Goal: Task Accomplishment & Management: Manage account settings

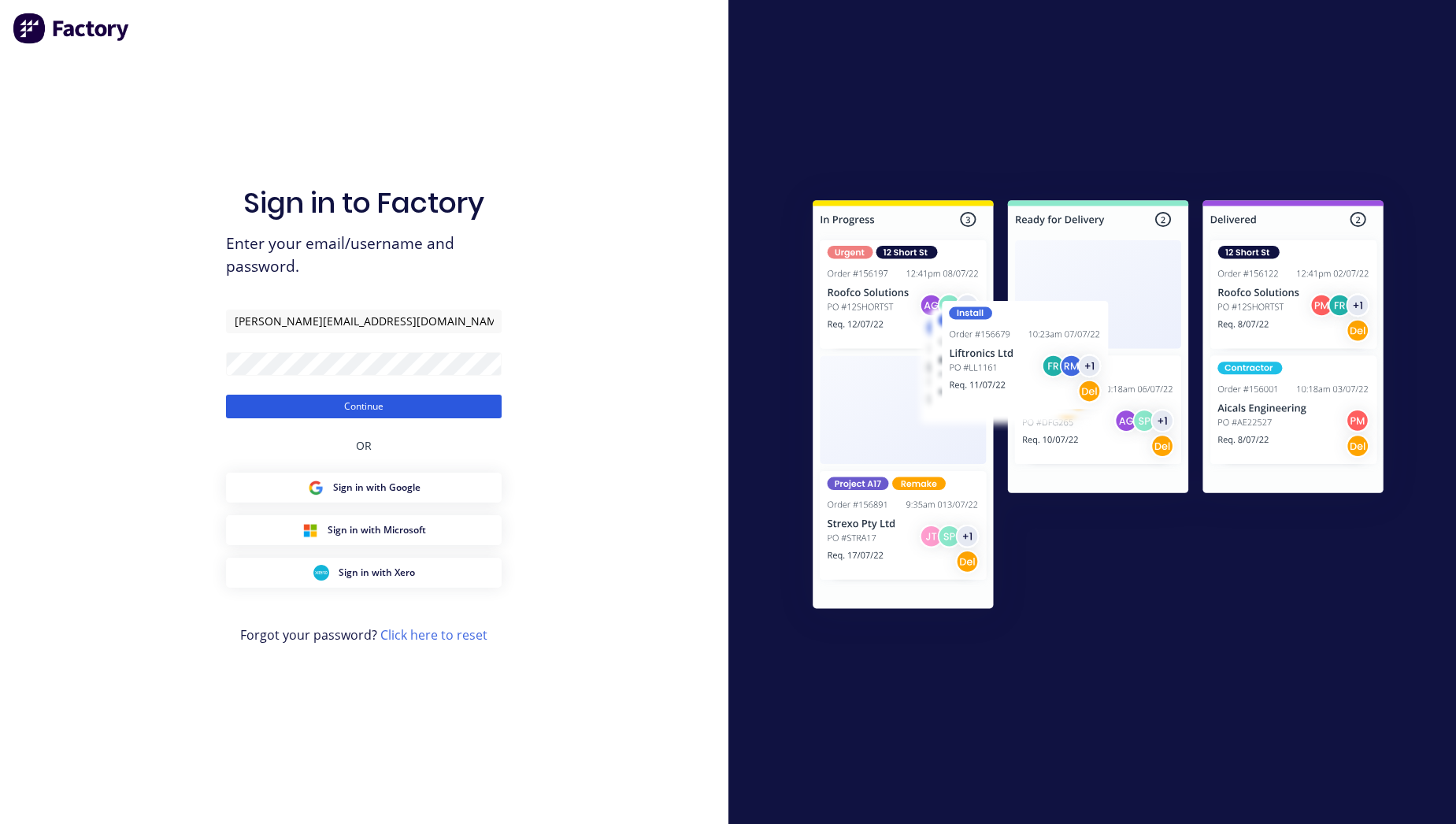
click at [282, 415] on button "Continue" at bounding box center [363, 407] width 276 height 24
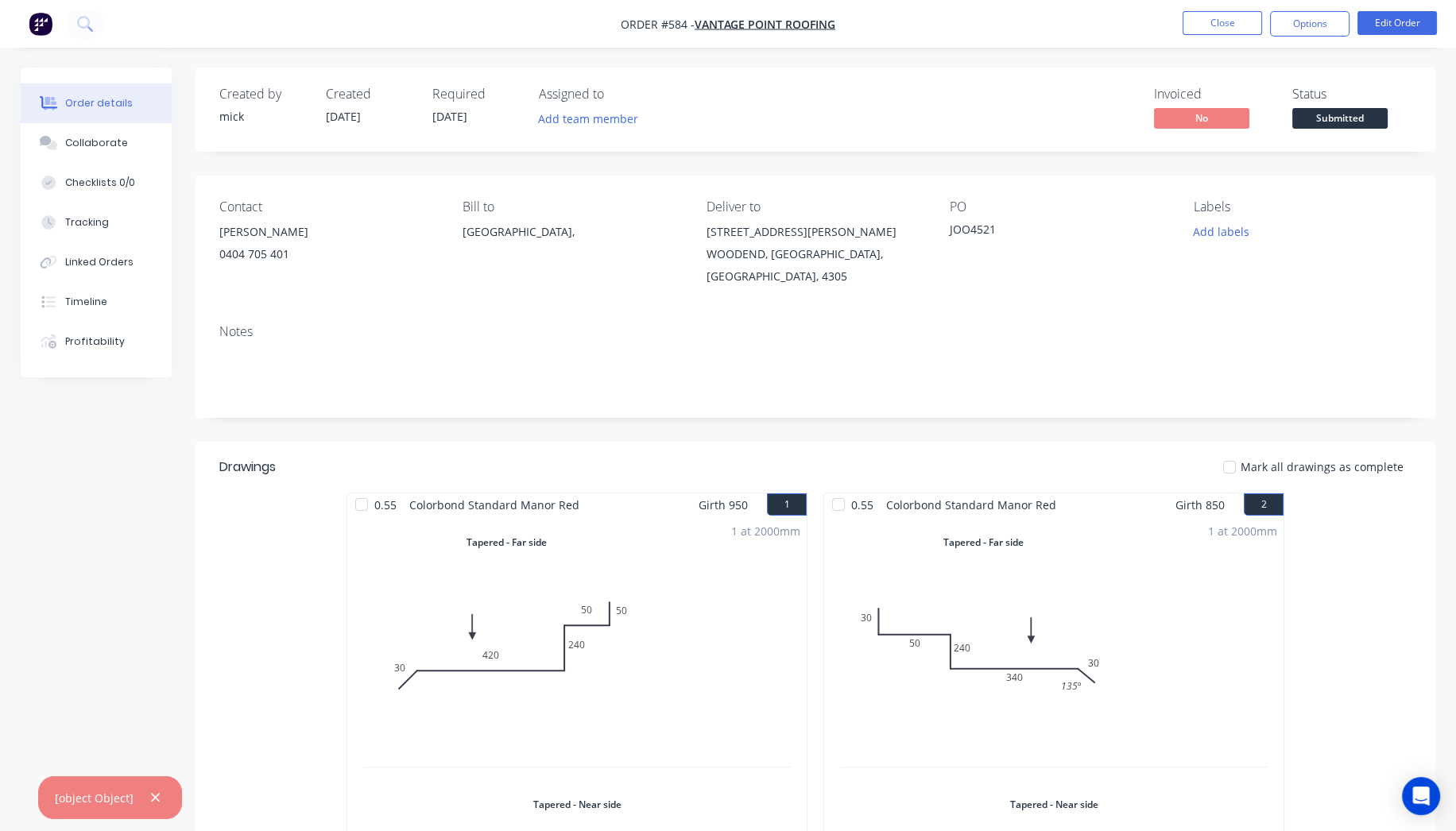
click at [49, 20] on img "button" at bounding box center [41, 24] width 24 height 24
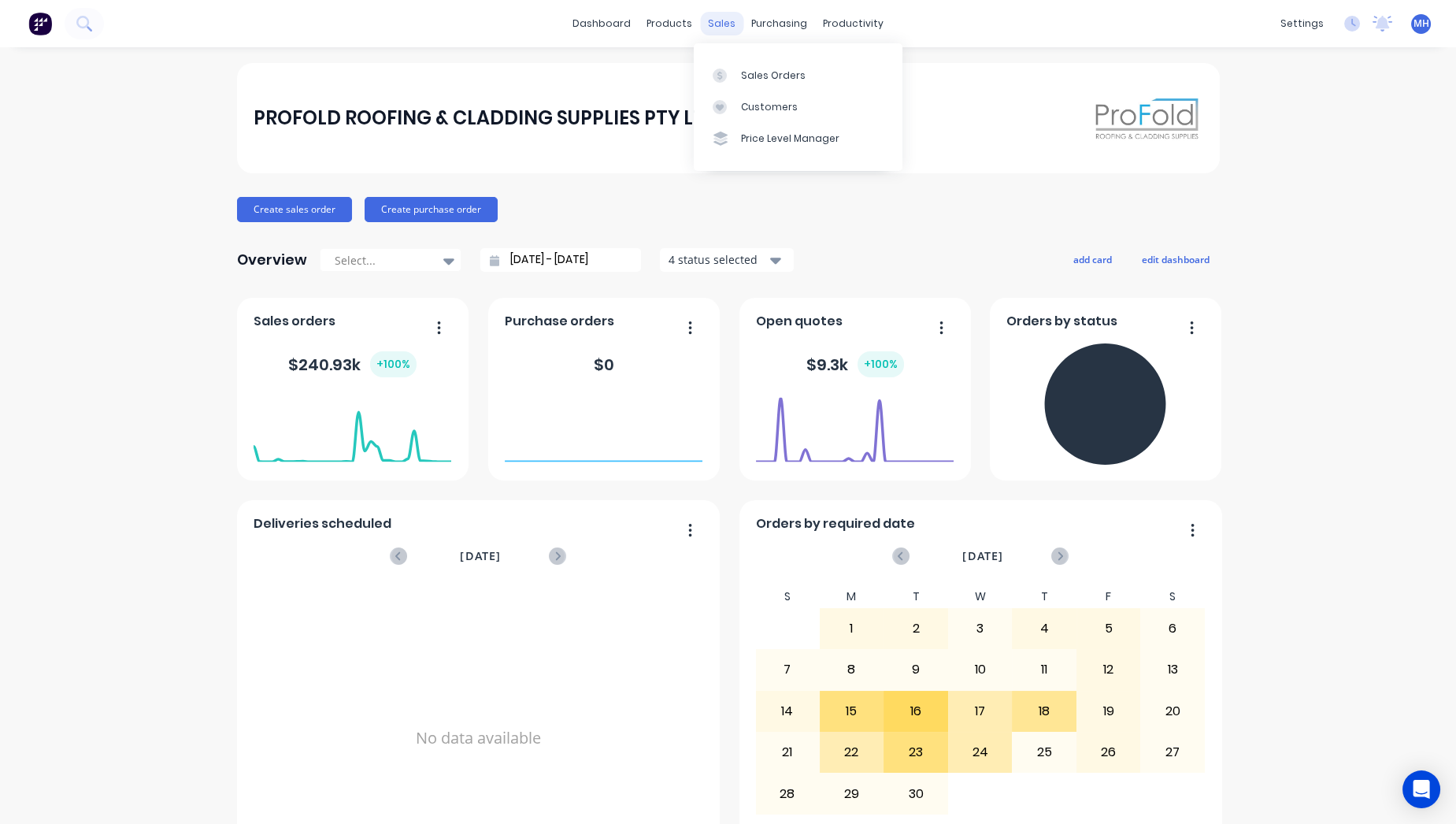
click at [701, 20] on div "sales" at bounding box center [721, 24] width 43 height 24
click at [758, 83] on link "Sales Orders" at bounding box center [798, 74] width 209 height 31
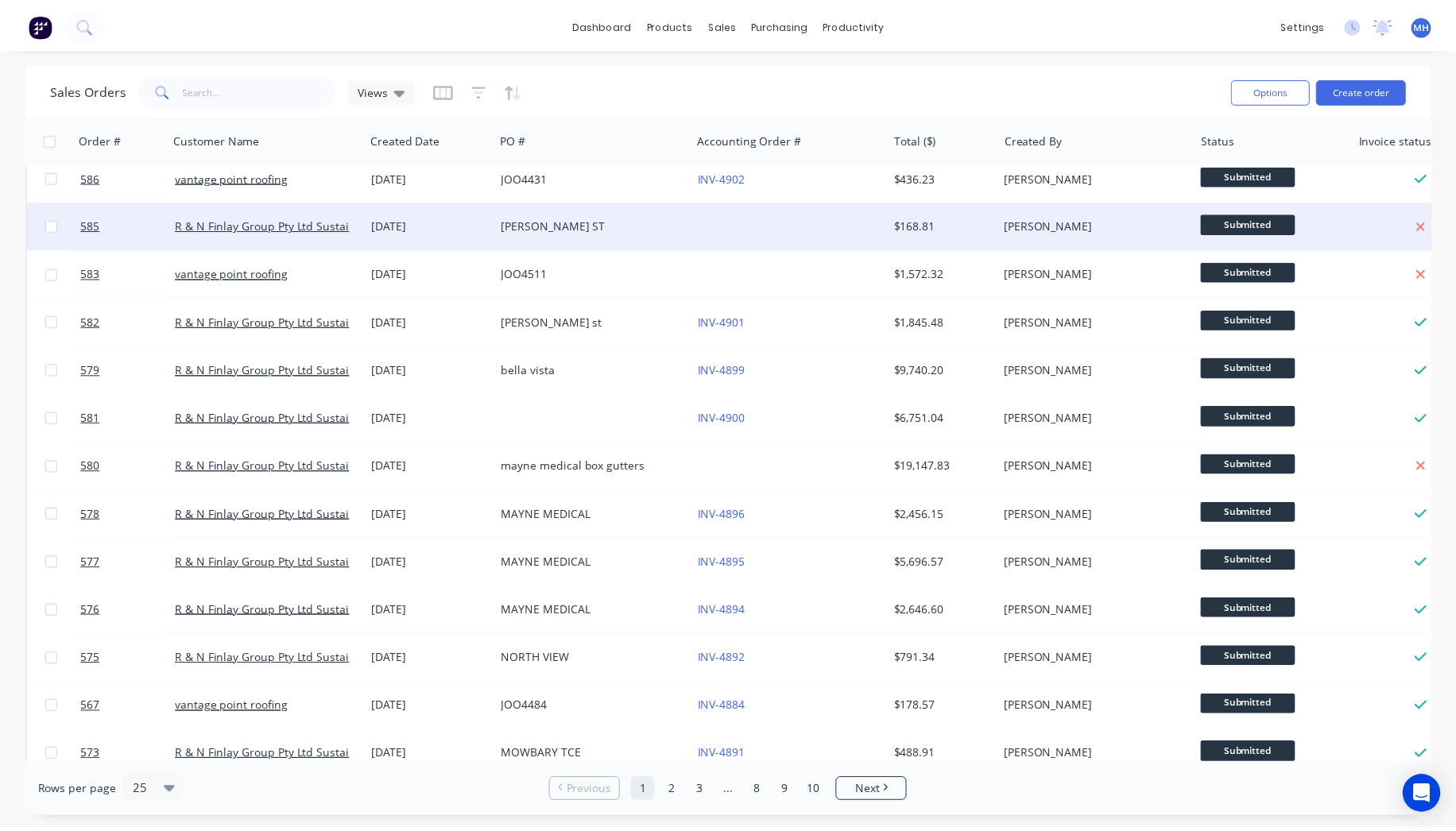
scroll to position [88, 0]
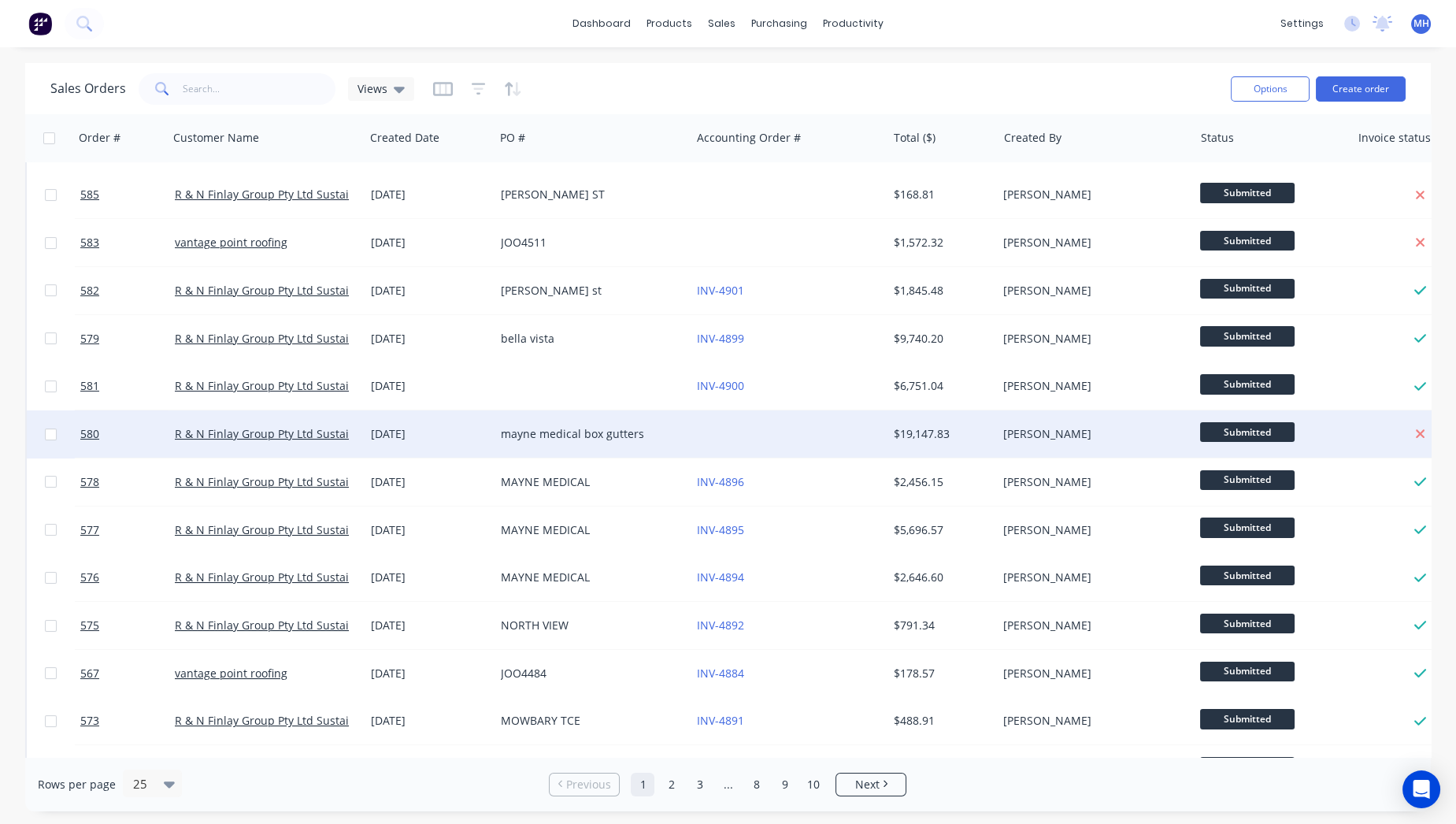
click at [584, 428] on div "mayne medical box gutters" at bounding box center [588, 434] width 175 height 16
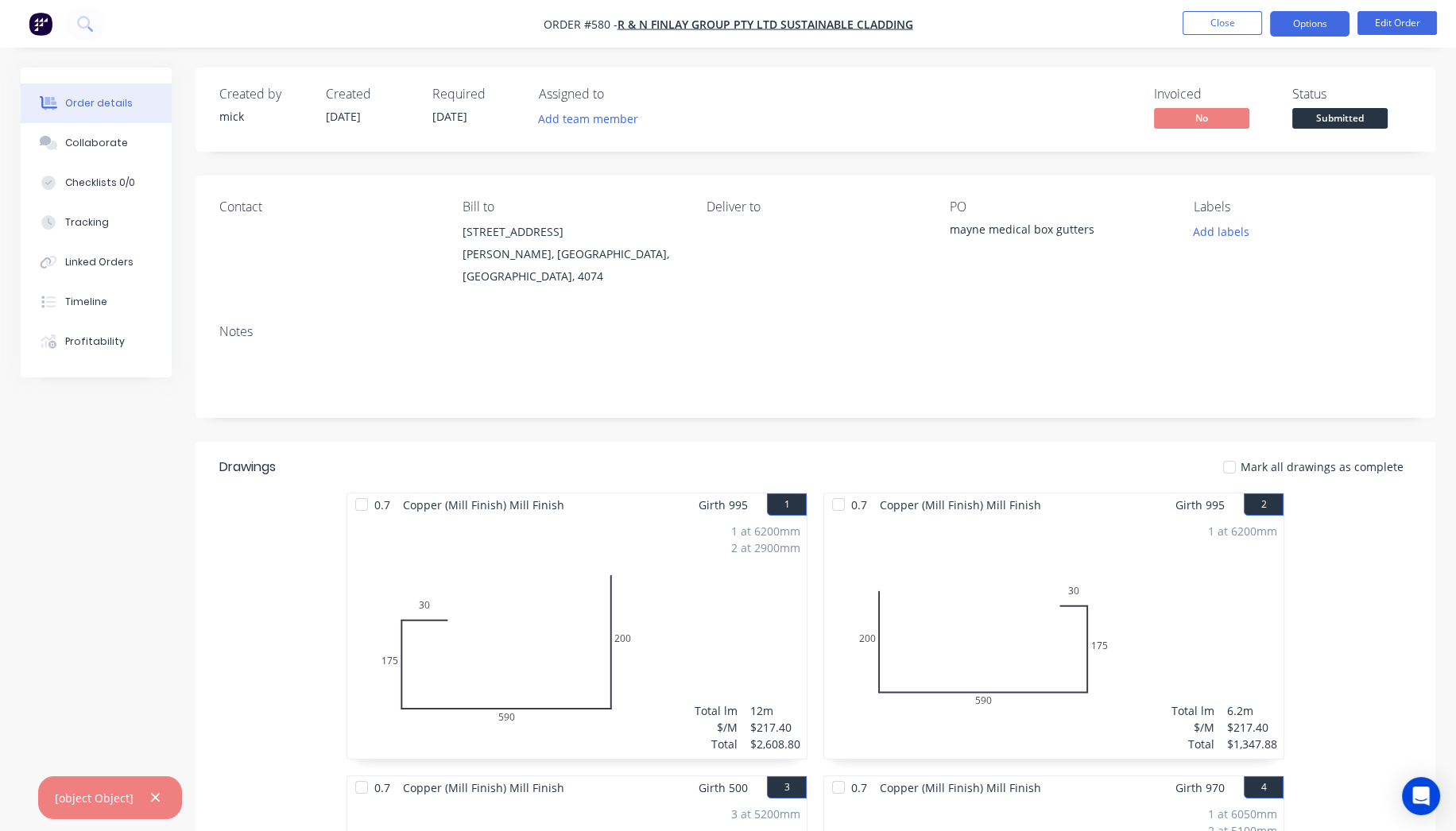
click at [1315, 21] on button "Options" at bounding box center [1310, 24] width 79 height 26
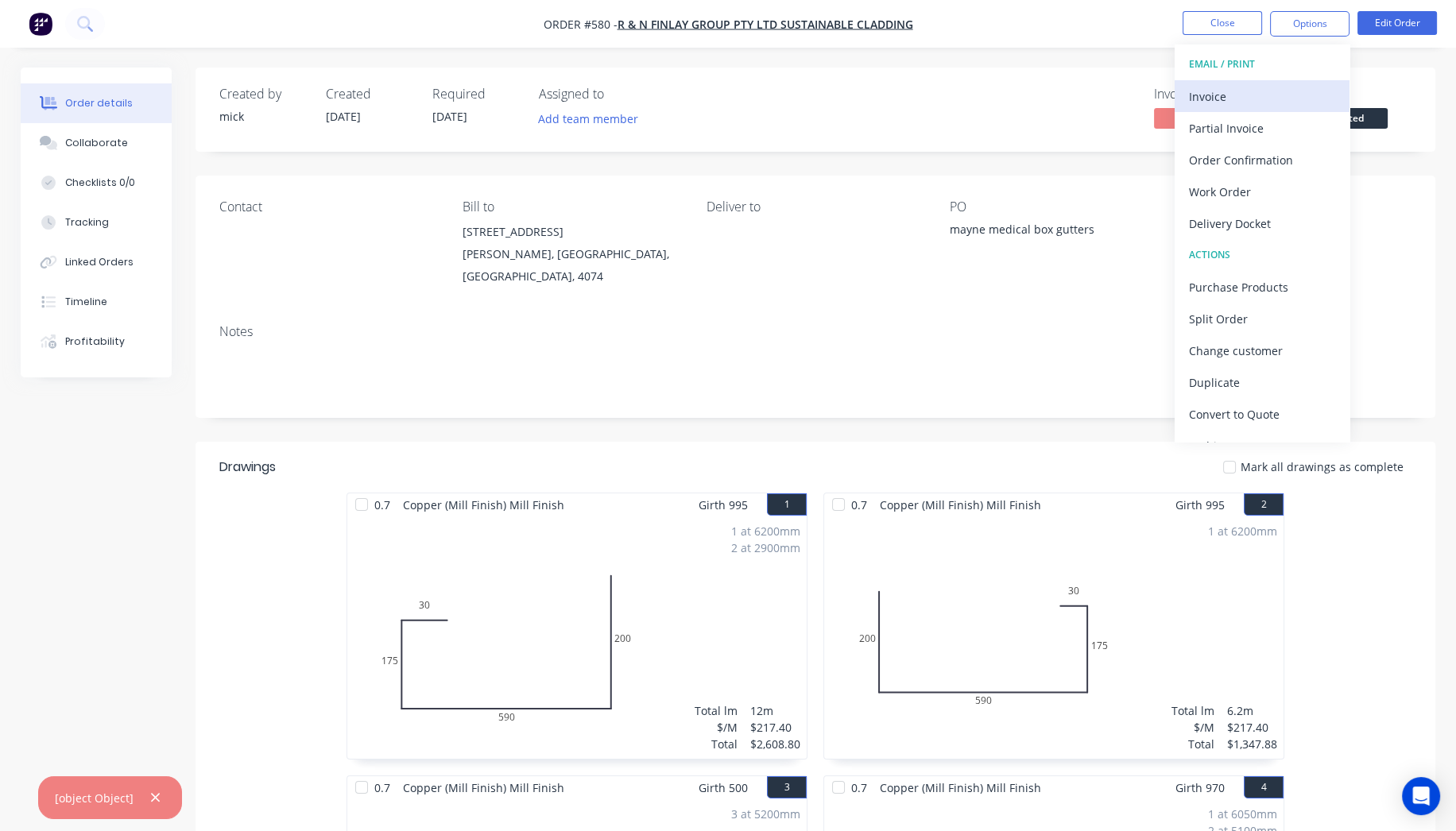
click at [1288, 85] on div "Invoice" at bounding box center [1262, 96] width 146 height 23
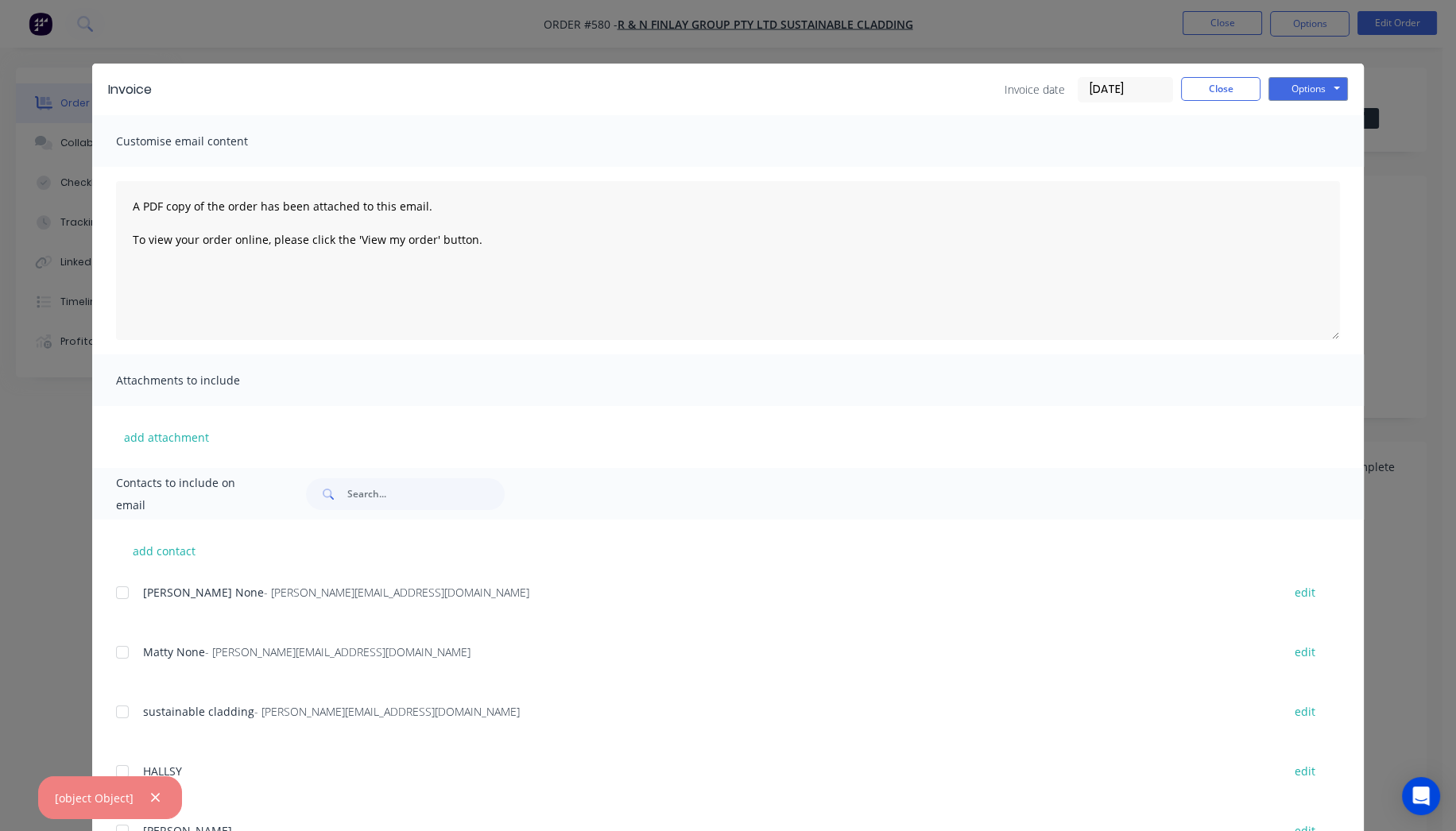
click at [117, 595] on div at bounding box center [122, 592] width 31 height 31
click at [115, 652] on div at bounding box center [122, 652] width 31 height 31
click at [1280, 86] on button "Options" at bounding box center [1308, 89] width 79 height 24
click at [1310, 169] on button "Email" at bounding box center [1320, 169] width 102 height 26
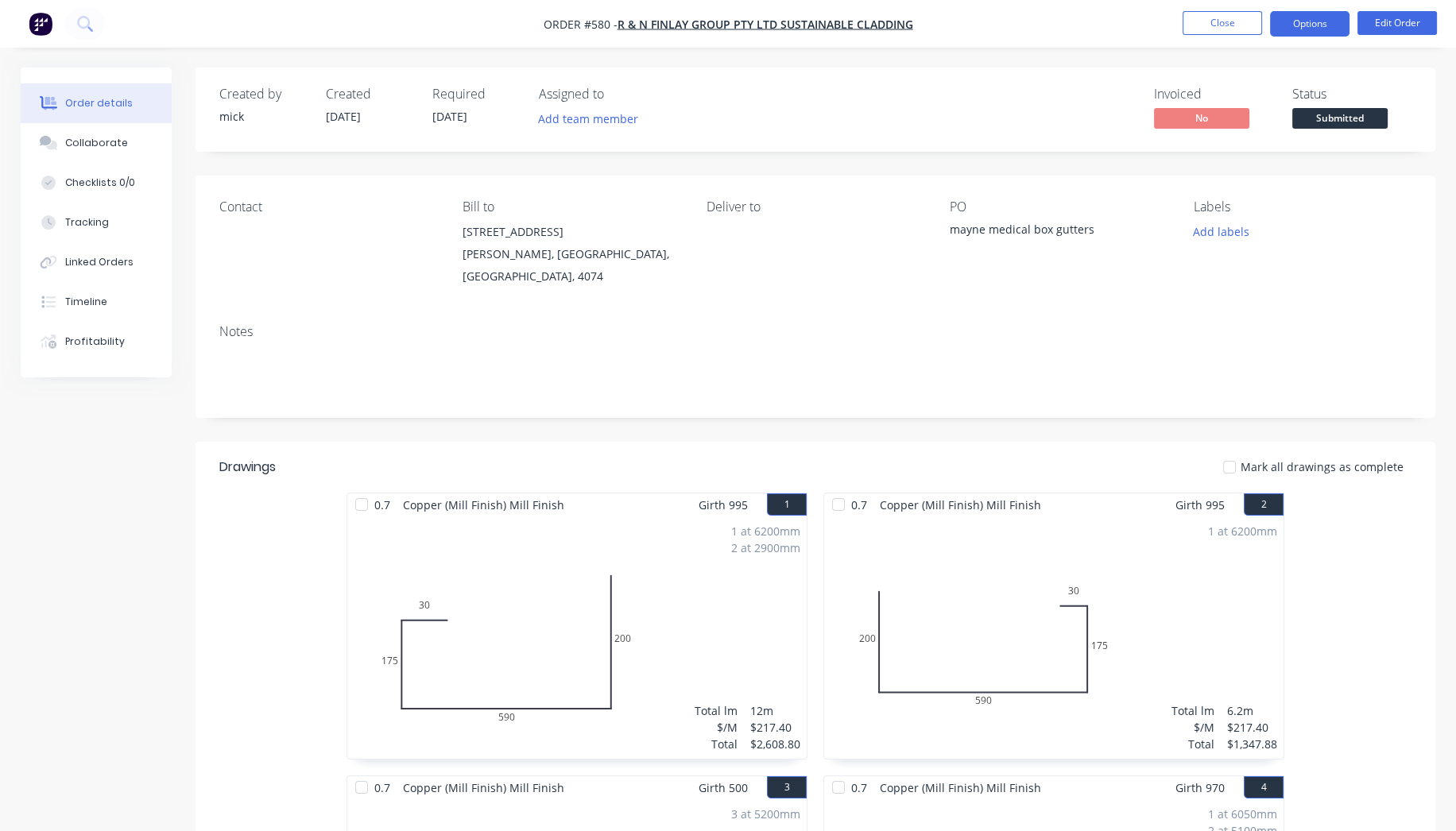
click at [1314, 22] on button "Options" at bounding box center [1310, 24] width 79 height 26
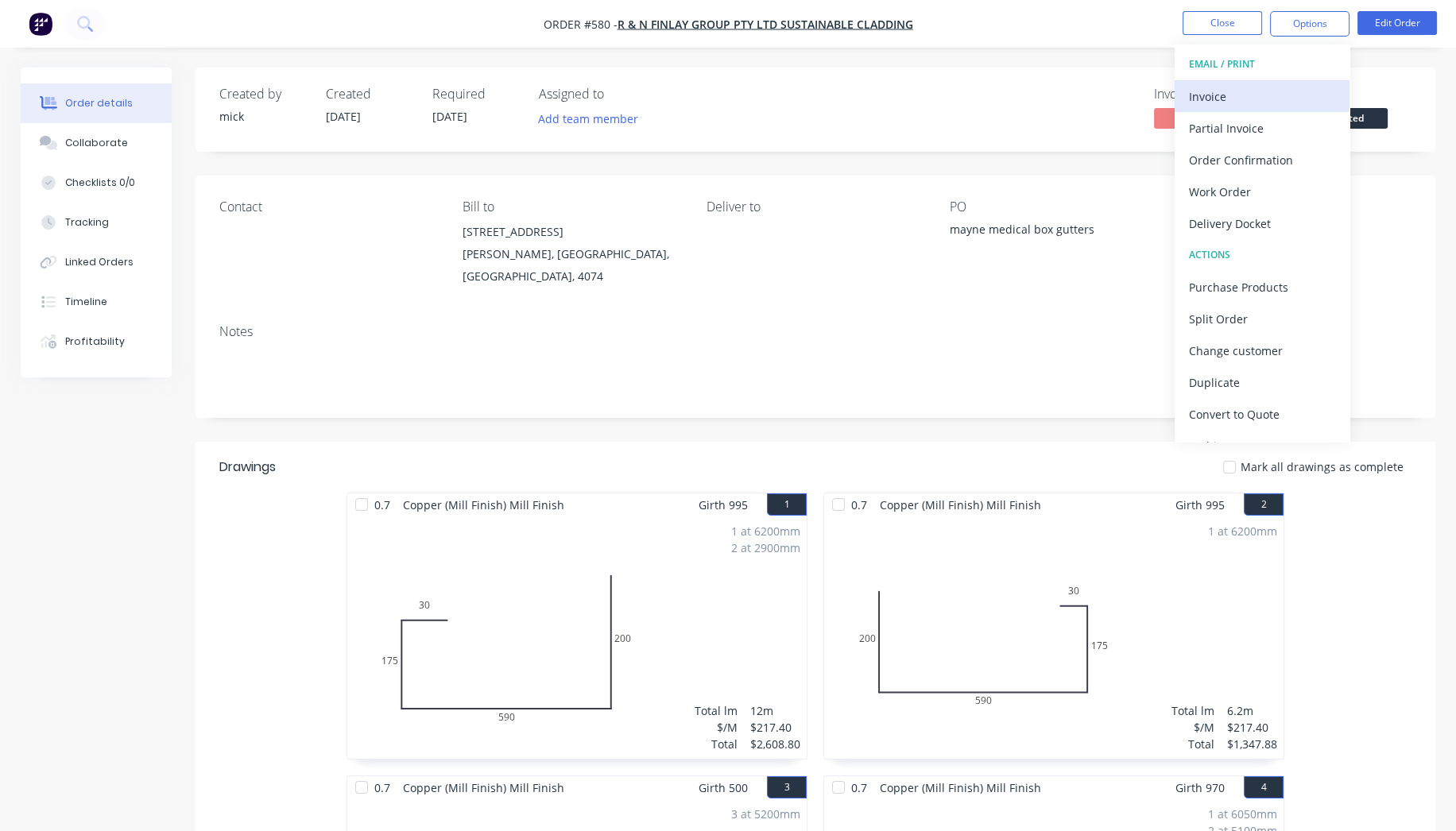
click at [1248, 104] on div "Invoice" at bounding box center [1262, 96] width 146 height 23
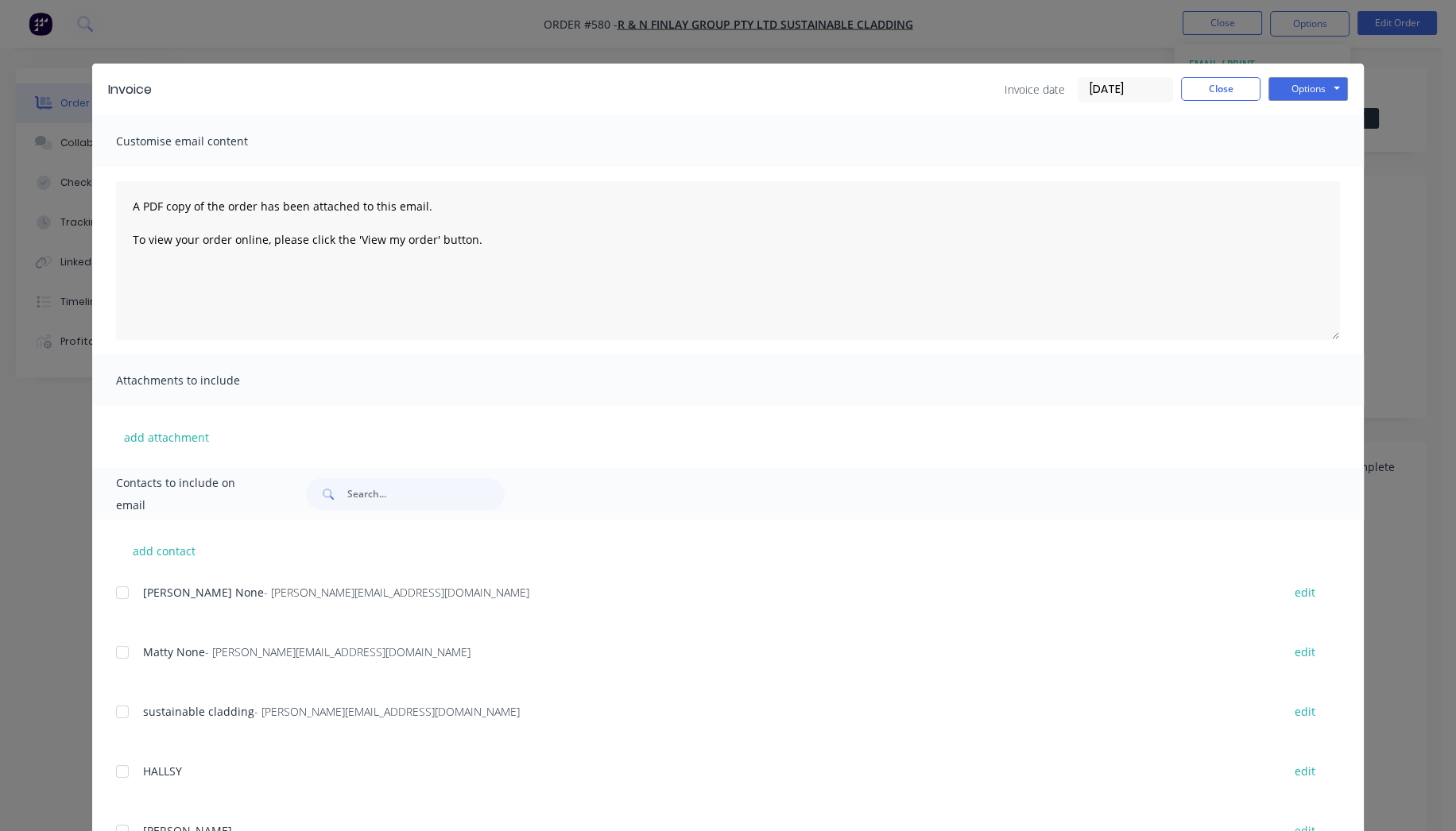
click at [115, 593] on div at bounding box center [122, 592] width 31 height 31
click at [123, 646] on div at bounding box center [122, 652] width 31 height 31
click at [1292, 86] on button "Options" at bounding box center [1308, 89] width 79 height 24
click at [1302, 170] on button "Email" at bounding box center [1320, 169] width 102 height 26
click at [1219, 94] on button "Close" at bounding box center [1220, 89] width 79 height 24
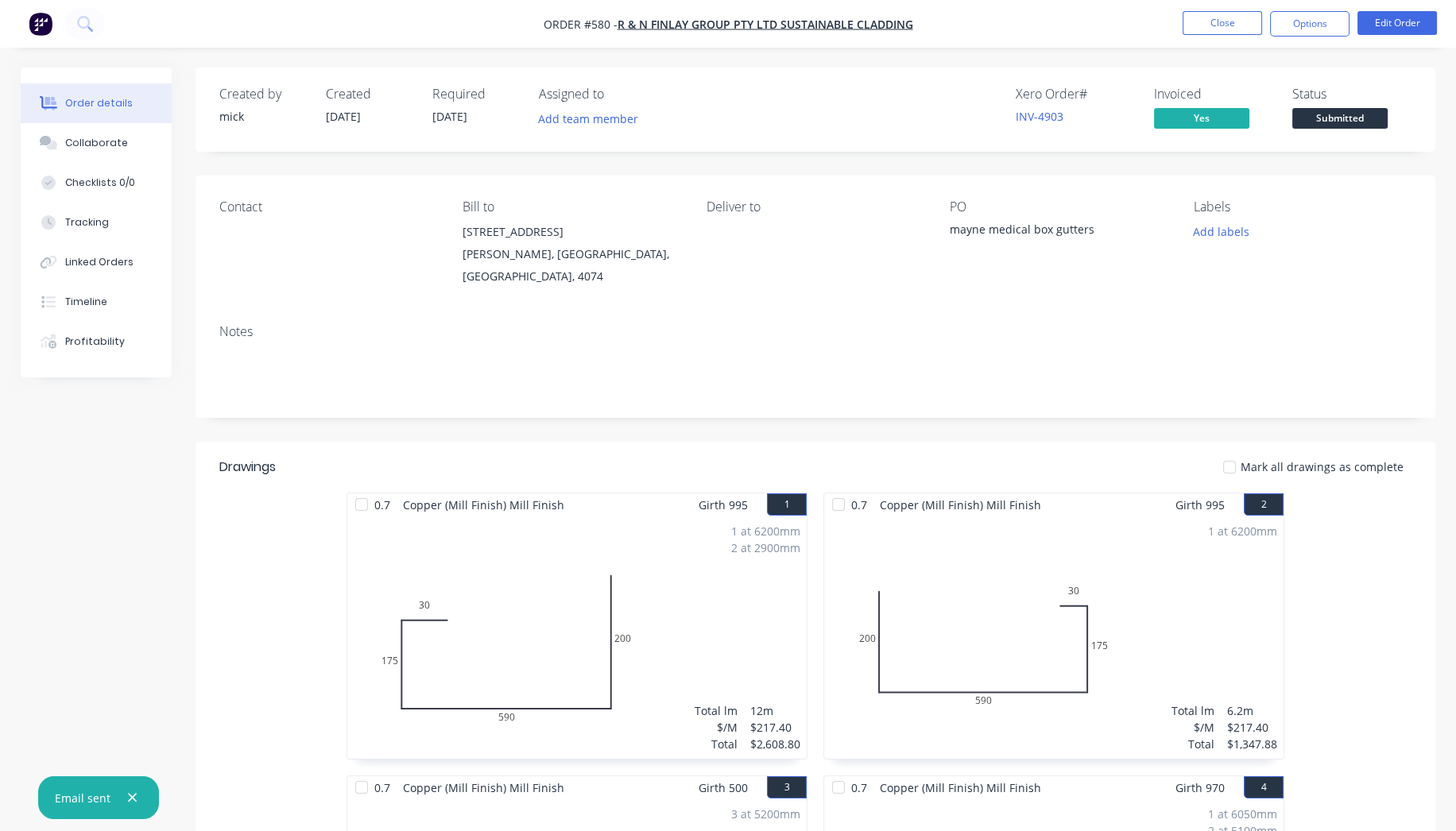
click at [37, 28] on img "button" at bounding box center [41, 24] width 24 height 24
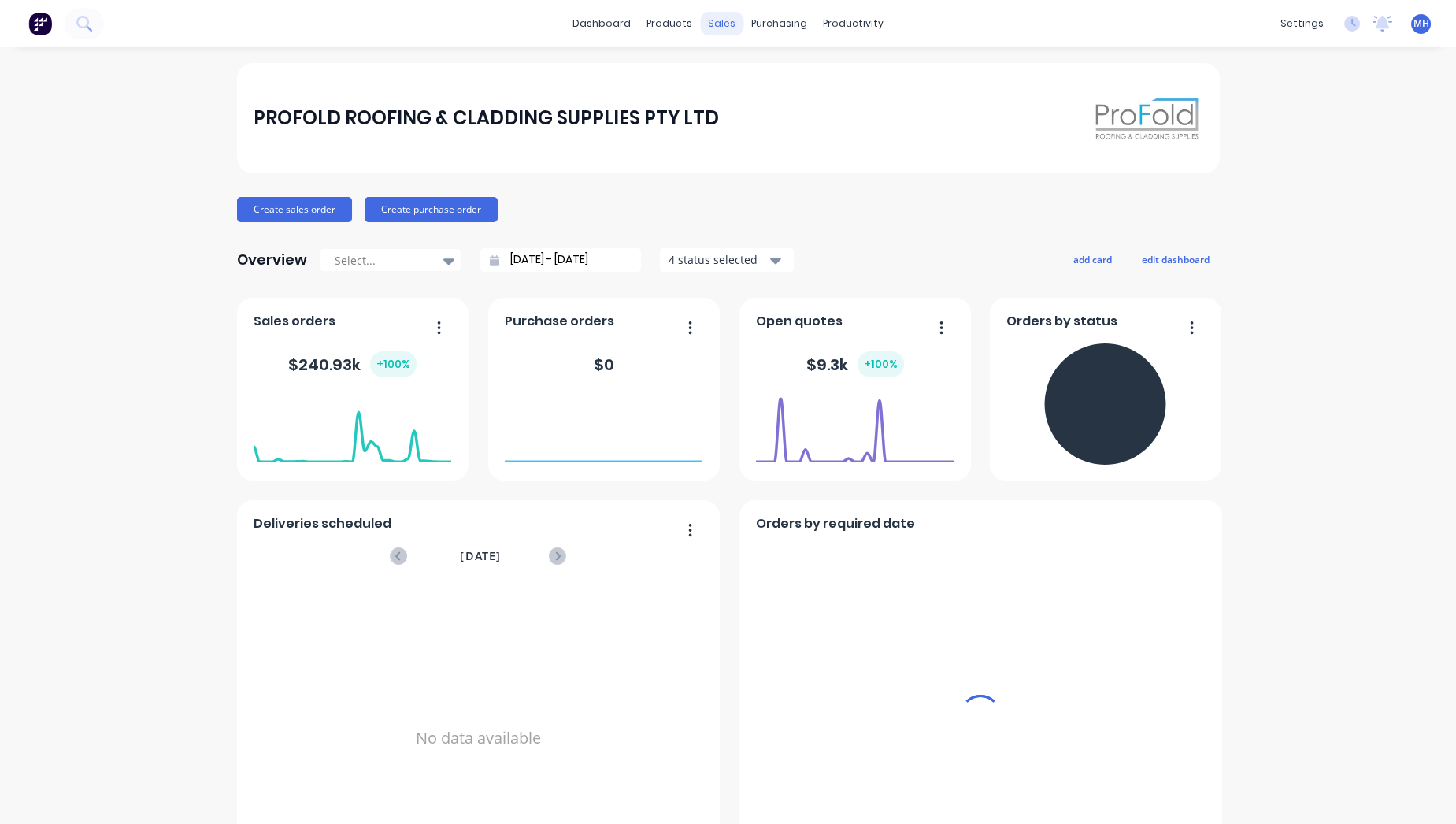
click at [726, 24] on div "sales" at bounding box center [721, 24] width 43 height 24
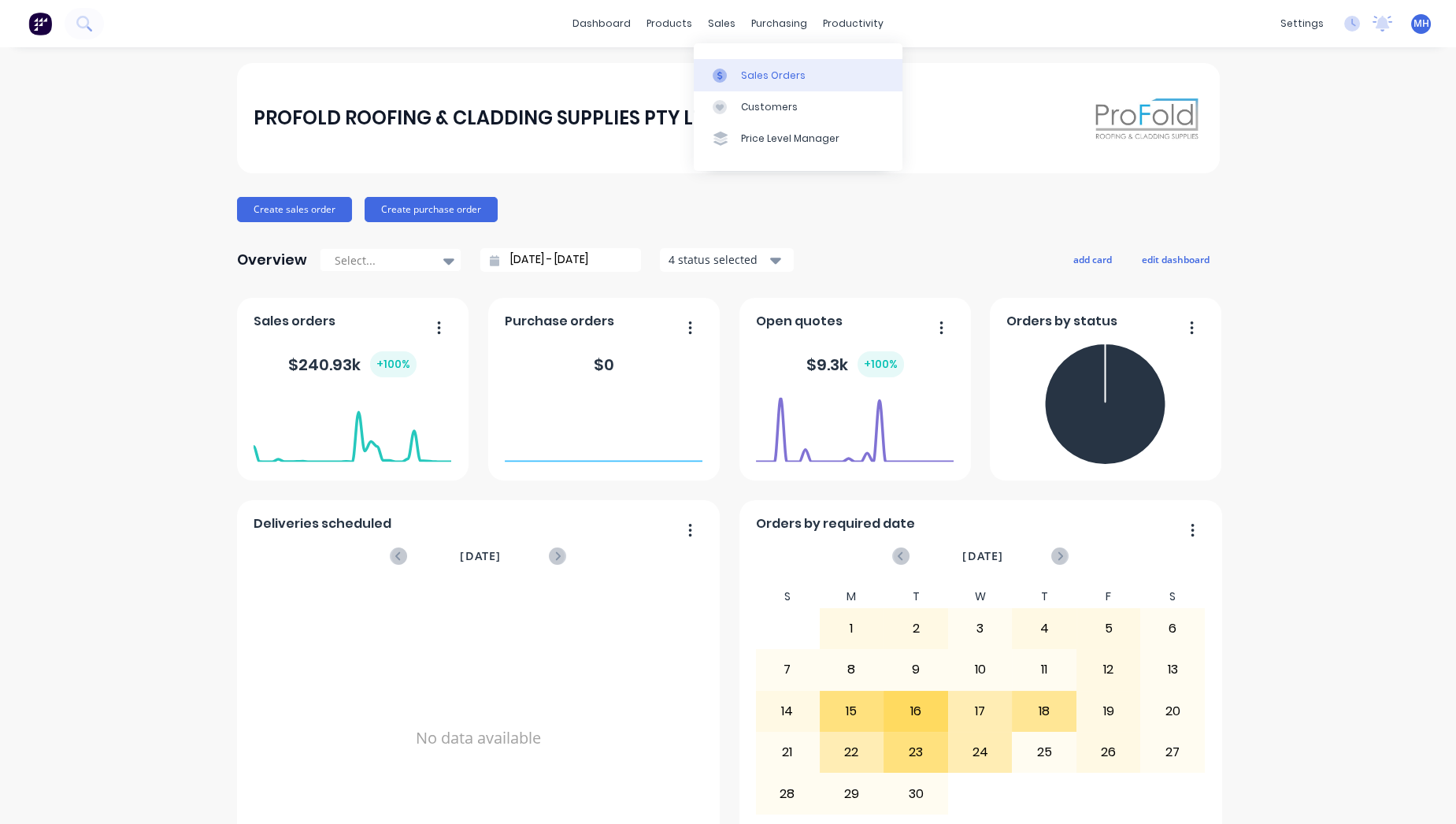
click at [781, 77] on div "Sales Orders" at bounding box center [773, 75] width 65 height 14
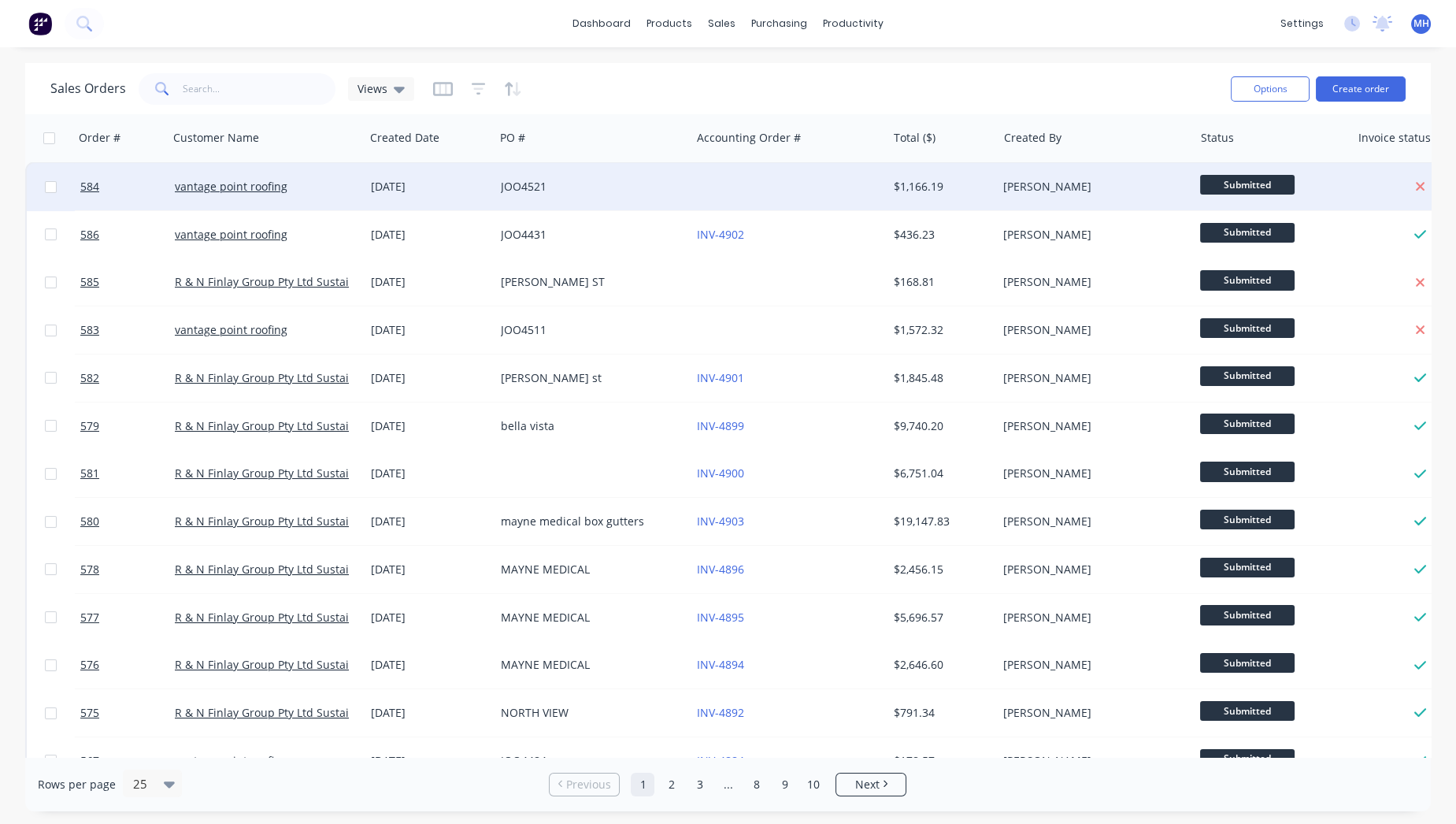
click at [607, 184] on div "JOO4521" at bounding box center [588, 186] width 175 height 16
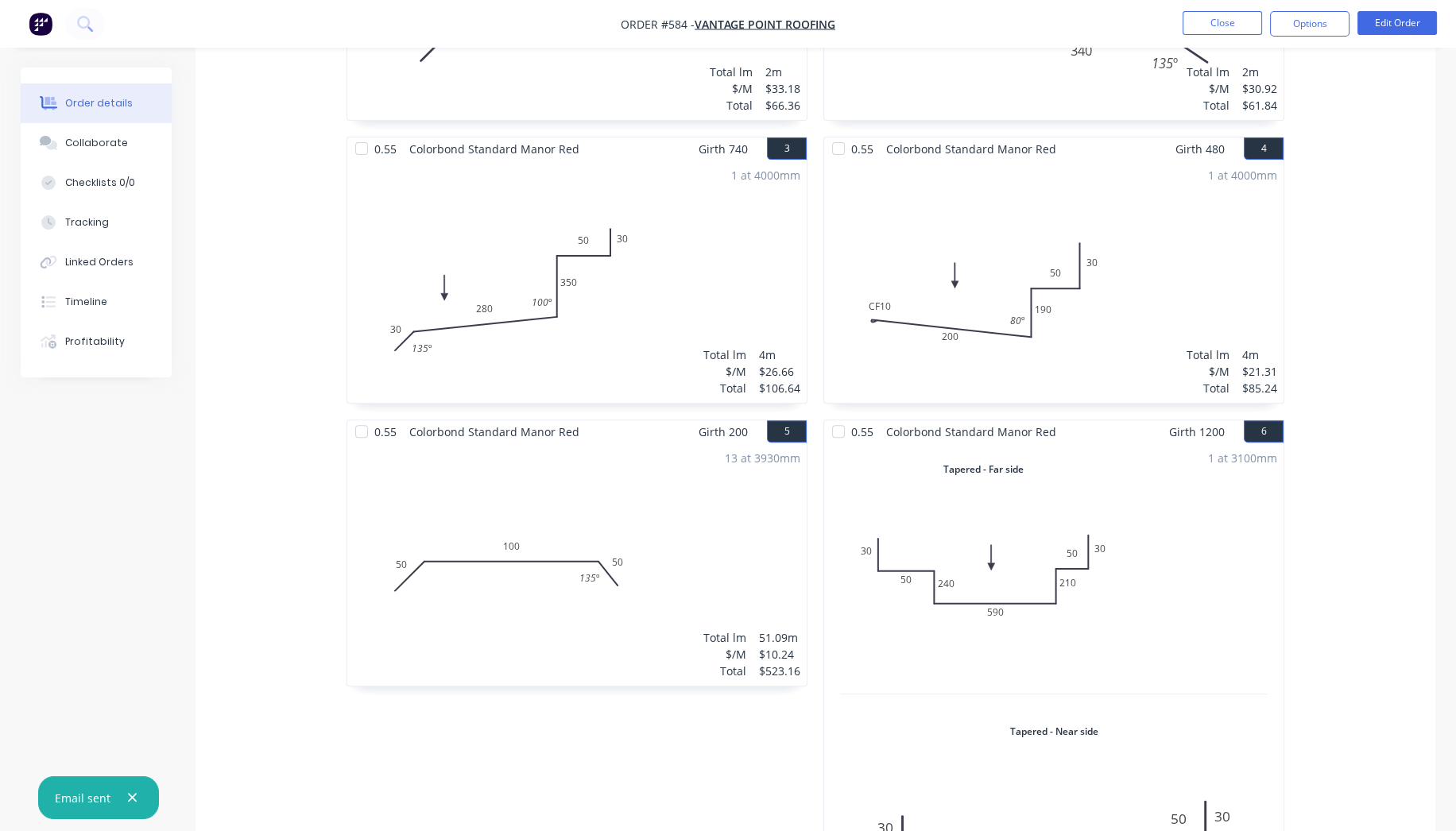
scroll to position [390, 0]
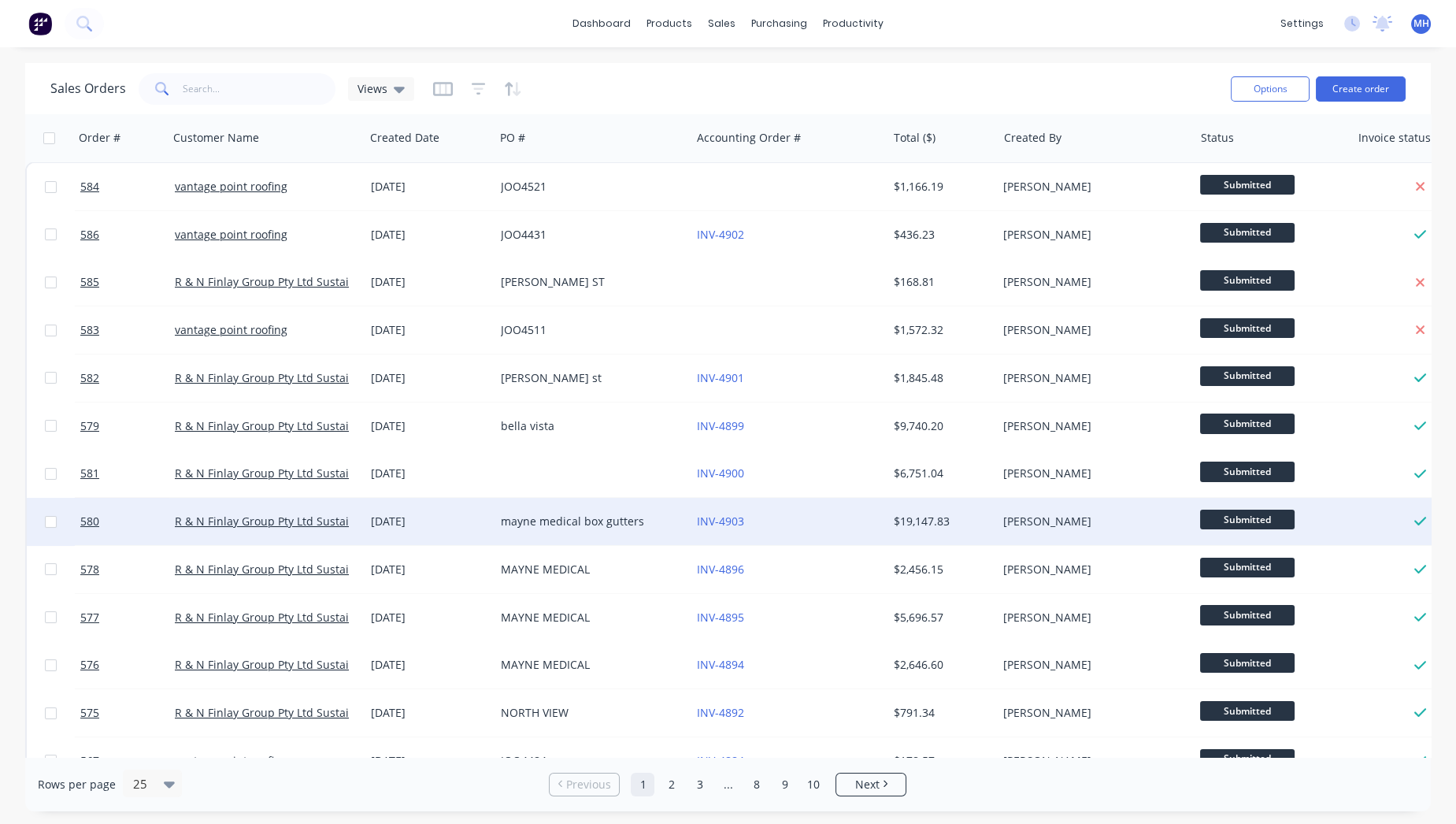
click at [613, 520] on div "mayne medical box gutters" at bounding box center [588, 521] width 175 height 16
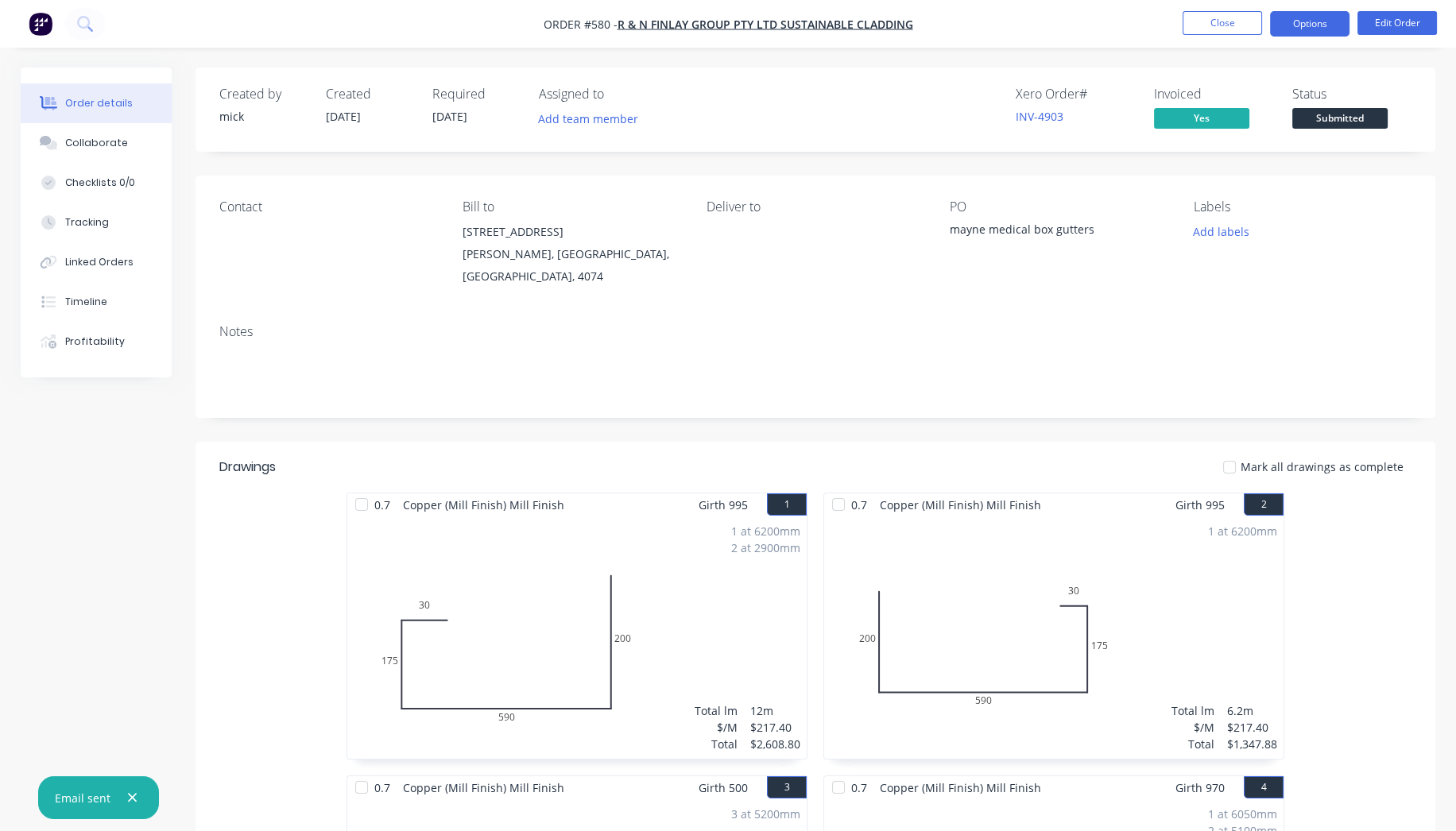
click at [1345, 25] on button "Options" at bounding box center [1310, 24] width 79 height 26
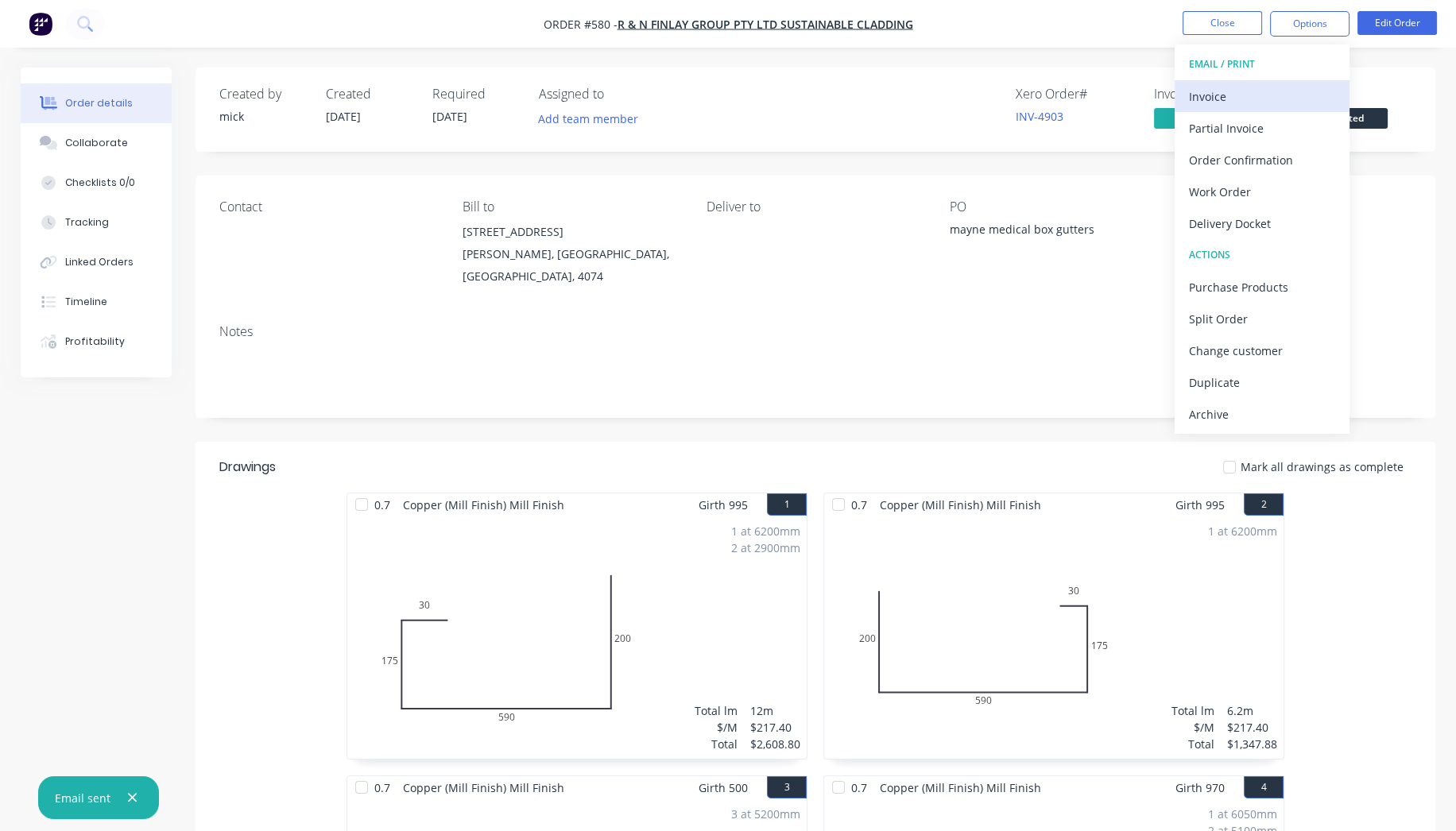
click at [1288, 88] on div "Invoice" at bounding box center [1262, 96] width 146 height 23
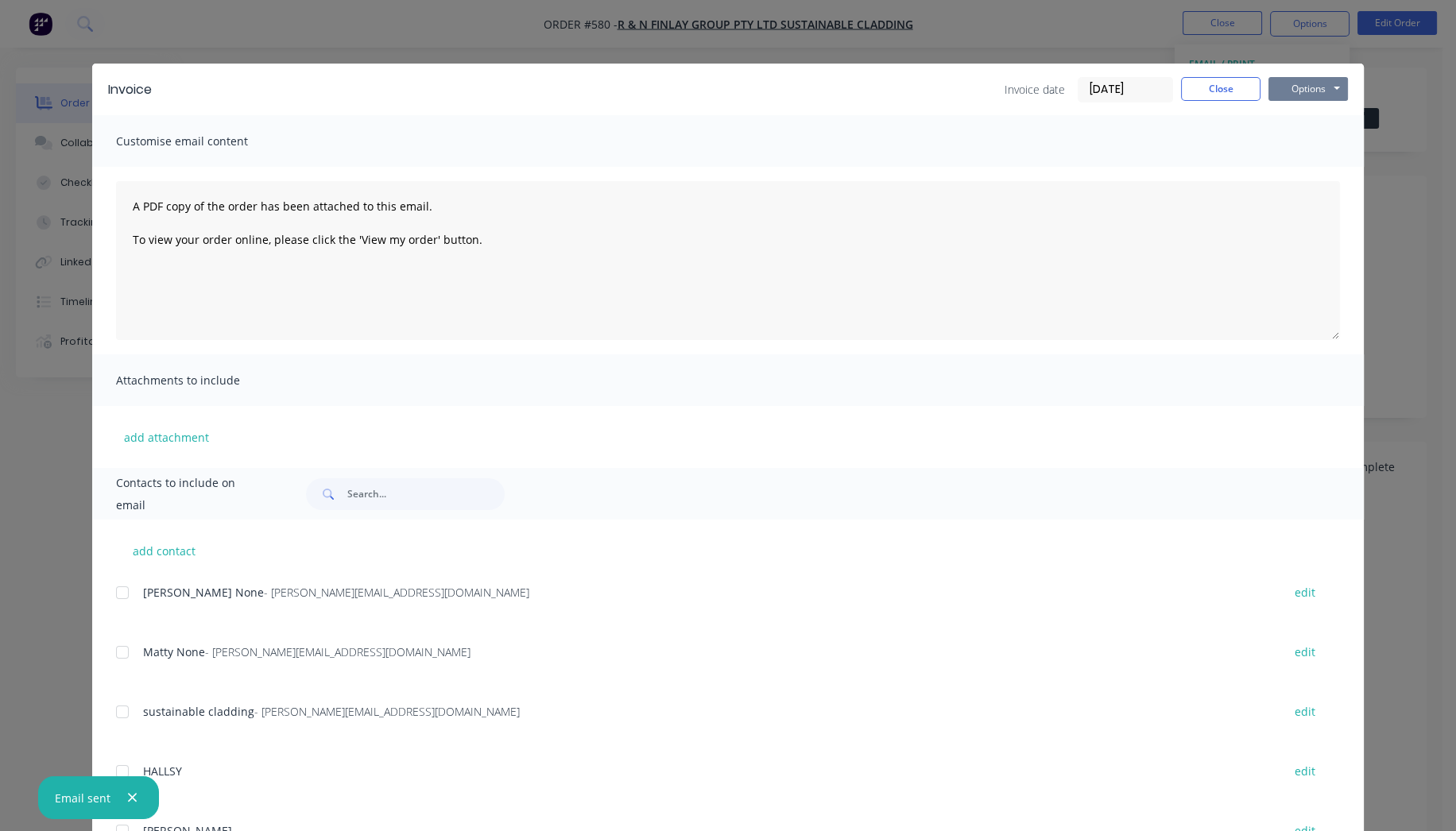
click at [1301, 88] on button "Options" at bounding box center [1308, 89] width 79 height 24
click at [1297, 130] on button "Print" at bounding box center [1320, 143] width 102 height 26
click at [1209, 85] on button "Close" at bounding box center [1220, 89] width 79 height 24
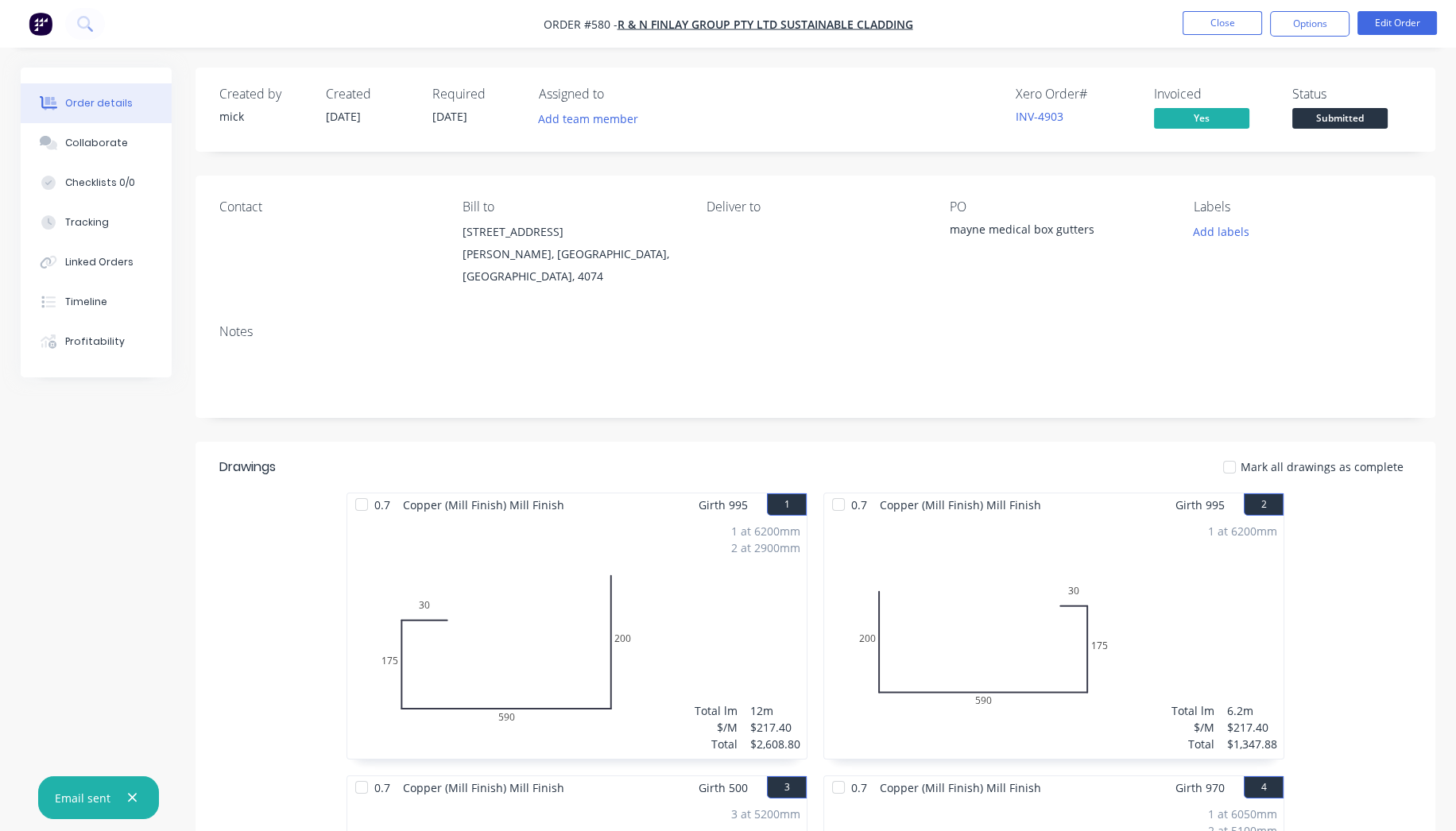
click at [33, 28] on img "button" at bounding box center [41, 24] width 24 height 24
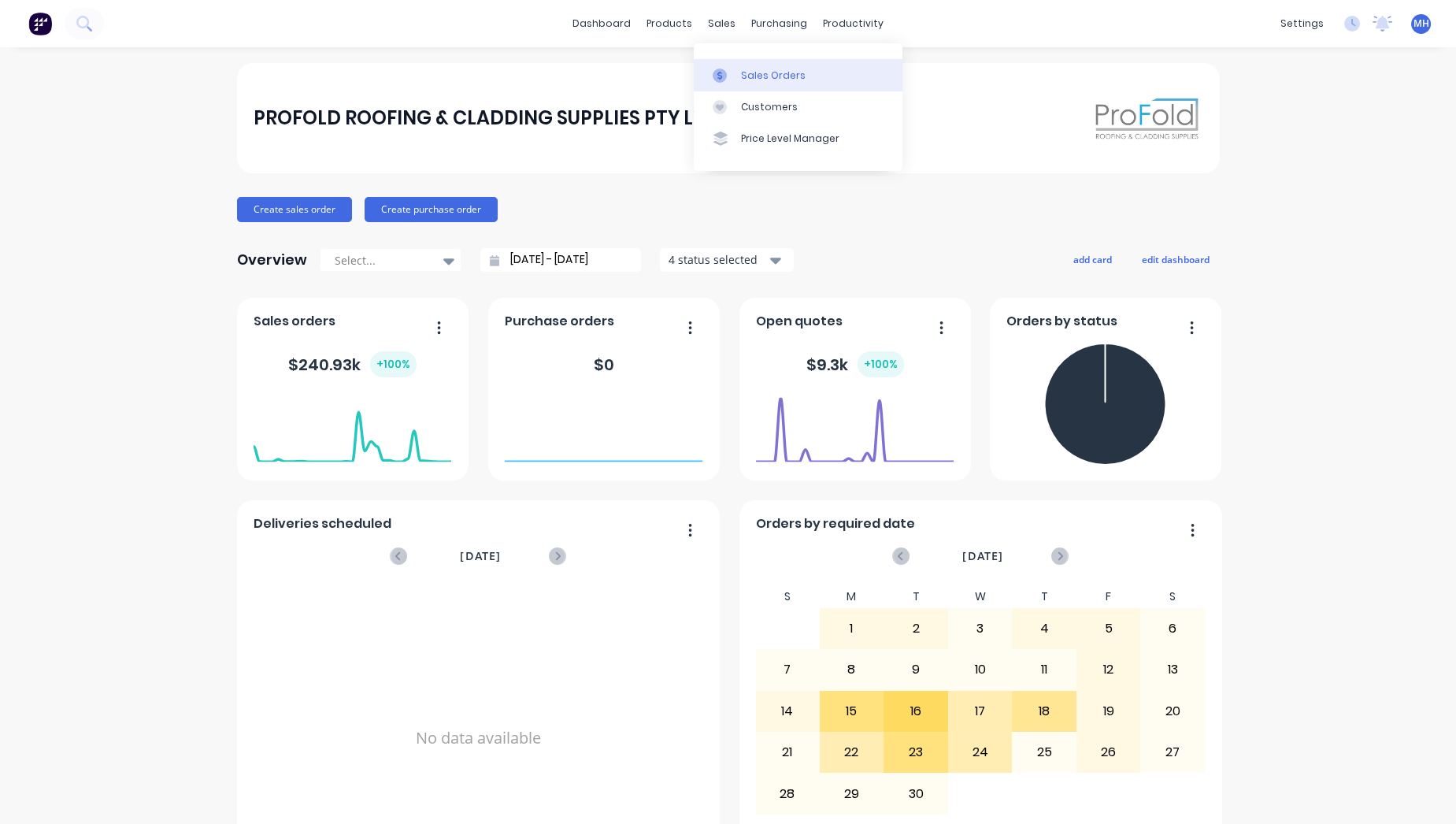
click at [755, 66] on link "Sales Orders" at bounding box center [798, 74] width 209 height 31
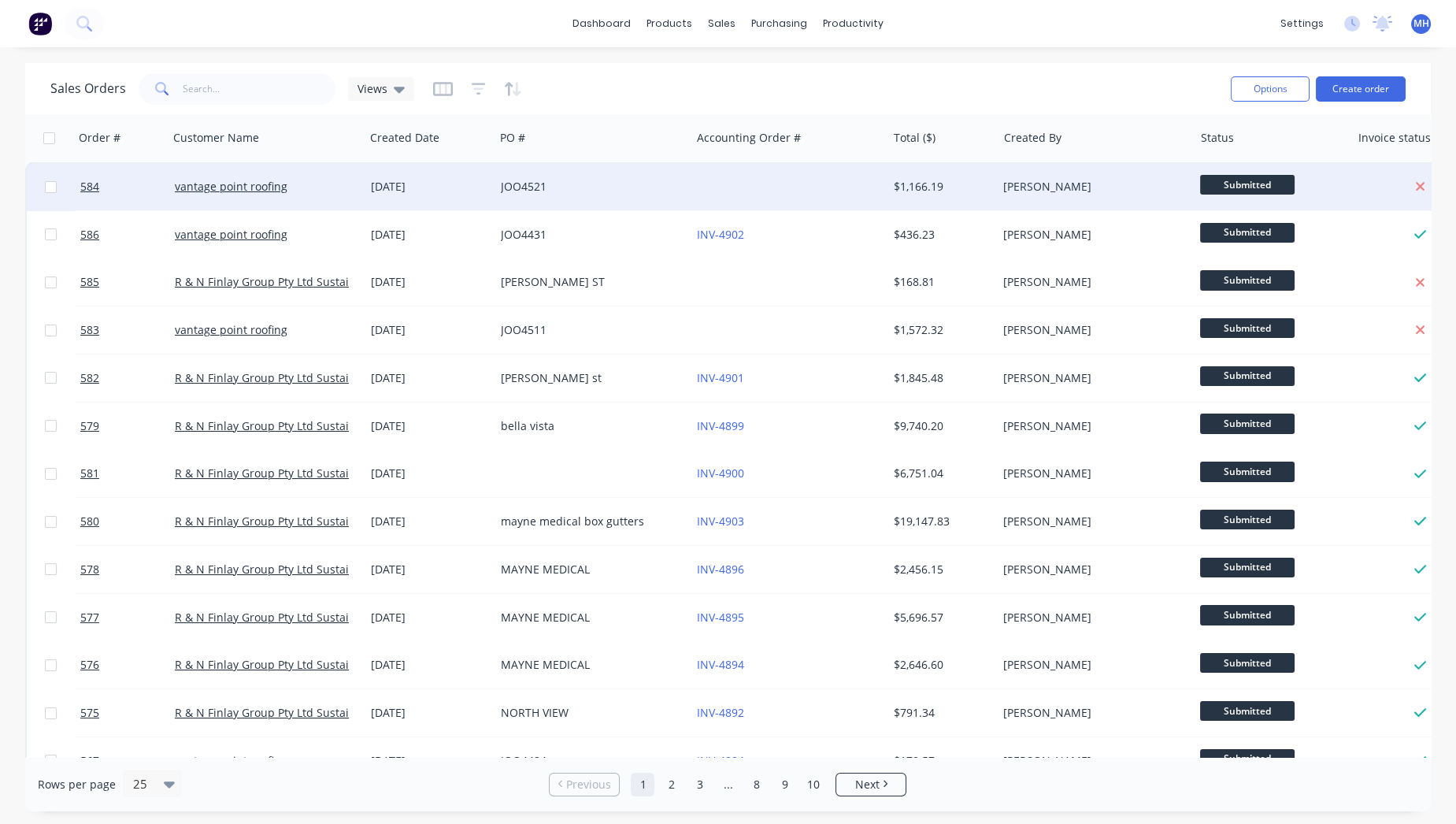
click at [646, 186] on div "JOO4521" at bounding box center [588, 186] width 175 height 16
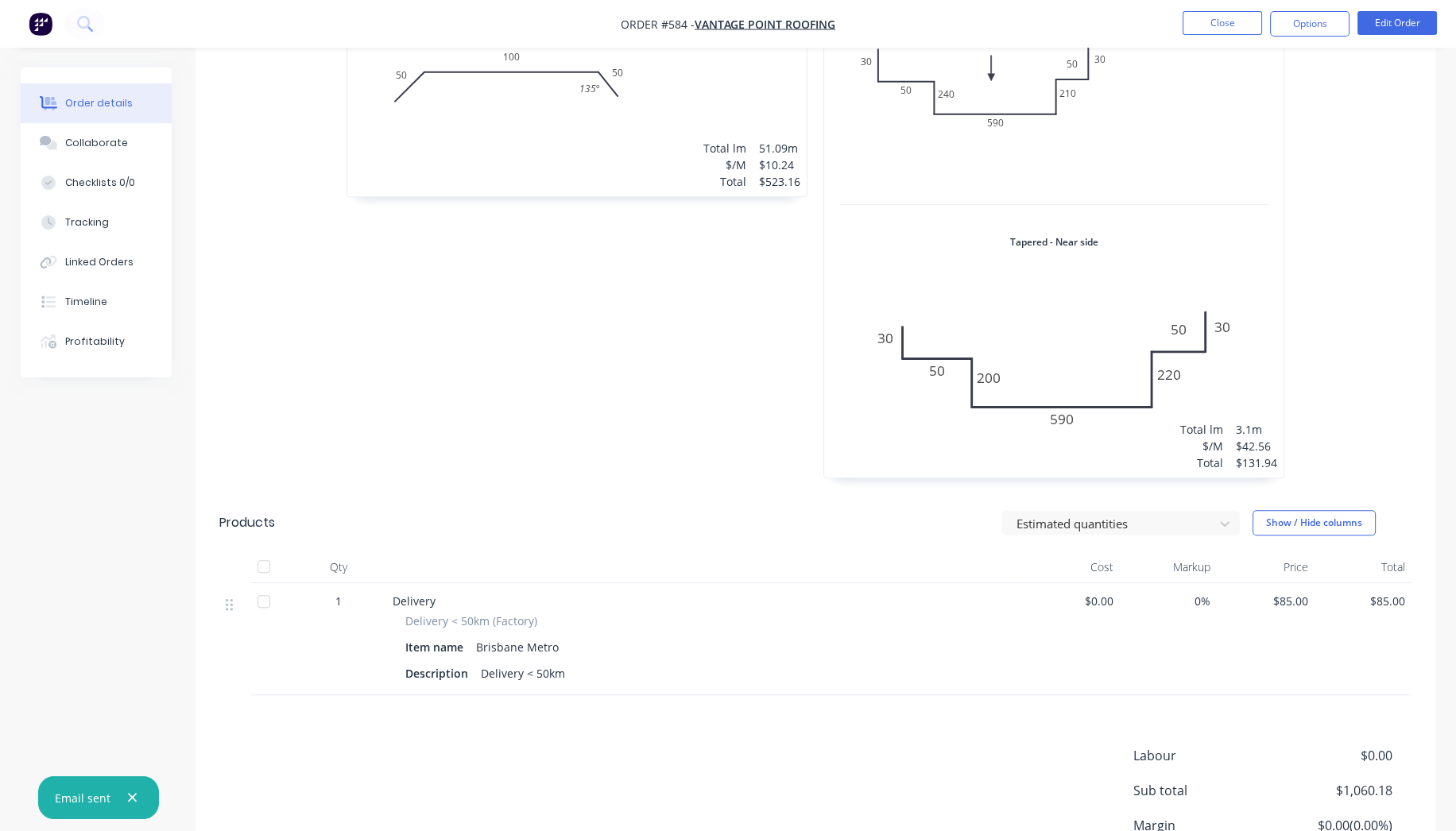
scroll to position [1362, 0]
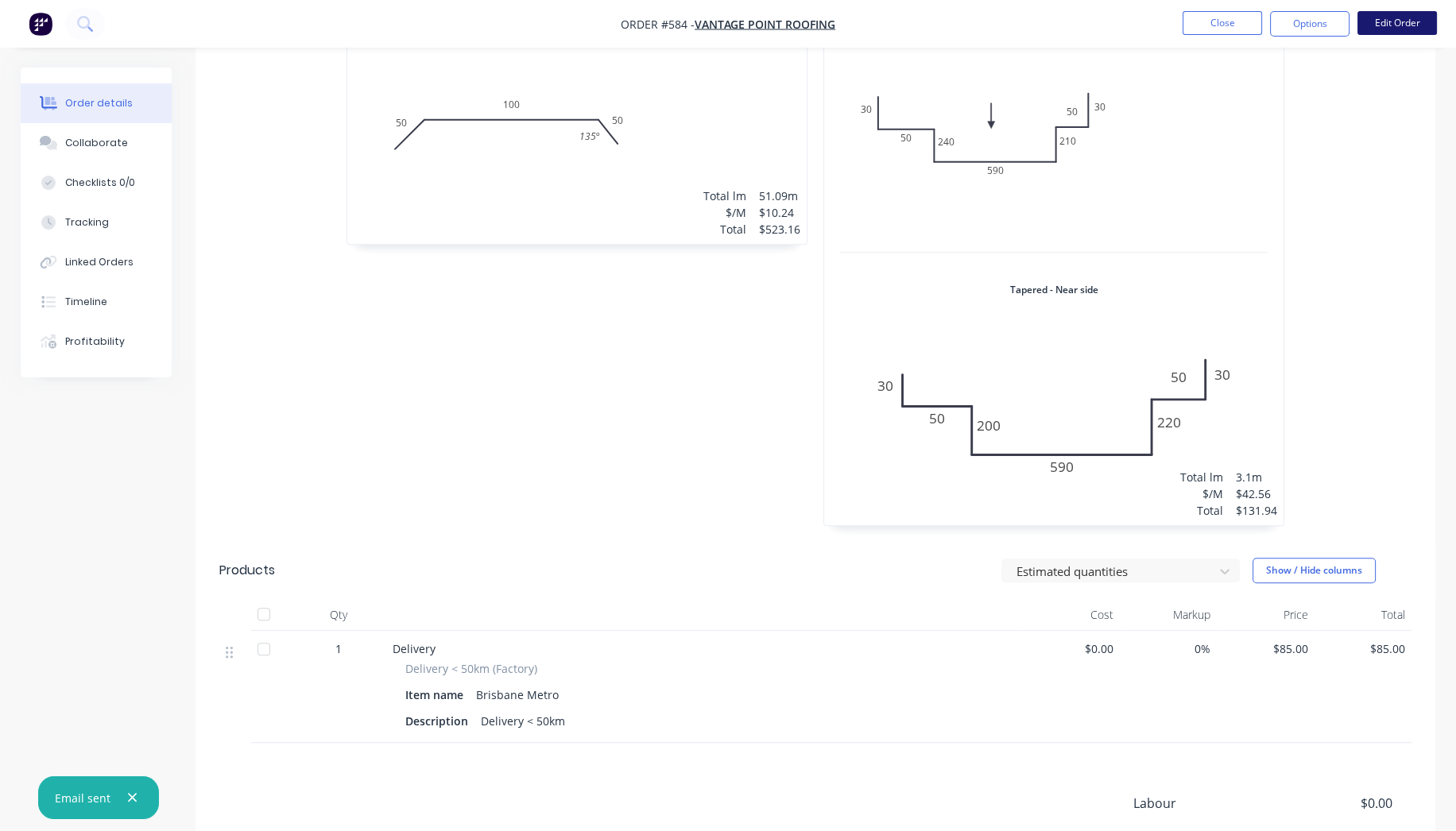
click at [1419, 19] on button "Edit Order" at bounding box center [1396, 23] width 79 height 24
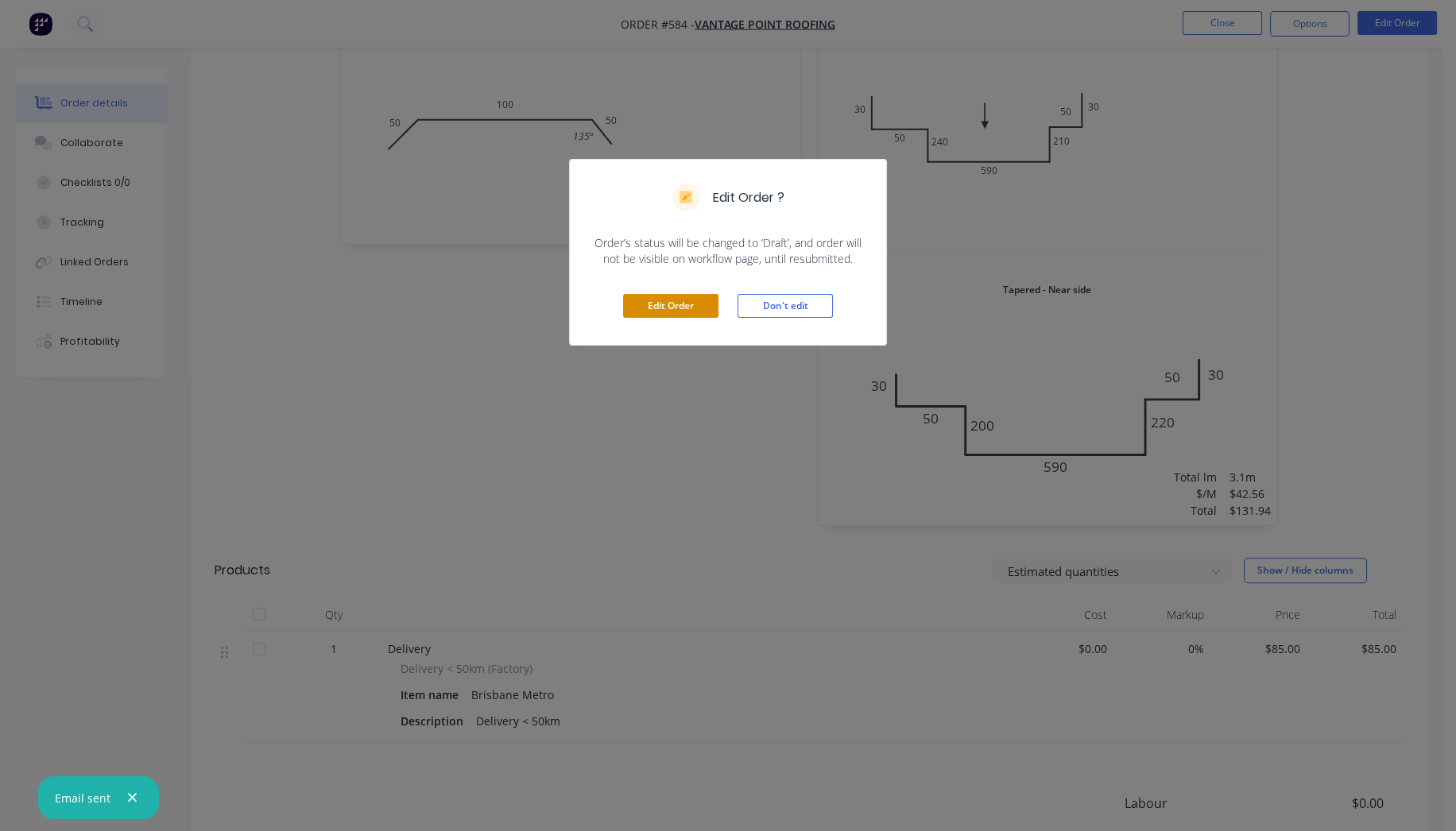
click at [705, 294] on button "Edit Order" at bounding box center [671, 306] width 95 height 24
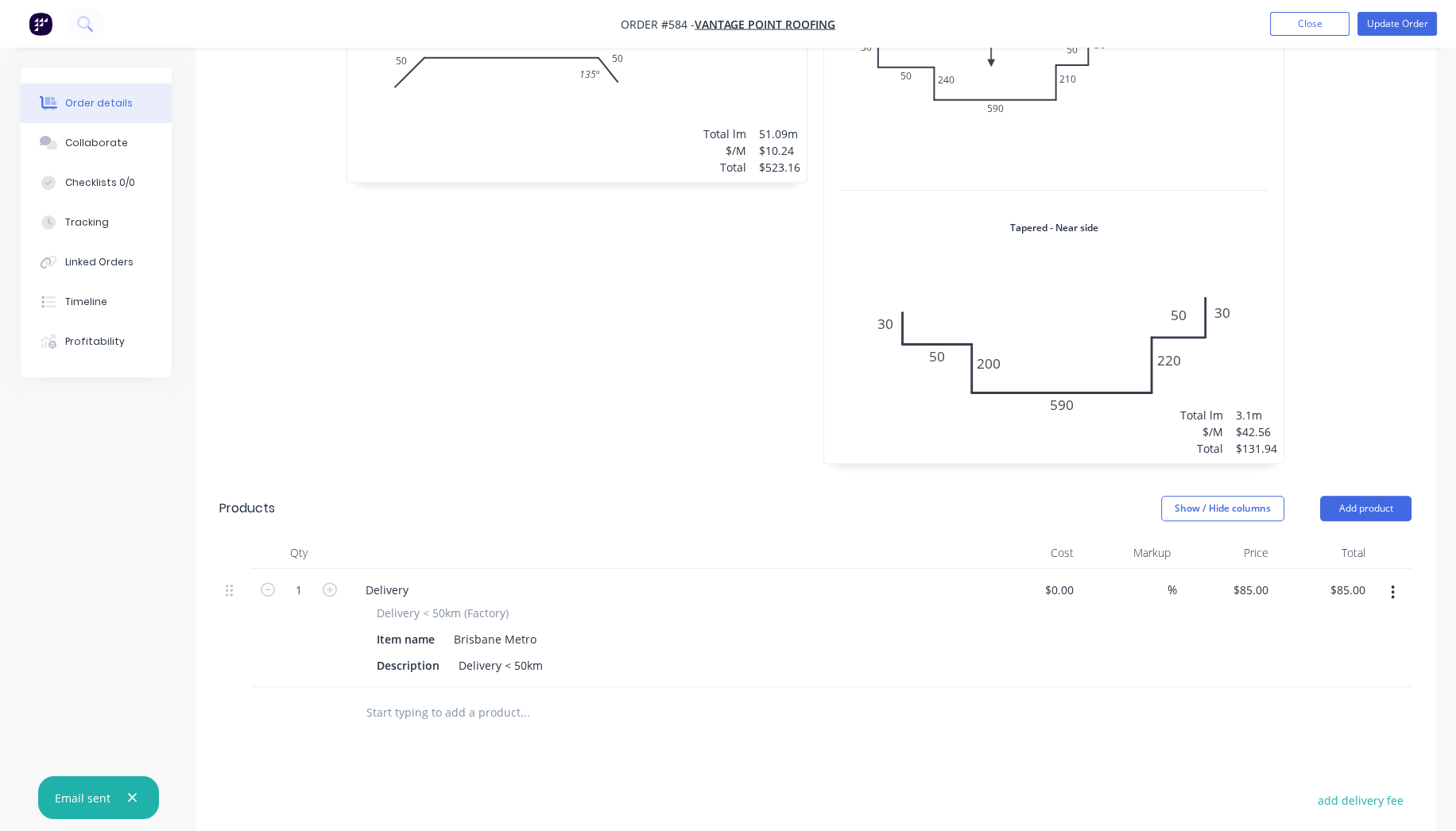
scroll to position [1742, 0]
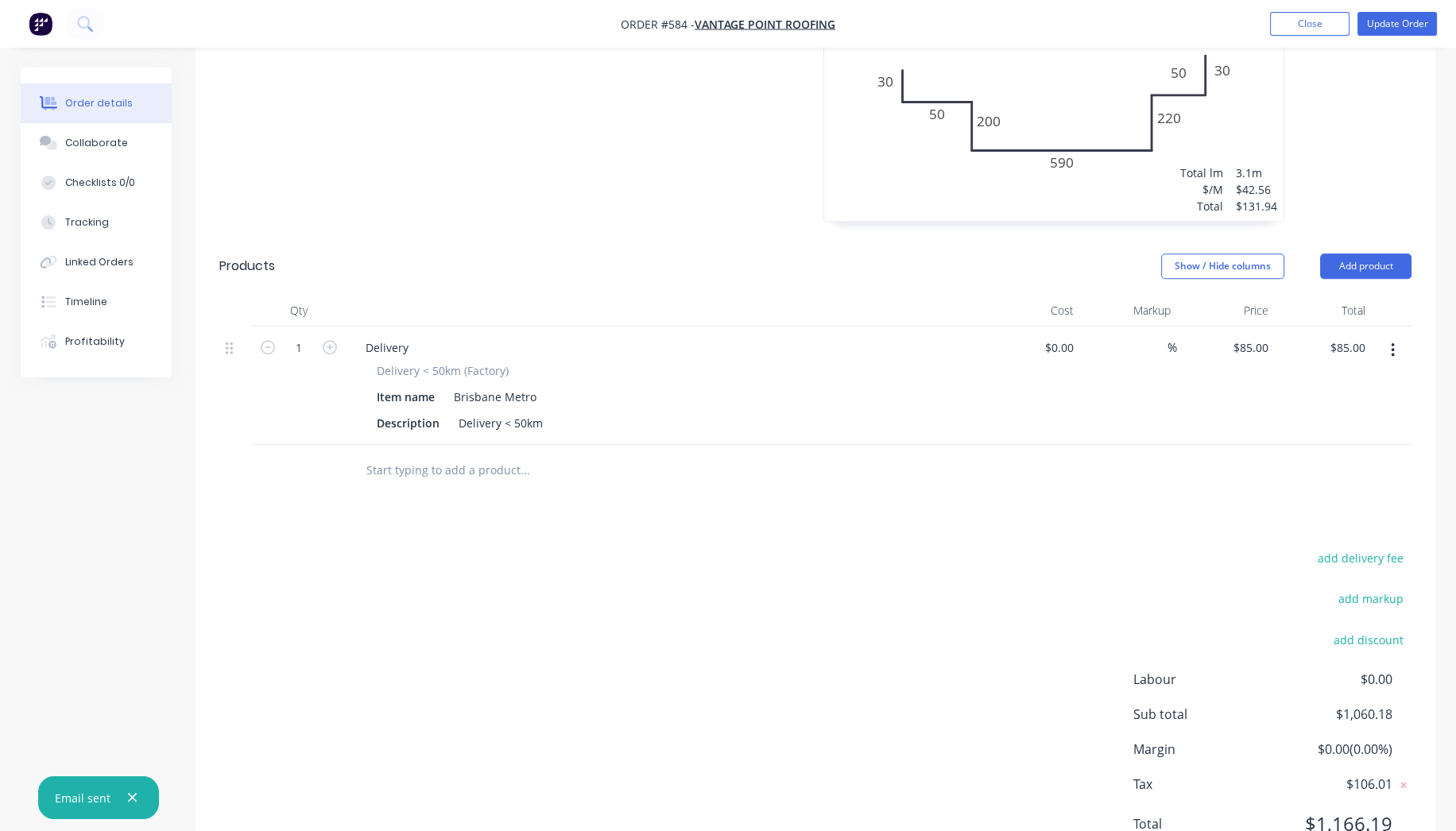
click at [471, 454] on input "text" at bounding box center [525, 470] width 318 height 31
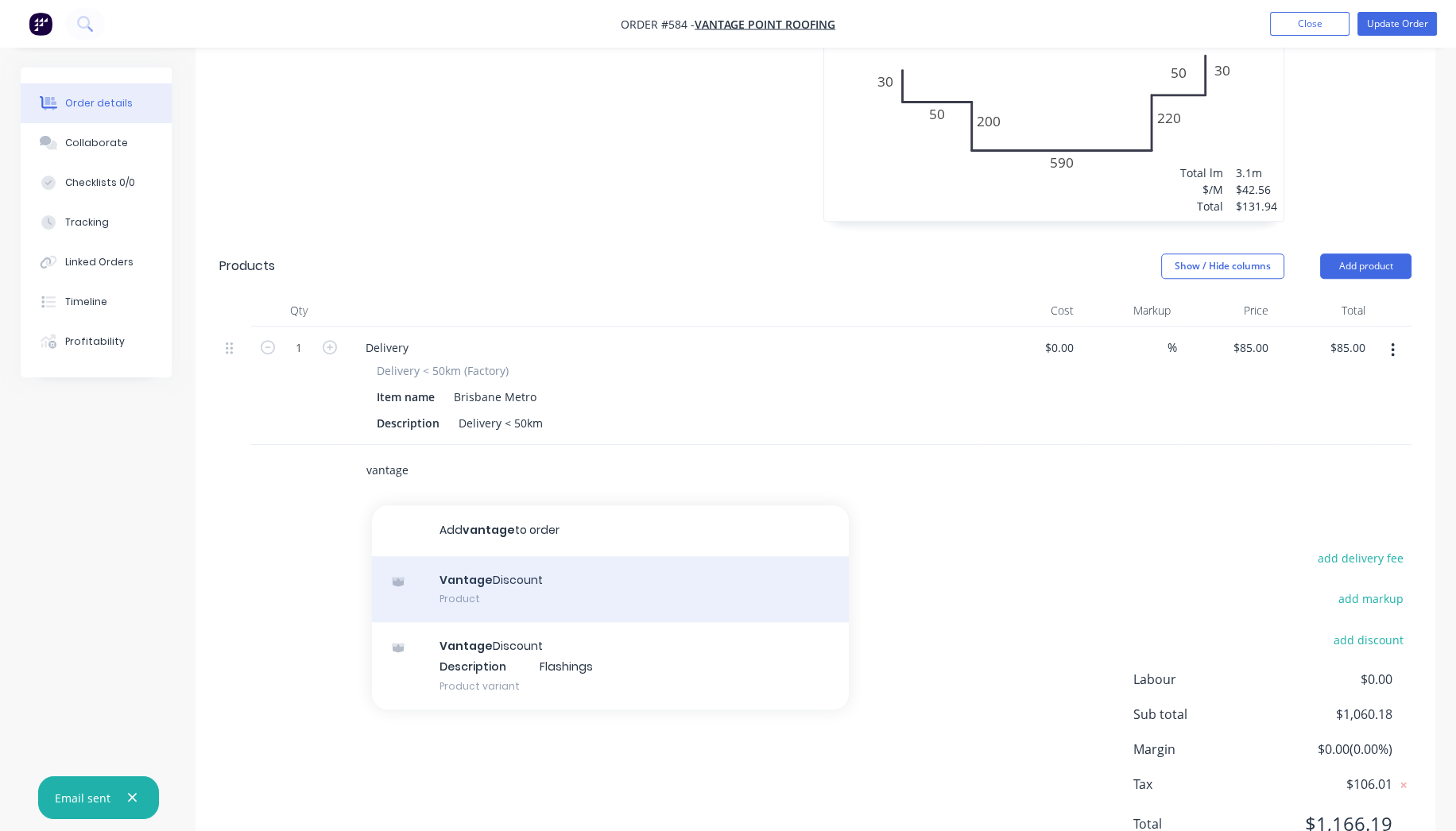
type input "vantage"
click at [525, 556] on div "Vantage Discount Product" at bounding box center [610, 589] width 477 height 66
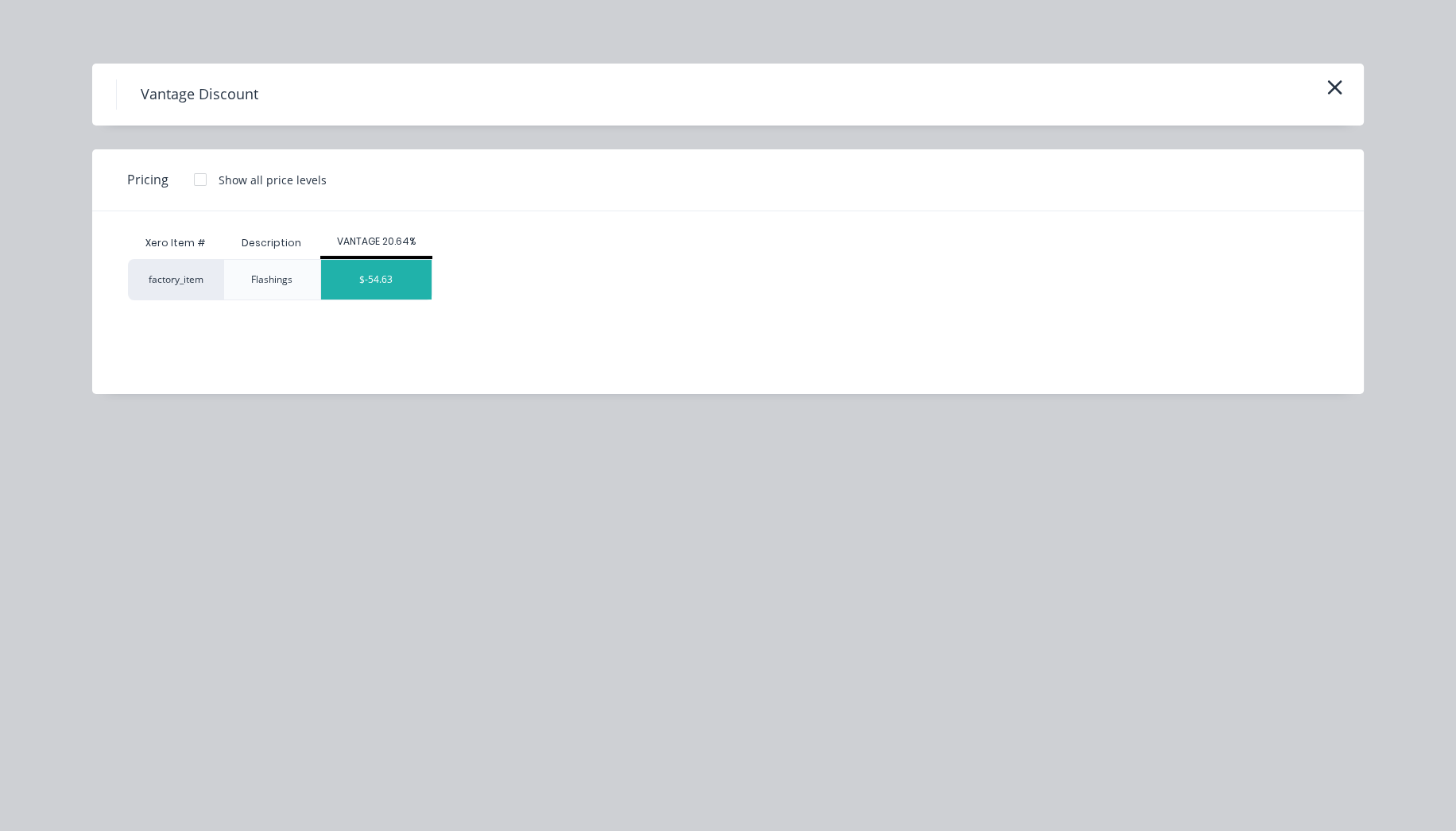
click at [383, 286] on div "$-54.63" at bounding box center [376, 279] width 111 height 40
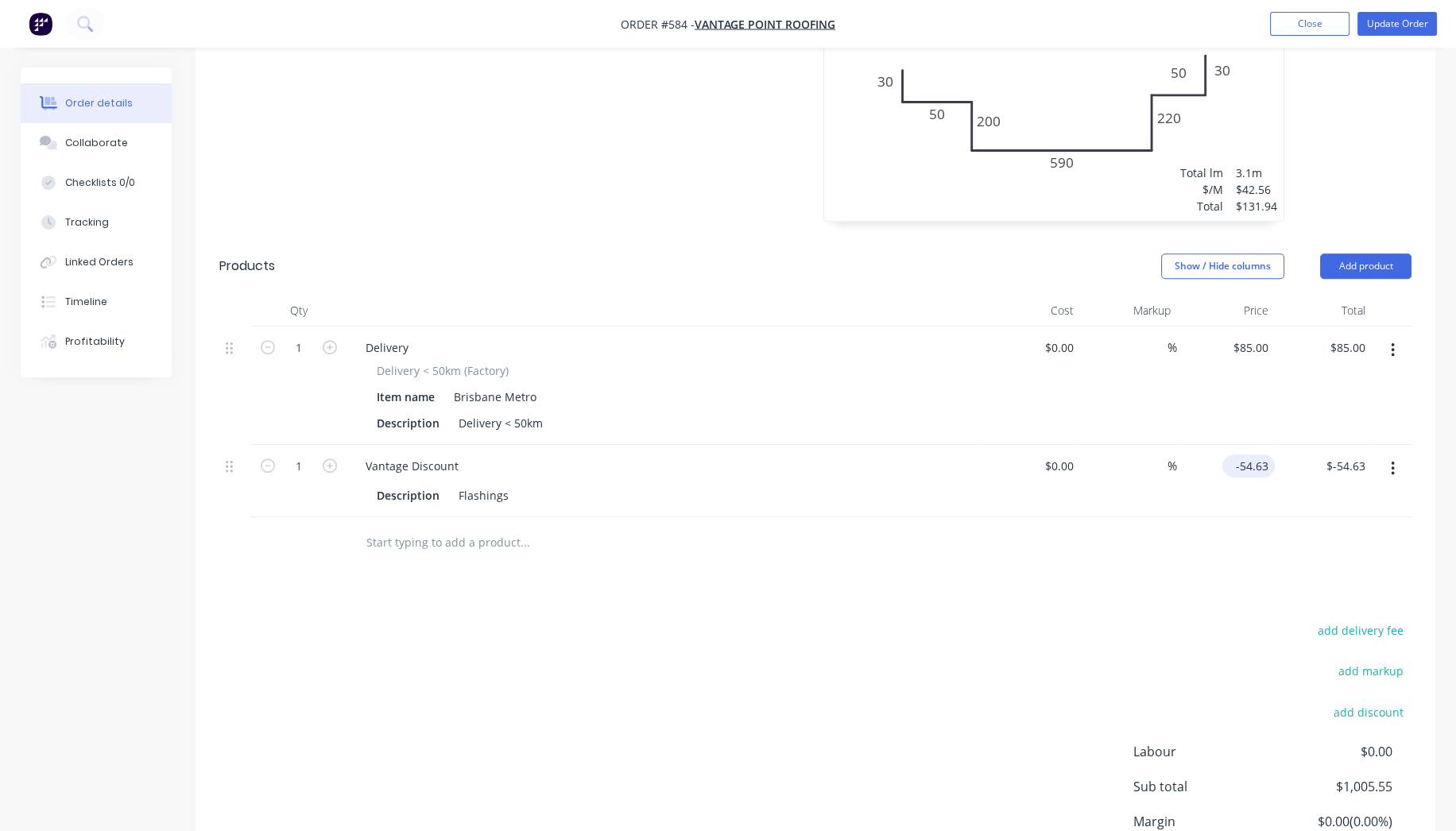
click at [1259, 454] on input "-54.63" at bounding box center [1252, 465] width 46 height 23
type input "$-106.02"
click at [920, 633] on div "add delivery fee add markup add discount Labour $0.00 Sub total $954.16 Margin …" at bounding box center [815, 773] width 1192 height 307
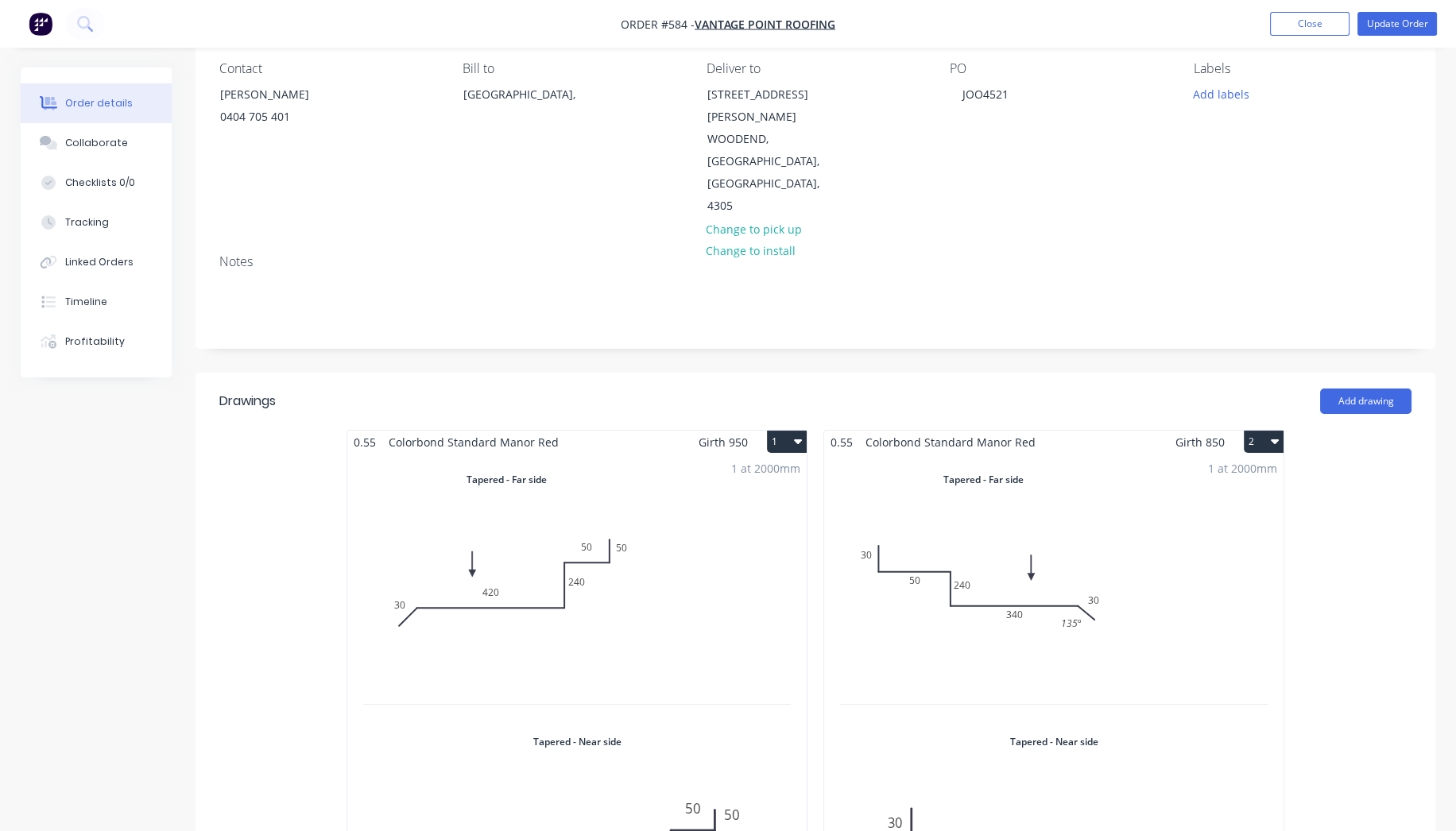
scroll to position [0, 0]
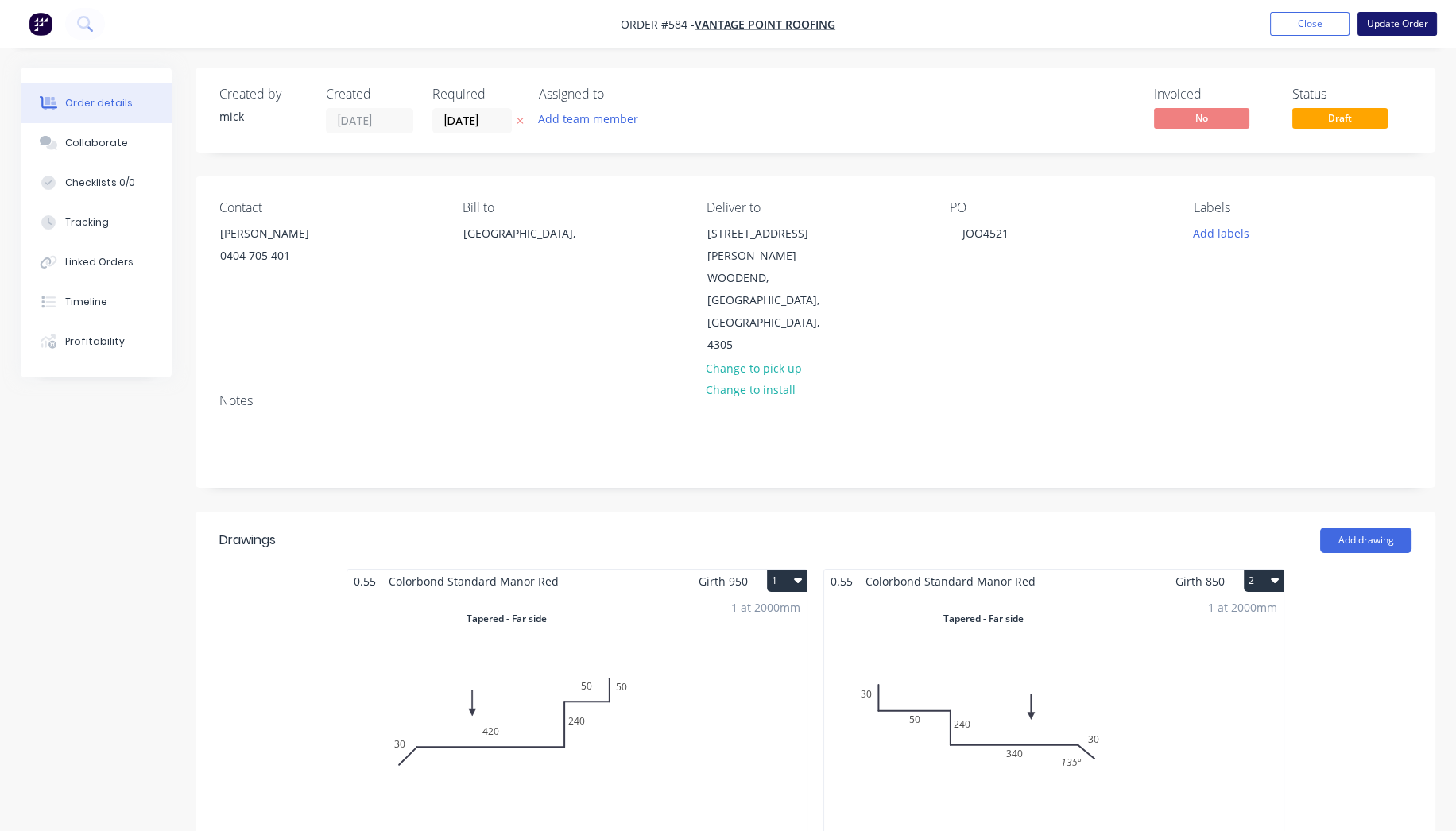
click at [1390, 17] on button "Update Order" at bounding box center [1396, 24] width 79 height 24
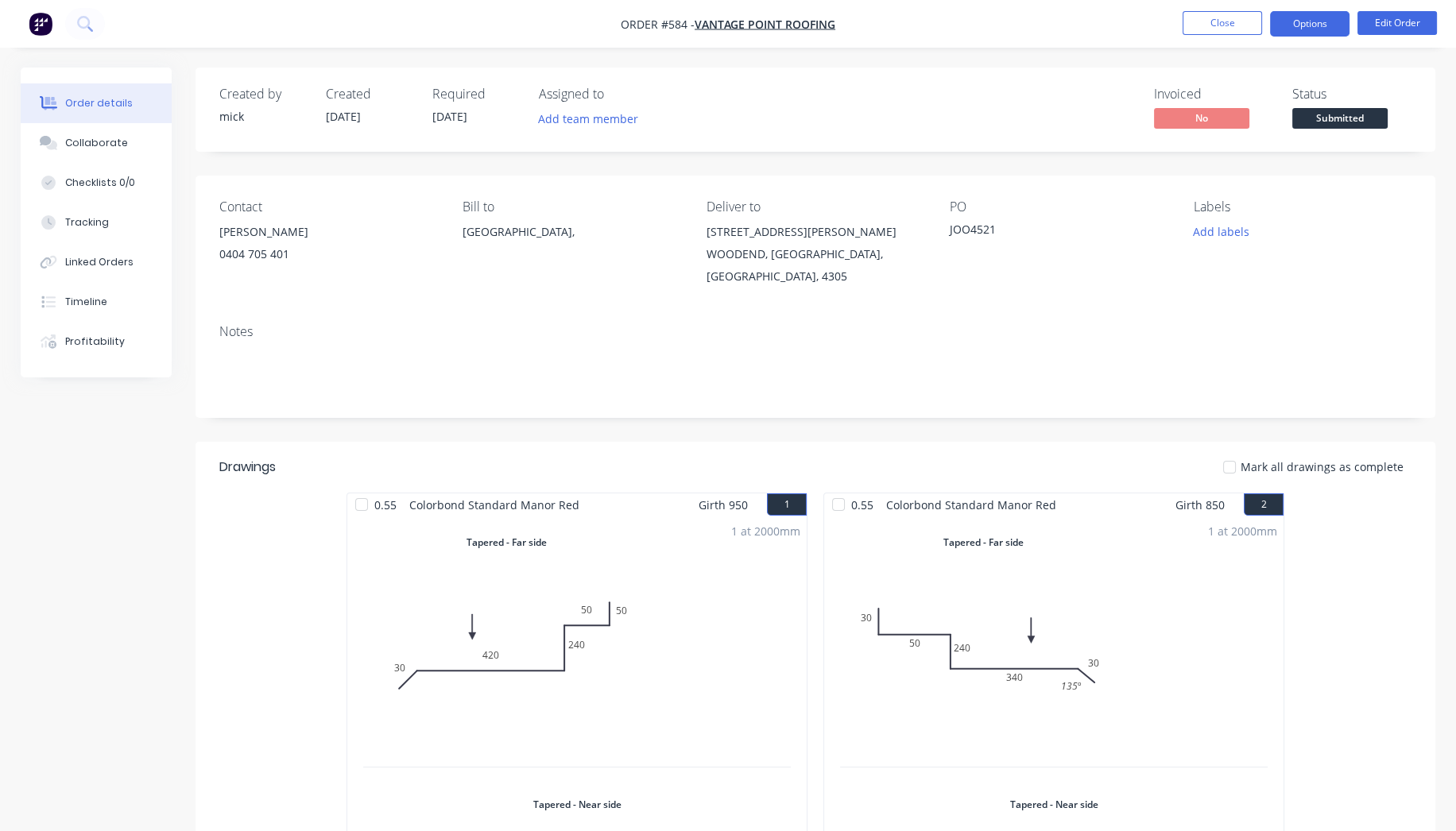
click at [1326, 28] on button "Options" at bounding box center [1310, 24] width 79 height 26
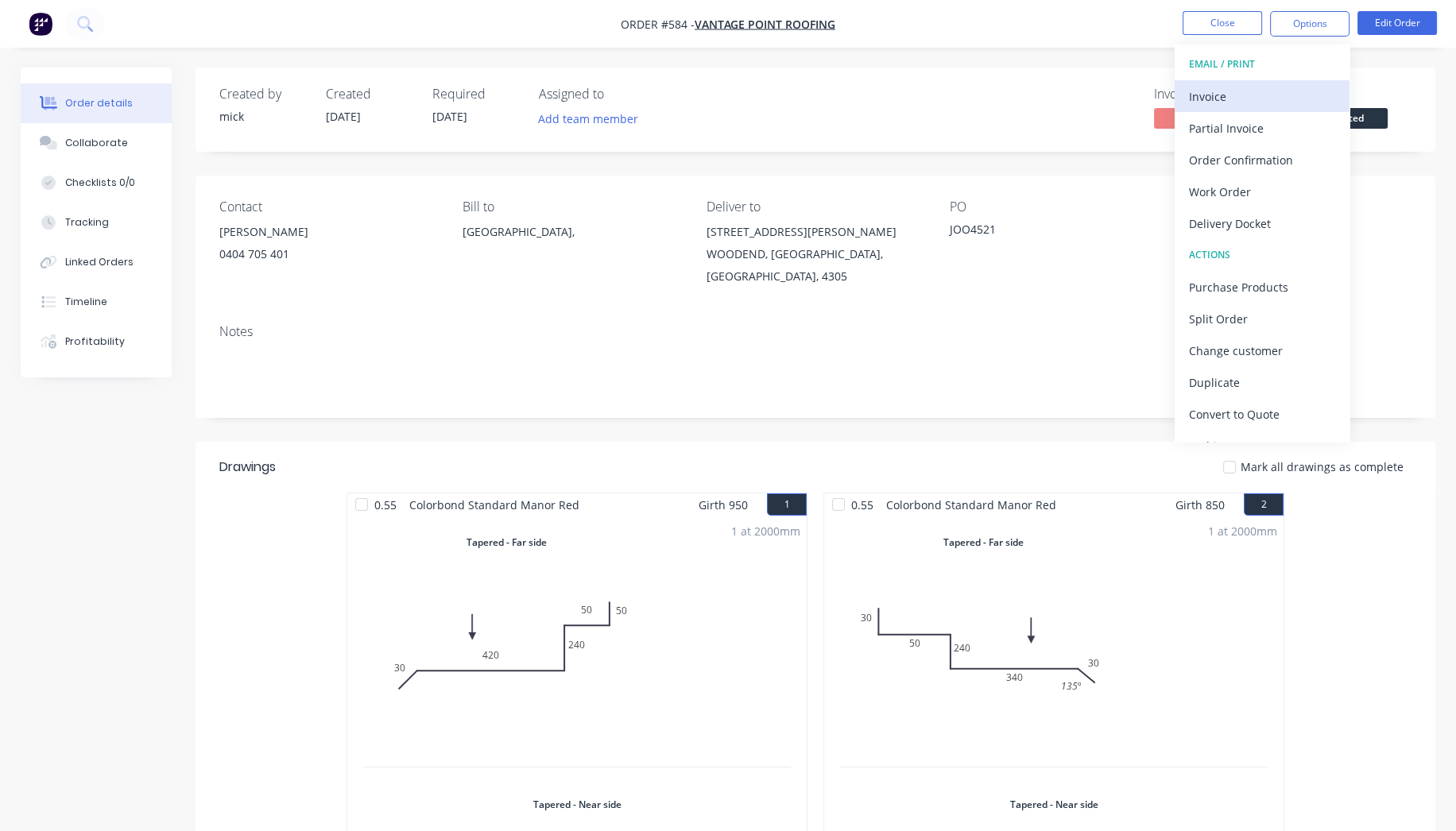
click at [1265, 88] on div "Invoice" at bounding box center [1262, 96] width 146 height 23
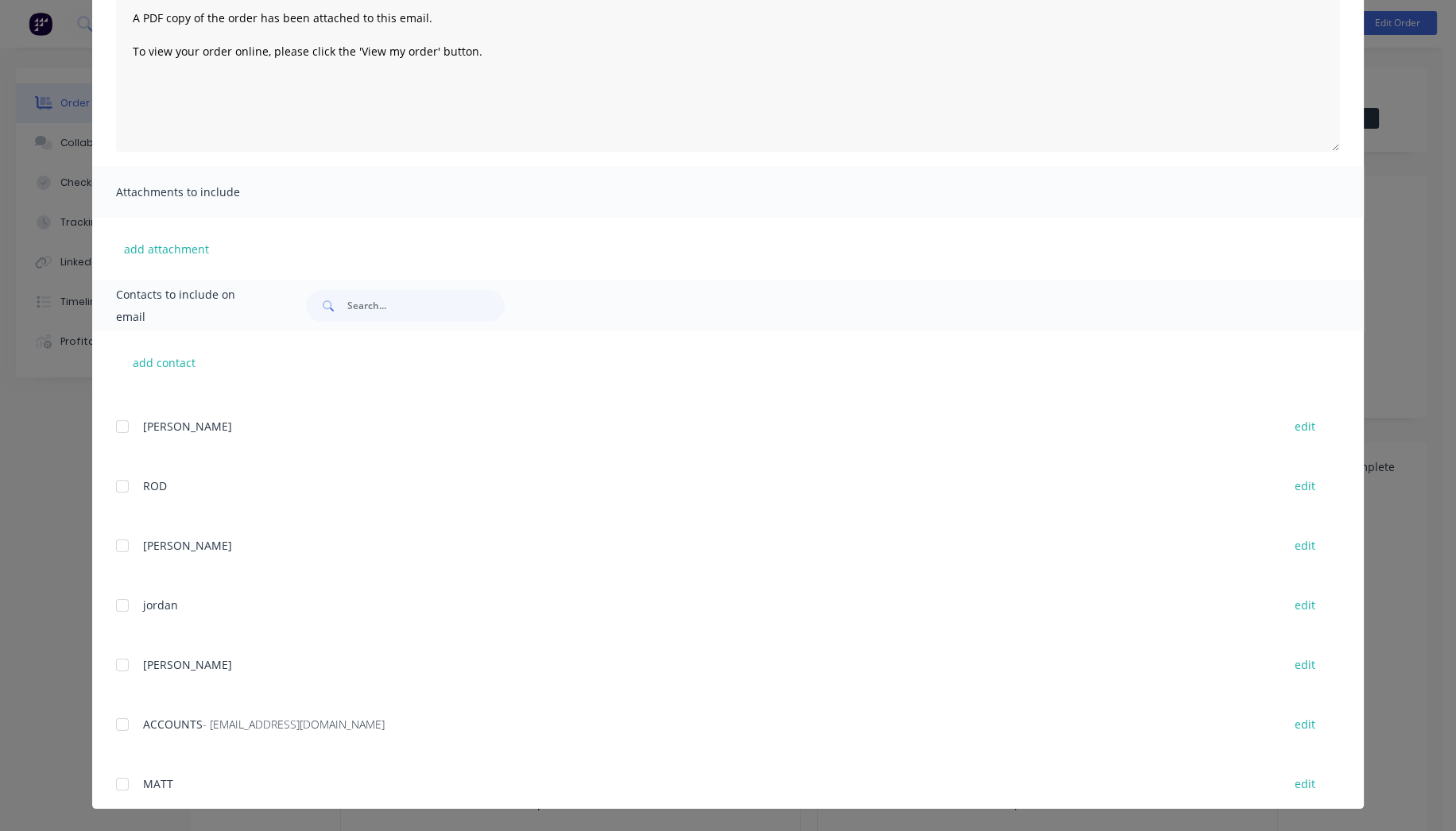
scroll to position [353, 0]
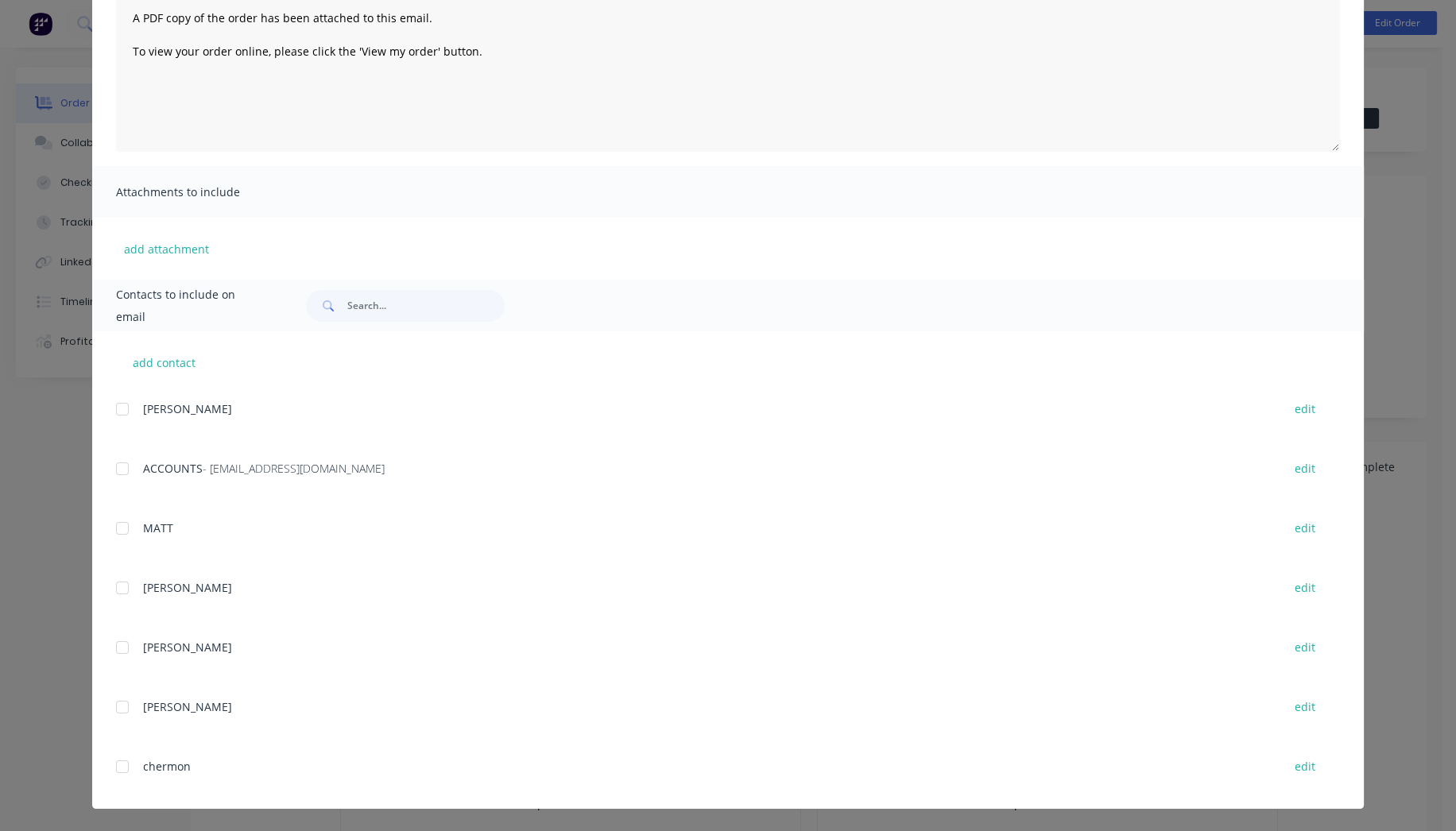
click at [111, 470] on div at bounding box center [122, 468] width 31 height 31
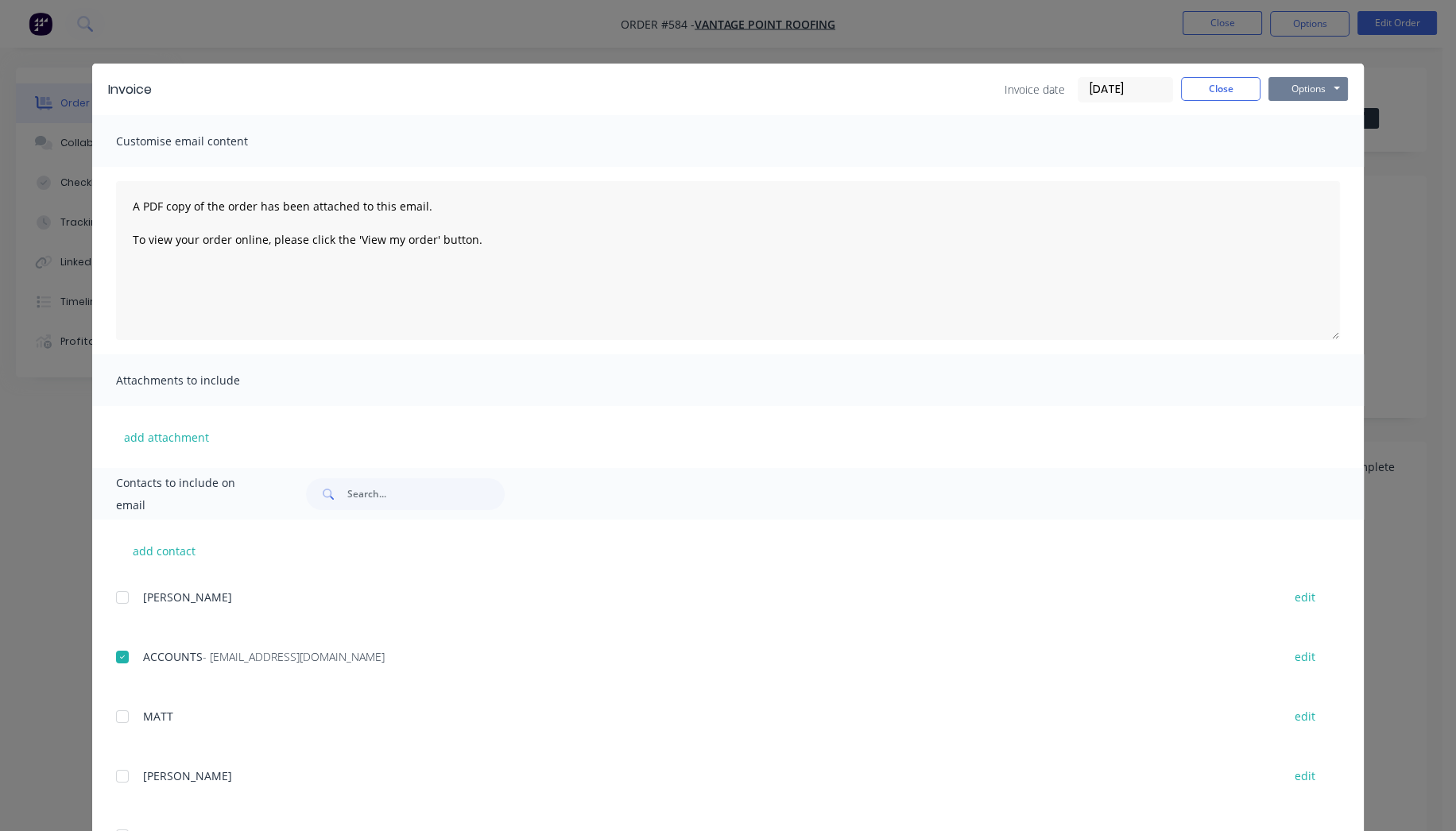
click at [1285, 85] on button "Options" at bounding box center [1308, 89] width 79 height 24
click at [1297, 163] on button "Email" at bounding box center [1320, 169] width 102 height 26
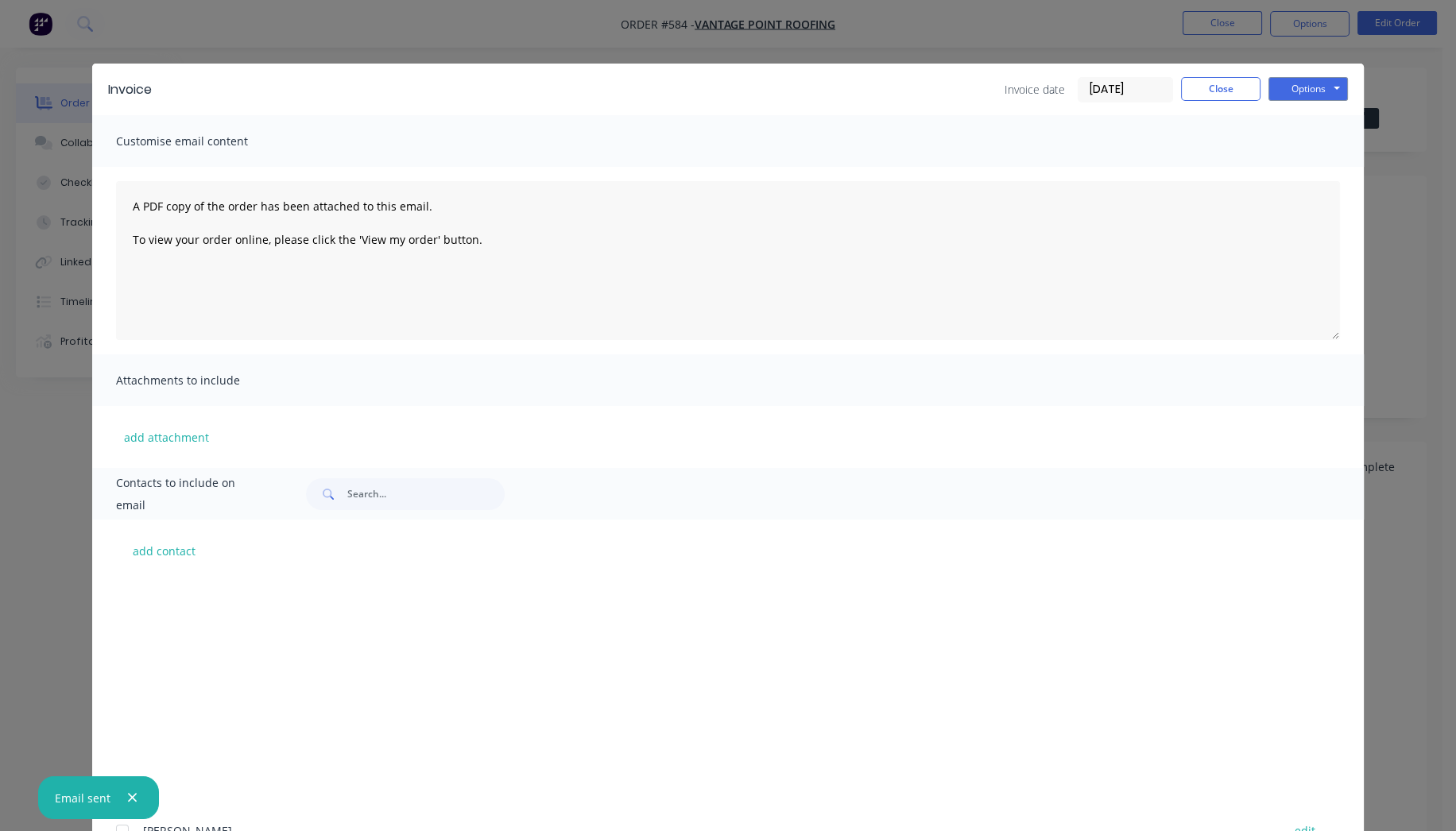
scroll to position [353, 0]
click at [1236, 95] on button "Close" at bounding box center [1220, 89] width 79 height 24
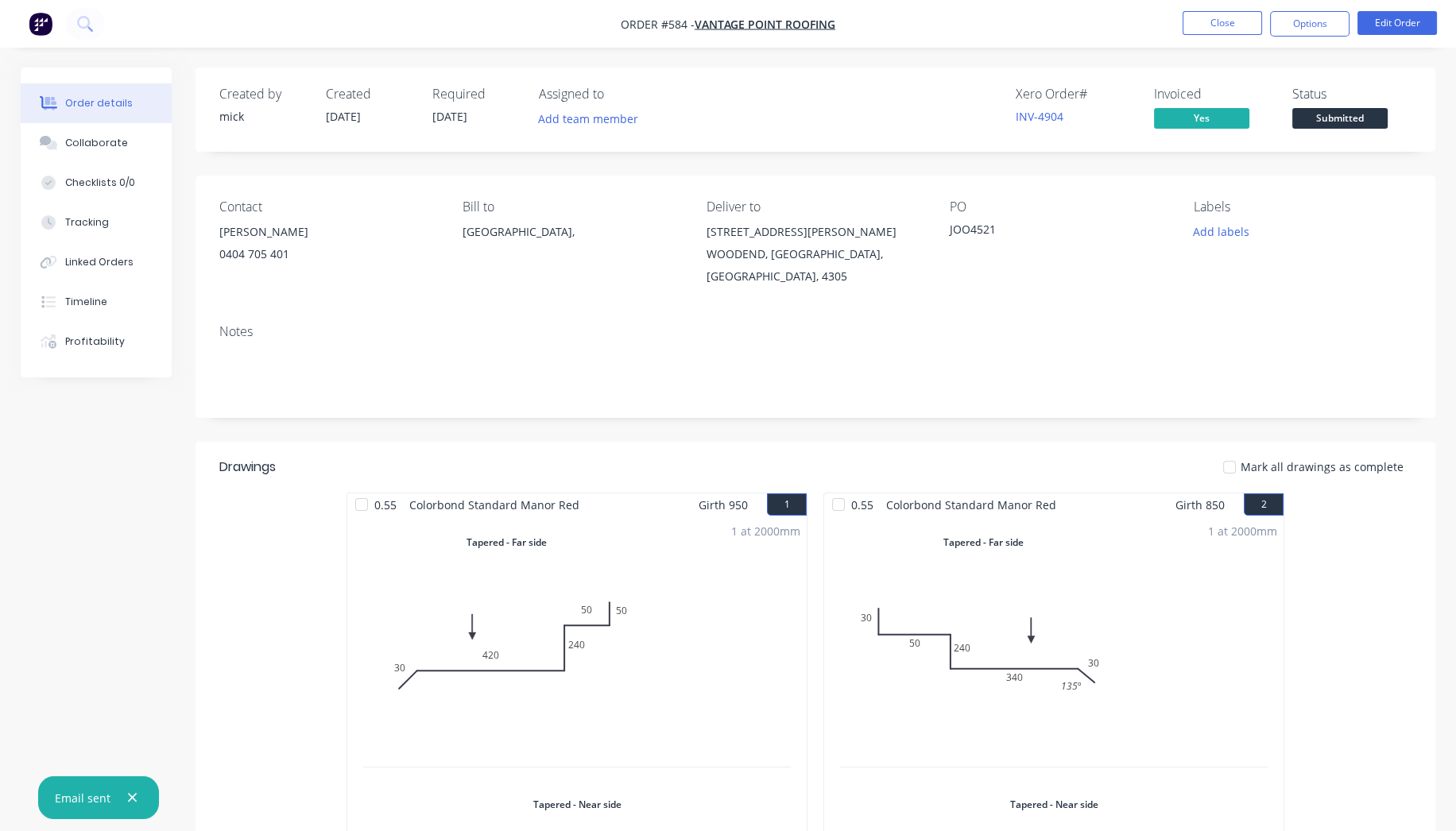
click at [40, 28] on img "button" at bounding box center [41, 24] width 24 height 24
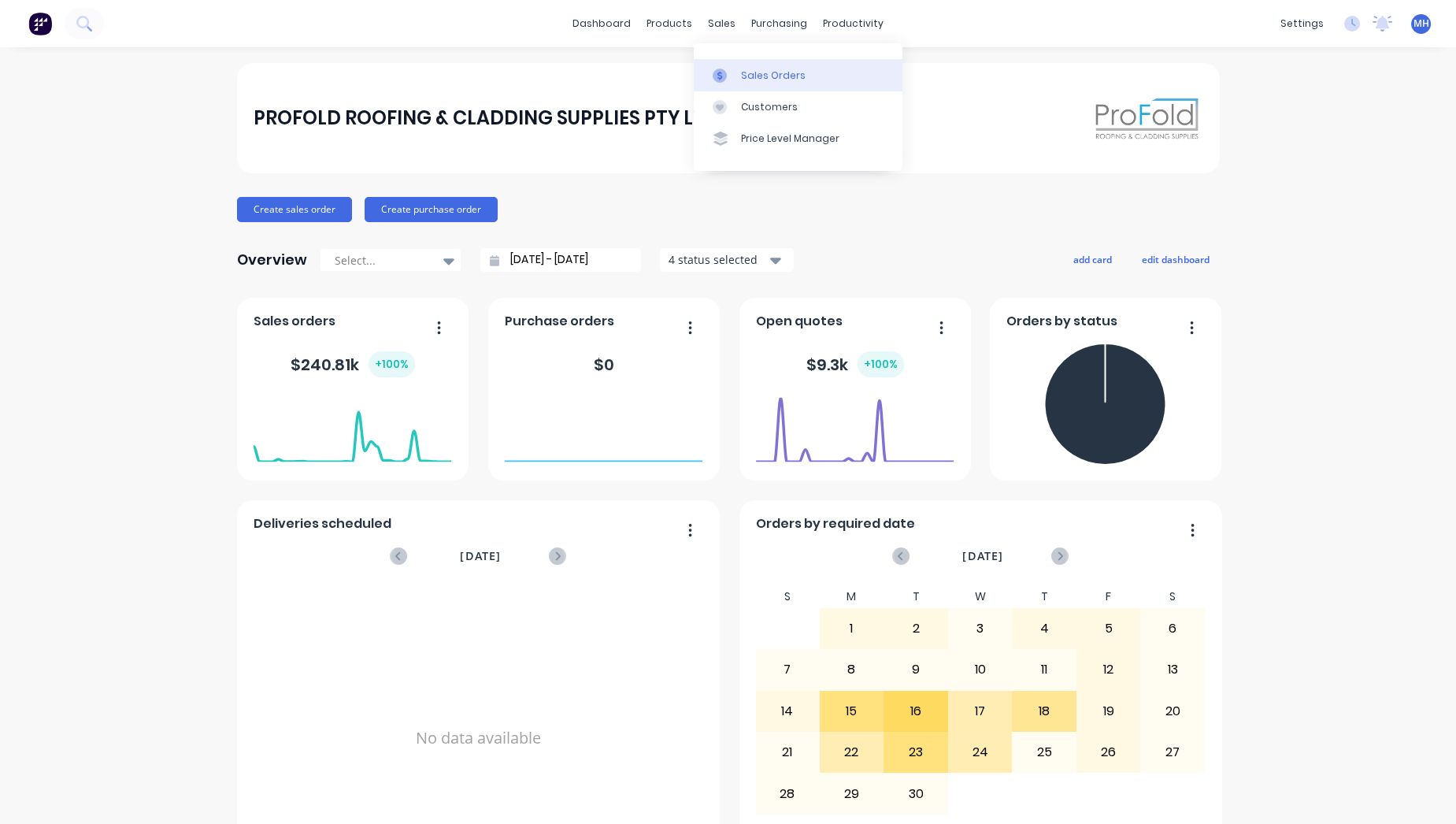
click at [768, 70] on div "Sales Orders" at bounding box center [773, 75] width 65 height 14
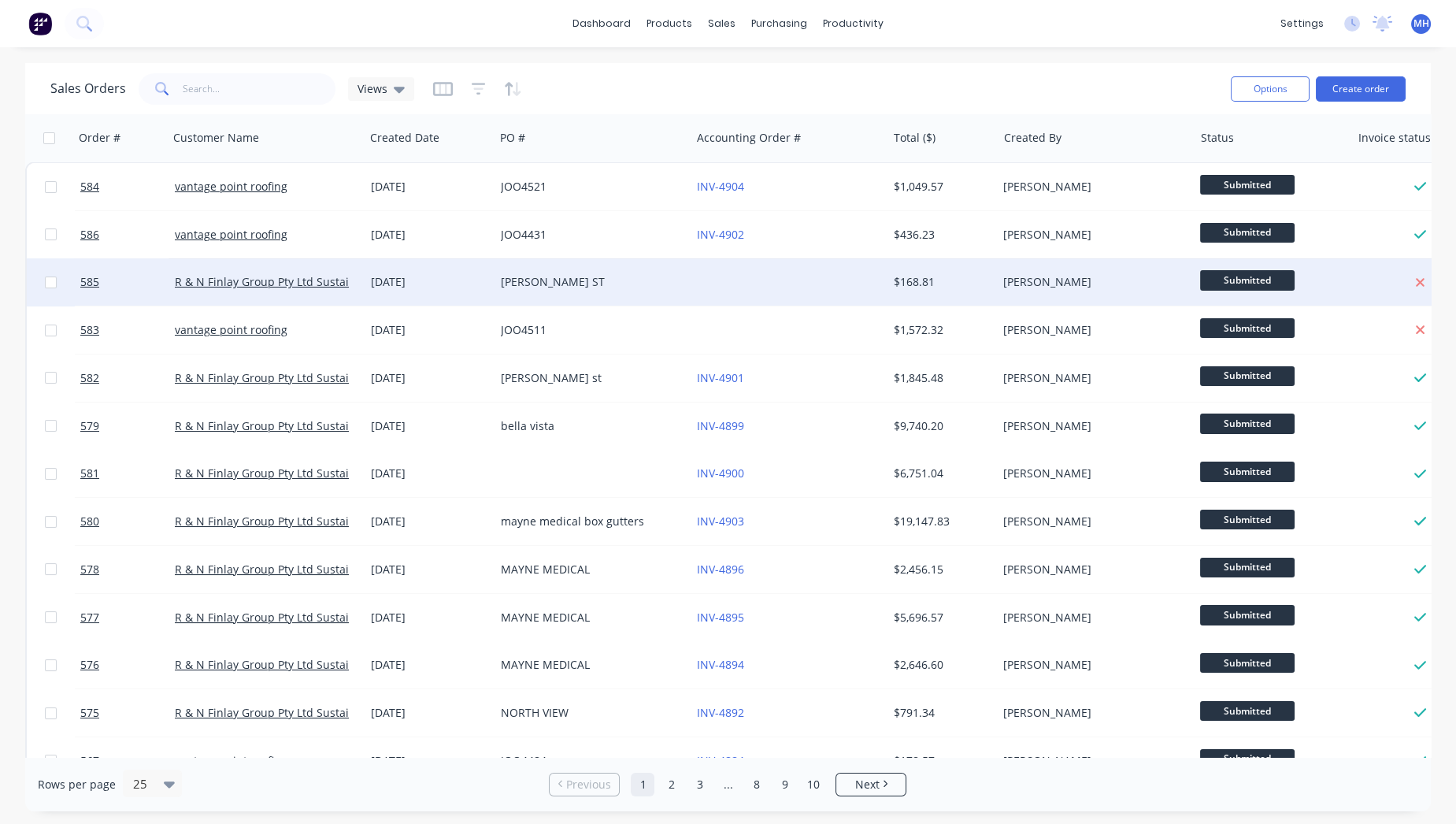
click at [542, 277] on div "[PERSON_NAME] ST" at bounding box center [588, 282] width 175 height 16
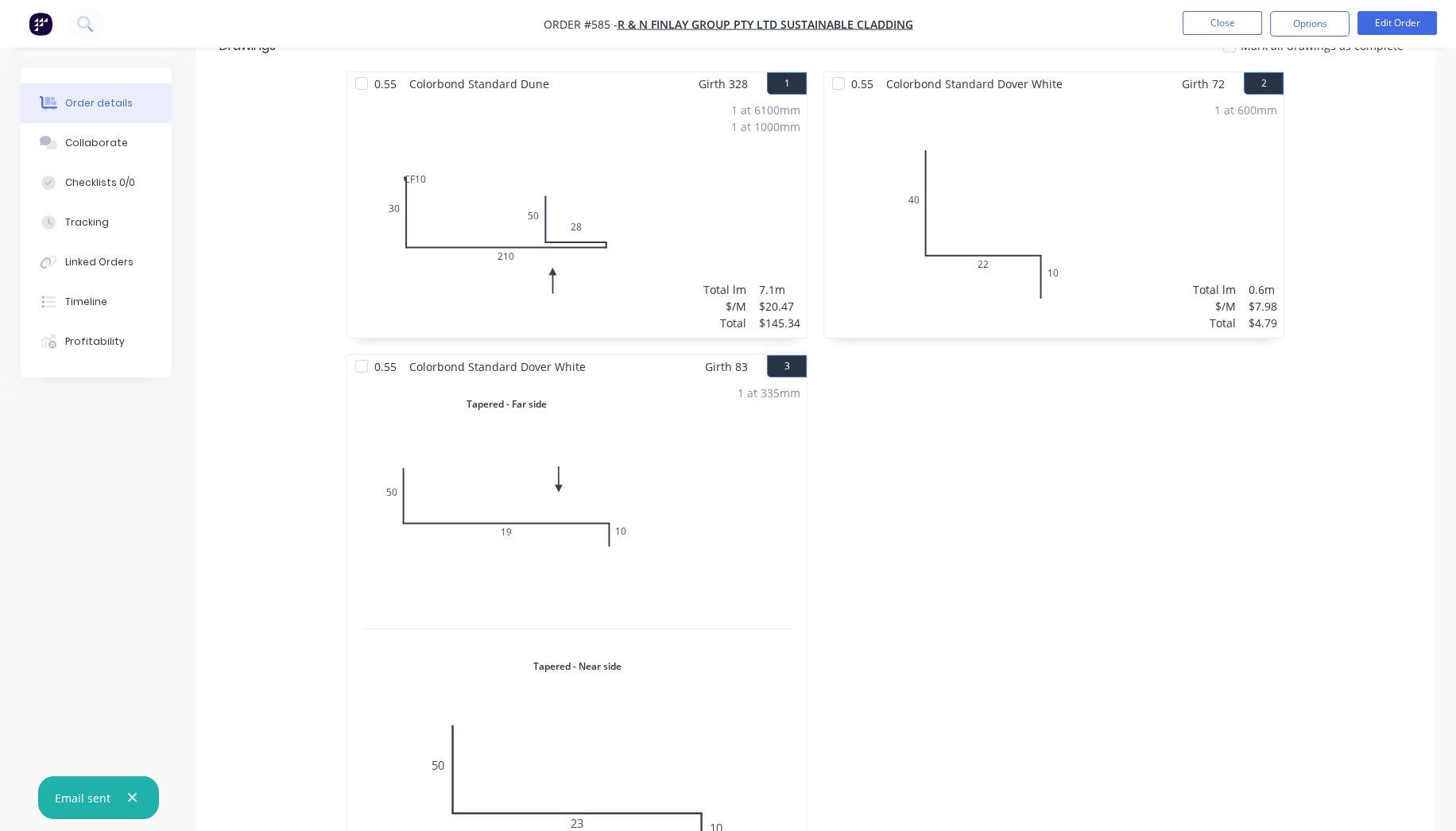
scroll to position [333, 0]
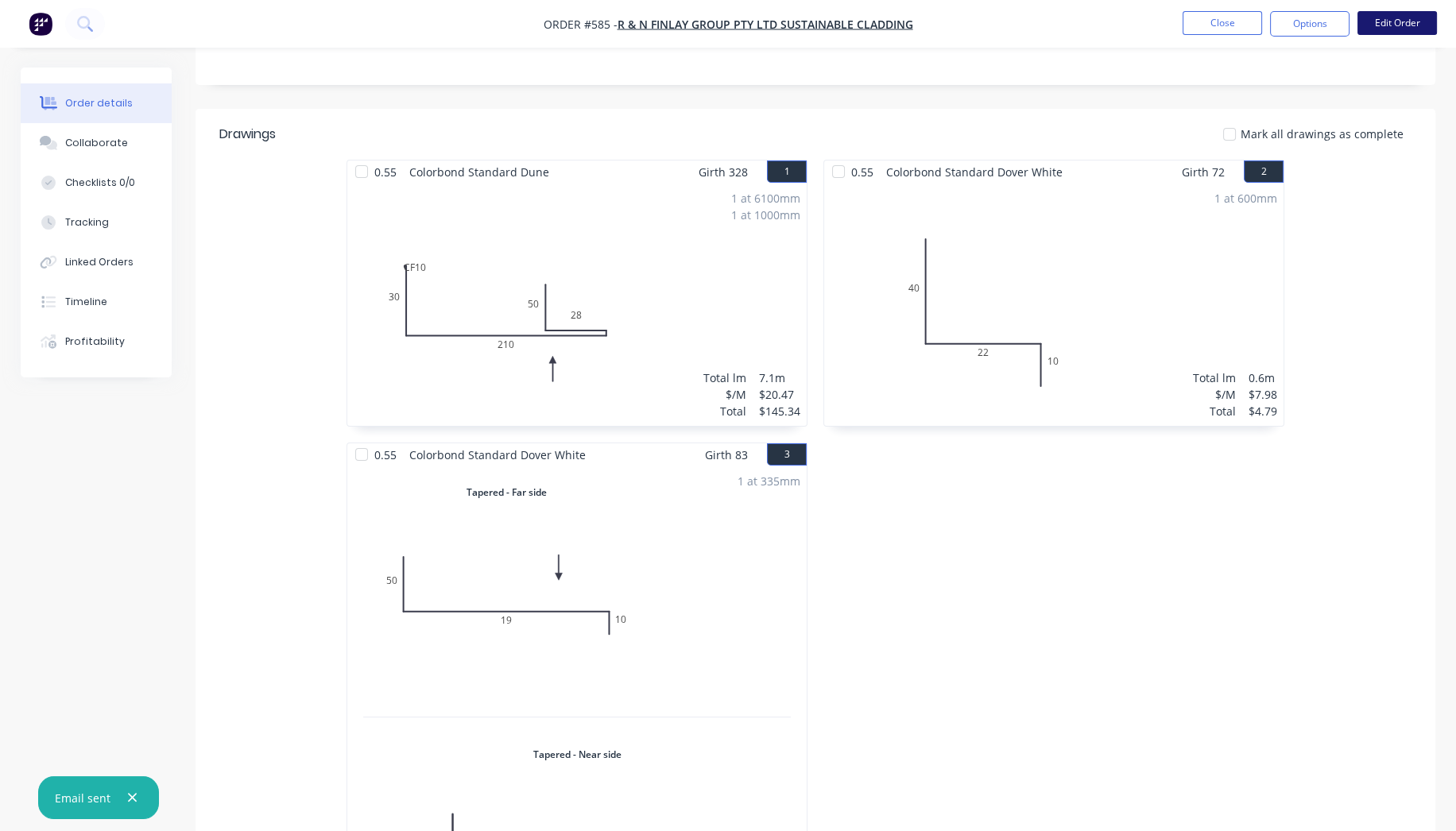
click at [1396, 28] on button "Edit Order" at bounding box center [1396, 23] width 79 height 24
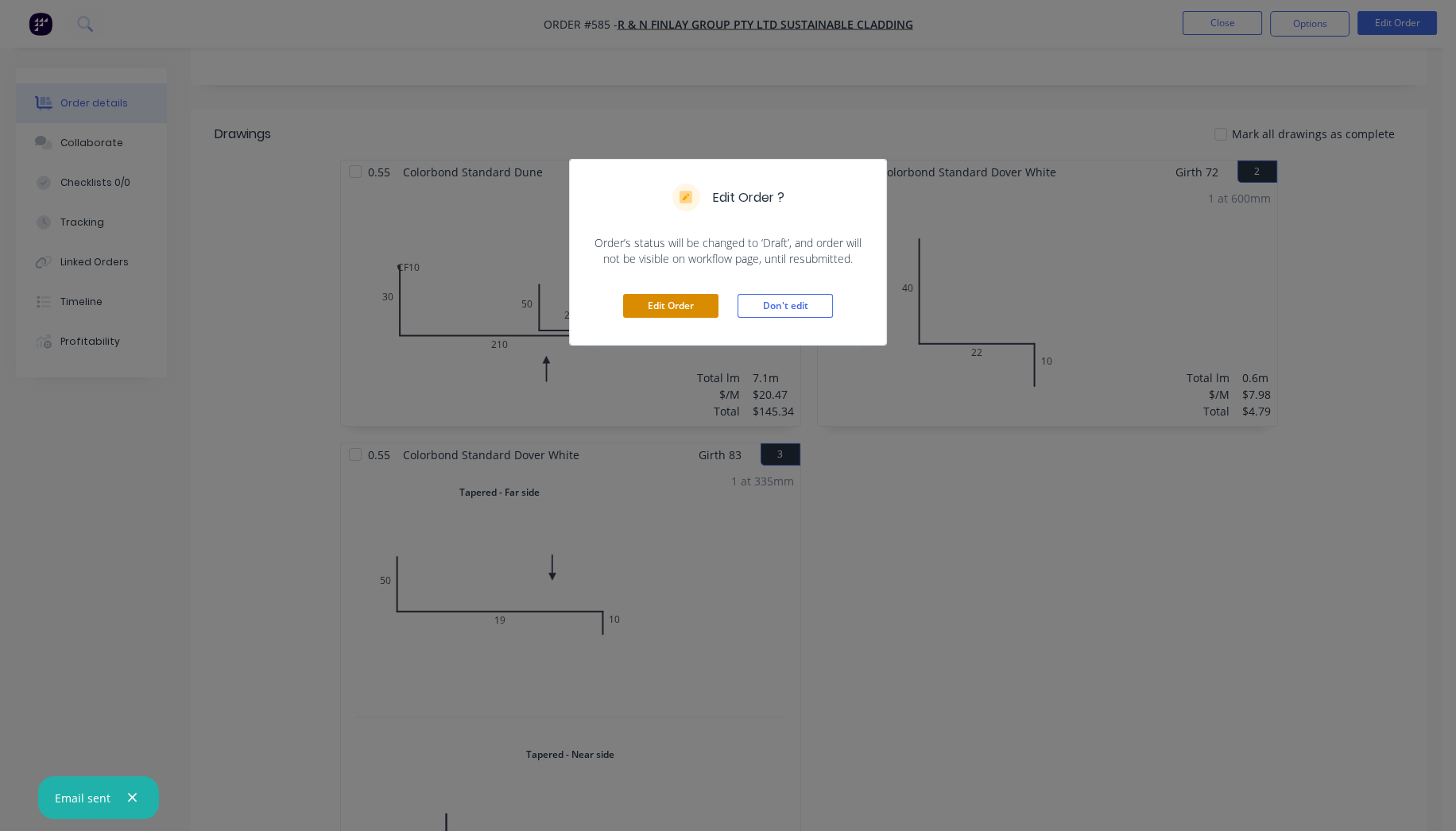
click at [694, 310] on button "Edit Order" at bounding box center [671, 306] width 95 height 24
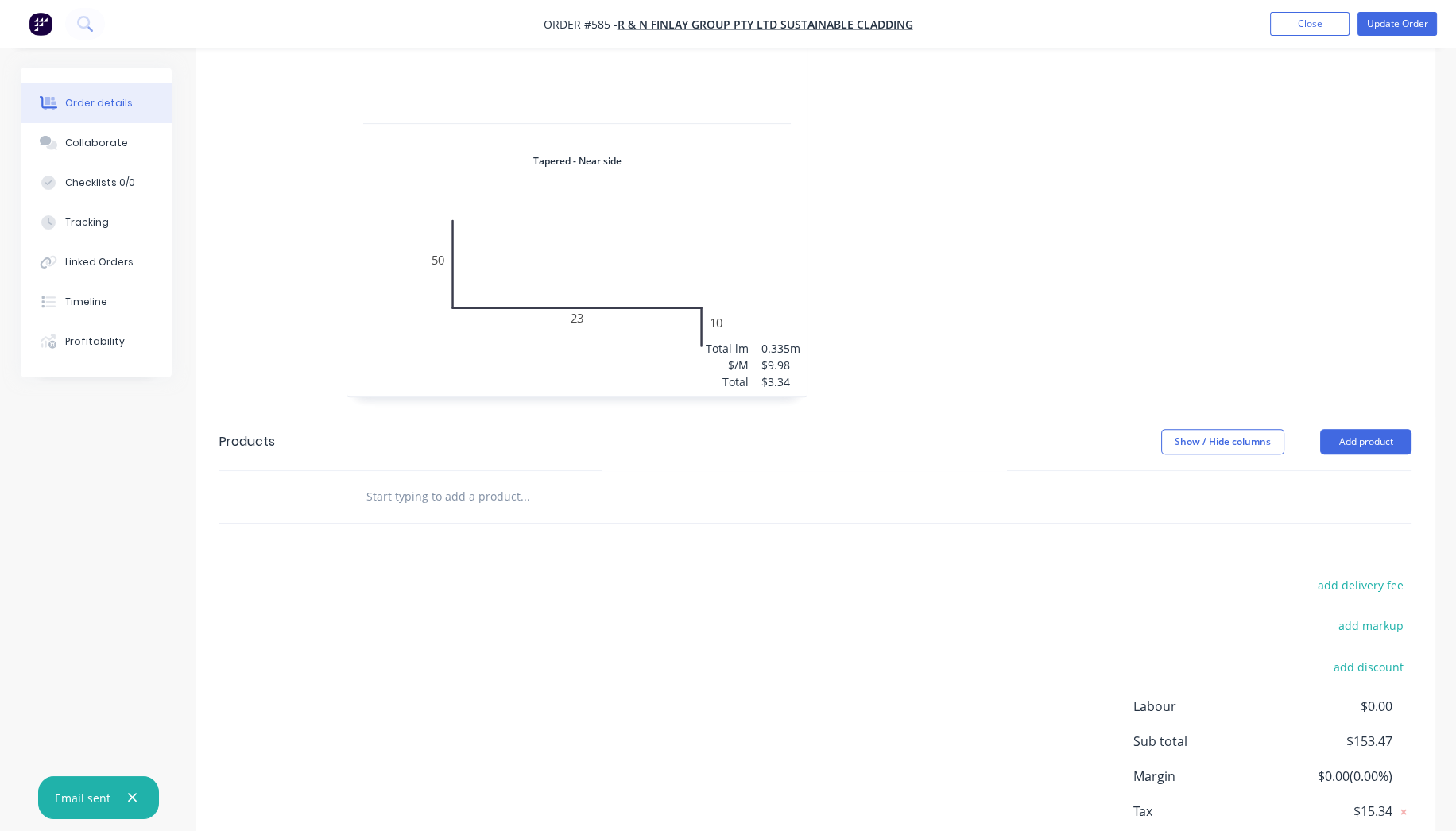
scroll to position [942, 0]
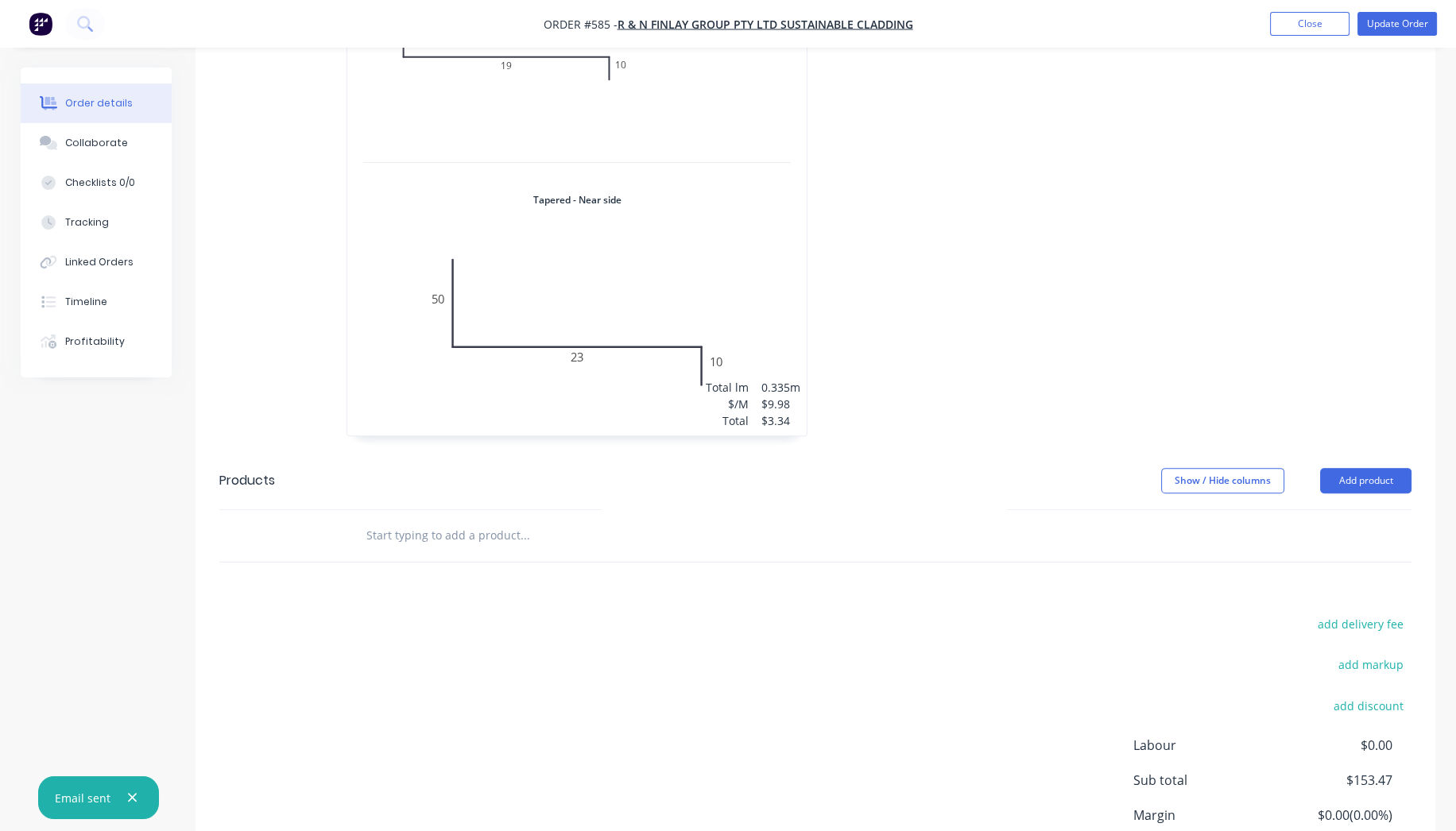
click at [508, 520] on input "text" at bounding box center [525, 535] width 318 height 31
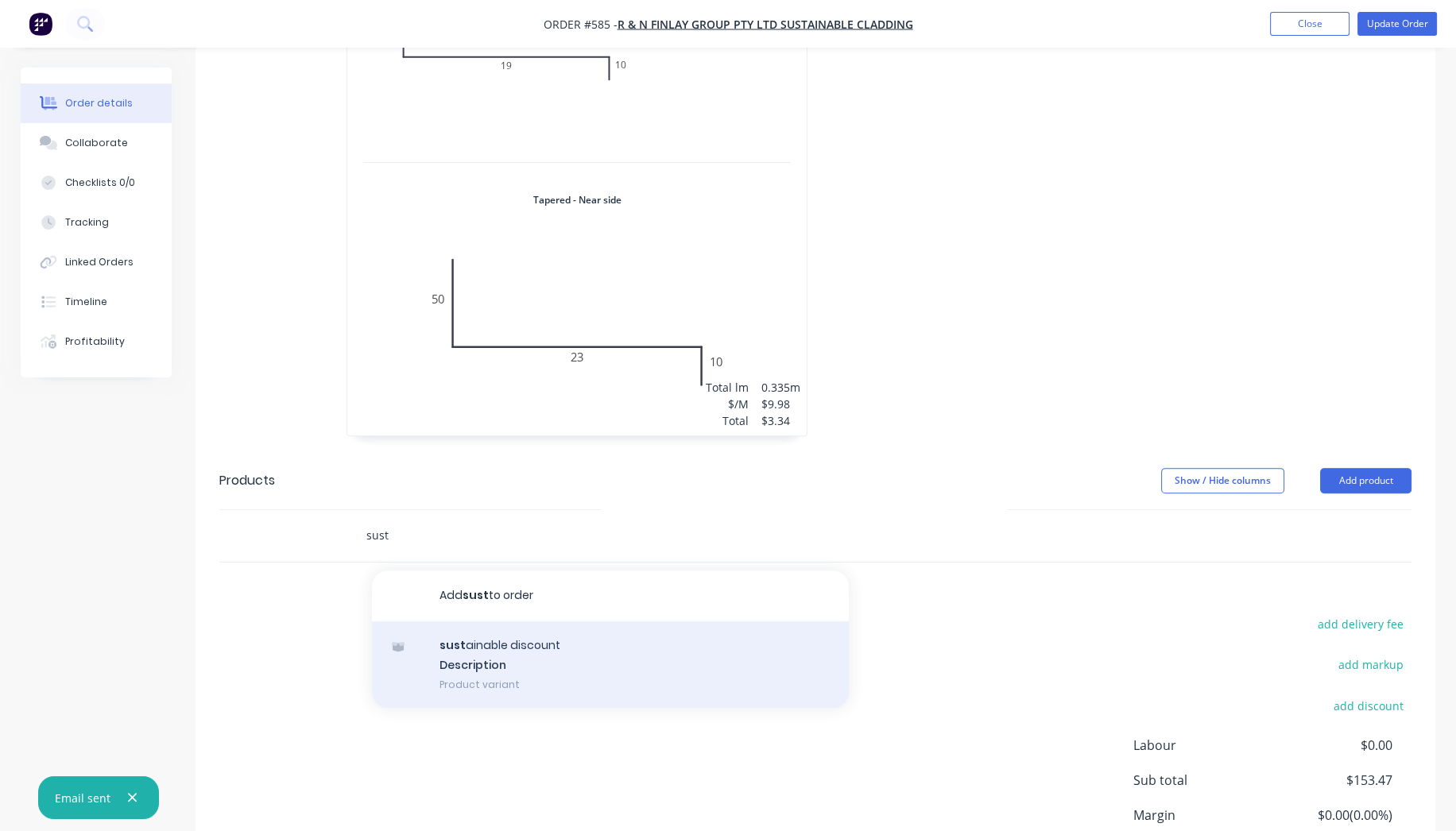
type input "sust"
click at [576, 621] on div "sust ainable discount Description Product variant" at bounding box center [610, 664] width 477 height 88
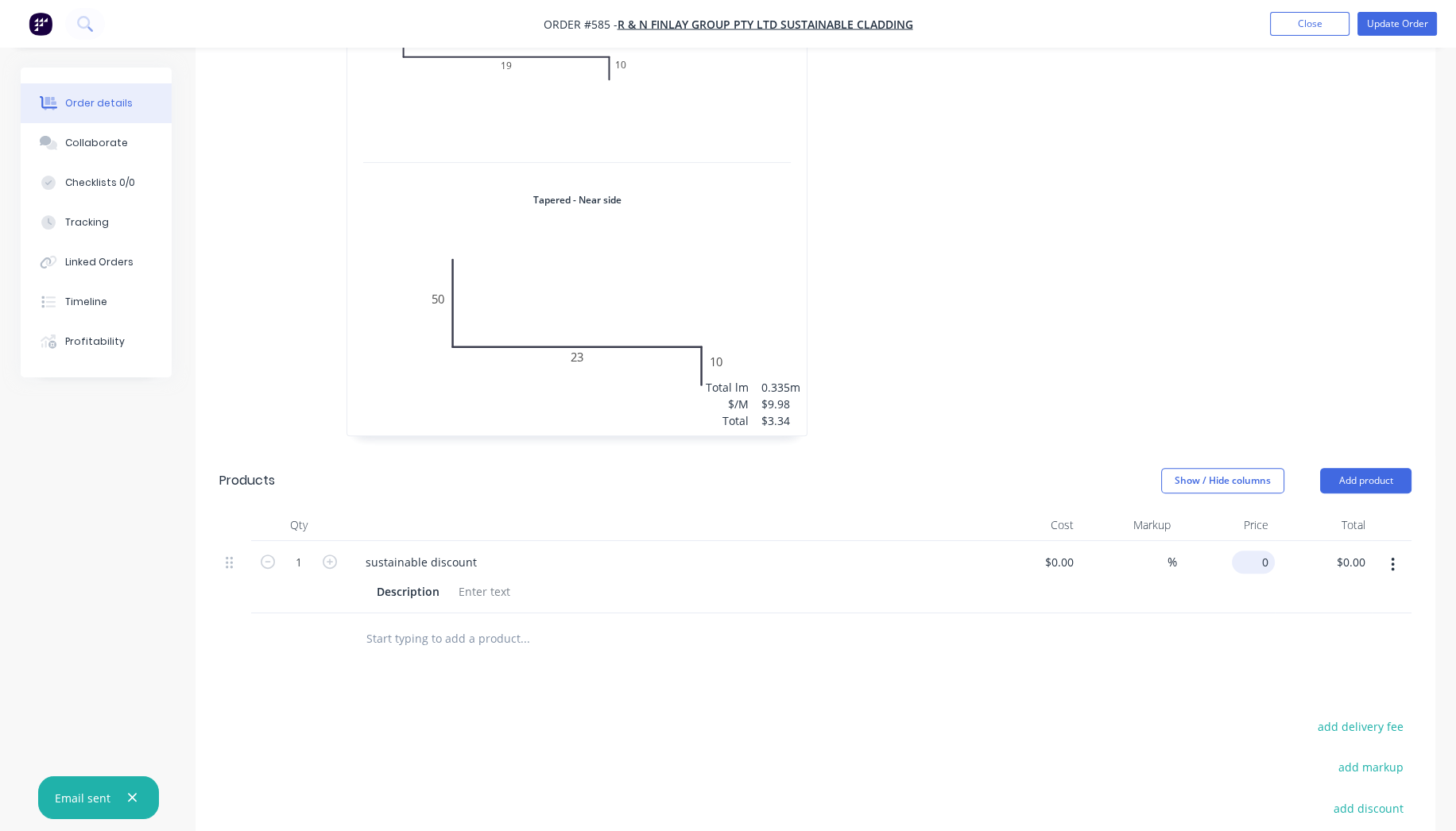
click at [1258, 550] on input "0" at bounding box center [1256, 561] width 37 height 23
type input "$-12.59"
click at [1232, 613] on div at bounding box center [815, 639] width 1192 height 52
click at [498, 623] on input "text" at bounding box center [525, 638] width 318 height 31
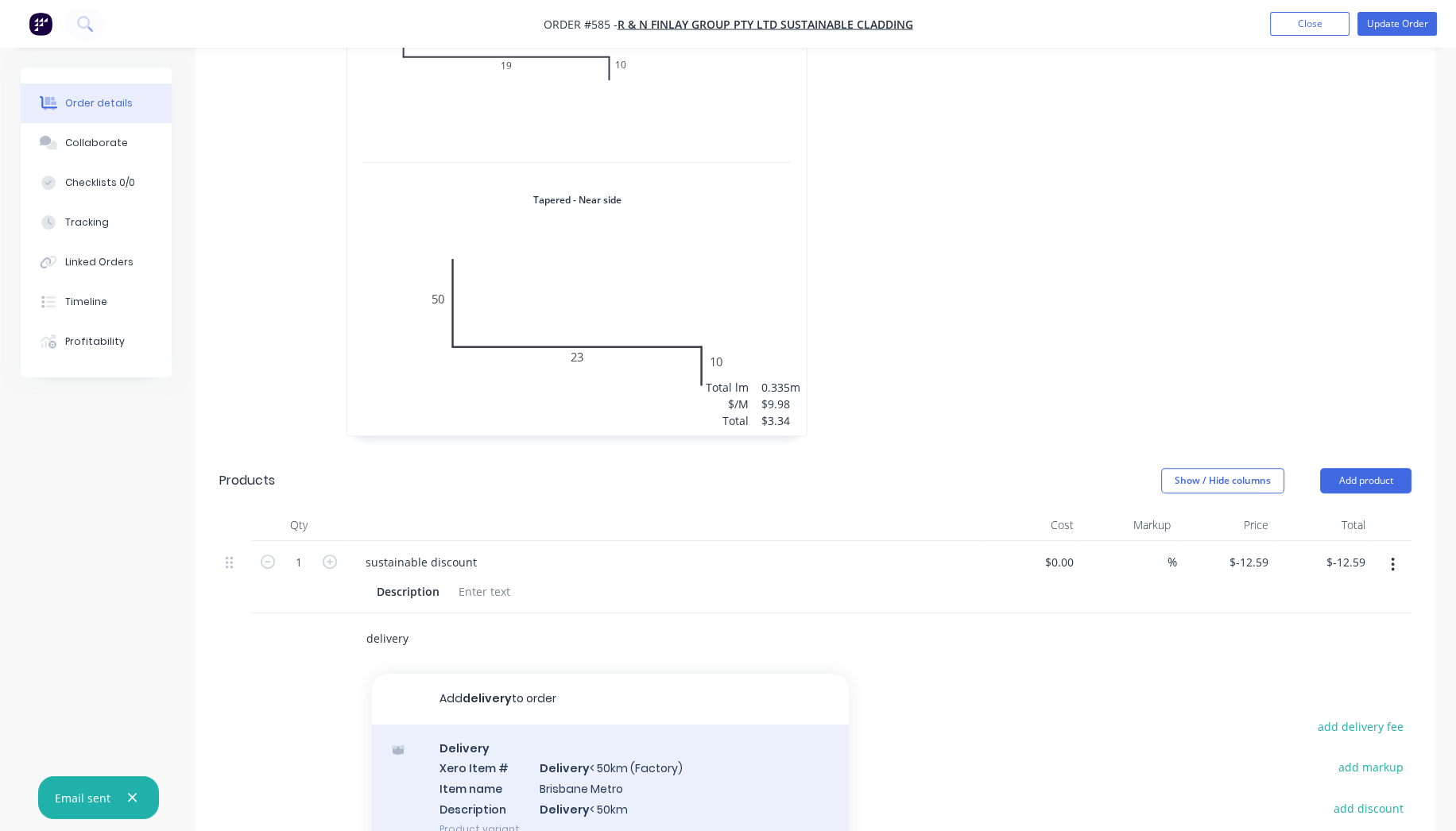
scroll to position [79, 0]
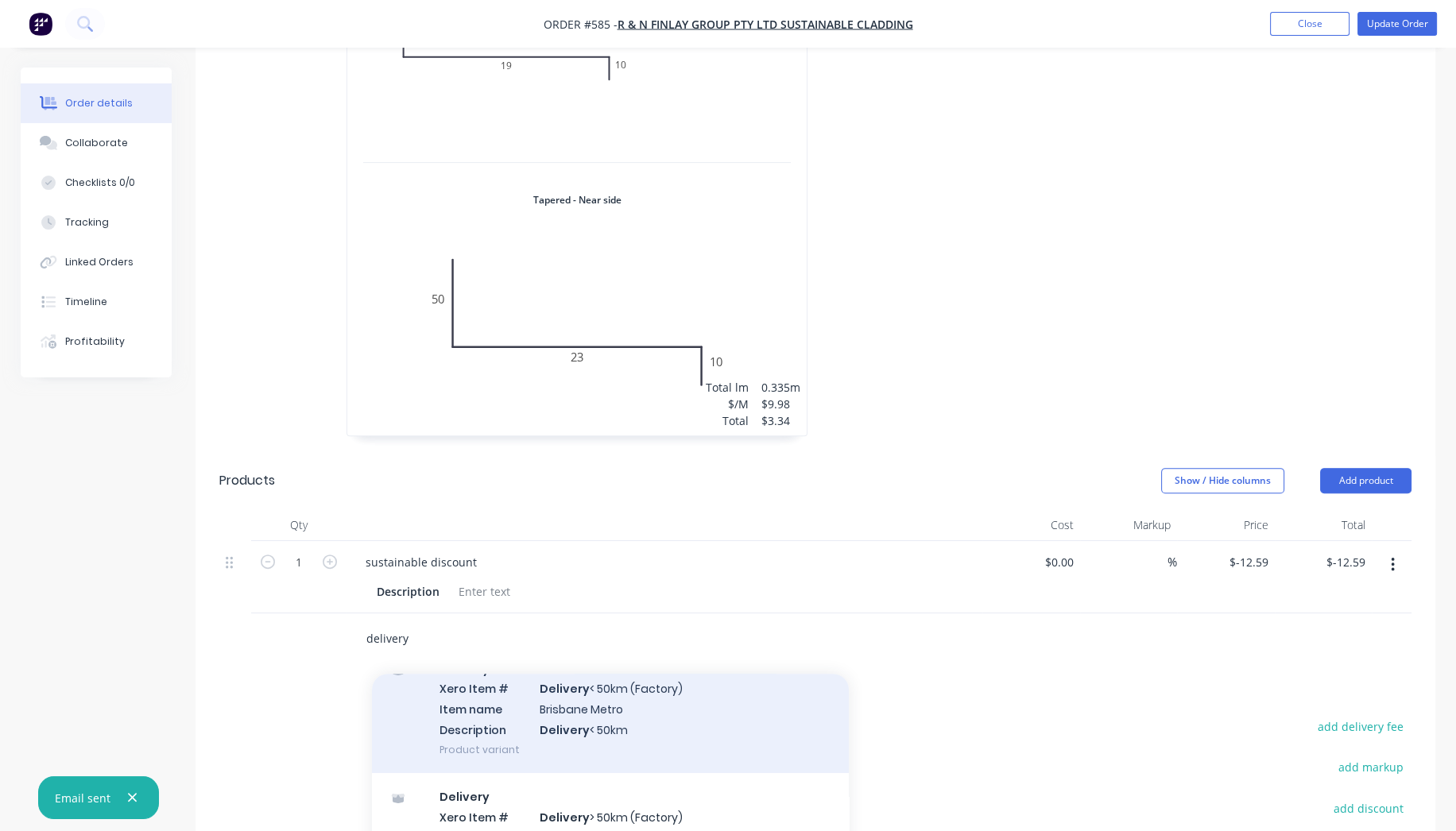
type input "delivery"
click at [615, 660] on div "Delivery Xero Item # Delivery < 50km (Factory) Item name Brisbane Metro Descrip…" at bounding box center [610, 709] width 477 height 128
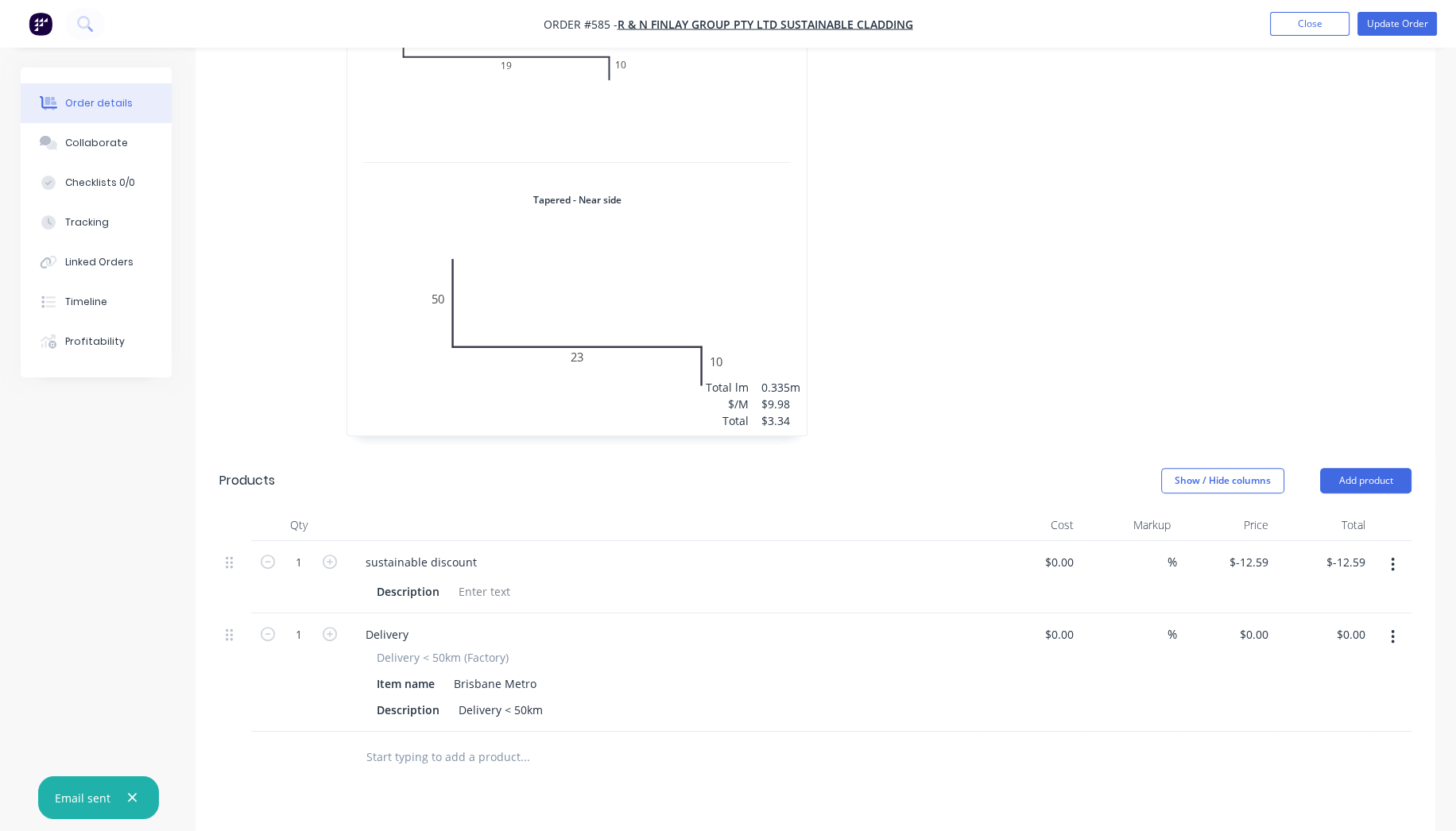
click at [424, 623] on div "Delivery" at bounding box center [665, 634] width 623 height 23
click at [414, 623] on div "Delivery" at bounding box center [387, 634] width 68 height 23
click at [1260, 623] on input "0" at bounding box center [1256, 634] width 37 height 23
type input "$120.00"
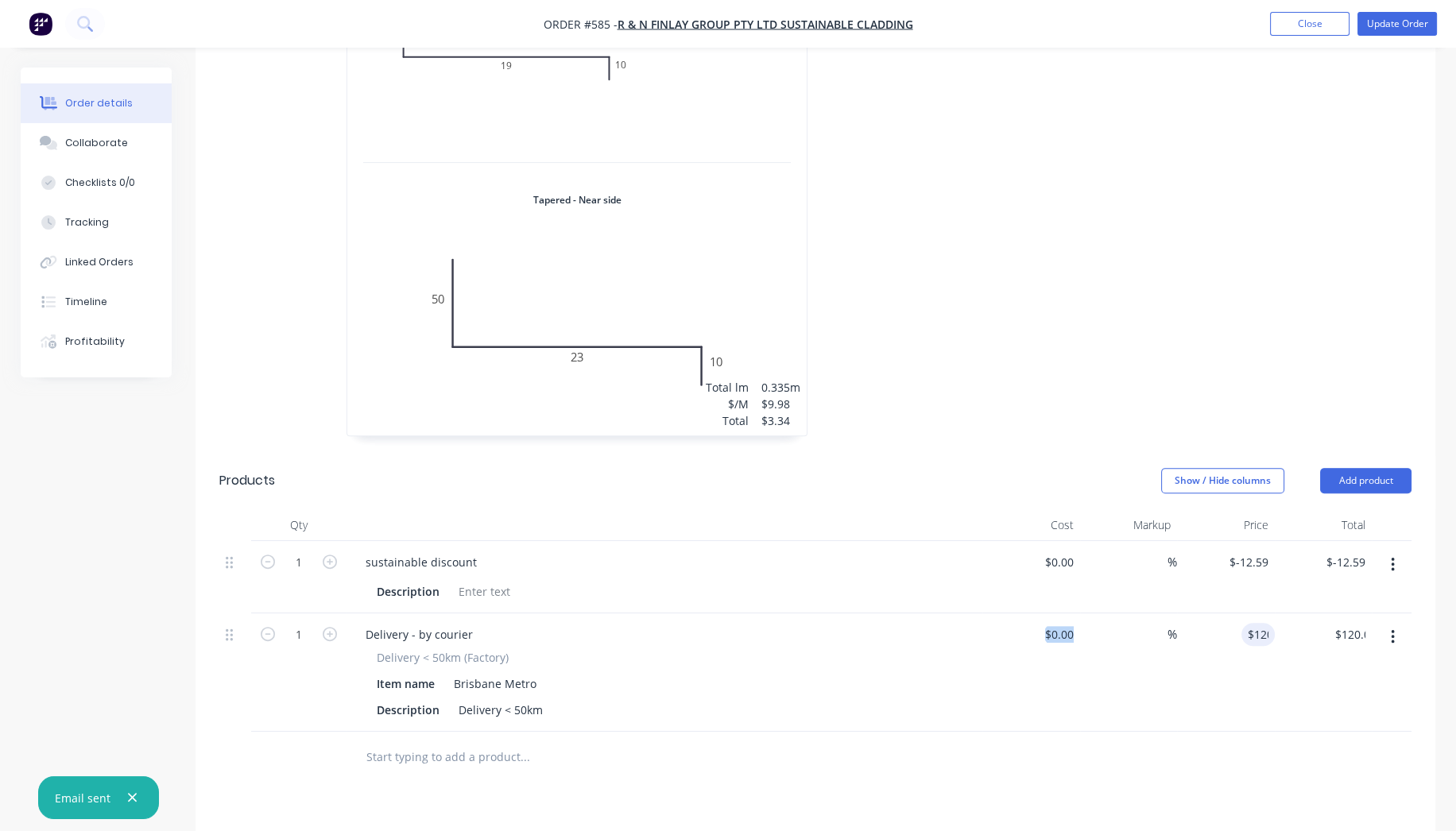
click at [1082, 652] on div "1 Delivery - by courier Delivery < 50km (Factory) Item name Brisbane Metro Desc…" at bounding box center [815, 672] width 1192 height 118
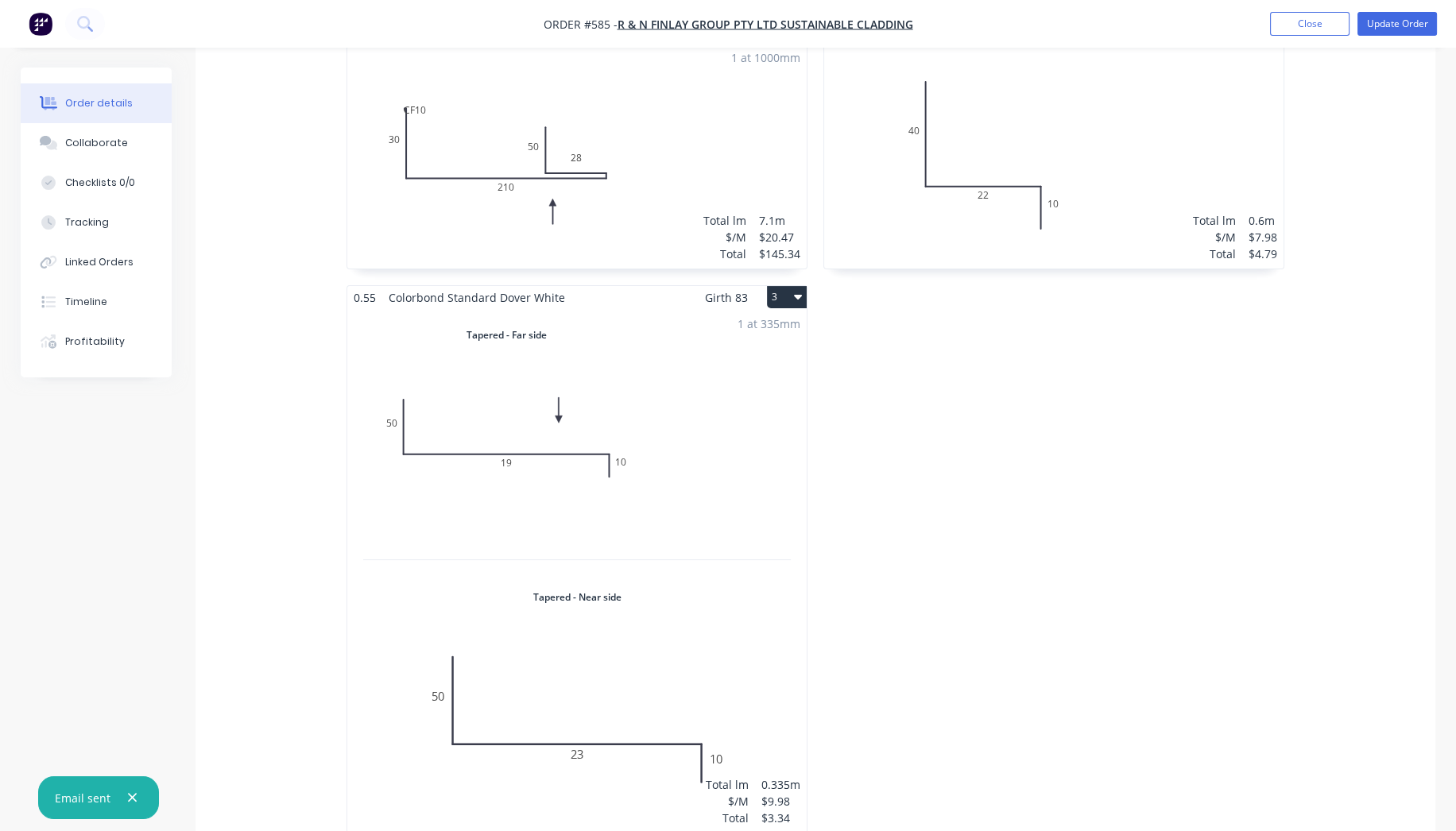
scroll to position [0, 0]
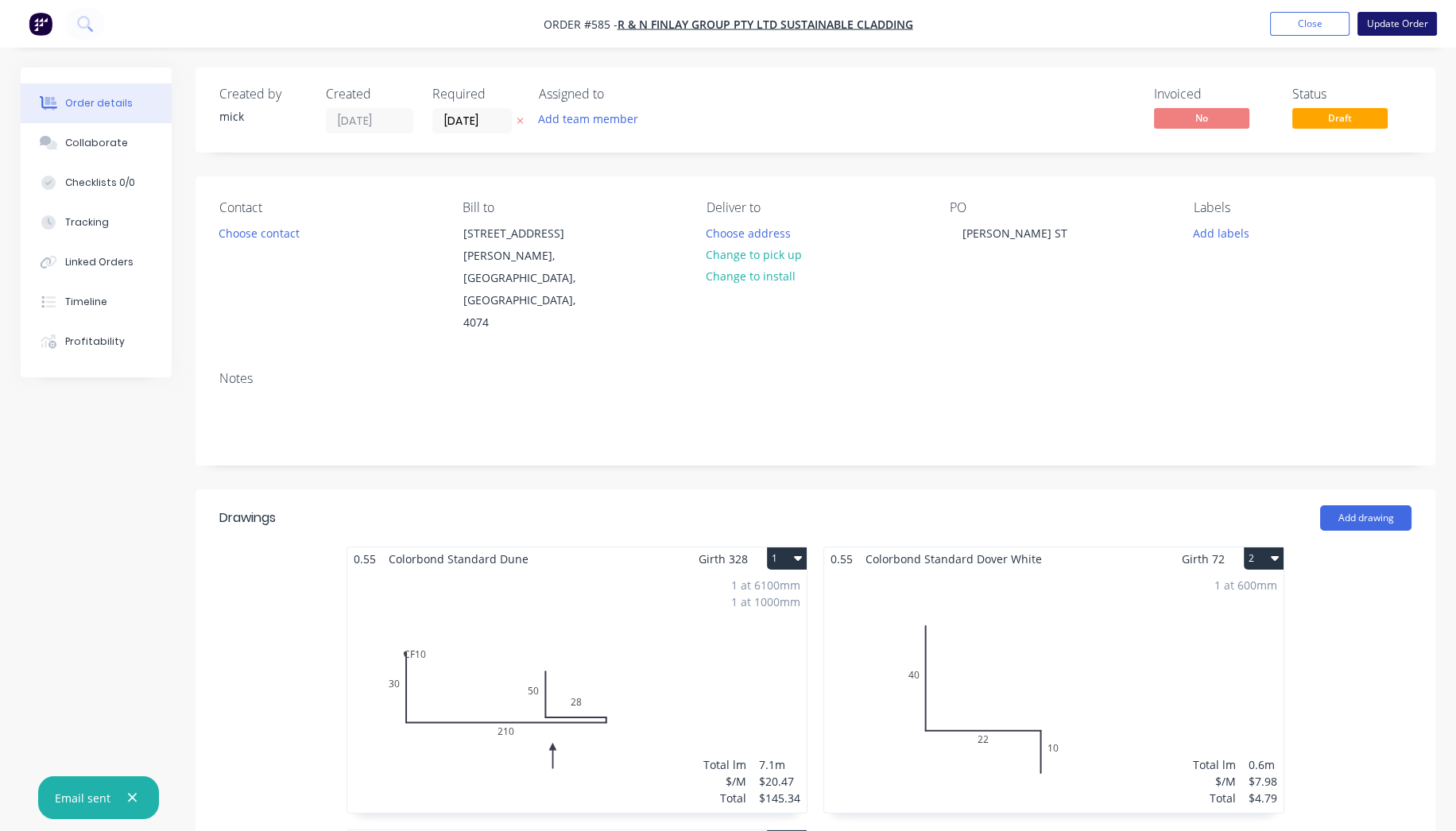
click at [1410, 15] on button "Update Order" at bounding box center [1396, 24] width 79 height 24
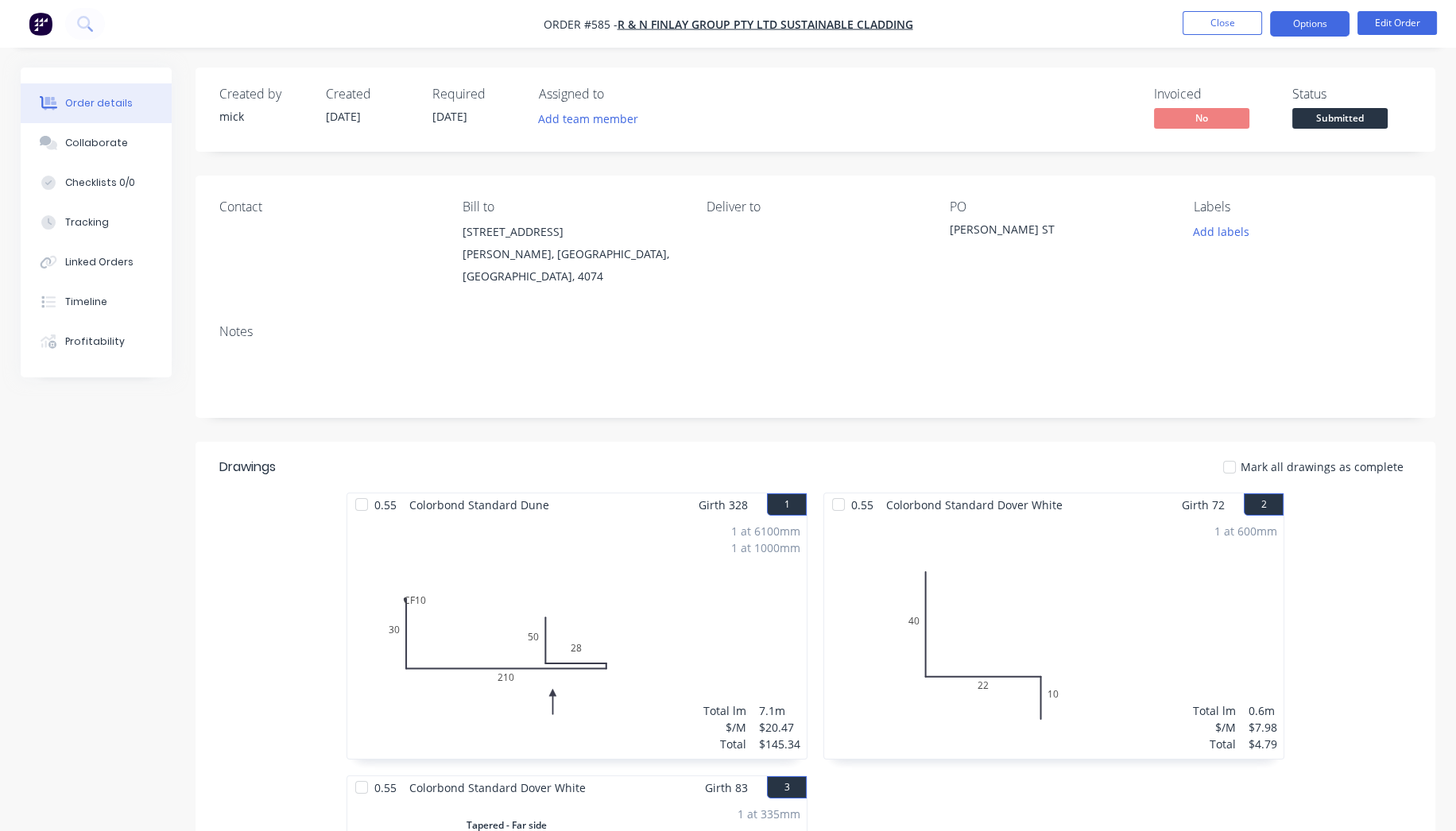
click at [1307, 21] on button "Options" at bounding box center [1310, 24] width 79 height 26
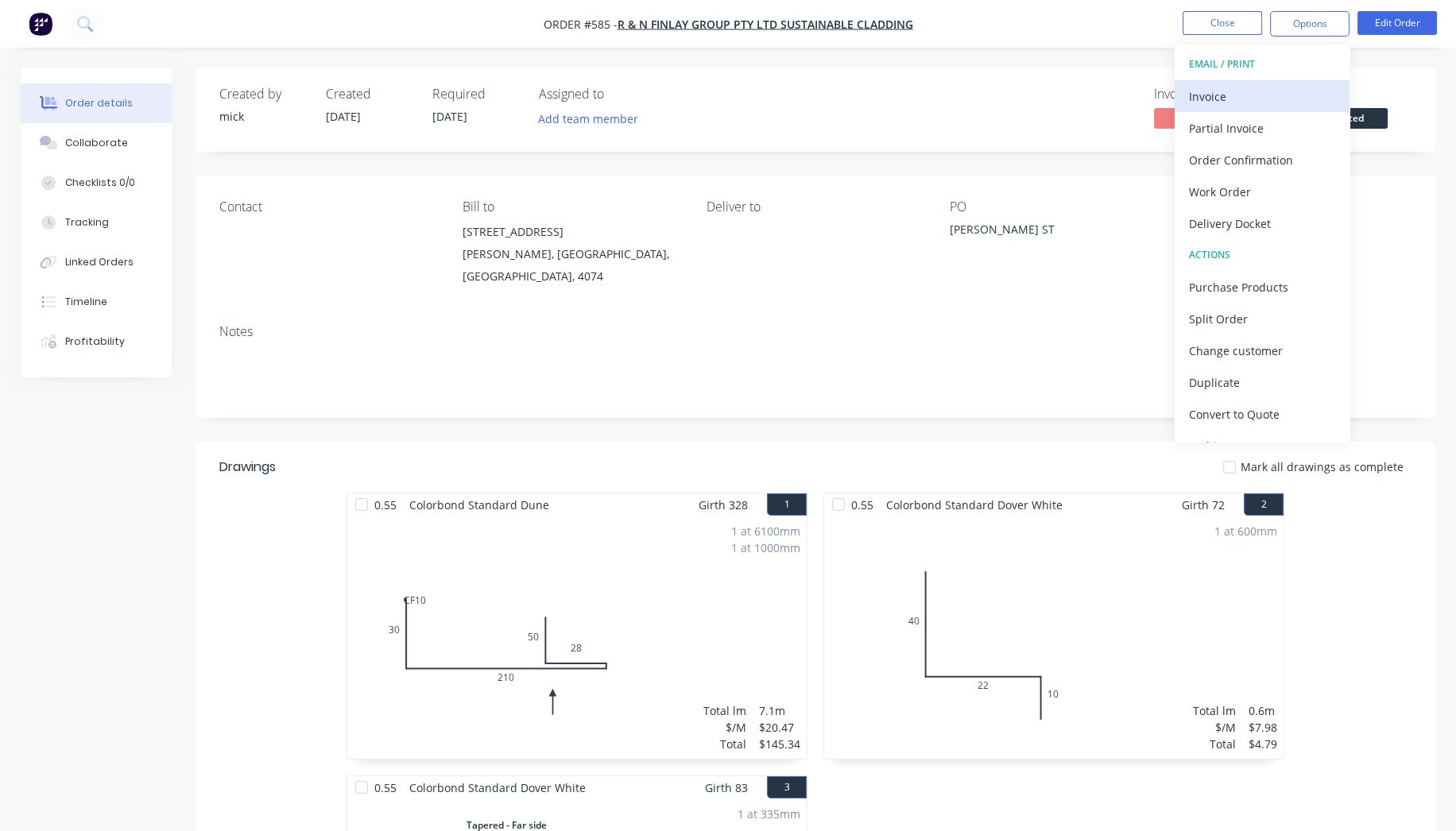
click at [1277, 94] on div "Invoice" at bounding box center [1262, 96] width 146 height 23
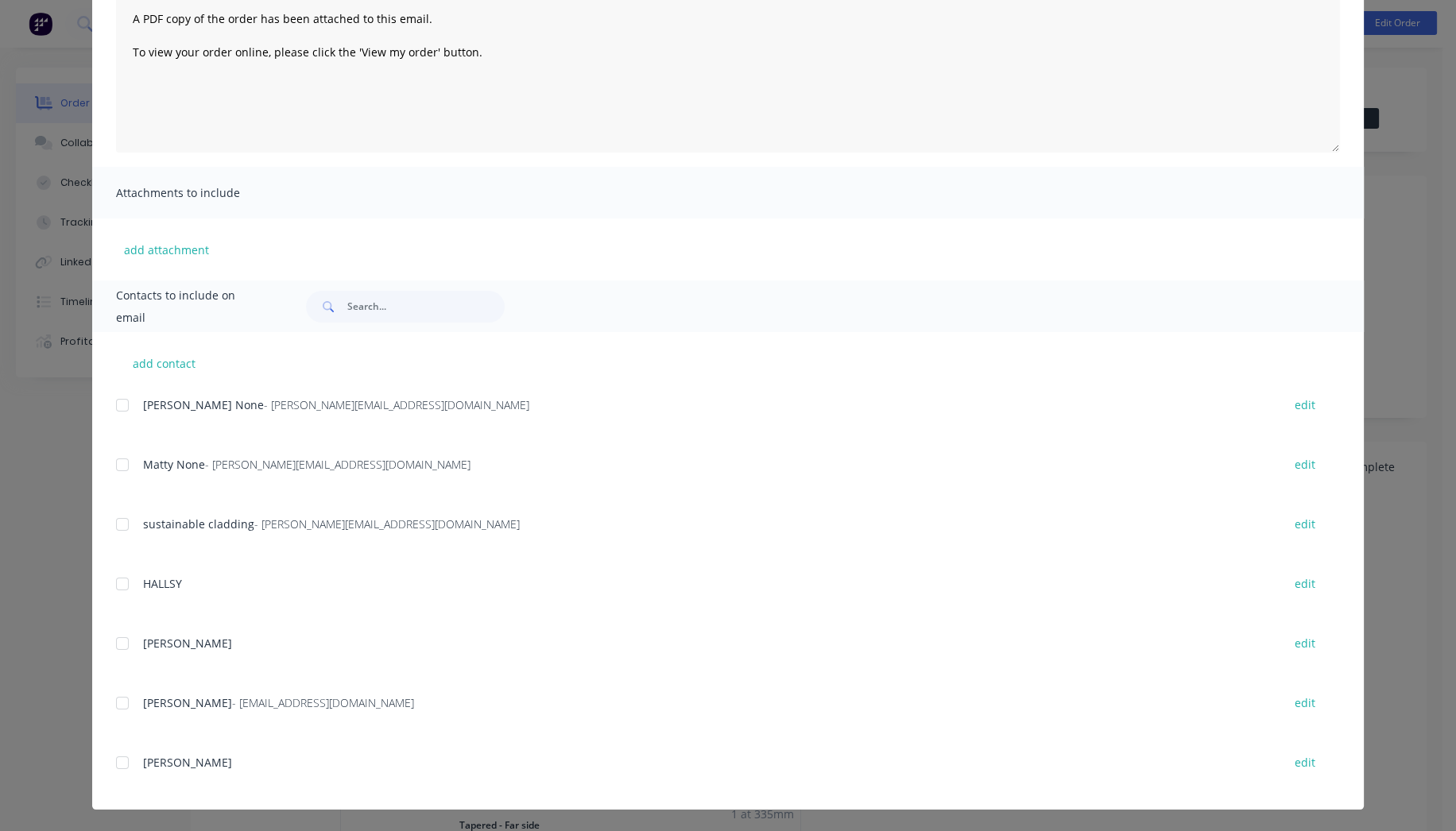
scroll to position [188, 0]
click at [113, 401] on div at bounding box center [122, 404] width 31 height 31
click at [116, 461] on div at bounding box center [122, 464] width 31 height 31
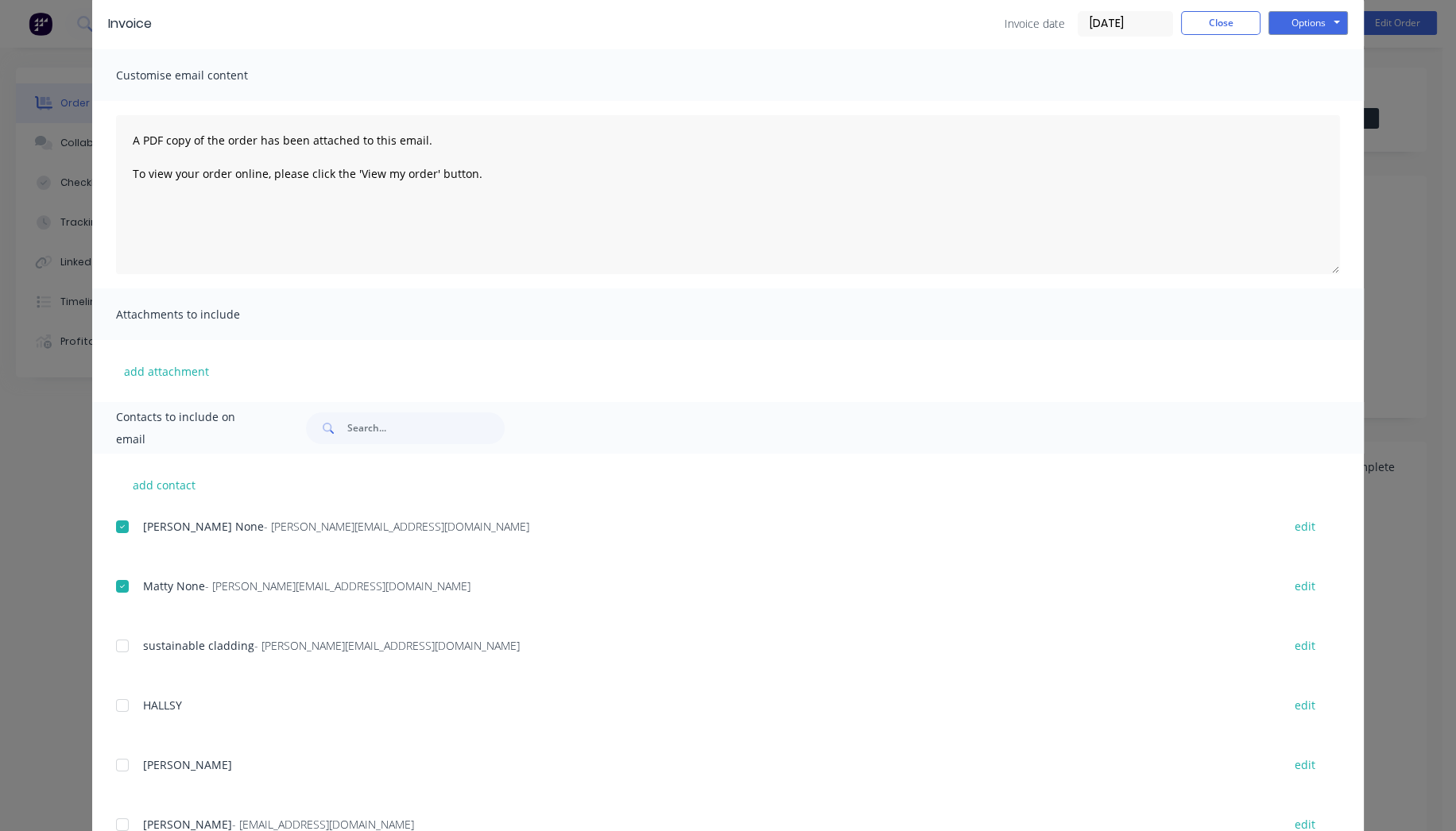
scroll to position [0, 0]
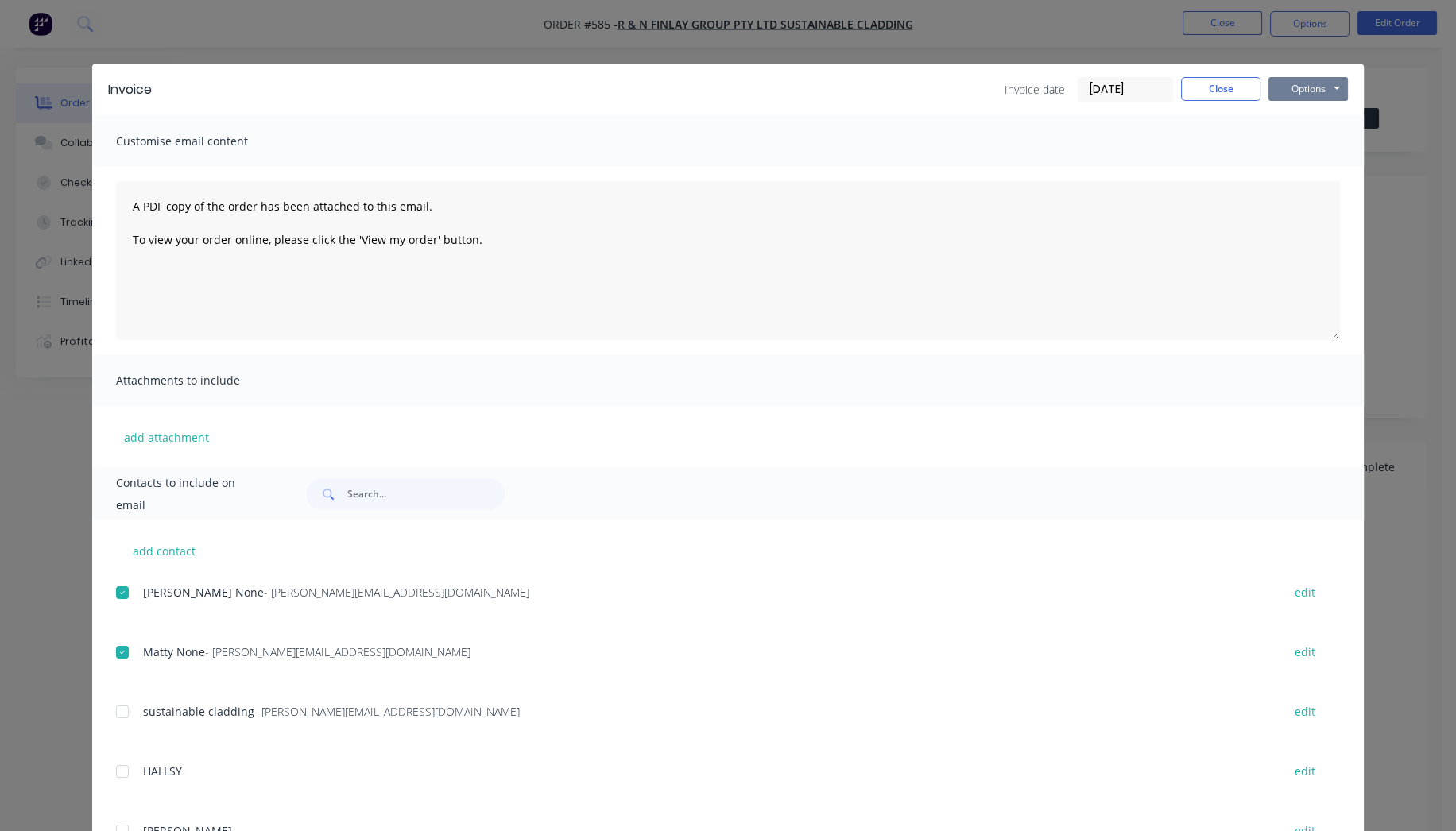
click at [1305, 81] on button "Options" at bounding box center [1308, 89] width 79 height 24
click at [1308, 165] on button "Email" at bounding box center [1320, 169] width 102 height 26
click at [57, 77] on div "Invoice Invoice date 29/09/25 Close Options Preview Print Email Customise email…" at bounding box center [728, 415] width 1456 height 831
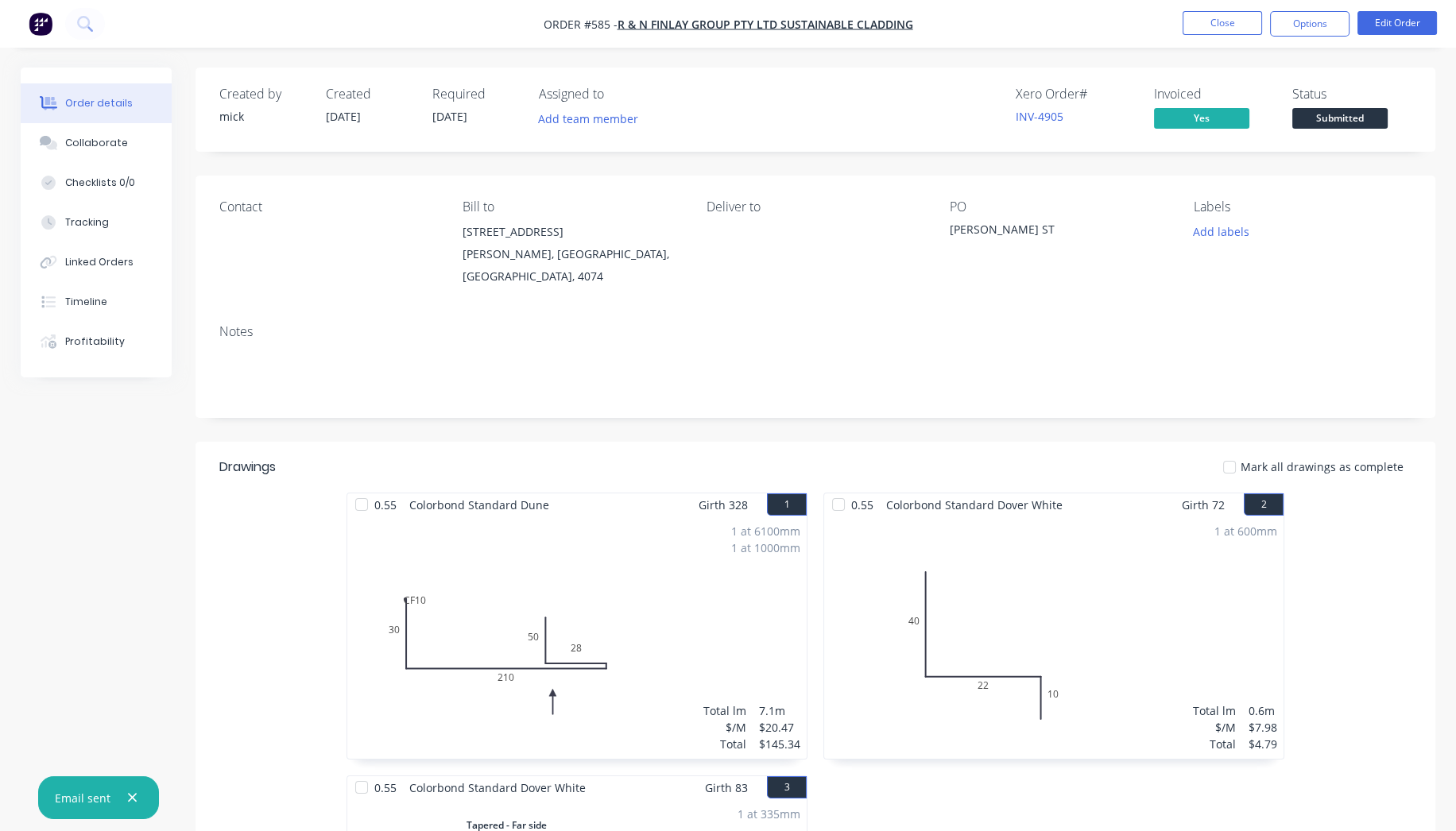
click at [52, 26] on img "button" at bounding box center [41, 24] width 24 height 24
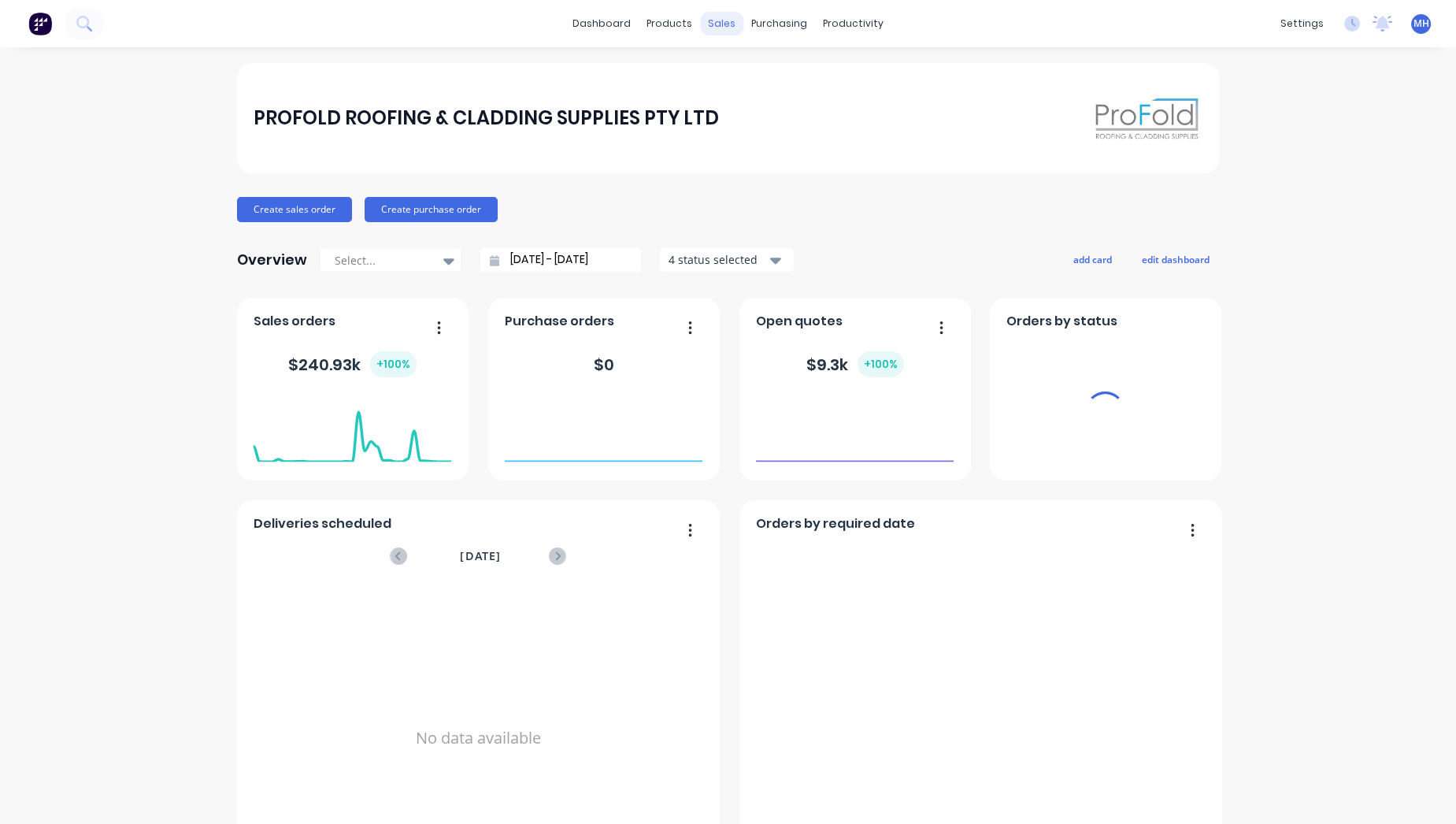
click at [714, 24] on div "sales" at bounding box center [721, 24] width 43 height 24
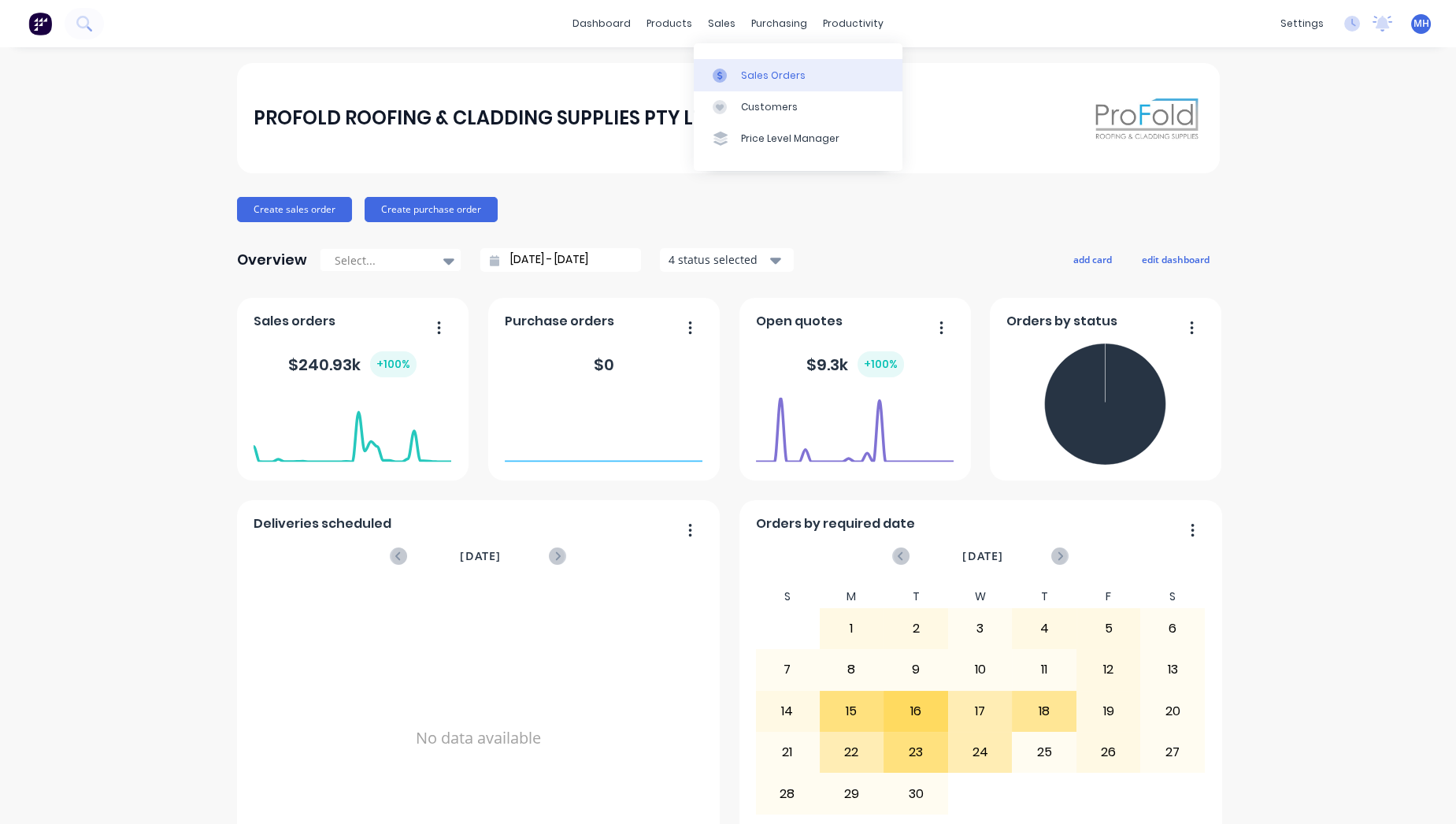
click at [737, 61] on link "Sales Orders" at bounding box center [798, 74] width 209 height 31
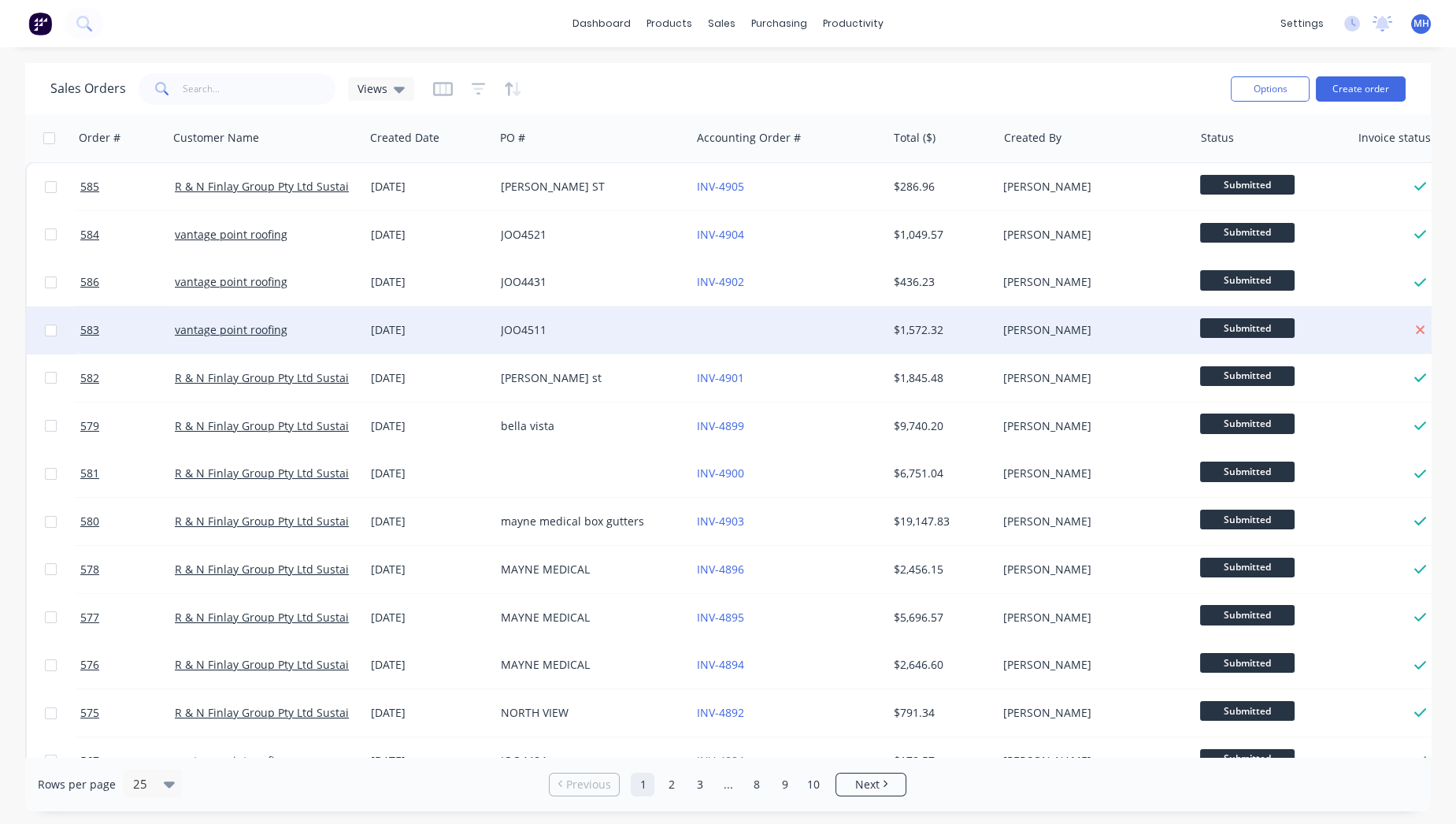
click at [1052, 323] on div "[PERSON_NAME]" at bounding box center [1090, 330] width 175 height 16
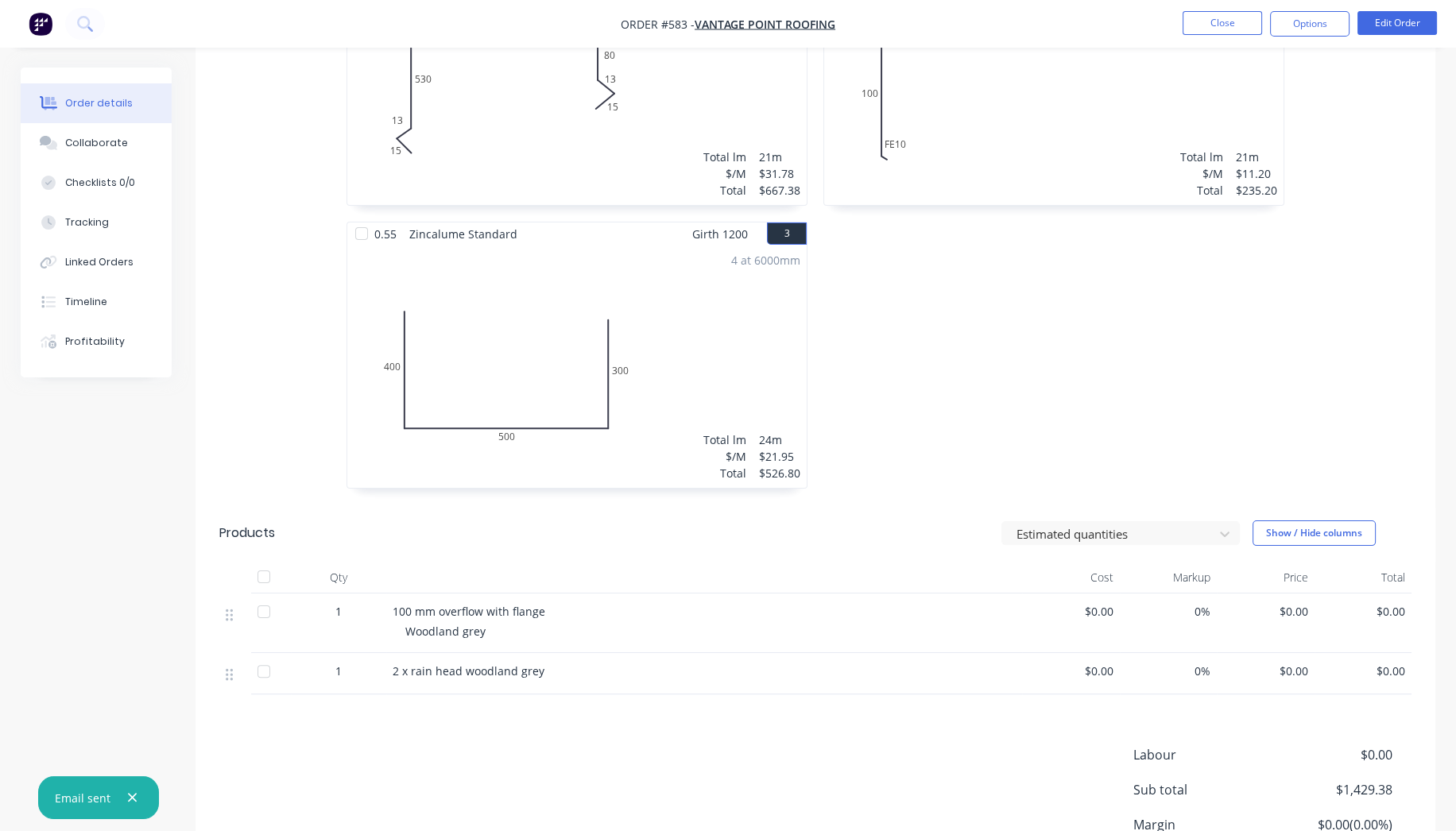
scroll to position [699, 0]
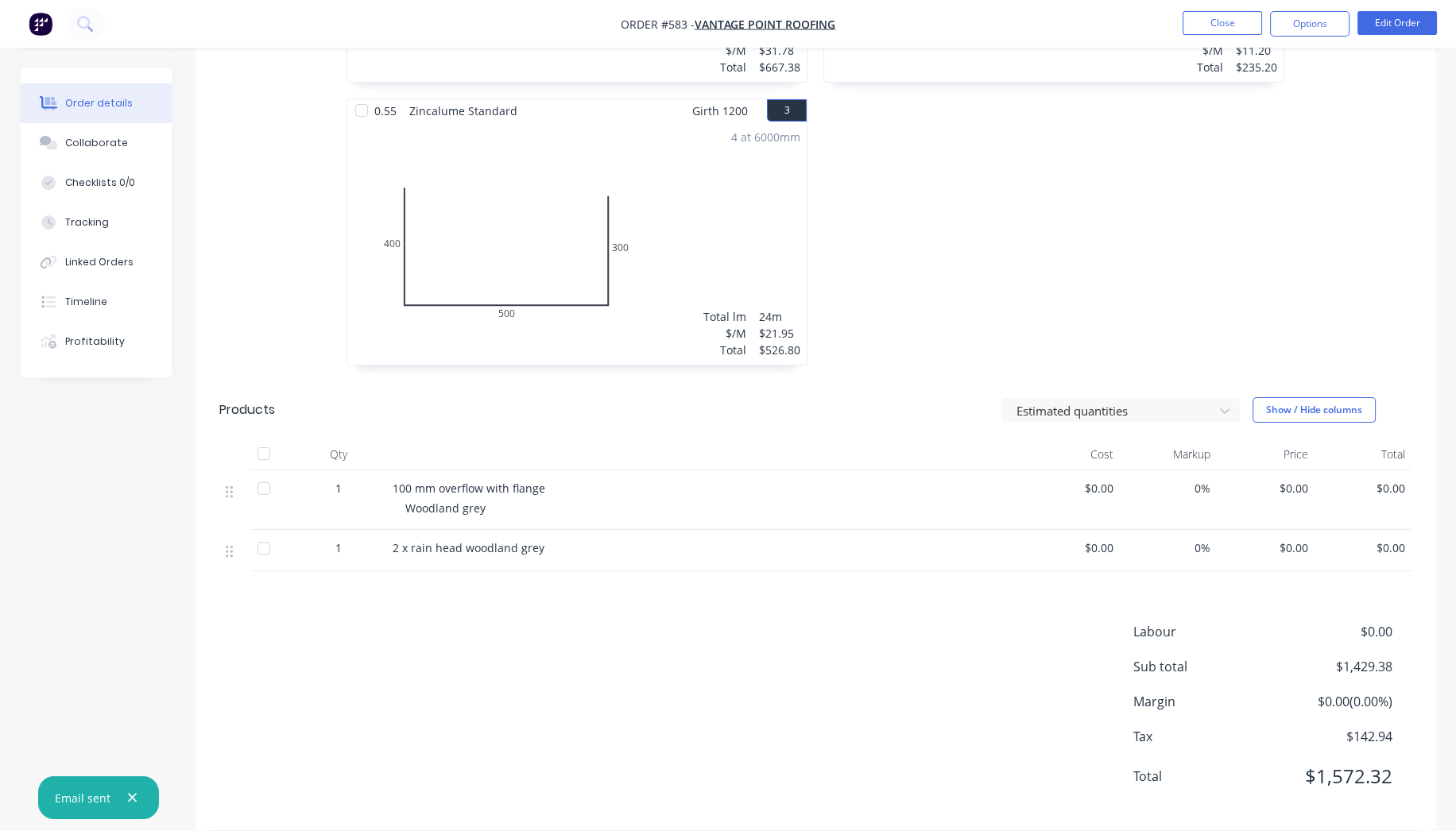
click at [344, 480] on div "1" at bounding box center [338, 488] width 83 height 17
click at [335, 480] on span "1" at bounding box center [338, 488] width 6 height 17
click at [1307, 480] on span "$0.00" at bounding box center [1266, 488] width 85 height 17
click at [1294, 480] on span "$0.00" at bounding box center [1266, 488] width 85 height 17
click at [1402, 17] on button "Edit Order" at bounding box center [1396, 23] width 79 height 24
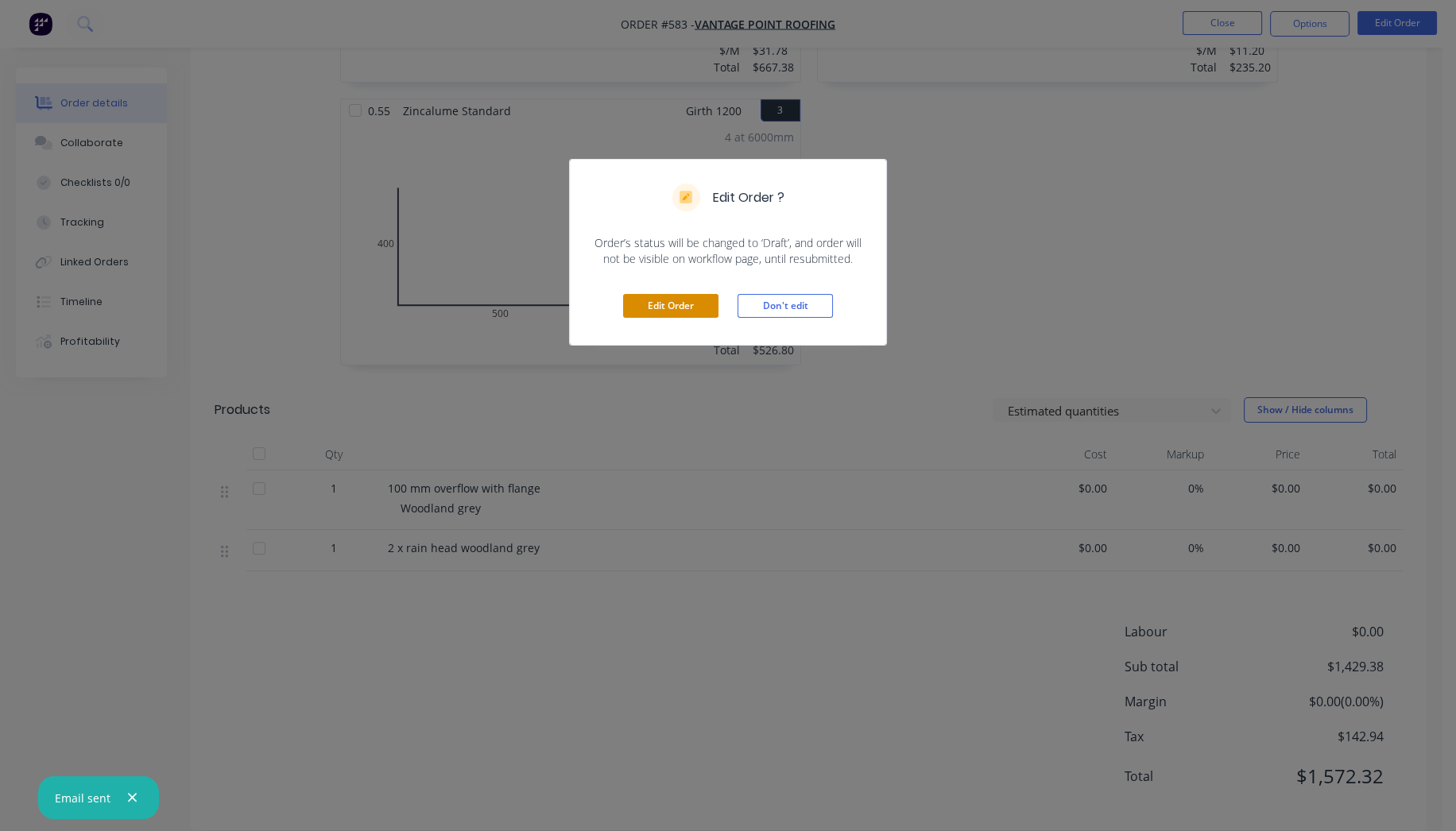
click at [660, 307] on button "Edit Order" at bounding box center [671, 306] width 95 height 24
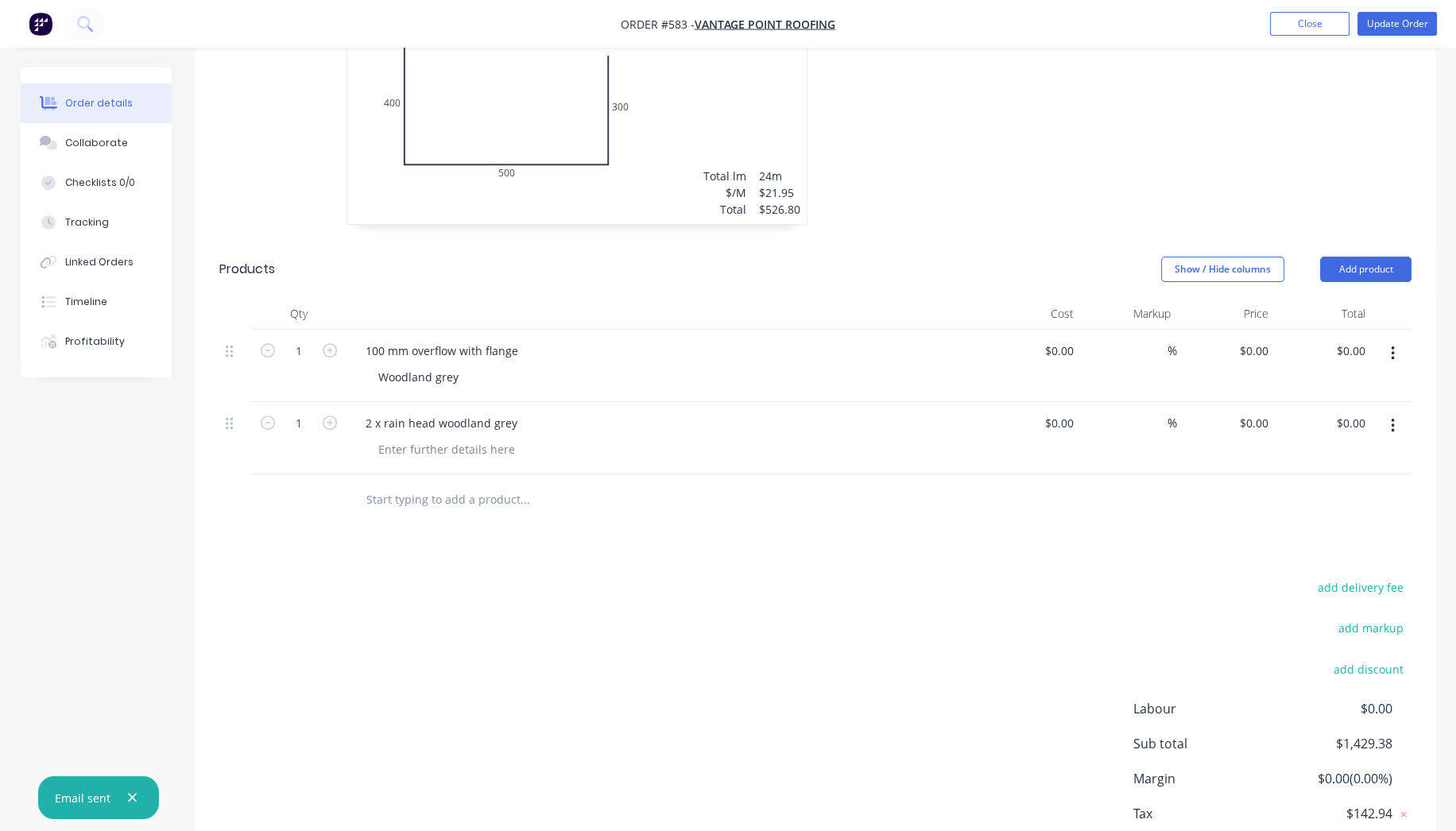
scroll to position [769, 0]
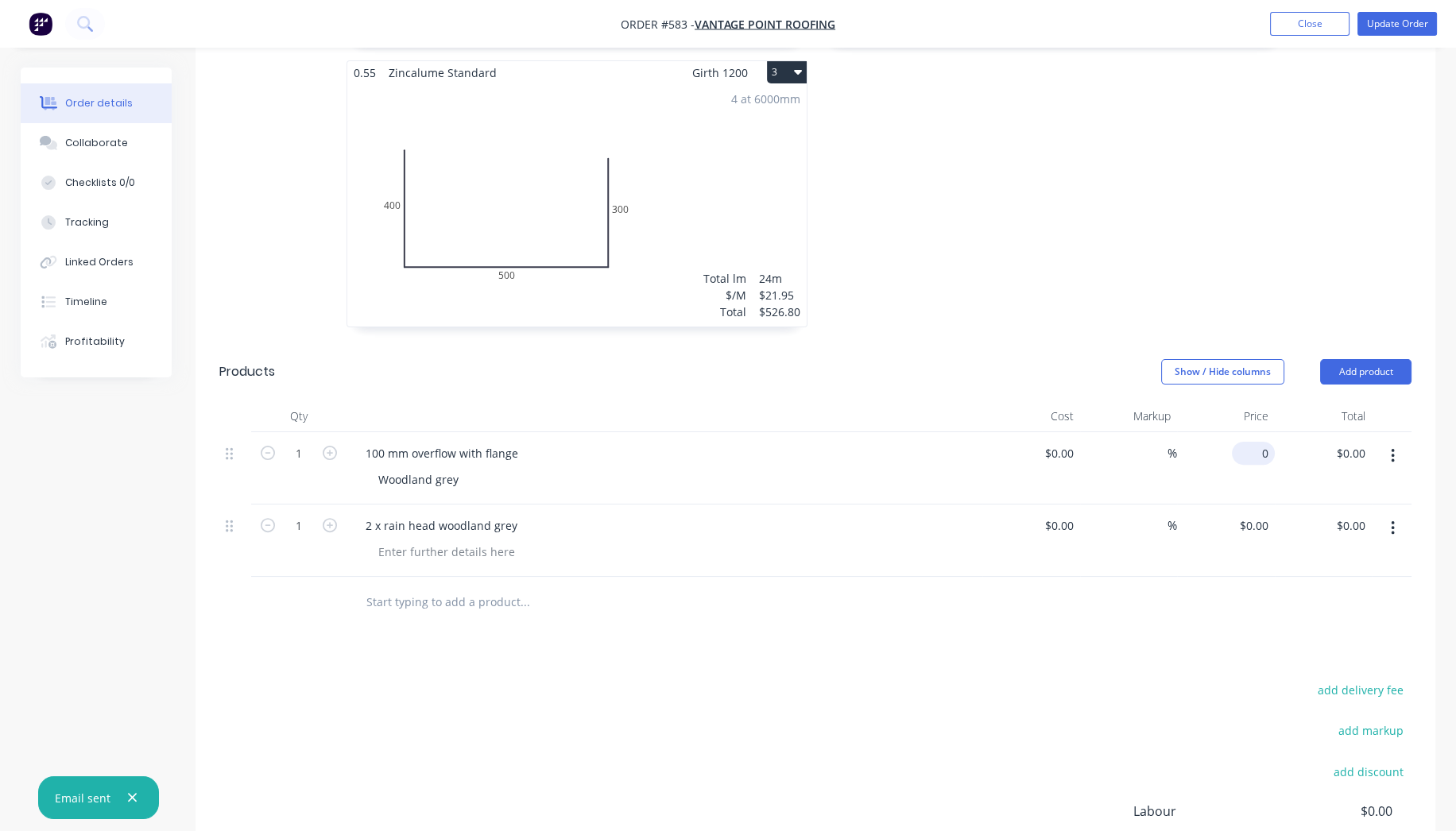
click at [1251, 441] on div "0 $0.00" at bounding box center [1253, 452] width 43 height 23
type input "$30.39"
click at [1228, 207] on div "0.55 Zincalume Standard Girth 220 2 0 FE 10 100 FE 10 100 0 FE 10 100 FE 10 100…" at bounding box center [1053, 60] width 477 height 566
click at [408, 540] on div at bounding box center [447, 551] width 163 height 23
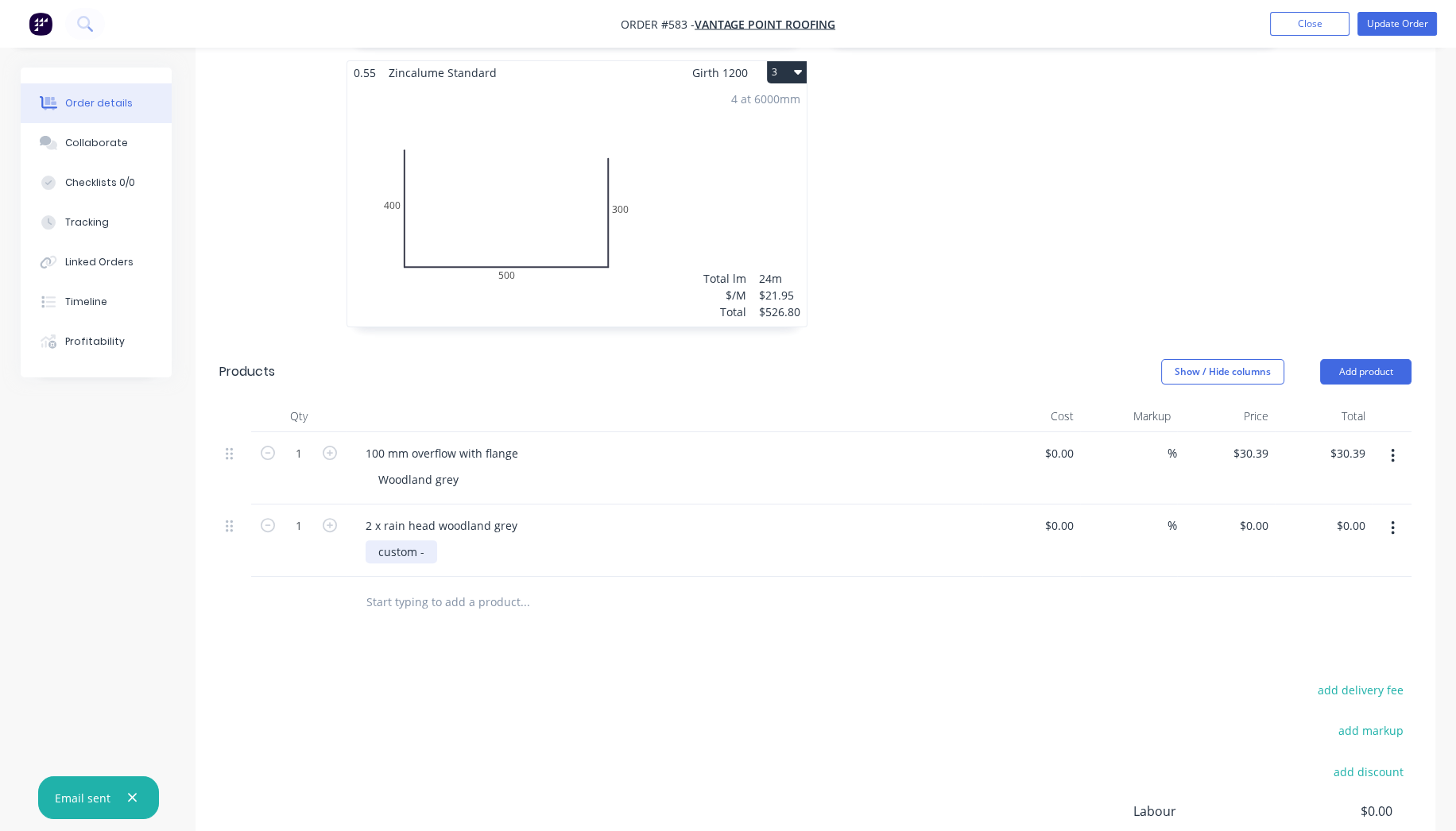
click at [430, 540] on div "custom -" at bounding box center [402, 551] width 71 height 23
click at [430, 540] on div "custom - 750 x 600" at bounding box center [428, 551] width 125 height 23
click at [1270, 514] on input "0" at bounding box center [1256, 525] width 37 height 23
type input "$355.00"
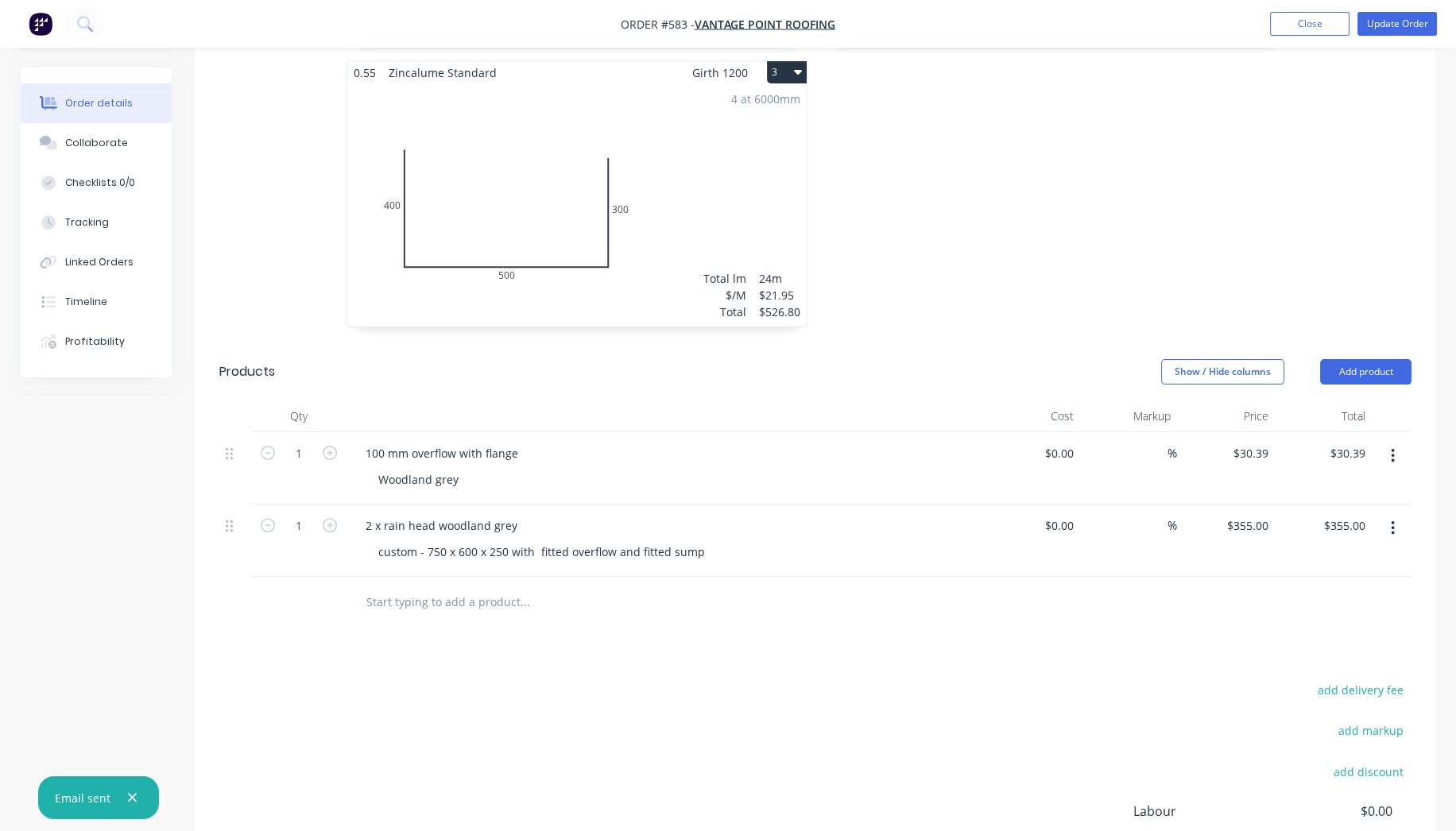
click at [1222, 598] on div at bounding box center [815, 602] width 1192 height 52
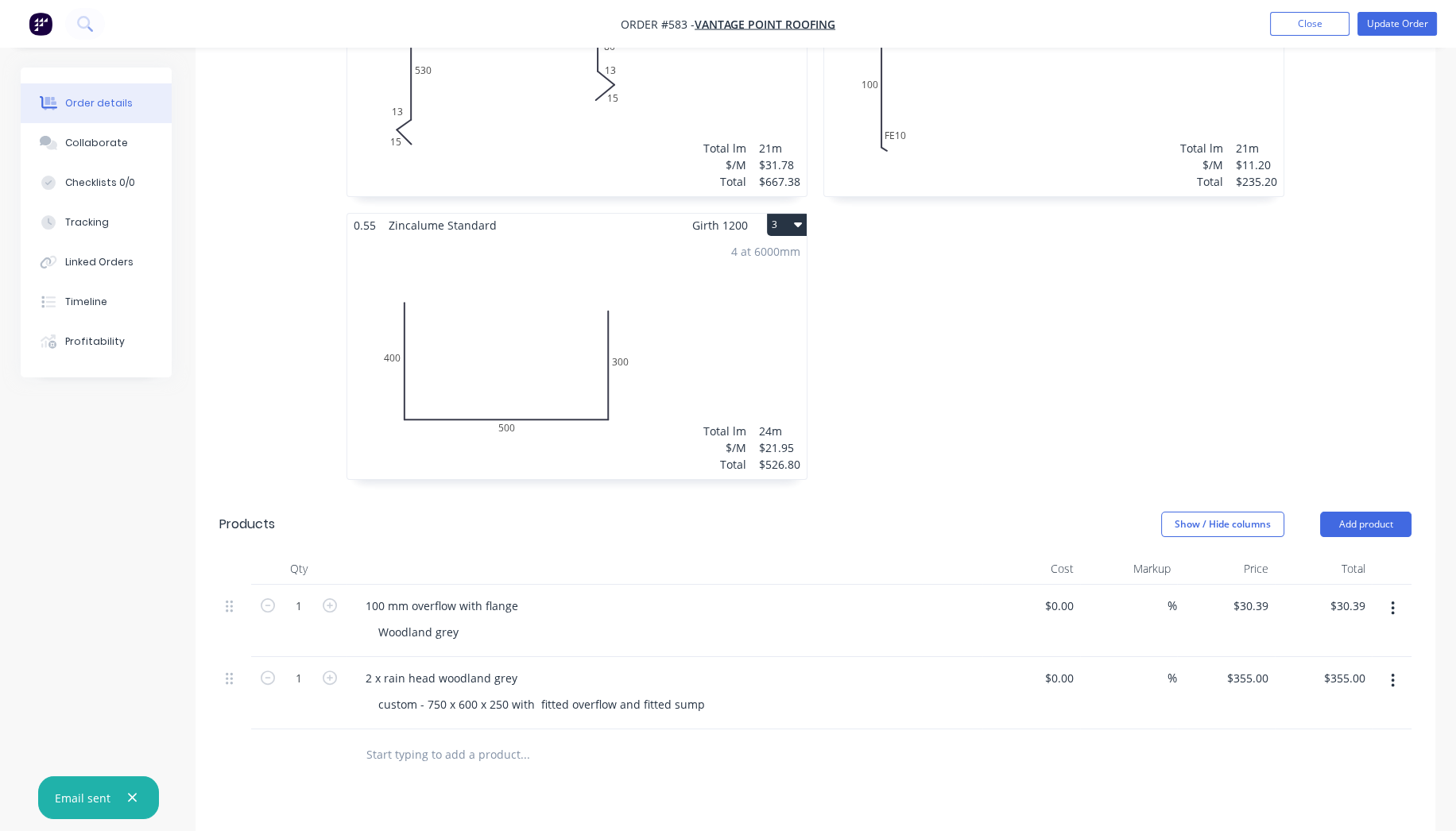
scroll to position [593, 0]
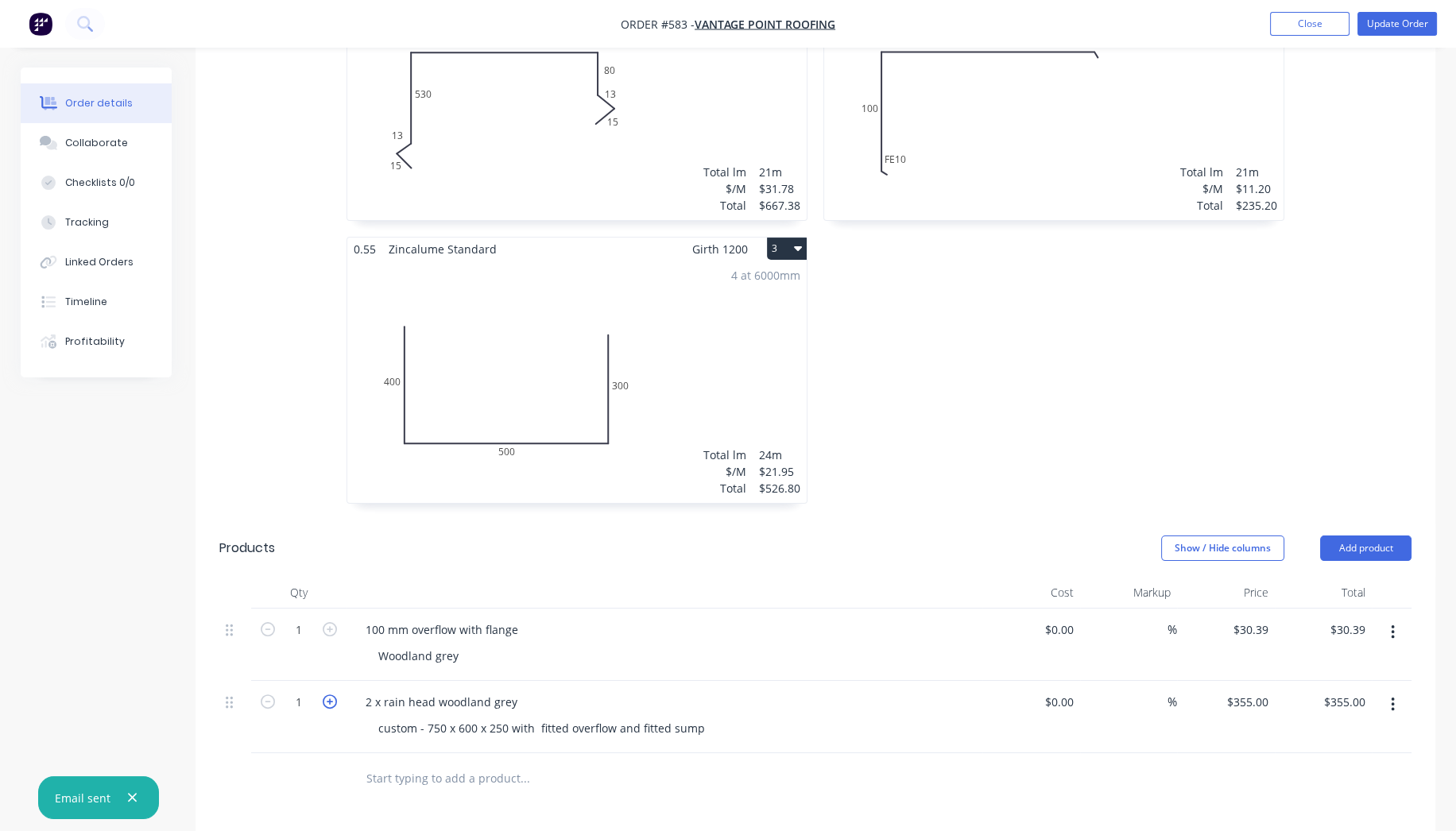
click at [334, 694] on icon "button" at bounding box center [329, 701] width 14 height 14
type input "2"
type input "$710.00"
click at [325, 622] on icon "button" at bounding box center [329, 629] width 14 height 14
type input "2"
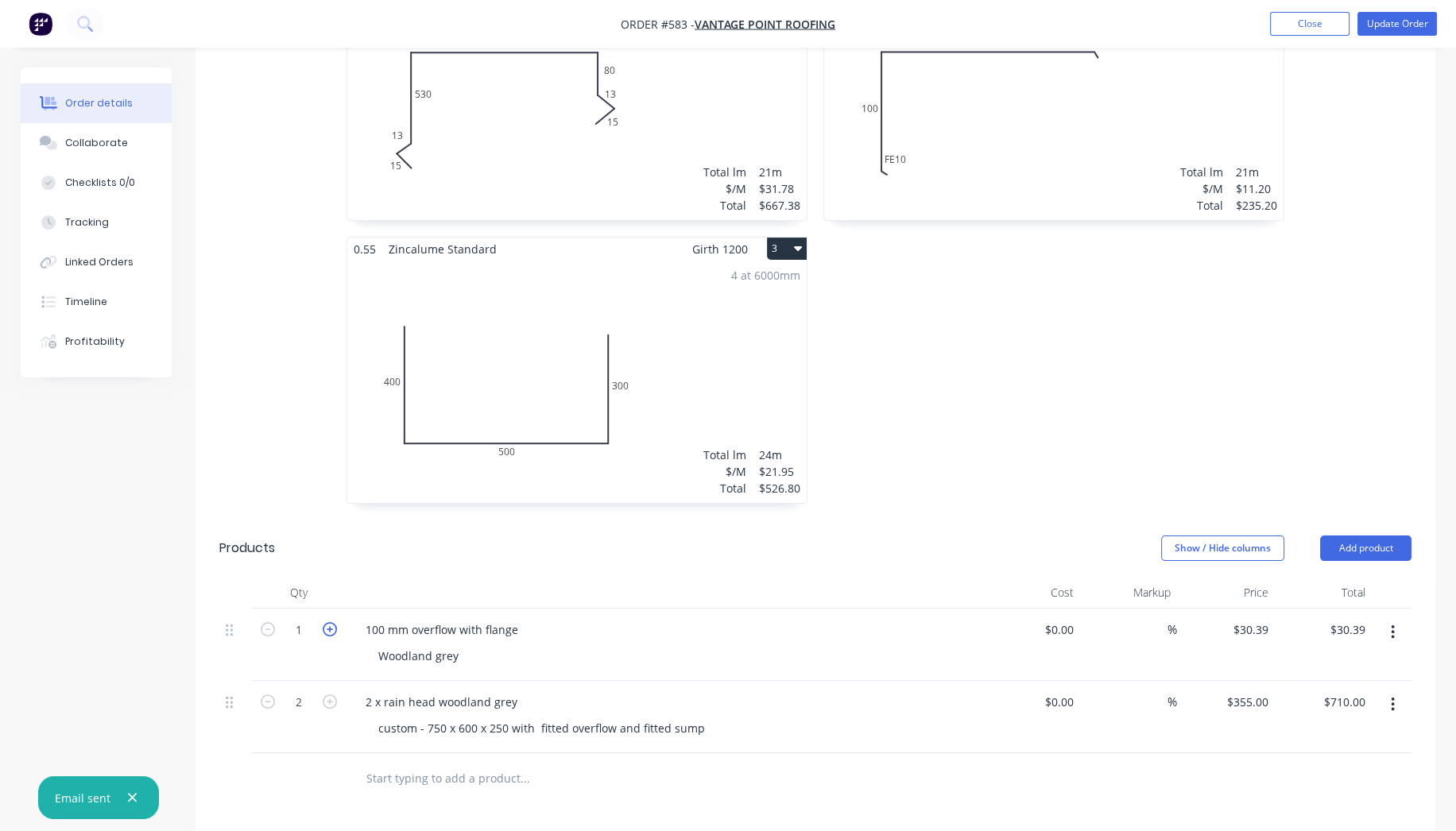
type input "$60.78"
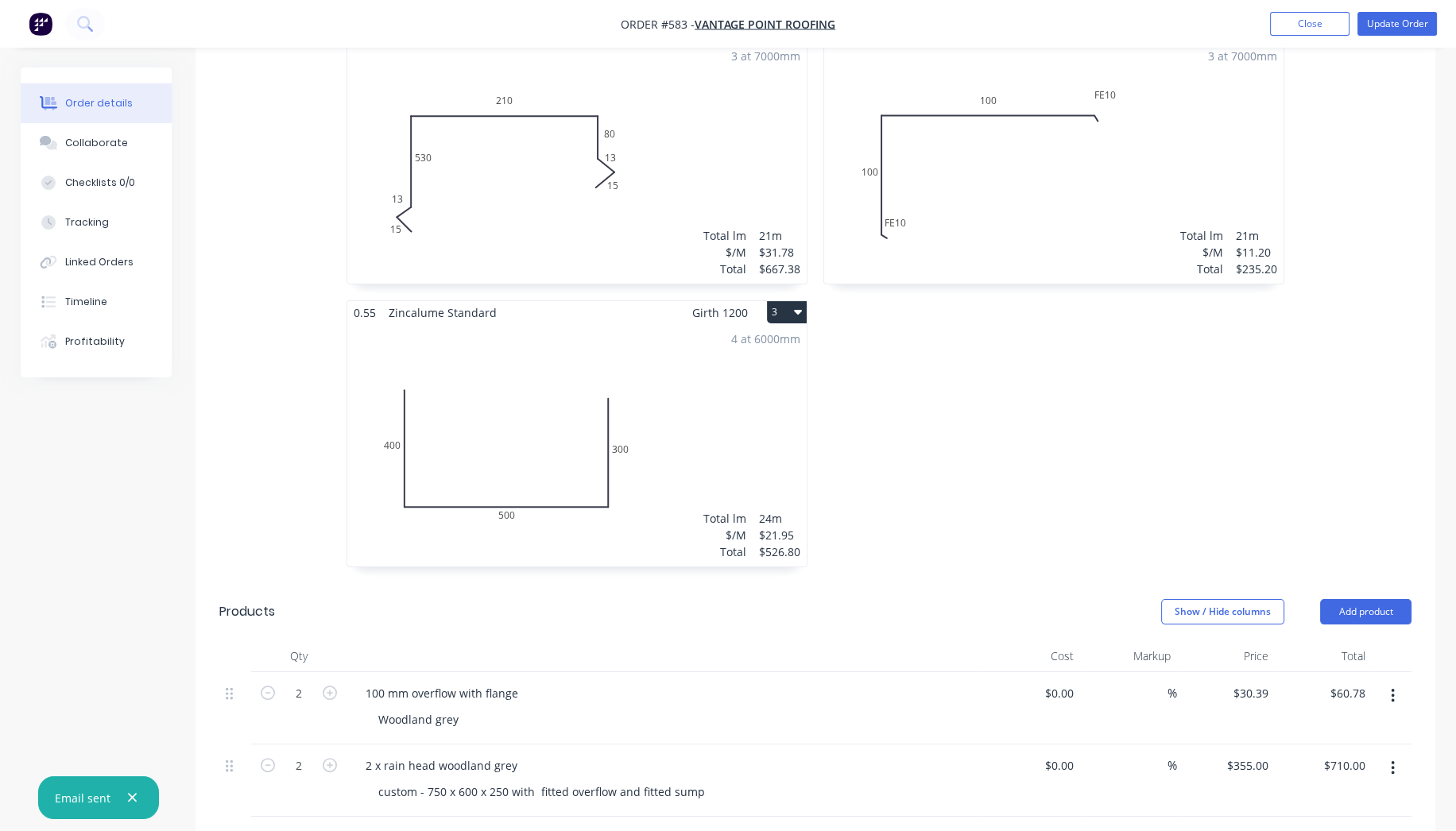
scroll to position [947, 0]
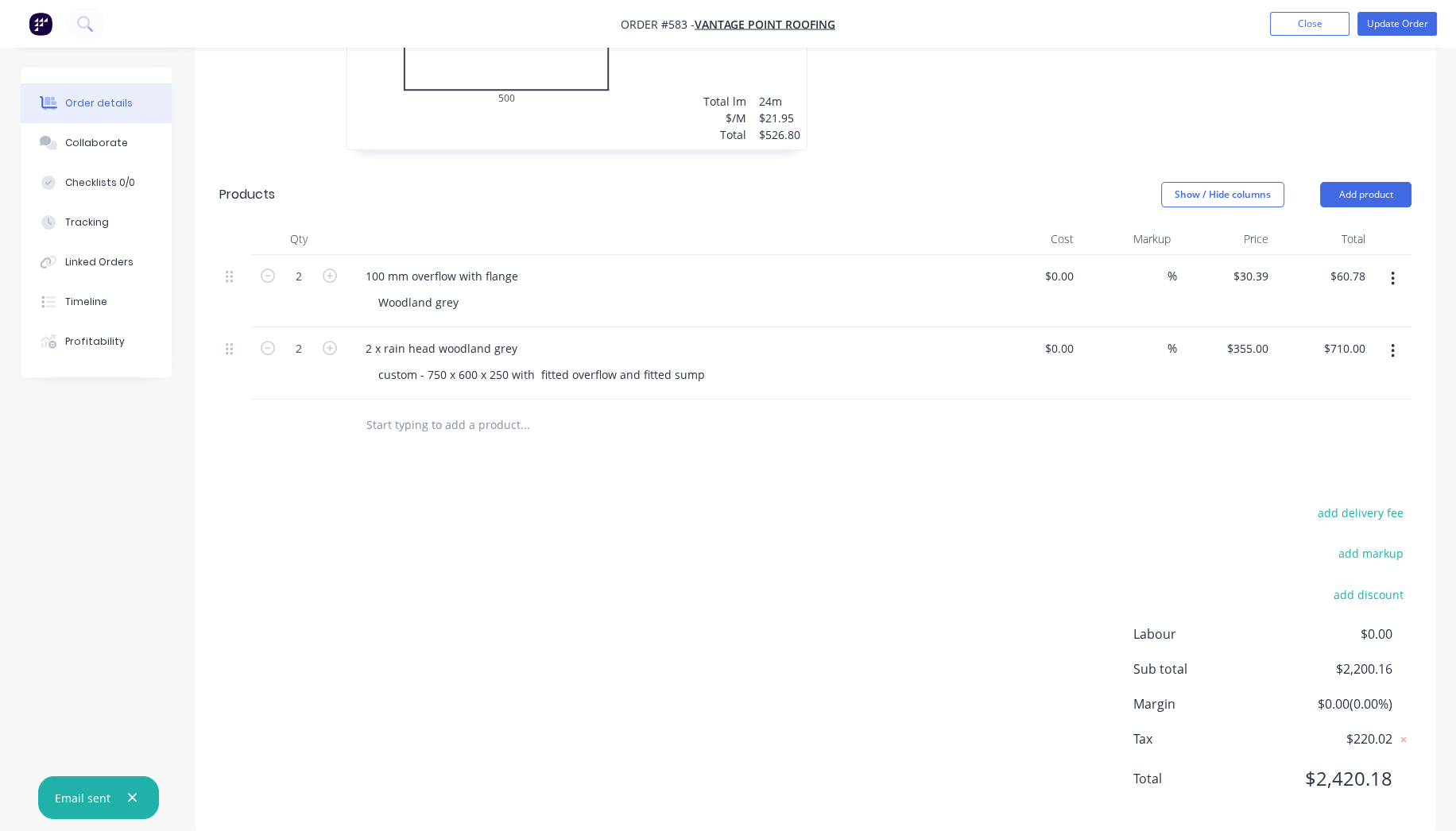
click at [443, 409] on input "text" at bounding box center [525, 424] width 318 height 31
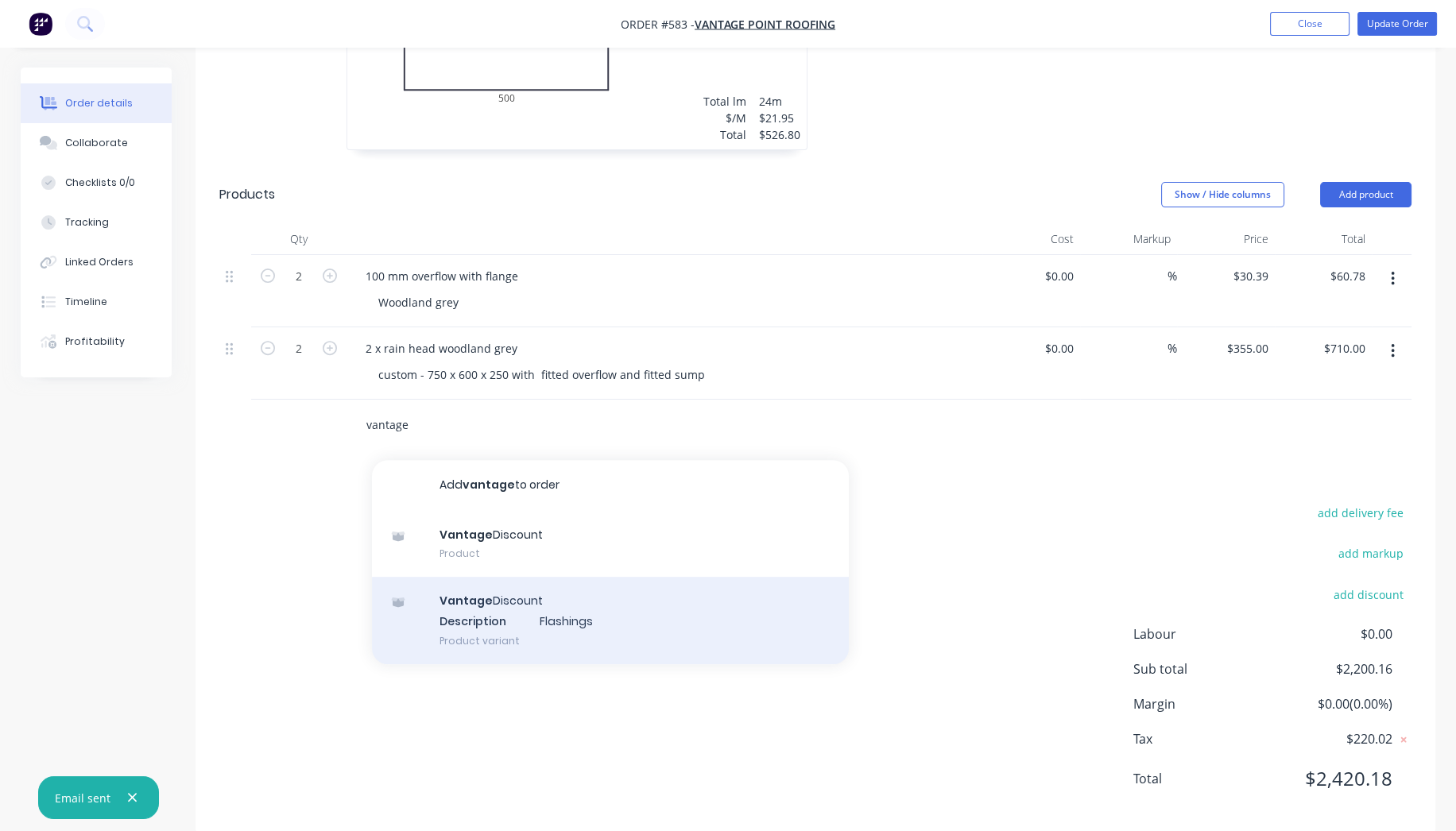
type input "vantage"
click at [541, 592] on div "Vantage Discount Description Flashings Product variant" at bounding box center [610, 620] width 477 height 88
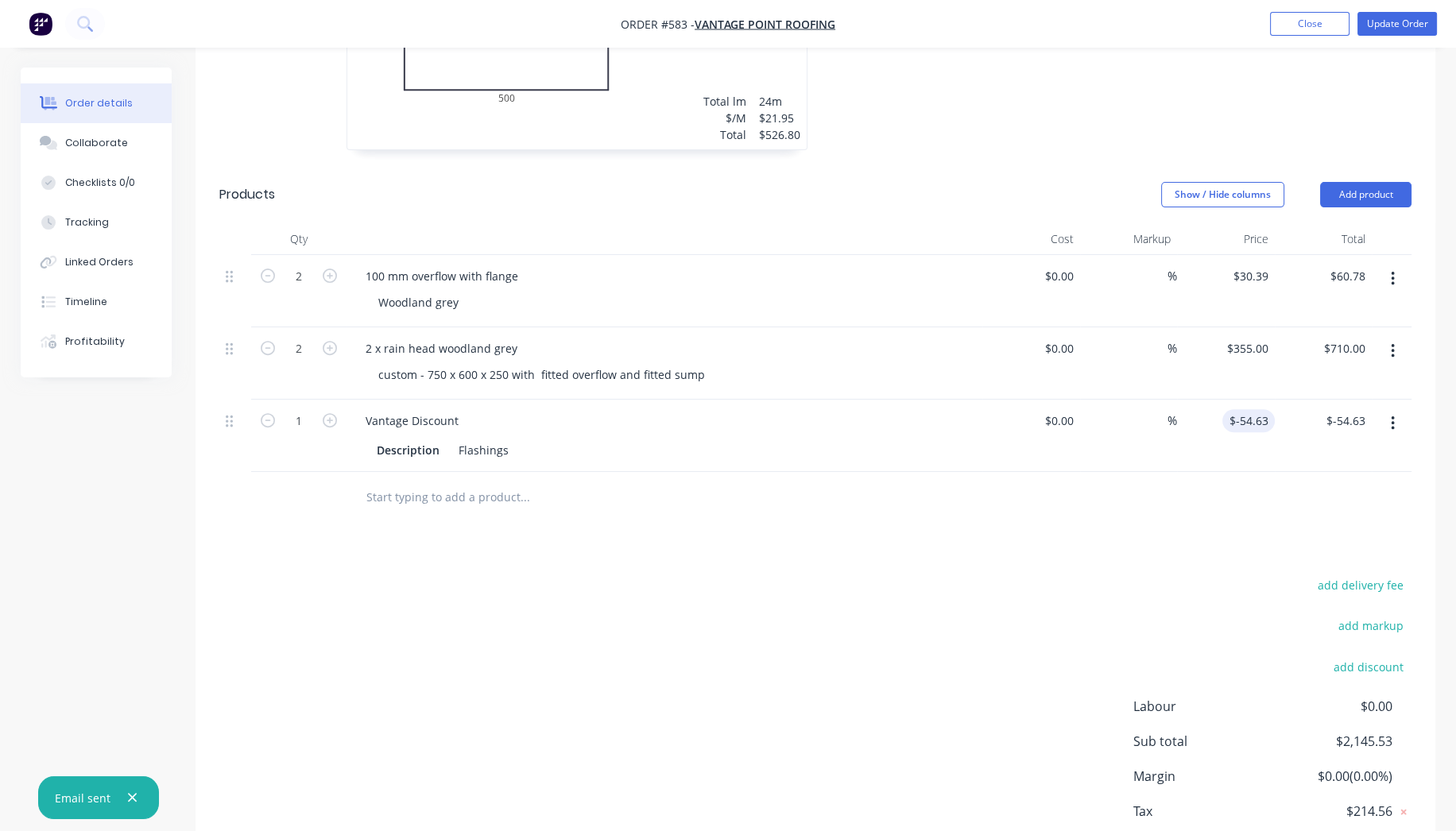
type input "-54.63"
click at [1266, 409] on input "-54.63" at bounding box center [1252, 420] width 46 height 23
type input "$-228.82"
click at [733, 496] on div at bounding box center [632, 498] width 573 height 52
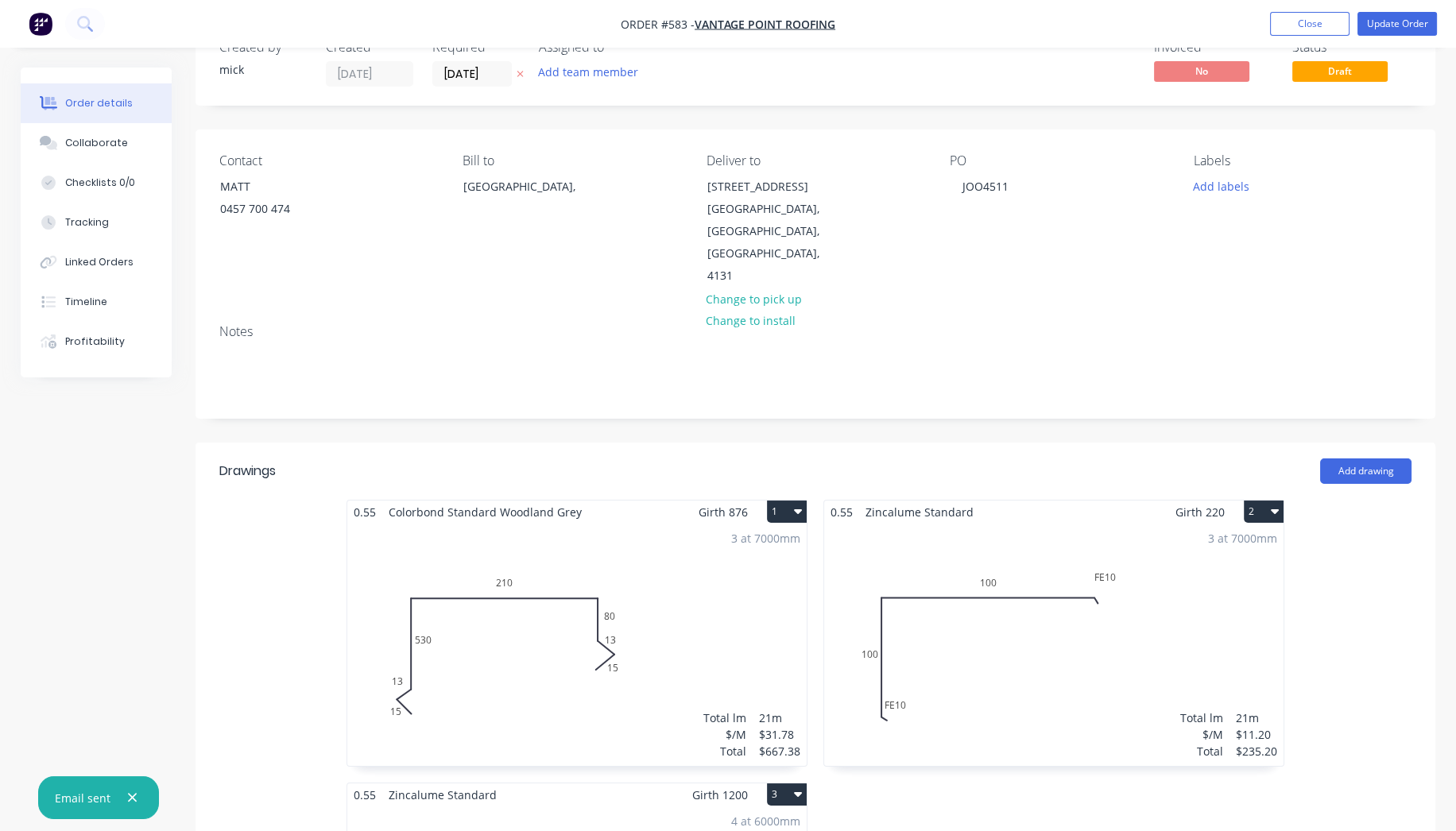
scroll to position [0, 0]
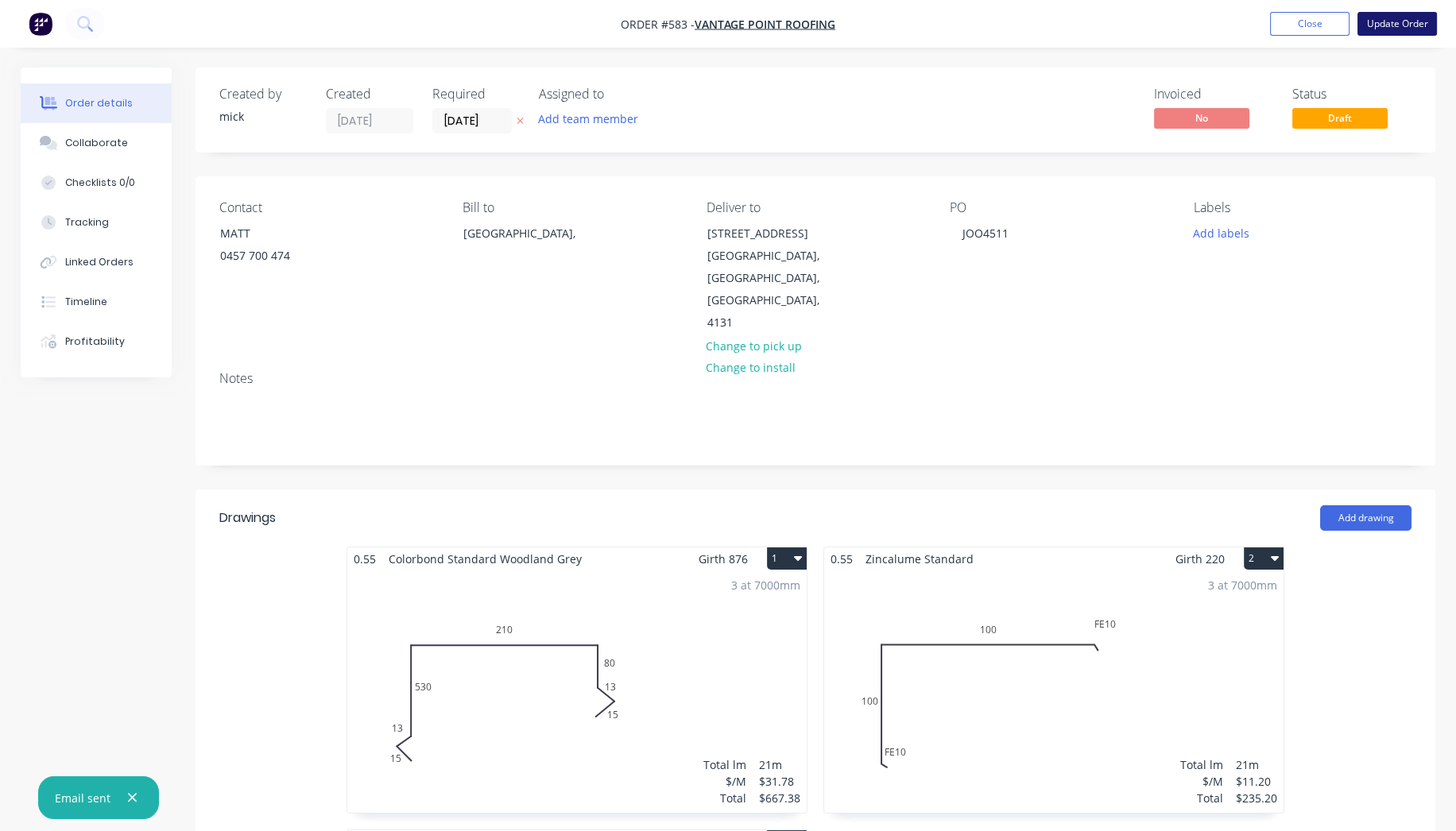
click at [1385, 23] on button "Update Order" at bounding box center [1396, 24] width 79 height 24
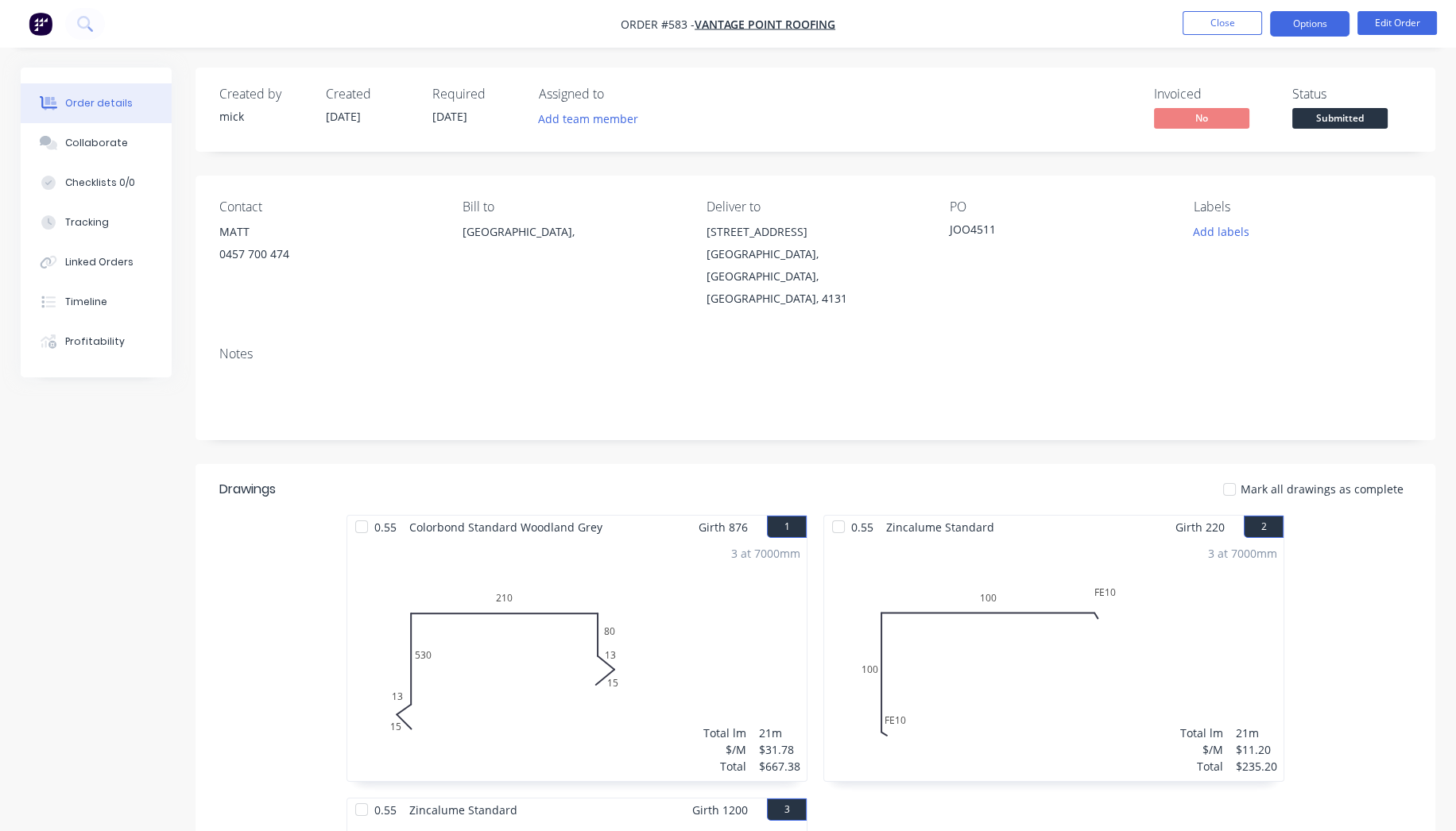
click at [1304, 28] on button "Options" at bounding box center [1310, 24] width 79 height 26
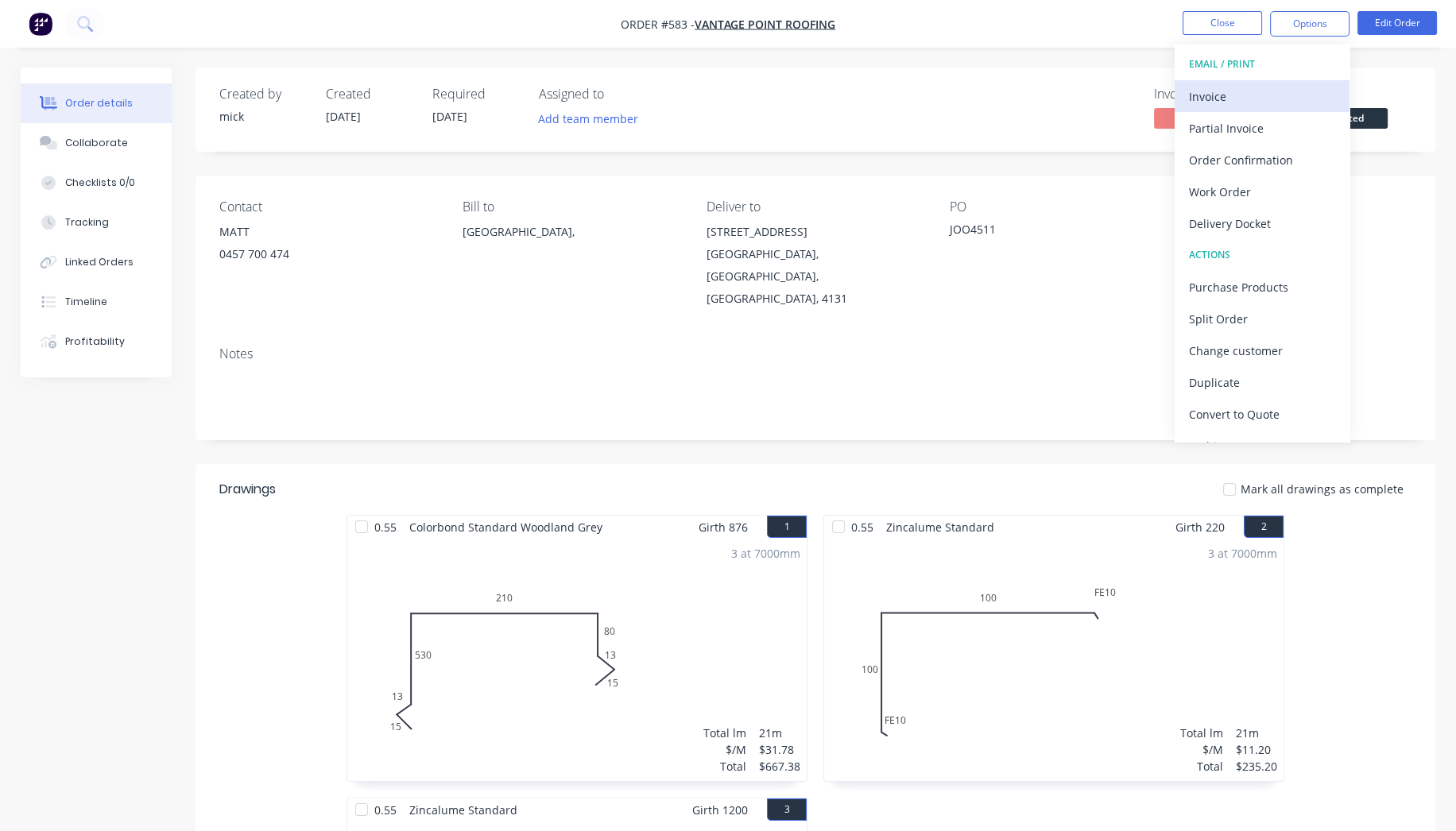
click at [1225, 86] on div "Invoice" at bounding box center [1262, 96] width 146 height 23
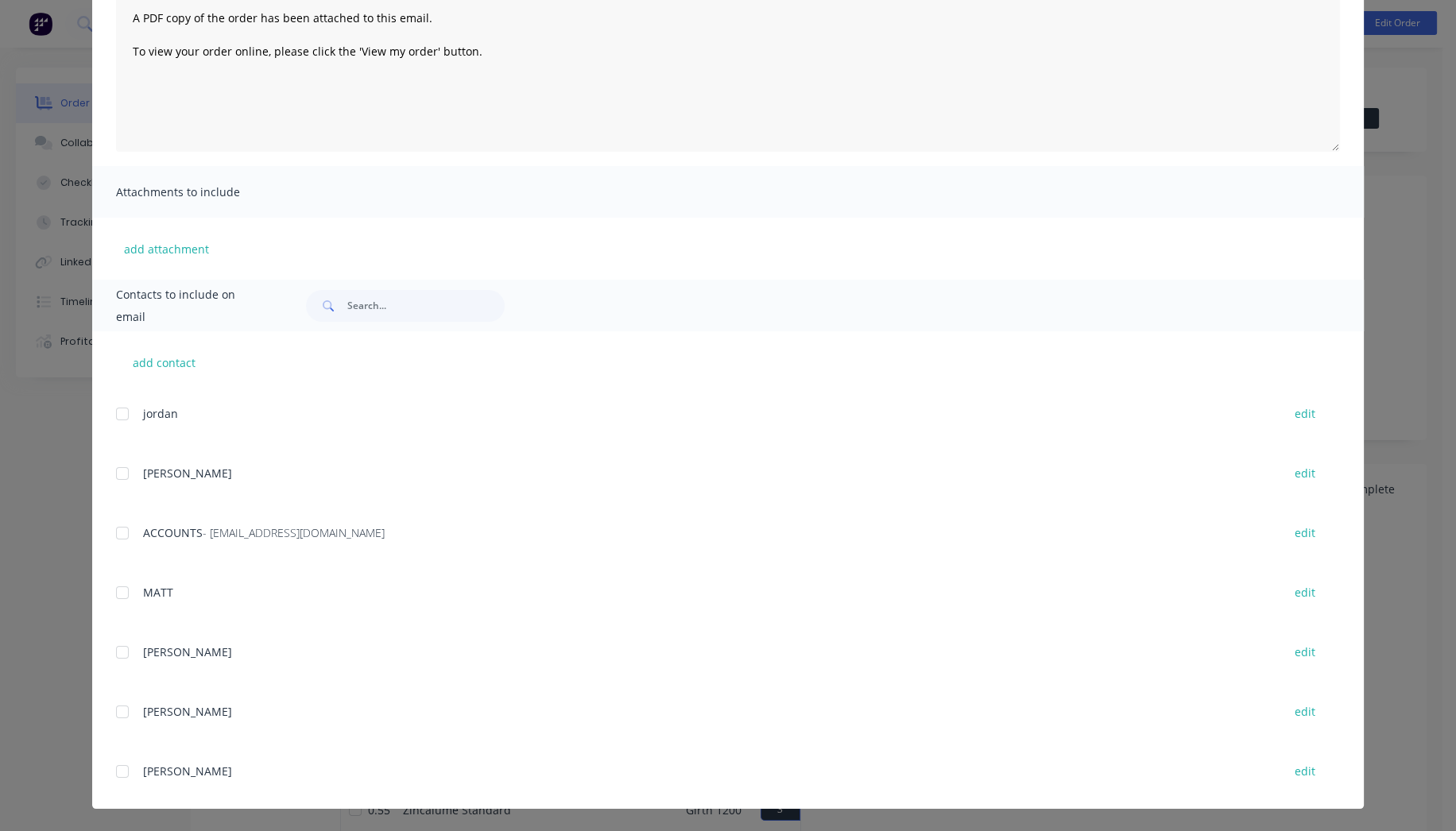
scroll to position [265, 0]
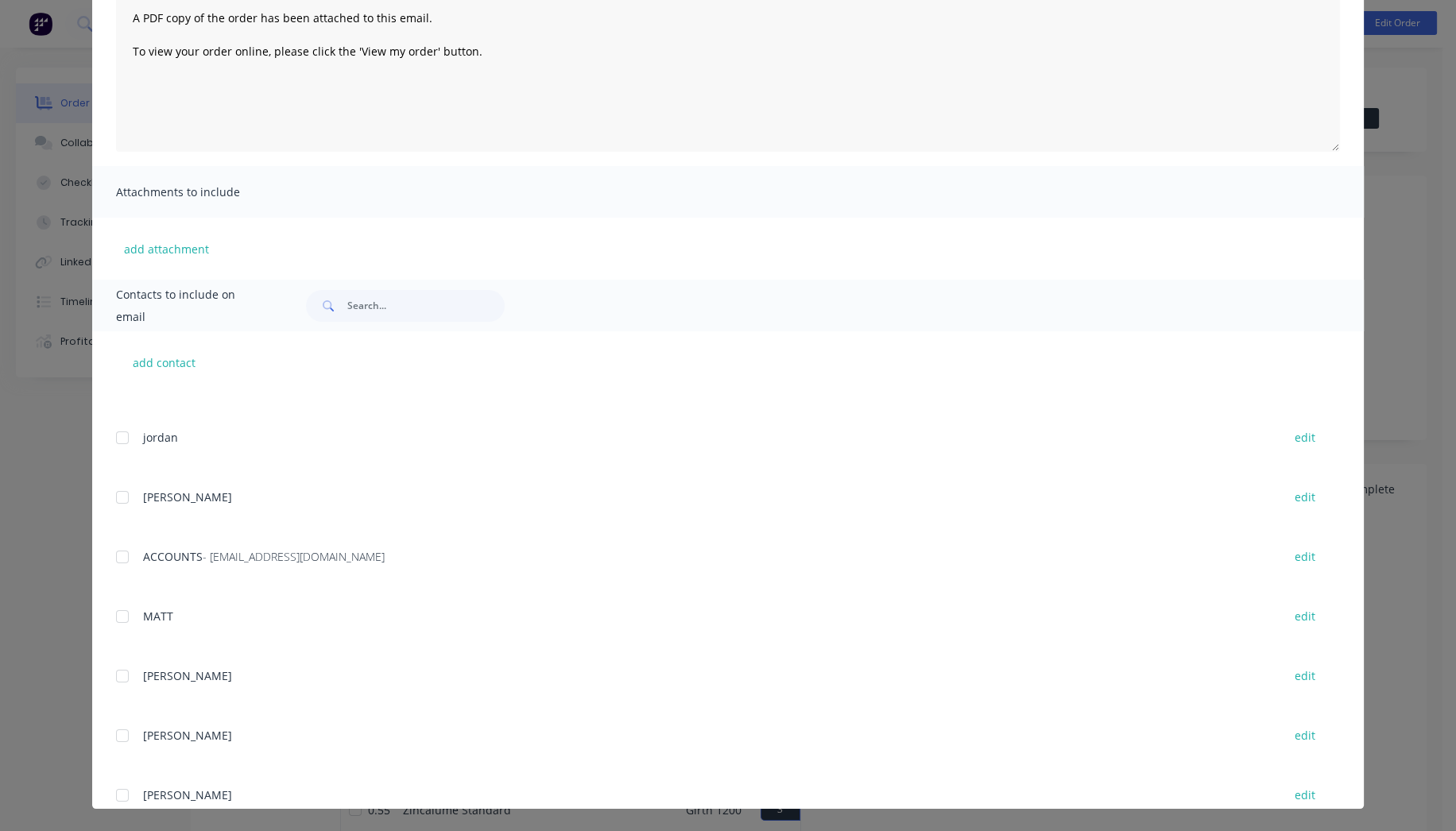
click at [120, 550] on div at bounding box center [122, 556] width 31 height 31
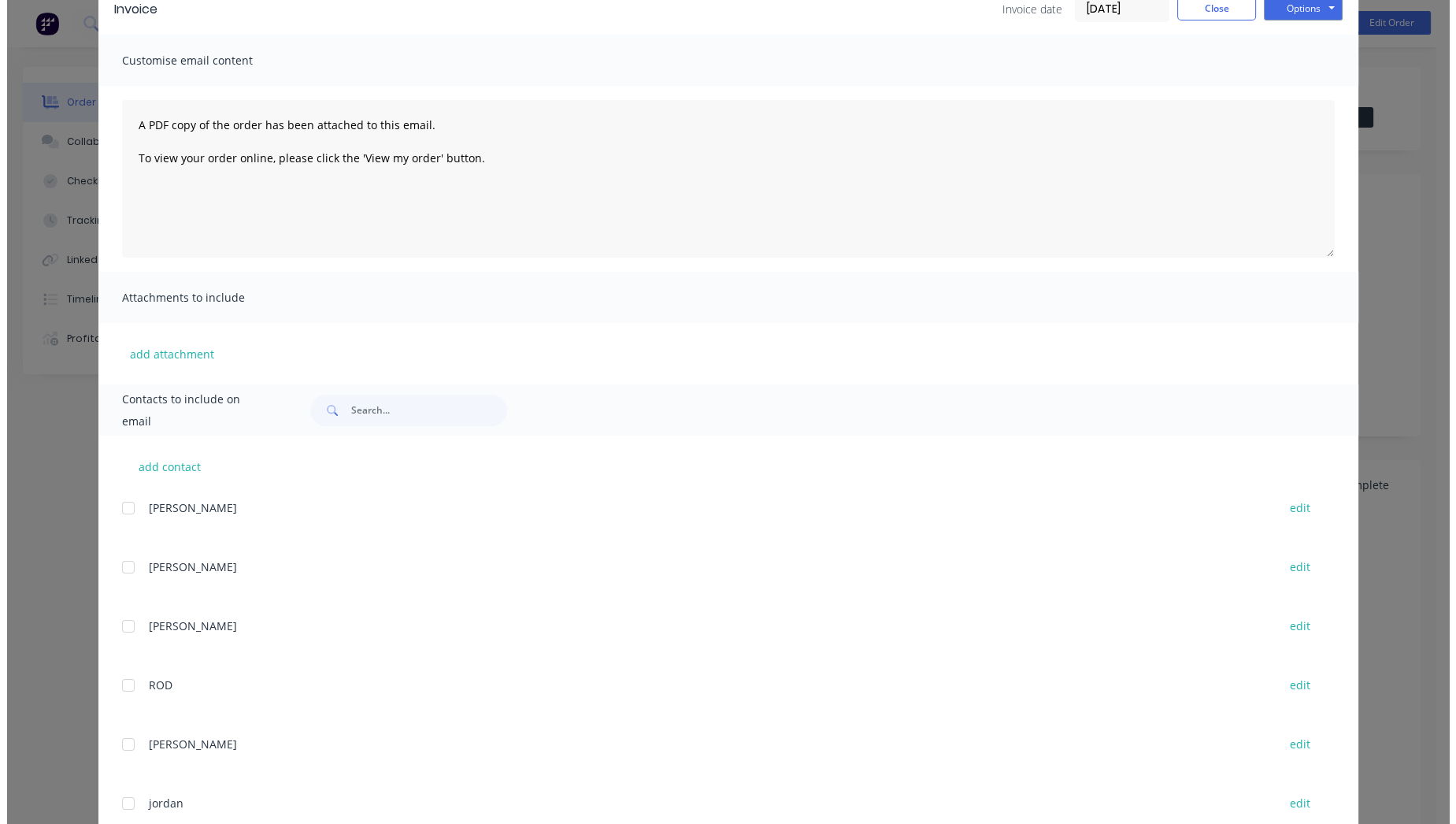
scroll to position [0, 0]
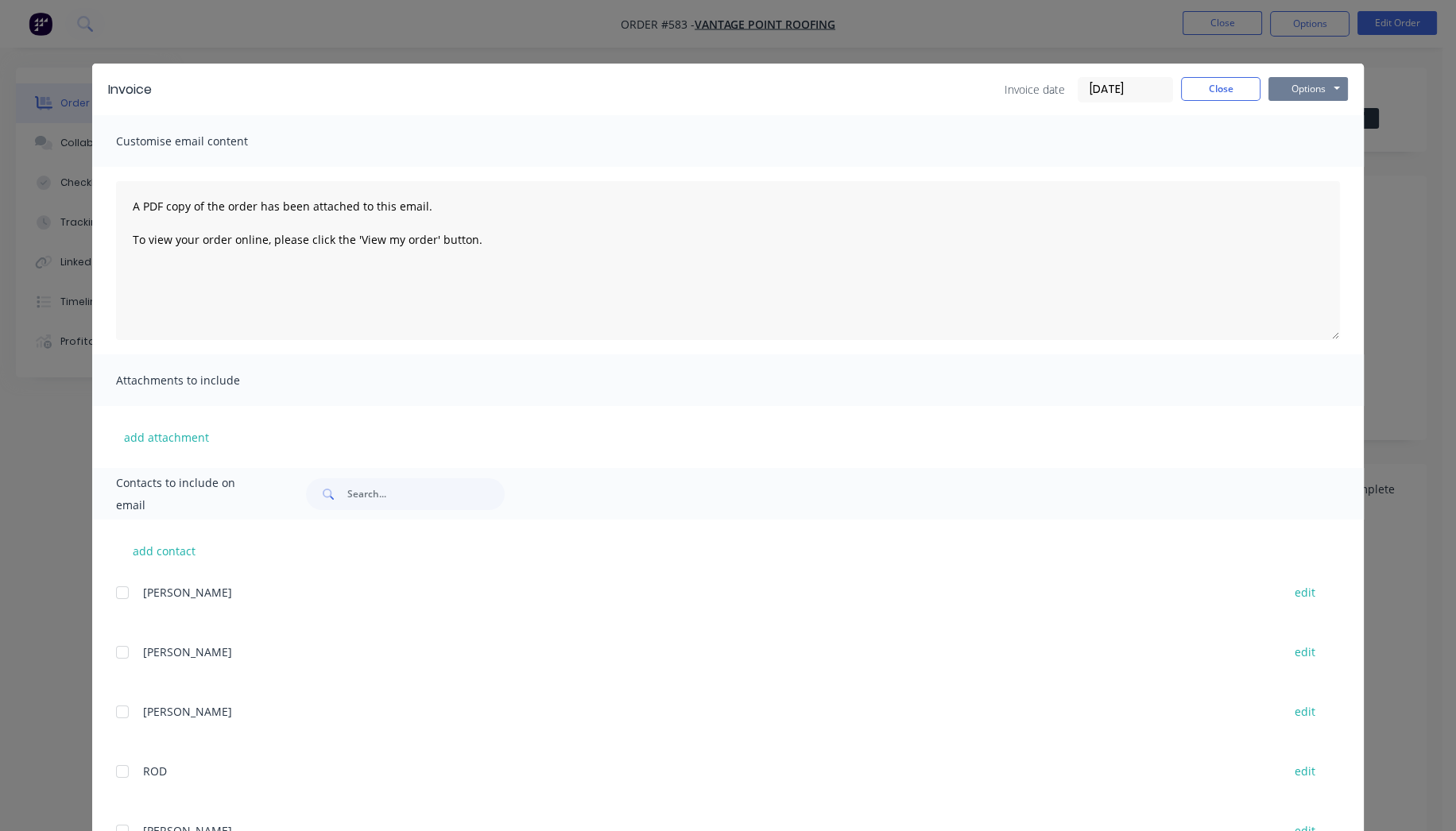
click at [1310, 87] on button "Options" at bounding box center [1308, 89] width 79 height 24
click at [1318, 166] on button "Email" at bounding box center [1320, 169] width 102 height 26
click at [1216, 83] on button "Close" at bounding box center [1220, 89] width 79 height 24
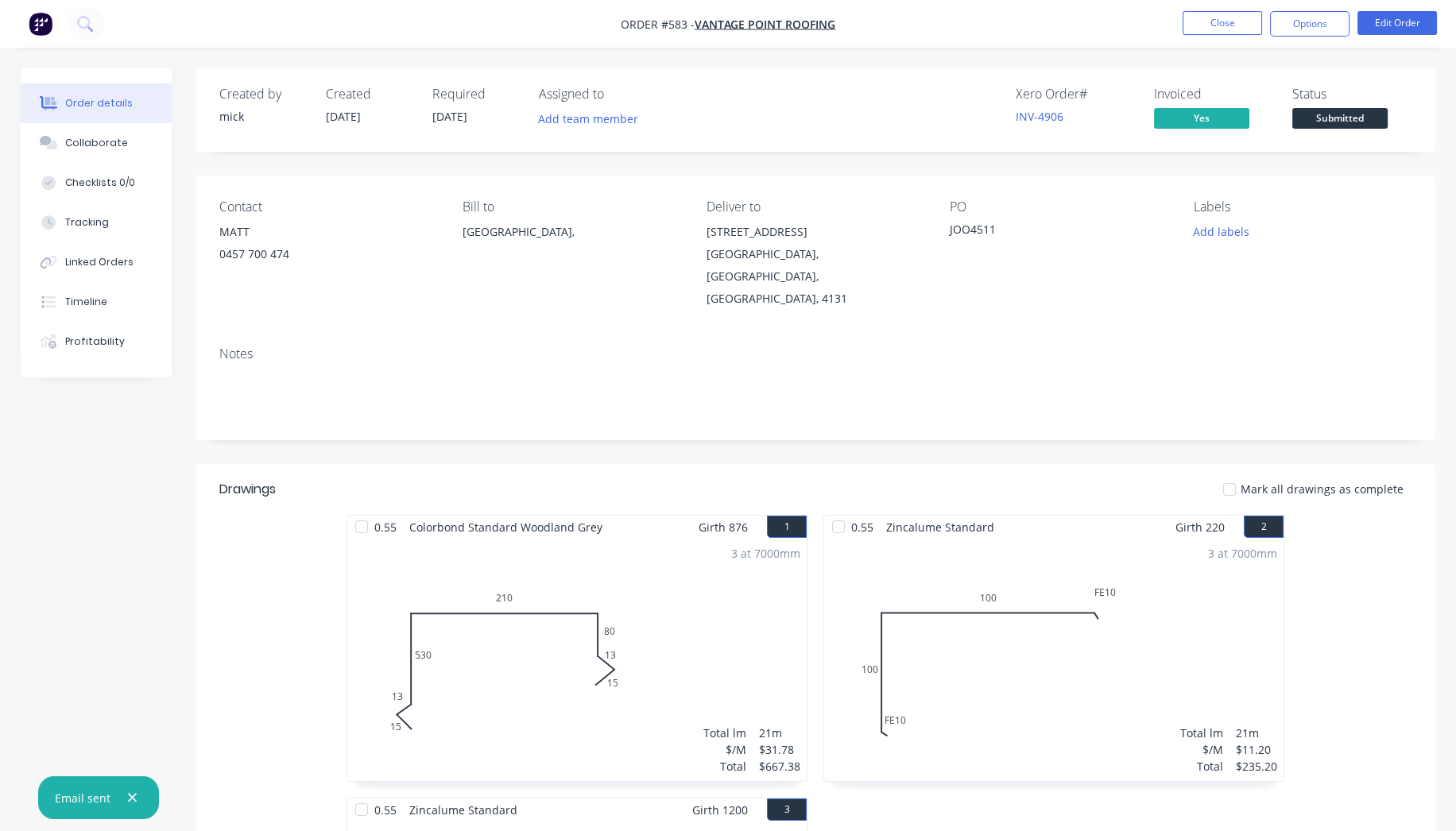
click at [38, 25] on img "button" at bounding box center [41, 24] width 24 height 24
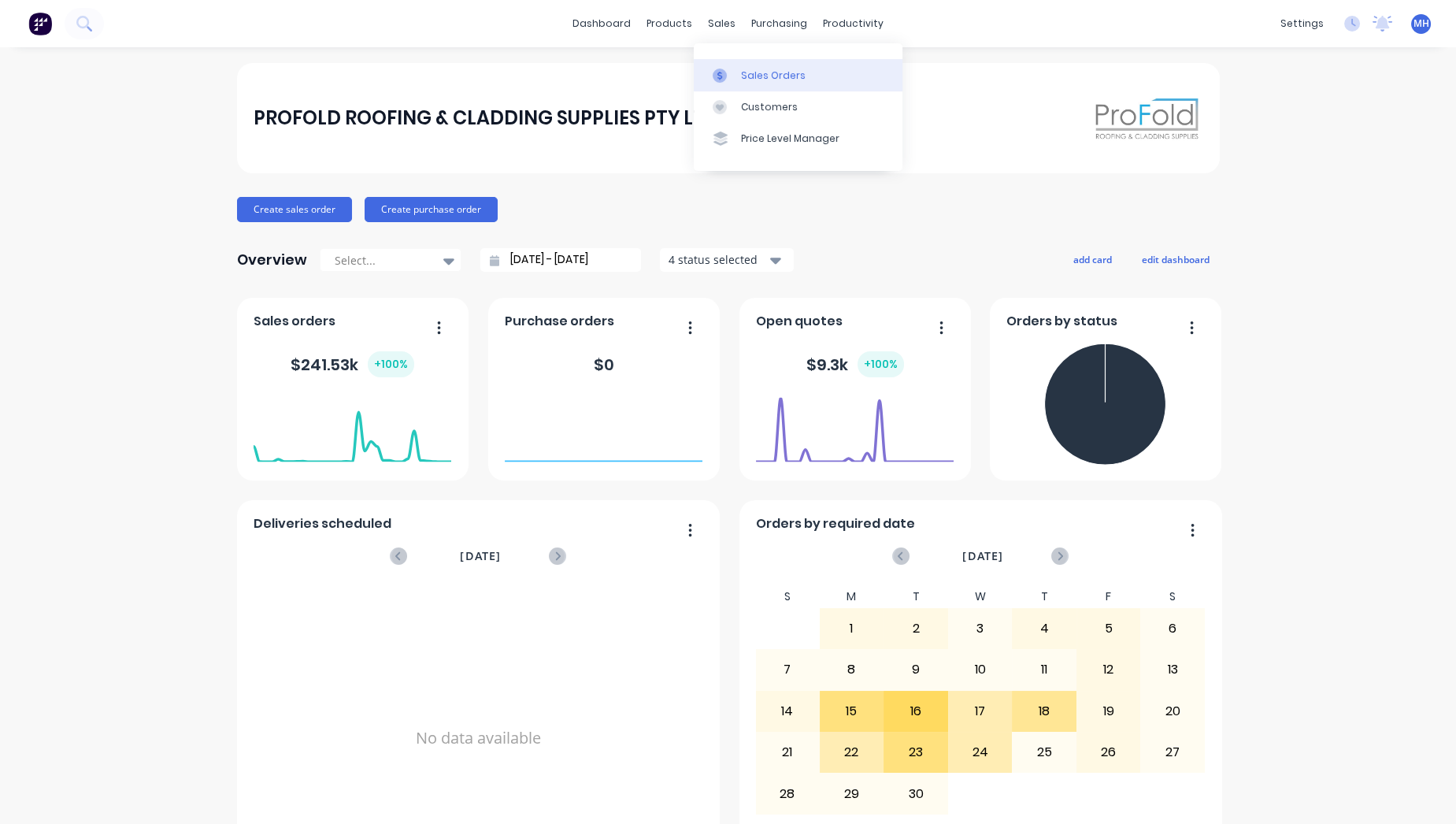
click at [756, 75] on div "Sales Orders" at bounding box center [773, 75] width 65 height 14
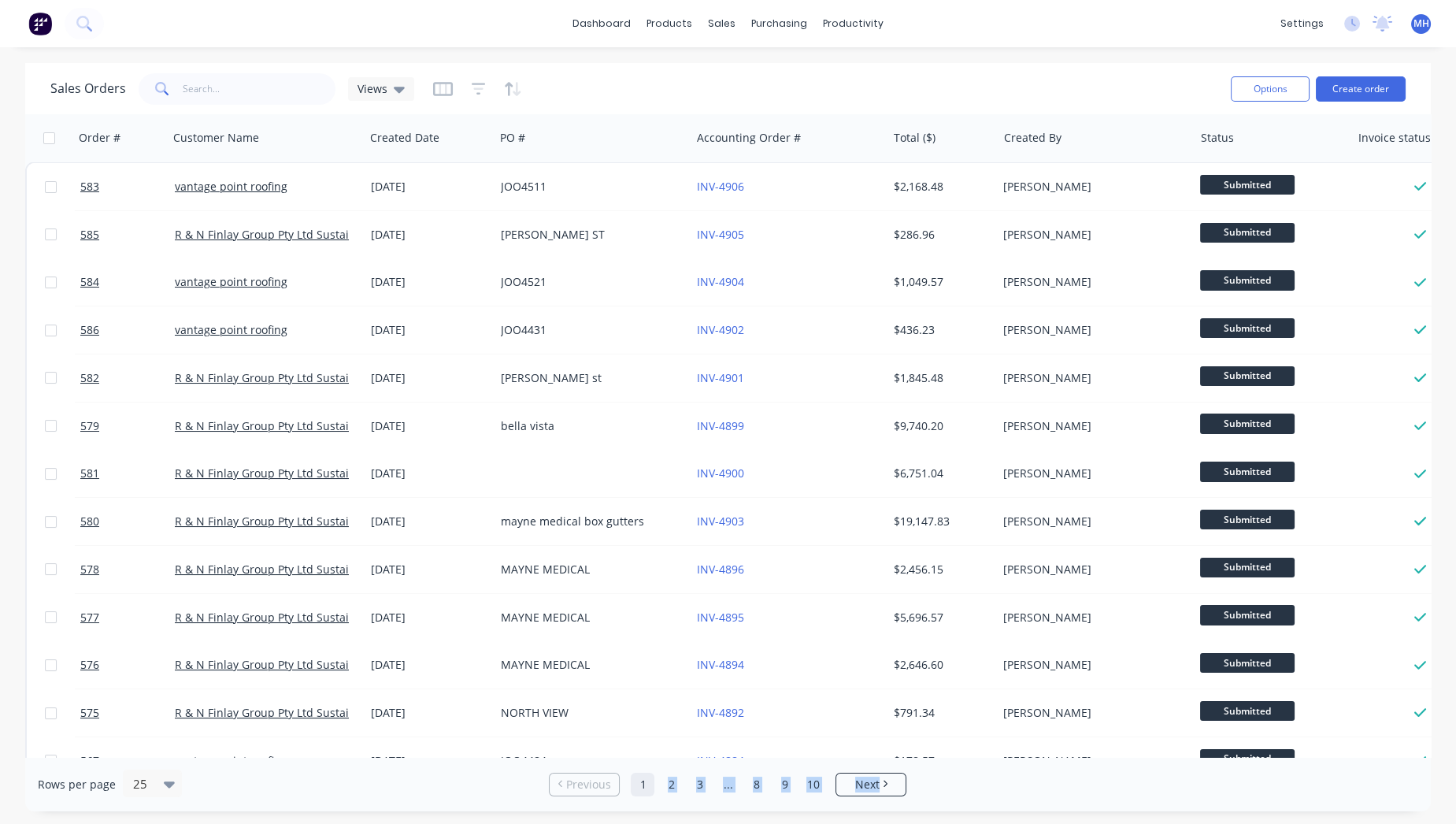
drag, startPoint x: 649, startPoint y: 759, endPoint x: 951, endPoint y: 757, distance: 302.0
click at [951, 757] on div "Rows per page 25 Previous 1 2 3 ... 8 9 10 Next" at bounding box center [728, 784] width 1405 height 54
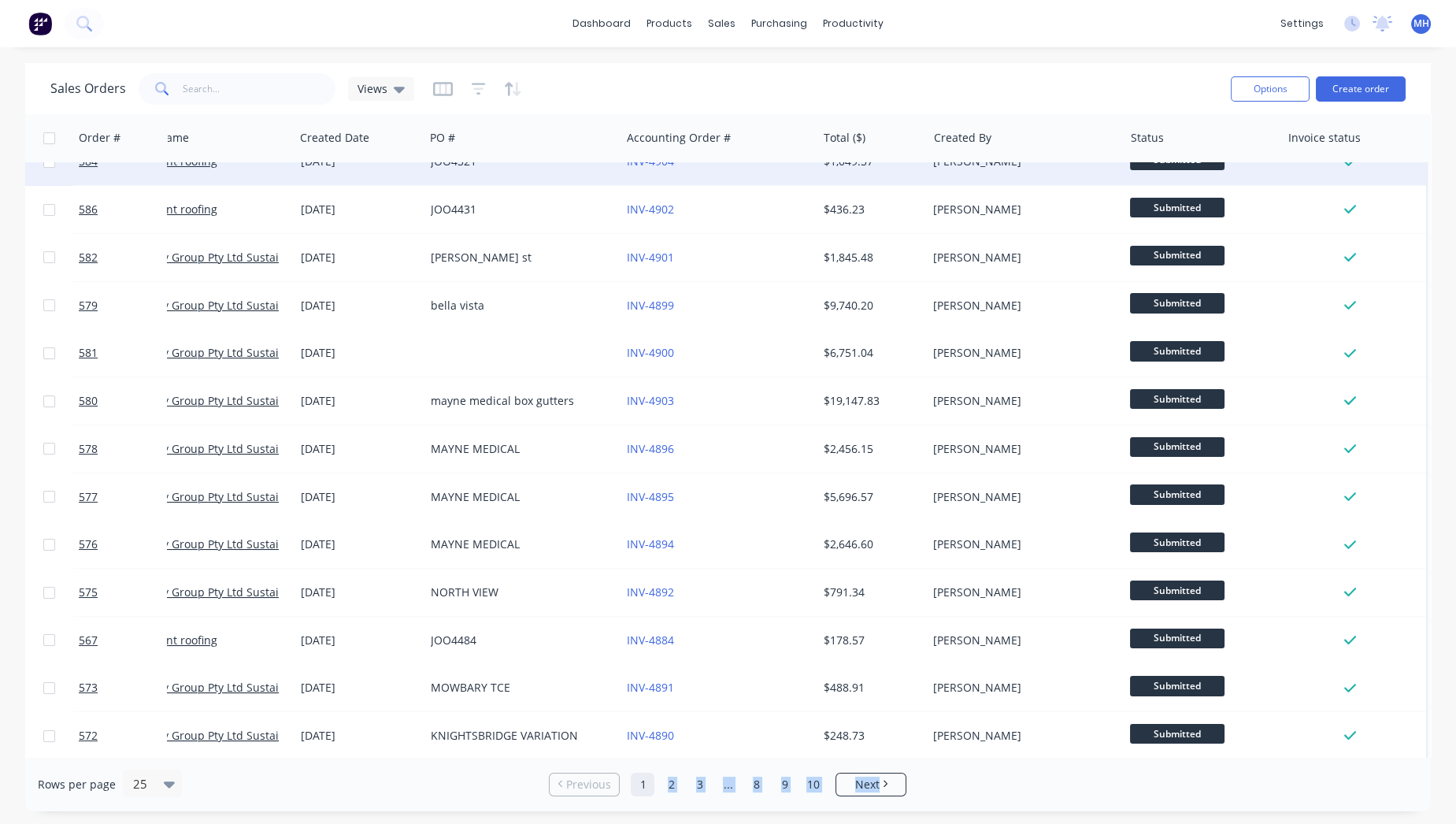
scroll to position [0, 78]
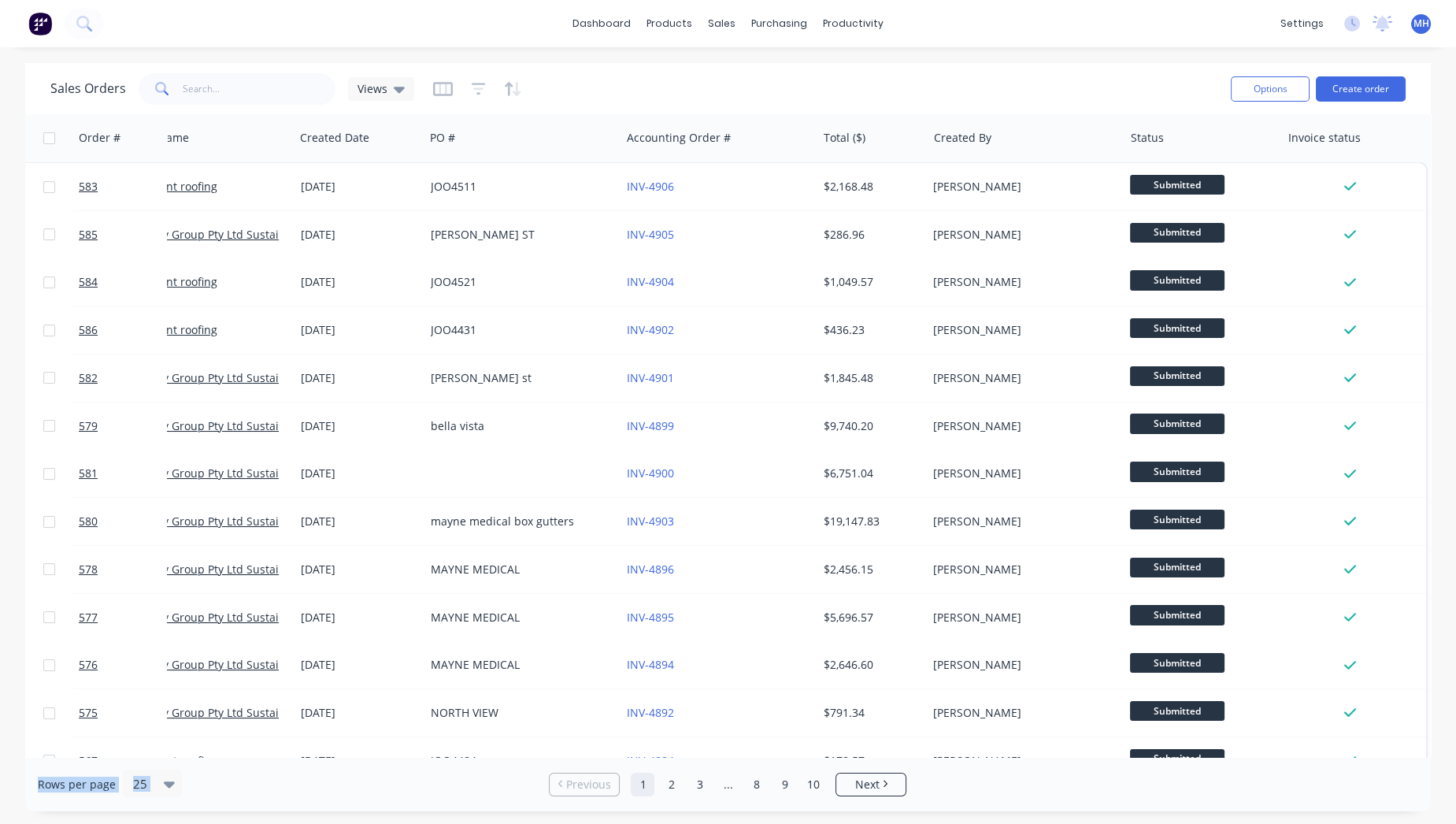
drag, startPoint x: 454, startPoint y: 758, endPoint x: 0, endPoint y: 864, distance: 466.2
click at [0, 823] on html "dashboard products sales purchasing productivity dashboard products Product Cat…" at bounding box center [728, 412] width 1456 height 824
click at [670, 789] on link "2" at bounding box center [671, 784] width 24 height 24
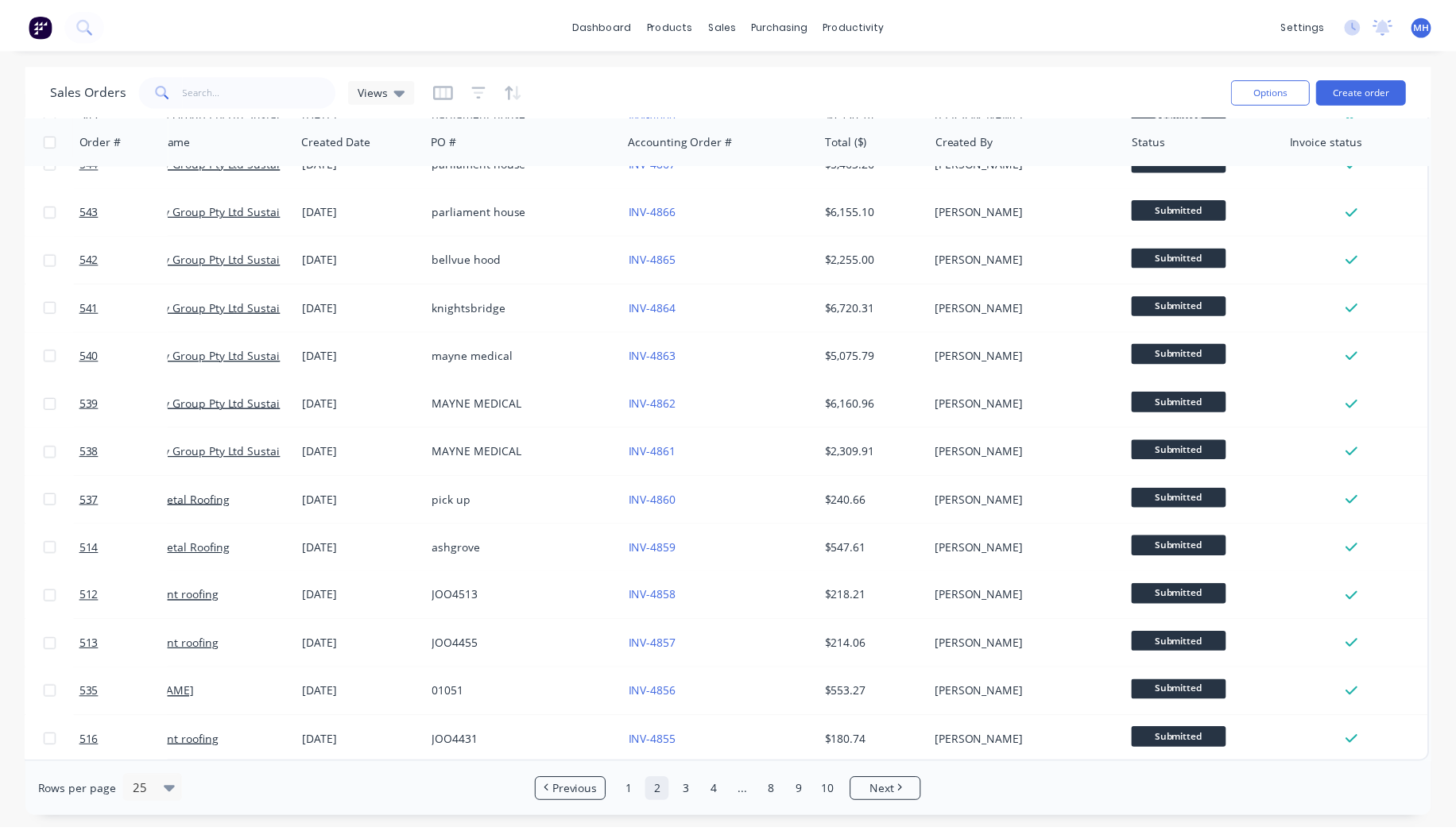
scroll to position [0, 70]
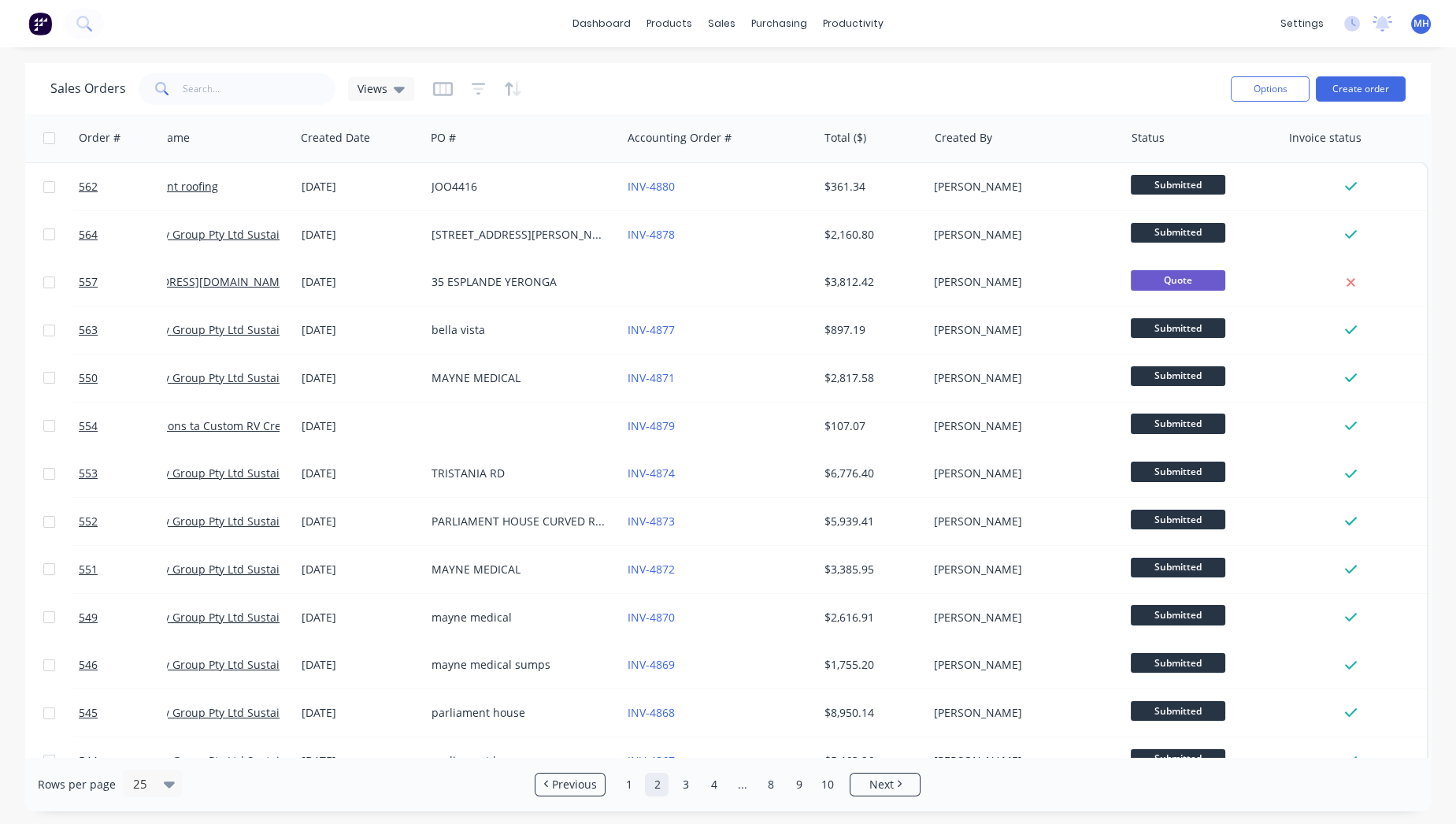
click at [50, 27] on img at bounding box center [40, 24] width 24 height 24
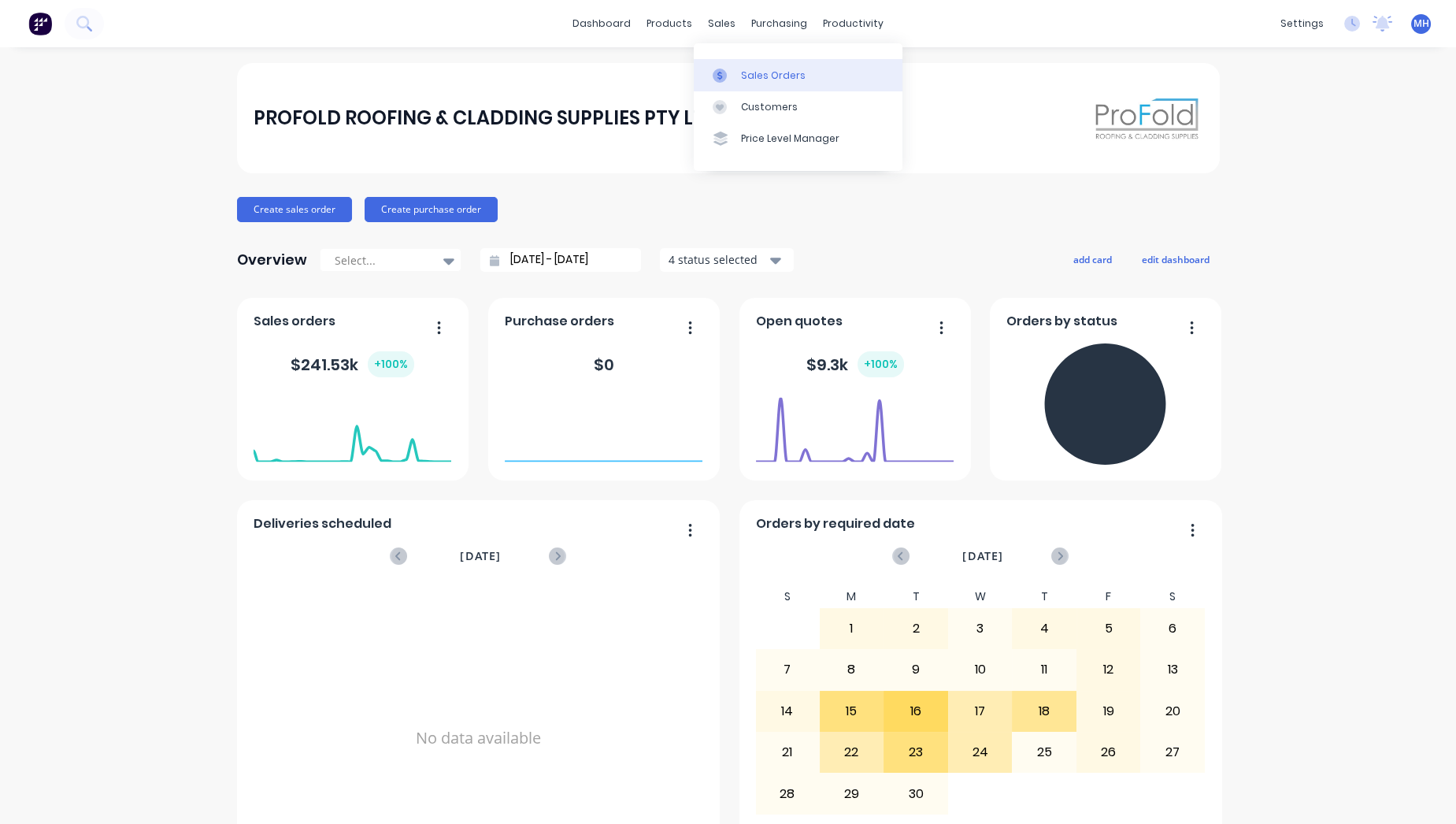
drag, startPoint x: 720, startPoint y: 37, endPoint x: 743, endPoint y: 80, distance: 48.8
click at [743, 80] on div "Sales Orders" at bounding box center [773, 75] width 65 height 14
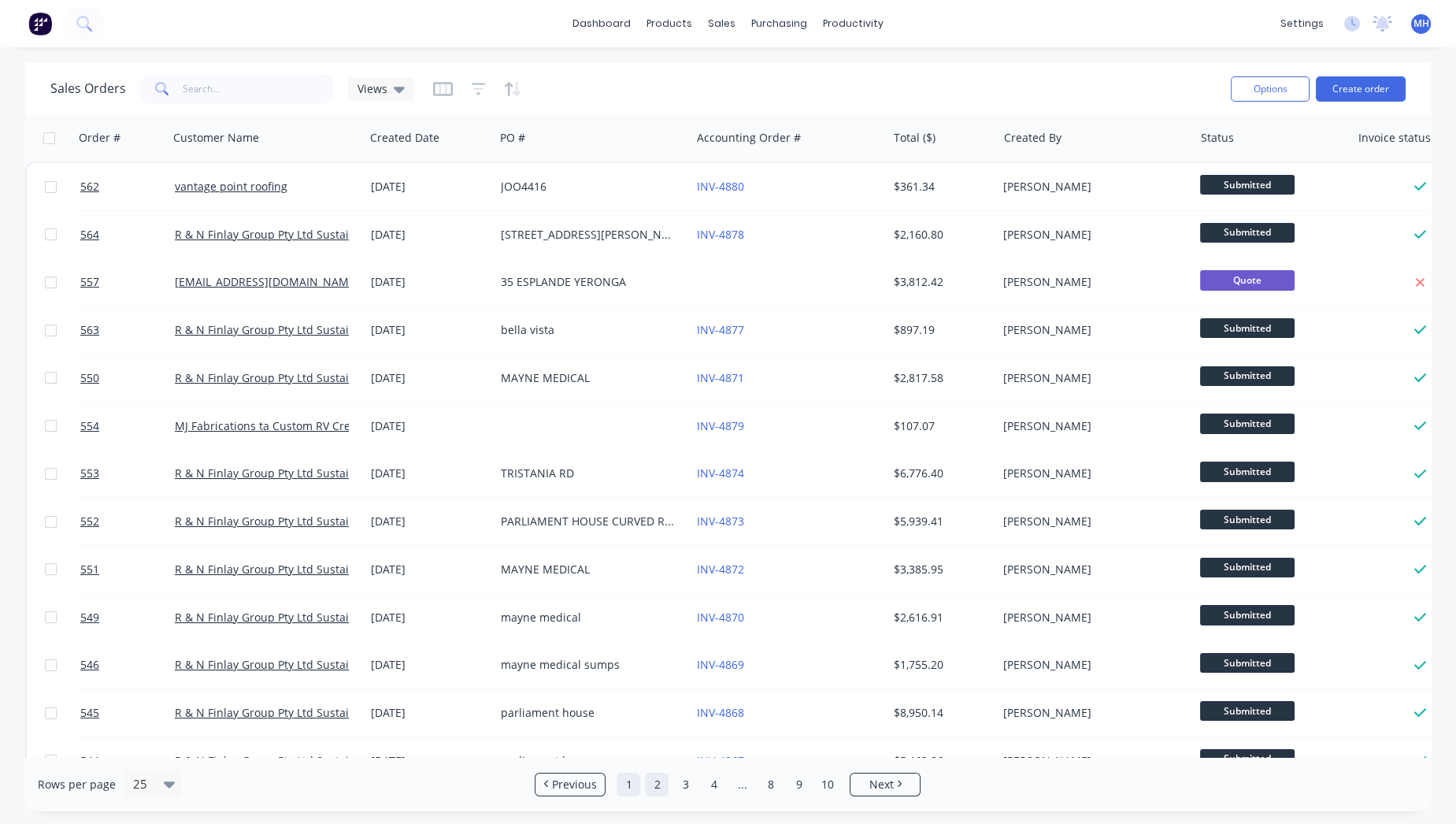
click at [620, 790] on link "1" at bounding box center [628, 784] width 24 height 24
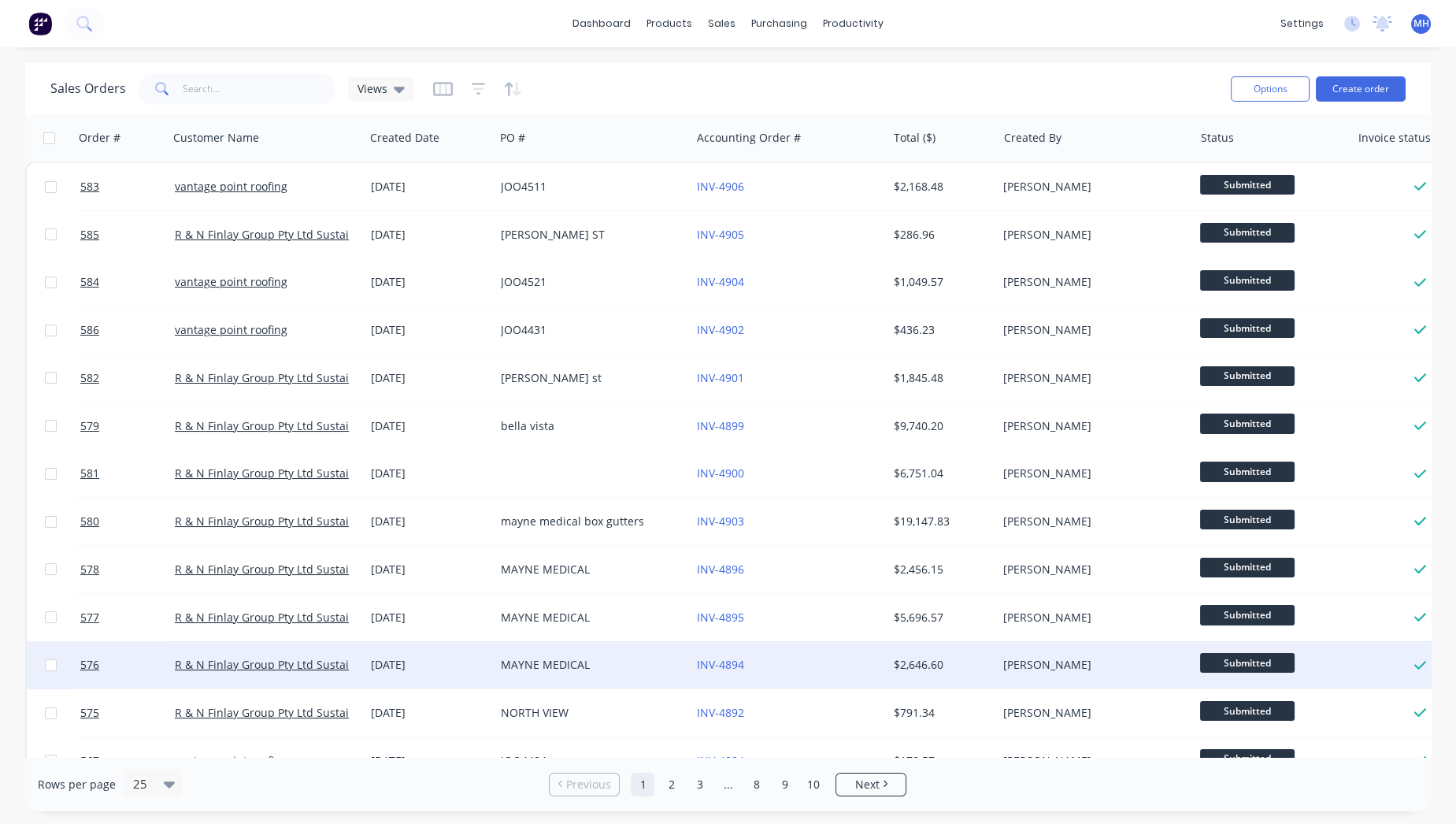
click at [570, 660] on div "MAYNE MEDICAL" at bounding box center [588, 665] width 175 height 16
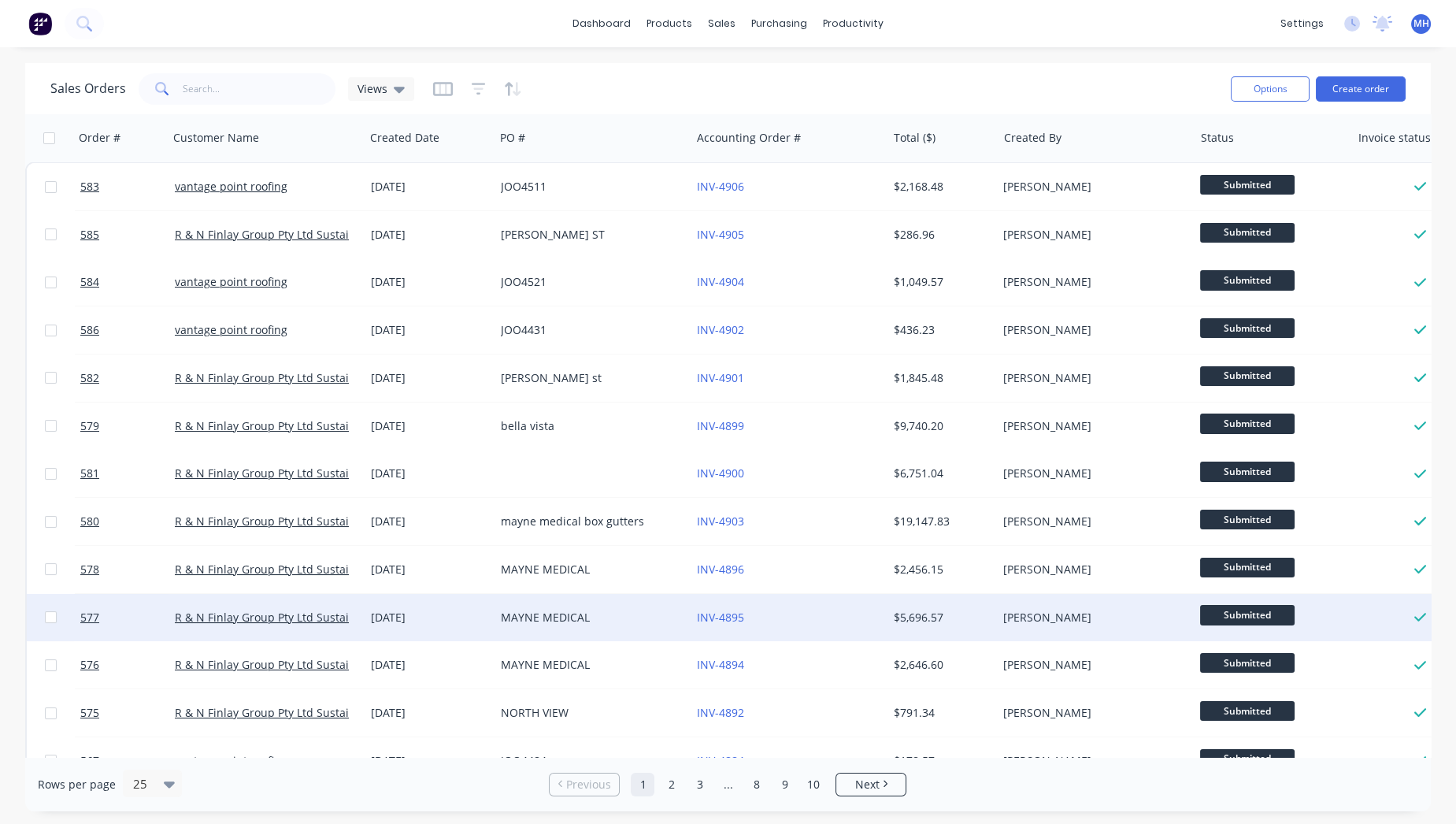
click at [551, 624] on div "MAYNE MEDICAL" at bounding box center [588, 617] width 175 height 16
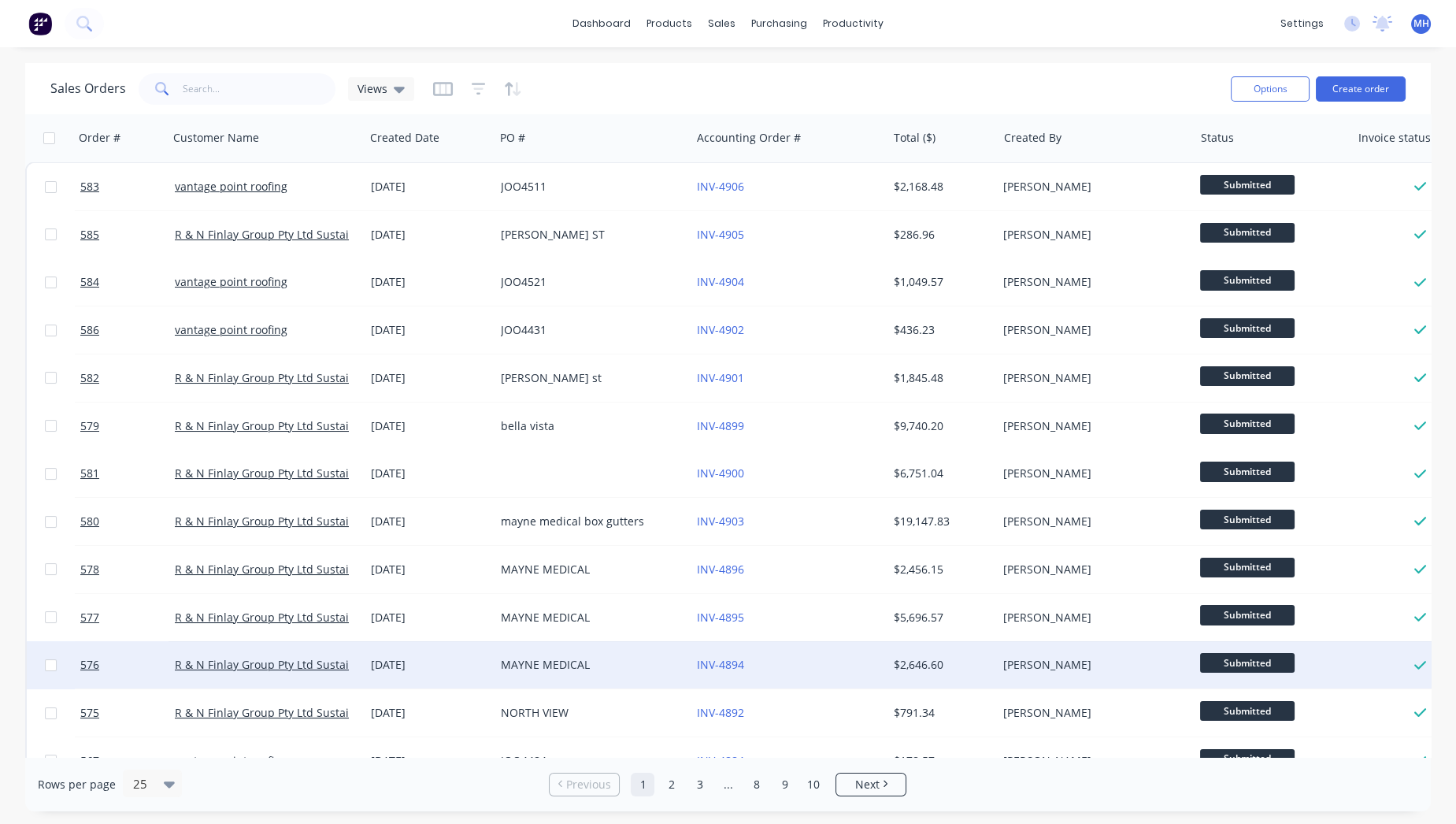
click at [570, 678] on div "MAYNE MEDICAL" at bounding box center [593, 665] width 196 height 47
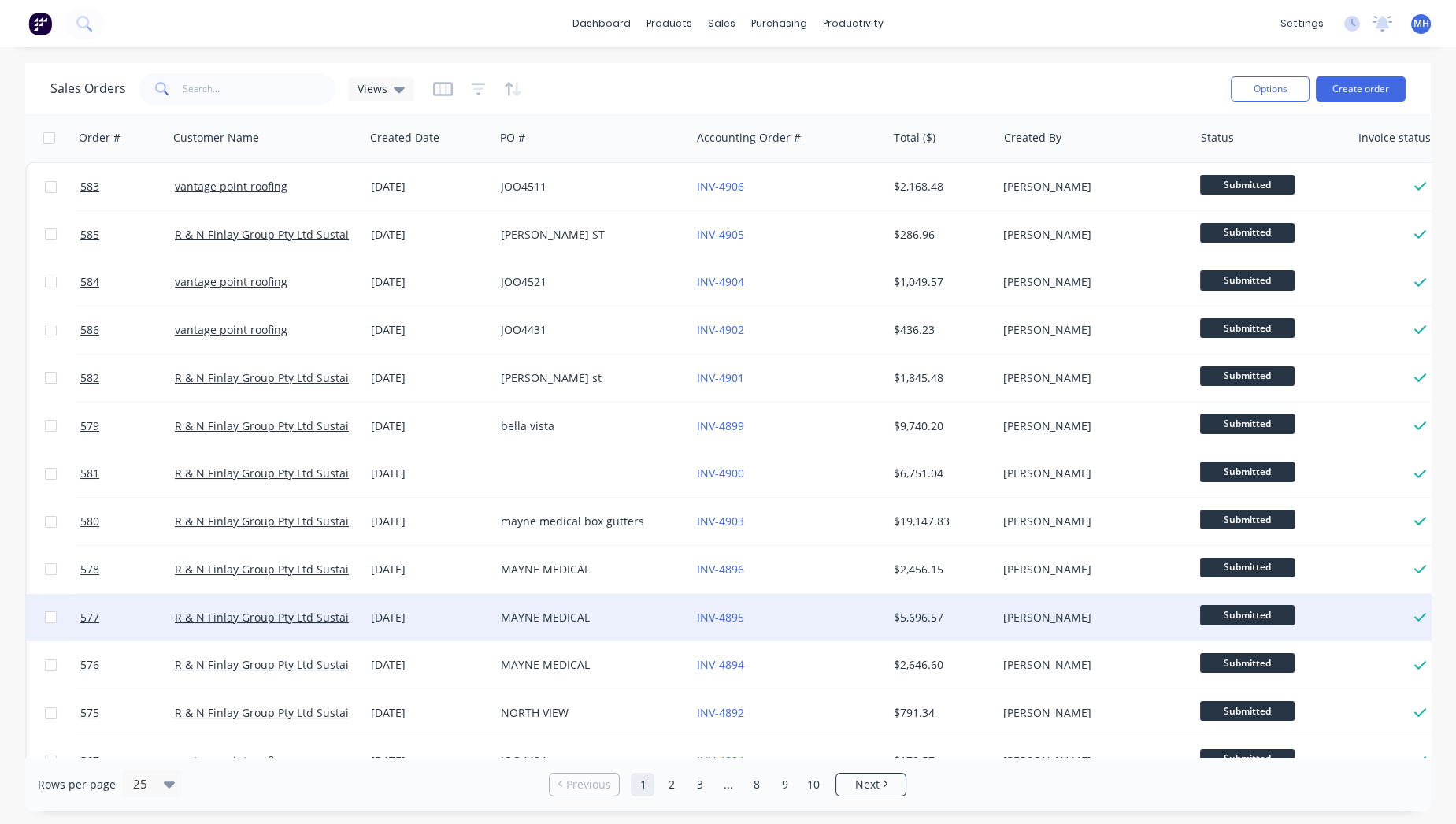
click at [609, 611] on div "MAYNE MEDICAL" at bounding box center [588, 617] width 175 height 16
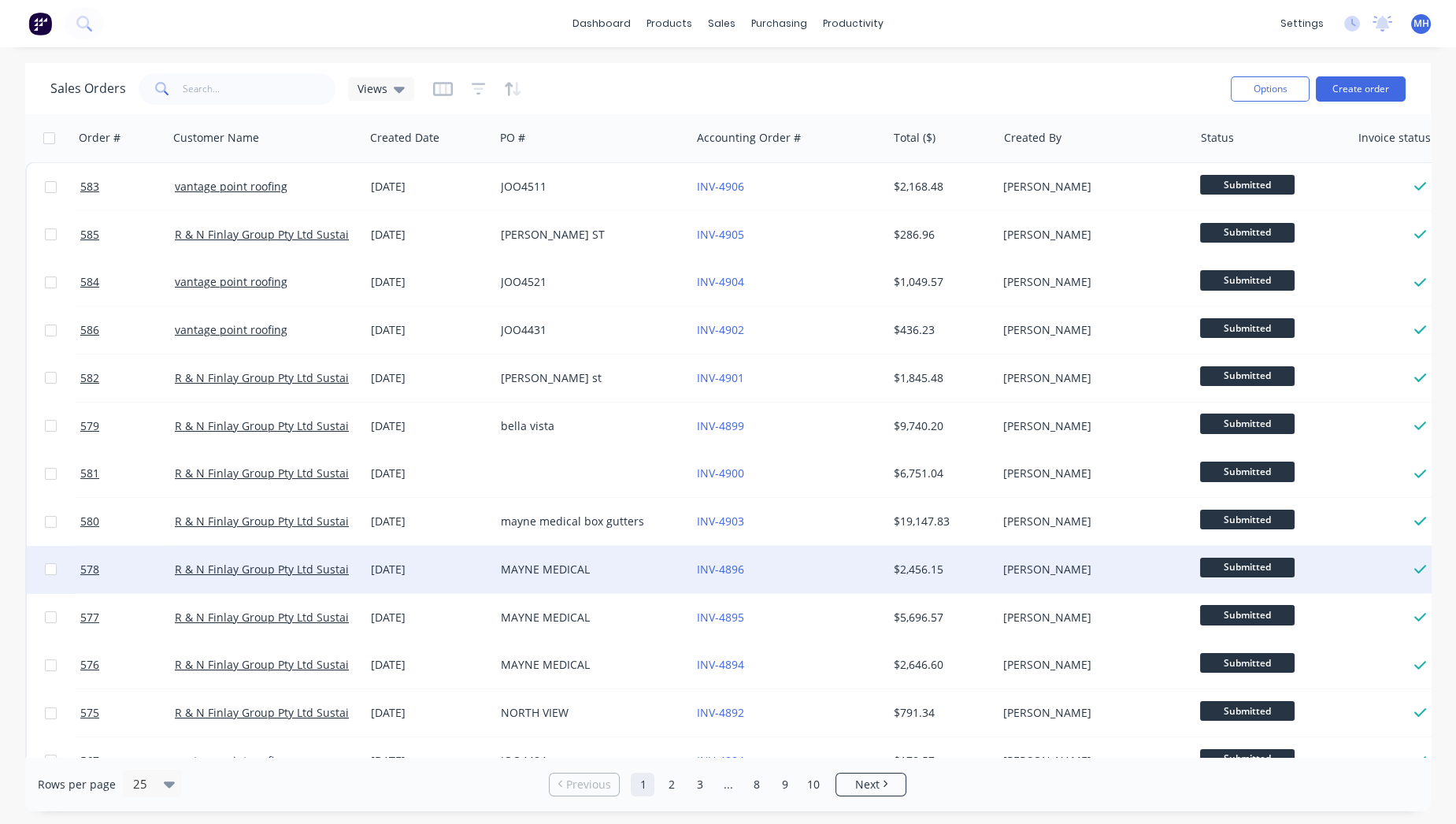
click at [572, 583] on div "MAYNE MEDICAL" at bounding box center [593, 569] width 196 height 47
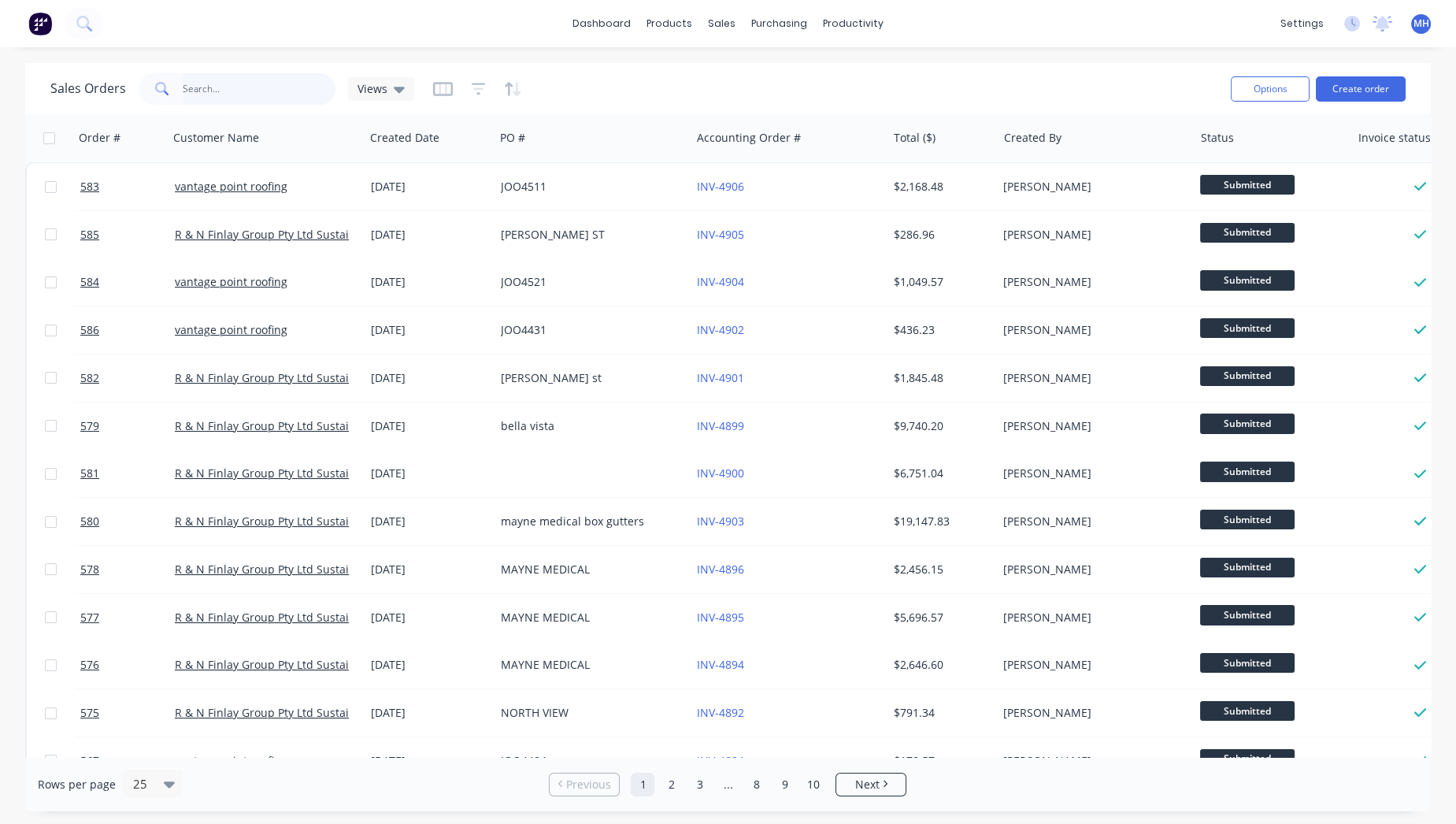
click at [283, 90] on input "text" at bounding box center [260, 89] width 153 height 31
type input "mayne"
click at [45, 32] on img at bounding box center [40, 24] width 24 height 24
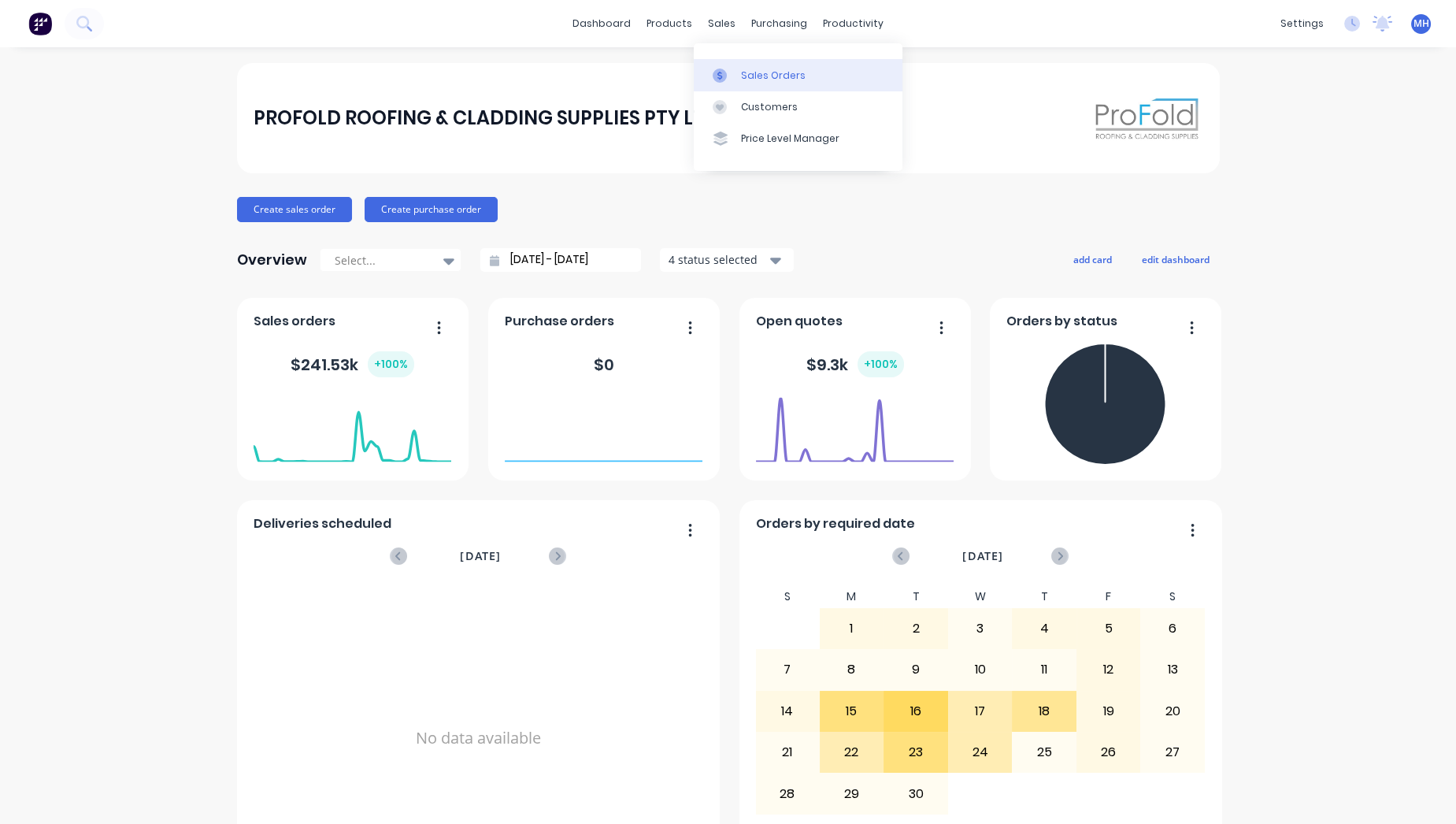
click at [782, 79] on div "Sales Orders" at bounding box center [773, 75] width 65 height 14
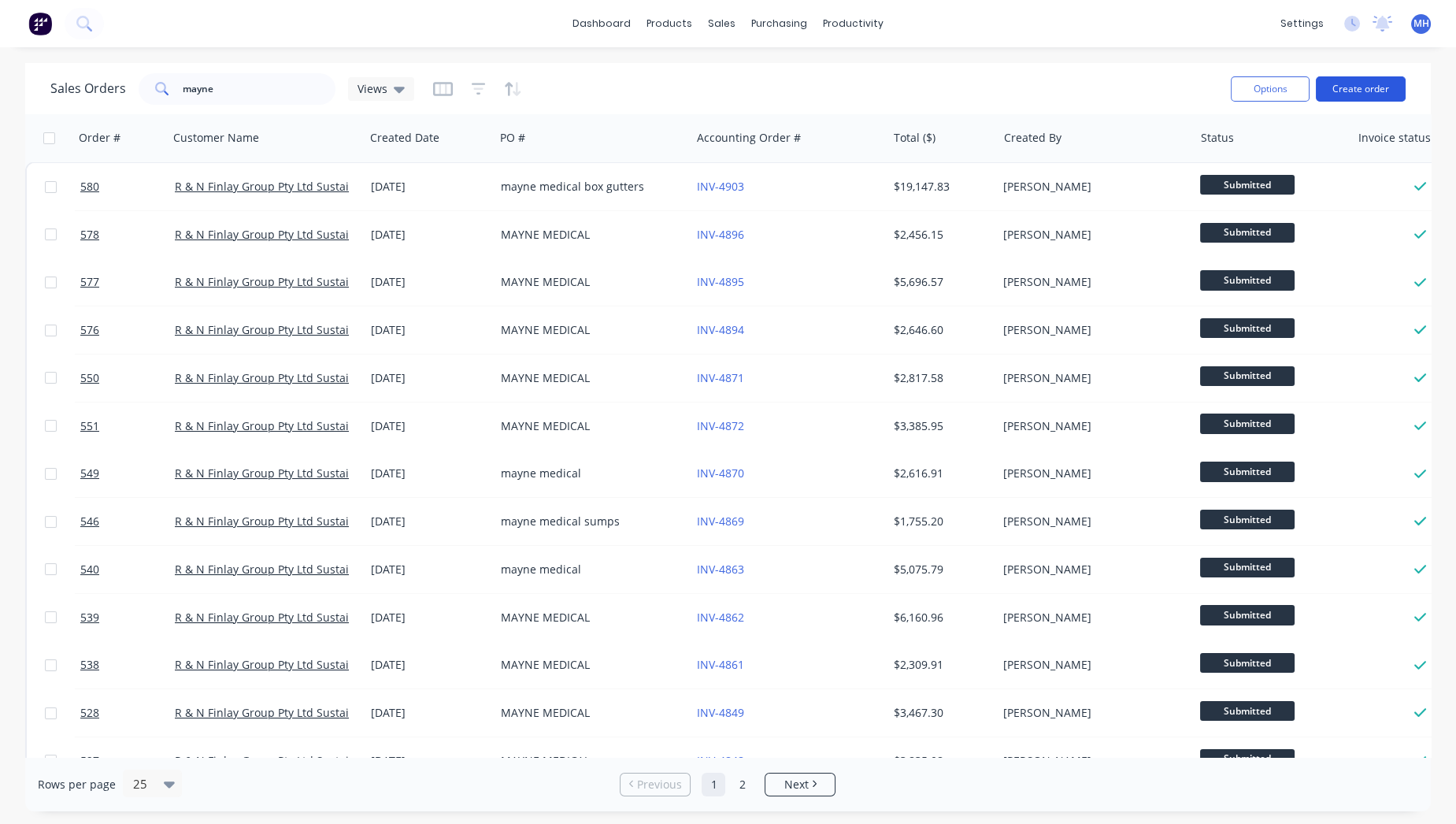
click at [1363, 96] on button "Create order" at bounding box center [1361, 89] width 89 height 25
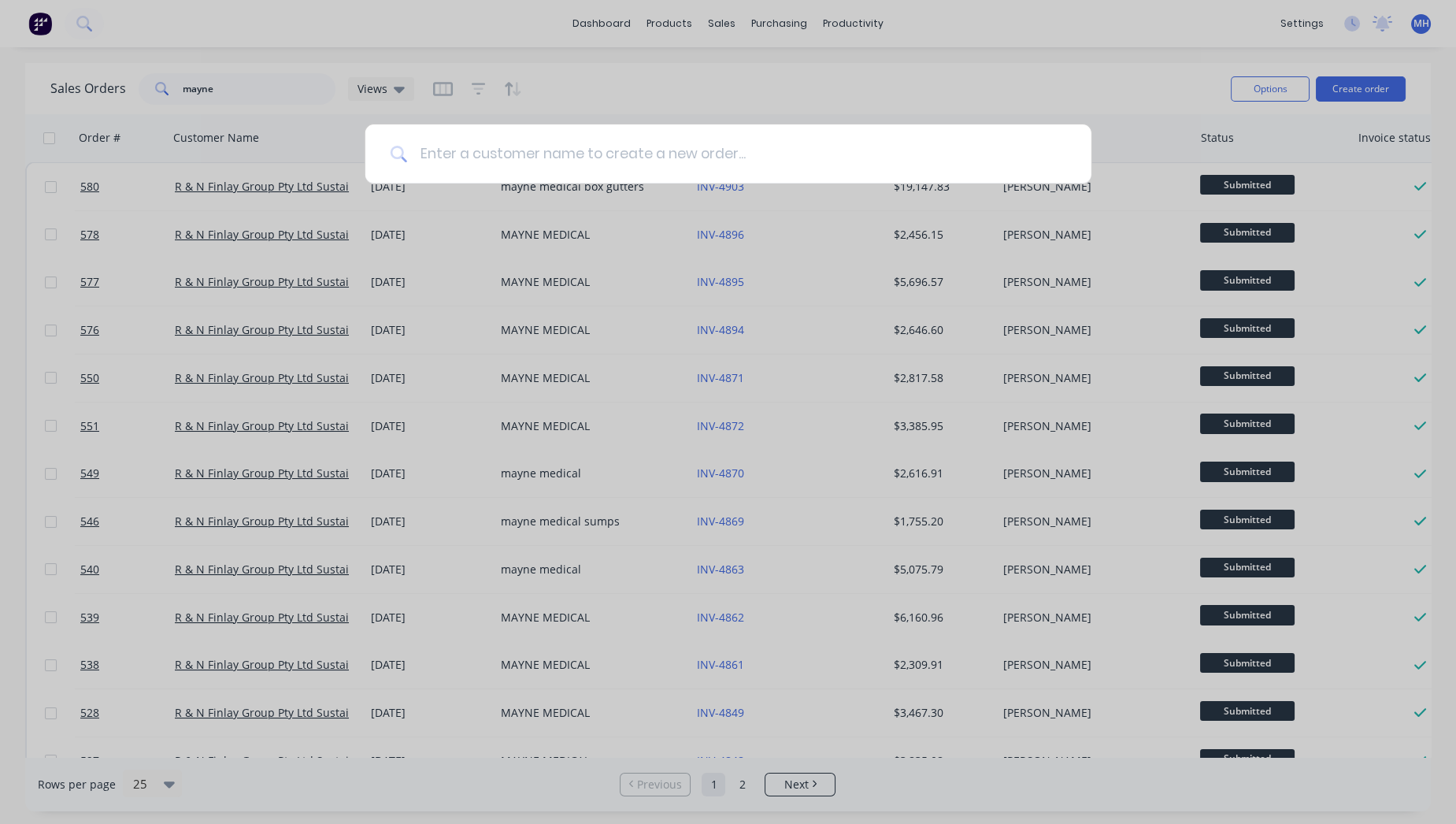
click at [634, 143] on input at bounding box center [737, 154] width 659 height 59
click at [634, 145] on input at bounding box center [737, 154] width 659 height 59
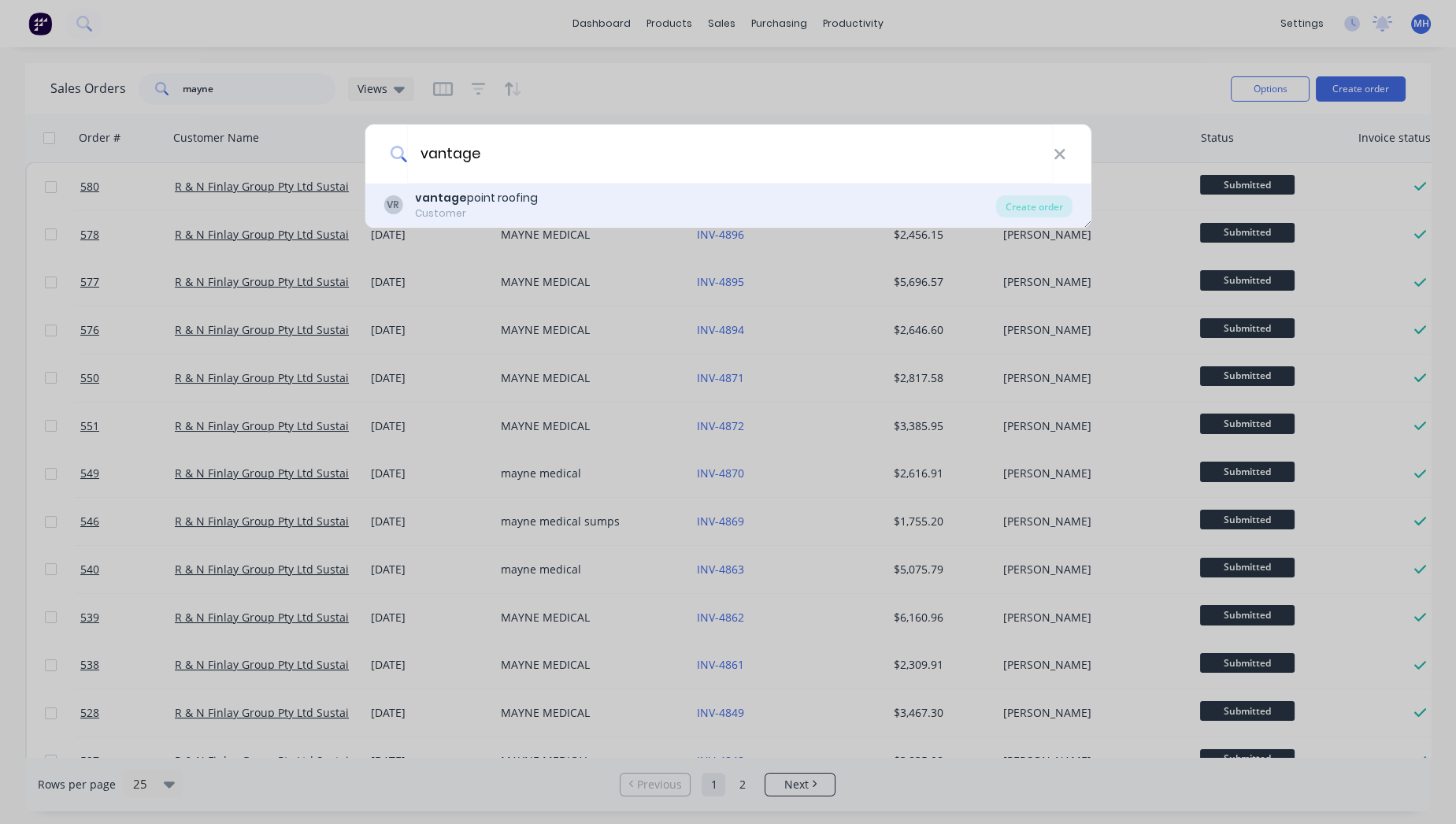
type input "vantage"
click at [544, 210] on div "VR vantage point roofing Customer" at bounding box center [690, 205] width 613 height 30
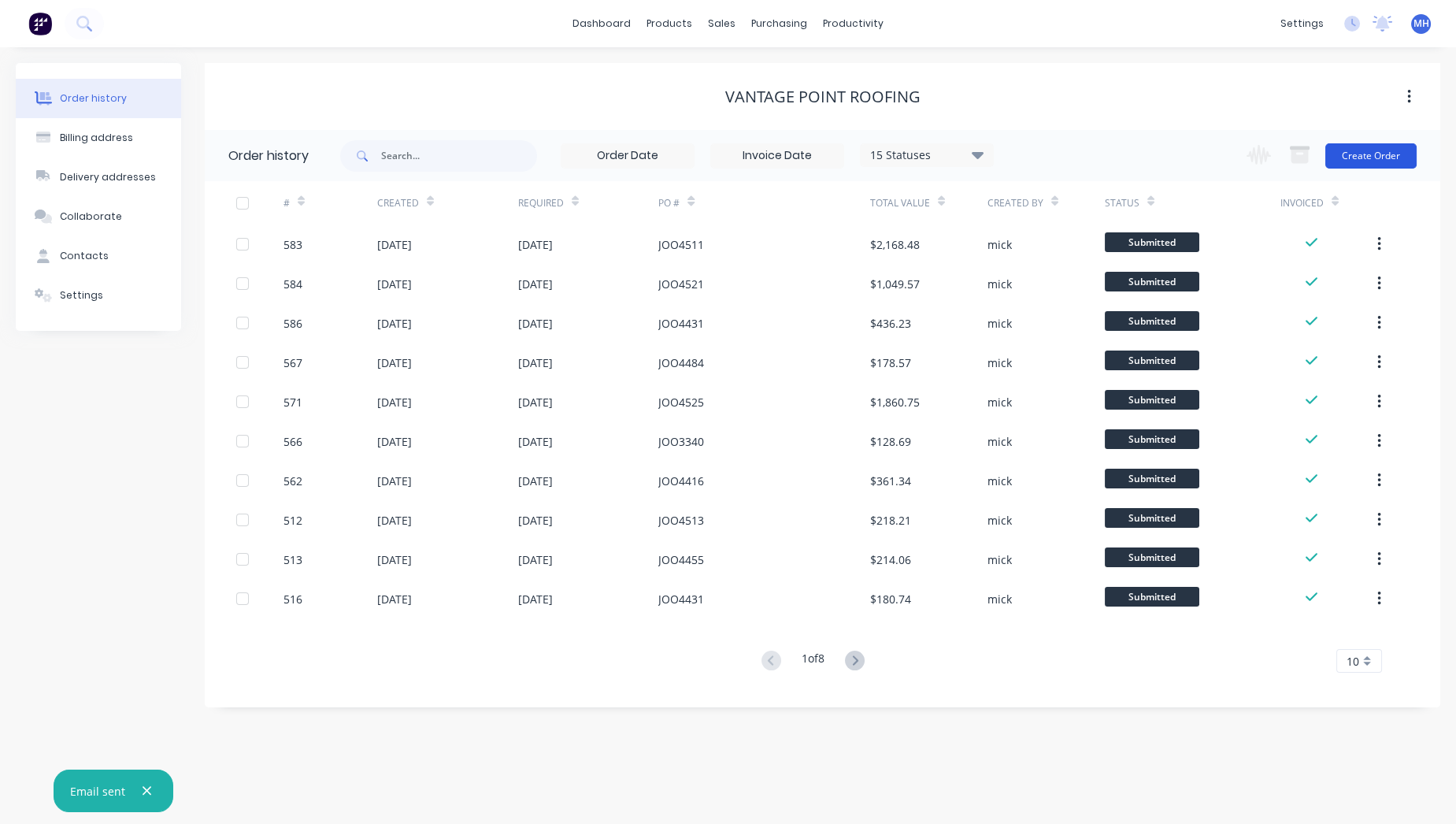
click at [1380, 158] on button "Create Order" at bounding box center [1371, 156] width 91 height 25
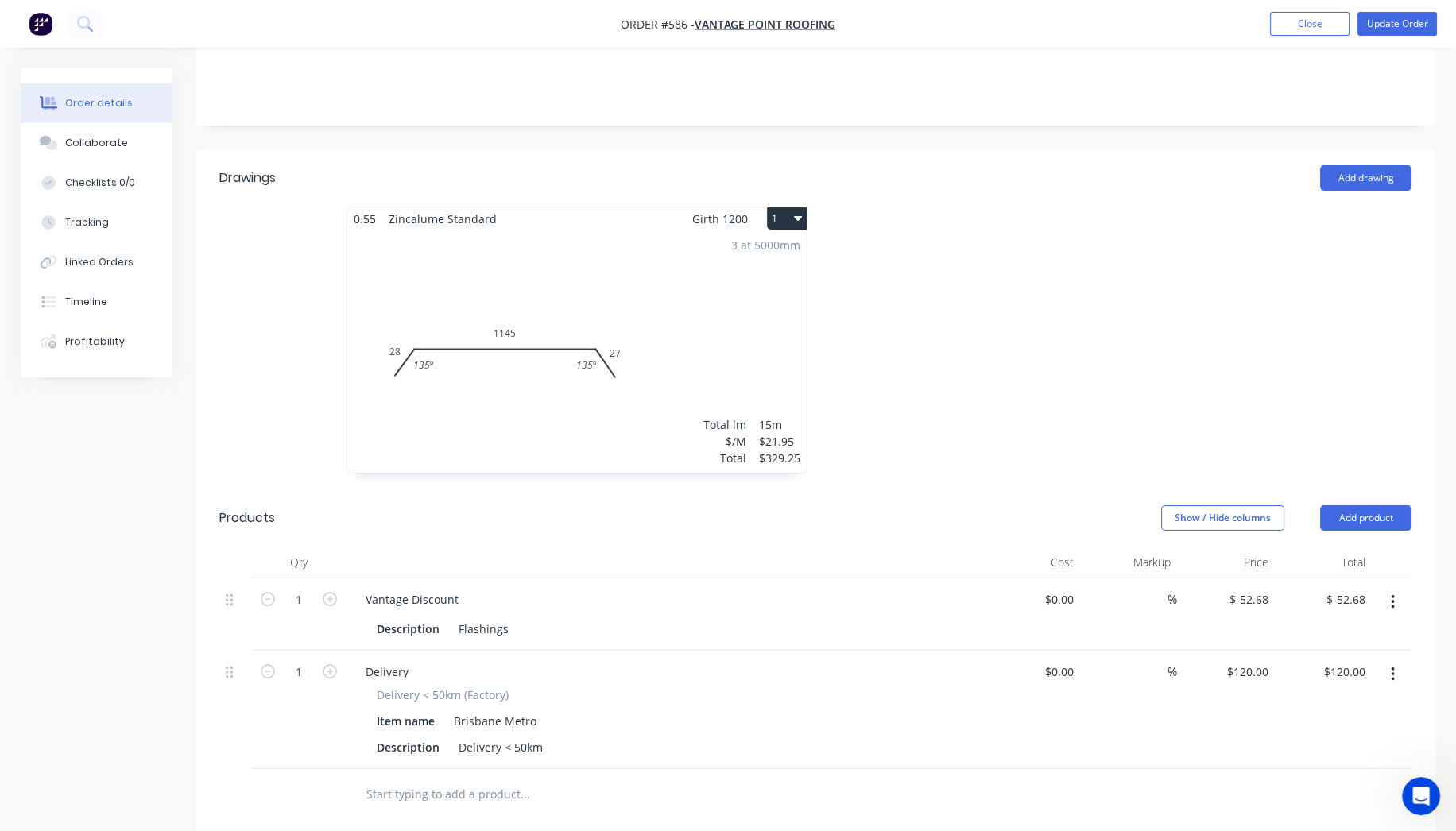
scroll to position [353, 0]
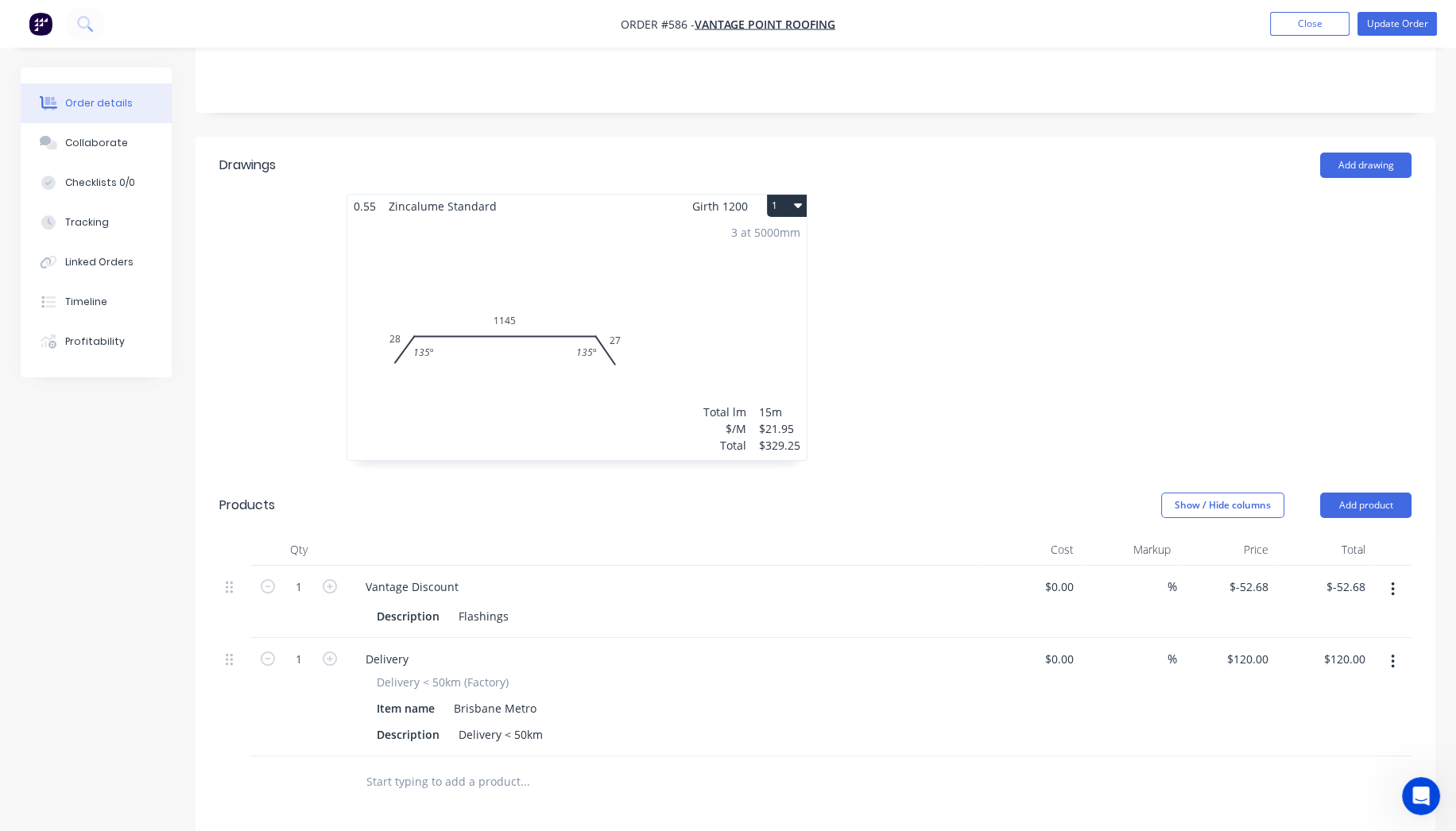
click at [41, 28] on img "button" at bounding box center [41, 24] width 24 height 24
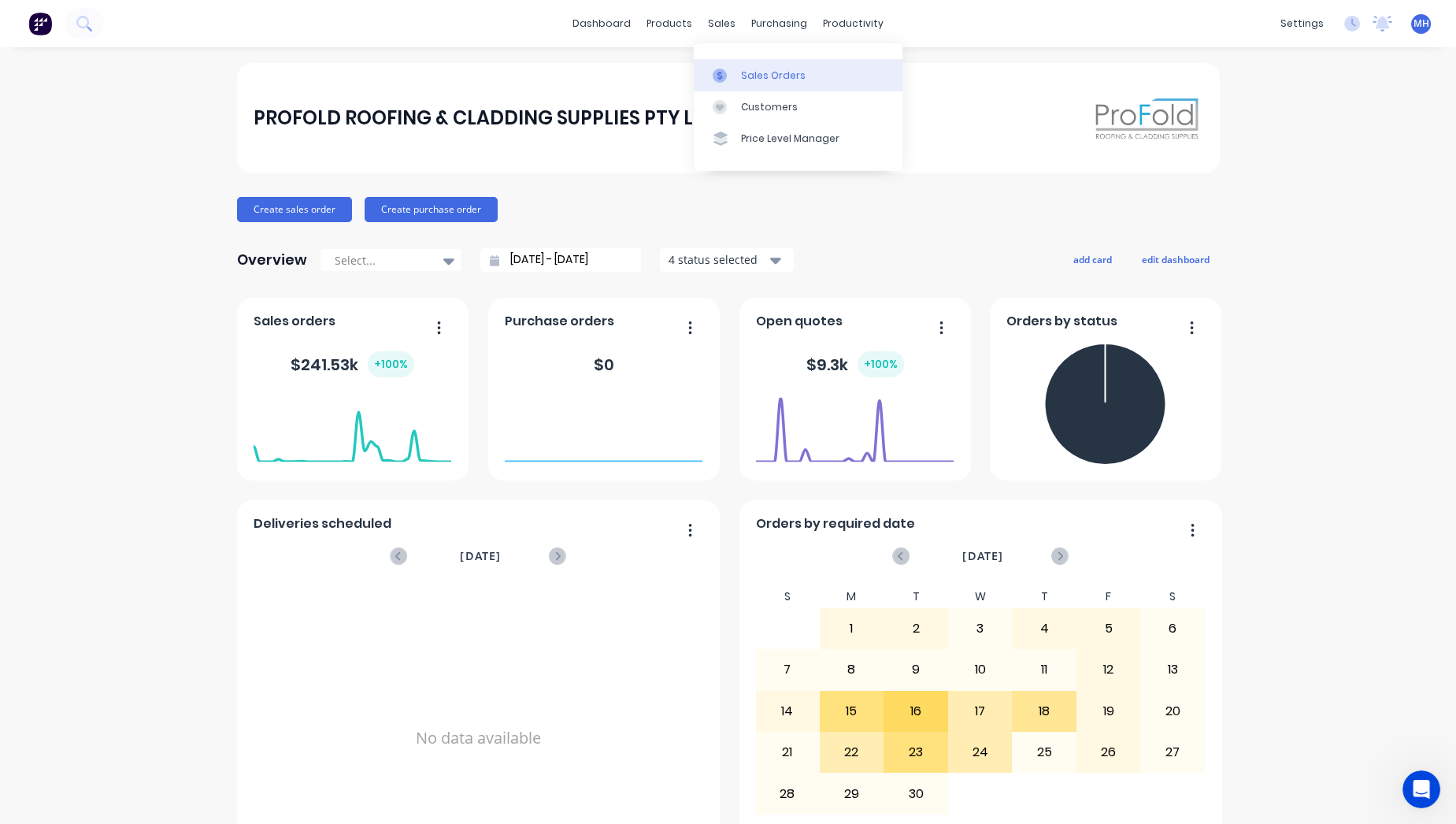
click at [761, 65] on link "Sales Orders" at bounding box center [798, 74] width 209 height 31
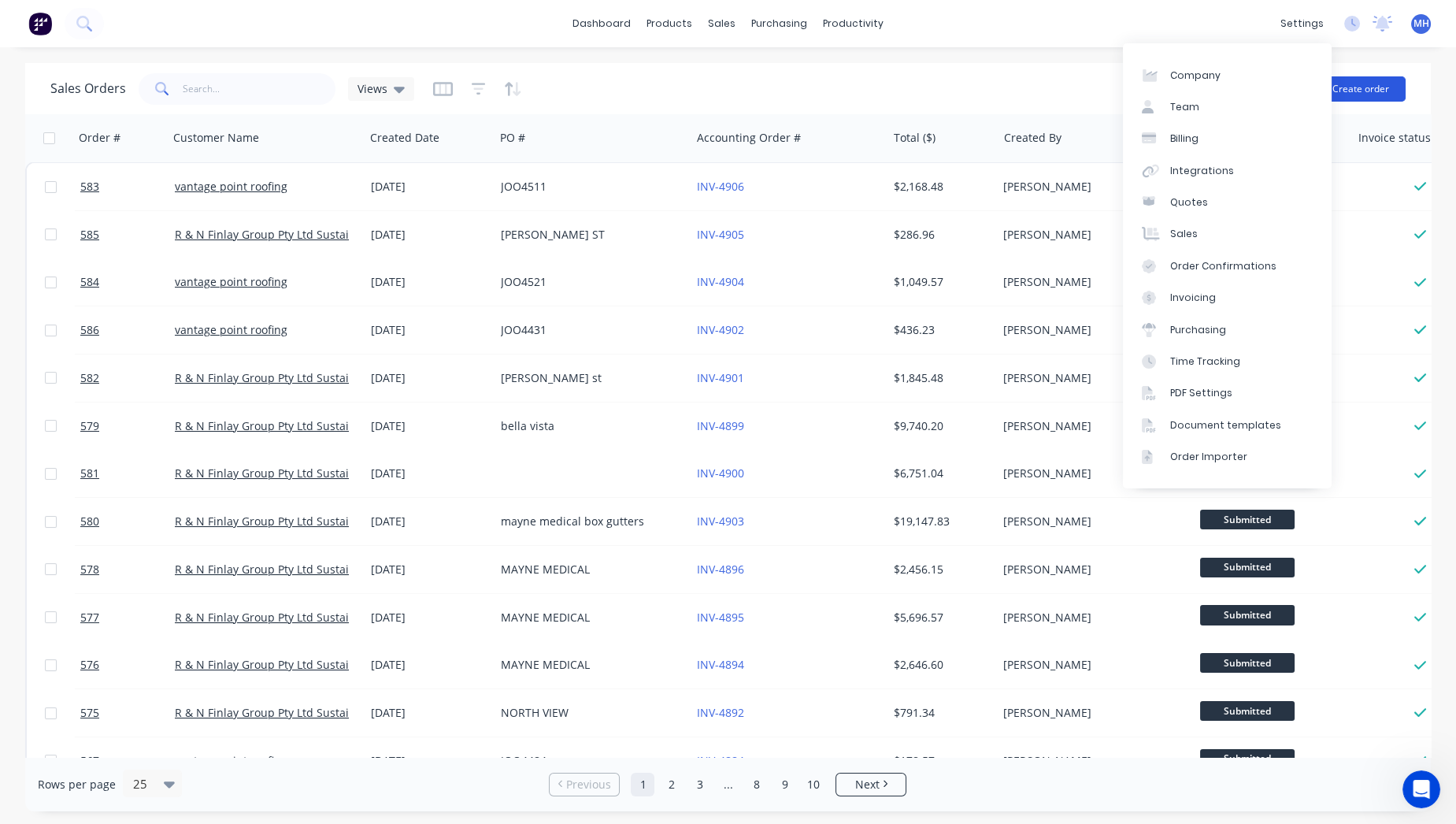
click at [1342, 87] on button "Create order" at bounding box center [1361, 89] width 89 height 25
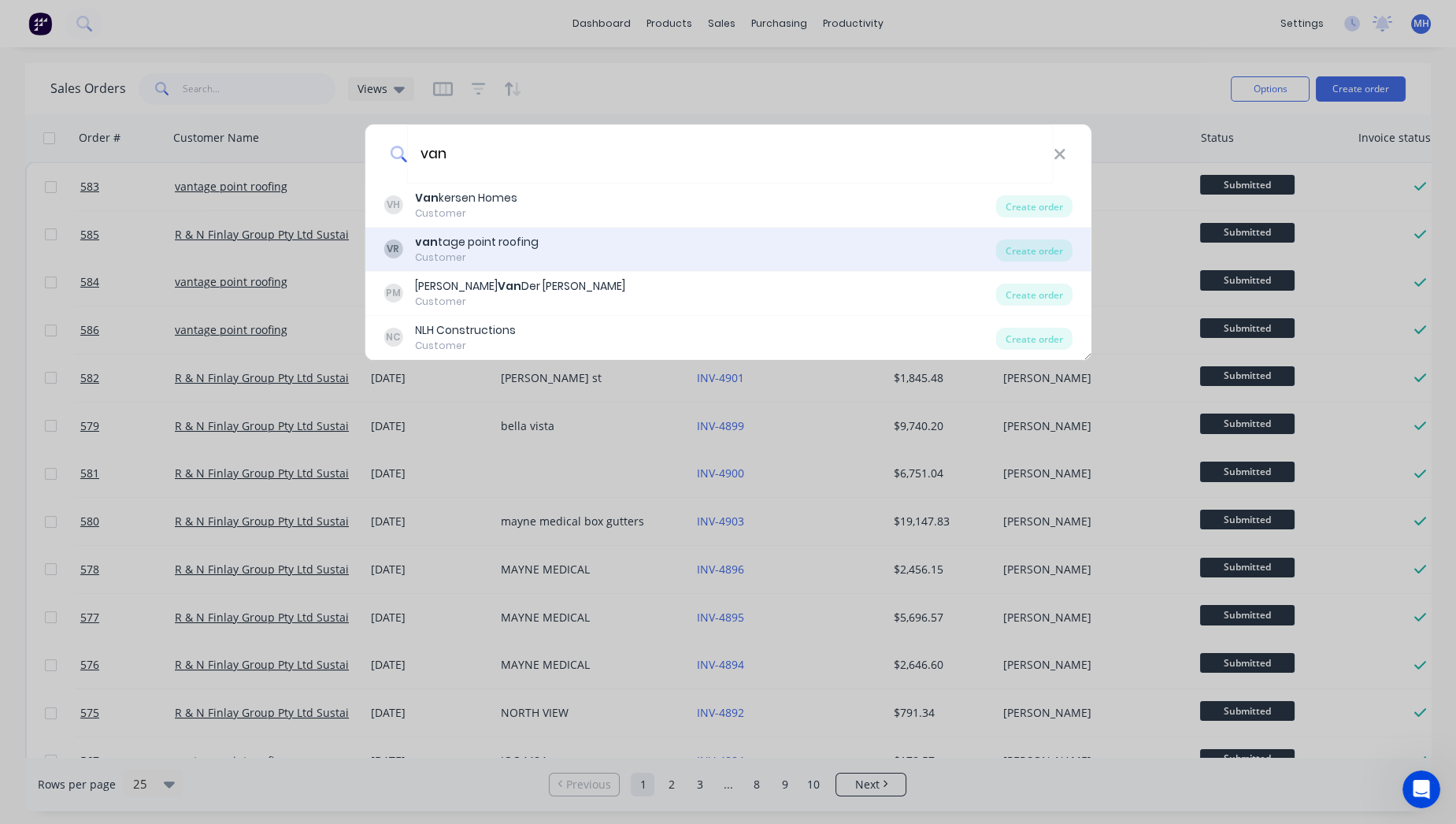
type input "van"
click at [572, 250] on div "VR van tage point roofing Customer" at bounding box center [690, 249] width 613 height 30
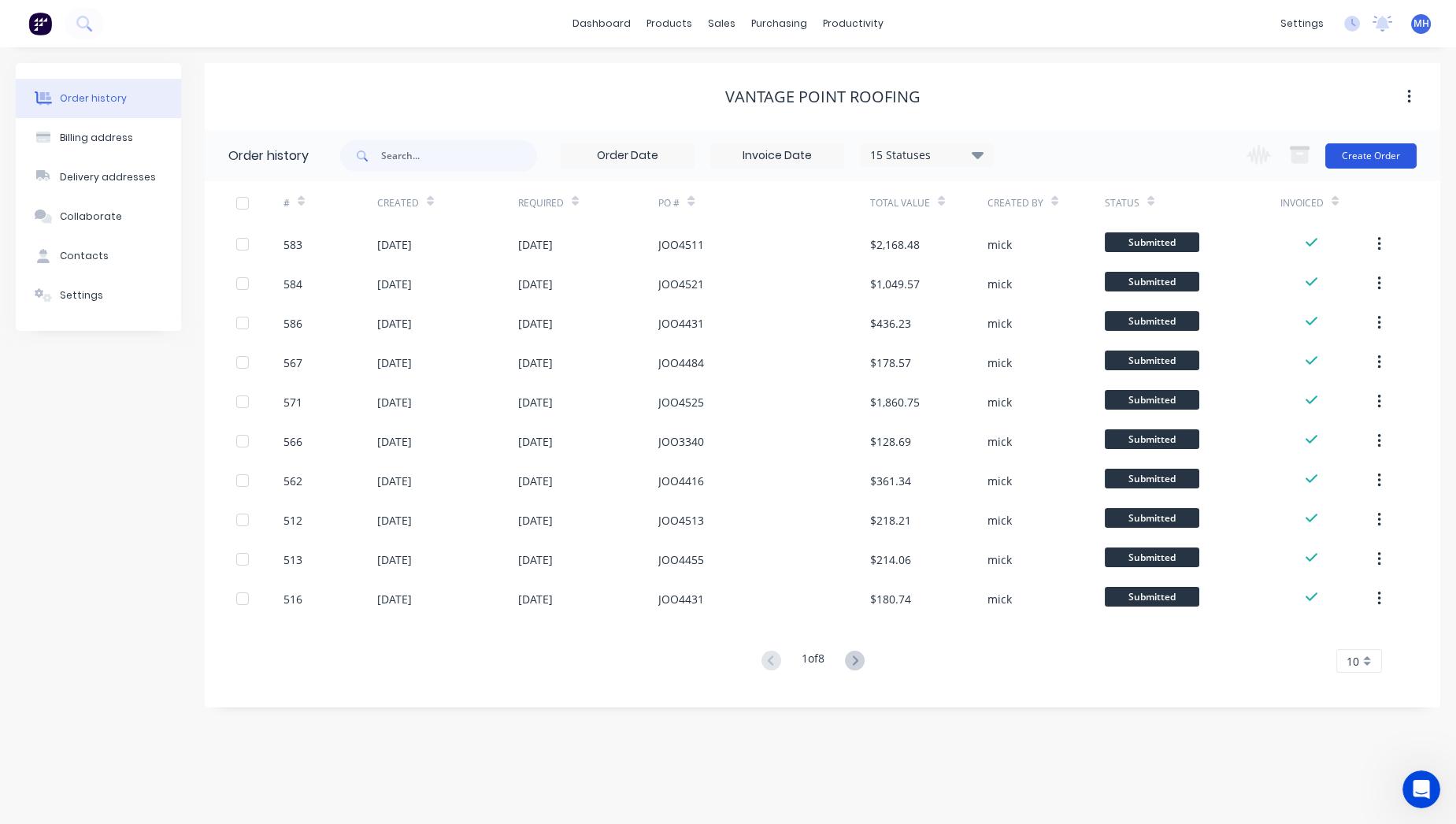
click at [1355, 149] on button "Create Order" at bounding box center [1371, 156] width 91 height 25
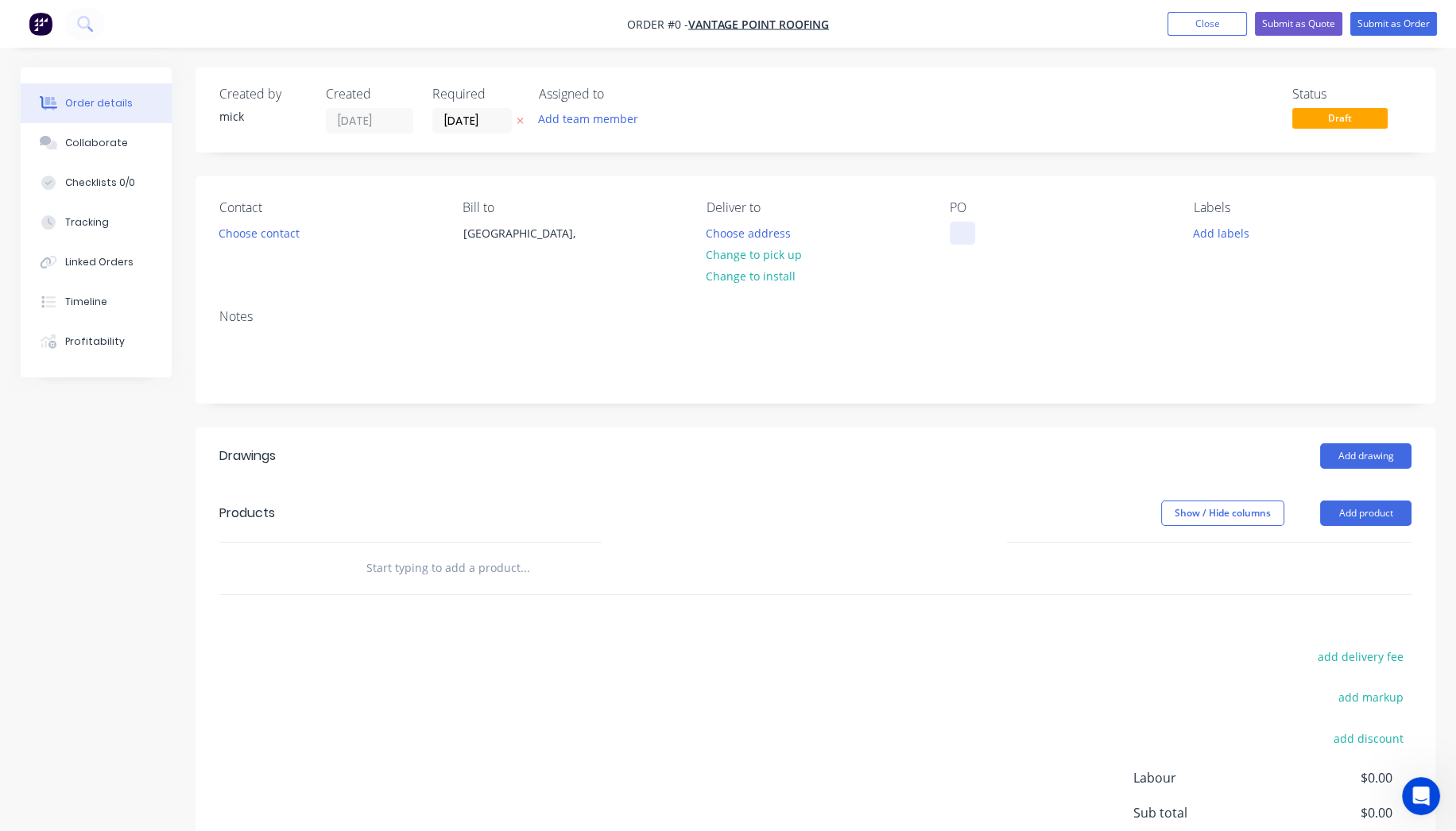
click at [969, 237] on div at bounding box center [962, 233] width 26 height 23
click at [1376, 453] on div "Order details Collaborate Checklists 0/0 Tracking Linked Orders Timeline Profit…" at bounding box center [728, 533] width 1447 height 933
click at [1374, 449] on button "Add drawing" at bounding box center [1366, 456] width 91 height 26
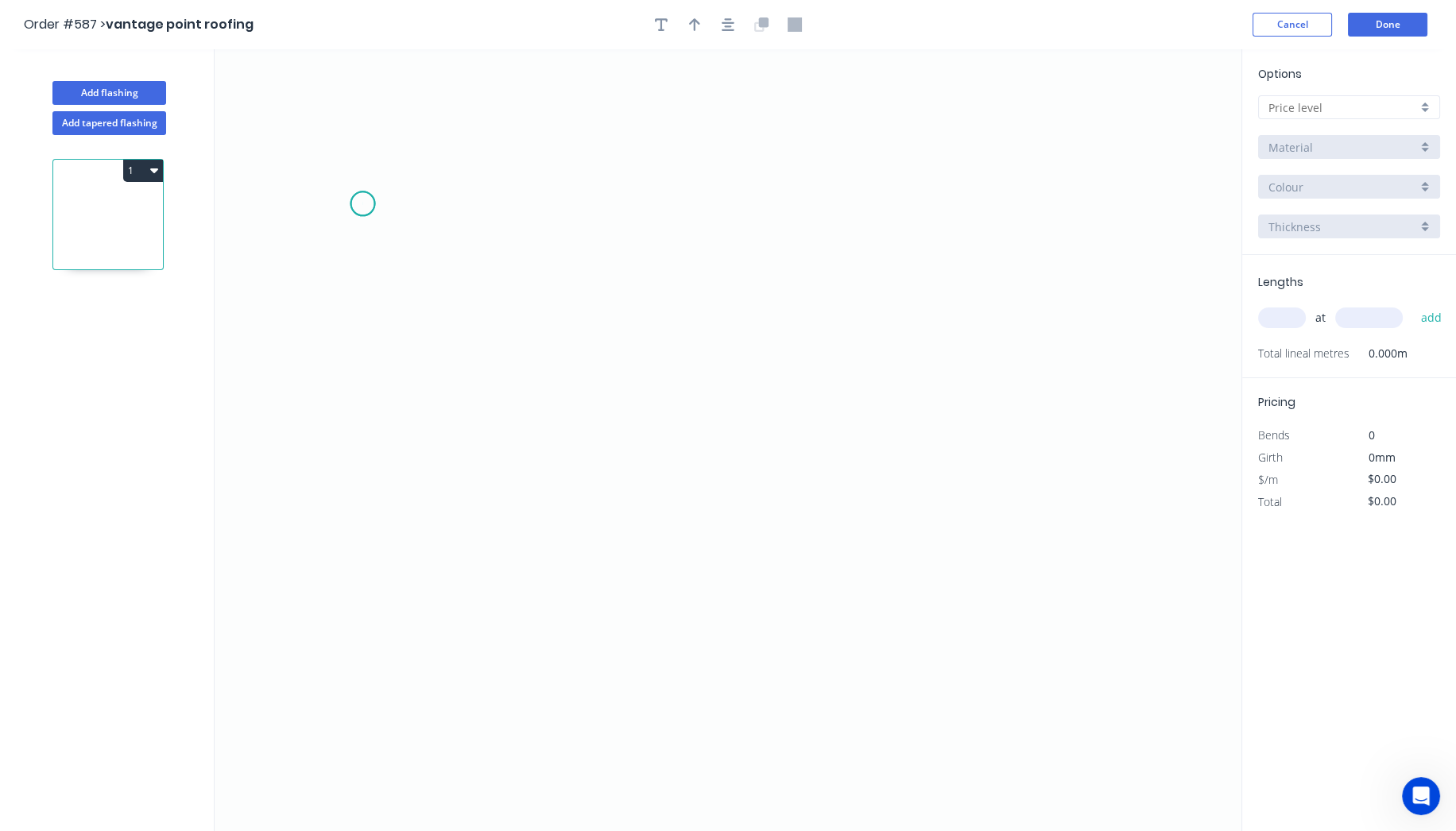
click at [363, 203] on icon "0" at bounding box center [728, 440] width 1027 height 782
click at [375, 538] on icon "0" at bounding box center [728, 440] width 1027 height 782
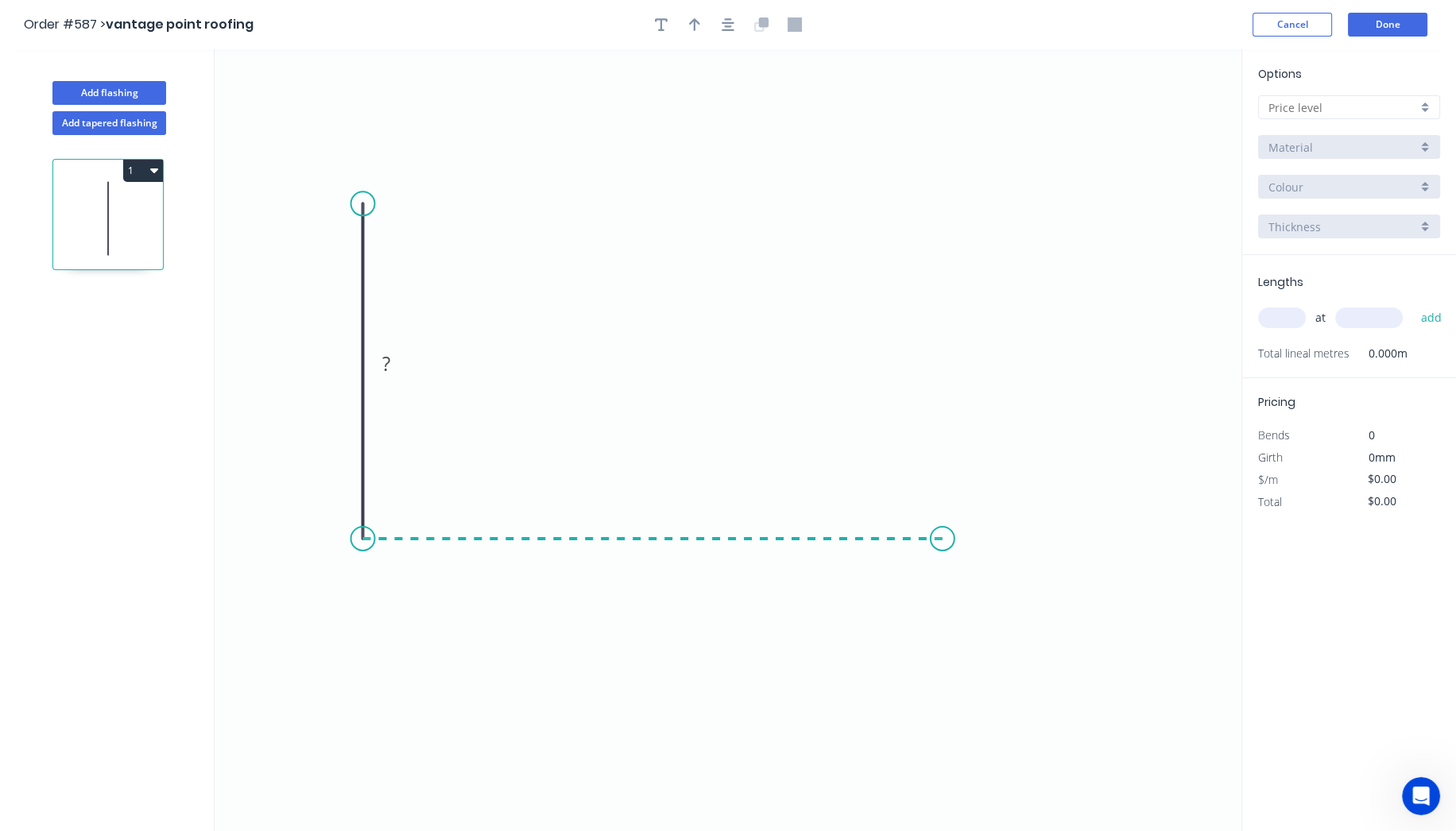
click at [944, 537] on icon "0 ?" at bounding box center [728, 440] width 1027 height 782
click at [1024, 614] on icon "0 ? ?" at bounding box center [728, 440] width 1027 height 782
click at [1024, 614] on circle at bounding box center [1024, 619] width 24 height 24
click at [1033, 621] on circle at bounding box center [1024, 619] width 24 height 24
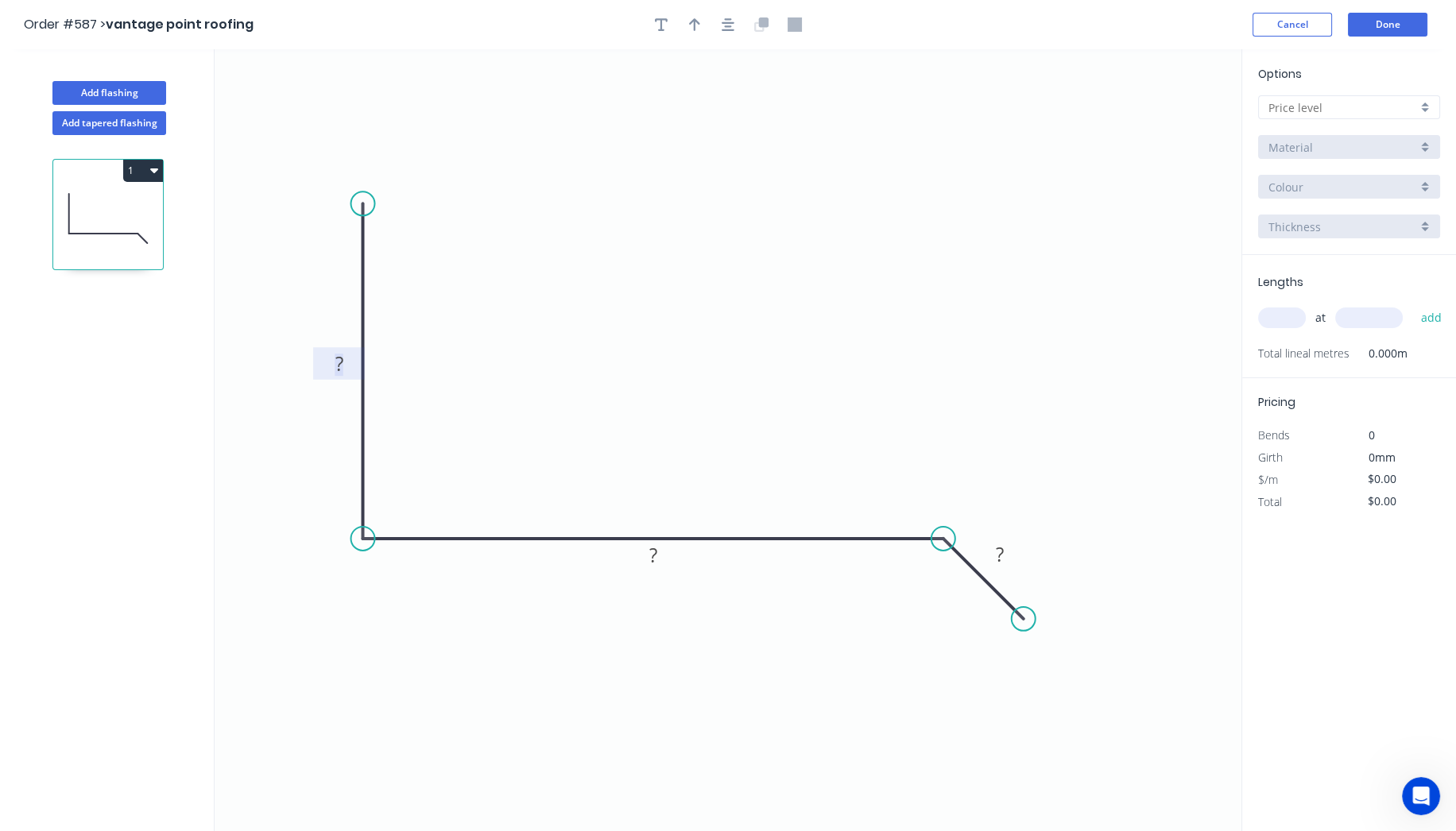
click at [354, 358] on rect at bounding box center [339, 365] width 31 height 22
click at [785, 319] on icon "0 100 245 30" at bounding box center [728, 440] width 1027 height 782
click at [1355, 111] on input "text" at bounding box center [1343, 108] width 149 height 17
click at [1349, 136] on div "A" at bounding box center [1350, 138] width 180 height 28
type input "A"
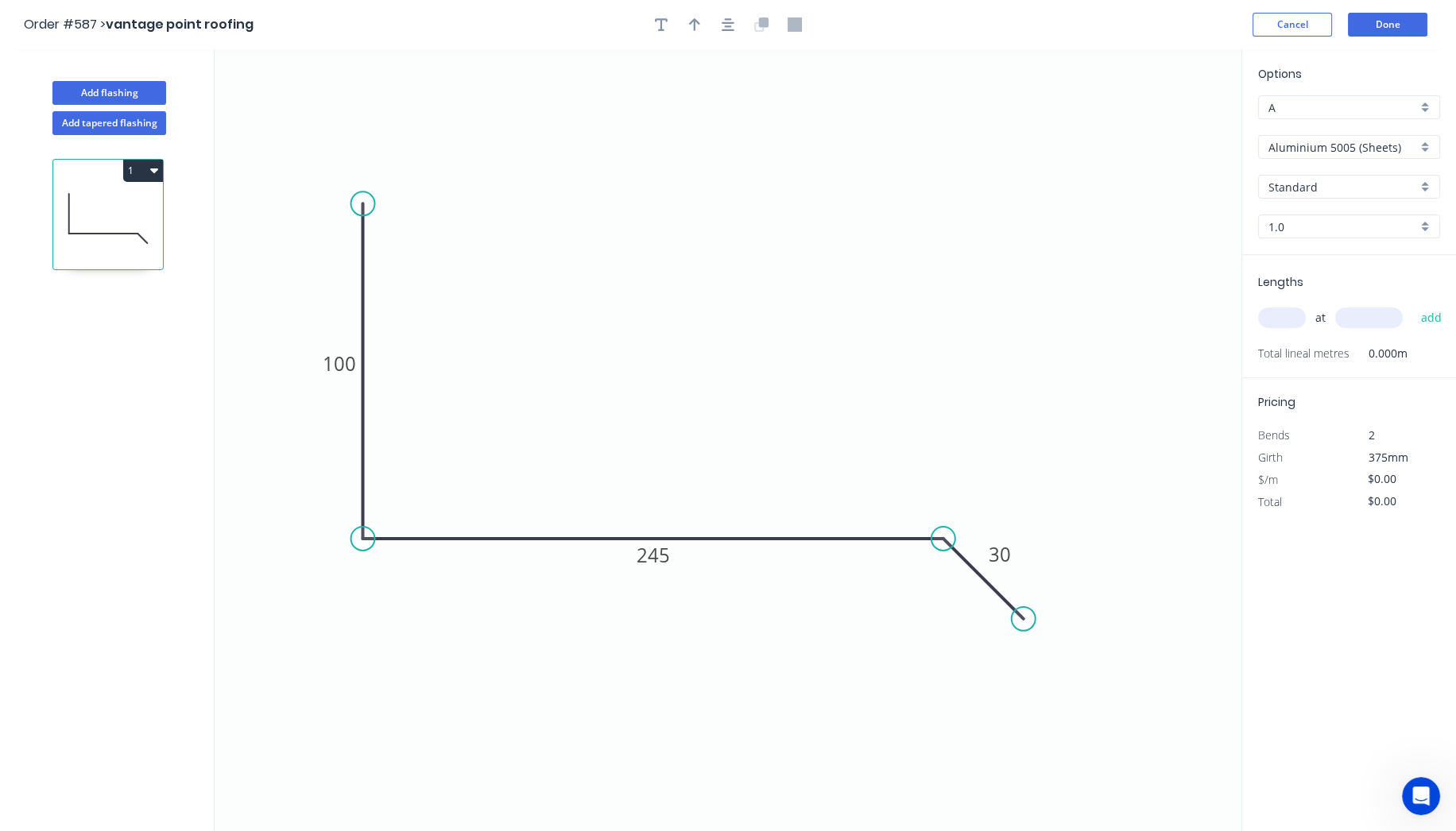
click at [1335, 148] on input "Aluminium 5005 (Sheets)" at bounding box center [1343, 147] width 149 height 17
click at [1330, 310] on div "Zincalume" at bounding box center [1350, 321] width 180 height 28
type input "Zincalume"
type input "$14.24"
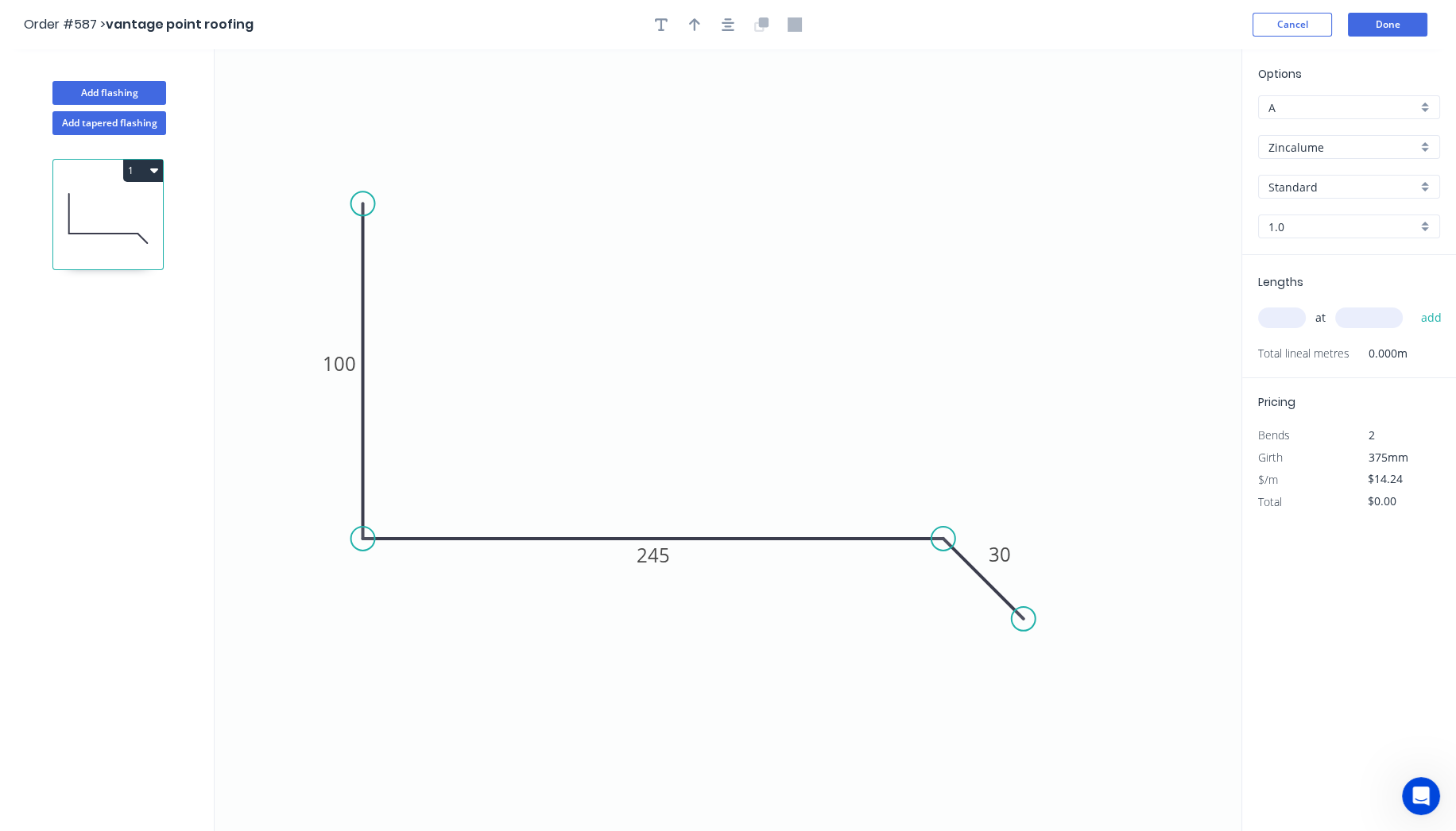
click at [1305, 225] on input "1.0" at bounding box center [1343, 227] width 149 height 17
click at [1270, 255] on div "0.55" at bounding box center [1350, 257] width 180 height 28
type input "0.55"
type input "$11.13"
click at [1282, 316] on input "text" at bounding box center [1282, 317] width 48 height 20
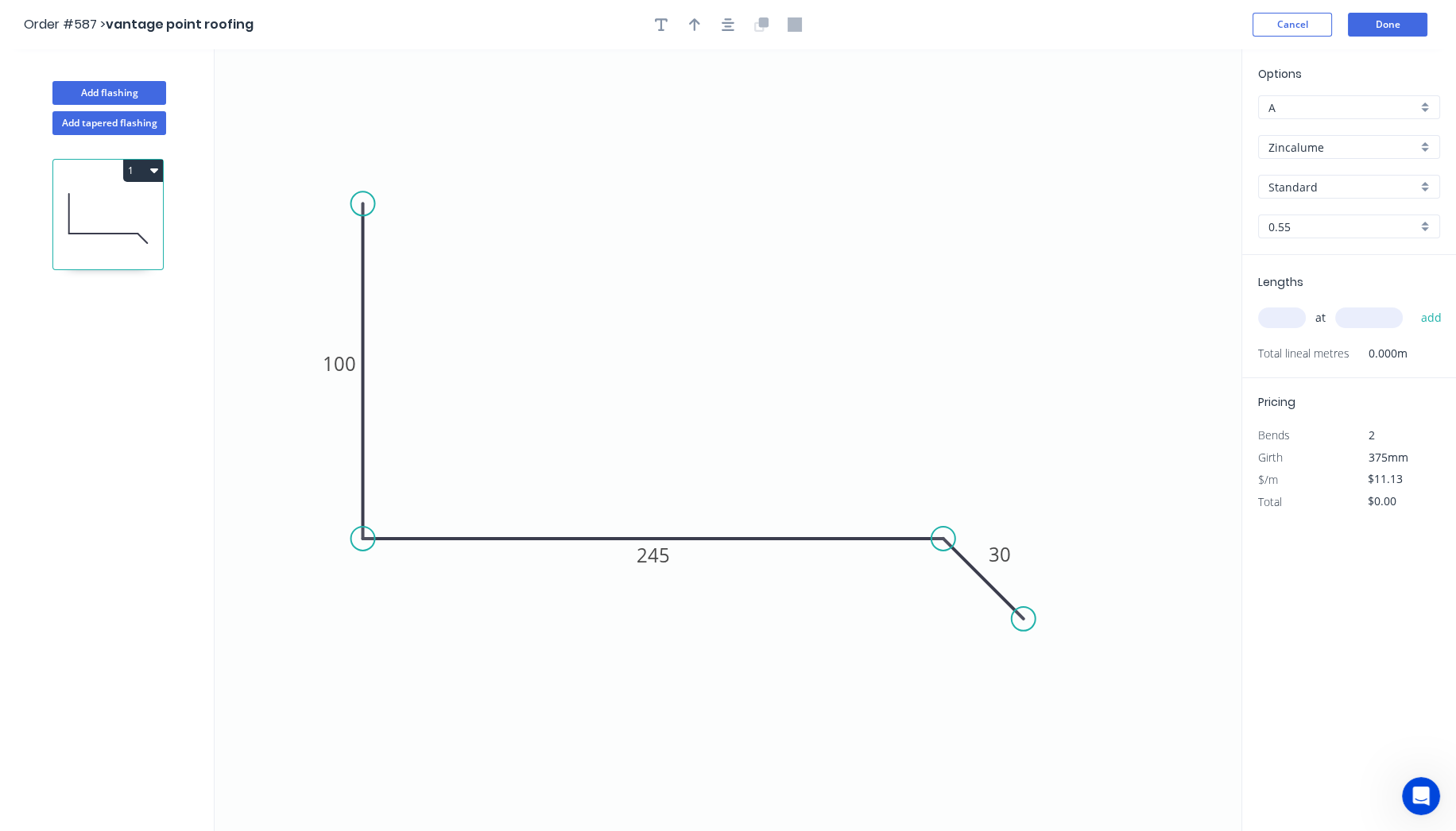
click at [1282, 316] on input "text" at bounding box center [1282, 317] width 48 height 20
click at [1413, 305] on button "add" at bounding box center [1431, 318] width 37 height 27
type input "1"
click at [1379, 324] on input "text" at bounding box center [1368, 317] width 67 height 20
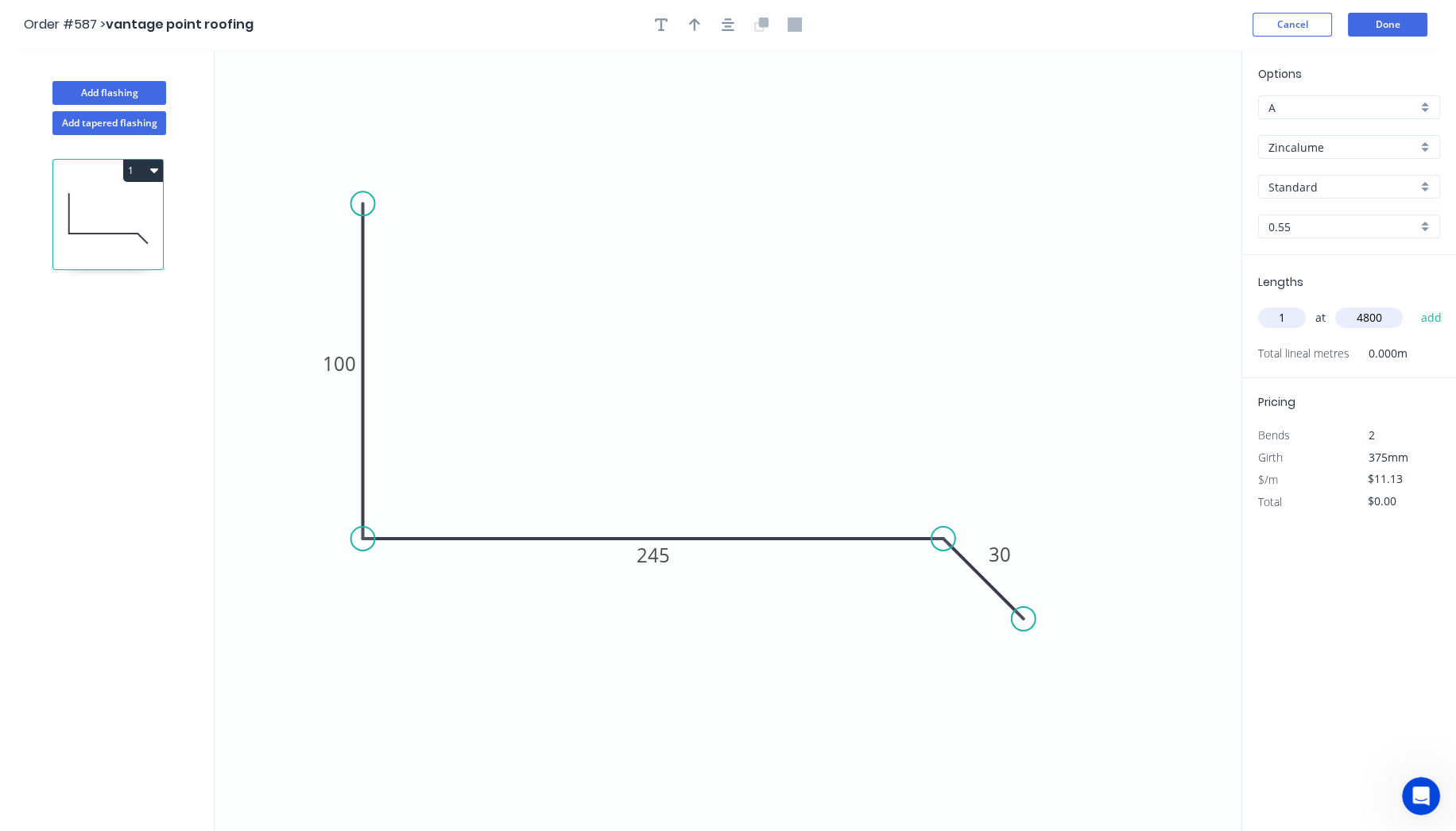
type input "4800"
click at [1413, 305] on button "add" at bounding box center [1431, 318] width 37 height 27
type input "$53.42"
click at [1385, 18] on button "Done" at bounding box center [1387, 25] width 79 height 24
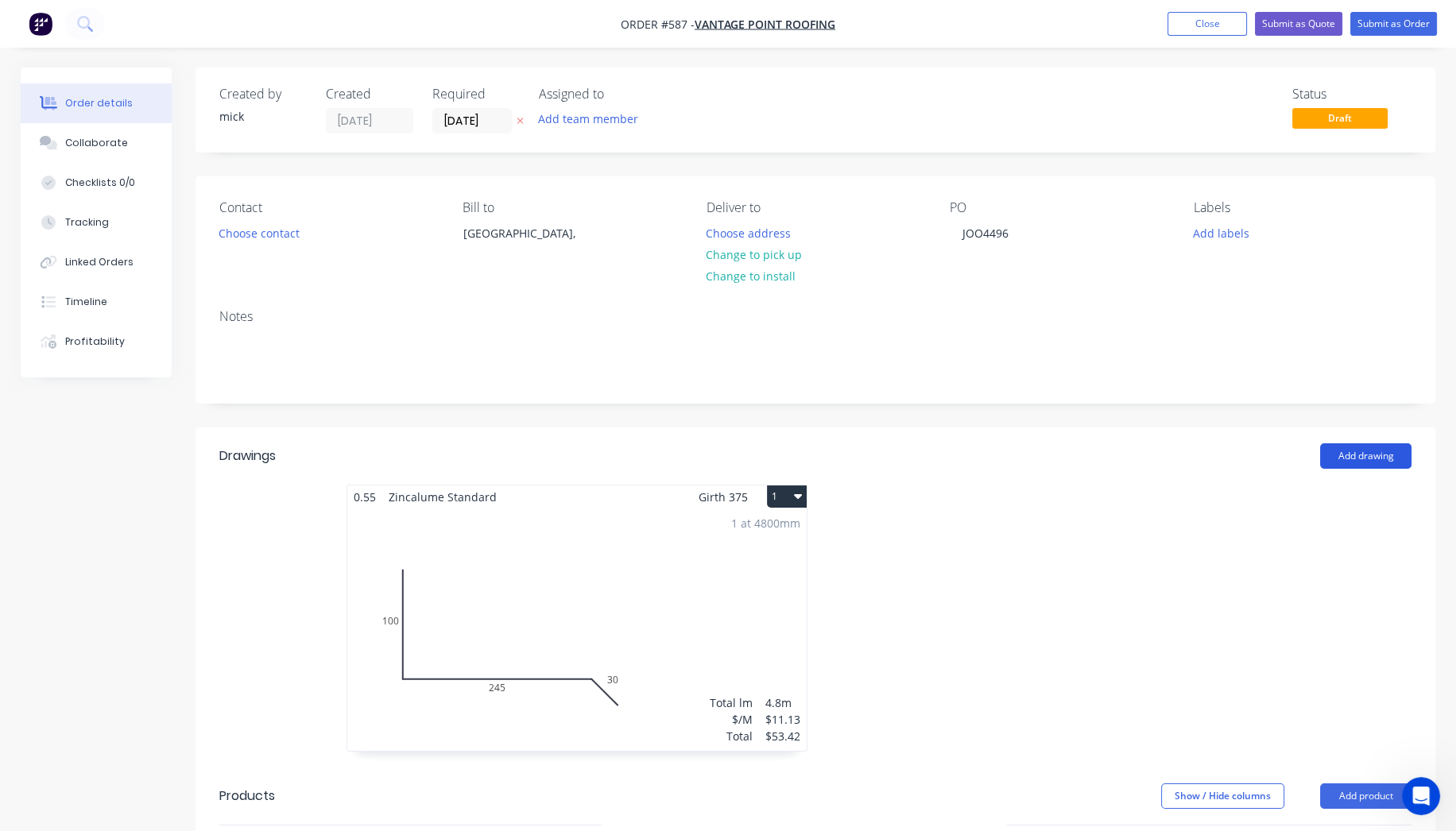
click at [1350, 459] on button "Add drawing" at bounding box center [1366, 456] width 91 height 26
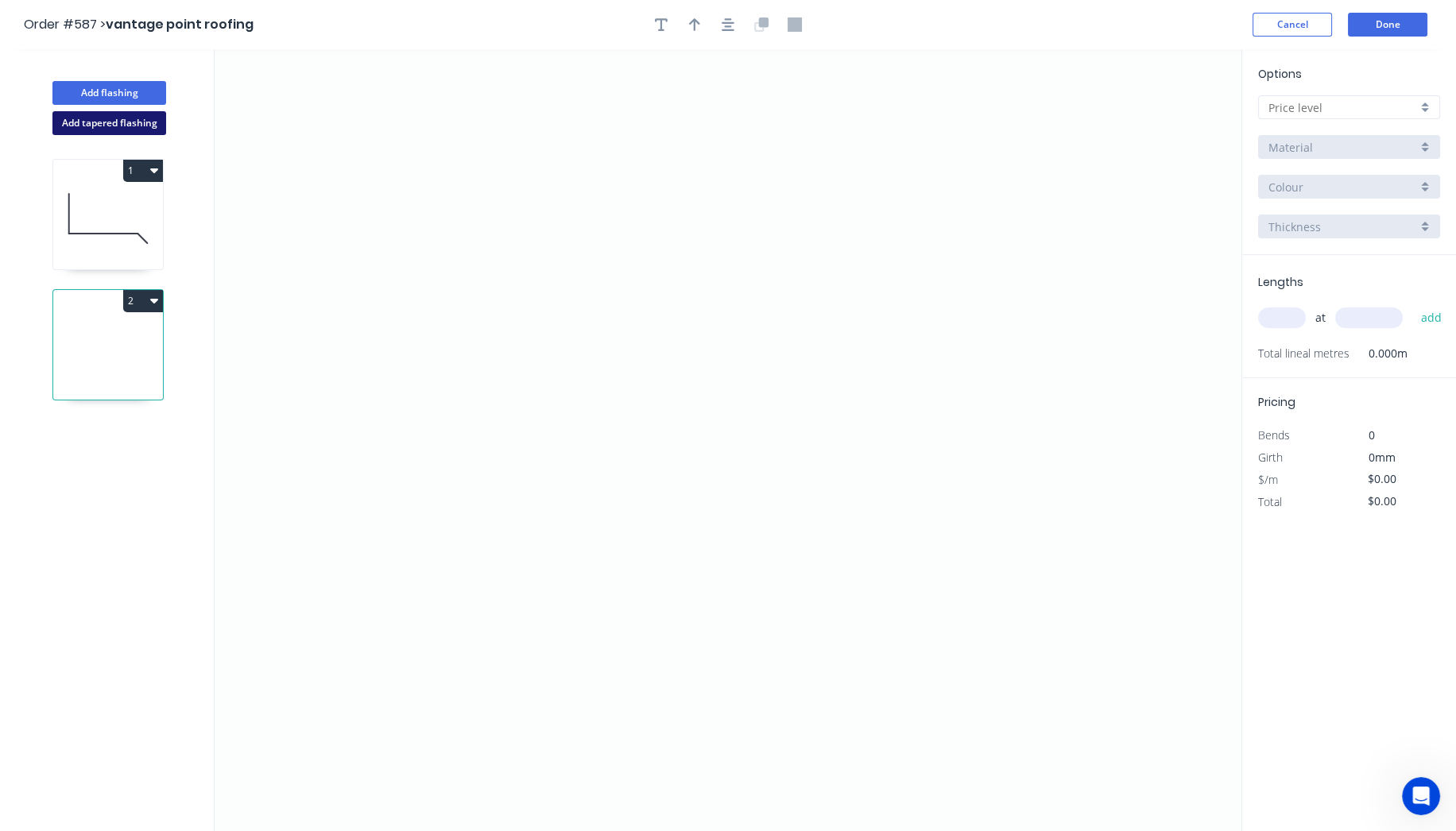
click at [139, 119] on button "Add tapered flashing" at bounding box center [110, 123] width 114 height 24
click at [332, 569] on icon "0" at bounding box center [728, 636] width 1027 height 392
click at [324, 731] on icon "0" at bounding box center [728, 636] width 1027 height 392
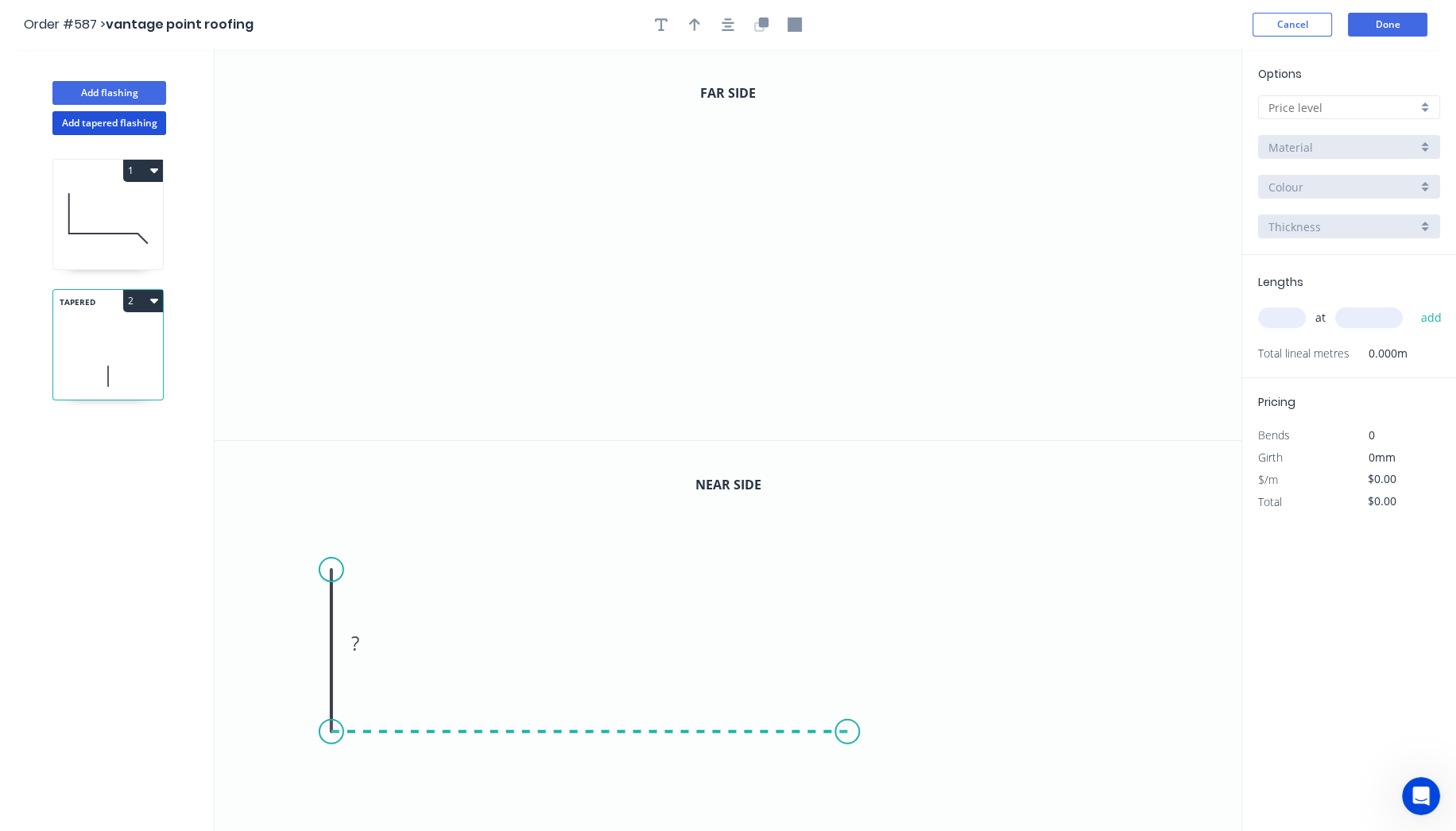
click at [848, 719] on icon "0 ?" at bounding box center [728, 636] width 1027 height 392
click at [888, 770] on icon "0 ? ?" at bounding box center [728, 636] width 1027 height 392
click at [888, 770] on circle at bounding box center [888, 772] width 24 height 24
click at [343, 115] on icon "0" at bounding box center [728, 245] width 1027 height 391
click at [336, 289] on icon "0" at bounding box center [728, 245] width 1027 height 391
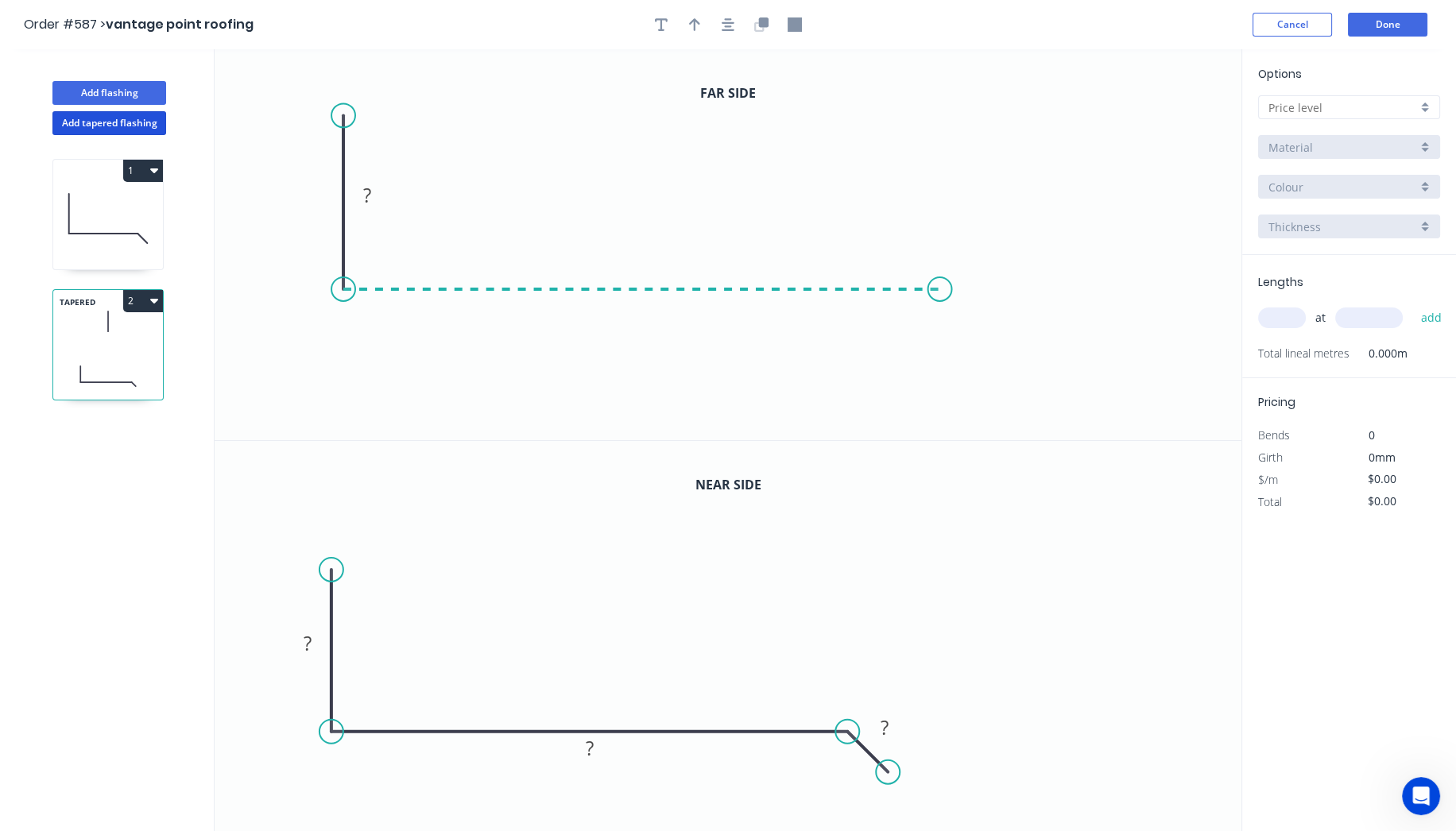
click at [940, 299] on icon "0 ?" at bounding box center [728, 245] width 1027 height 391
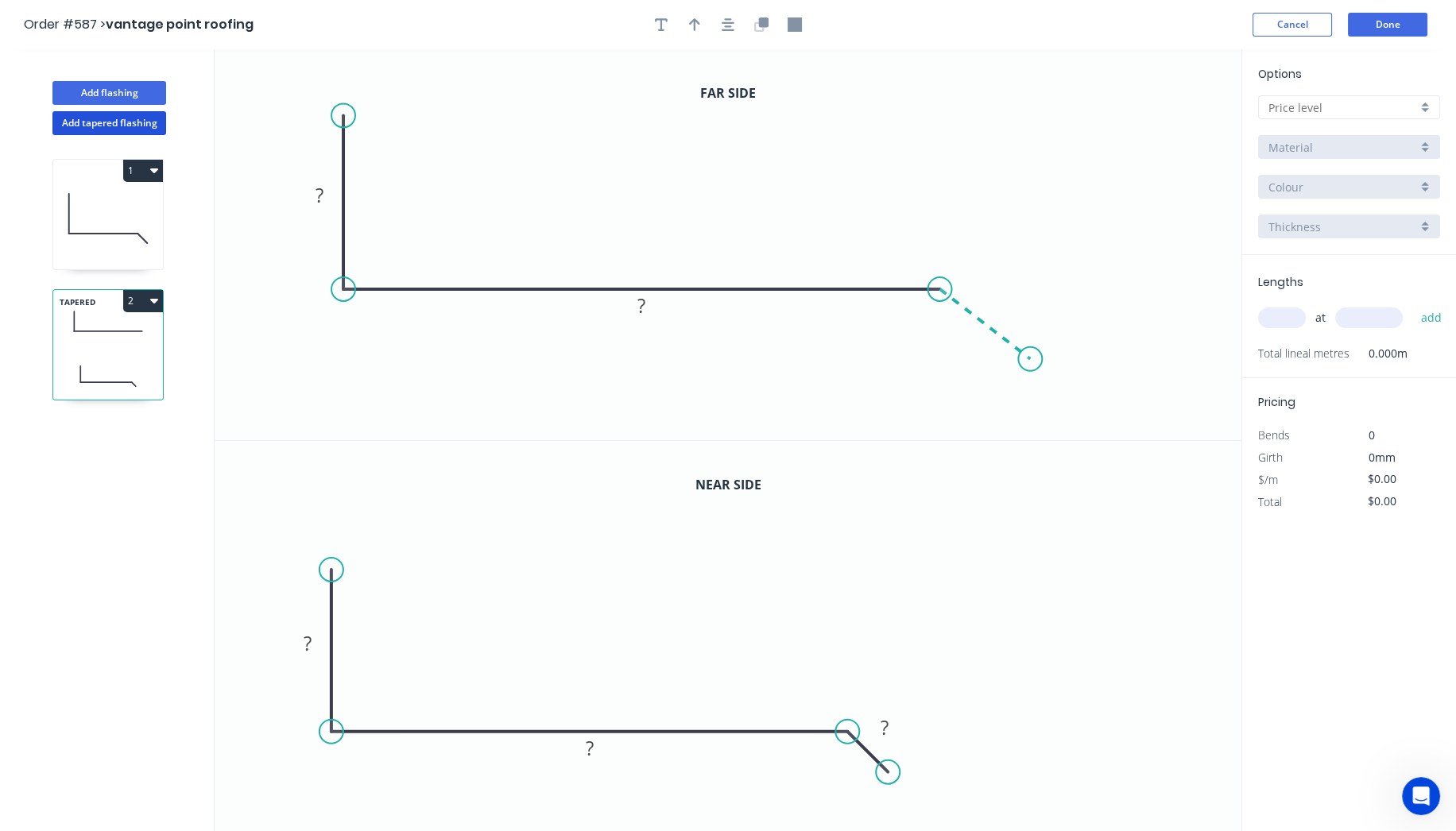
click at [1031, 359] on icon "0 ? ?" at bounding box center [728, 245] width 1027 height 391
click at [1031, 358] on circle at bounding box center [1031, 359] width 24 height 24
click at [318, 644] on rect at bounding box center [307, 644] width 31 height 22
click at [320, 199] on tspan "?" at bounding box center [319, 195] width 8 height 26
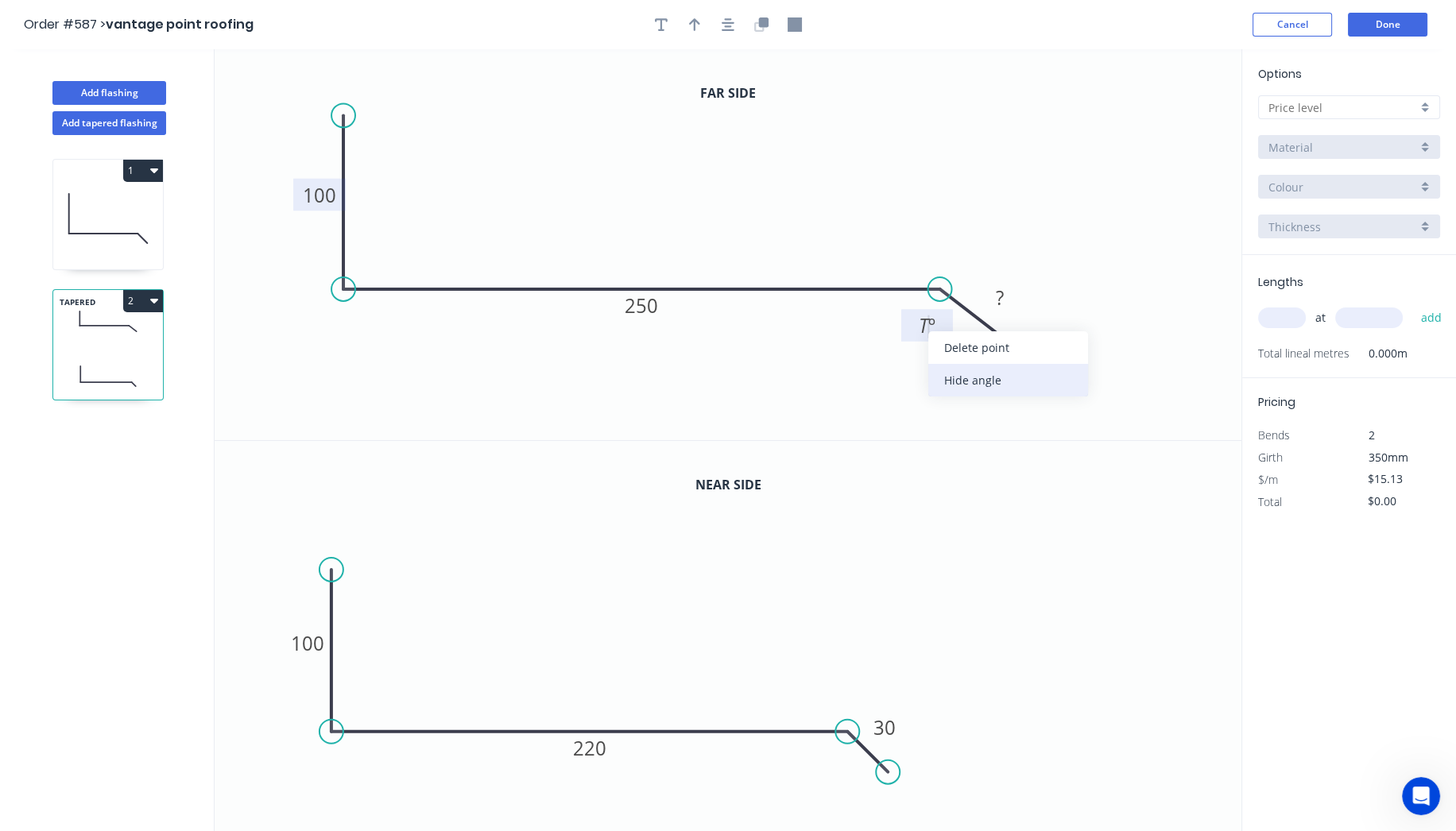
click at [995, 384] on div "Hide angle" at bounding box center [1008, 380] width 160 height 32
click at [999, 298] on tspan "?" at bounding box center [999, 297] width 8 height 26
click at [1360, 101] on input "text" at bounding box center [1343, 108] width 149 height 17
type input "$13.13"
click at [1342, 140] on div "A" at bounding box center [1350, 138] width 180 height 28
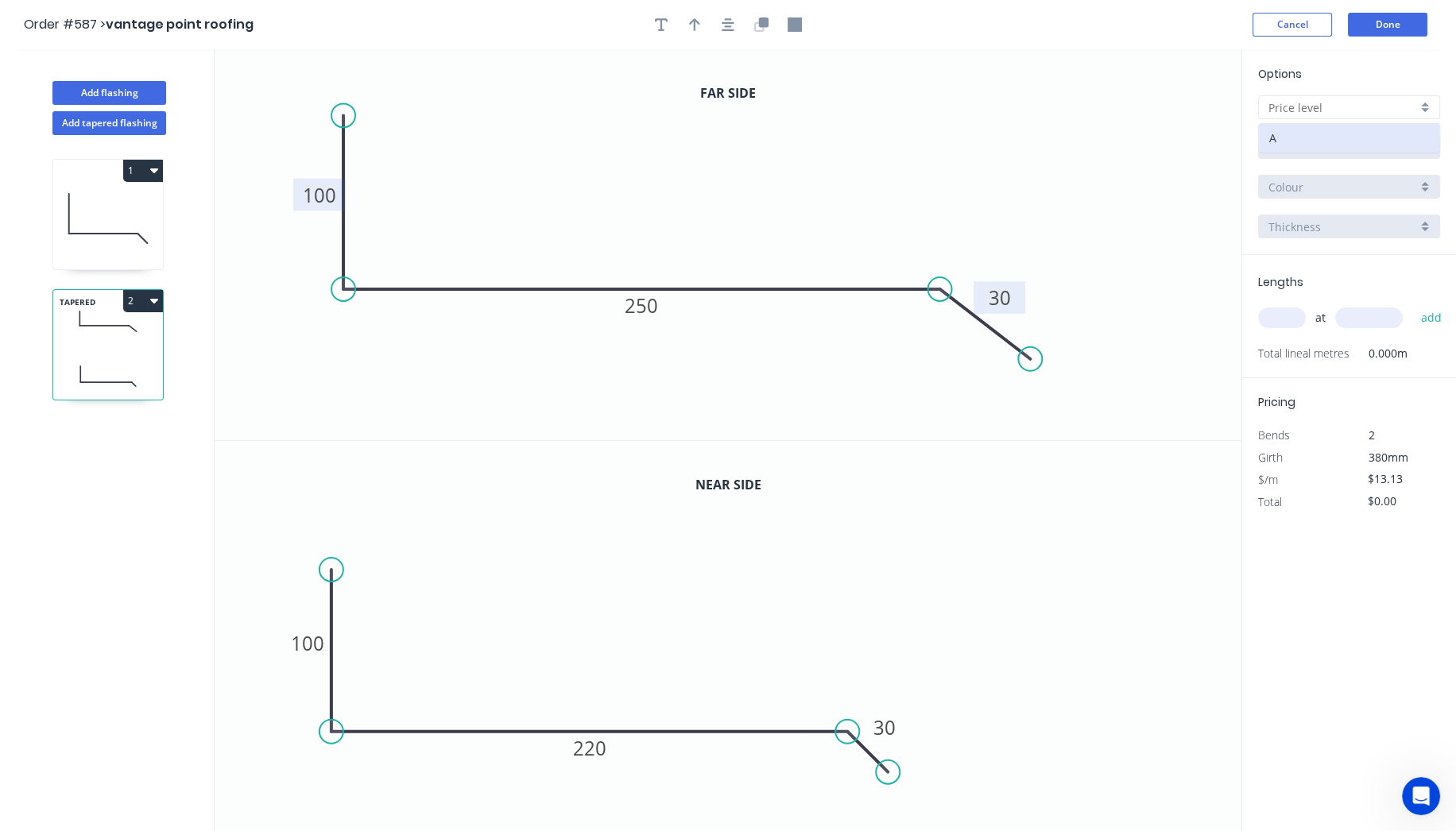
type input "A"
type input "$0.00"
click at [1341, 146] on input "Aluminium 5005 (Sheets)" at bounding box center [1343, 147] width 149 height 17
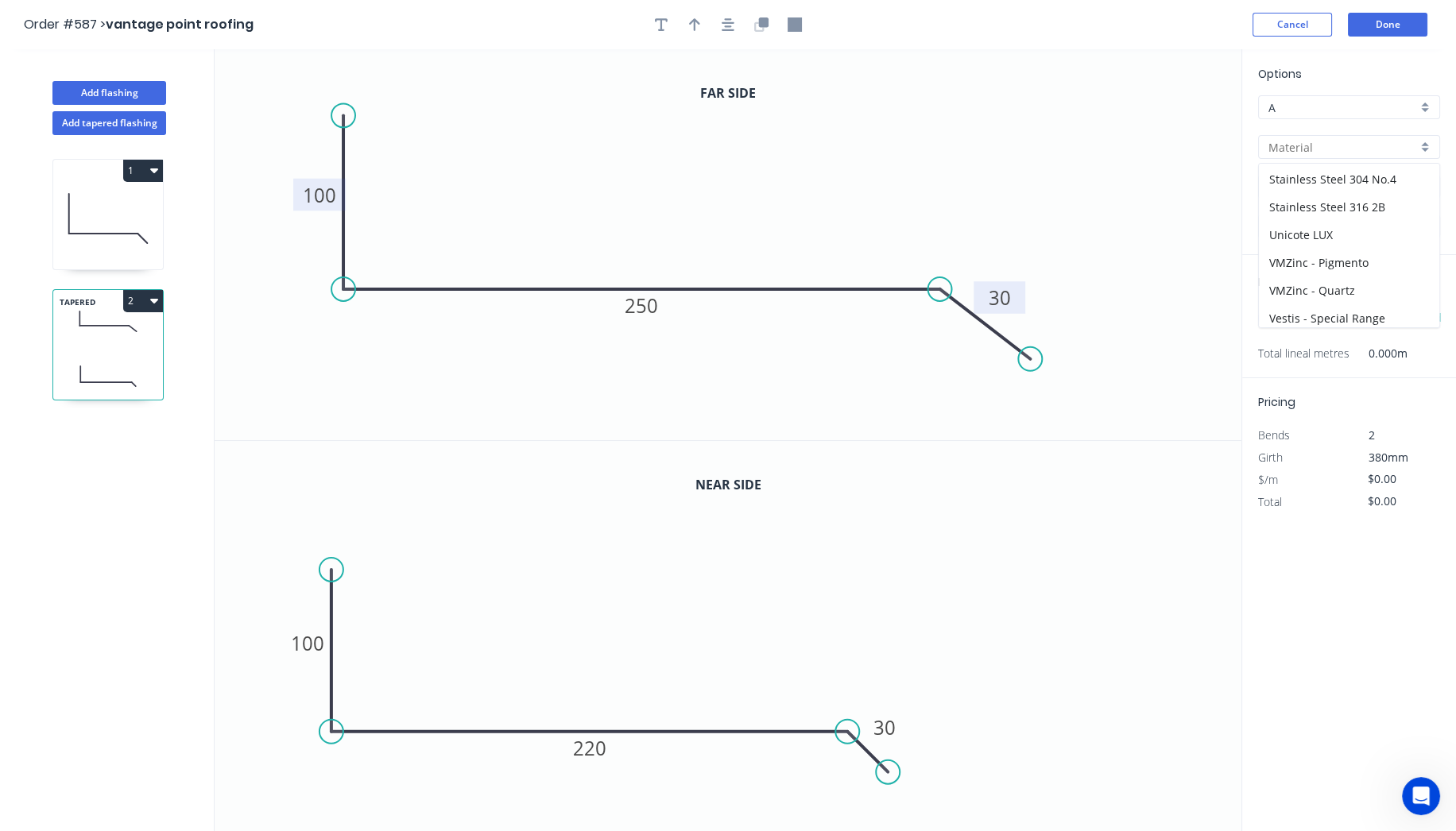
scroll to position [301, 0]
click at [1346, 310] on div "Zincalume" at bounding box center [1350, 321] width 180 height 28
type input "Zincalume"
type input "$16.24"
click at [1308, 221] on input "1.0" at bounding box center [1343, 227] width 149 height 17
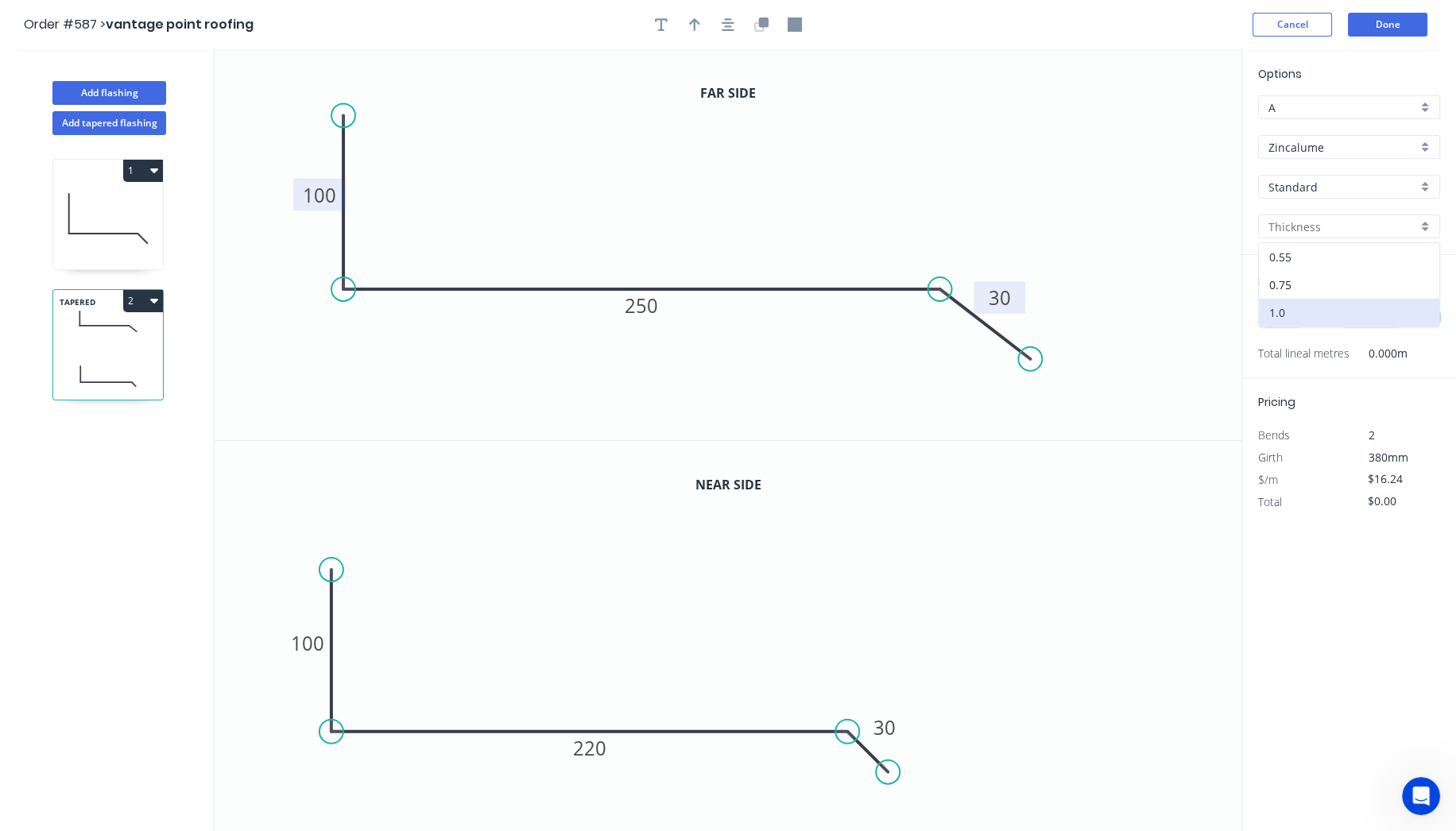
click at [1293, 258] on div "0.55" at bounding box center [1350, 257] width 180 height 28
type input "0.55"
type input "$13.13"
click at [1283, 318] on input "text" at bounding box center [1282, 317] width 48 height 20
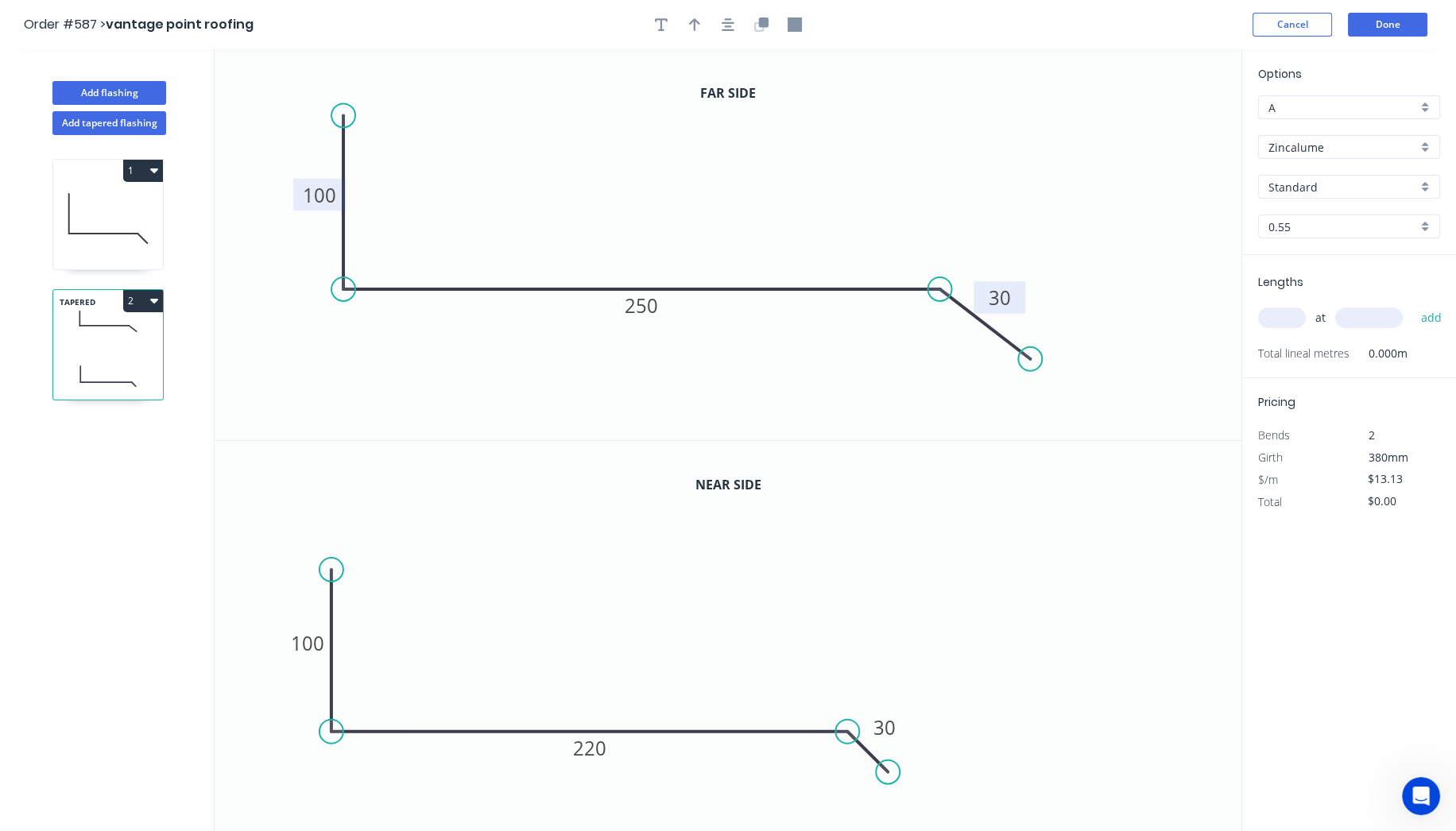
click at [1283, 318] on input "text" at bounding box center [1282, 317] width 48 height 20
type input "1"
click at [1380, 321] on input "text" at bounding box center [1368, 317] width 67 height 20
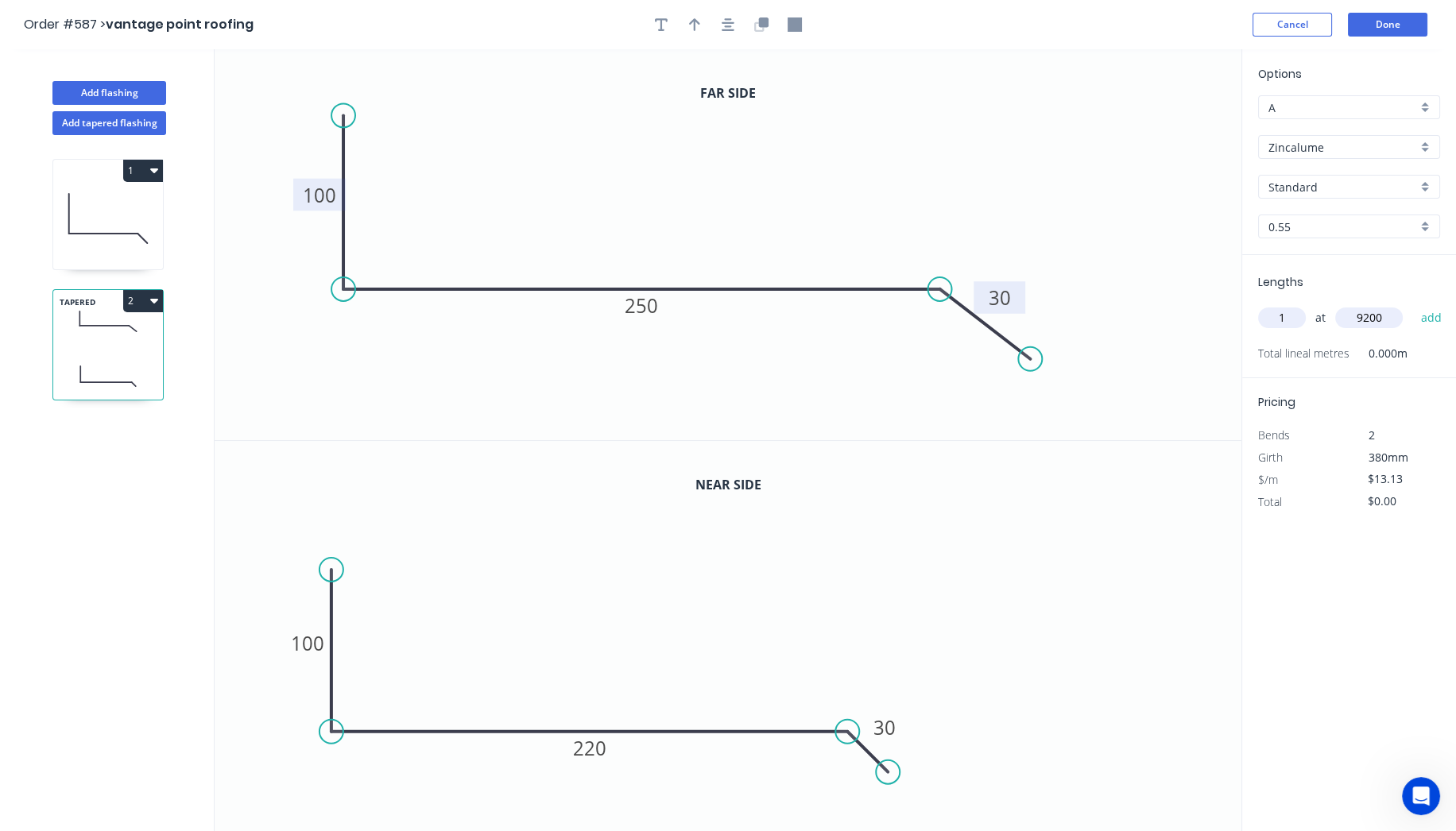
type input "9200"
click at [1413, 305] on button "add" at bounding box center [1431, 318] width 37 height 27
type input "$120.80"
click at [1383, 22] on button "Done" at bounding box center [1387, 25] width 79 height 24
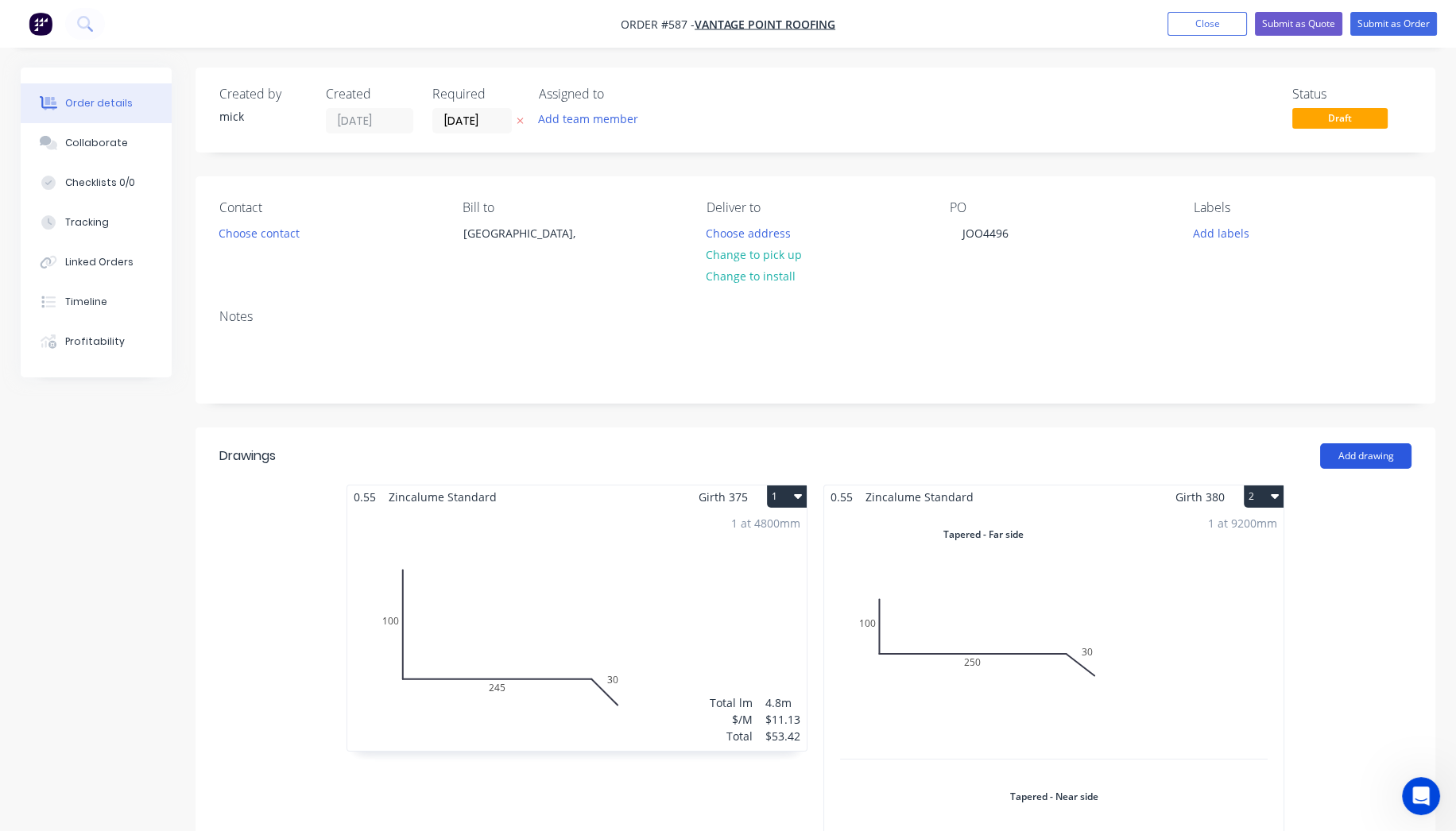
click at [1325, 447] on button "Add drawing" at bounding box center [1366, 456] width 91 height 26
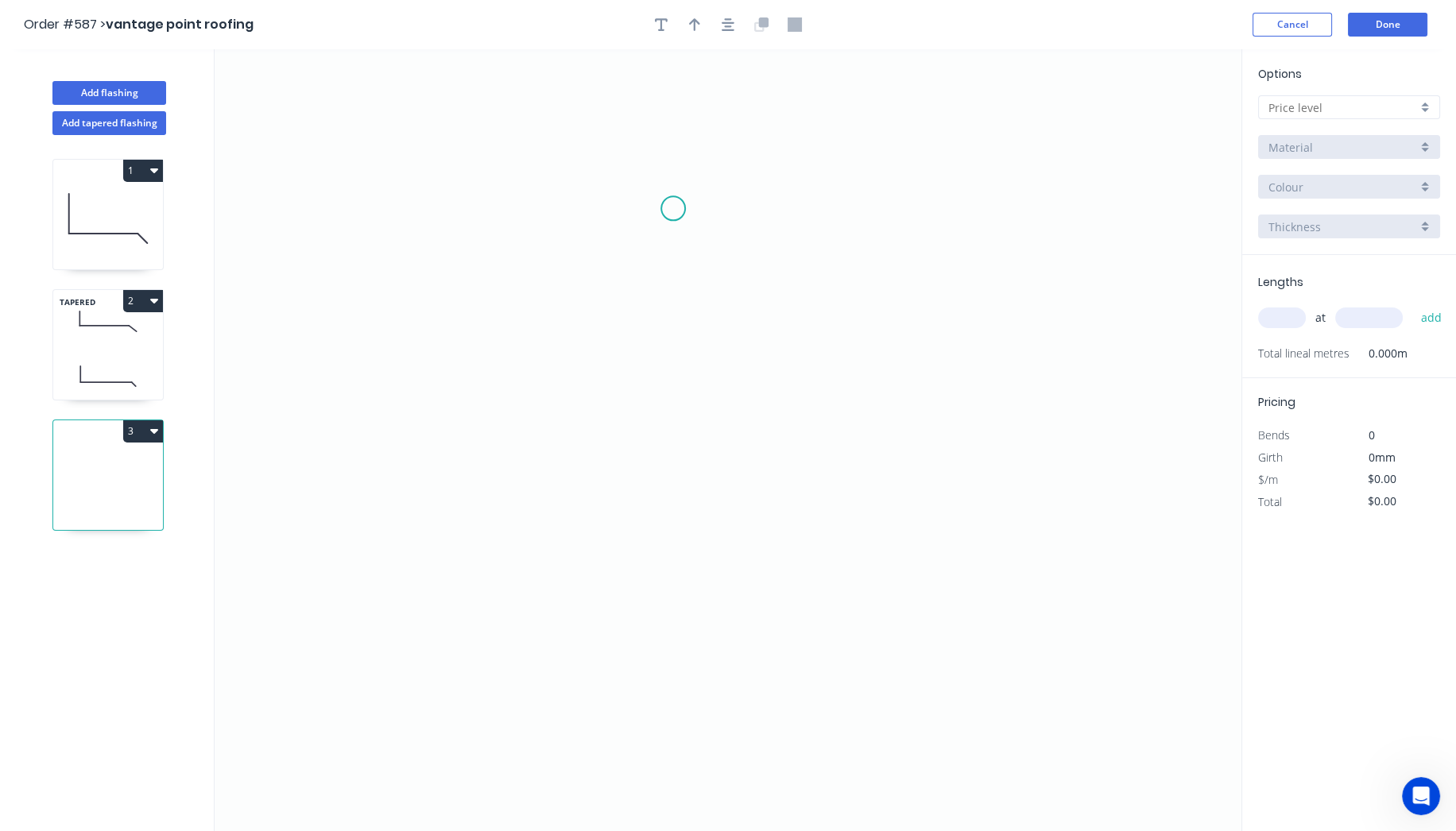
click at [673, 210] on icon "0" at bounding box center [728, 440] width 1027 height 782
click at [674, 543] on icon "0" at bounding box center [728, 440] width 1027 height 782
click at [646, 541] on icon "0 ?" at bounding box center [728, 440] width 1027 height 782
click at [646, 541] on circle at bounding box center [646, 543] width 24 height 24
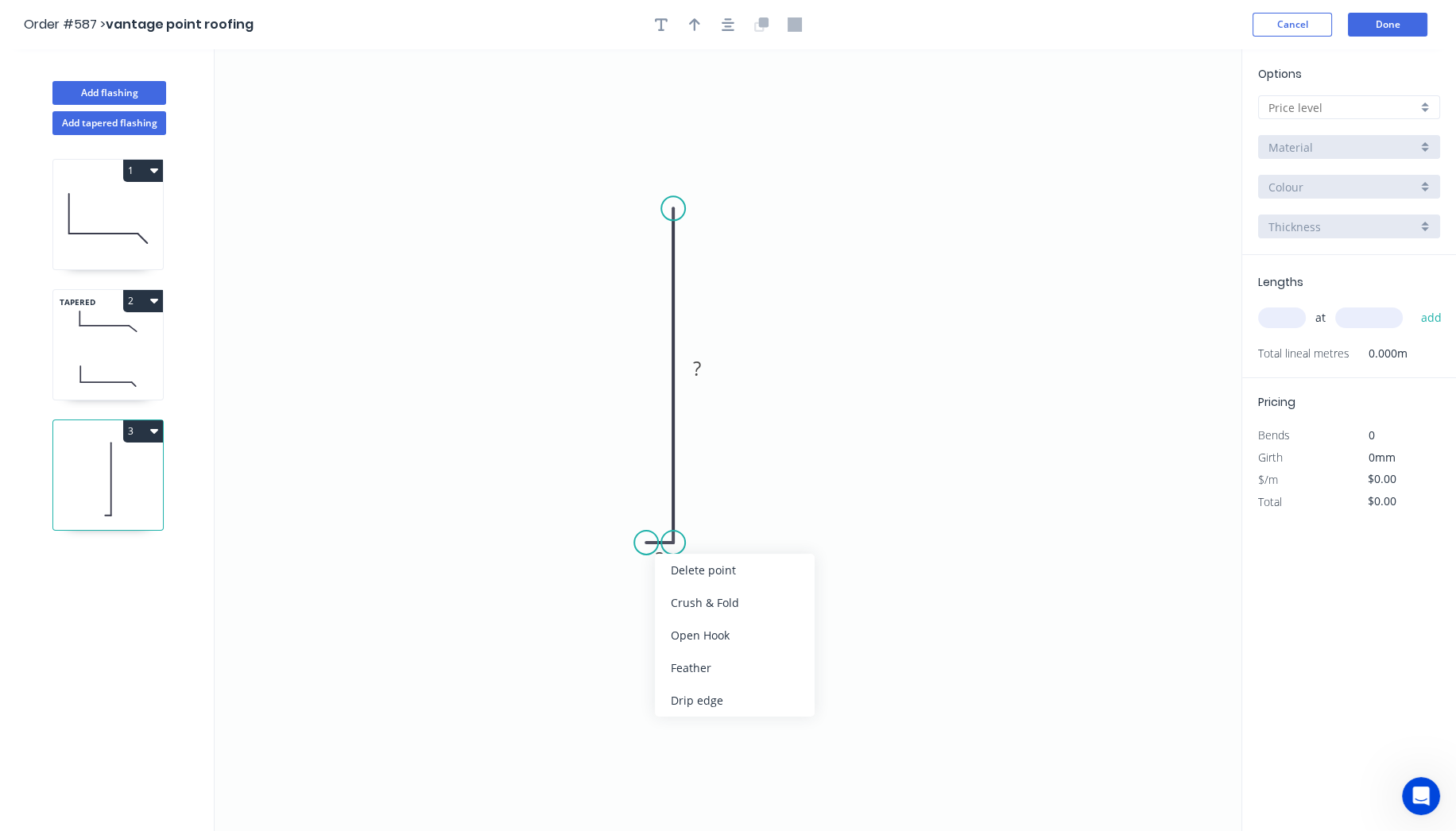
click at [554, 607] on icon "0 ? ?" at bounding box center [728, 440] width 1027 height 782
click at [690, 595] on div "Hide measurement" at bounding box center [748, 585] width 160 height 32
click at [705, 361] on rect at bounding box center [697, 369] width 31 height 22
click at [898, 361] on icon "0 610" at bounding box center [728, 440] width 1027 height 782
type input "$13.76"
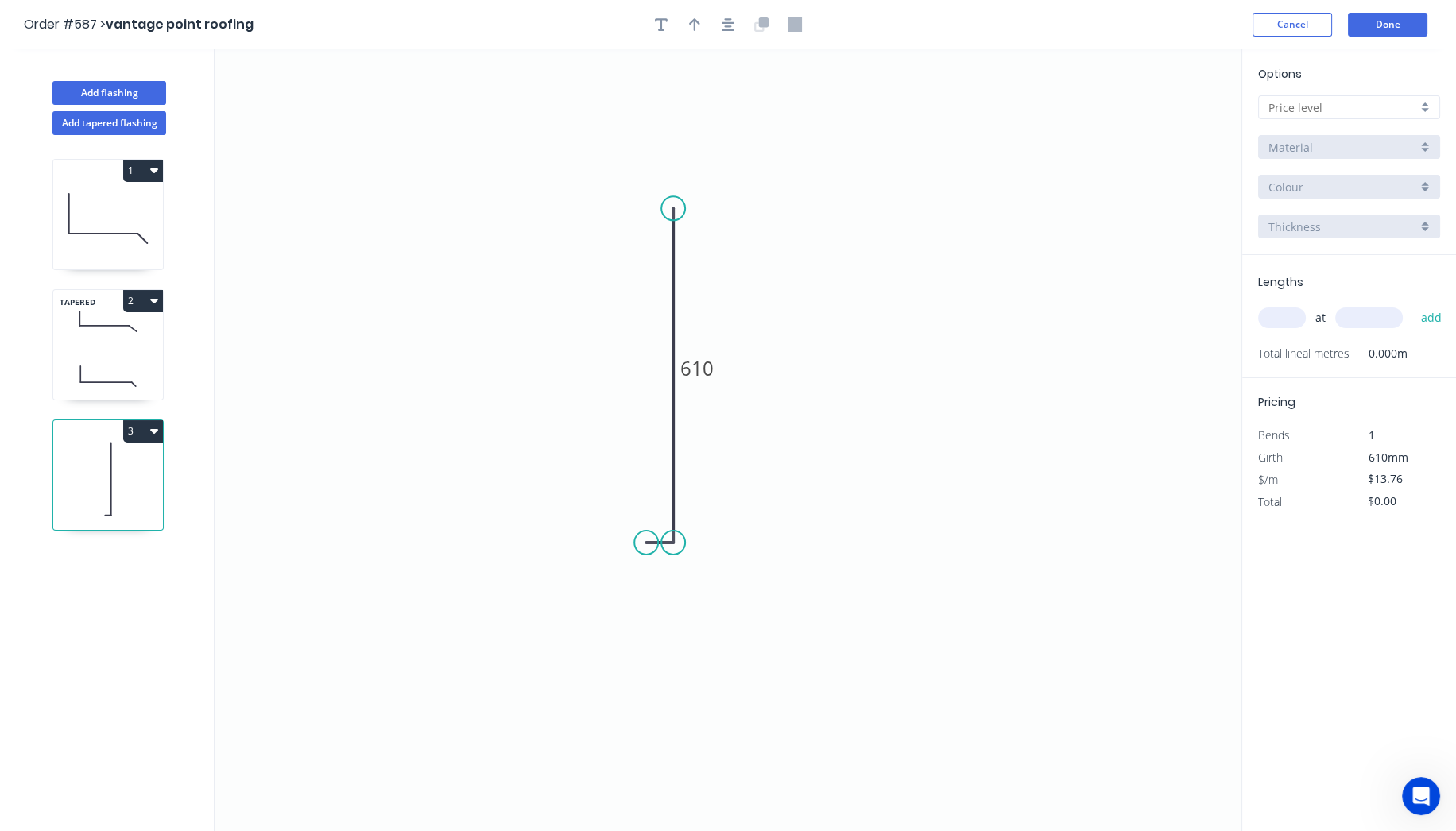
click at [1339, 110] on input "text" at bounding box center [1343, 108] width 149 height 17
click at [1337, 139] on div "A" at bounding box center [1350, 138] width 180 height 28
type input "A"
type input "$0.00"
click at [1322, 196] on div "Standard" at bounding box center [1350, 187] width 182 height 24
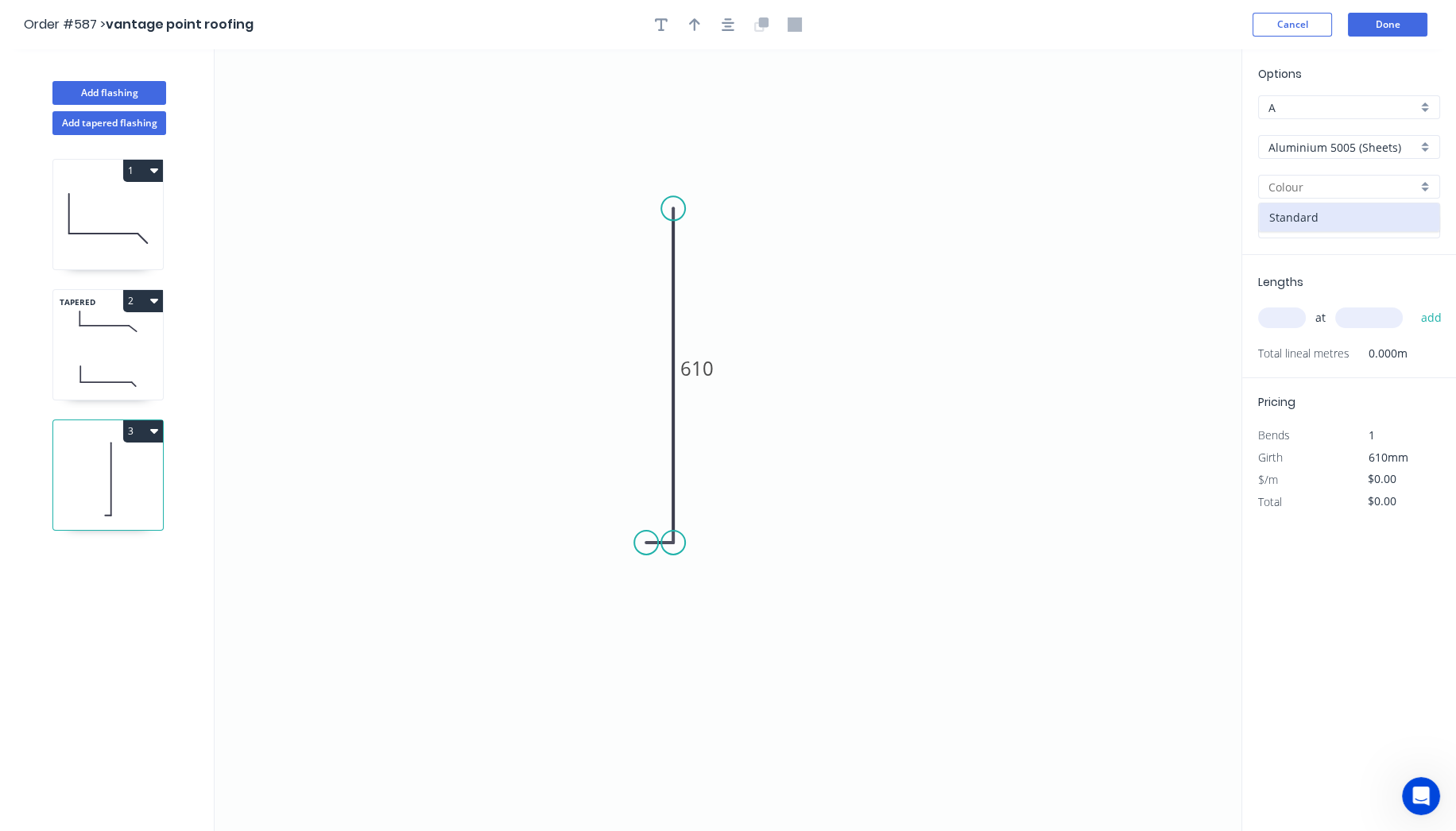
click at [1278, 146] on input "Aluminium 5005 (Sheets)" at bounding box center [1343, 147] width 149 height 17
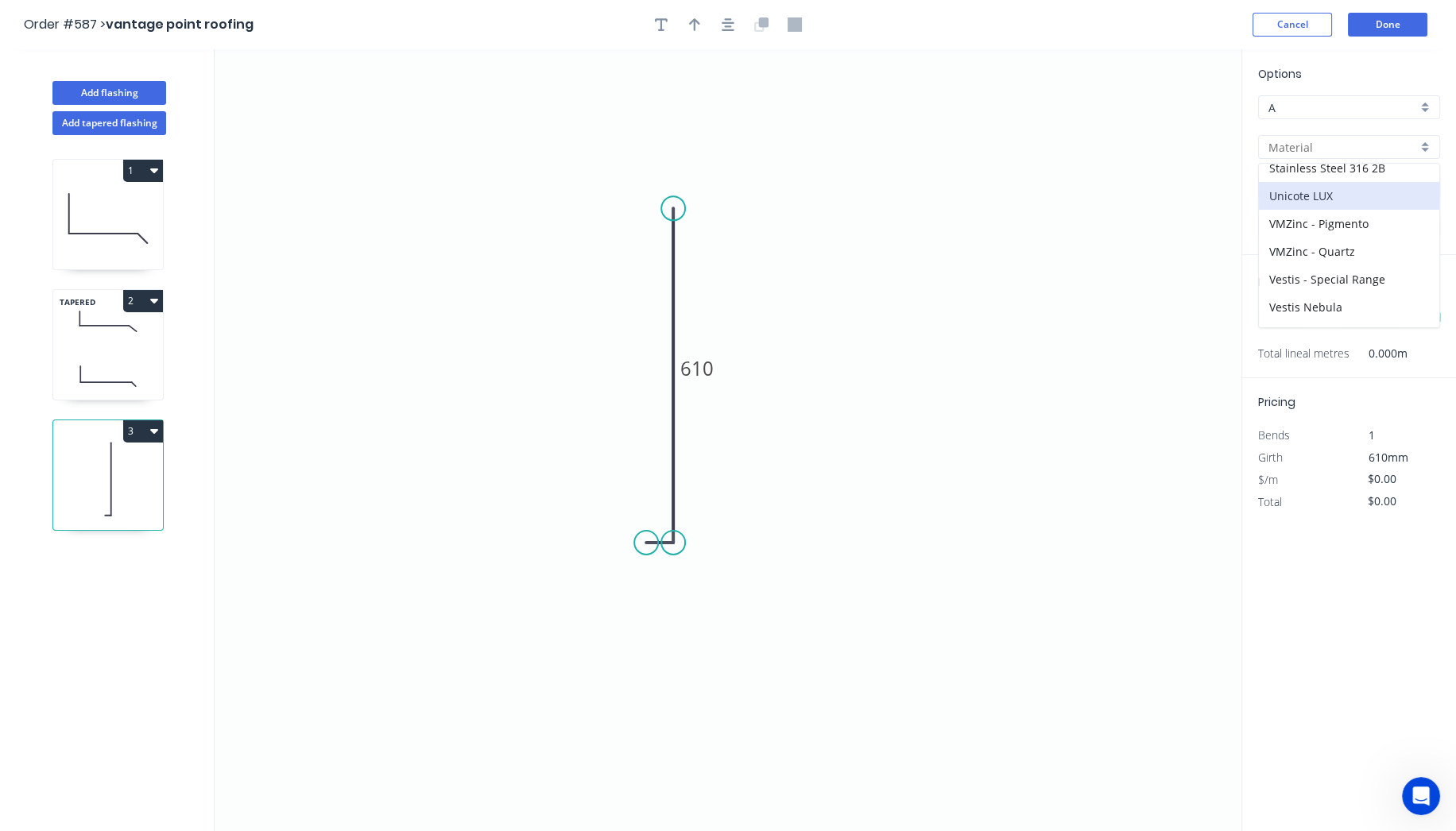
scroll to position [301, 0]
click at [1310, 310] on div "Zincalume" at bounding box center [1350, 321] width 180 height 28
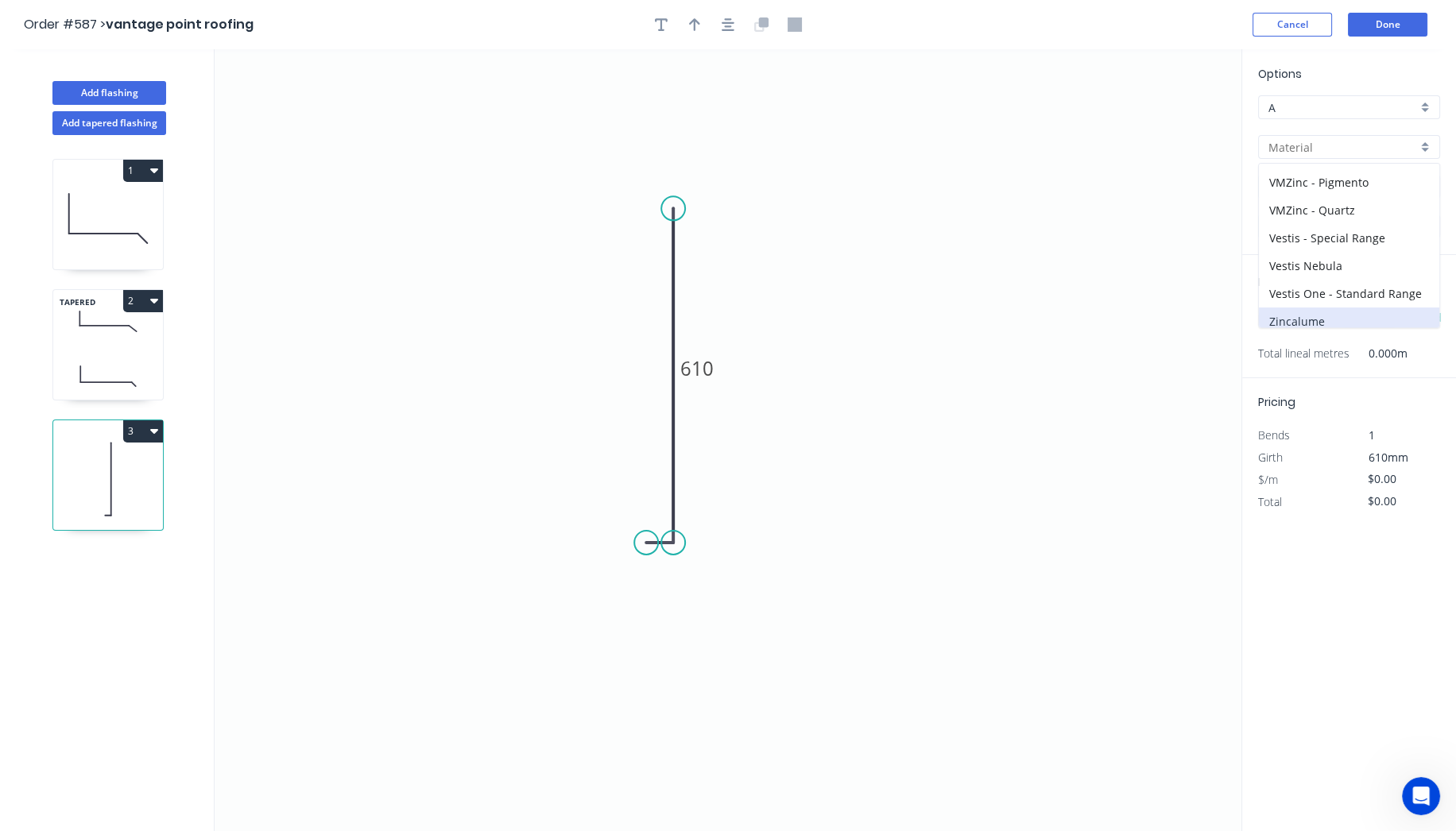
type input "Zincalume"
type input "$19.20"
click at [1289, 233] on input "1.0" at bounding box center [1343, 227] width 149 height 17
click at [1282, 244] on div "0.55" at bounding box center [1350, 257] width 180 height 28
type input "0.55"
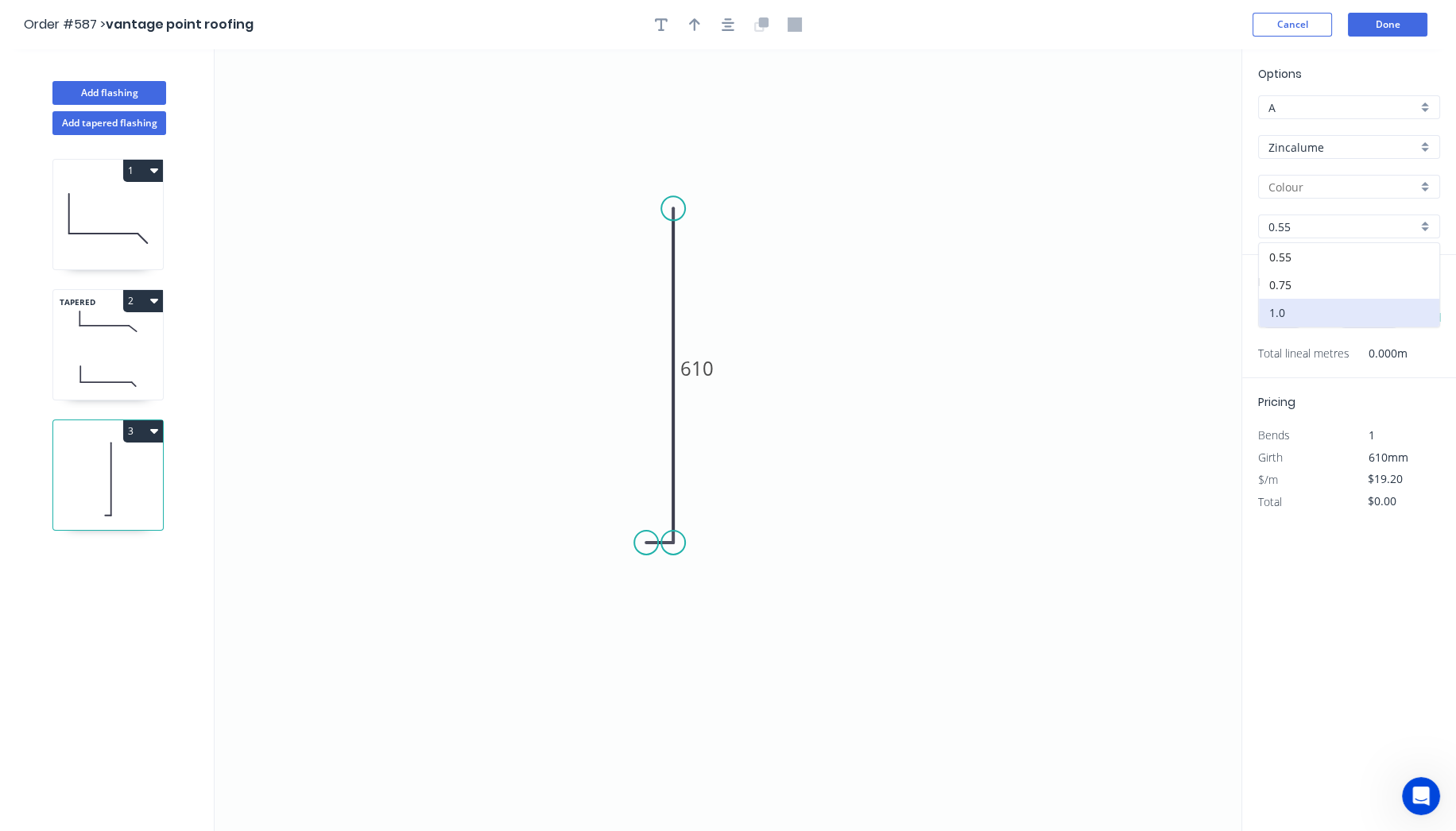
type input "$13.76"
click at [1274, 316] on input "text" at bounding box center [1282, 317] width 48 height 20
click at [1275, 316] on input "text" at bounding box center [1282, 317] width 48 height 20
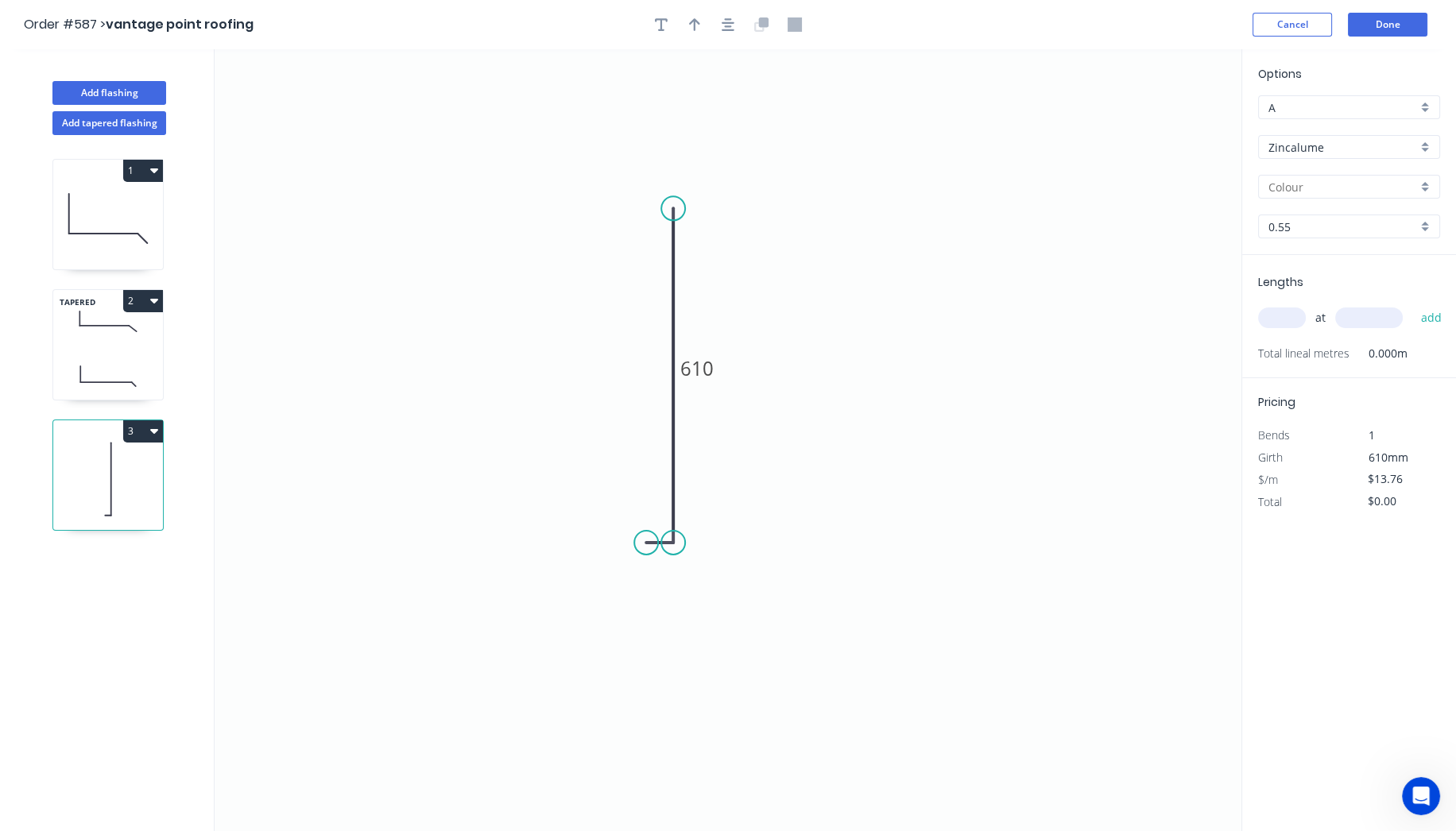
click at [1275, 316] on input "text" at bounding box center [1282, 317] width 48 height 20
type input "1"
click at [1391, 316] on input "text" at bounding box center [1368, 317] width 67 height 20
type input "4300"
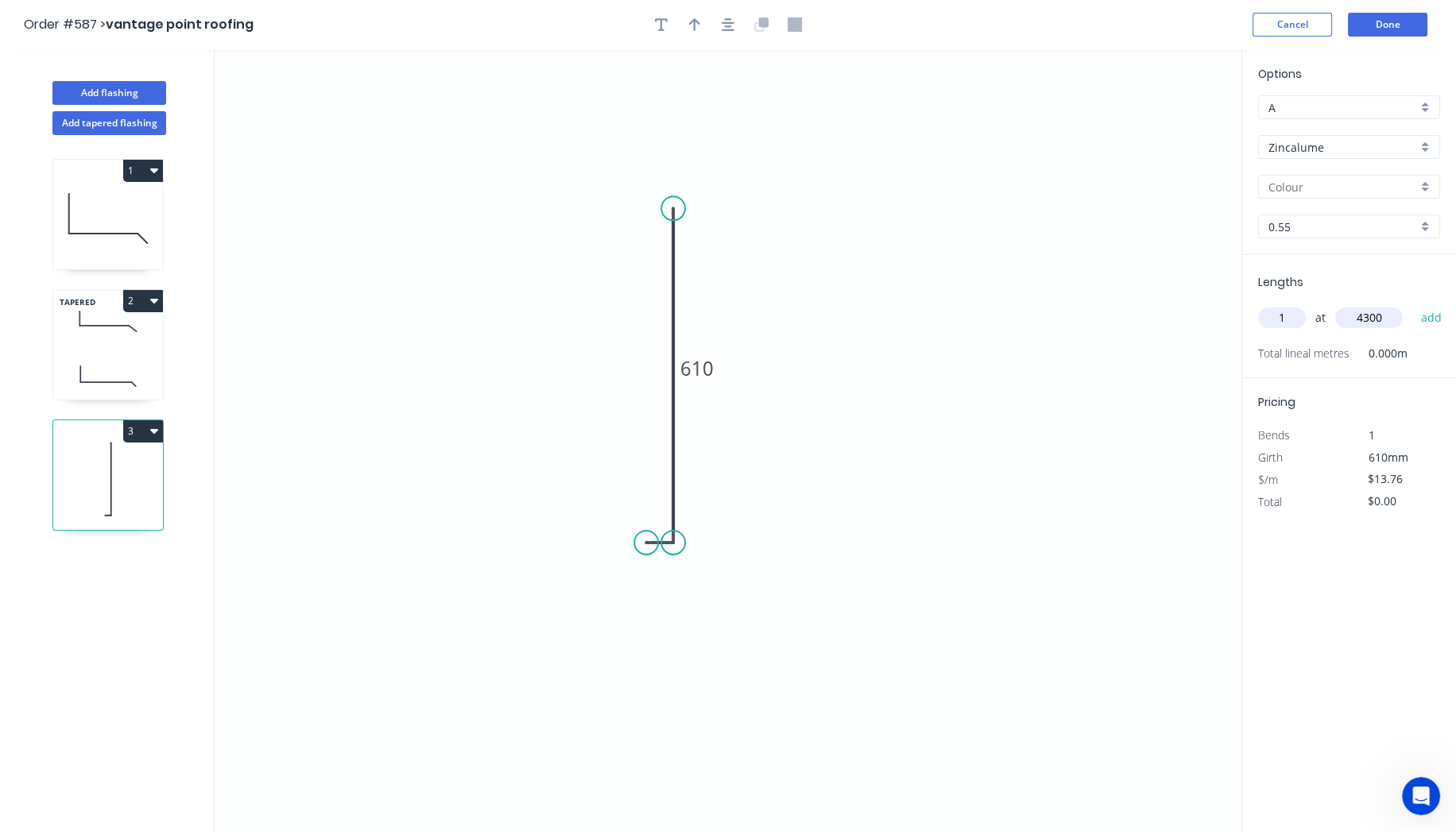
click at [1413, 305] on button "add" at bounding box center [1431, 318] width 37 height 27
type input "$59.17"
click at [1384, 17] on button "Done" at bounding box center [1387, 25] width 79 height 24
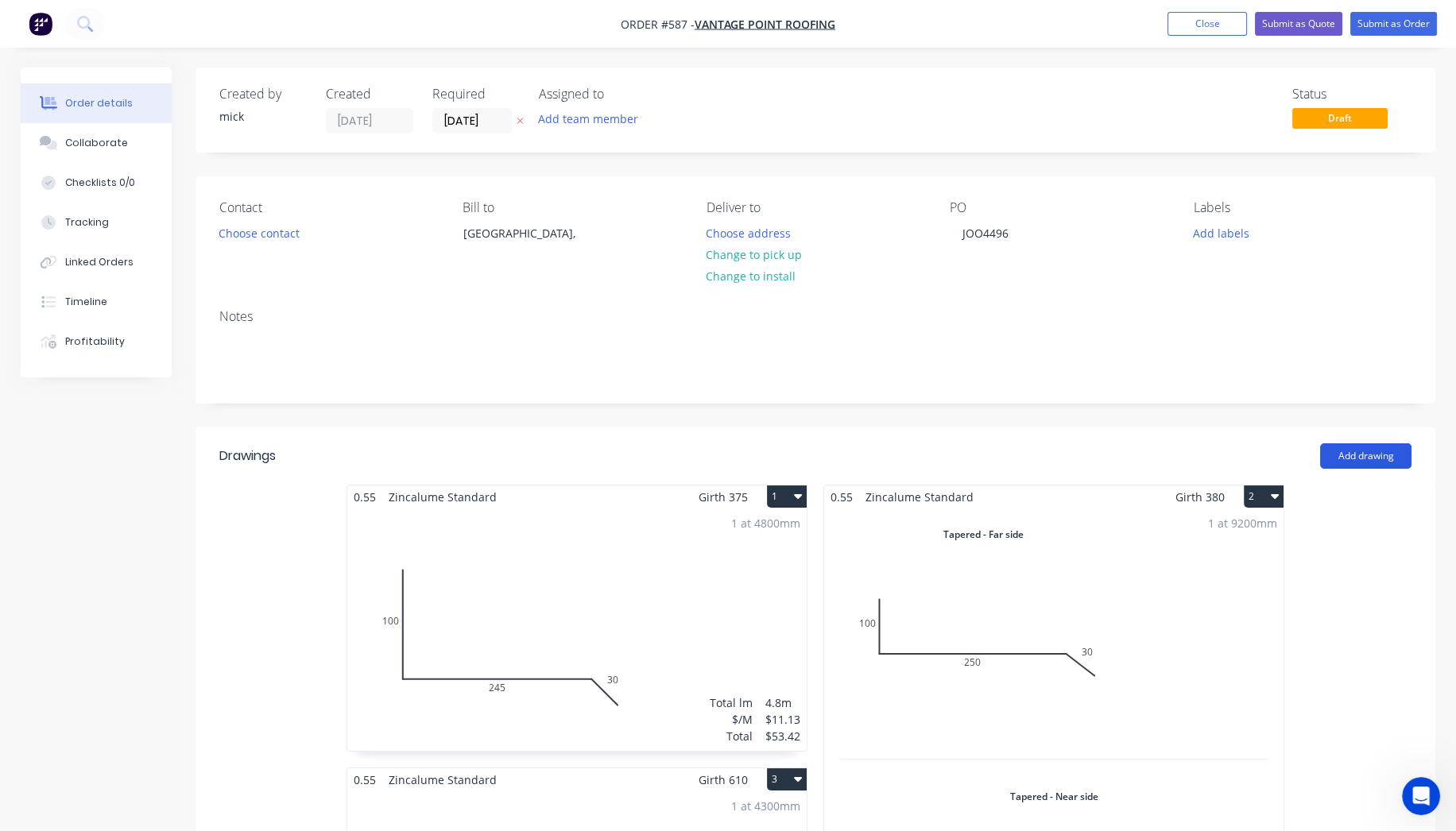
click at [1339, 447] on button "Add drawing" at bounding box center [1366, 456] width 91 height 26
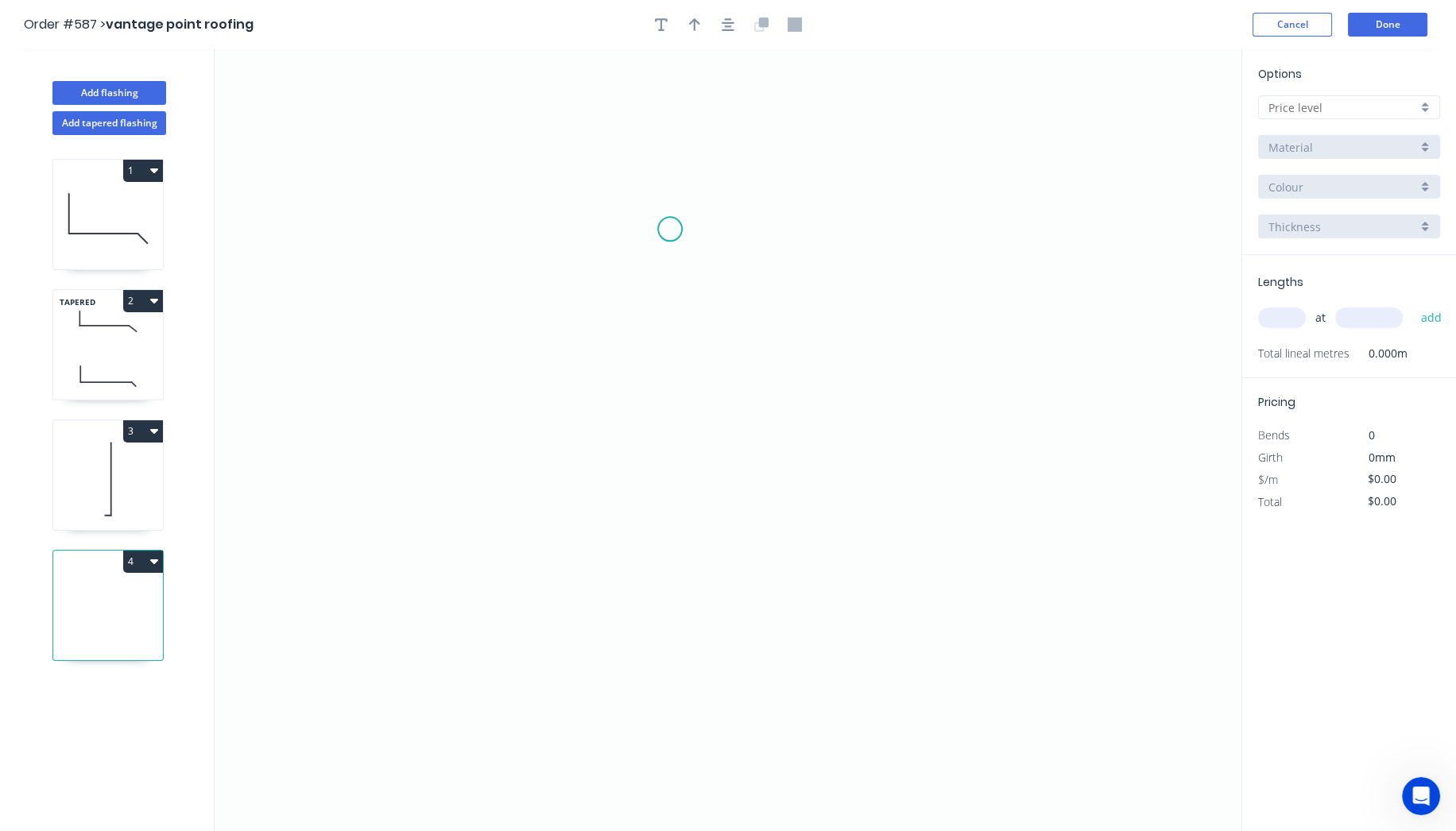
click at [670, 229] on icon "0" at bounding box center [728, 440] width 1027 height 782
click at [652, 538] on icon "0" at bounding box center [728, 440] width 1027 height 782
click at [603, 538] on icon at bounding box center [637, 538] width 66 height 0
click at [603, 538] on circle at bounding box center [603, 538] width 24 height 24
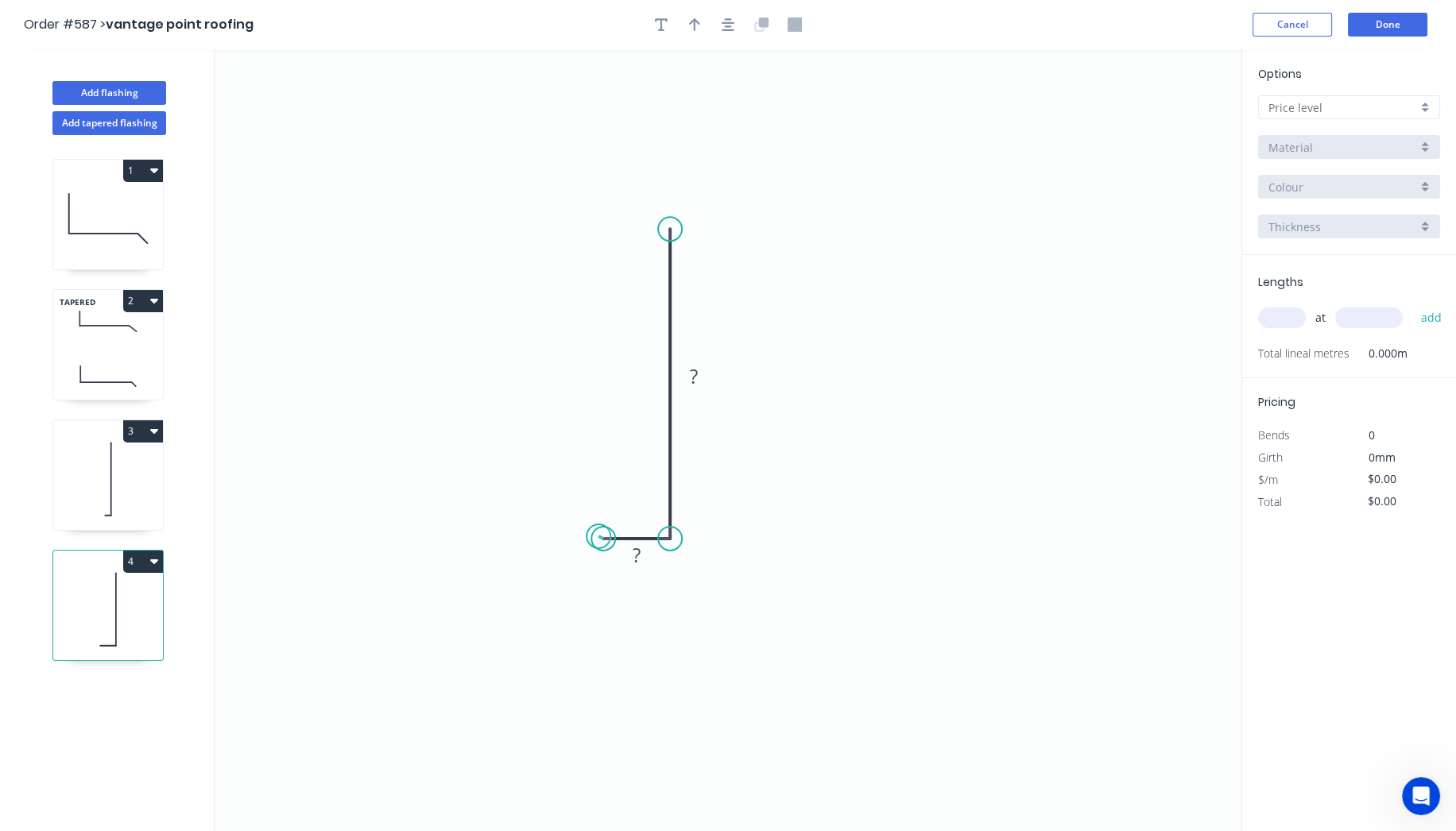
click at [597, 537] on circle at bounding box center [603, 538] width 24 height 24
click at [659, 578] on div "Hide measurement" at bounding box center [711, 581] width 160 height 32
click at [704, 378] on rect at bounding box center [694, 378] width 31 height 22
click at [813, 314] on icon "0 390" at bounding box center [728, 440] width 1027 height 782
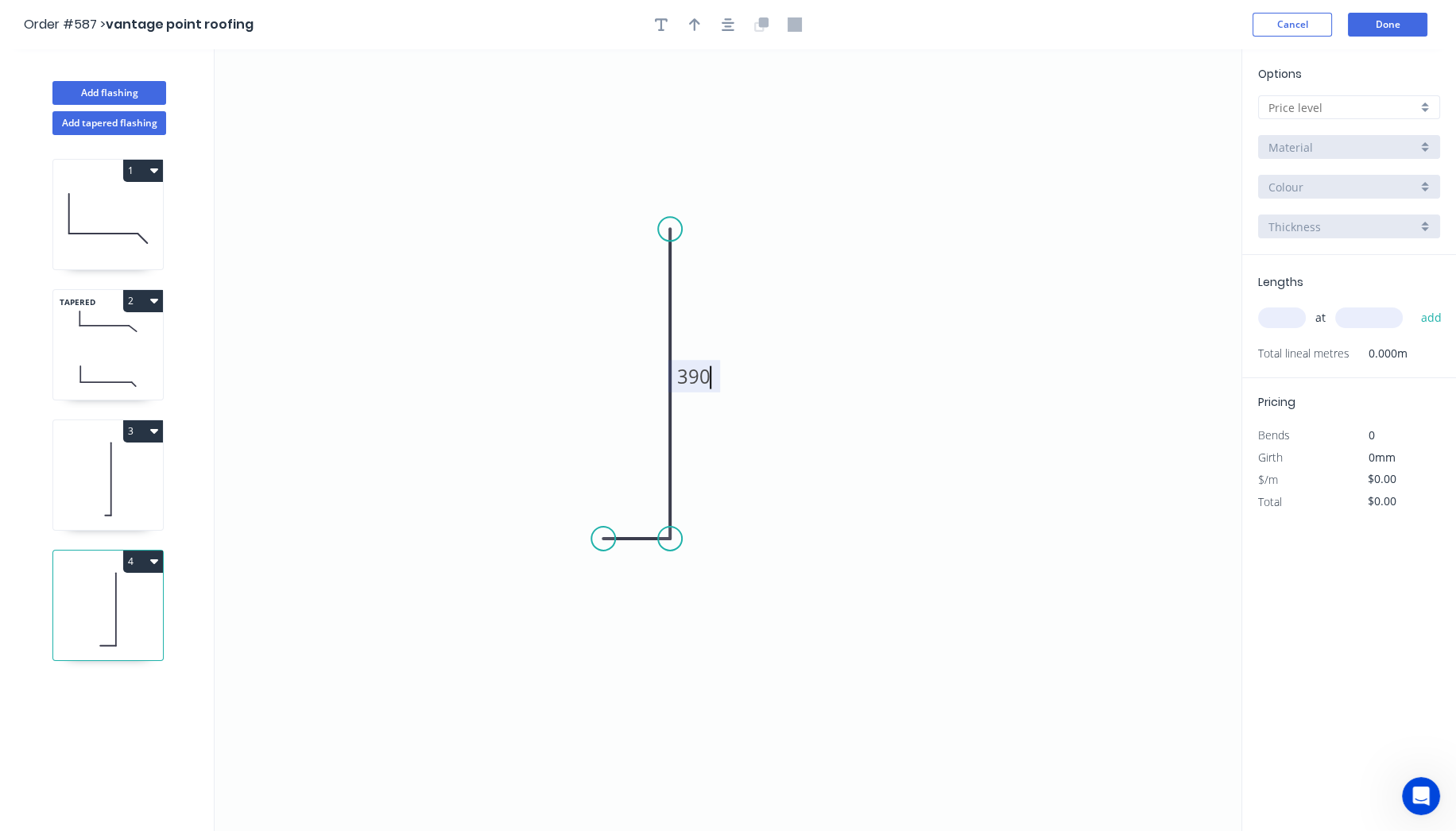
type input "$9.70"
click at [1294, 106] on input "text" at bounding box center [1343, 108] width 149 height 17
click at [1298, 149] on div "A" at bounding box center [1350, 138] width 180 height 28
type input "A"
type input "$0.00"
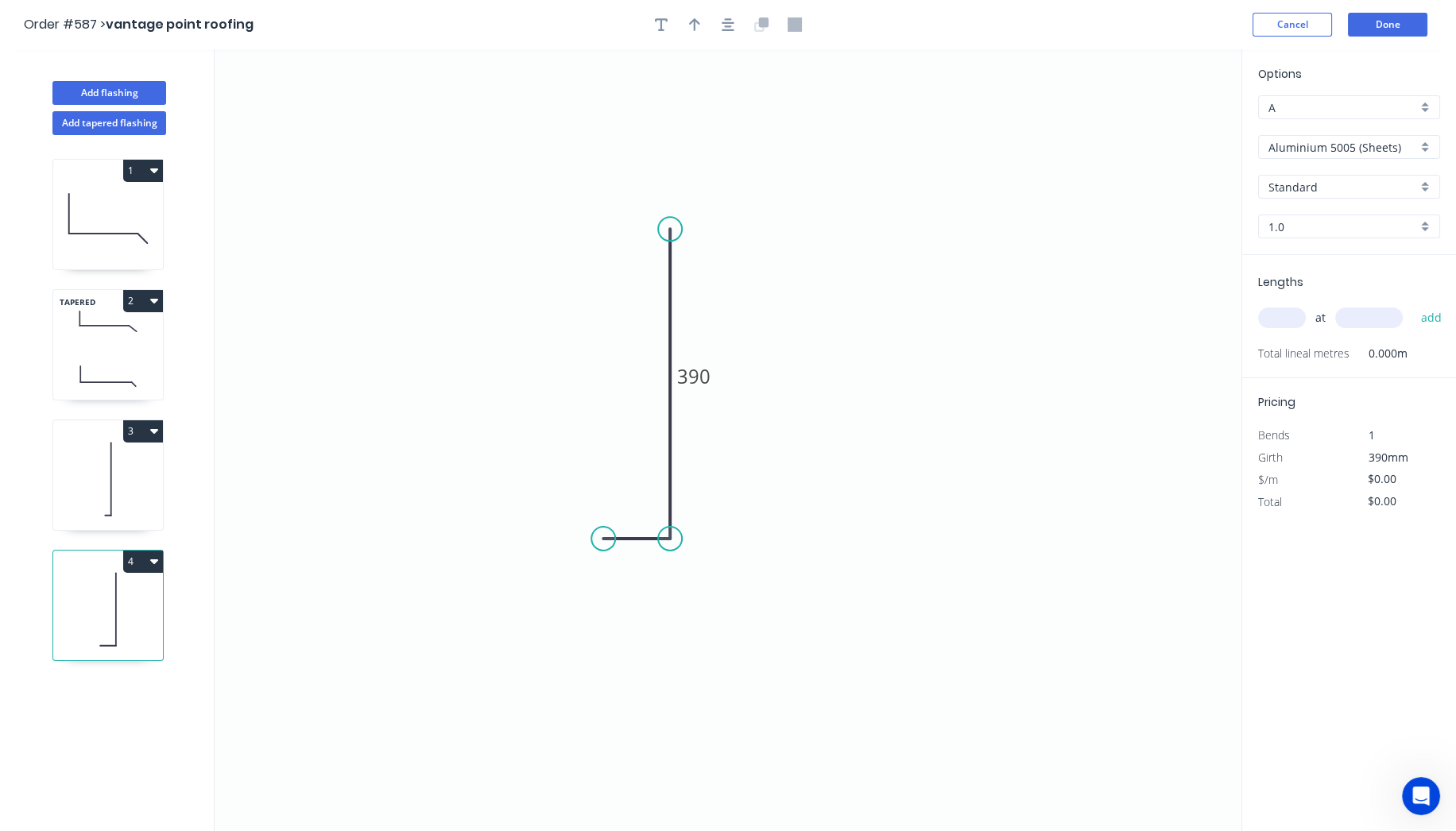
click at [1298, 149] on input "Aluminium 5005 (Sheets)" at bounding box center [1343, 147] width 149 height 17
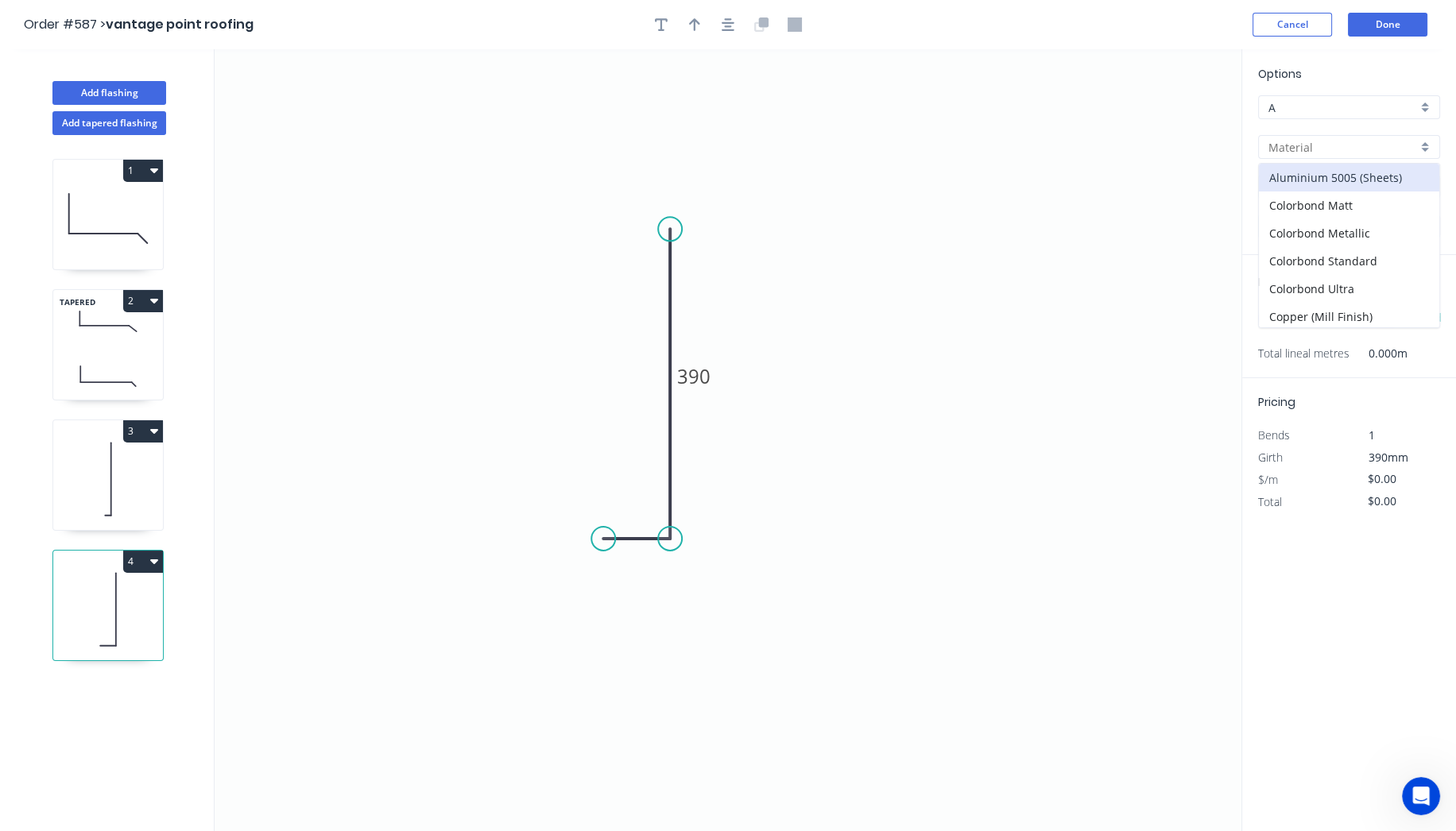
scroll to position [301, 0]
click at [1345, 322] on div "Zincalume" at bounding box center [1350, 321] width 180 height 28
type input "Zincalume"
type input "$12.81"
click at [1312, 235] on div "1.0" at bounding box center [1350, 226] width 182 height 24
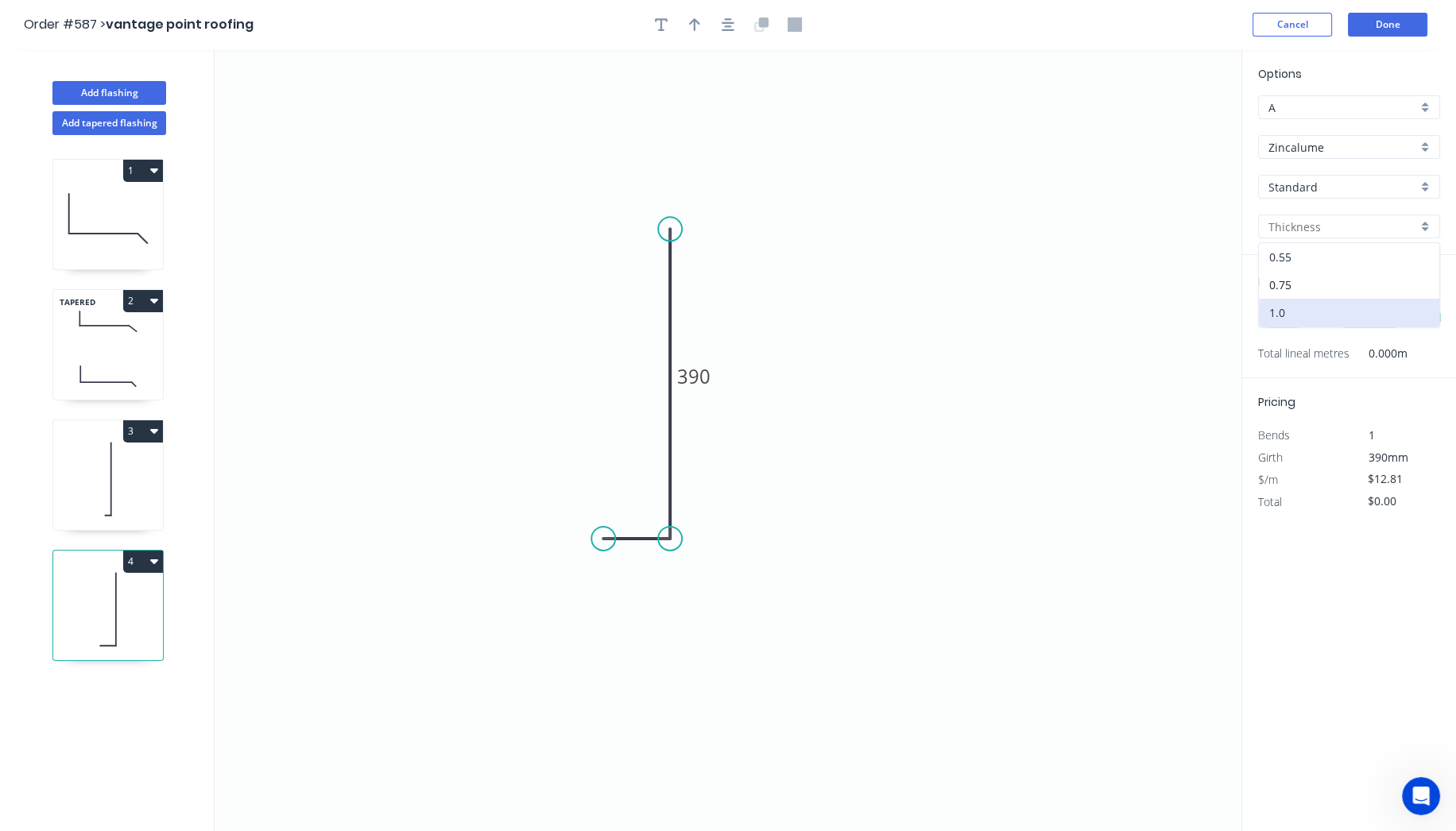
click at [1292, 250] on div "0.55" at bounding box center [1350, 257] width 180 height 28
type input "0.55"
type input "$9.70"
click at [1275, 314] on input "text" at bounding box center [1282, 317] width 48 height 20
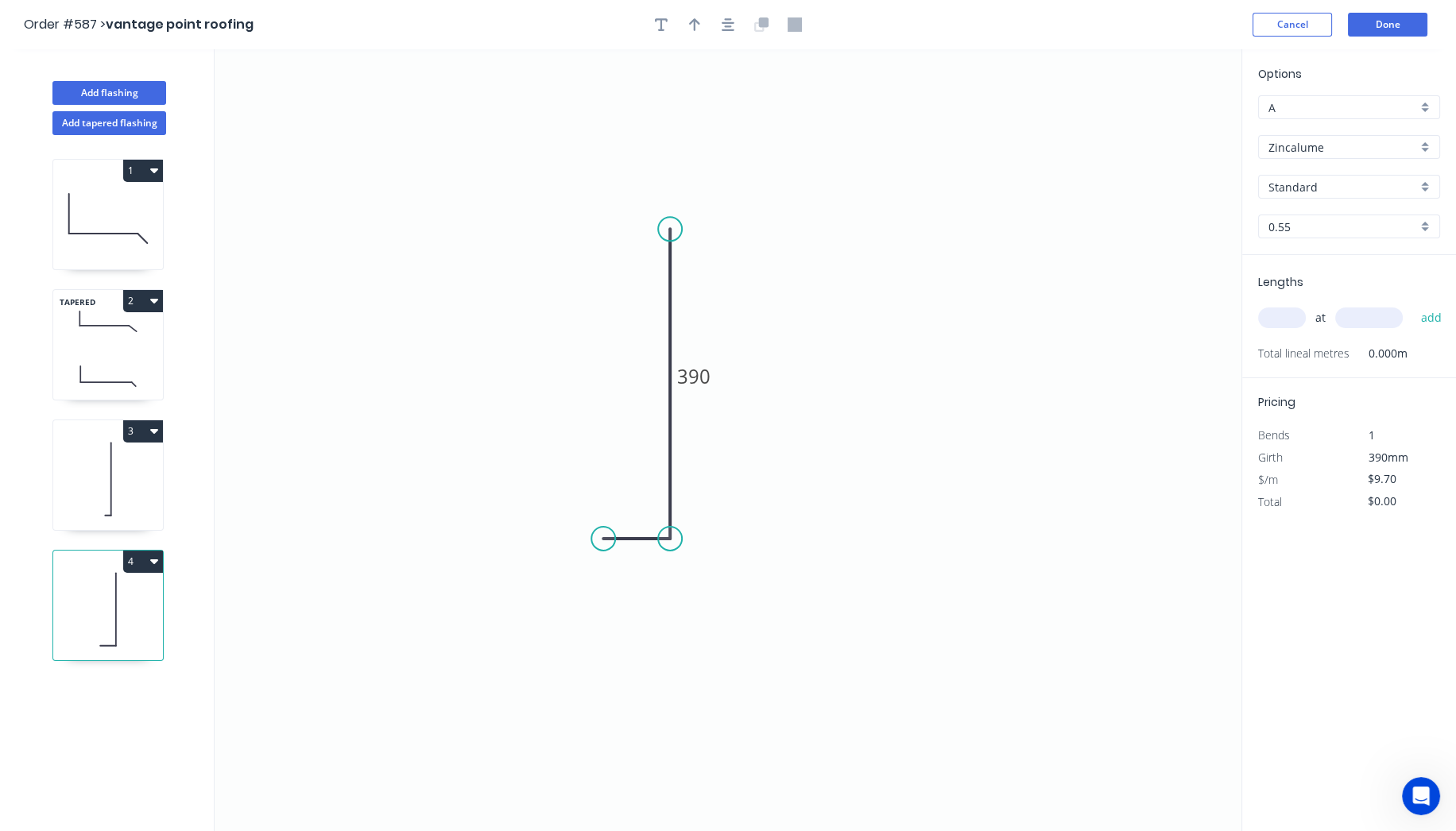
click at [1275, 315] on input "text" at bounding box center [1282, 317] width 48 height 20
click at [1275, 316] on input "text" at bounding box center [1282, 317] width 48 height 20
click at [1275, 316] on input "text" at bounding box center [1282, 317] width 48 height 20
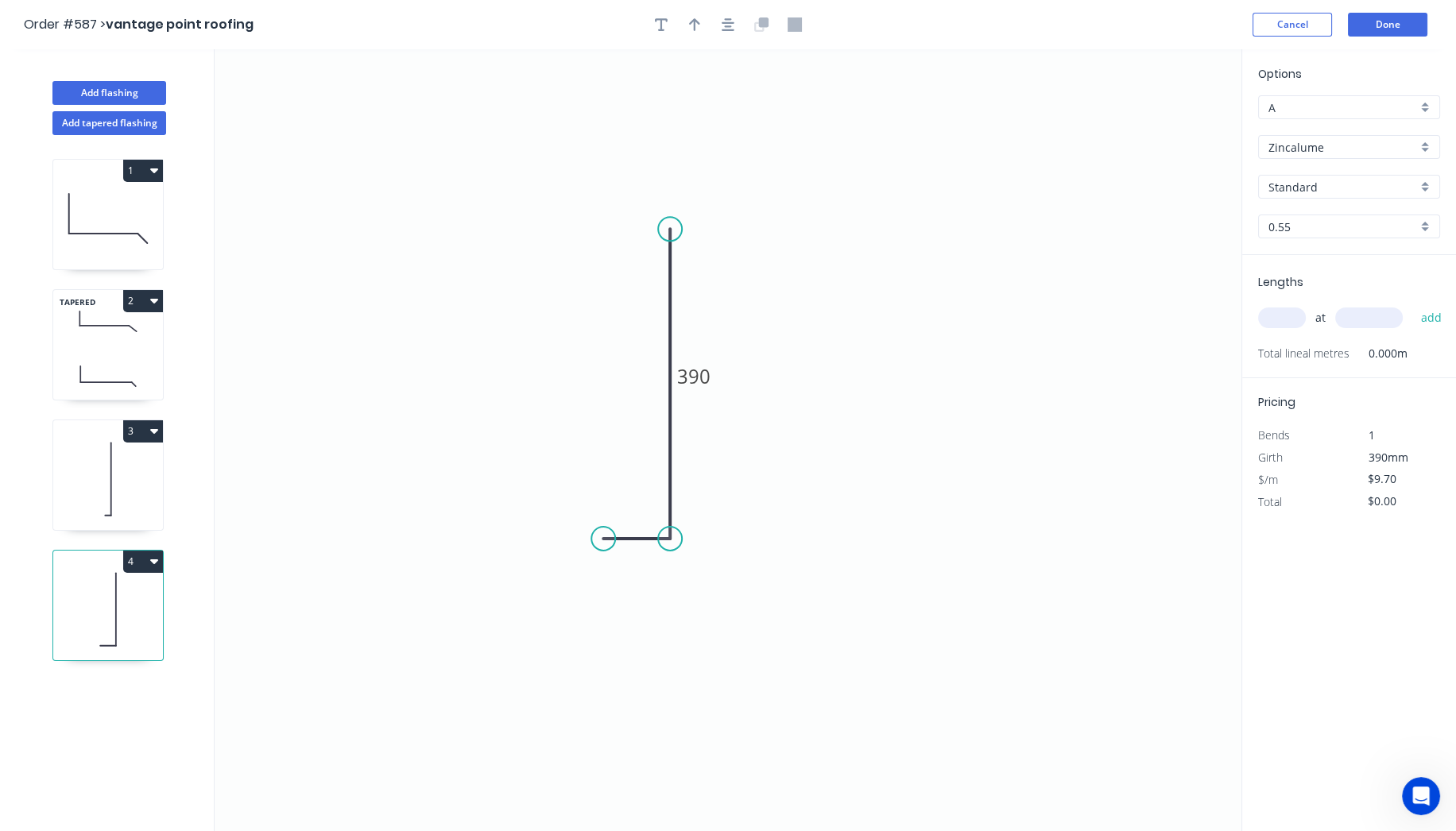
click at [1275, 316] on input "text" at bounding box center [1282, 317] width 48 height 20
click at [1275, 316] on input "text" at bounding box center [1282, 317] width 48 height 20
click at [1413, 305] on button "add" at bounding box center [1431, 318] width 37 height 27
type input "1"
click at [1360, 319] on input "text" at bounding box center [1368, 317] width 67 height 20
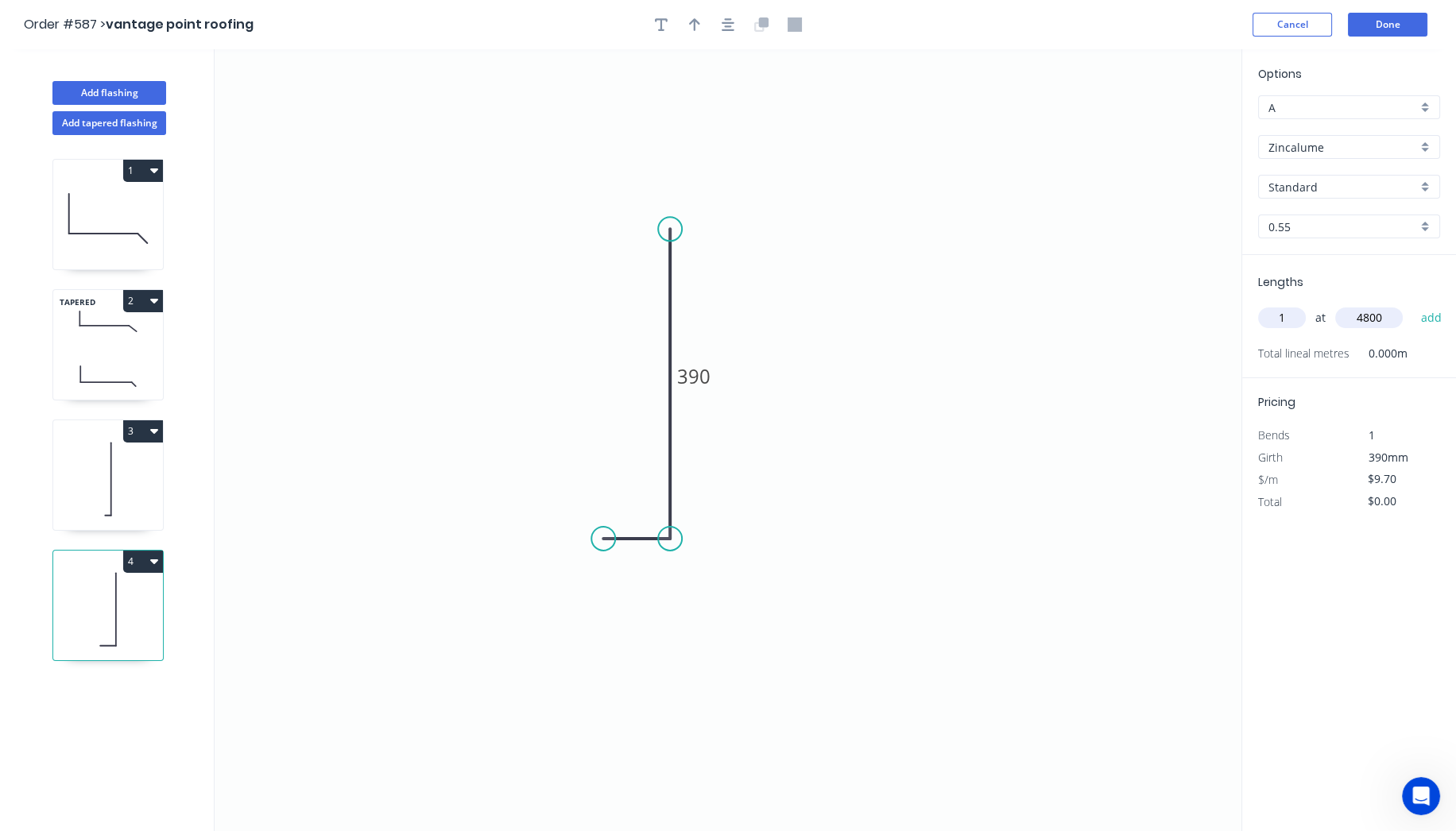
type input "4800"
click at [1413, 305] on button "add" at bounding box center [1431, 318] width 37 height 27
type input "$46.56"
click at [1390, 21] on button "Done" at bounding box center [1387, 25] width 79 height 24
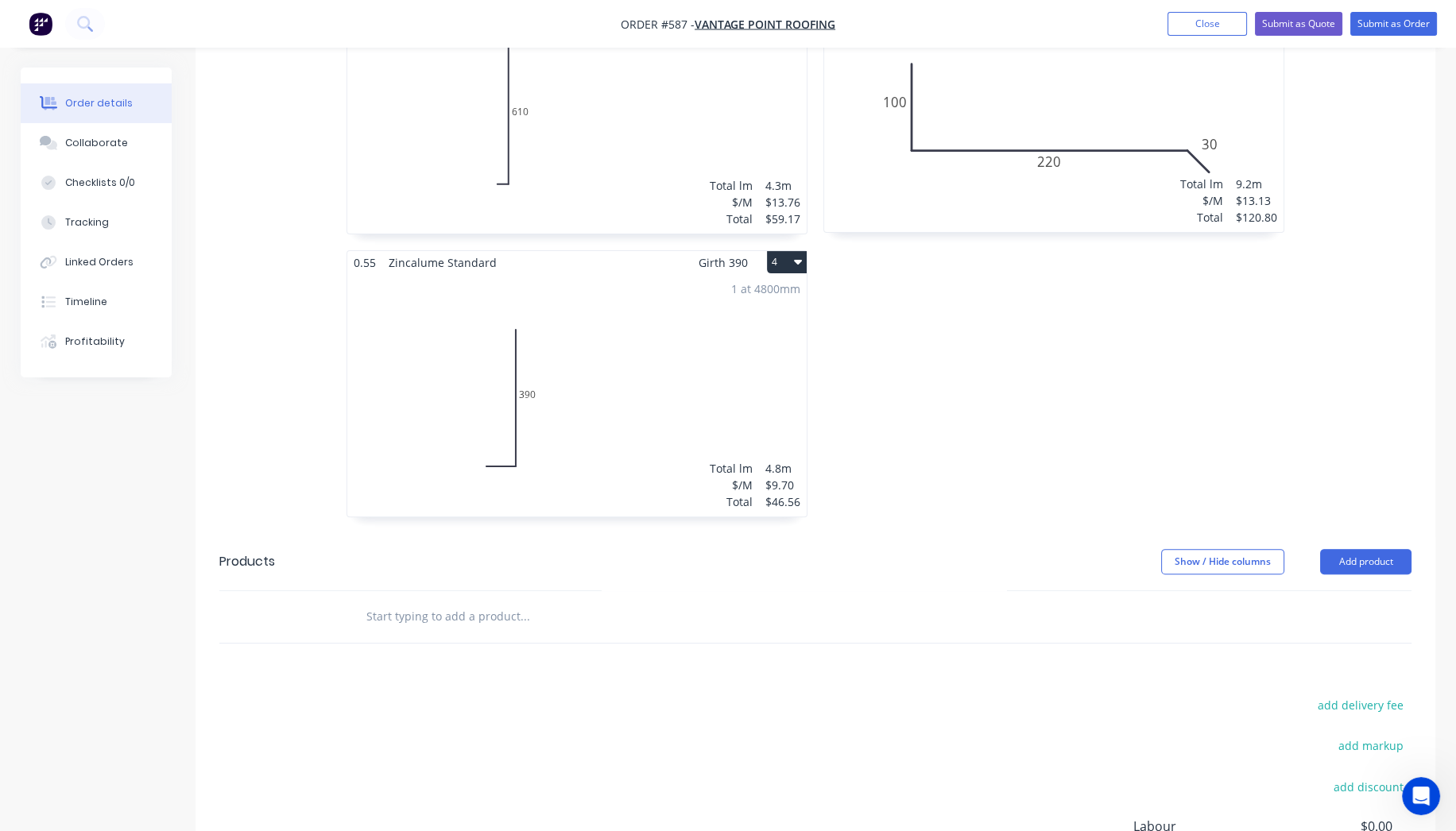
scroll to position [1015, 0]
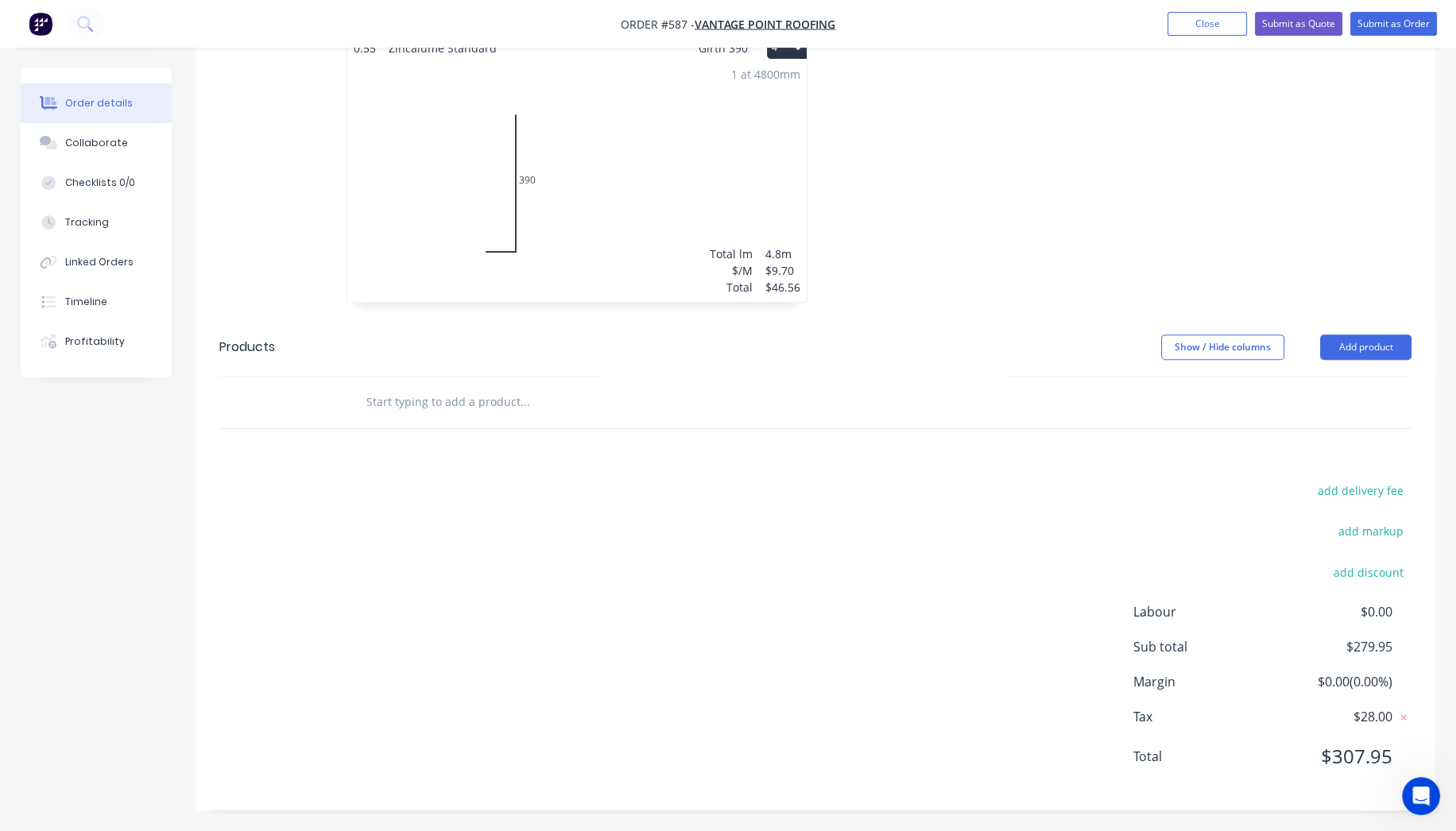
click at [481, 412] on input "text" at bounding box center [525, 401] width 318 height 31
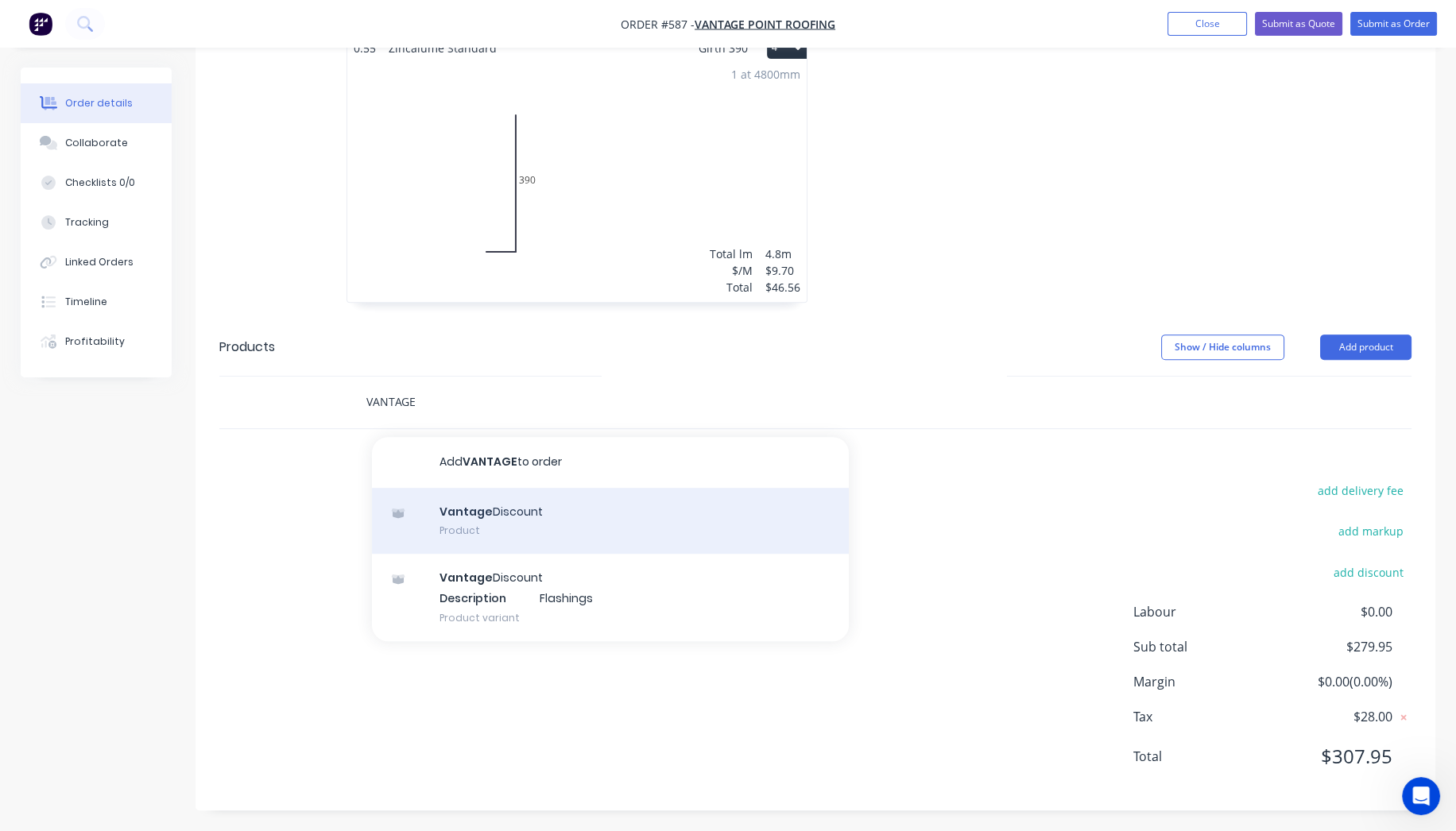
type input "VANTAGE"
click at [500, 504] on div "Vantage Discount Product" at bounding box center [610, 521] width 477 height 66
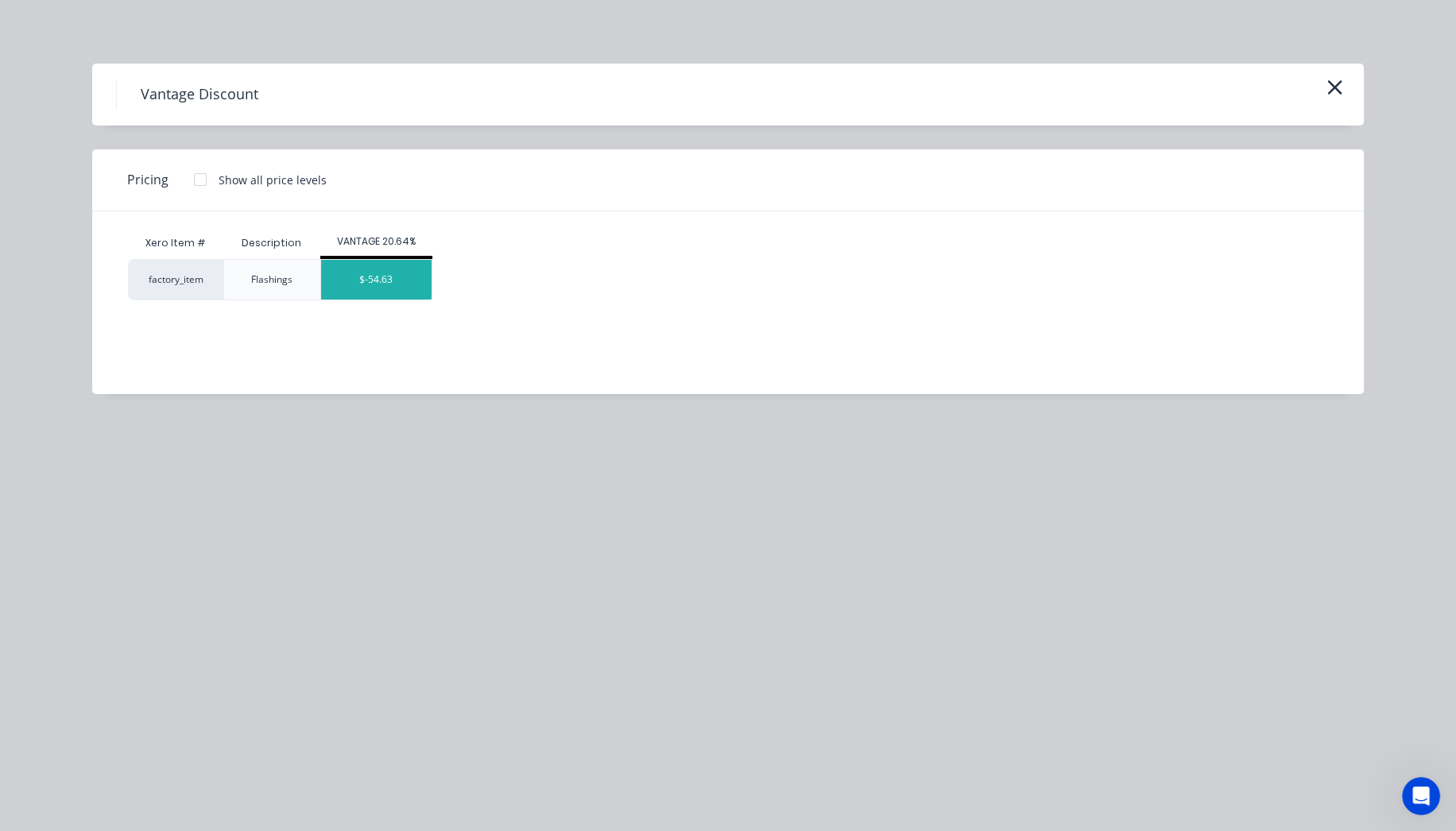
click at [404, 283] on div "$-54.63" at bounding box center [376, 279] width 111 height 40
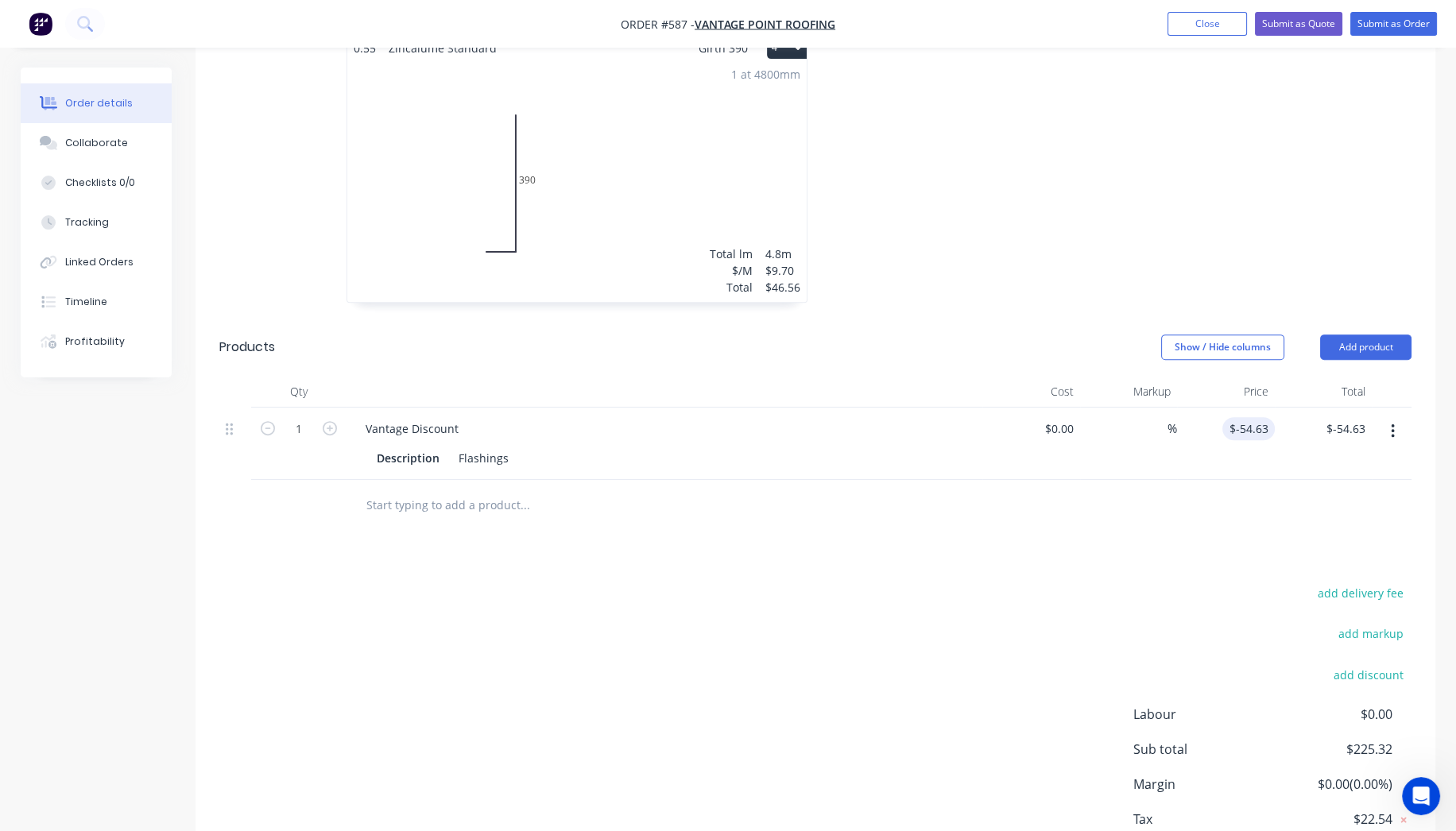
type input "-54.63"
click at [1260, 421] on input "-54.63" at bounding box center [1252, 428] width 46 height 23
click at [1242, 427] on input "44.79" at bounding box center [1256, 428] width 37 height 23
type input "$-44.79"
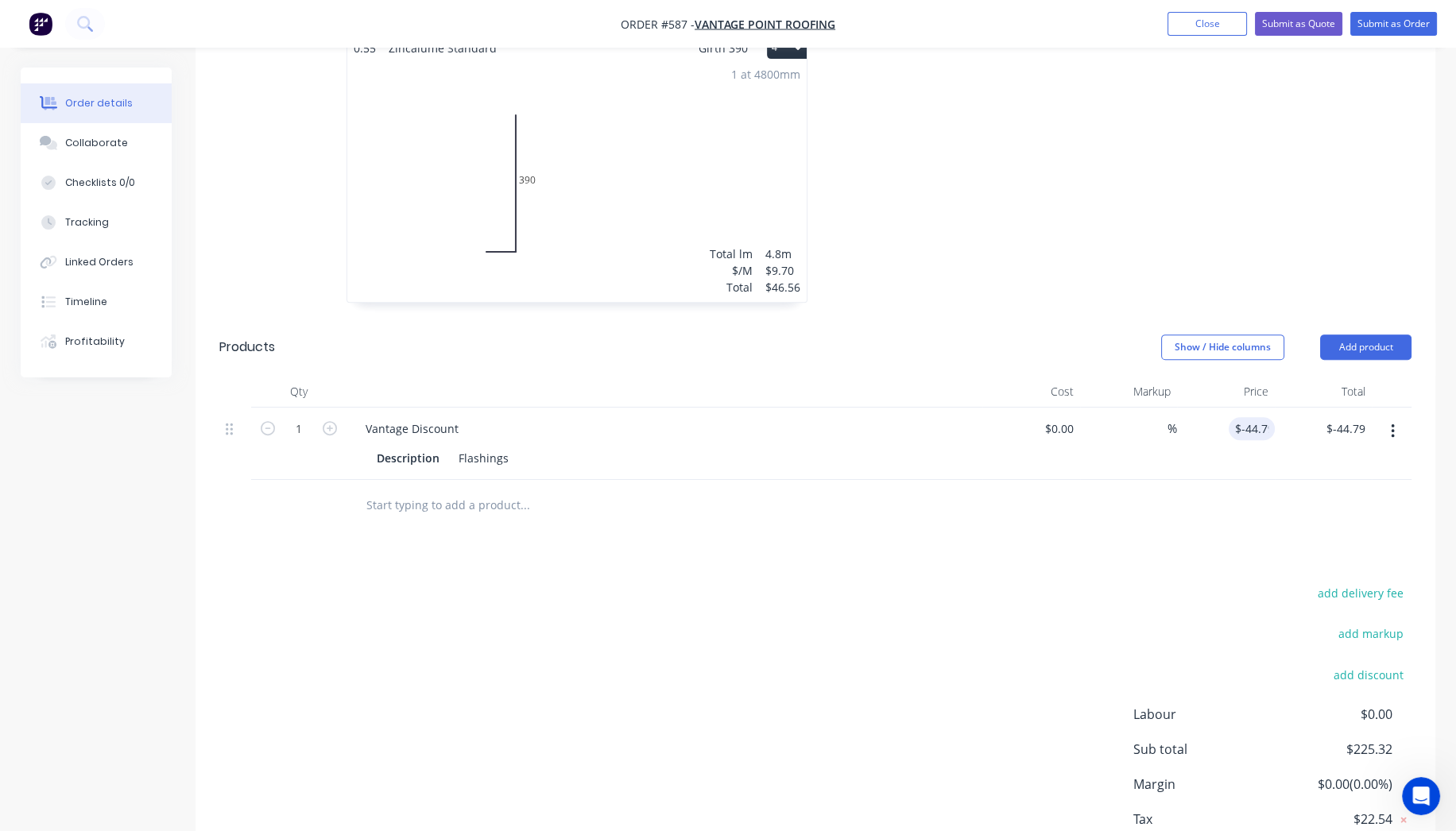
click at [467, 491] on input "text" at bounding box center [525, 504] width 318 height 31
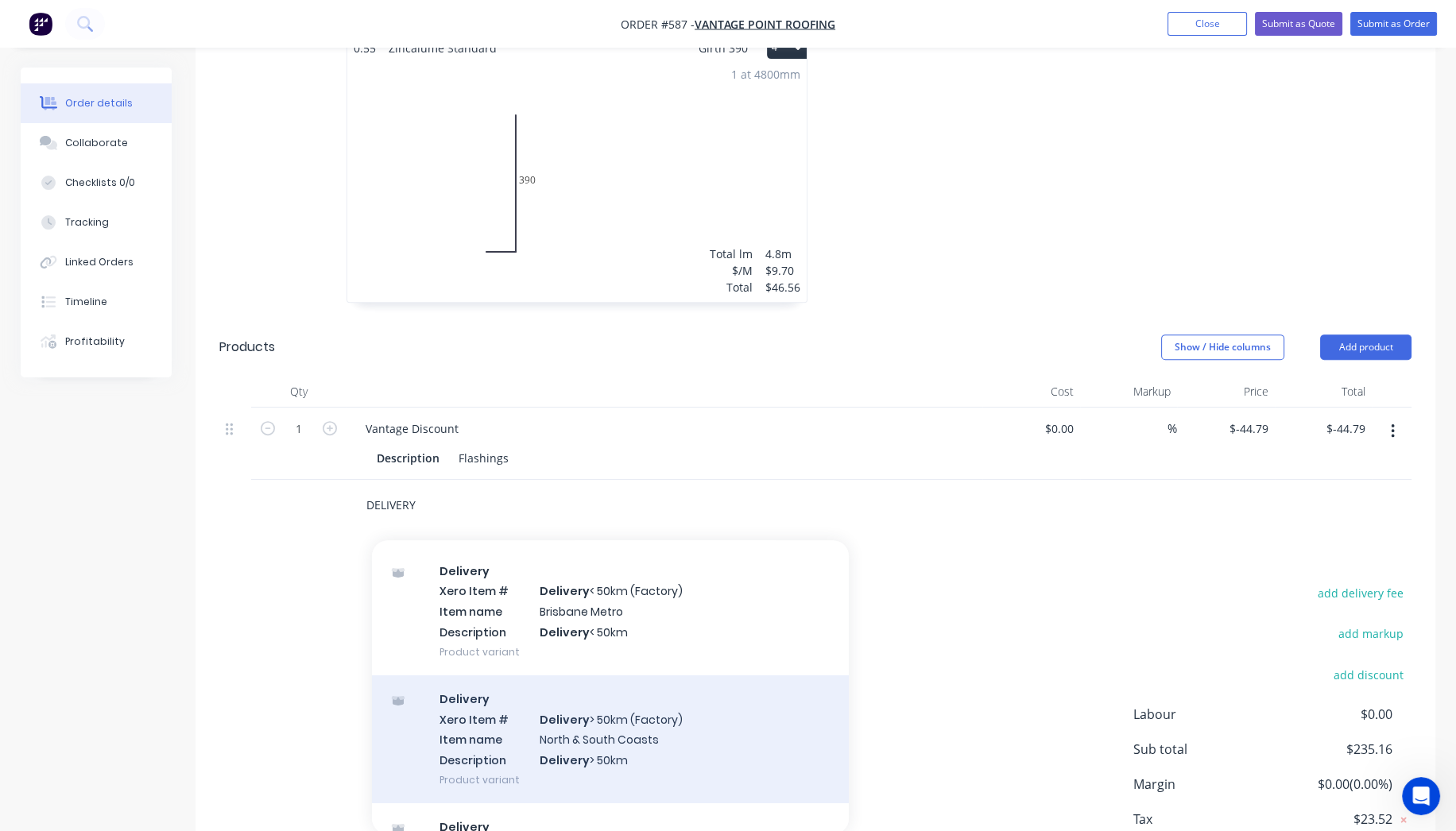
scroll to position [79, 0]
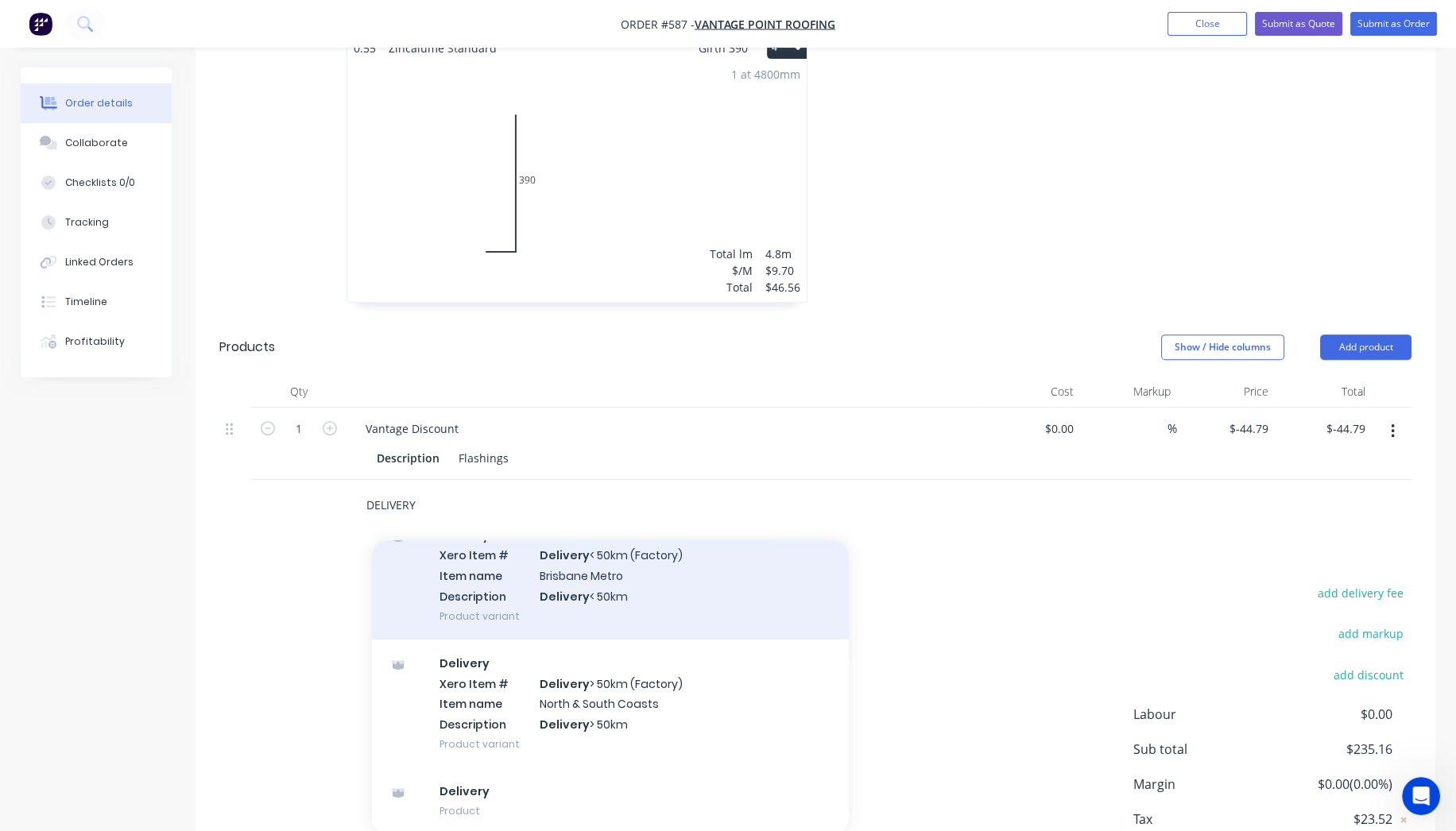
type input "DELIVERY"
click at [624, 576] on div "Delivery Xero Item # Delivery < 50km (Factory) Item name Brisbane Metro Descrip…" at bounding box center [610, 576] width 477 height 128
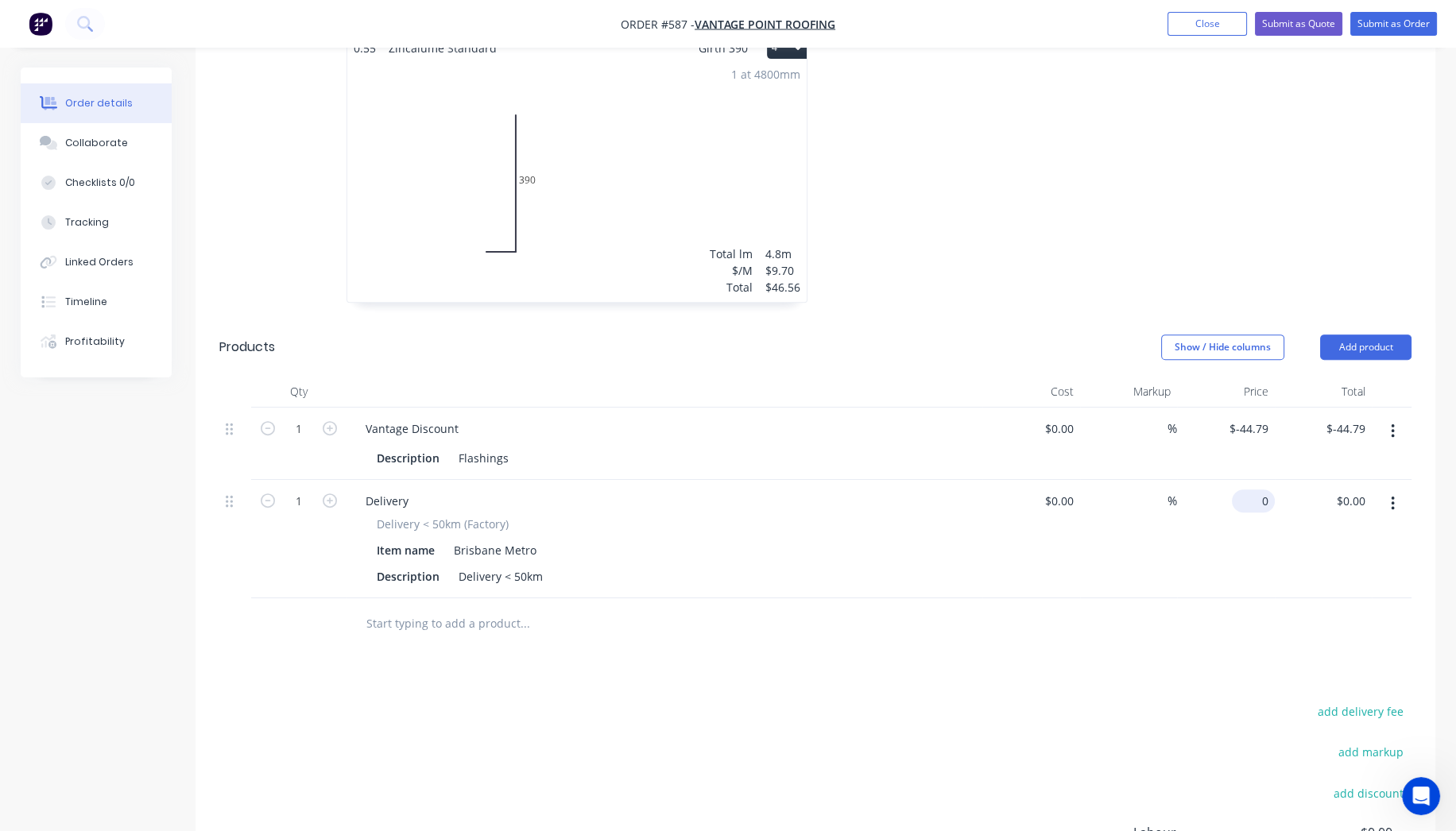
click at [1259, 495] on input "0" at bounding box center [1256, 500] width 37 height 23
type input "$85.00"
click at [1222, 598] on div at bounding box center [815, 623] width 1192 height 52
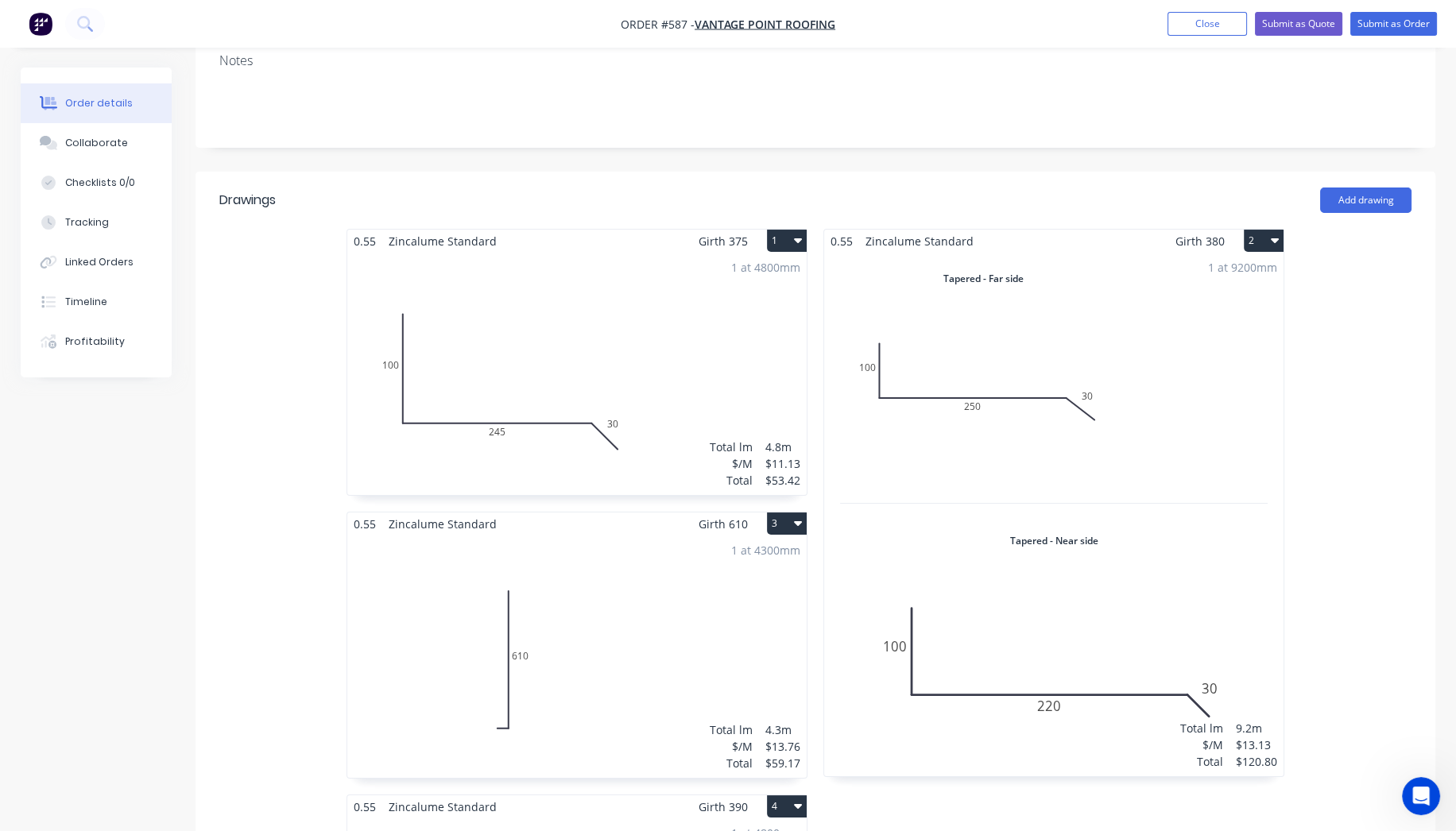
scroll to position [0, 0]
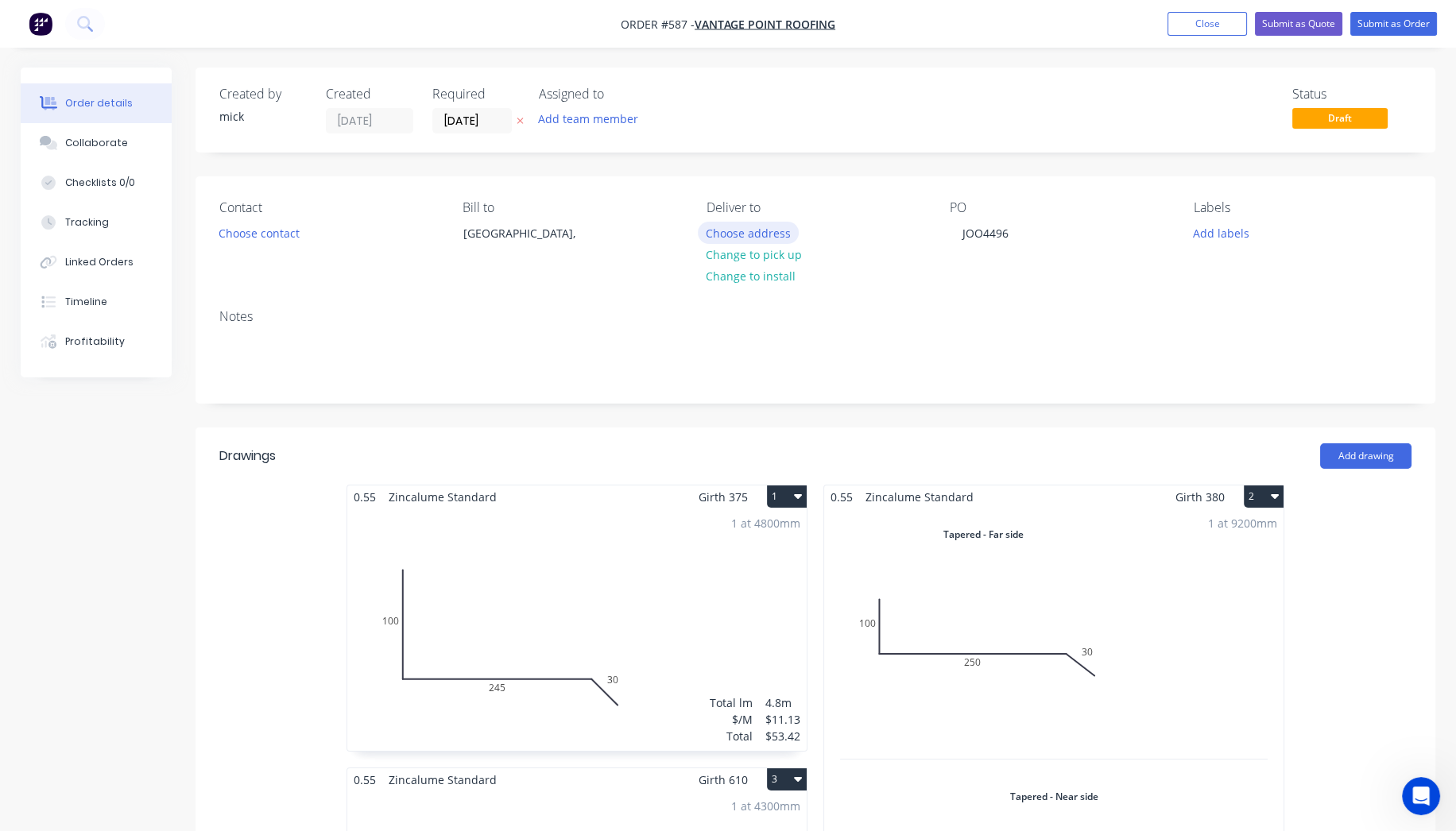
click at [716, 225] on button "Choose address" at bounding box center [749, 232] width 102 height 21
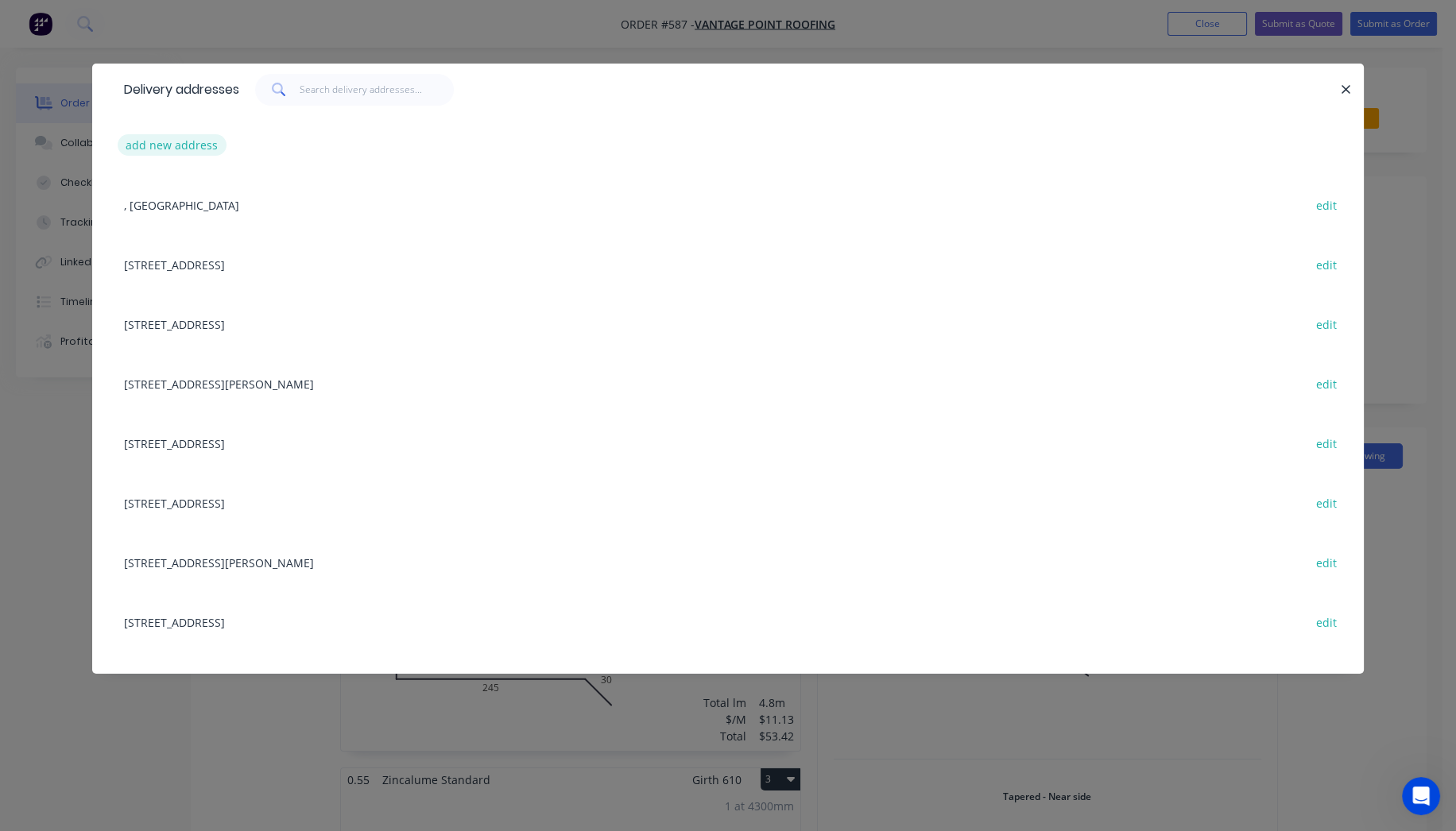
click at [212, 145] on button "add new address" at bounding box center [172, 145] width 109 height 21
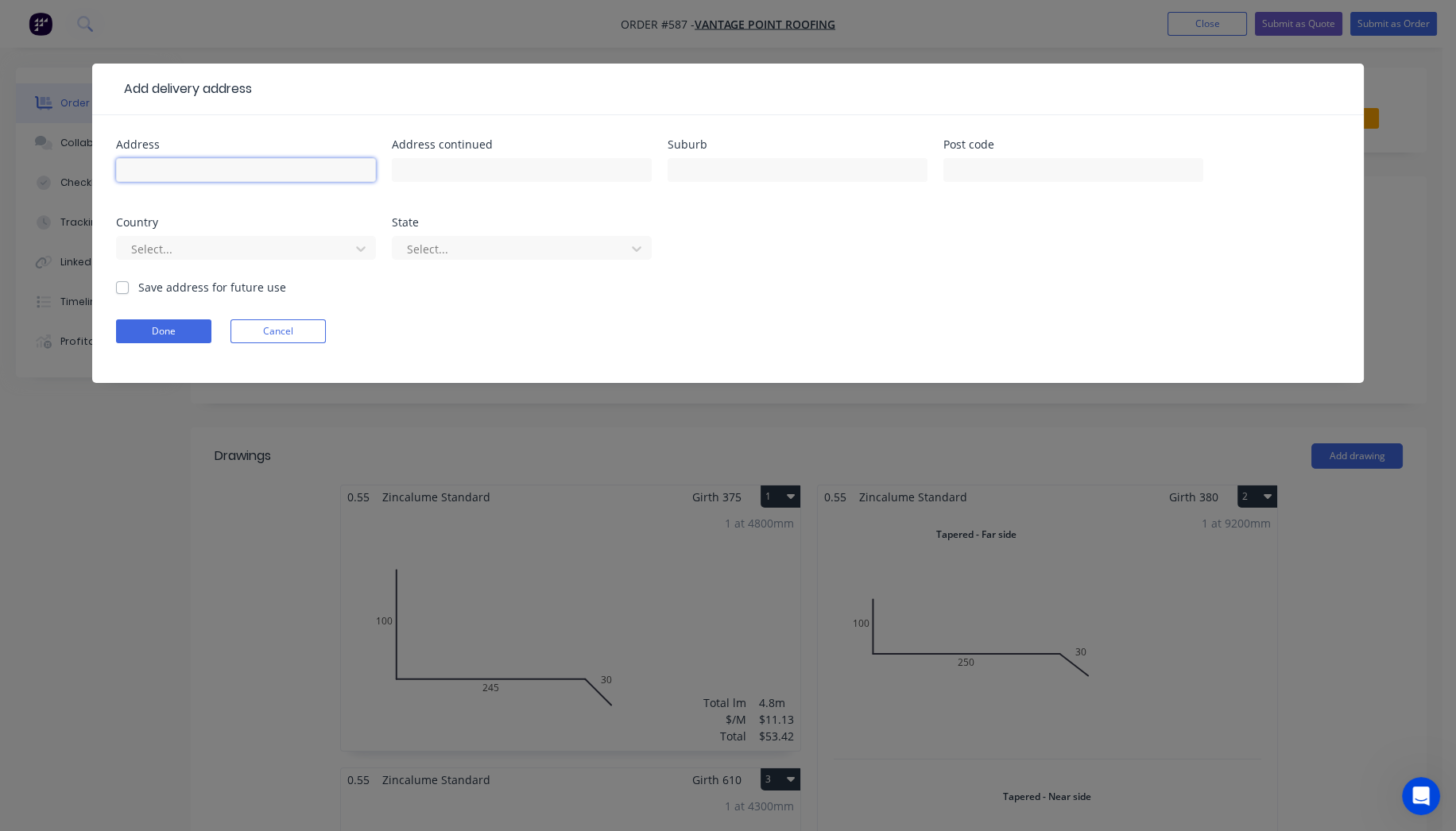
click at [268, 178] on input "text" at bounding box center [245, 170] width 260 height 24
type input "129 ROBINSON RD EAST"
click at [791, 151] on div "Suburb" at bounding box center [797, 169] width 260 height 62
click at [792, 162] on input "text" at bounding box center [797, 170] width 260 height 24
type input "GEEBUNG"
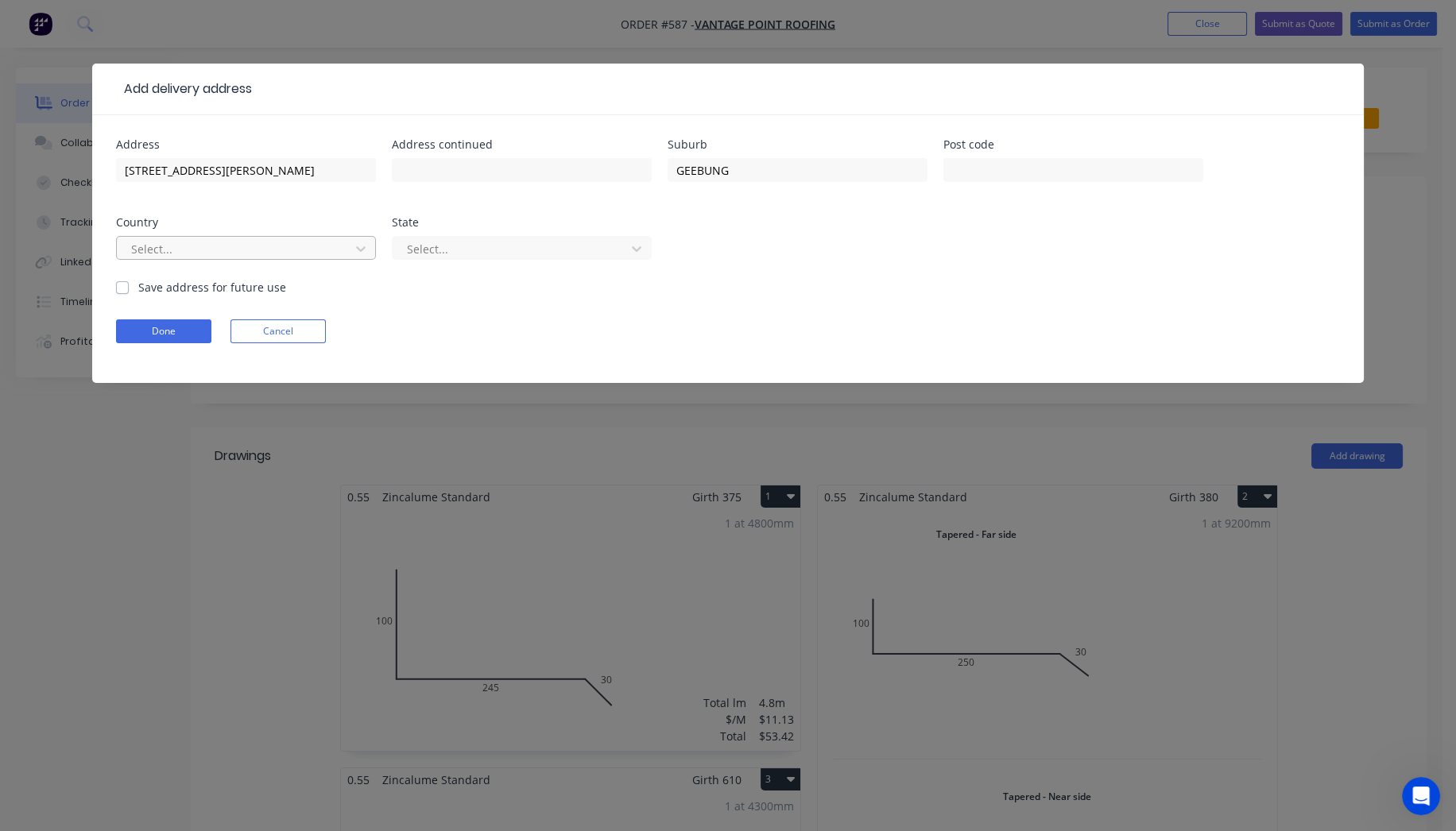
click at [197, 244] on div at bounding box center [235, 248] width 212 height 20
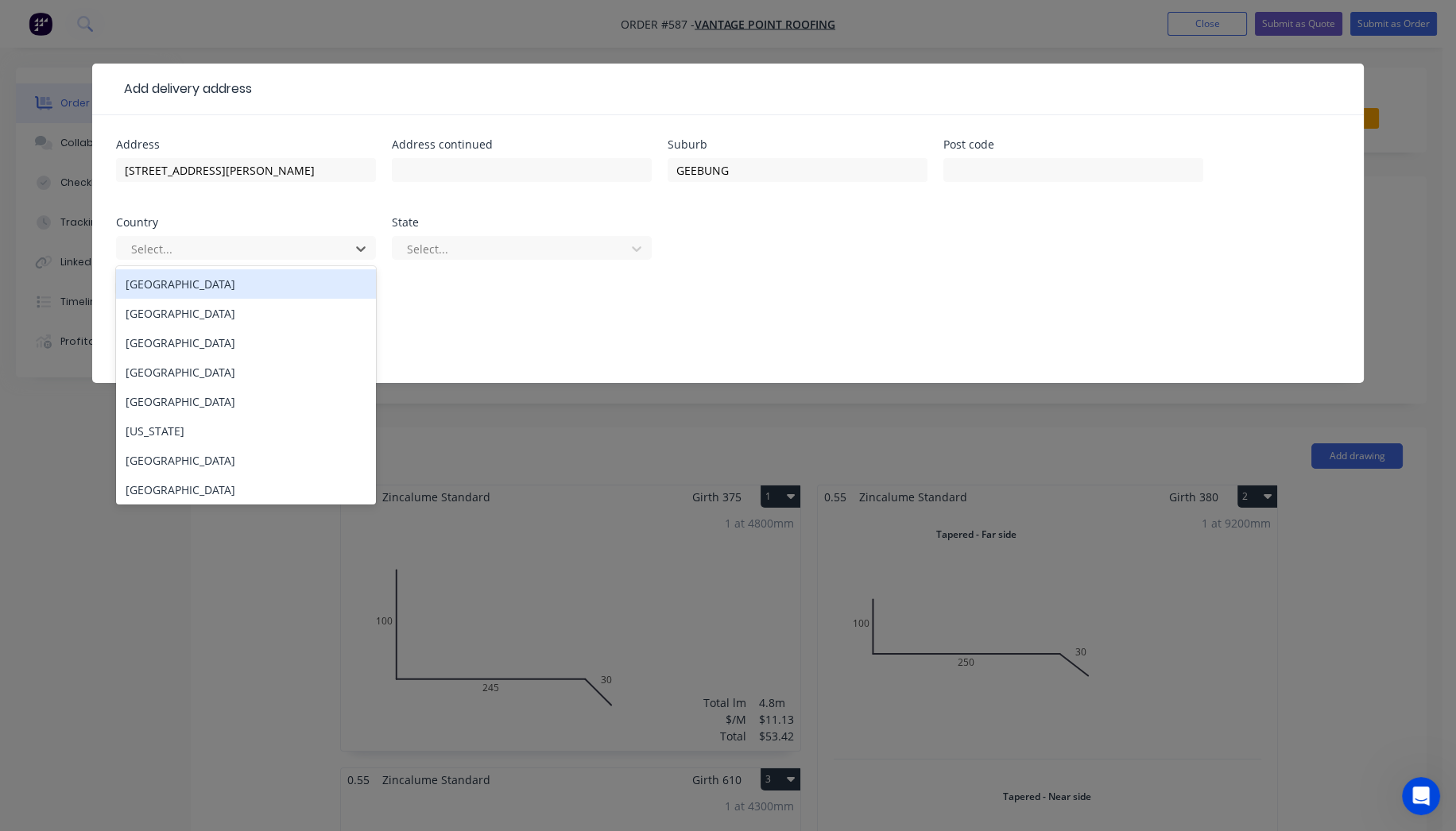
drag, startPoint x: 187, startPoint y: 283, endPoint x: 230, endPoint y: 287, distance: 43.2
click at [188, 283] on div "Australia" at bounding box center [245, 284] width 260 height 30
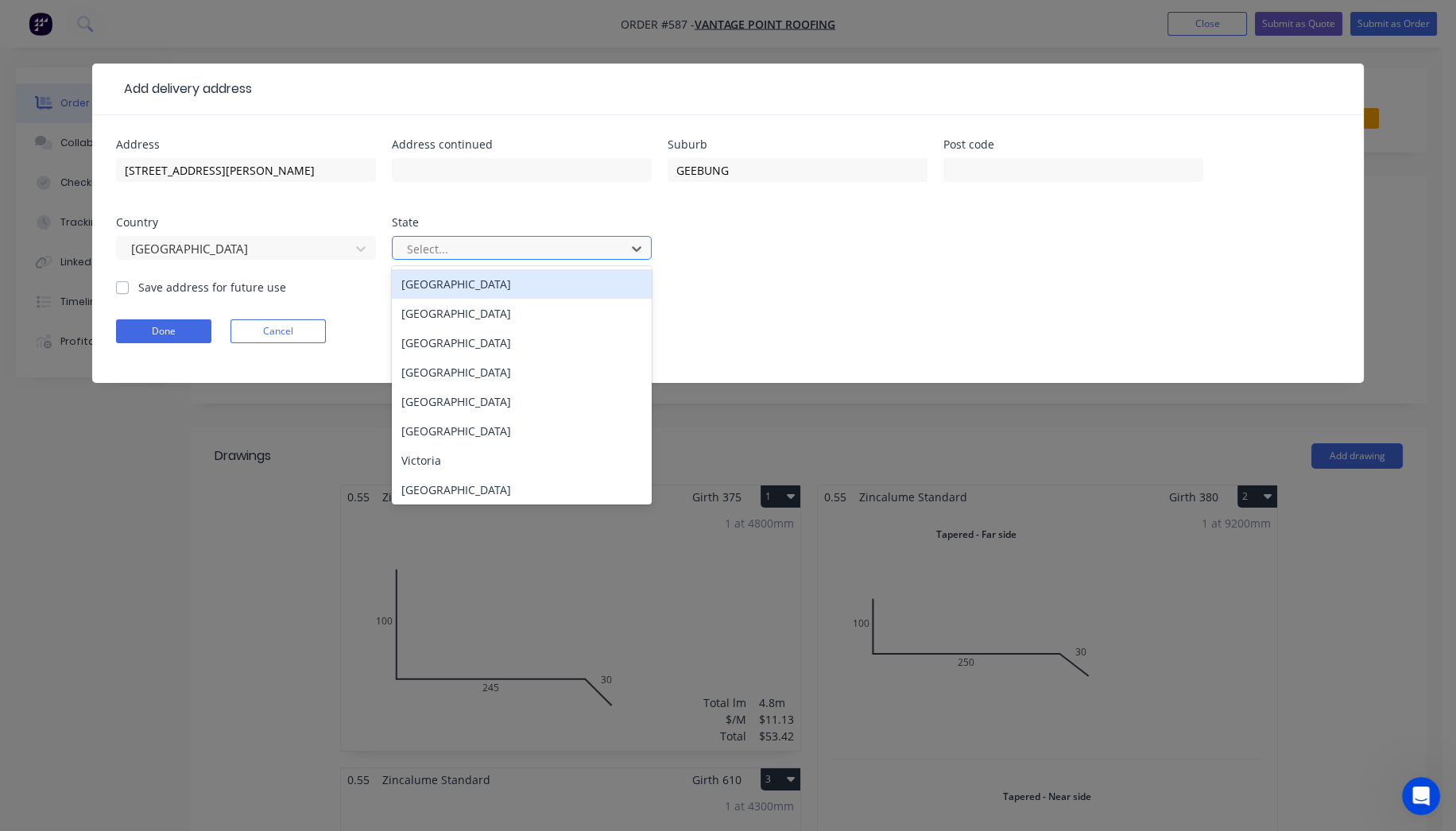
click at [479, 248] on div at bounding box center [511, 248] width 212 height 20
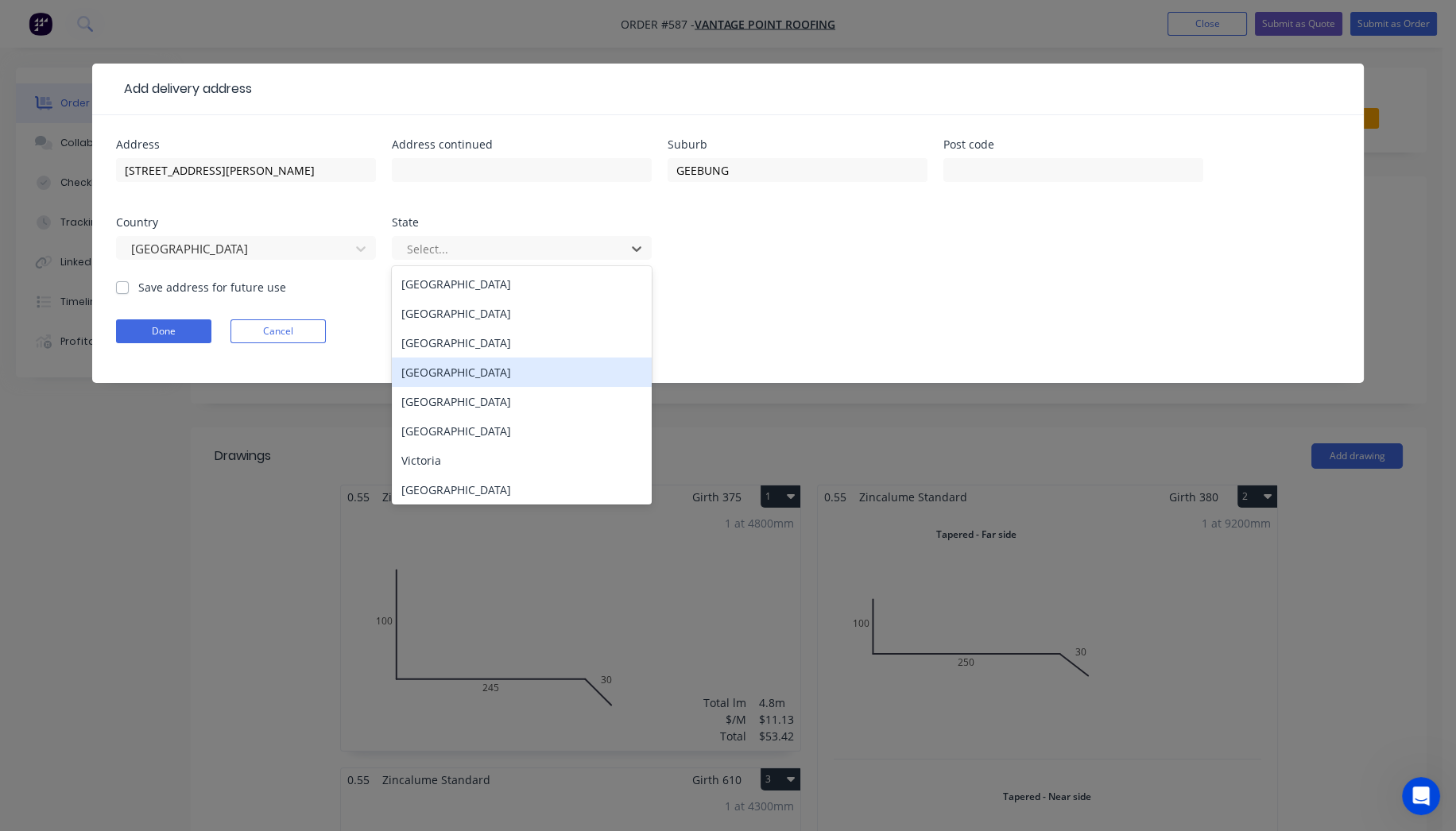
click at [429, 375] on div "Queensland" at bounding box center [522, 372] width 260 height 30
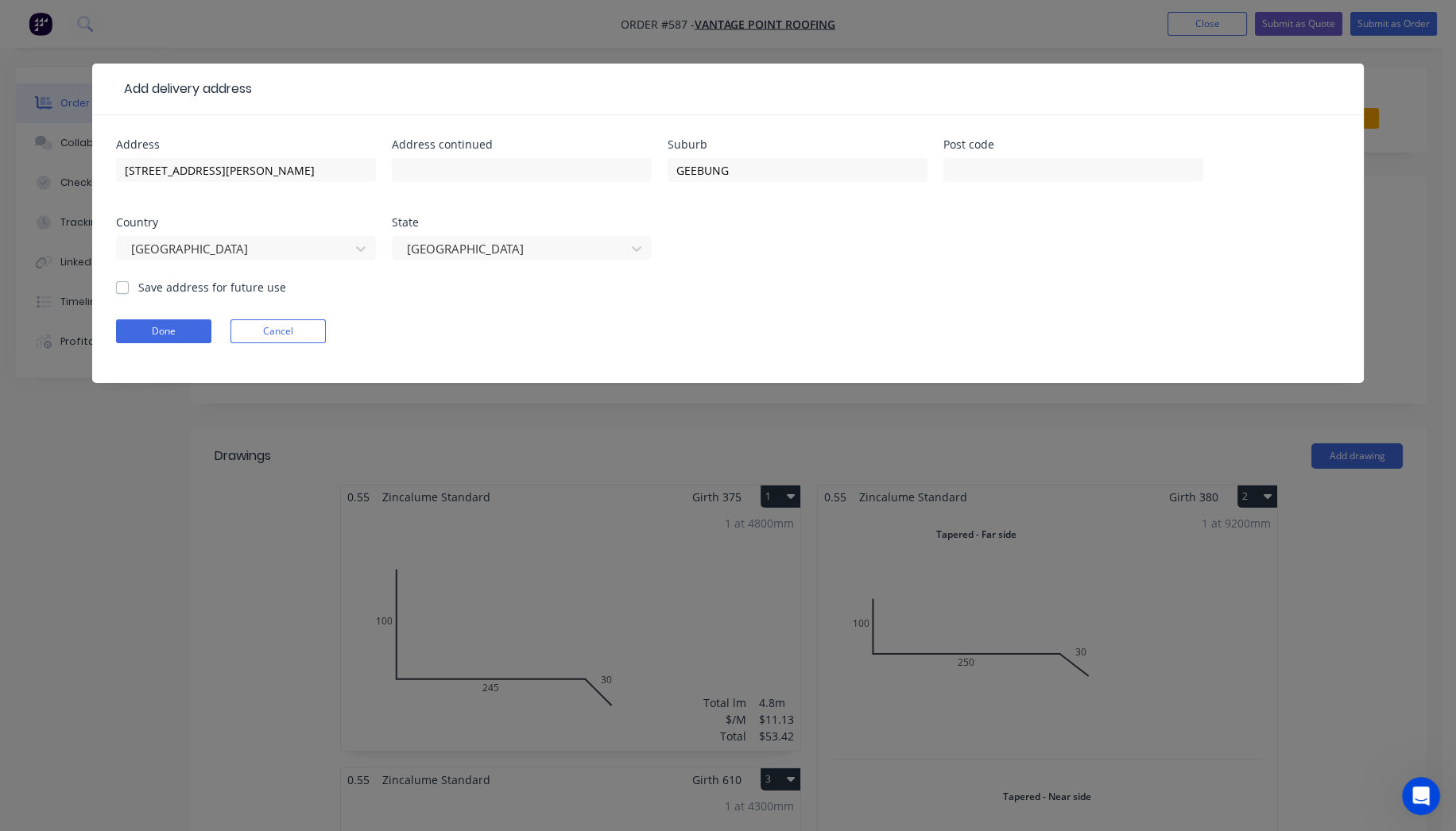
click at [136, 287] on div "Save address for future use" at bounding box center [201, 287] width 170 height 17
click at [139, 284] on label "Save address for future use" at bounding box center [213, 287] width 148 height 17
click at [127, 284] on input "Save address for future use" at bounding box center [122, 287] width 13 height 15
checkbox input "true"
click at [146, 321] on button "Done" at bounding box center [163, 332] width 95 height 24
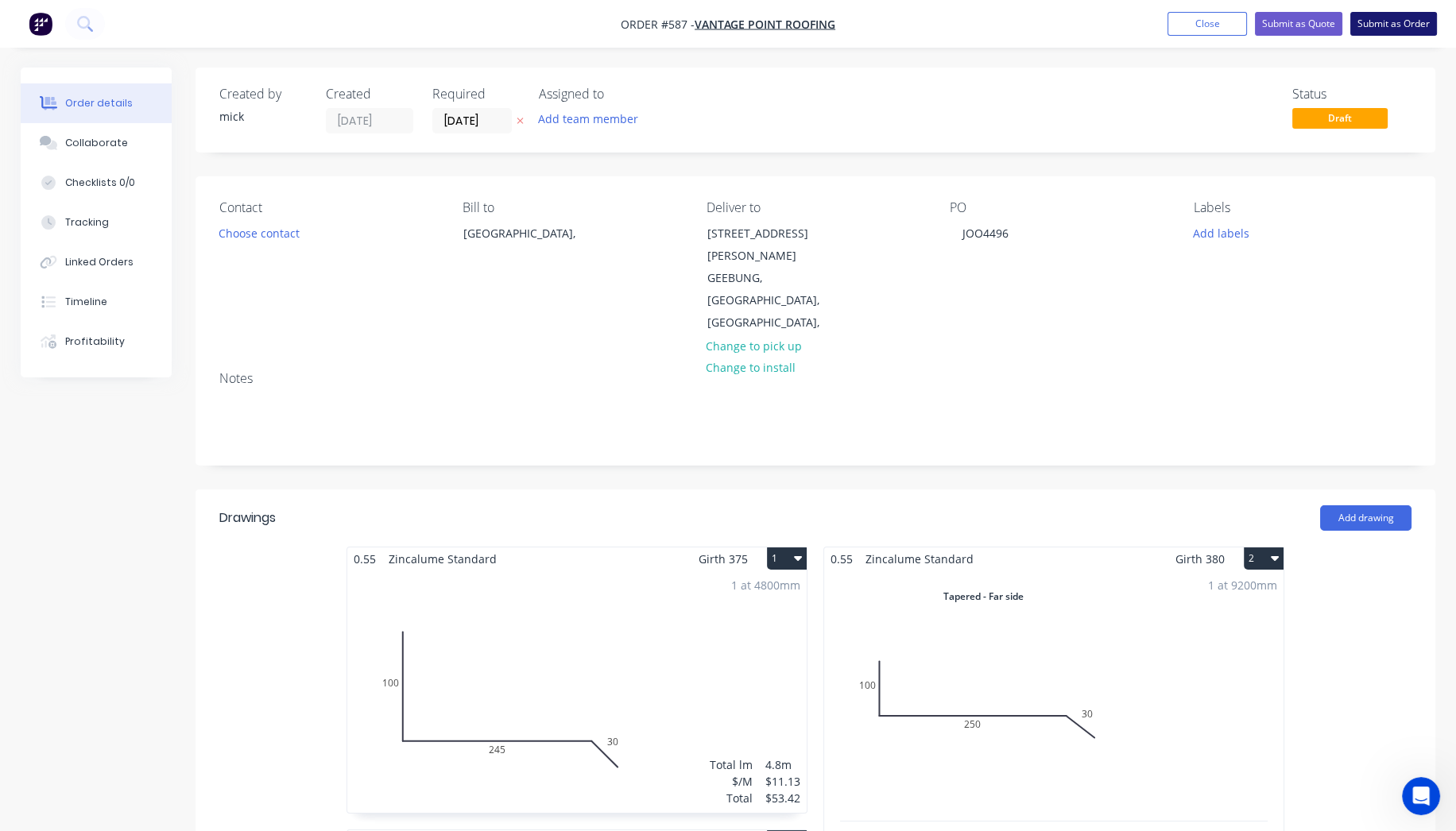
click at [1400, 17] on button "Submit as Order" at bounding box center [1394, 24] width 87 height 24
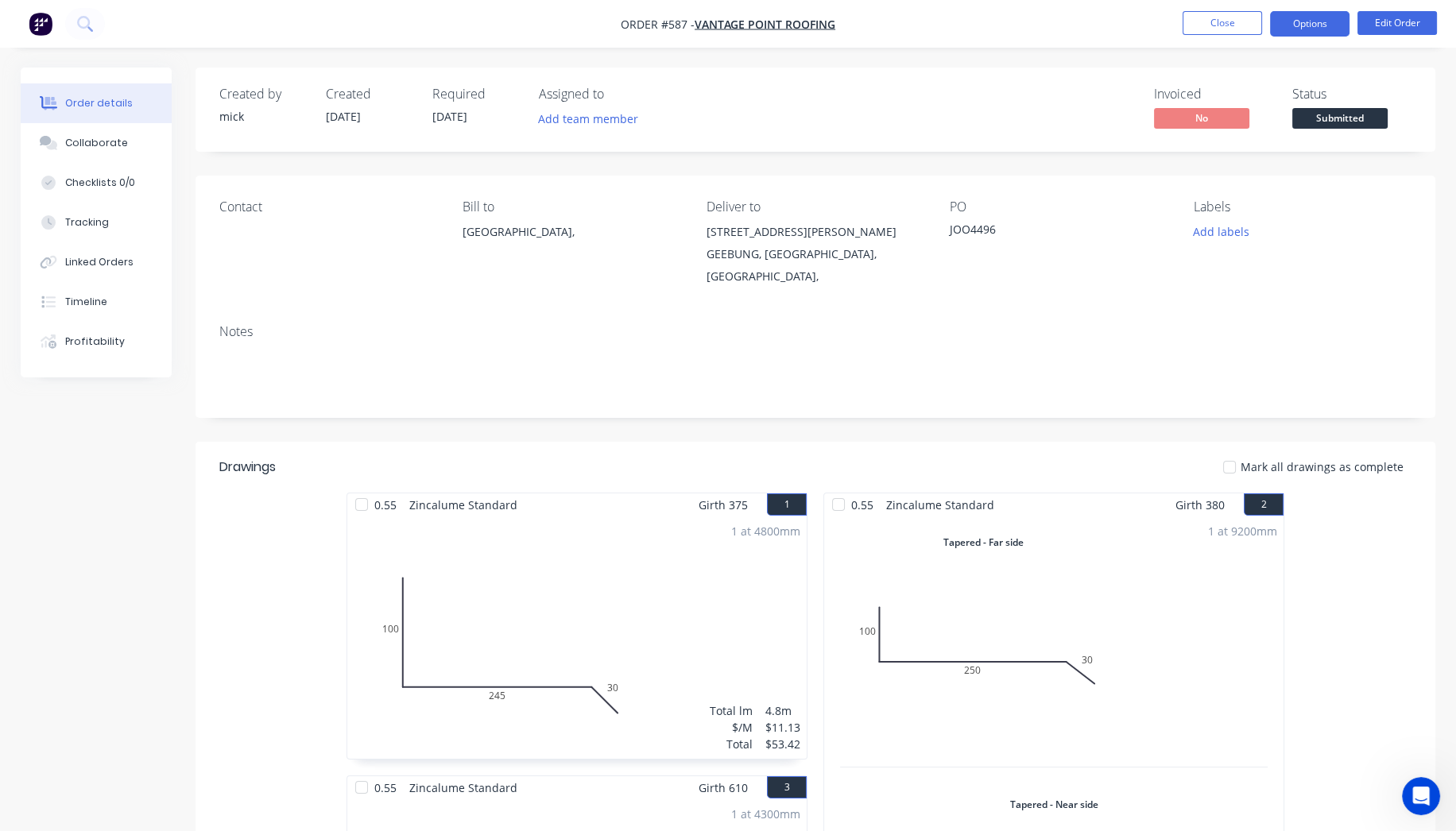
click at [1322, 23] on button "Options" at bounding box center [1310, 24] width 79 height 26
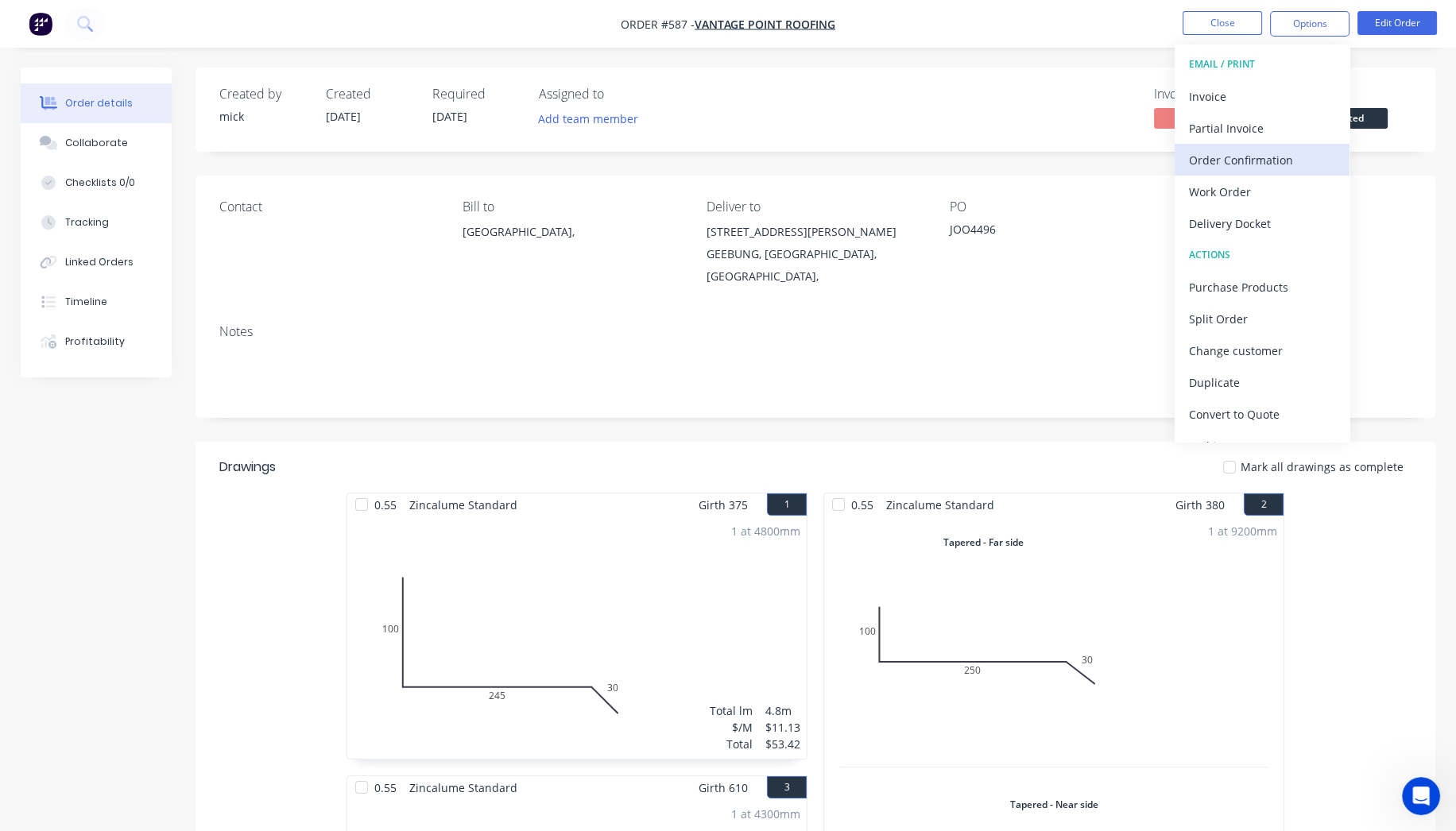
scroll to position [23, 0]
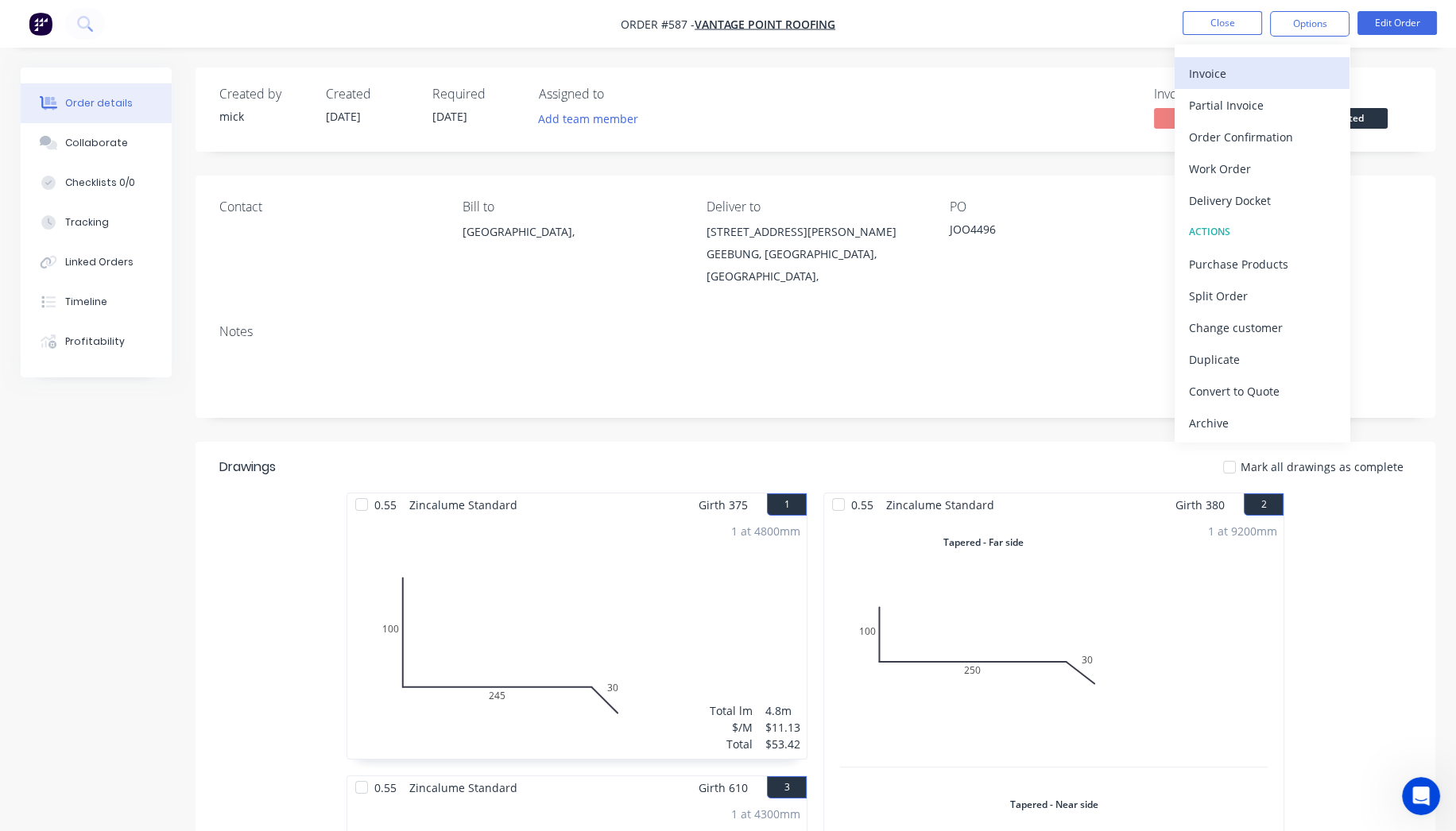
click at [1267, 80] on div "Invoice" at bounding box center [1262, 73] width 146 height 23
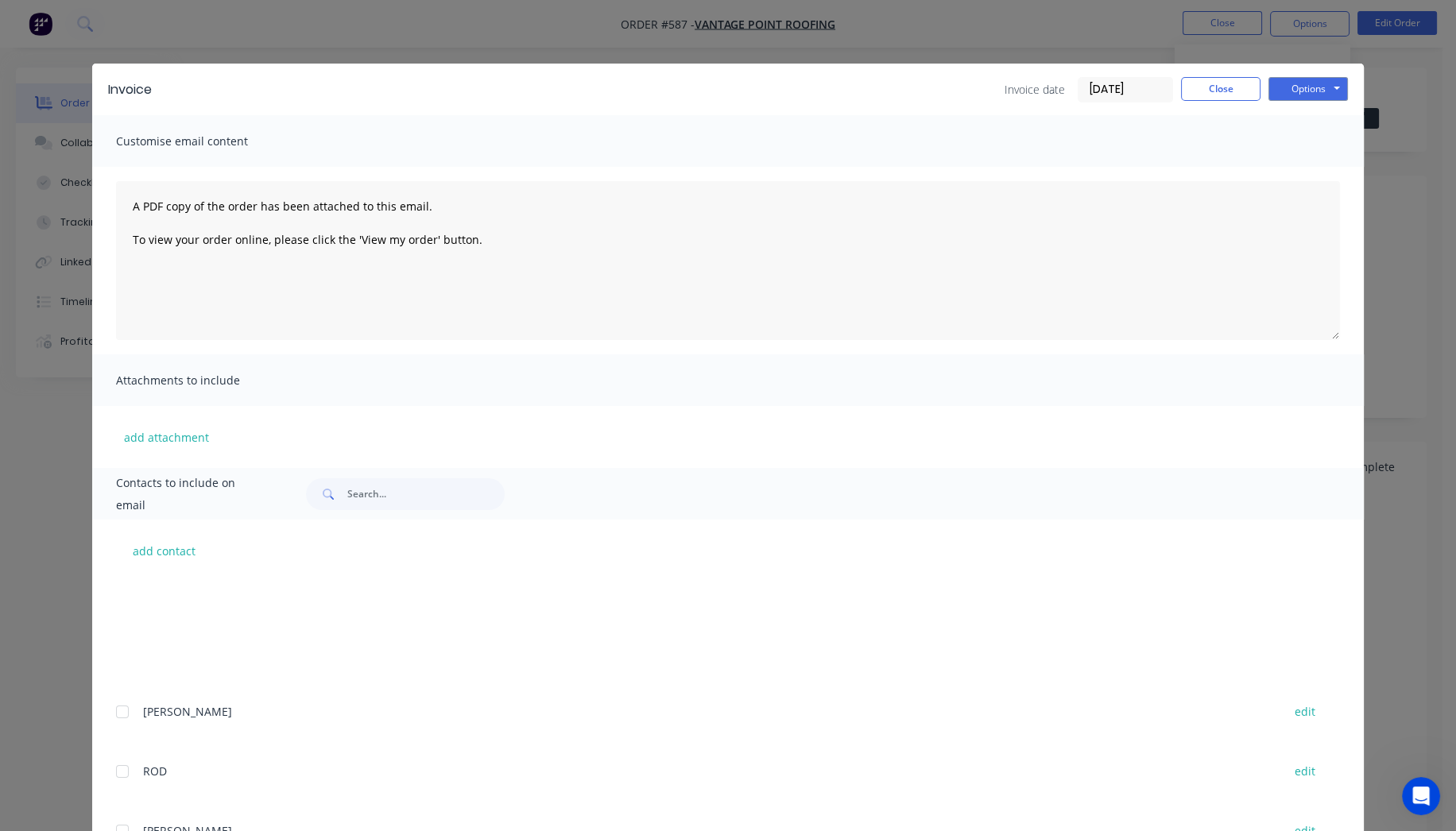
scroll to position [224, 0]
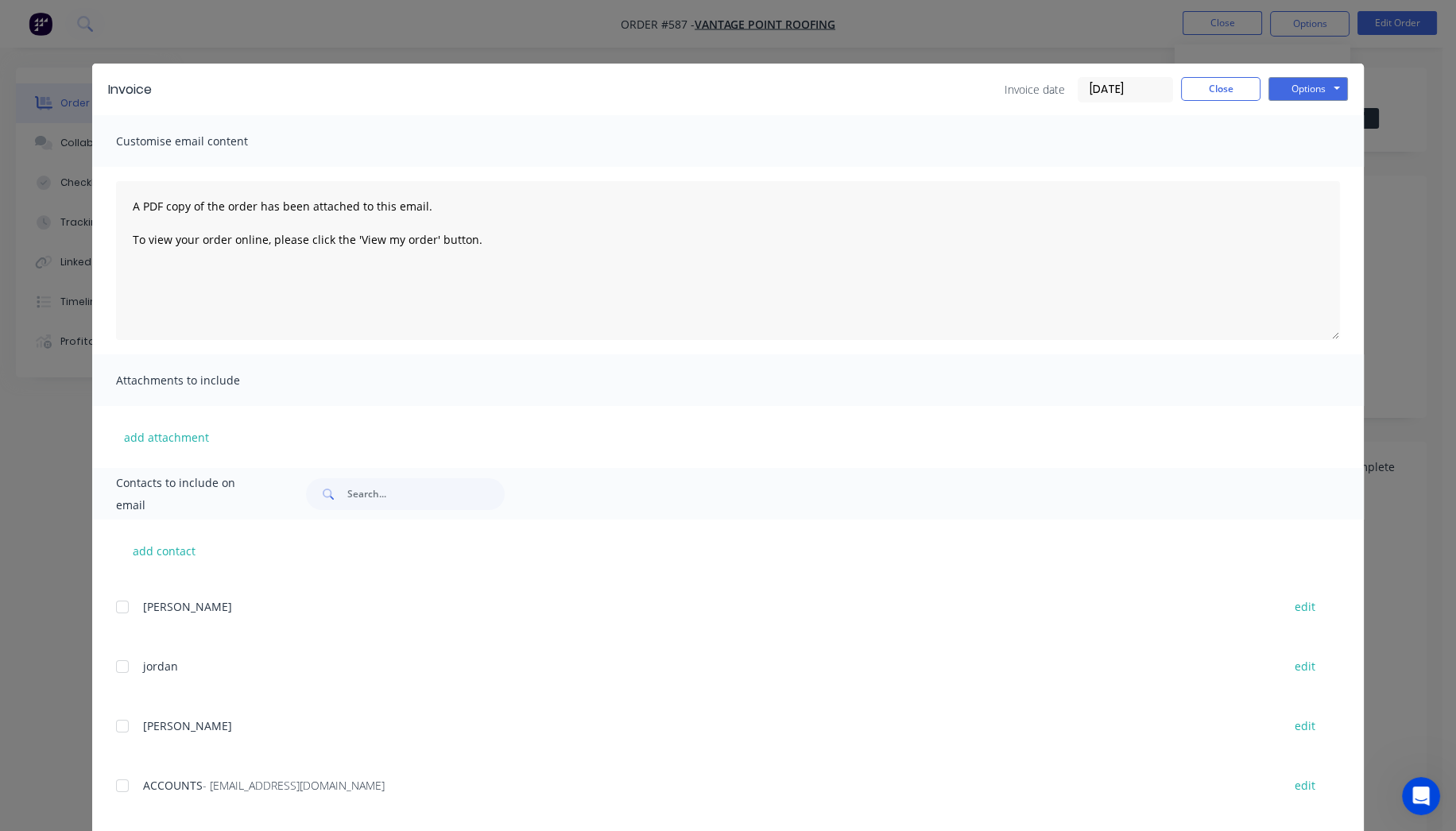
click at [117, 777] on div at bounding box center [122, 785] width 31 height 31
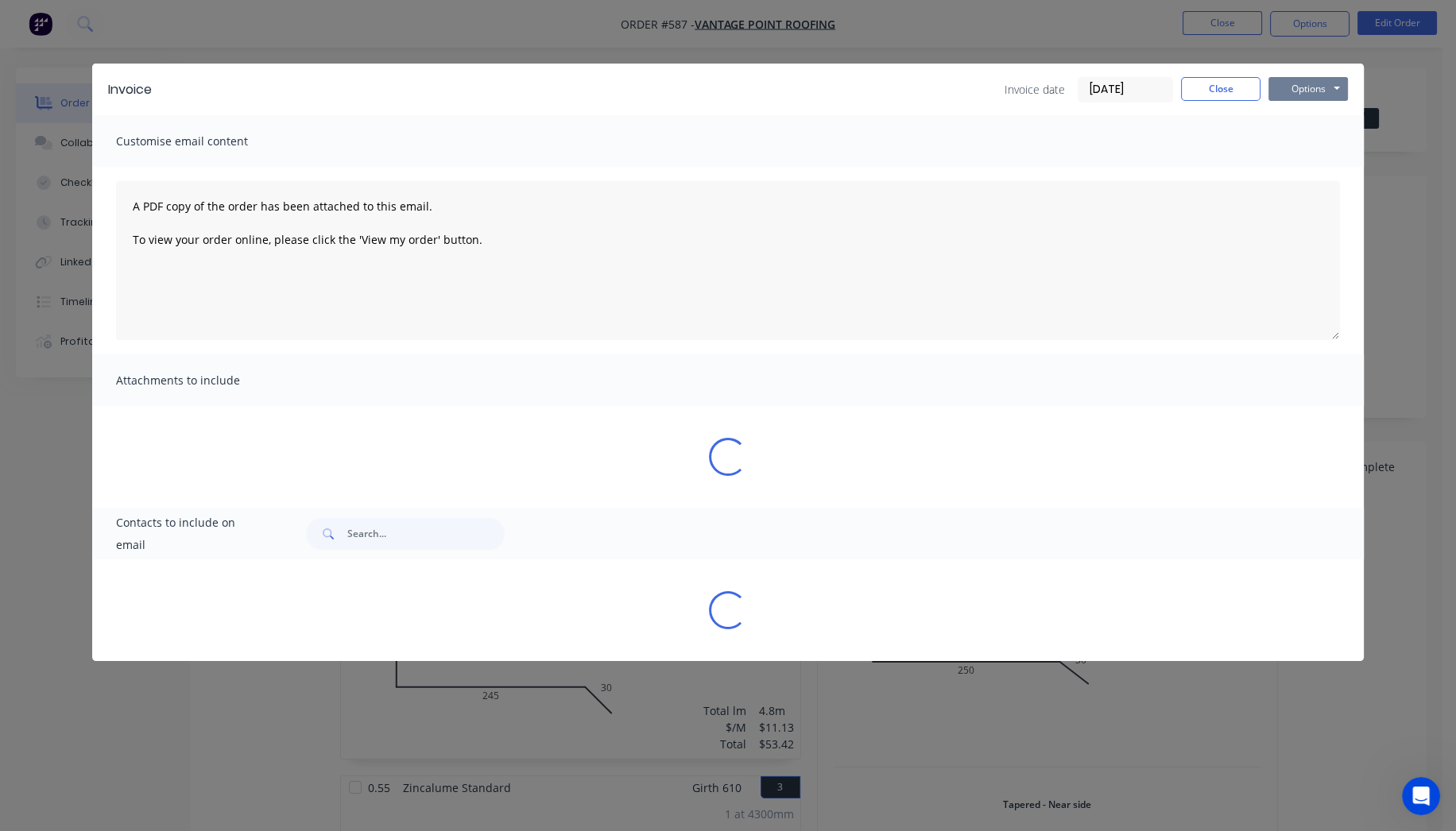
click at [1323, 94] on button "Options" at bounding box center [1308, 89] width 79 height 24
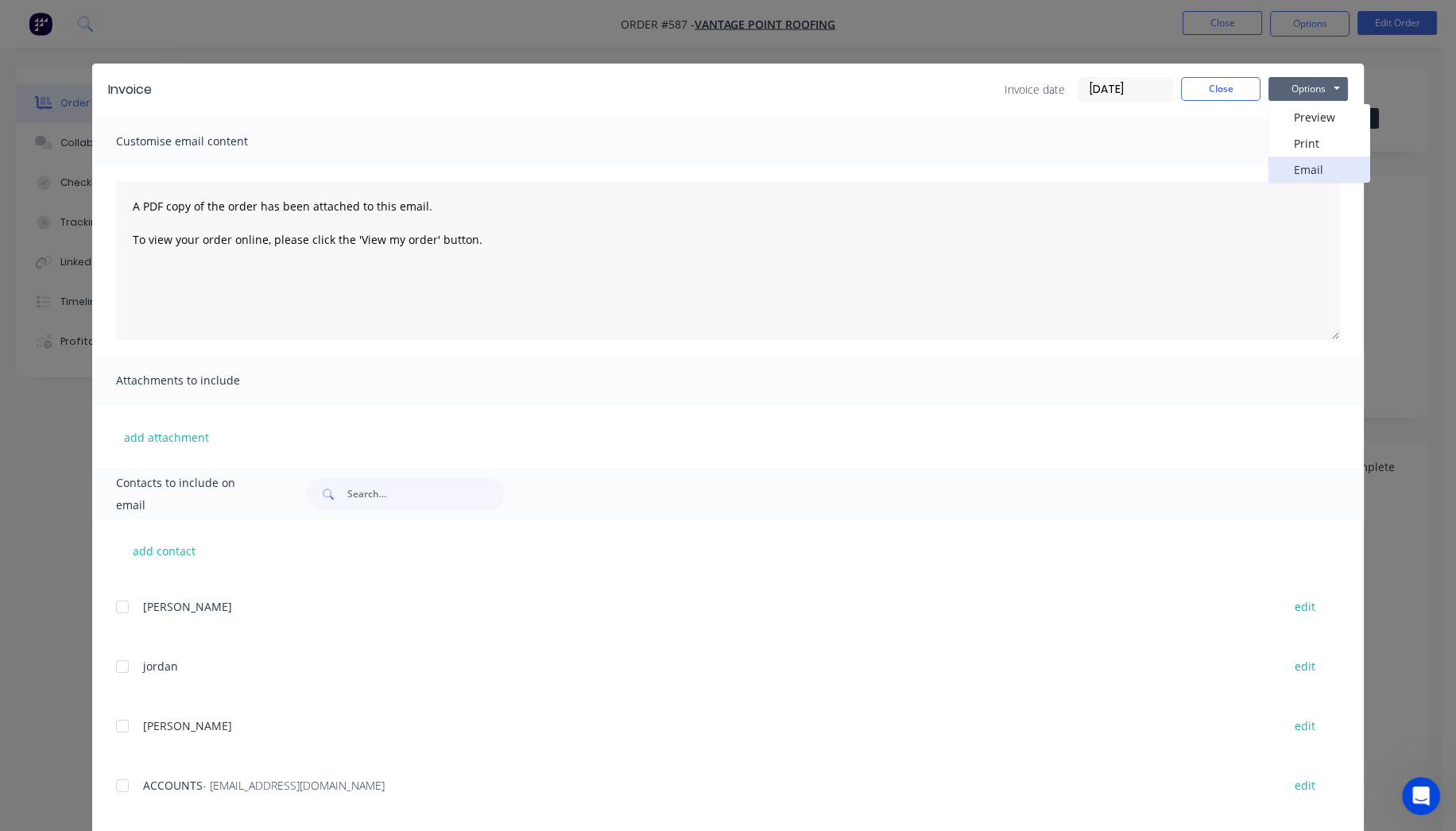
click at [1320, 174] on button "Email" at bounding box center [1320, 169] width 102 height 26
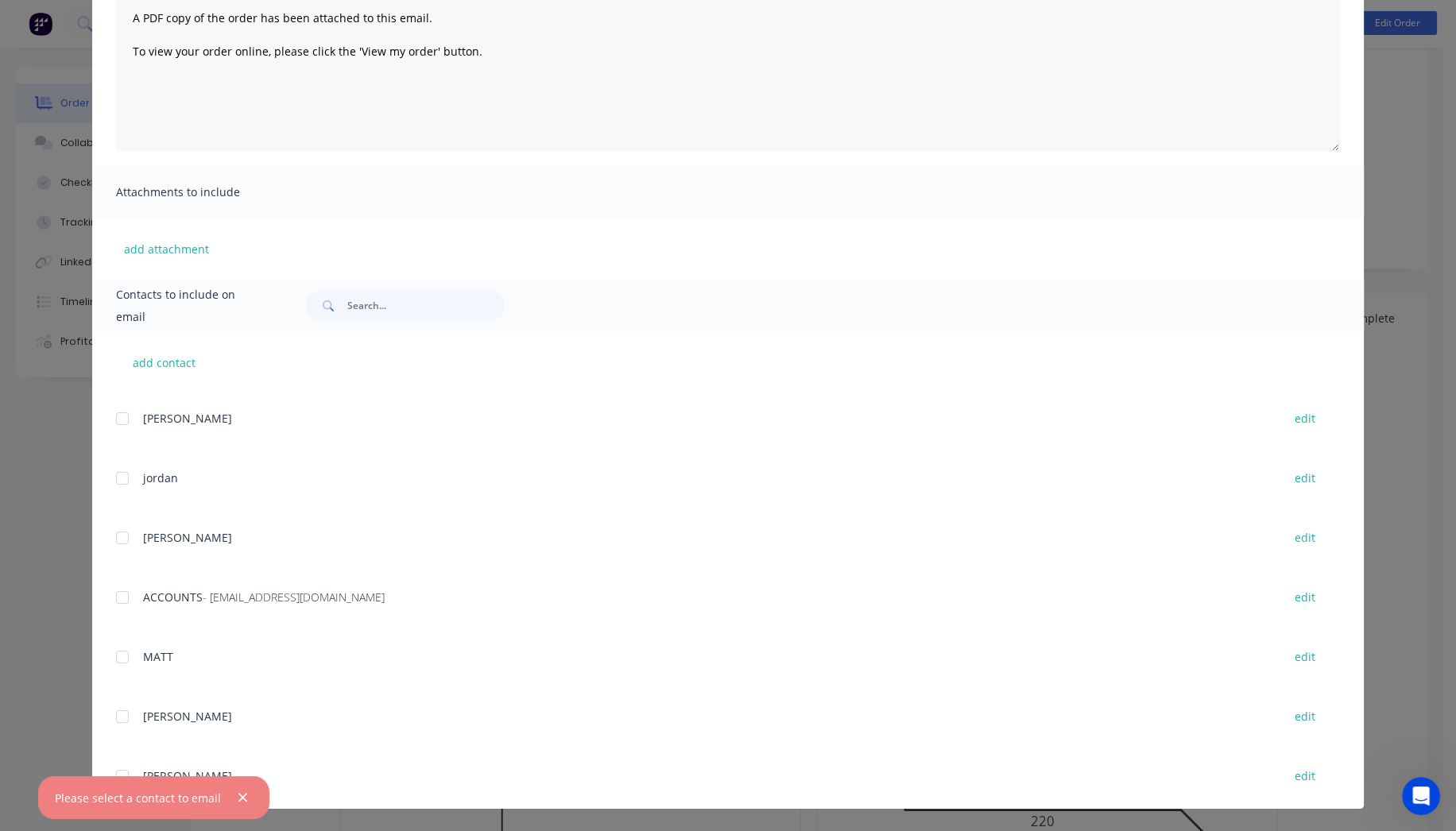
scroll to position [176, 0]
click at [121, 595] on div at bounding box center [122, 597] width 31 height 31
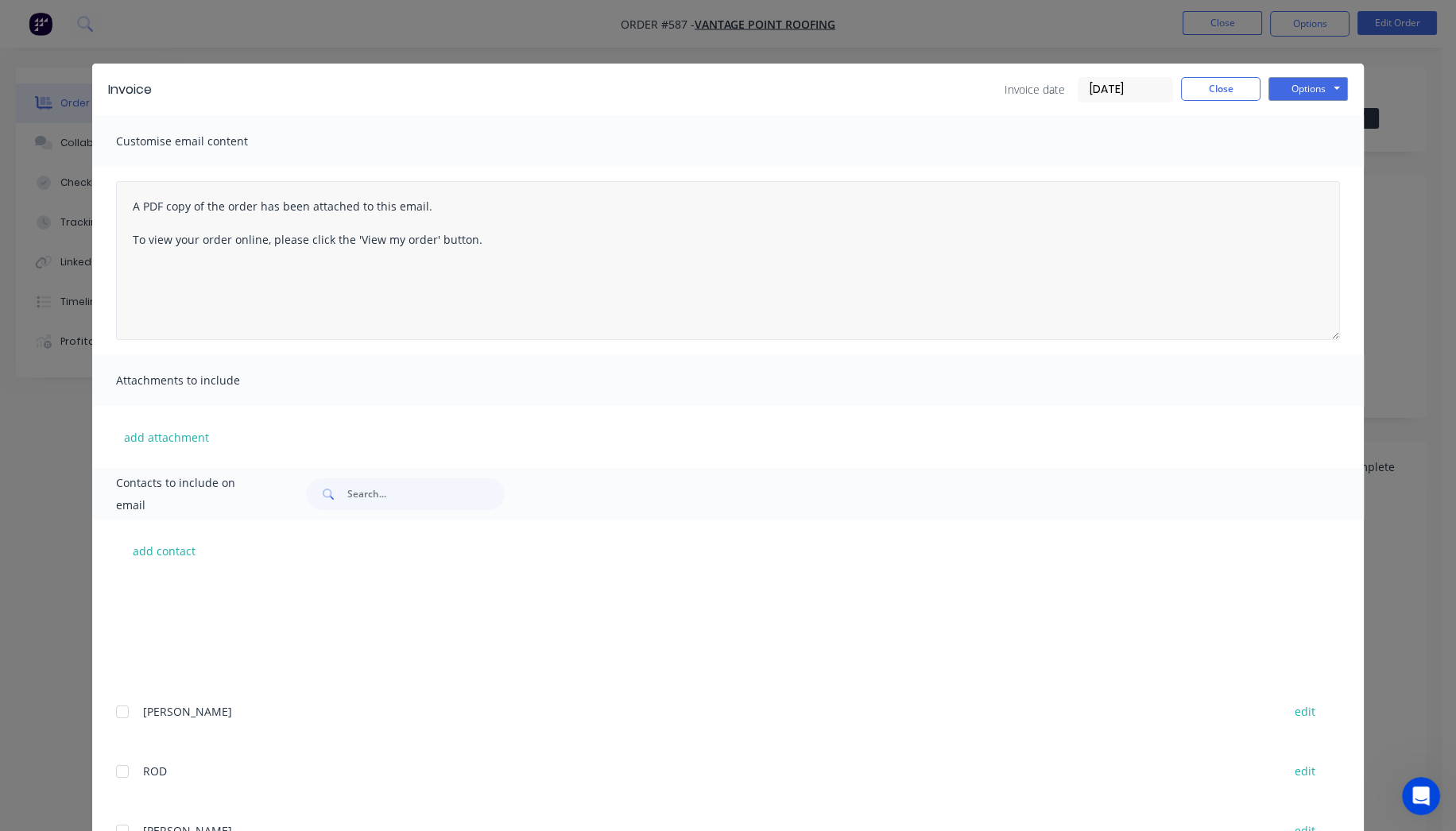
scroll to position [224, 0]
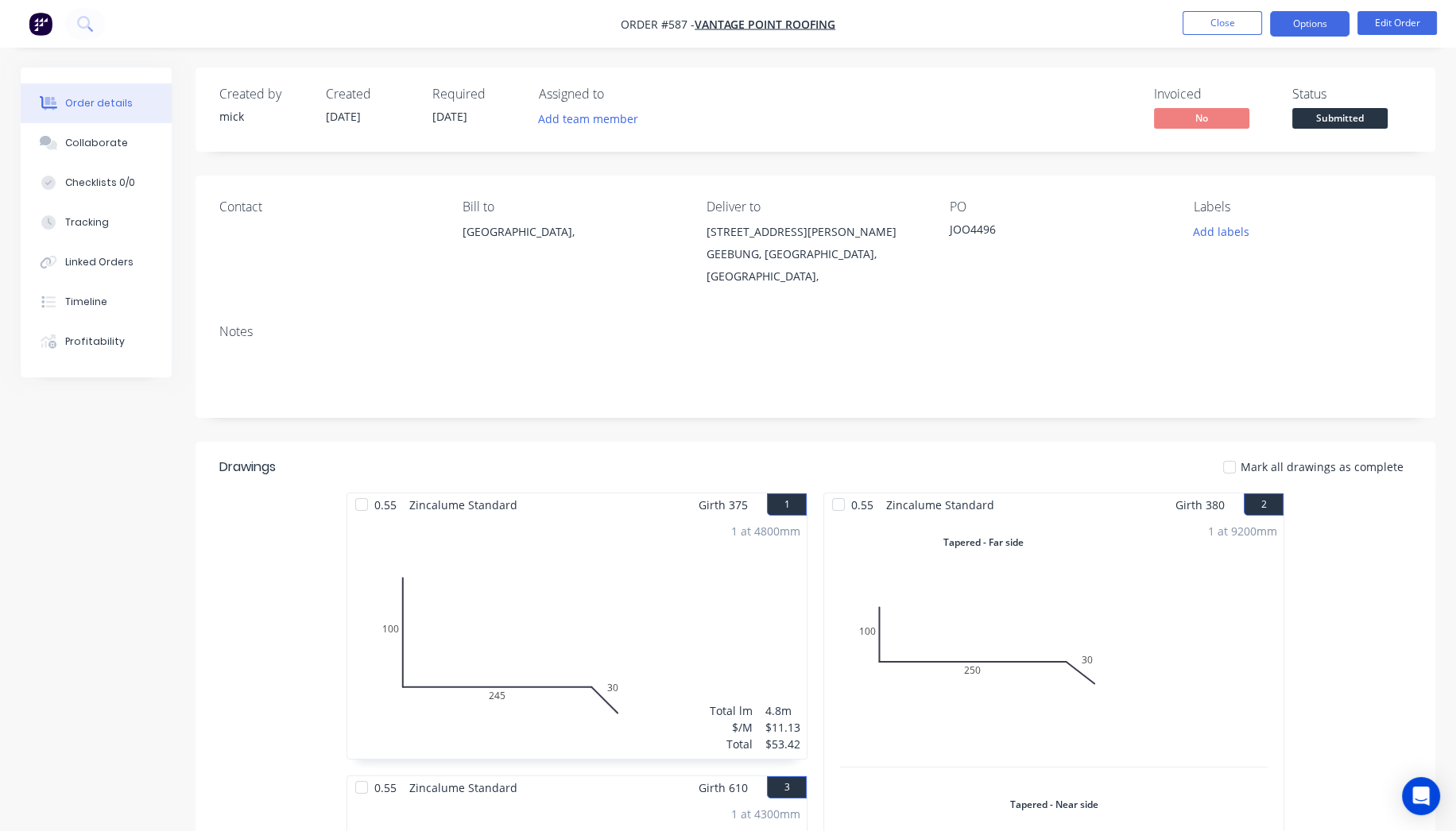
click at [1299, 18] on button "Options" at bounding box center [1310, 24] width 79 height 26
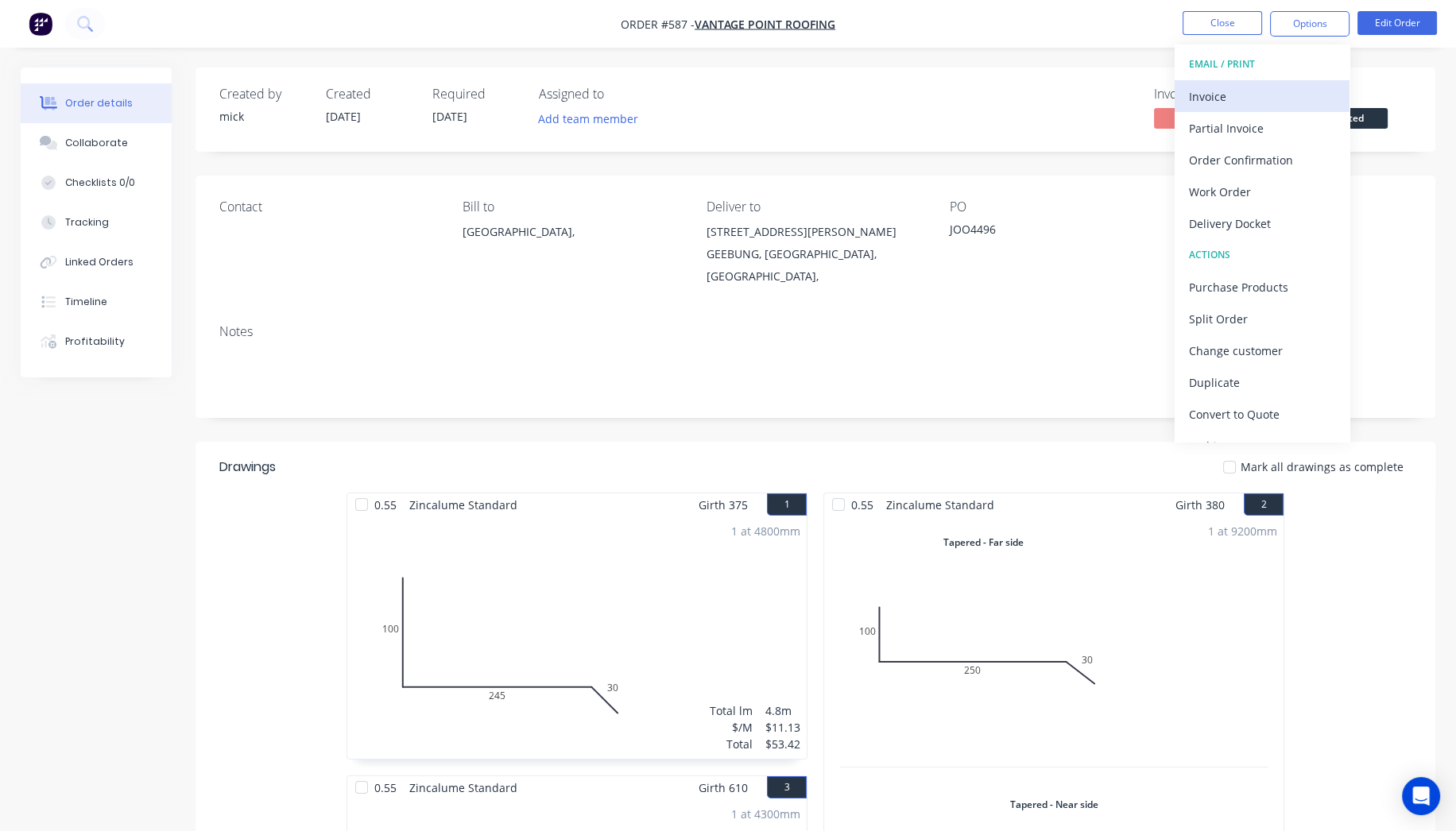
click at [1244, 97] on div "Invoice" at bounding box center [1262, 96] width 146 height 23
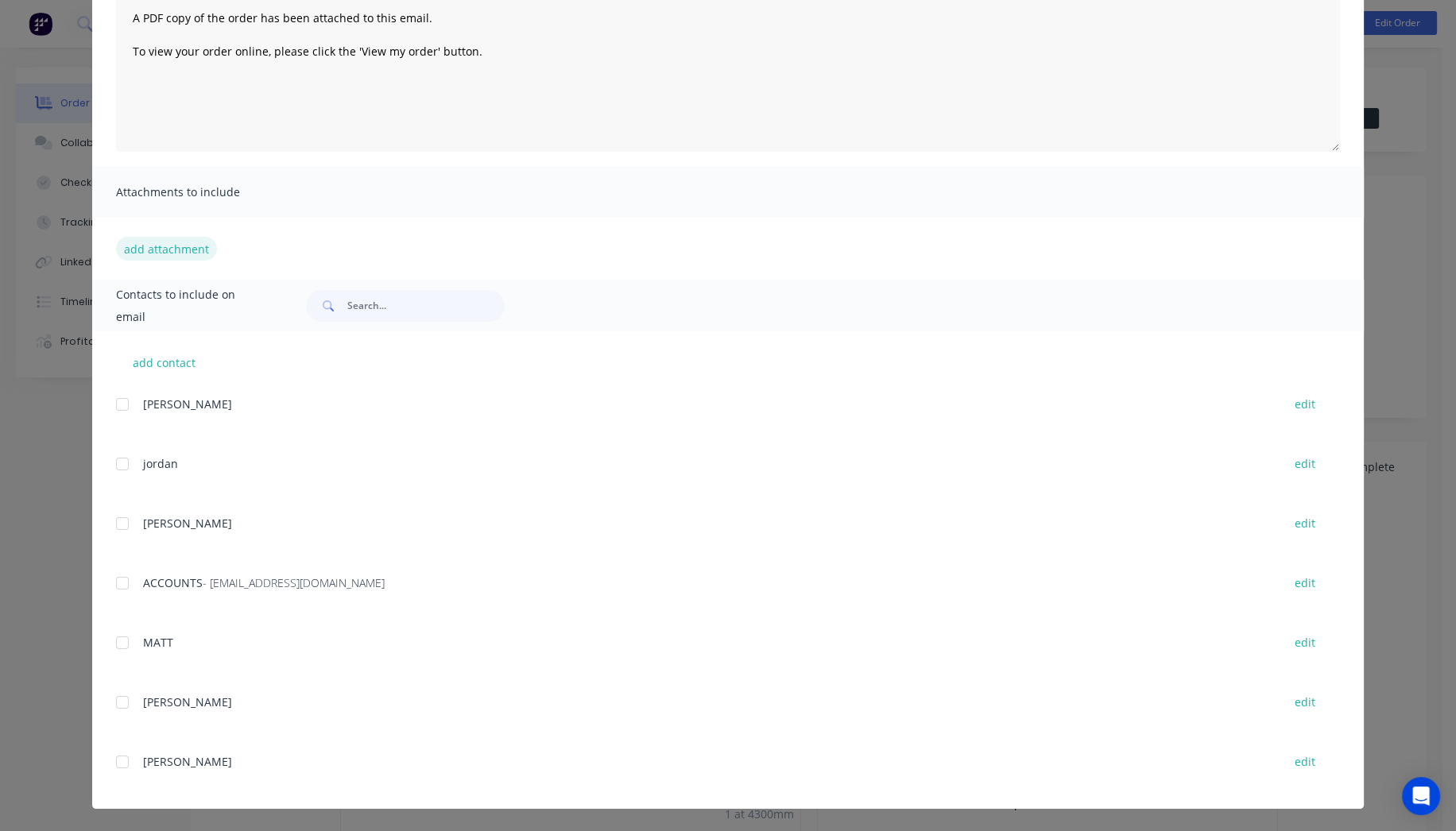
scroll to position [265, 0]
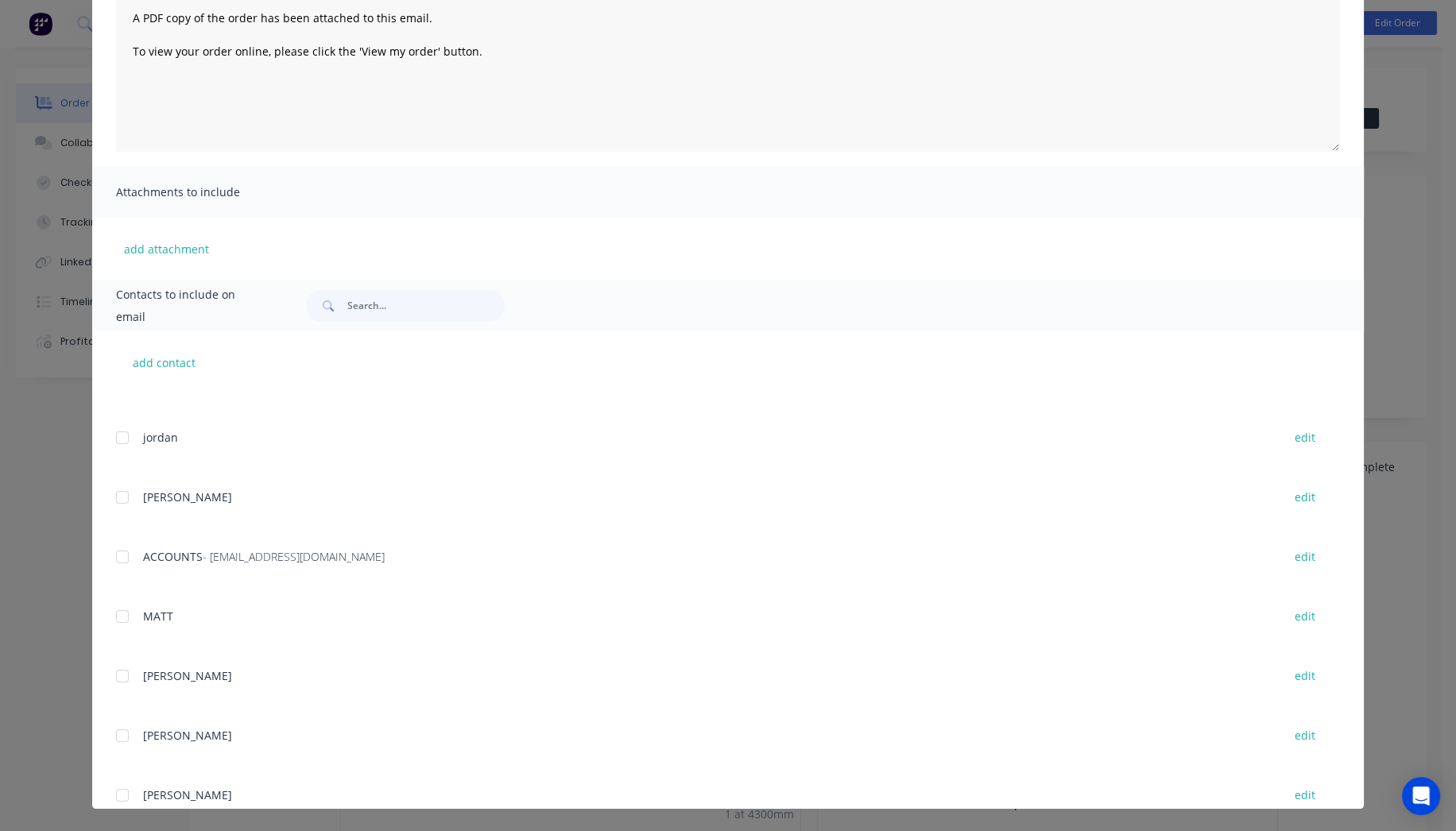
click at [120, 556] on div at bounding box center [122, 556] width 31 height 31
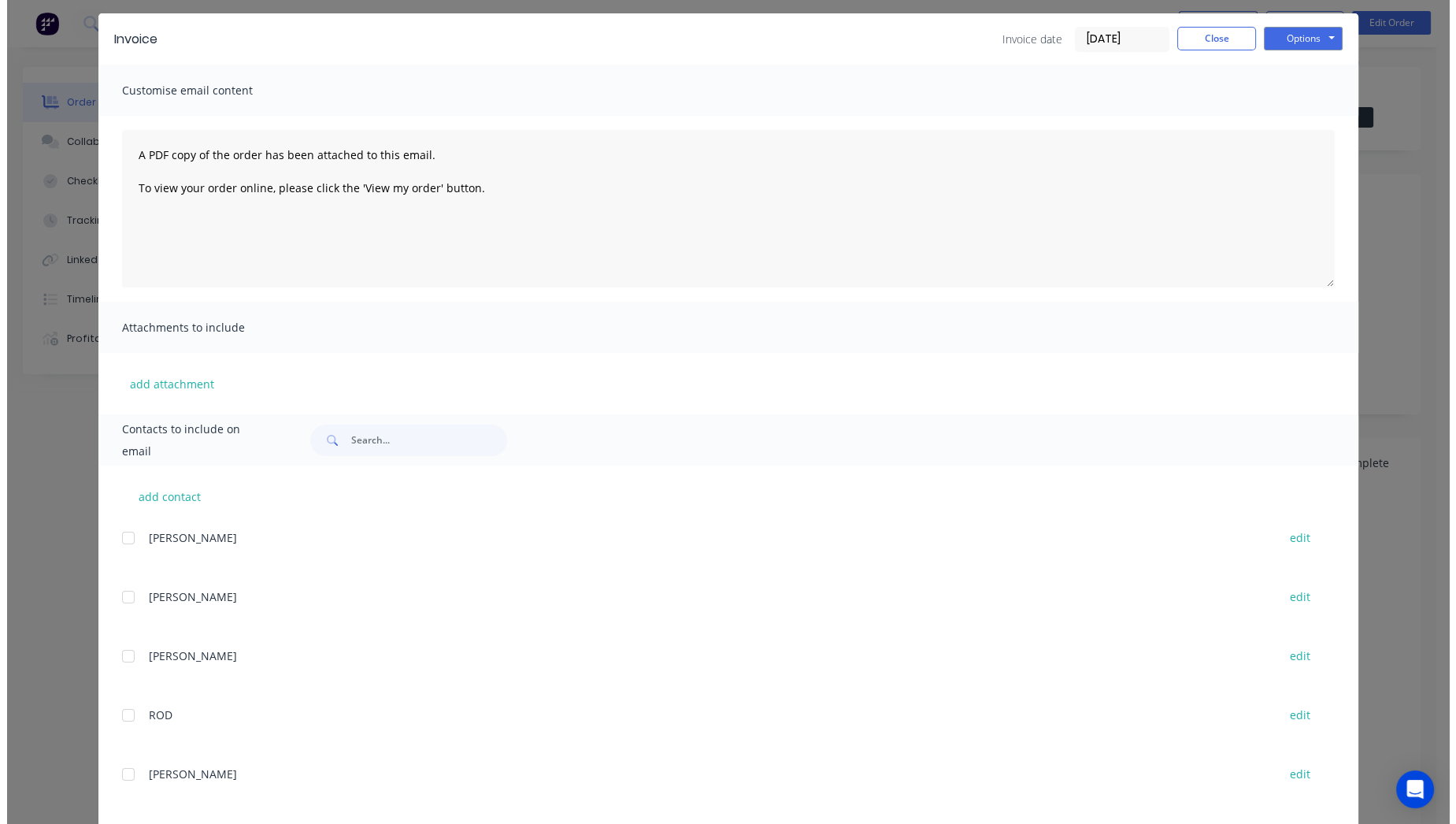
scroll to position [0, 0]
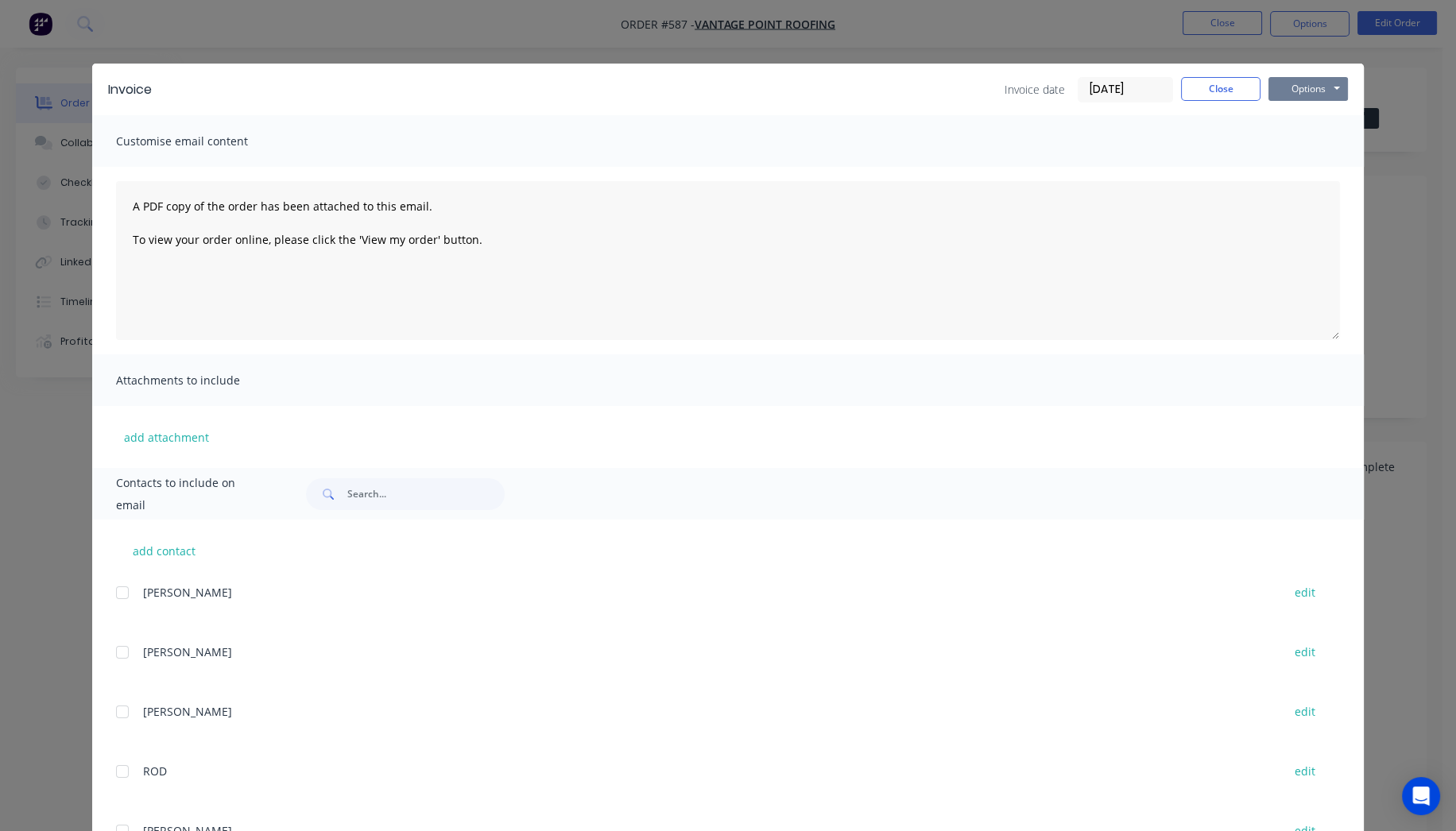
click at [1284, 92] on button "Options" at bounding box center [1308, 89] width 79 height 24
click at [1299, 161] on button "Email" at bounding box center [1320, 169] width 102 height 26
click at [1190, 90] on button "Close" at bounding box center [1220, 89] width 79 height 24
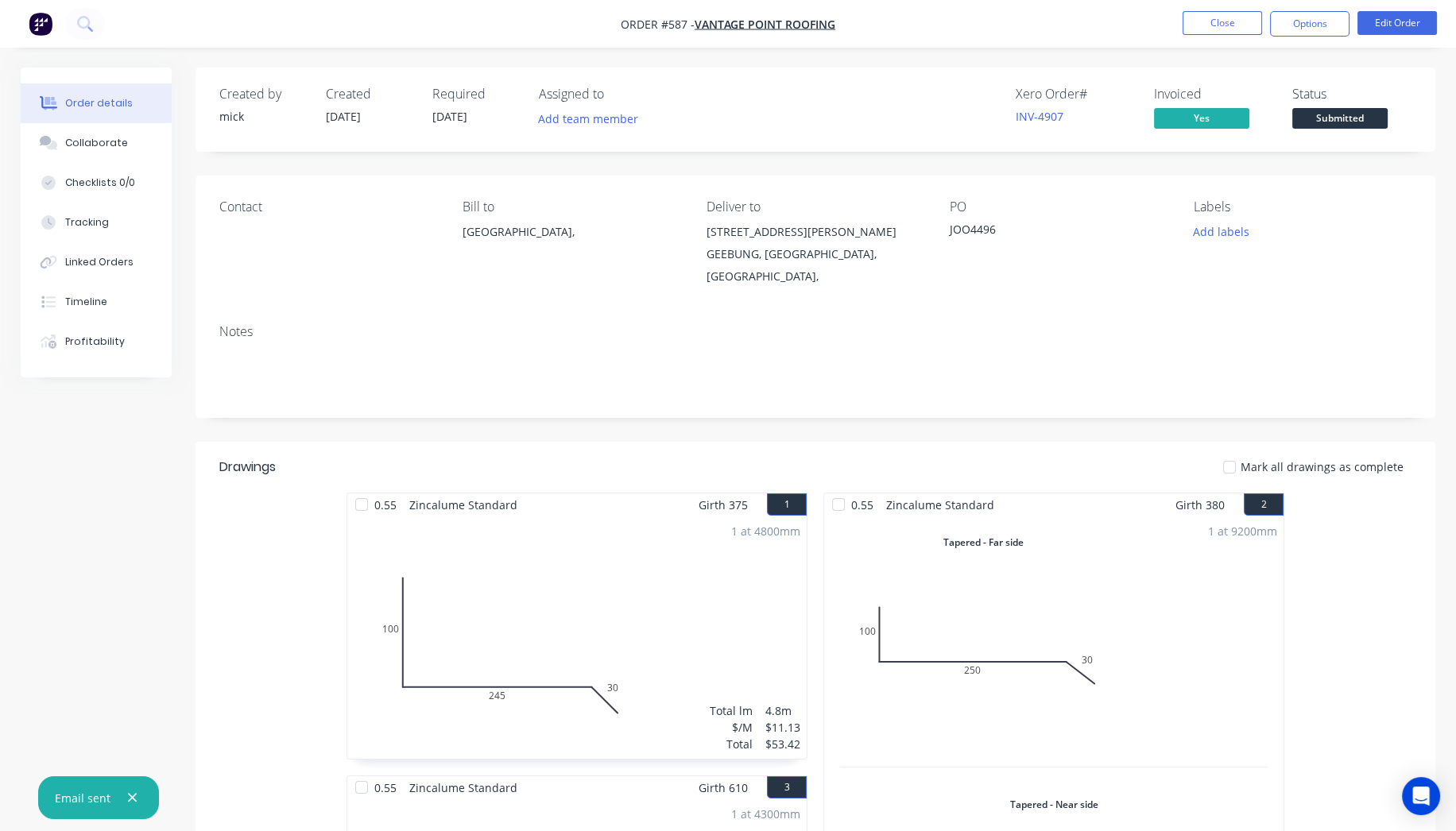
click at [38, 26] on img "button" at bounding box center [41, 24] width 24 height 24
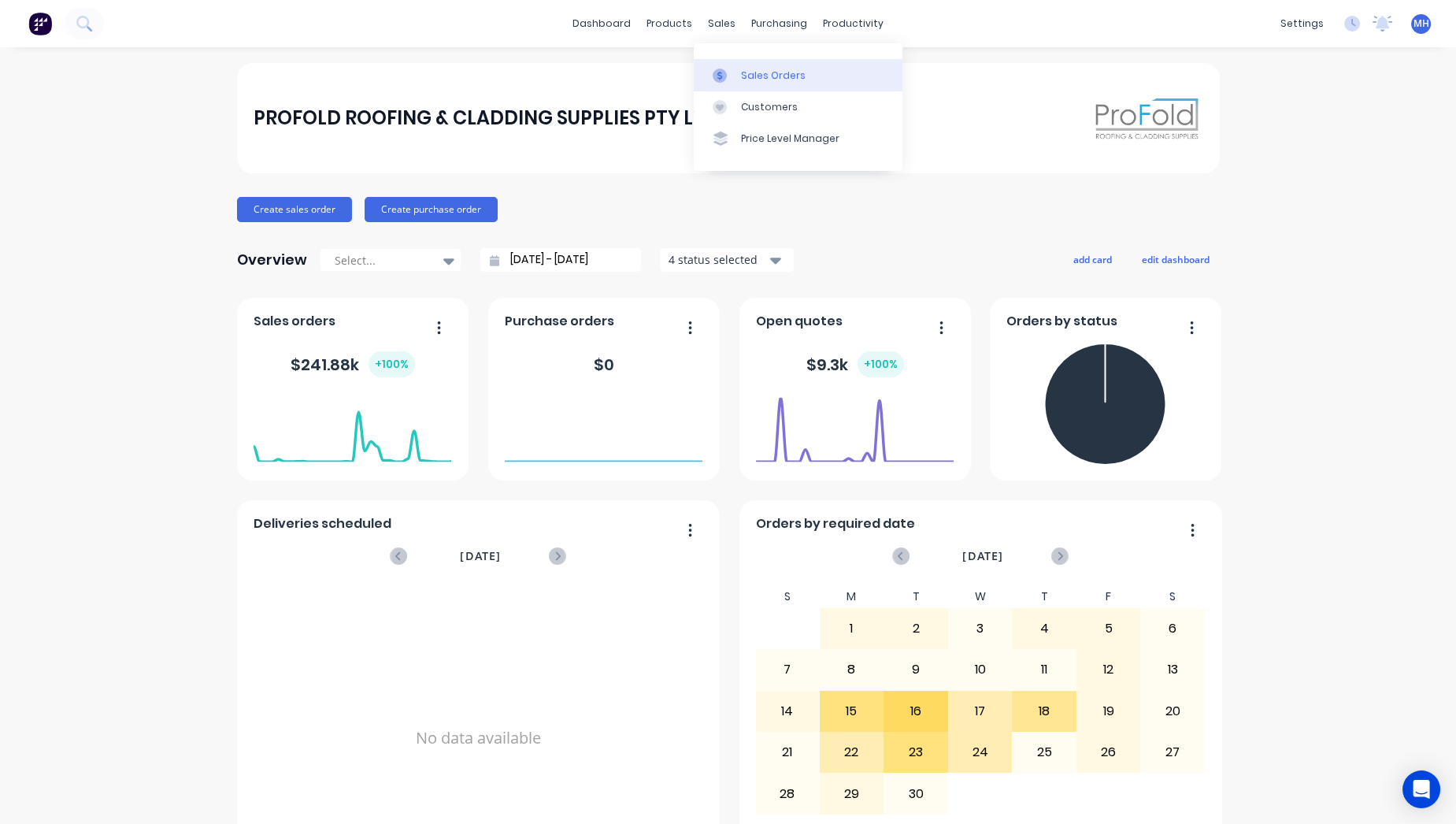
click at [721, 77] on icon at bounding box center [719, 75] width 14 height 14
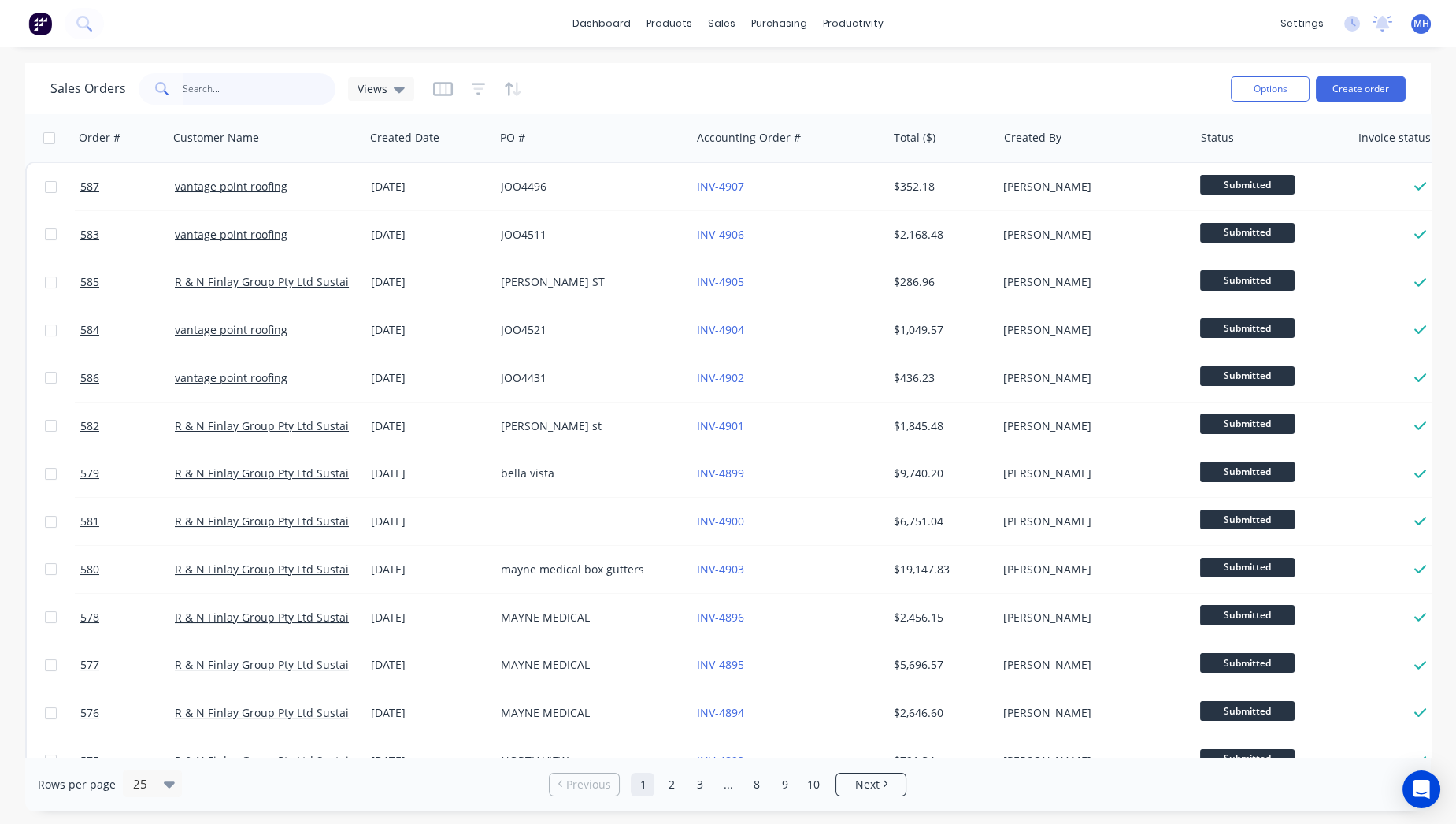
click at [261, 100] on input "text" at bounding box center [260, 89] width 153 height 31
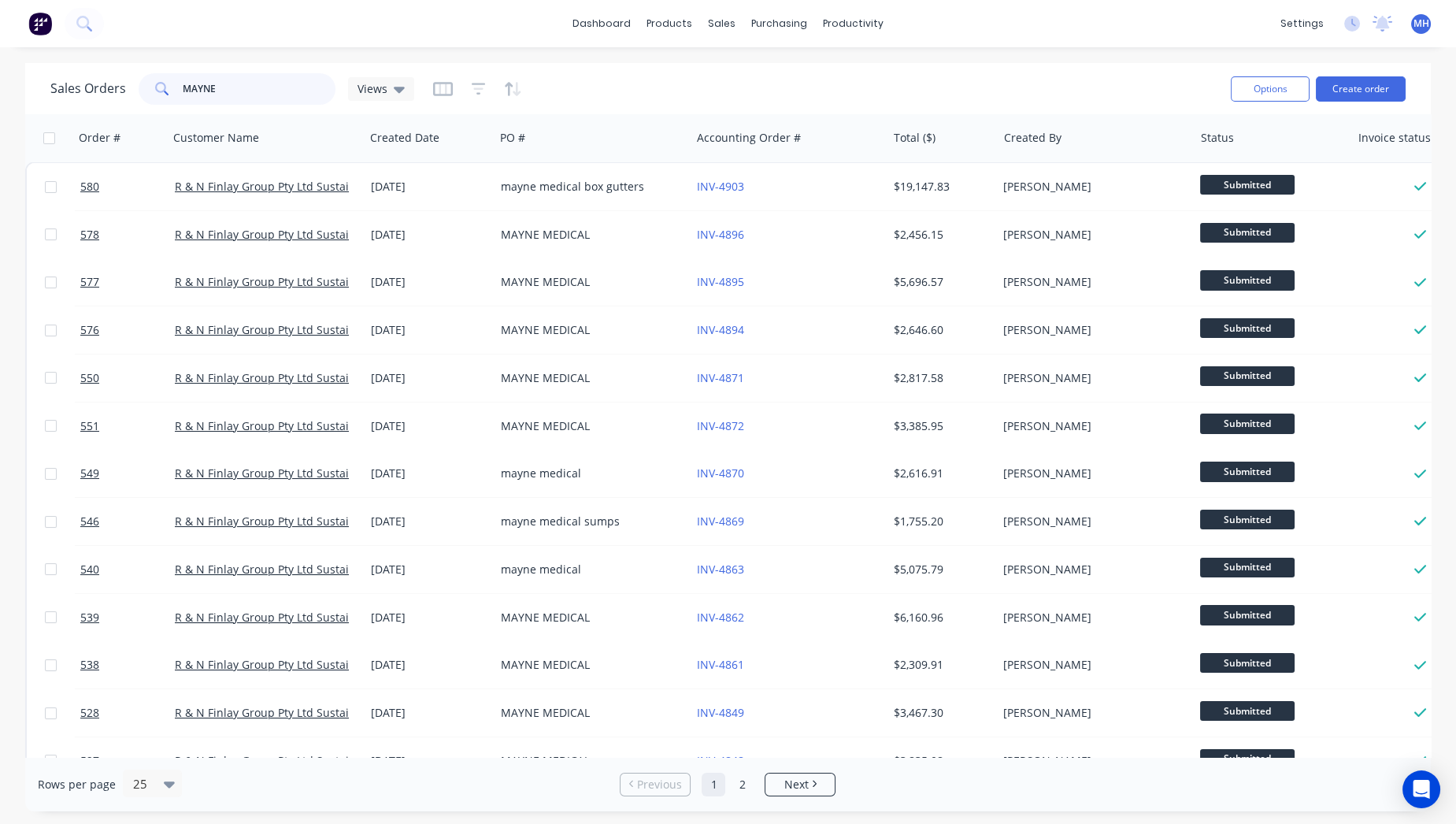
type input "MAYNE"
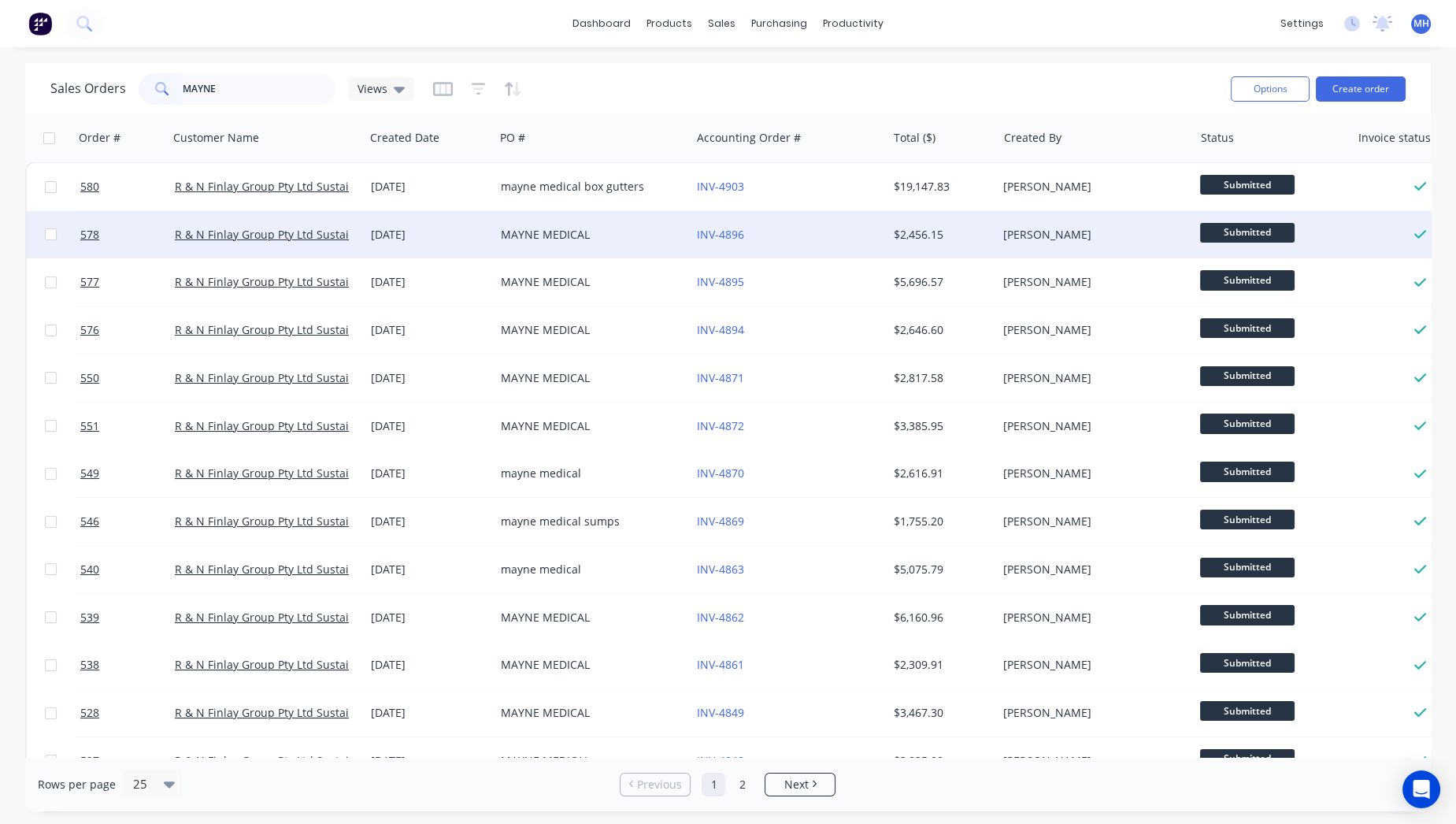
click at [580, 234] on div "MAYNE MEDICAL" at bounding box center [588, 234] width 175 height 16
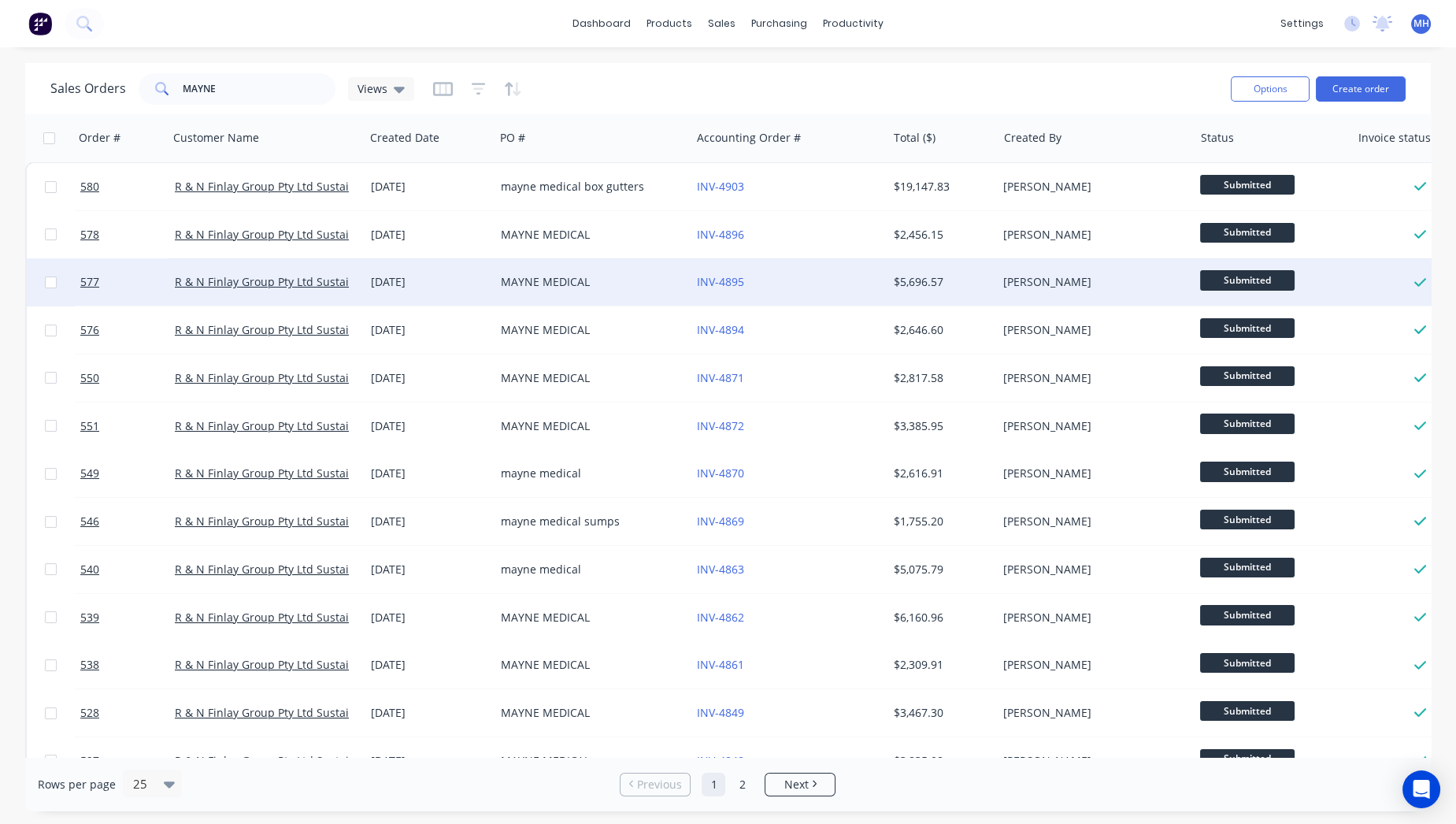
click at [443, 265] on div "[DATE]" at bounding box center [429, 282] width 130 height 47
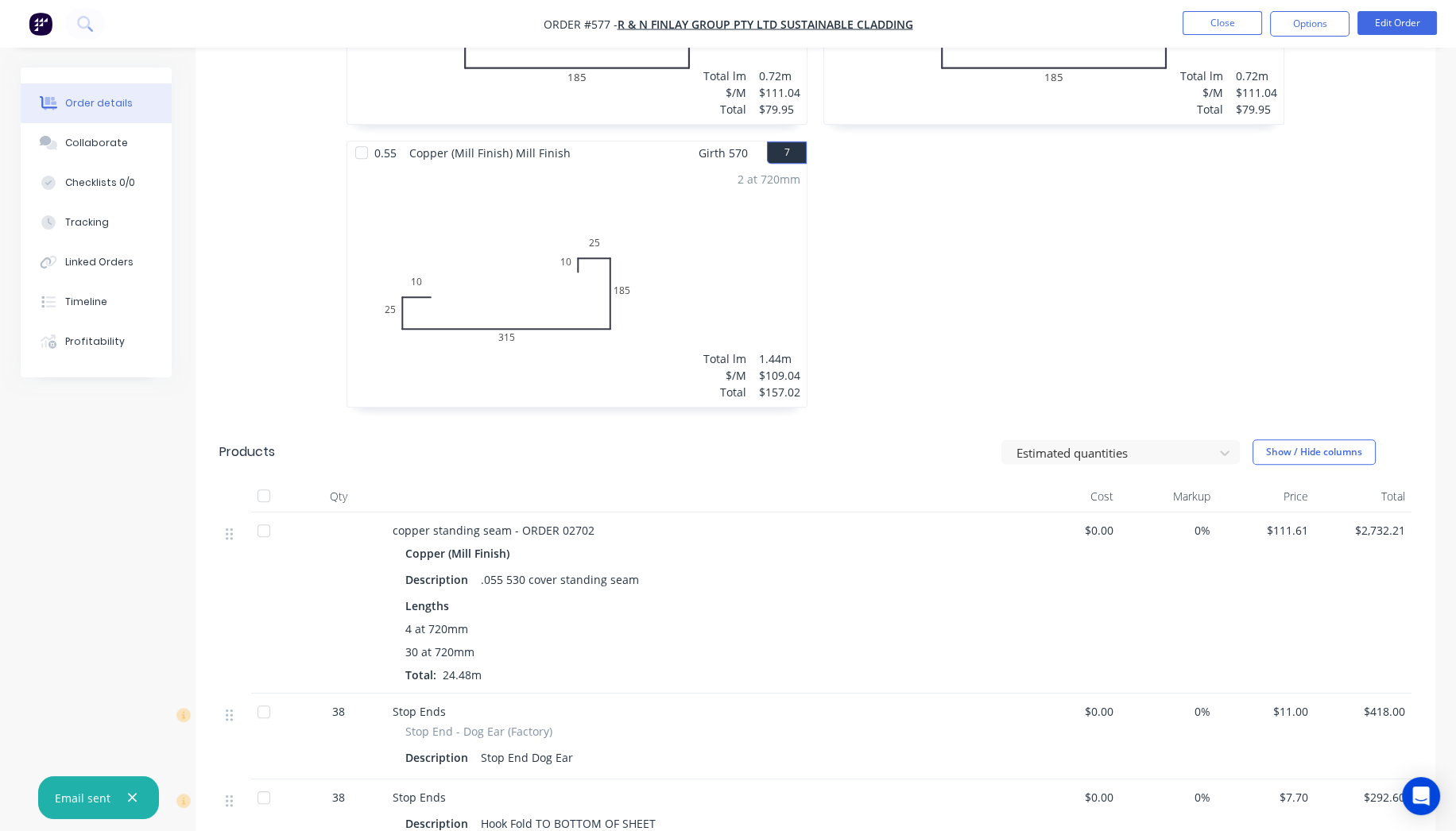
scroll to position [1323, 0]
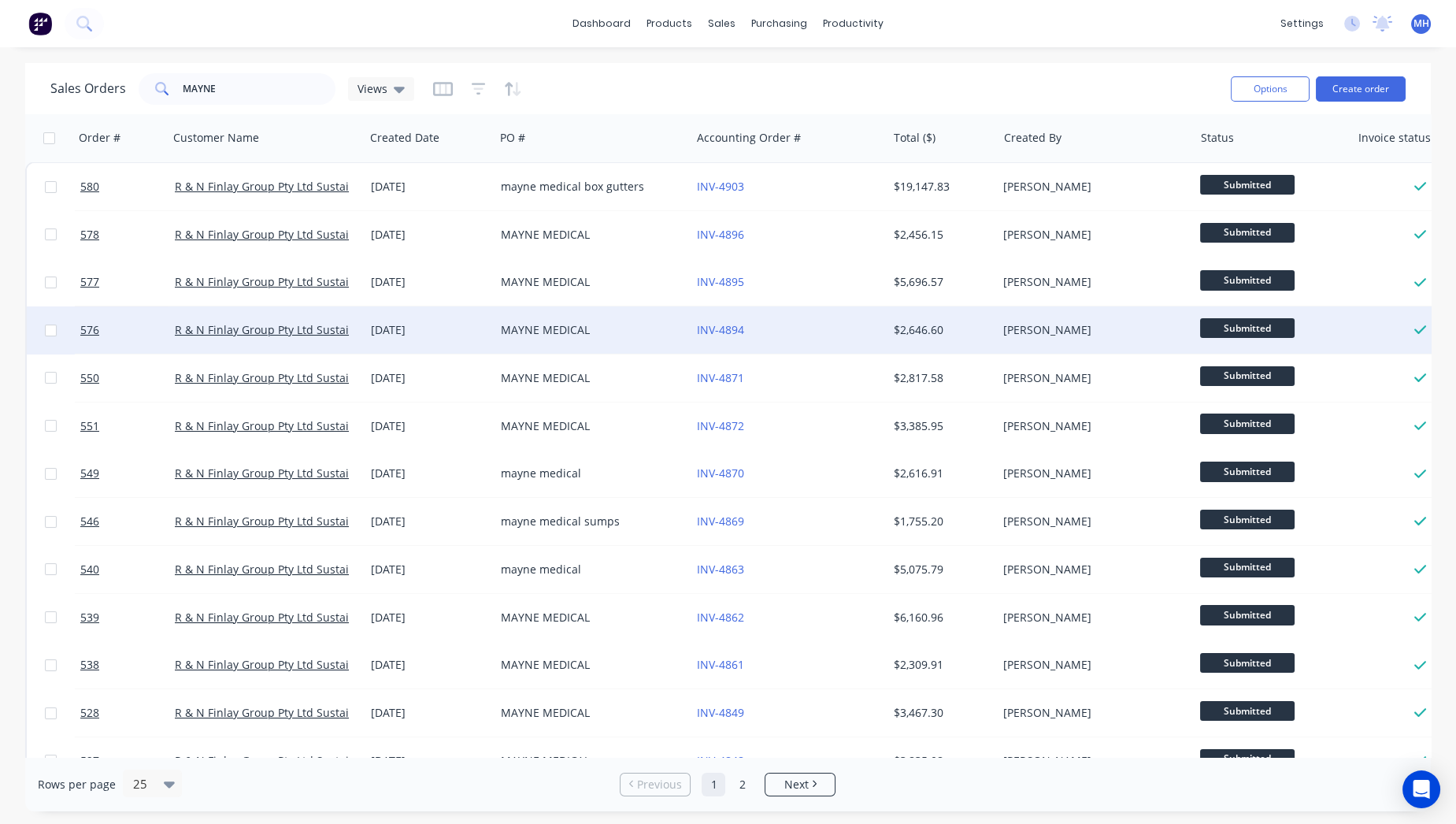
click at [455, 320] on div "[DATE]" at bounding box center [429, 330] width 130 height 47
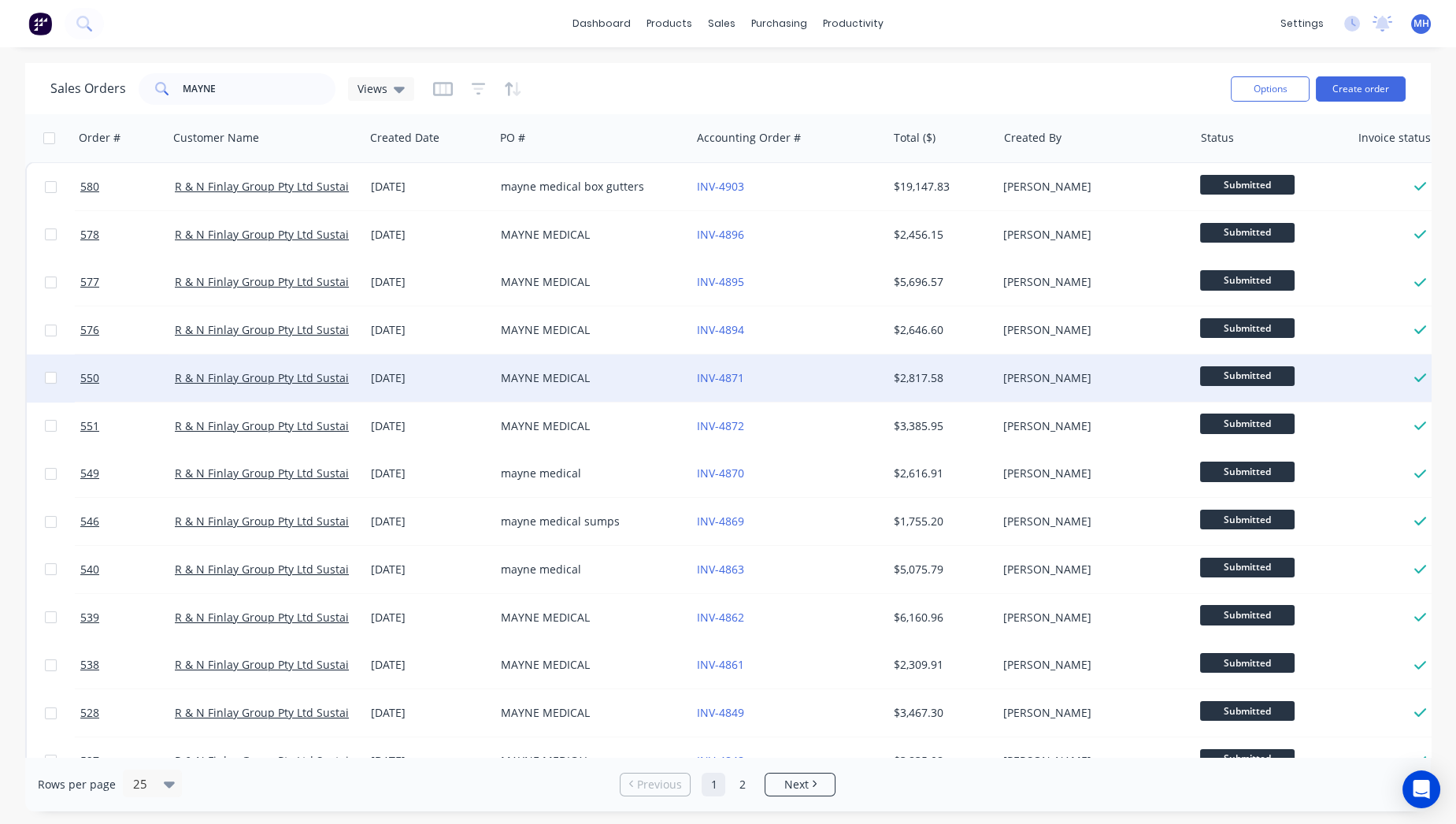
click at [642, 395] on div "MAYNE MEDICAL" at bounding box center [593, 378] width 196 height 47
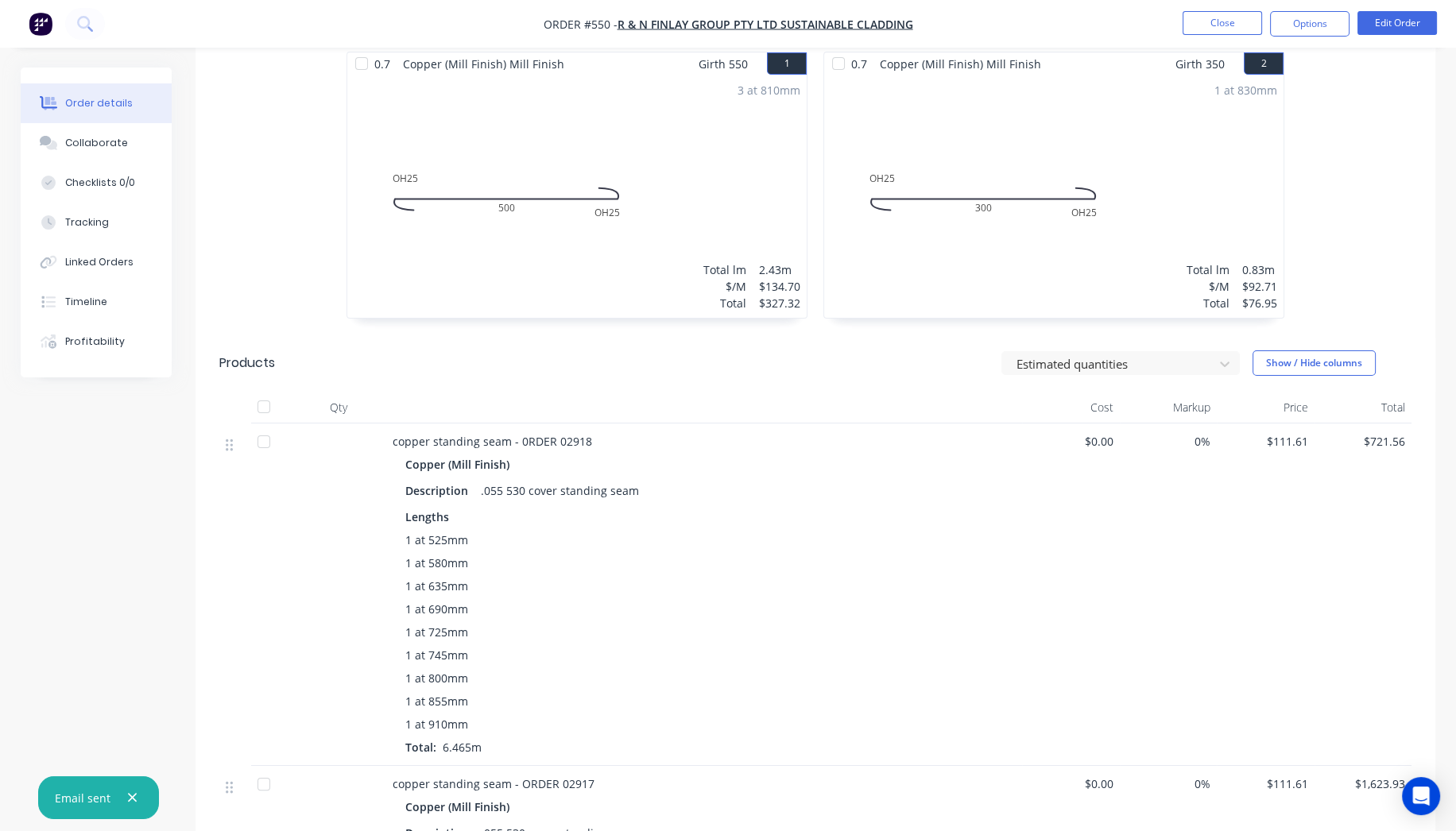
scroll to position [529, 0]
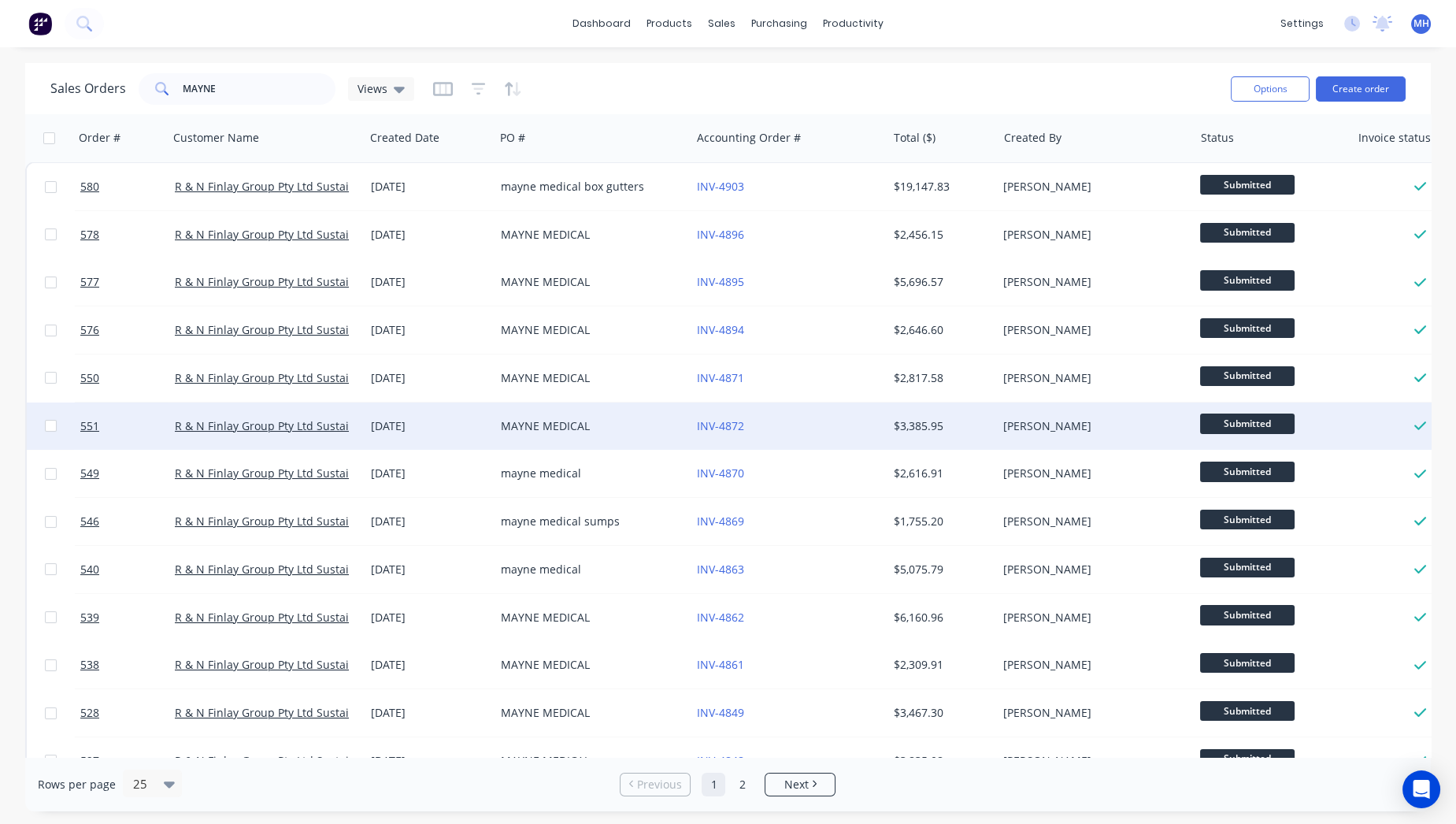
click at [489, 416] on div "17 Sep 2025" at bounding box center [429, 426] width 130 height 47
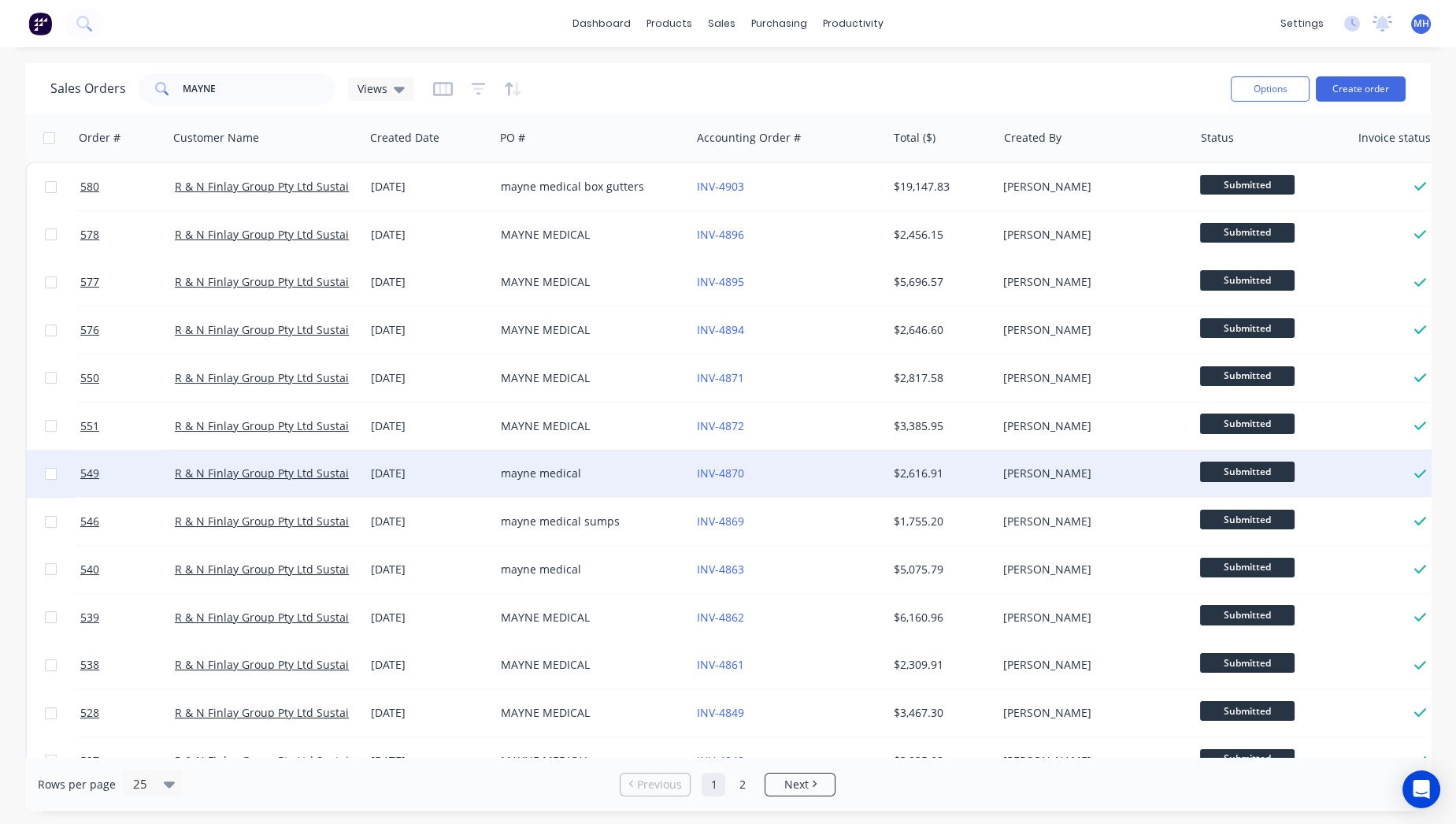
click at [553, 476] on div "mayne medical" at bounding box center [588, 473] width 175 height 16
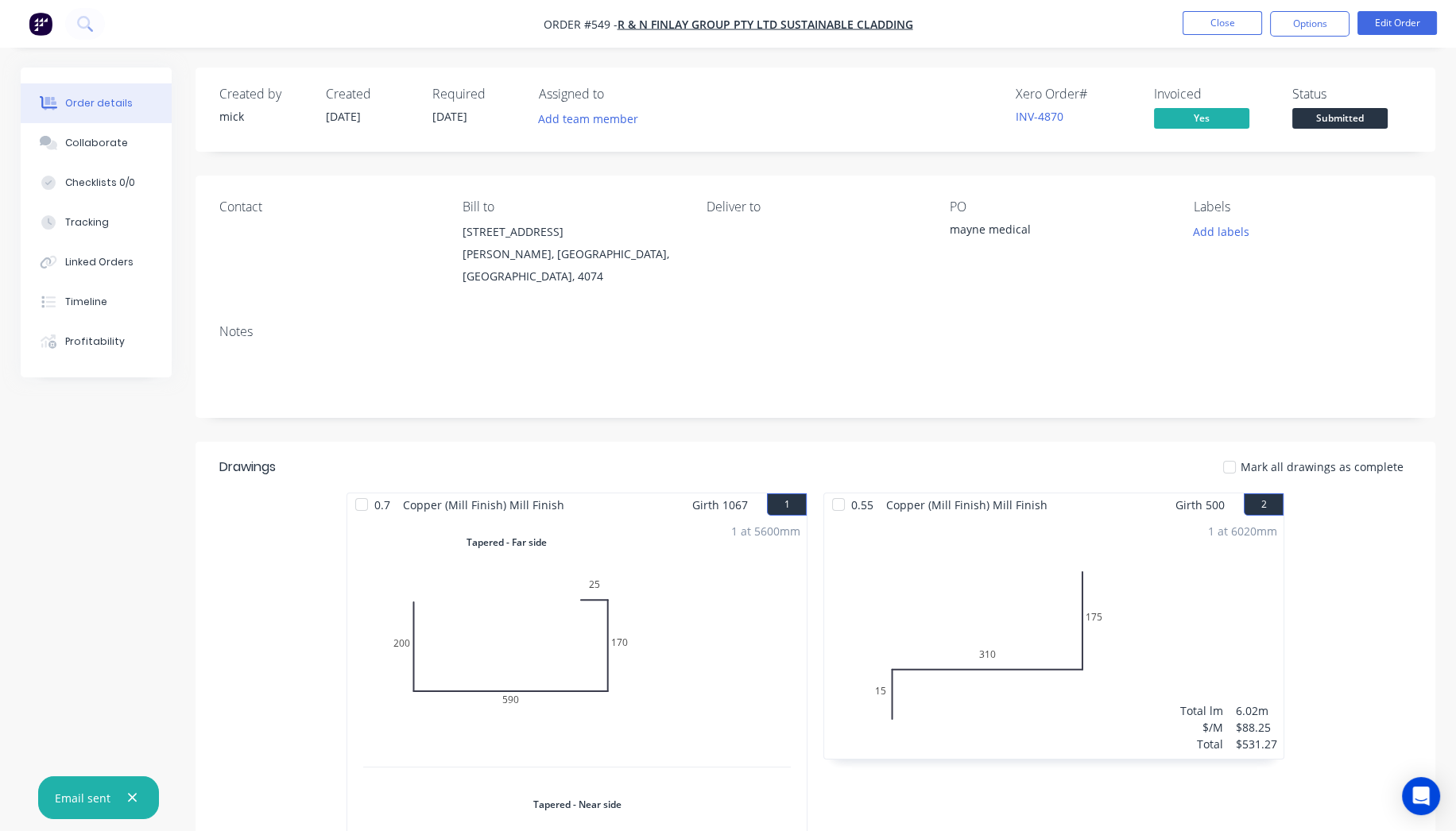
click at [31, 18] on img "button" at bounding box center [41, 24] width 24 height 24
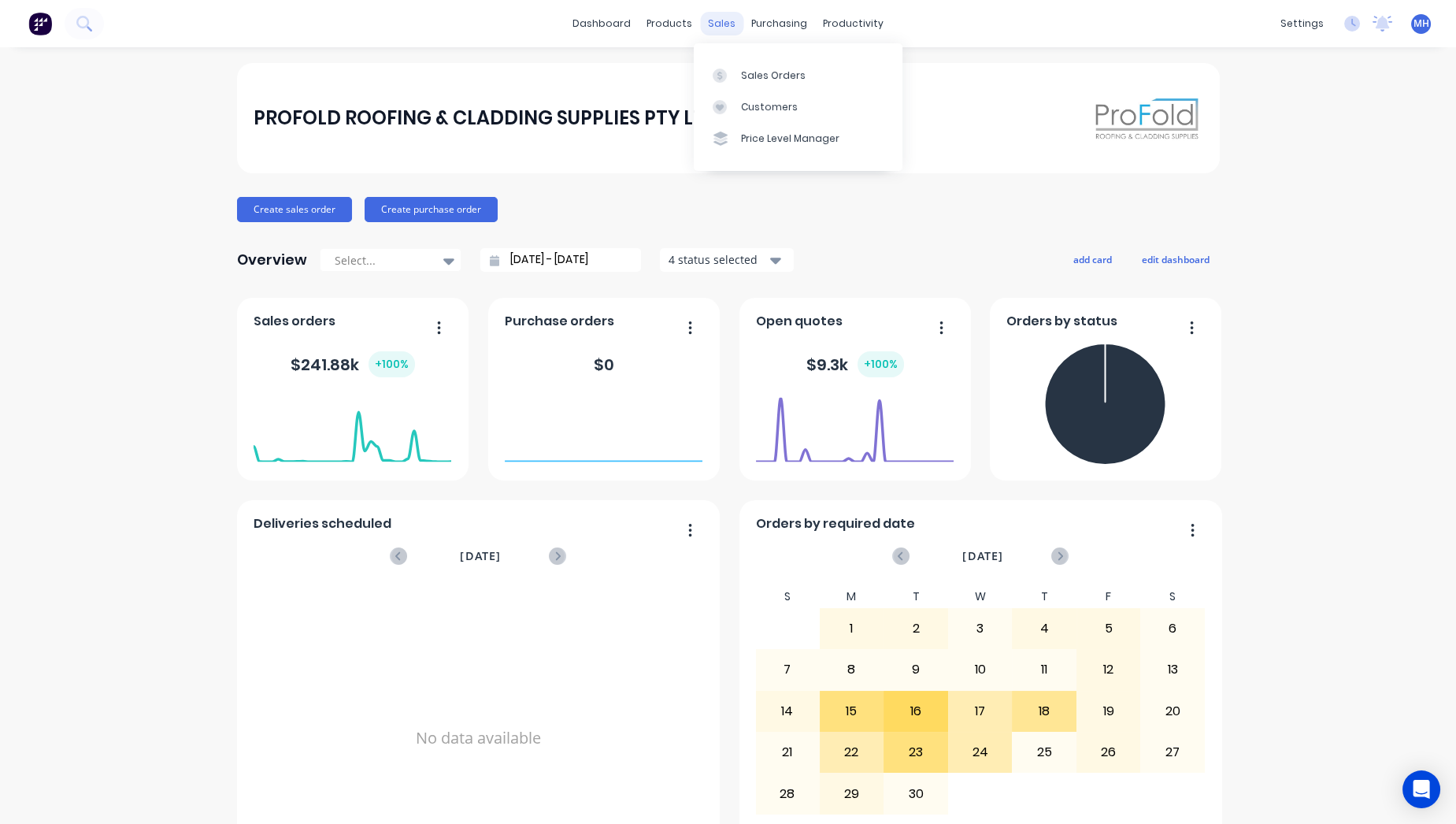
click at [717, 19] on div "sales" at bounding box center [721, 24] width 43 height 24
click at [776, 54] on div "Sales Orders Customers Price Level Manager" at bounding box center [798, 106] width 209 height 127
click at [777, 62] on link "Sales Orders" at bounding box center [798, 74] width 209 height 31
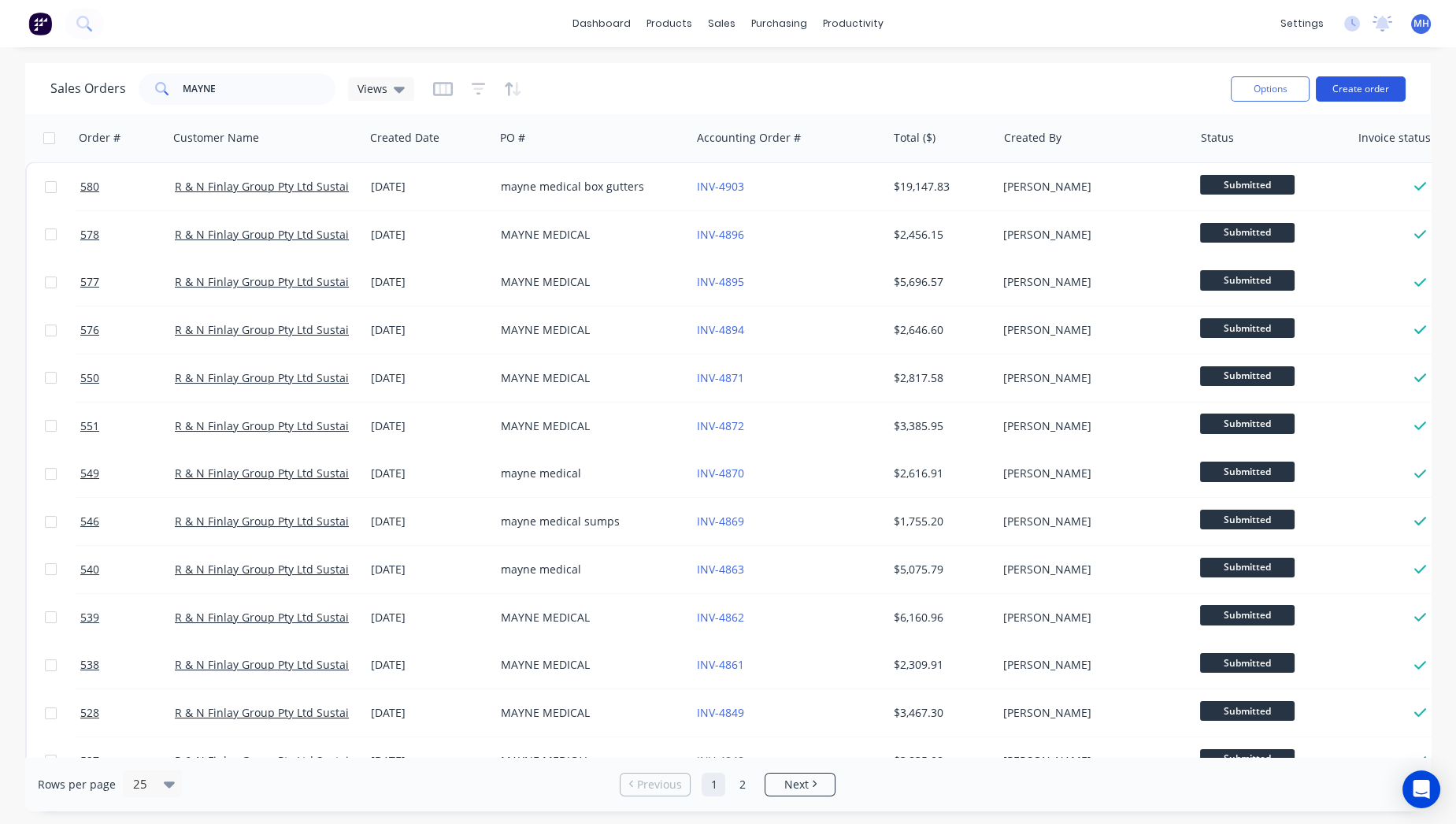
click at [1351, 95] on button "Create order" at bounding box center [1361, 89] width 89 height 25
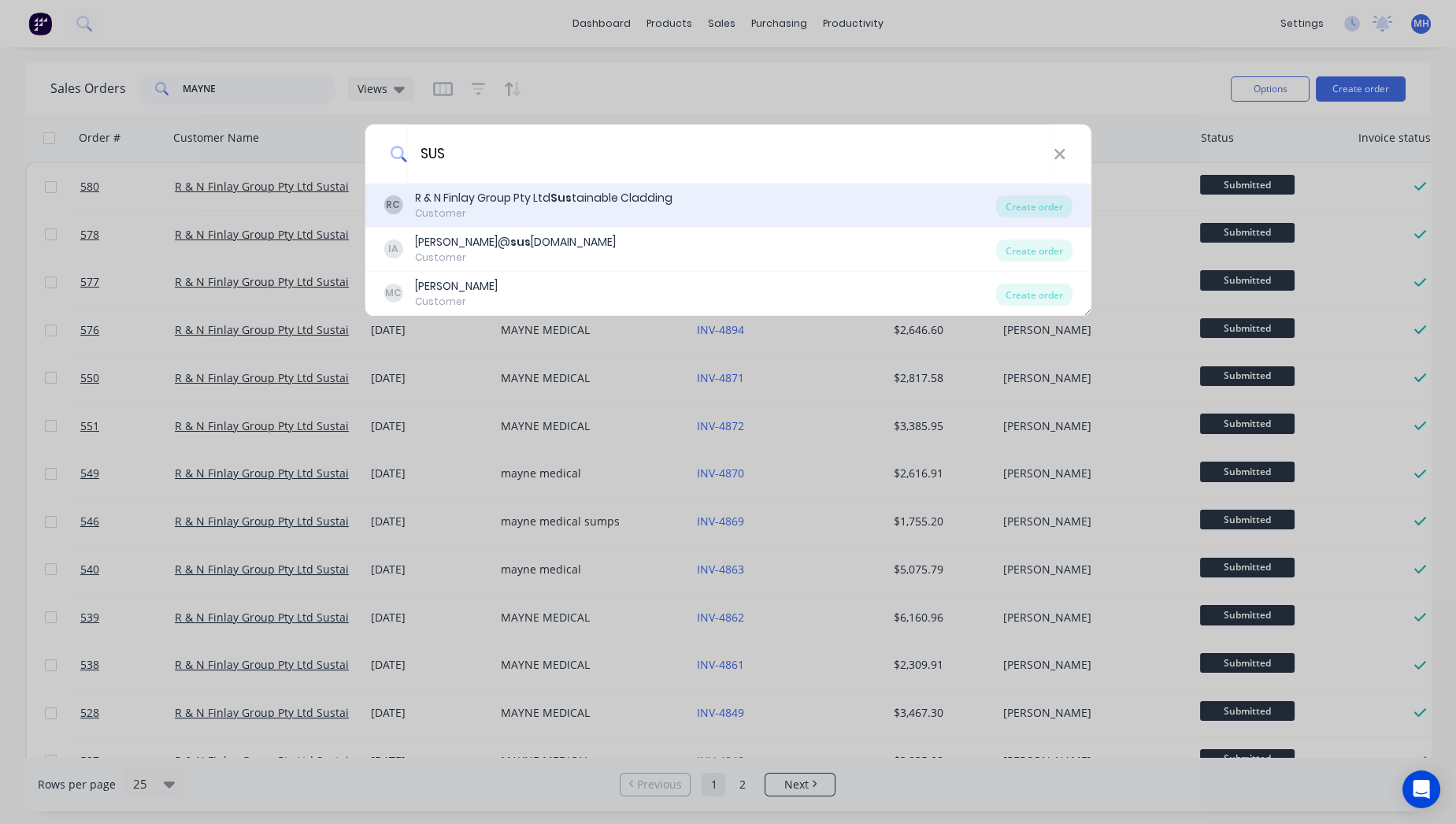
type input "SUS"
click at [514, 213] on div "Customer" at bounding box center [543, 213] width 257 height 14
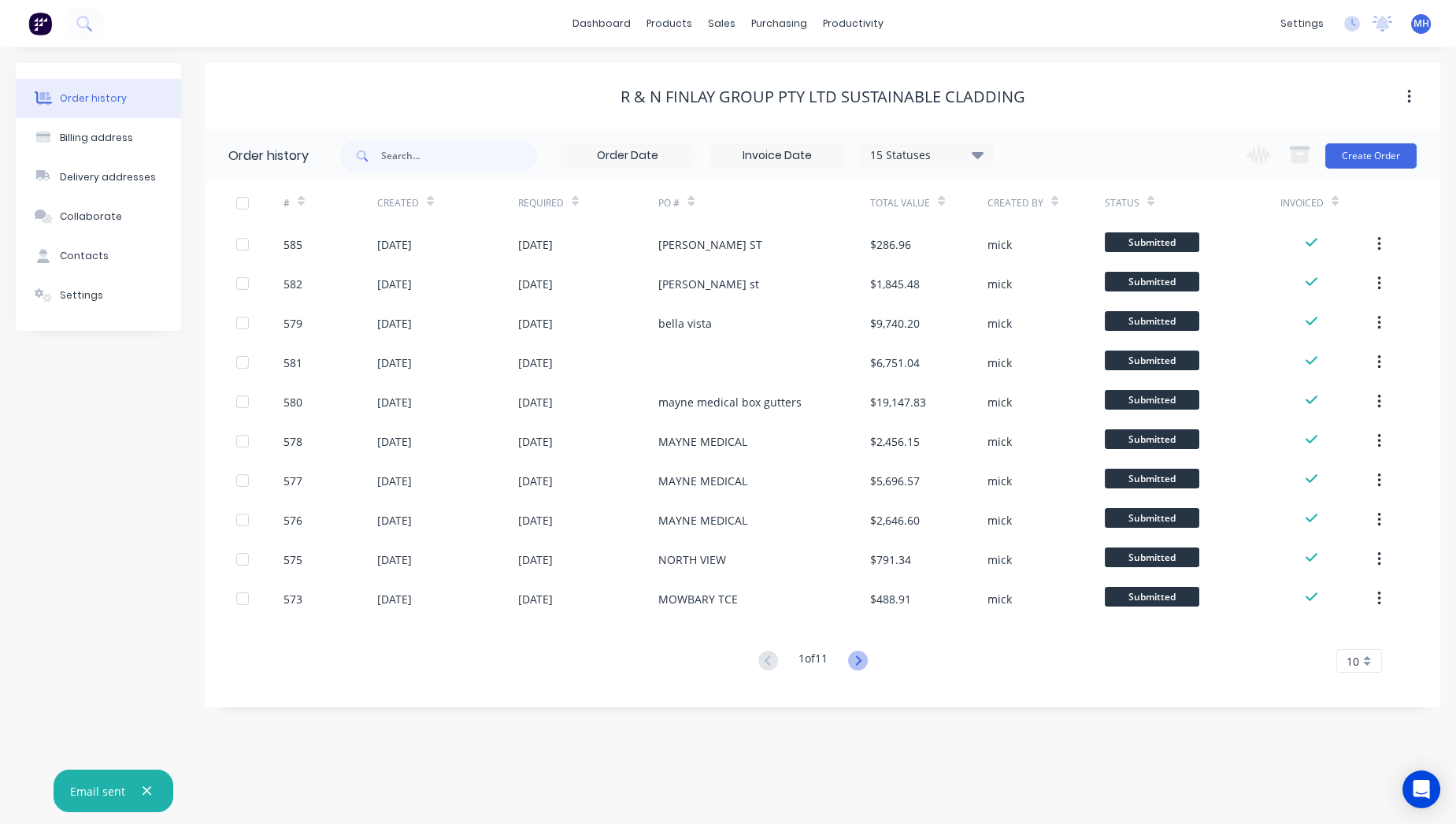
click at [862, 664] on icon at bounding box center [857, 660] width 19 height 19
click at [1378, 143] on button "Create Order" at bounding box center [1371, 156] width 91 height 25
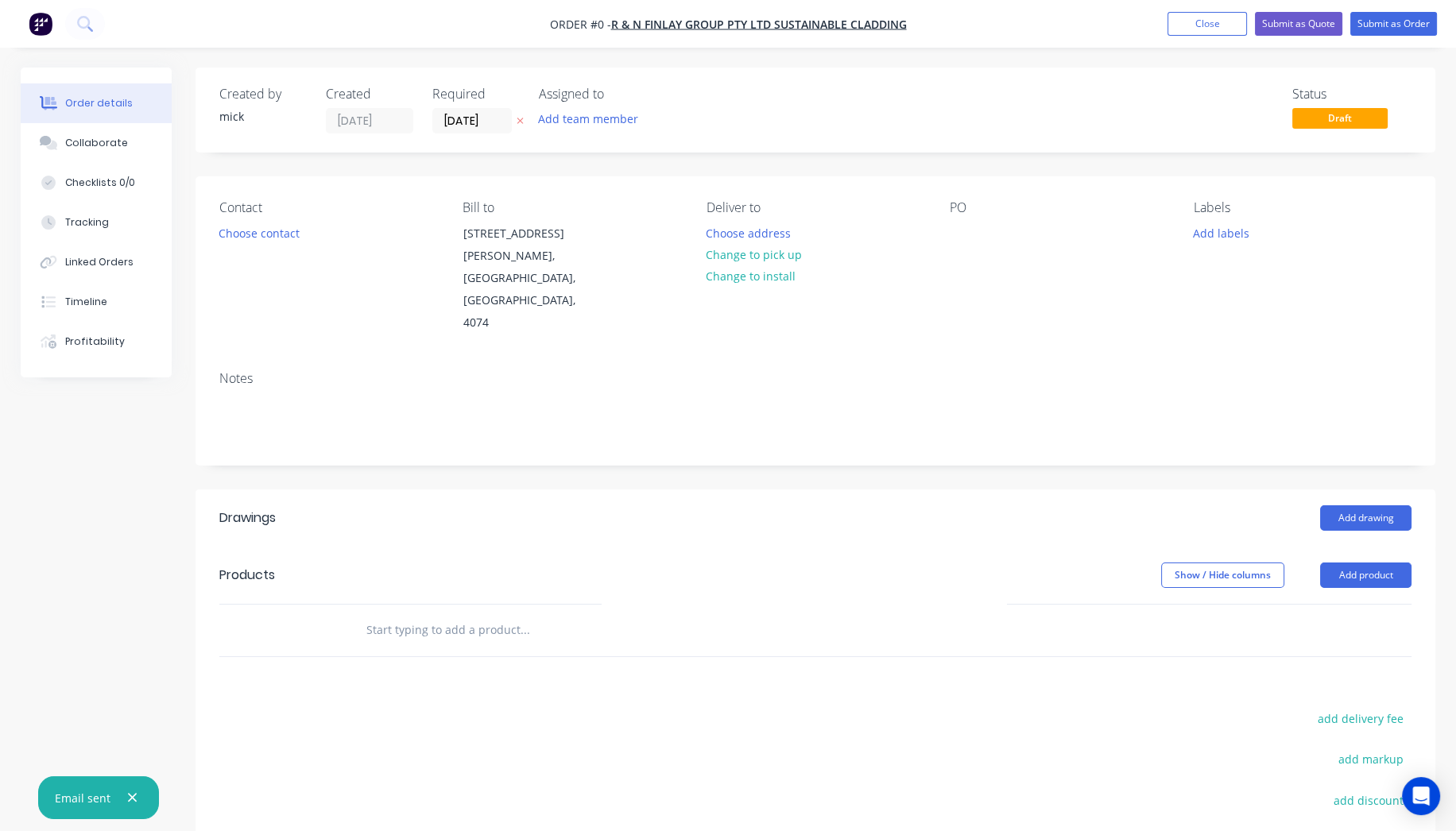
click at [40, 14] on img "button" at bounding box center [41, 24] width 24 height 24
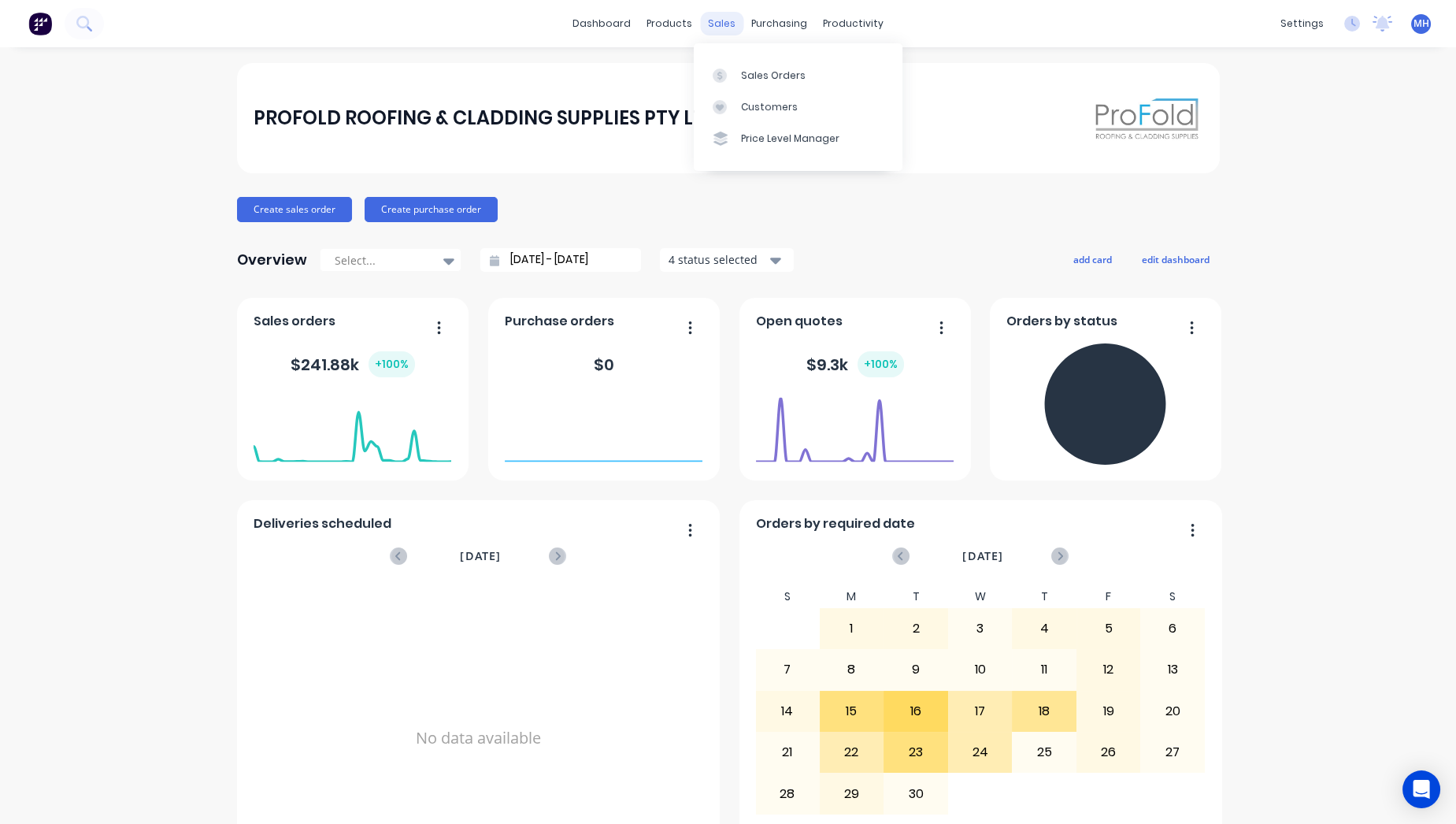
click at [723, 32] on div "sales" at bounding box center [721, 24] width 43 height 24
click at [741, 71] on div "Sales Orders" at bounding box center [773, 75] width 65 height 14
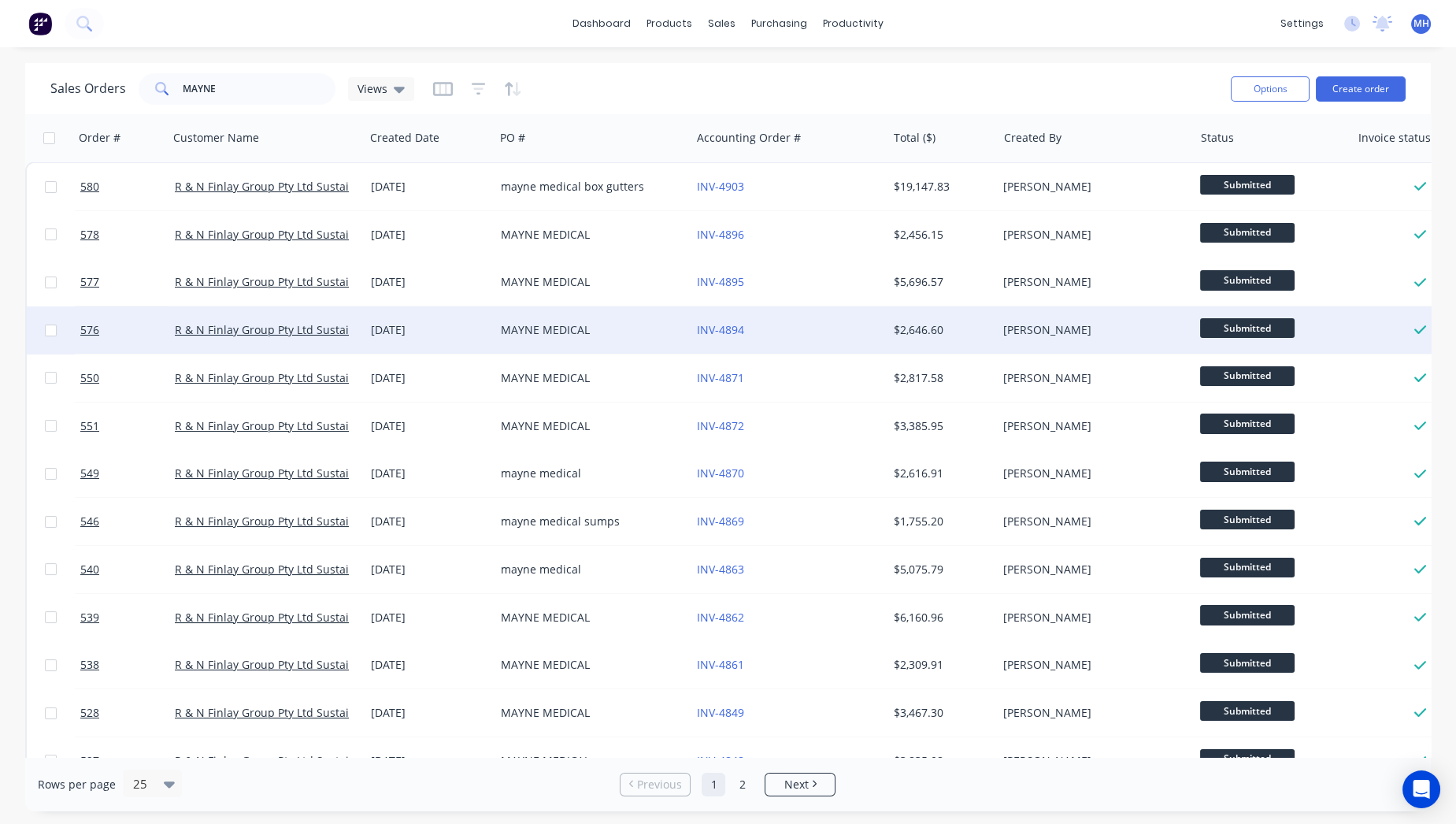
click at [463, 331] on div "[DATE]" at bounding box center [429, 330] width 117 height 16
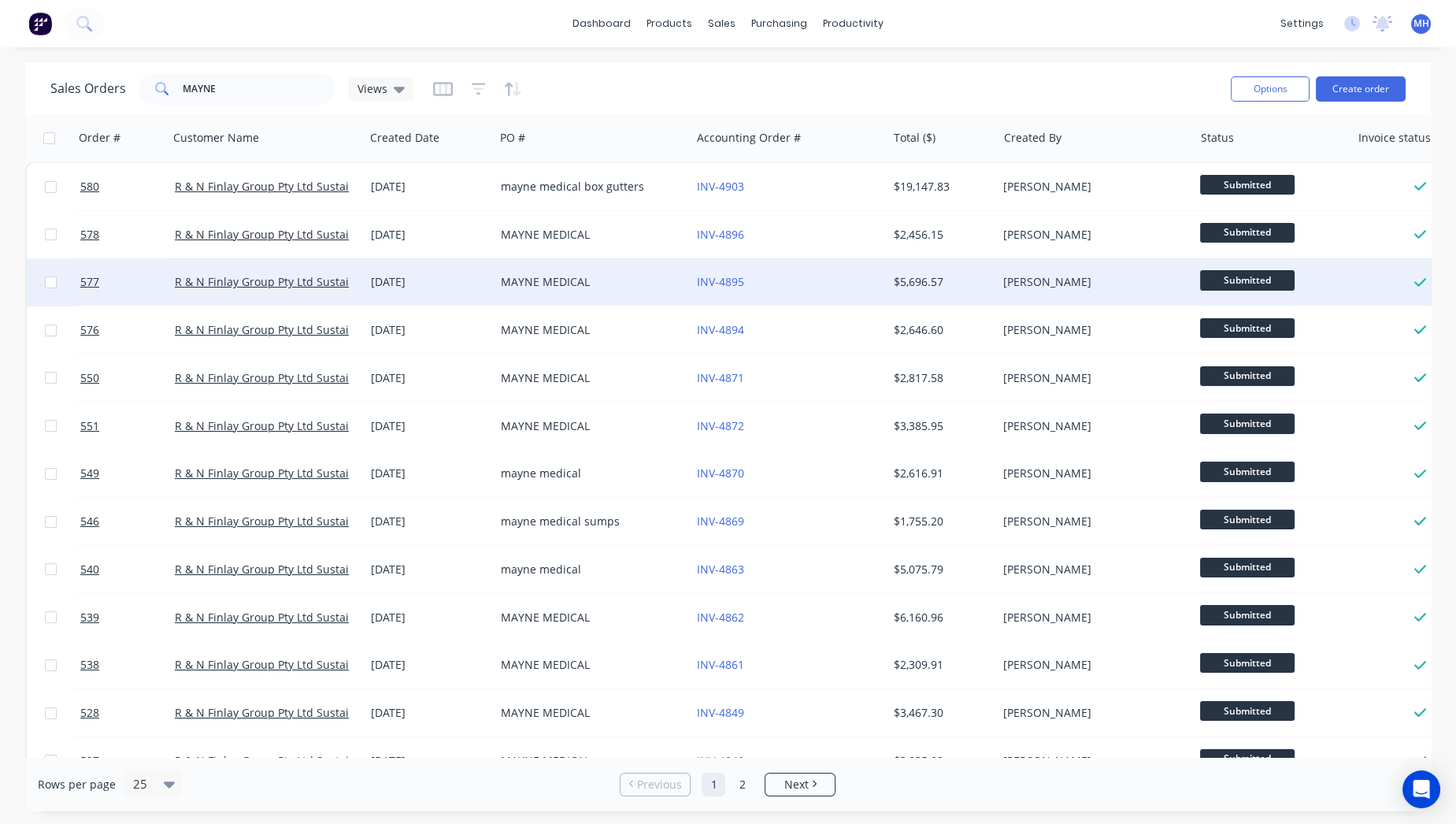
click at [465, 291] on div "[DATE]" at bounding box center [429, 282] width 130 height 47
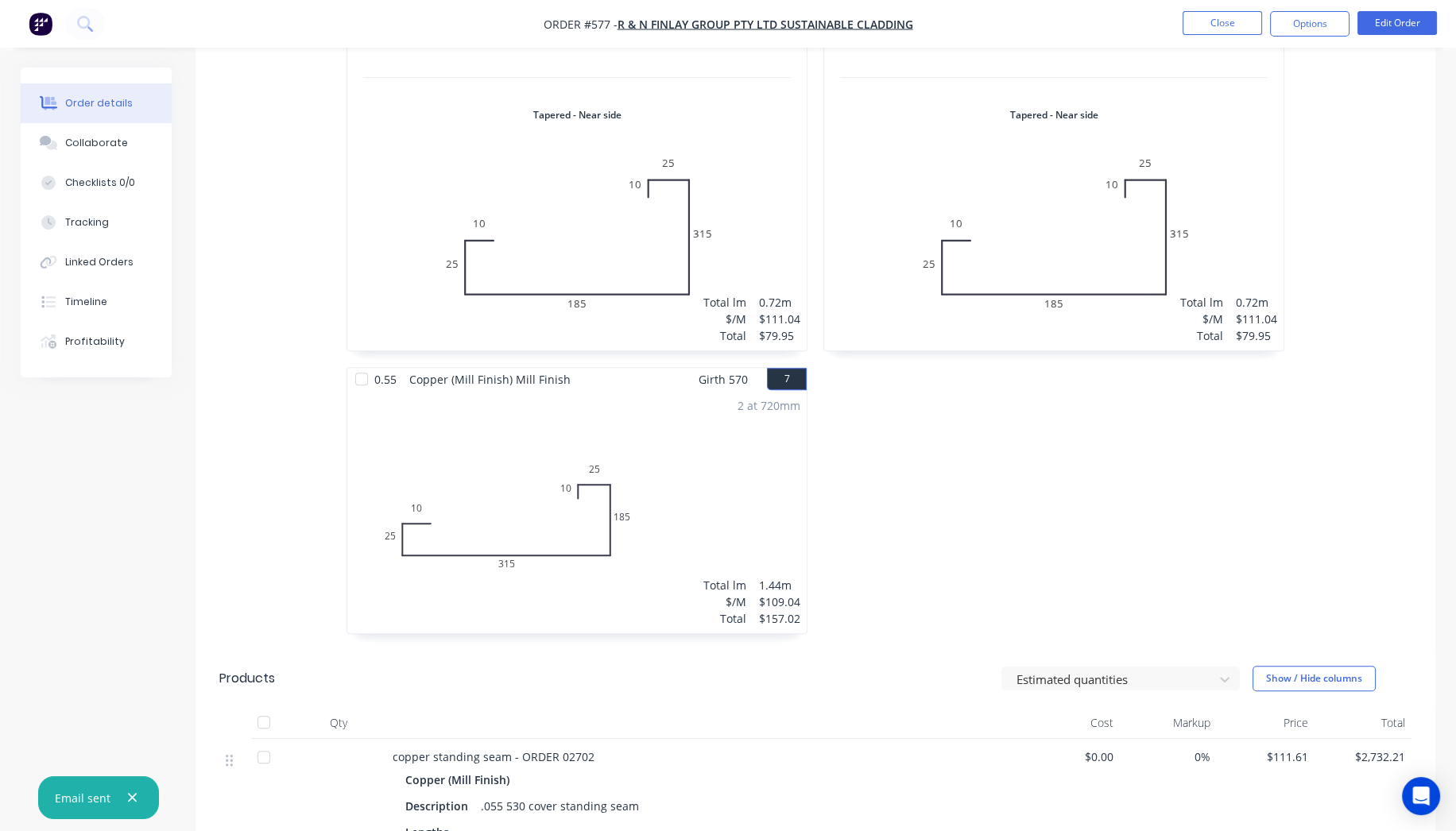
scroll to position [970, 0]
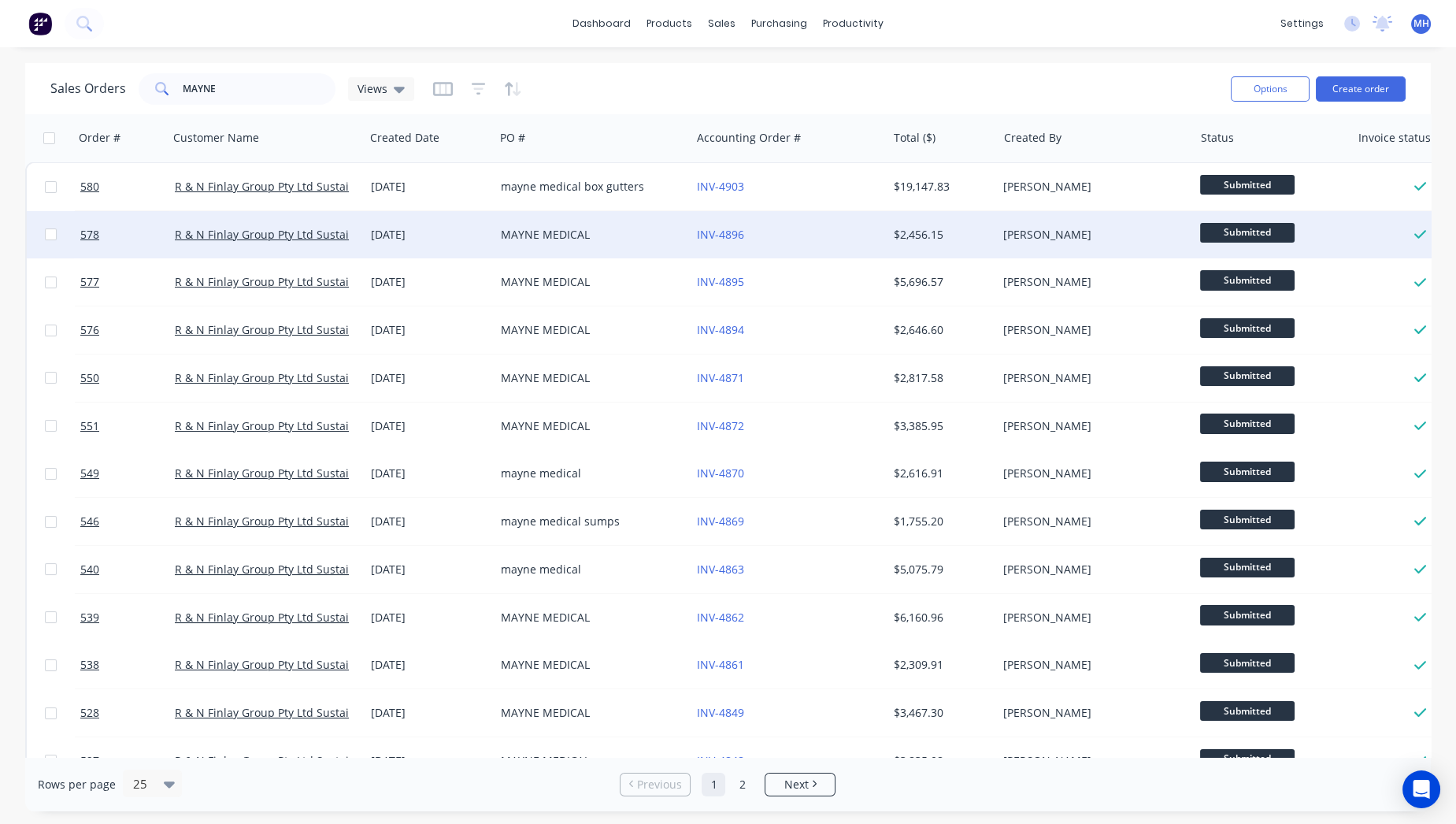
click at [416, 230] on div "[DATE]" at bounding box center [429, 234] width 117 height 16
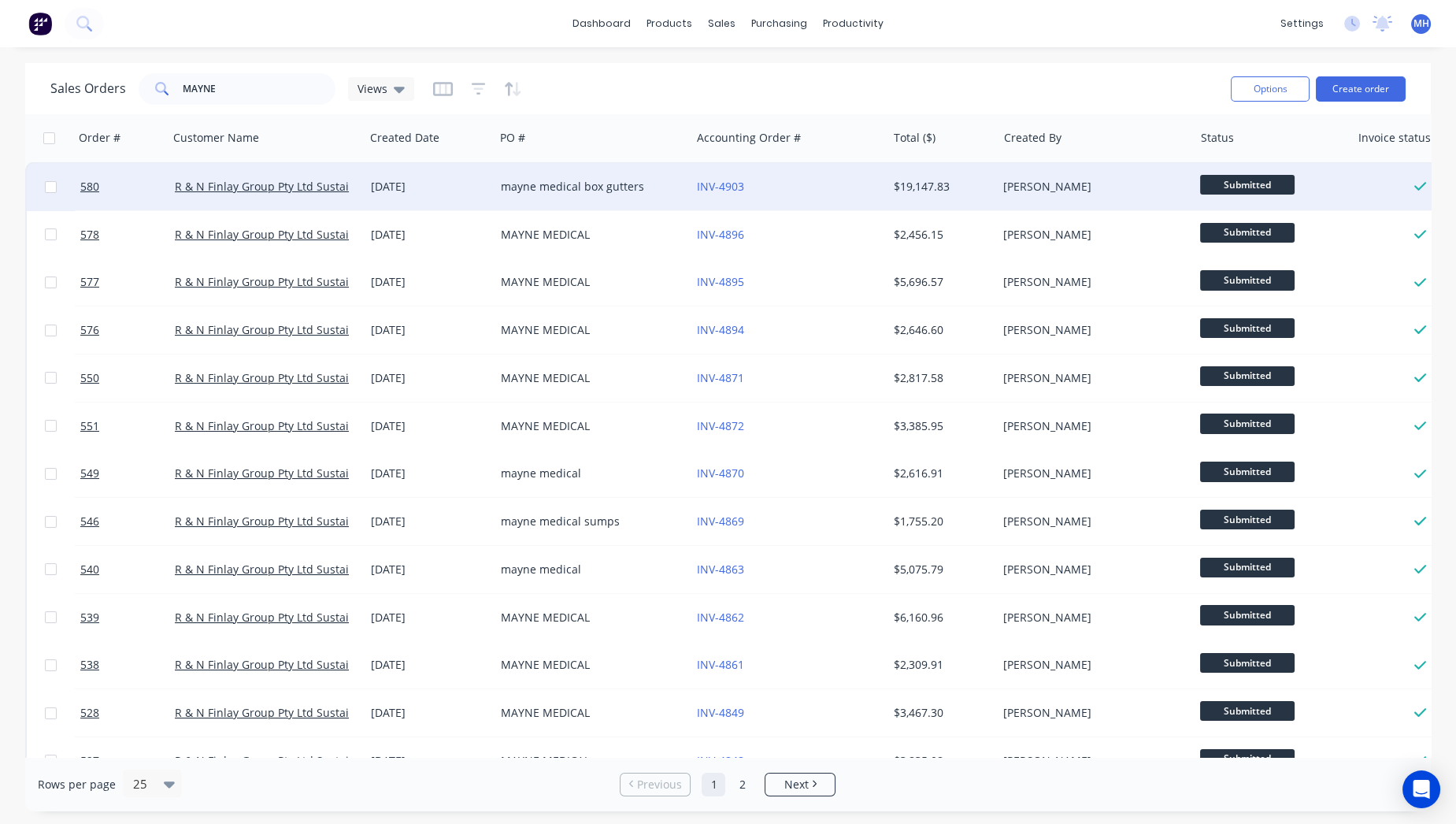
click at [631, 203] on div "mayne medical box gutters" at bounding box center [593, 186] width 196 height 47
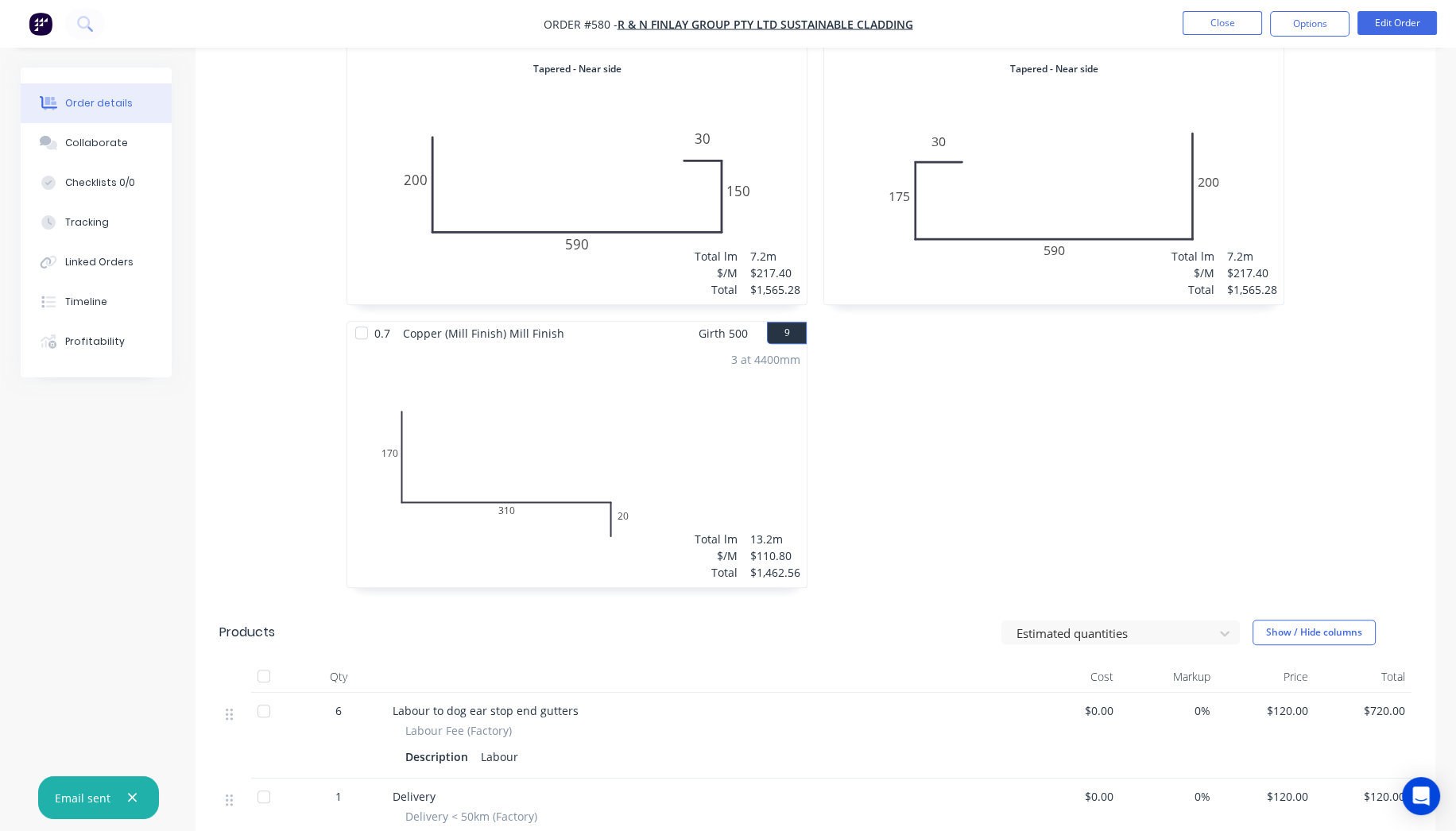
scroll to position [1356, 0]
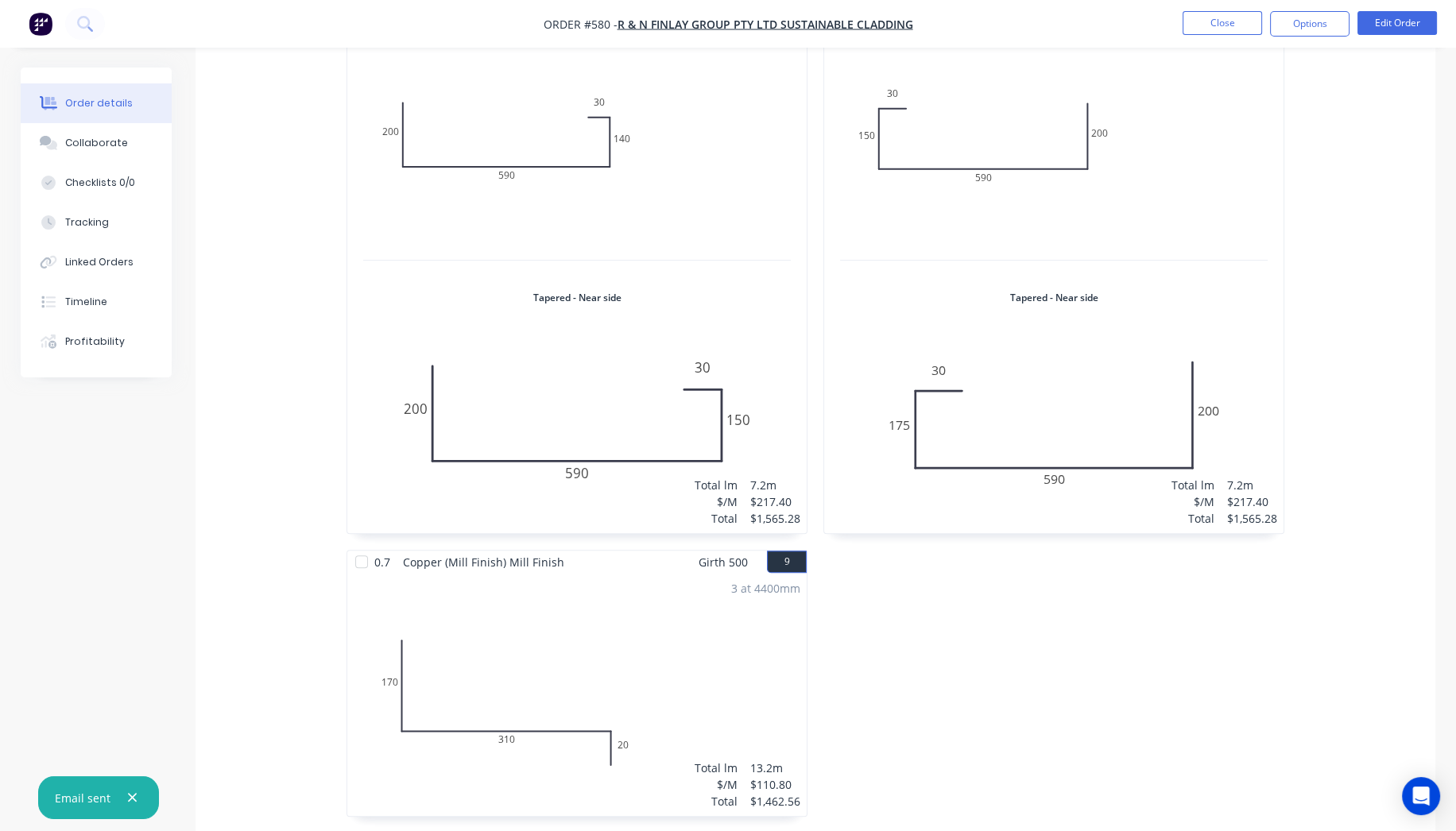
click at [43, 13] on img "button" at bounding box center [41, 24] width 24 height 24
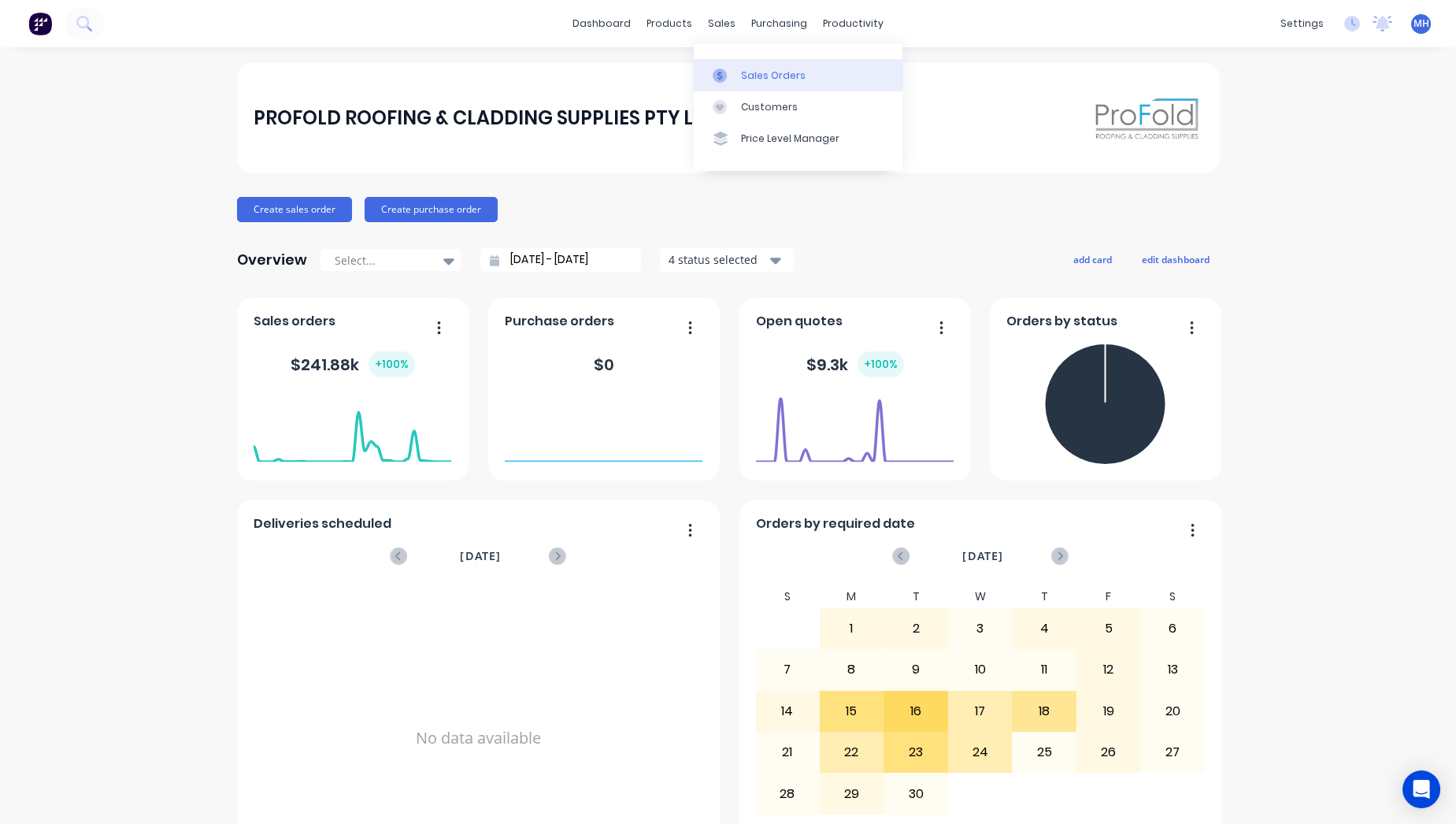
click at [755, 64] on link "Sales Orders" at bounding box center [798, 74] width 209 height 31
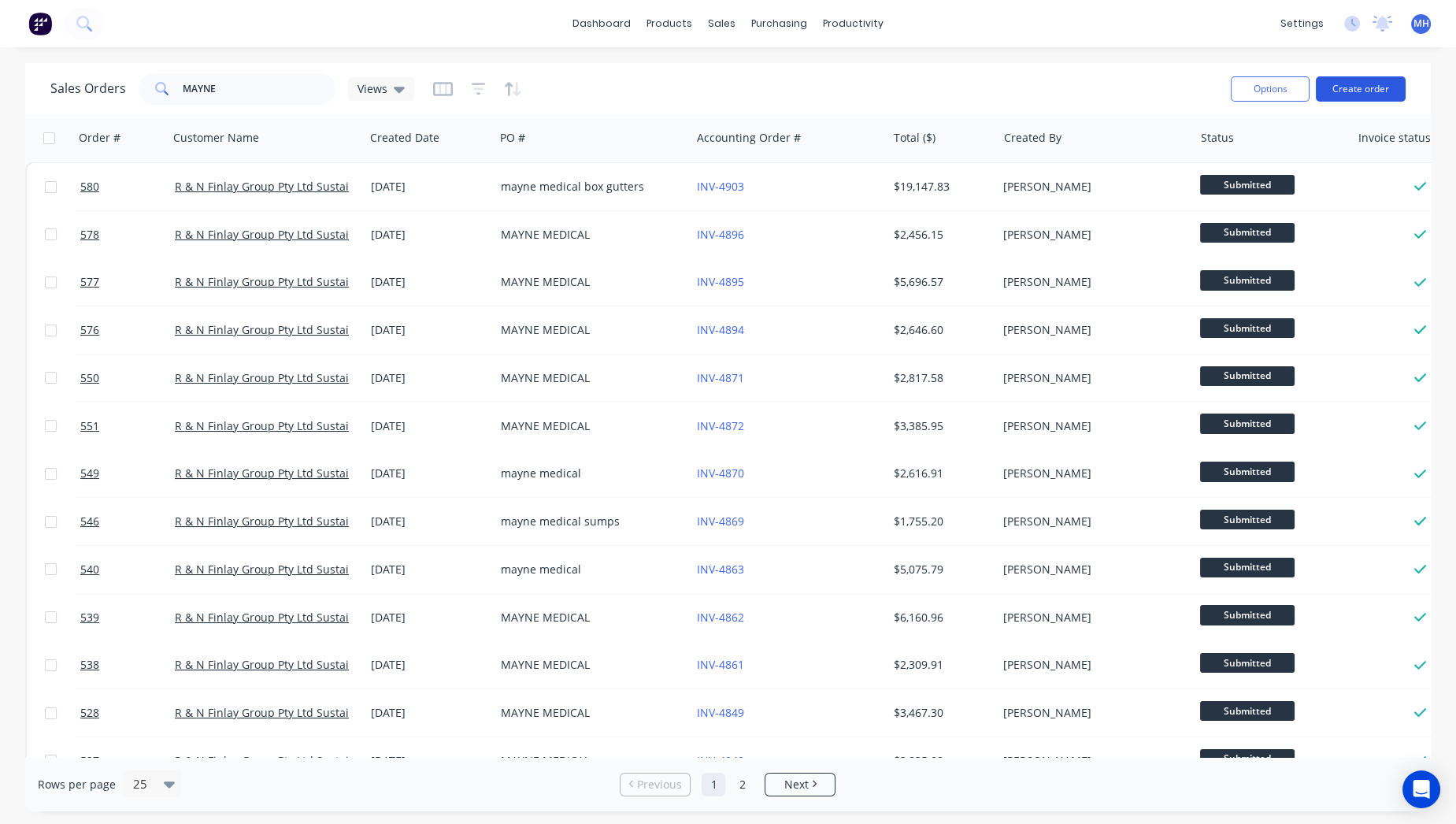
click at [1331, 87] on button "Create order" at bounding box center [1361, 89] width 89 height 25
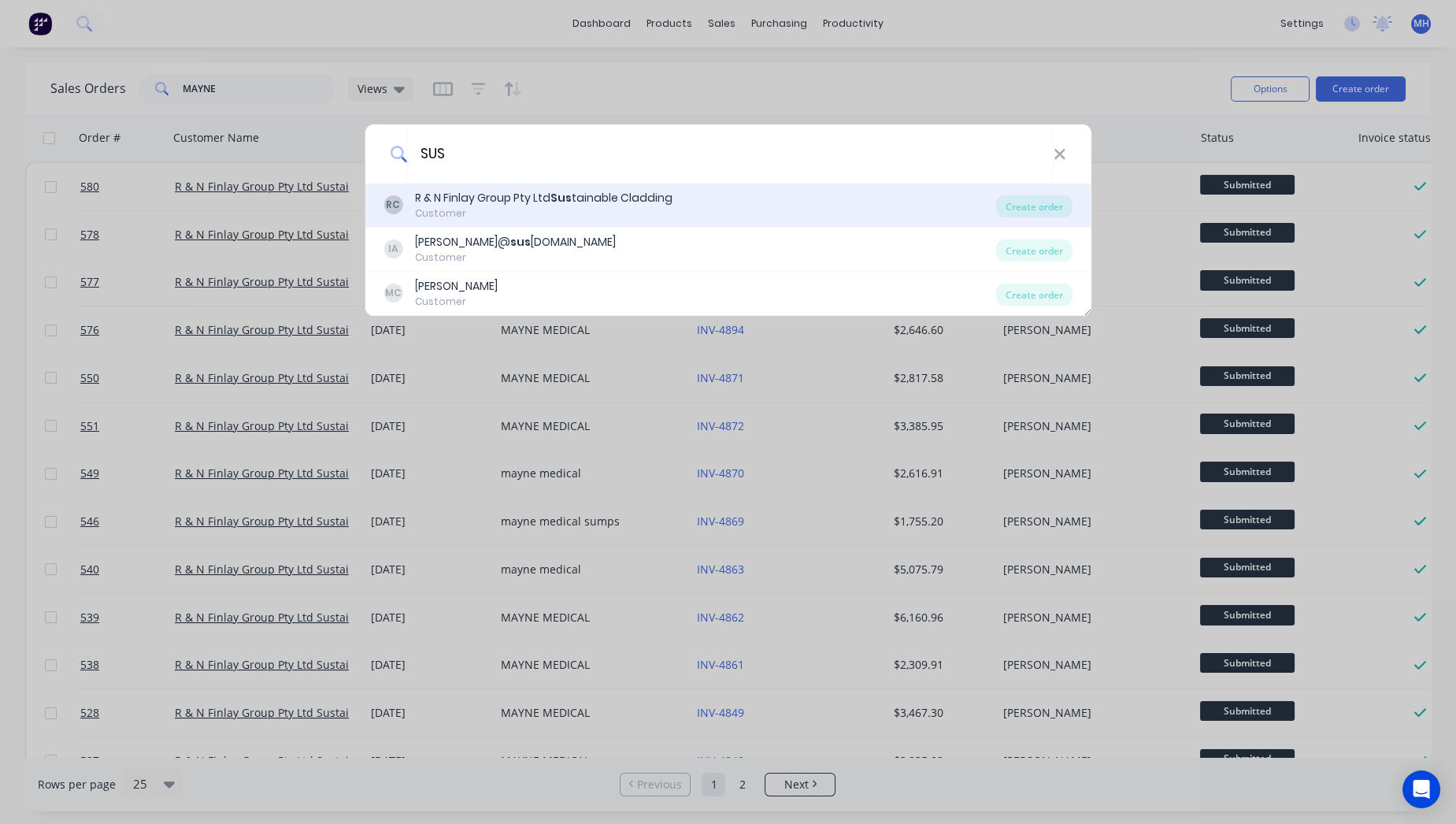
type input "SUS"
click at [529, 195] on div "R & N Finlay Group Pty Ltd Sus tainable Cladding" at bounding box center [543, 198] width 257 height 17
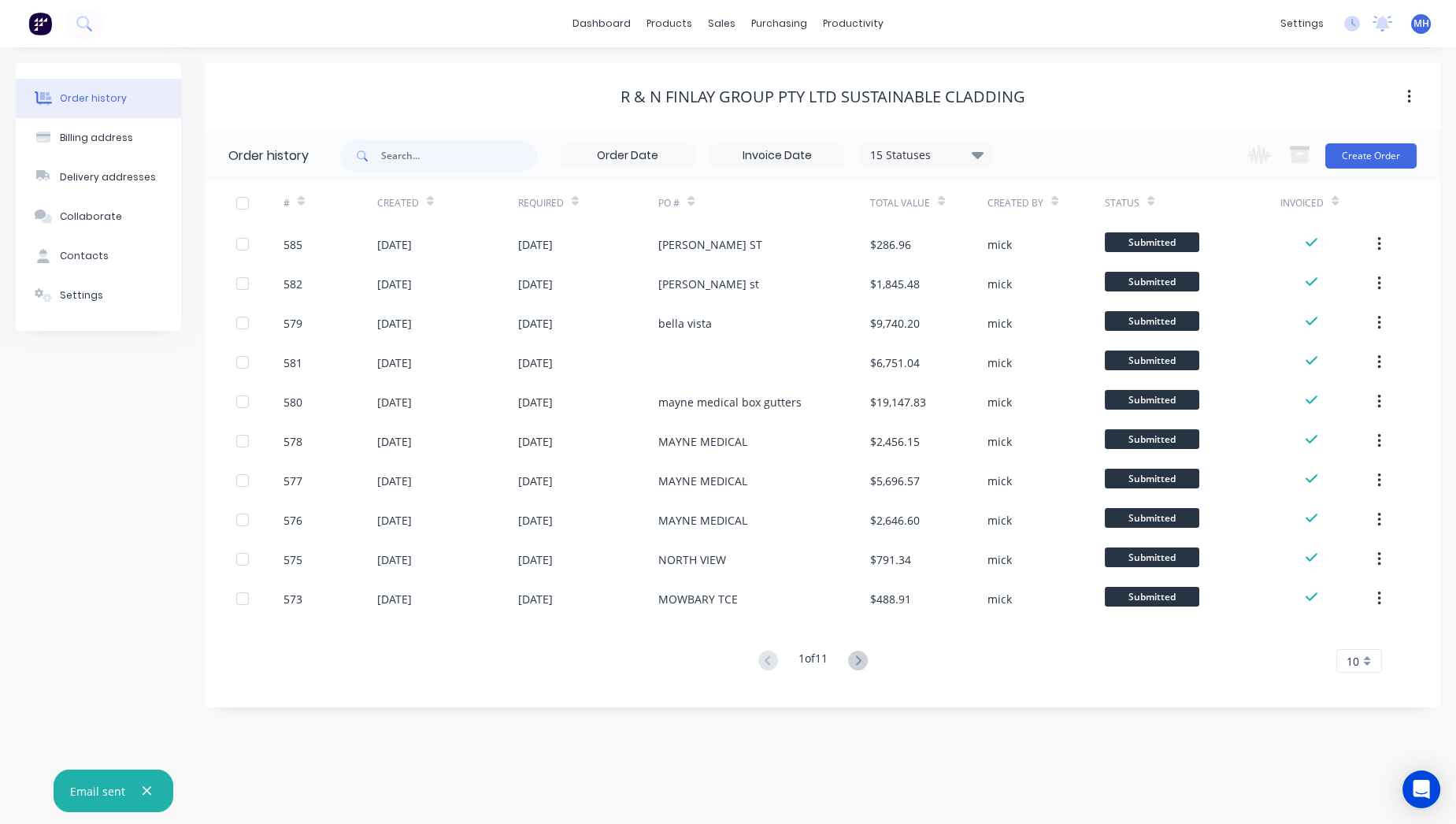
click at [1369, 178] on div "Change order status Waiting on Supplier Submitted Flashings Panels Order Checke…" at bounding box center [1326, 155] width 180 height 51
click at [1371, 168] on div "Change order status Waiting on Supplier Submitted Flashings Panels Order Checke…" at bounding box center [1326, 155] width 180 height 51
click at [1374, 156] on button "Create Order" at bounding box center [1371, 156] width 91 height 25
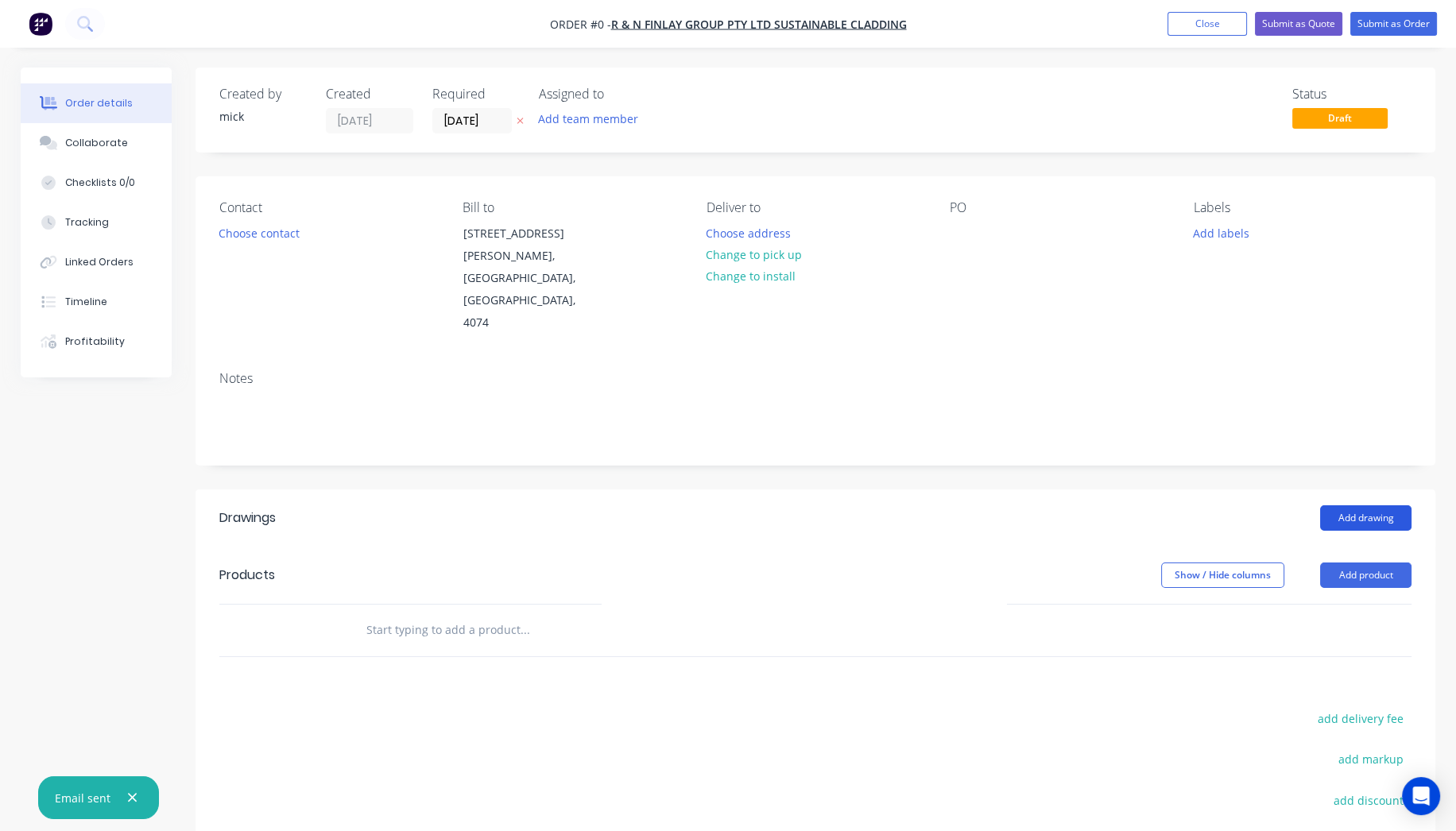
click at [1339, 505] on button "Add drawing" at bounding box center [1366, 518] width 91 height 26
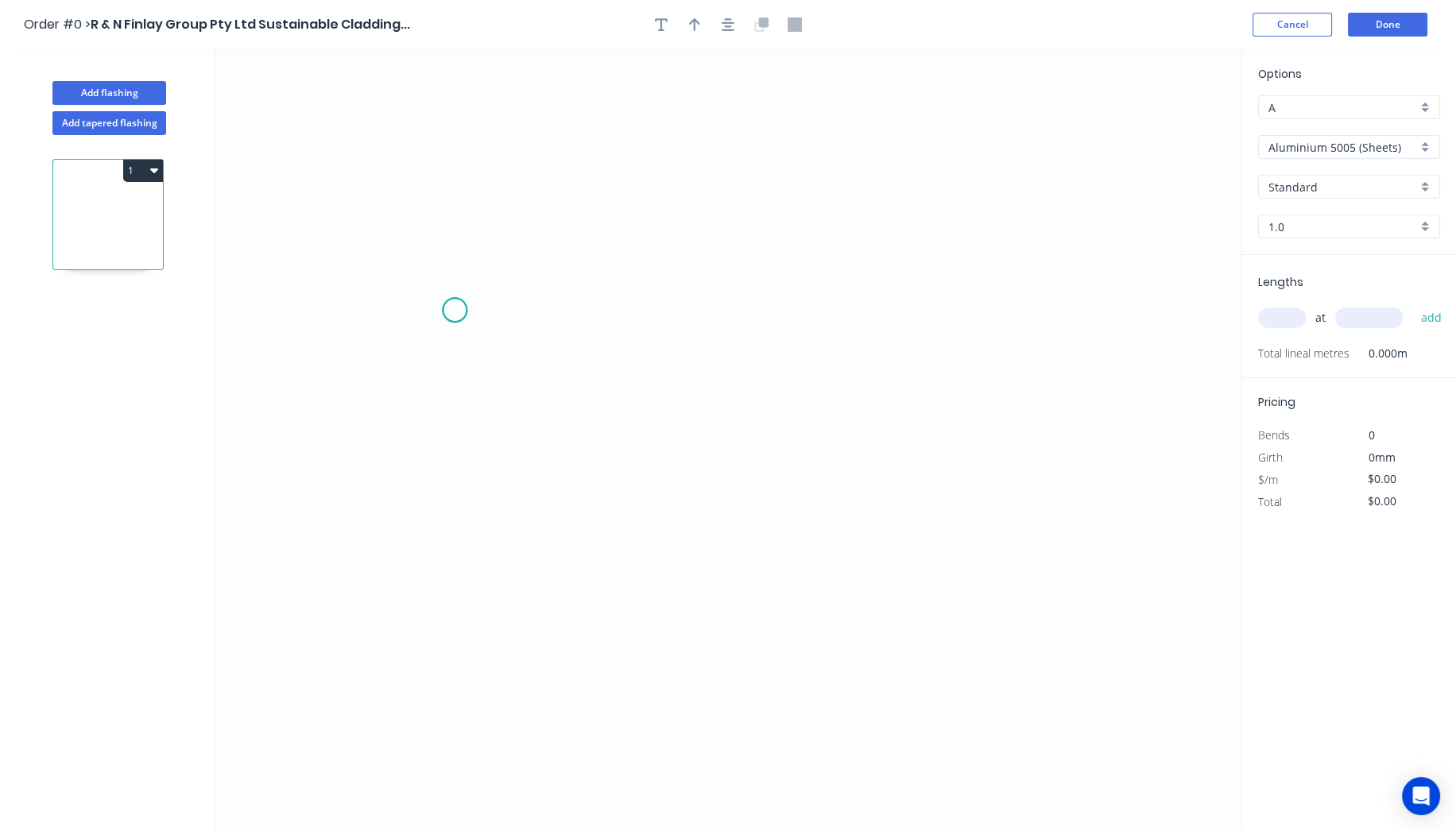
click at [454, 310] on icon "0" at bounding box center [728, 440] width 1027 height 782
click at [608, 314] on icon "0" at bounding box center [728, 440] width 1027 height 782
click at [599, 566] on icon "0 ?" at bounding box center [728, 440] width 1027 height 782
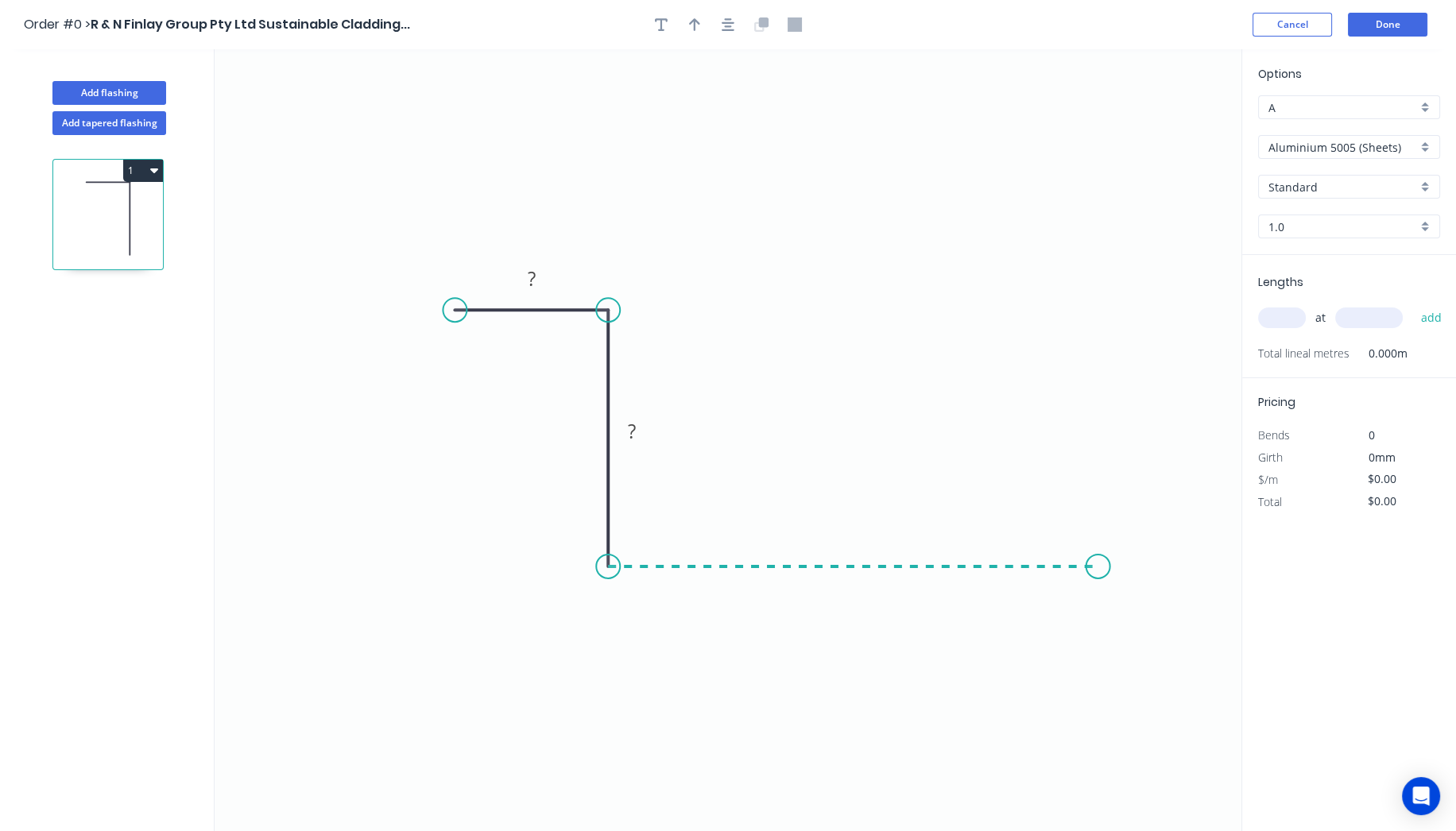
click at [1099, 555] on icon "0 ? ?" at bounding box center [728, 440] width 1027 height 782
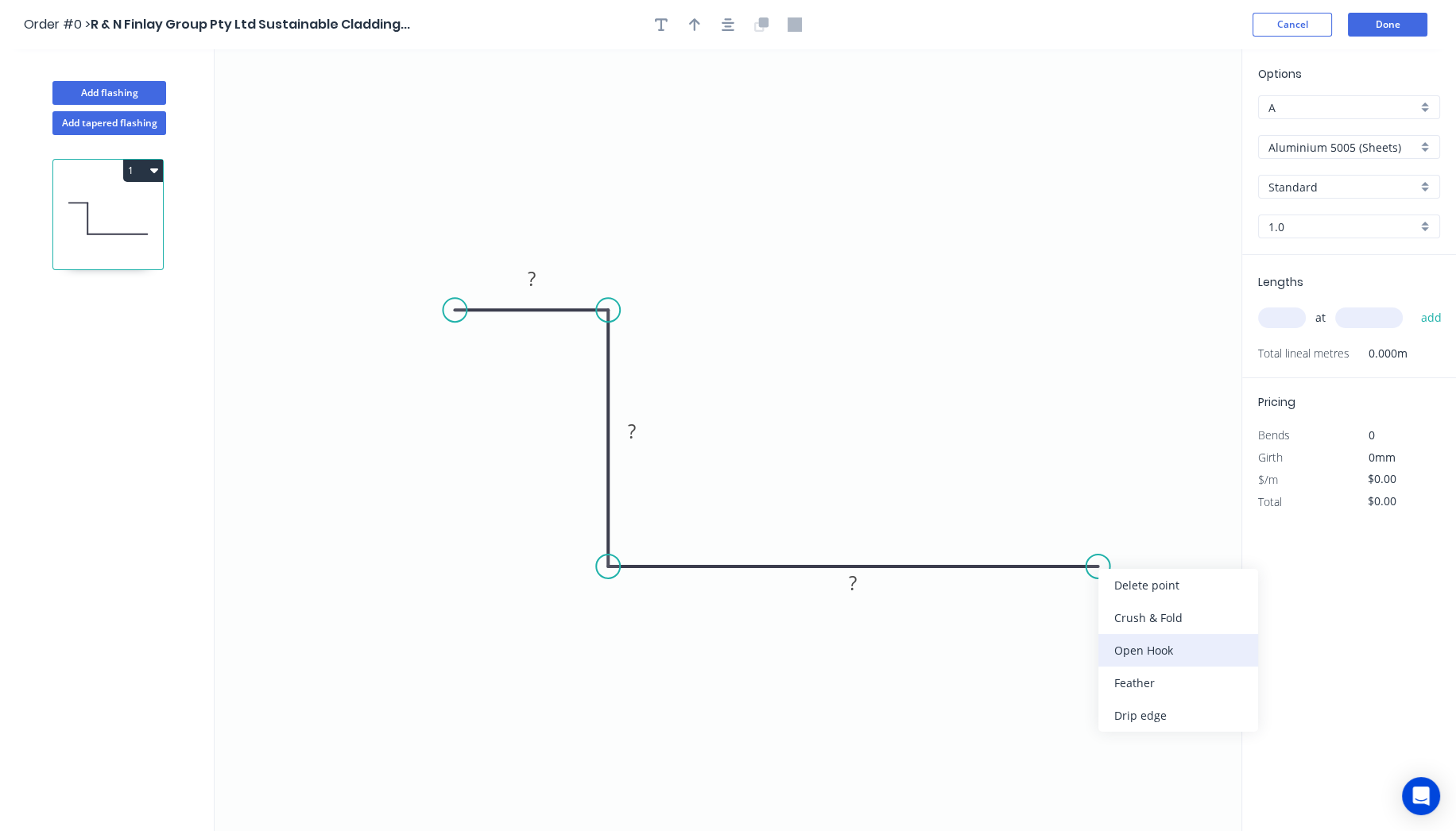
click at [1183, 635] on div "Open Hook" at bounding box center [1179, 650] width 160 height 32
click at [1162, 628] on div "Flip bend" at bounding box center [1182, 616] width 160 height 32
click at [1094, 521] on tspan "25" at bounding box center [1092, 525] width 22 height 26
click at [850, 584] on tspan "?" at bounding box center [853, 583] width 8 height 26
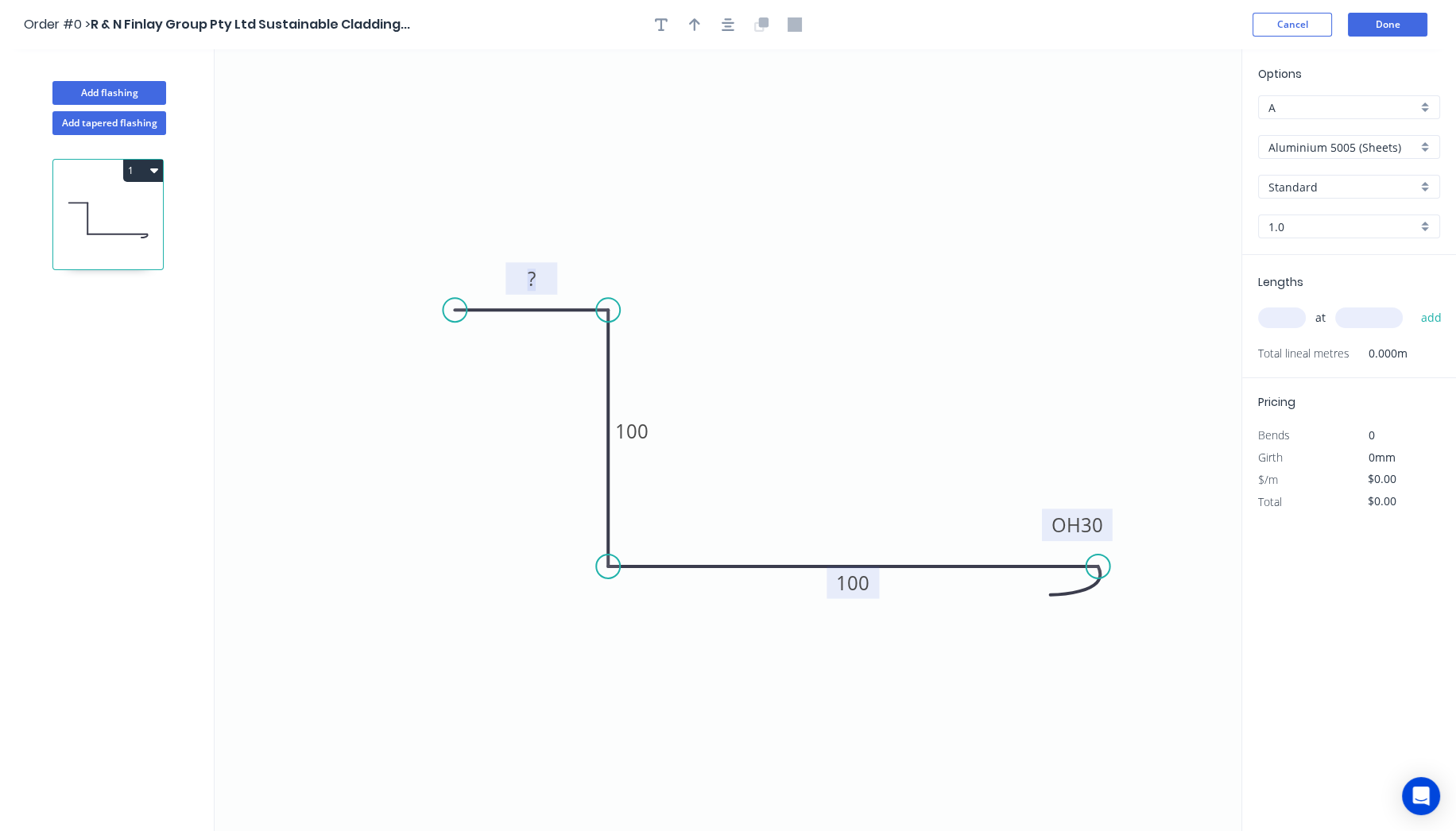
click at [531, 272] on tspan "?" at bounding box center [531, 278] width 8 height 26
click at [500, 377] on div "Open Hook" at bounding box center [536, 392] width 160 height 32
click at [500, 356] on div "Flip bend" at bounding box center [532, 365] width 160 height 32
click at [505, 344] on rect at bounding box center [475, 336] width 71 height 32
click at [492, 344] on tspan "25" at bounding box center [490, 336] width 22 height 26
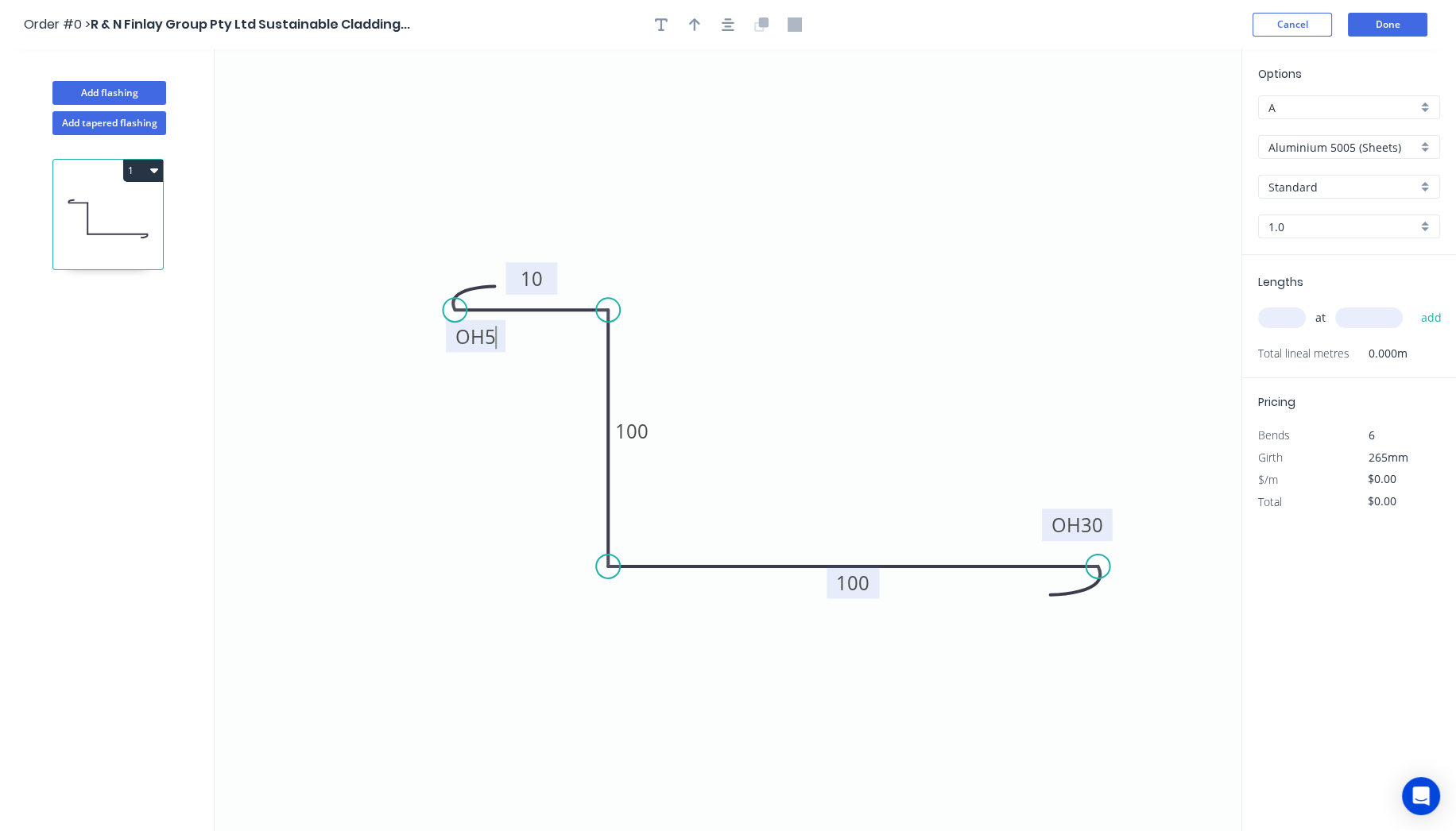
click at [839, 235] on icon "0 OH 5 10 100 OH 30 100" at bounding box center [728, 440] width 1027 height 782
click at [1356, 148] on input "Aluminium 5005 (Sheets)" at bounding box center [1343, 147] width 149 height 17
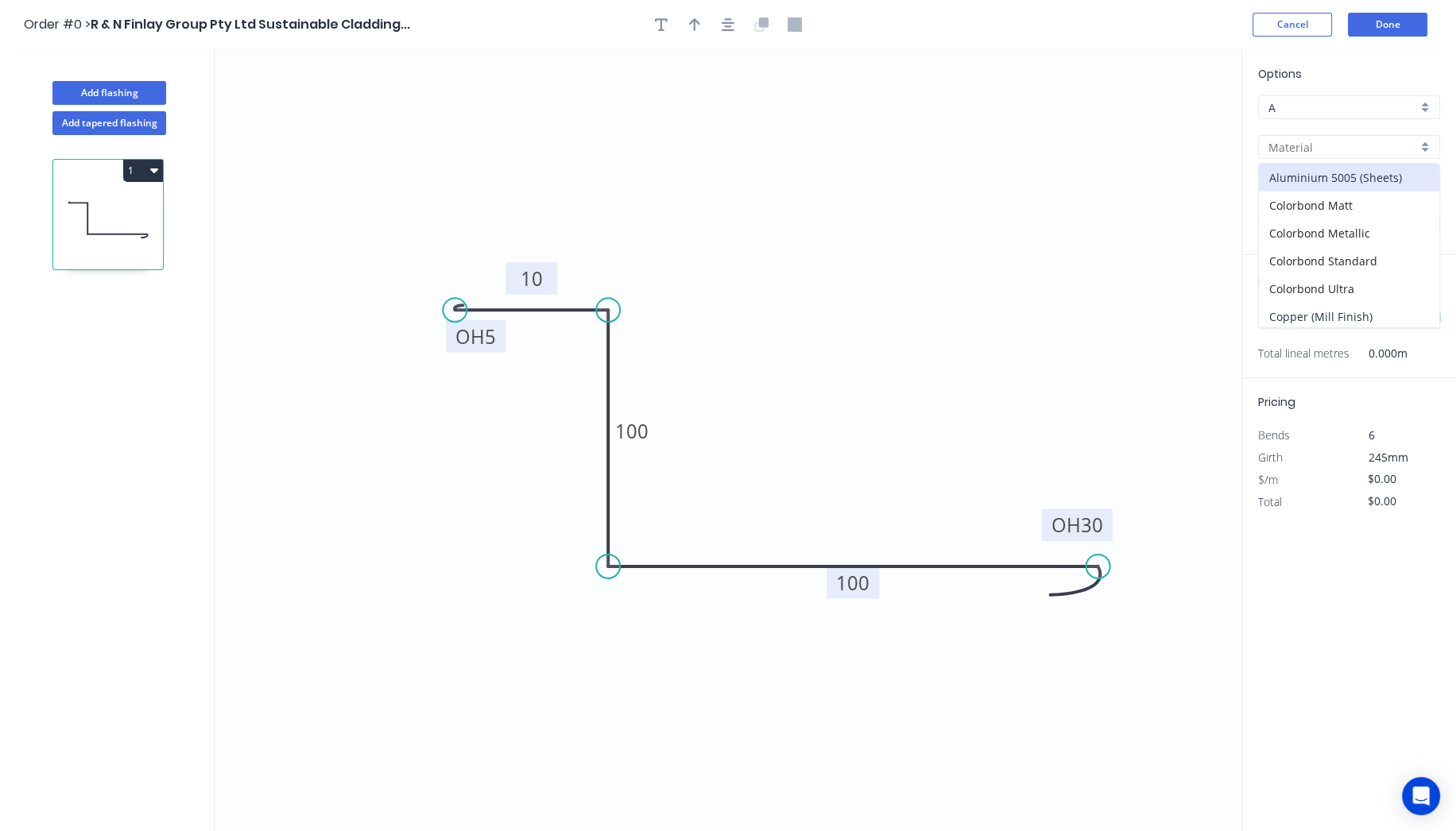
click at [1282, 321] on div "Copper (Mill Finish)" at bounding box center [1350, 316] width 180 height 28
type input "Copper (Mill Finish)"
type input "Mill Finish"
type input "0.55"
type input "$60.95"
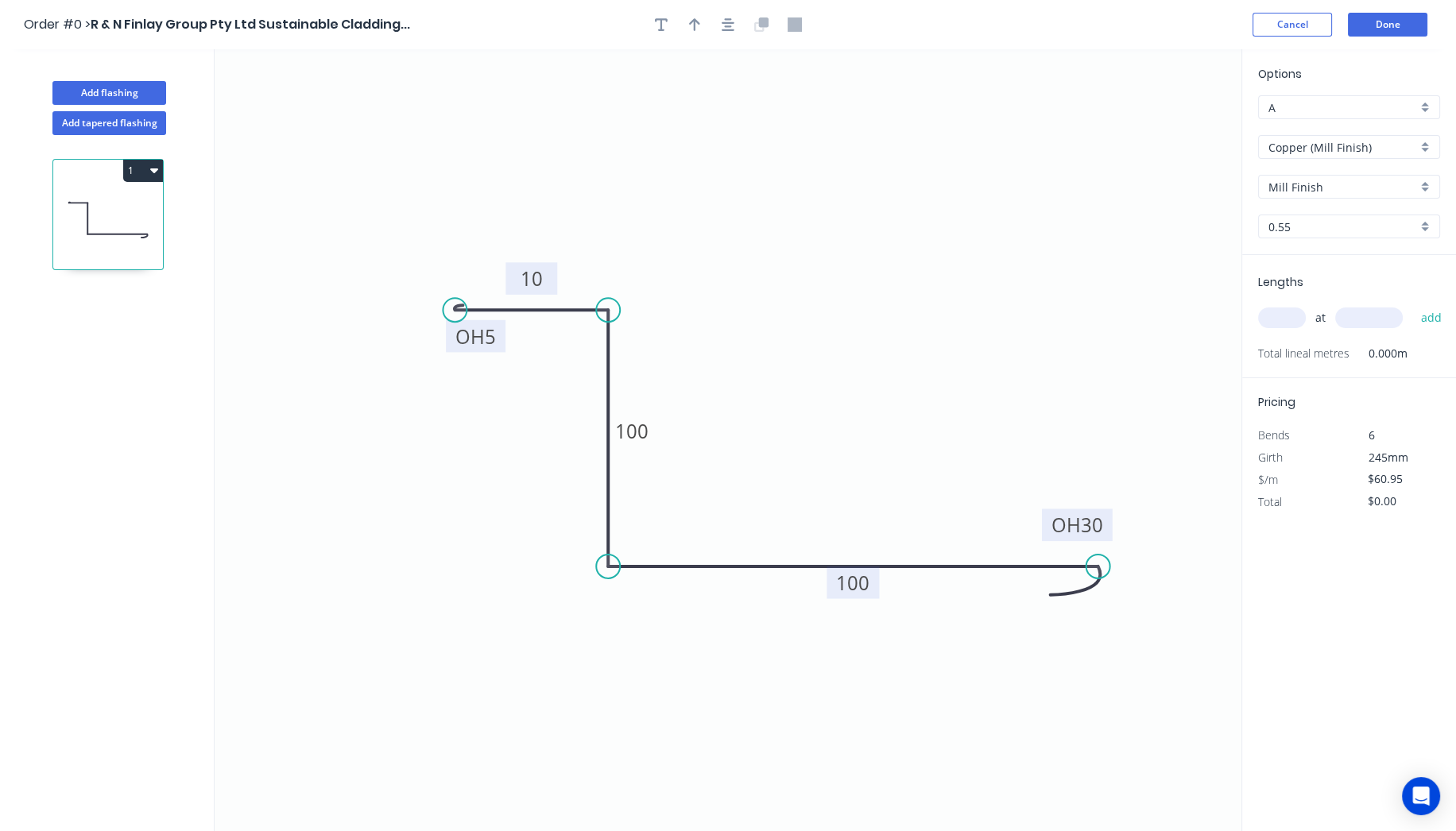
click at [1276, 317] on input "text" at bounding box center [1282, 317] width 48 height 20
click at [1278, 317] on input "text" at bounding box center [1282, 317] width 48 height 20
click at [1277, 317] on input "text" at bounding box center [1282, 317] width 48 height 20
type input "1"
type input "1800"
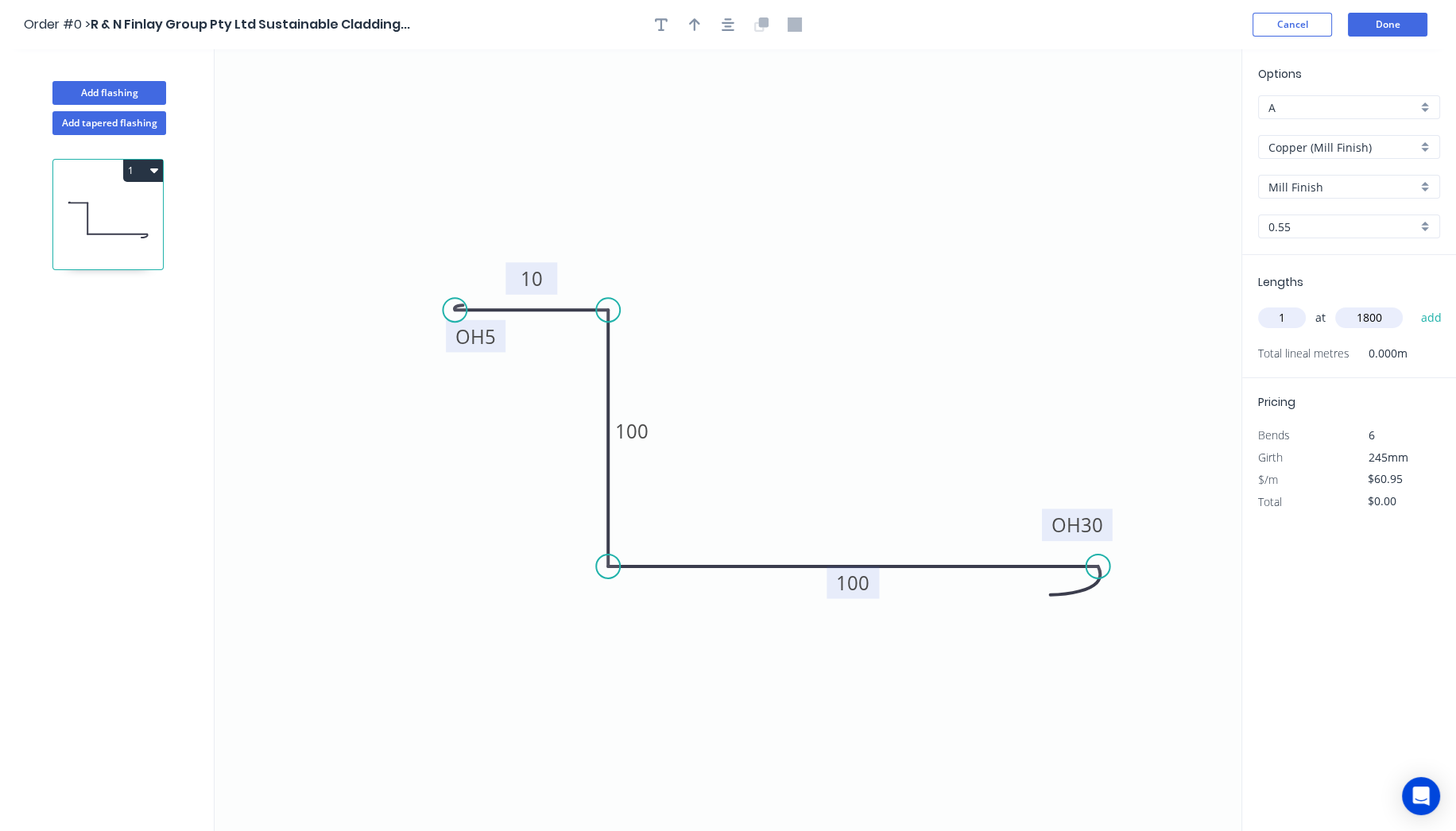
click at [1413, 305] on button "add" at bounding box center [1431, 318] width 37 height 27
type input "$109.71"
click at [1381, 20] on button "Done" at bounding box center [1387, 25] width 79 height 24
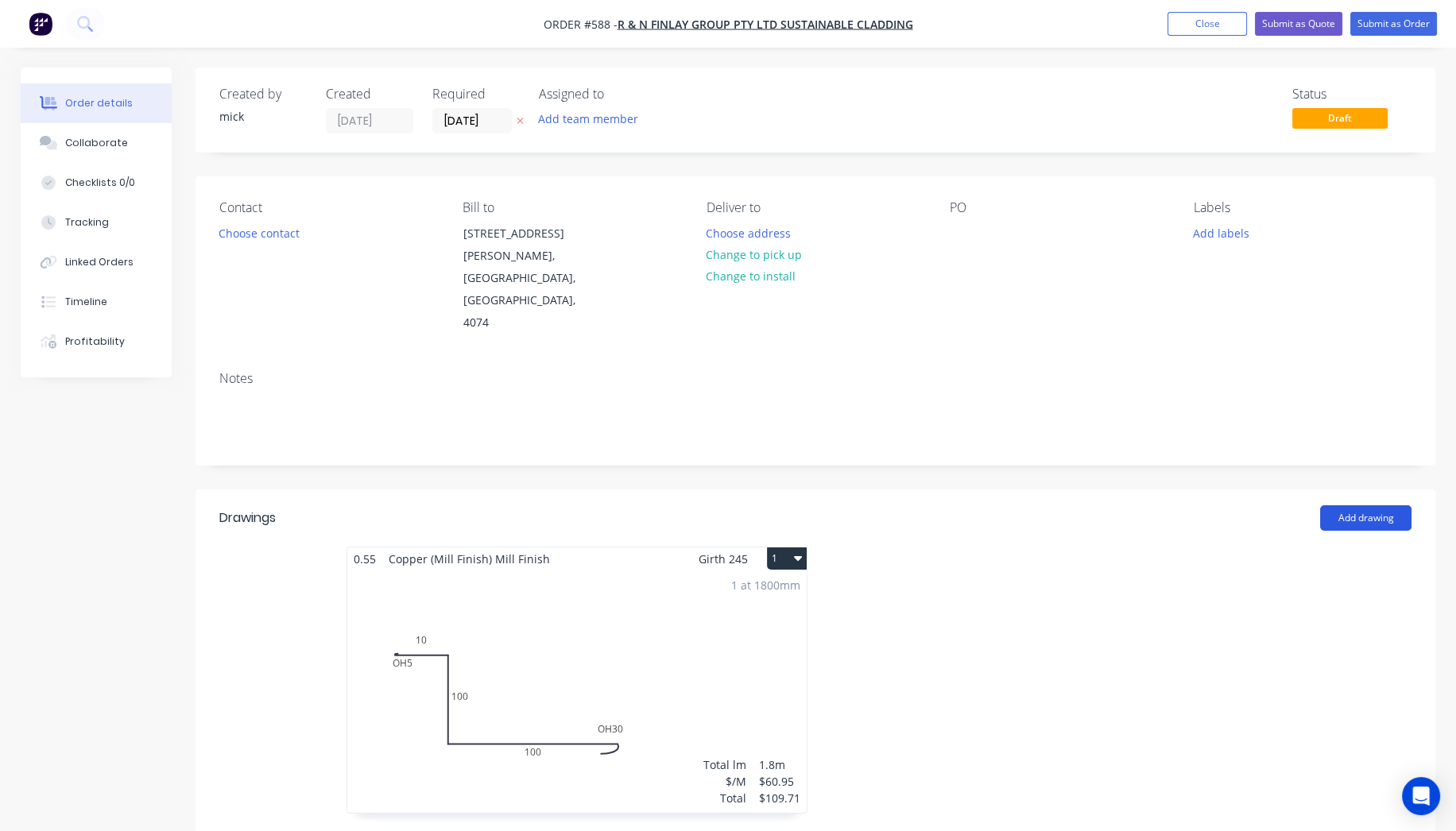
click at [1390, 505] on button "Add drawing" at bounding box center [1366, 518] width 91 height 26
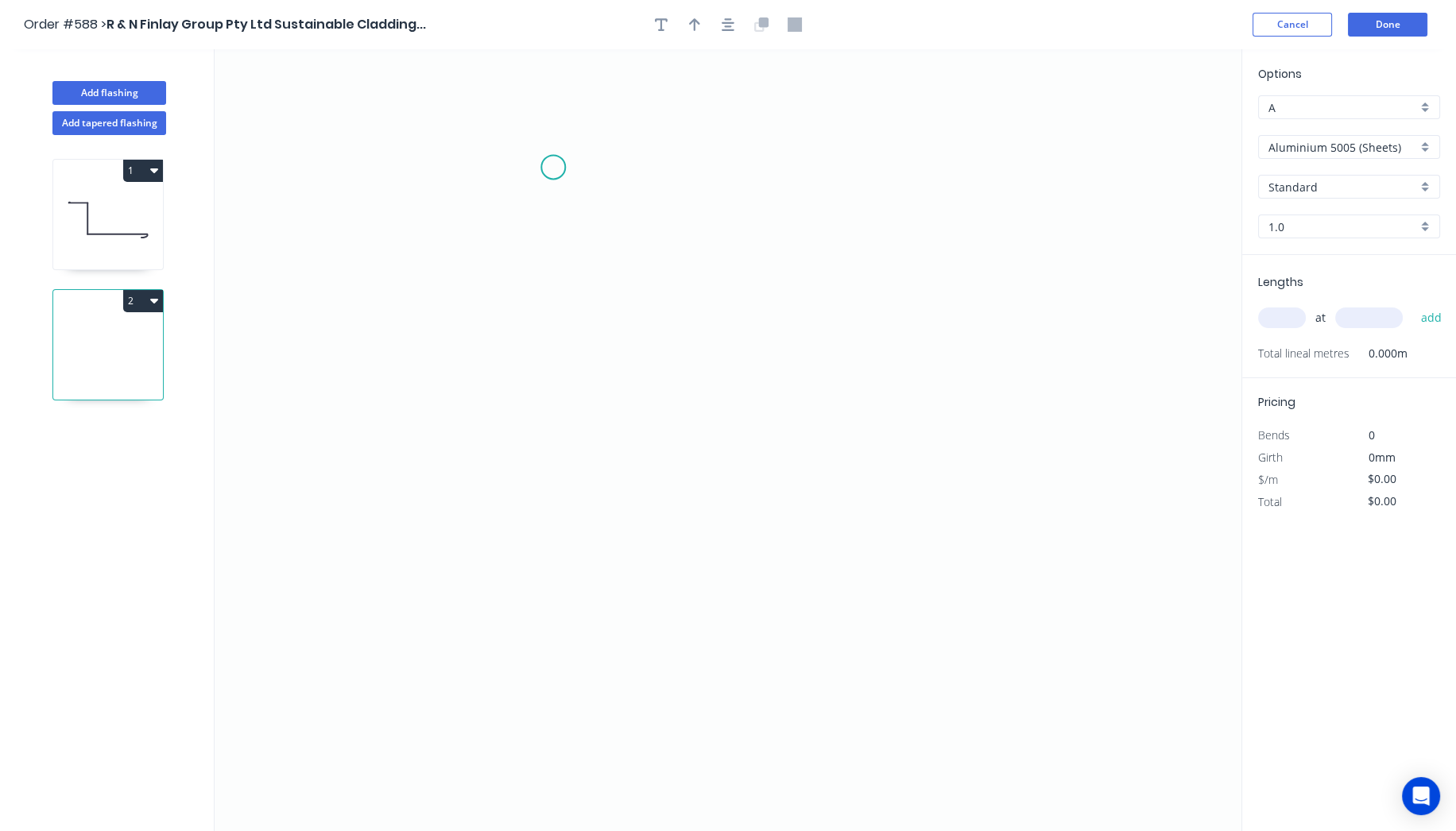
click at [553, 167] on icon "0" at bounding box center [728, 440] width 1027 height 782
click at [777, 175] on icon "0" at bounding box center [728, 440] width 1027 height 782
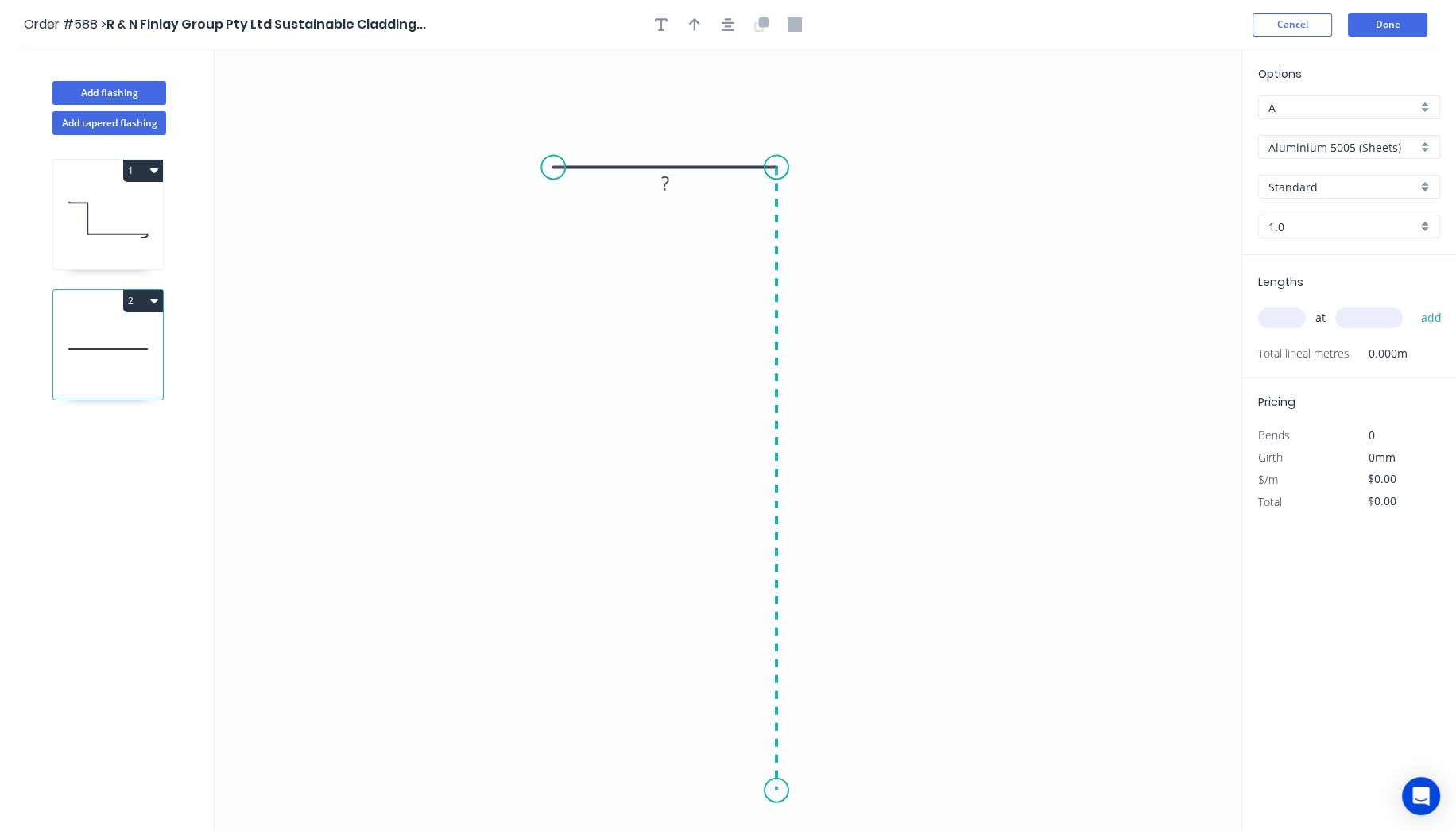
click at [748, 790] on icon "0 ?" at bounding box center [728, 440] width 1027 height 782
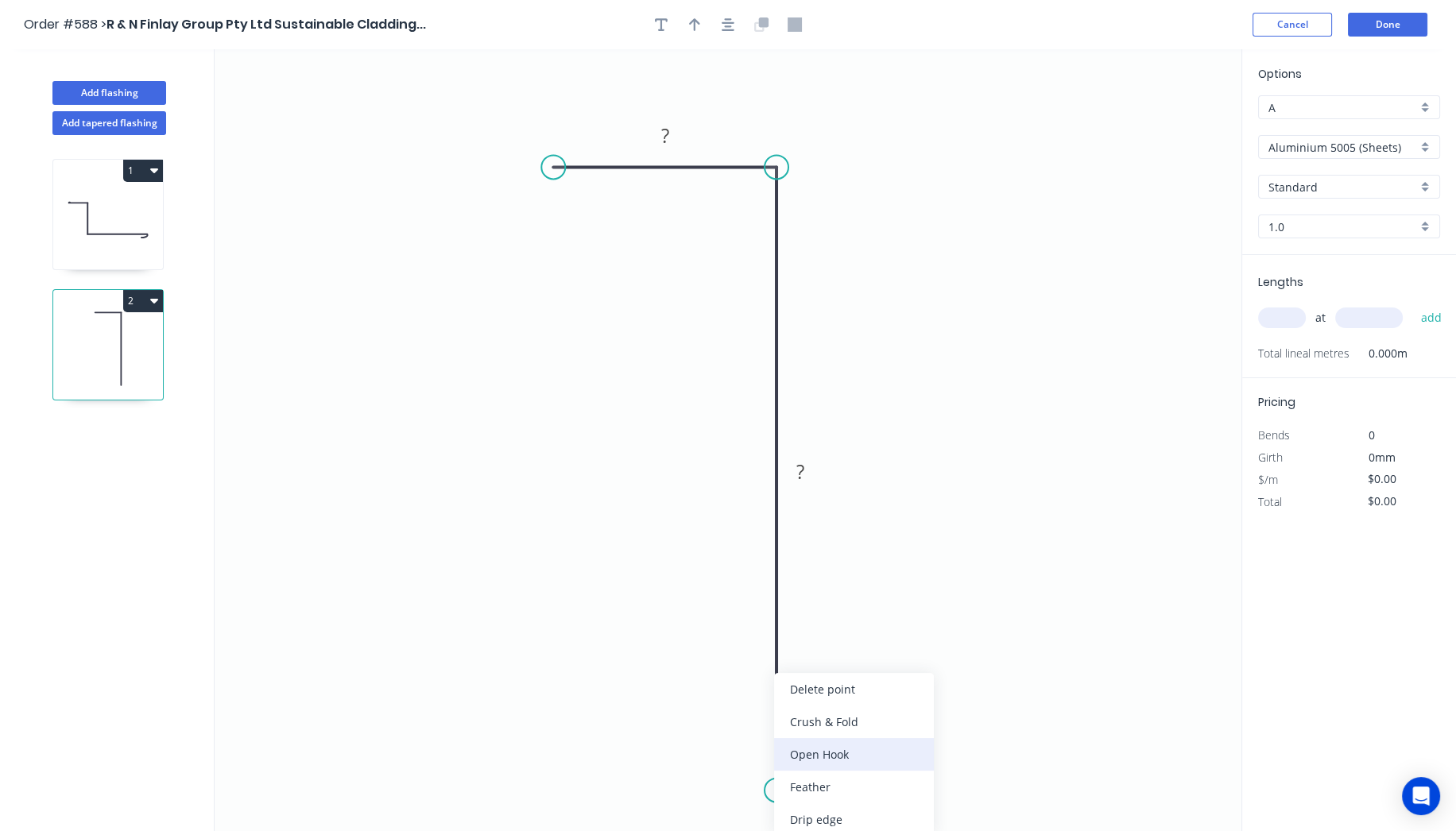
click at [845, 745] on div "Open Hook" at bounding box center [854, 754] width 160 height 32
click at [814, 787] on div "Flip bend" at bounding box center [864, 787] width 160 height 32
click at [671, 139] on rect at bounding box center [665, 137] width 31 height 22
click at [1383, 143] on input "Aluminium 5005 (Sheets)" at bounding box center [1343, 147] width 149 height 17
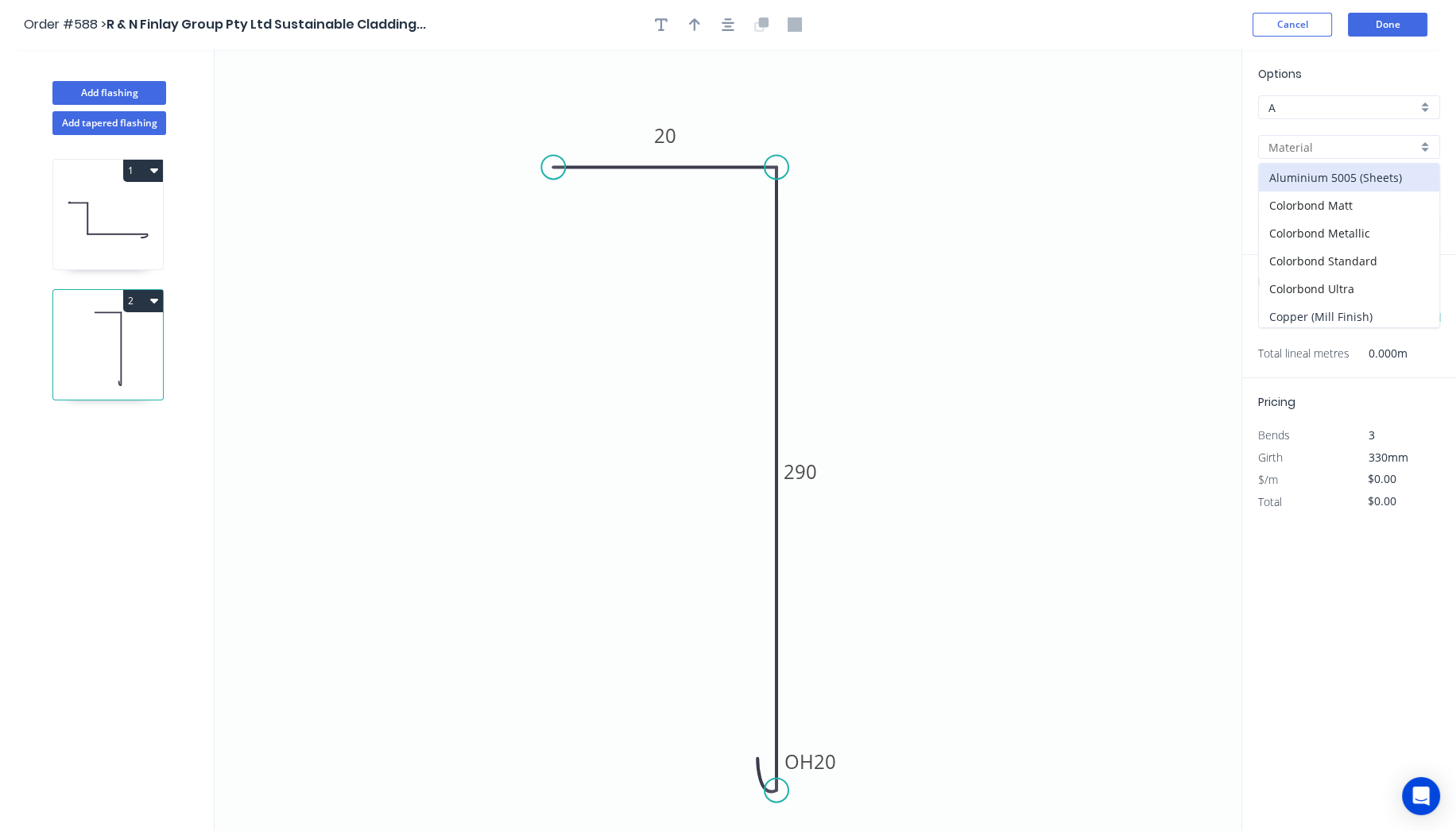
click at [1369, 320] on div "Copper (Mill Finish)" at bounding box center [1350, 316] width 180 height 28
type input "Copper (Mill Finish)"
type input "Mill Finish"
type input "0.55"
type input "$73.17"
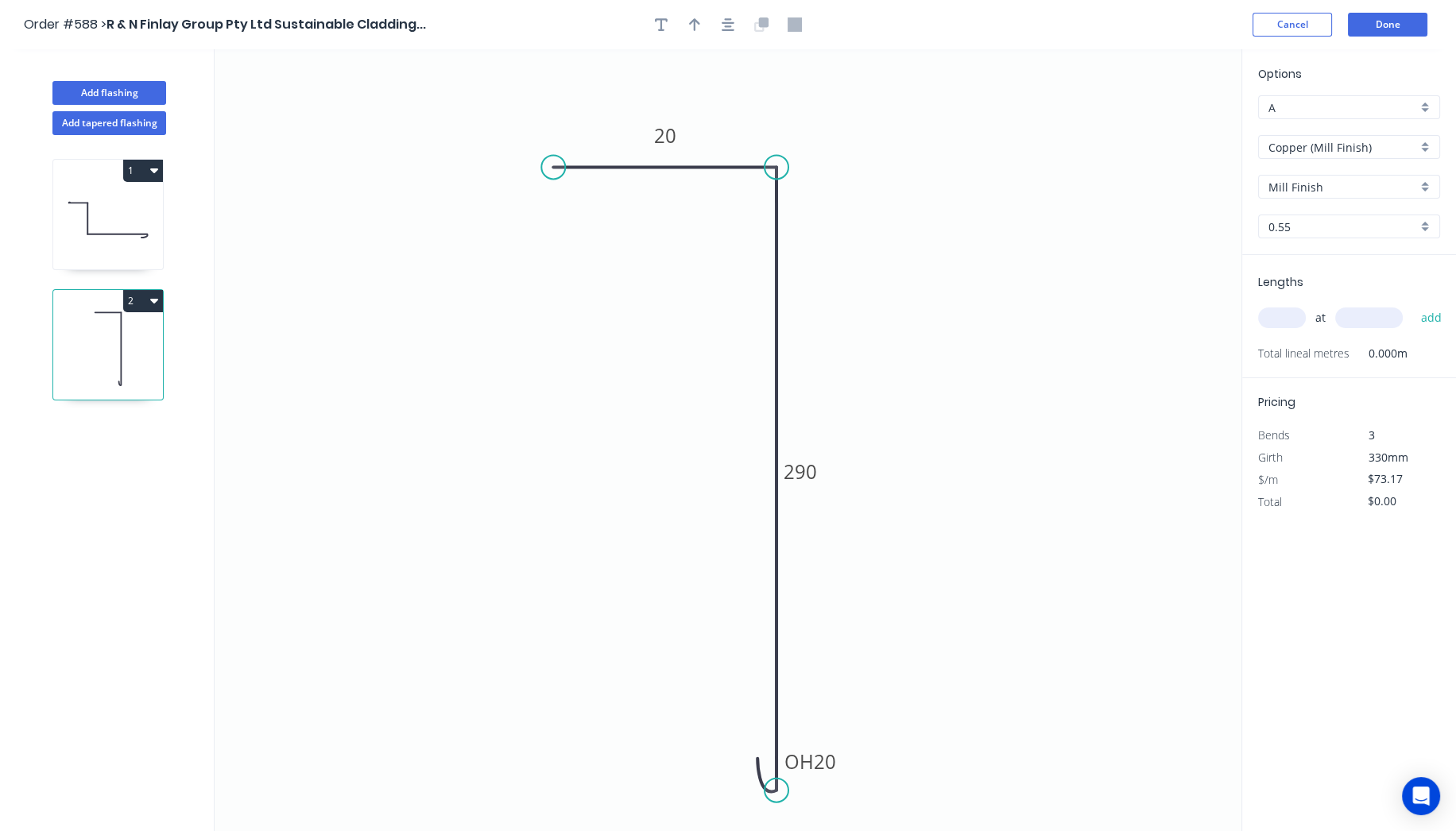
click at [1284, 311] on input "text" at bounding box center [1282, 317] width 48 height 20
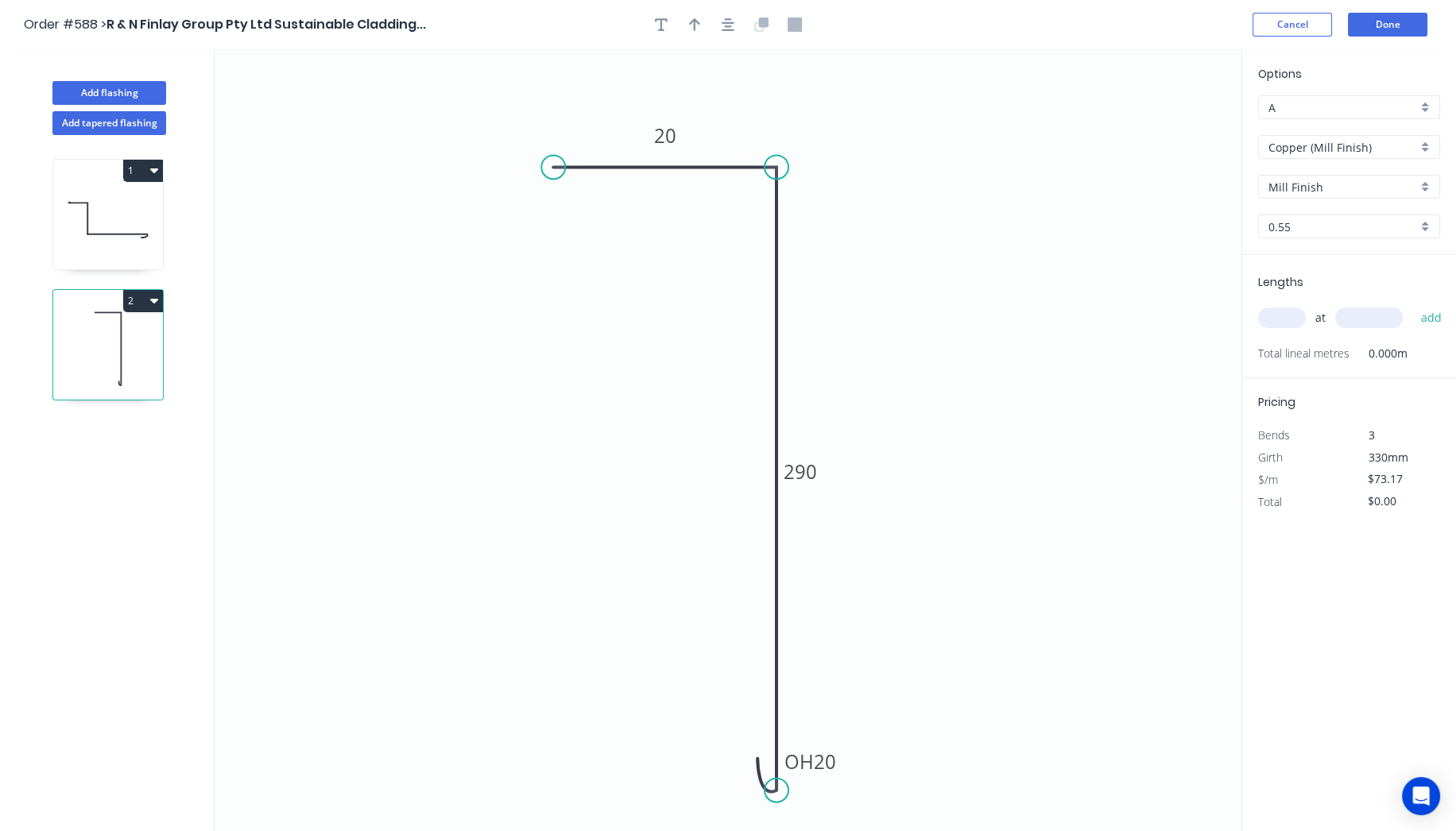
click at [1284, 311] on input "text" at bounding box center [1282, 317] width 48 height 20
type input "1"
type input "1550"
click at [1413, 305] on button "add" at bounding box center [1431, 318] width 37 height 27
type input "$113.41"
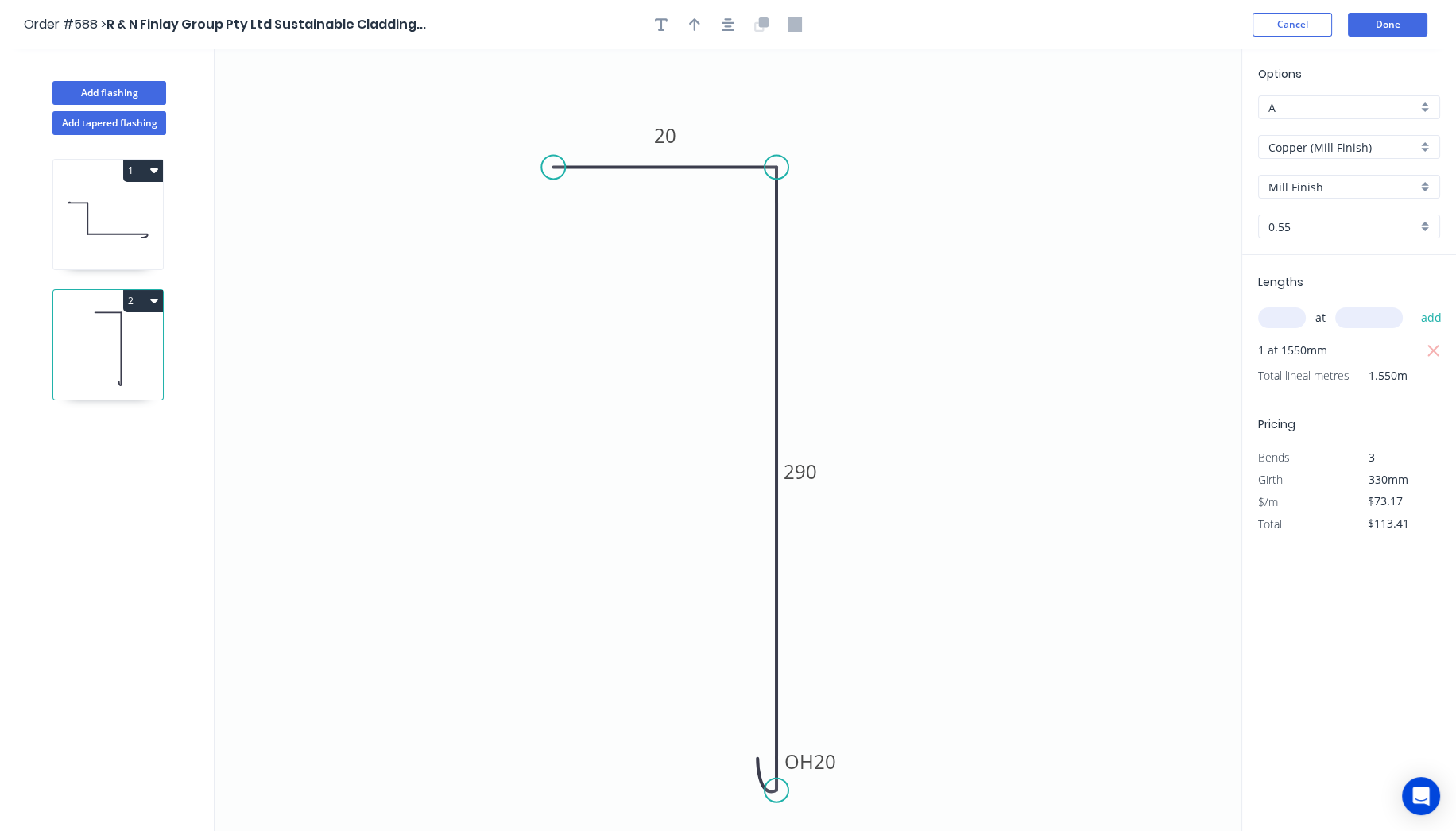
click at [1393, 11] on header "Order #588 > R & N Finlay Group Pty Ltd Sustainable Cladding... Cancel Done" at bounding box center [728, 25] width 1456 height 49
click at [1360, 25] on button "Done" at bounding box center [1387, 25] width 79 height 24
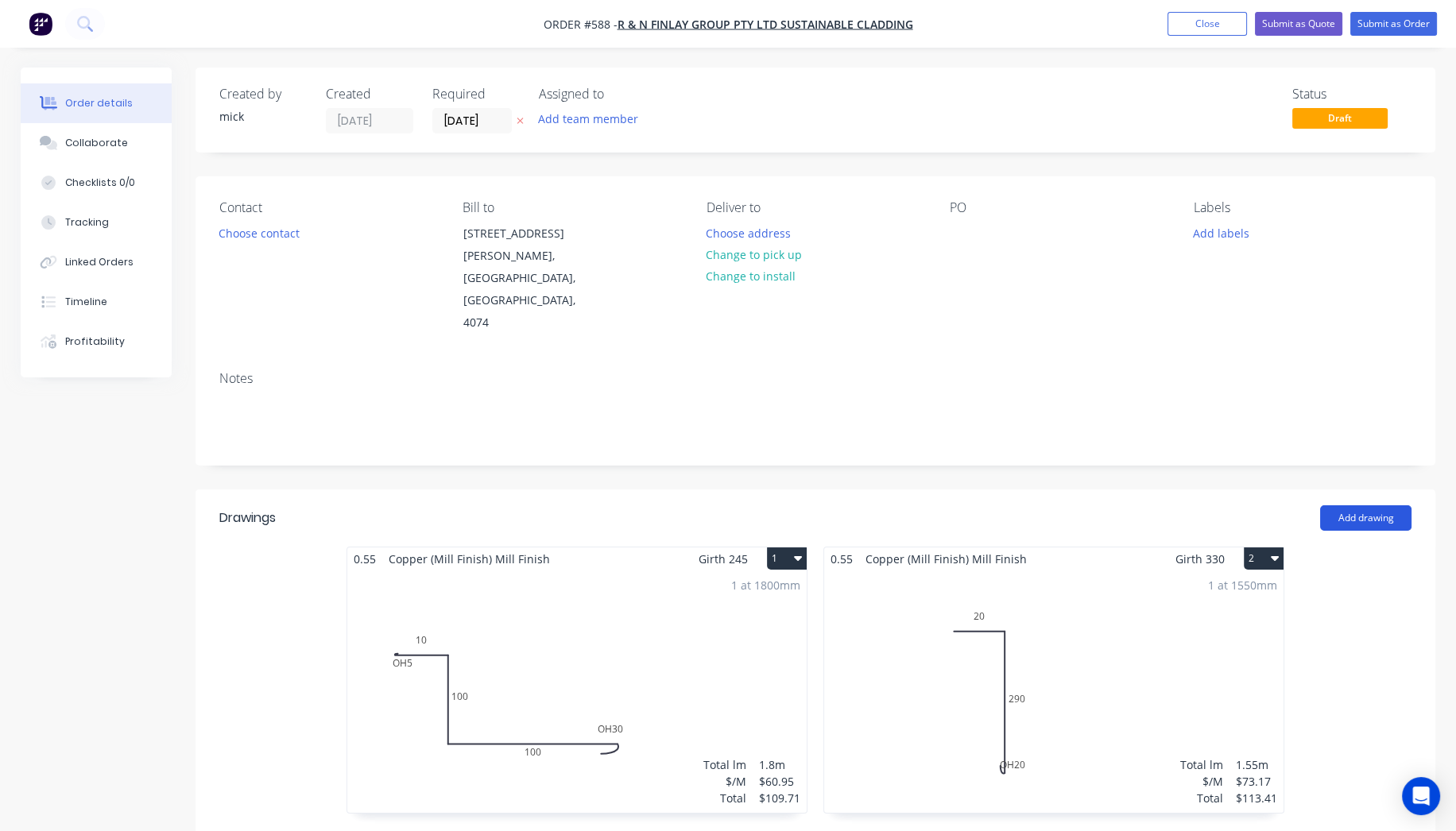
click at [1361, 505] on button "Add drawing" at bounding box center [1366, 518] width 91 height 26
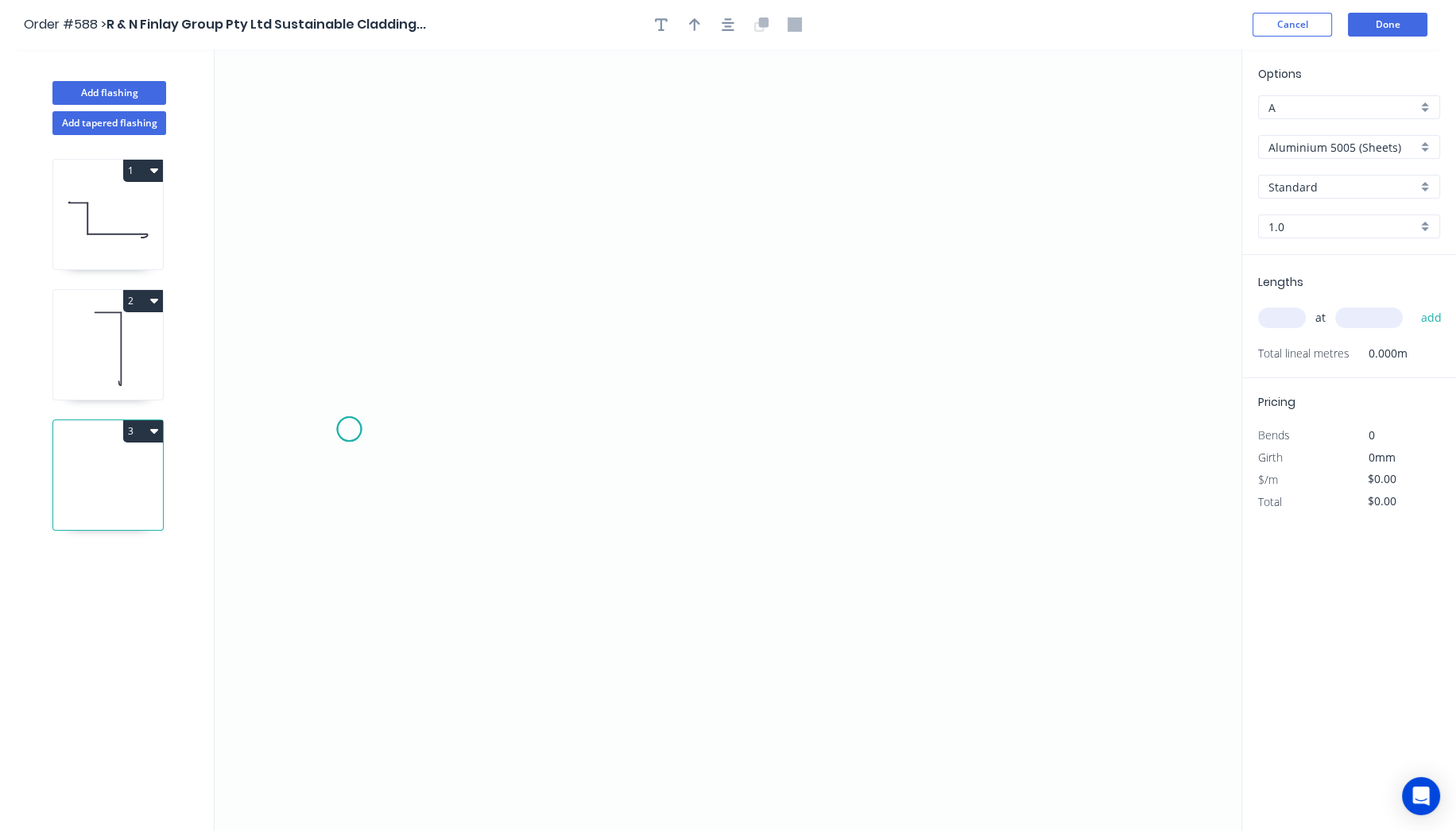
click at [349, 429] on icon "0" at bounding box center [728, 440] width 1027 height 782
click at [353, 333] on icon "0" at bounding box center [728, 440] width 1027 height 782
click at [451, 339] on icon "0 ?" at bounding box center [728, 440] width 1027 height 782
click at [447, 572] on icon "0 ? ?" at bounding box center [728, 440] width 1027 height 782
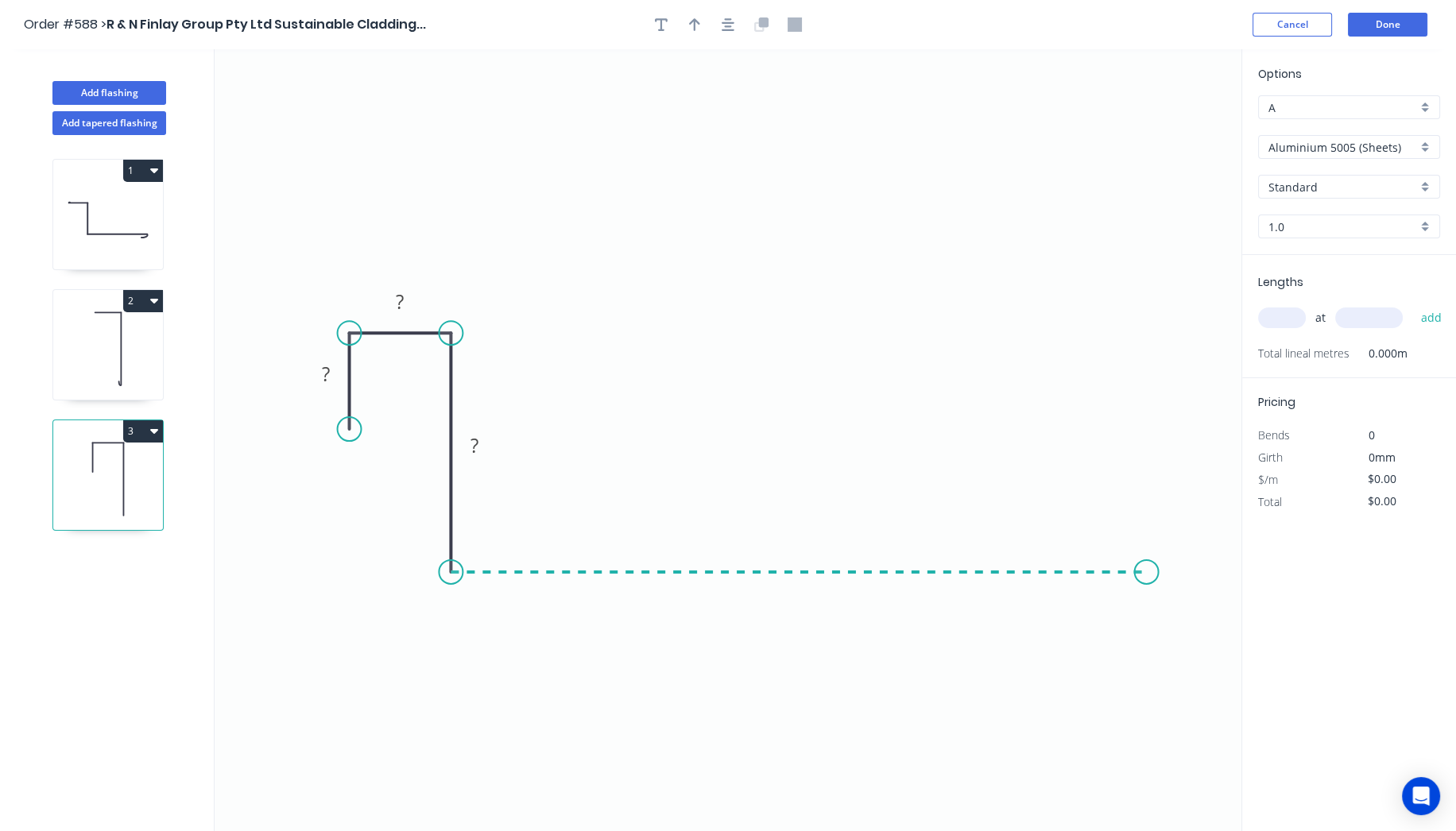
click at [1147, 571] on icon "0 ? ? ?" at bounding box center [728, 440] width 1027 height 782
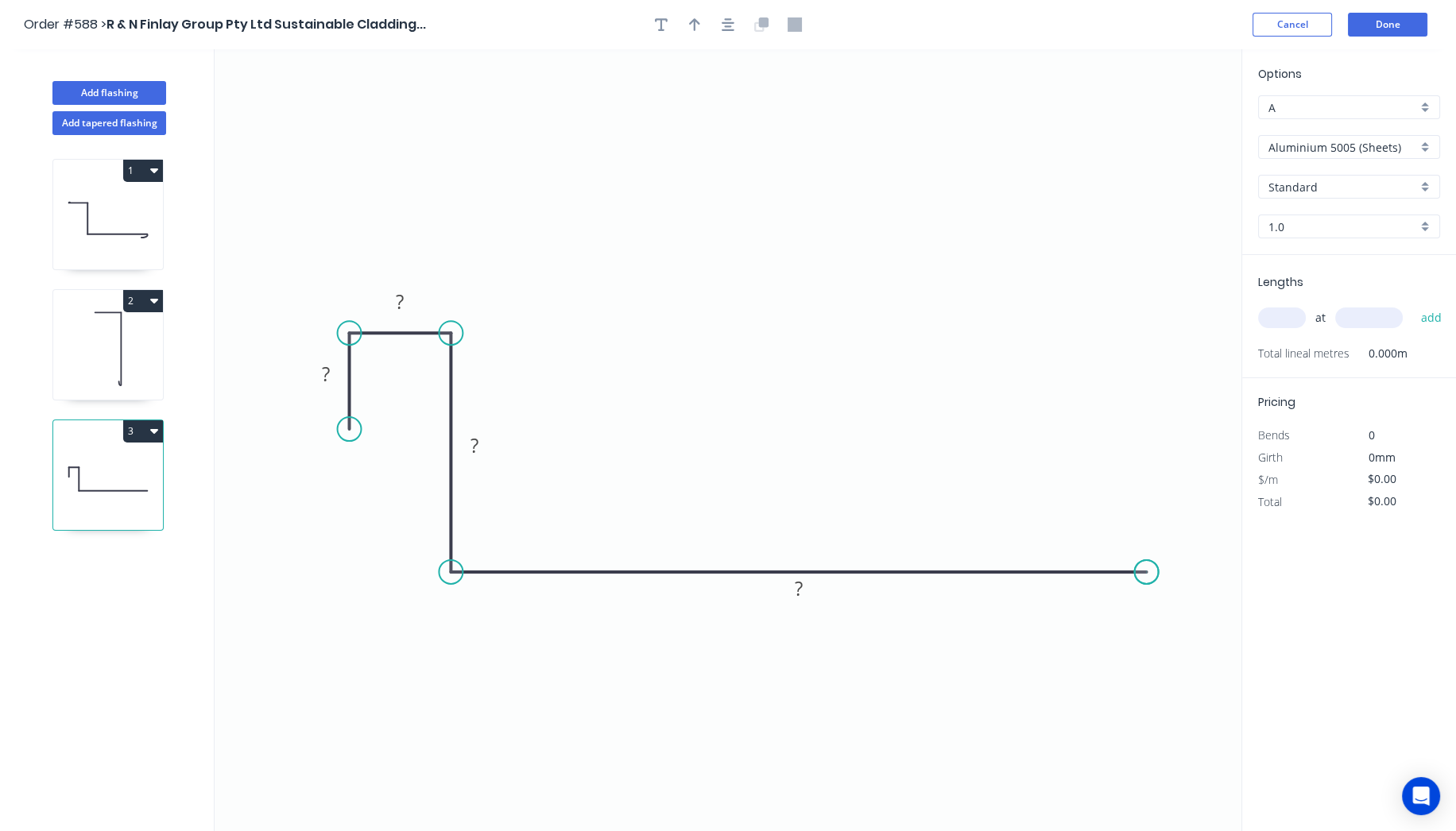
click at [1147, 571] on circle at bounding box center [1146, 572] width 24 height 24
click at [329, 368] on tspan "?" at bounding box center [325, 373] width 8 height 26
click at [630, 197] on icon "0 10 12 25 950" at bounding box center [728, 440] width 1027 height 782
click at [1392, 139] on input "Aluminium 5005 (Sheets)" at bounding box center [1343, 147] width 149 height 17
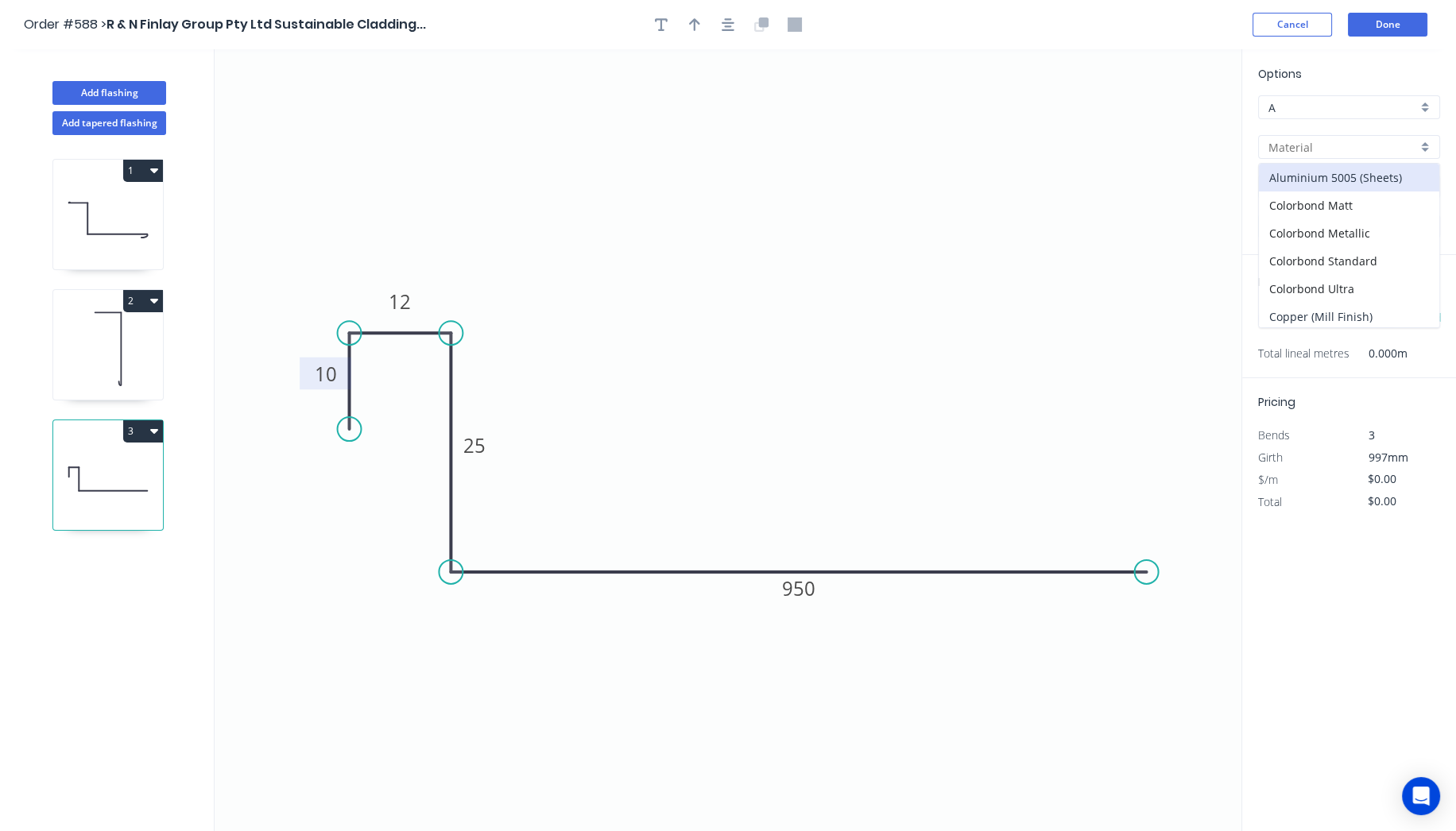
click at [1339, 311] on div "Copper (Mill Finish)" at bounding box center [1350, 316] width 180 height 28
type input "Copper (Mill Finish)"
type input "Mill Finish"
type input "0.55"
type input "$172.21"
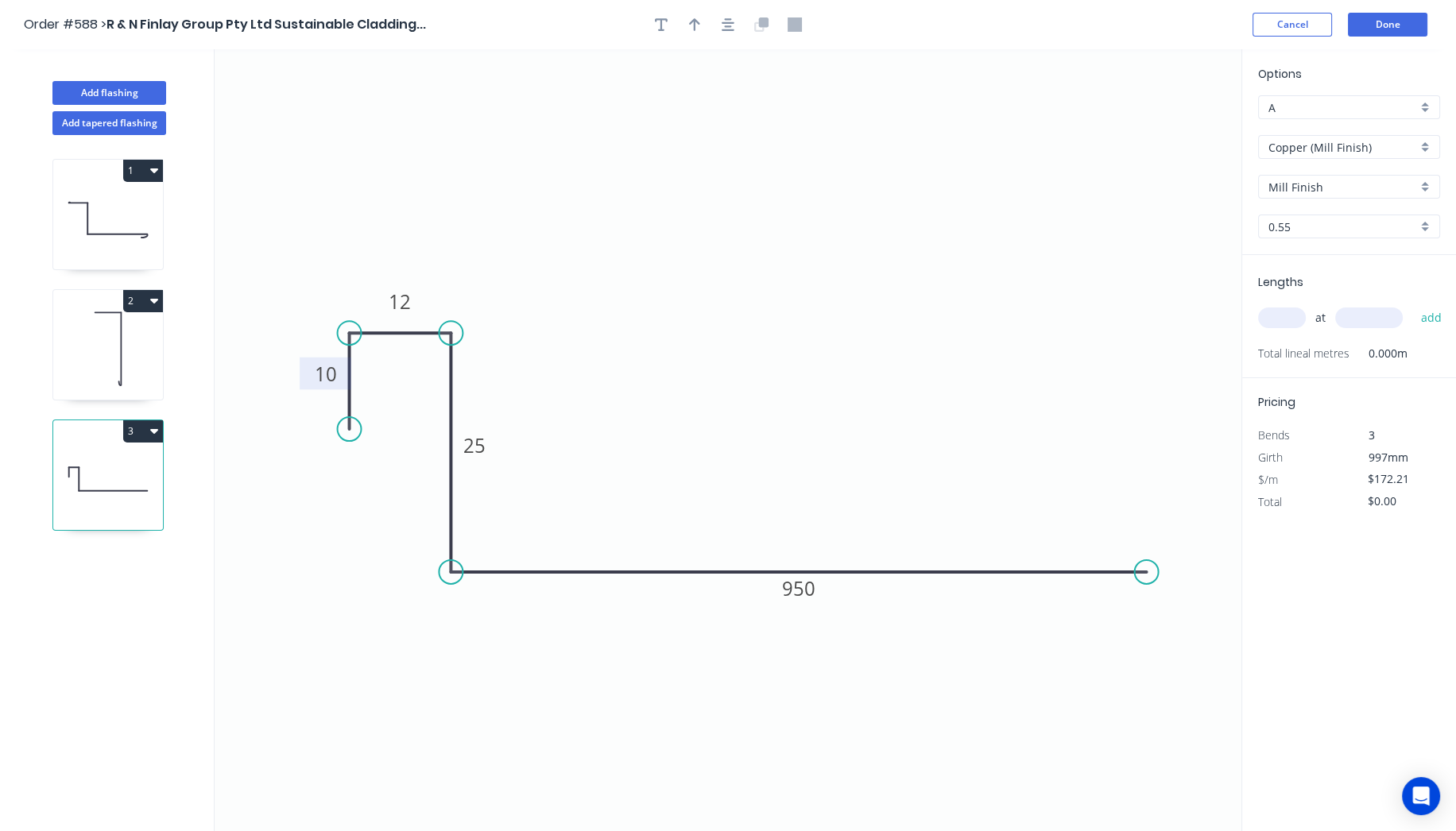
click at [1280, 314] on input "text" at bounding box center [1282, 317] width 48 height 20
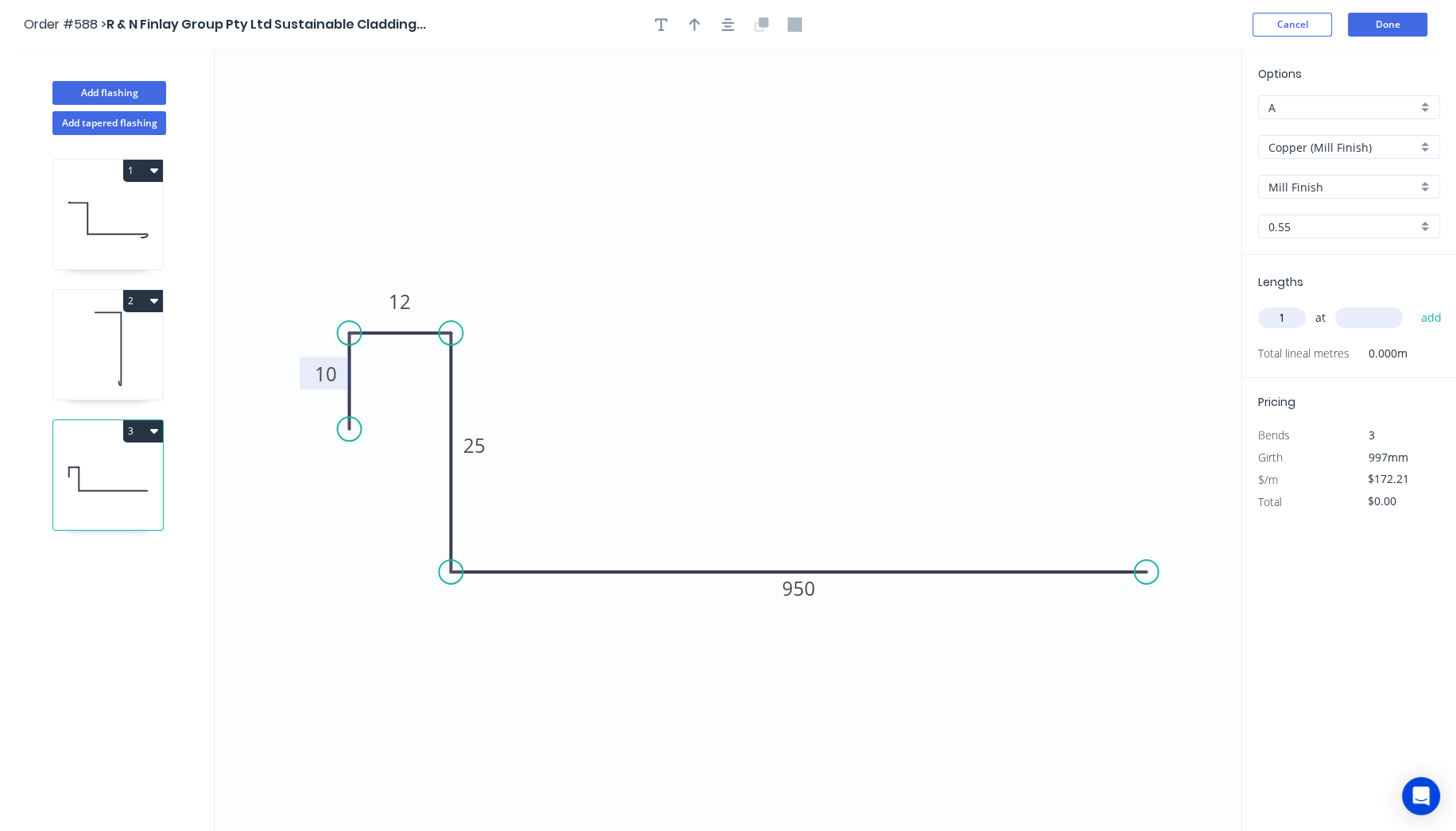
type input "1"
type input "1035"
click at [1425, 313] on button "add" at bounding box center [1431, 318] width 37 height 27
type input "$178.24"
click at [1408, 19] on button "Done" at bounding box center [1387, 25] width 79 height 24
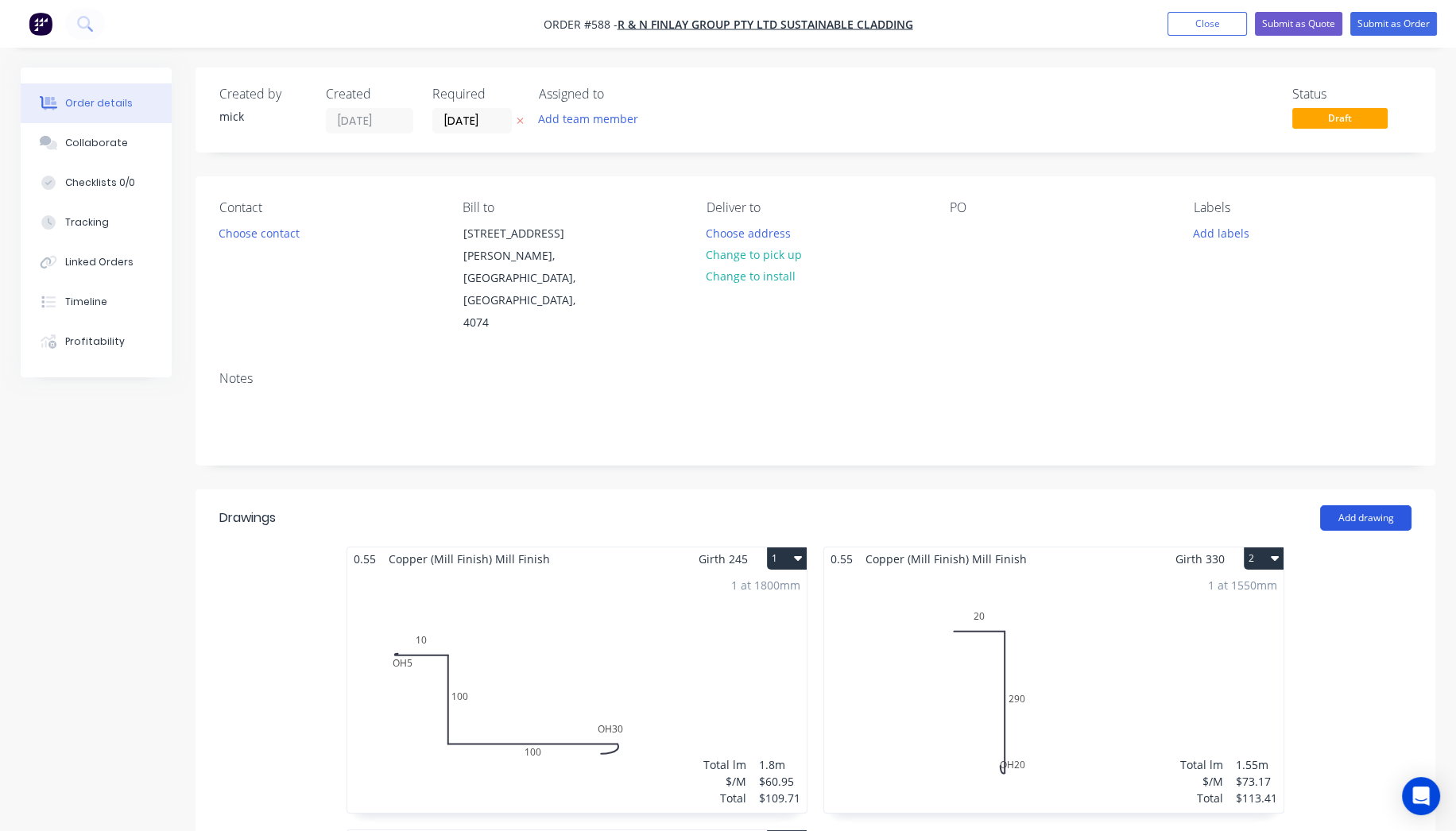
click at [1392, 505] on button "Add drawing" at bounding box center [1366, 518] width 91 height 26
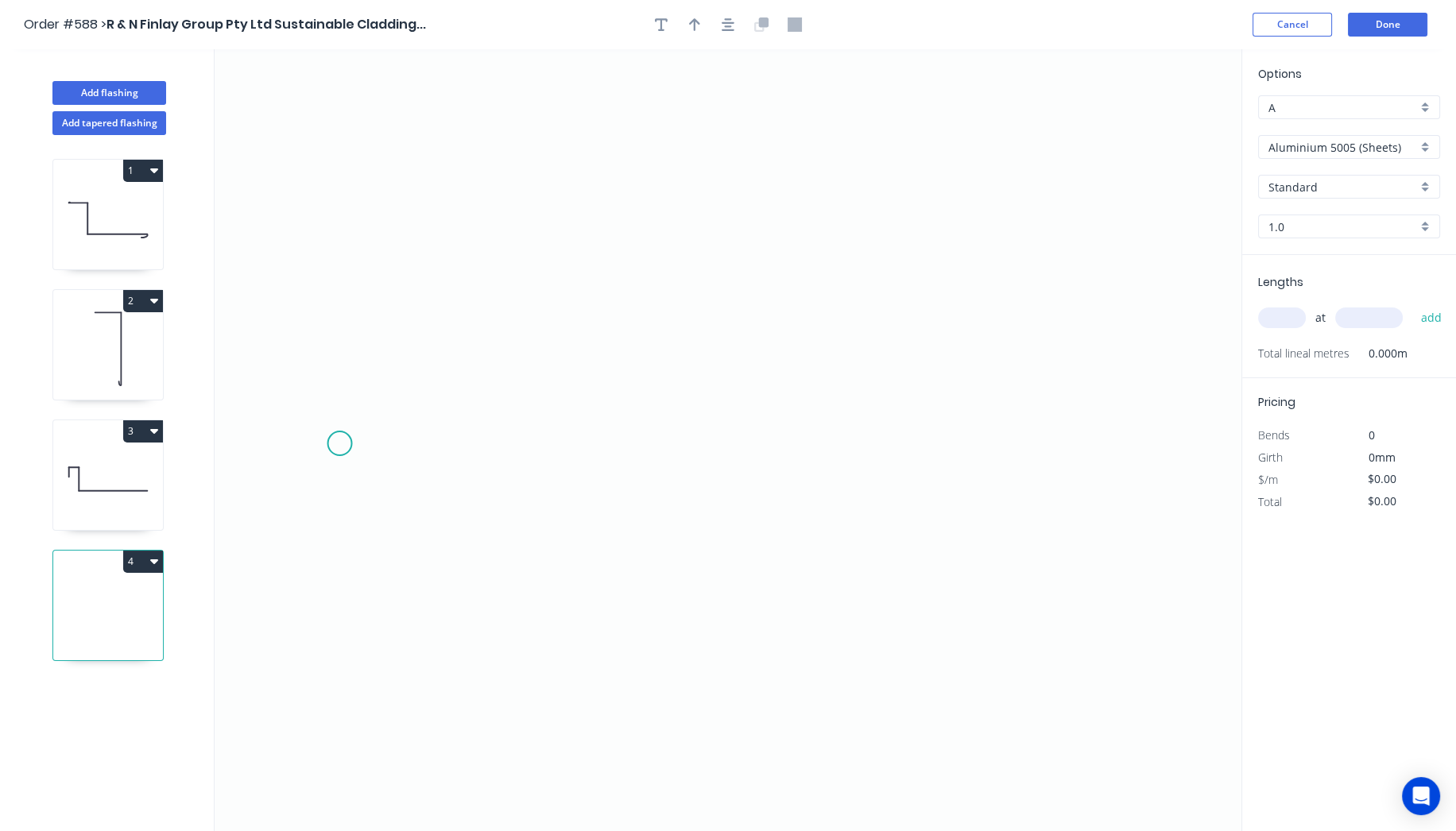
click at [340, 443] on icon "0" at bounding box center [728, 440] width 1027 height 782
click at [335, 310] on icon "0" at bounding box center [728, 440] width 1027 height 782
click at [496, 314] on icon "0 ?" at bounding box center [728, 440] width 1027 height 782
click at [484, 537] on icon "0 ? ?" at bounding box center [728, 440] width 1027 height 782
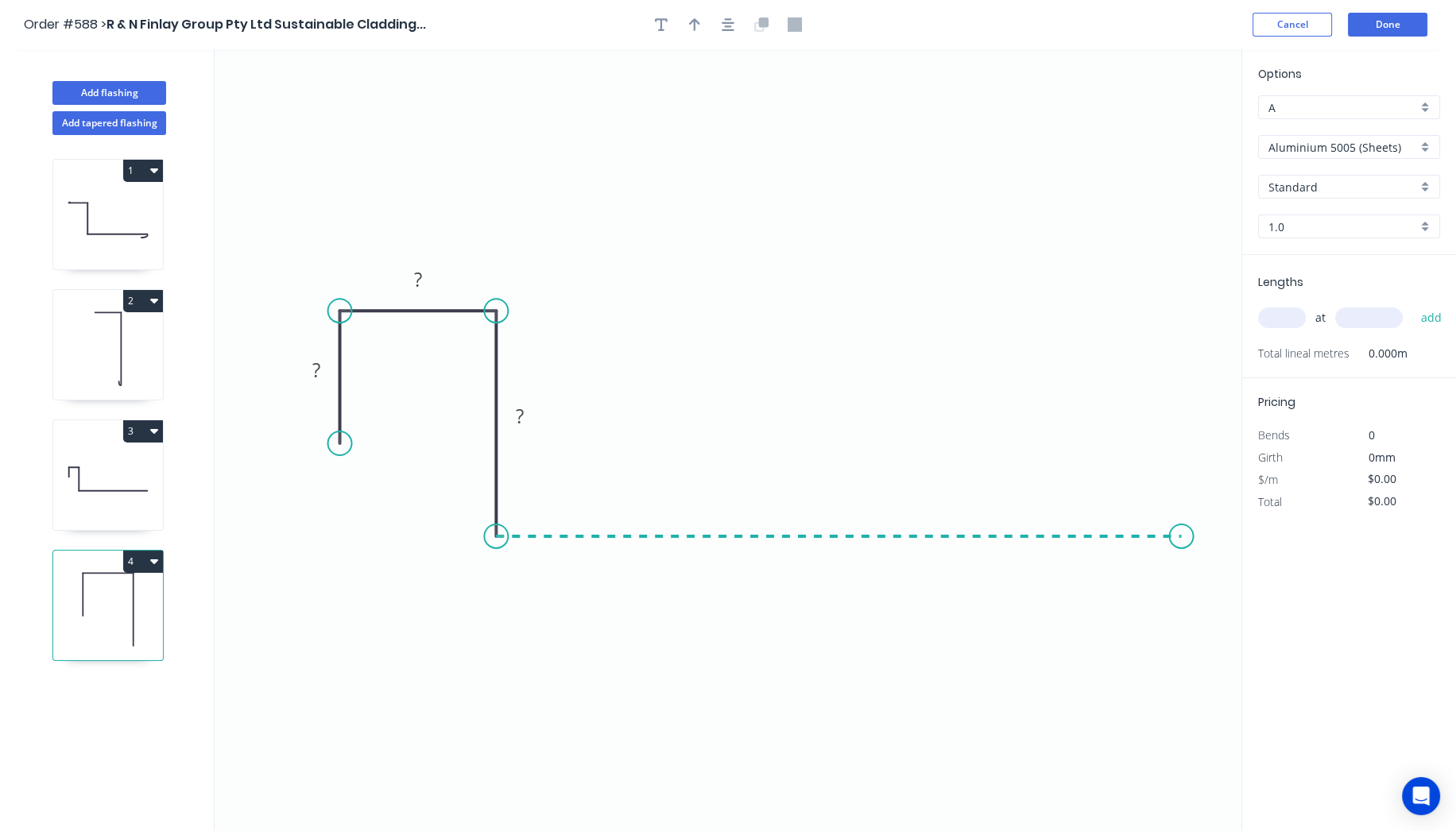
click at [1182, 549] on icon "0 ? ? ?" at bounding box center [728, 440] width 1027 height 782
click at [1182, 537] on circle at bounding box center [1181, 537] width 24 height 24
click at [332, 371] on rect at bounding box center [316, 370] width 52 height 32
click at [328, 370] on rect at bounding box center [316, 371] width 31 height 22
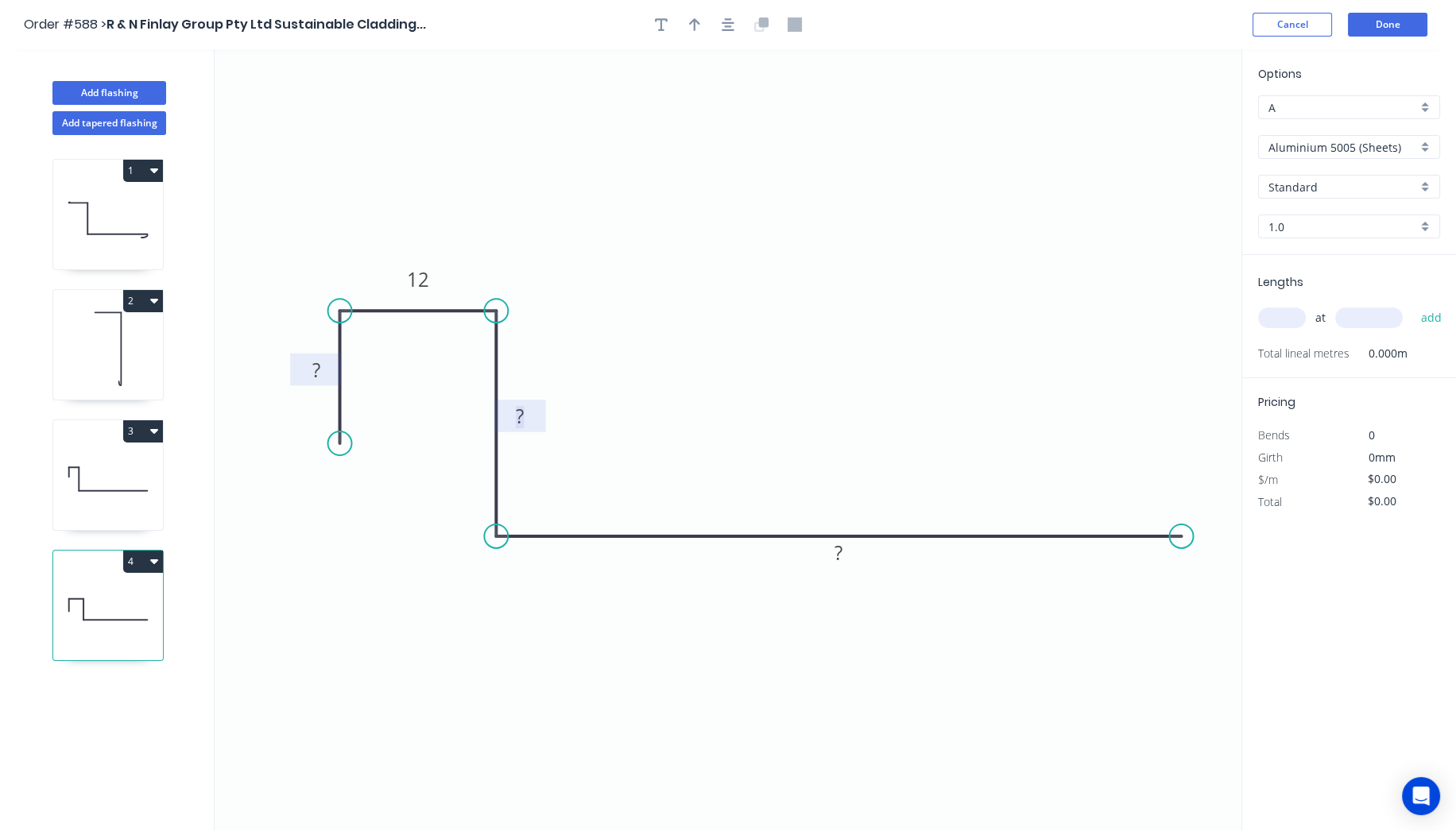
click at [320, 362] on g "?" at bounding box center [316, 369] width 31 height 26
click at [532, 423] on rect at bounding box center [519, 417] width 31 height 22
click at [894, 365] on icon "0 10 12 25 ?" at bounding box center [728, 440] width 1027 height 782
click at [840, 549] on tspan "?" at bounding box center [838, 552] width 8 height 26
click at [1297, 317] on input "text" at bounding box center [1282, 317] width 48 height 20
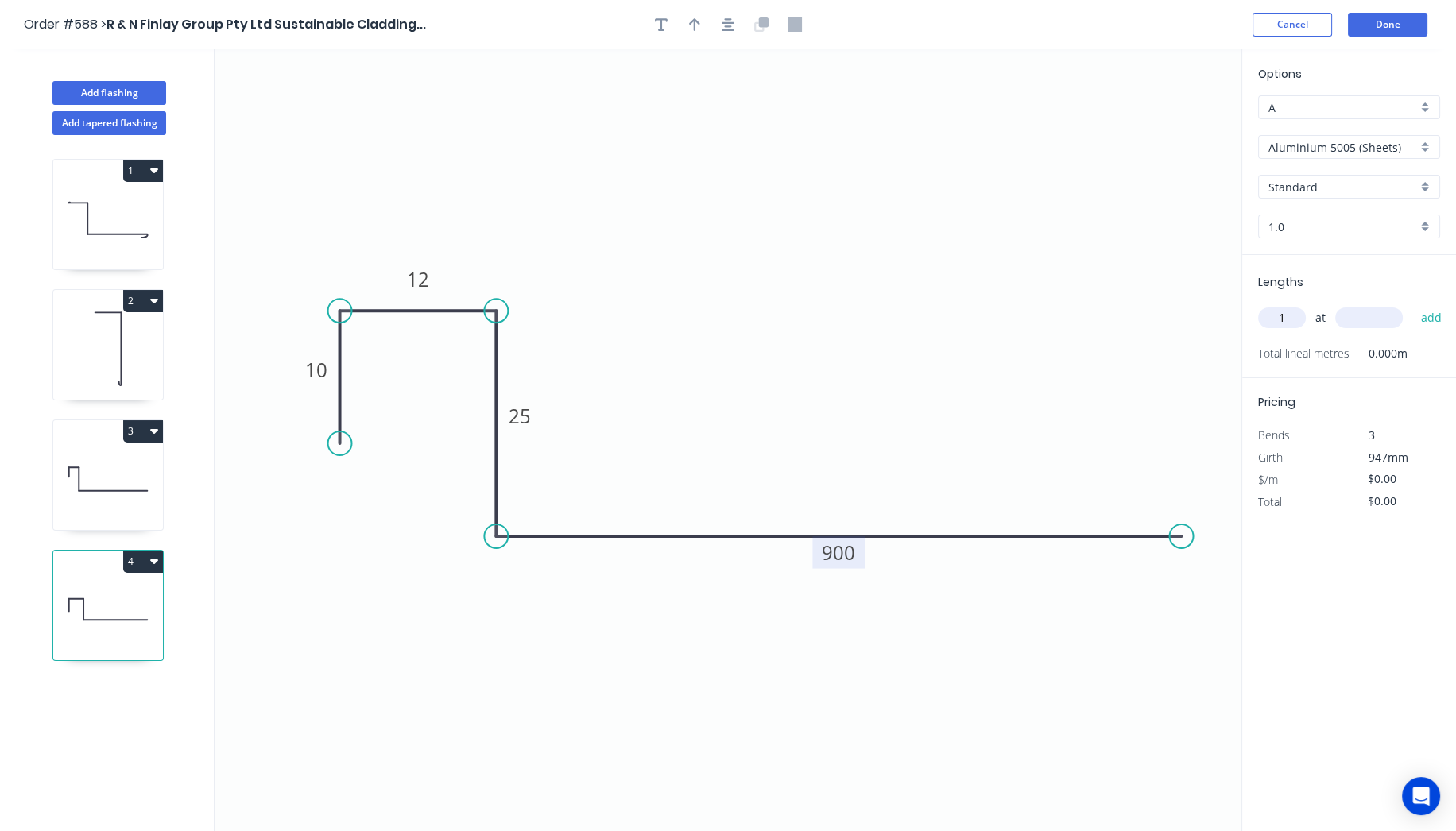
type input "1"
type input "1035"
click at [1425, 308] on button "add" at bounding box center [1431, 318] width 37 height 27
click at [1353, 140] on input "Aluminium 5005 (Sheets)" at bounding box center [1343, 147] width 149 height 17
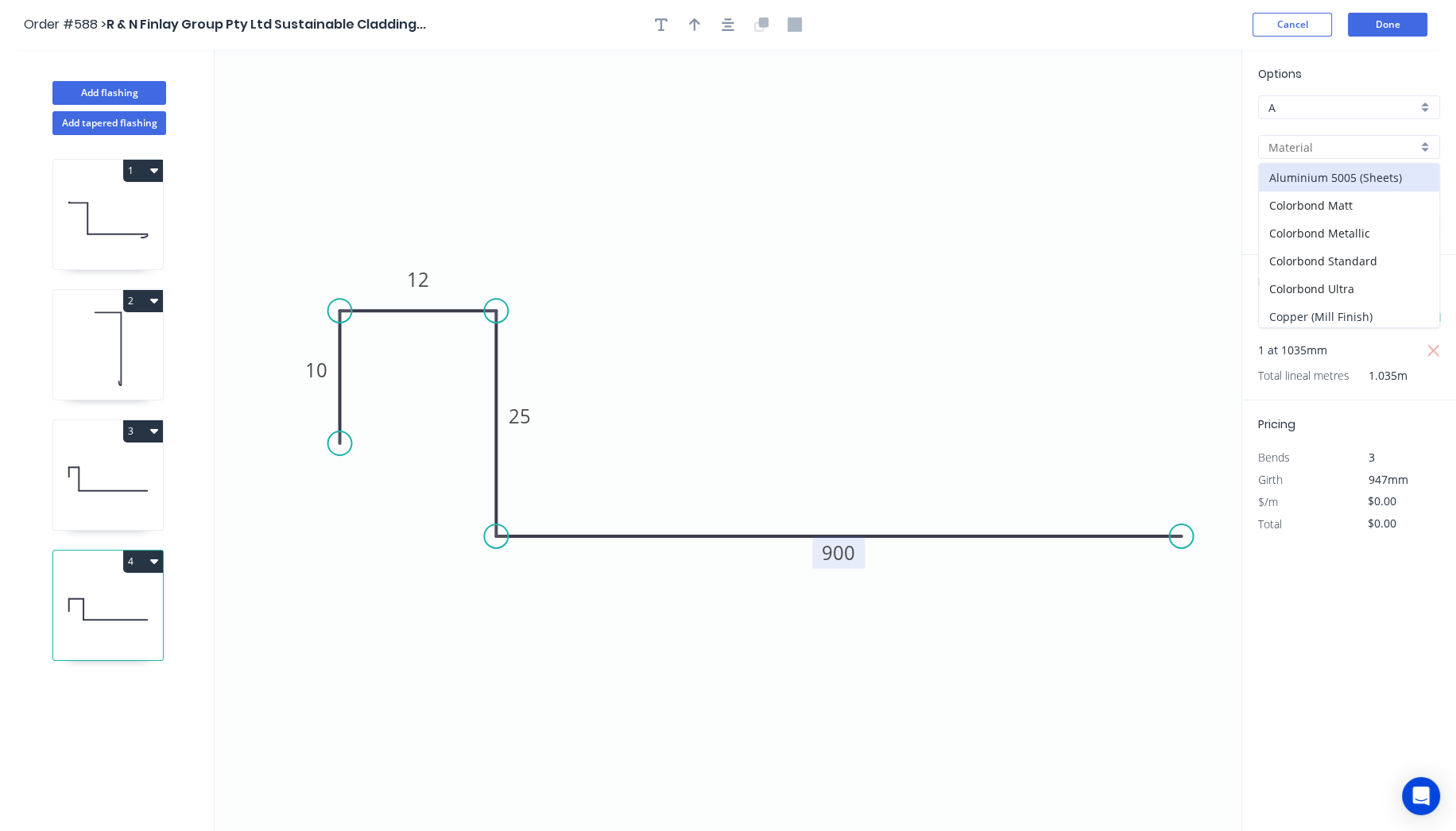
click at [1362, 308] on div "Copper (Mill Finish)" at bounding box center [1350, 316] width 180 height 28
type input "Copper (Mill Finish)"
type input "Mill Finish"
type input "0.55"
type input "$172.21"
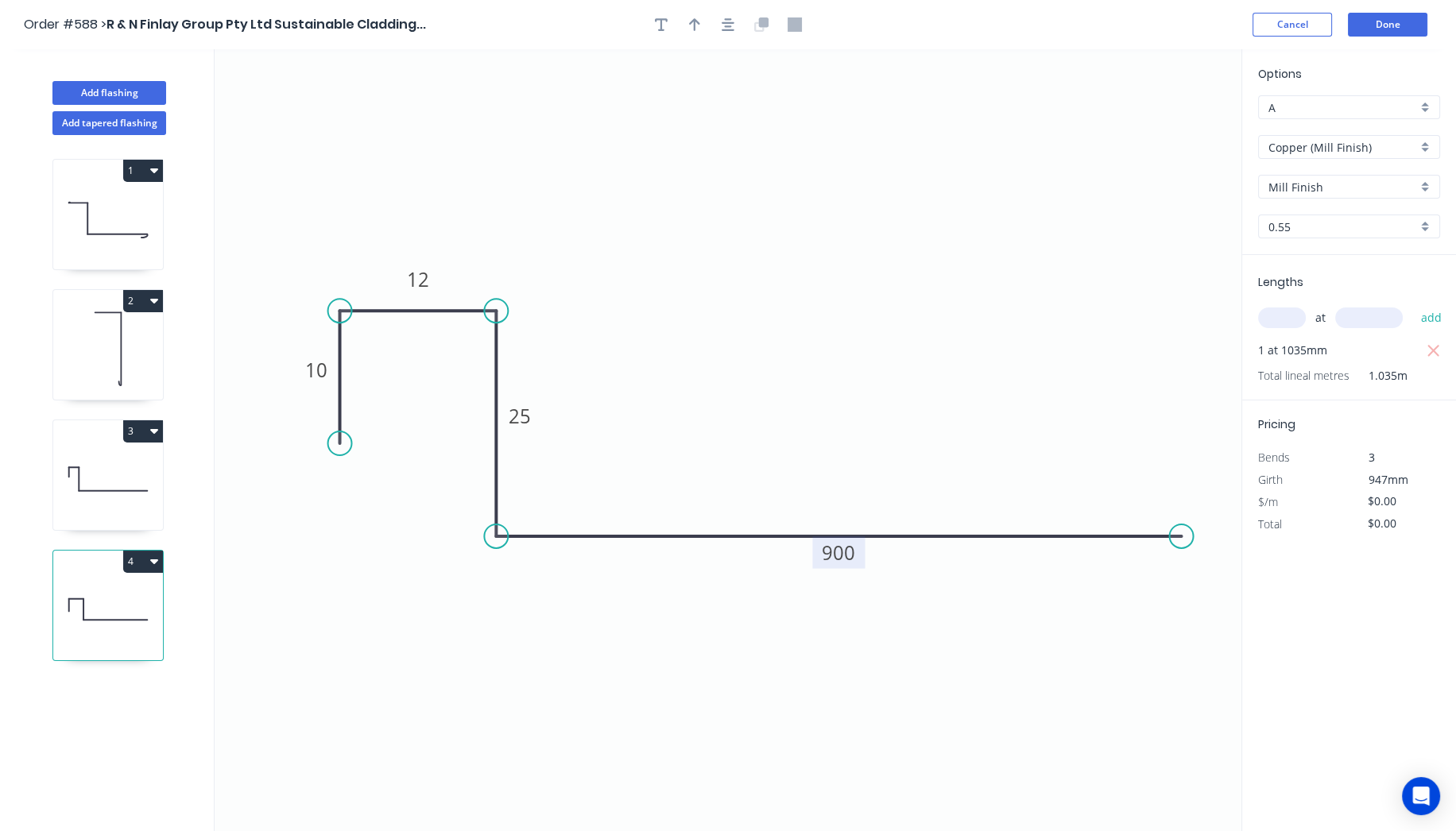
type input "$178.24"
click at [1410, 17] on button "Done" at bounding box center [1387, 25] width 79 height 24
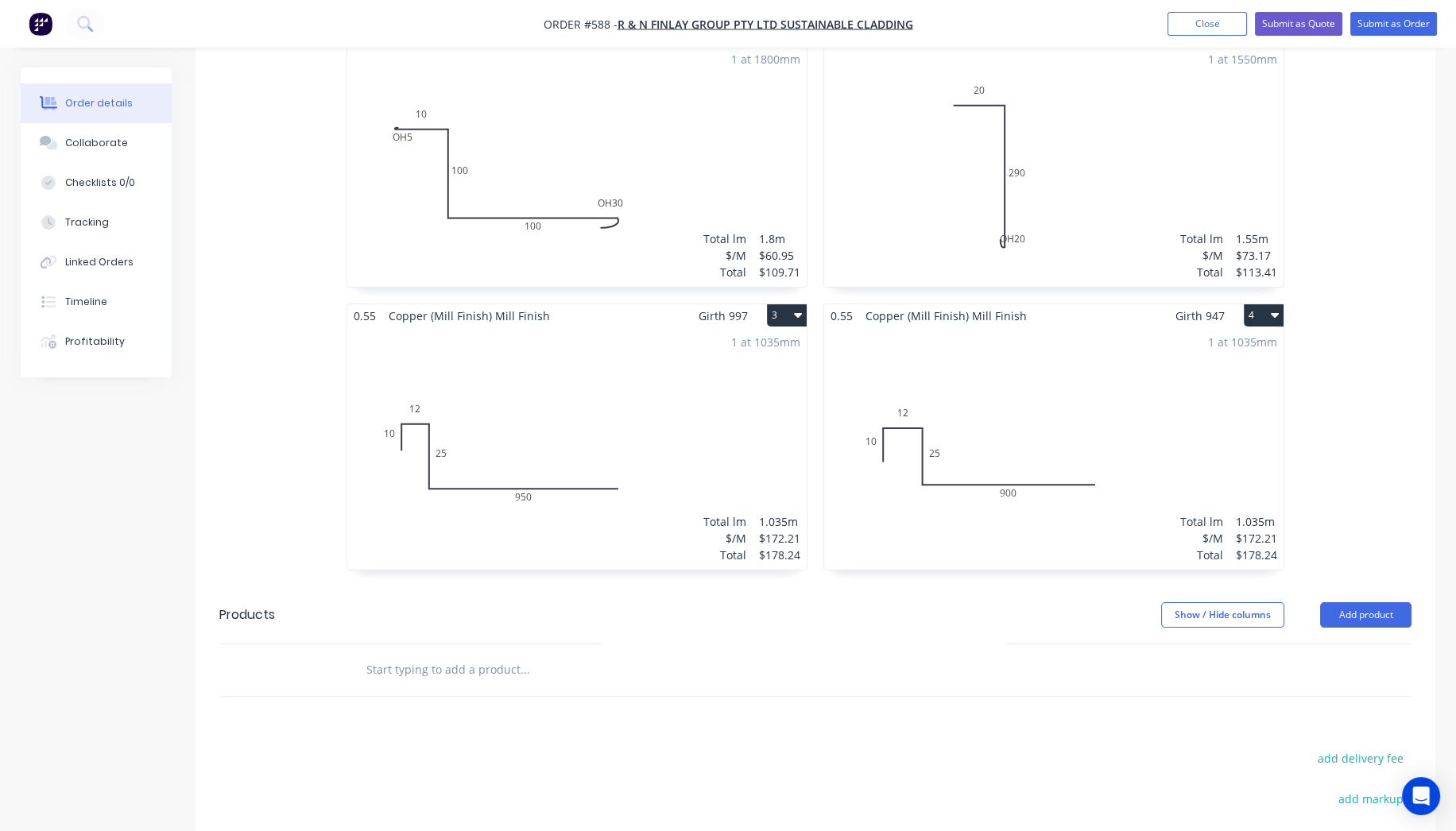
scroll to position [307, 0]
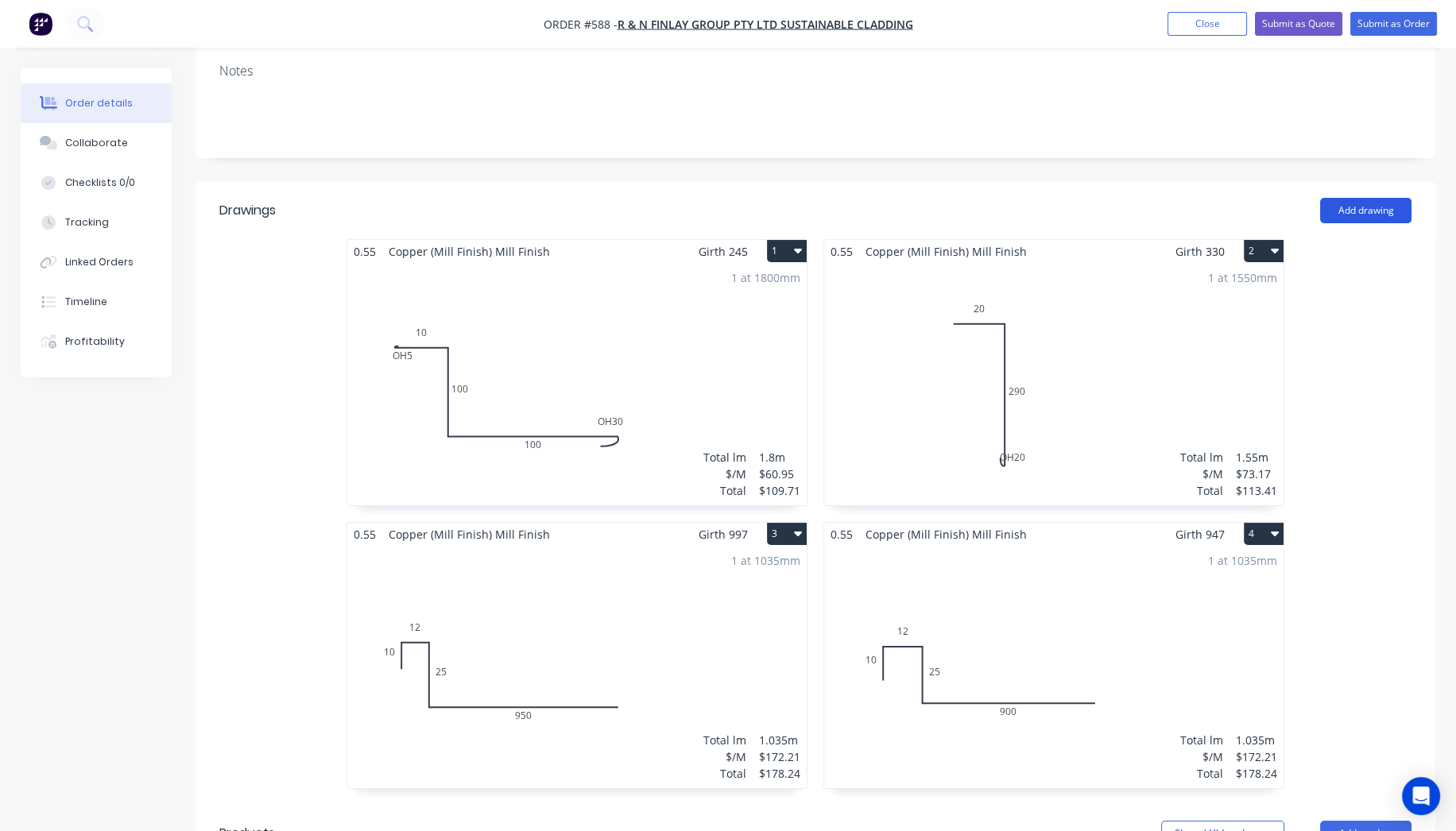
click at [1391, 198] on button "Add drawing" at bounding box center [1366, 211] width 91 height 26
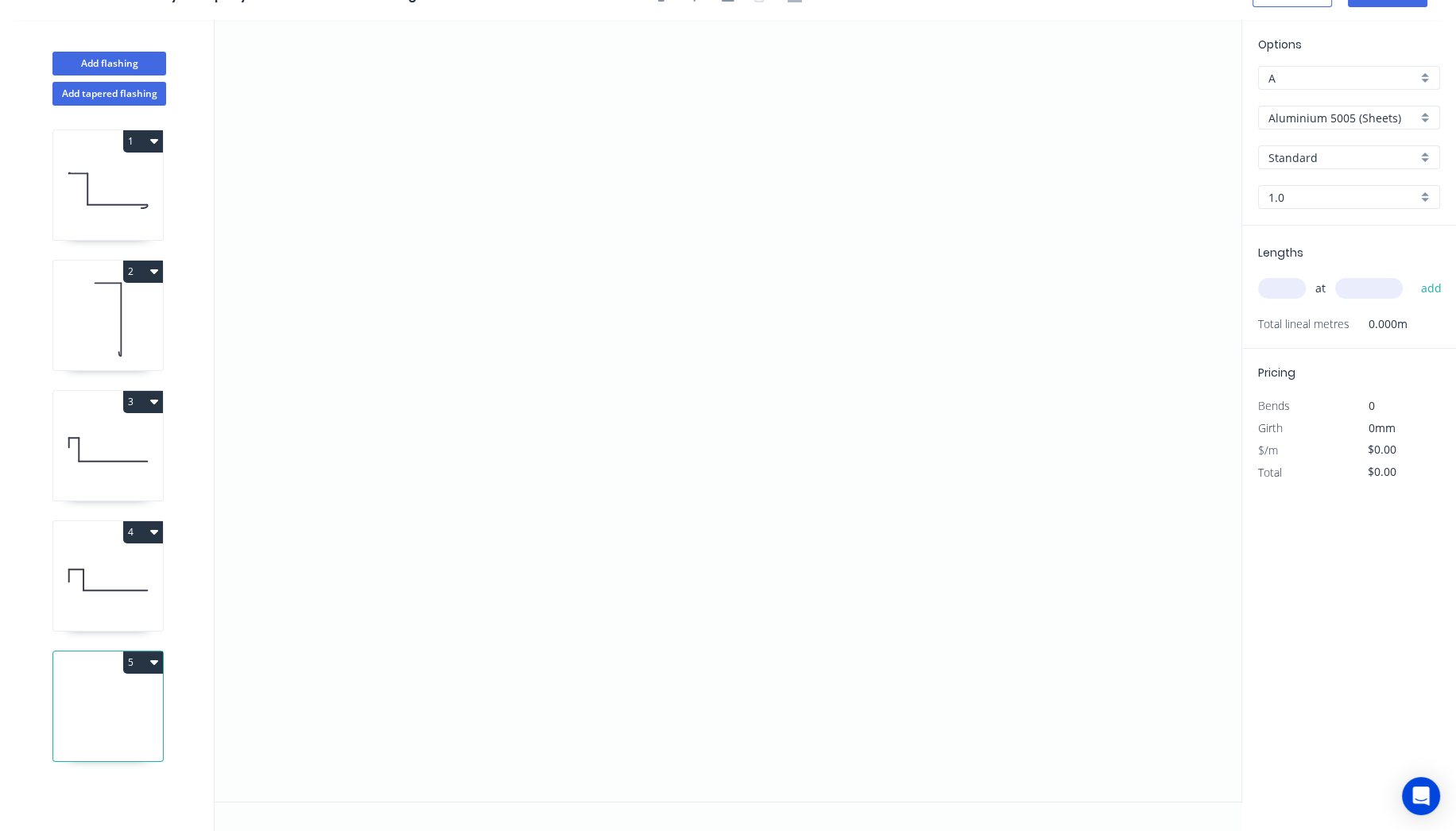
scroll to position [28, 0]
click at [425, 464] on icon "0" at bounding box center [728, 412] width 1027 height 782
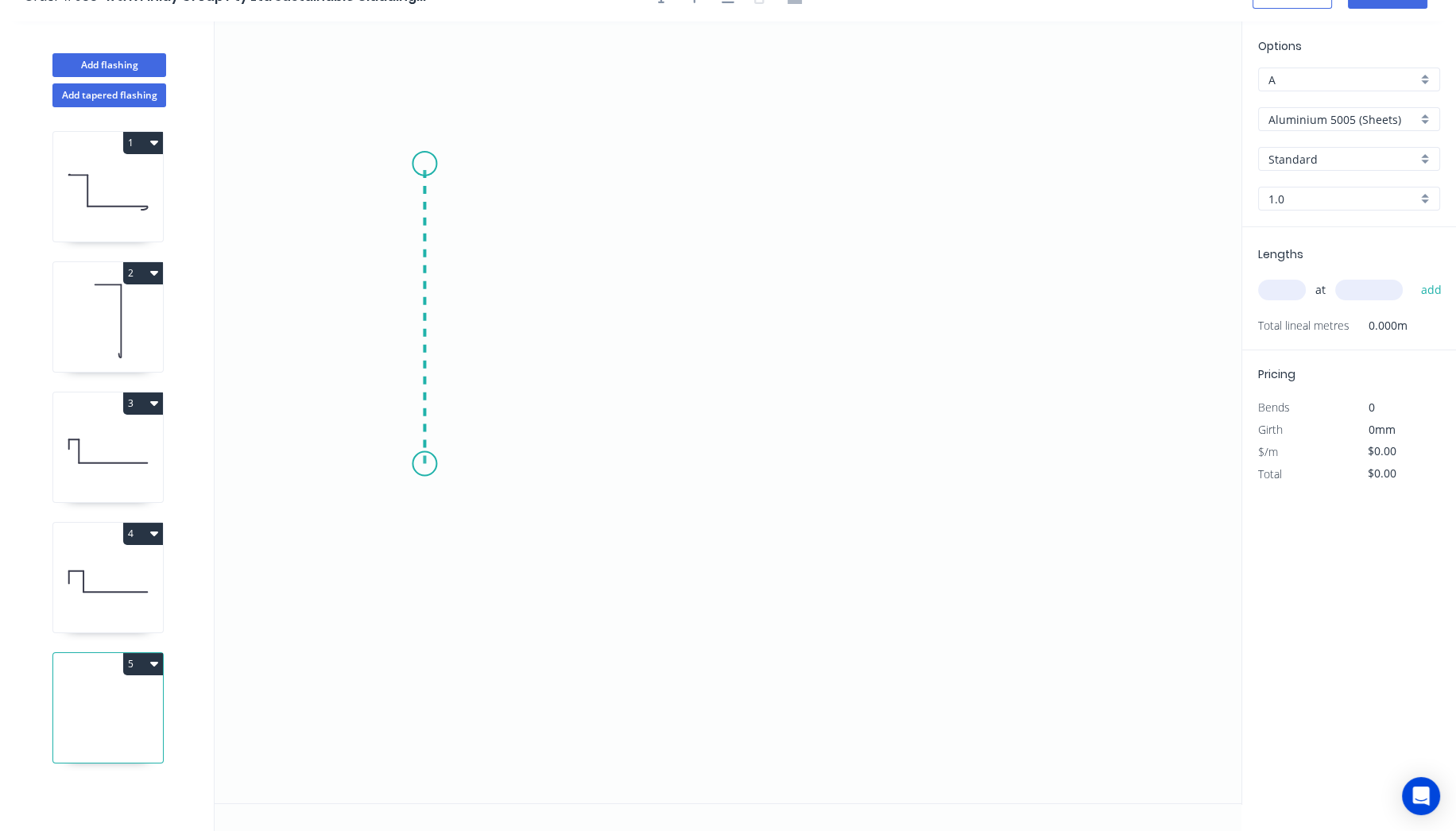
click at [436, 163] on icon "0" at bounding box center [728, 412] width 1027 height 782
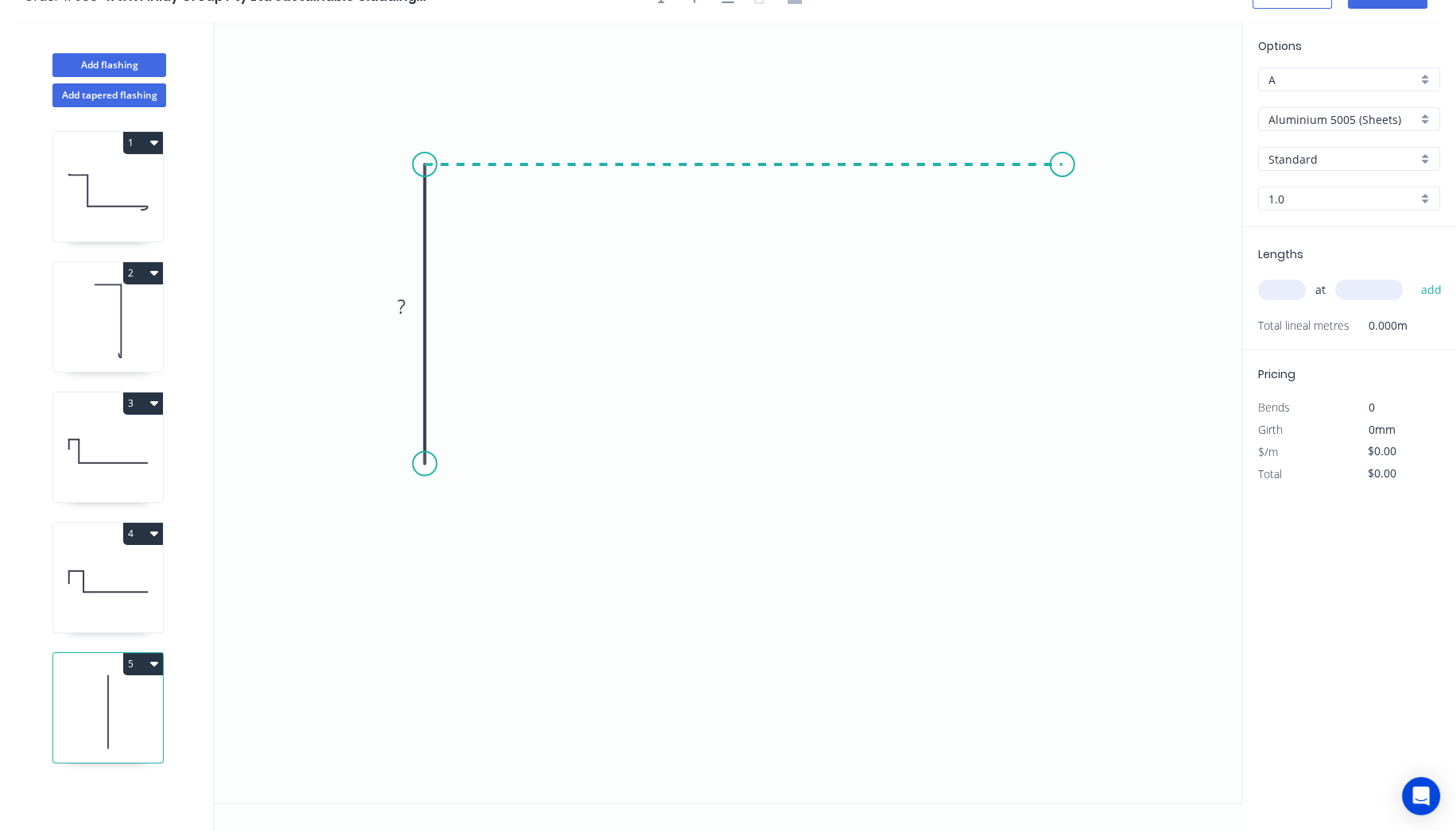
click at [1063, 162] on icon "0 ?" at bounding box center [728, 412] width 1027 height 782
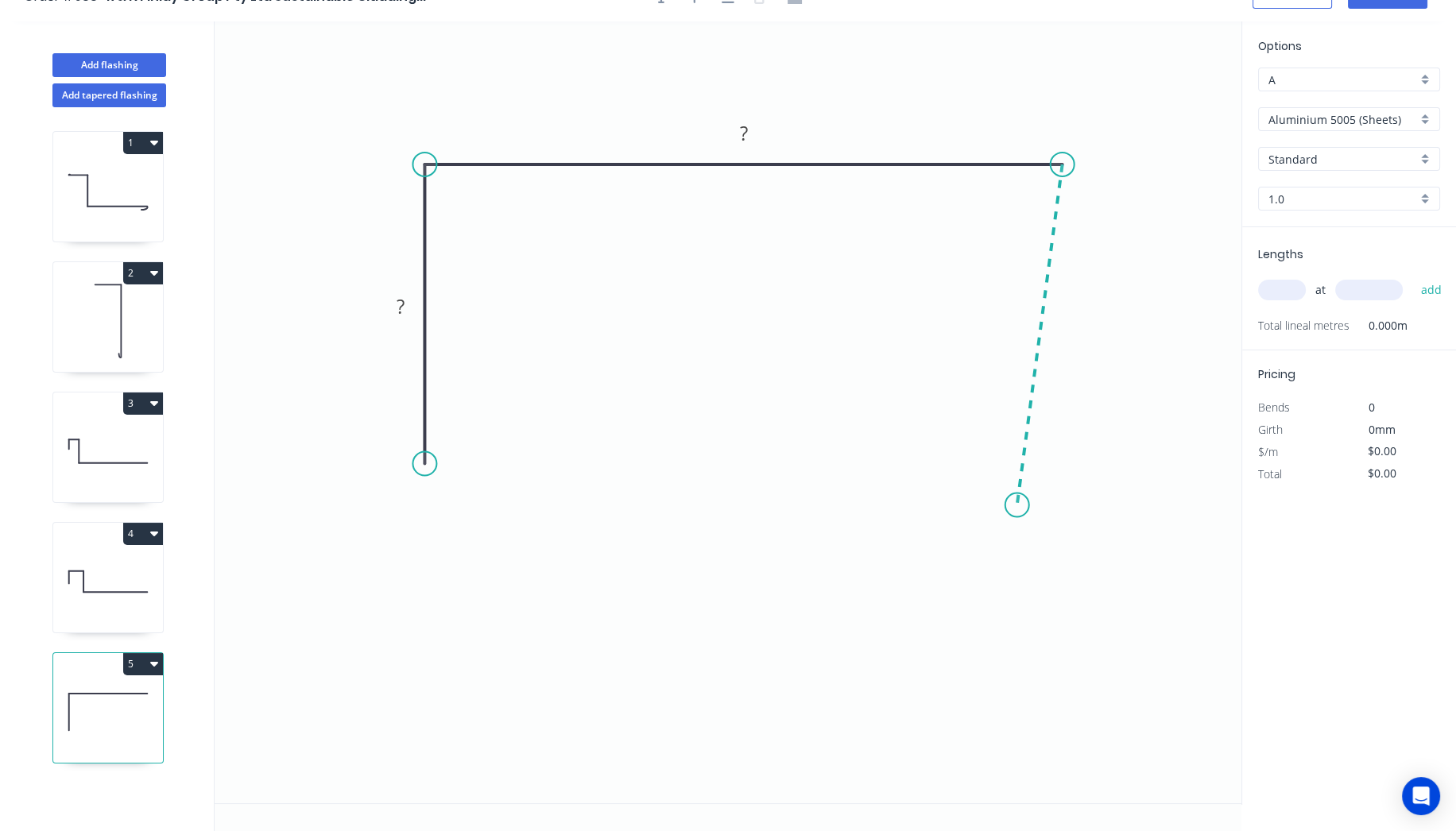
click at [1018, 504] on icon "0 ? ?" at bounding box center [728, 412] width 1027 height 782
click at [1021, 500] on circle at bounding box center [1018, 504] width 24 height 24
drag, startPoint x: 1016, startPoint y: 504, endPoint x: 1057, endPoint y: 504, distance: 41.0
click at [1057, 504] on circle at bounding box center [1063, 504] width 24 height 24
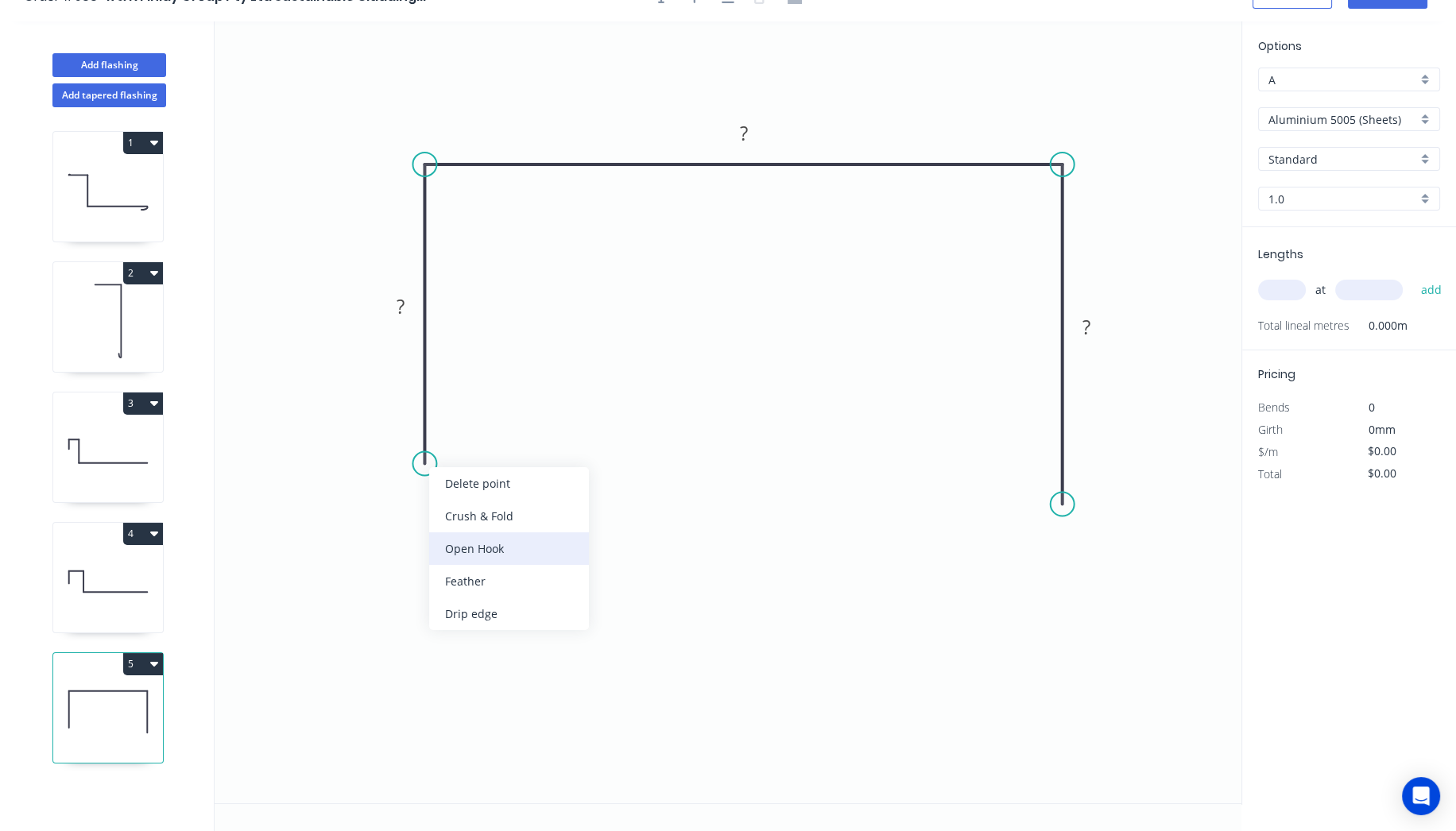
click at [477, 543] on div "Open Hook" at bounding box center [509, 549] width 160 height 32
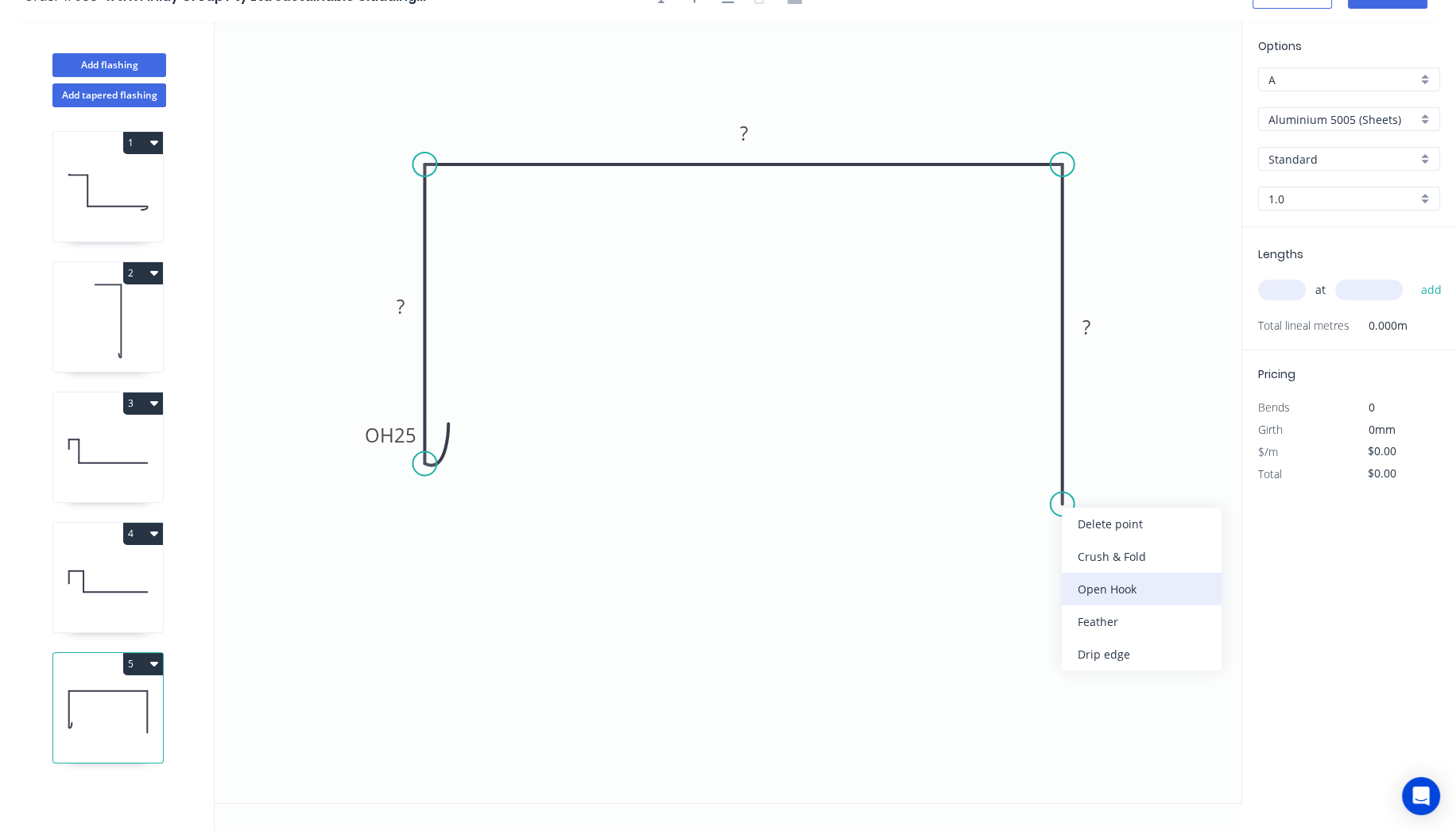
click at [1089, 589] on div "Open Hook" at bounding box center [1142, 589] width 160 height 32
click at [1104, 554] on div "Flip bend" at bounding box center [1145, 558] width 160 height 32
click at [1119, 473] on tspan "25" at bounding box center [1111, 475] width 22 height 26
click at [415, 309] on rect at bounding box center [400, 307] width 31 height 22
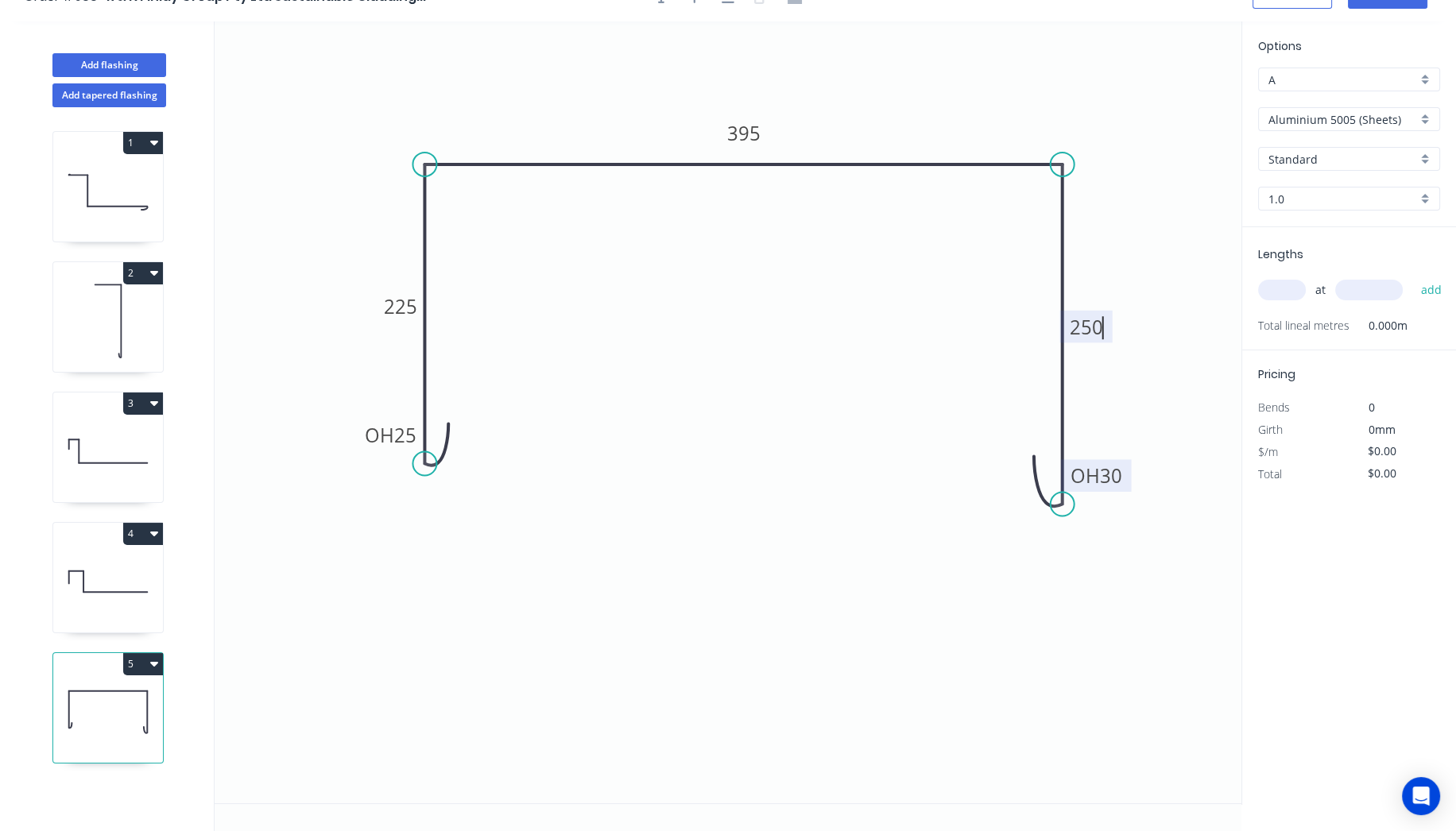
click at [681, 447] on icon "0 OH 25 225 395 OH 30 250" at bounding box center [728, 412] width 1027 height 782
click at [1333, 115] on input "Aluminium 5005 (Sheets)" at bounding box center [1343, 120] width 149 height 17
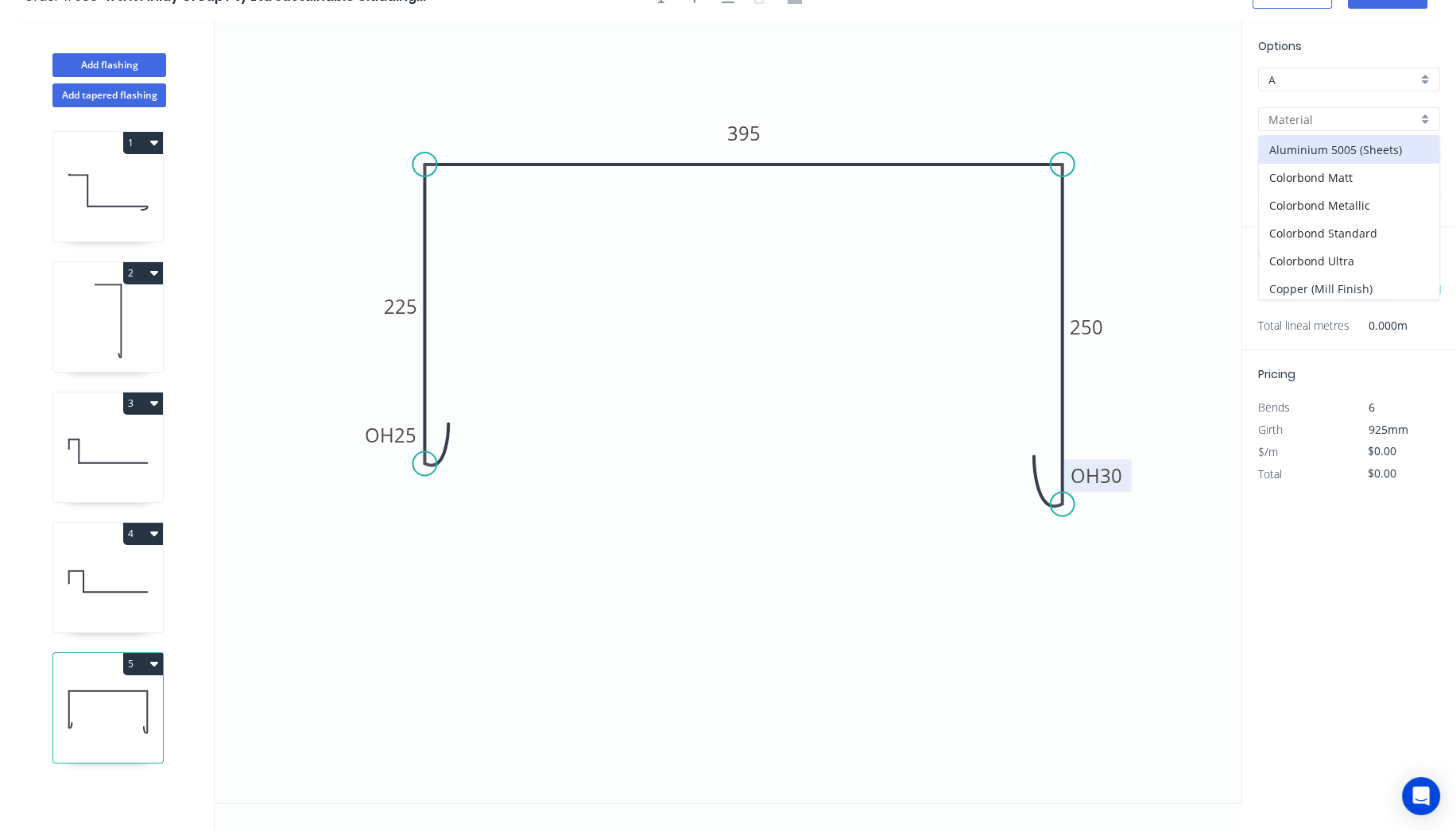
click at [1319, 292] on div "Copper (Mill Finish)" at bounding box center [1350, 288] width 180 height 28
type input "Copper (Mill Finish)"
type input "Mill Finish"
type input "0.55"
type input "$176.49"
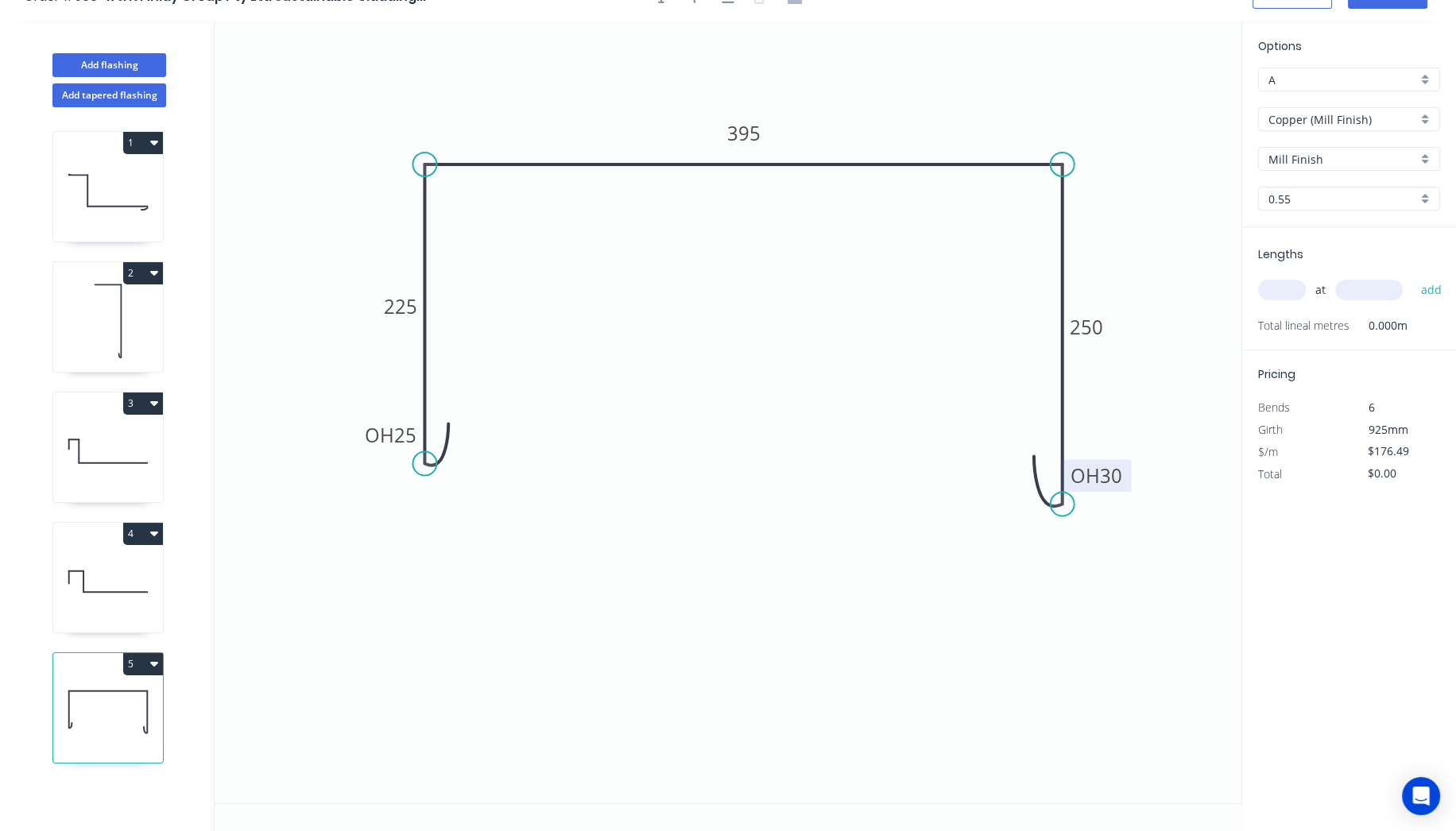
click at [1284, 291] on input "text" at bounding box center [1282, 290] width 48 height 20
type input "4"
type input "3200"
click at [1413, 276] on button "add" at bounding box center [1431, 290] width 37 height 27
type input "$2,259.07"
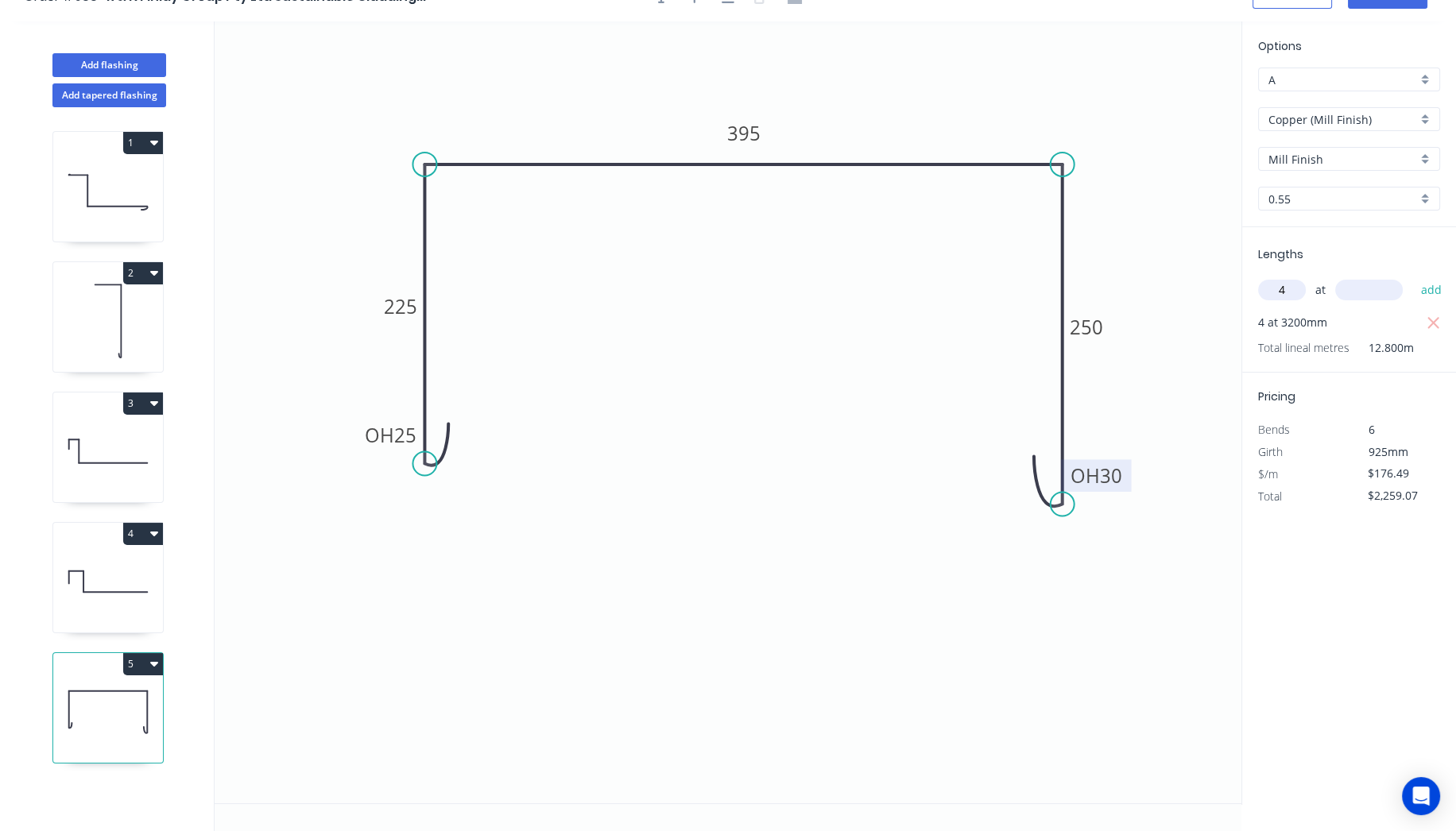
type input "4"
type input "2800"
click at [1413, 276] on button "add" at bounding box center [1431, 290] width 37 height 27
type input "$4,235.76"
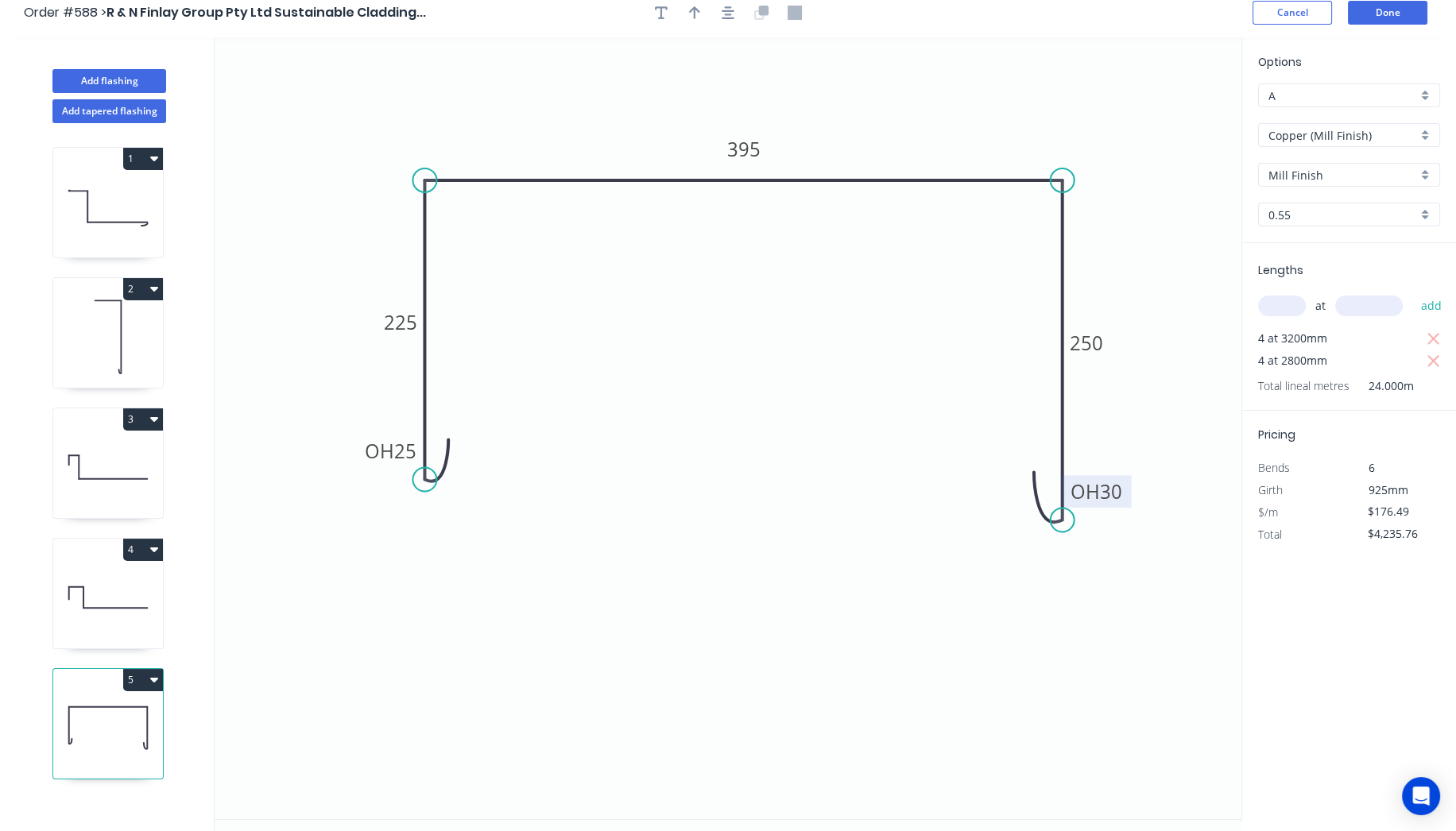
scroll to position [0, 0]
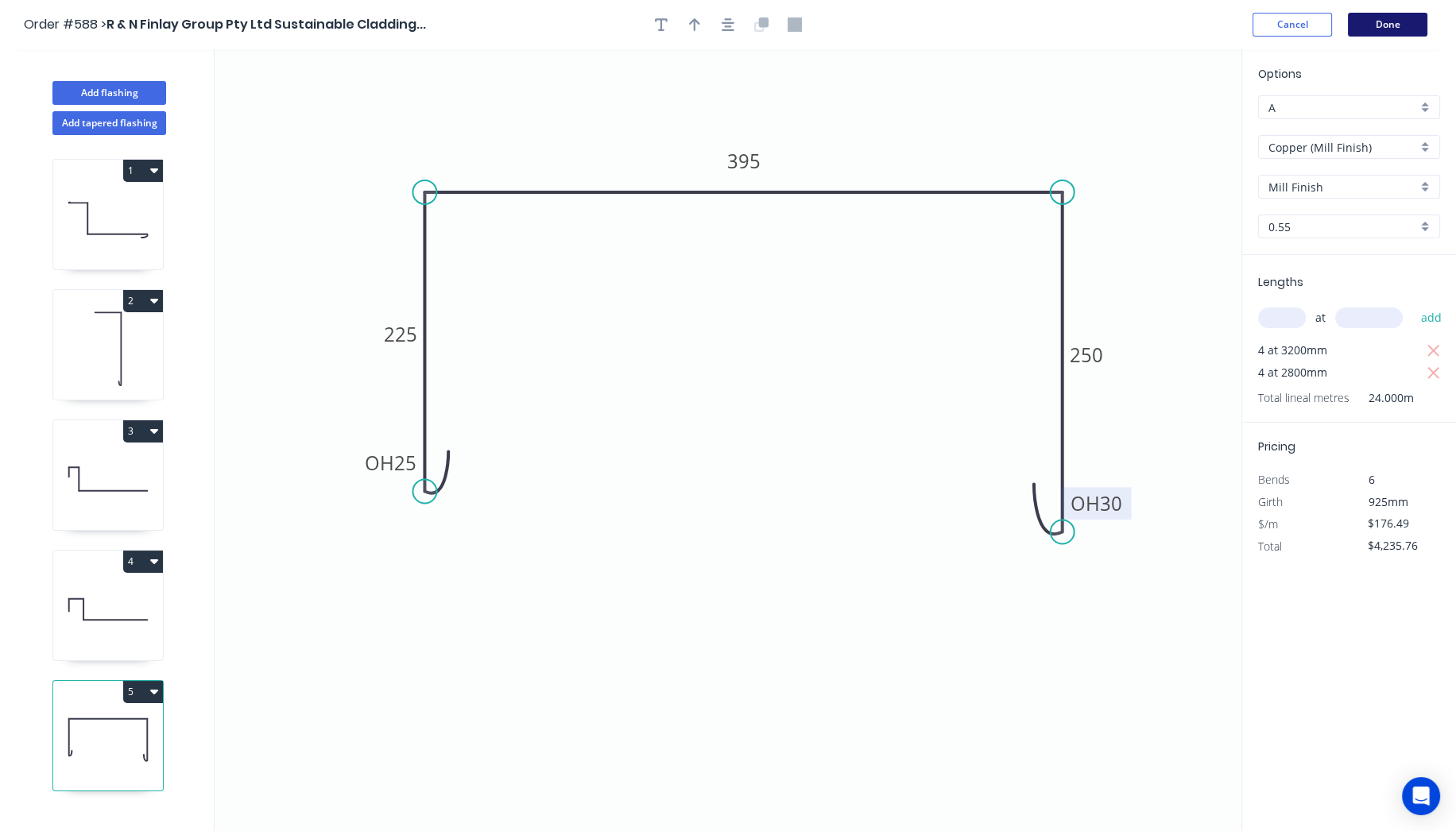
click at [1383, 24] on button "Done" at bounding box center [1387, 25] width 79 height 24
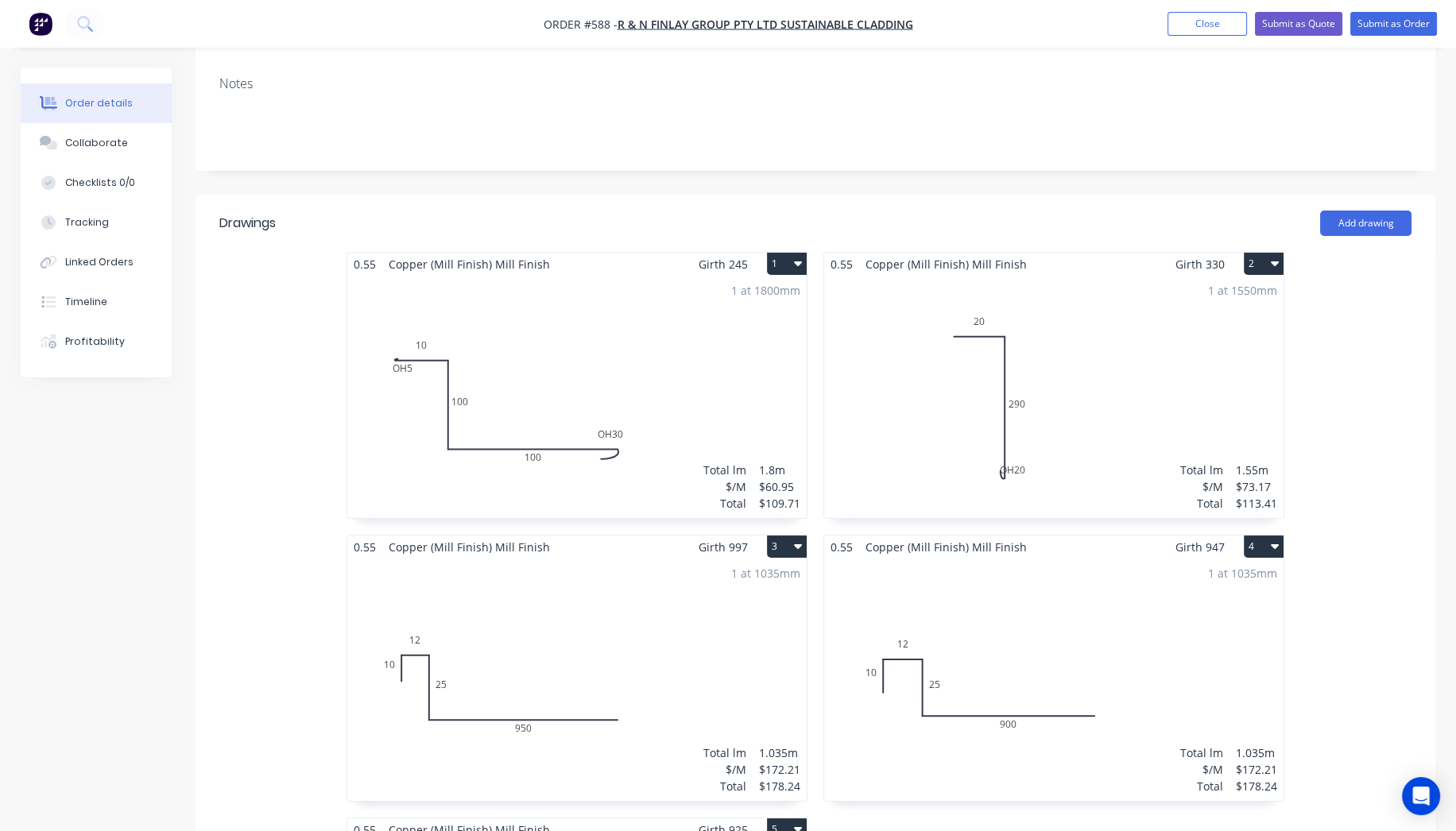
scroll to position [88, 0]
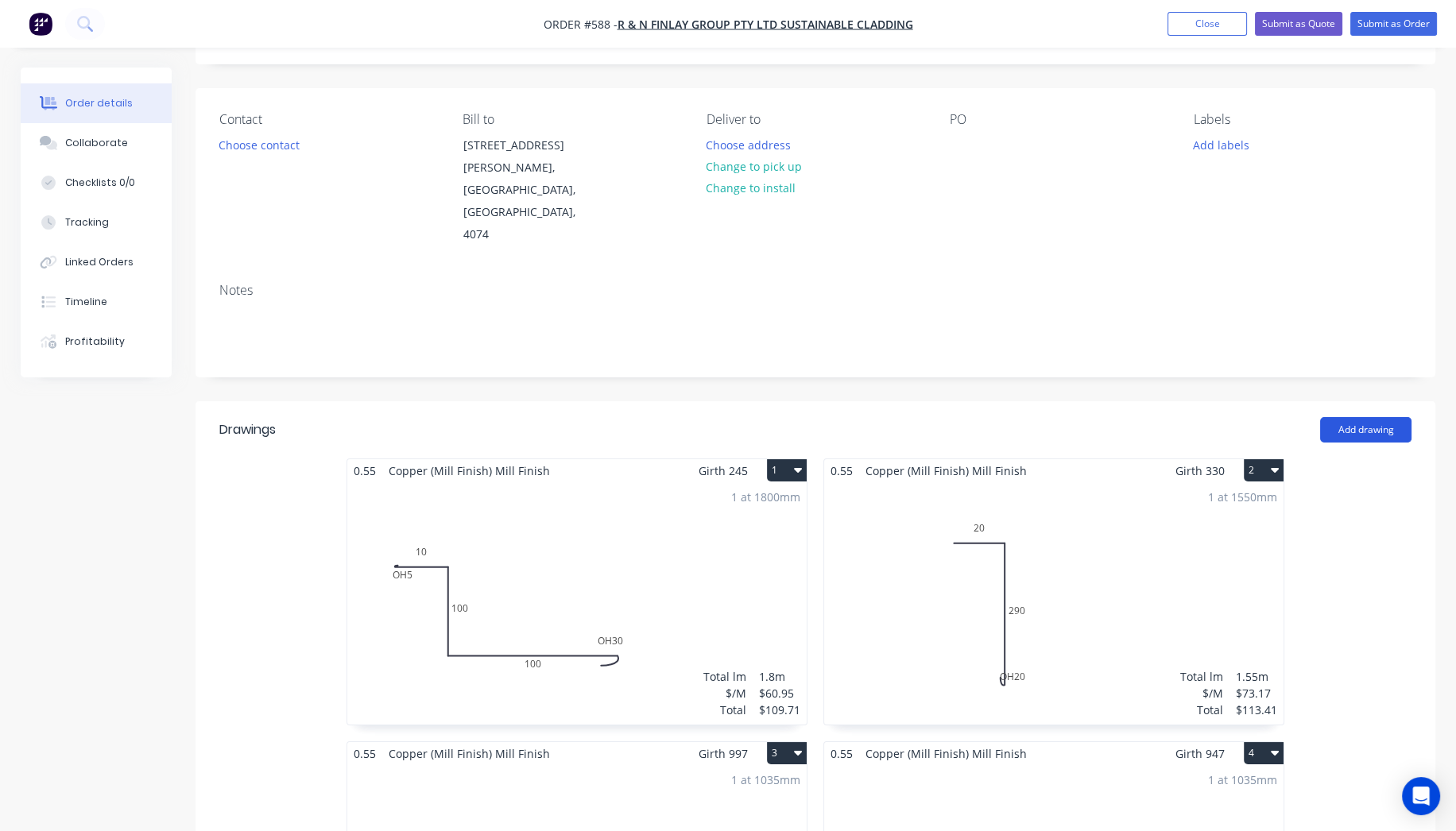
click at [1351, 417] on button "Add drawing" at bounding box center [1366, 430] width 91 height 26
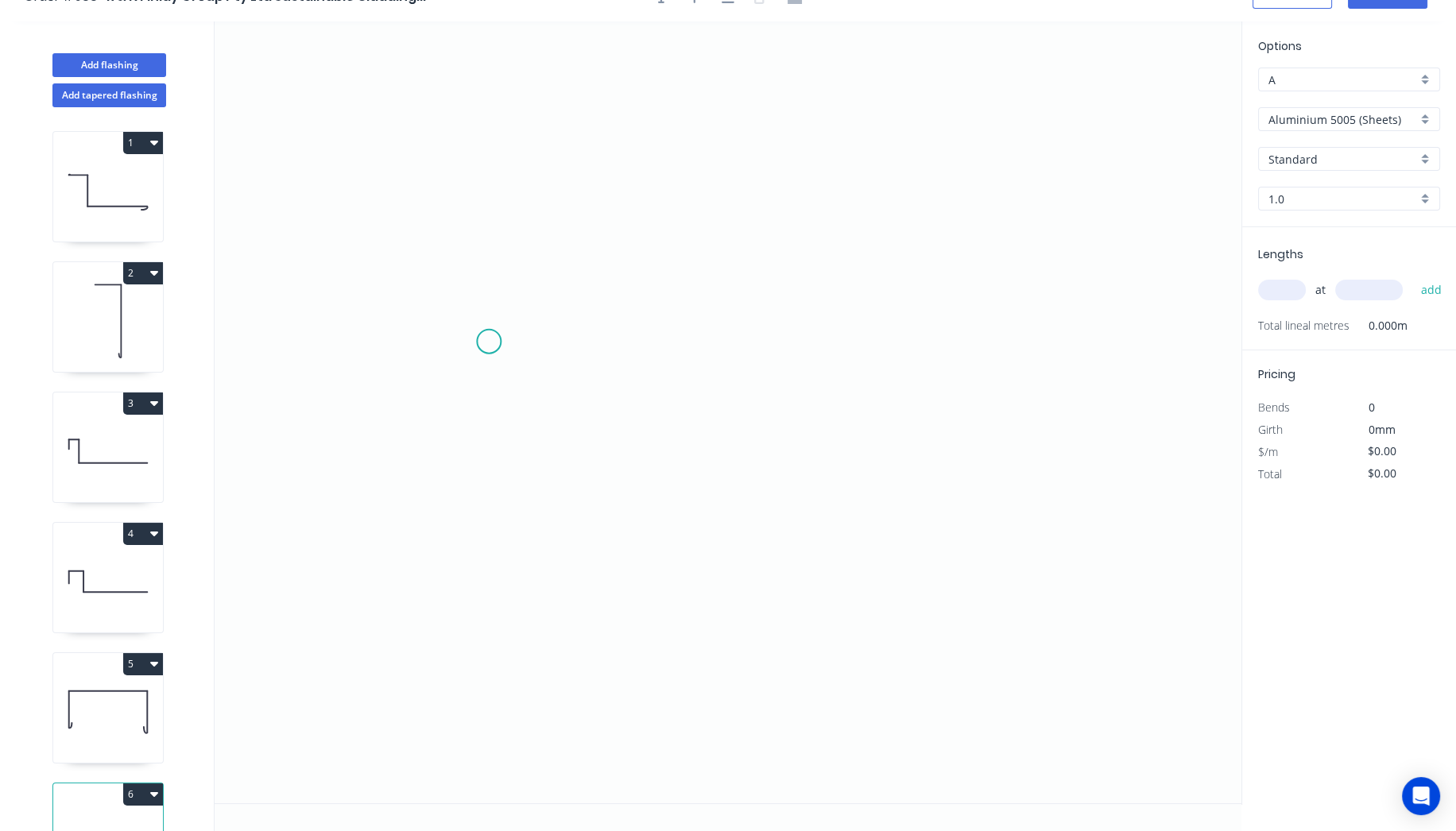
click at [488, 339] on icon "0" at bounding box center [728, 412] width 1027 height 782
click at [983, 351] on icon "0" at bounding box center [728, 412] width 1027 height 782
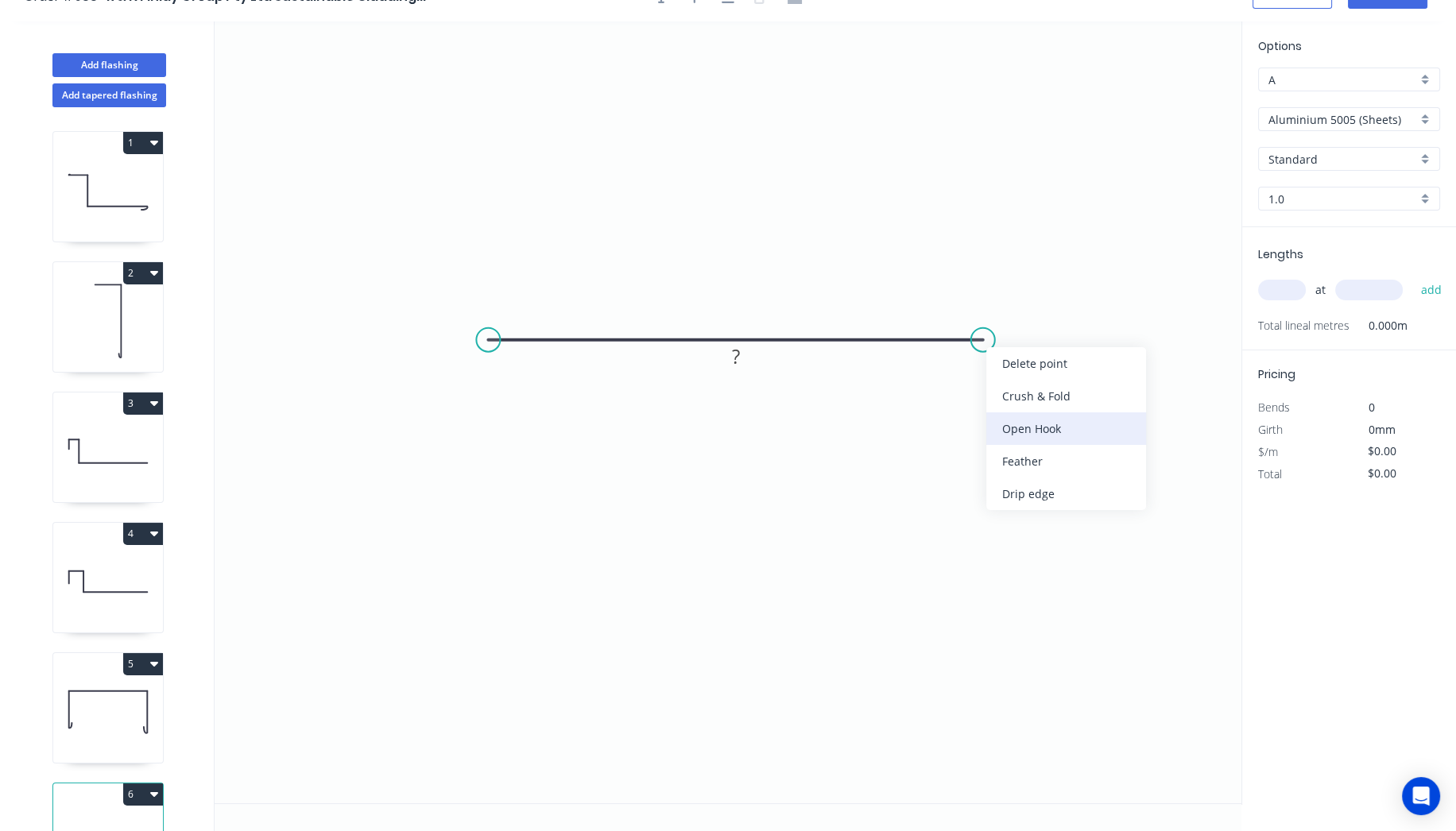
click at [1020, 420] on div "Open Hook" at bounding box center [1066, 429] width 160 height 32
click at [1013, 405] on div "Flip bend" at bounding box center [1065, 398] width 160 height 32
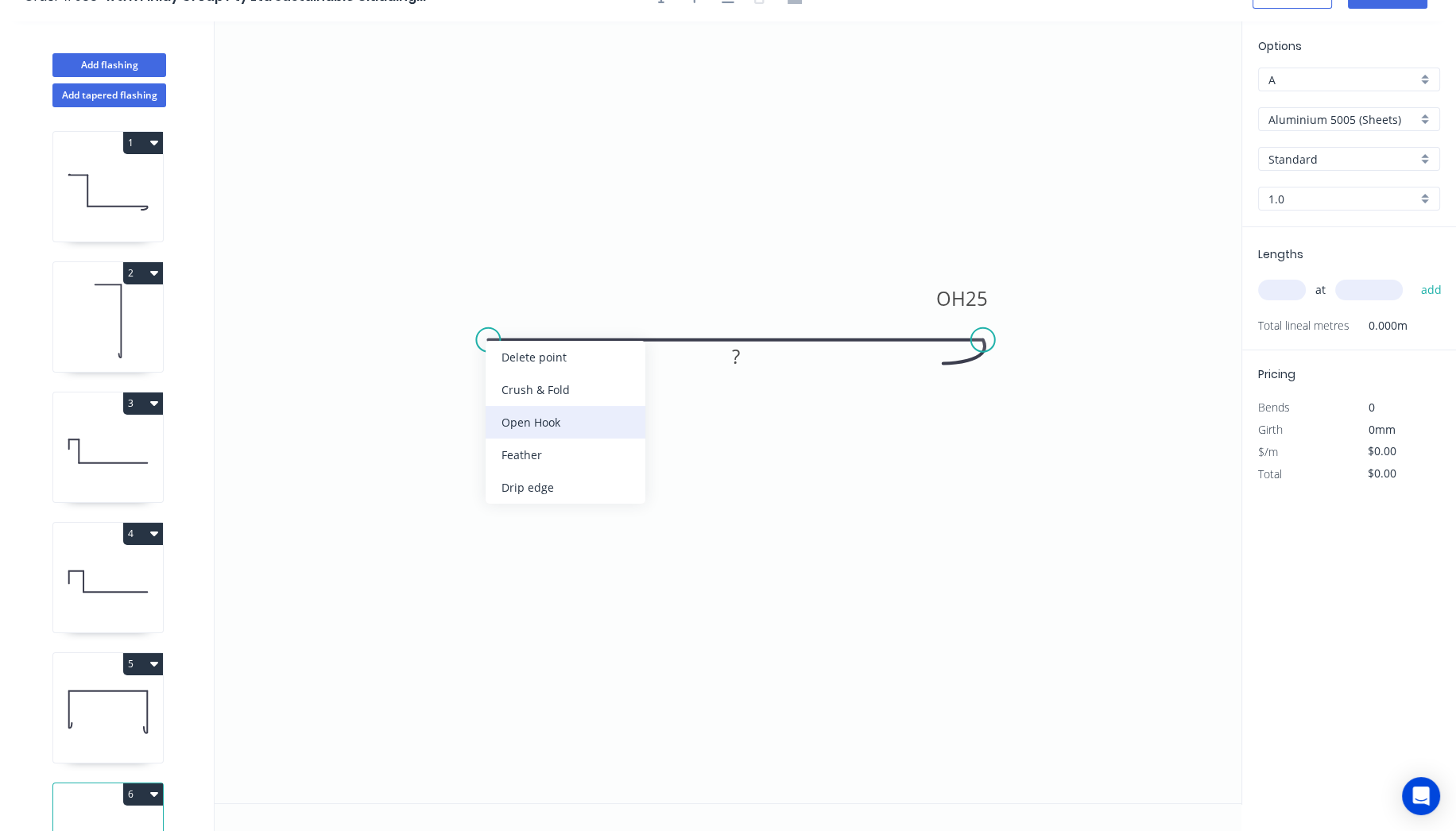
click at [522, 423] on div "Open Hook" at bounding box center [566, 422] width 160 height 32
click at [745, 361] on rect at bounding box center [735, 357] width 31 height 22
click at [805, 196] on icon "0 OH 25 OH 25 80" at bounding box center [728, 412] width 1027 height 782
click at [1284, 291] on input "text" at bounding box center [1282, 290] width 48 height 20
type input "4"
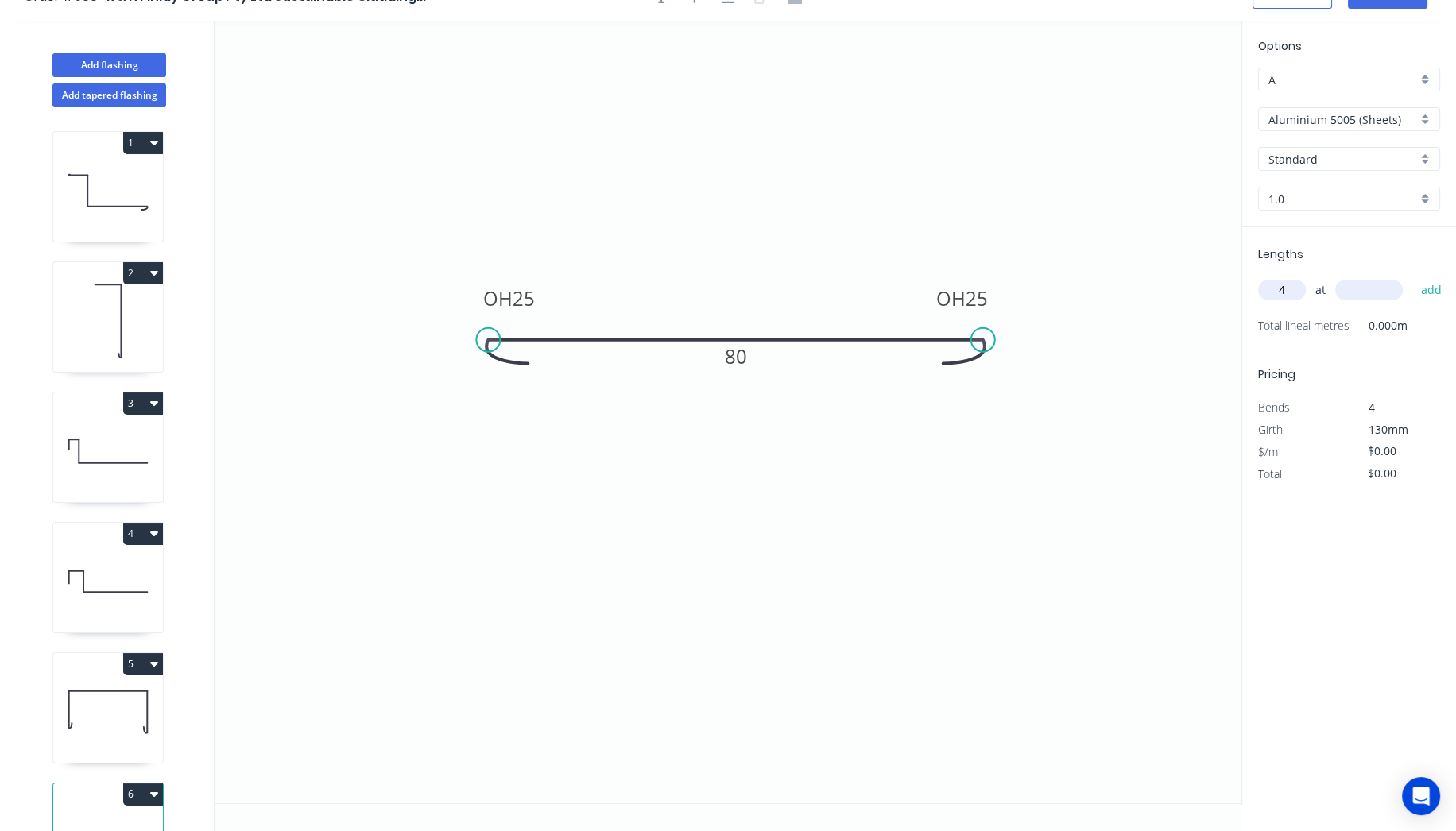
type input "8"
click at [1108, 171] on icon "0 OH 25 OH 25 80" at bounding box center [728, 412] width 1027 height 782
type input "900"
click at [1371, 120] on input "Aluminium 5005 (Sheets)" at bounding box center [1343, 120] width 149 height 17
click at [1376, 275] on div "Copper (Mill Finish)" at bounding box center [1350, 288] width 180 height 28
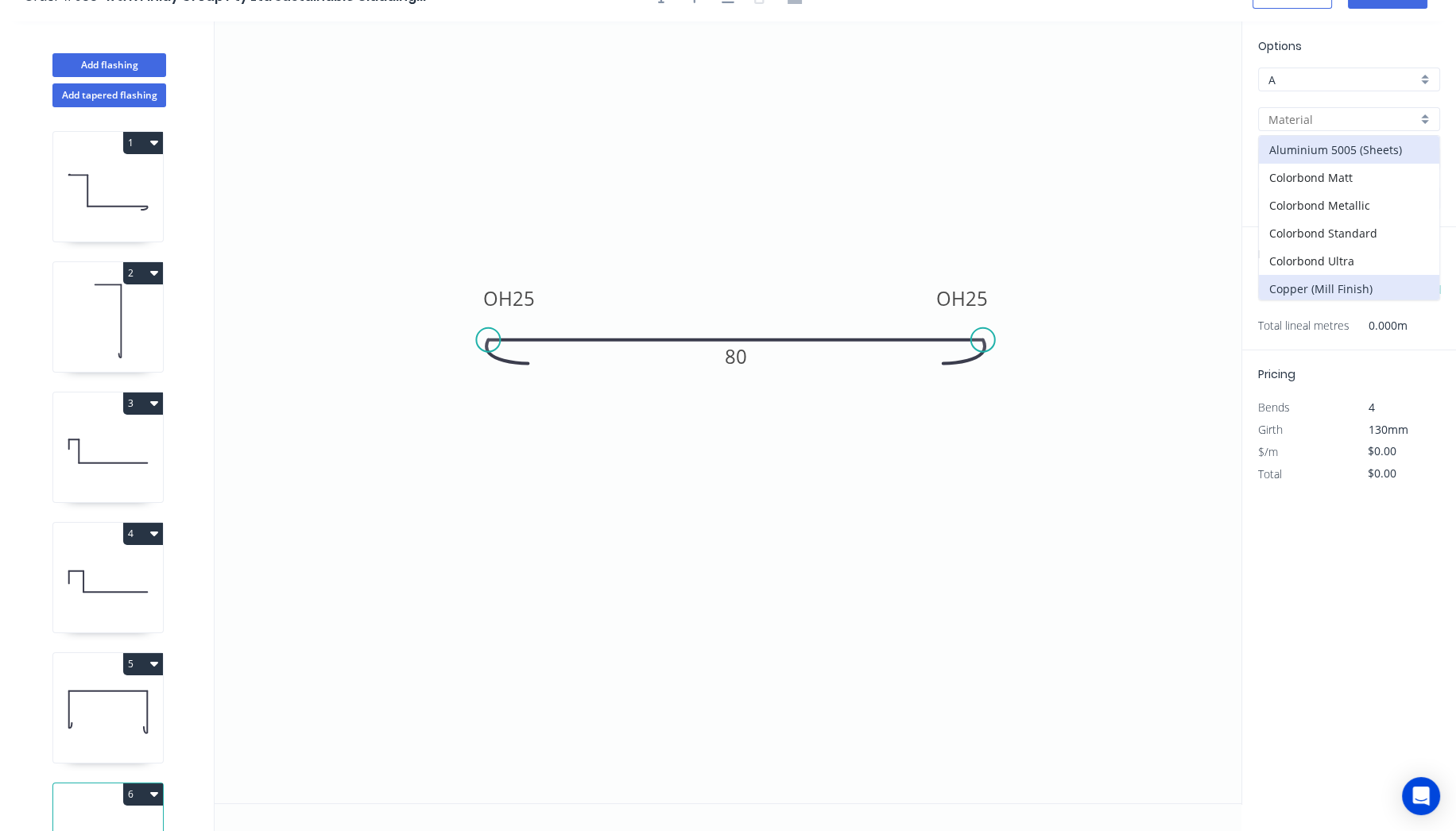
type input "Copper (Mill Finish)"
type input "Mill Finish"
type input "0.55"
type input "$41.58"
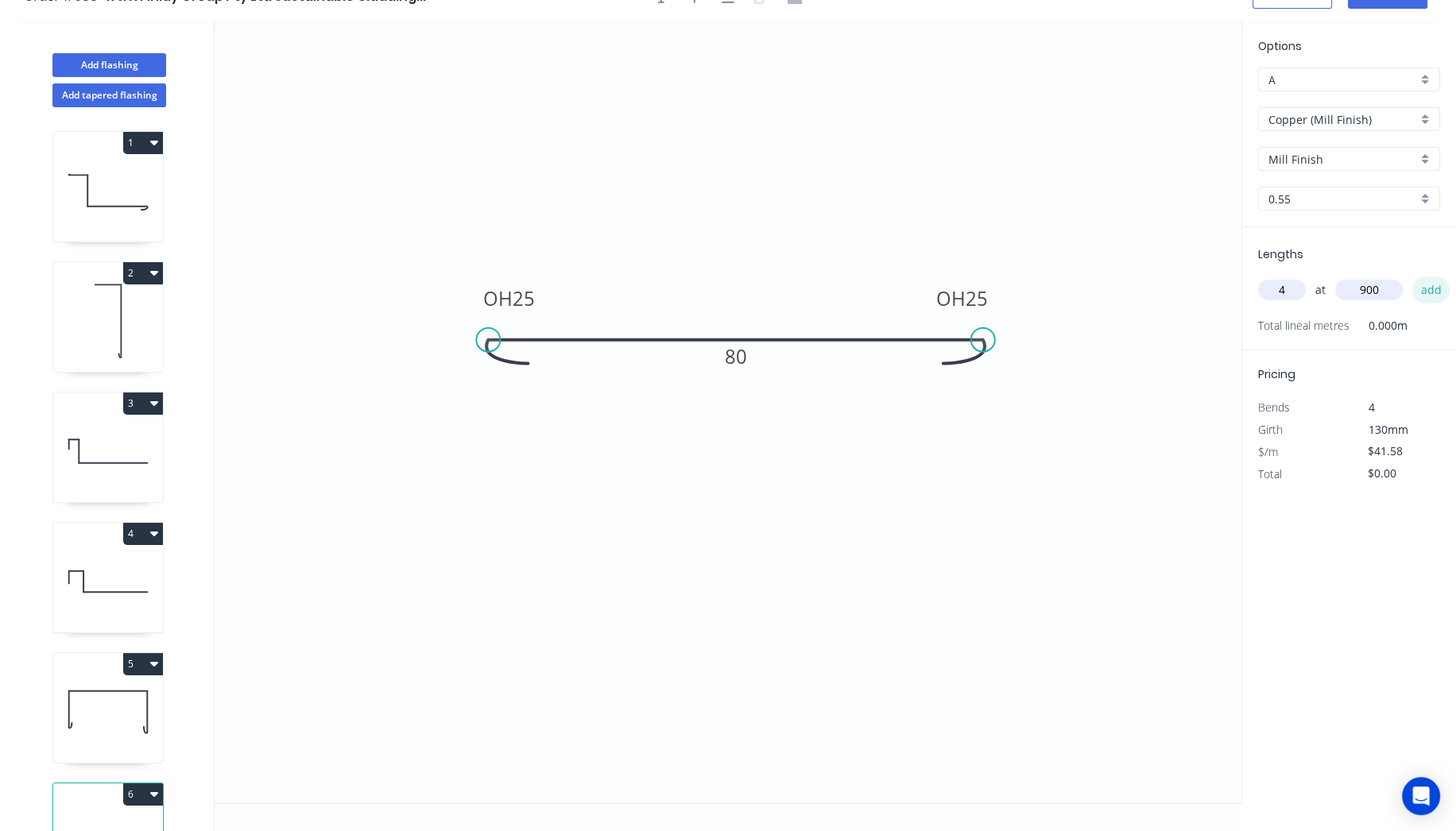
click at [1429, 292] on button "add" at bounding box center [1431, 290] width 37 height 27
type input "$149.69"
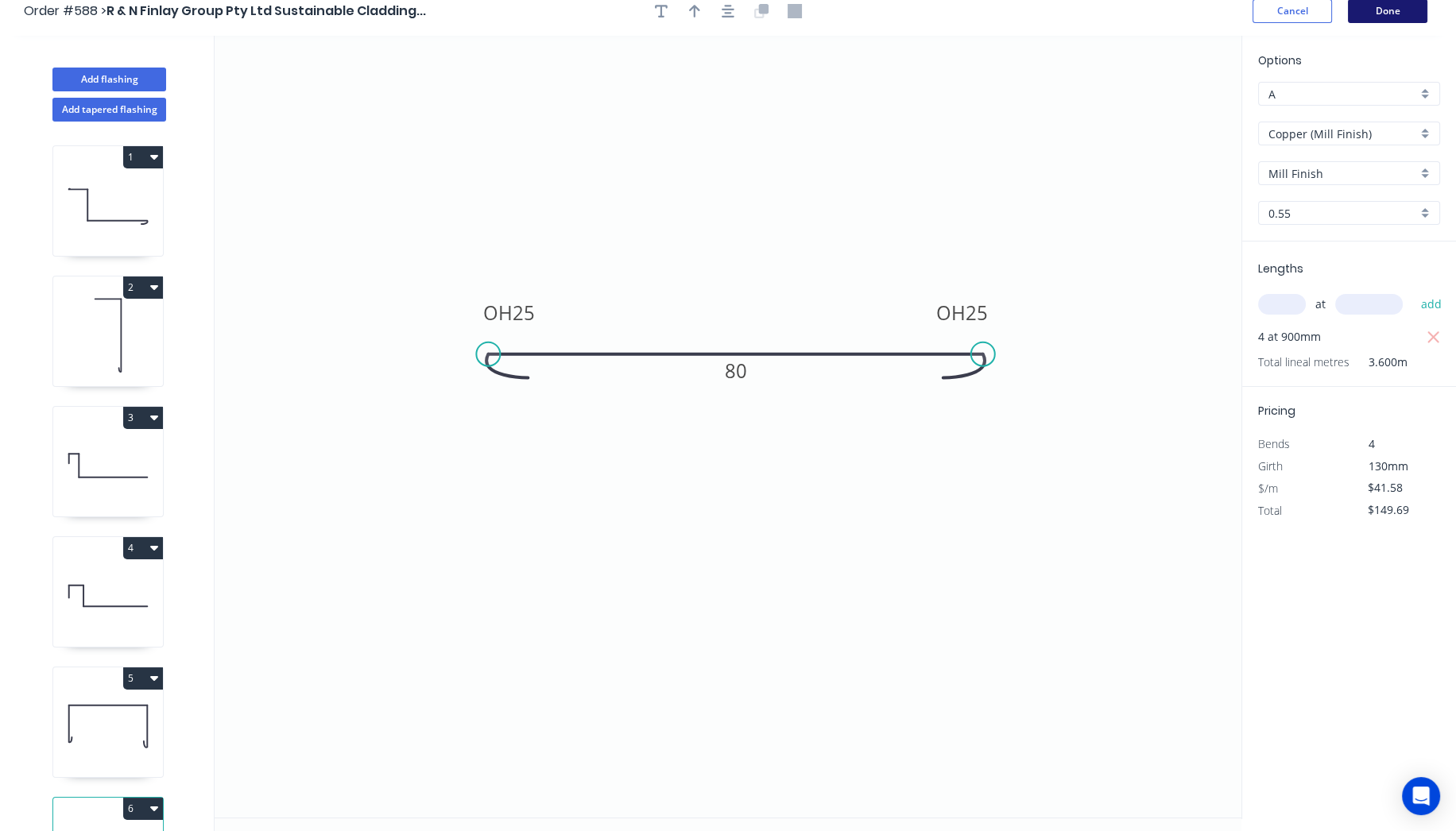
scroll to position [0, 0]
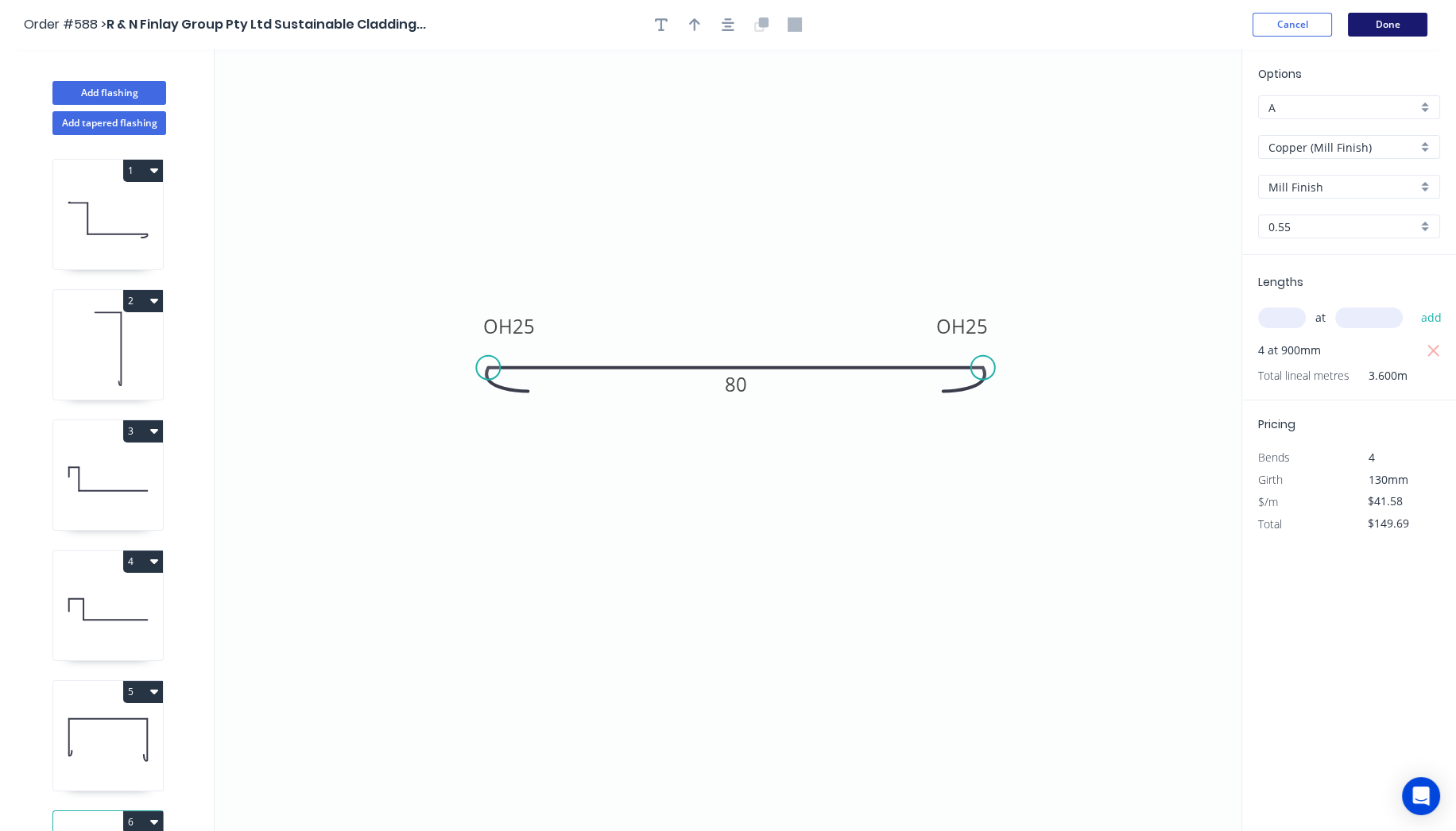
click at [1397, 26] on button "Done" at bounding box center [1387, 25] width 79 height 24
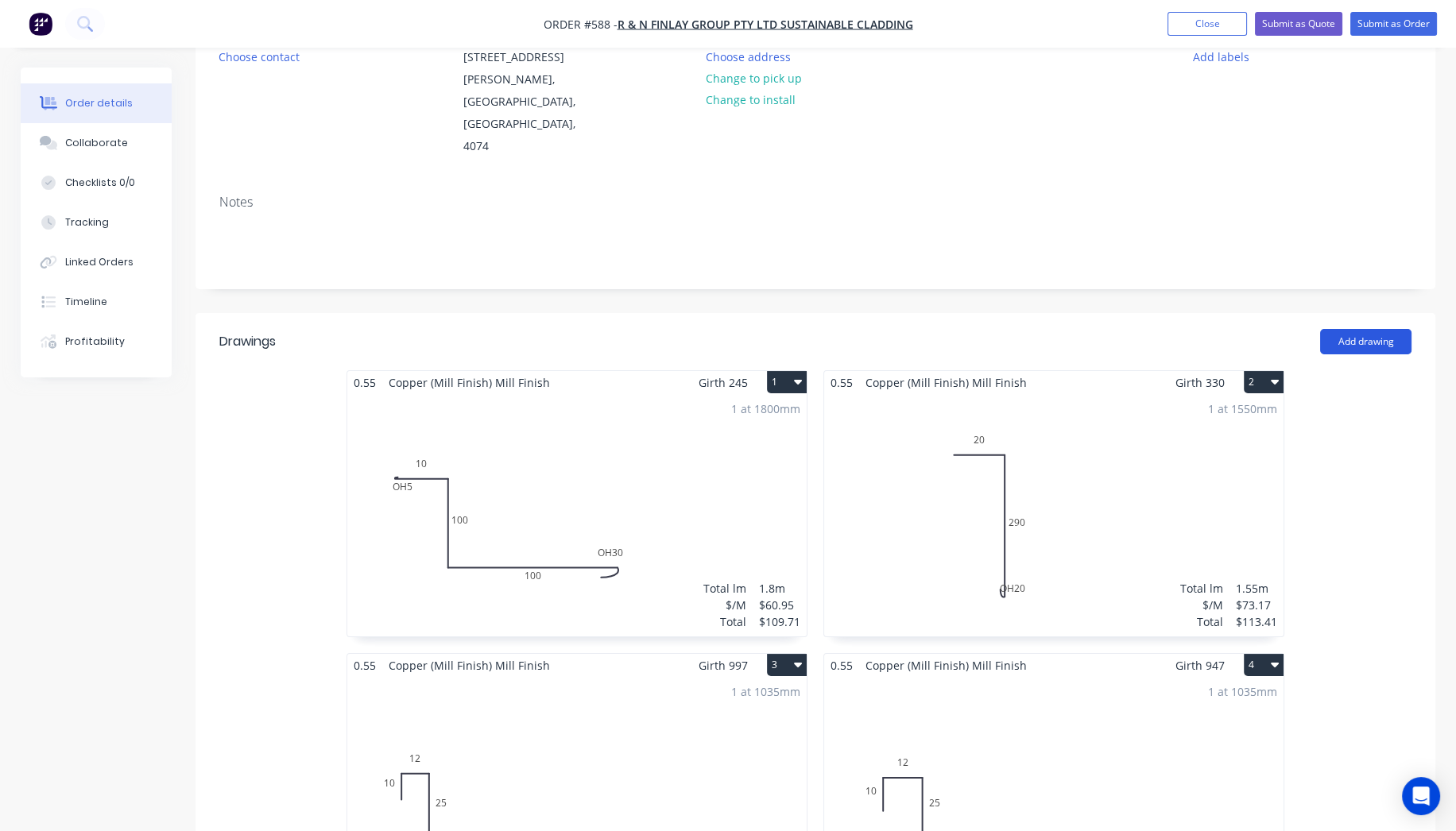
click at [1333, 329] on button "Add drawing" at bounding box center [1366, 342] width 91 height 26
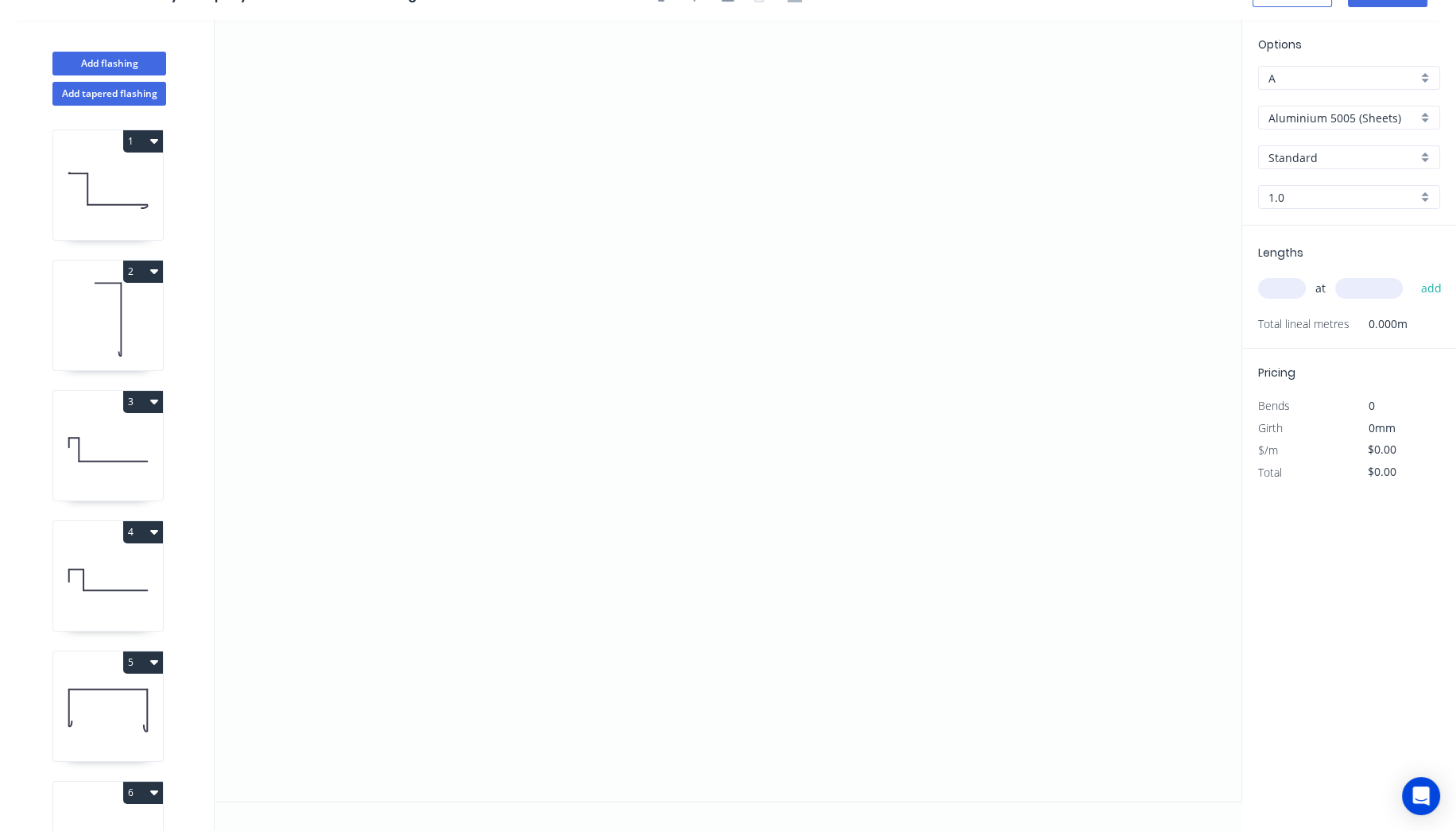
scroll to position [28, 0]
click at [438, 221] on icon "0" at bounding box center [728, 412] width 1027 height 782
click at [624, 209] on icon "0" at bounding box center [728, 412] width 1027 height 782
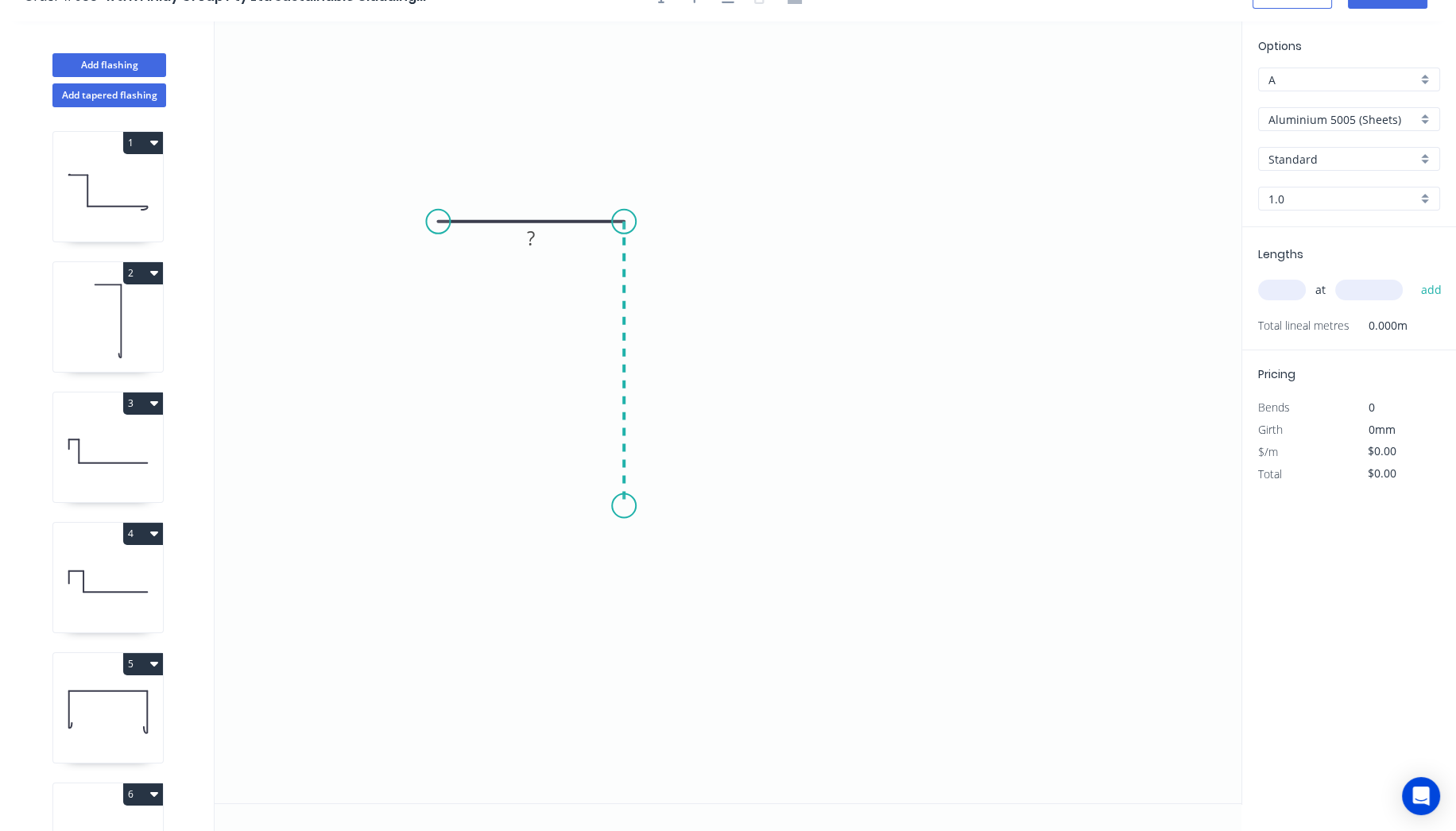
click at [611, 506] on icon "0 ?" at bounding box center [728, 412] width 1027 height 782
click at [959, 514] on icon "0 ? ?" at bounding box center [728, 412] width 1027 height 782
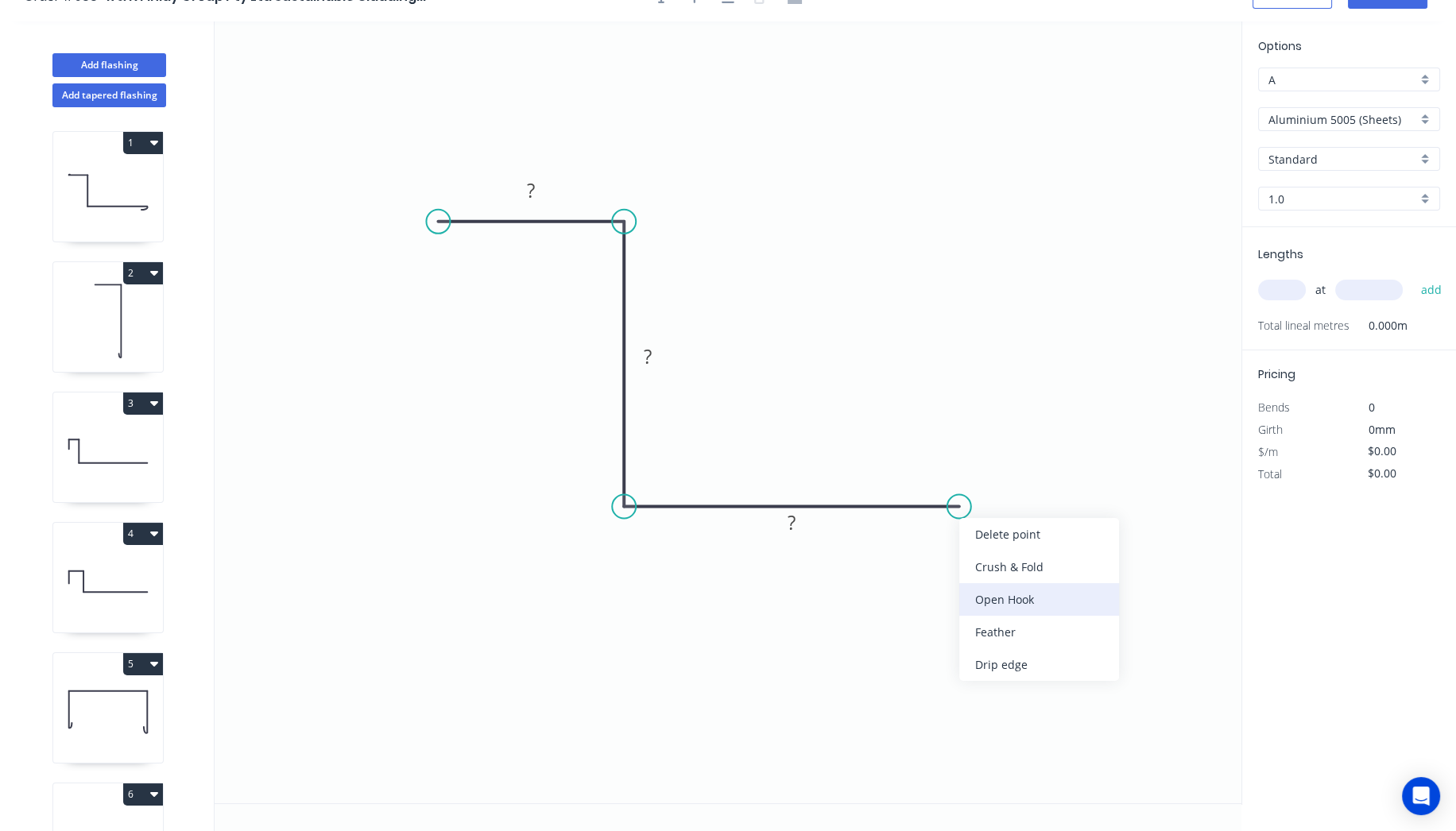
click at [1001, 597] on div "Open Hook" at bounding box center [1039, 600] width 160 height 32
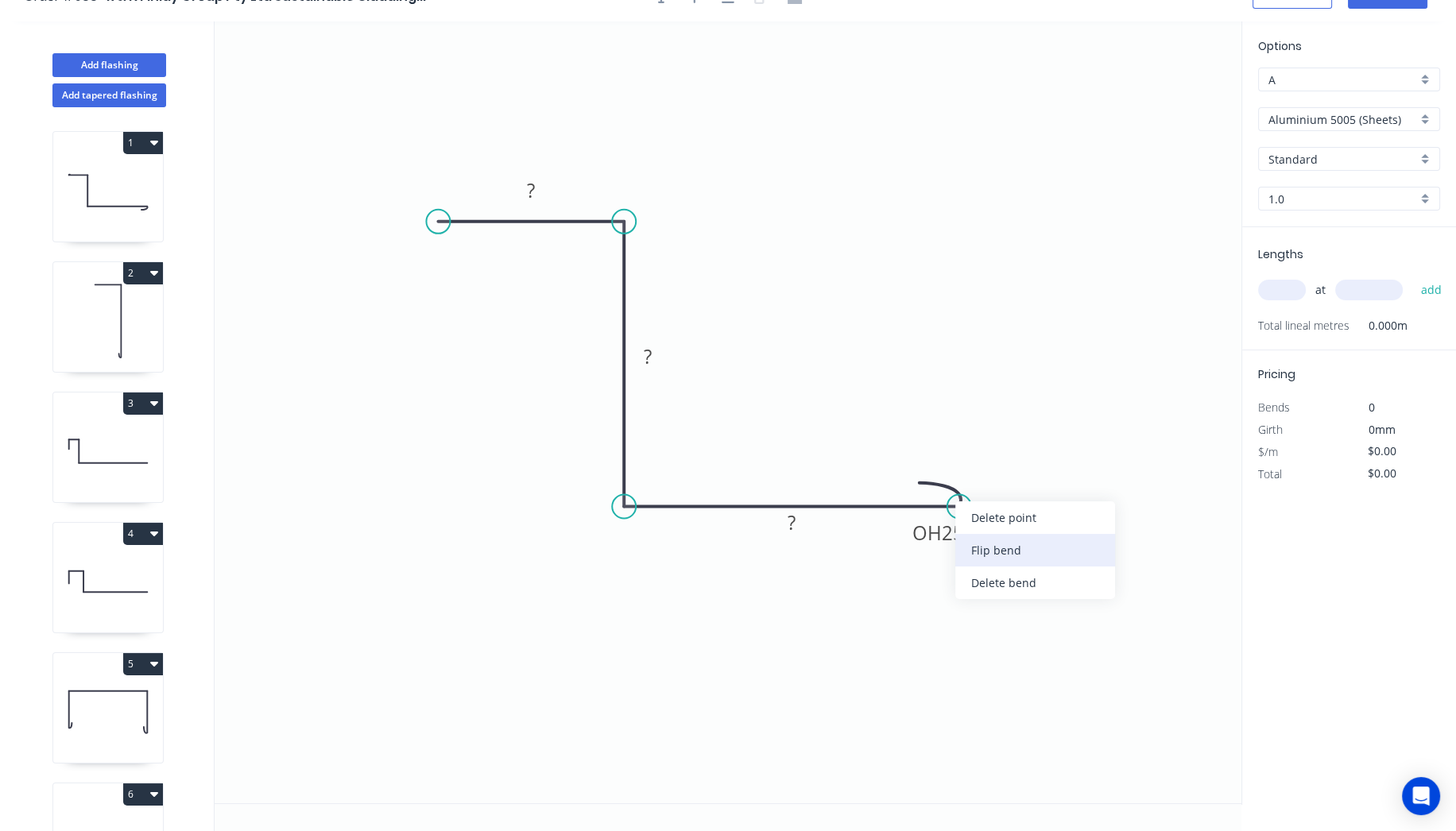
click at [995, 545] on div "Flip bend" at bounding box center [1036, 550] width 160 height 32
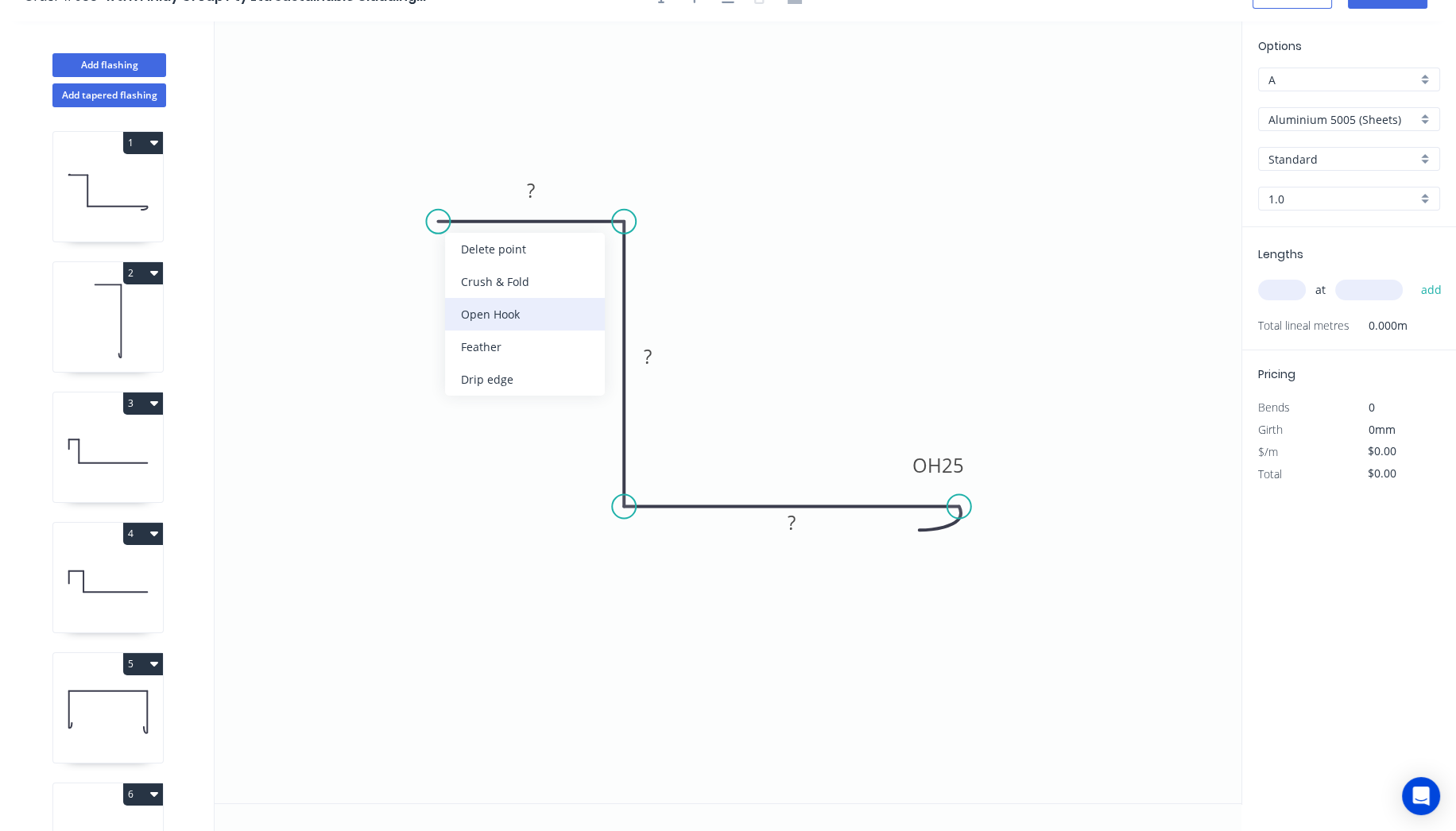
click at [490, 306] on div "Open Hook" at bounding box center [525, 314] width 160 height 32
click at [445, 265] on div "Flip bend" at bounding box center [513, 273] width 160 height 32
click at [482, 248] on tspan "25" at bounding box center [474, 248] width 22 height 26
click at [536, 192] on rect at bounding box center [530, 191] width 31 height 22
click at [652, 361] on rect at bounding box center [648, 357] width 31 height 22
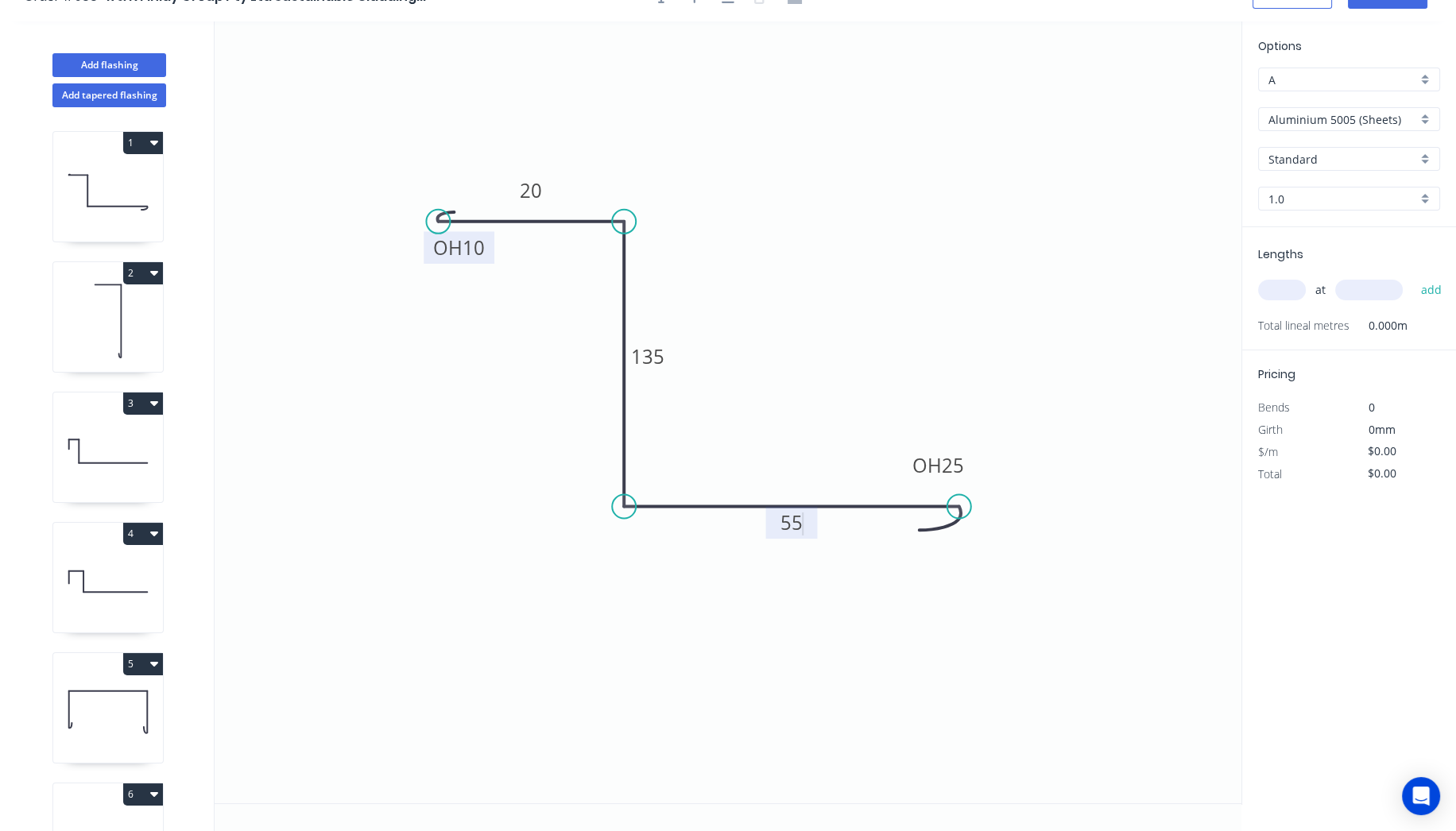
click at [992, 142] on icon "0 OH 10 20 135 OH 25 55" at bounding box center [728, 412] width 1027 height 782
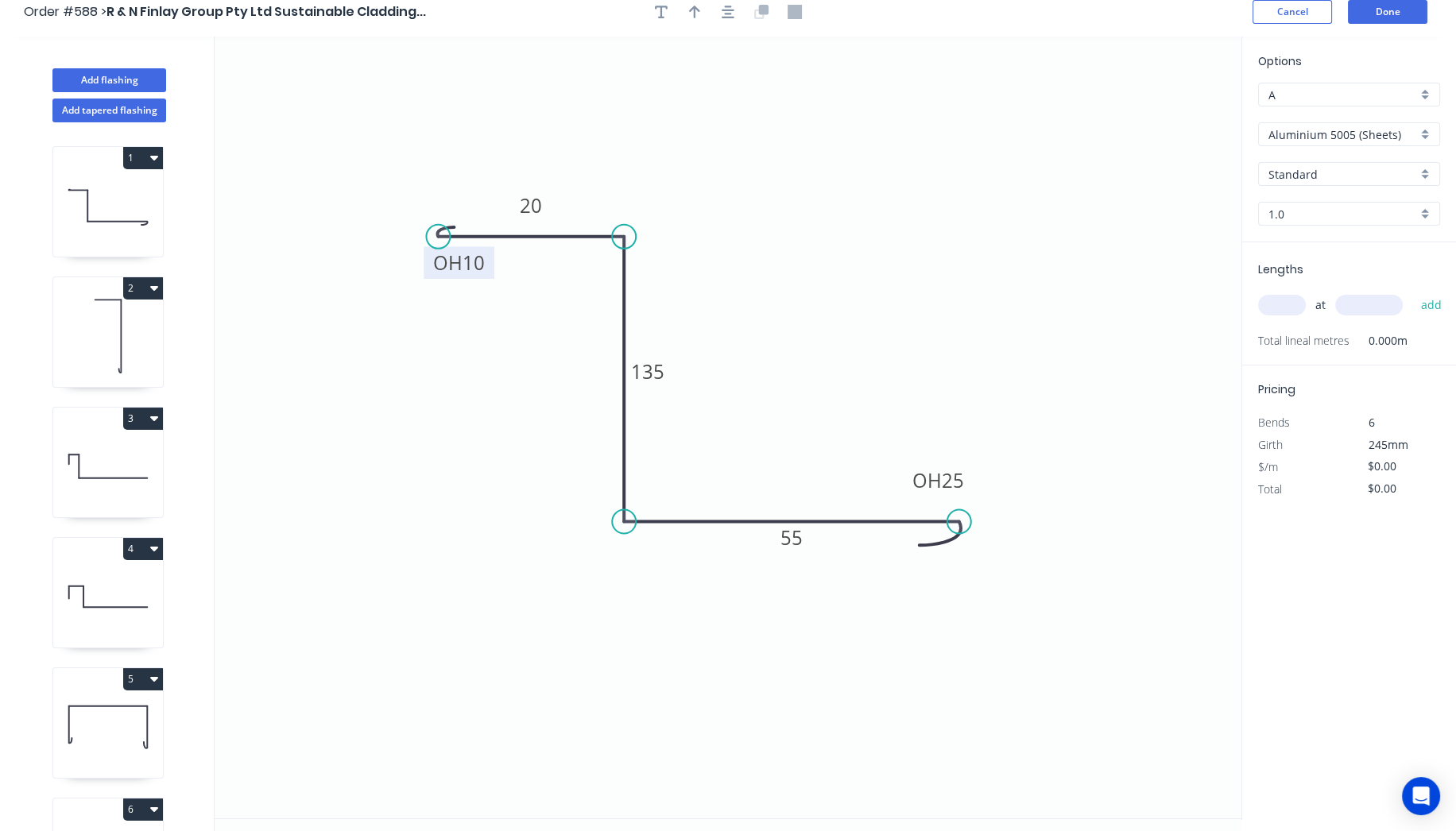
scroll to position [0, 0]
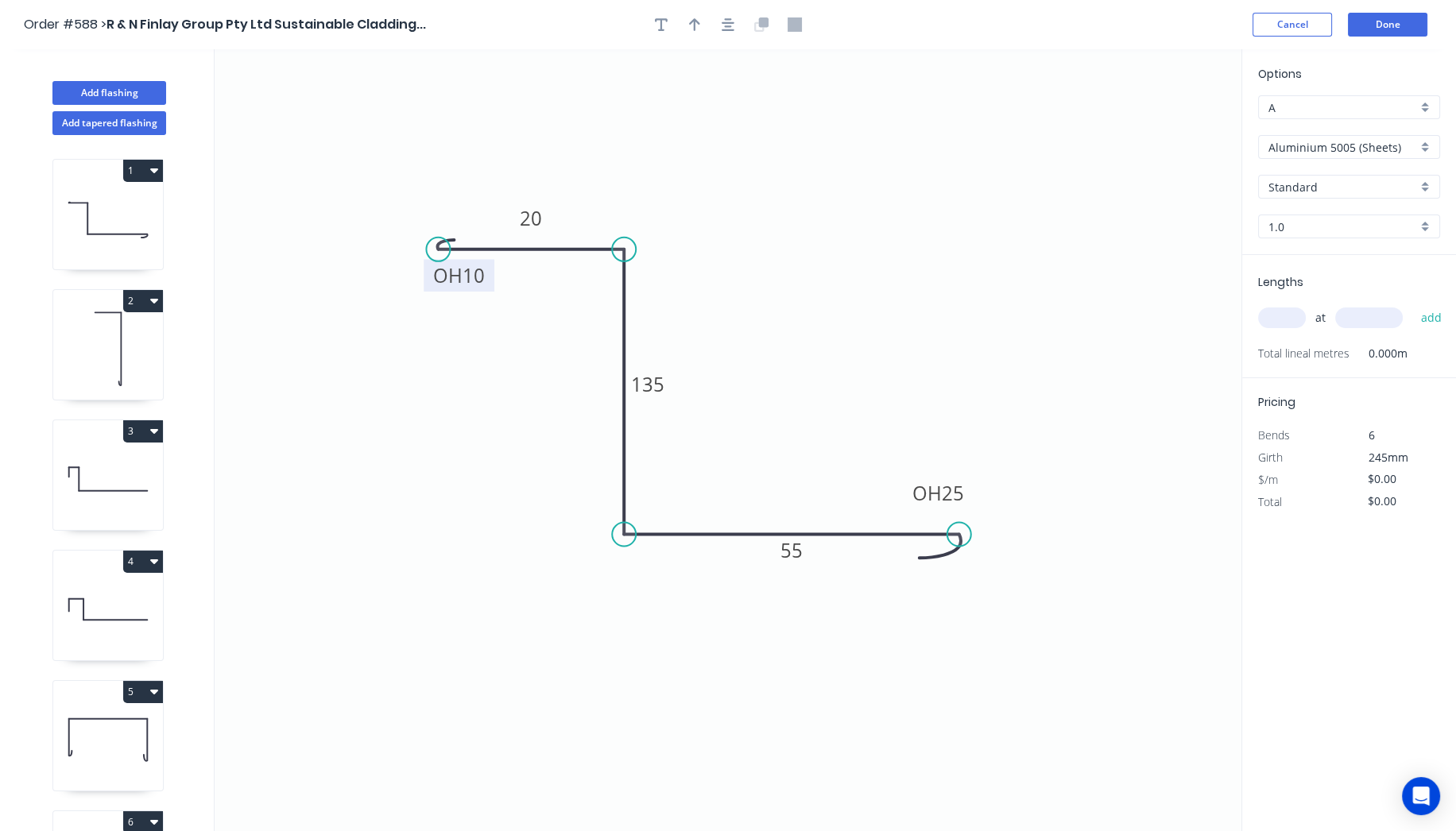
click at [1370, 142] on input "Aluminium 5005 (Sheets)" at bounding box center [1343, 147] width 149 height 17
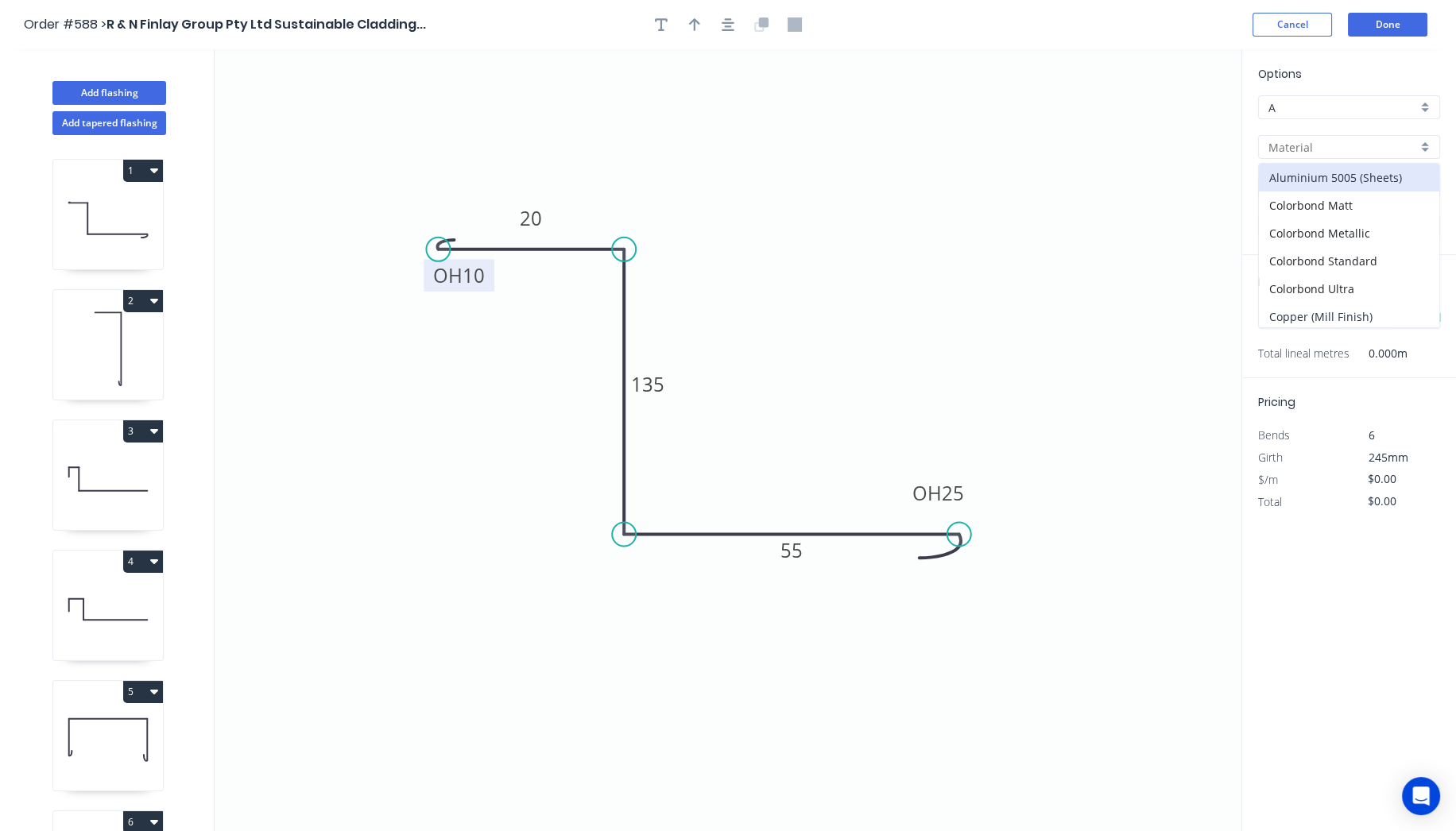
click at [1345, 304] on div "Copper (Mill Finish)" at bounding box center [1350, 316] width 180 height 28
type input "Copper (Mill Finish)"
type input "Mill Finish"
type input "0.55"
type input "$60.95"
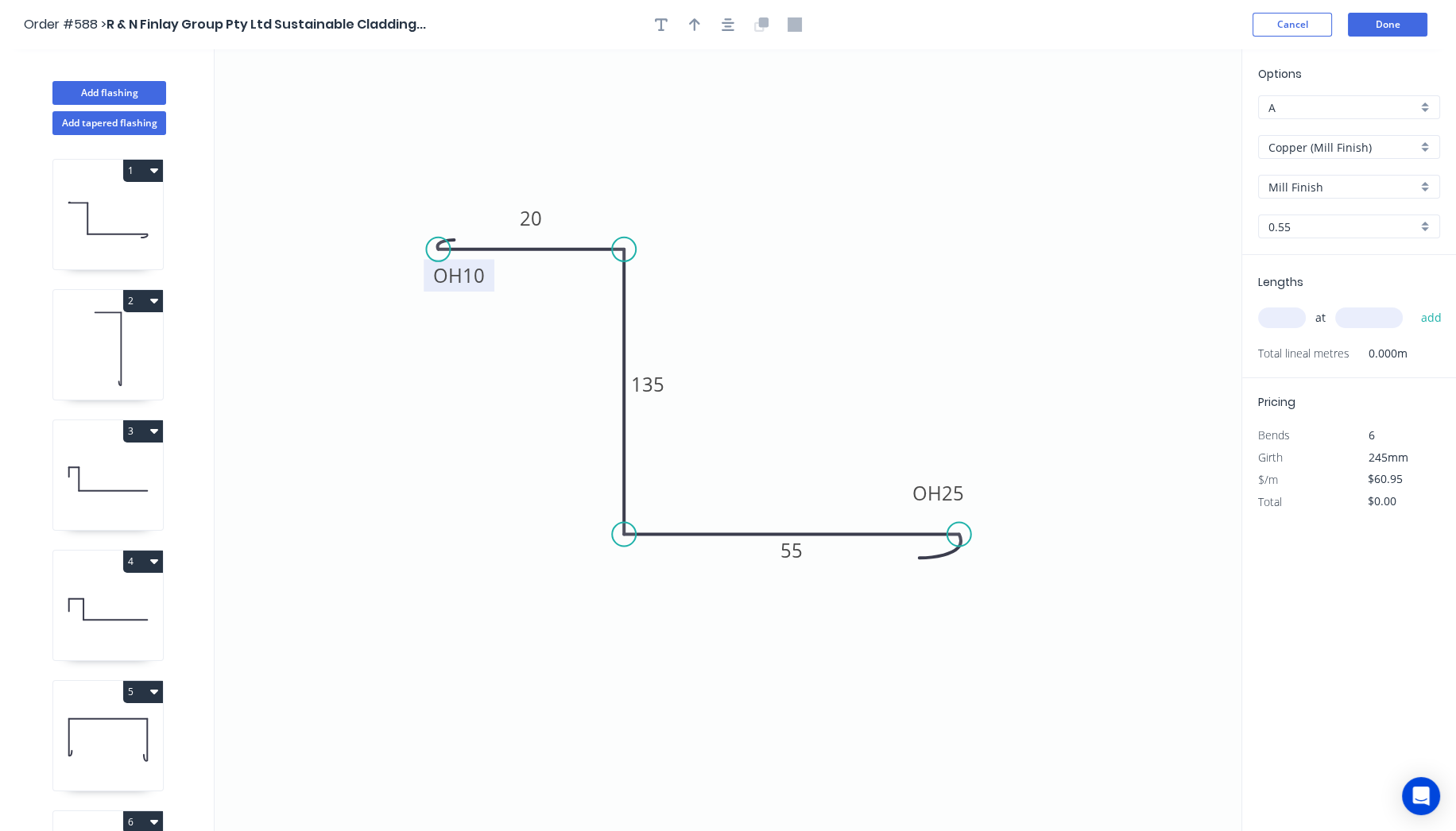
click at [1282, 325] on input "text" at bounding box center [1282, 317] width 48 height 20
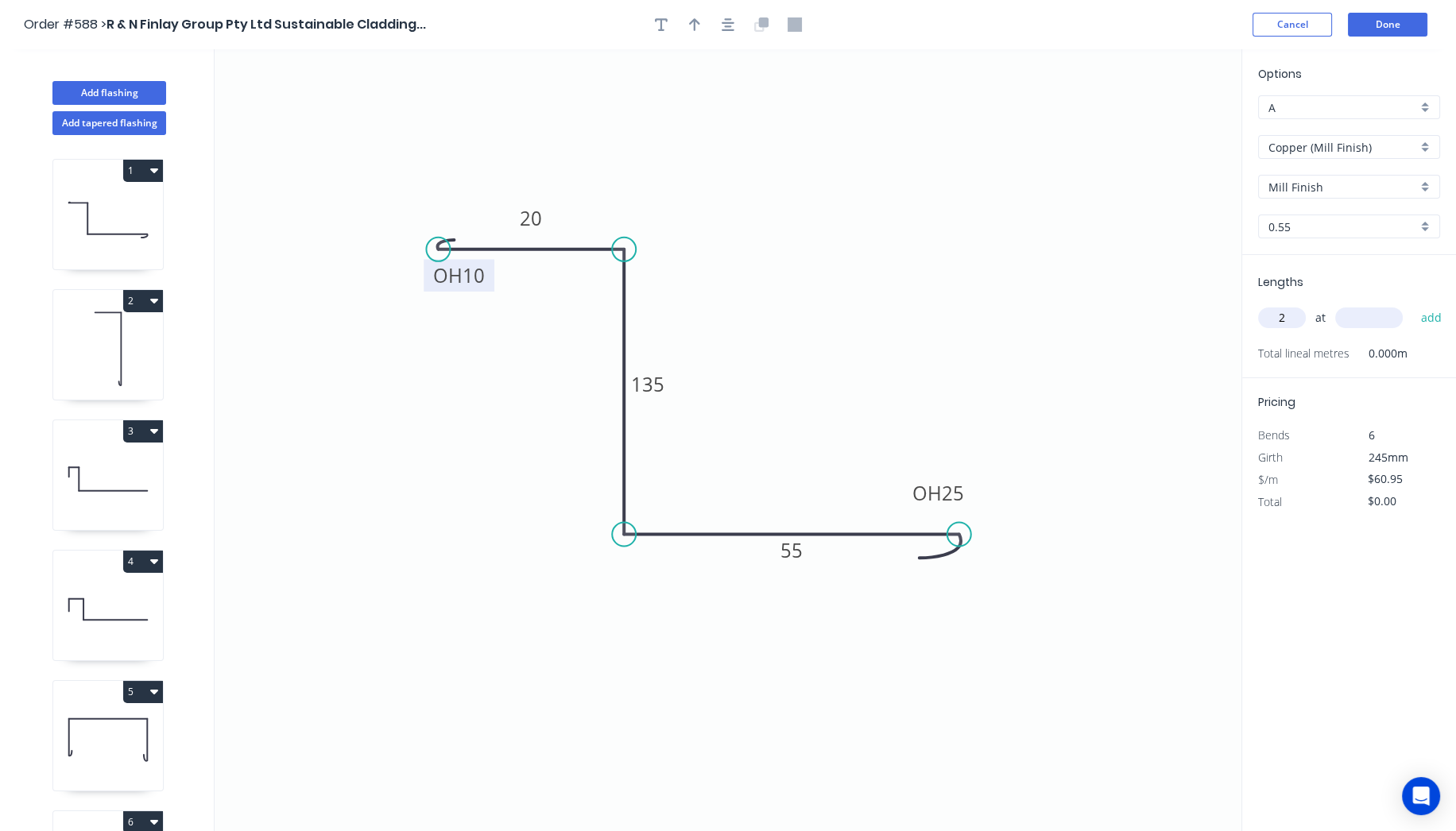
type input "2"
type input "5400"
click at [1413, 305] on button "add" at bounding box center [1431, 318] width 37 height 27
type input "$658.26"
type input "1"
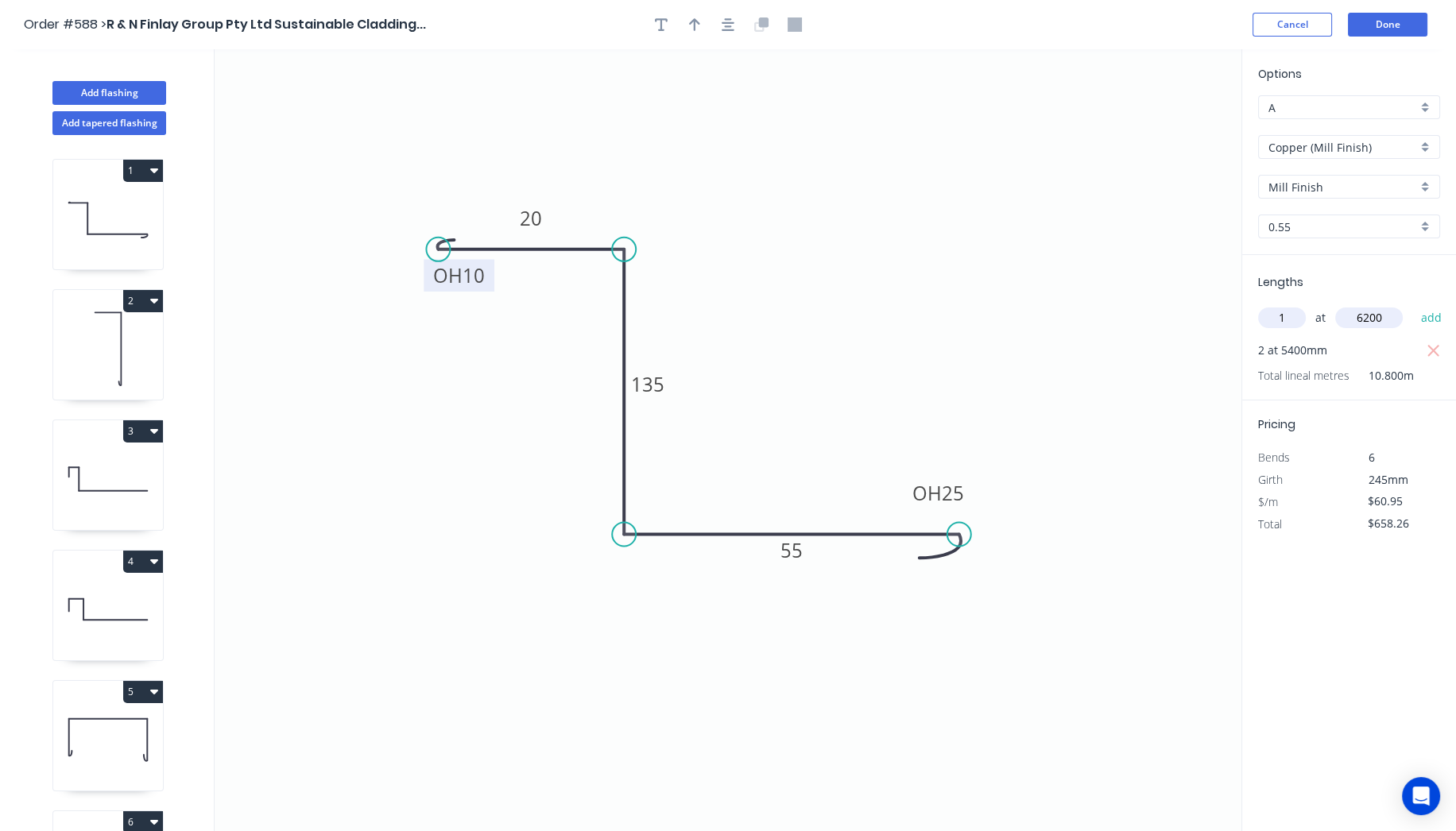
type input "6200"
click at [1413, 305] on button "add" at bounding box center [1431, 318] width 37 height 27
type input "$1,036.15"
type input "2"
type input "2450"
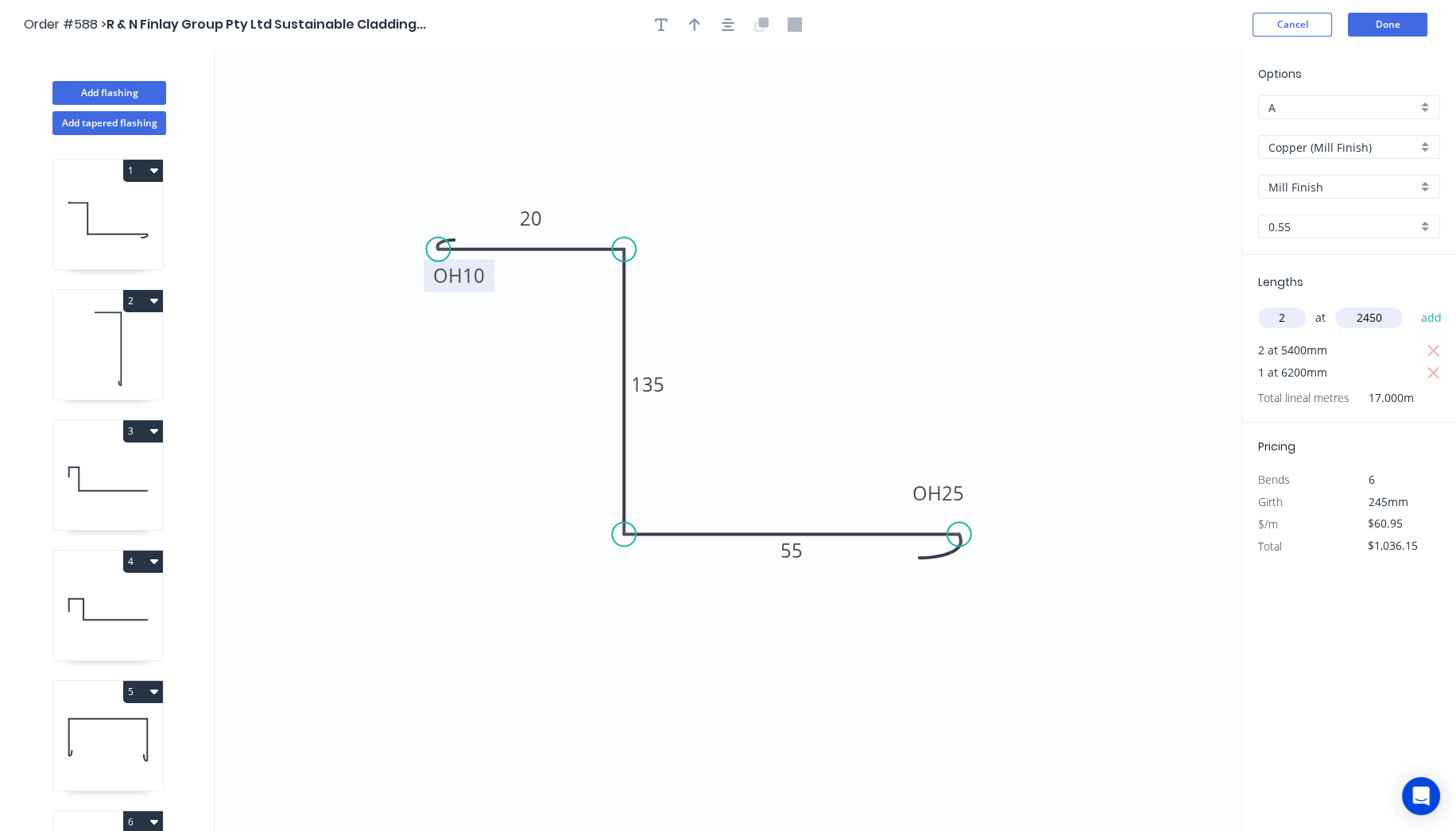
click at [1413, 305] on button "add" at bounding box center [1431, 318] width 37 height 27
type input "$1,334.81"
click at [1407, 26] on button "Done" at bounding box center [1387, 25] width 79 height 24
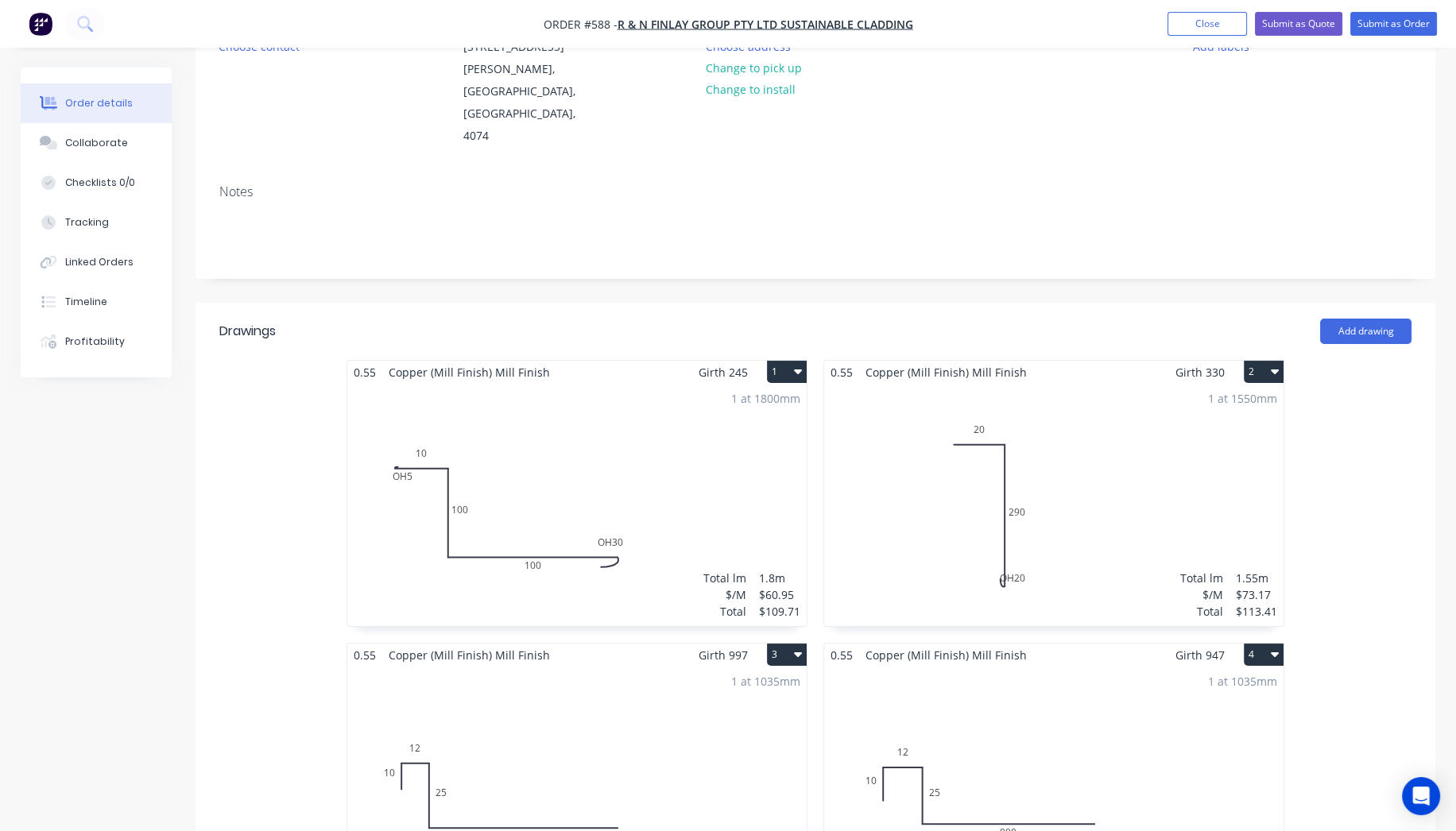
scroll to position [78, 0]
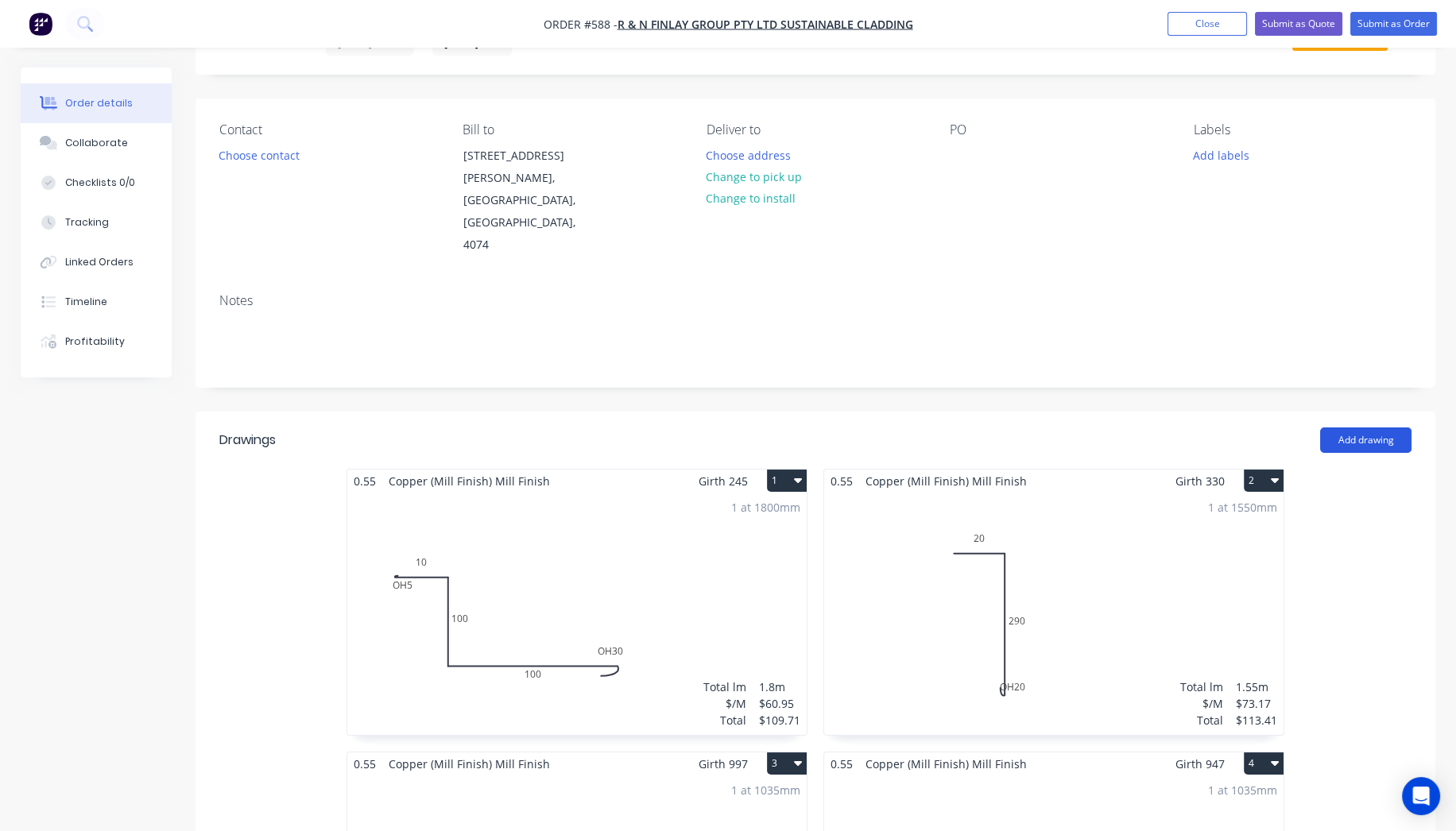
click at [1351, 428] on button "Add drawing" at bounding box center [1366, 441] width 91 height 26
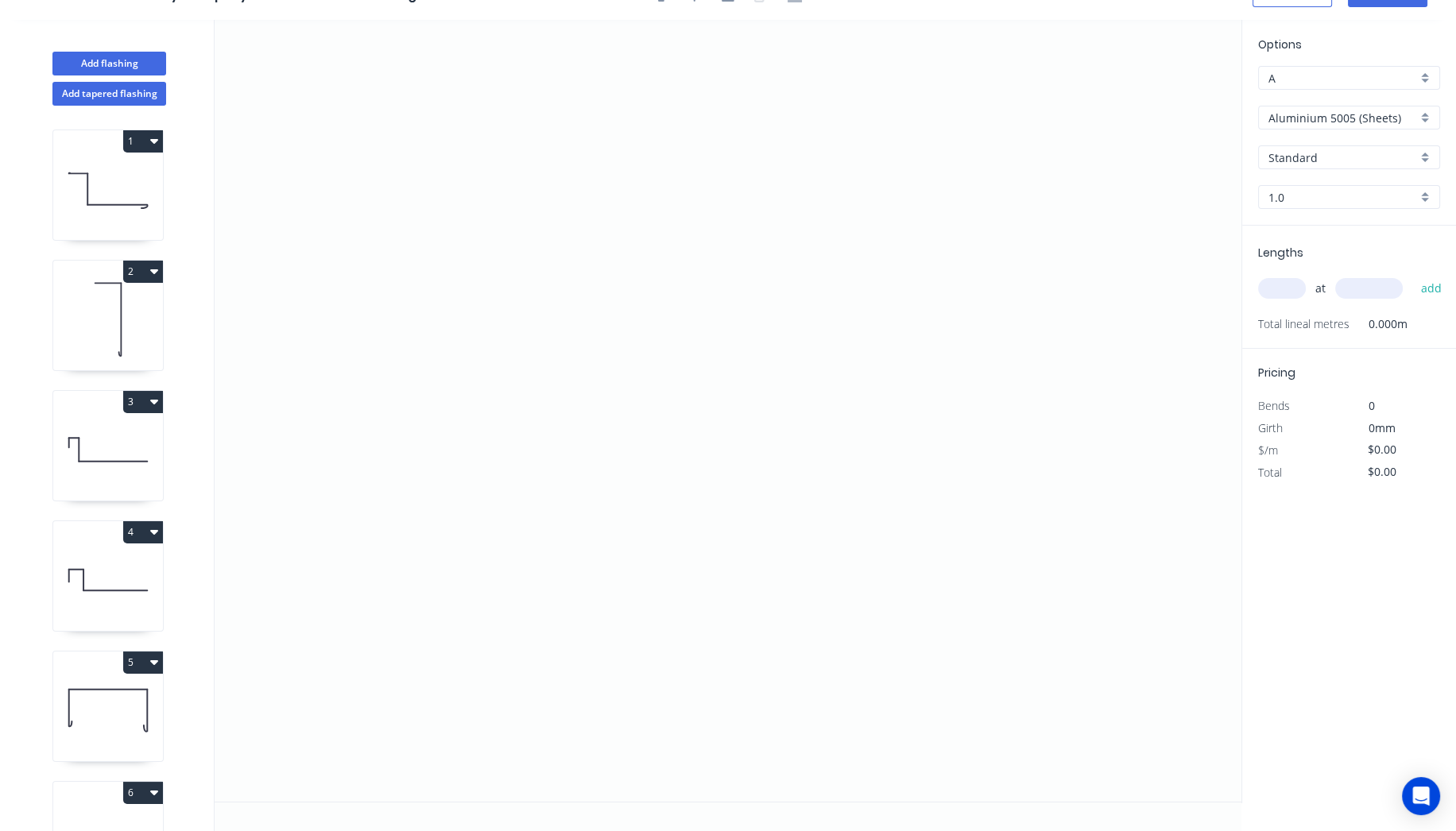
scroll to position [28, 0]
click at [438, 387] on icon "0" at bounding box center [728, 412] width 1027 height 782
click at [440, 291] on icon "0" at bounding box center [728, 412] width 1027 height 782
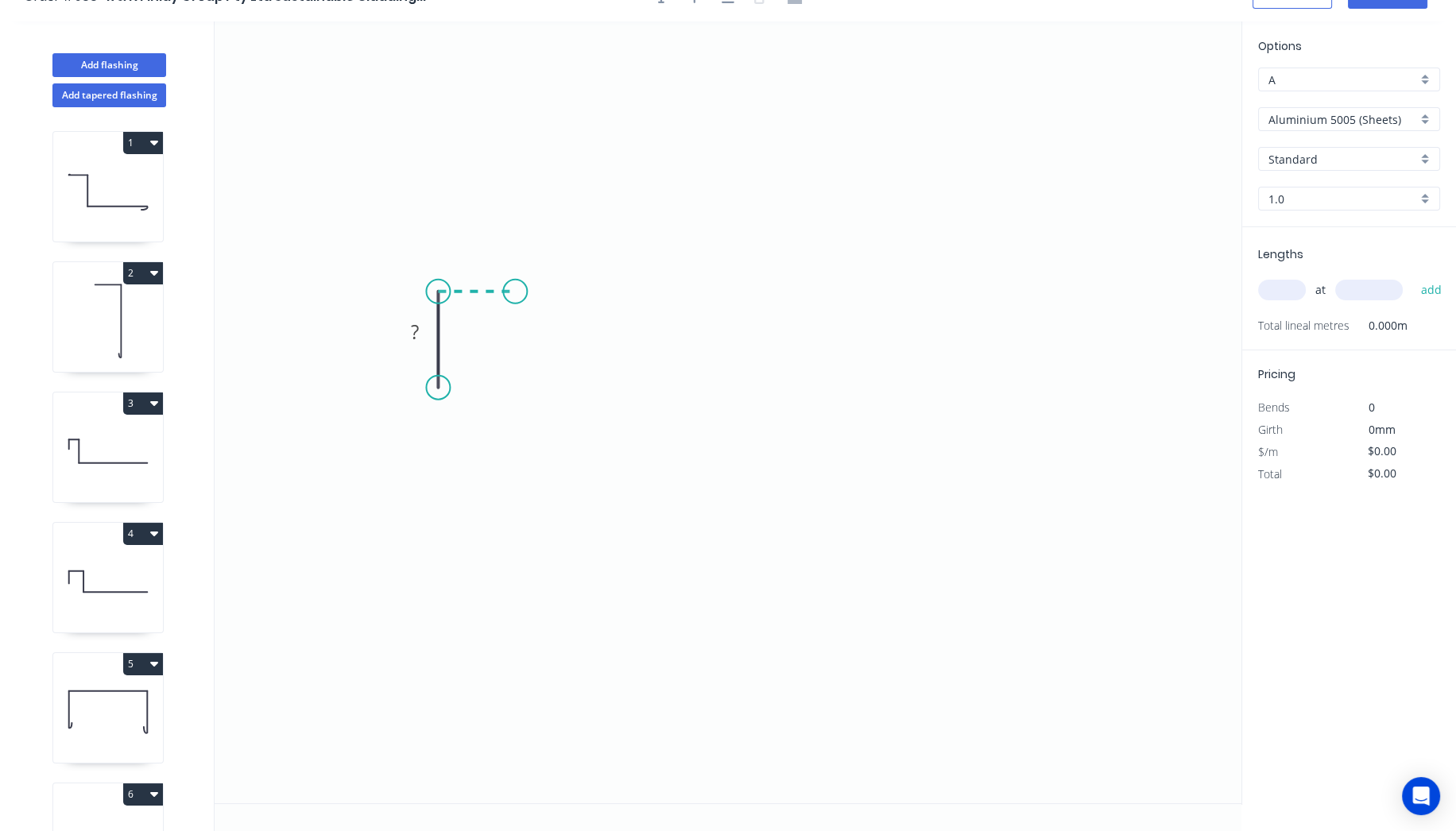
click at [515, 297] on icon "0 ?" at bounding box center [728, 412] width 1027 height 782
click at [512, 544] on icon "0 ? ?" at bounding box center [728, 412] width 1027 height 782
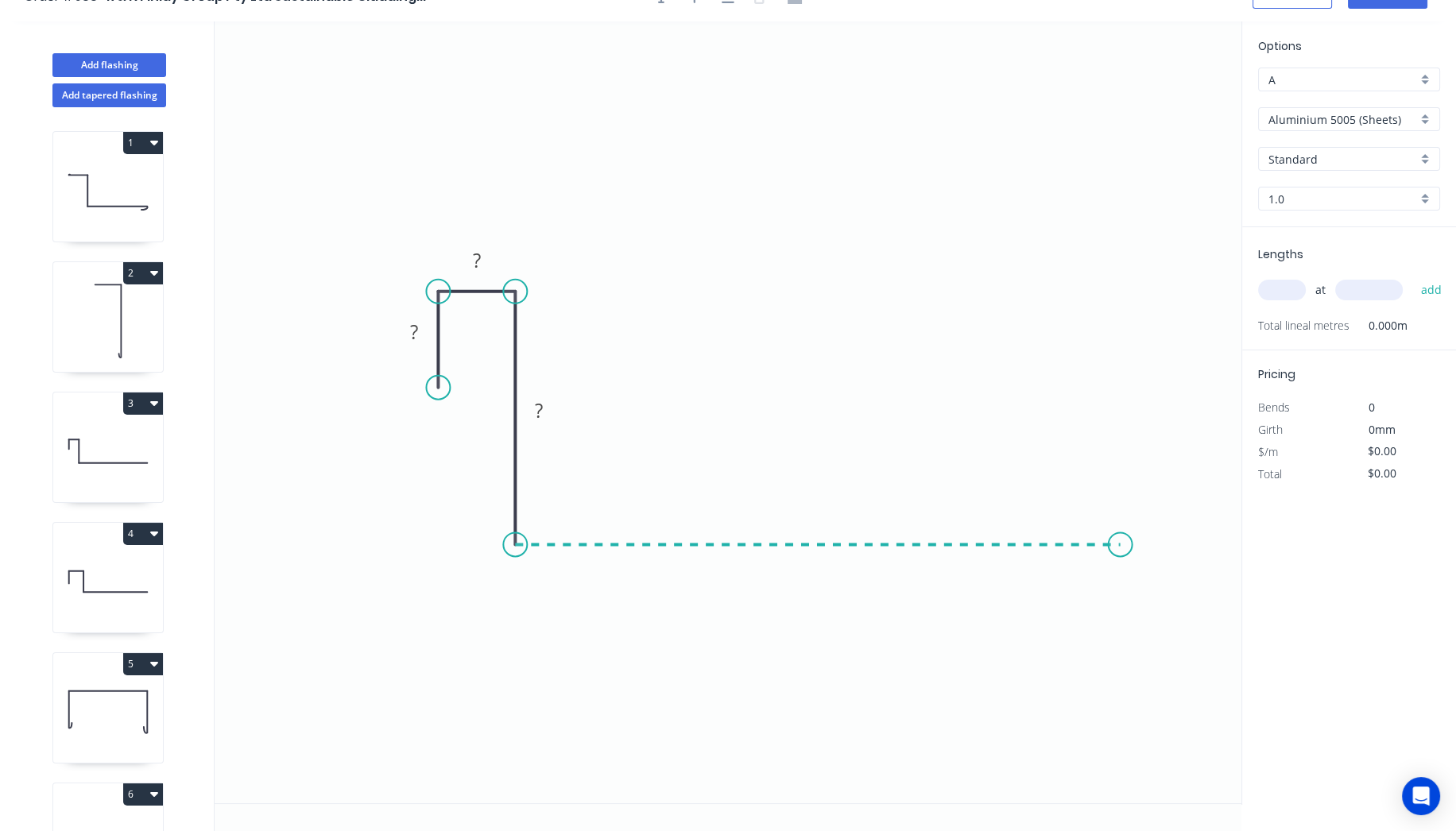
click at [1121, 528] on icon "0 ? ? ?" at bounding box center [728, 412] width 1027 height 782
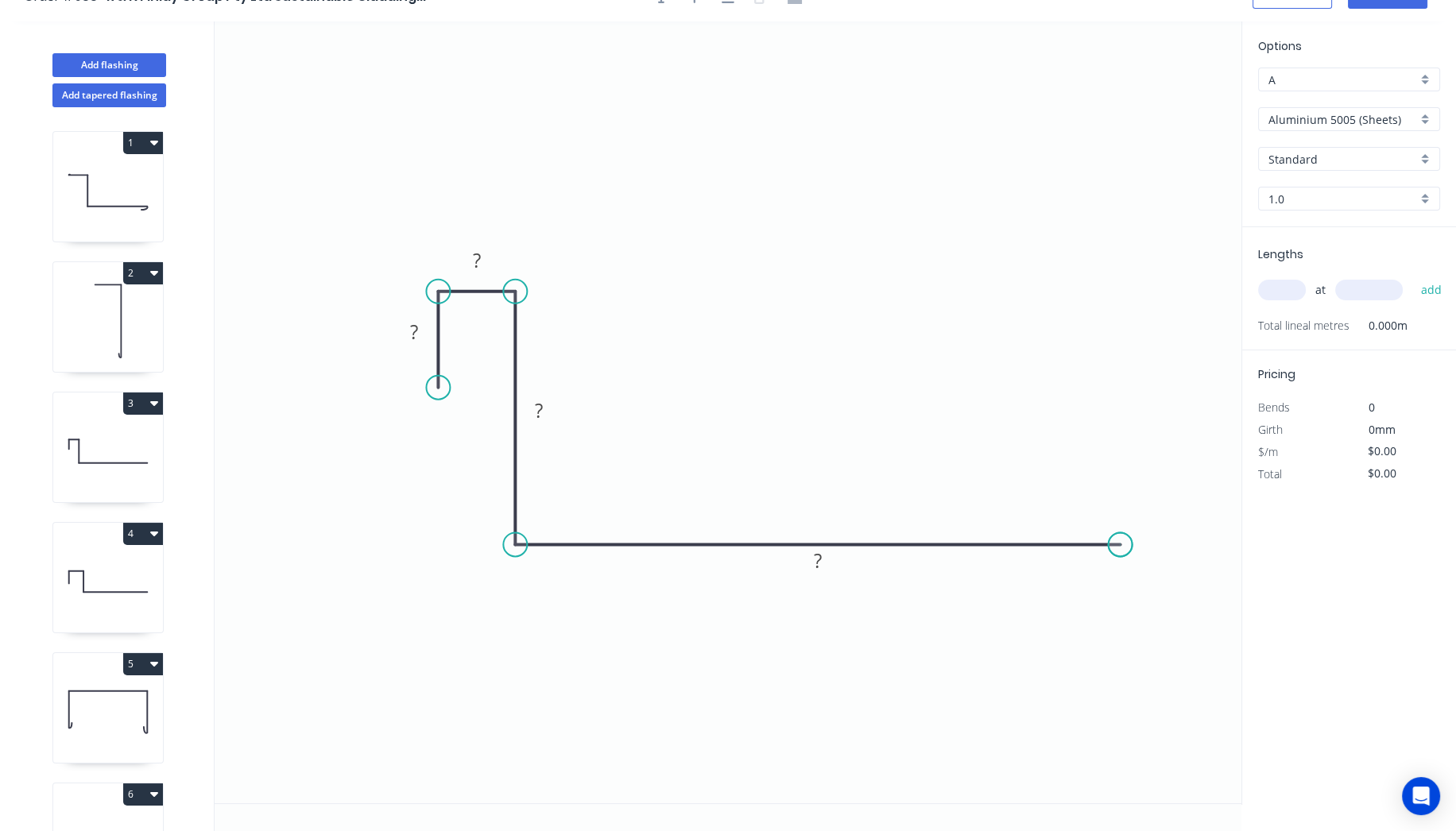
click at [1121, 528] on icon "0 ? ? ? ?" at bounding box center [728, 412] width 1027 height 782
click at [414, 327] on tspan "?" at bounding box center [414, 332] width 8 height 26
click at [827, 564] on rect at bounding box center [817, 561] width 31 height 22
click at [686, 51] on icon "0 10 12 25 600" at bounding box center [728, 412] width 1027 height 782
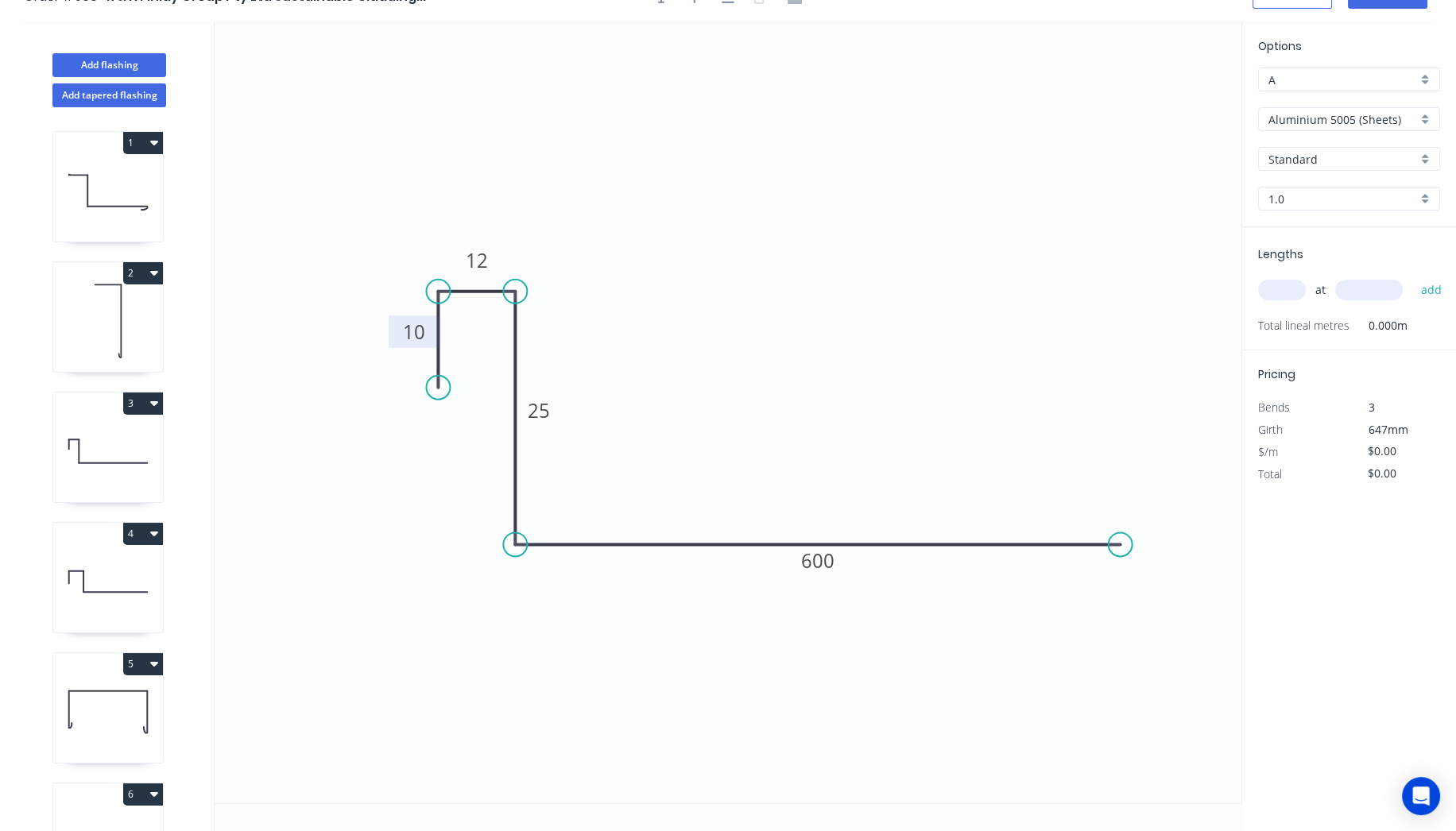
click at [1324, 125] on input "Aluminium 5005 (Sheets)" at bounding box center [1343, 120] width 149 height 17
click at [1288, 275] on div "Copper (Mill Finish)" at bounding box center [1350, 288] width 180 height 28
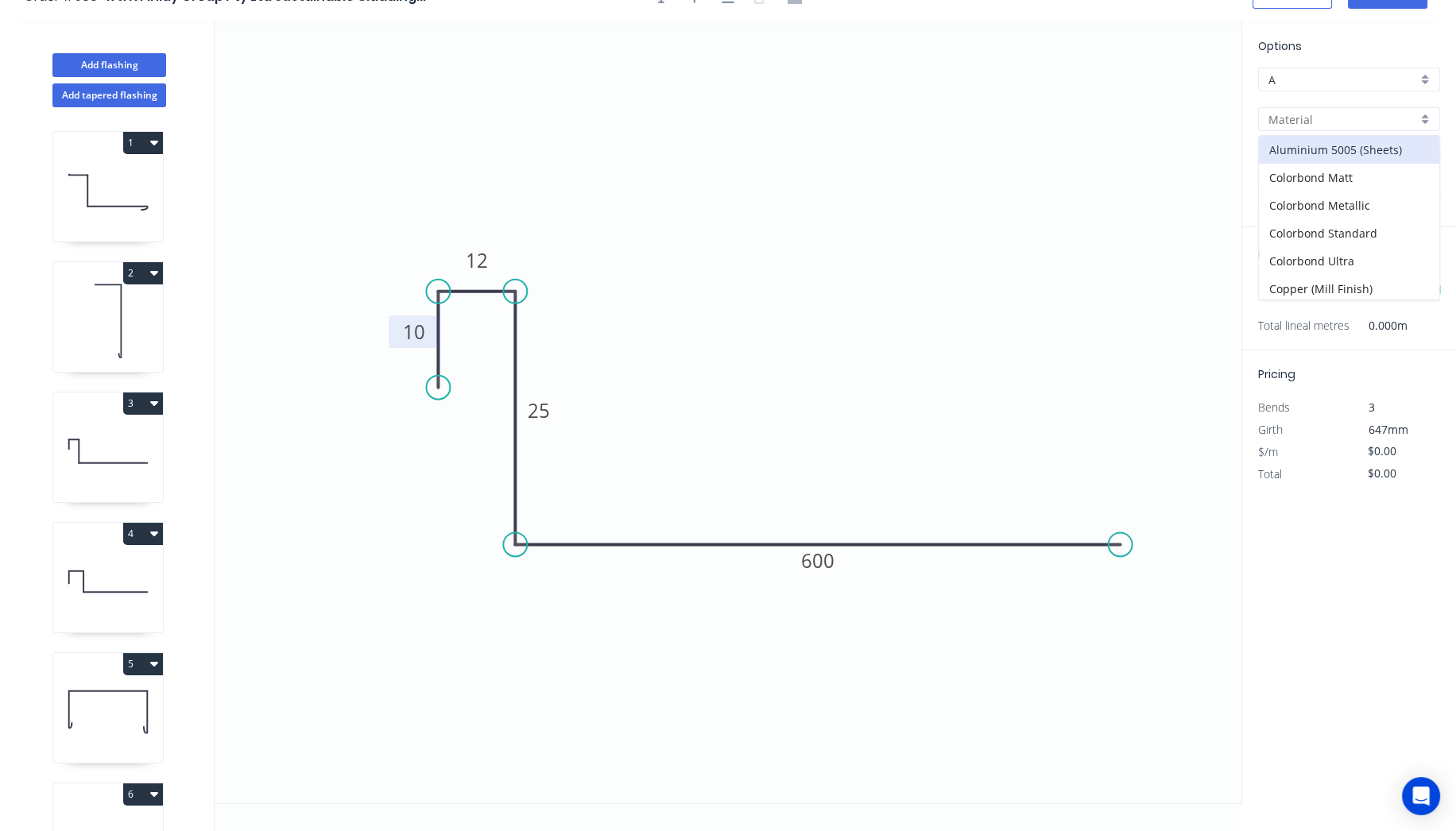
type input "Copper (Mill Finish)"
type input "Mill Finish"
type input "0.55"
type input "$122.69"
click at [1280, 284] on input "text" at bounding box center [1282, 290] width 48 height 20
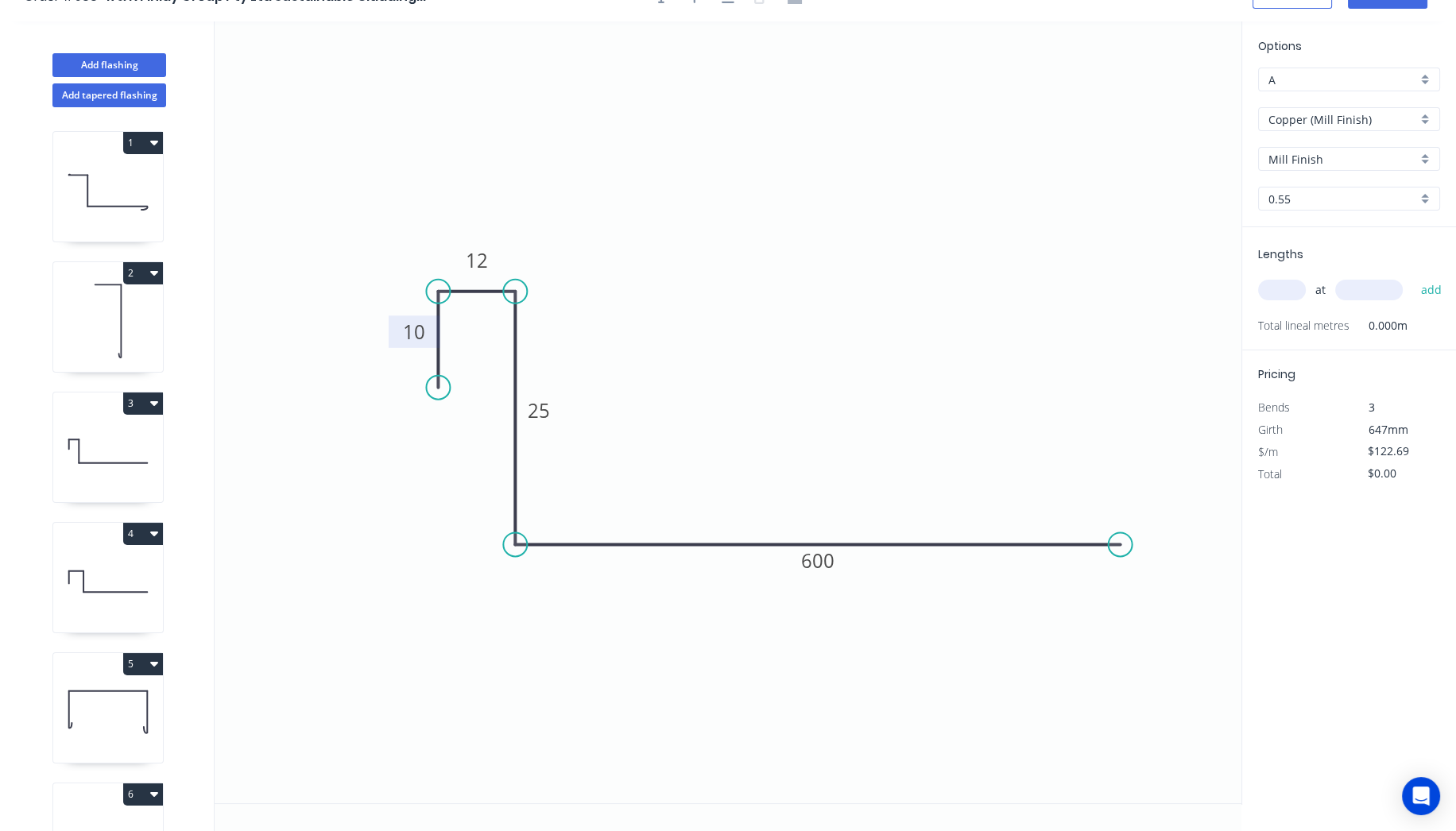
click at [1281, 284] on input "text" at bounding box center [1282, 290] width 48 height 20
click at [1278, 284] on input "text" at bounding box center [1282, 290] width 48 height 20
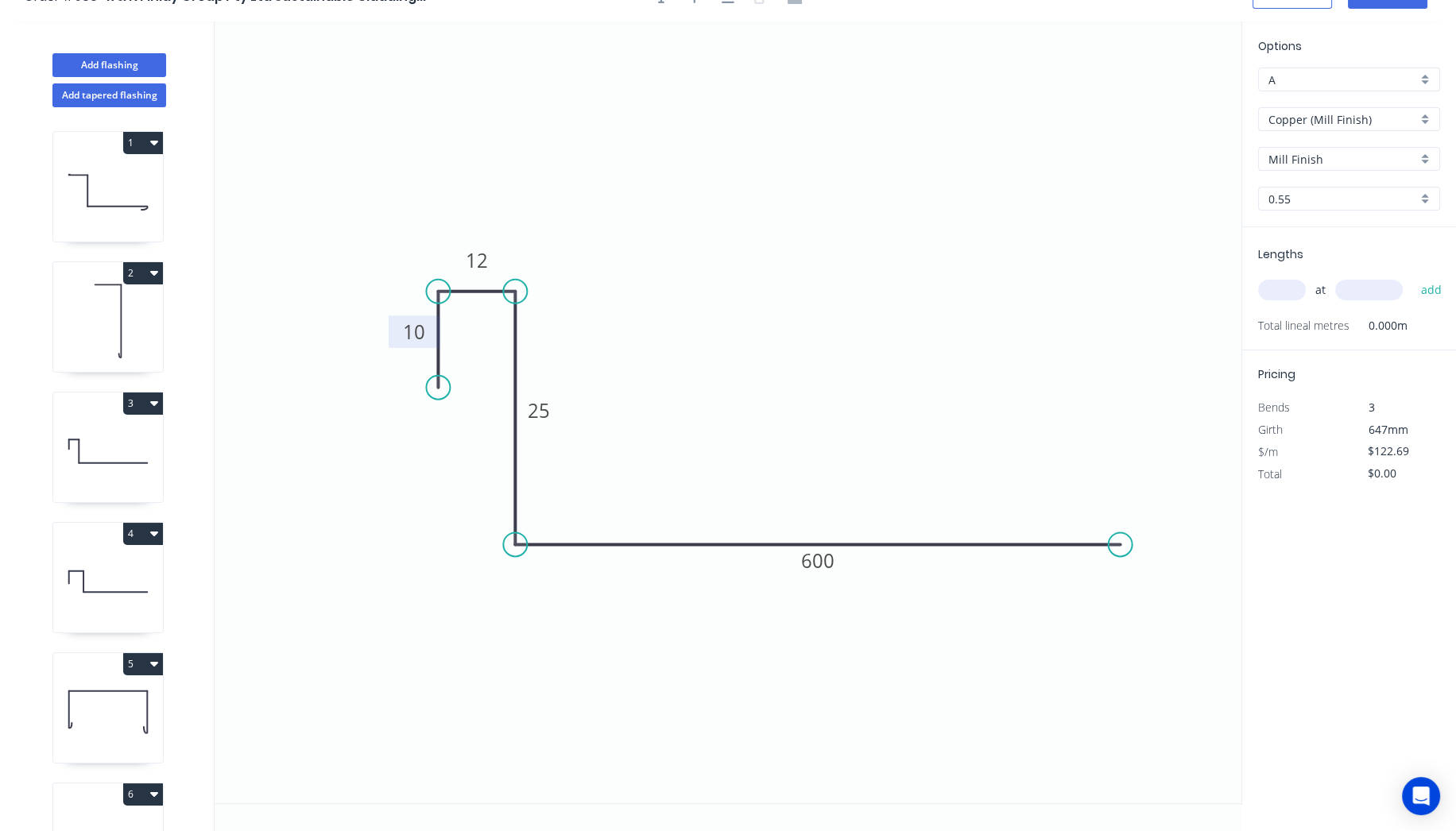
click at [1278, 284] on input "text" at bounding box center [1282, 290] width 48 height 20
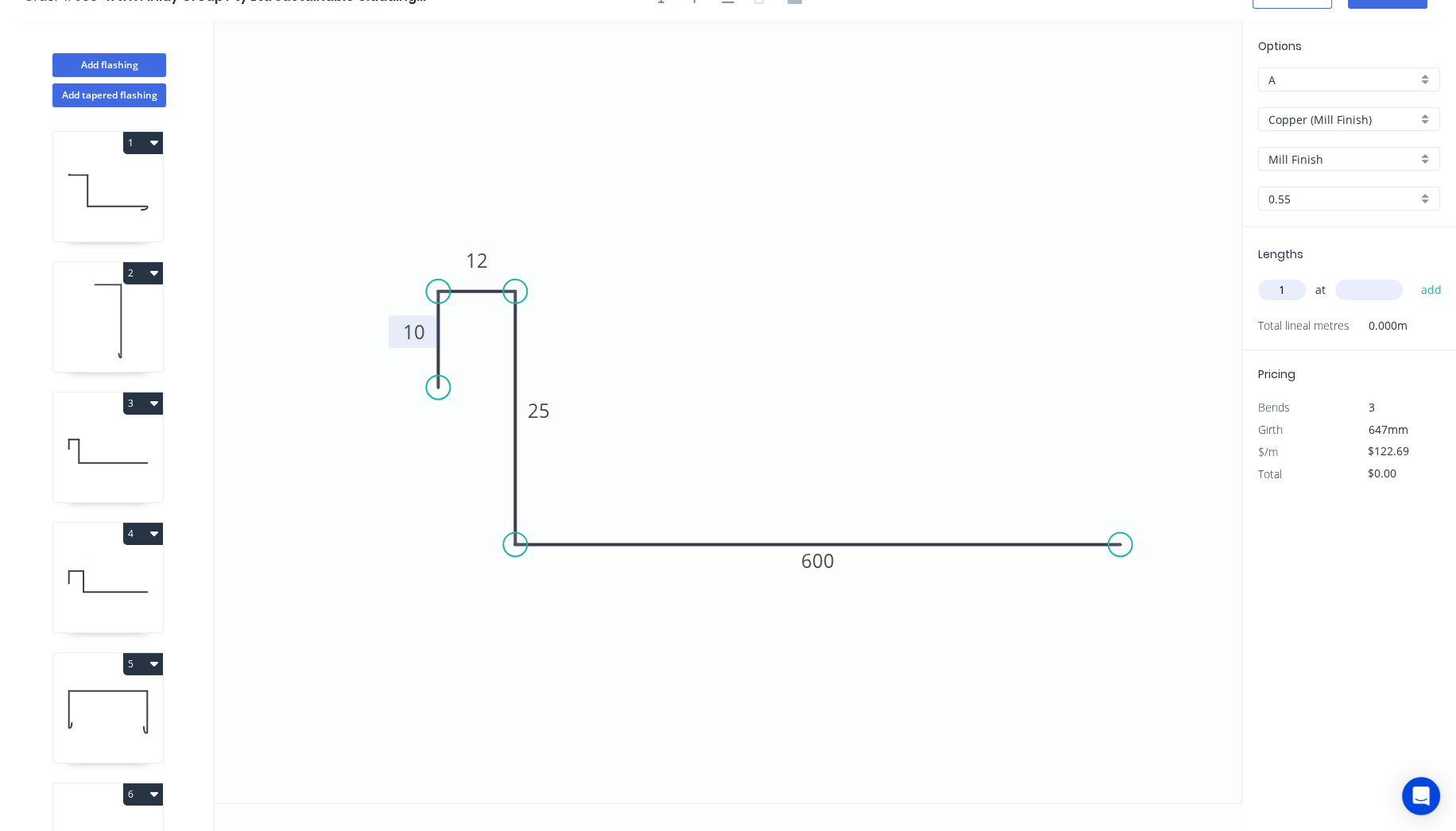
type input "1"
type input "945"
click at [1413, 276] on button "add" at bounding box center [1431, 290] width 37 height 27
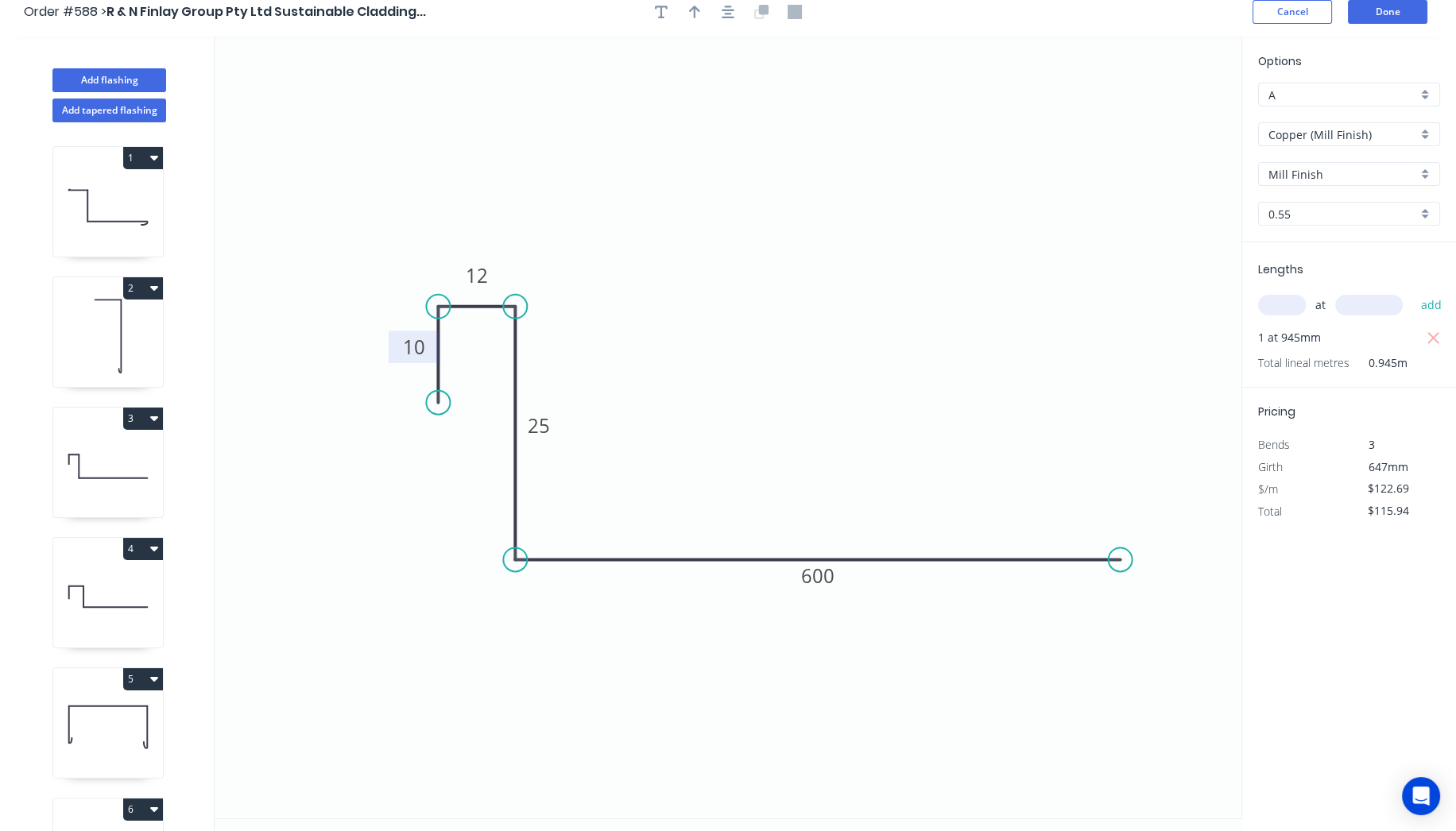
scroll to position [0, 0]
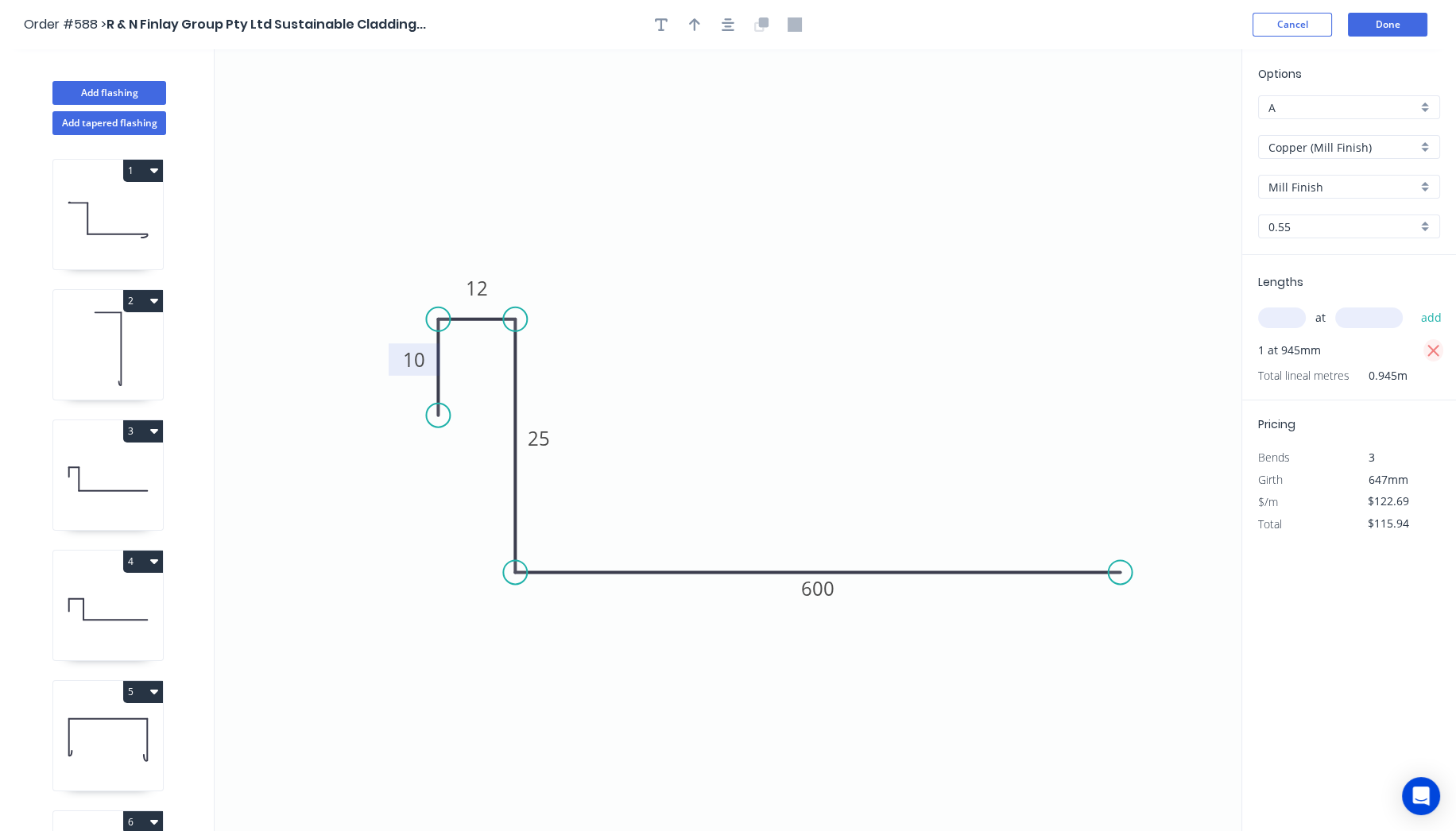
click at [1433, 350] on icon "button" at bounding box center [1434, 350] width 12 height 12
type input "$0.00"
click at [1275, 315] on input "text" at bounding box center [1282, 317] width 48 height 20
type input "2"
type input "945"
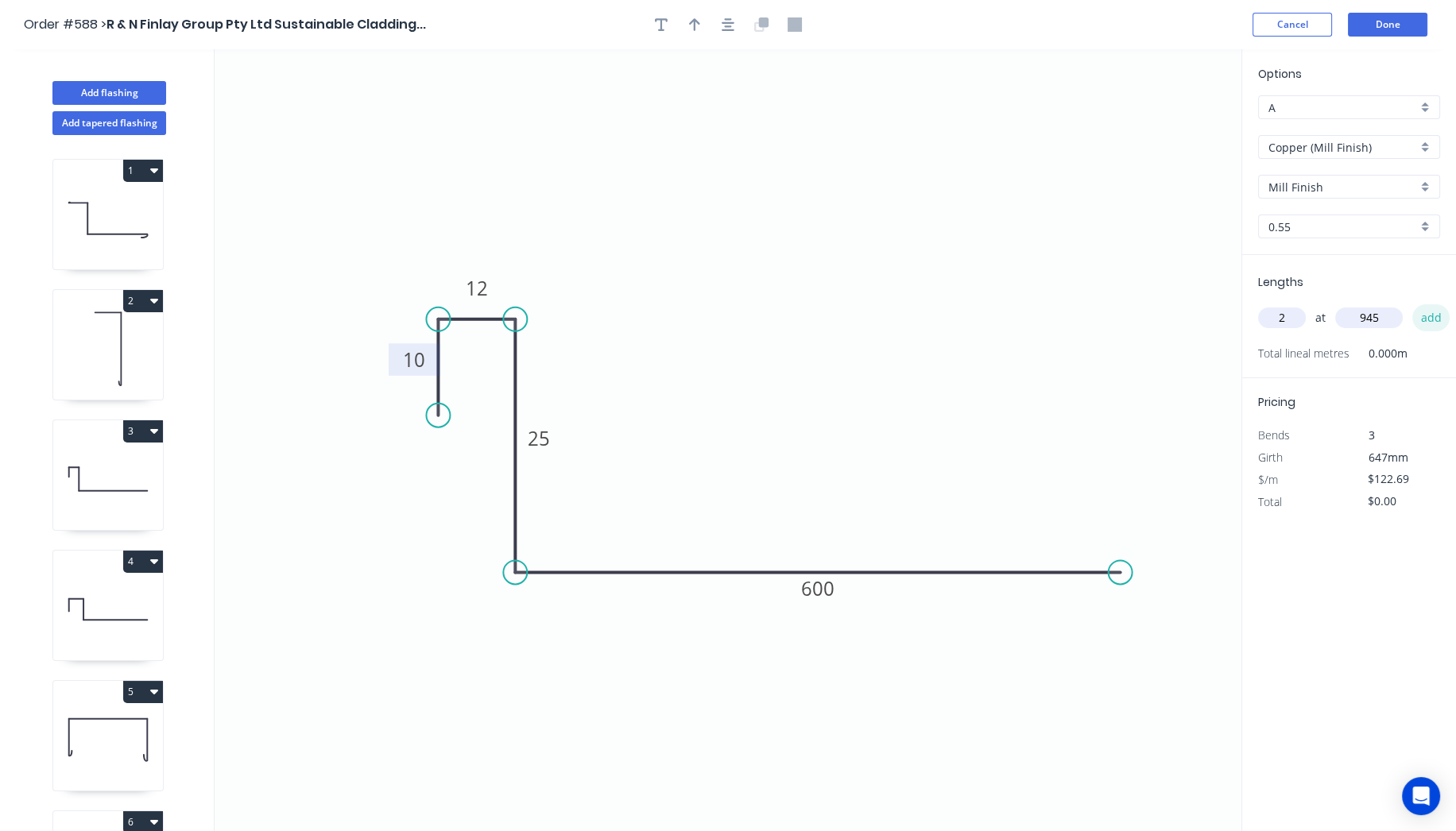
click at [1429, 316] on button "add" at bounding box center [1431, 318] width 37 height 27
type input "$231.88"
click at [1399, 26] on button "Done" at bounding box center [1387, 25] width 79 height 24
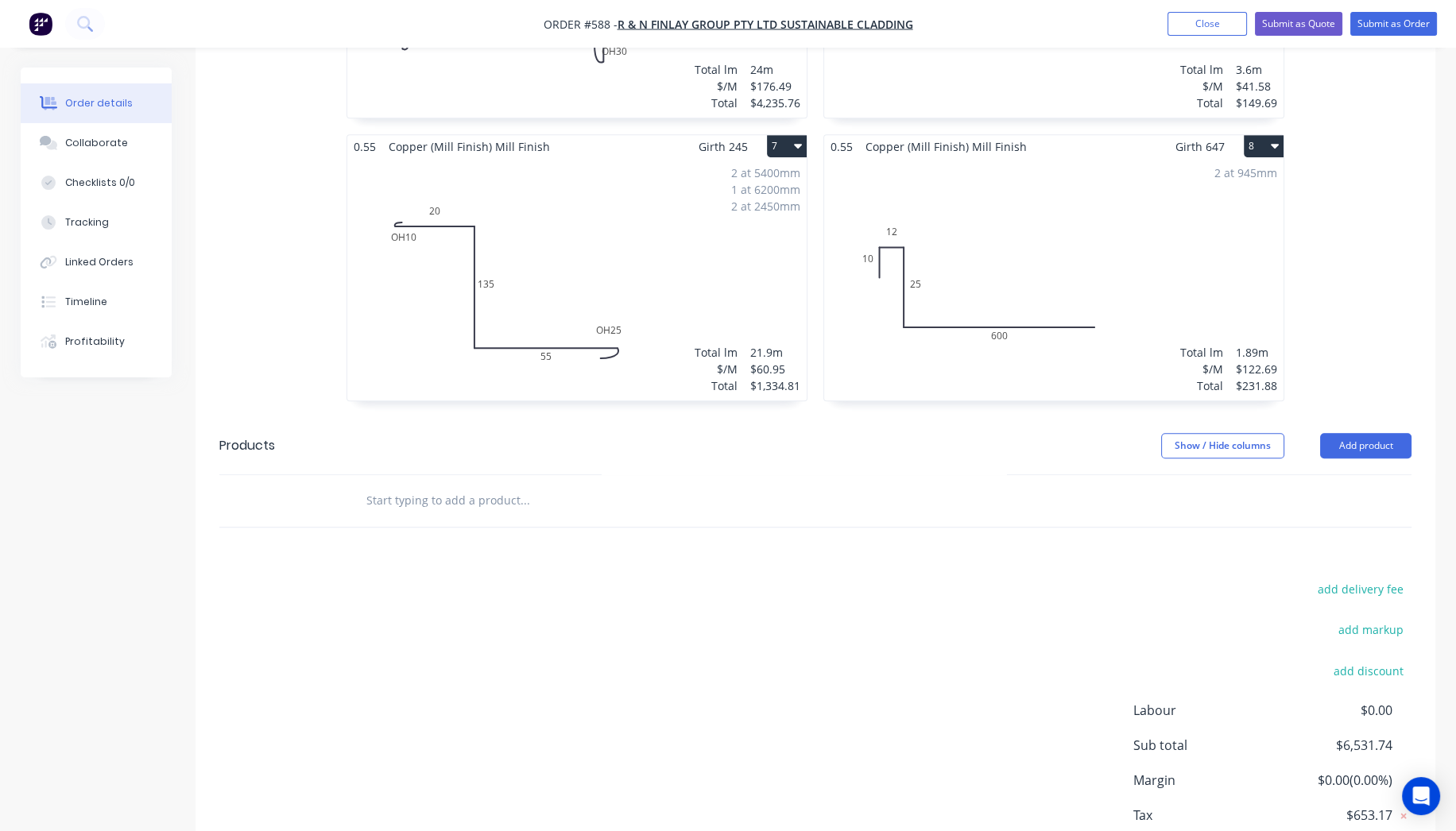
scroll to position [1314, 0]
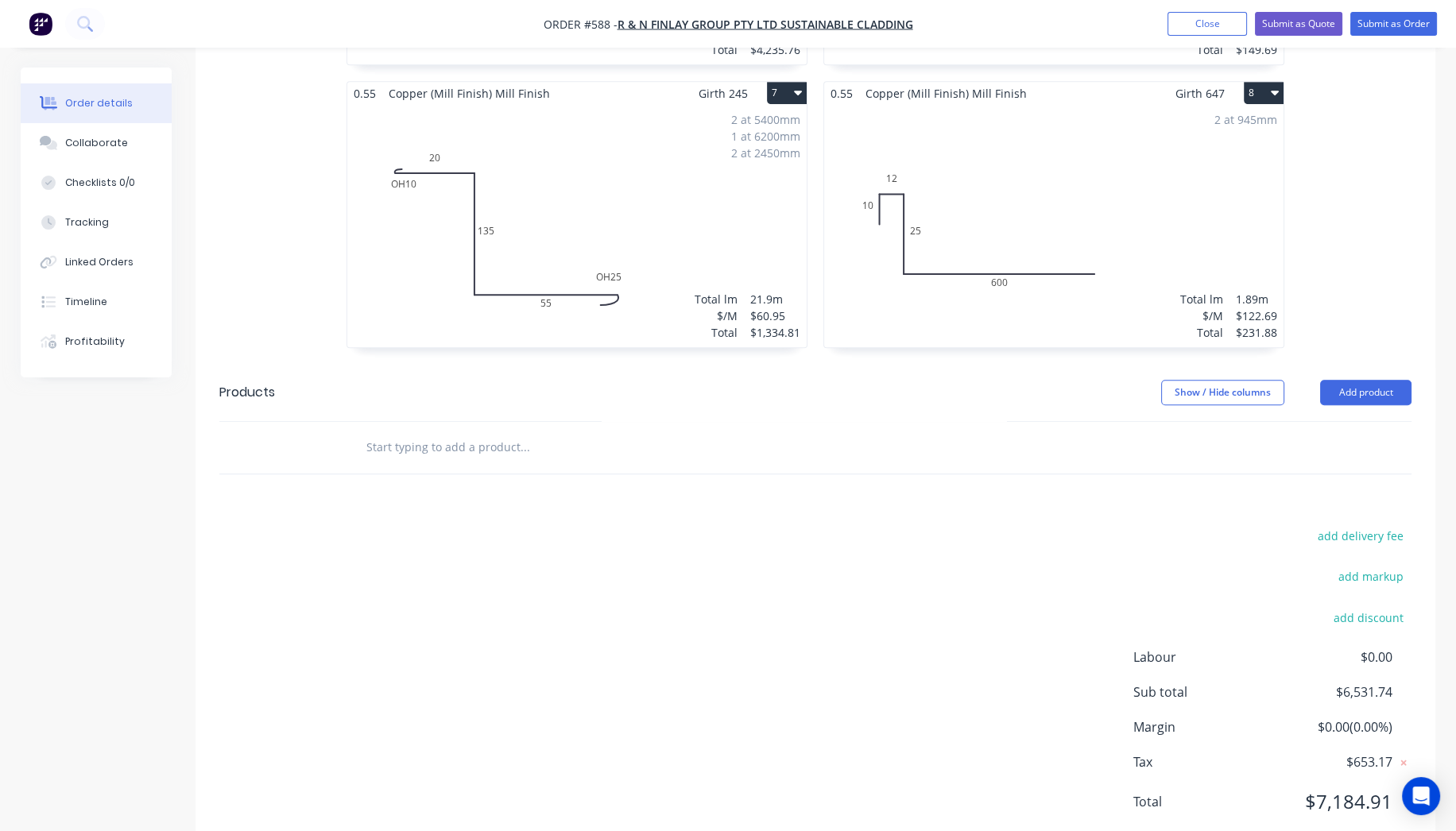
click at [407, 431] on input "text" at bounding box center [525, 447] width 318 height 31
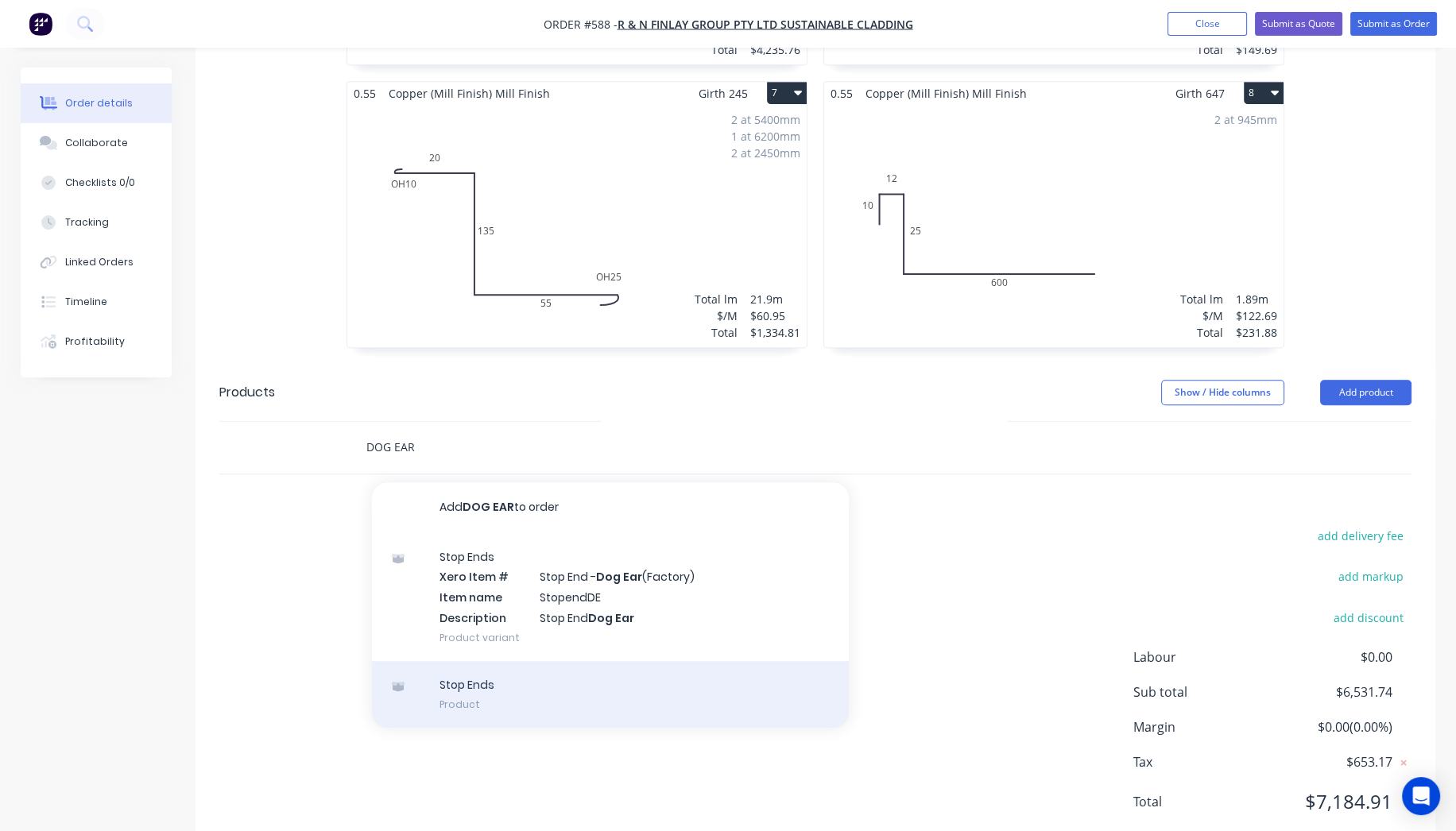
type input "DOG EAR"
click at [500, 661] on div "Stop Ends Product" at bounding box center [610, 694] width 477 height 66
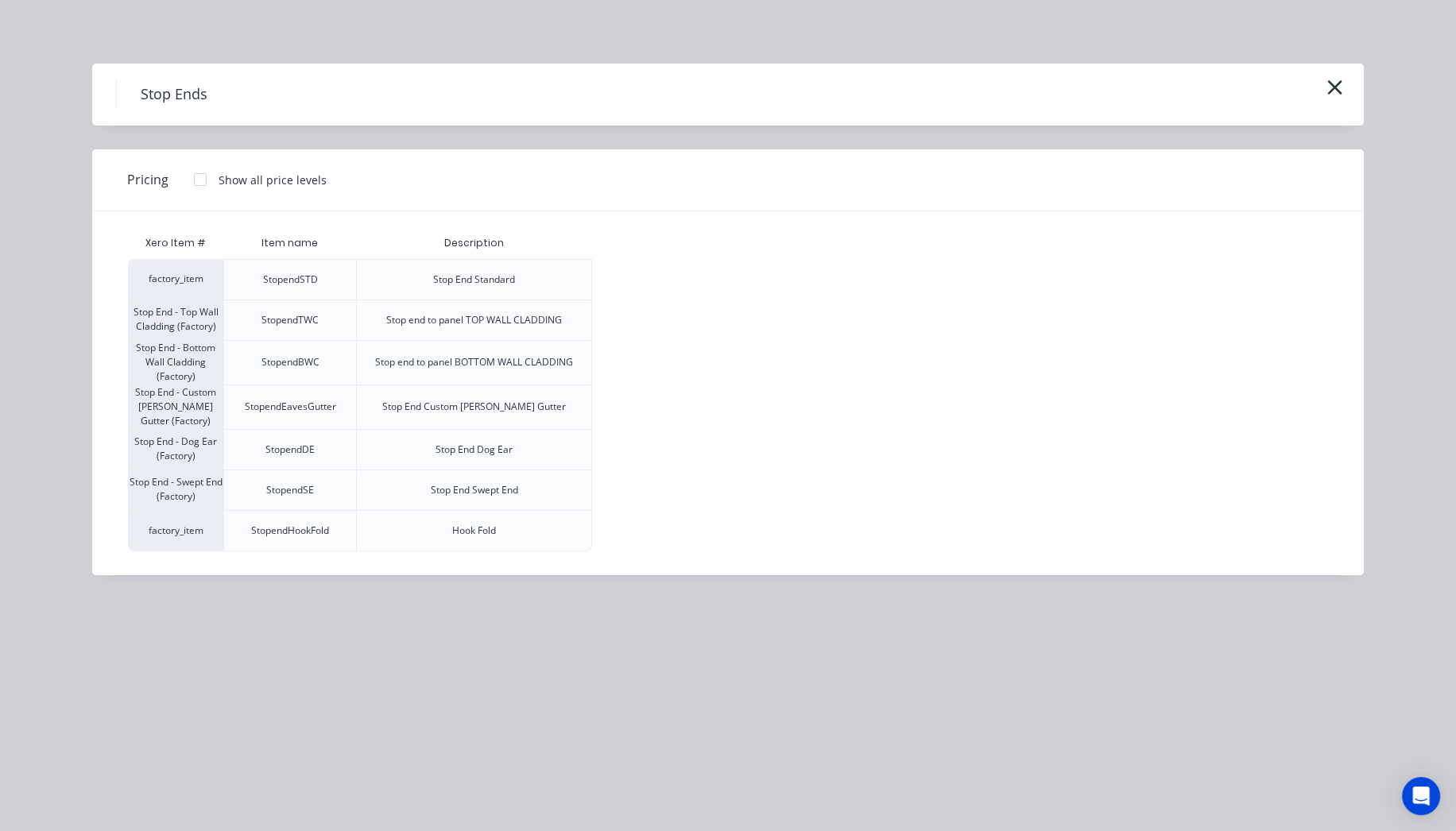
click at [192, 183] on div at bounding box center [200, 179] width 31 height 31
click at [639, 486] on div "$11.00" at bounding box center [636, 490] width 85 height 40
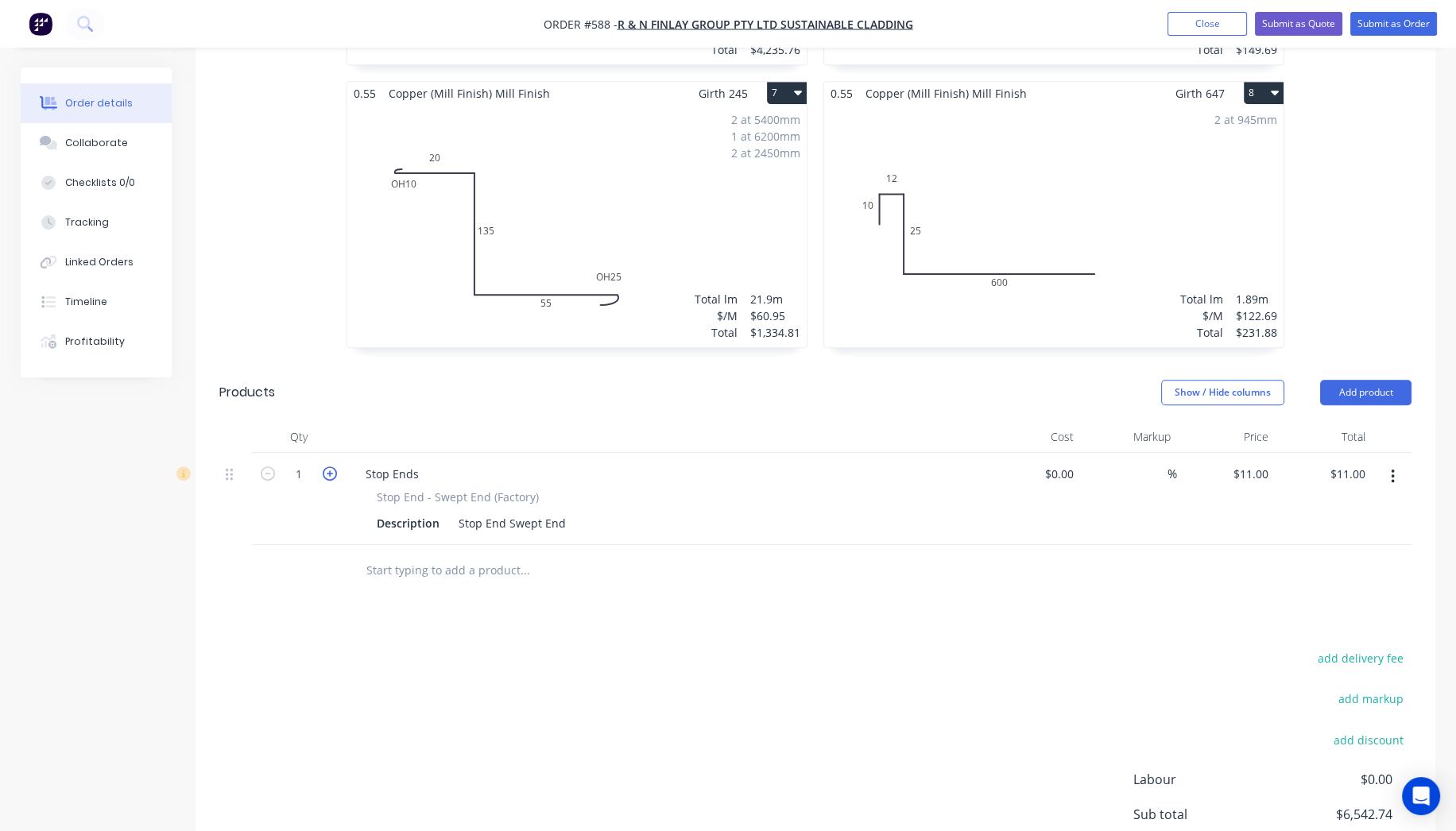
click at [328, 466] on icon "button" at bounding box center [329, 473] width 14 height 14
type input "2"
type input "$22.00"
click at [329, 466] on icon "button" at bounding box center [329, 473] width 14 height 14
type input "3"
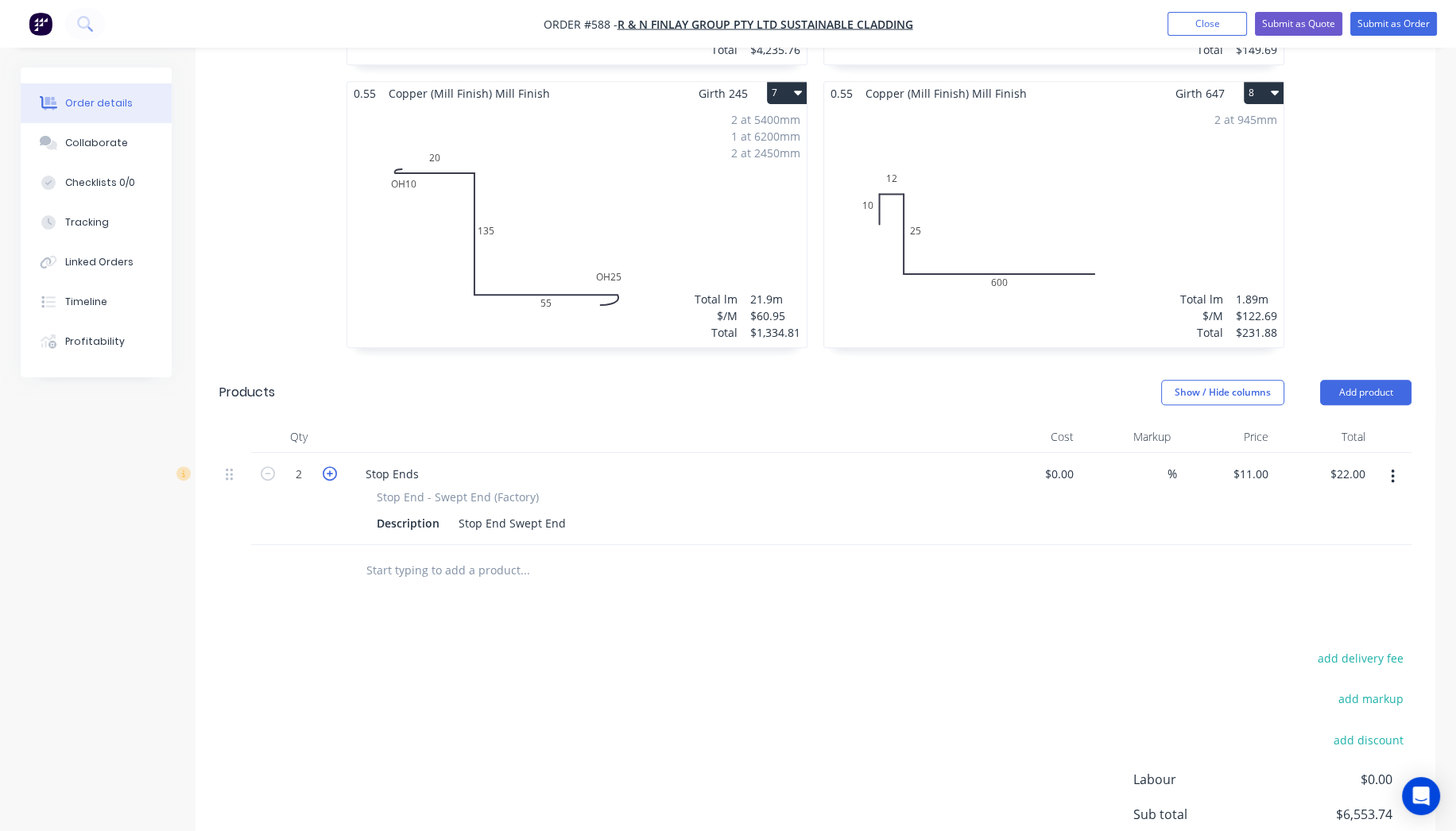
type input "$33.00"
click at [329, 466] on icon "button" at bounding box center [329, 473] width 14 height 14
type input "4"
type input "$44.00"
click at [400, 555] on input "text" at bounding box center [525, 570] width 318 height 31
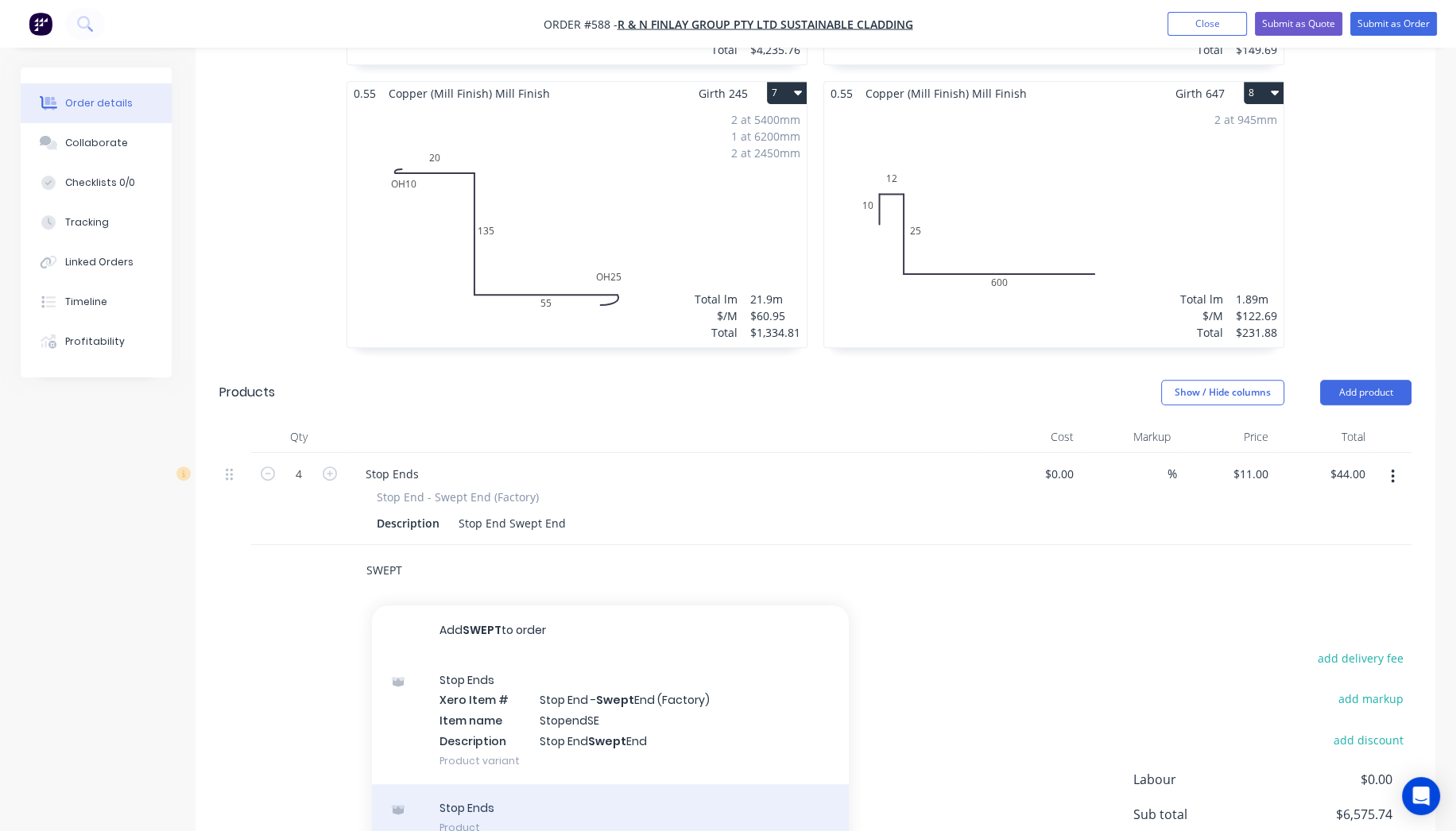
type input "SWEPT"
click at [511, 784] on div "Stop Ends Product" at bounding box center [610, 817] width 477 height 66
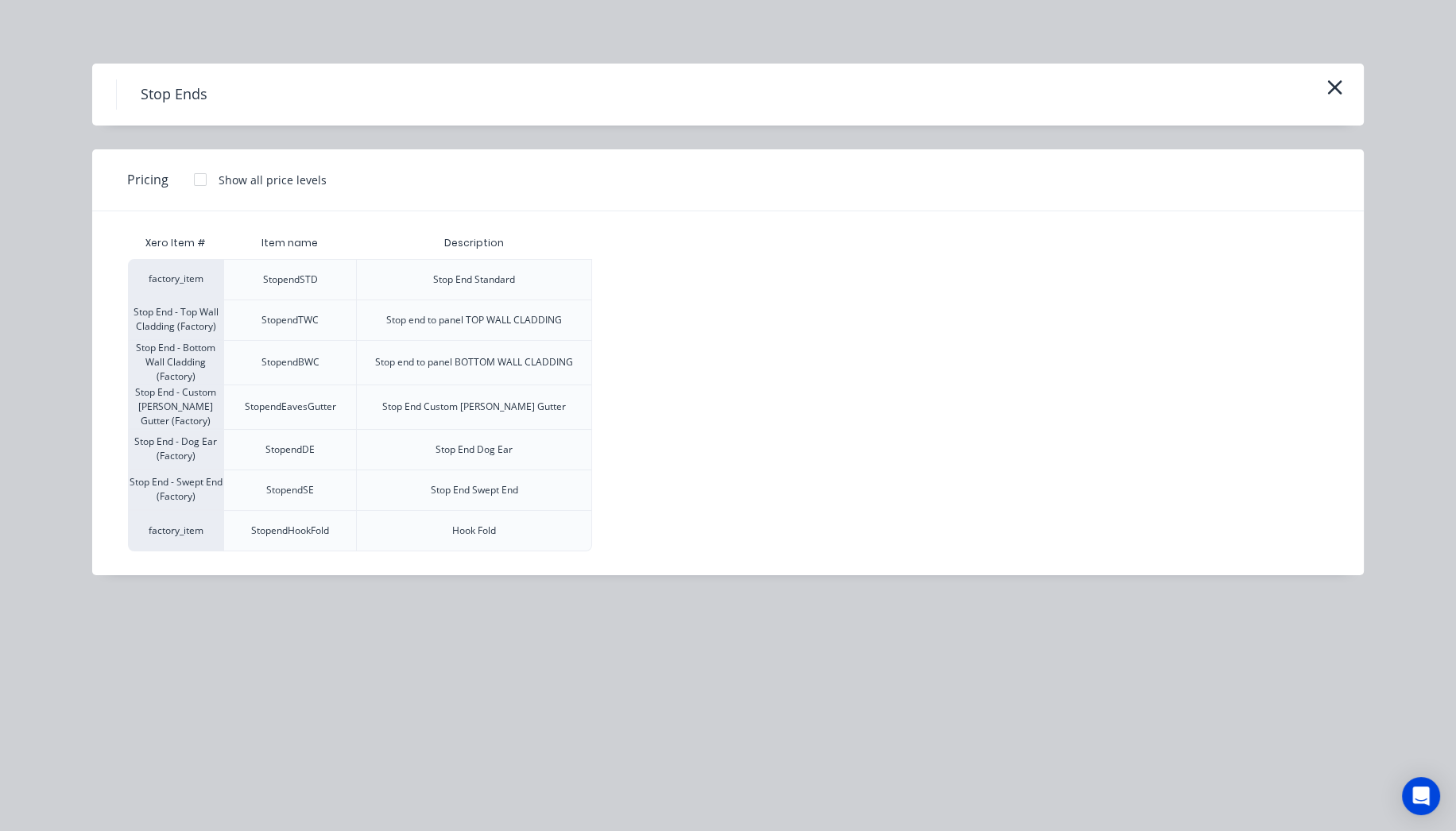
click at [205, 178] on div at bounding box center [200, 179] width 31 height 31
click at [613, 474] on div "$11.00" at bounding box center [636, 490] width 85 height 40
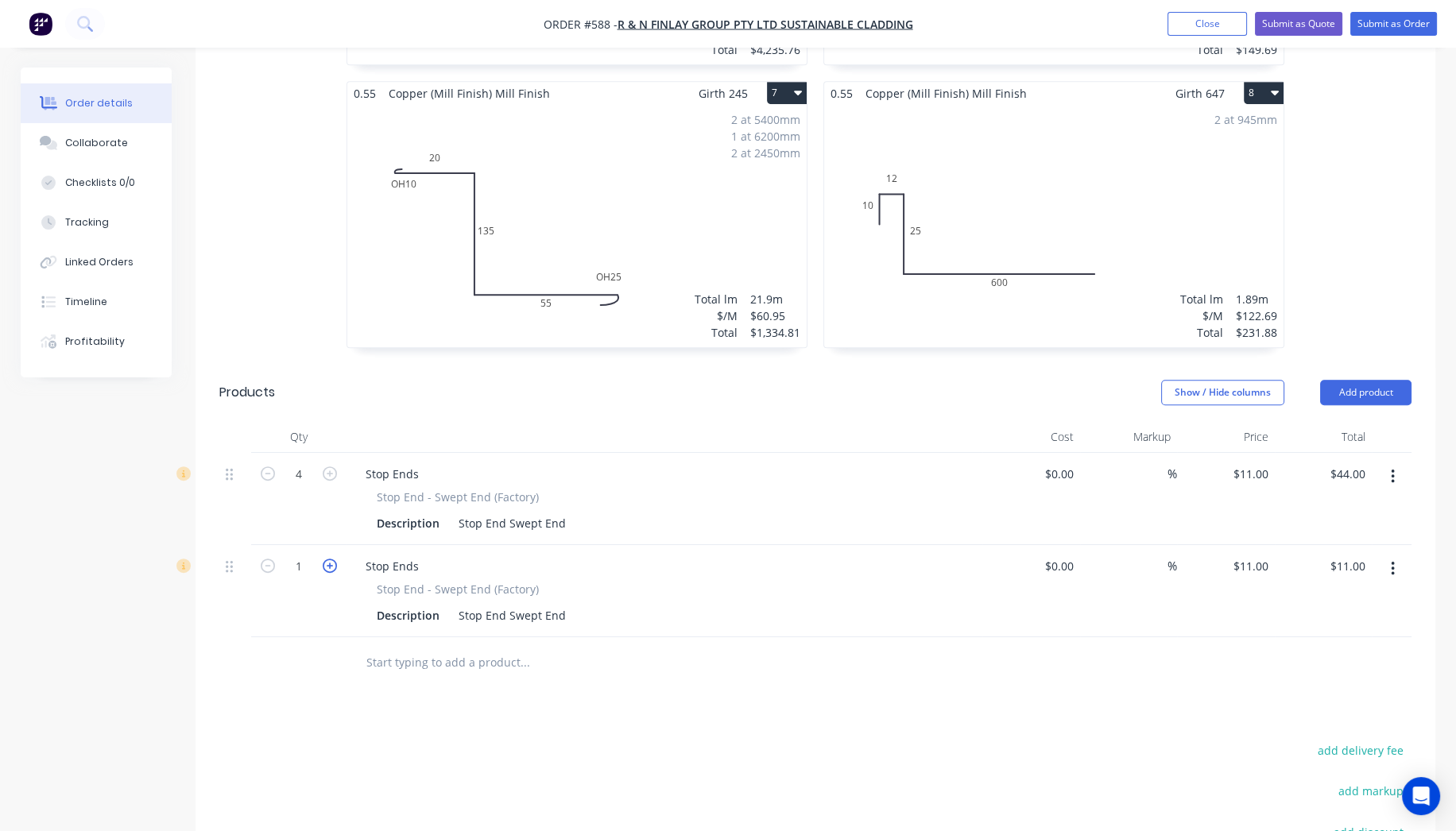
click at [334, 559] on icon "button" at bounding box center [329, 566] width 14 height 14
type input "2"
type input "$22.00"
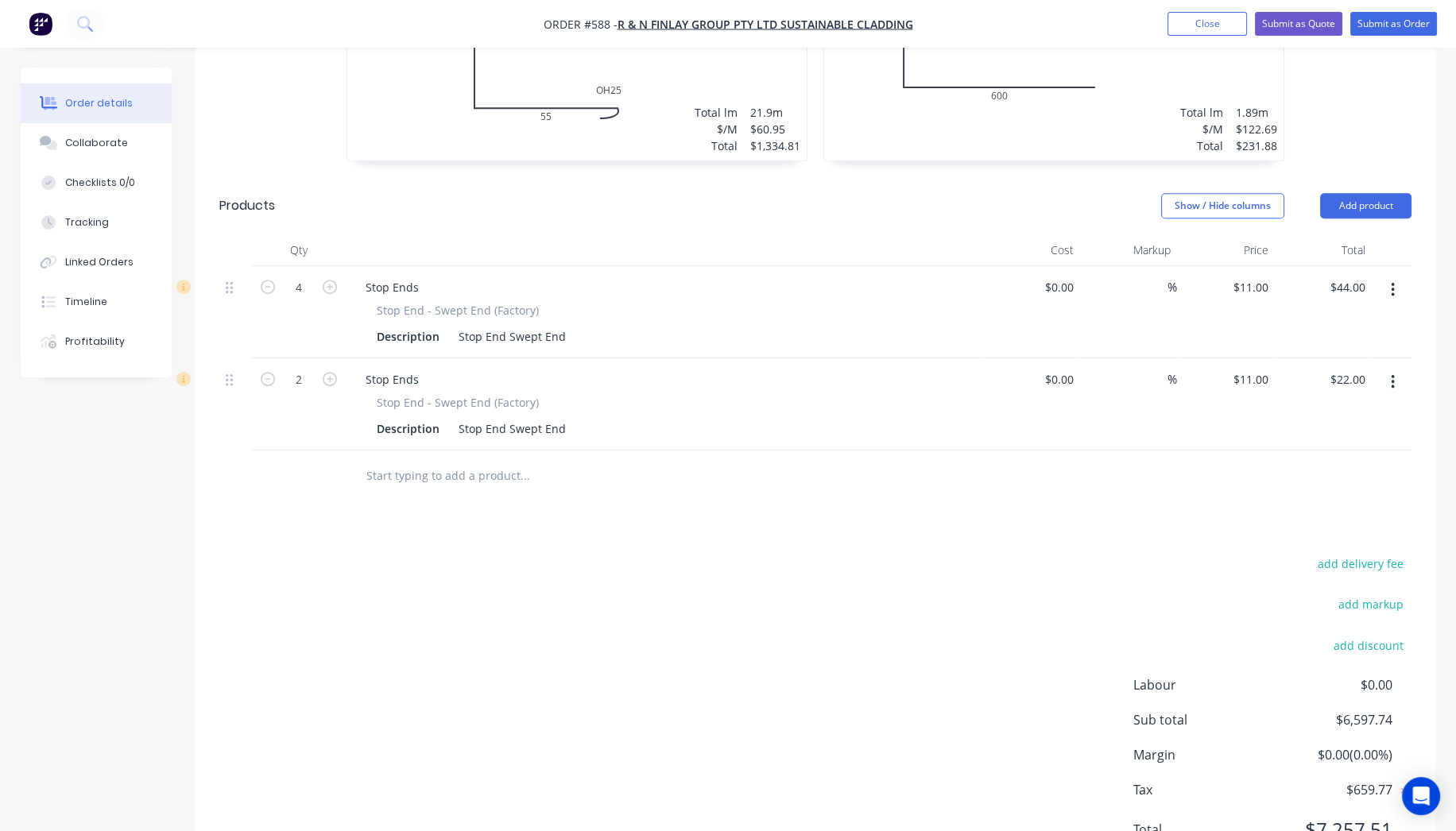
scroll to position [1528, 0]
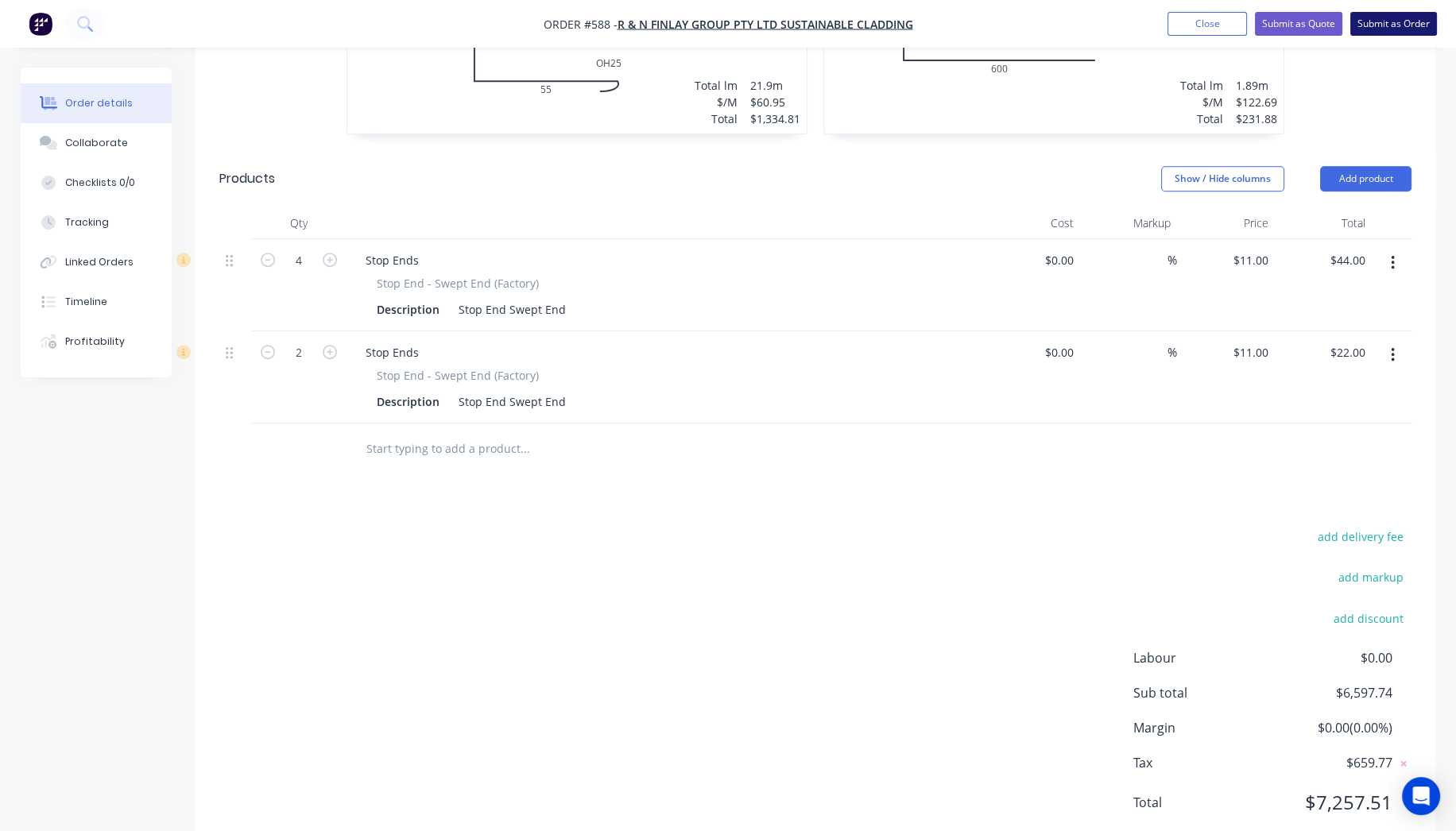
click at [1394, 21] on button "Submit as Order" at bounding box center [1394, 24] width 87 height 24
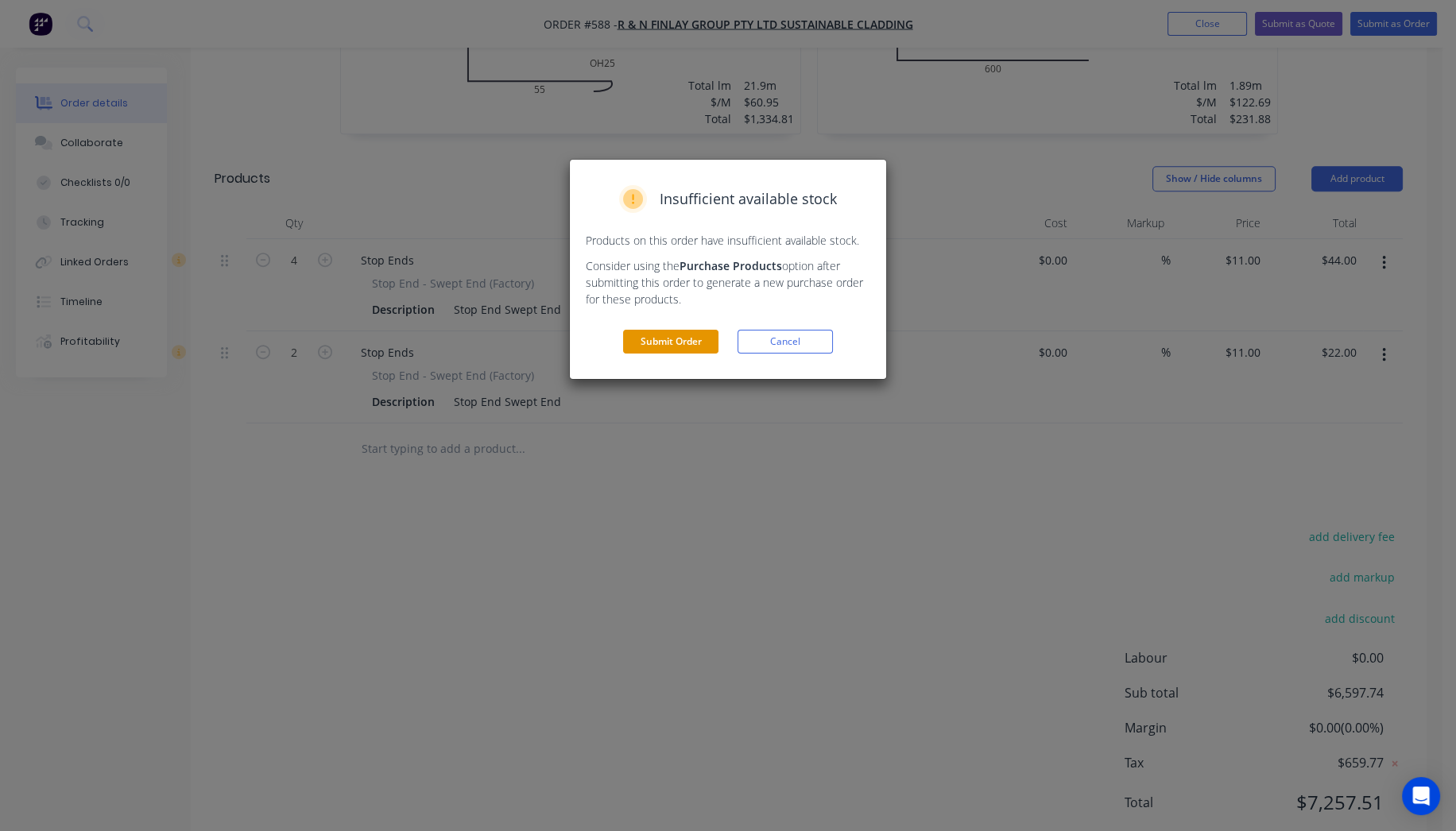
click at [686, 342] on button "Submit Order" at bounding box center [671, 342] width 95 height 24
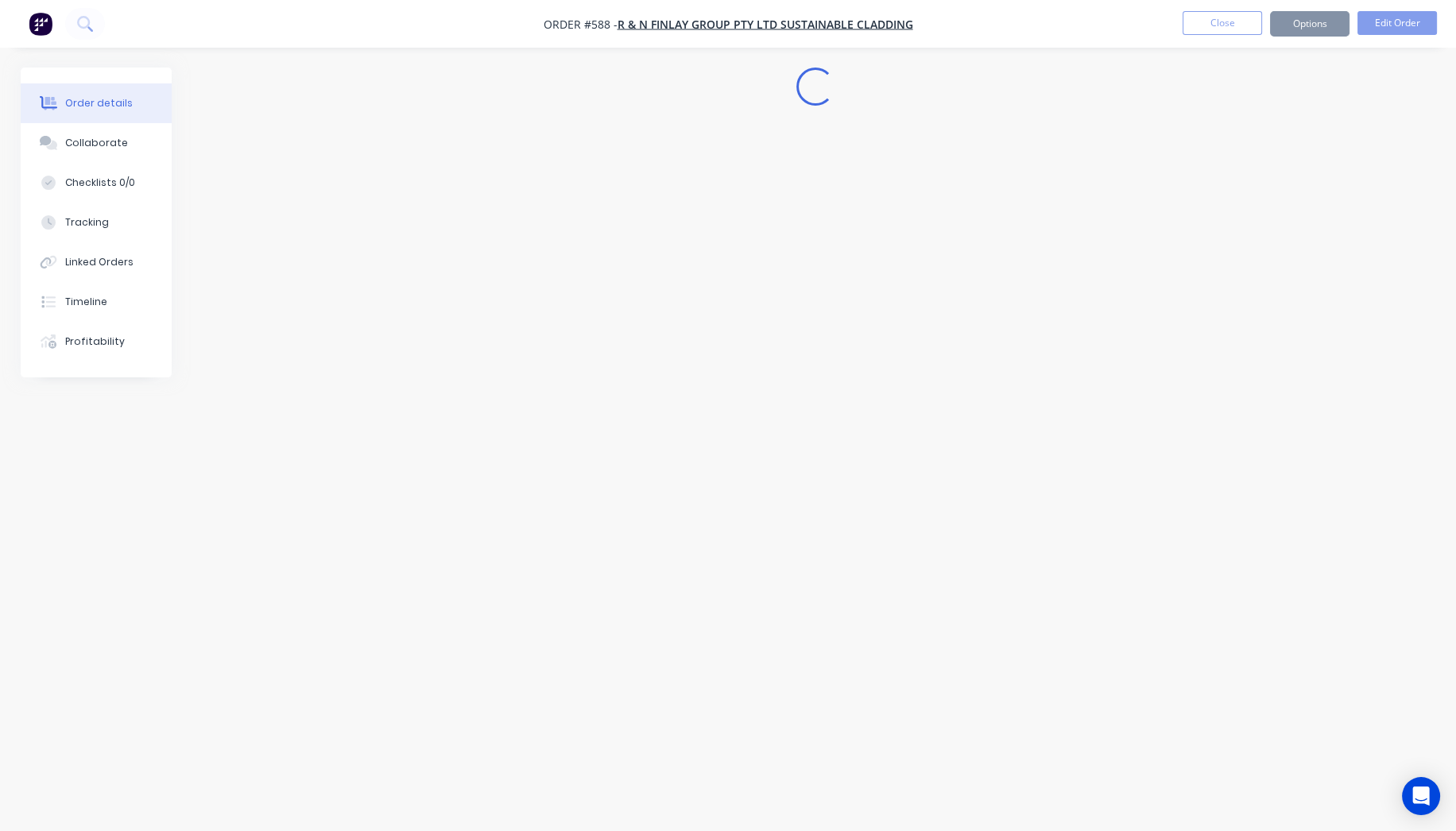
scroll to position [0, 0]
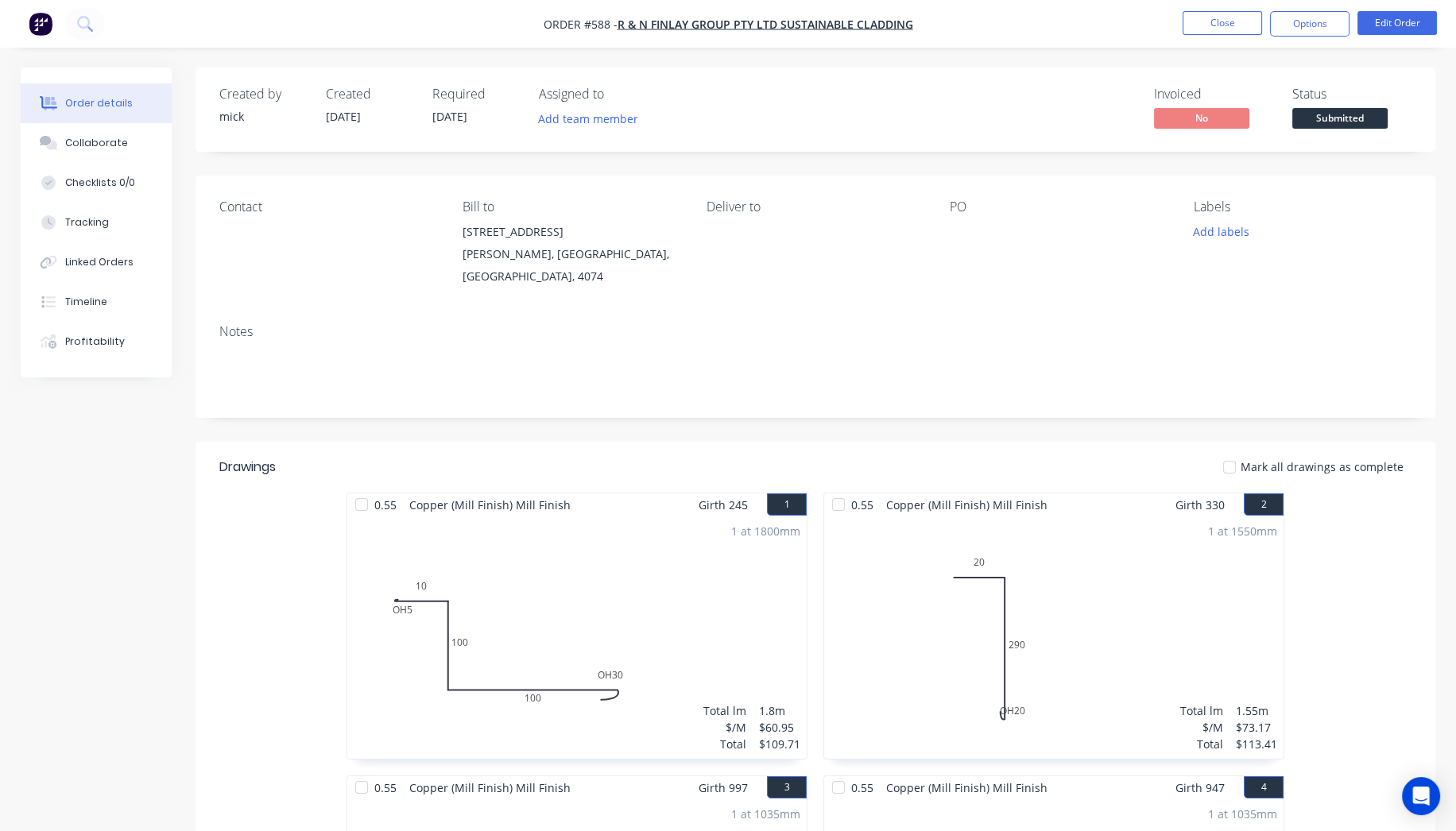
click at [54, 17] on button "button" at bounding box center [40, 24] width 33 height 26
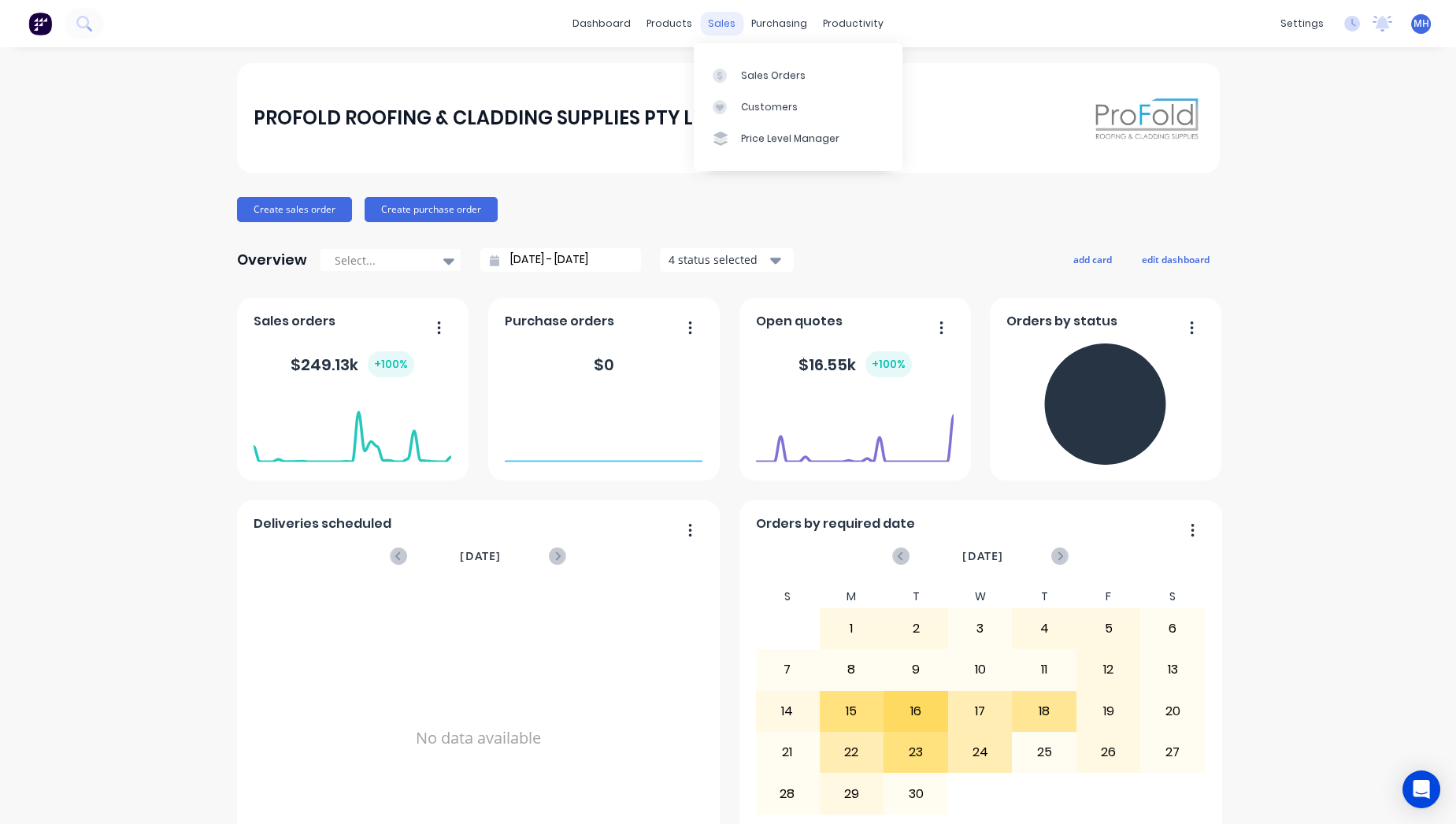
click at [709, 25] on div "sales" at bounding box center [721, 24] width 43 height 24
click at [735, 62] on link "Sales Orders" at bounding box center [798, 74] width 209 height 31
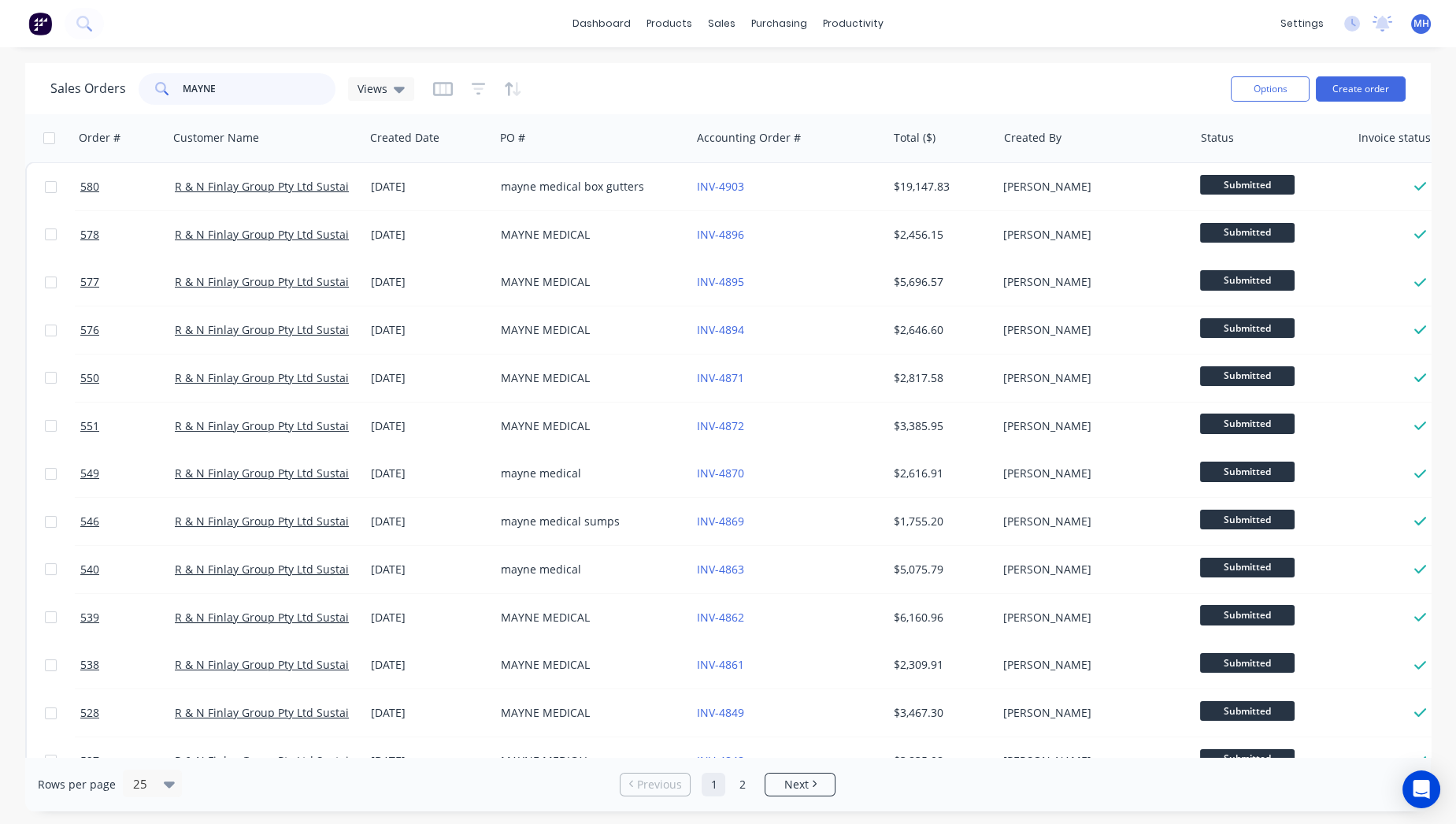
drag, startPoint x: 252, startPoint y: 89, endPoint x: 0, endPoint y: 3, distance: 266.3
click at [88, 54] on div "dashboard products sales purchasing productivity dashboard products Product Cat…" at bounding box center [728, 412] width 1456 height 824
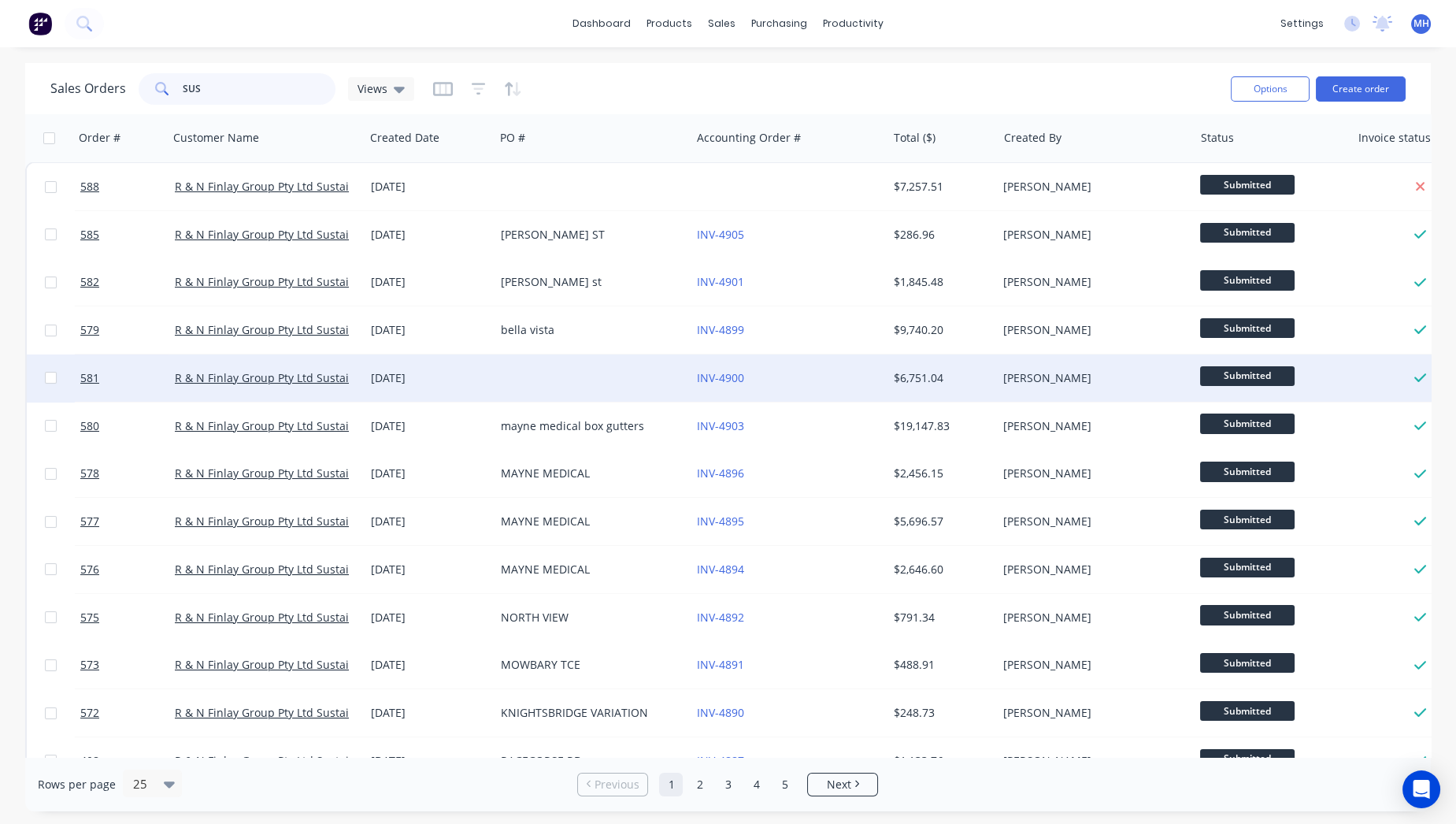
type input "SUS"
click at [502, 392] on div at bounding box center [593, 378] width 196 height 47
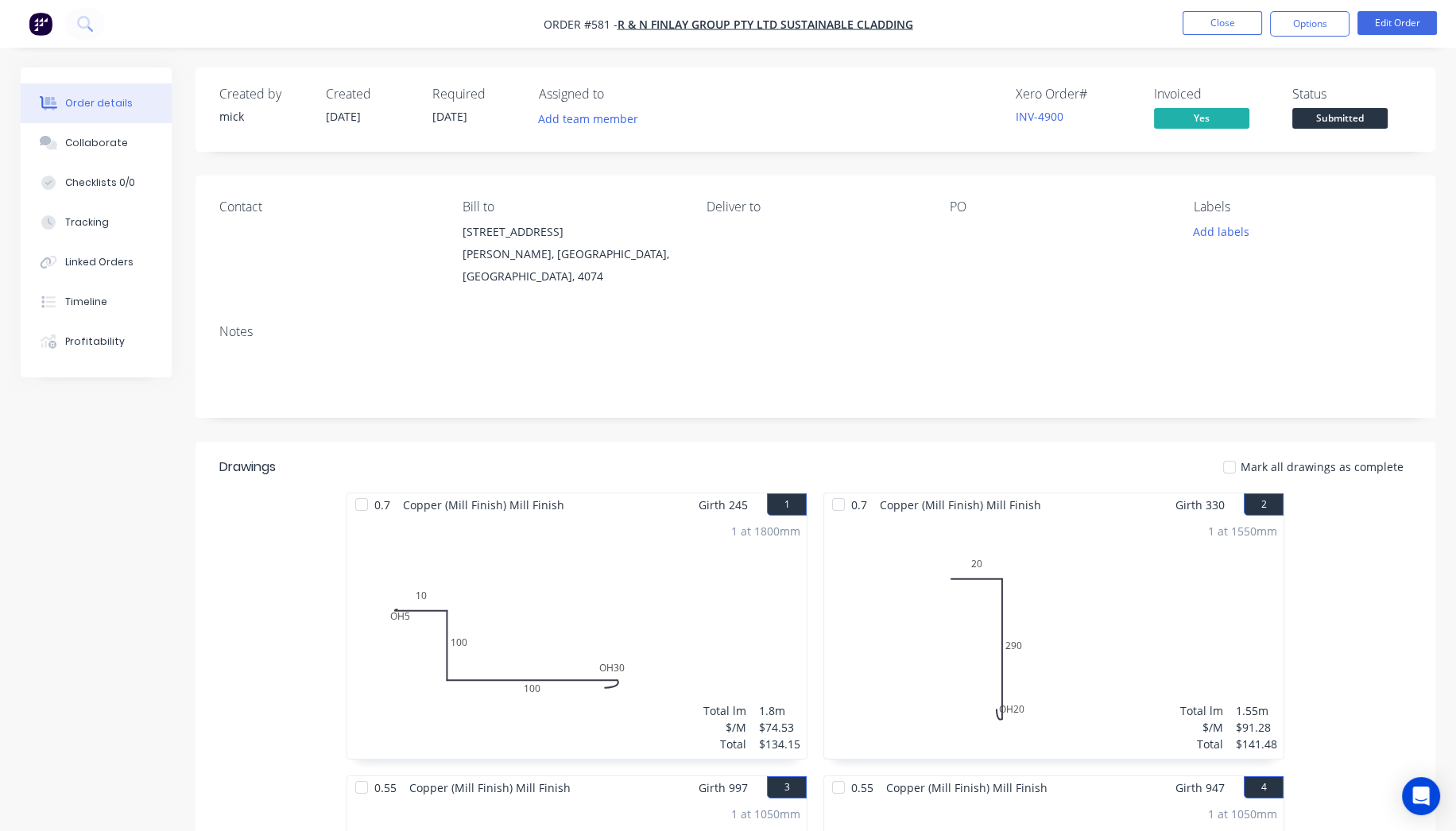
click at [30, 19] on img "button" at bounding box center [41, 24] width 24 height 24
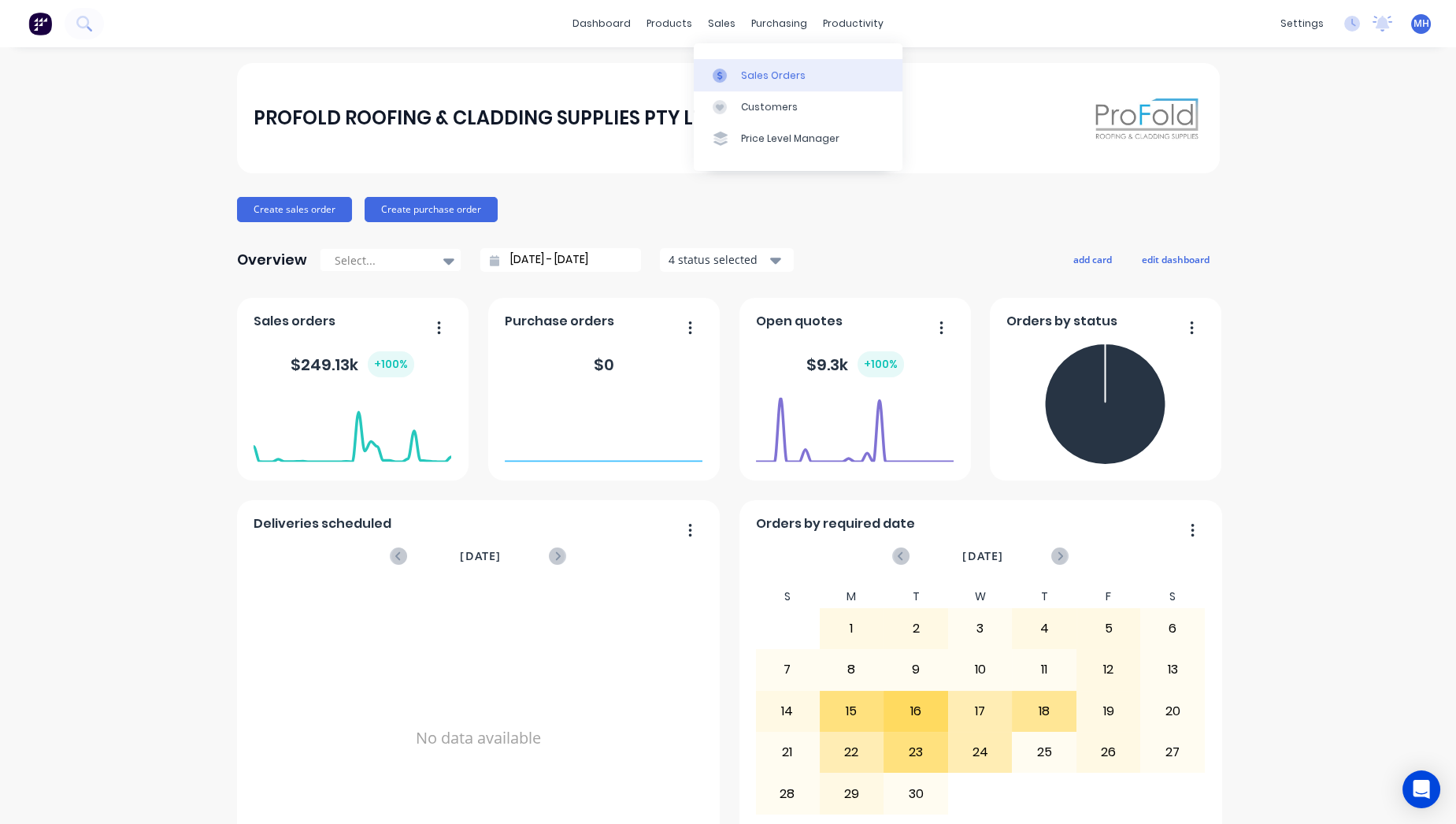
click at [757, 66] on link "Sales Orders" at bounding box center [798, 74] width 209 height 31
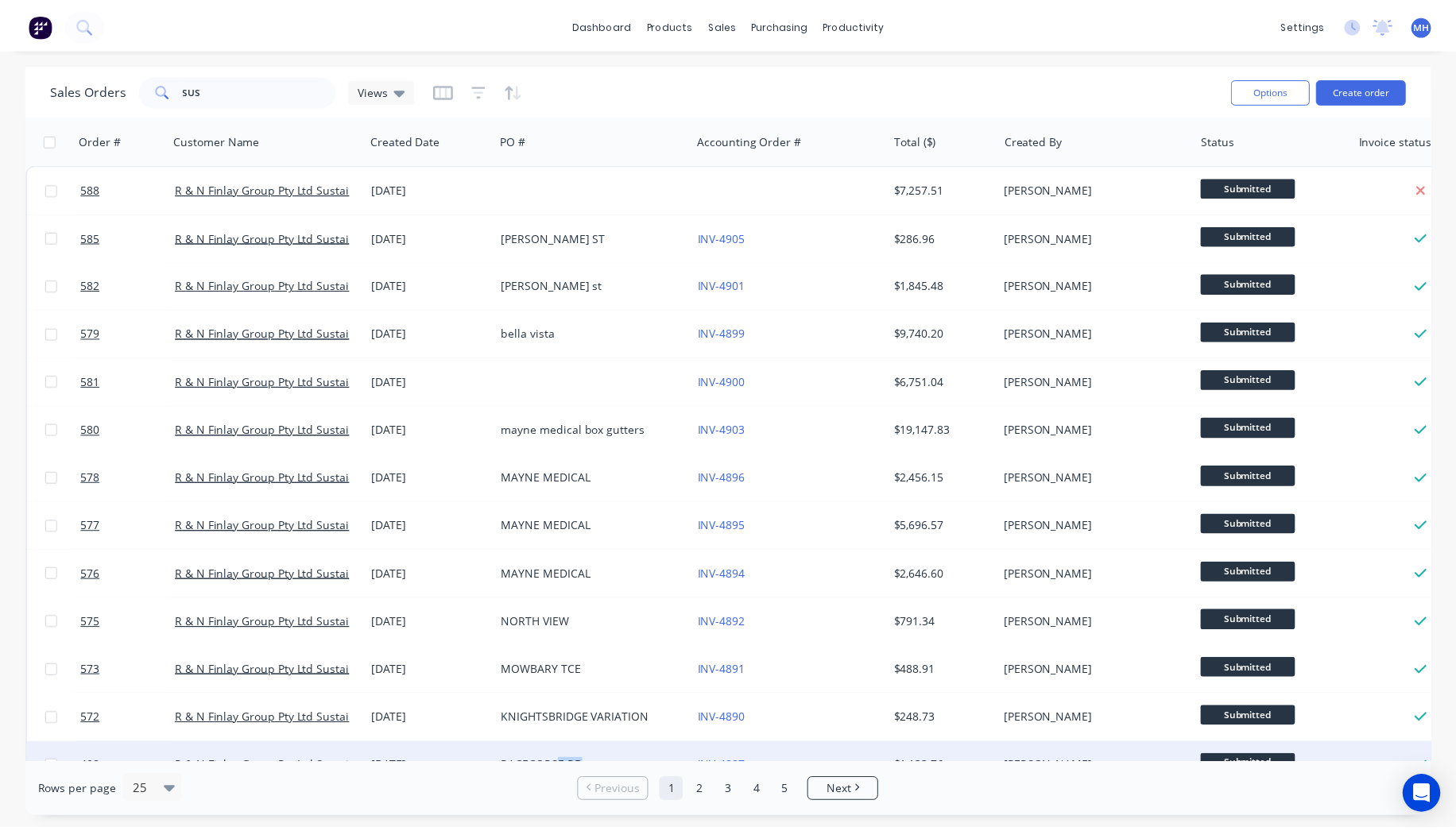
scroll to position [18, 0]
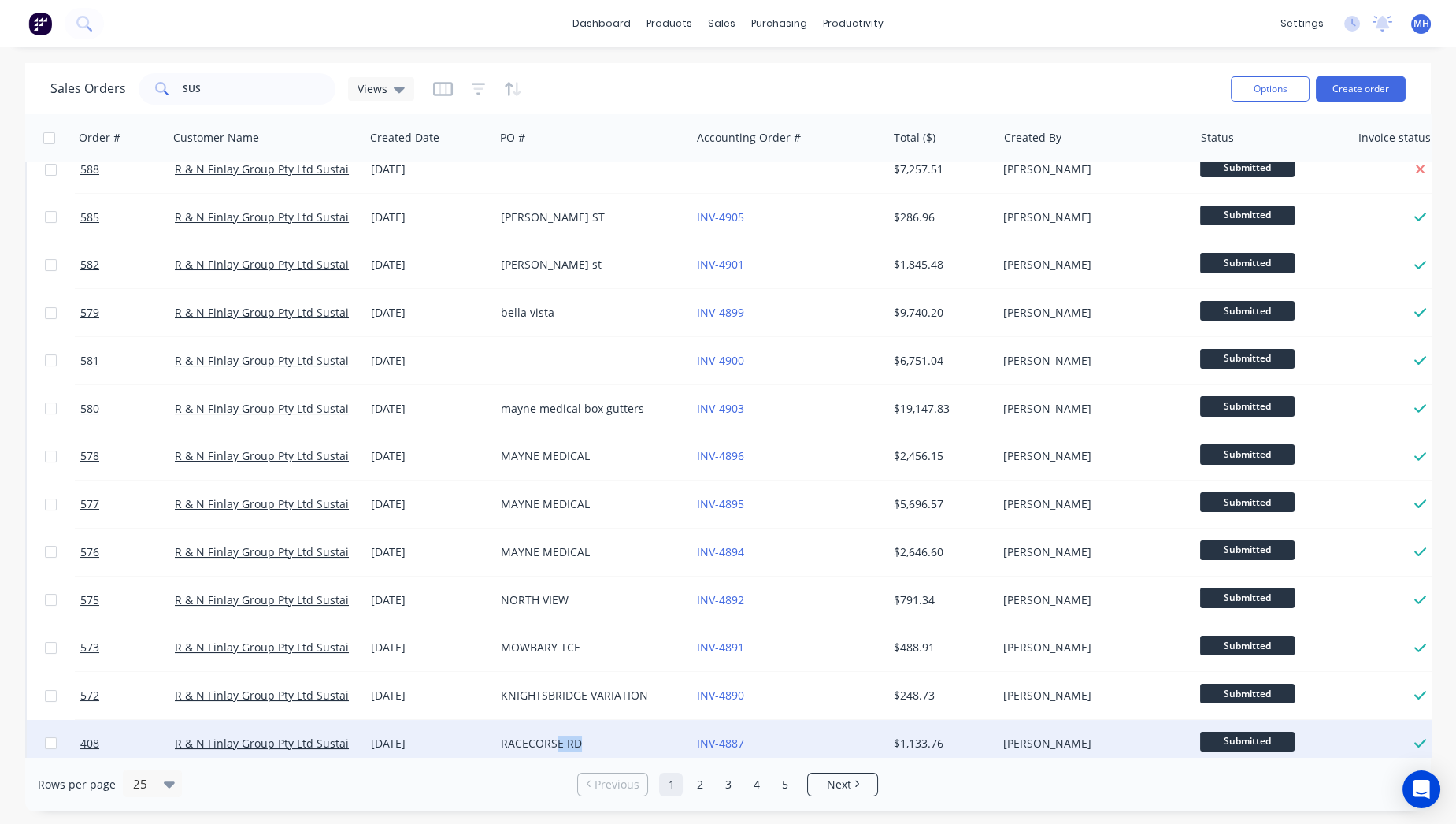
drag, startPoint x: 554, startPoint y: 747, endPoint x: 684, endPoint y: 736, distance: 130.5
click at [684, 736] on div "RACECORSE RD" at bounding box center [593, 744] width 196 height 47
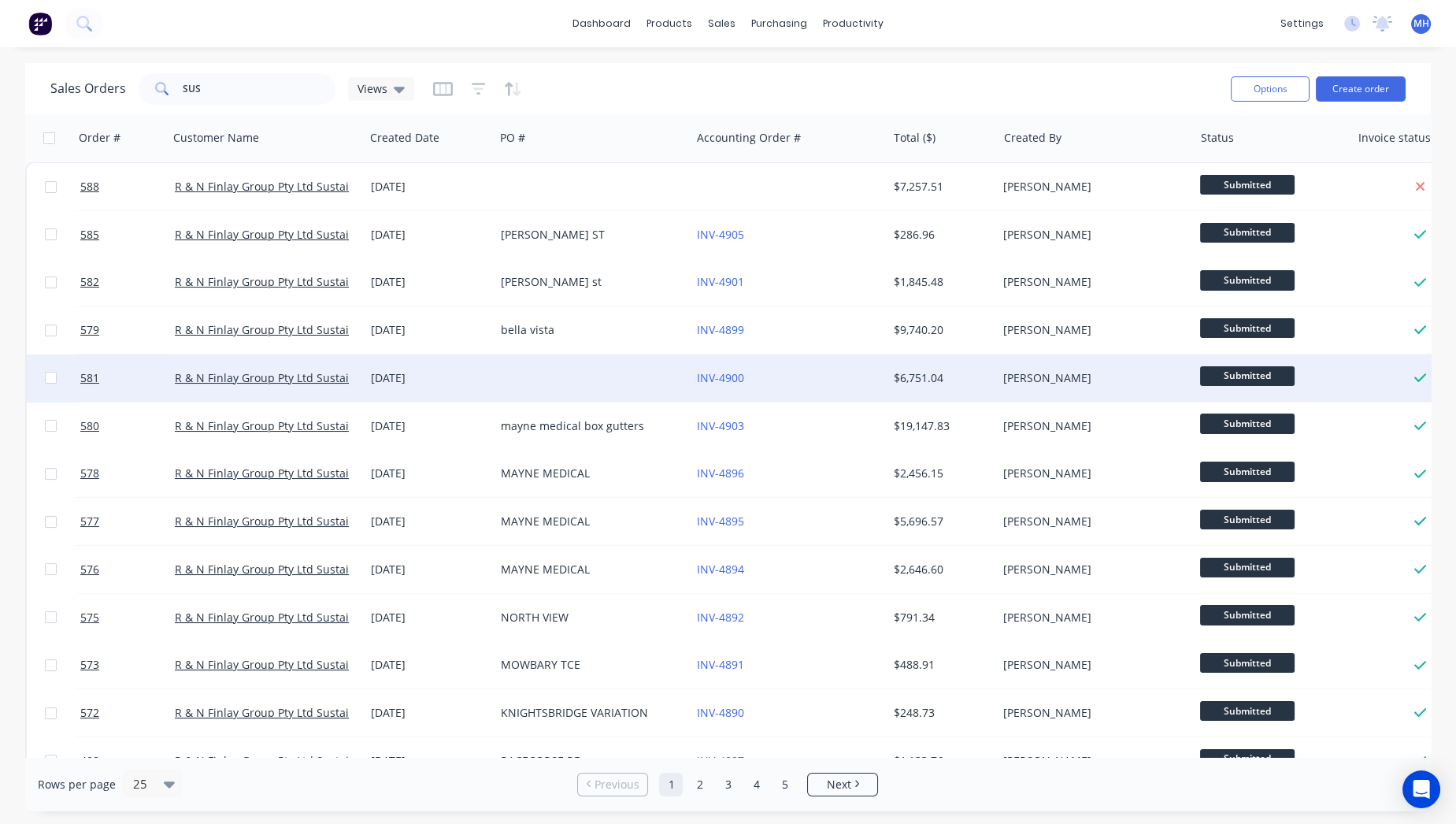
click at [567, 381] on div at bounding box center [593, 378] width 196 height 47
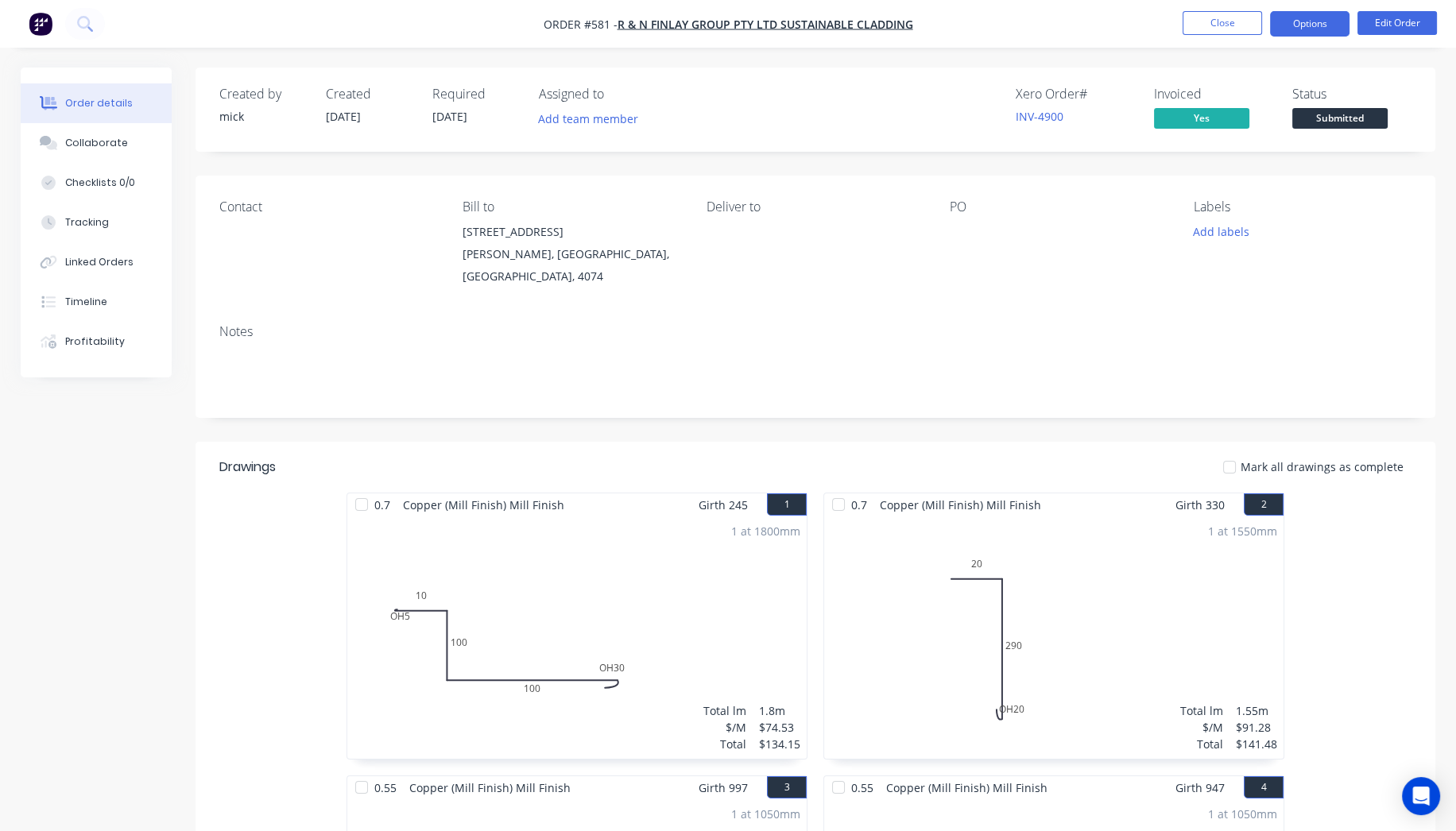
click at [1310, 21] on button "Options" at bounding box center [1310, 24] width 79 height 26
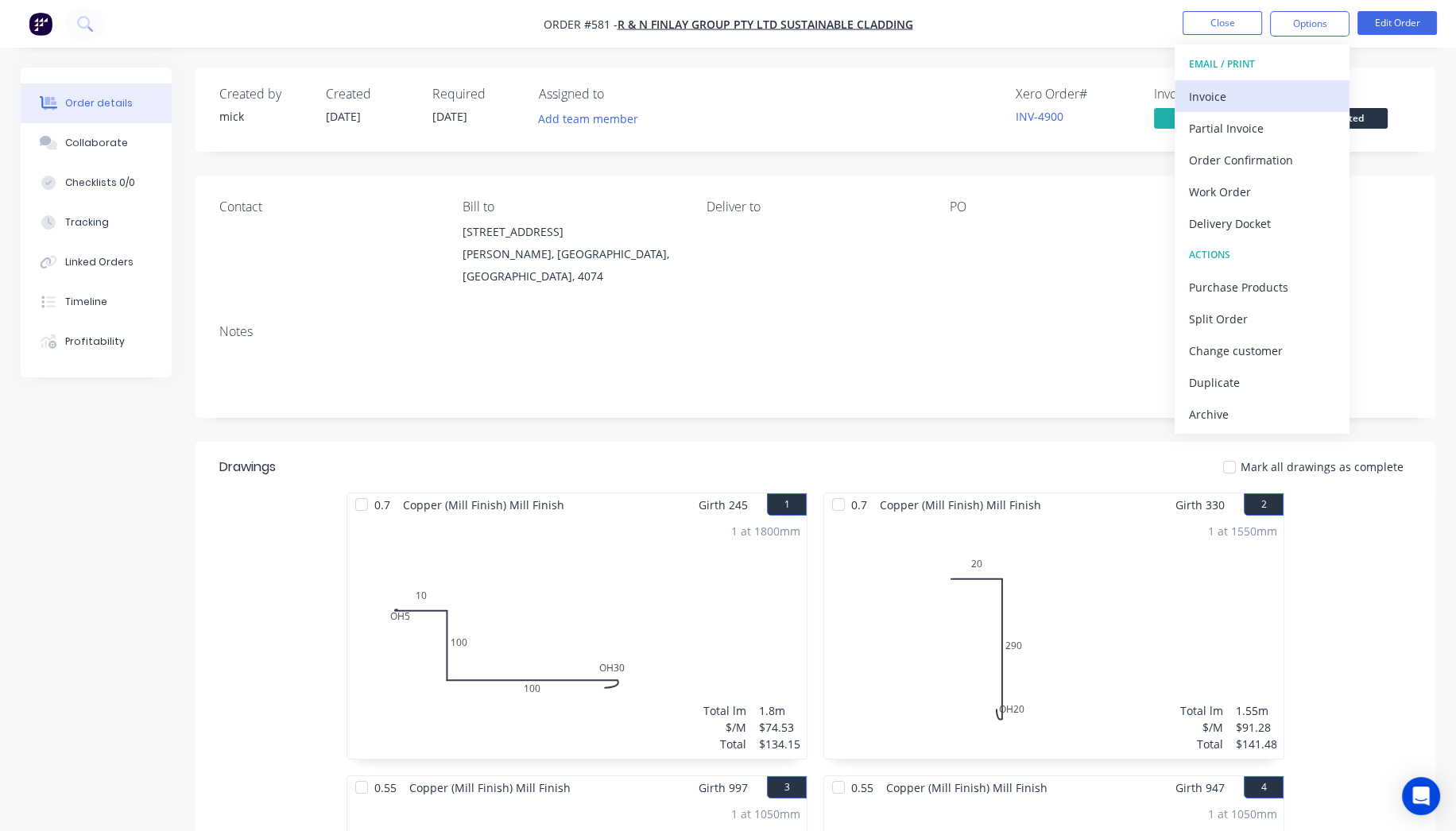
click at [1230, 96] on div "Invoice" at bounding box center [1262, 96] width 146 height 23
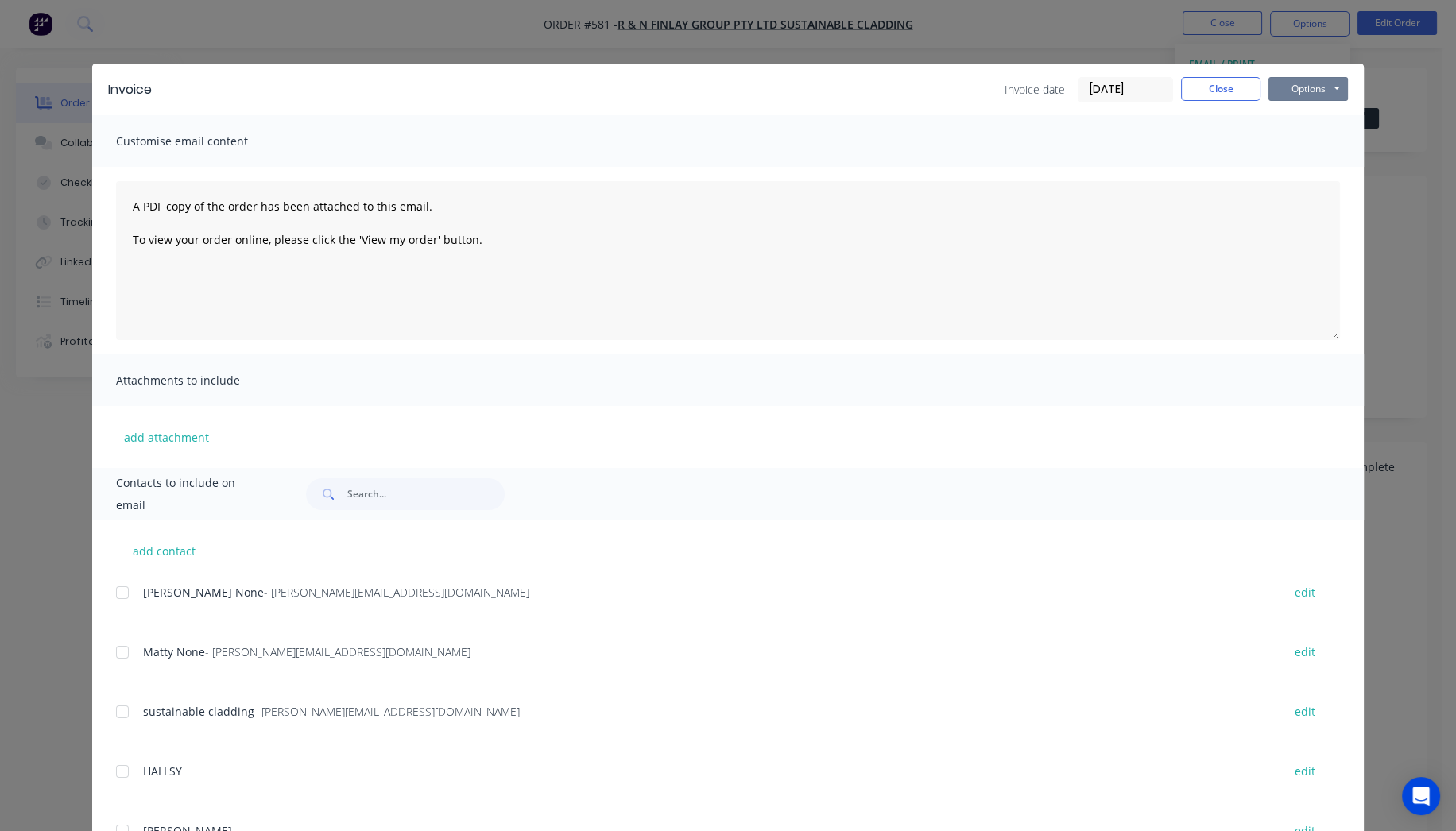
click at [1274, 76] on div "Invoice Invoice date 25/09/25 Close Options Preview Print Email" at bounding box center [728, 89] width 1272 height 52
click at [1280, 87] on button "Options" at bounding box center [1308, 89] width 79 height 24
click at [1310, 143] on button "Print" at bounding box center [1320, 143] width 102 height 26
click at [1219, 96] on button "Close" at bounding box center [1220, 89] width 79 height 24
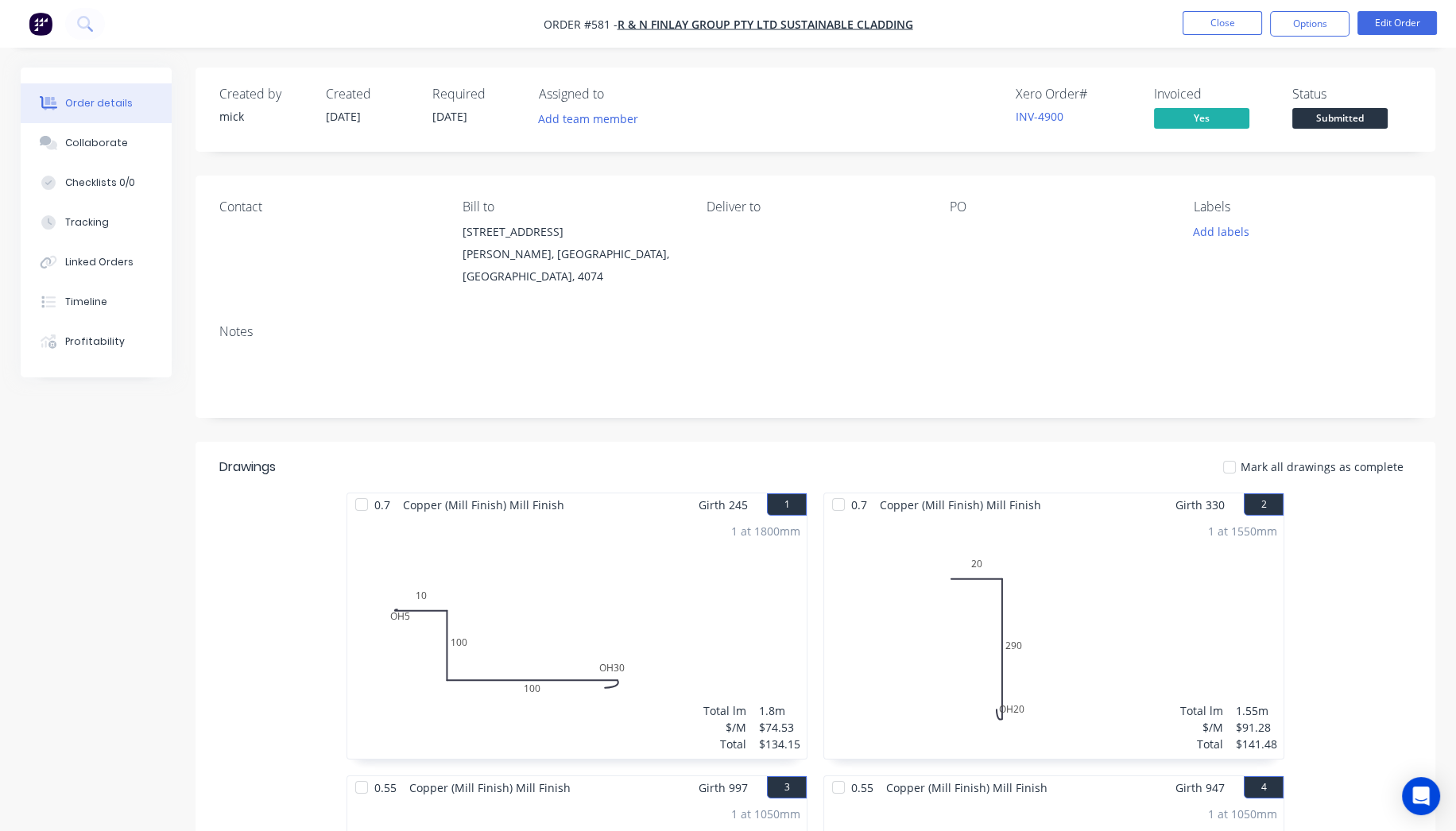
click at [36, 25] on img "button" at bounding box center [41, 24] width 24 height 24
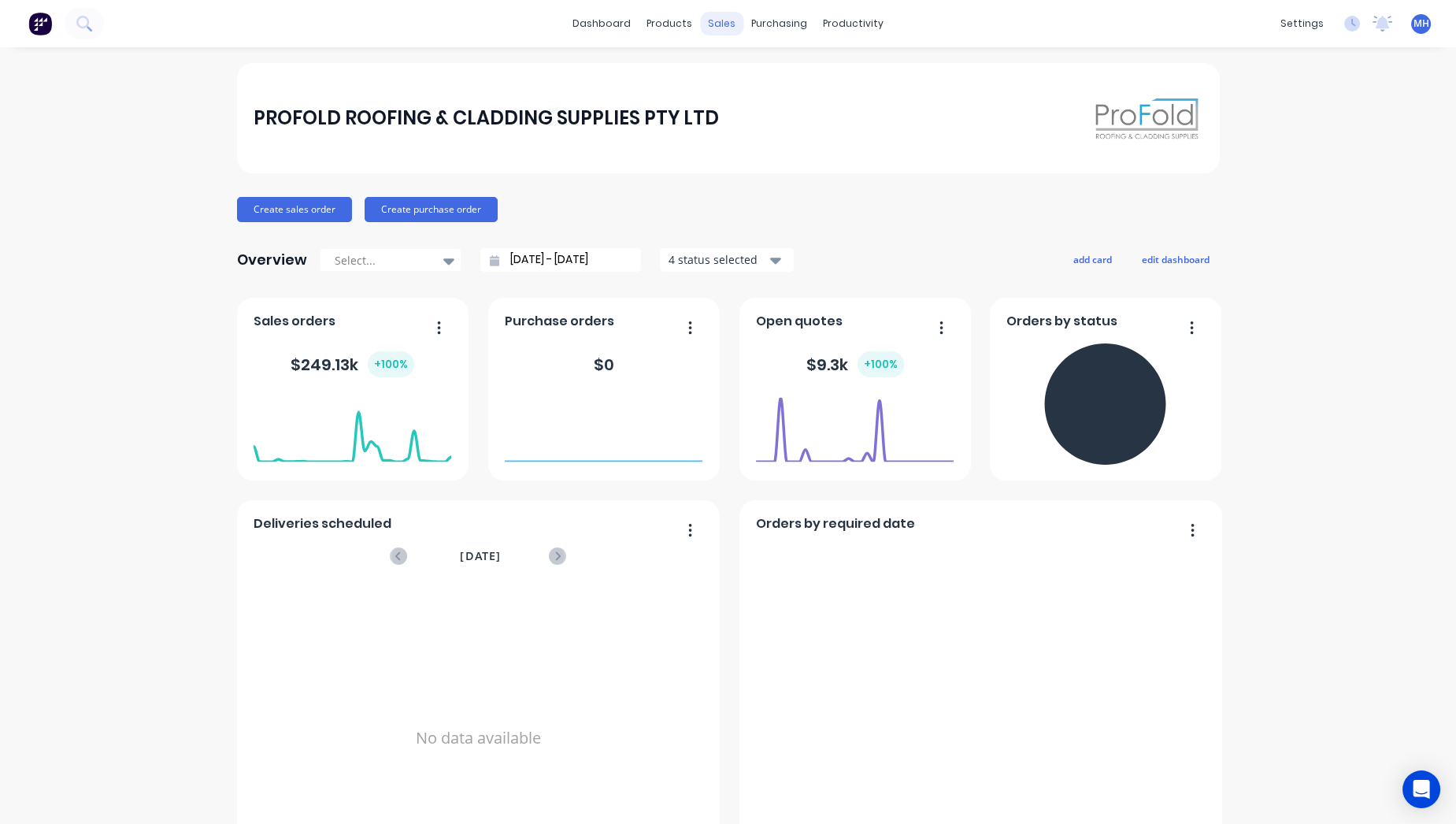
click at [714, 28] on div "sales" at bounding box center [721, 24] width 43 height 24
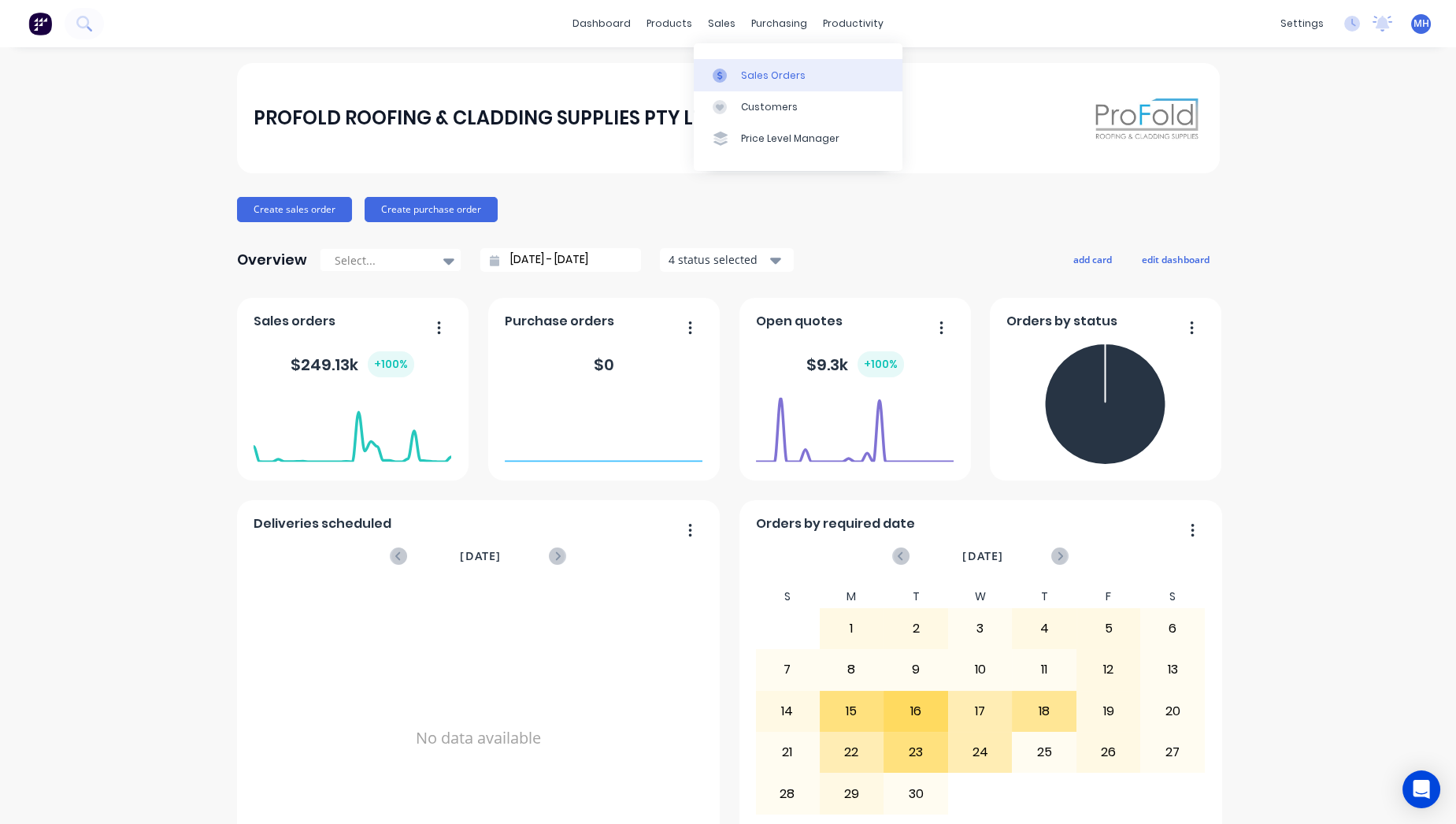
click at [747, 73] on div "Sales Orders" at bounding box center [773, 75] width 65 height 14
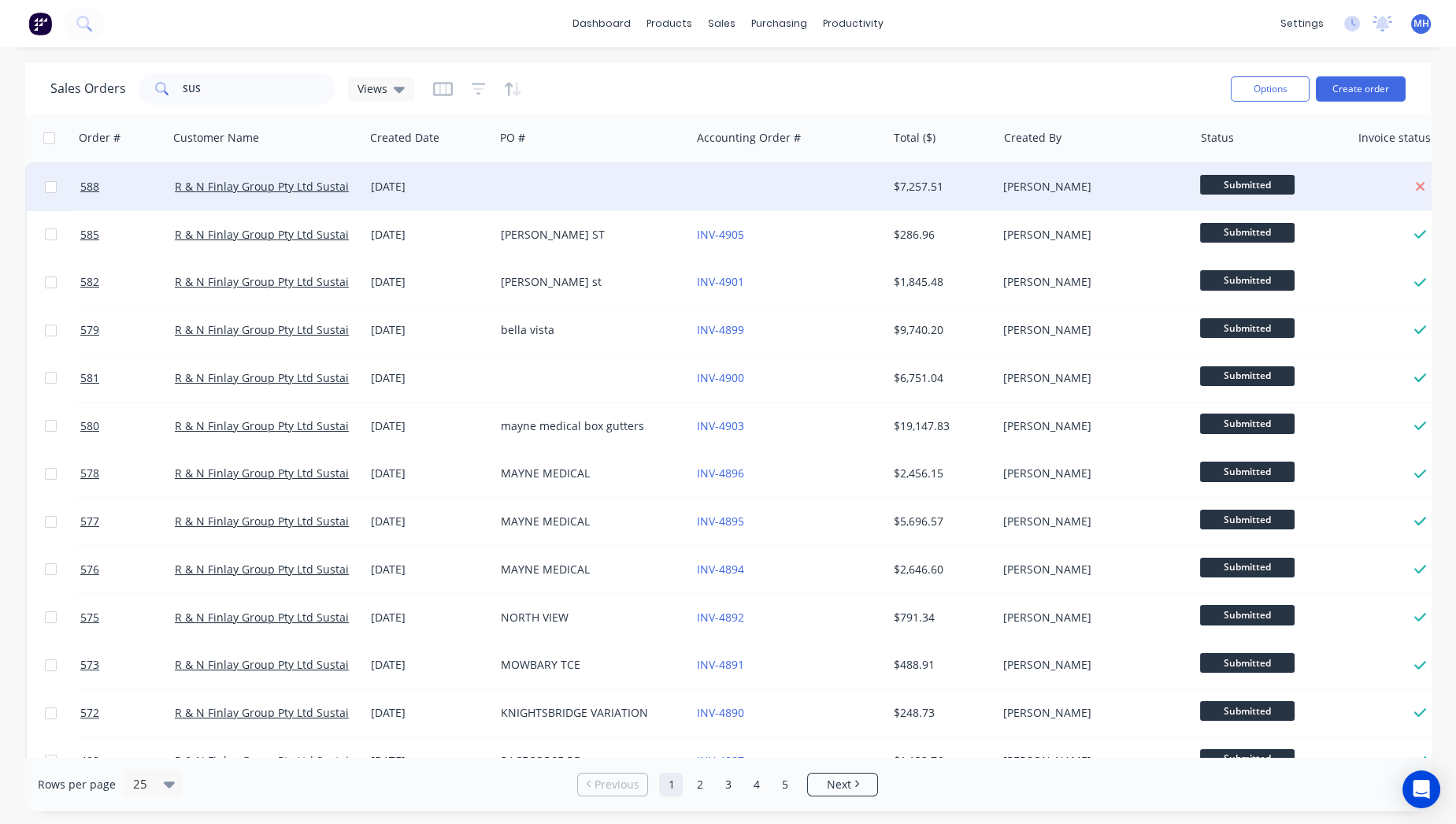
click at [709, 187] on div at bounding box center [788, 186] width 196 height 47
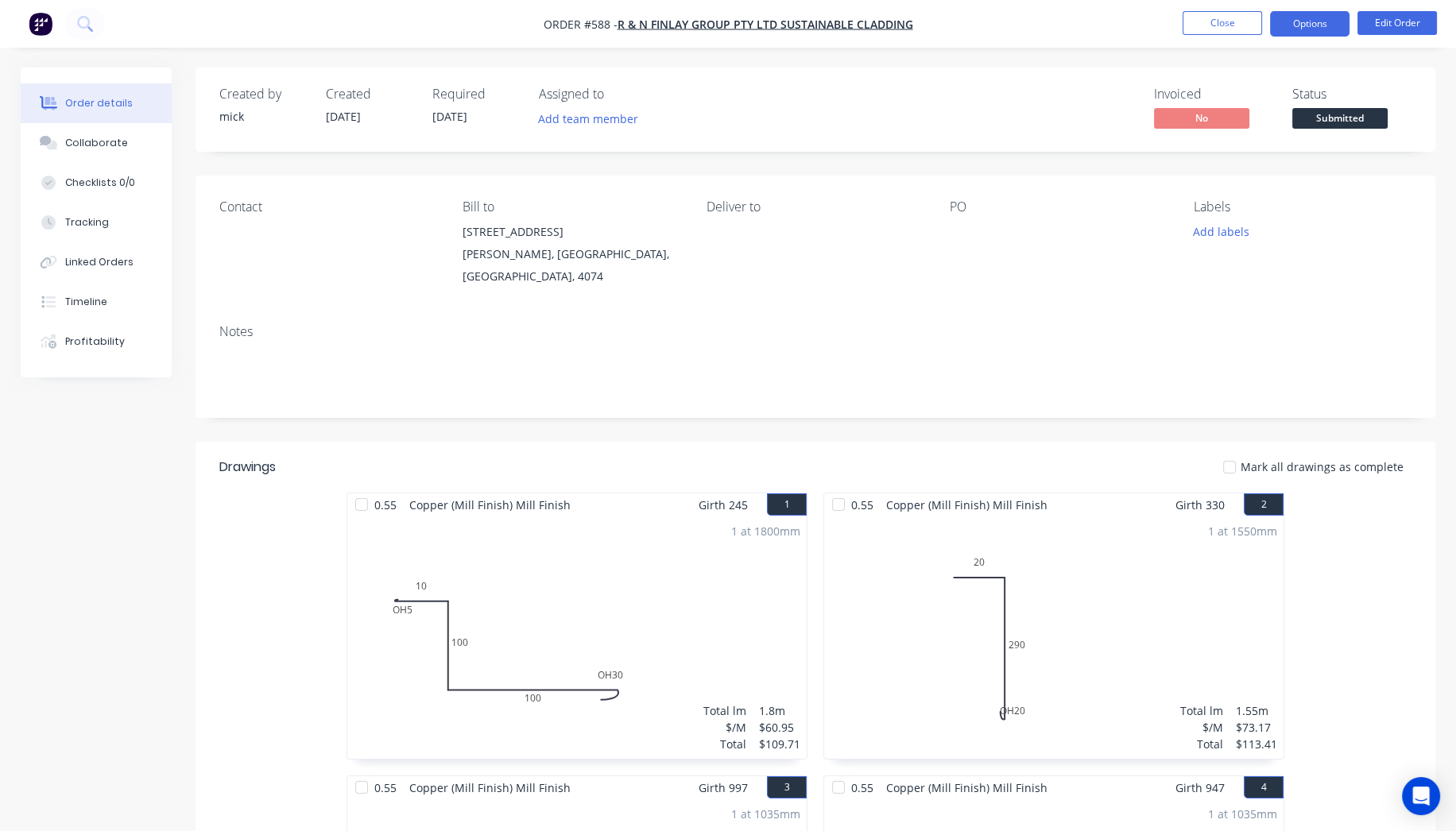
click at [1289, 19] on button "Options" at bounding box center [1310, 24] width 79 height 26
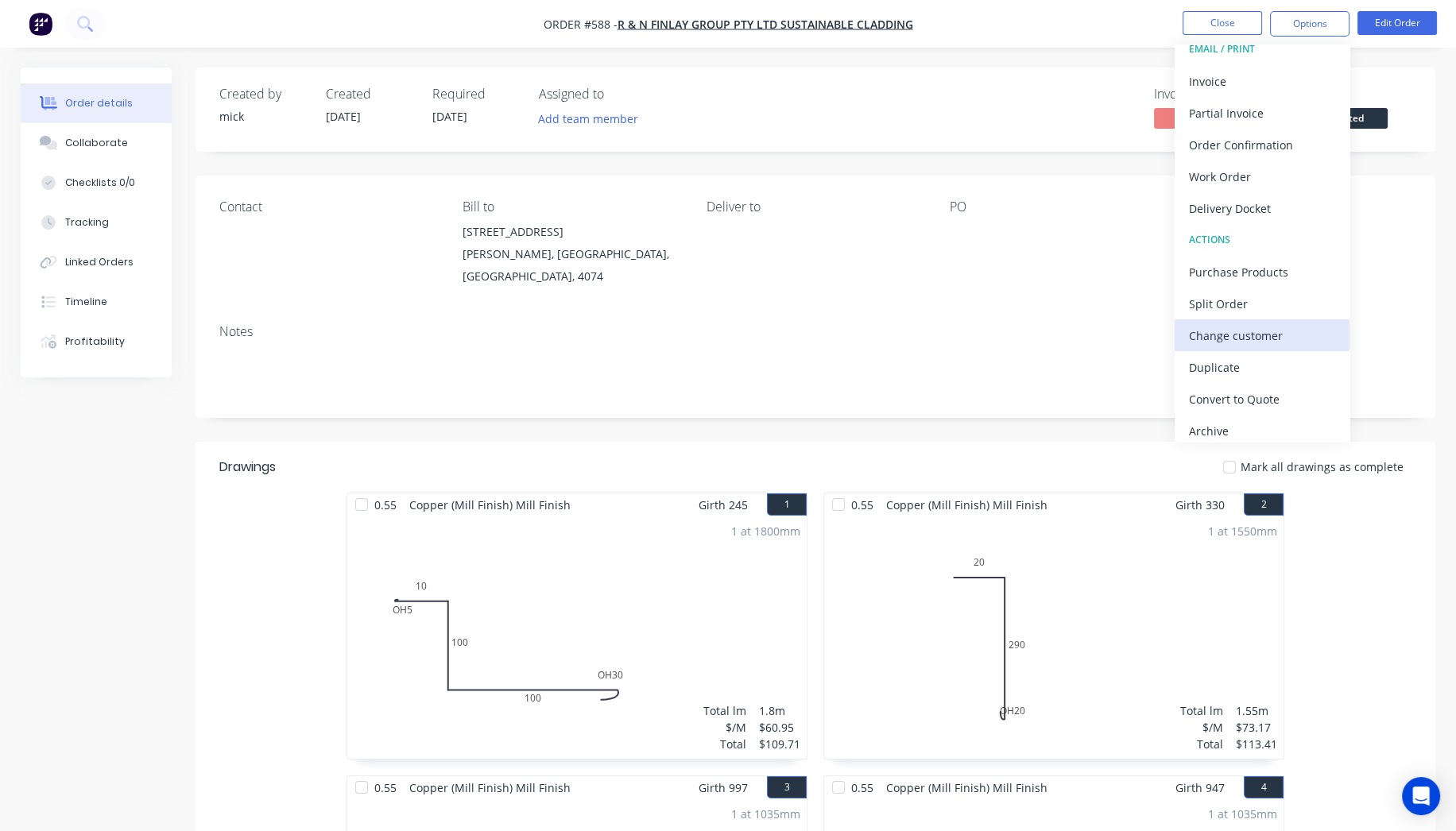
scroll to position [23, 0]
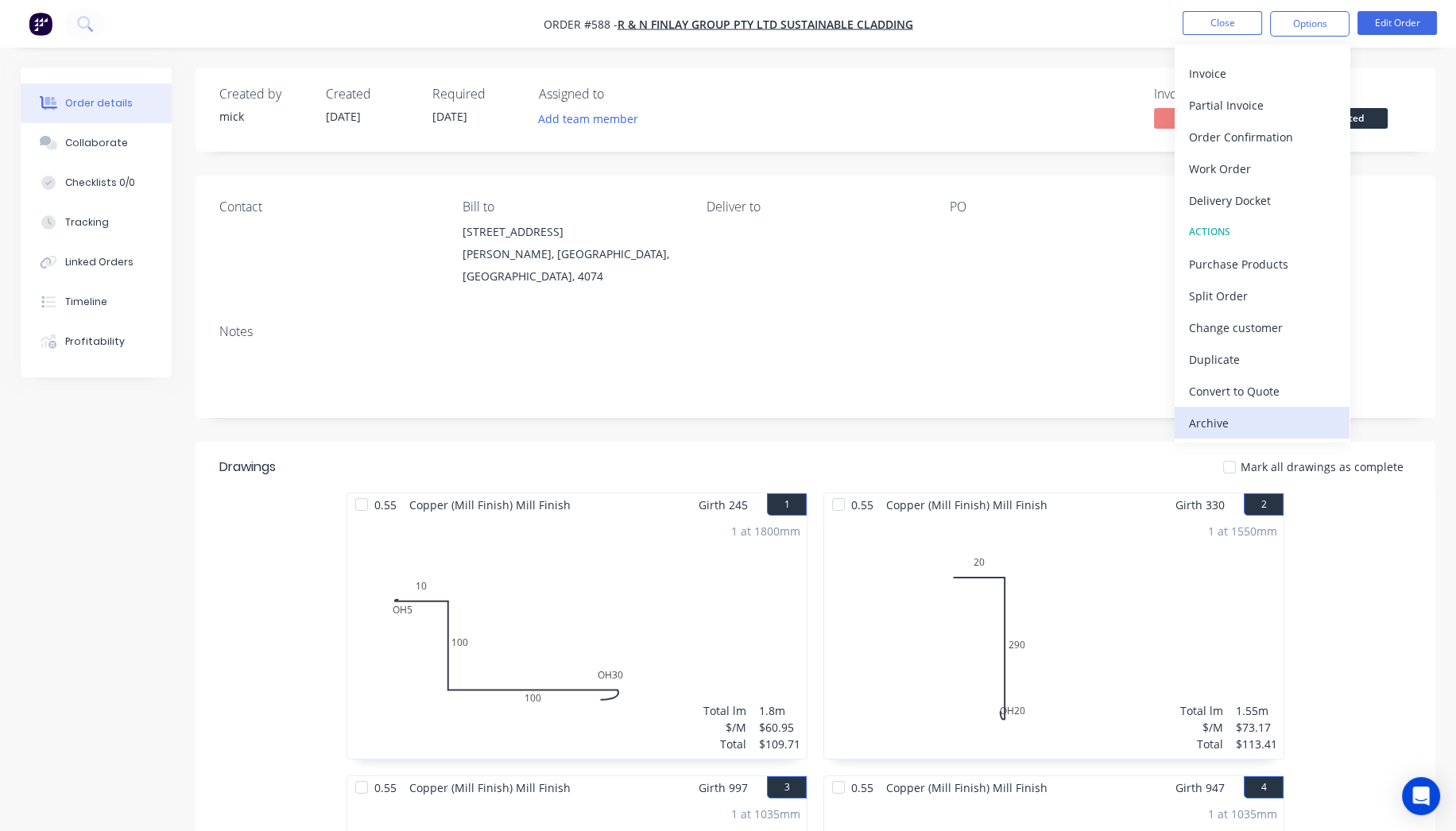
click at [1236, 413] on div "Archive" at bounding box center [1262, 423] width 146 height 23
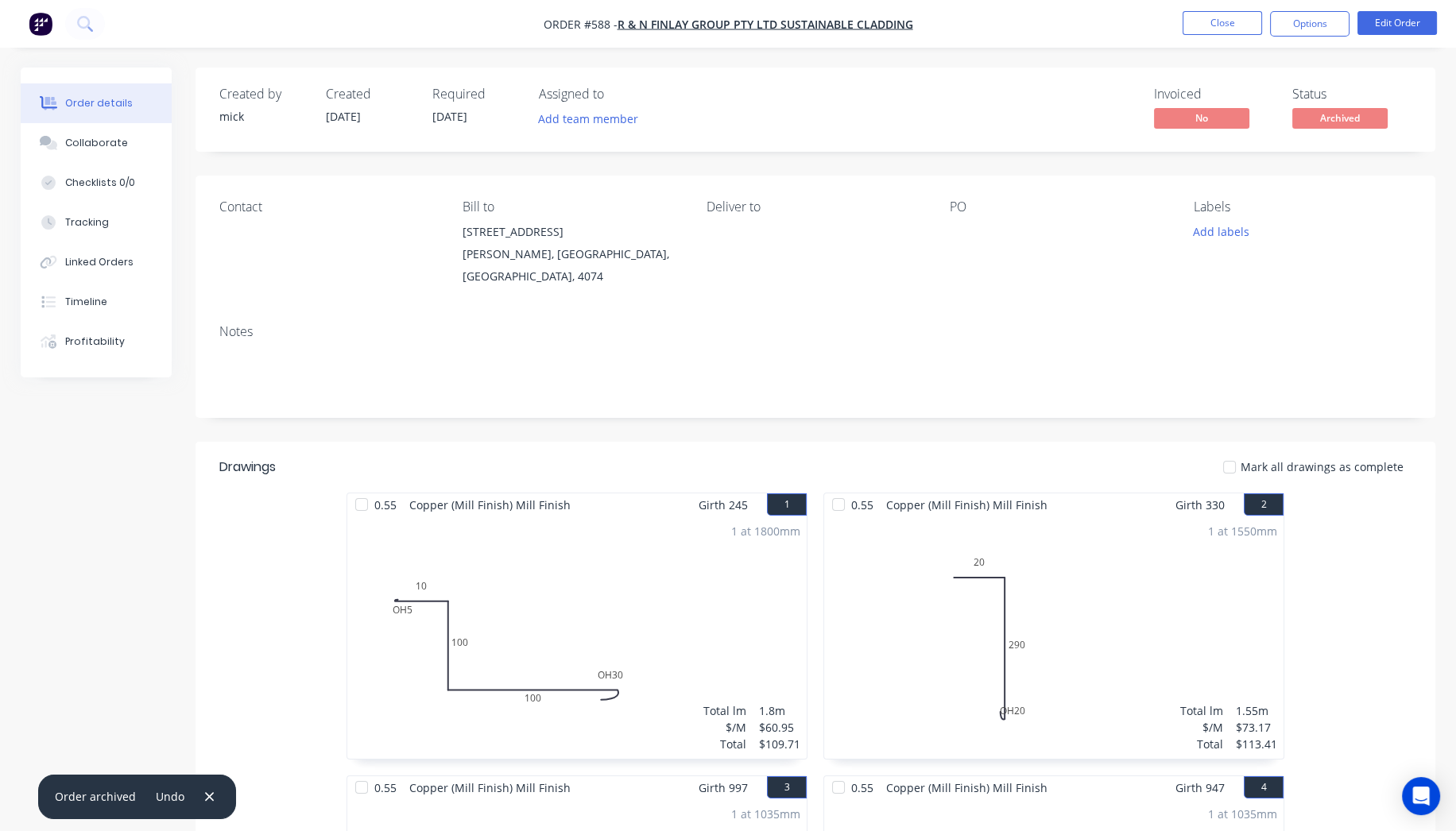
click at [31, 12] on img "button" at bounding box center [41, 24] width 24 height 24
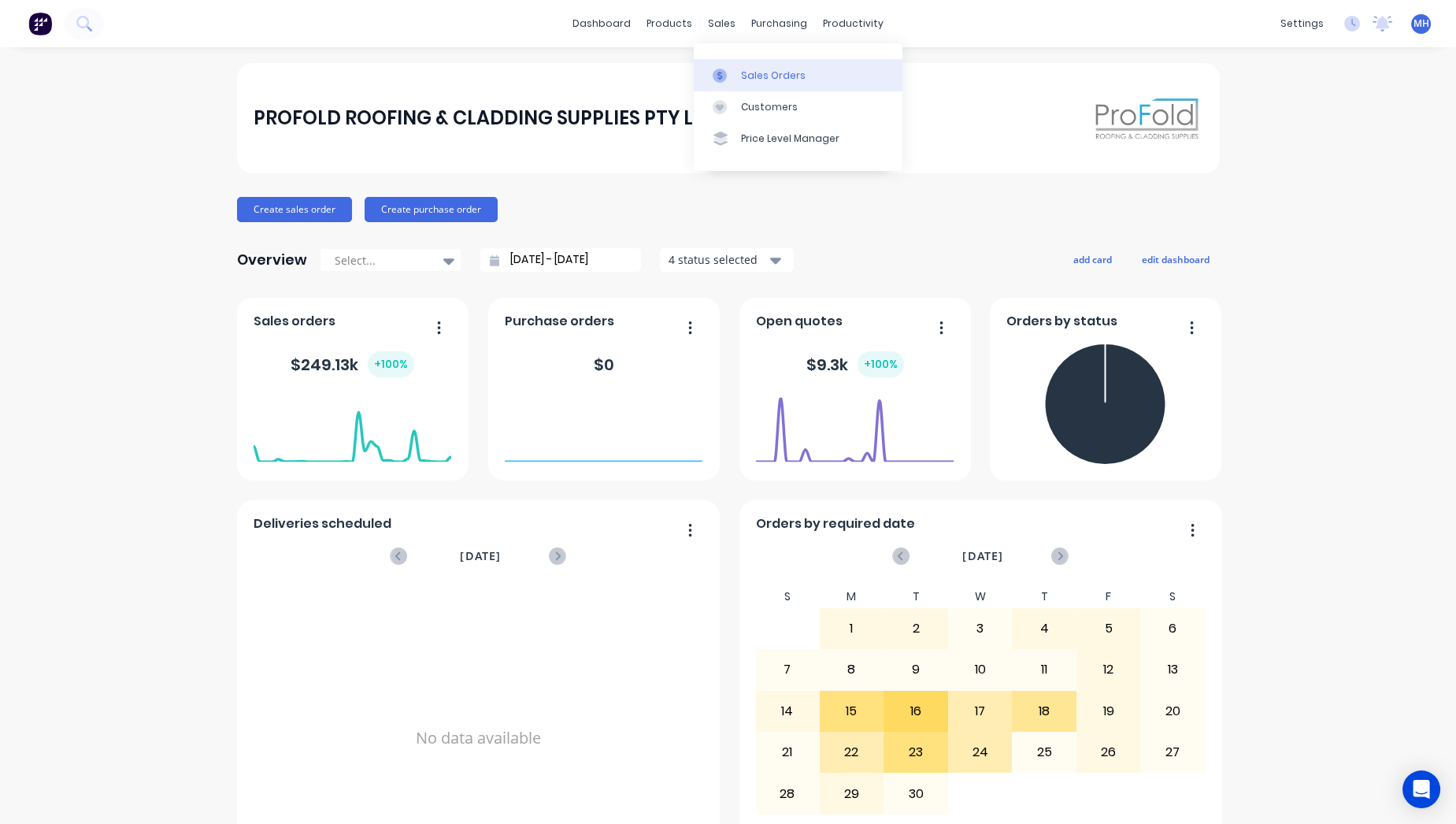
click at [720, 74] on icon at bounding box center [719, 75] width 14 height 14
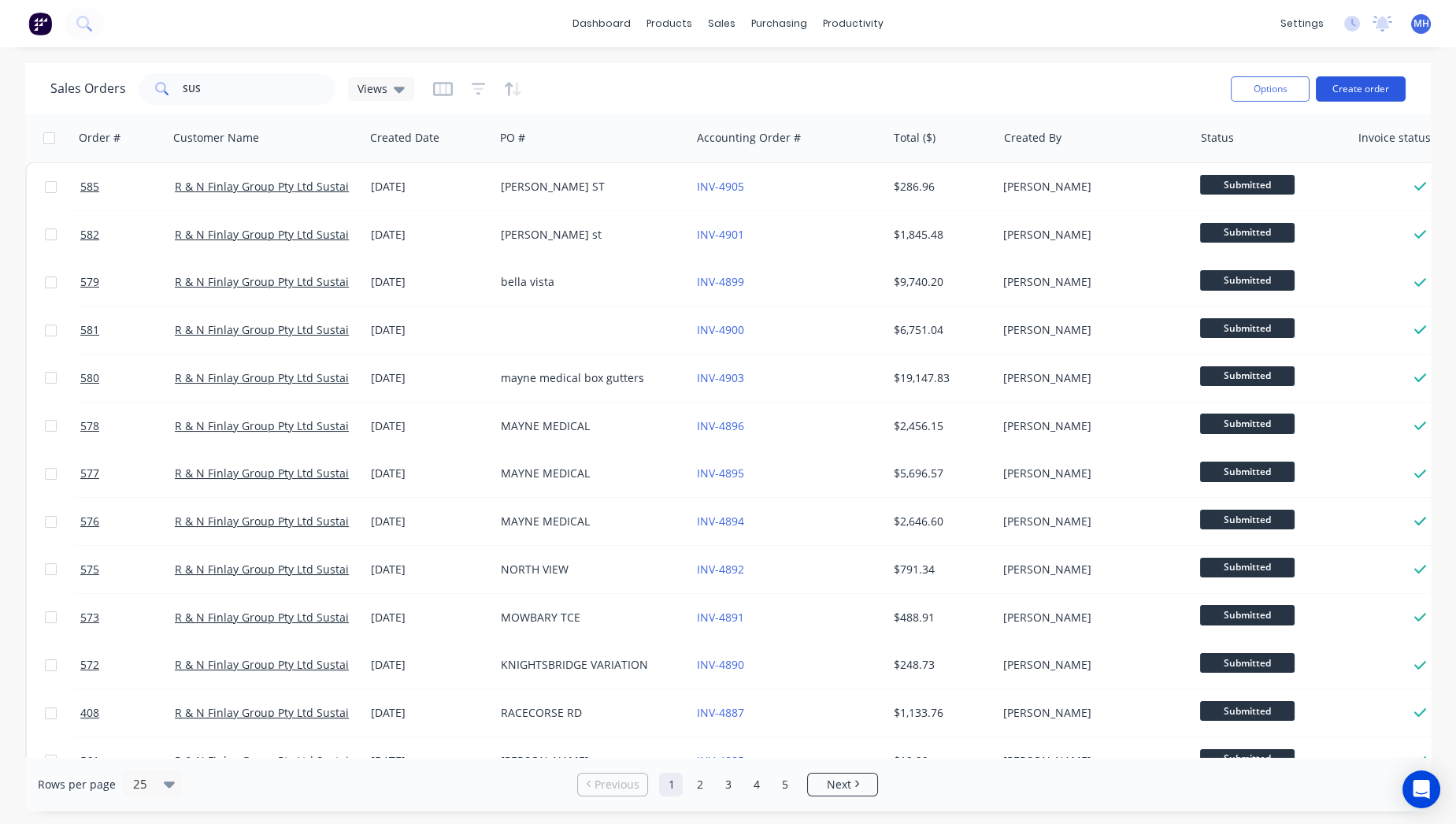
click at [1376, 82] on button "Create order" at bounding box center [1361, 89] width 89 height 25
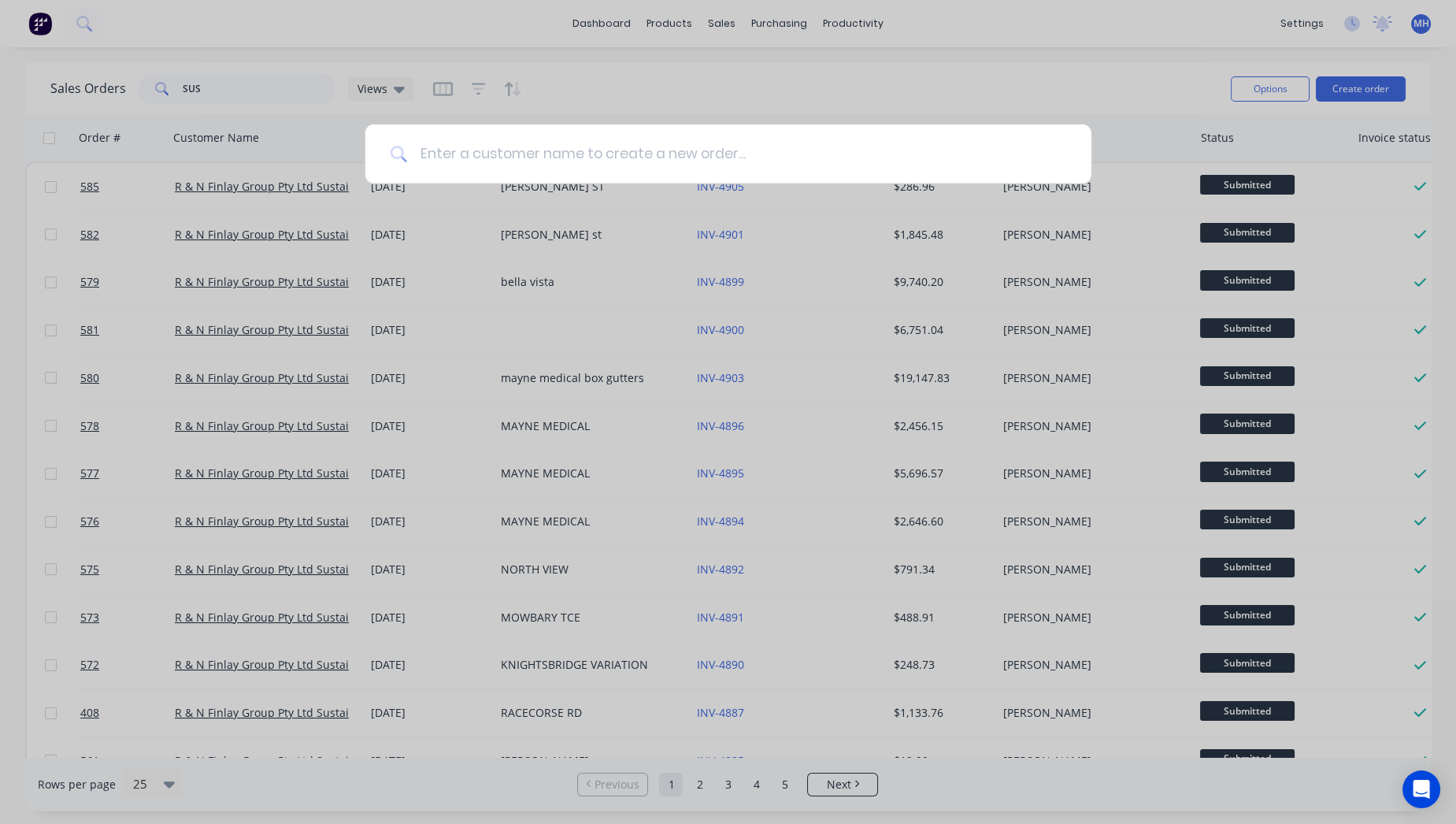
click at [529, 159] on input at bounding box center [737, 154] width 659 height 59
click at [530, 159] on input at bounding box center [737, 154] width 659 height 59
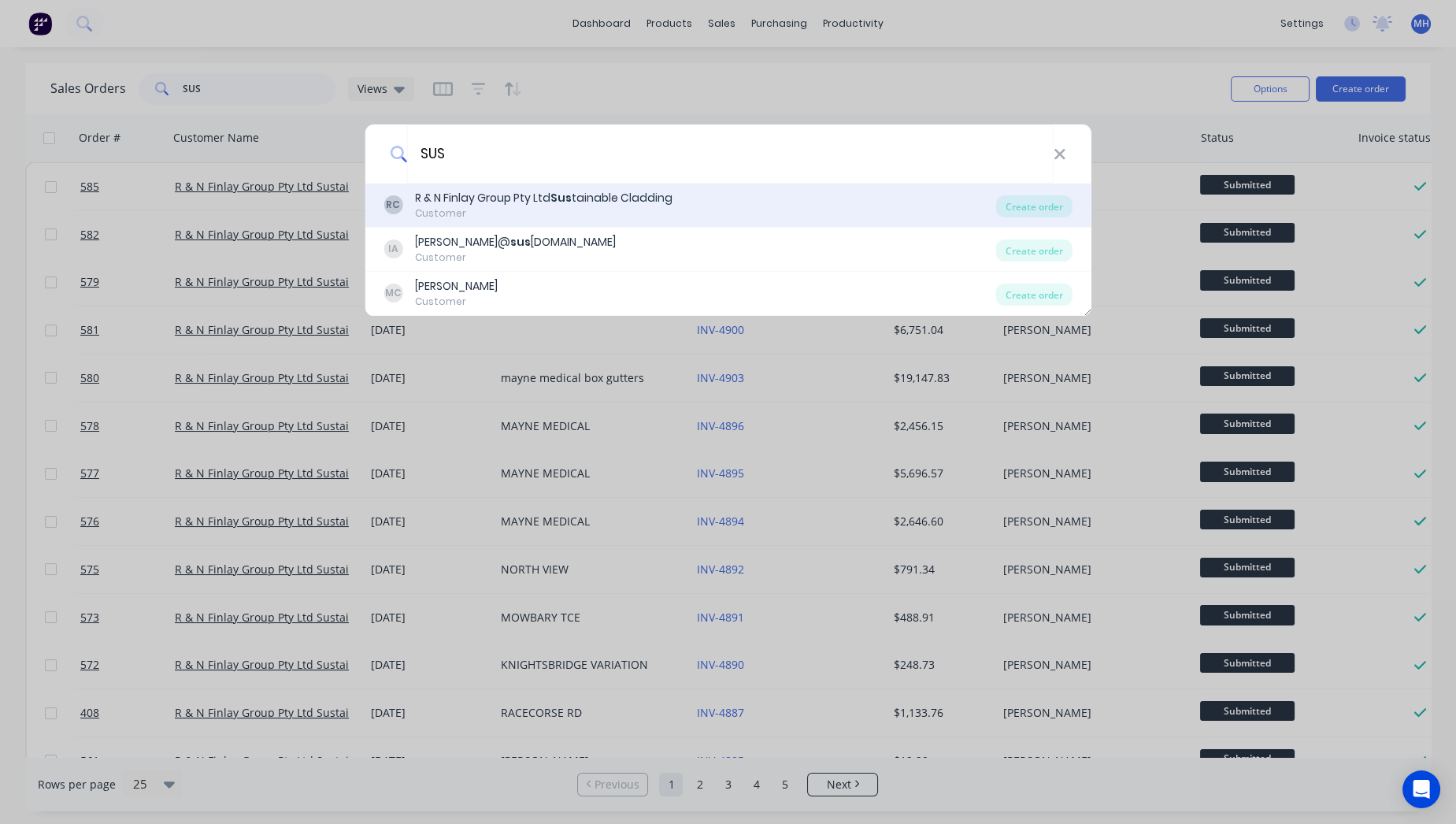
type input "SUS"
click at [436, 207] on div "Customer" at bounding box center [543, 213] width 257 height 14
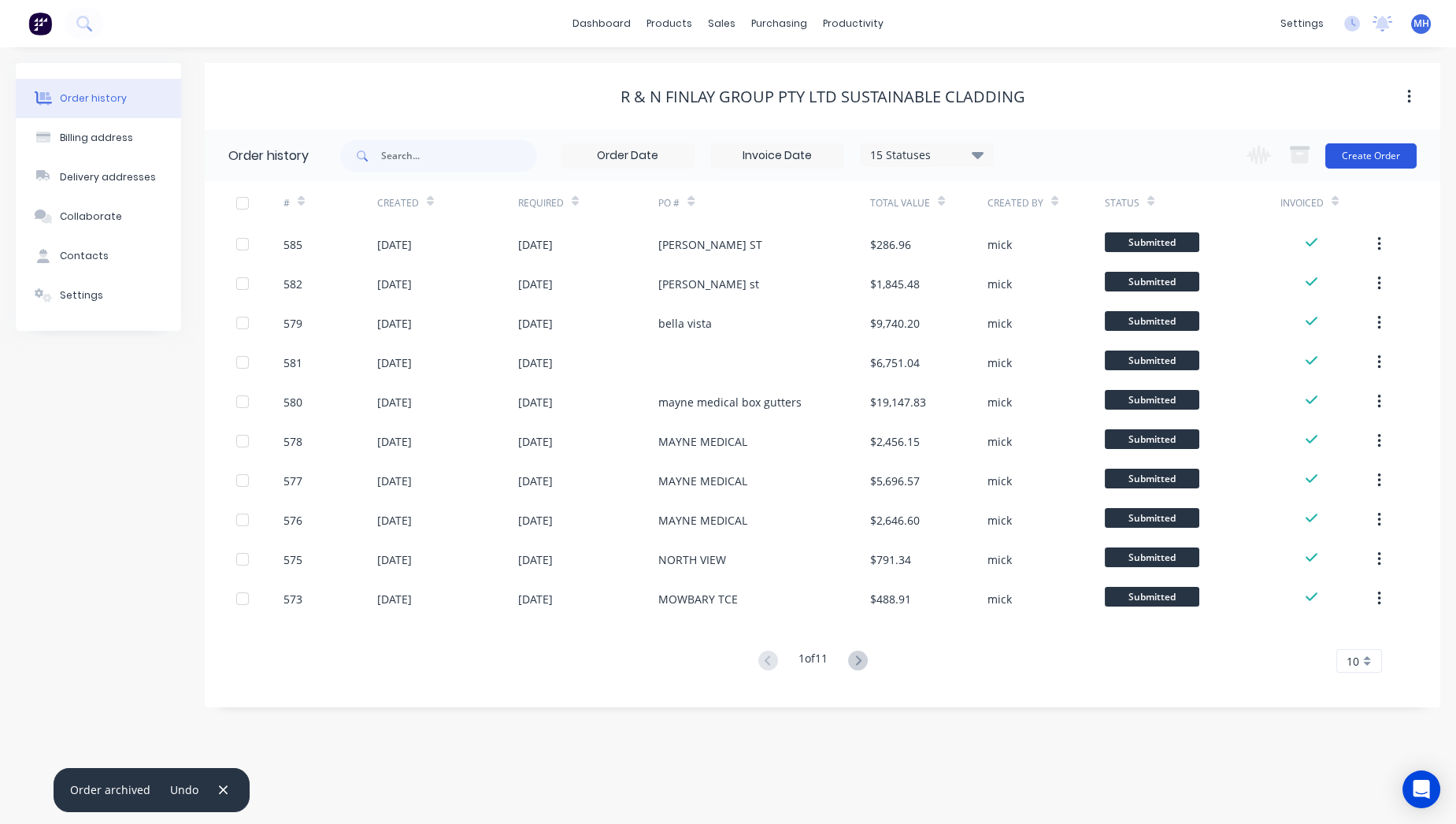
click at [1392, 147] on button "Create Order" at bounding box center [1371, 156] width 91 height 25
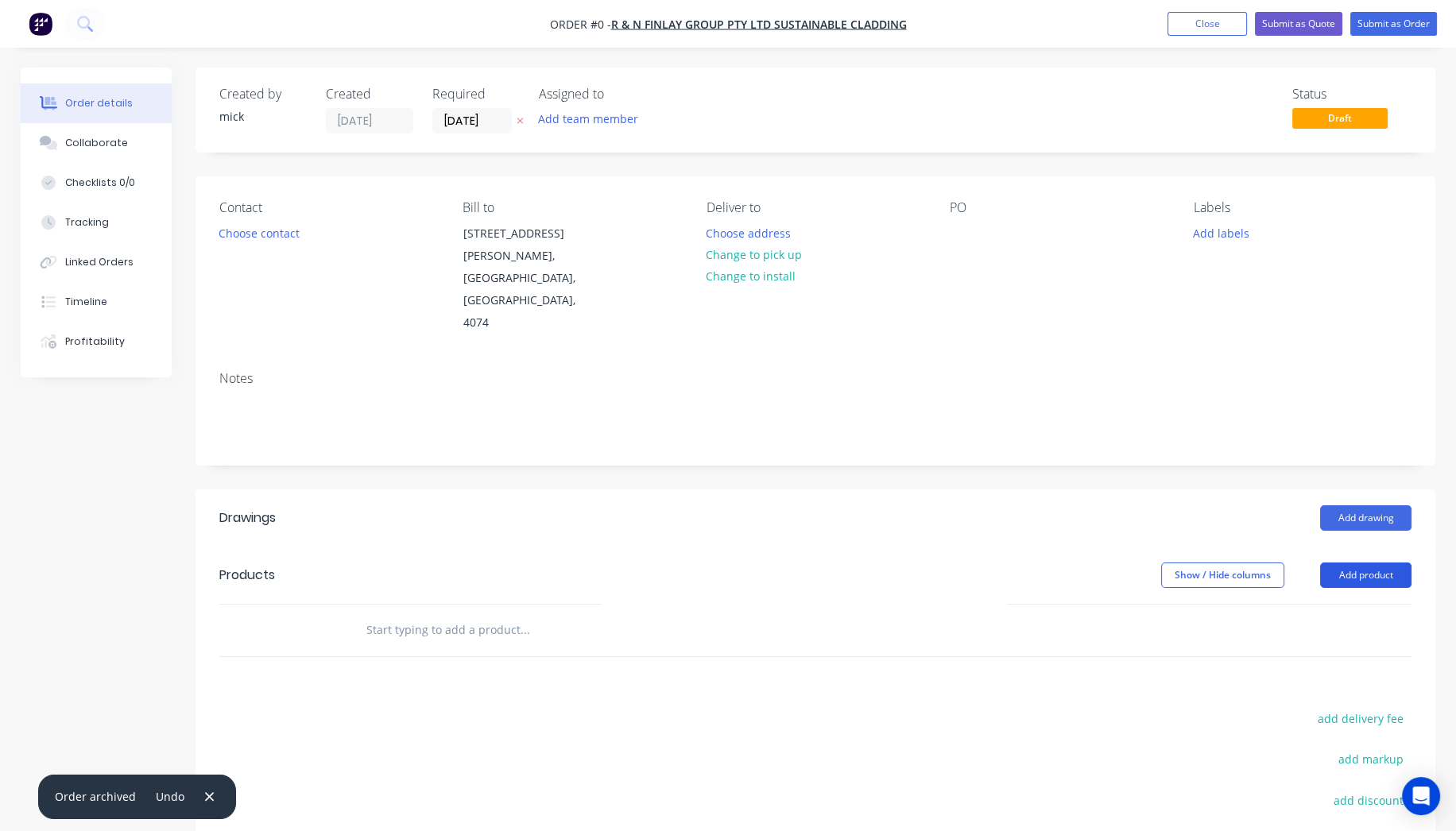
click at [1369, 562] on button "Add product" at bounding box center [1366, 575] width 91 height 26
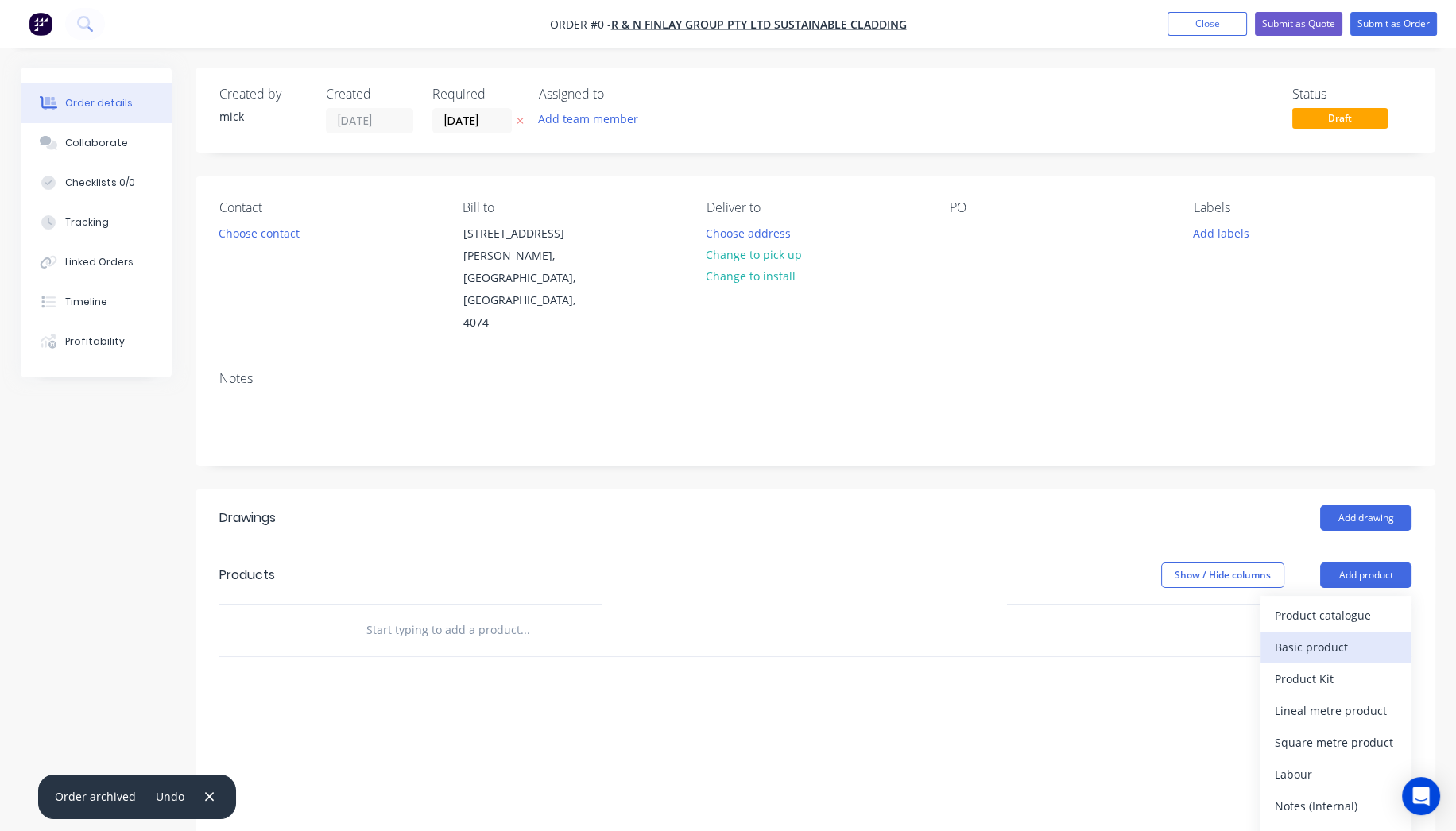
click at [1336, 635] on div "Basic product" at bounding box center [1336, 646] width 123 height 23
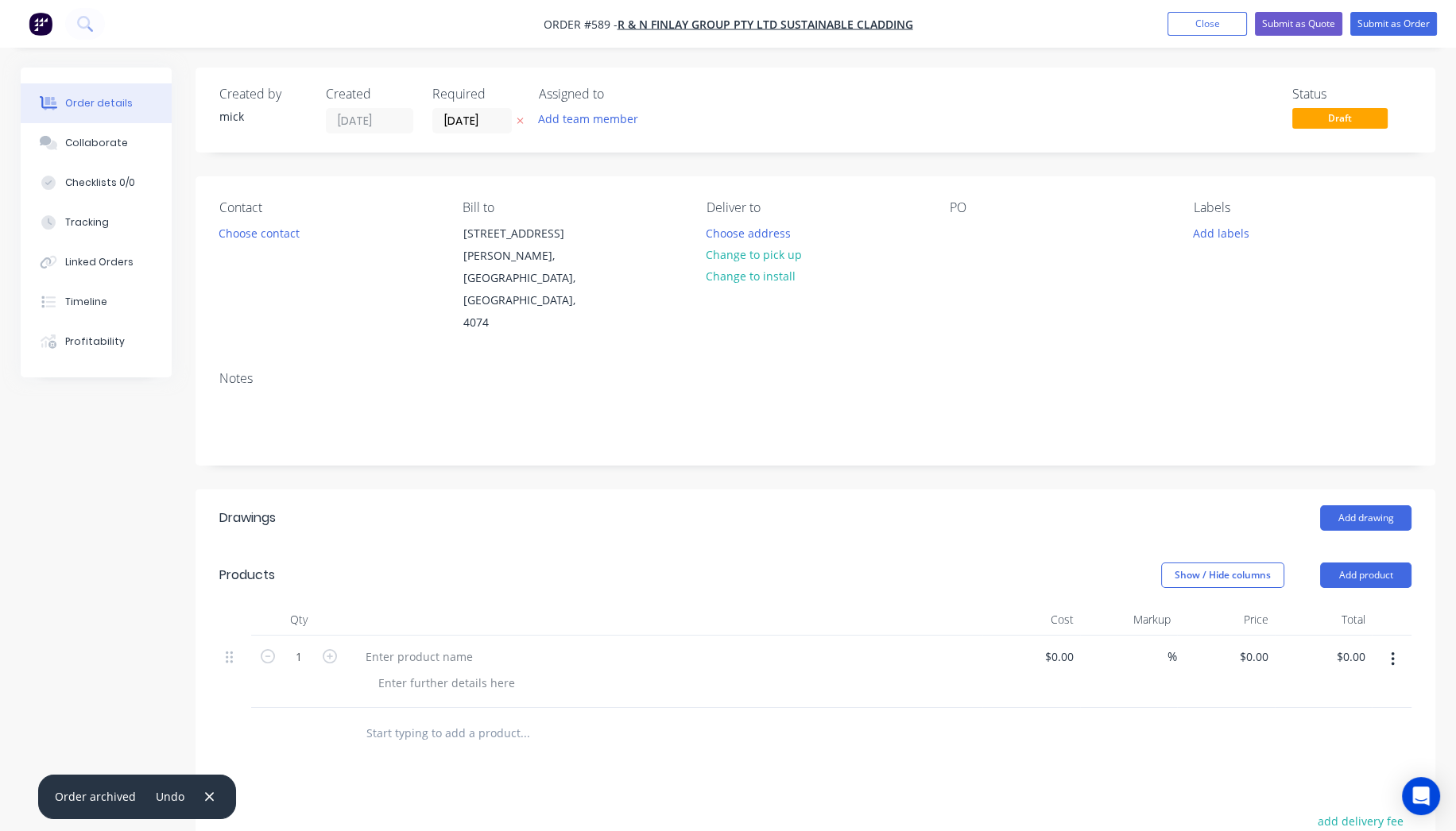
click at [1388, 645] on button "button" at bounding box center [1393, 659] width 37 height 29
click at [1296, 785] on div "Delete" at bounding box center [1336, 796] width 123 height 23
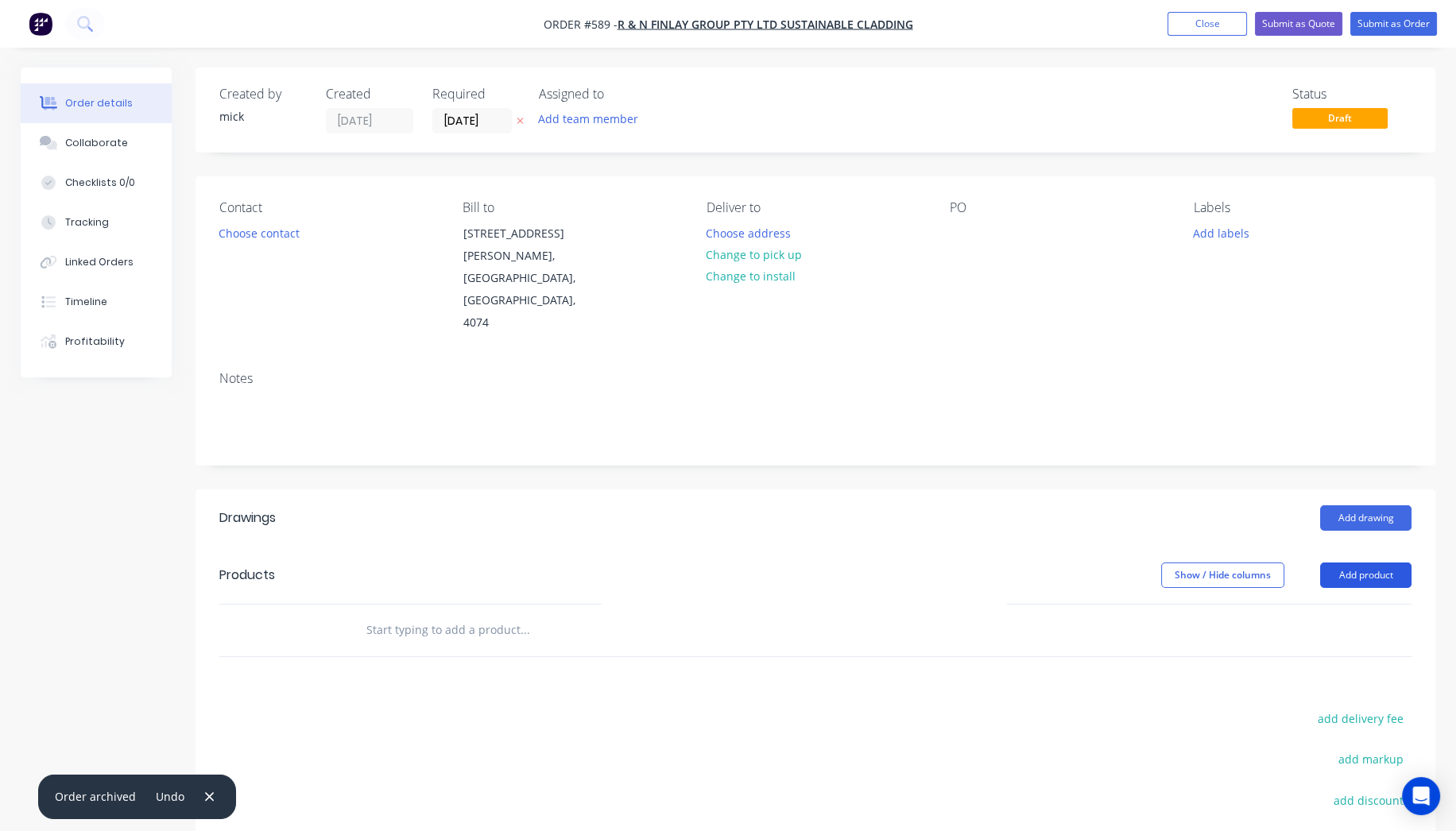
click at [1352, 562] on button "Add product" at bounding box center [1366, 575] width 91 height 26
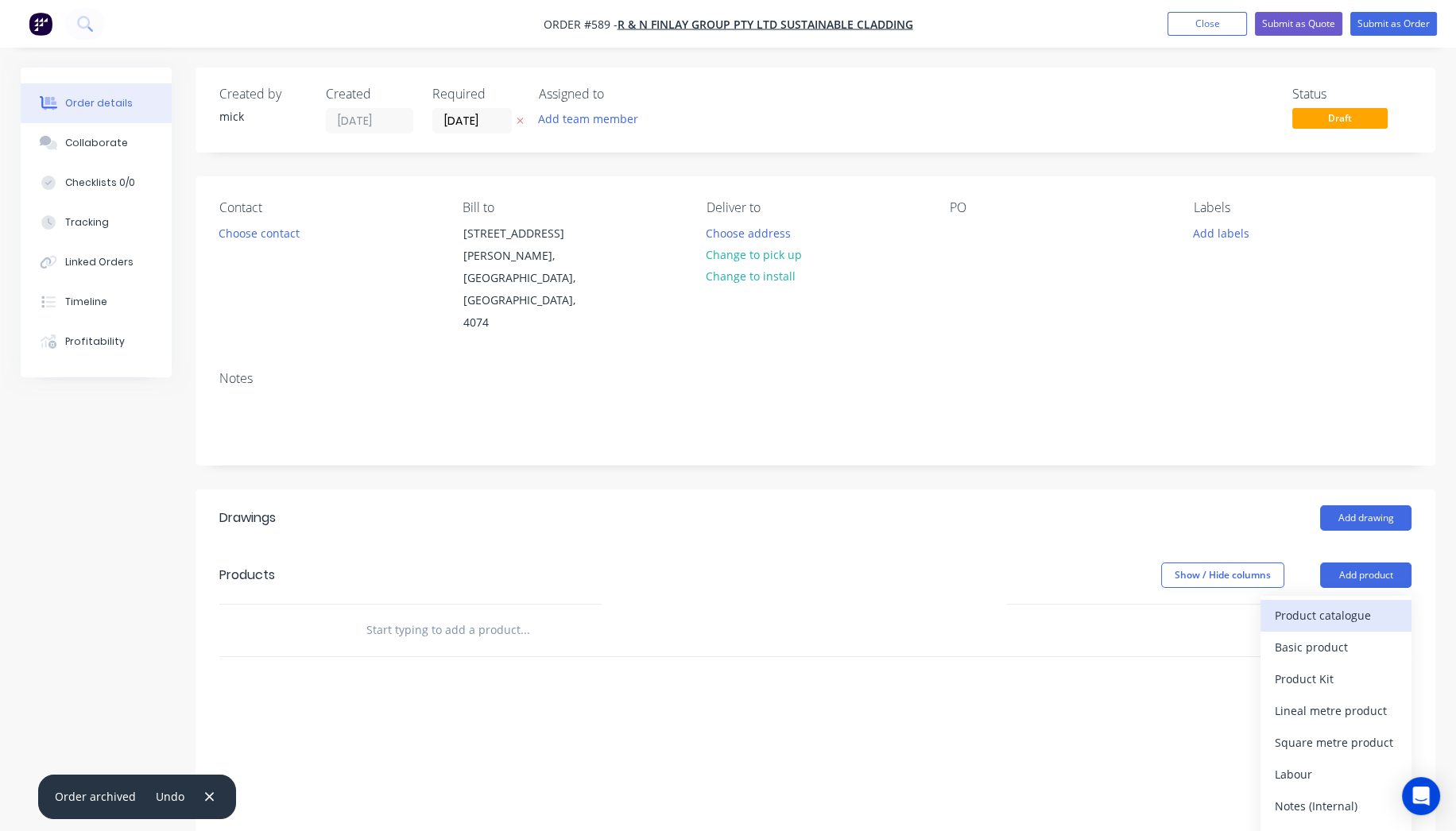
click at [1330, 604] on div "Product catalogue" at bounding box center [1336, 615] width 123 height 23
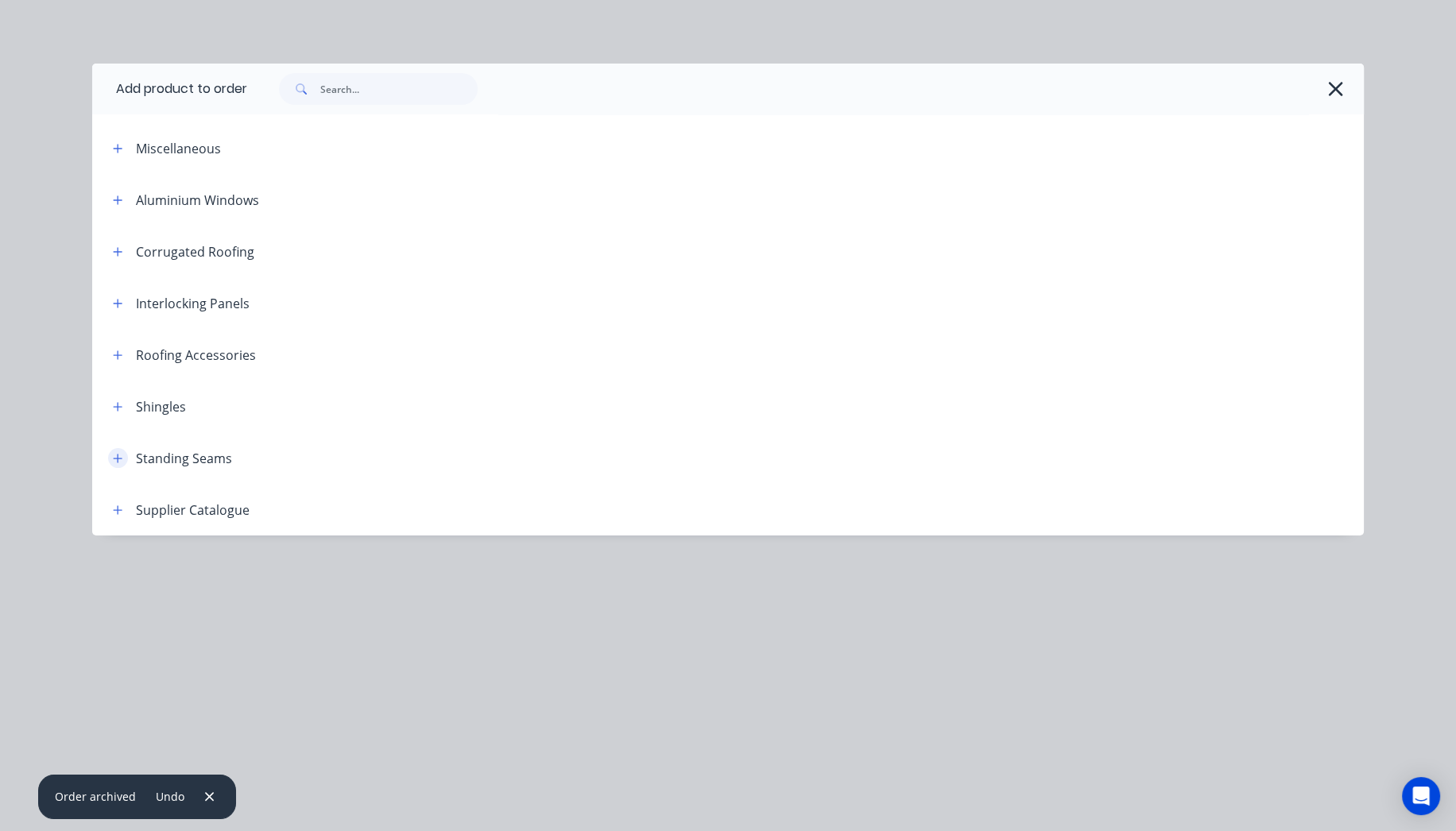
click at [124, 452] on button "button" at bounding box center [117, 458] width 20 height 20
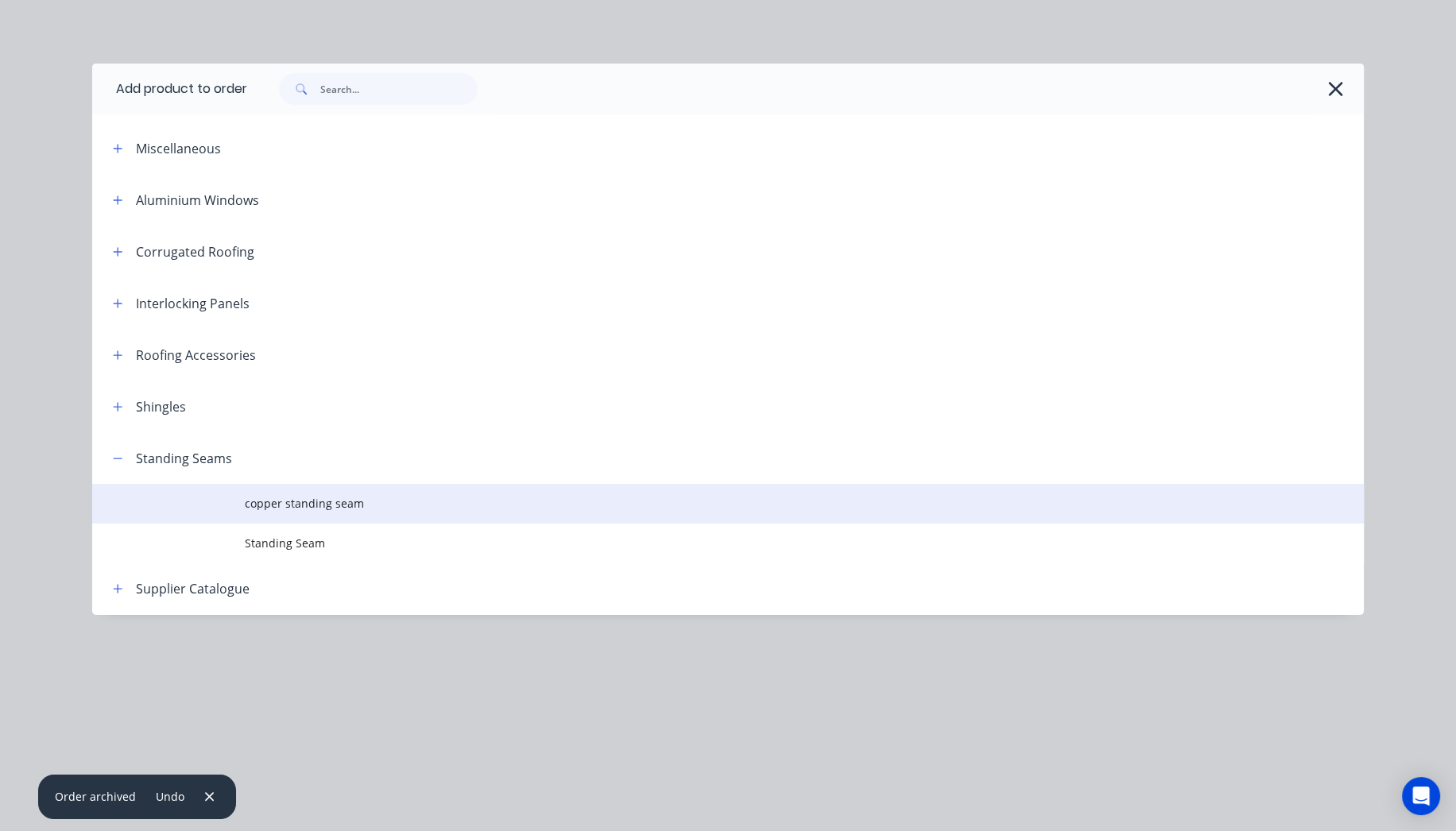
click at [294, 497] on span "copper standing seam" at bounding box center [693, 504] width 895 height 17
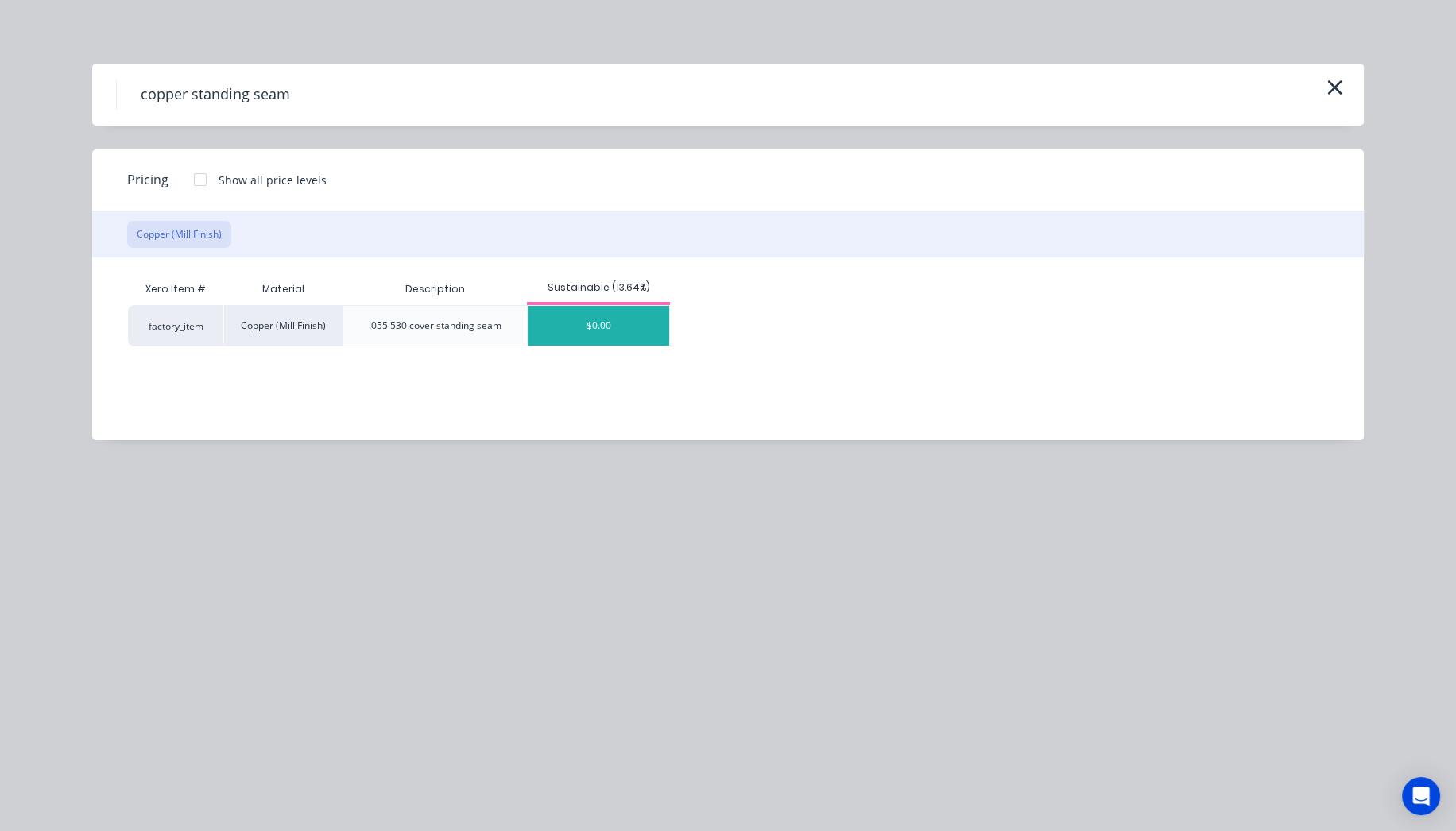
click at [558, 321] on div "$0.00" at bounding box center [598, 326] width 141 height 40
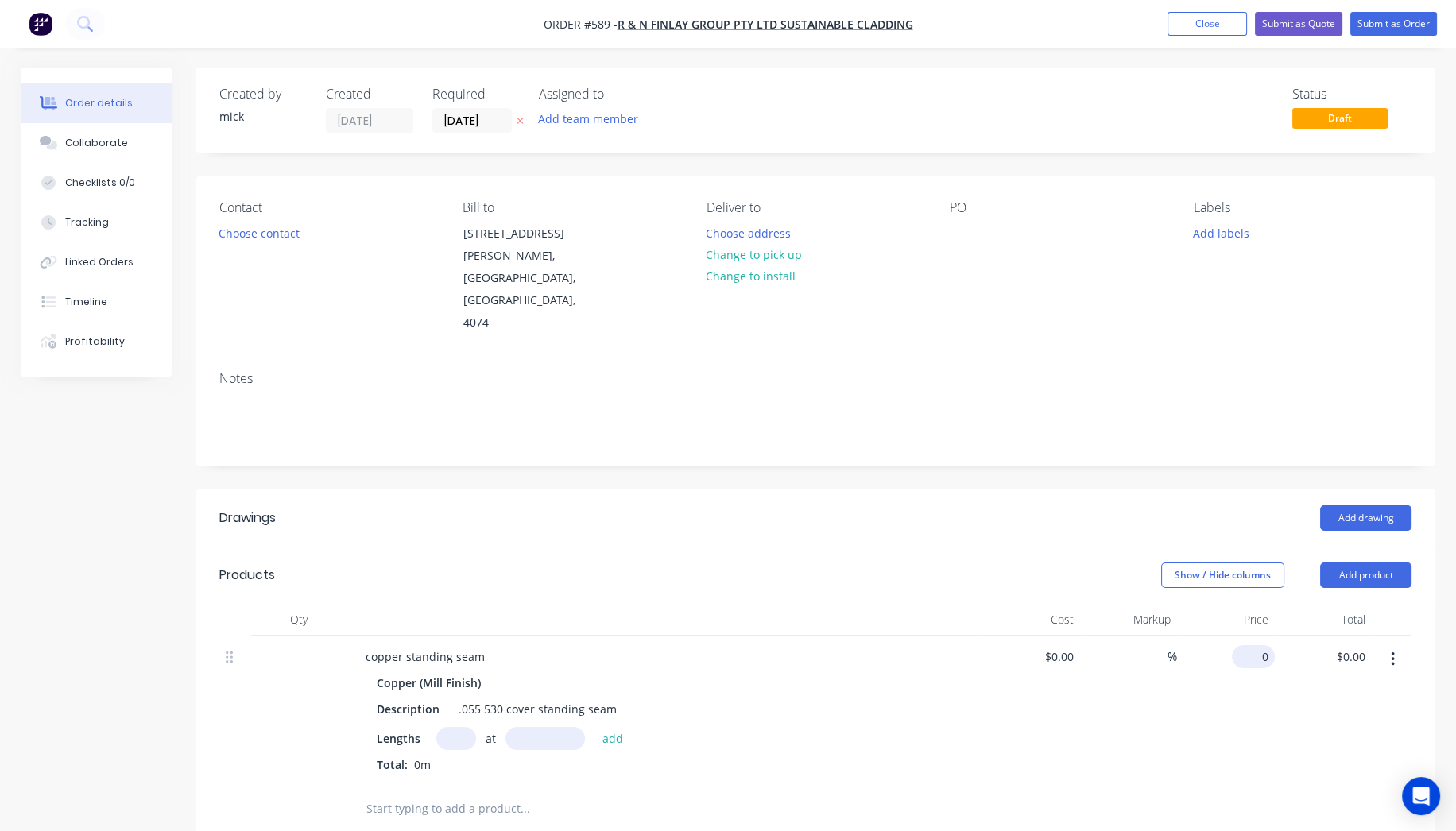
click at [1265, 645] on input "0" at bounding box center [1256, 656] width 37 height 23
type input "$111.61"
click at [1219, 684] on div "$111.61 $111.61" at bounding box center [1225, 709] width 98 height 148
click at [443, 727] on input "text" at bounding box center [456, 738] width 40 height 23
type input "10"
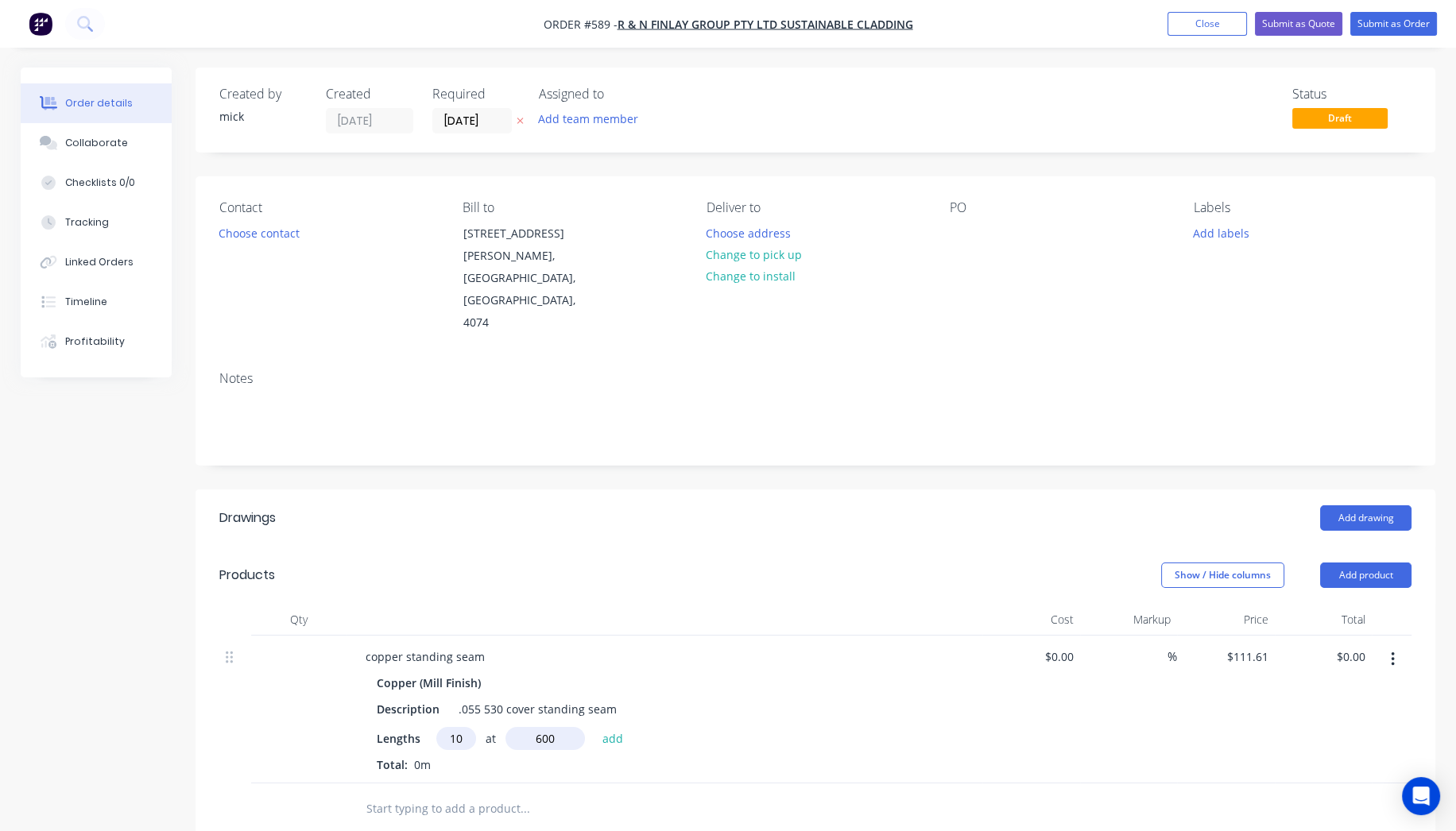
type input "600"
click at [595, 727] on button "add" at bounding box center [614, 737] width 37 height 21
type input "$669.66"
click at [597, 493] on header "Drawings Add drawing" at bounding box center [815, 517] width 1240 height 57
click at [969, 236] on div at bounding box center [962, 233] width 26 height 23
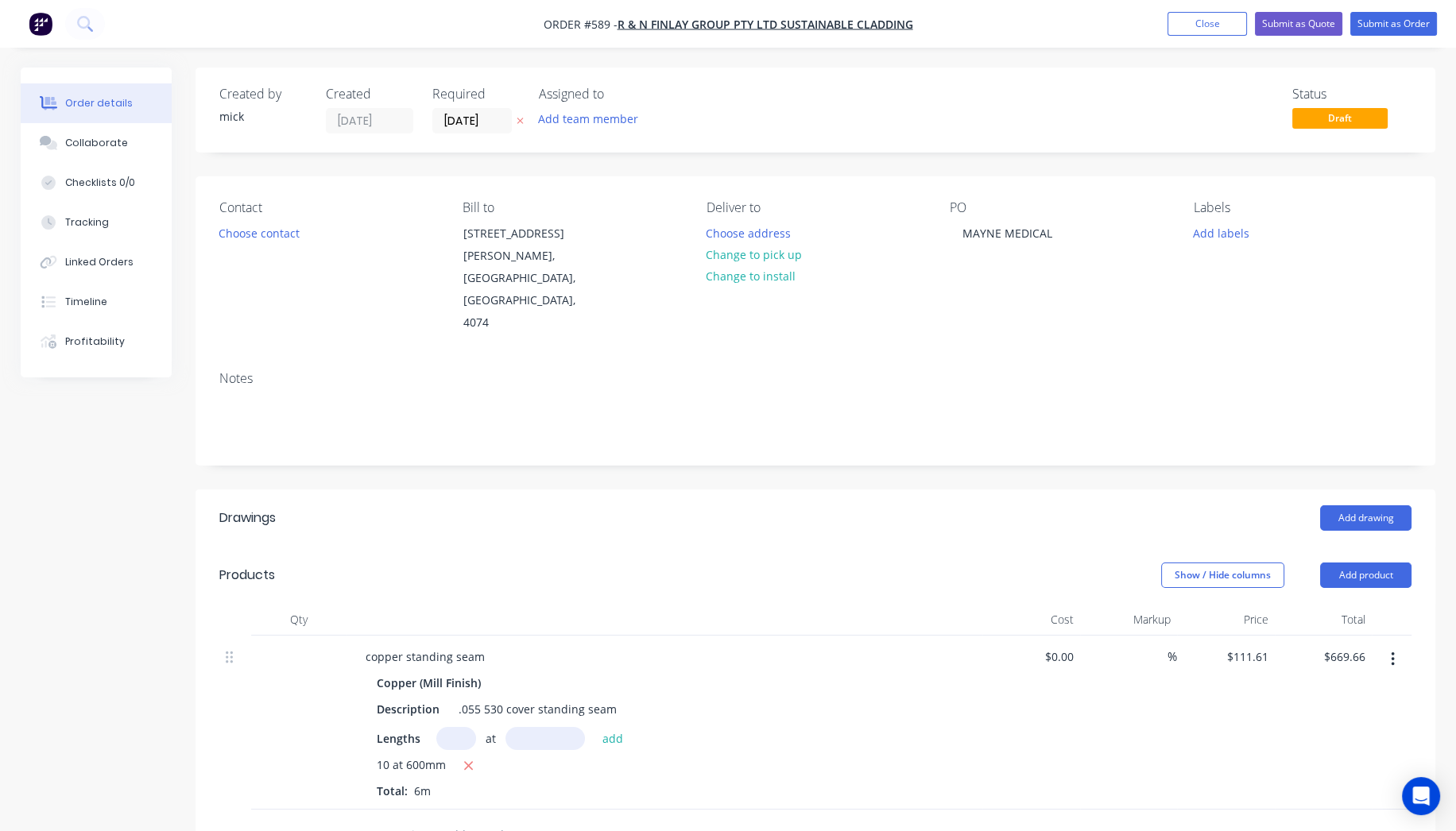
click at [1065, 358] on div "Notes" at bounding box center [815, 411] width 1240 height 106
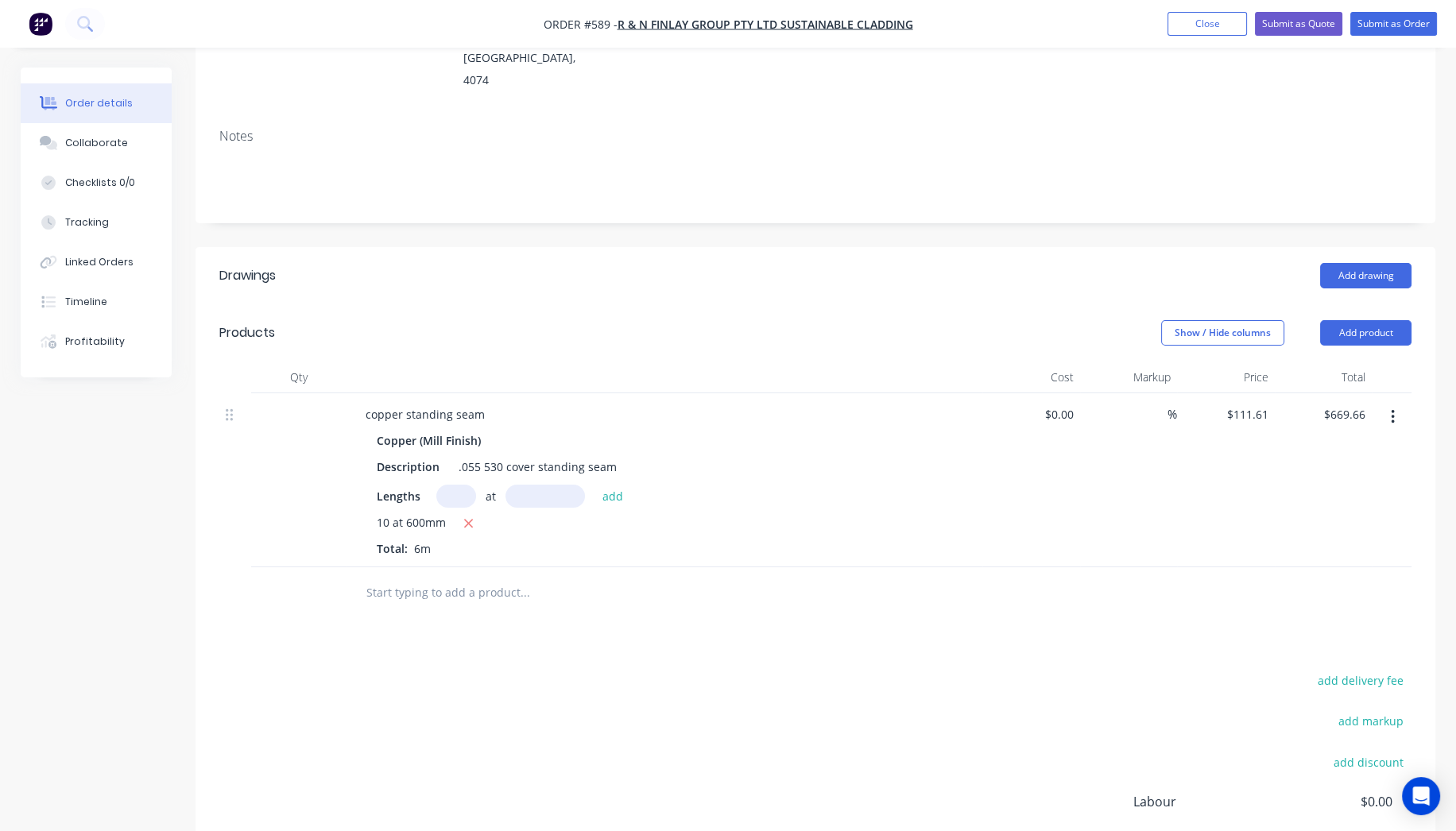
scroll to position [353, 0]
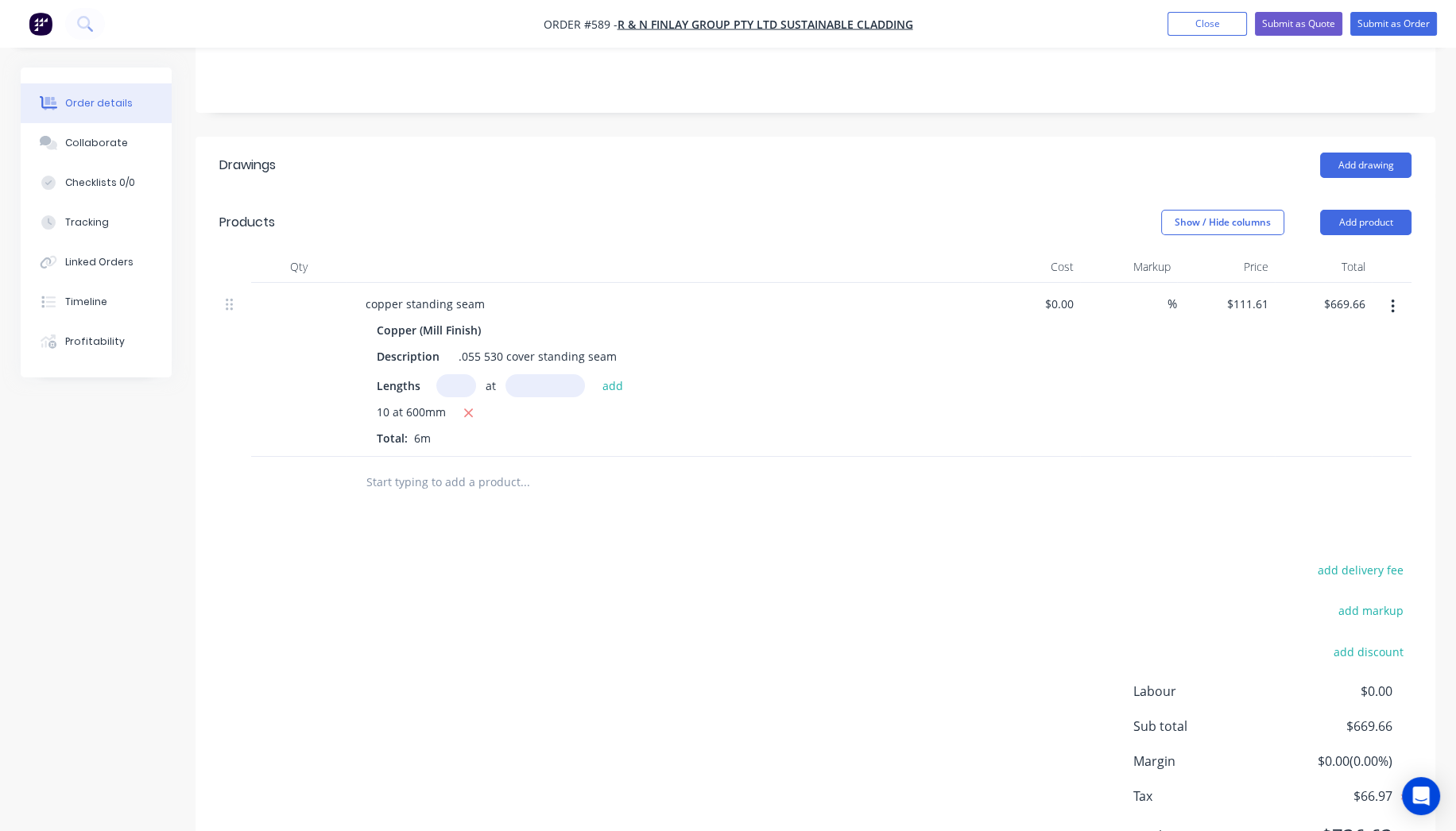
click at [480, 466] on input "text" at bounding box center [525, 481] width 318 height 31
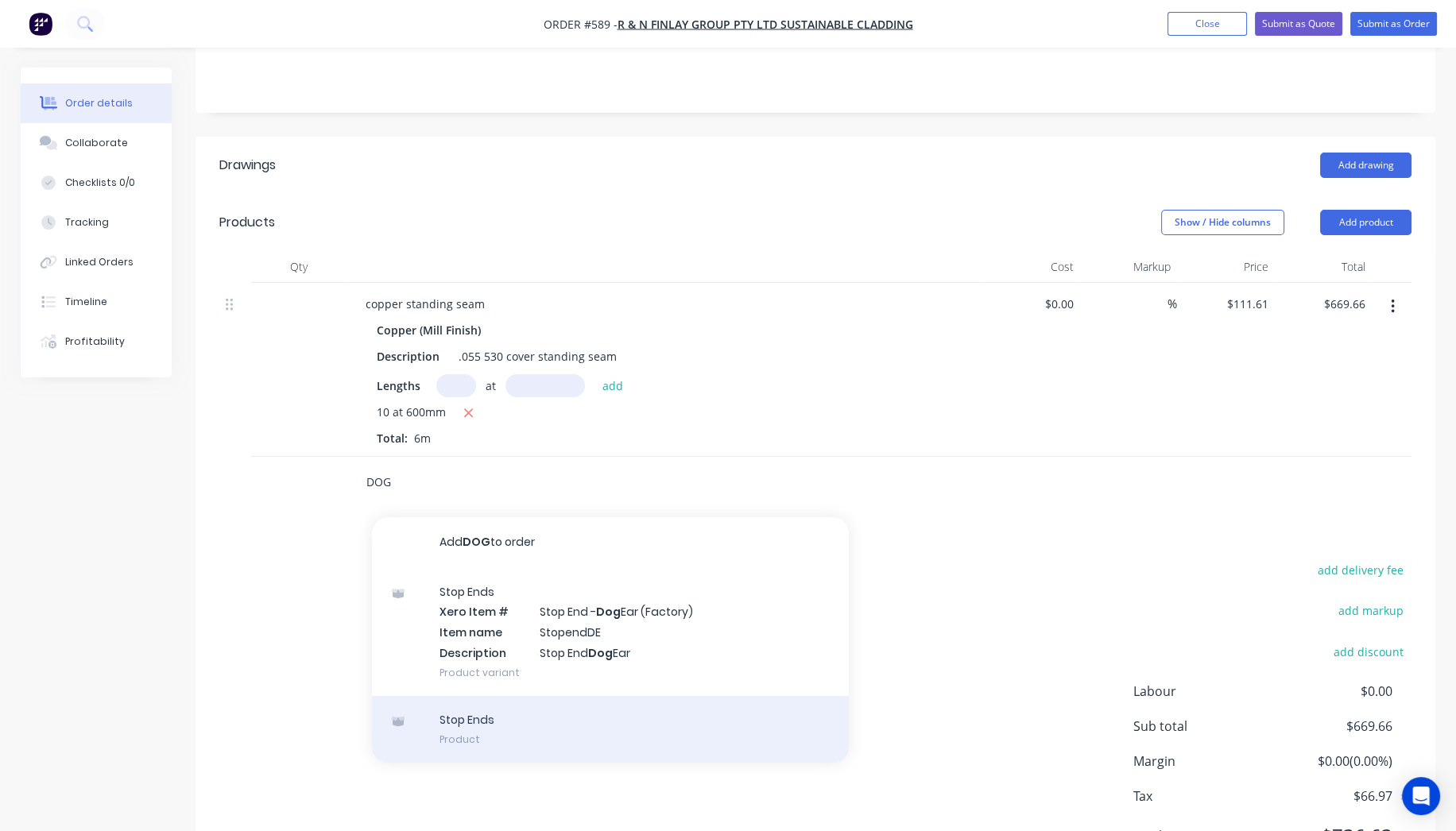
type input "DOG"
click at [488, 696] on div "Stop Ends Product" at bounding box center [610, 729] width 477 height 66
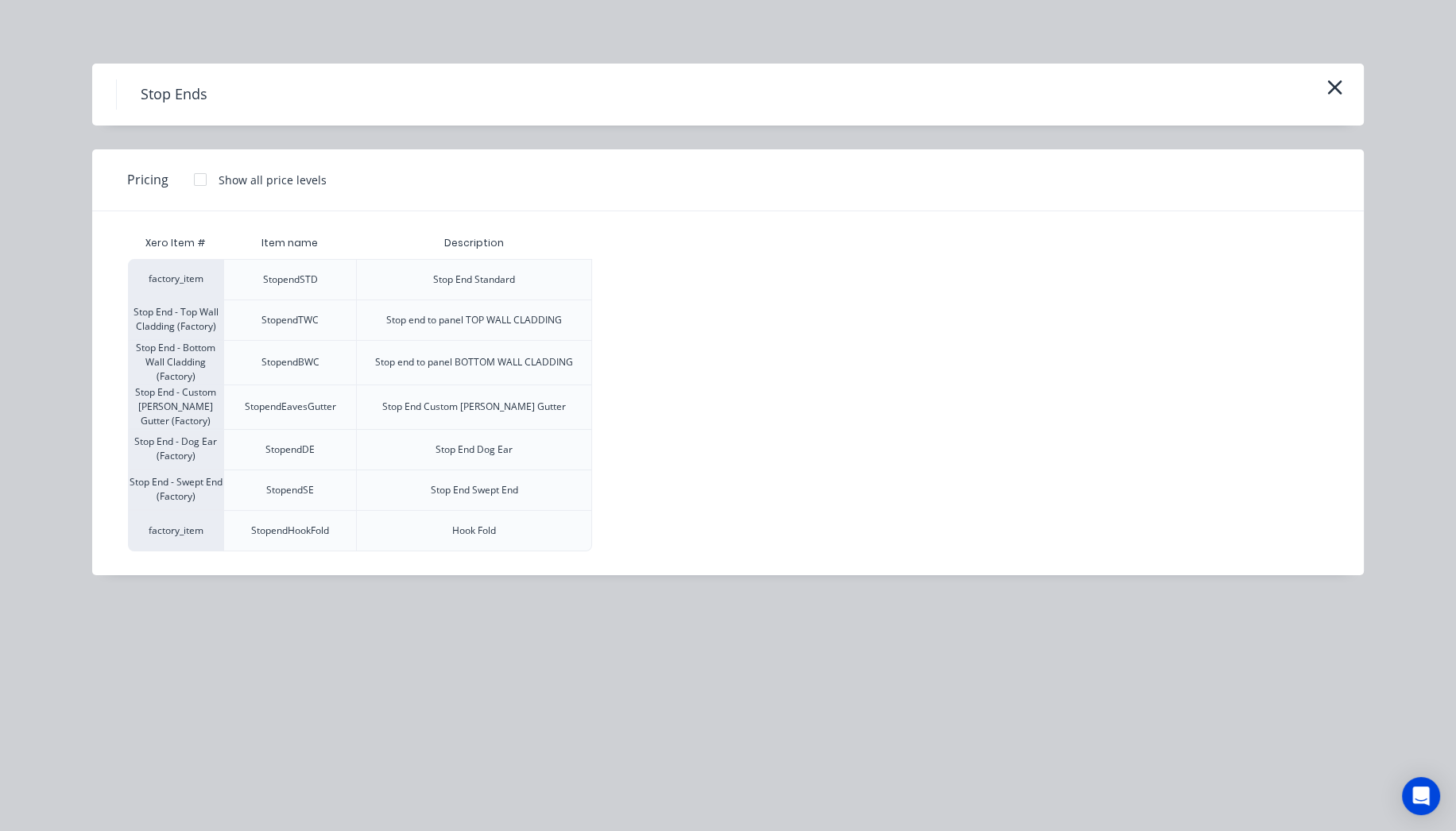
click at [207, 185] on div at bounding box center [200, 179] width 31 height 31
click at [648, 453] on div "$11.00" at bounding box center [636, 449] width 85 height 40
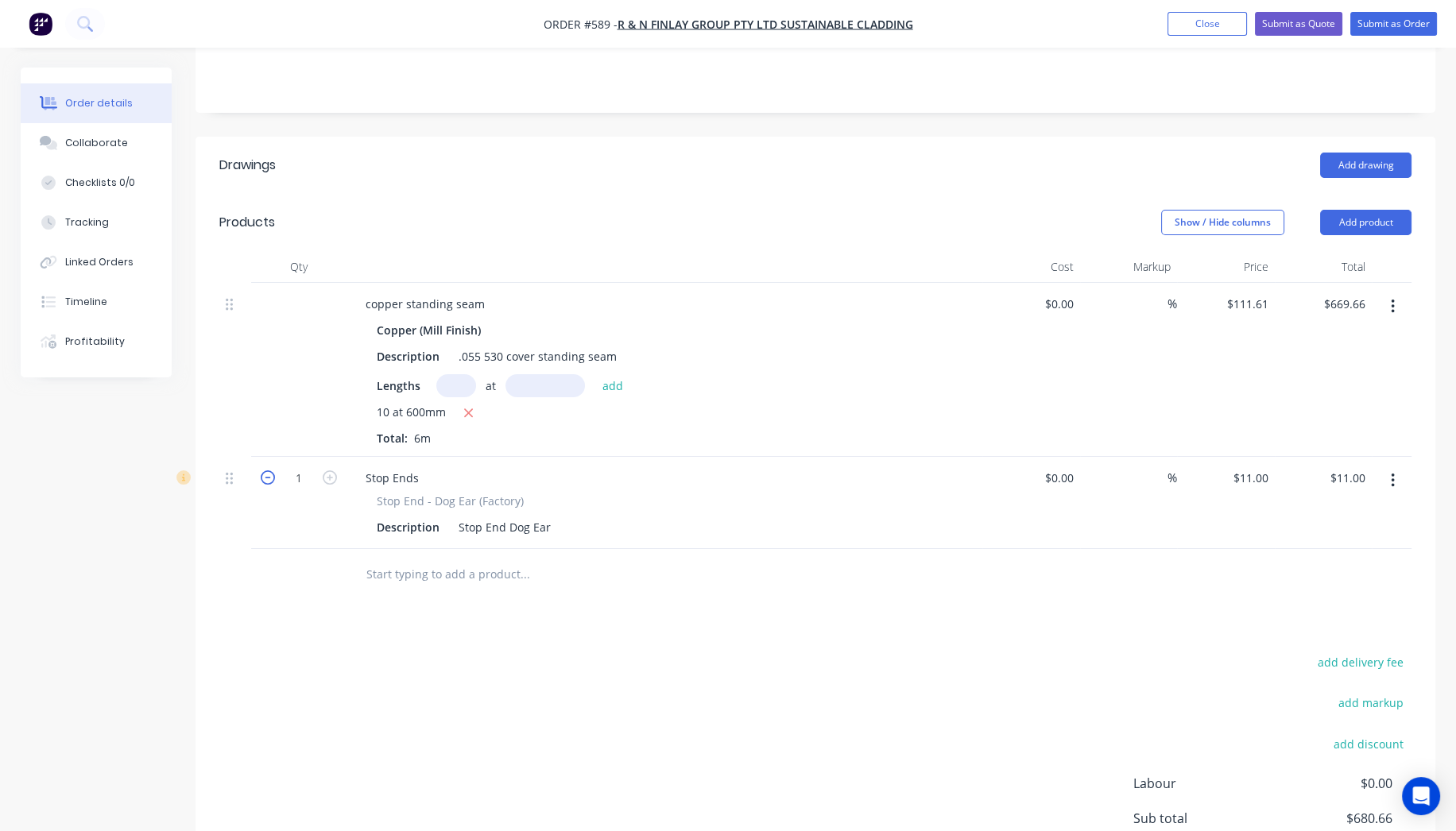
click at [260, 470] on icon "button" at bounding box center [267, 477] width 14 height 14
type input "0"
type input "$0.00"
click at [260, 470] on icon "button" at bounding box center [267, 477] width 14 height 14
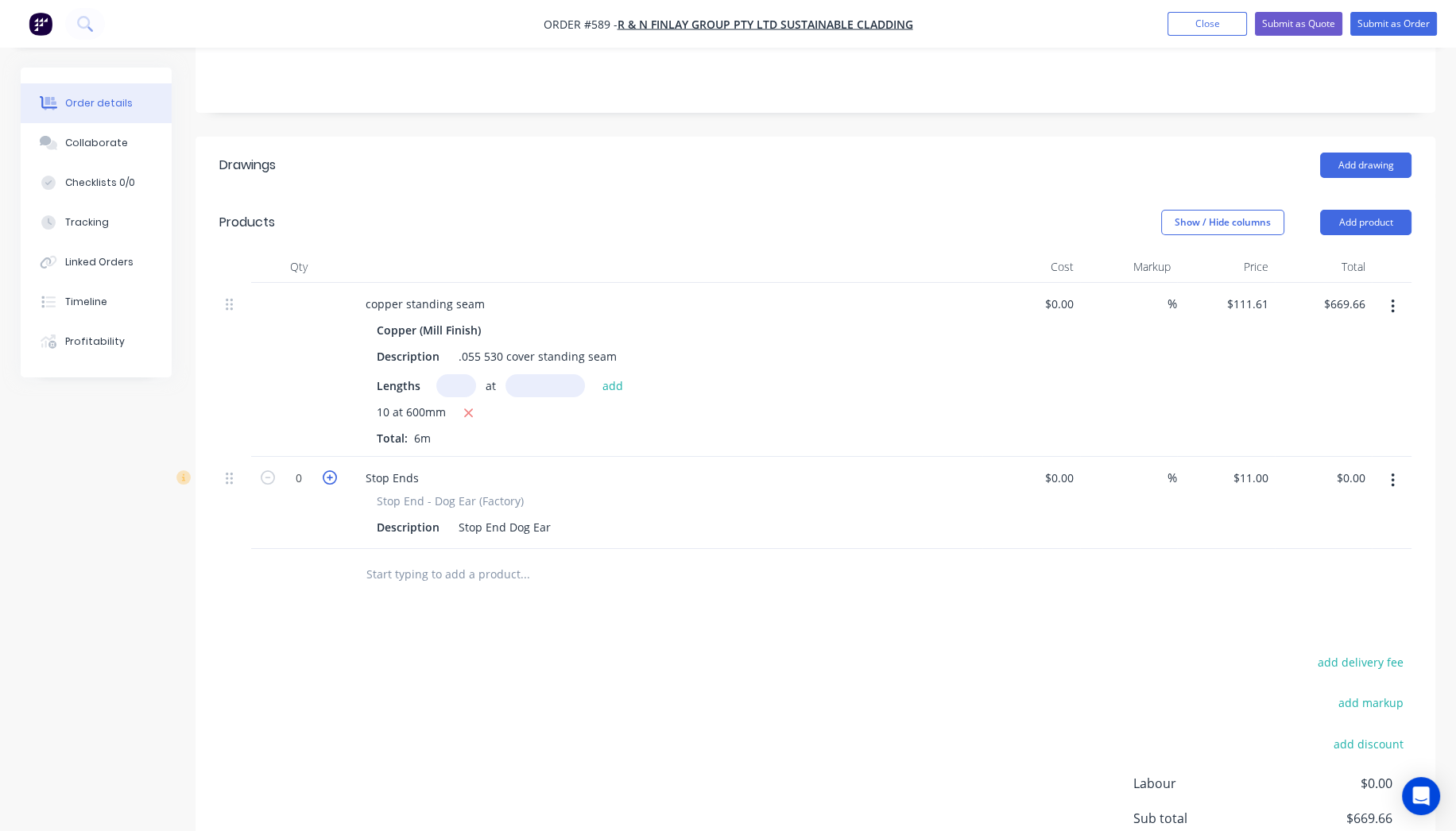
click at [331, 470] on icon "button" at bounding box center [329, 477] width 14 height 14
type input "1"
type input "$11.00"
click at [331, 470] on icon "button" at bounding box center [329, 477] width 14 height 14
type input "2"
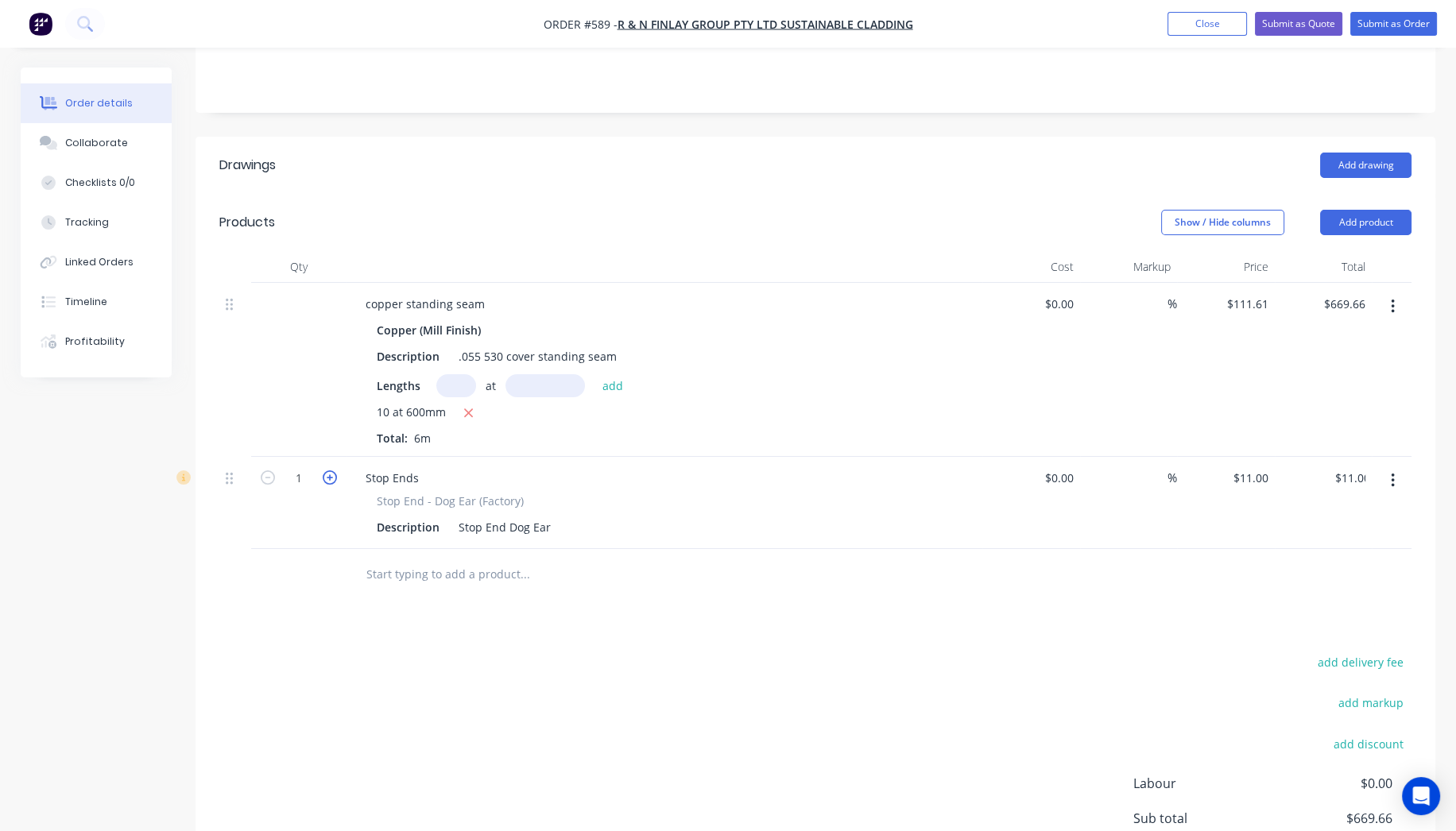
type input "$22.00"
click at [331, 470] on icon "button" at bounding box center [329, 477] width 14 height 14
type input "3"
type input "$33.00"
click at [331, 470] on icon "button" at bounding box center [329, 477] width 14 height 14
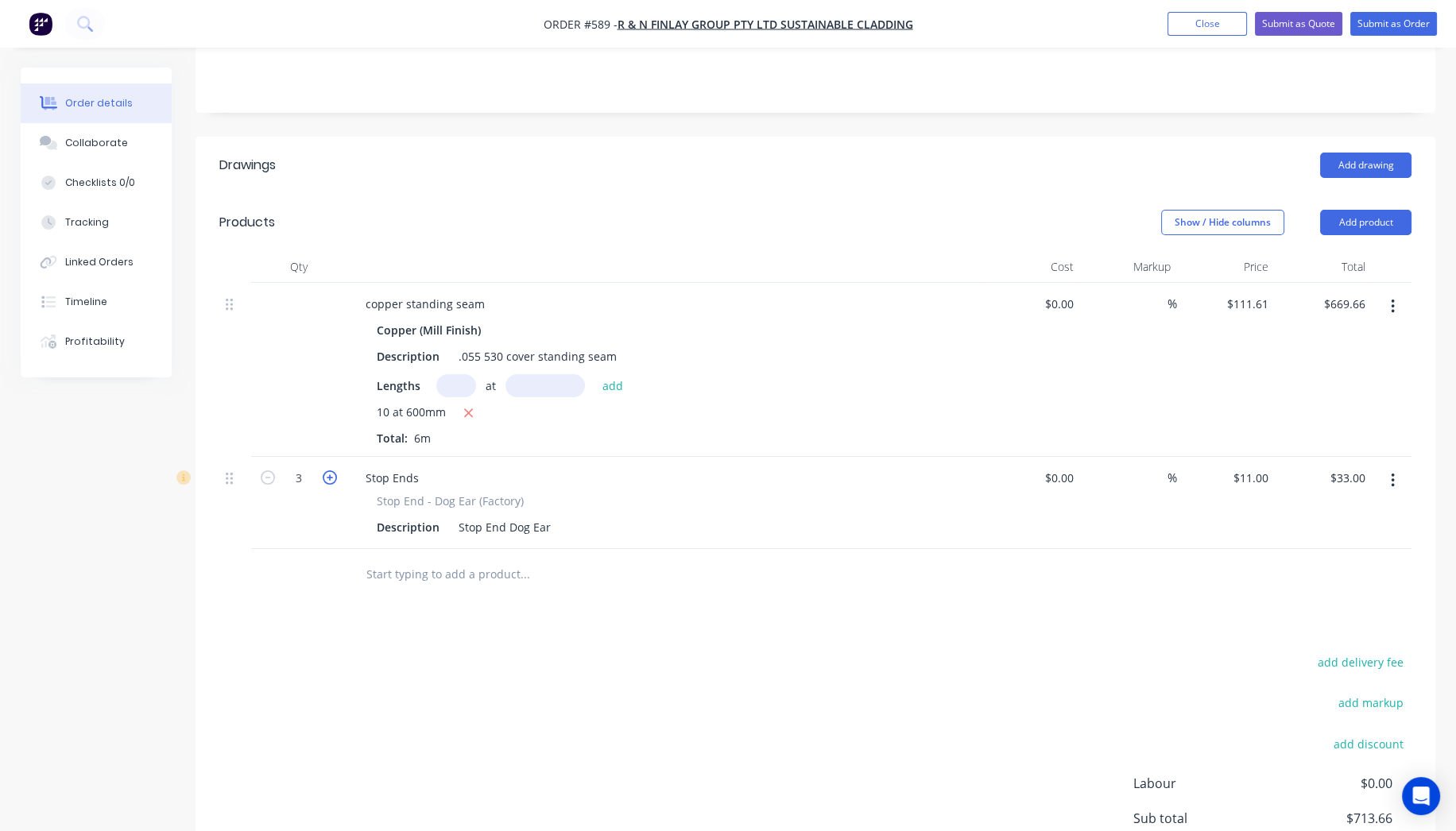
type input "4"
type input "$44.00"
click at [331, 470] on icon "button" at bounding box center [329, 477] width 14 height 14
type input "5"
type input "$55.00"
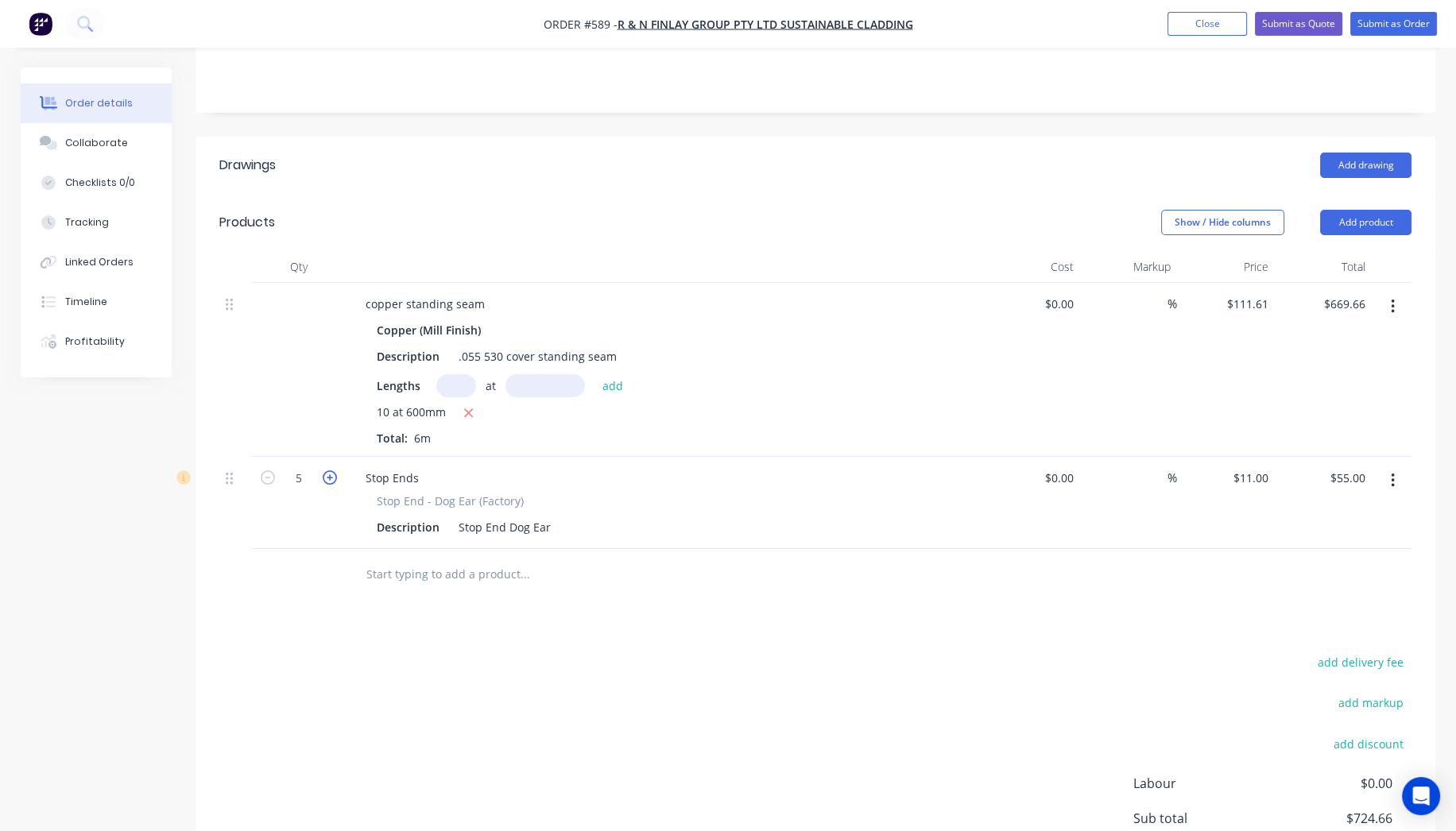
click at [331, 470] on icon "button" at bounding box center [329, 477] width 14 height 14
type input "6"
type input "$66.00"
click at [331, 470] on icon "button" at bounding box center [329, 477] width 14 height 14
type input "7"
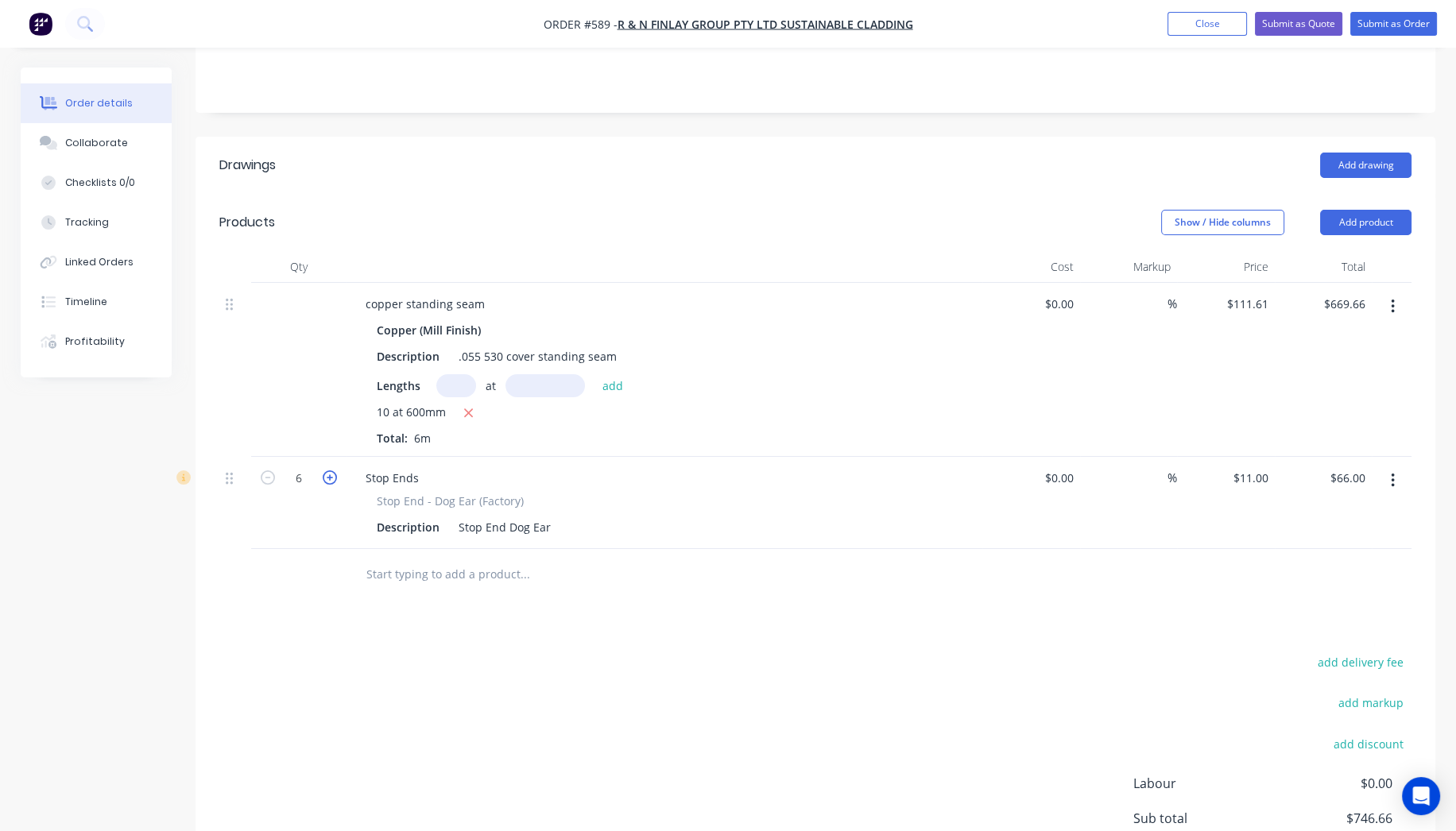
type input "$77.00"
click at [331, 470] on icon "button" at bounding box center [329, 477] width 14 height 14
type input "8"
type input "$88.00"
click at [331, 470] on icon "button" at bounding box center [329, 477] width 14 height 14
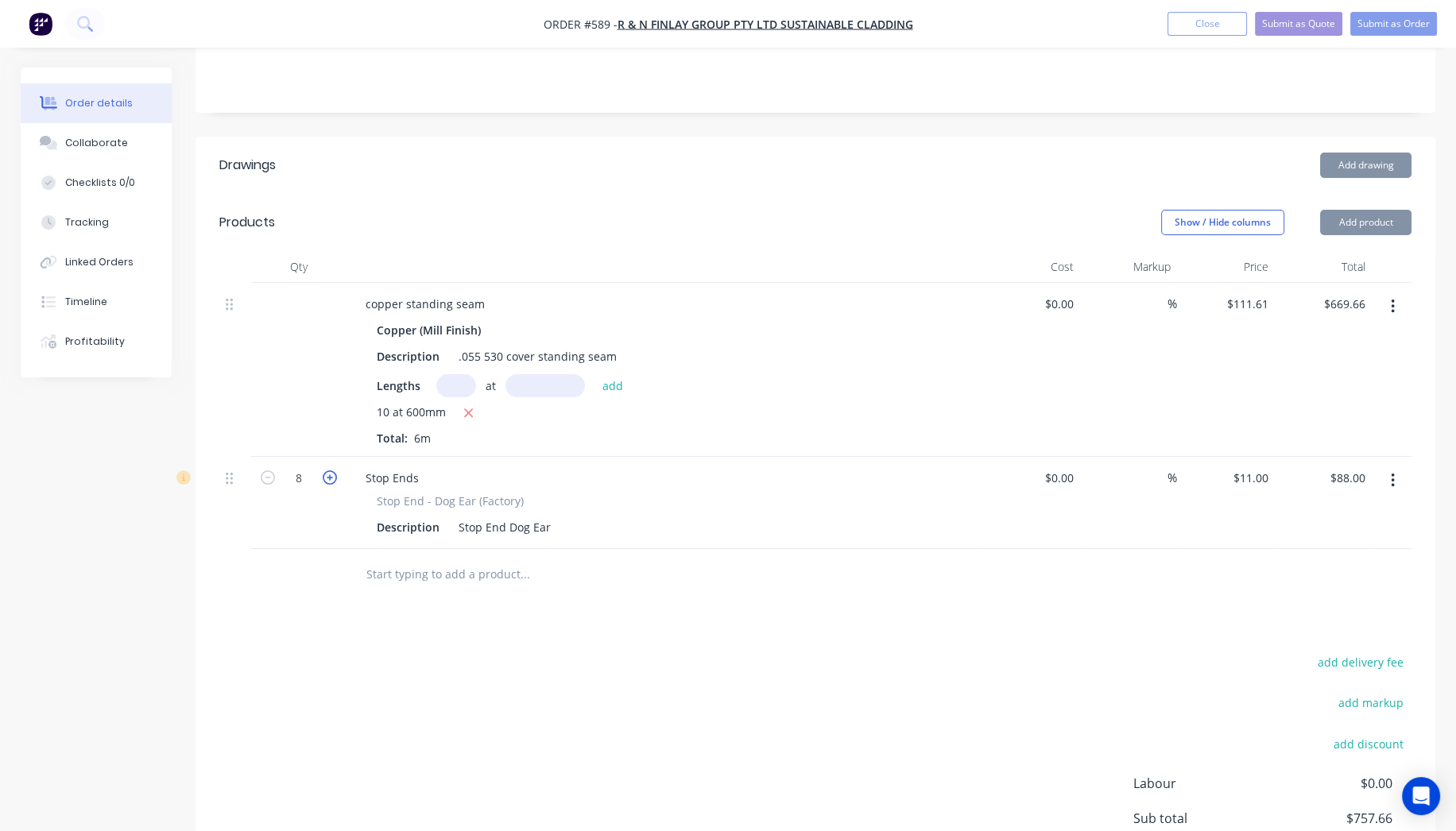
type input "9"
type input "$99.00"
click at [331, 470] on icon "button" at bounding box center [329, 477] width 14 height 14
type input "10"
type input "$110.00"
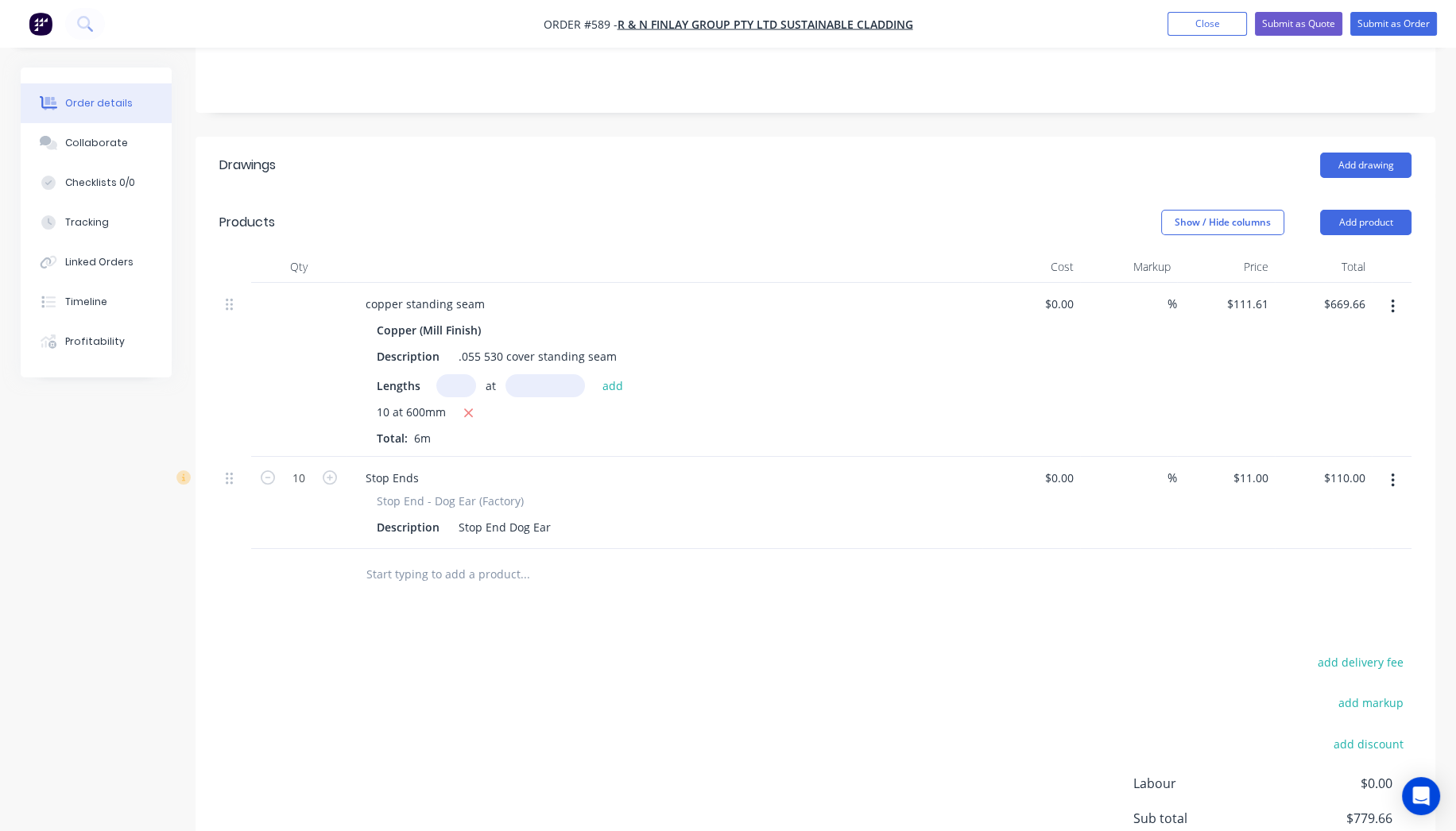
click at [465, 559] on input "text" at bounding box center [525, 574] width 318 height 31
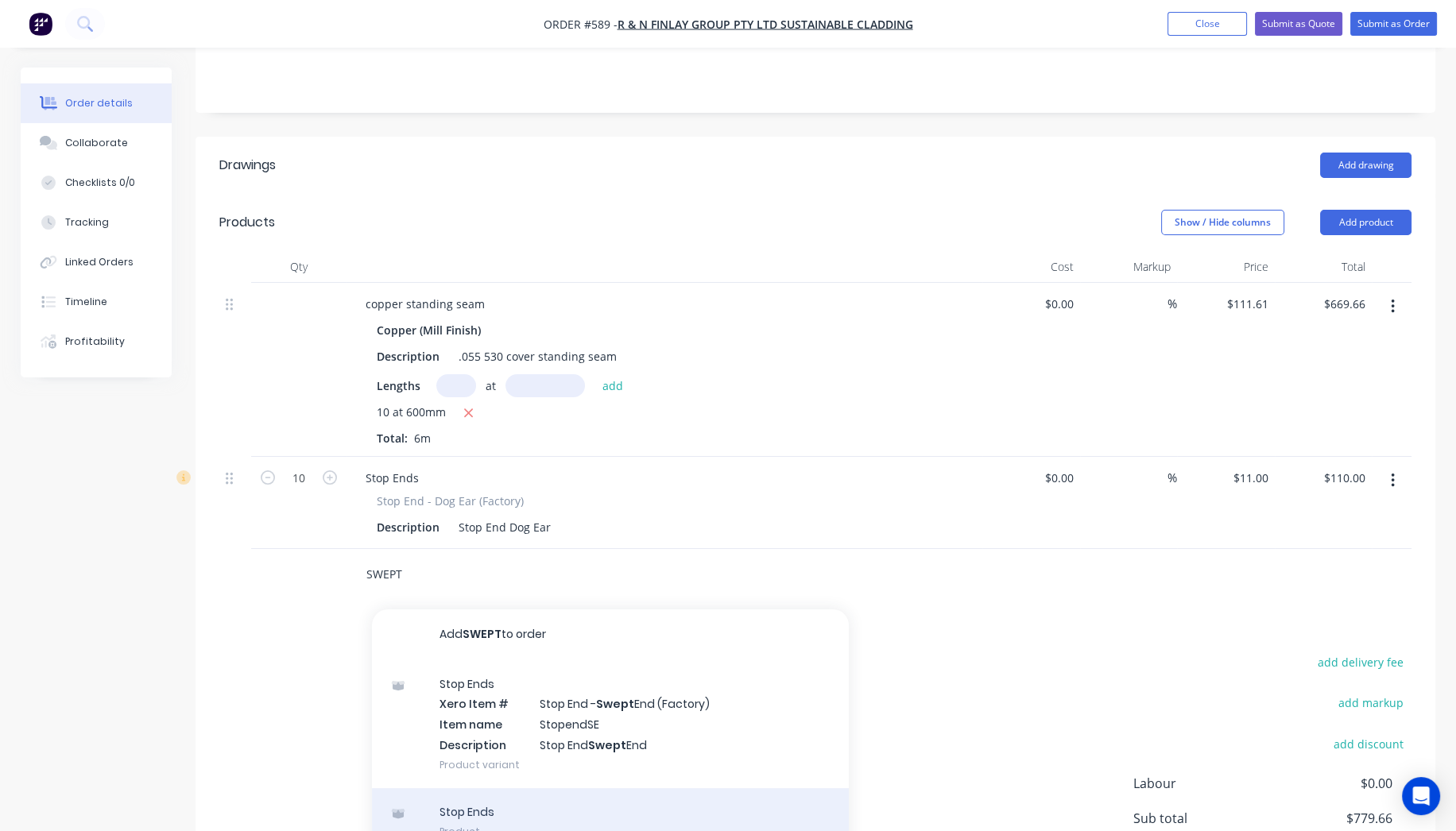
type input "SWEPT"
click at [509, 788] on div "Stop Ends Product" at bounding box center [610, 822] width 477 height 66
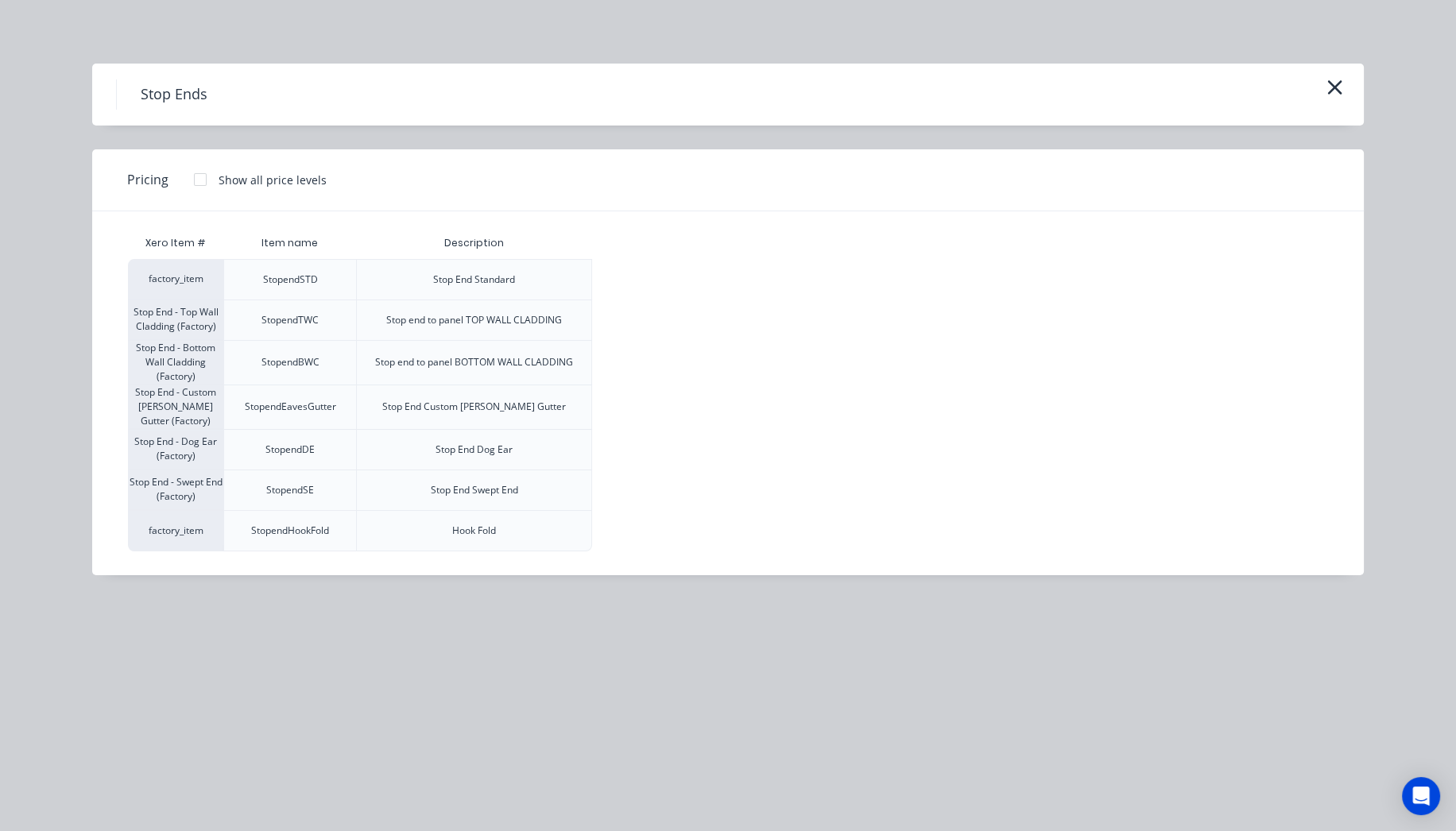
click at [197, 183] on div at bounding box center [200, 179] width 31 height 31
click at [653, 493] on div "$11.00" at bounding box center [636, 490] width 85 height 40
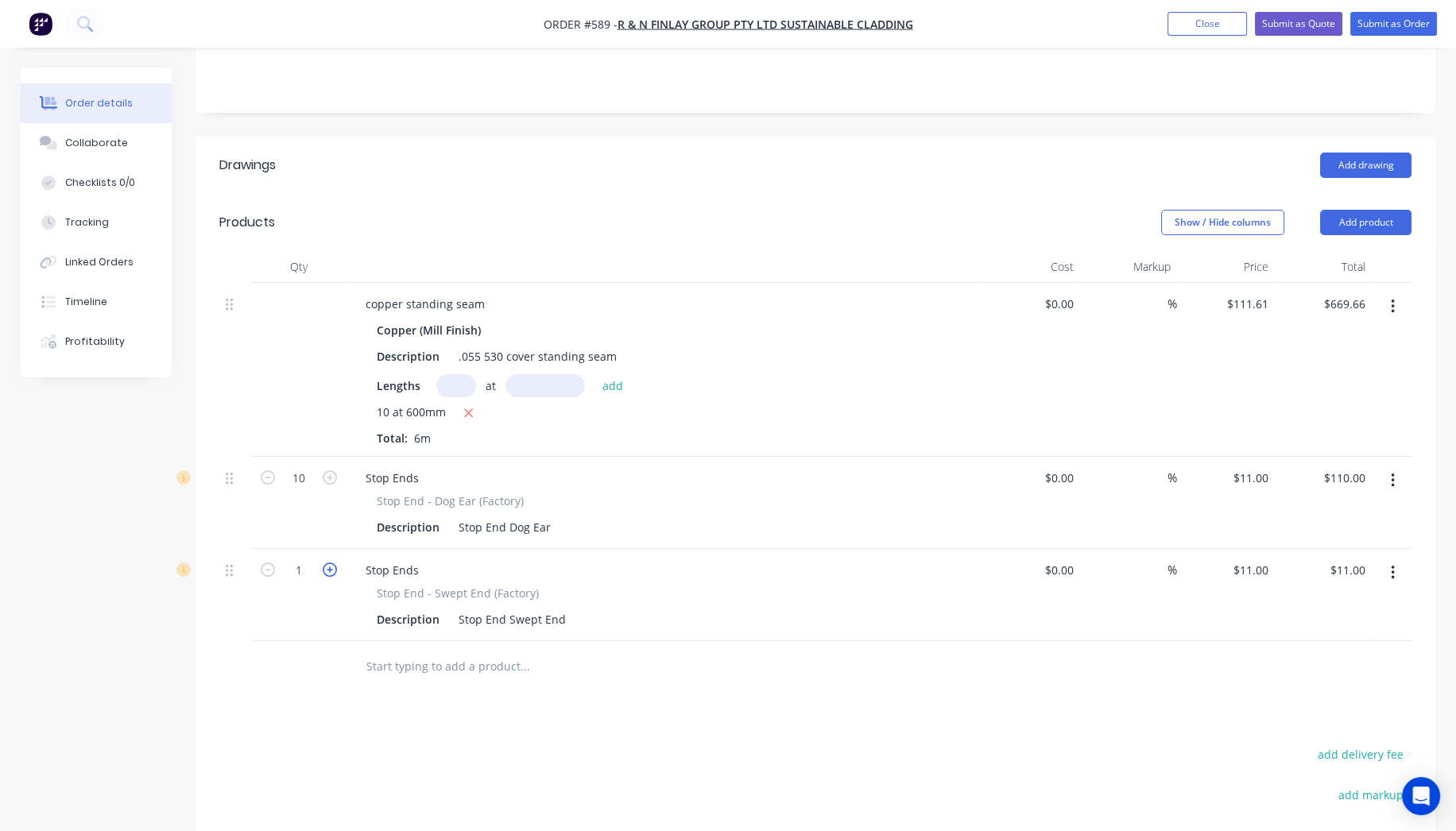
click at [334, 562] on icon "button" at bounding box center [329, 569] width 14 height 14
type input "2"
type input "$22.00"
click at [334, 562] on icon "button" at bounding box center [329, 569] width 14 height 14
type input "3"
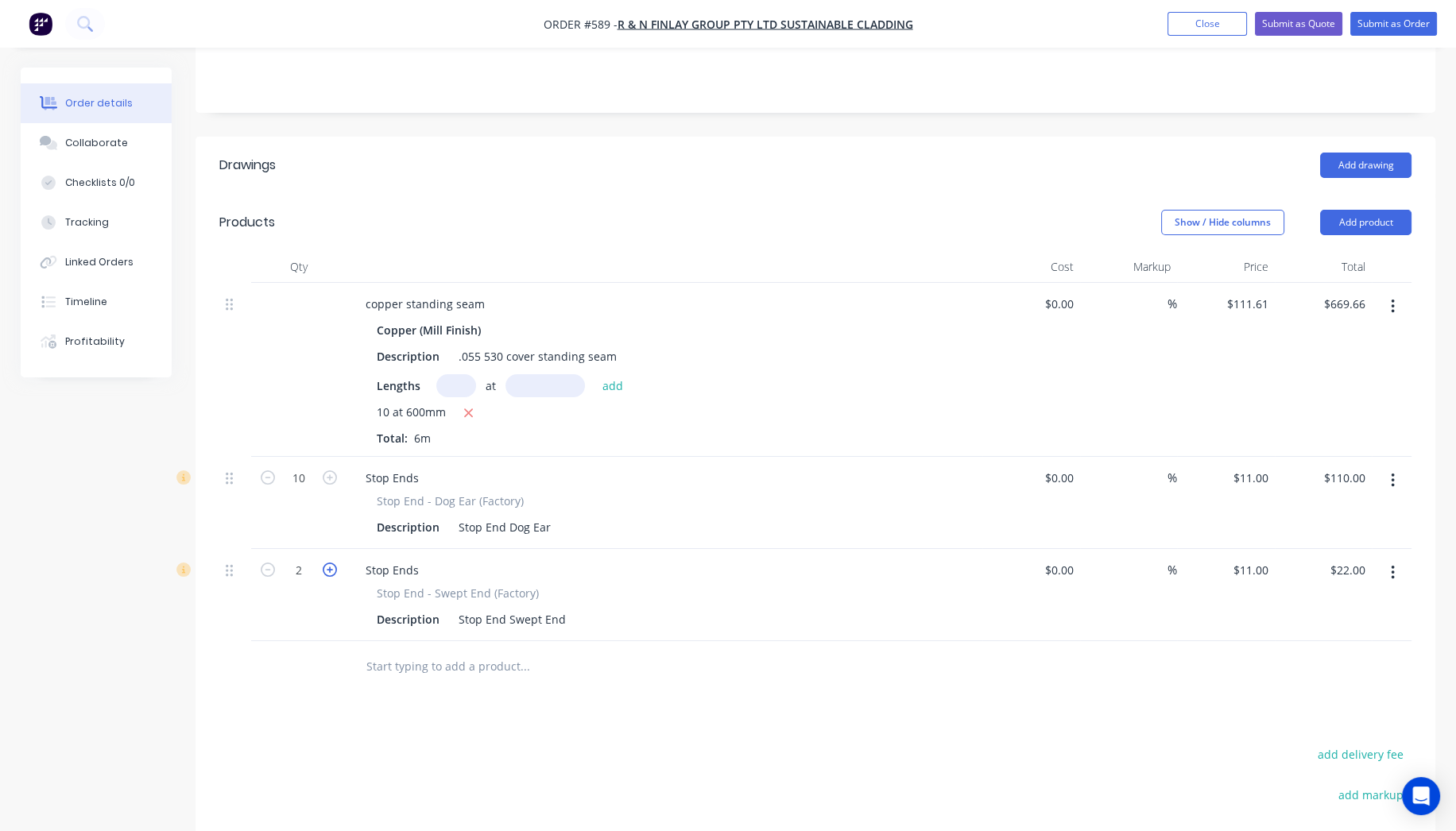
type input "$33.00"
click at [334, 562] on icon "button" at bounding box center [329, 569] width 14 height 14
type input "4"
type input "$44.00"
click at [334, 562] on icon "button" at bounding box center [329, 569] width 14 height 14
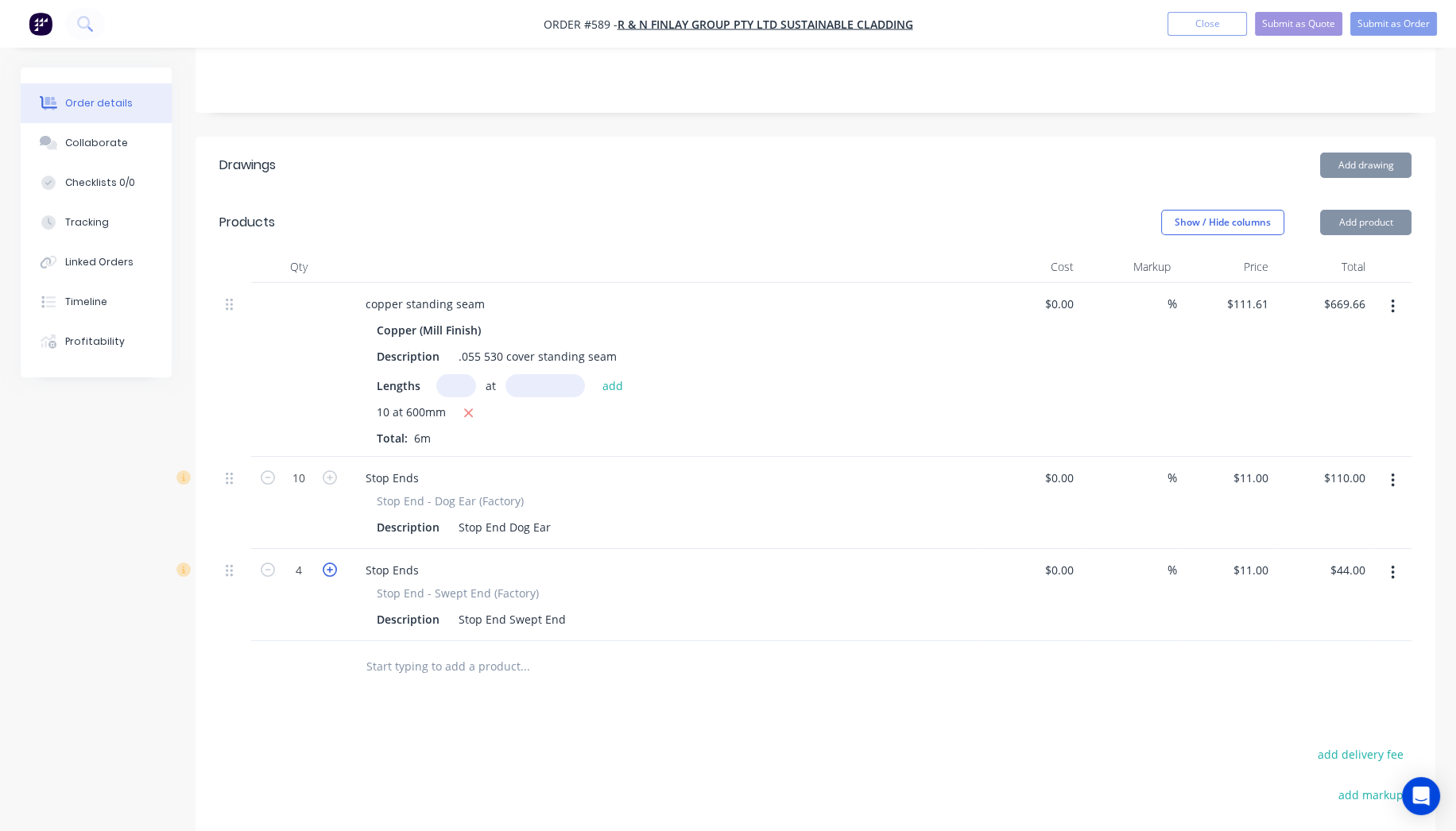
type input "5"
type input "$55.00"
click at [334, 562] on icon "button" at bounding box center [329, 569] width 14 height 14
type input "6"
type input "$66.00"
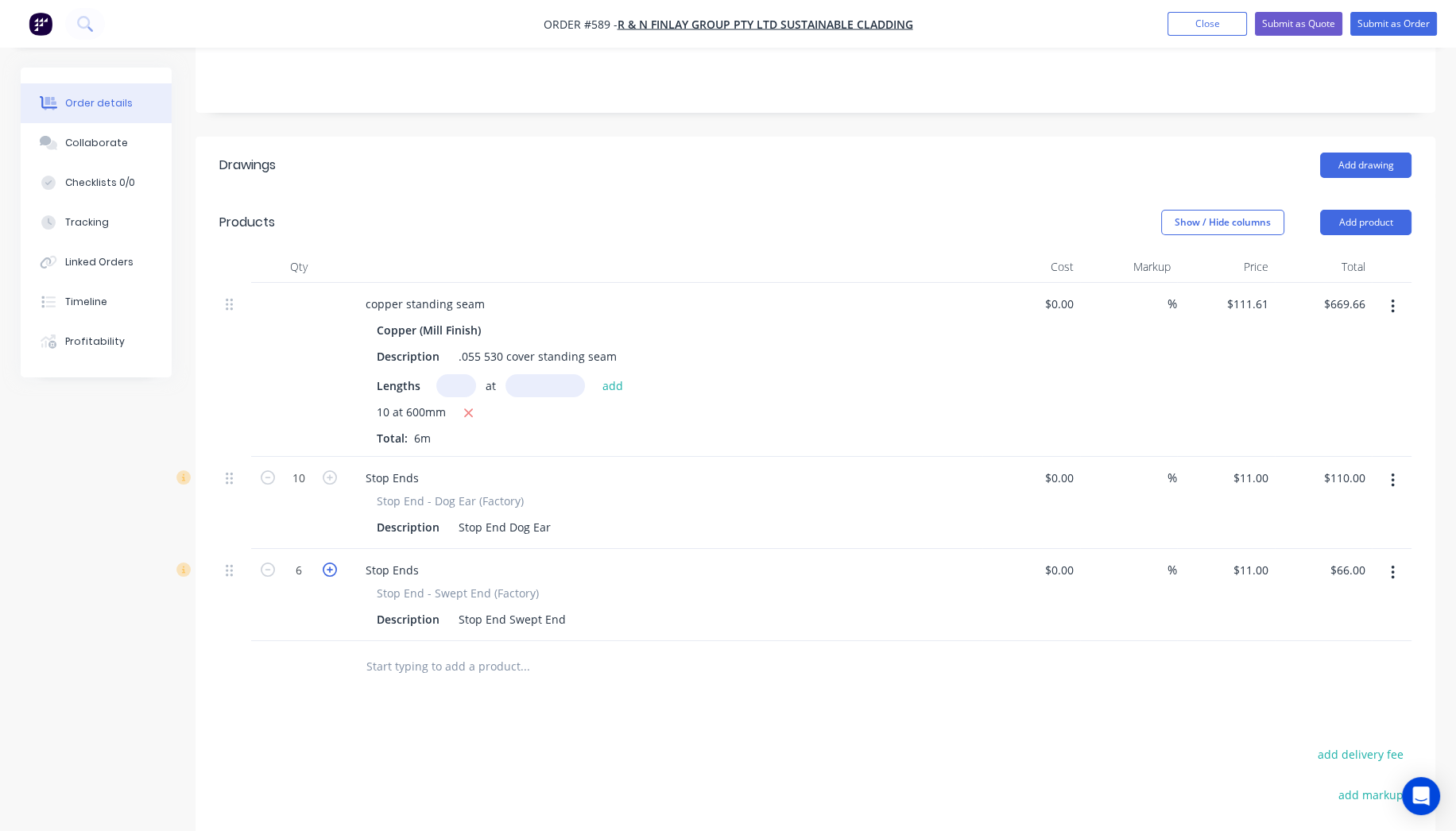
click at [334, 562] on icon "button" at bounding box center [329, 569] width 14 height 14
type input "7"
type input "$77.00"
click at [334, 562] on icon "button" at bounding box center [329, 569] width 14 height 14
type input "8"
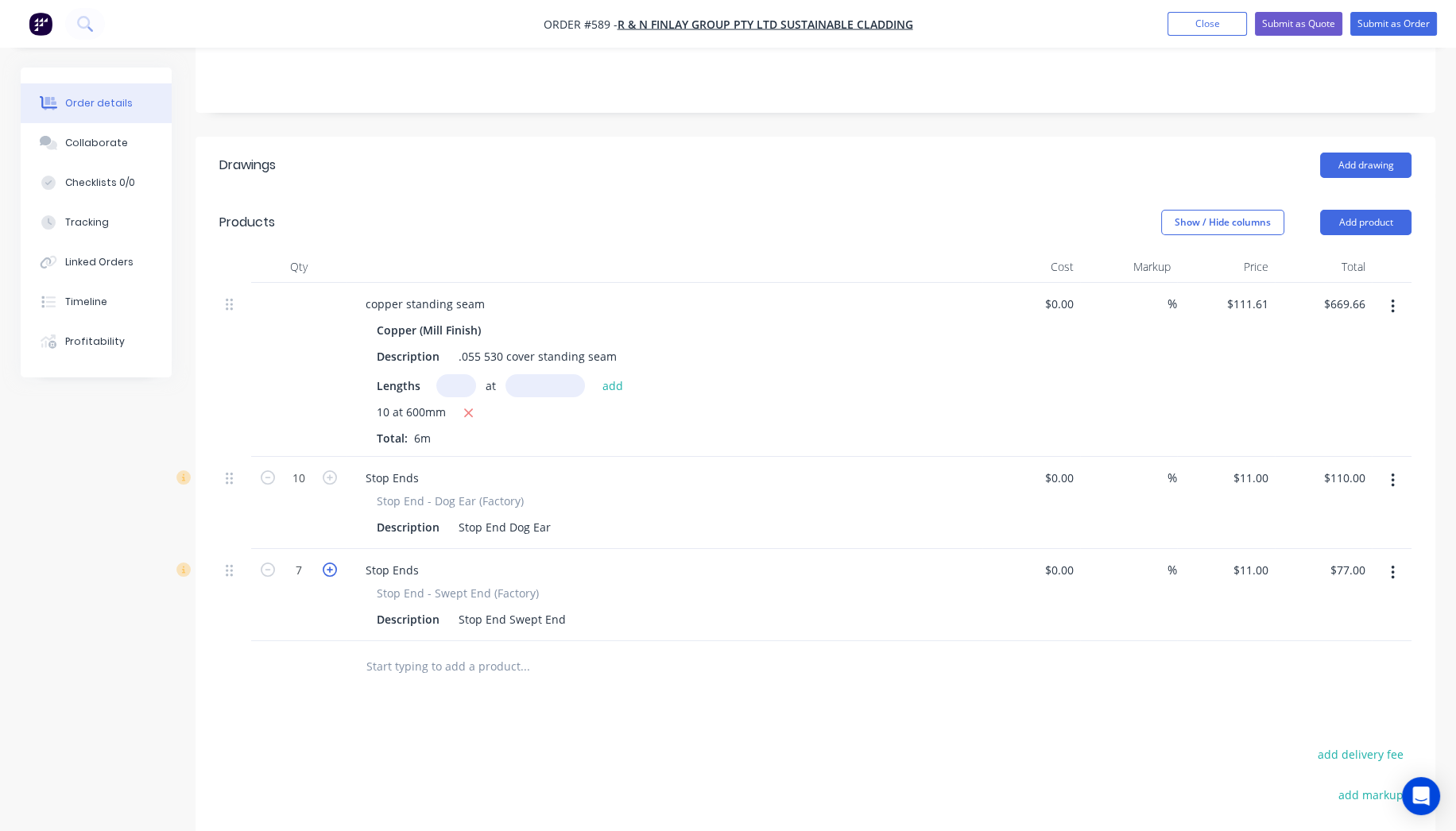
type input "$88.00"
click at [334, 562] on icon "button" at bounding box center [329, 569] width 14 height 14
type input "9"
type input "$99.00"
click at [334, 562] on icon "button" at bounding box center [329, 569] width 14 height 14
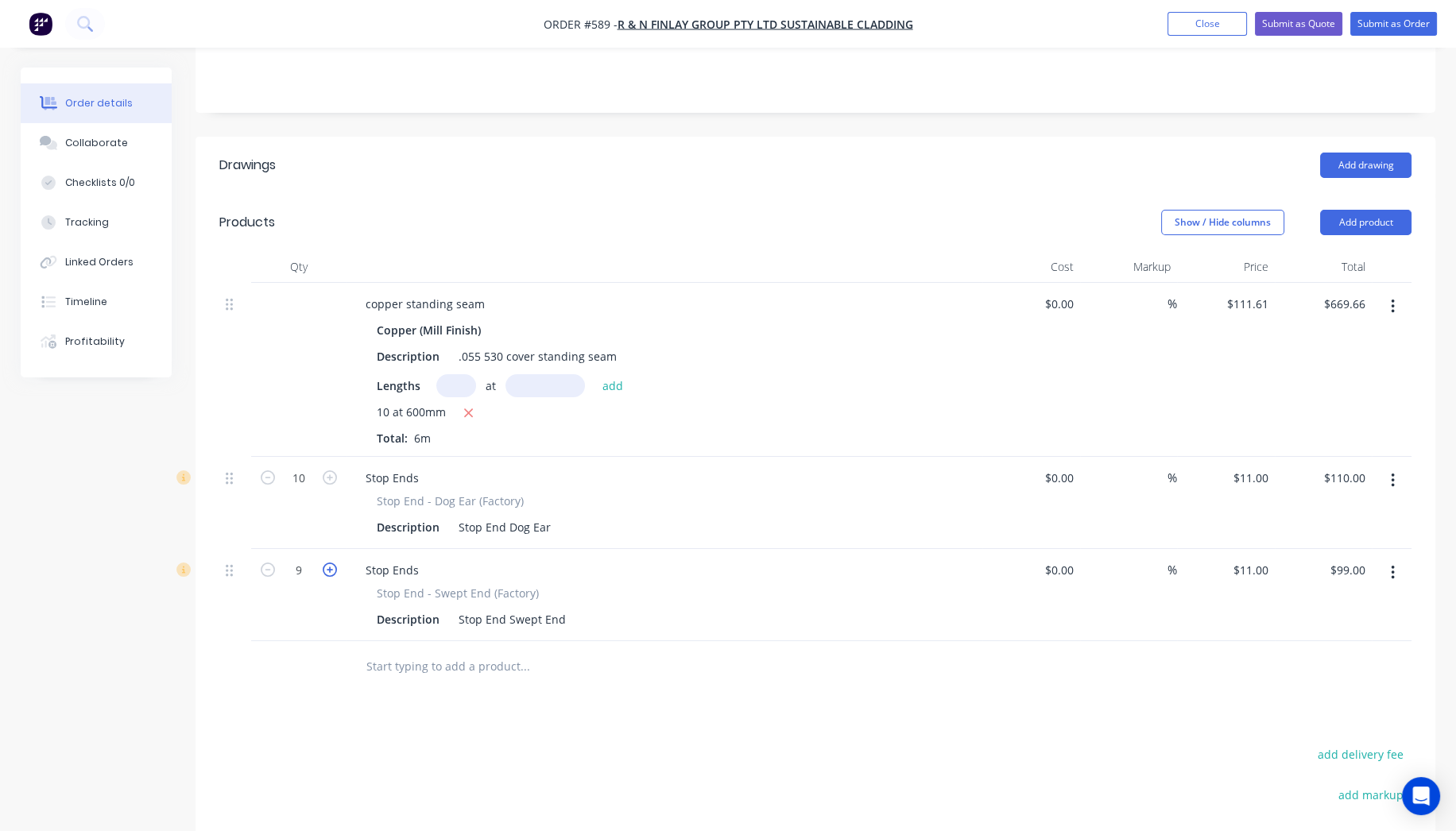
type input "10"
type input "$110.00"
click at [1367, 152] on button "Add drawing" at bounding box center [1366, 165] width 91 height 26
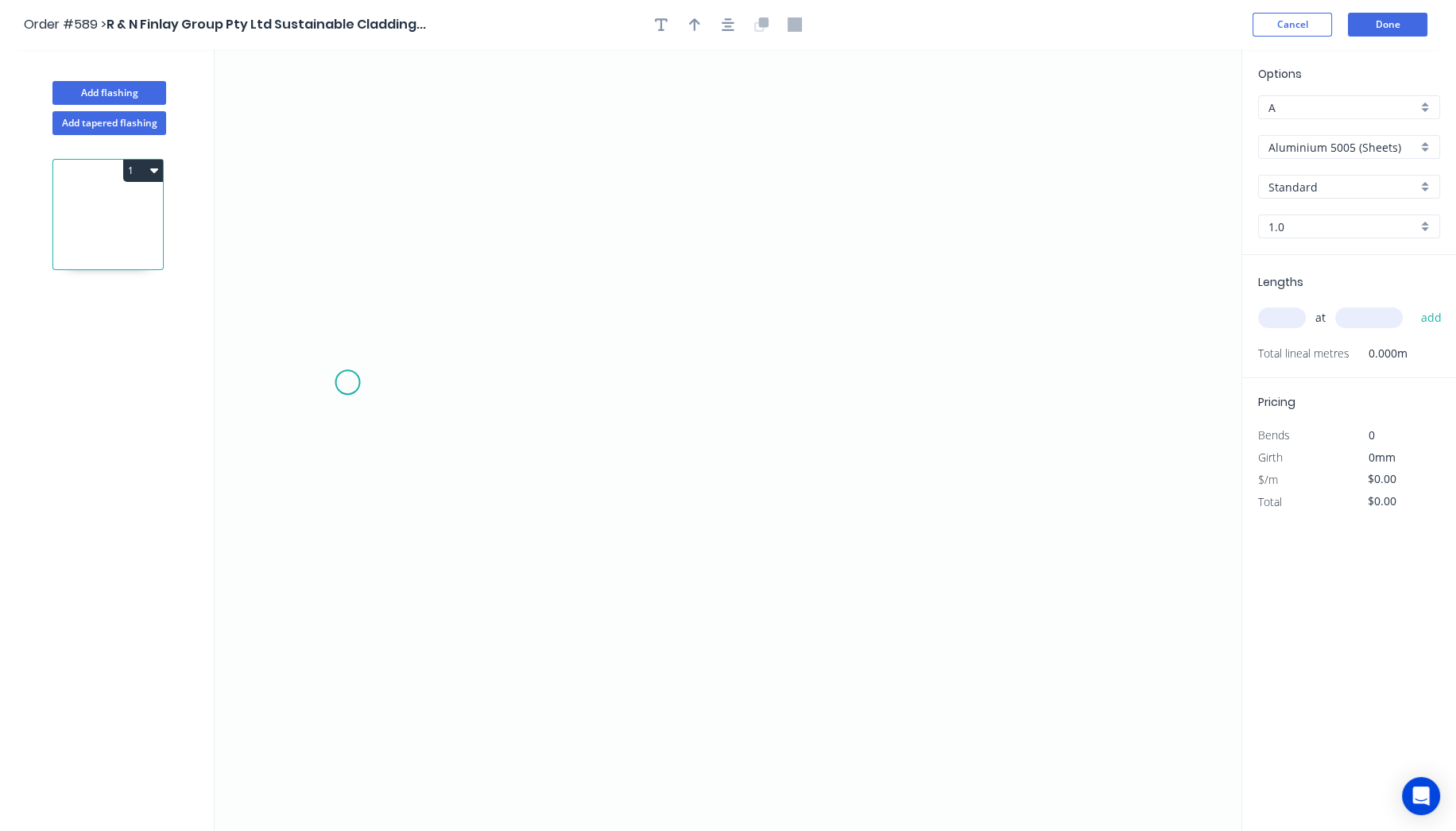
click at [347, 382] on icon "0" at bounding box center [728, 440] width 1027 height 782
click at [345, 299] on icon "0" at bounding box center [728, 440] width 1027 height 782
click at [462, 303] on icon "0 ?" at bounding box center [728, 440] width 1027 height 782
click at [483, 538] on icon "0 ? ?" at bounding box center [728, 440] width 1027 height 782
drag, startPoint x: 483, startPoint y: 538, endPoint x: 473, endPoint y: 544, distance: 11.7
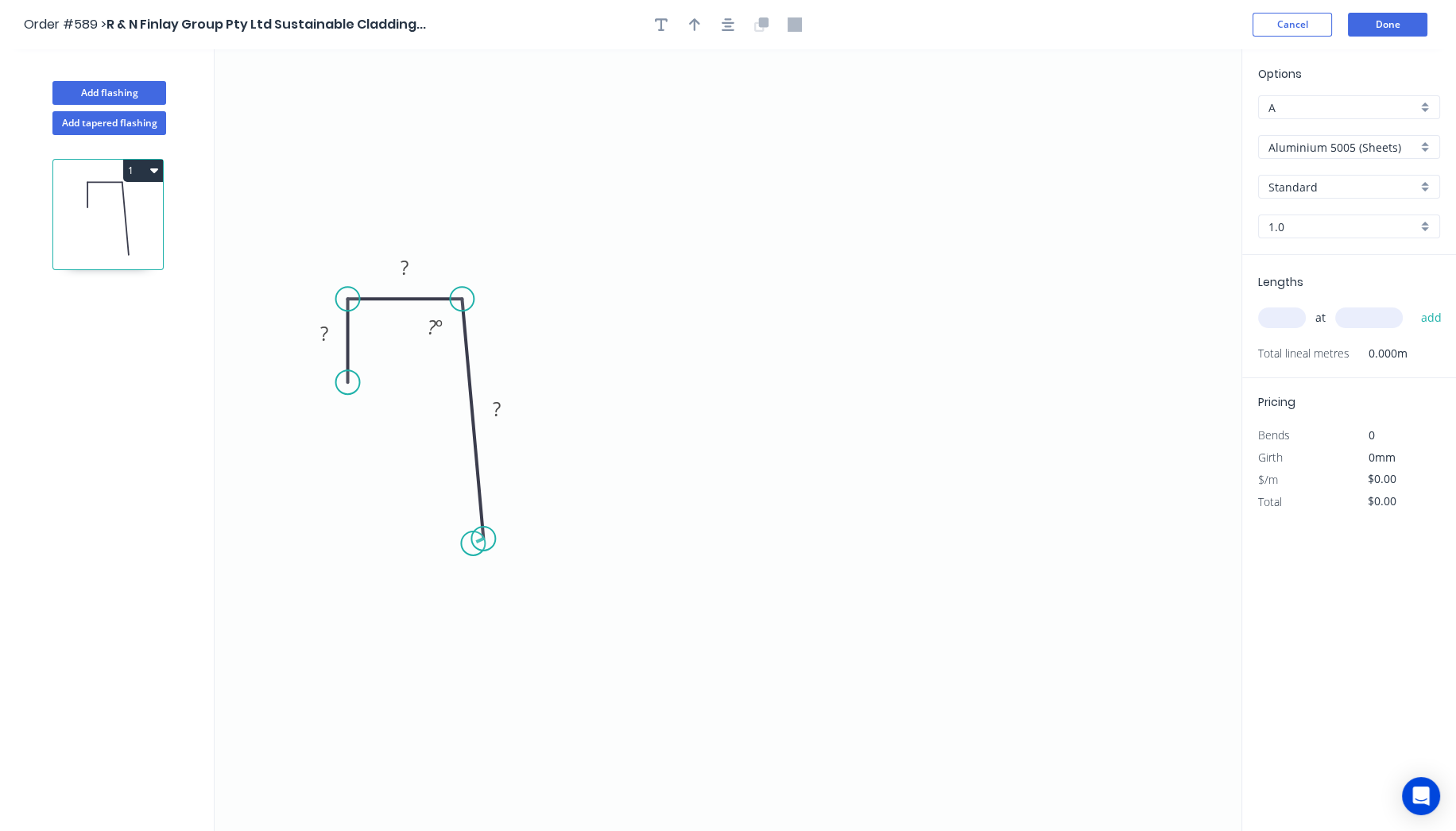
click at [473, 544] on circle at bounding box center [483, 538] width 24 height 24
click at [484, 537] on circle at bounding box center [483, 538] width 24 height 24
drag, startPoint x: 487, startPoint y: 538, endPoint x: 465, endPoint y: 542, distance: 22.4
click at [465, 542] on circle at bounding box center [462, 542] width 24 height 24
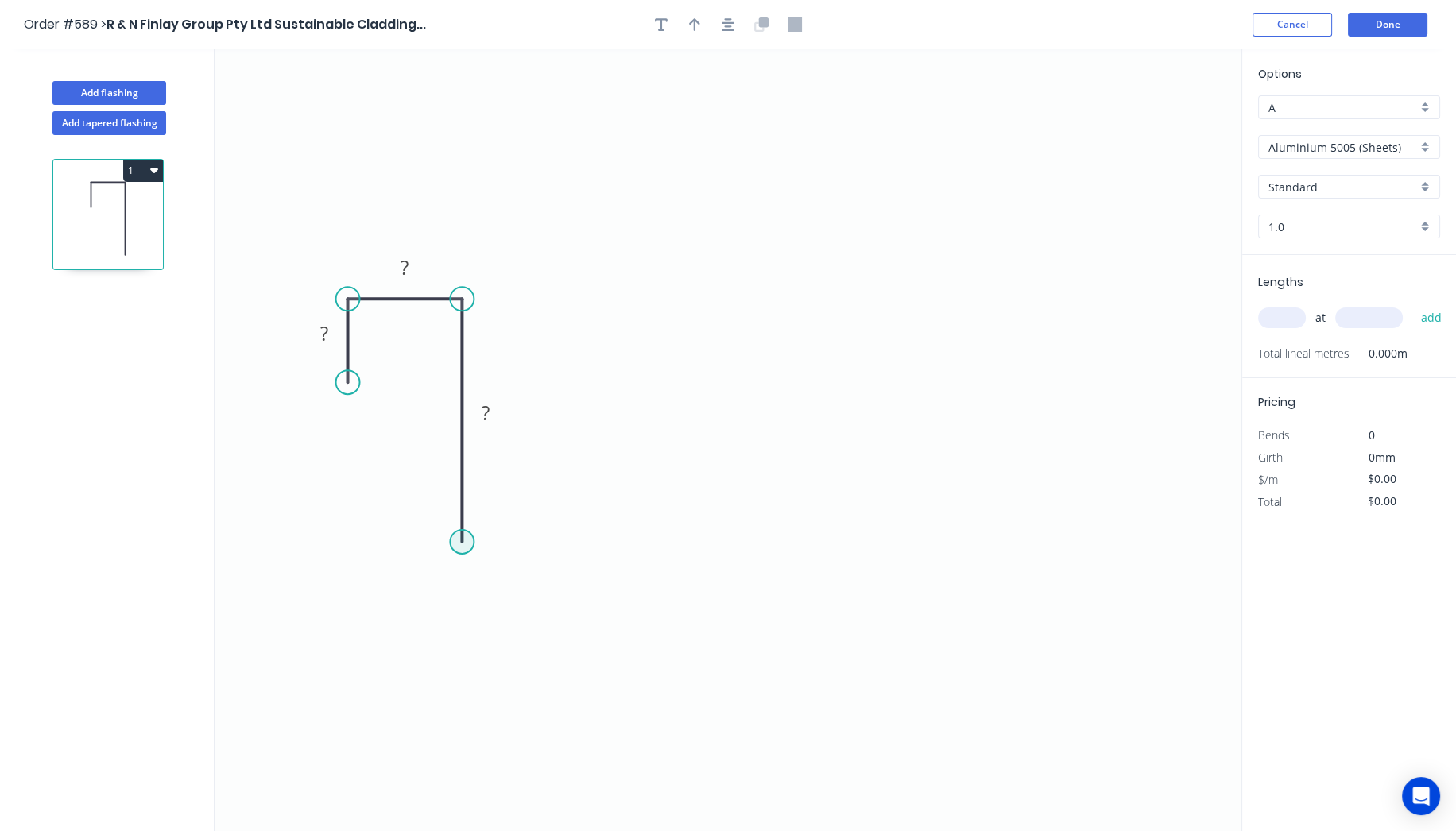
click at [465, 542] on circle at bounding box center [462, 542] width 24 height 24
click at [154, 125] on button "Add tapered flashing" at bounding box center [110, 123] width 114 height 24
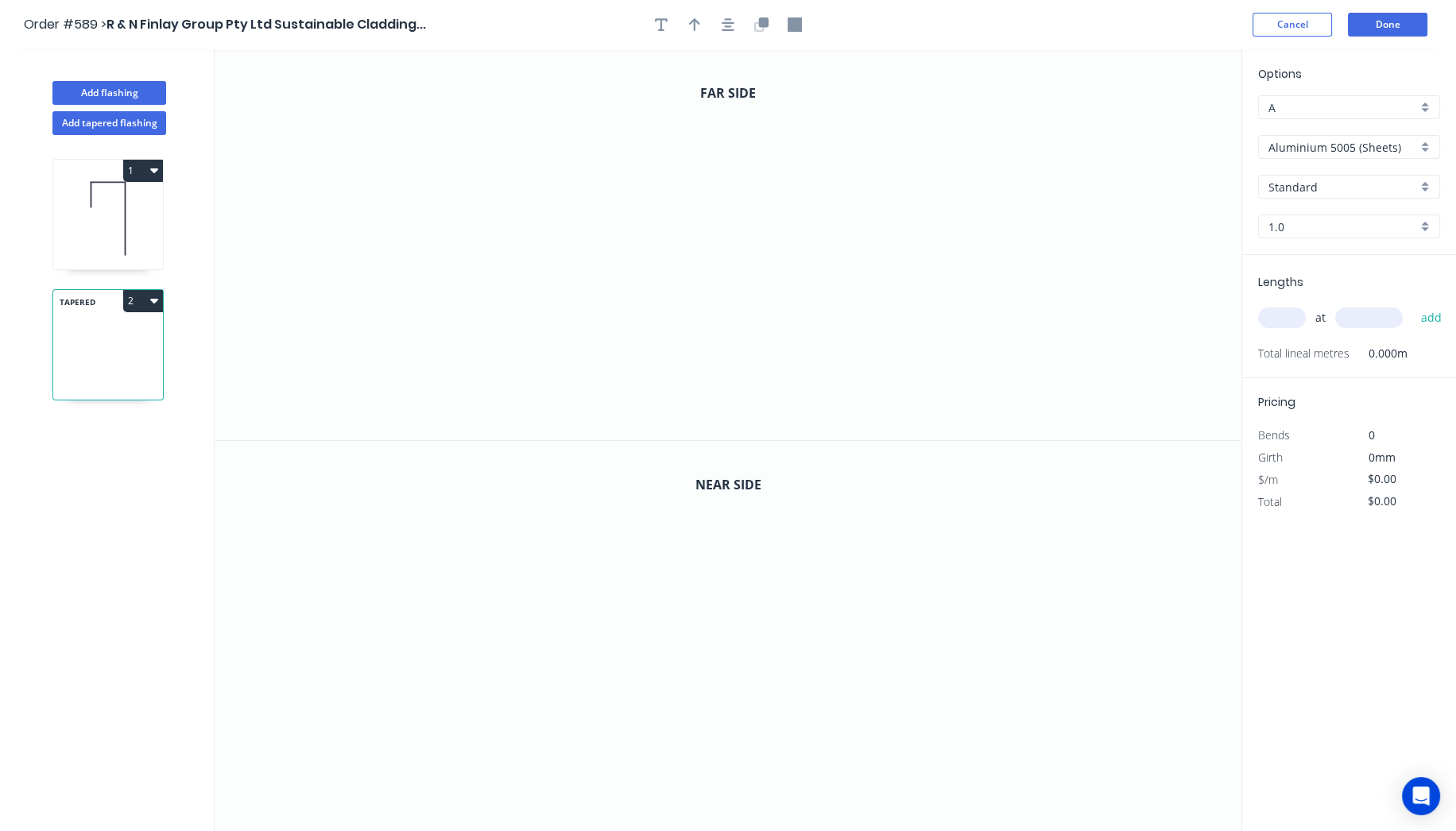
click at [159, 172] on button "1" at bounding box center [143, 171] width 40 height 22
click at [99, 249] on div "Delete" at bounding box center [88, 242] width 123 height 23
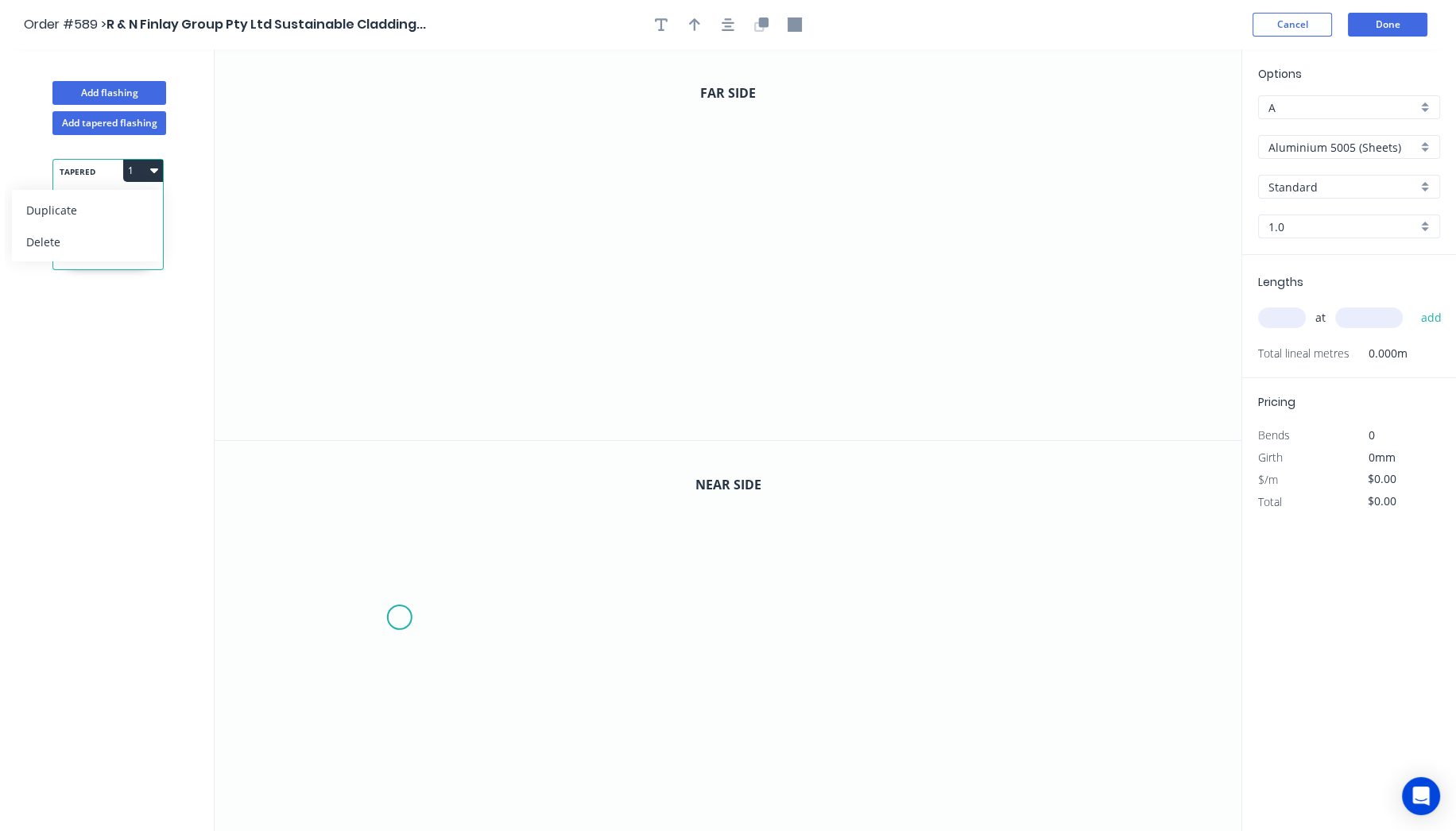
click at [400, 618] on icon "0" at bounding box center [728, 636] width 1027 height 392
click at [402, 564] on icon "0" at bounding box center [728, 636] width 1027 height 392
click at [501, 566] on icon "0 ?" at bounding box center [728, 636] width 1027 height 392
click at [492, 732] on icon "0 ? ?" at bounding box center [728, 636] width 1027 height 392
click at [500, 728] on circle at bounding box center [501, 733] width 24 height 24
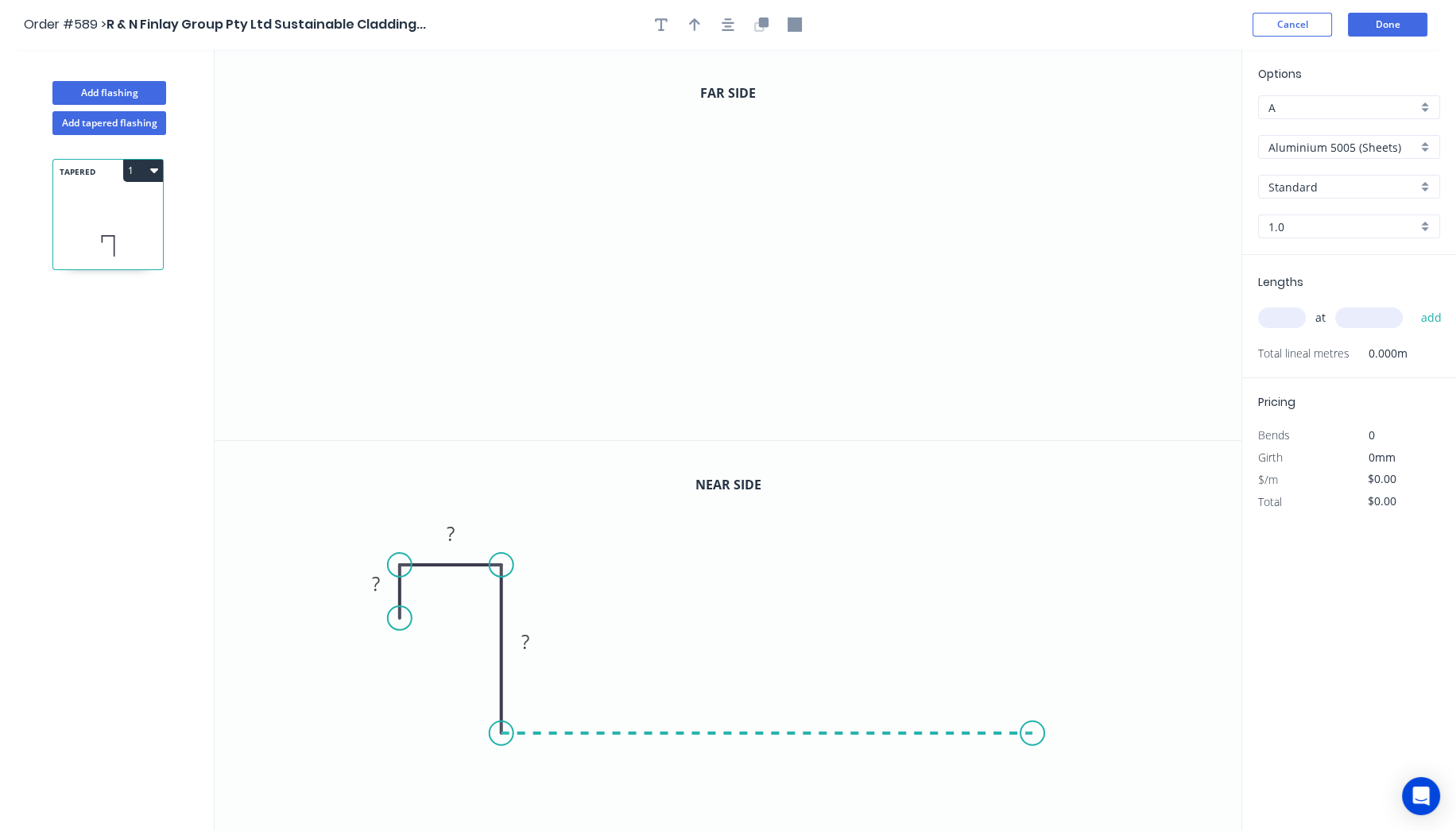
click at [1033, 731] on icon "0 ? ? ?" at bounding box center [728, 636] width 1027 height 392
click at [1032, 575] on icon "0 ? ? ? ?" at bounding box center [728, 636] width 1027 height 392
click at [970, 572] on icon "0 ? ? ? ? ?" at bounding box center [728, 636] width 1027 height 392
click at [965, 572] on circle at bounding box center [970, 576] width 24 height 24
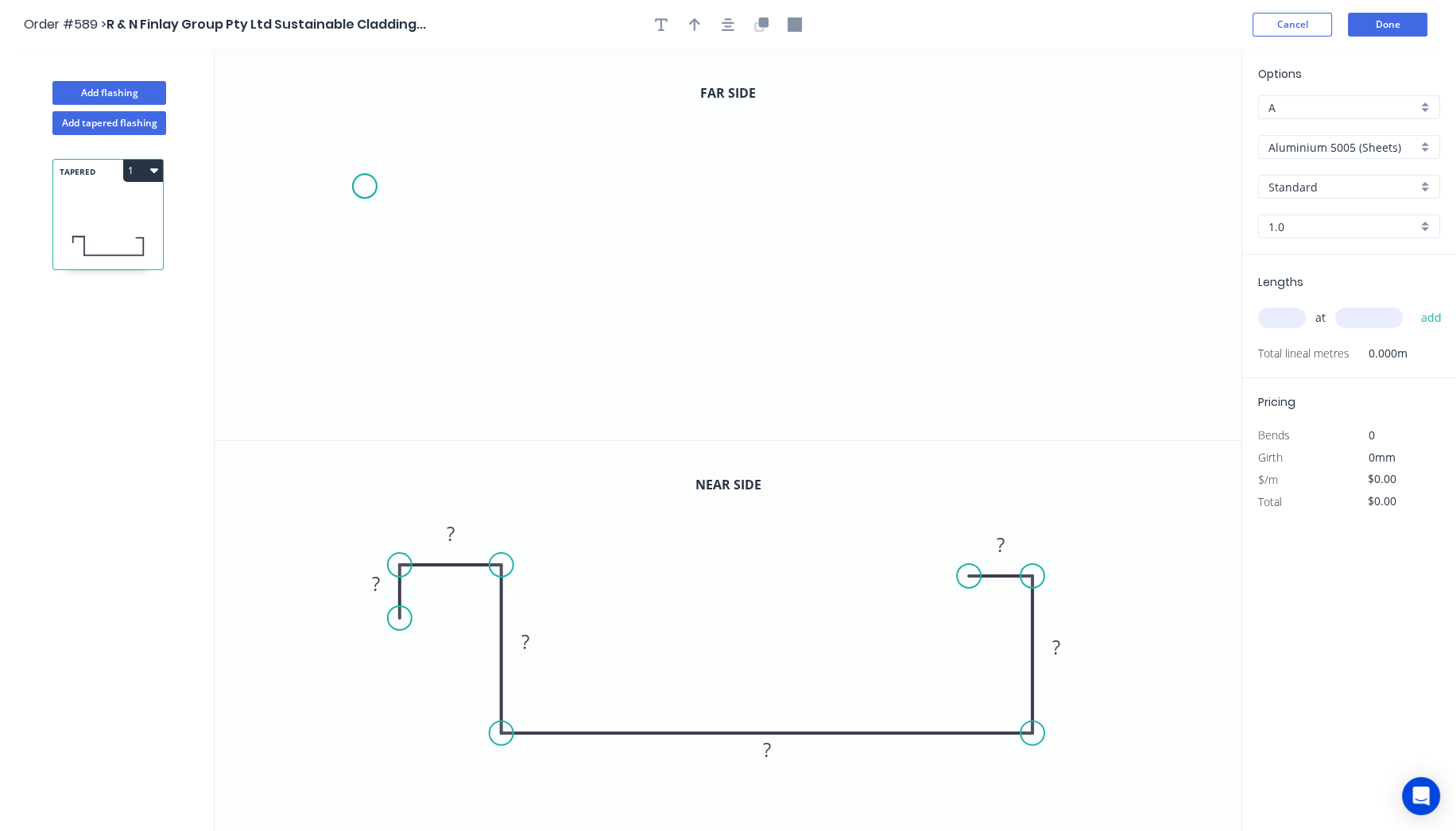
click at [364, 186] on icon "0" at bounding box center [728, 245] width 1027 height 391
click at [363, 122] on icon "0" at bounding box center [728, 245] width 1027 height 391
click at [428, 128] on icon "0 ?" at bounding box center [728, 245] width 1027 height 391
click at [431, 271] on icon "0 ? ?" at bounding box center [728, 245] width 1027 height 391
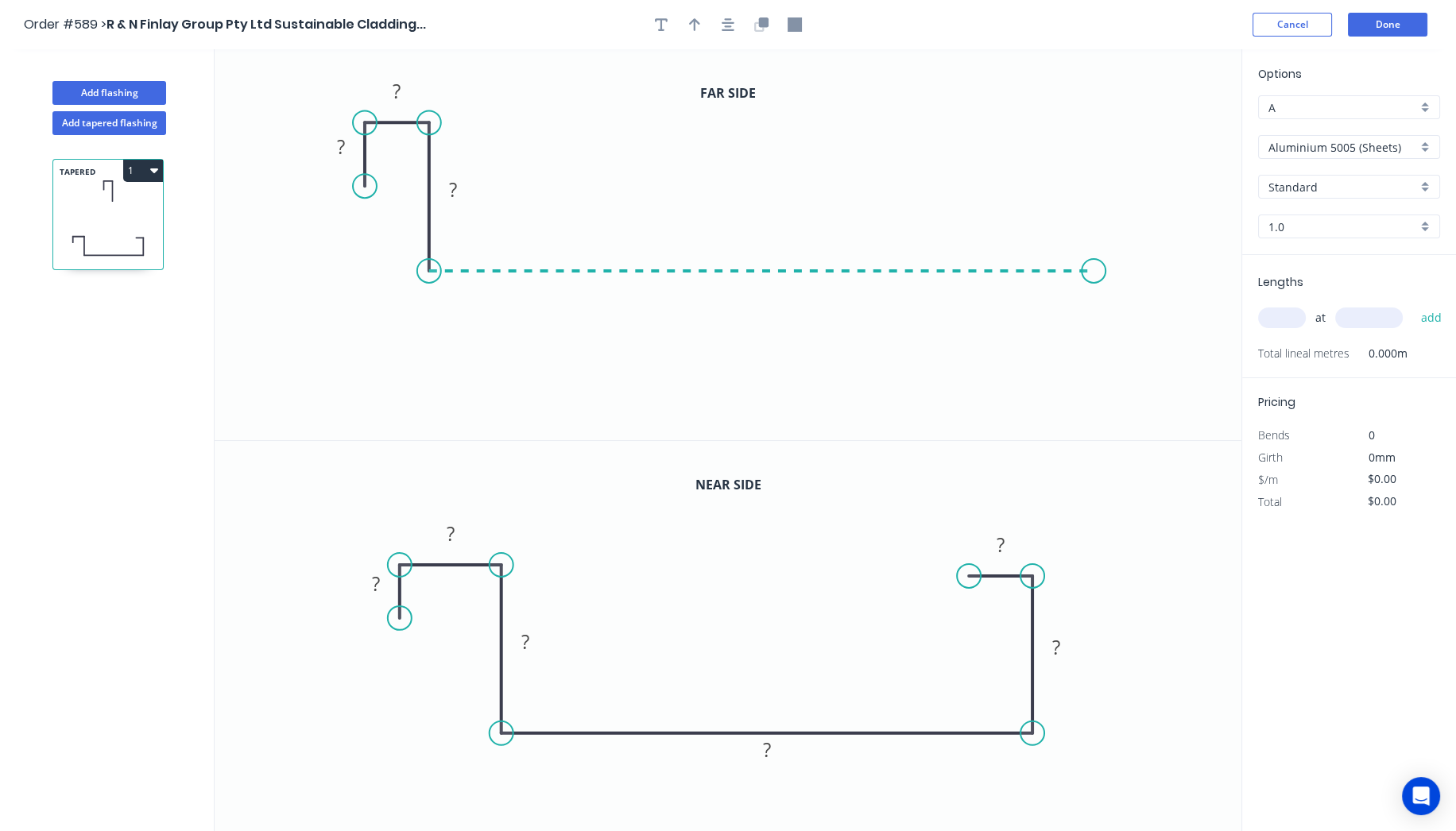
click at [1094, 276] on icon "0 ? ? ?" at bounding box center [728, 245] width 1027 height 391
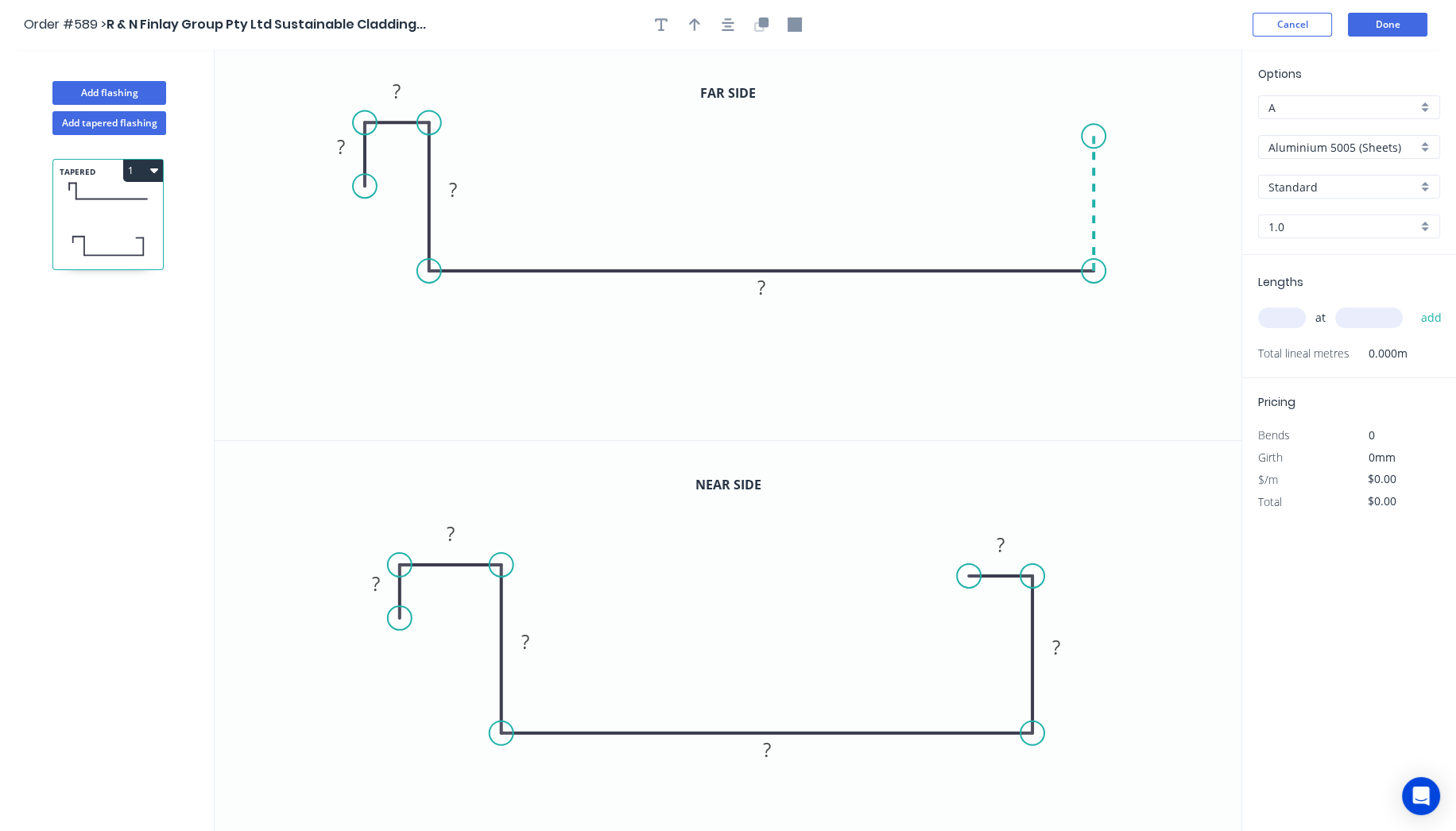
click at [1095, 136] on icon "0 ? ? ? ?" at bounding box center [728, 245] width 1027 height 391
click at [1011, 133] on icon "0 ? ? ? ? ?" at bounding box center [728, 245] width 1027 height 391
click at [382, 586] on rect at bounding box center [375, 584] width 31 height 22
click at [351, 147] on rect at bounding box center [340, 148] width 31 height 22
click at [1362, 148] on input "Aluminium 5005 (Sheets)" at bounding box center [1343, 147] width 149 height 17
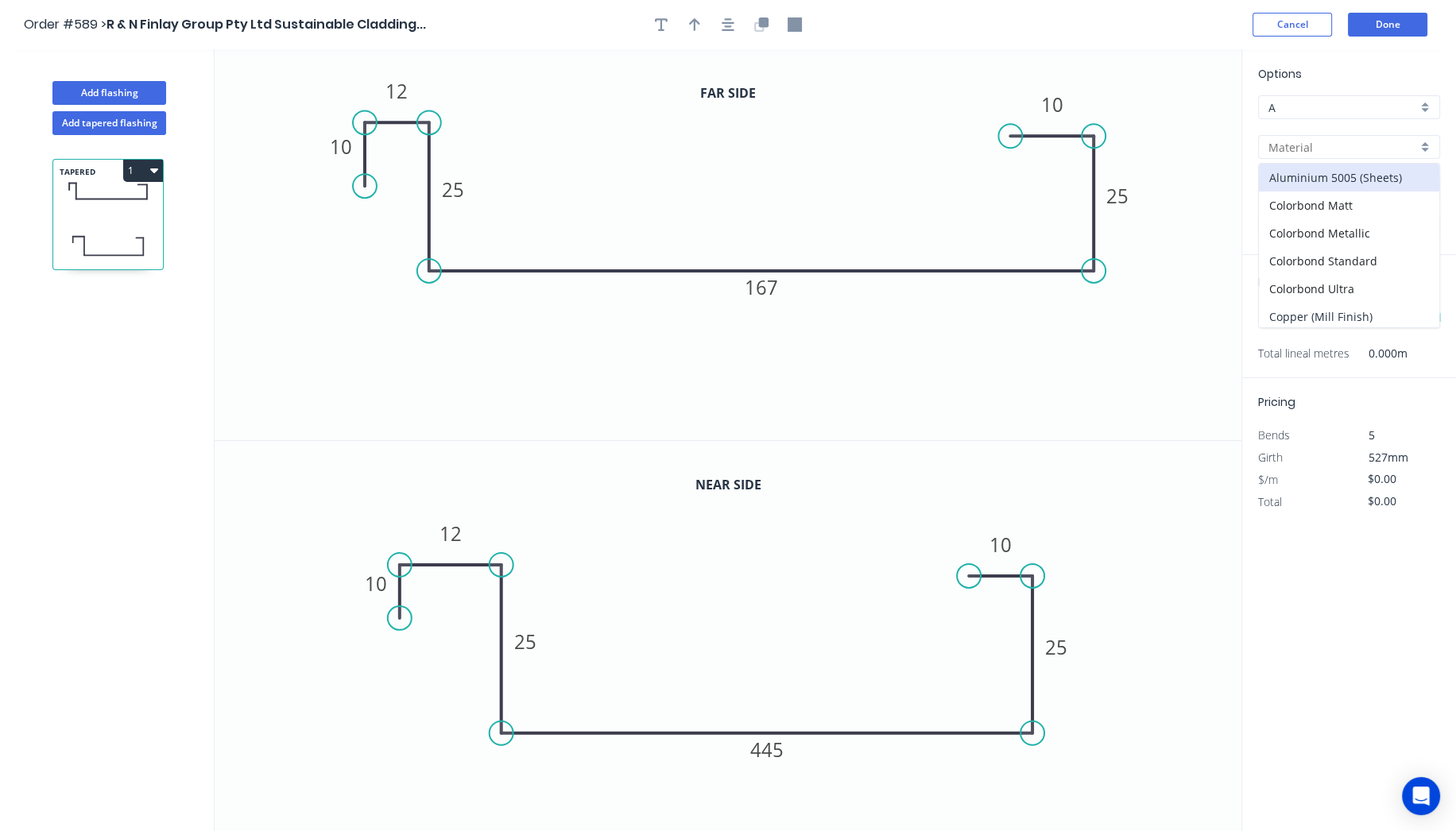
click at [1371, 322] on div "Copper (Mill Finish)" at bounding box center [1350, 316] width 180 height 28
type input "Copper (Mill Finish)"
type input "Mill Finish"
type input "0.55"
type input "$111.04"
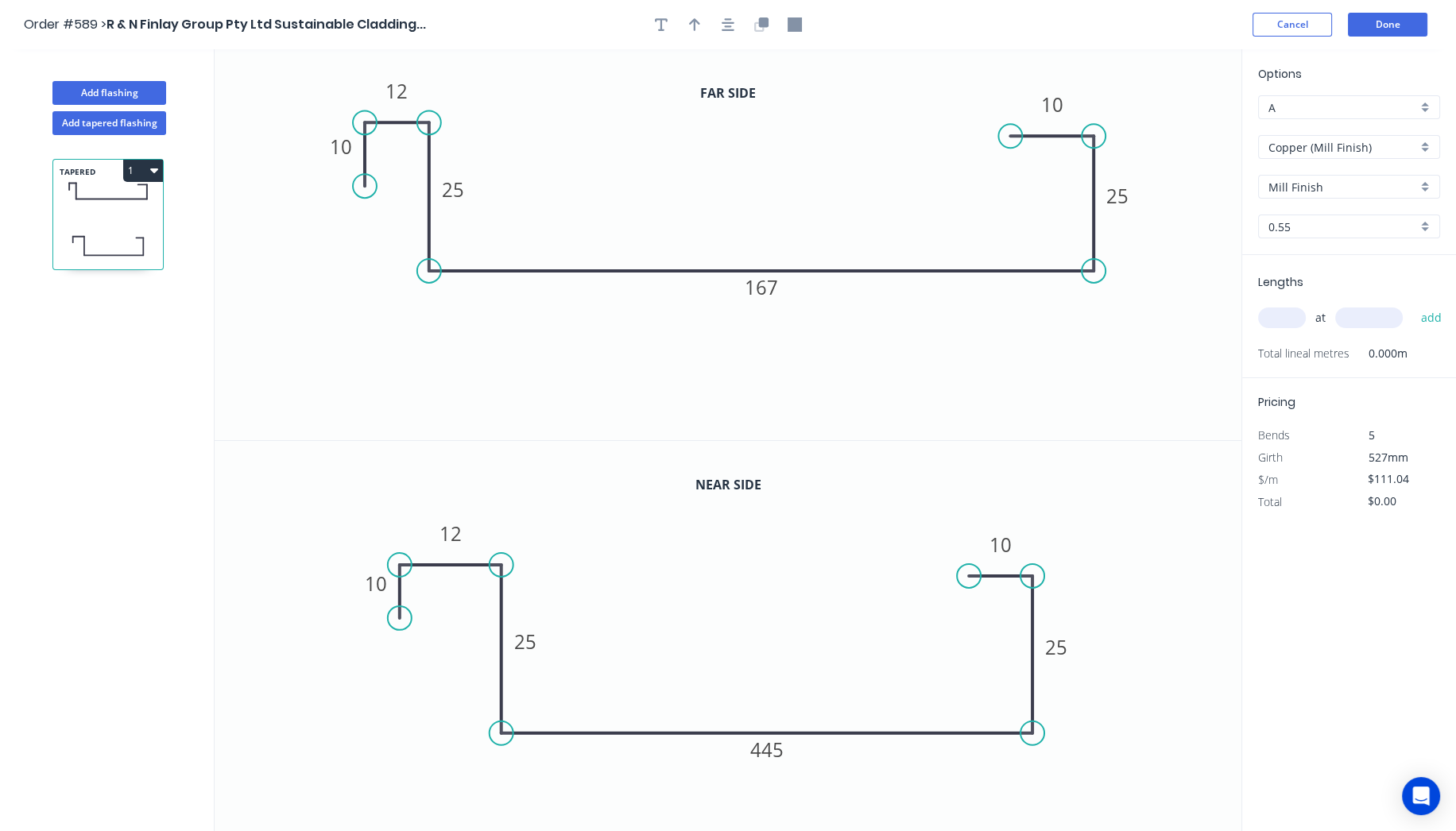
click at [1299, 320] on input "text" at bounding box center [1282, 317] width 48 height 20
type input "1"
type input "600"
click at [1413, 305] on button "add" at bounding box center [1431, 318] width 37 height 27
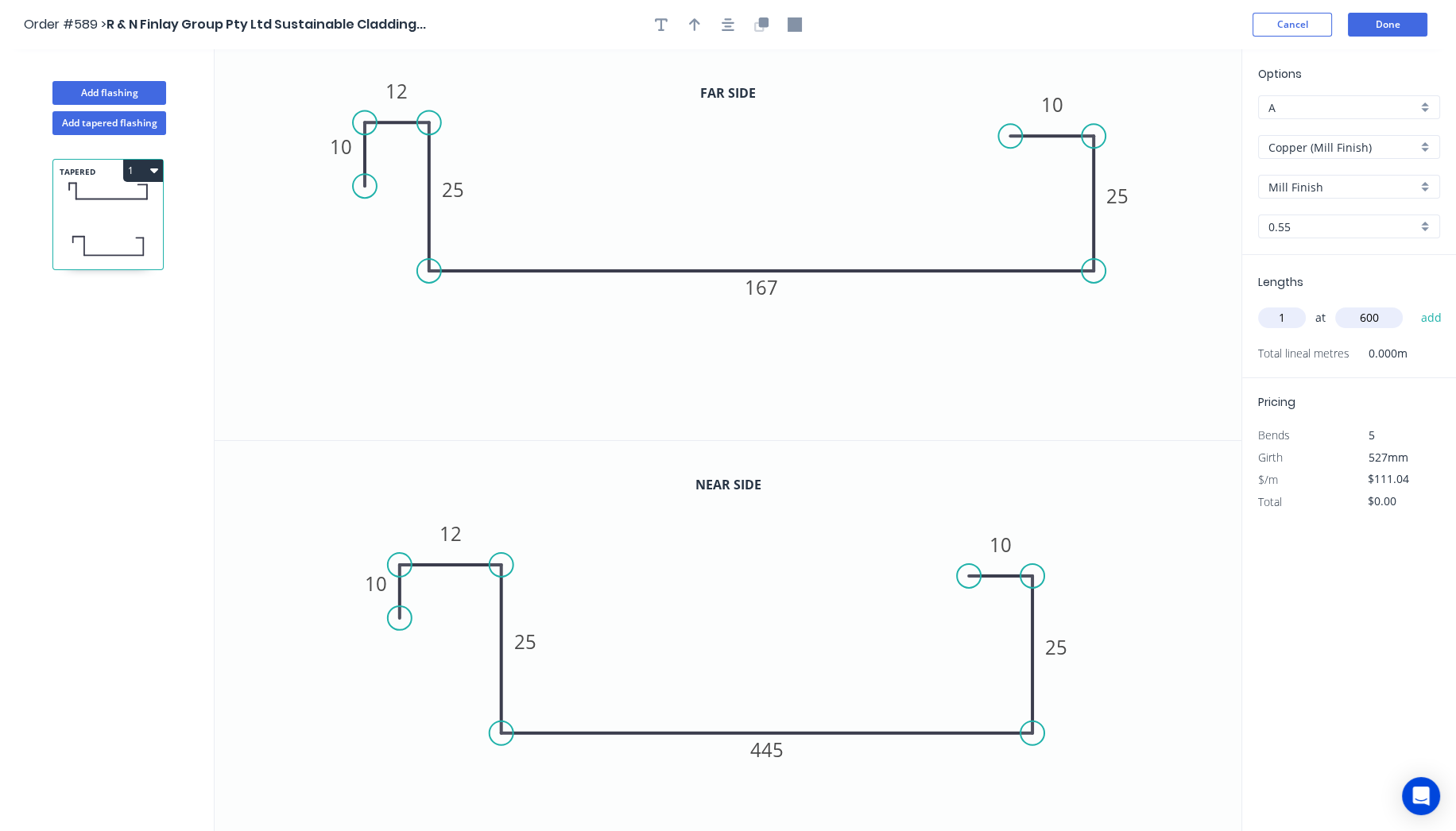
type input "$66.62"
click at [1414, 26] on button "Done" at bounding box center [1387, 25] width 79 height 24
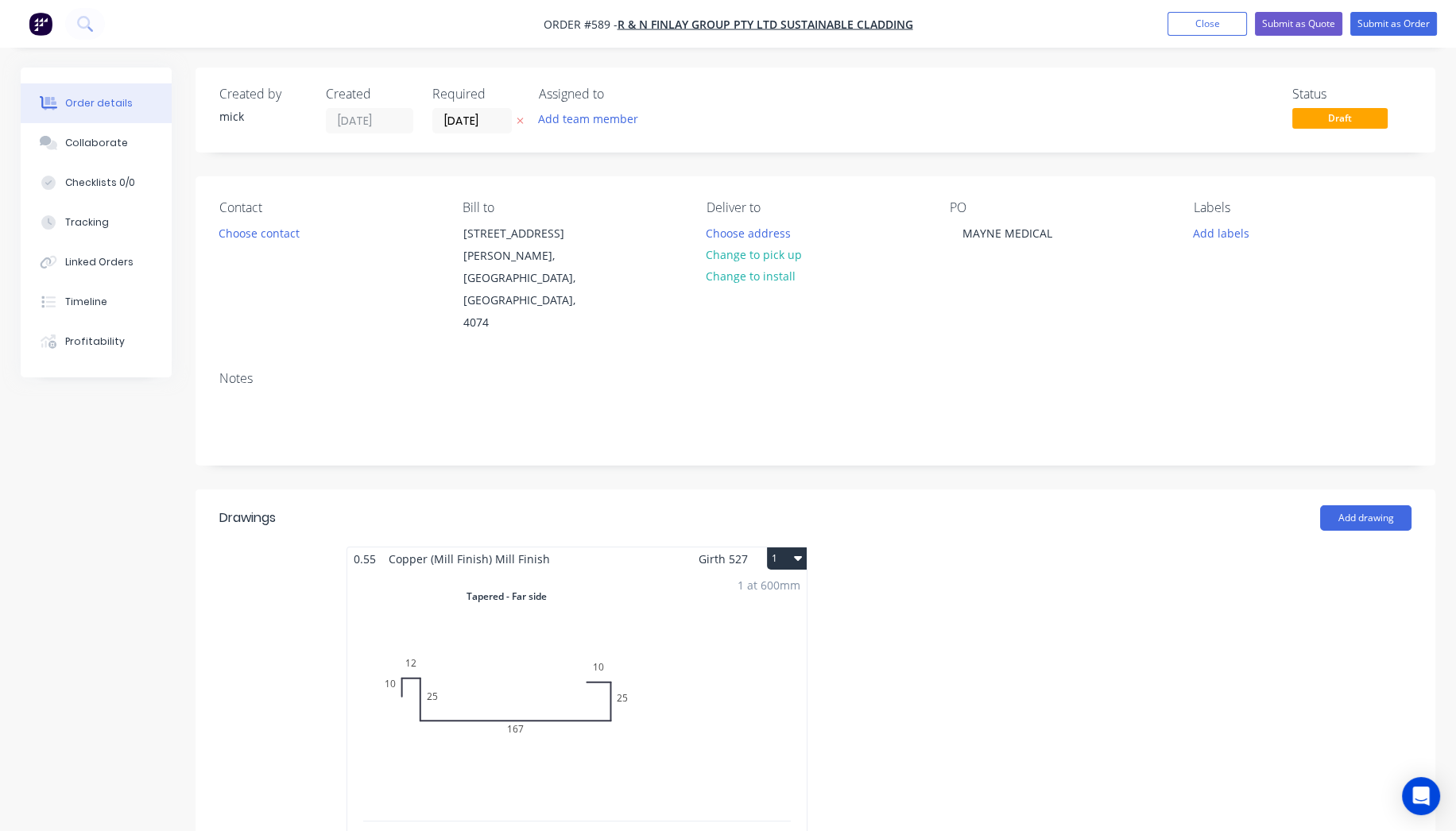
scroll to position [883, 0]
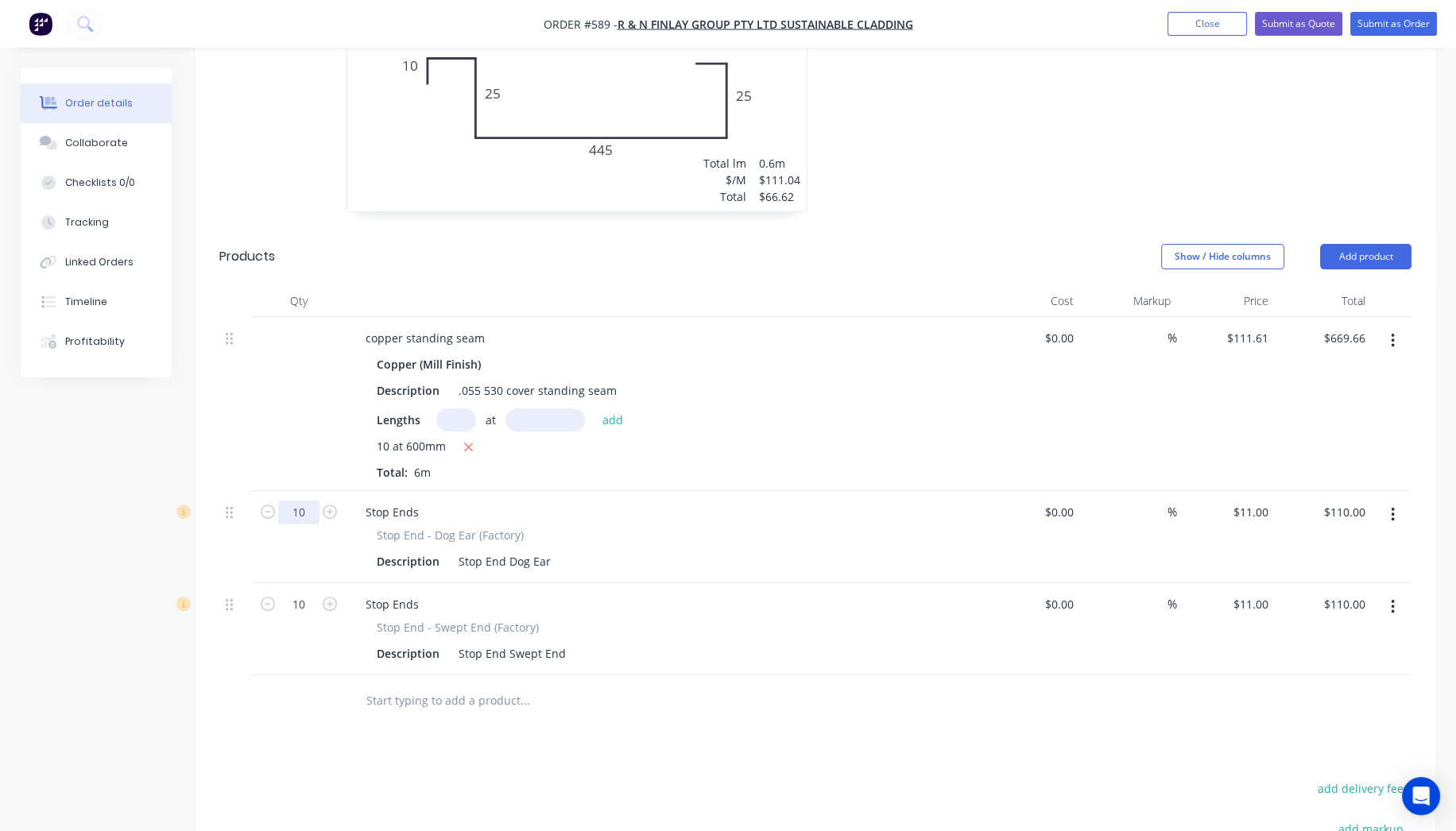
click at [308, 500] on input "10" at bounding box center [299, 512] width 42 height 24
type input "22"
type input "$242.00"
click at [304, 593] on input "10" at bounding box center [299, 605] width 42 height 24
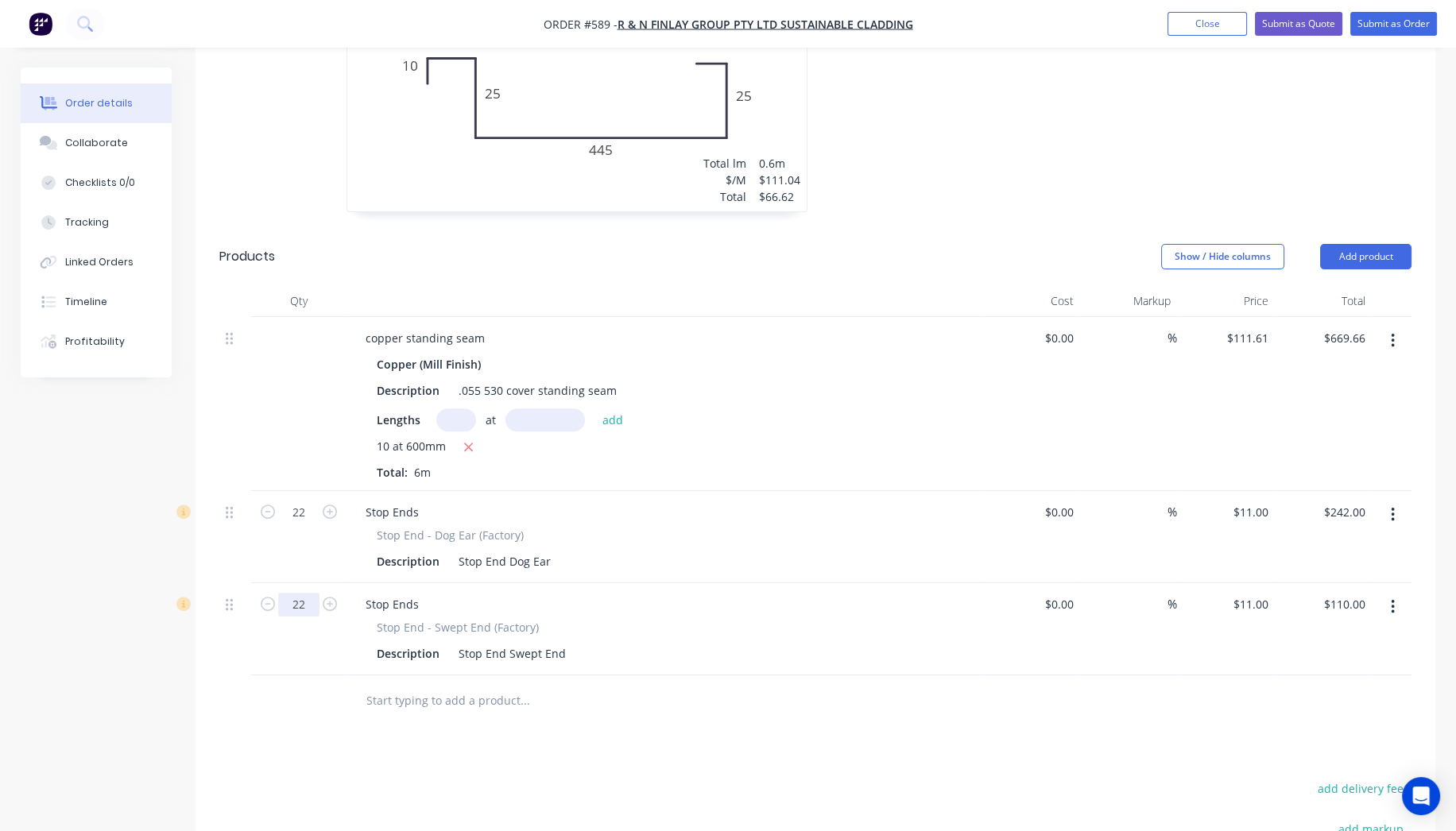
type input "22"
type input "$242.00"
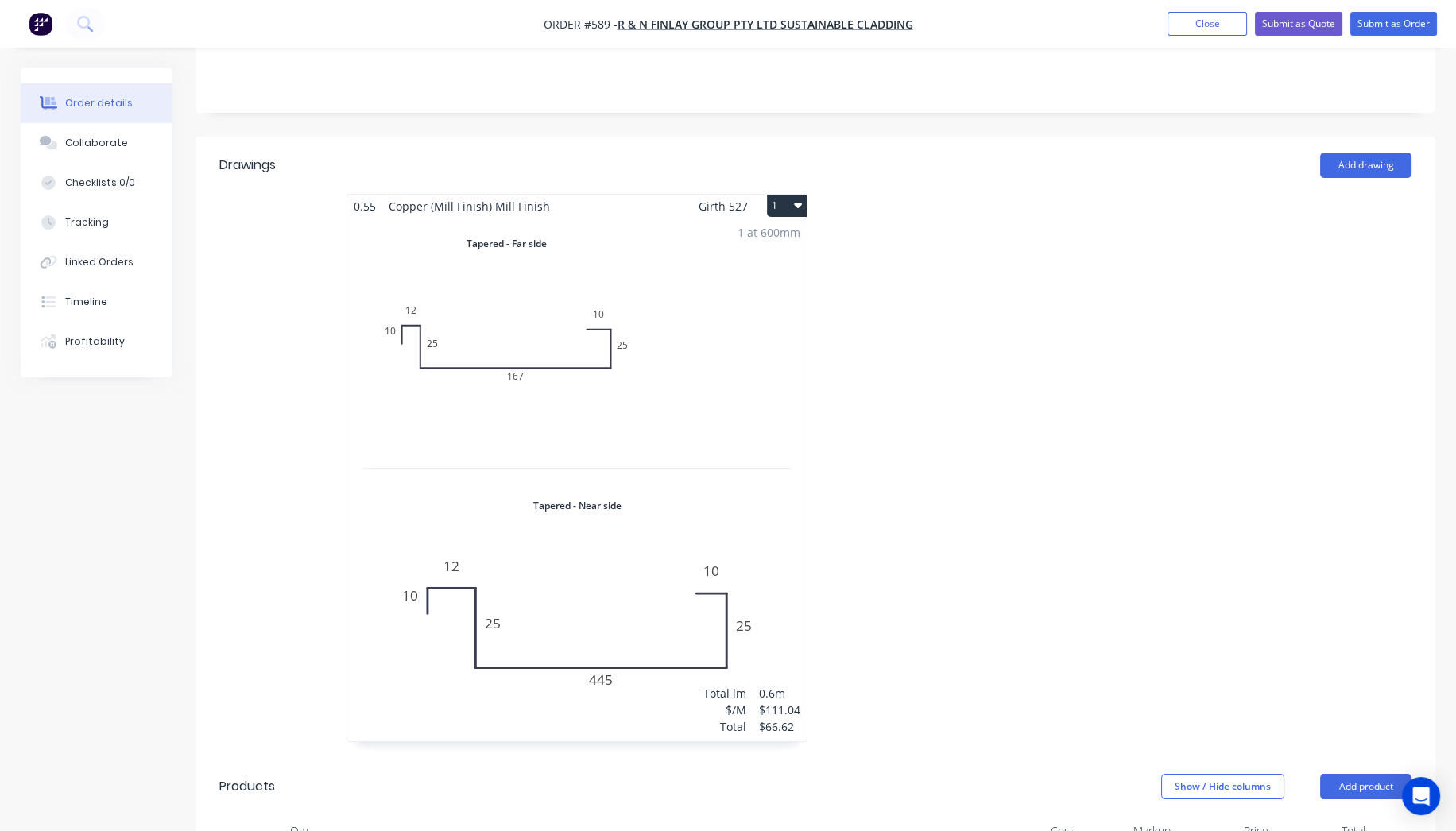
scroll to position [441, 0]
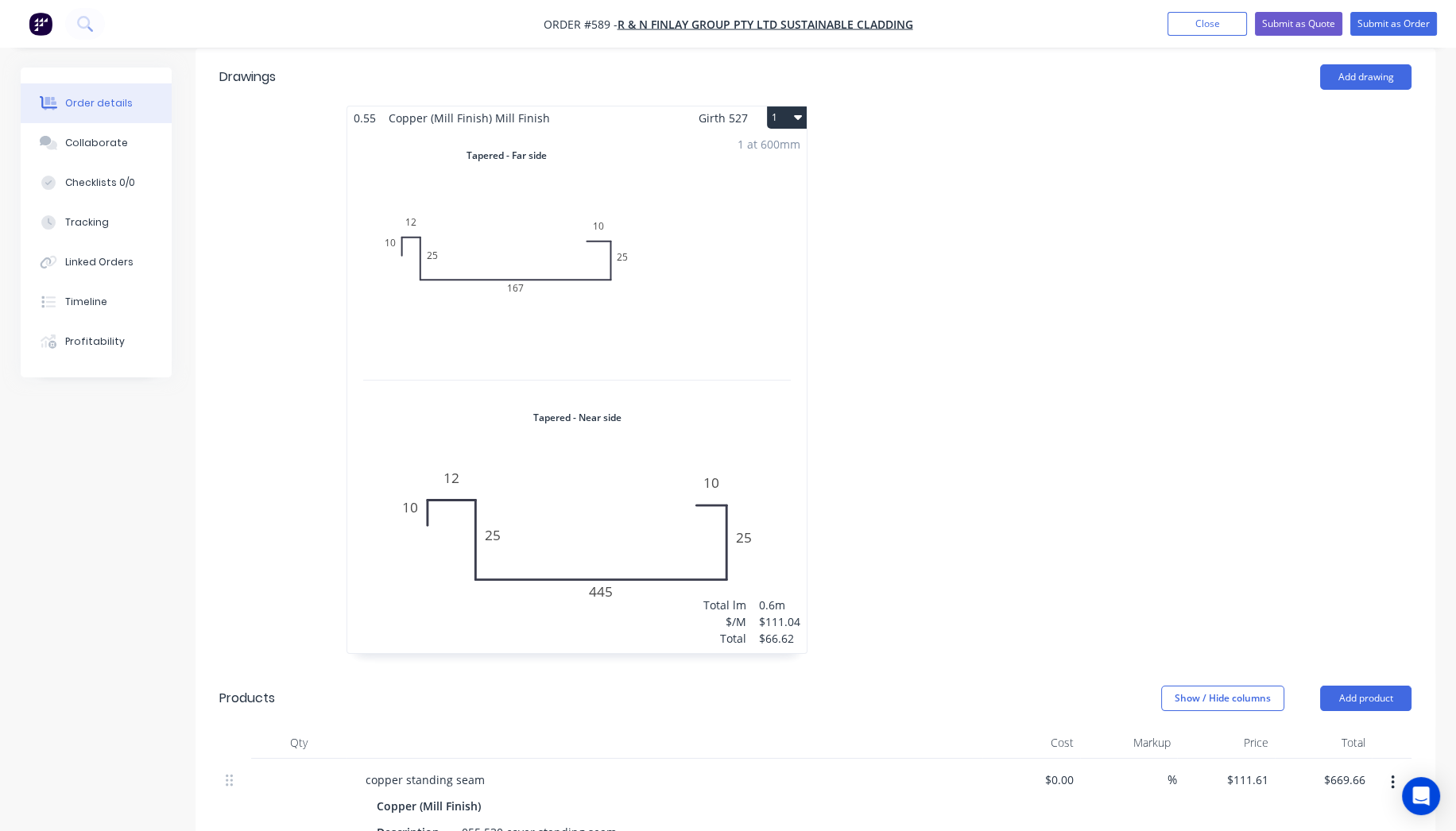
click at [791, 106] on button "1" at bounding box center [786, 117] width 40 height 22
click at [767, 176] on div "Duplicate" at bounding box center [731, 187] width 123 height 23
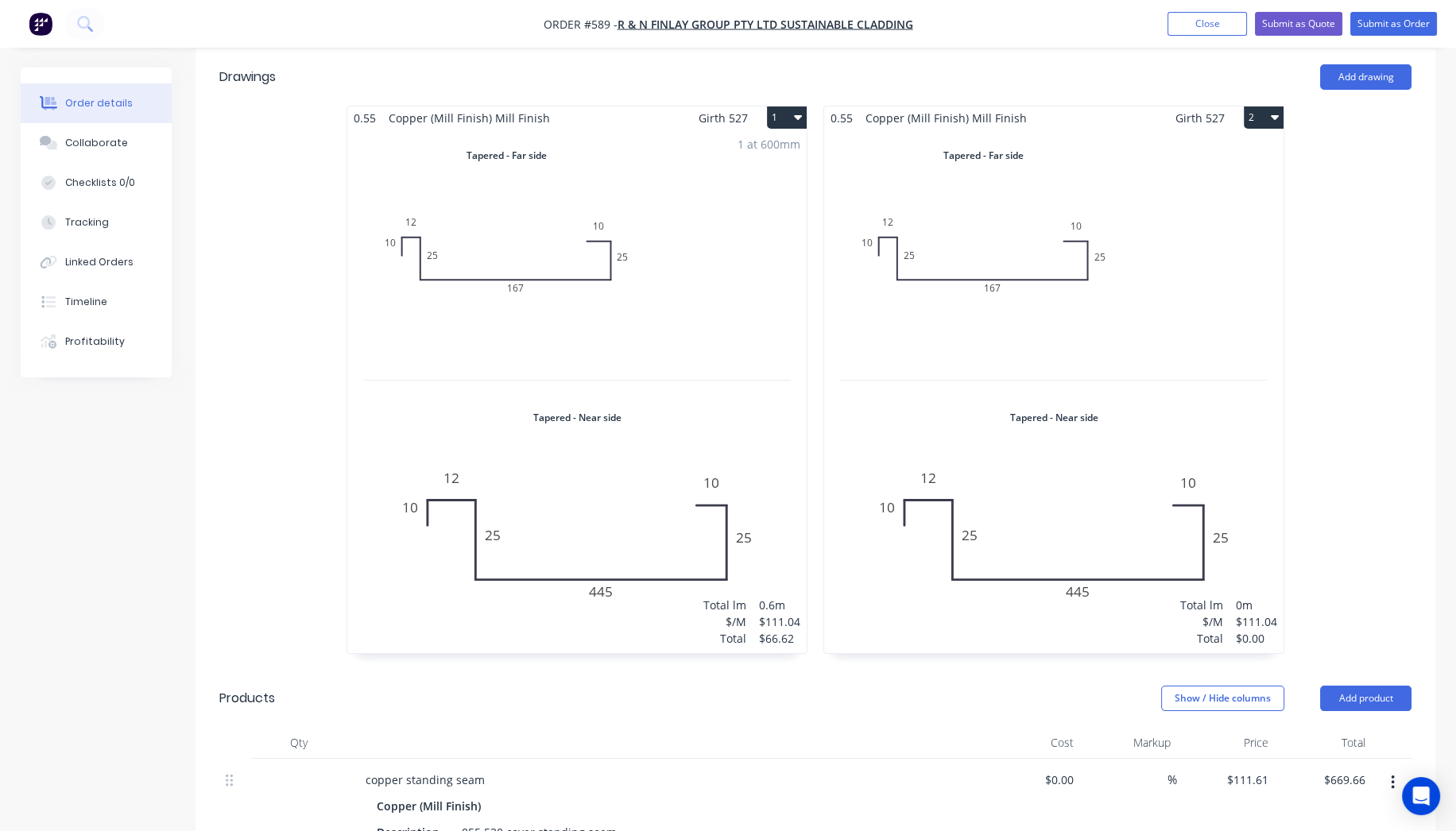
click at [977, 253] on div "Total lm $/M Total 0m $111.04 $0.00" at bounding box center [1054, 391] width 460 height 524
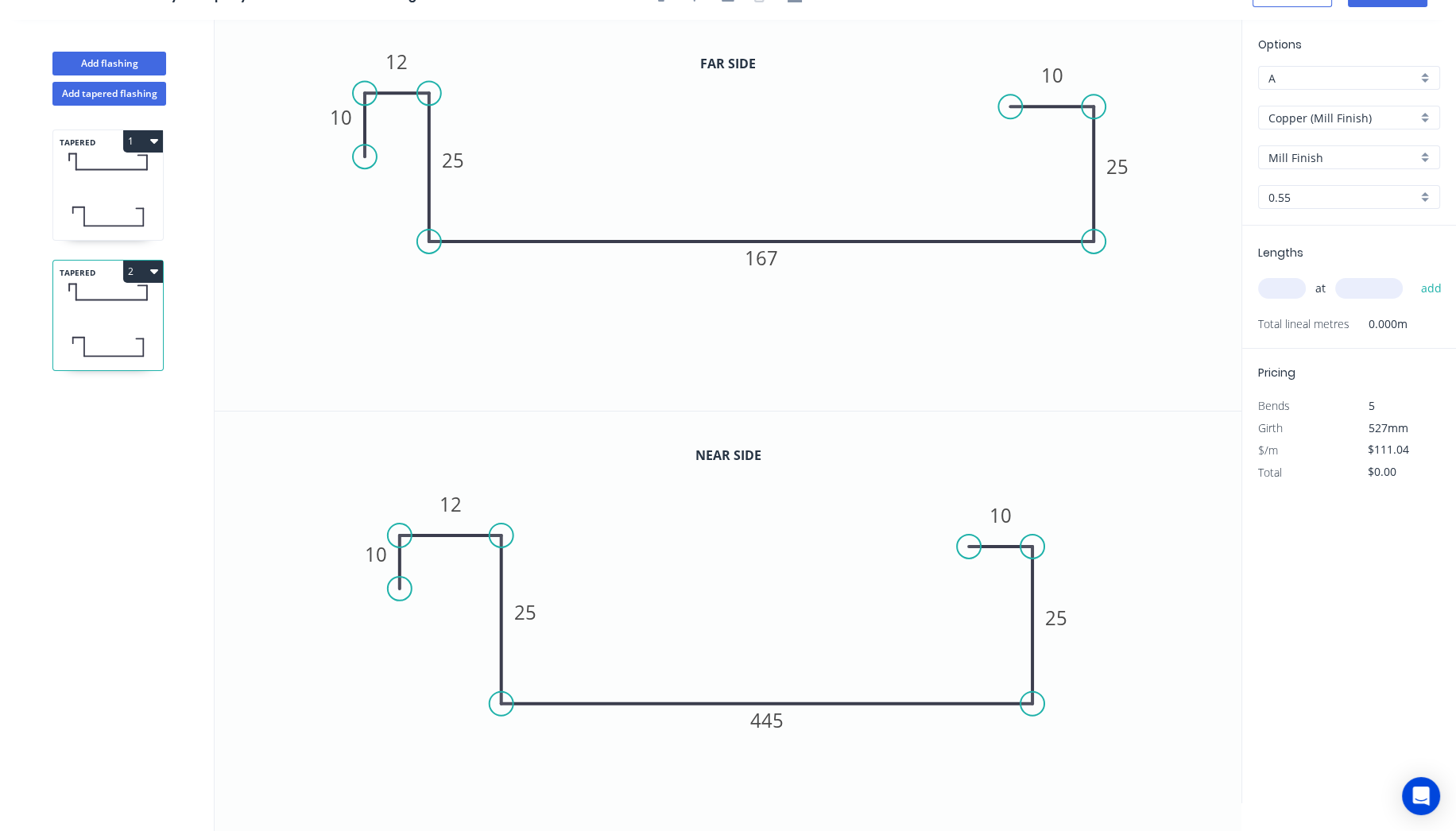
scroll to position [28, 0]
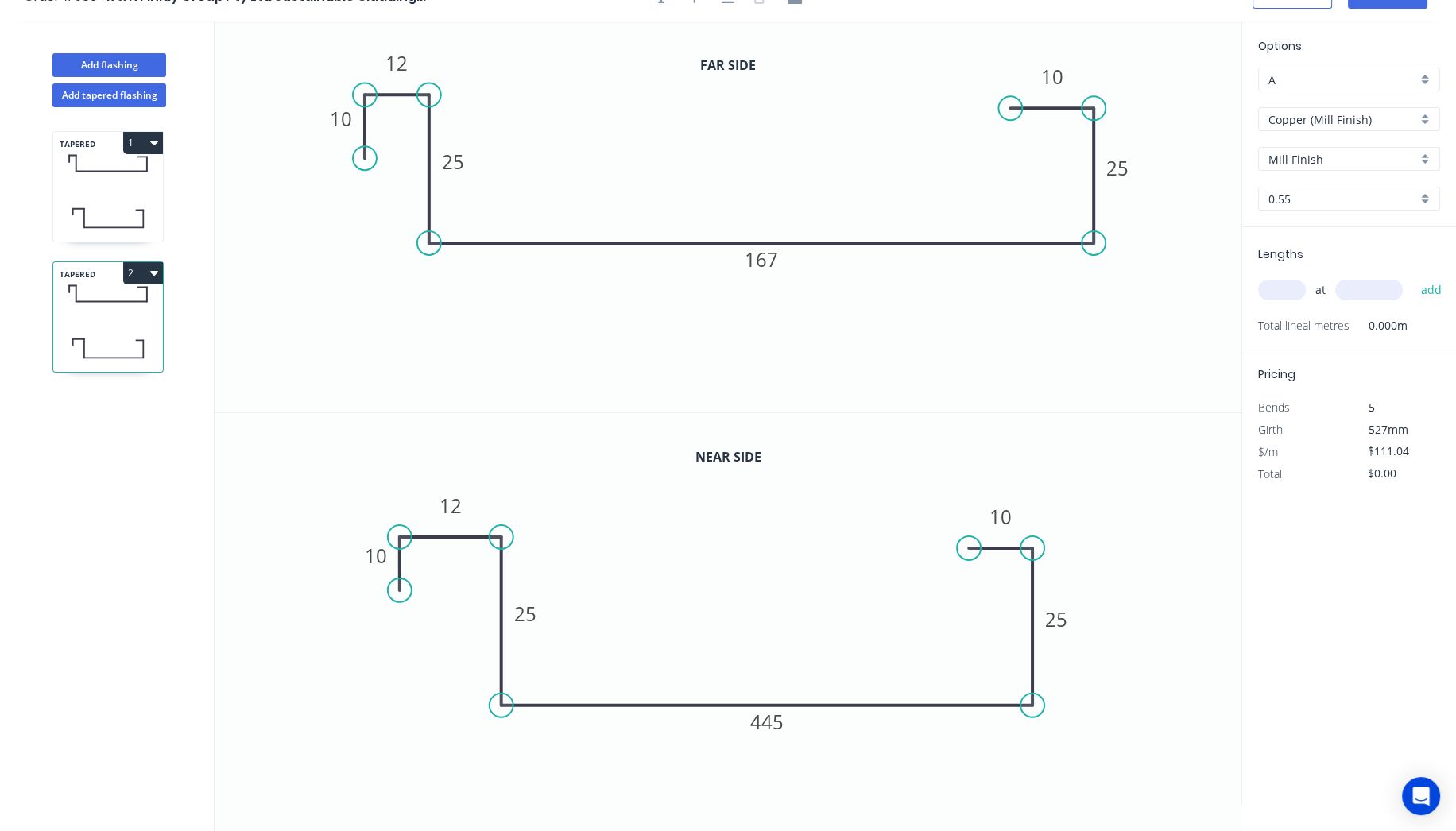
click at [1293, 298] on input "text" at bounding box center [1282, 290] width 48 height 20
type input "1"
type input "1000"
click at [1413, 276] on button "add" at bounding box center [1431, 290] width 37 height 27
type input "$111.04"
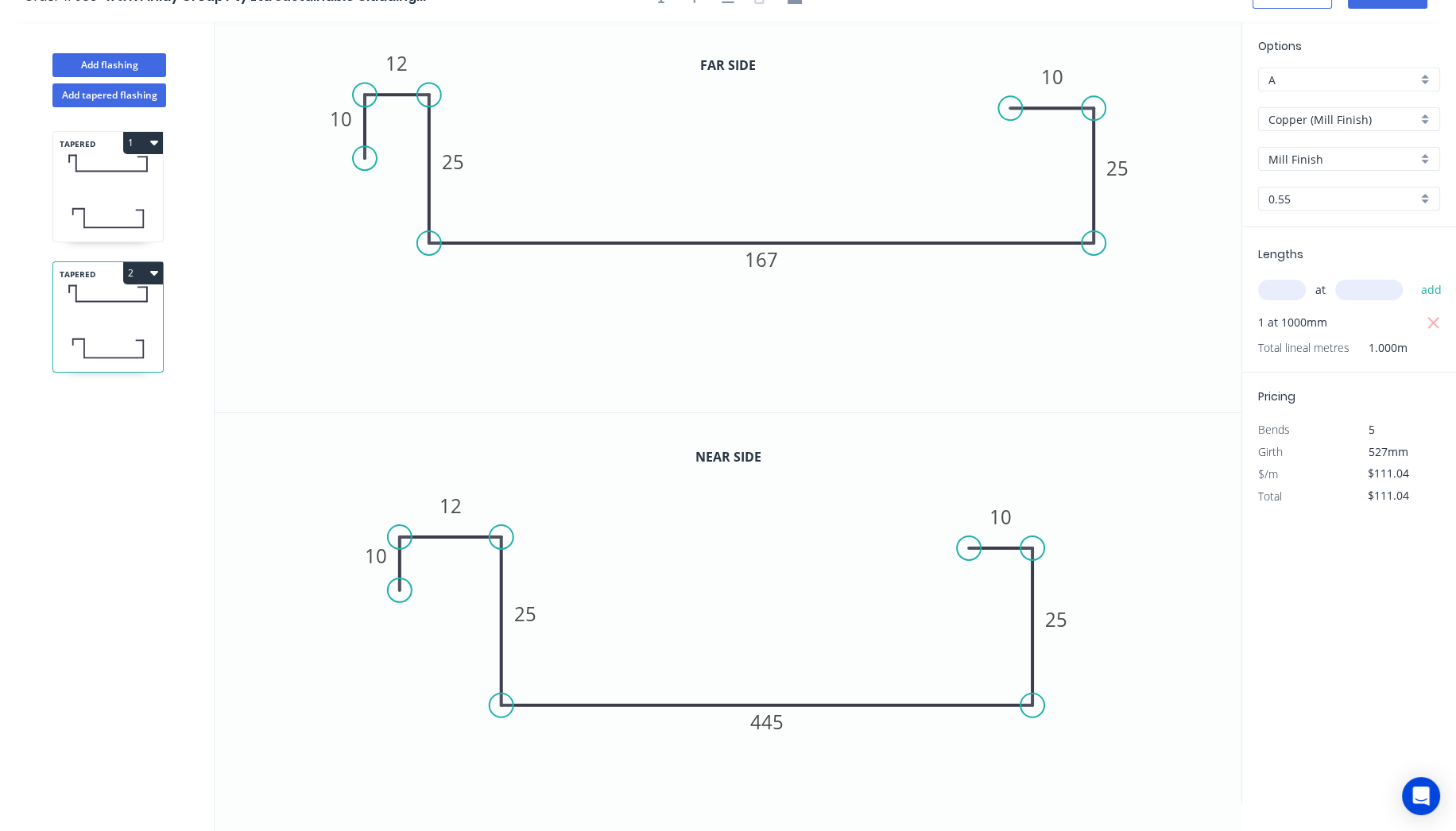
scroll to position [0, 0]
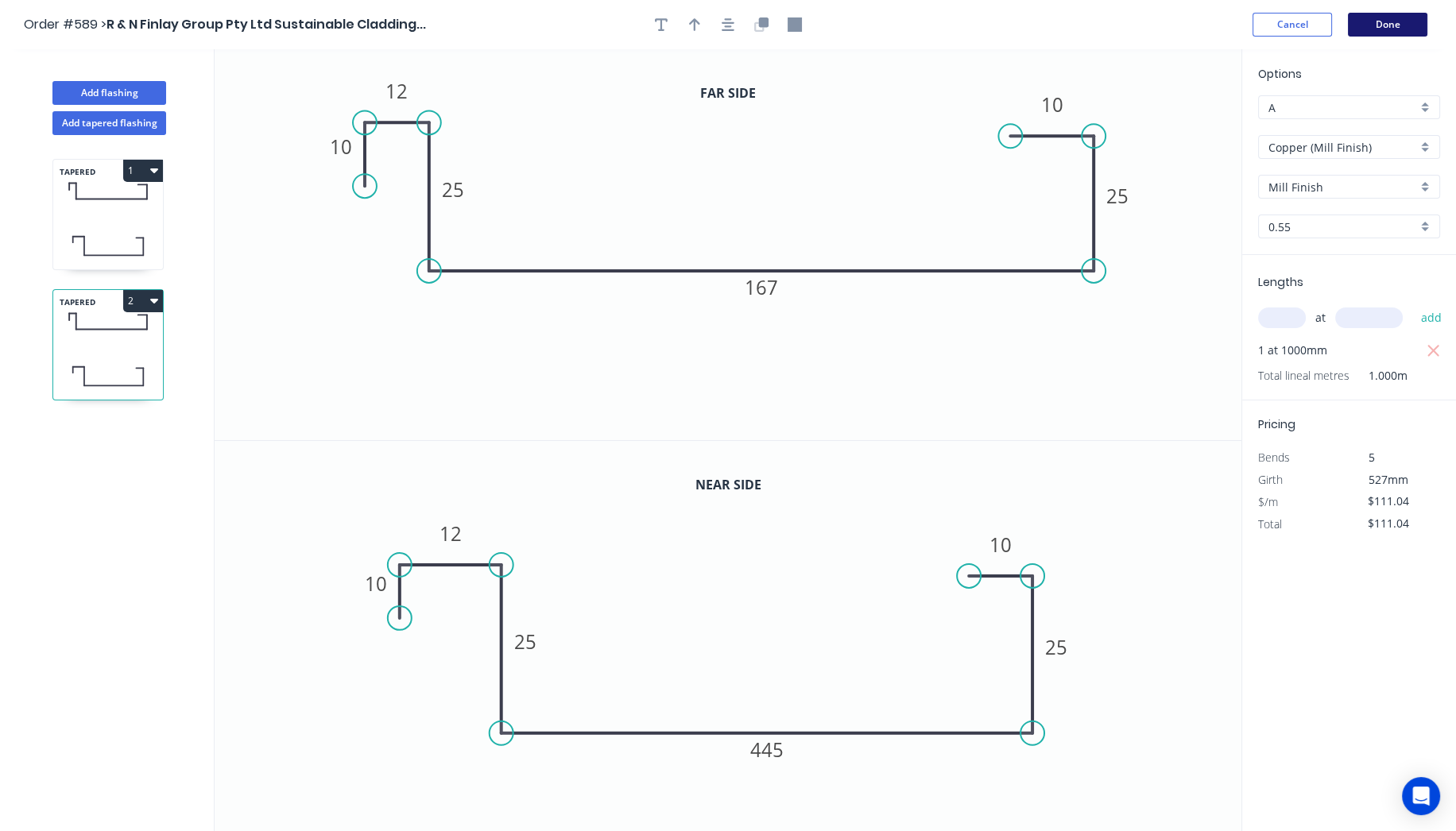
click at [1384, 24] on button "Done" at bounding box center [1387, 25] width 79 height 24
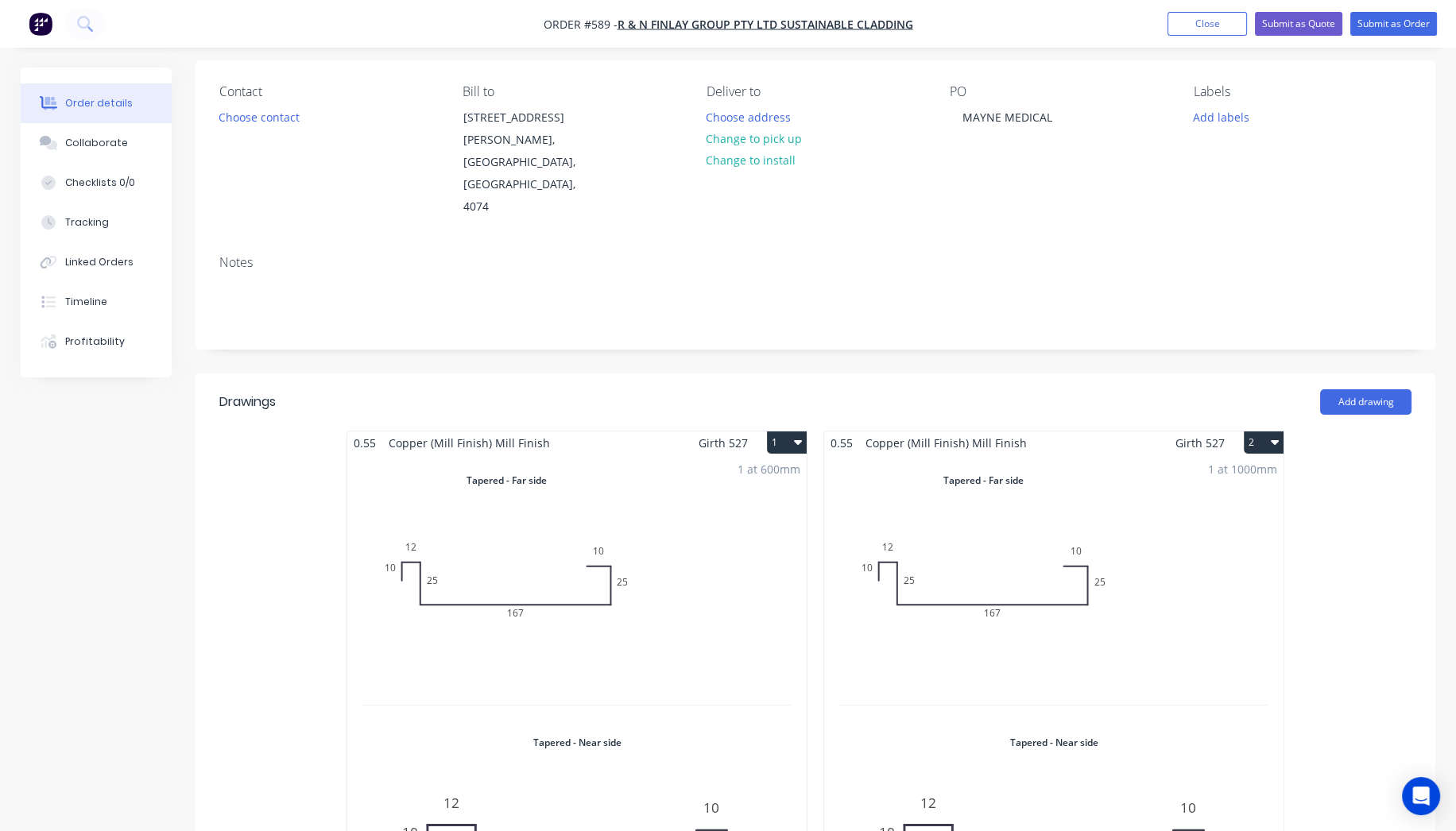
scroll to position [353, 0]
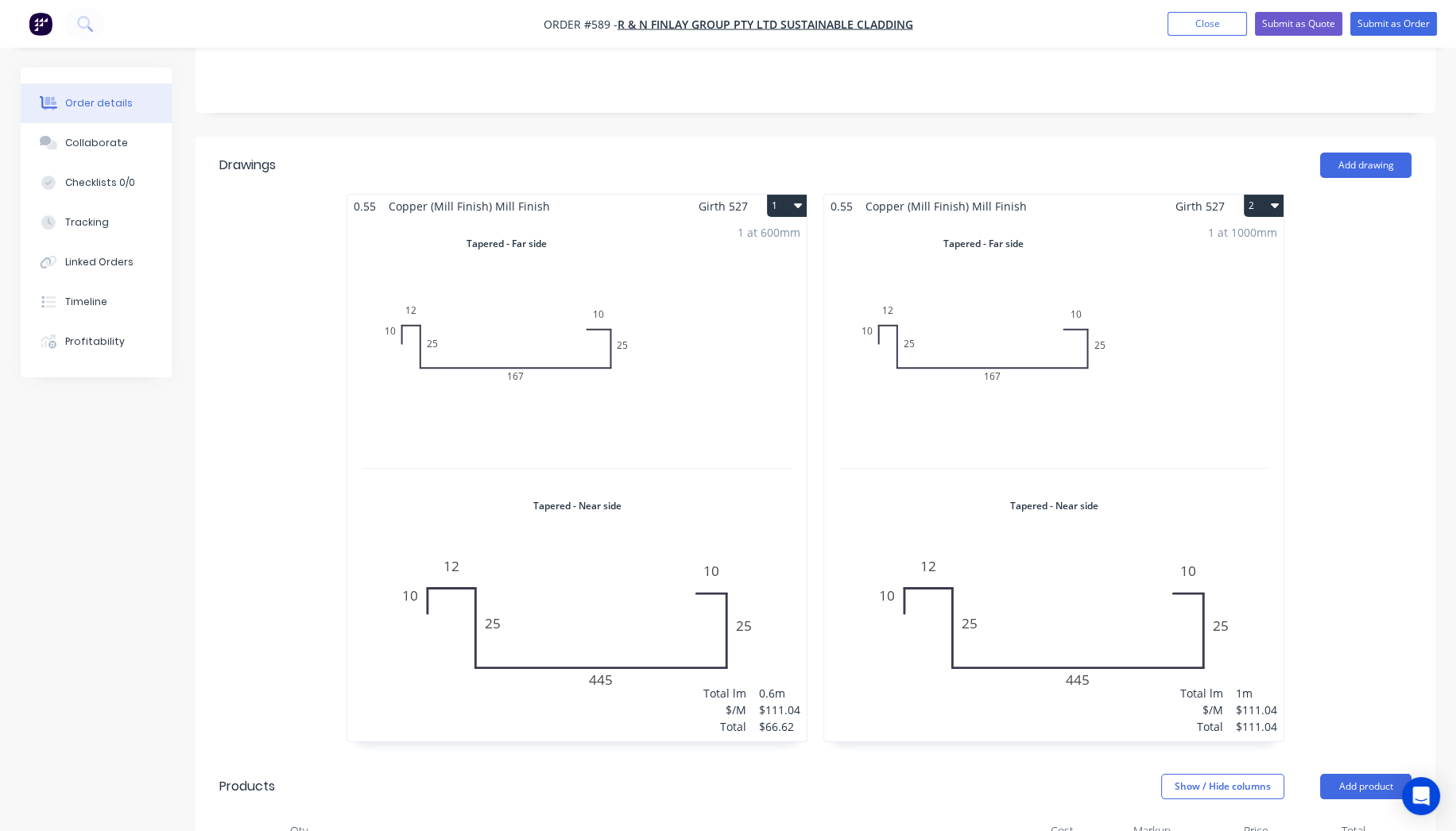
click at [1276, 199] on icon "button" at bounding box center [1275, 205] width 8 height 13
click at [1228, 265] on div "Duplicate" at bounding box center [1208, 276] width 123 height 23
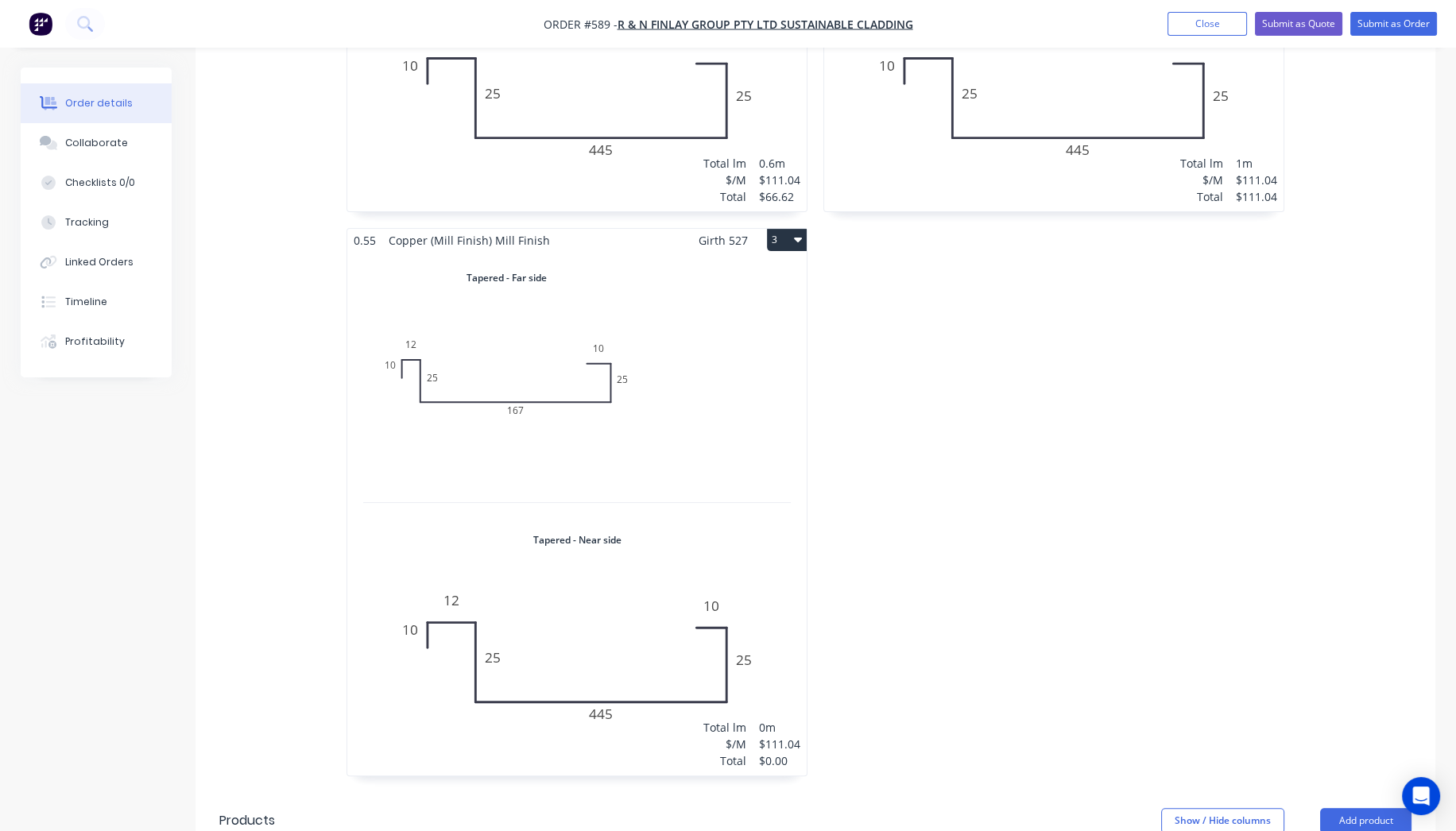
click at [517, 417] on div "Total lm $/M Total 0m $111.04 $0.00" at bounding box center [577, 514] width 460 height 524
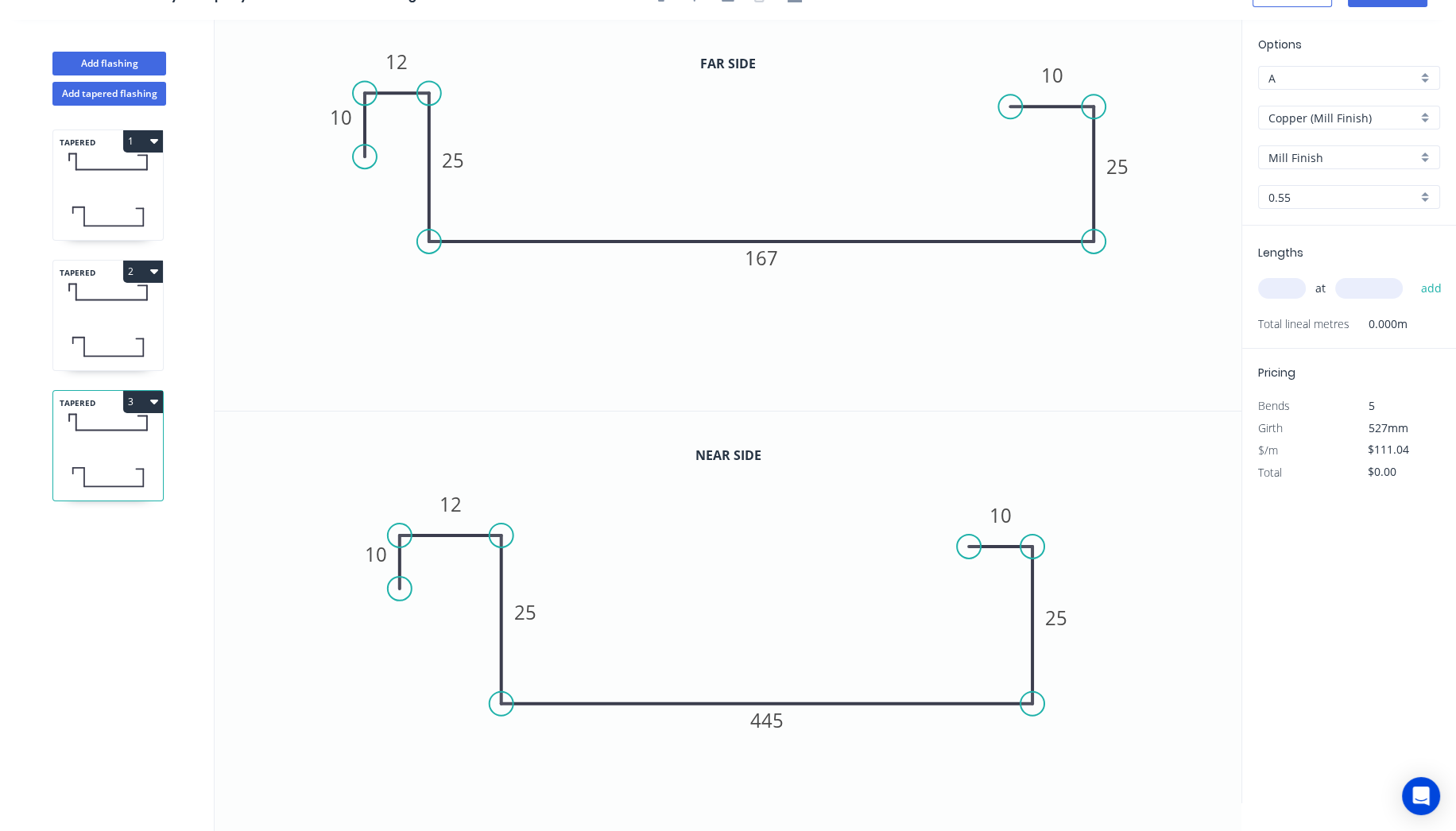
scroll to position [28, 0]
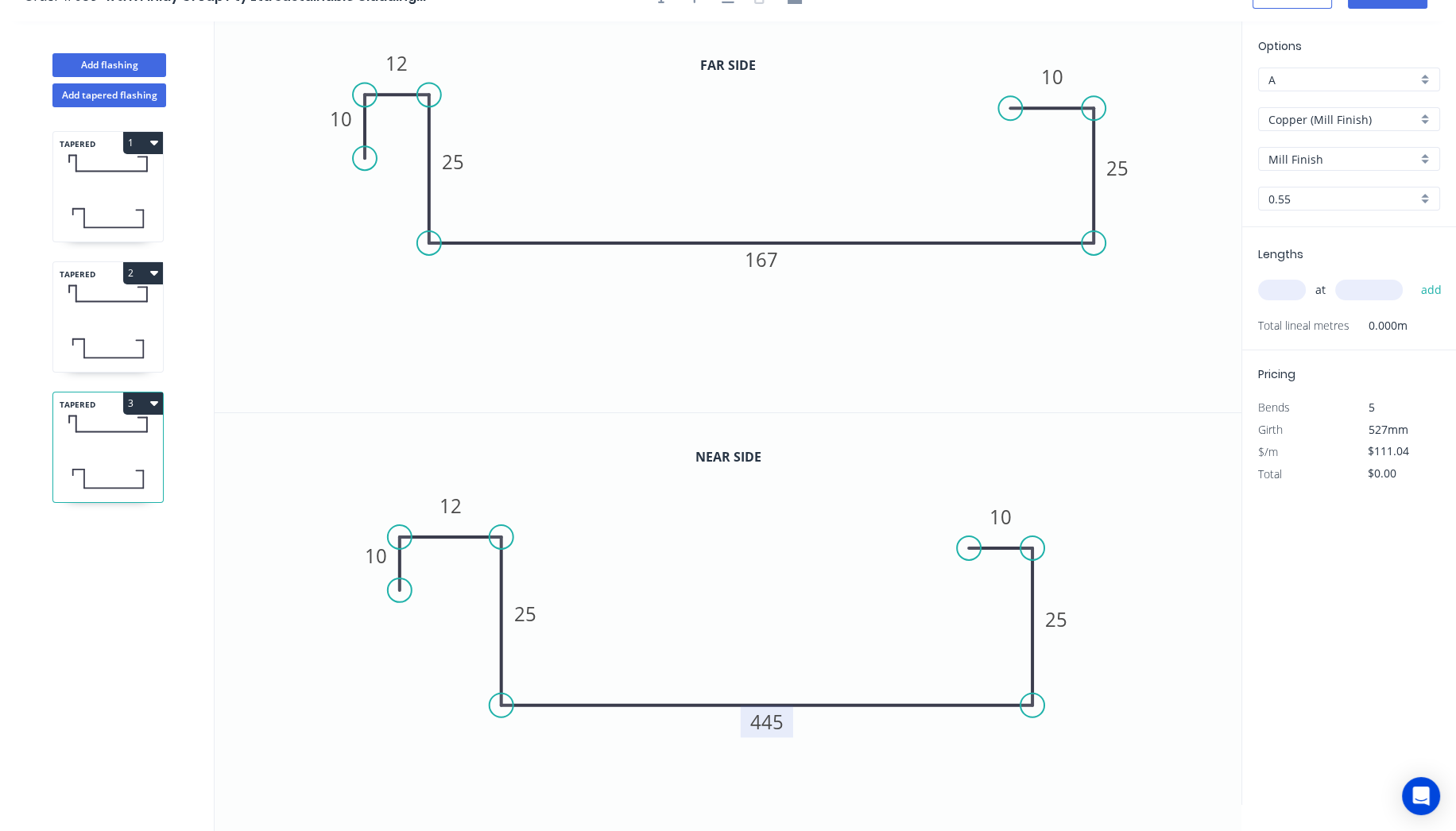
click at [785, 718] on rect at bounding box center [768, 721] width 53 height 32
click at [783, 723] on tspan "445" at bounding box center [768, 721] width 33 height 26
click at [779, 270] on rect at bounding box center [762, 259] width 53 height 32
type input "$94.53"
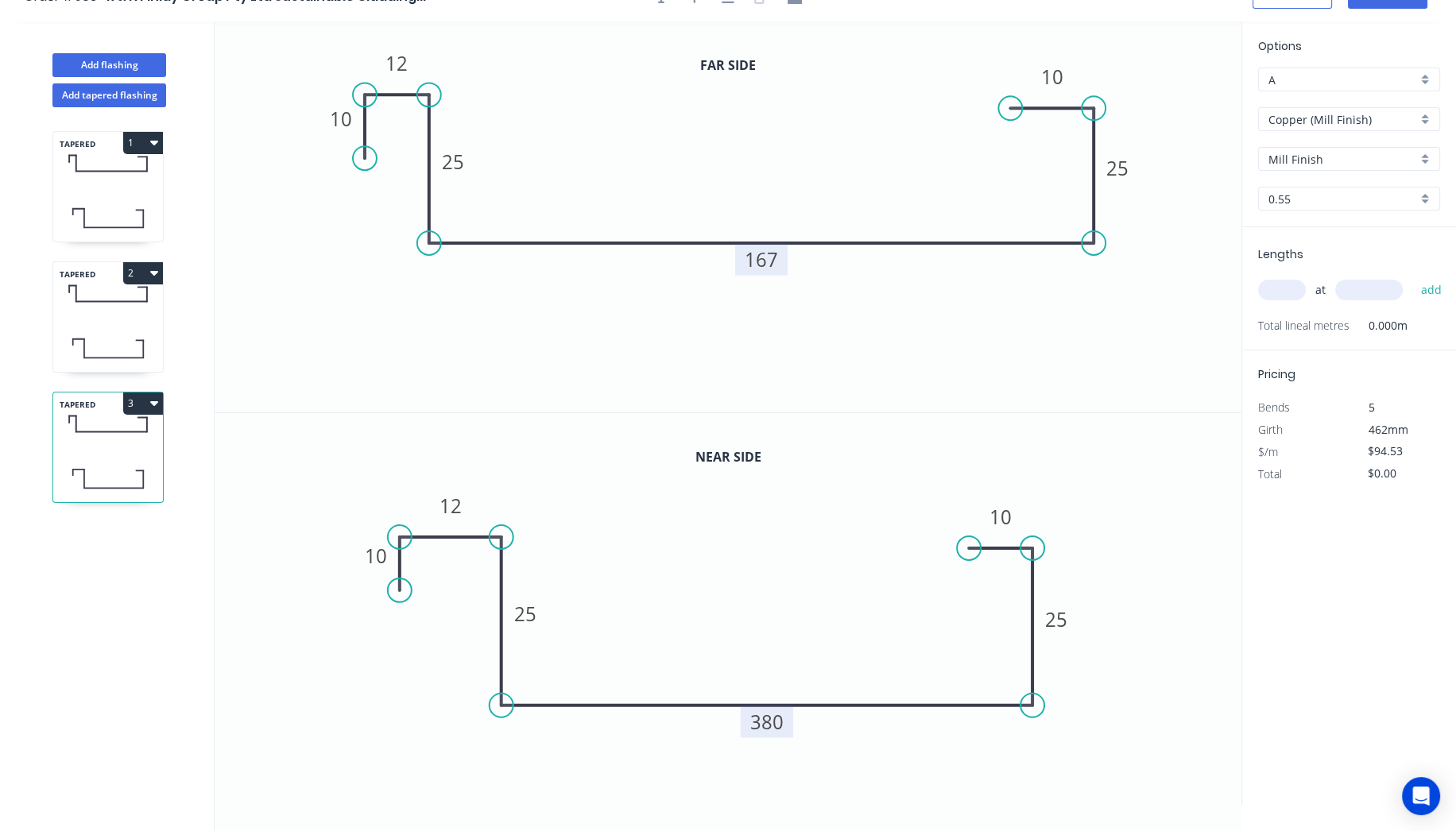
click at [771, 248] on tspan "167" at bounding box center [761, 259] width 33 height 26
click at [1290, 289] on input "text" at bounding box center [1282, 290] width 48 height 20
type input "1"
type input "1000"
click at [1413, 276] on button "add" at bounding box center [1431, 290] width 37 height 27
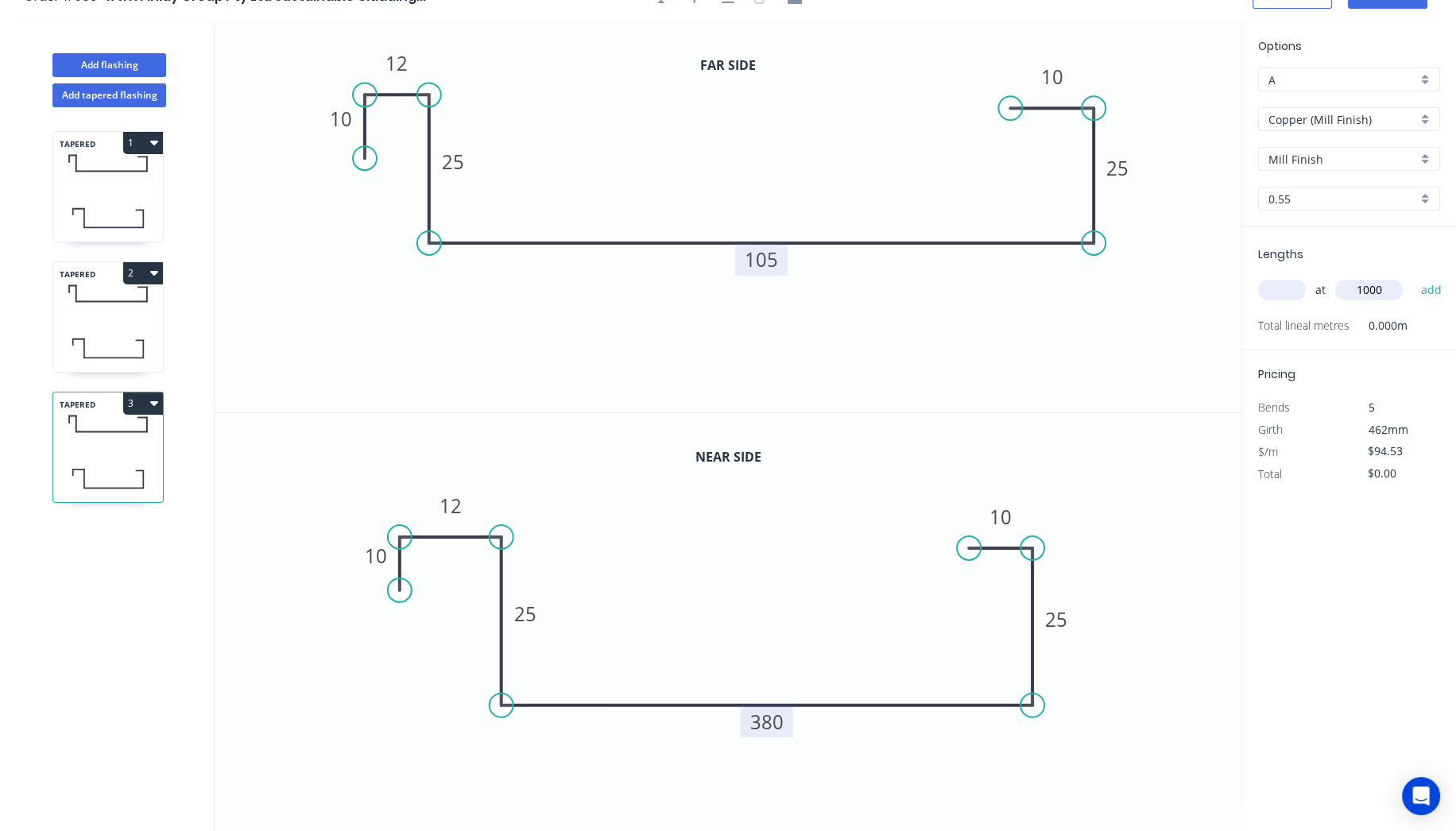
type input "$94.53"
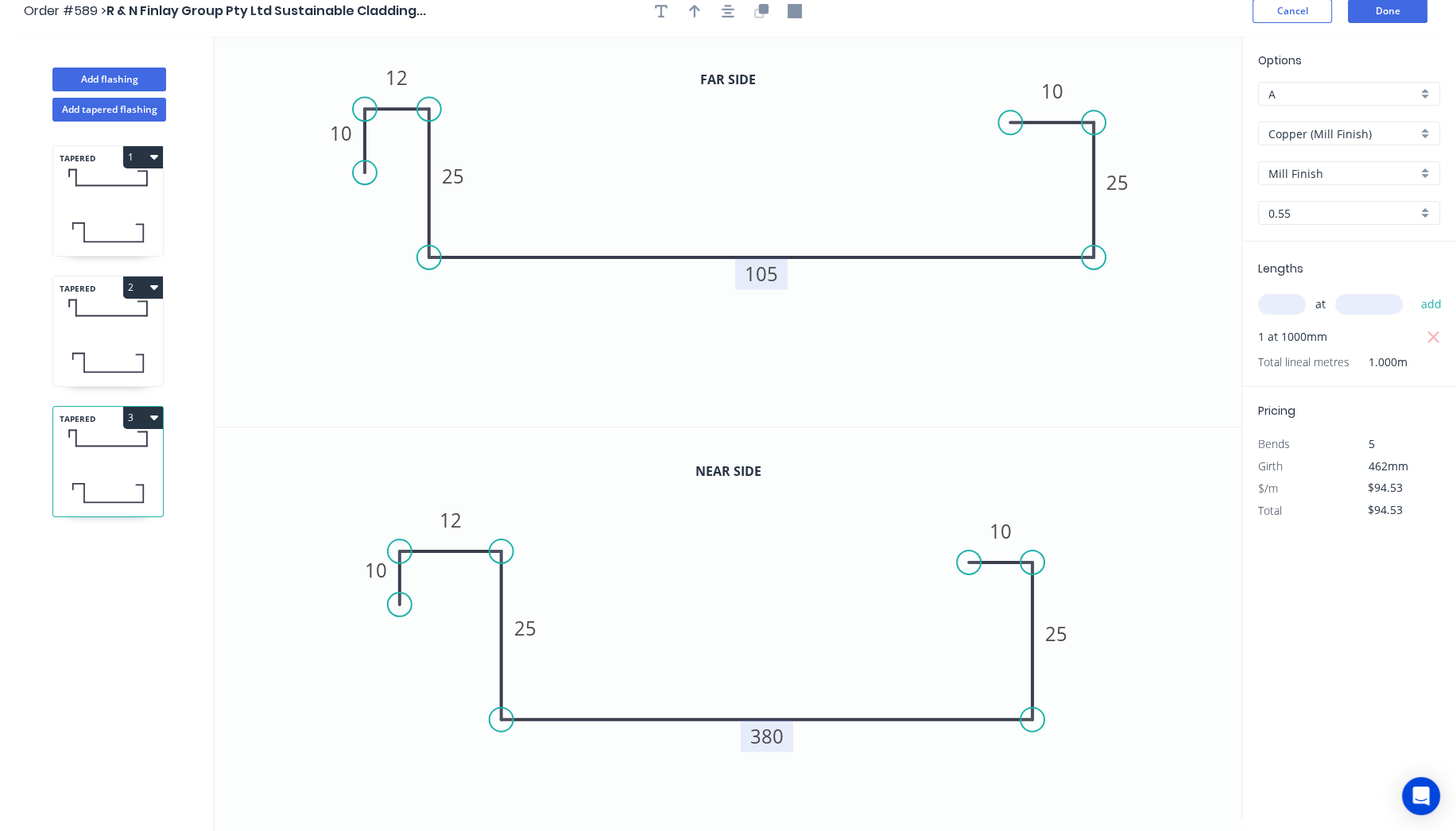
scroll to position [0, 0]
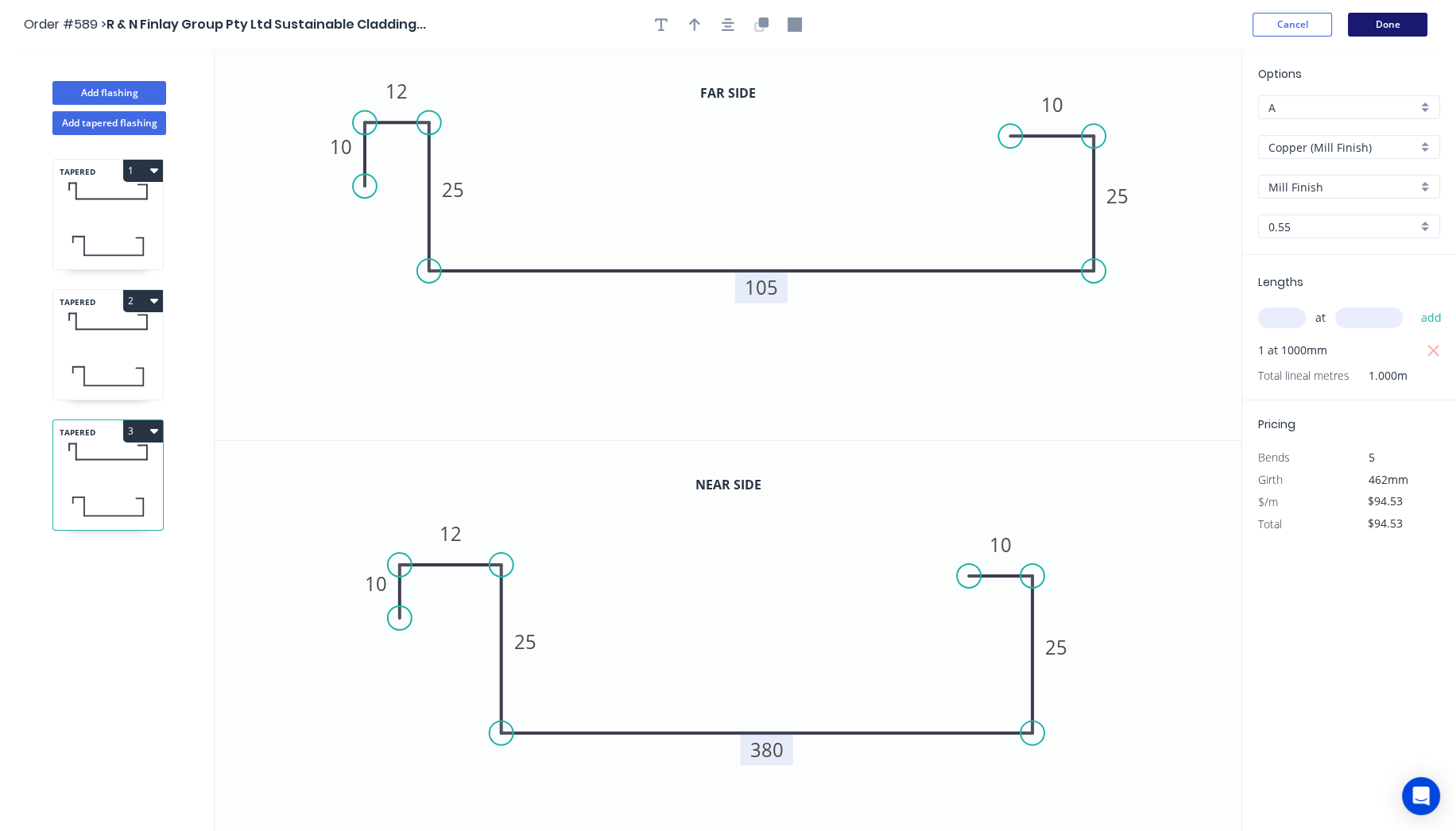
click at [1366, 13] on button "Done" at bounding box center [1387, 25] width 79 height 24
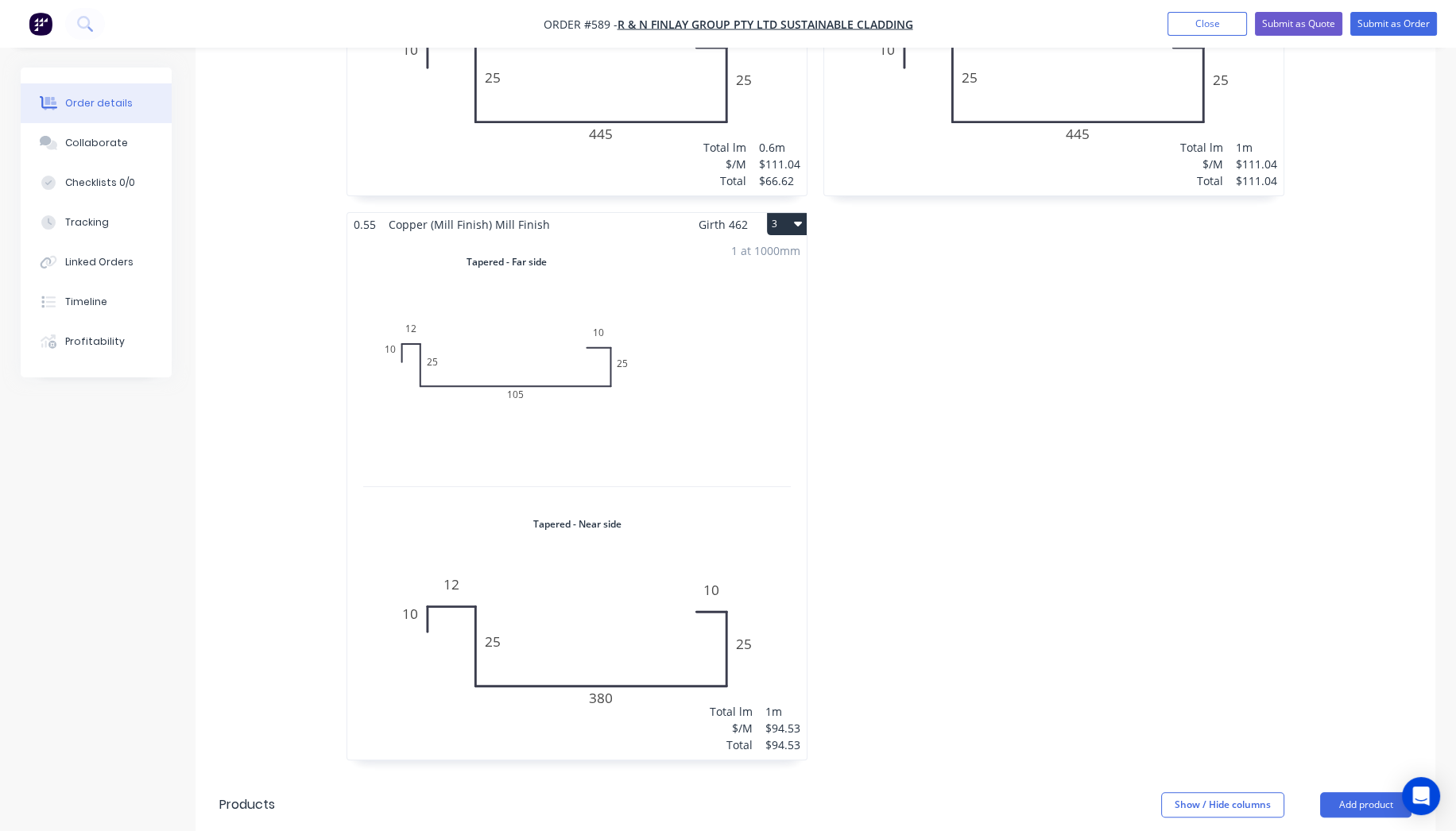
scroll to position [705, 0]
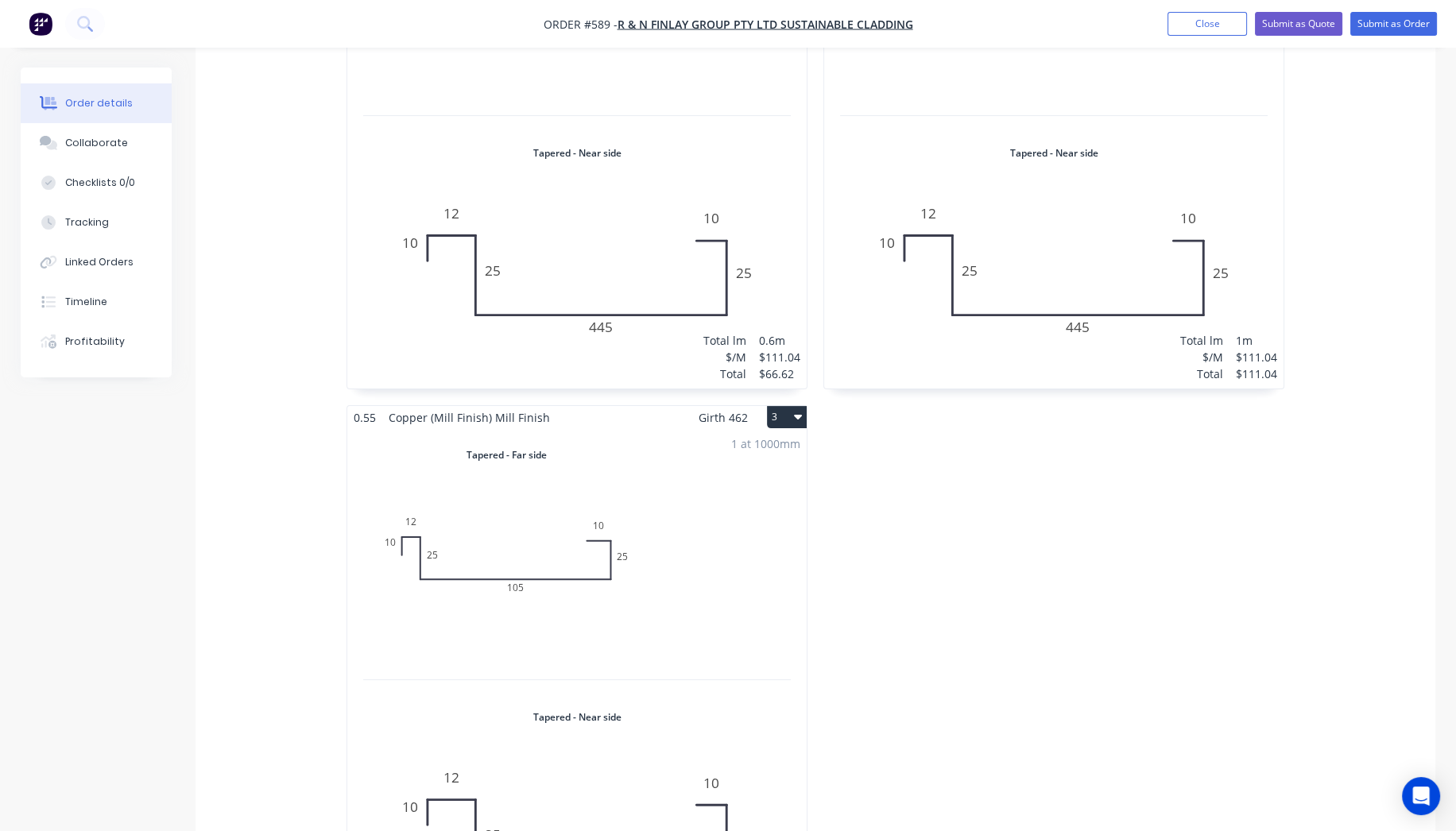
click at [799, 410] on icon "button" at bounding box center [797, 416] width 8 height 13
click at [766, 476] on div "Duplicate" at bounding box center [731, 487] width 123 height 23
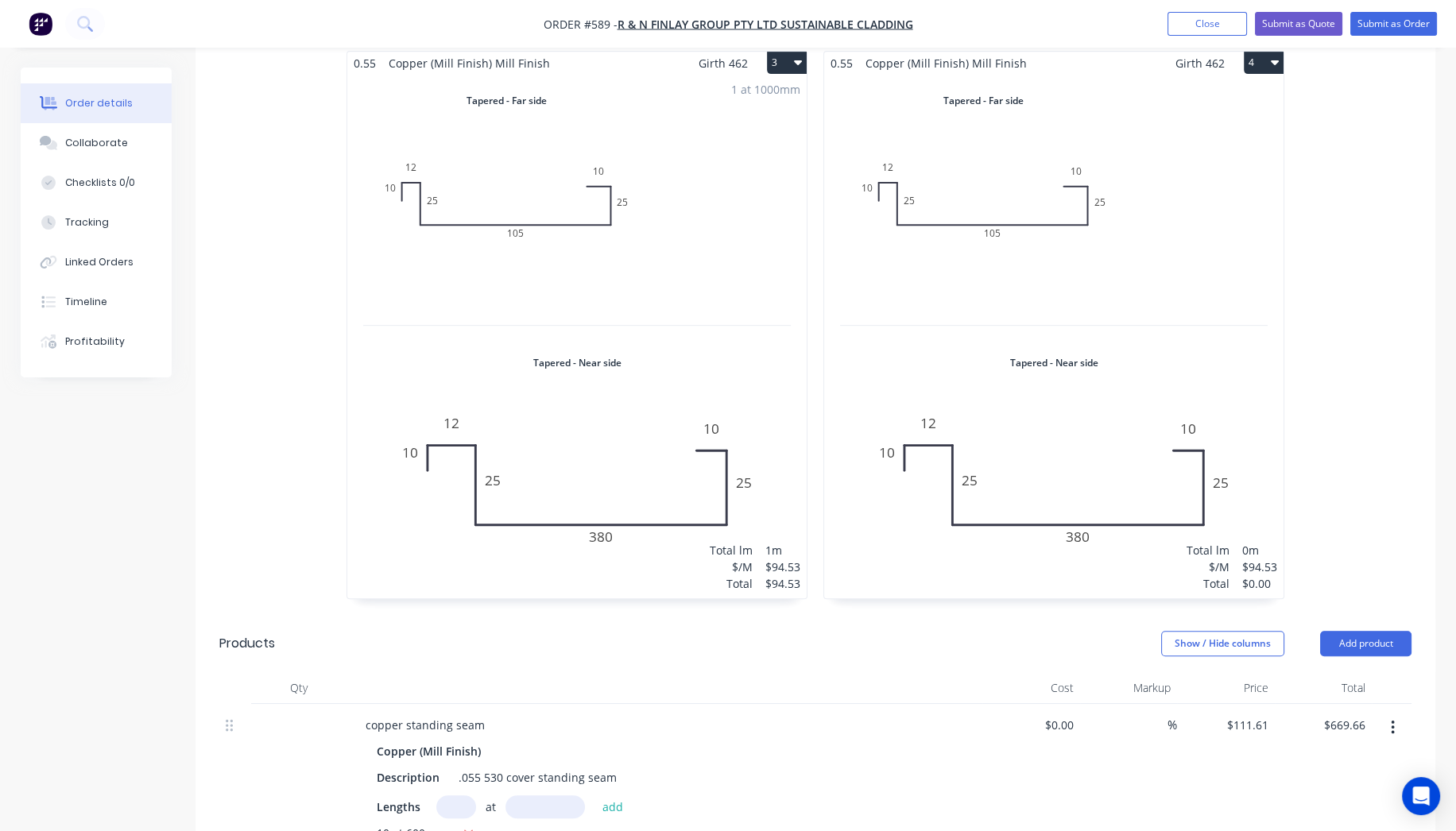
scroll to position [1323, 0]
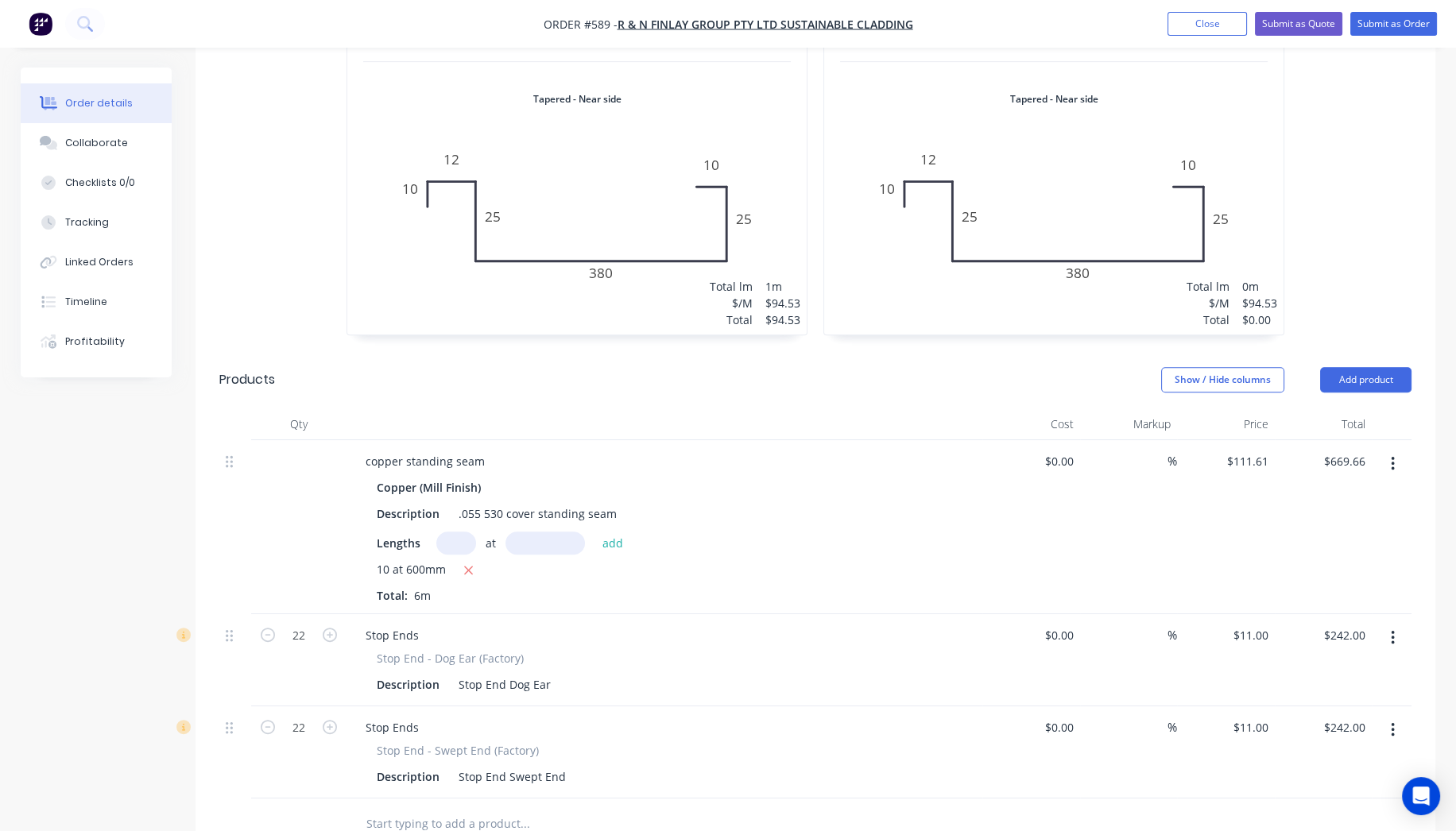
click at [1221, 295] on div "$/M" at bounding box center [1208, 304] width 43 height 17
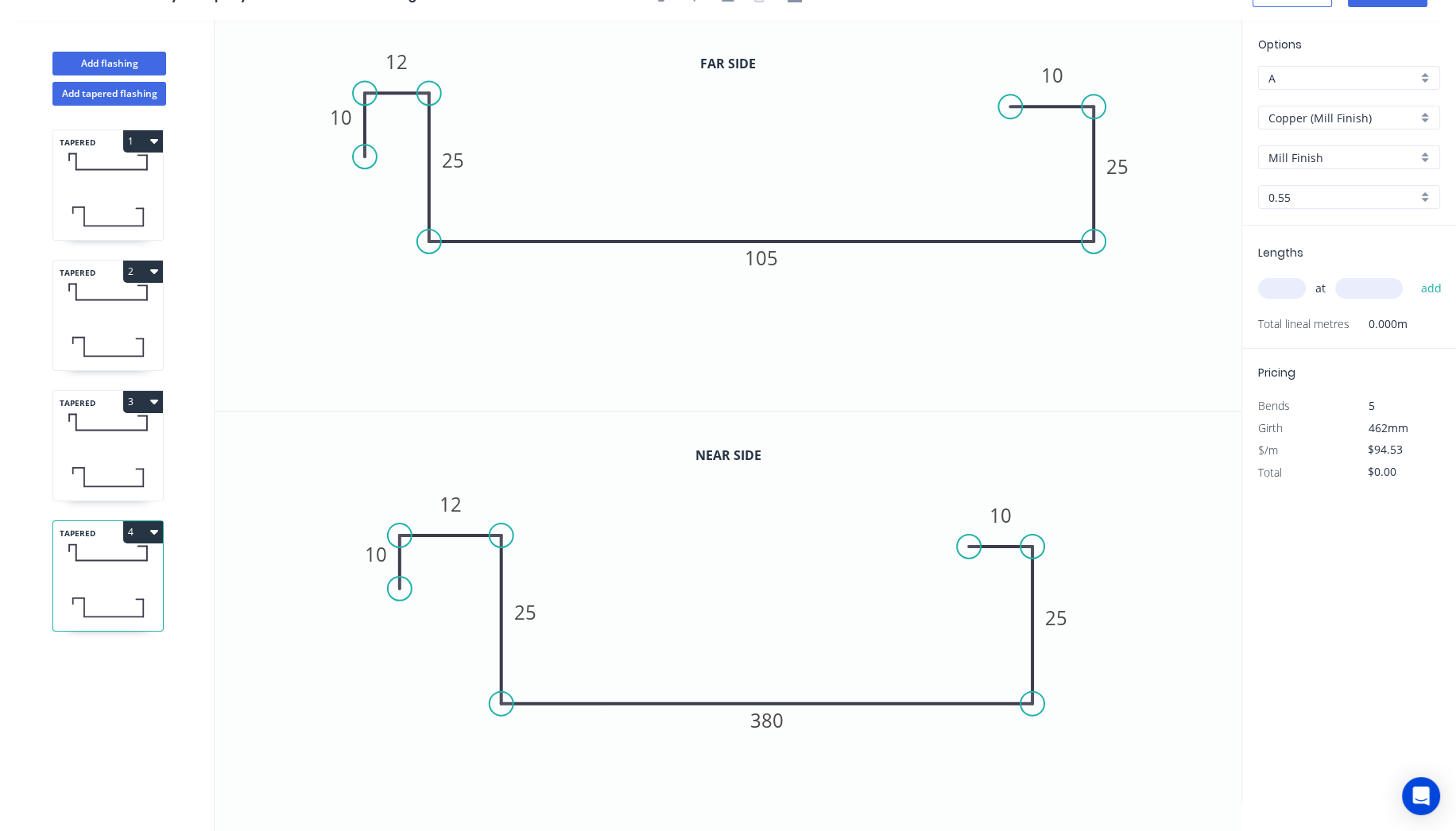
scroll to position [28, 0]
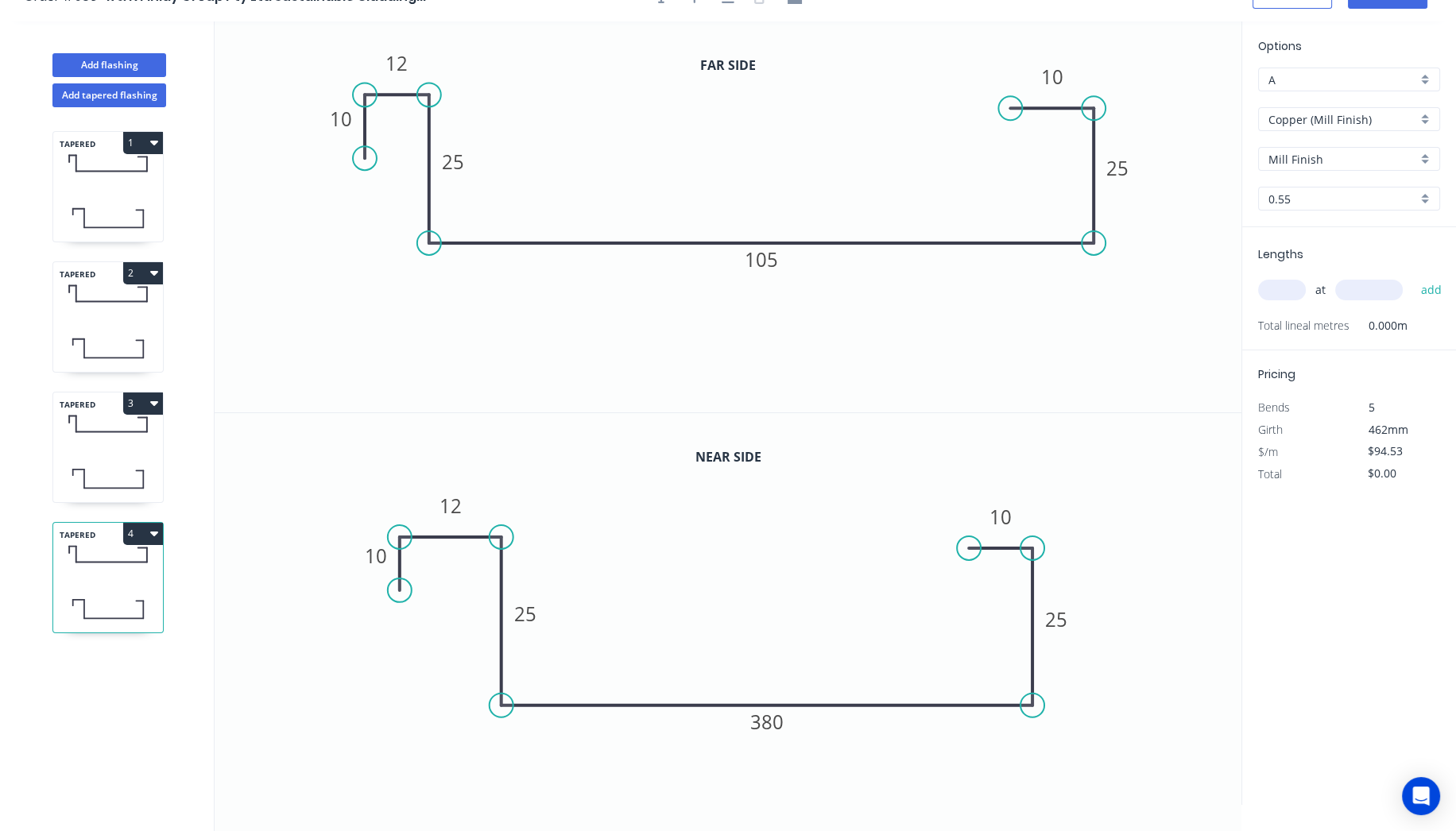
click at [1300, 287] on input "text" at bounding box center [1282, 290] width 48 height 20
type input "1"
type input "600"
click at [1413, 276] on button "add" at bounding box center [1431, 290] width 37 height 27
type input "$56.72"
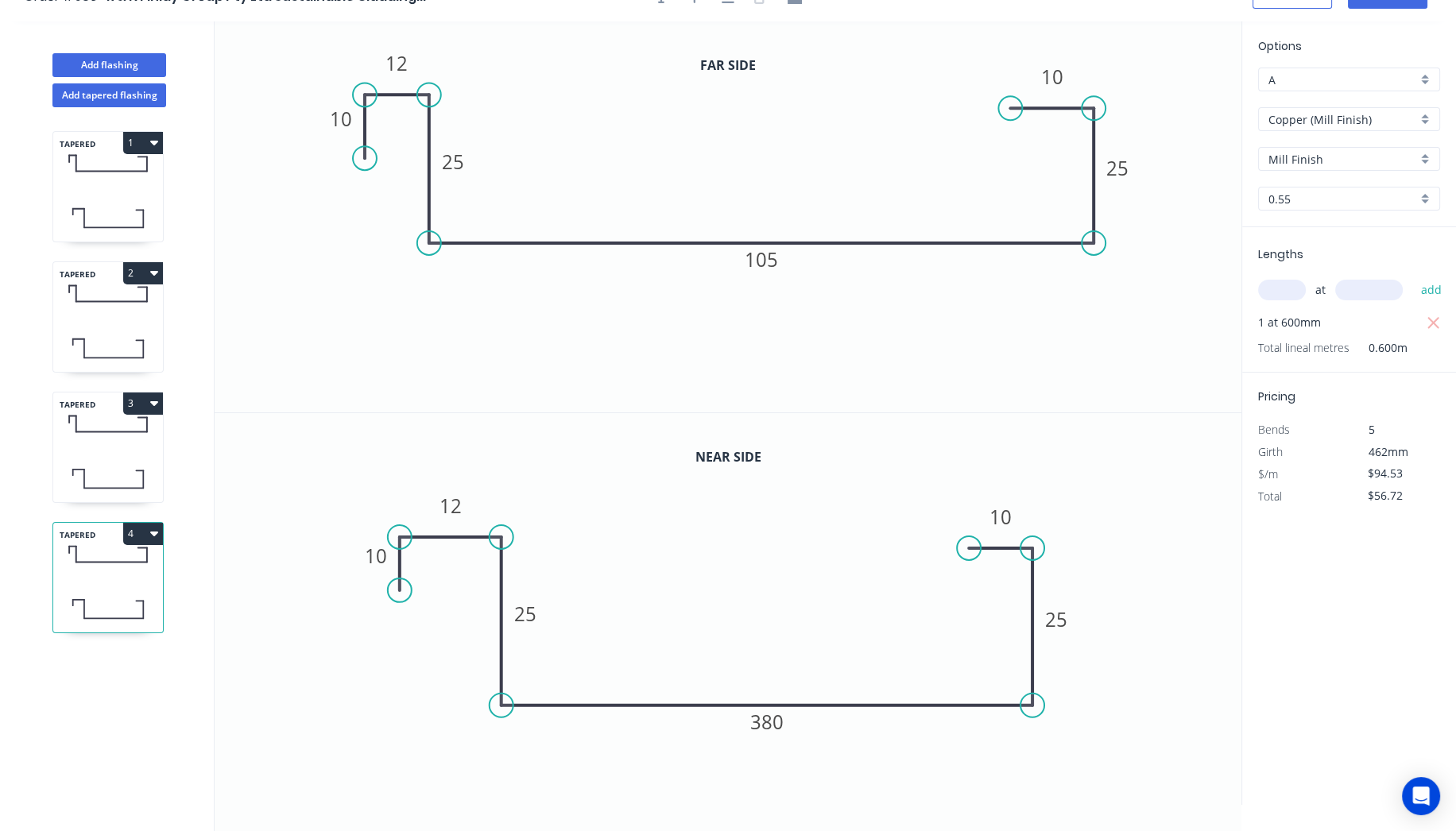
scroll to position [0, 0]
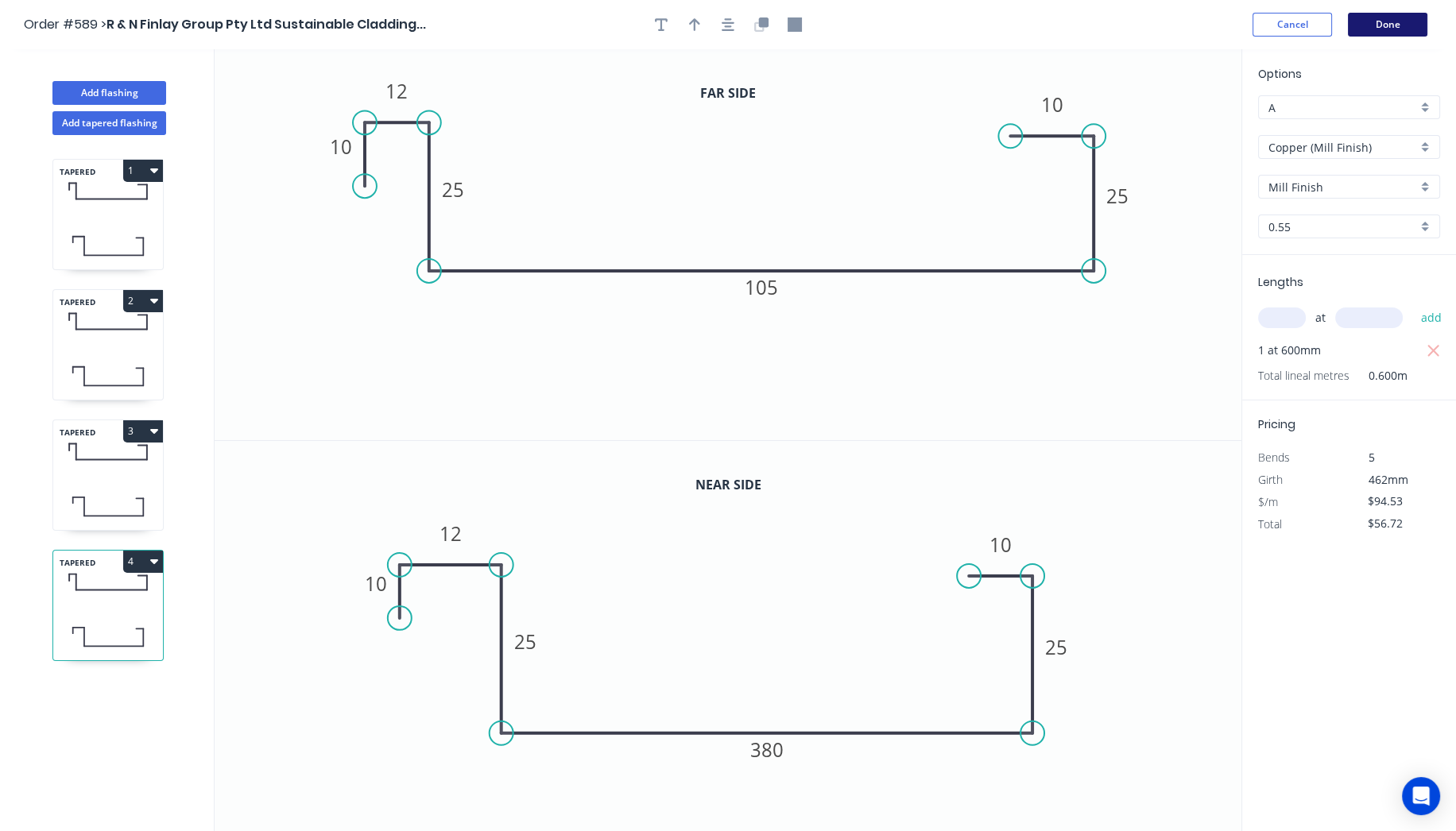
click at [1383, 21] on button "Done" at bounding box center [1387, 25] width 79 height 24
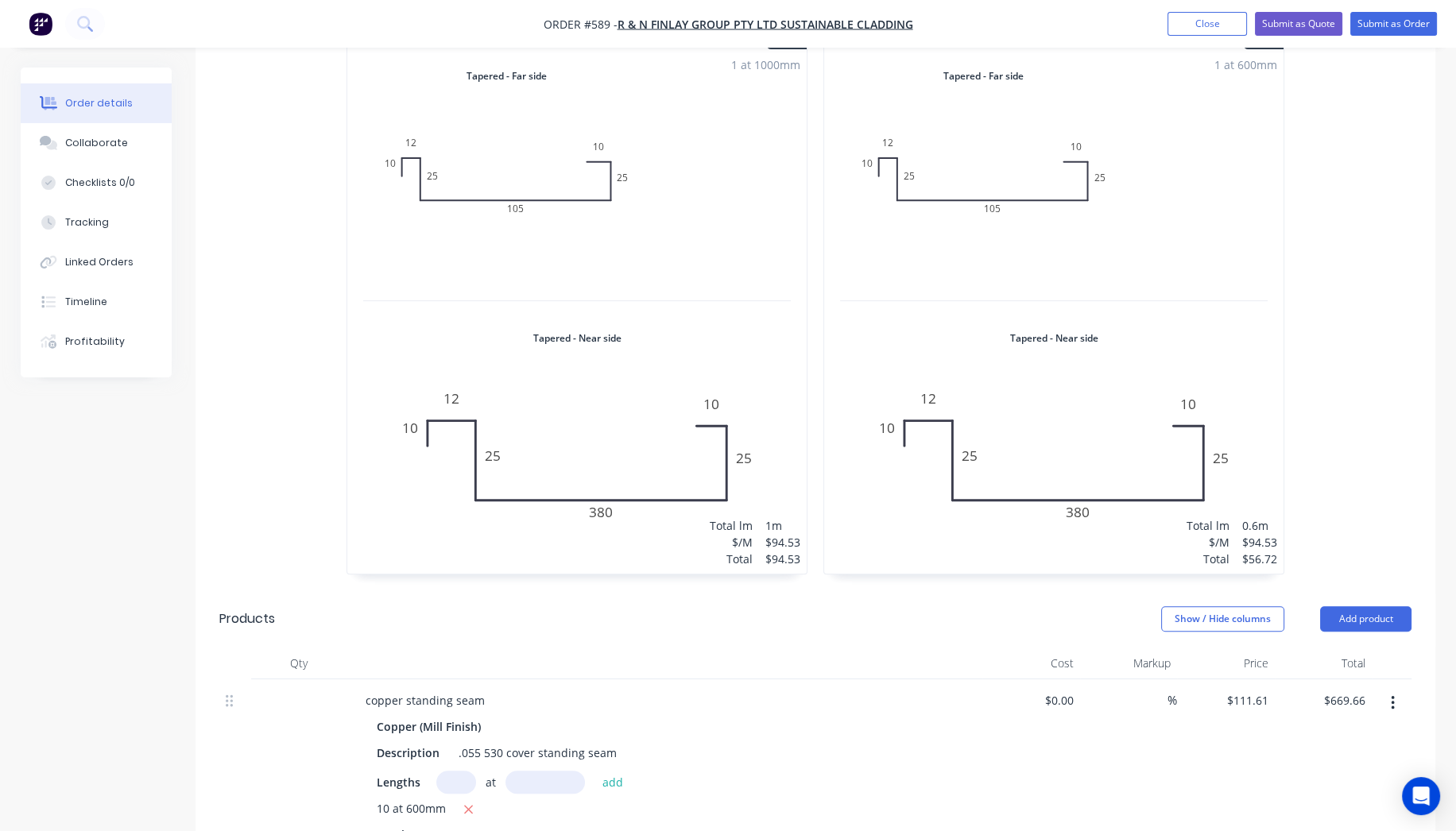
scroll to position [883, 0]
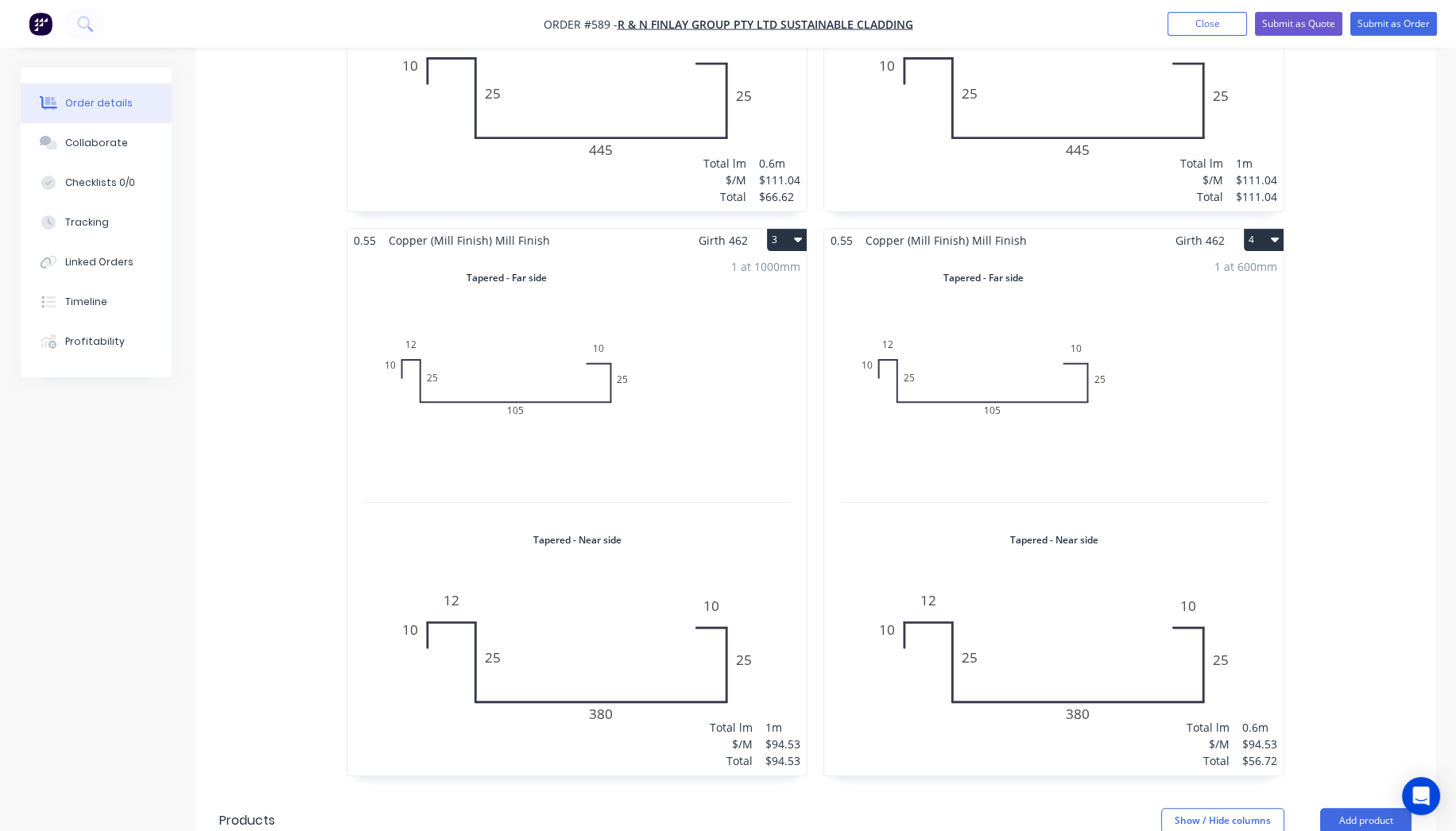
click at [1260, 229] on button "4" at bounding box center [1264, 240] width 40 height 22
click at [1225, 299] on div "Duplicate" at bounding box center [1208, 310] width 123 height 23
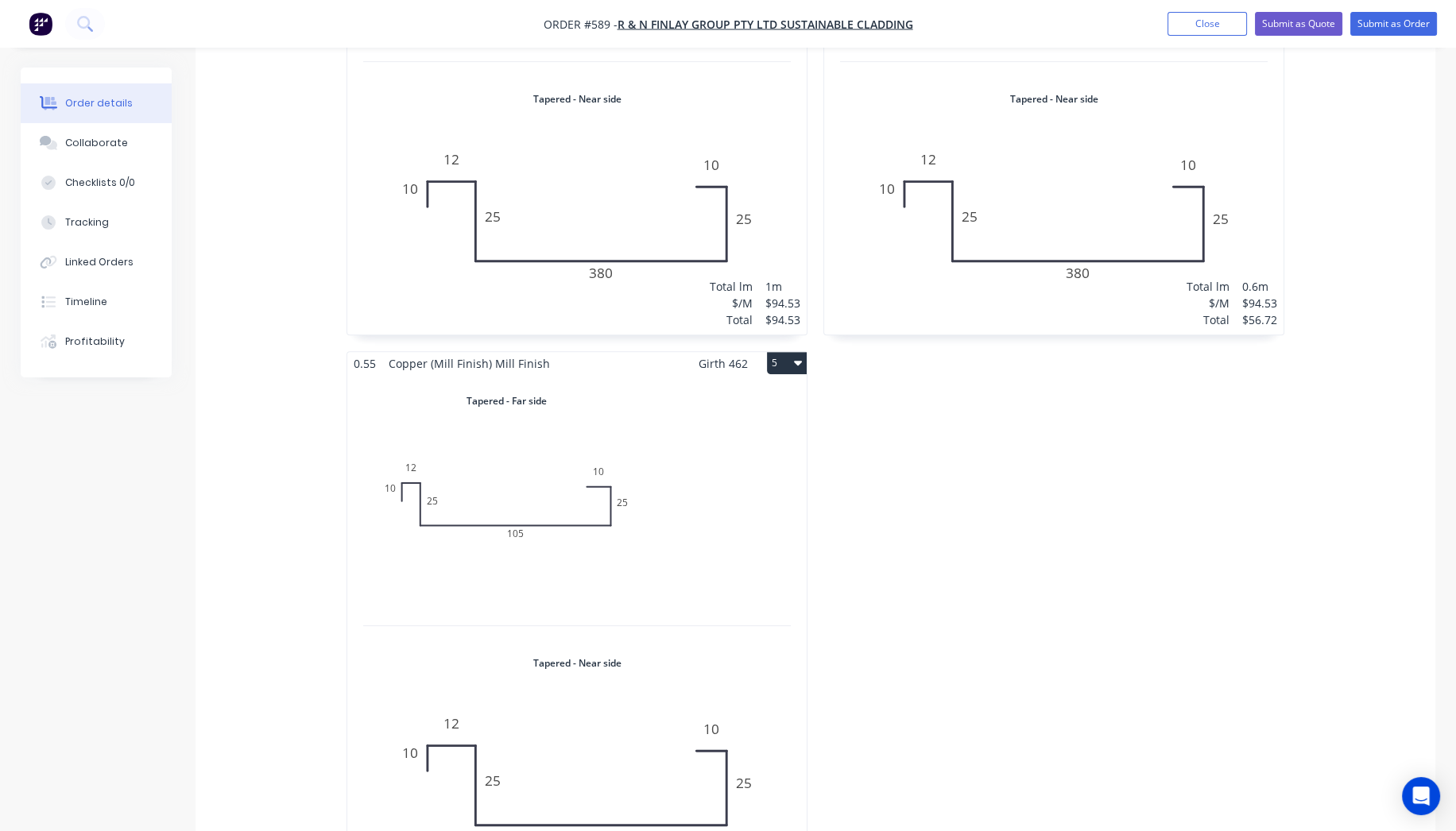
click at [643, 525] on div "Total lm $/M Total 0m $94.53 $0.00" at bounding box center [577, 637] width 460 height 524
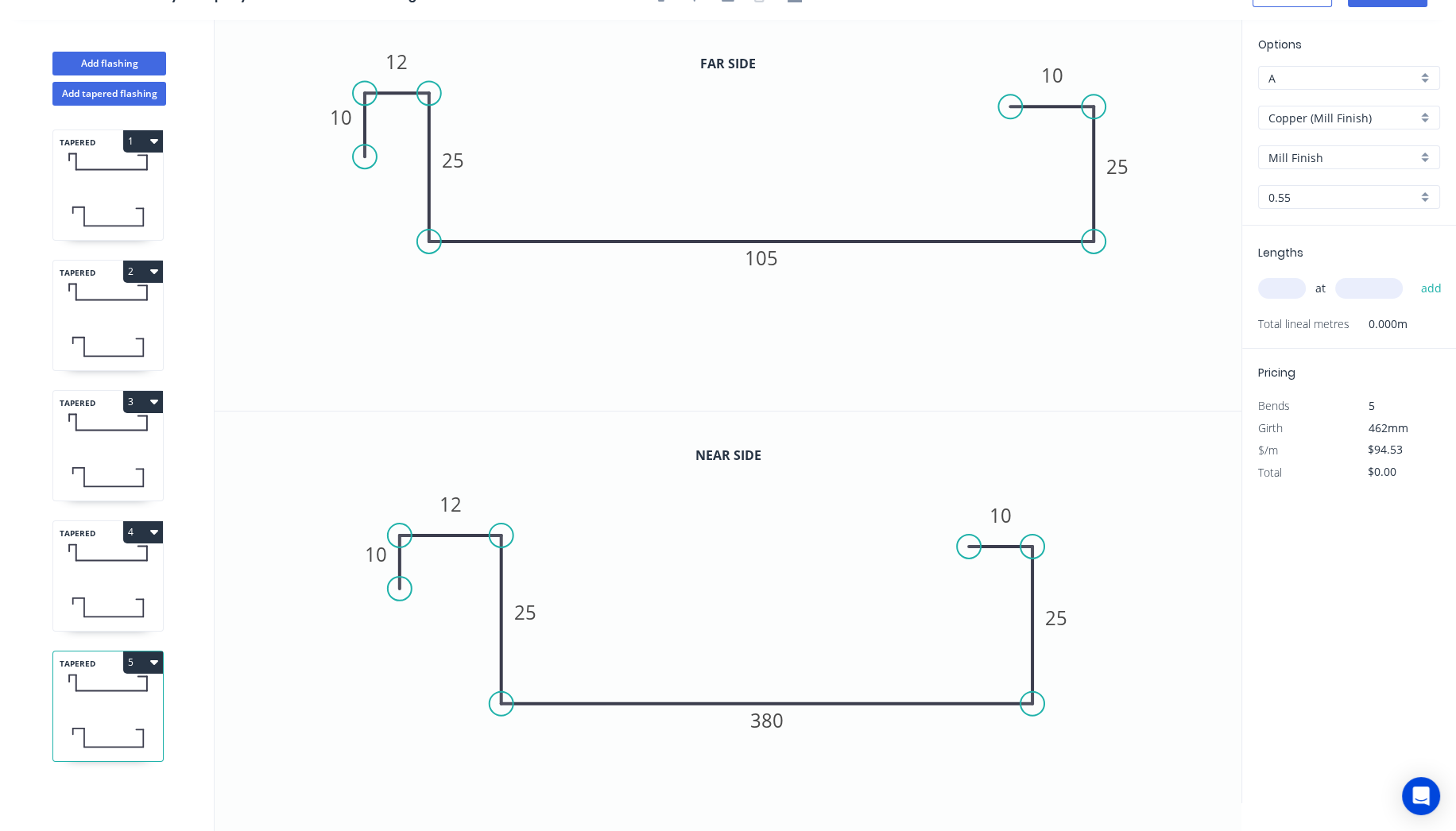
scroll to position [28, 0]
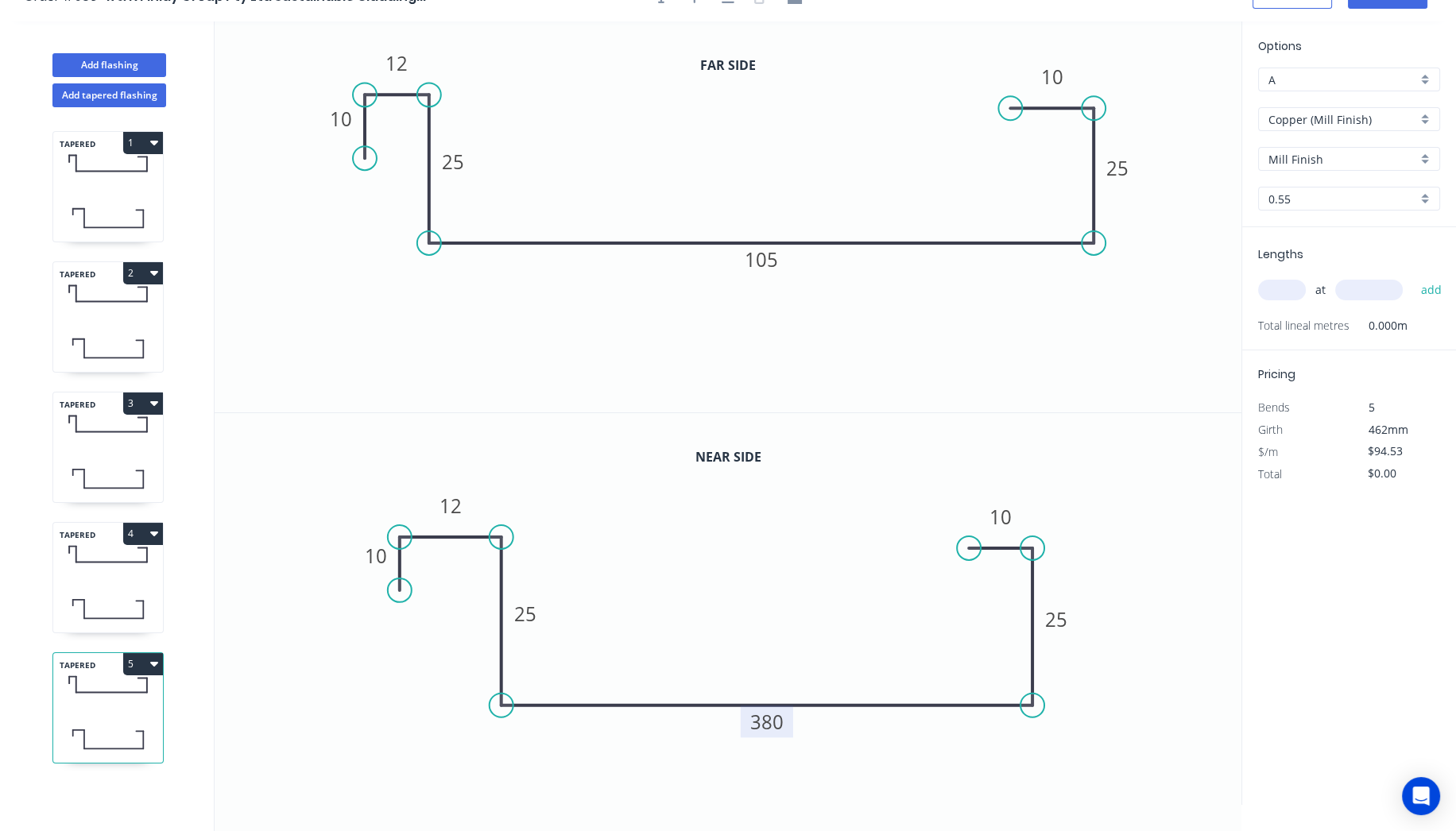
click at [780, 719] on tspan "380" at bounding box center [768, 721] width 33 height 26
click at [770, 259] on tspan "105" at bounding box center [761, 259] width 33 height 26
click at [1293, 287] on input "text" at bounding box center [1282, 290] width 48 height 20
type input "1"
type input "600"
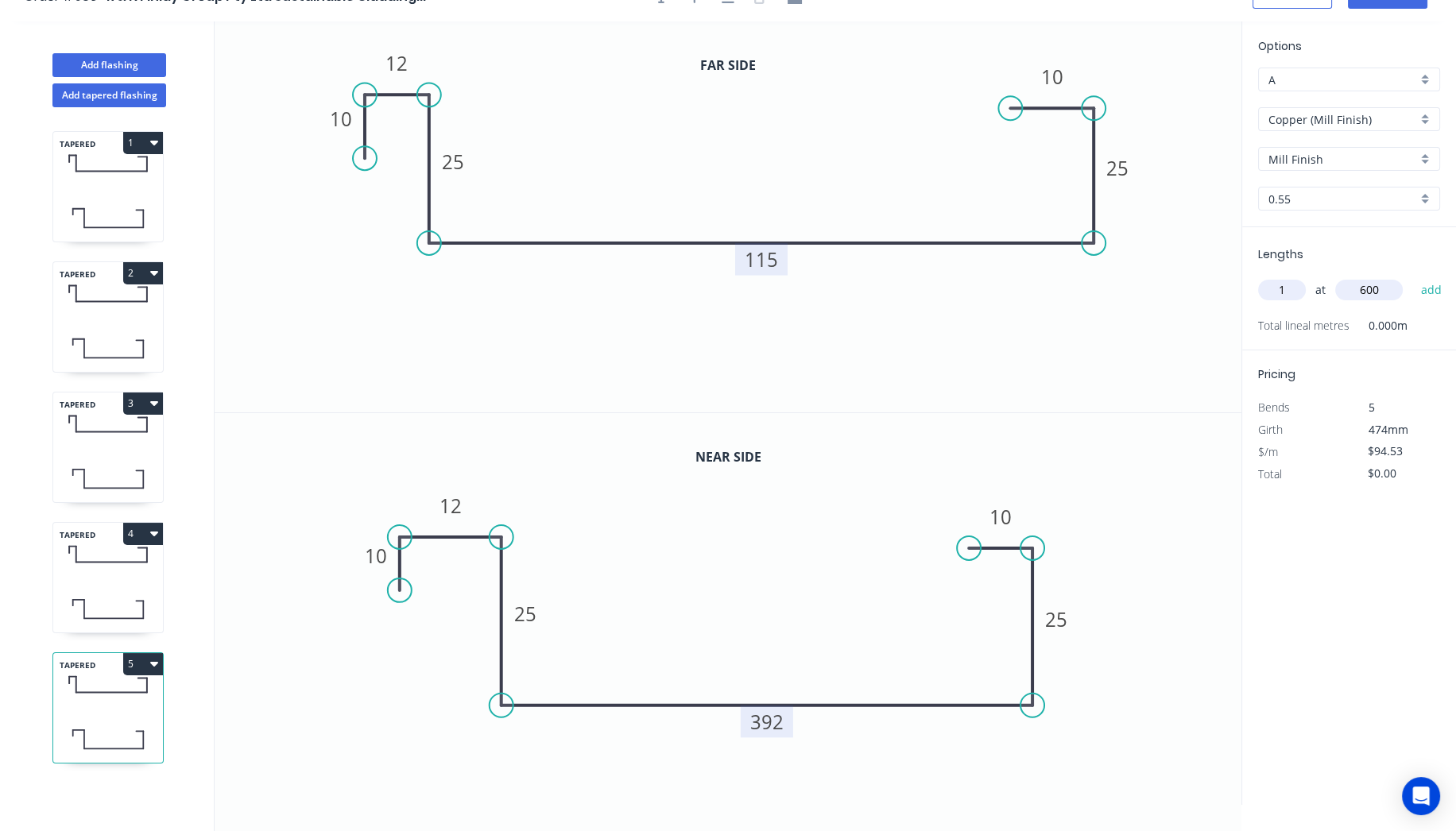
click at [1413, 276] on button "add" at bounding box center [1431, 290] width 37 height 27
type input "$56.72"
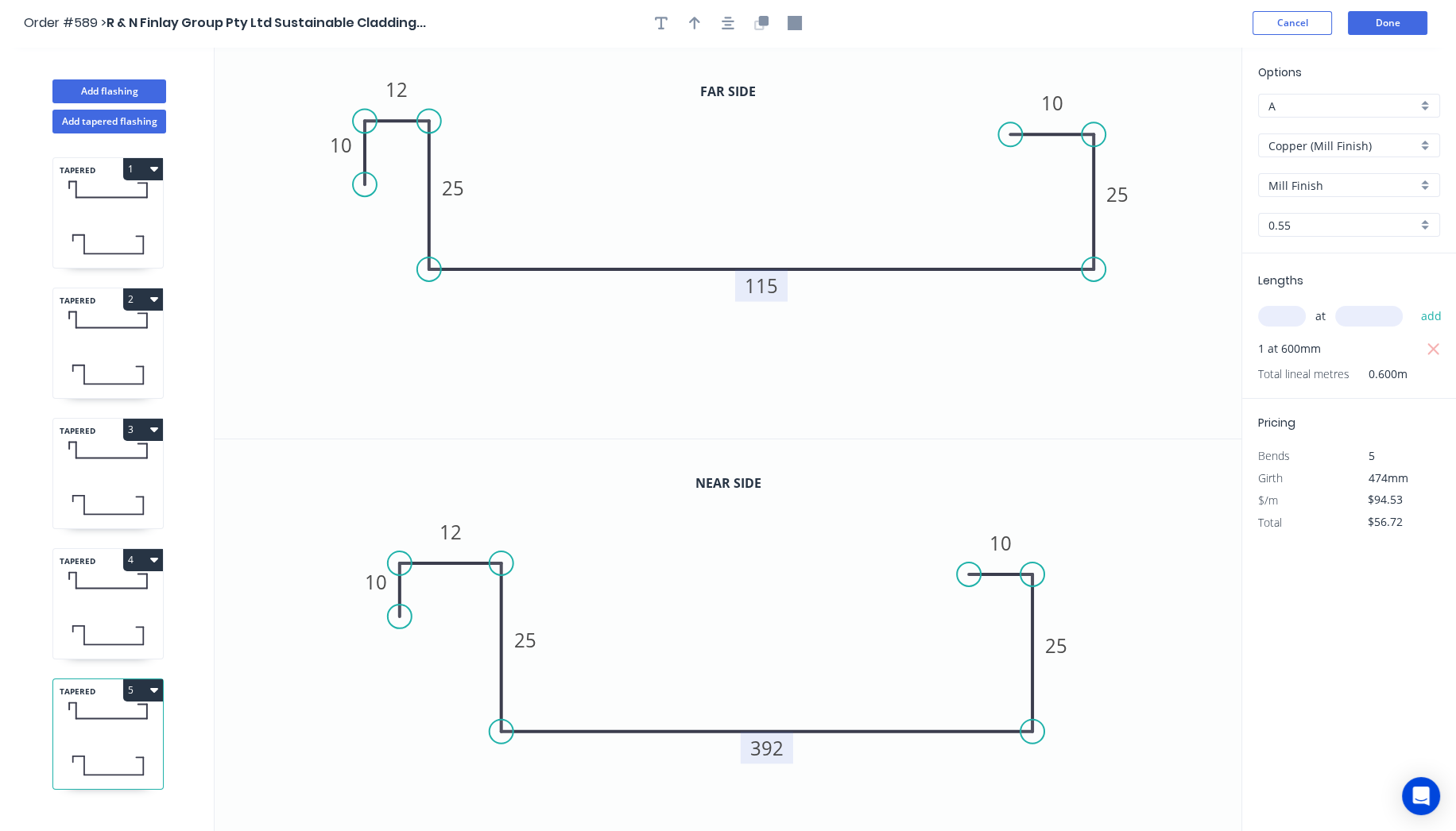
scroll to position [0, 0]
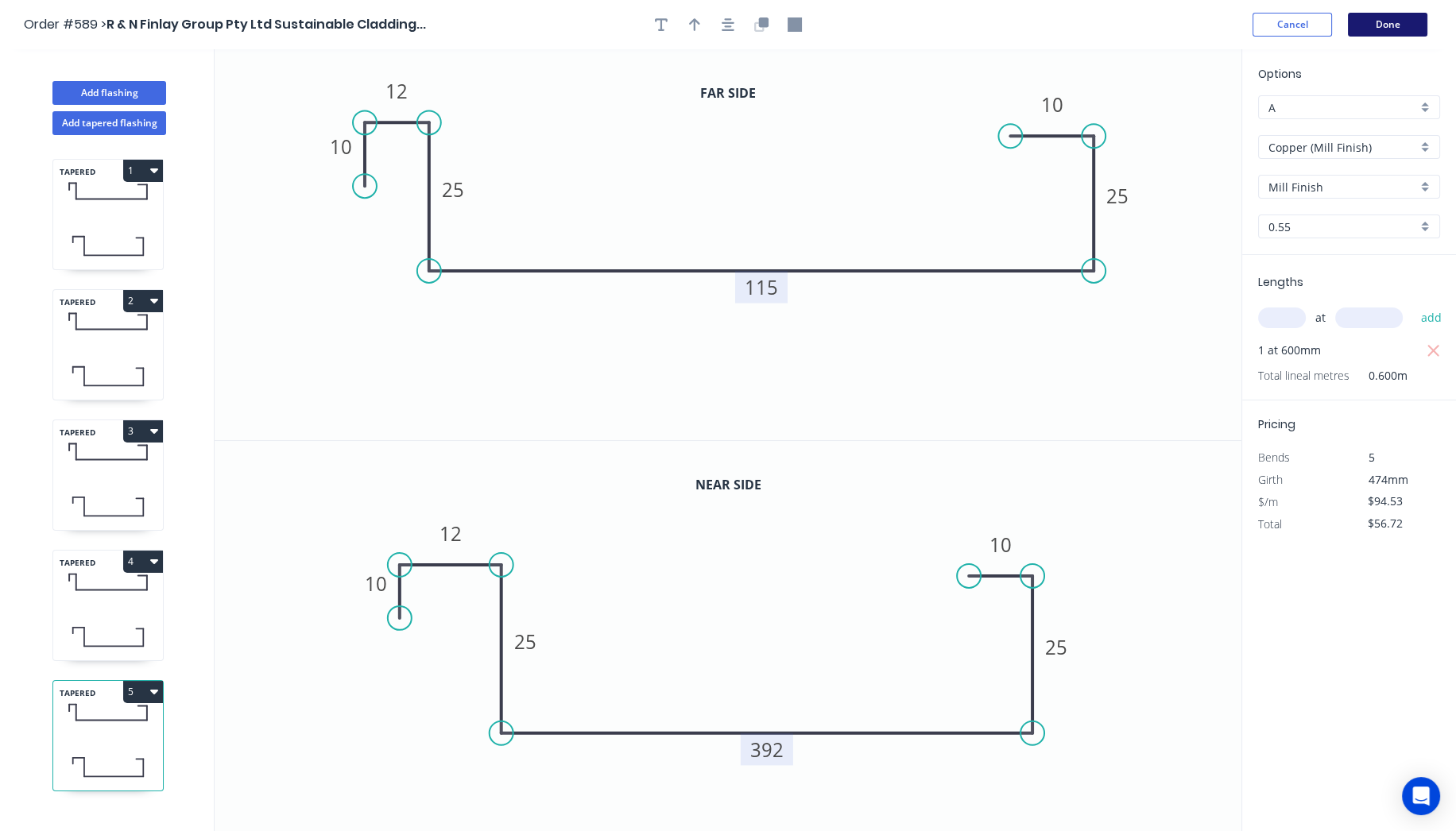
click at [1393, 30] on button "Done" at bounding box center [1387, 25] width 79 height 24
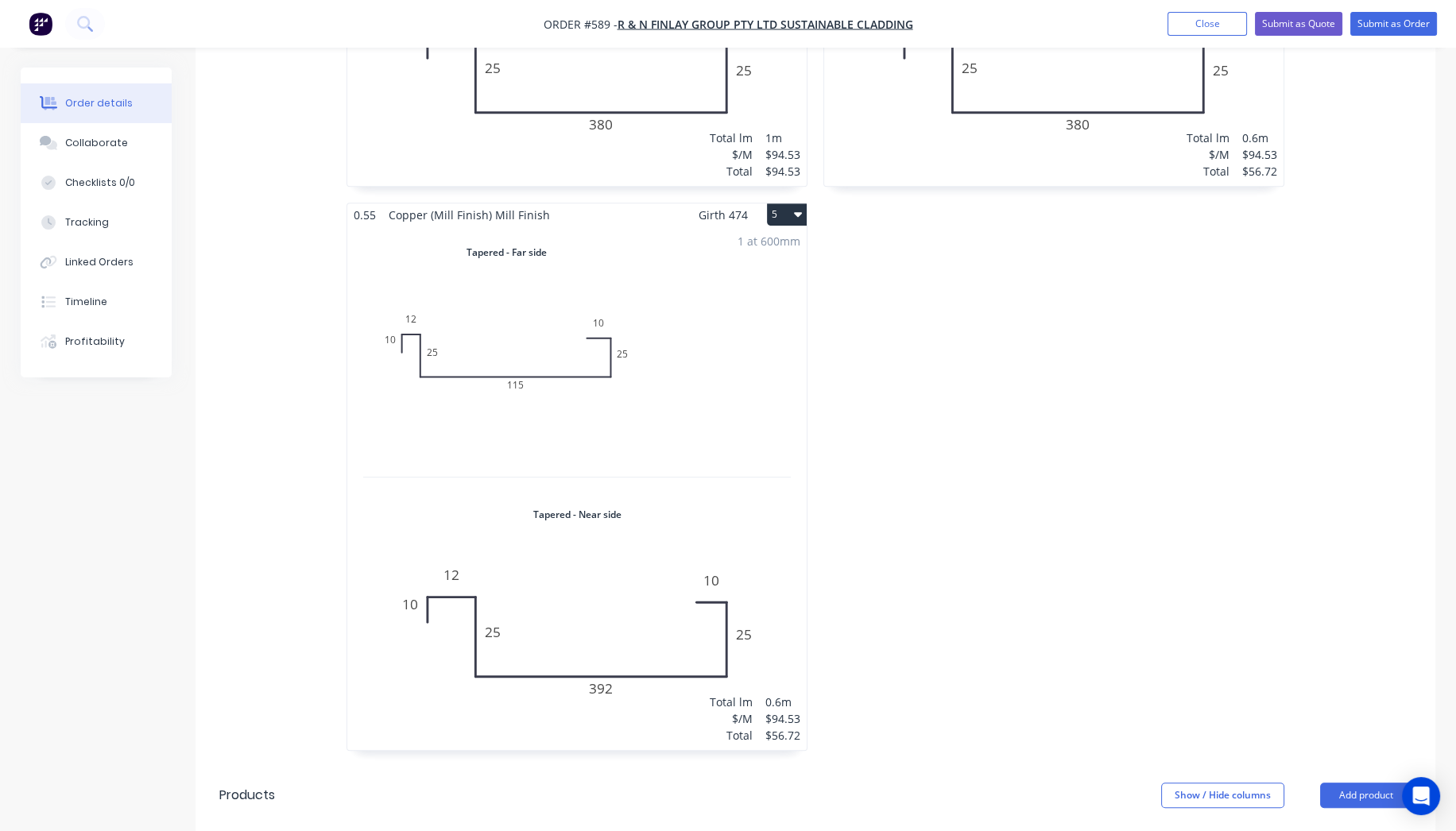
scroll to position [1500, 0]
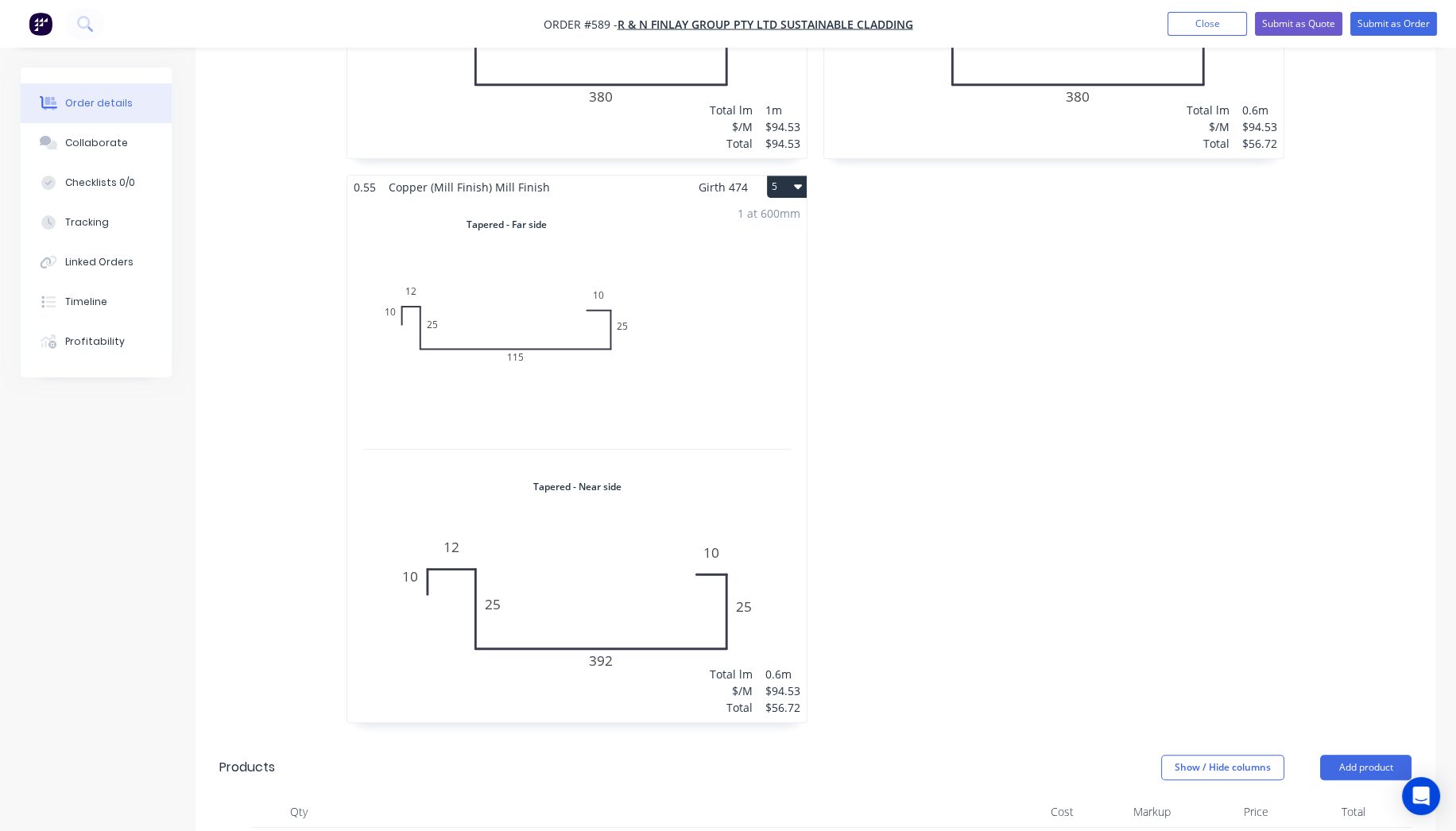
click at [785, 175] on button "5" at bounding box center [786, 186] width 40 height 22
click at [745, 246] on div "Duplicate" at bounding box center [731, 257] width 123 height 23
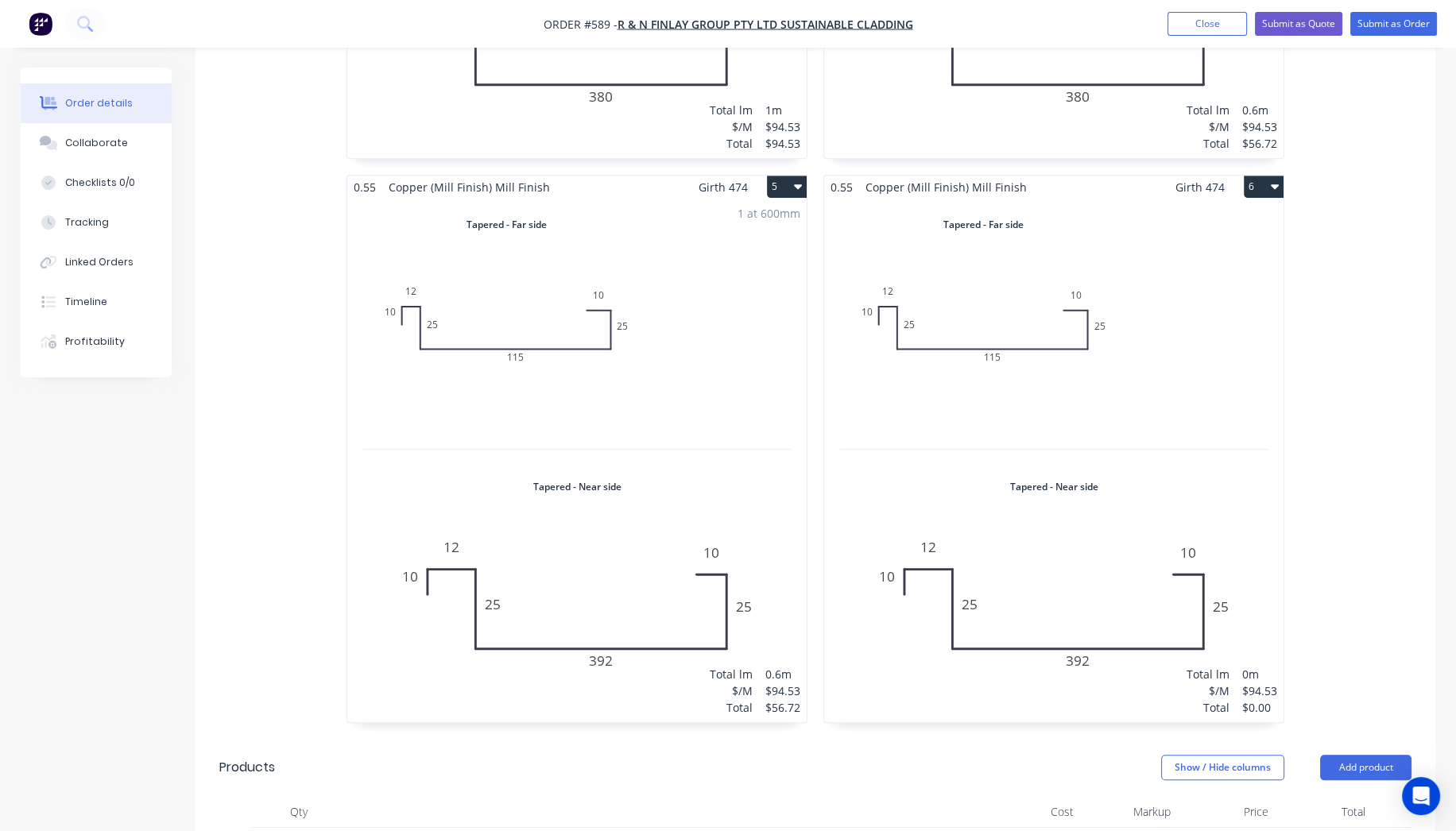
click at [1231, 396] on div "Total lm $/M Total 0m $94.53 $0.00" at bounding box center [1054, 461] width 460 height 524
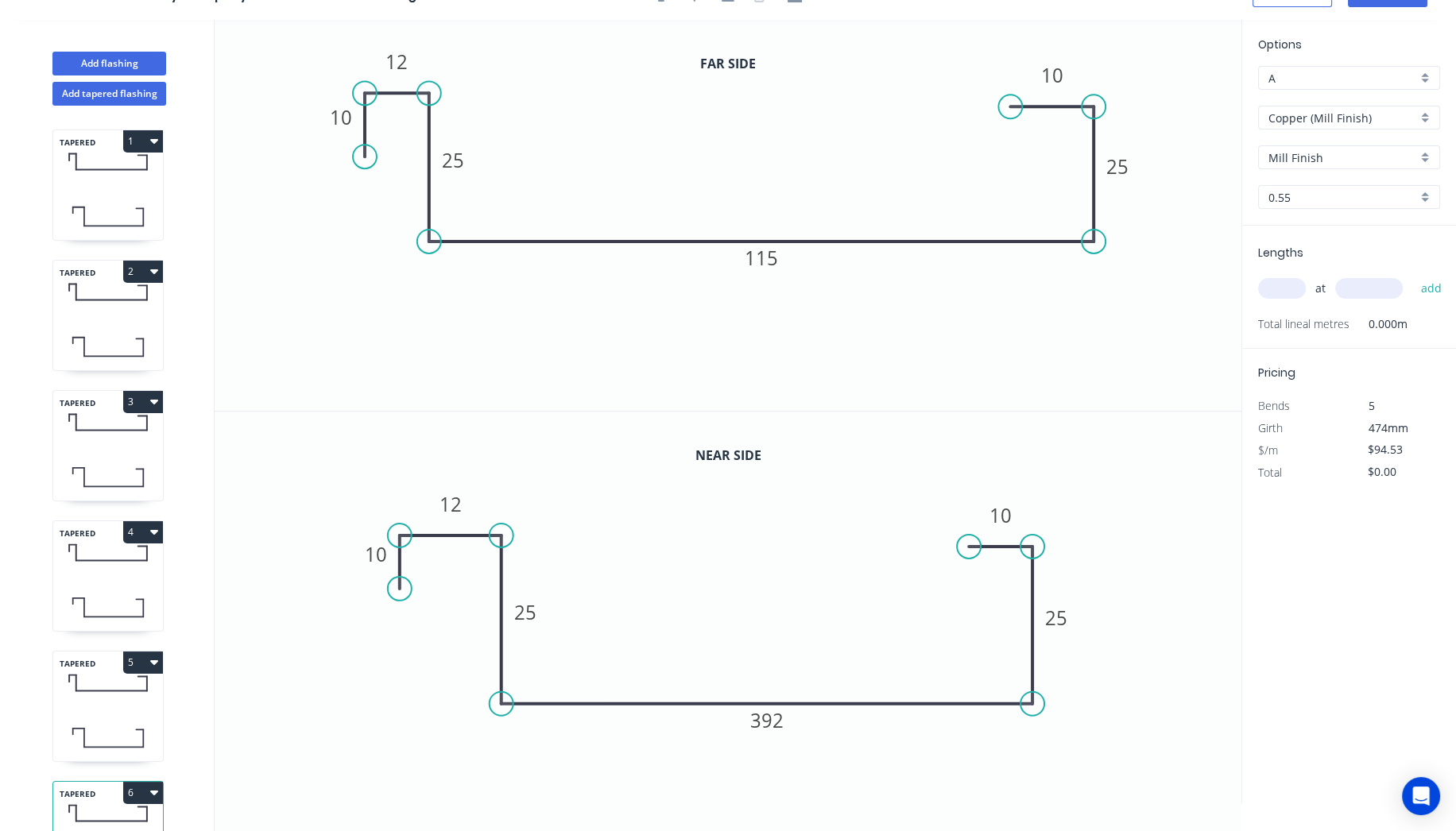
scroll to position [28, 0]
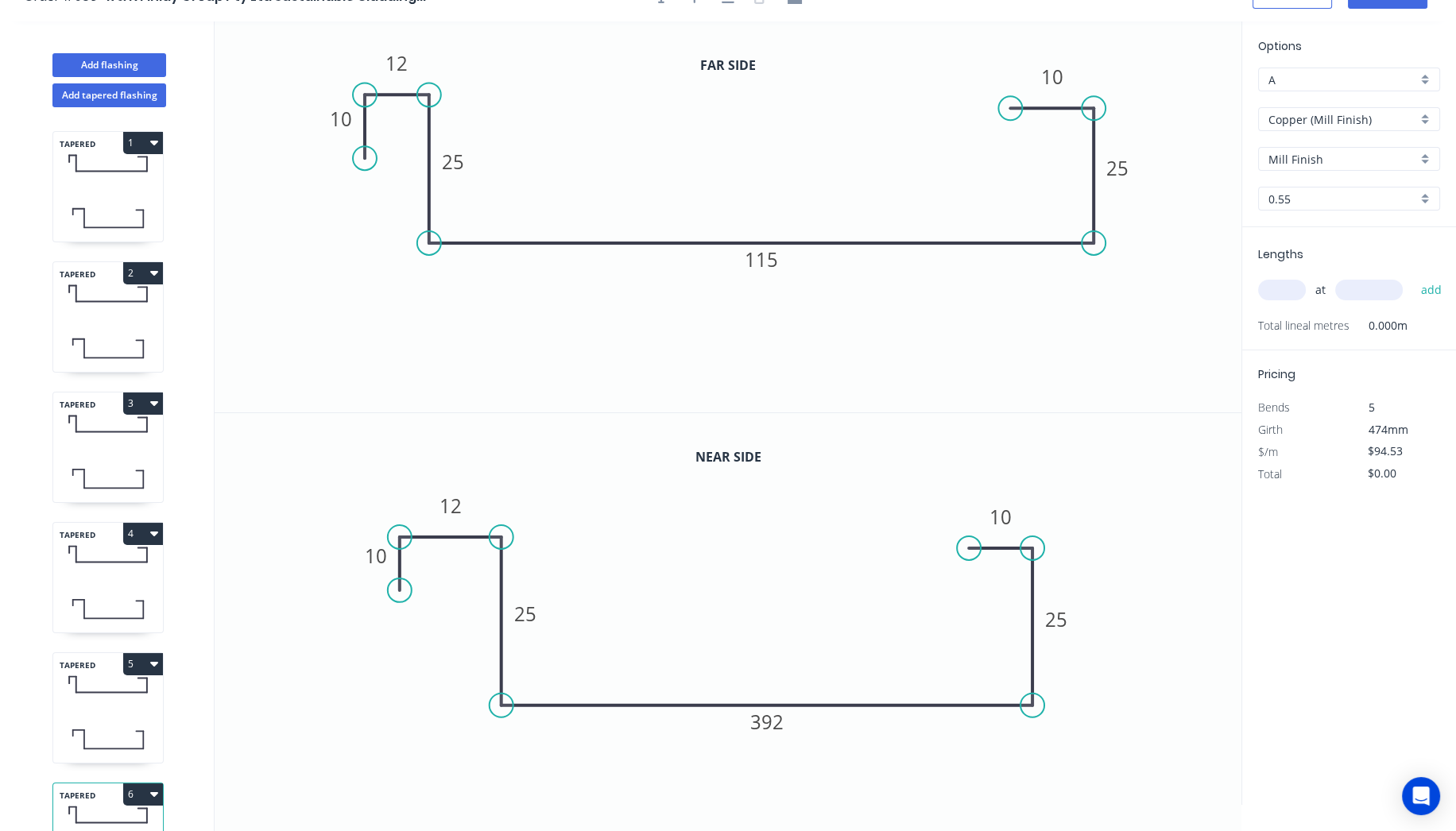
click at [1272, 295] on input "text" at bounding box center [1282, 290] width 48 height 20
type input "1"
type input "1000"
click at [1413, 276] on button "add" at bounding box center [1431, 290] width 37 height 27
type input "$94.53"
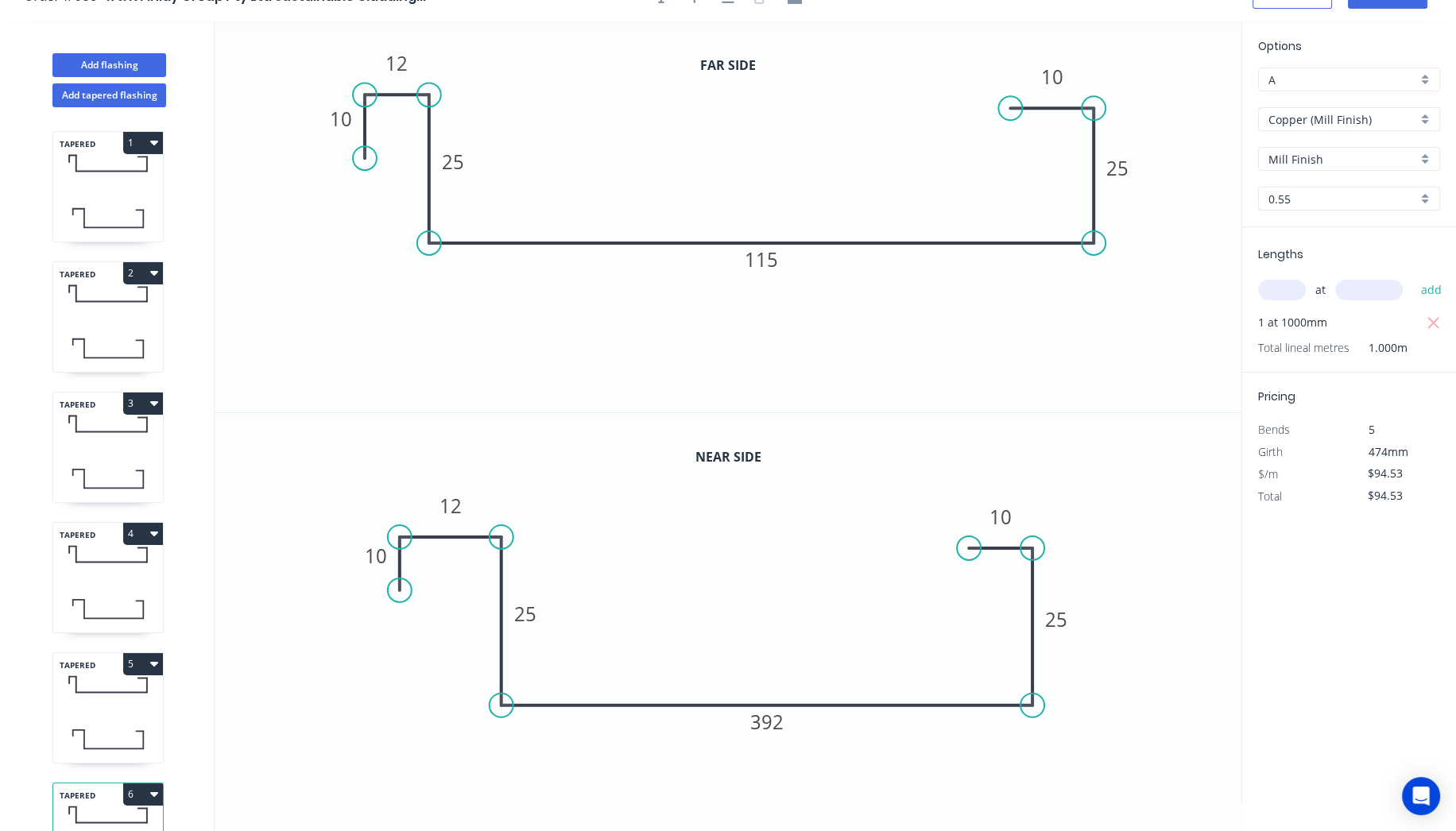
scroll to position [0, 0]
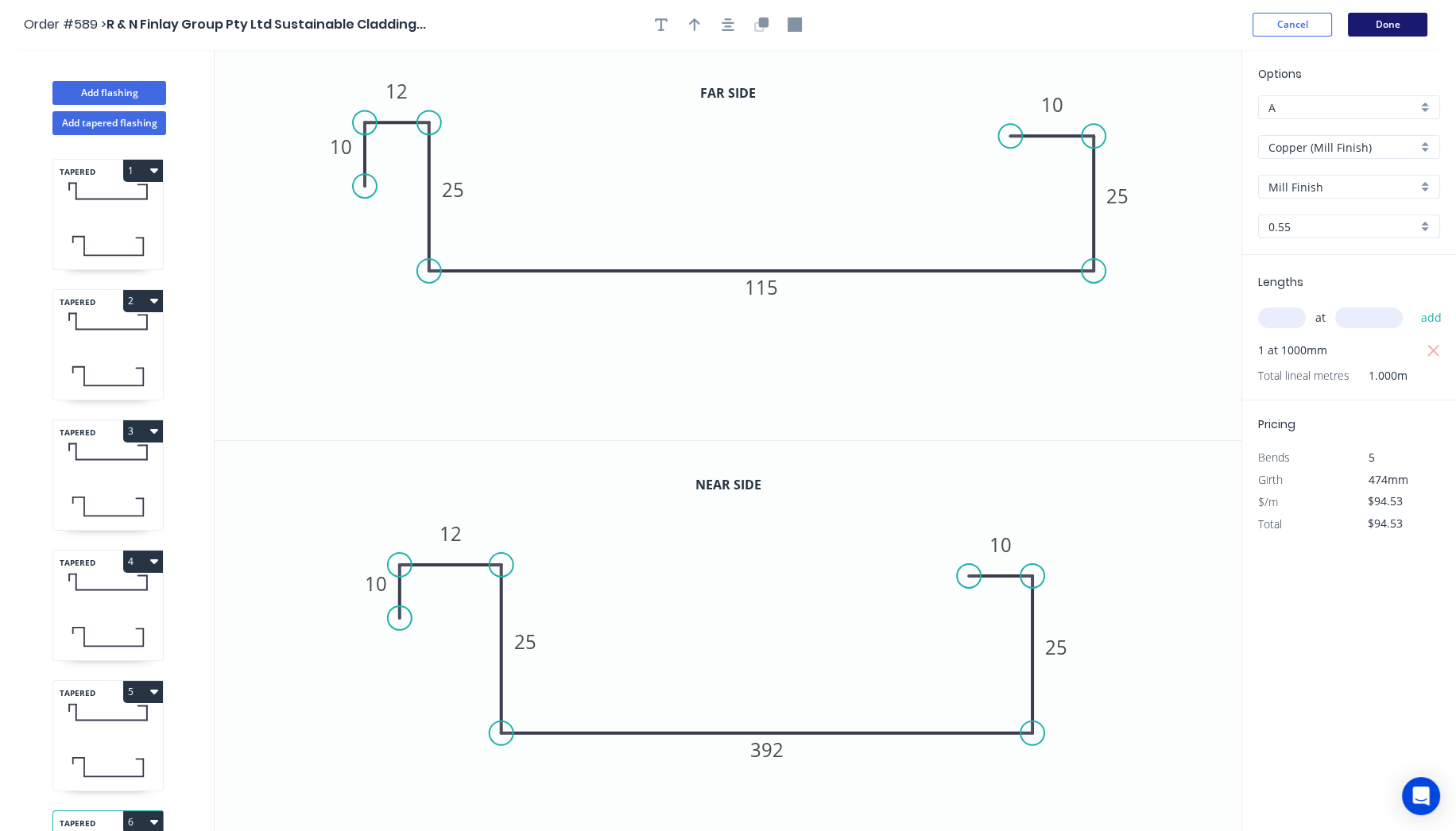
click at [1393, 26] on button "Done" at bounding box center [1387, 25] width 79 height 24
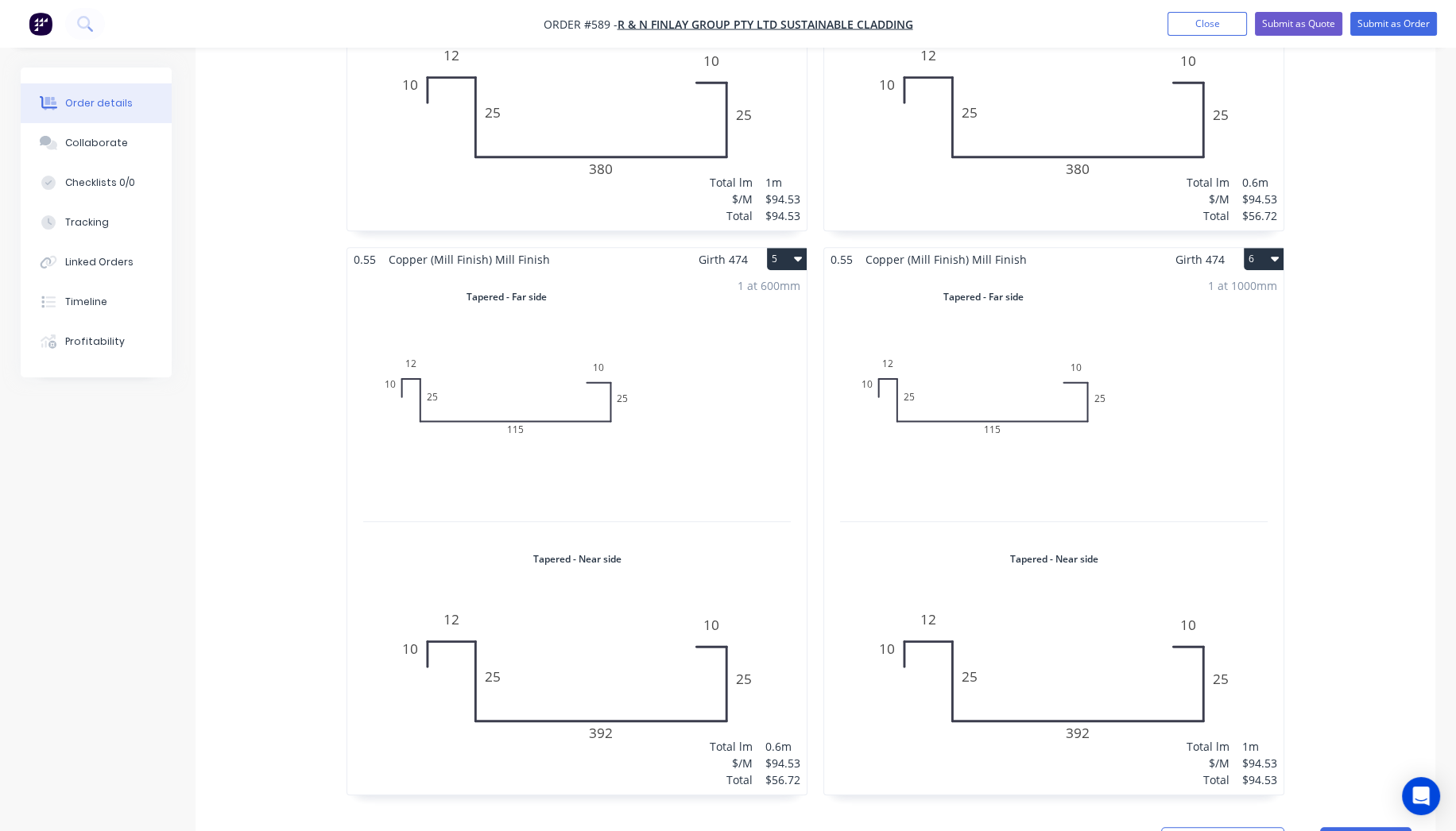
scroll to position [1412, 0]
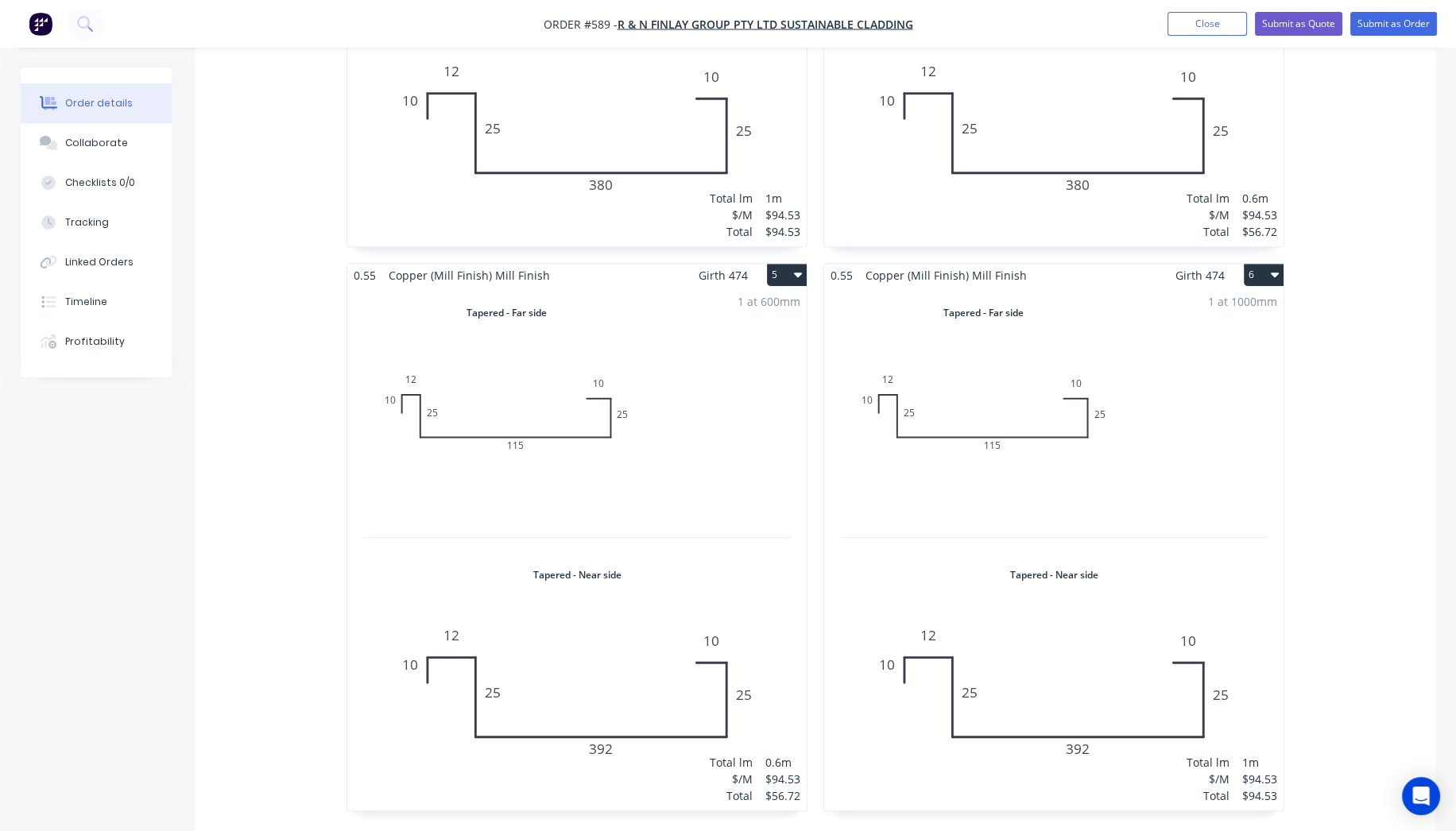
click at [1257, 264] on button "6" at bounding box center [1264, 275] width 40 height 22
click at [1225, 333] on div "Duplicate" at bounding box center [1208, 344] width 123 height 23
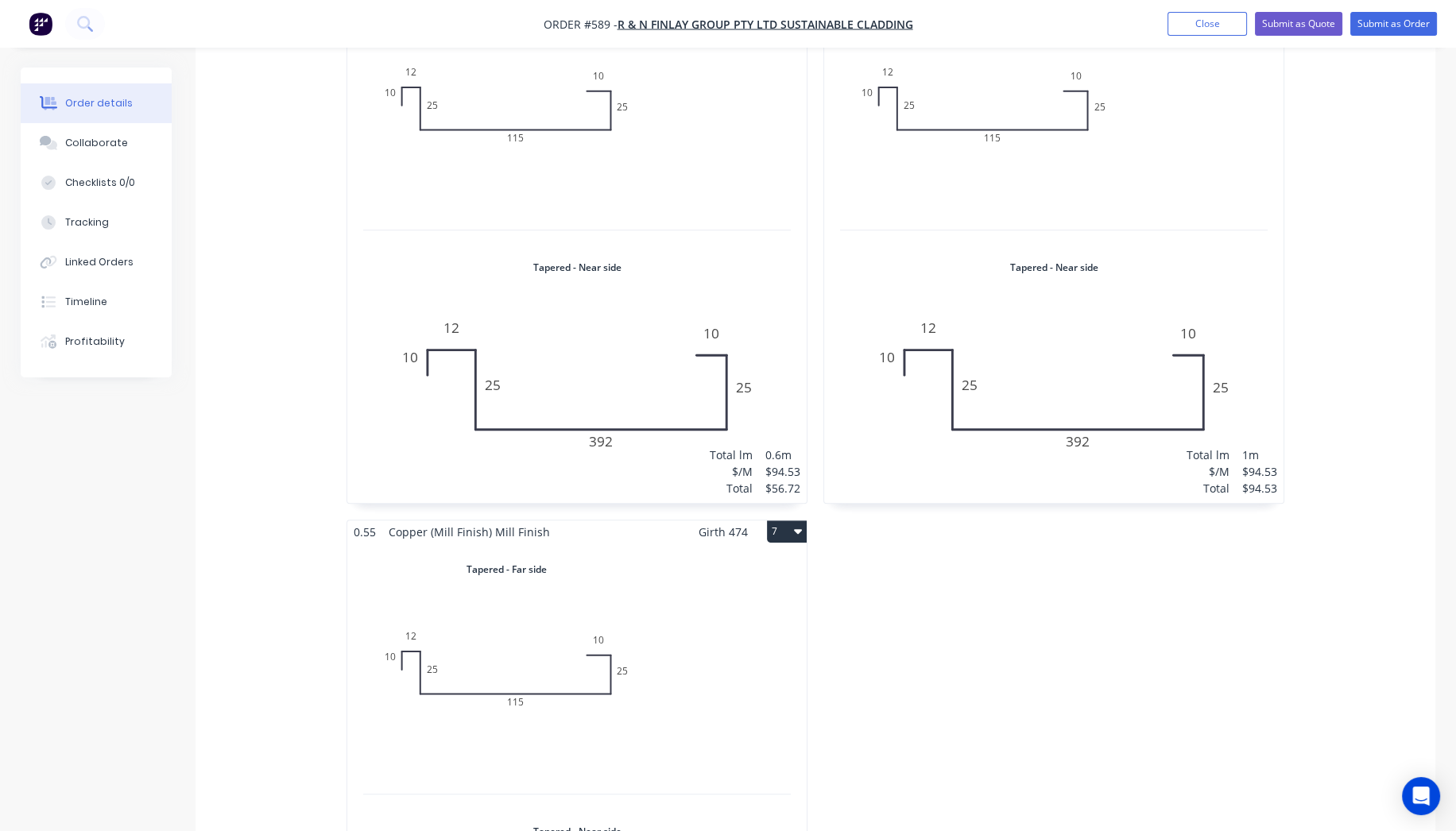
scroll to position [2030, 0]
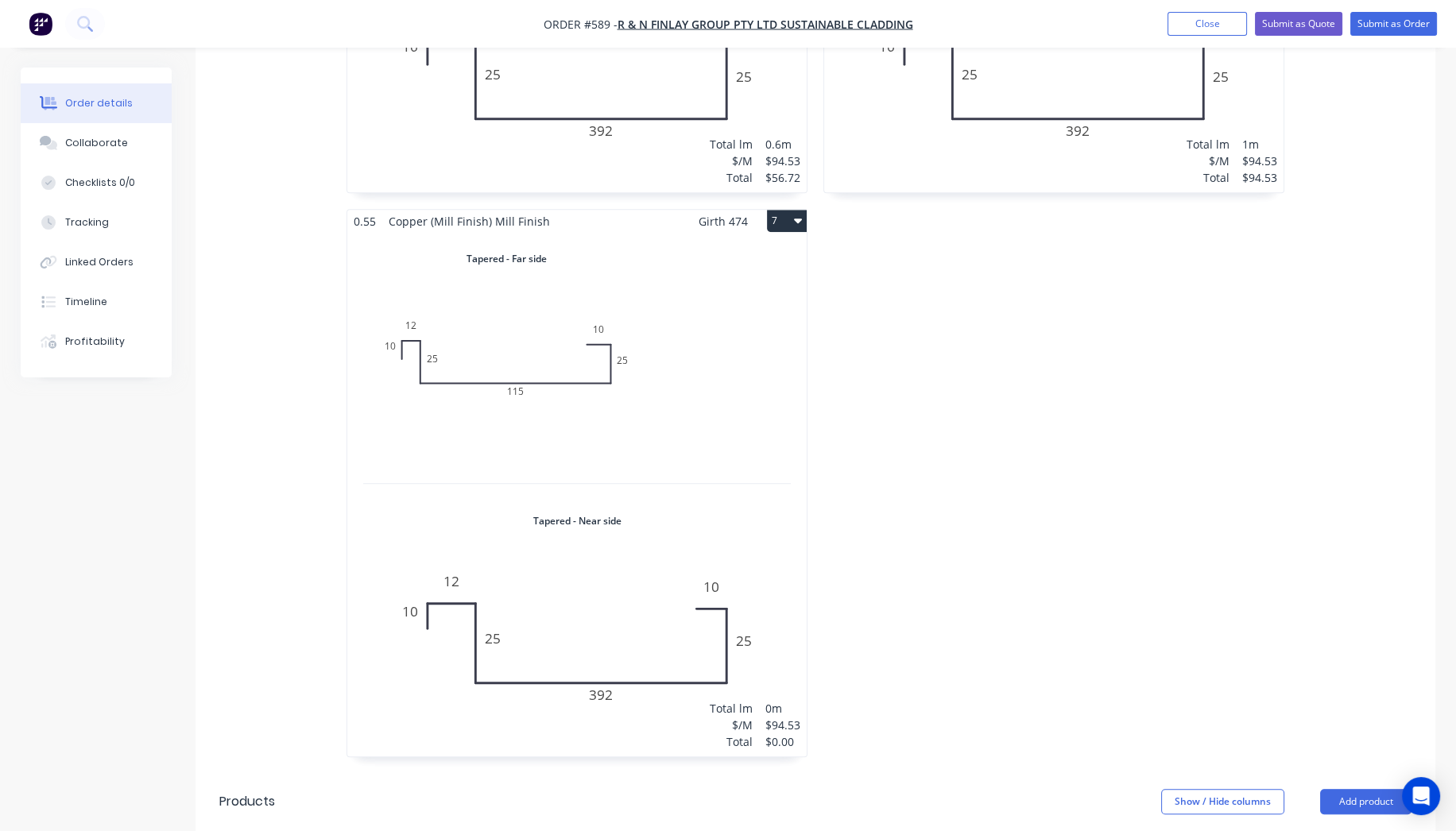
click at [602, 535] on div "Total lm $/M Total 0m $94.53 $0.00" at bounding box center [577, 495] width 460 height 524
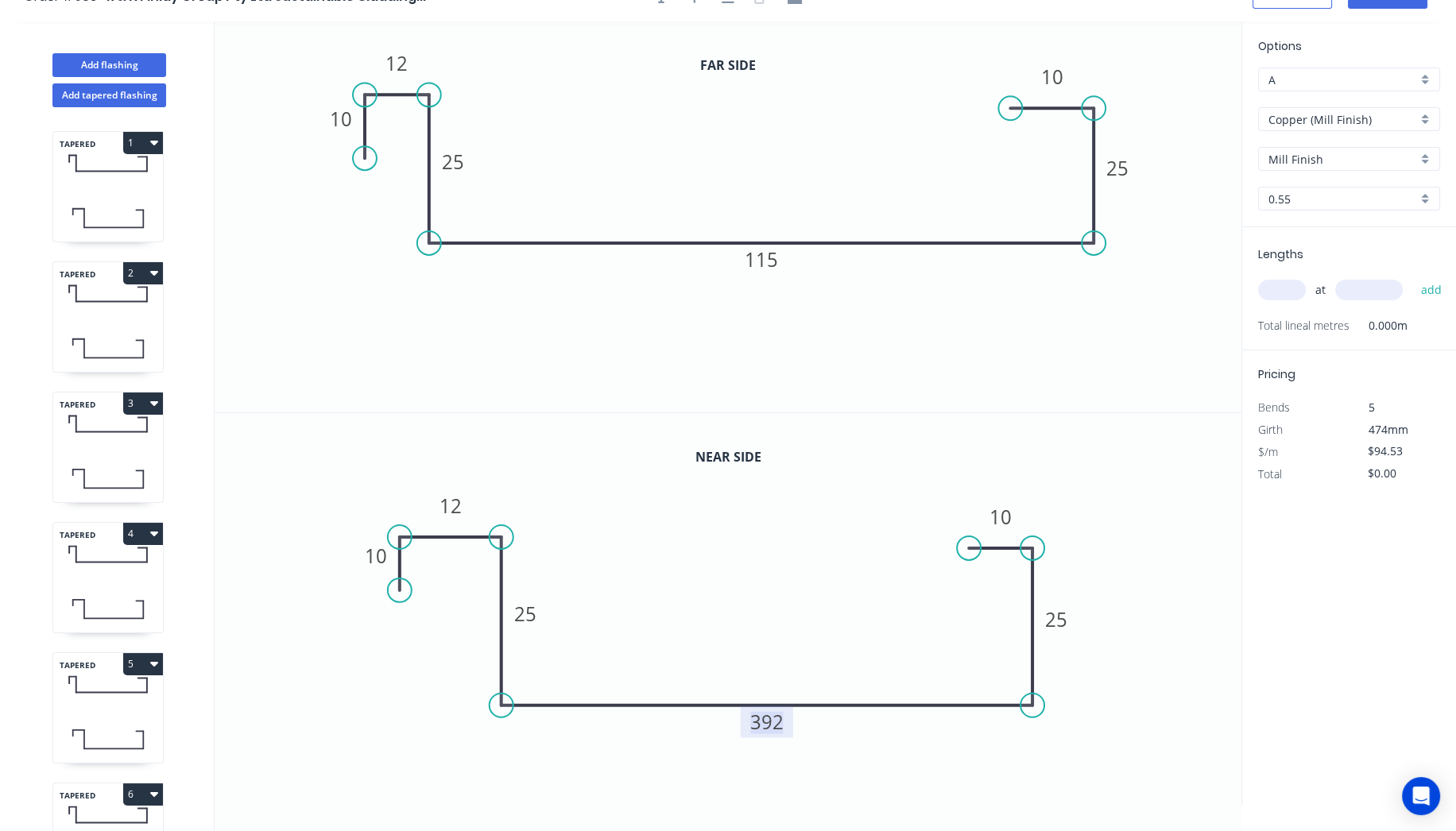
click at [778, 730] on tspan "392" at bounding box center [768, 721] width 33 height 26
click at [777, 265] on tspan "115" at bounding box center [761, 259] width 33 height 26
drag, startPoint x: 1292, startPoint y: 296, endPoint x: 1282, endPoint y: 303, distance: 12.2
click at [1292, 298] on input "text" at bounding box center [1282, 290] width 48 height 20
click at [1413, 276] on button "add" at bounding box center [1431, 290] width 37 height 27
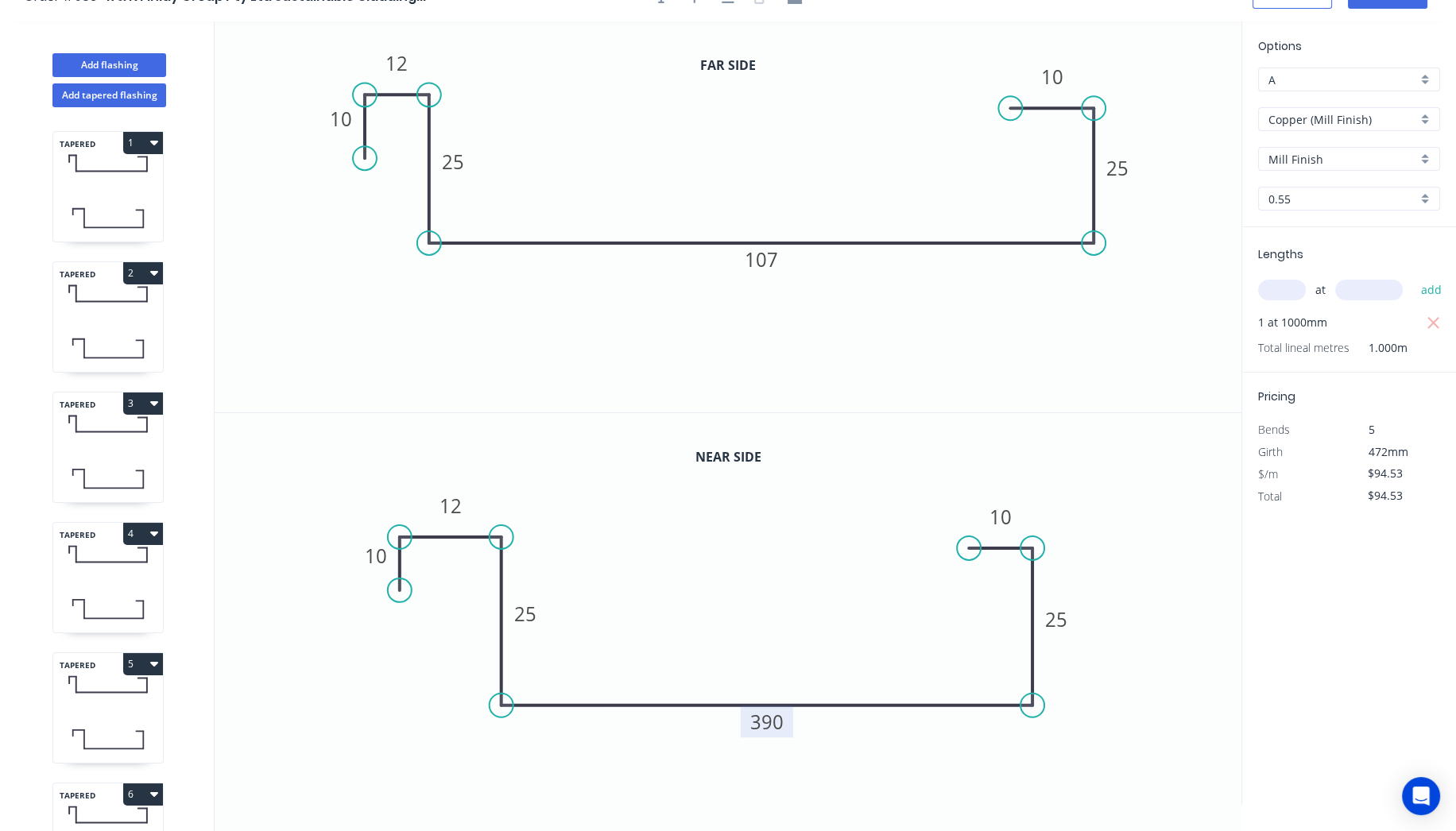
scroll to position [0, 0]
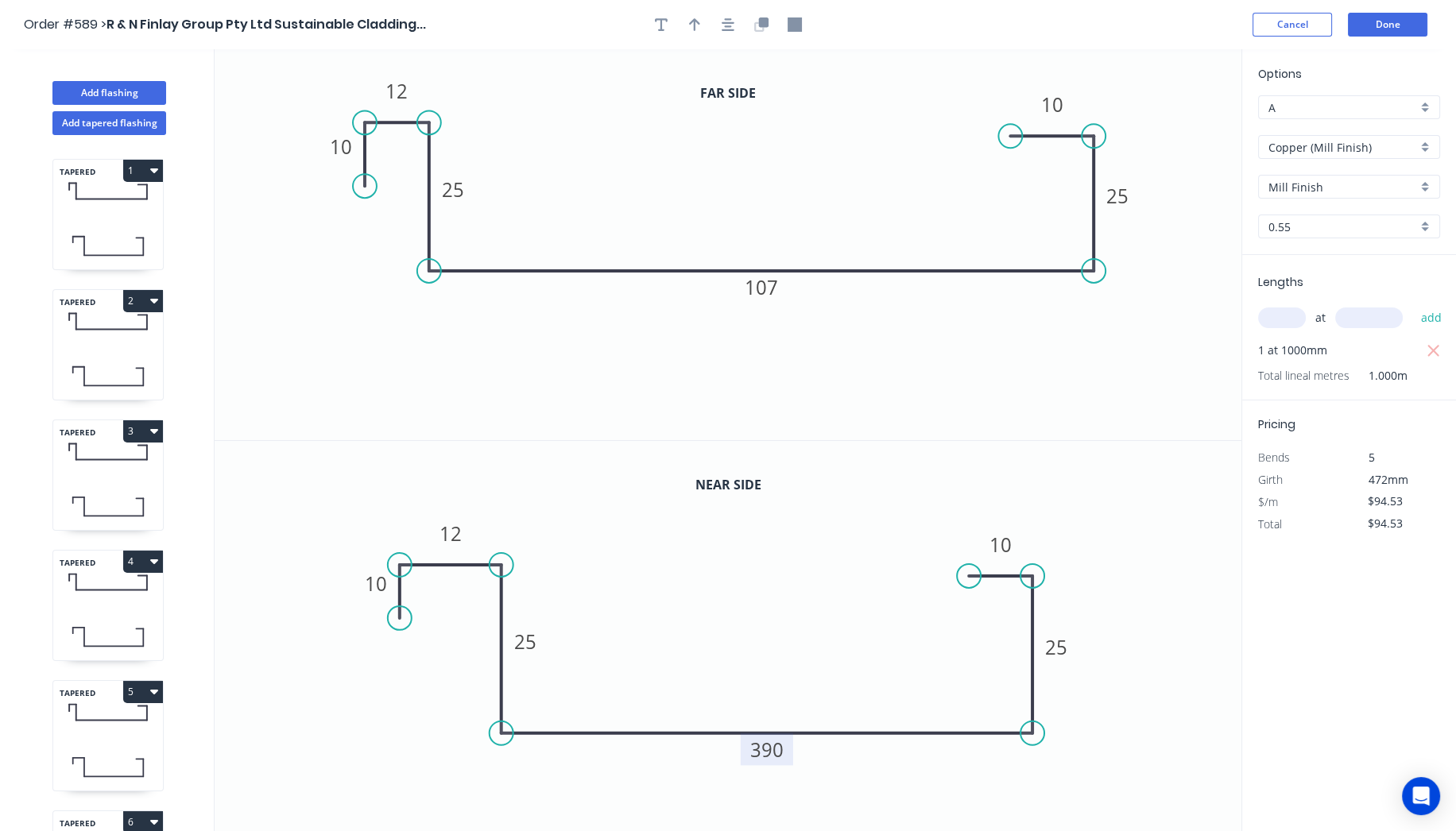
click at [1427, 36] on header "Order #589 > R & N Finlay Group Pty Ltd Sustainable Cladding... Cancel Done" at bounding box center [728, 25] width 1456 height 49
click at [1385, 19] on button "Done" at bounding box center [1387, 25] width 79 height 24
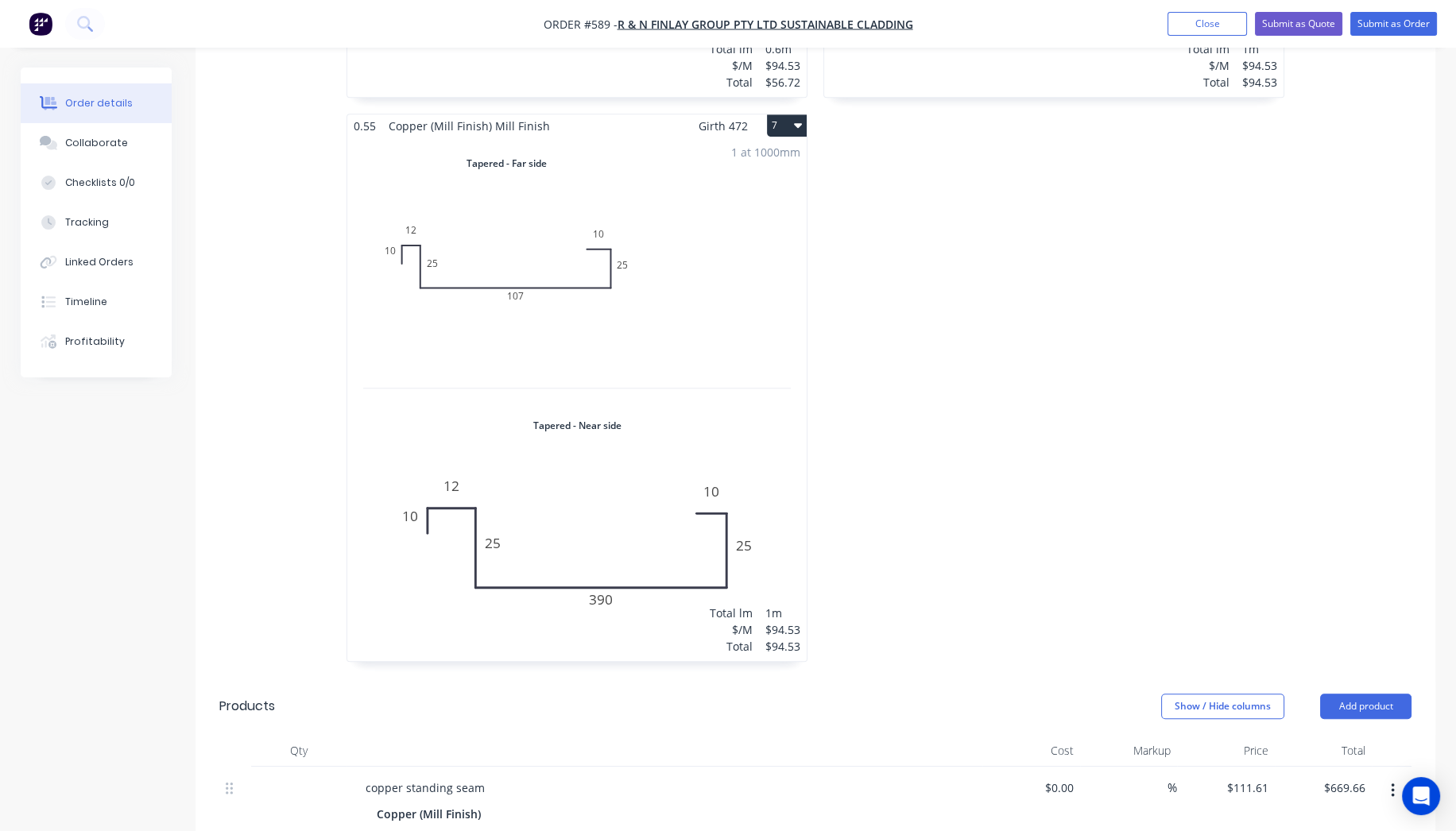
scroll to position [2030, 0]
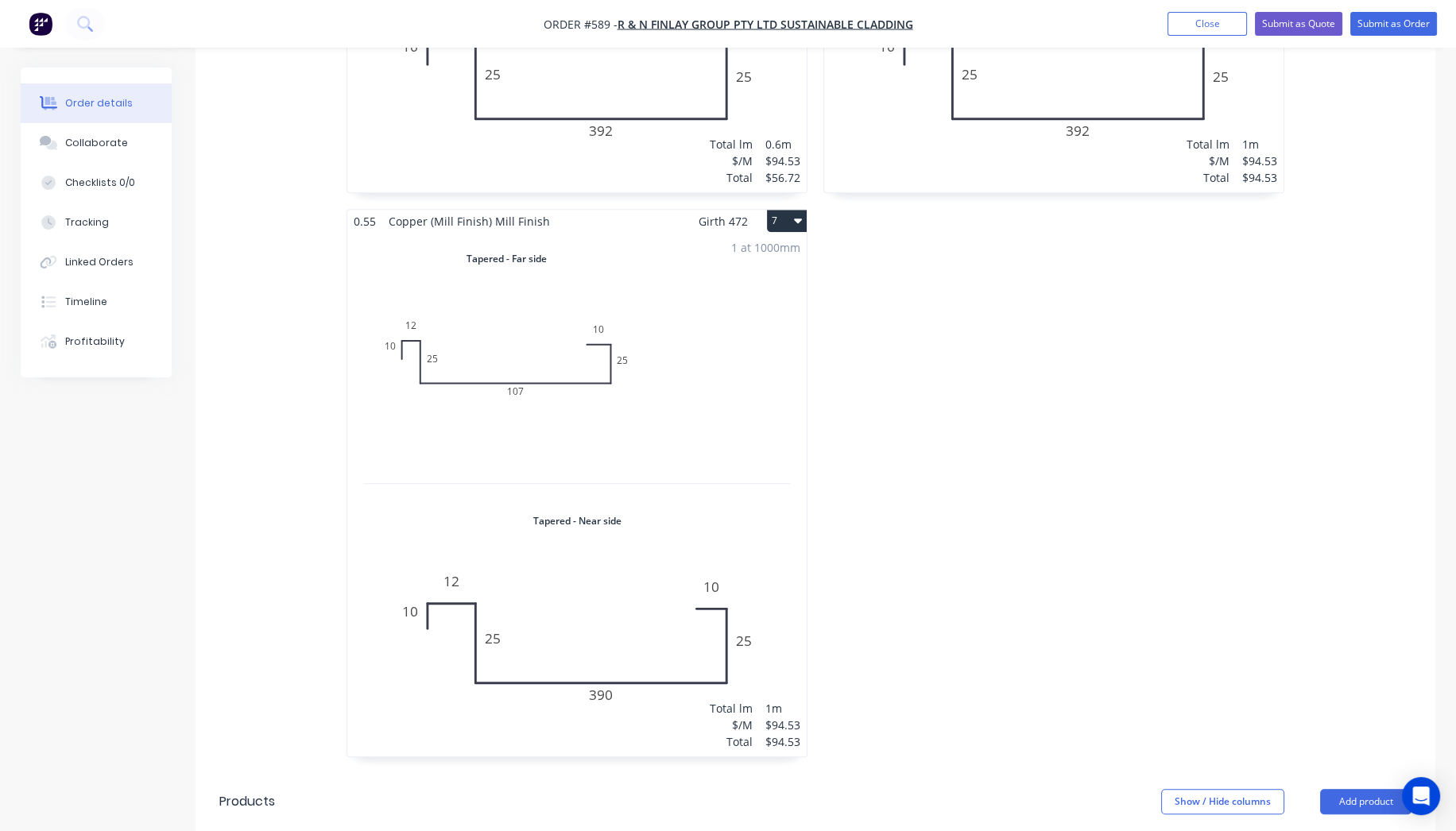
click at [792, 210] on button "7" at bounding box center [786, 221] width 40 height 22
click at [765, 280] on div "Duplicate" at bounding box center [731, 291] width 123 height 23
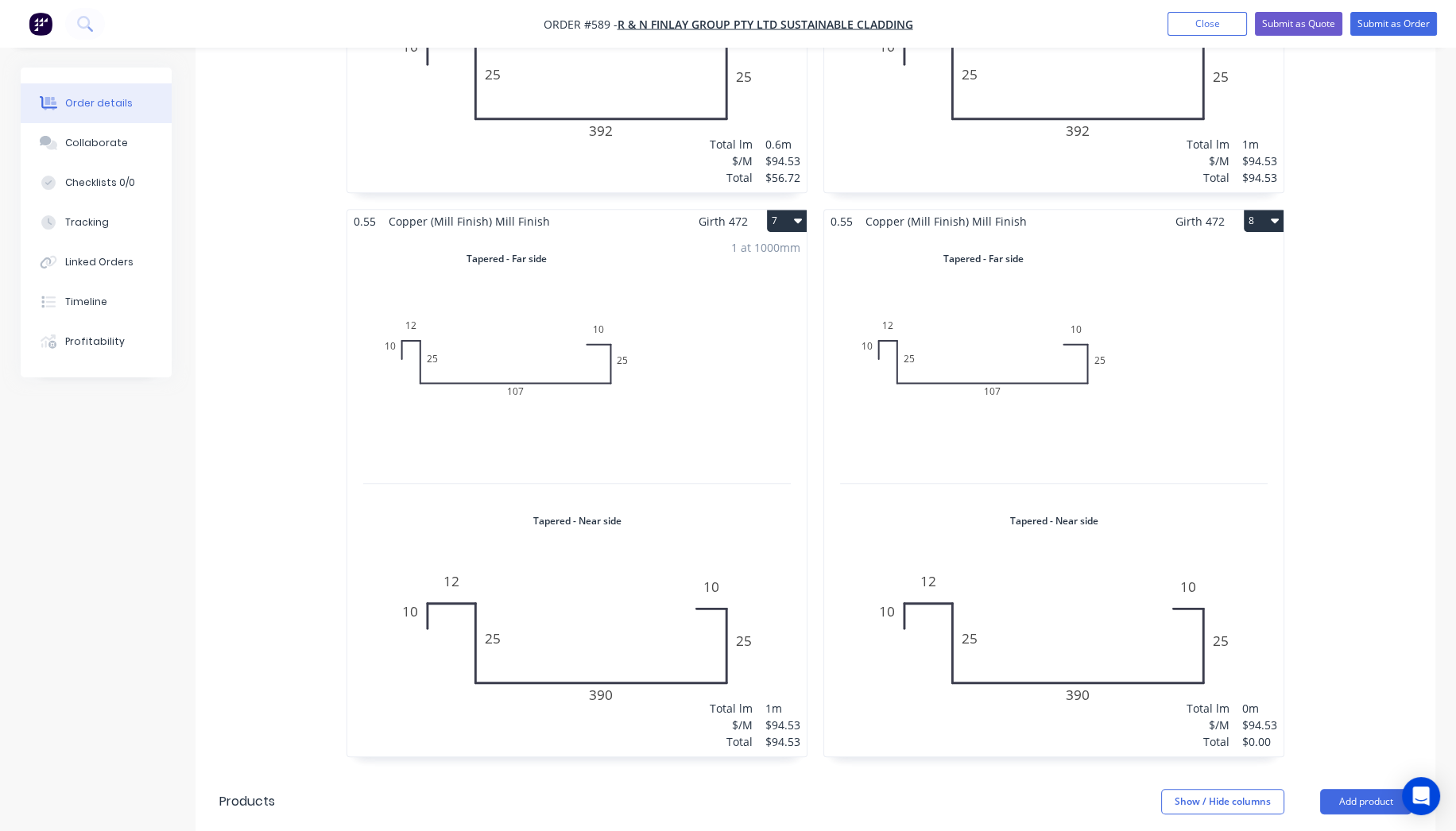
click at [1248, 415] on div "Total lm $/M Total 0m $94.53 $0.00" at bounding box center [1054, 495] width 460 height 524
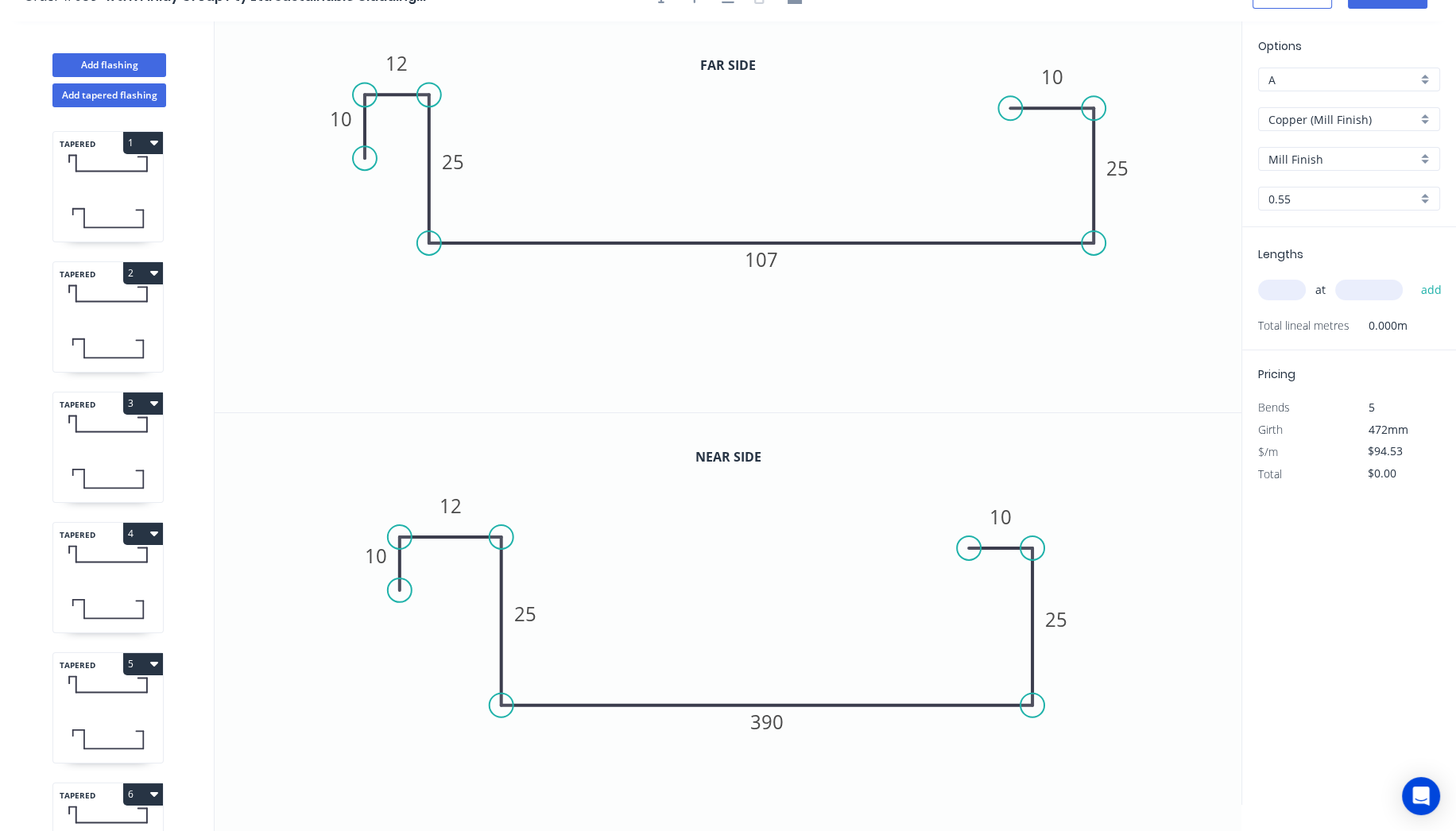
click at [1288, 283] on input "text" at bounding box center [1282, 290] width 48 height 20
click at [1413, 276] on button "add" at bounding box center [1431, 290] width 37 height 27
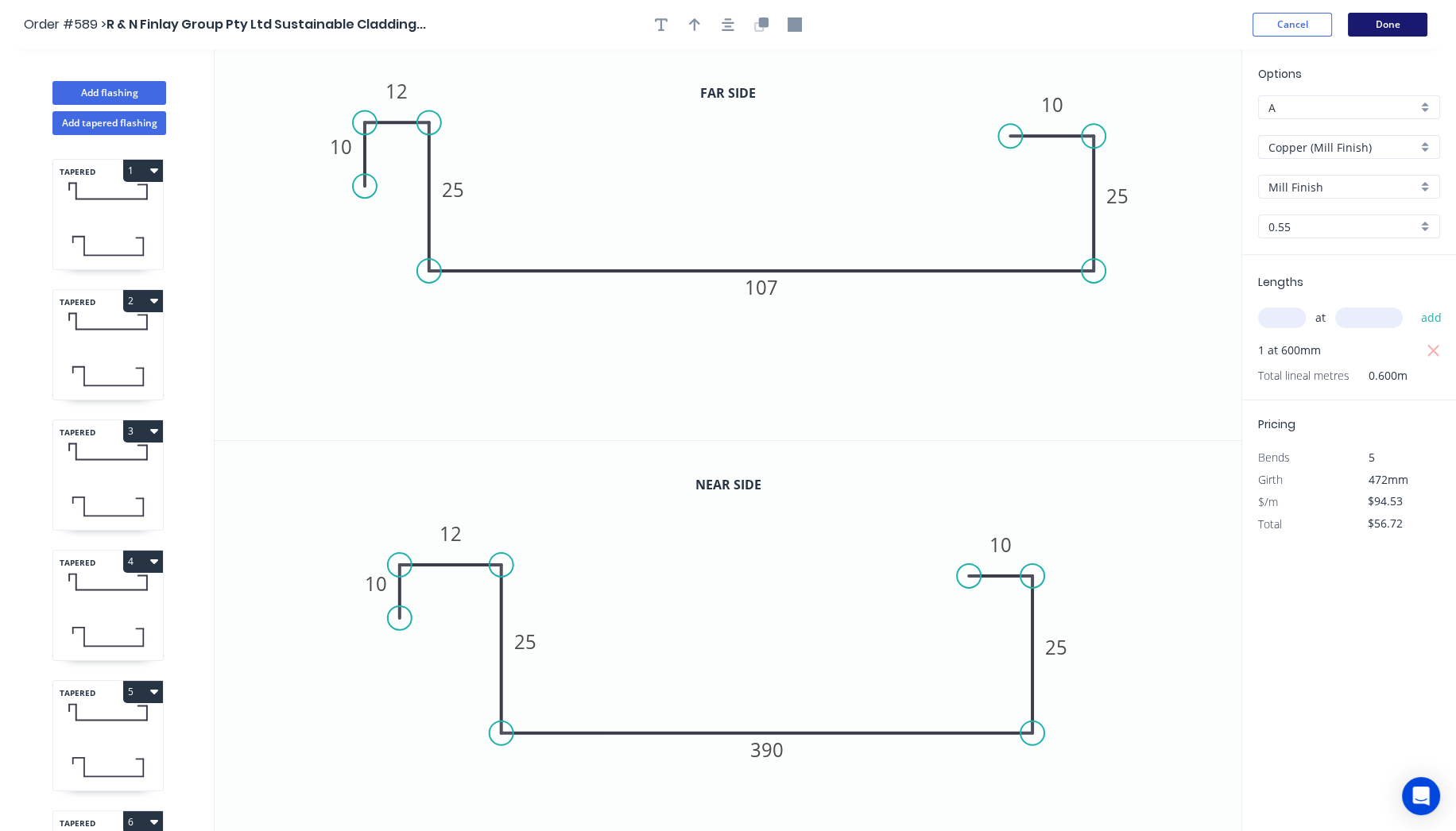
click at [1379, 14] on button "Done" at bounding box center [1387, 25] width 79 height 24
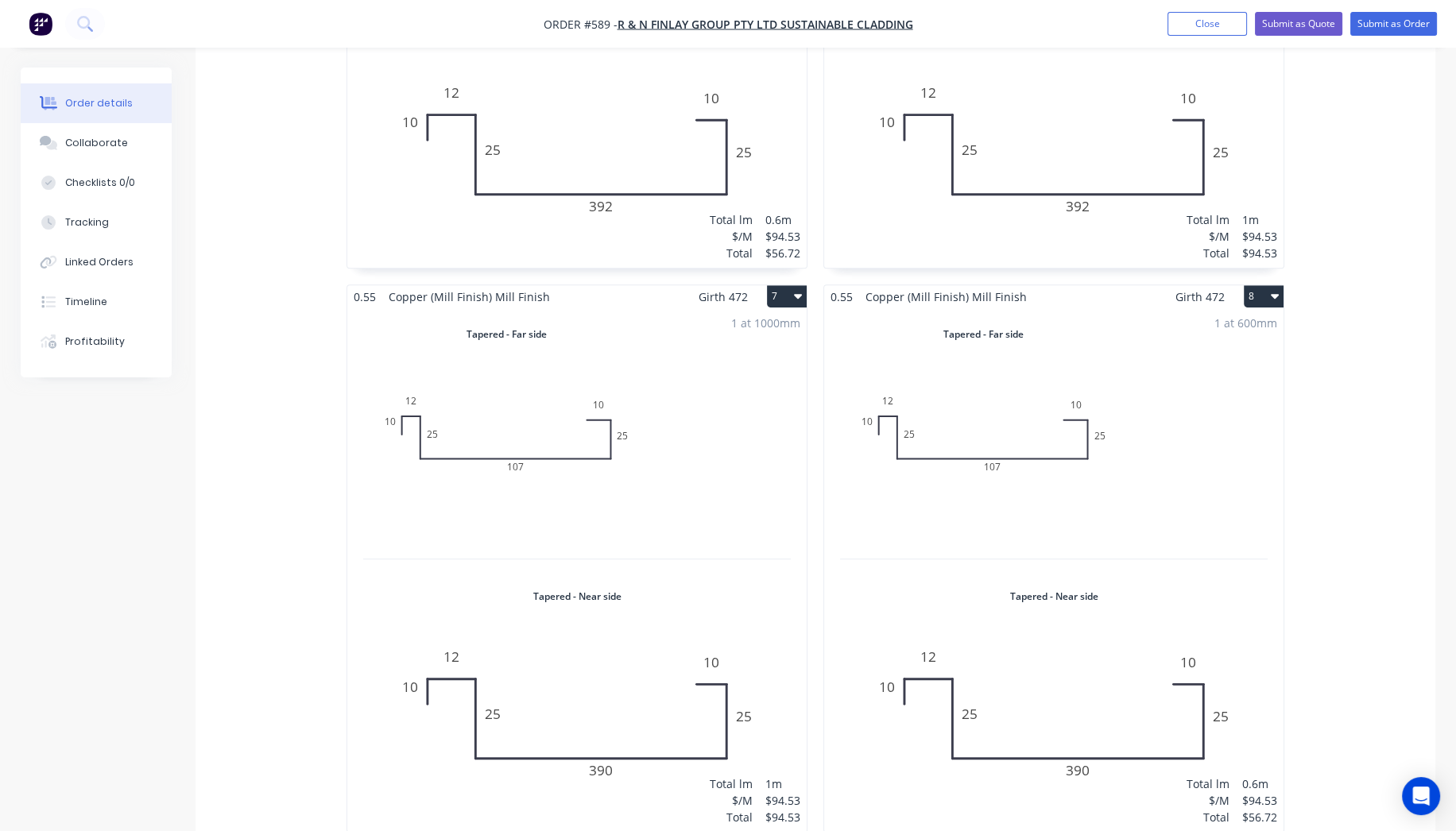
scroll to position [1942, 0]
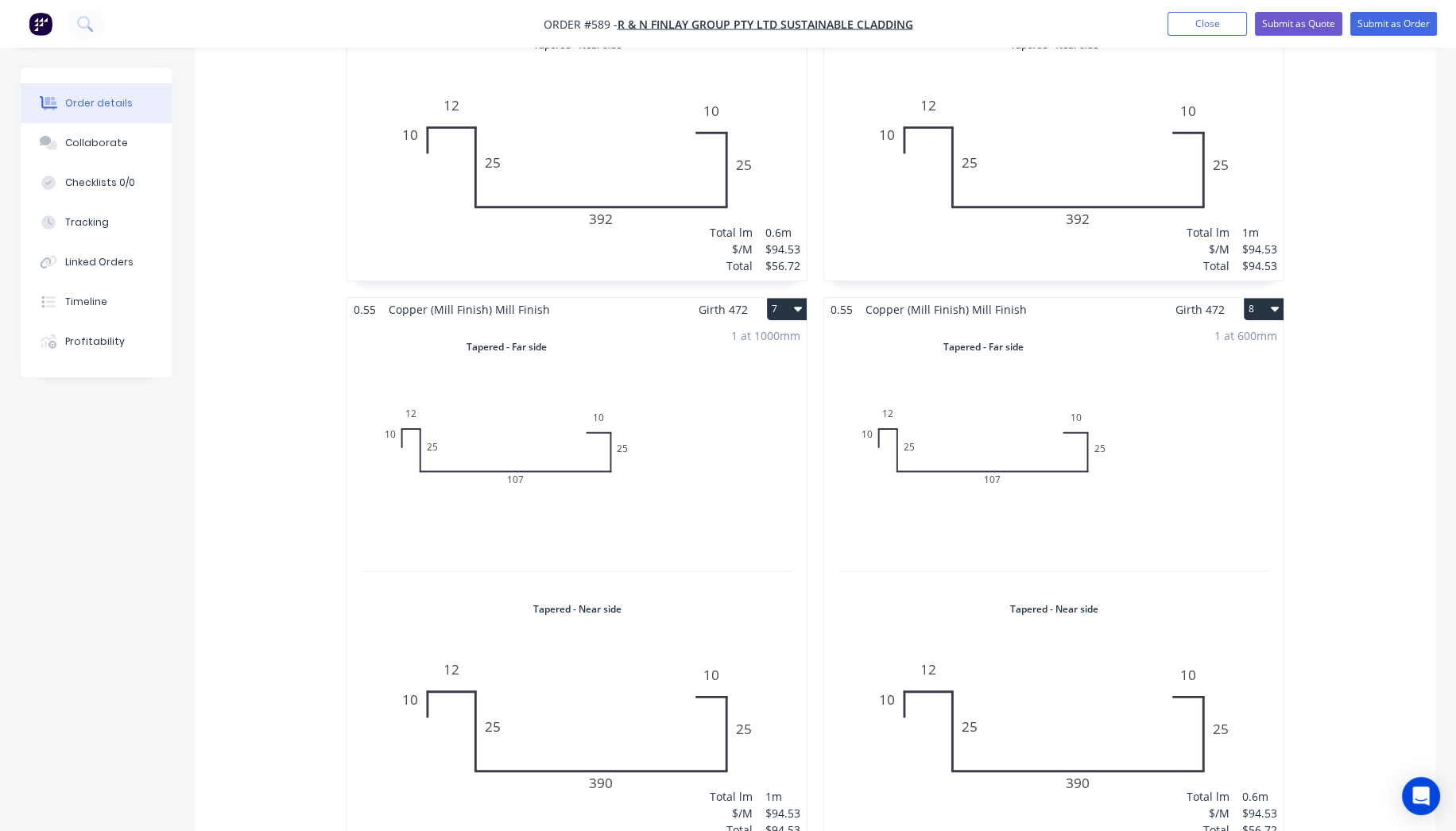
click at [1255, 298] on button "8" at bounding box center [1264, 309] width 40 height 22
click at [1185, 367] on div "Duplicate" at bounding box center [1208, 379] width 123 height 23
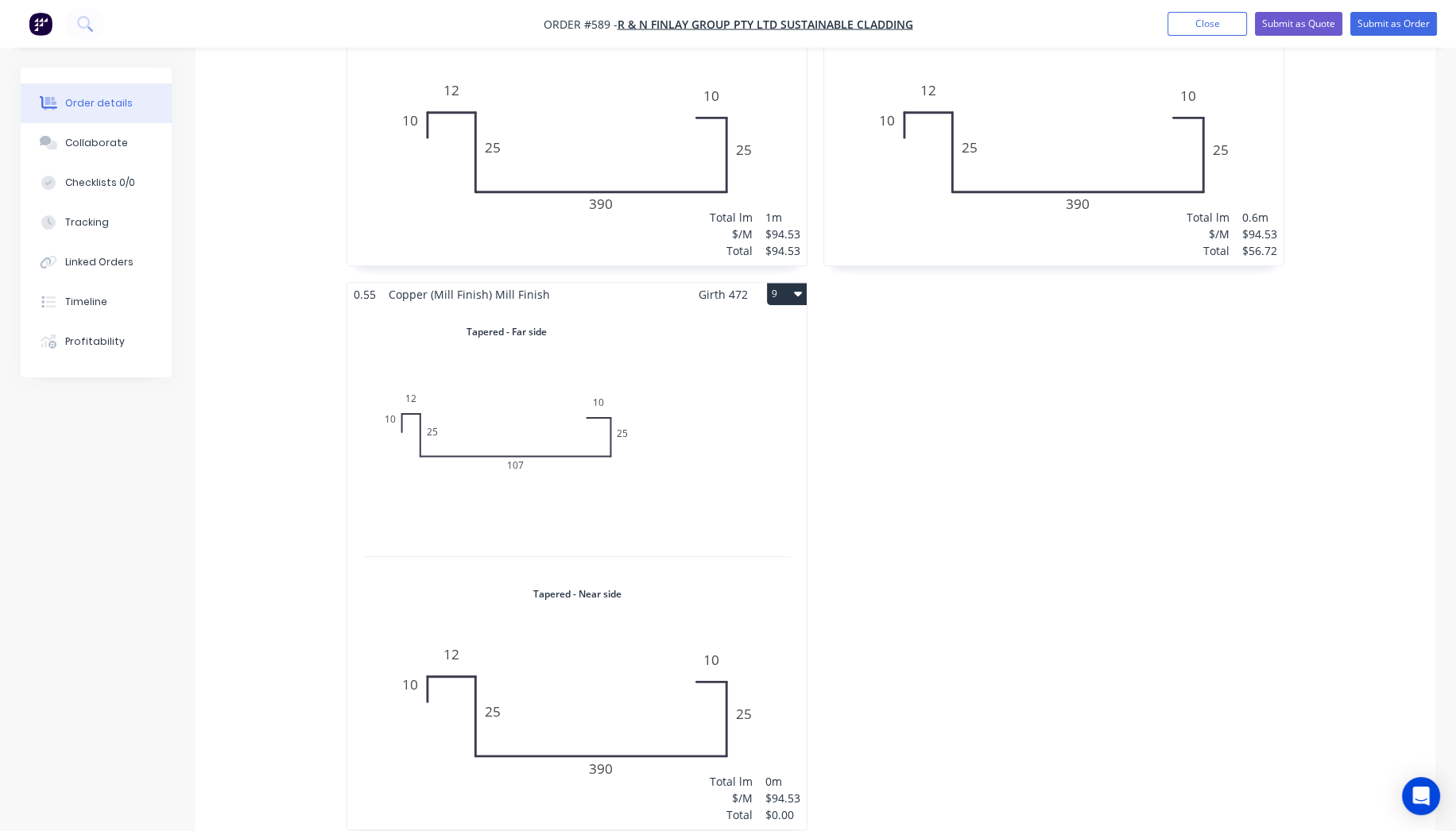
scroll to position [2560, 0]
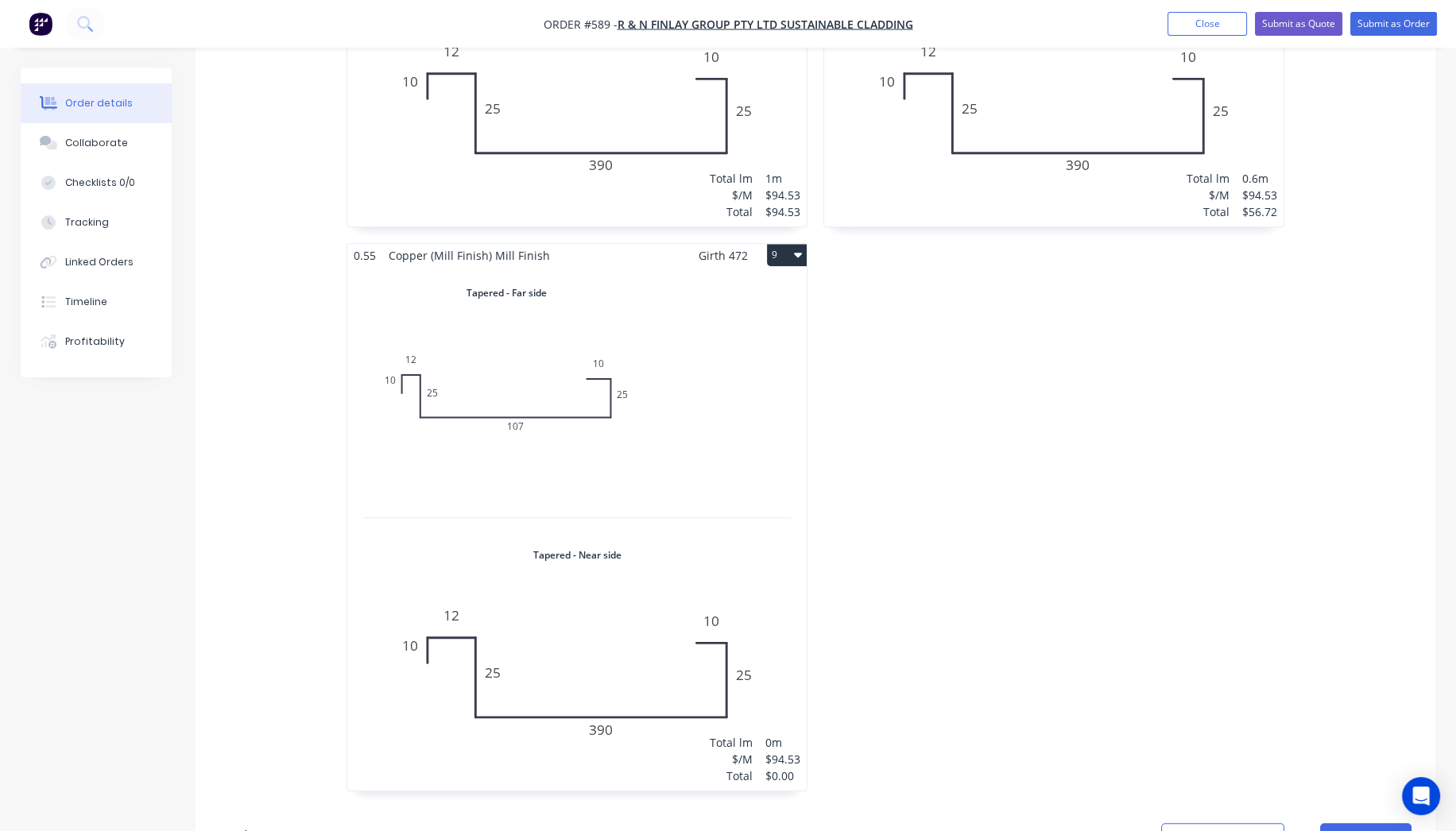
click at [649, 572] on div "Total lm $/M Total 0m $94.53 $0.00" at bounding box center [577, 529] width 460 height 524
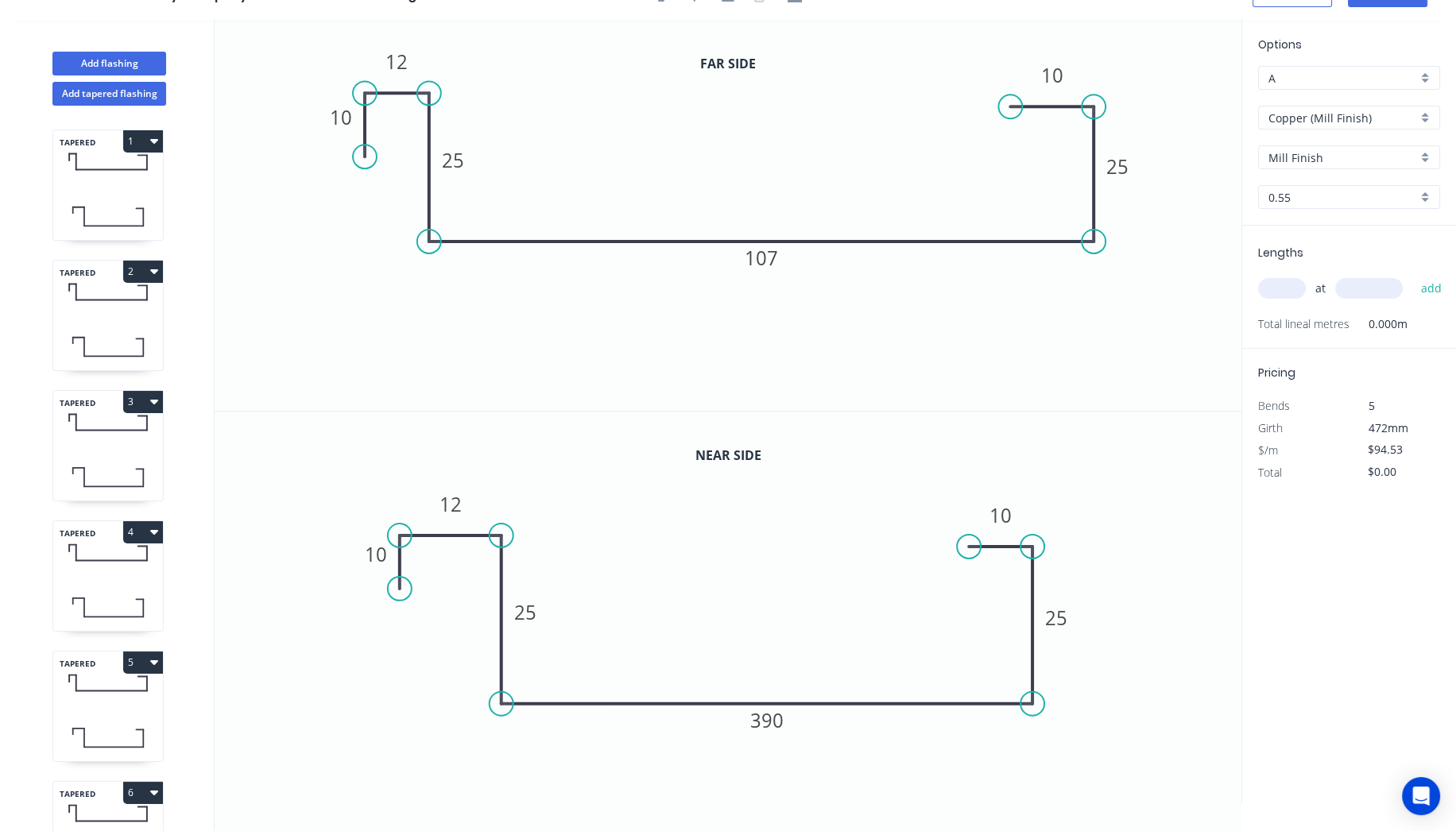
scroll to position [28, 0]
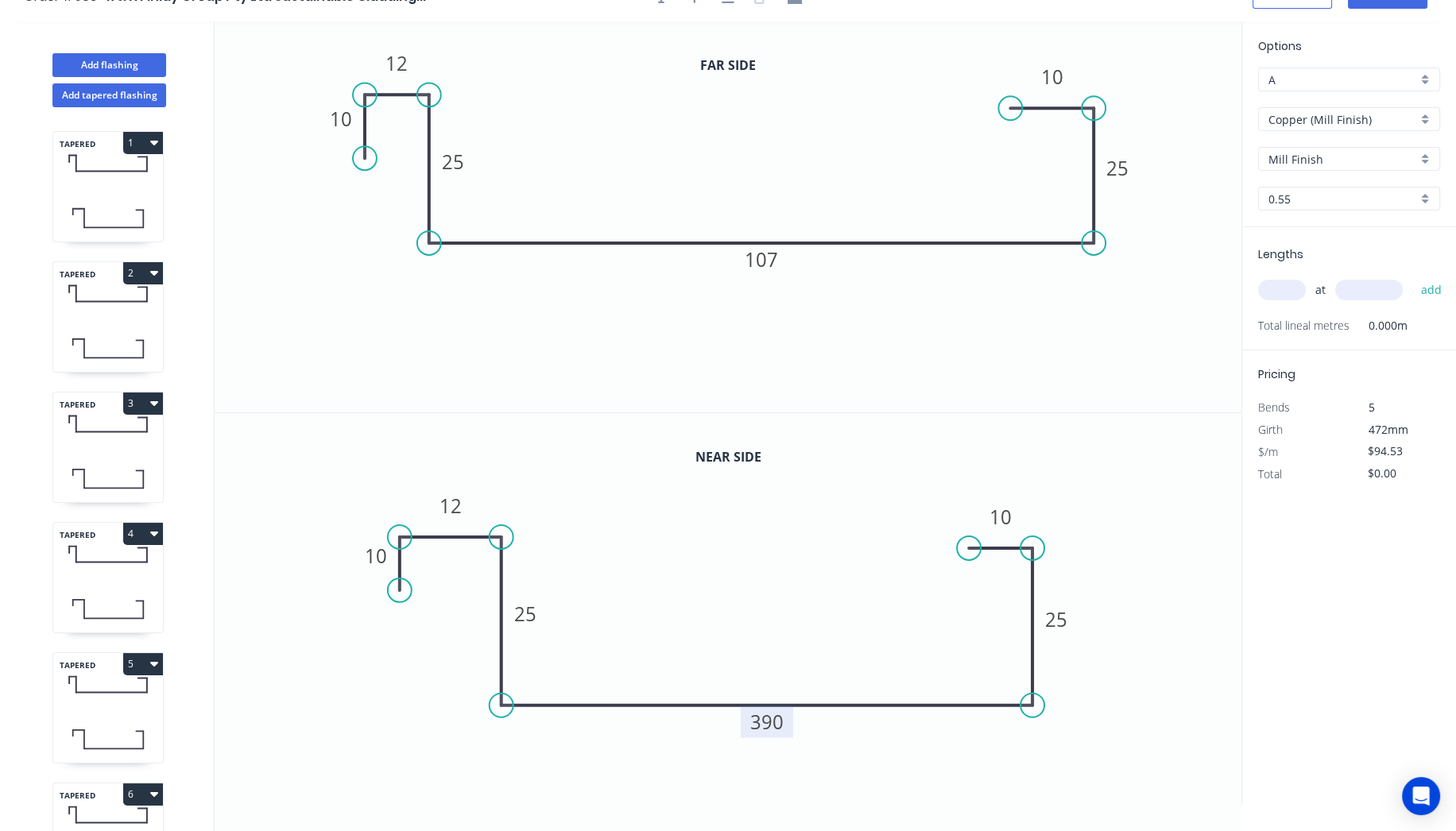
click at [788, 721] on rect at bounding box center [768, 721] width 53 height 32
click at [774, 721] on tspan "390" at bounding box center [768, 721] width 33 height 26
click at [772, 266] on tspan "107" at bounding box center [761, 259] width 33 height 26
click at [1299, 294] on input "text" at bounding box center [1282, 290] width 48 height 20
click at [1413, 276] on button "add" at bounding box center [1431, 290] width 37 height 27
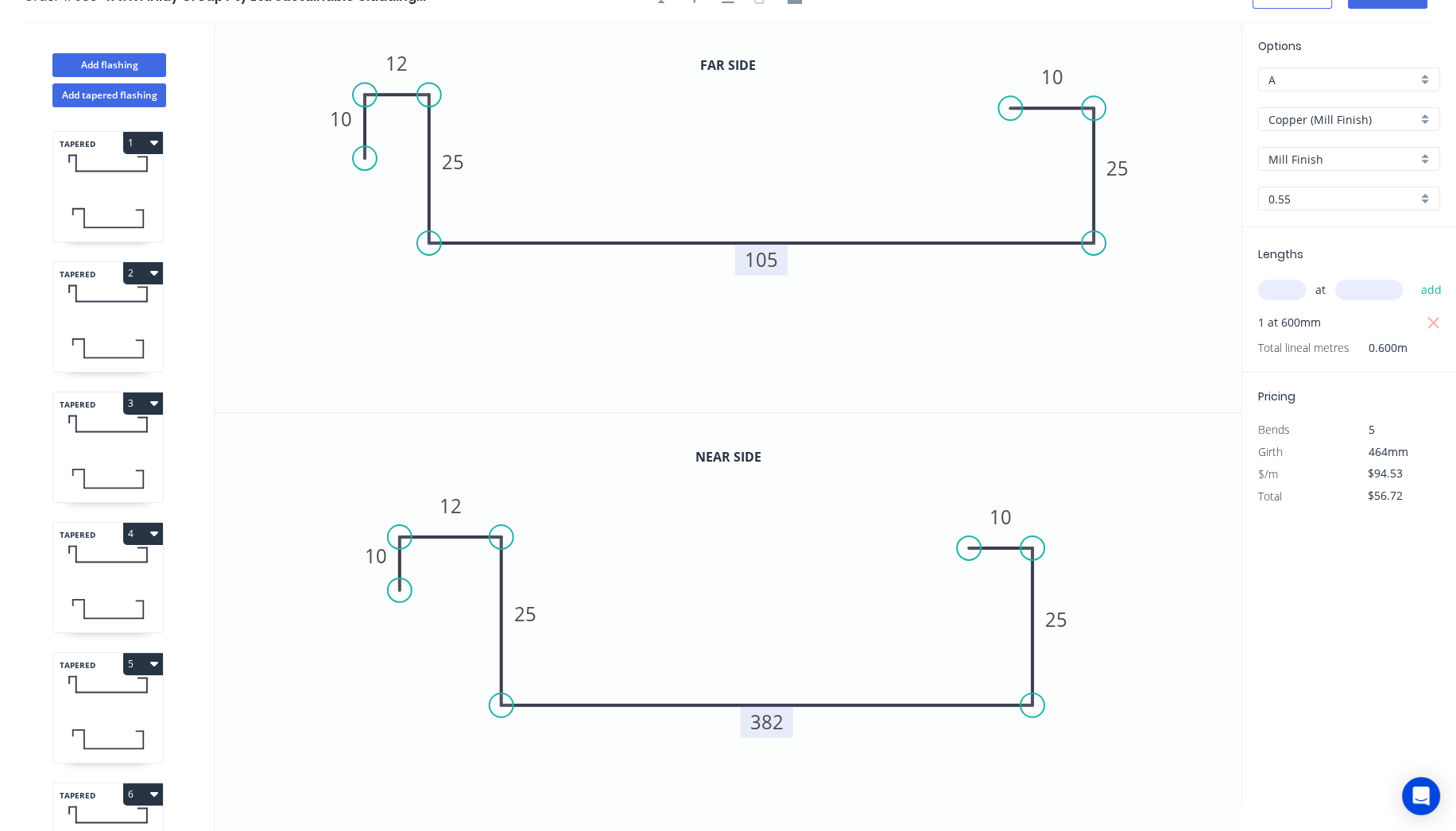
scroll to position [0, 0]
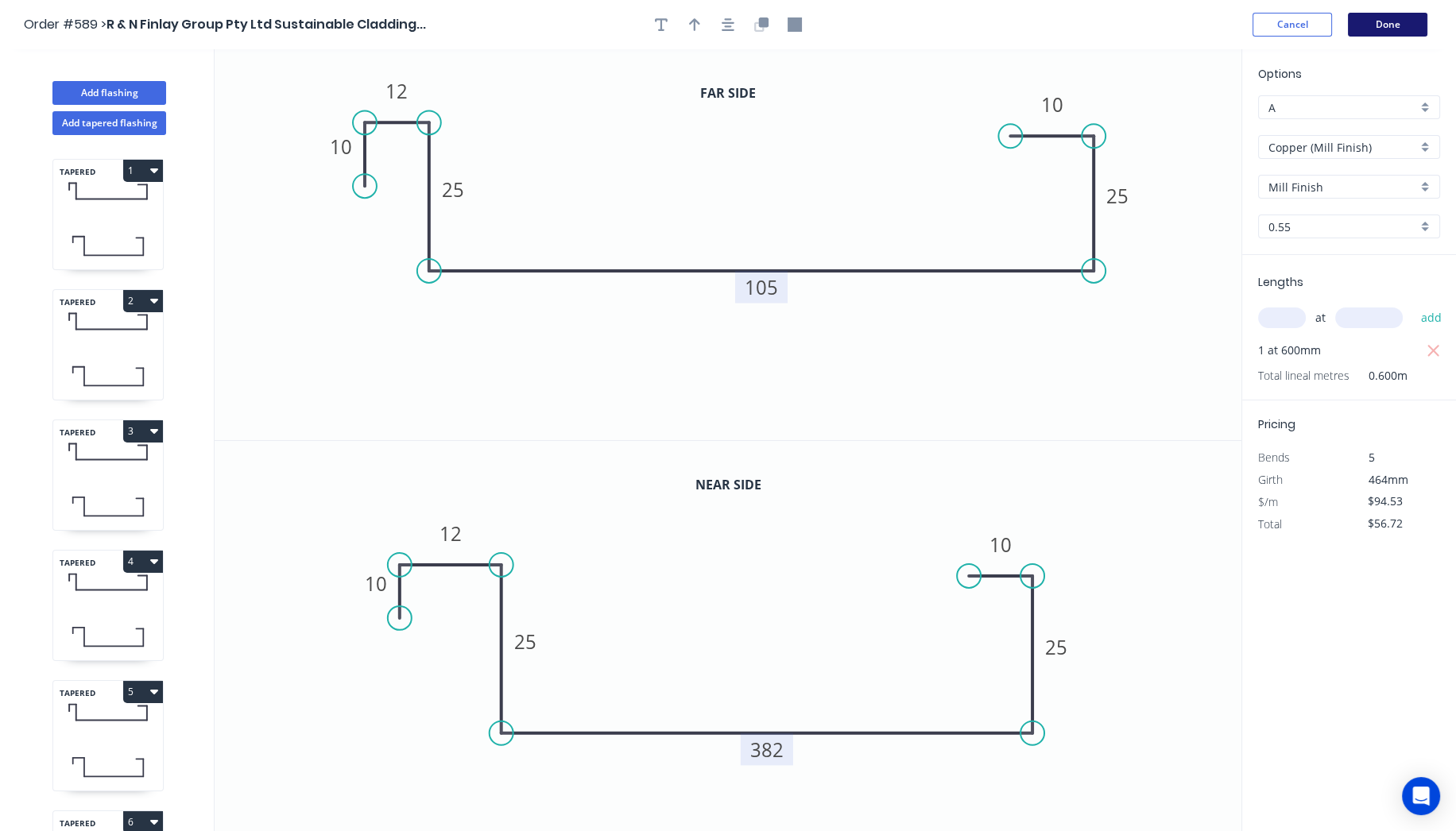
click at [1375, 21] on button "Done" at bounding box center [1387, 25] width 79 height 24
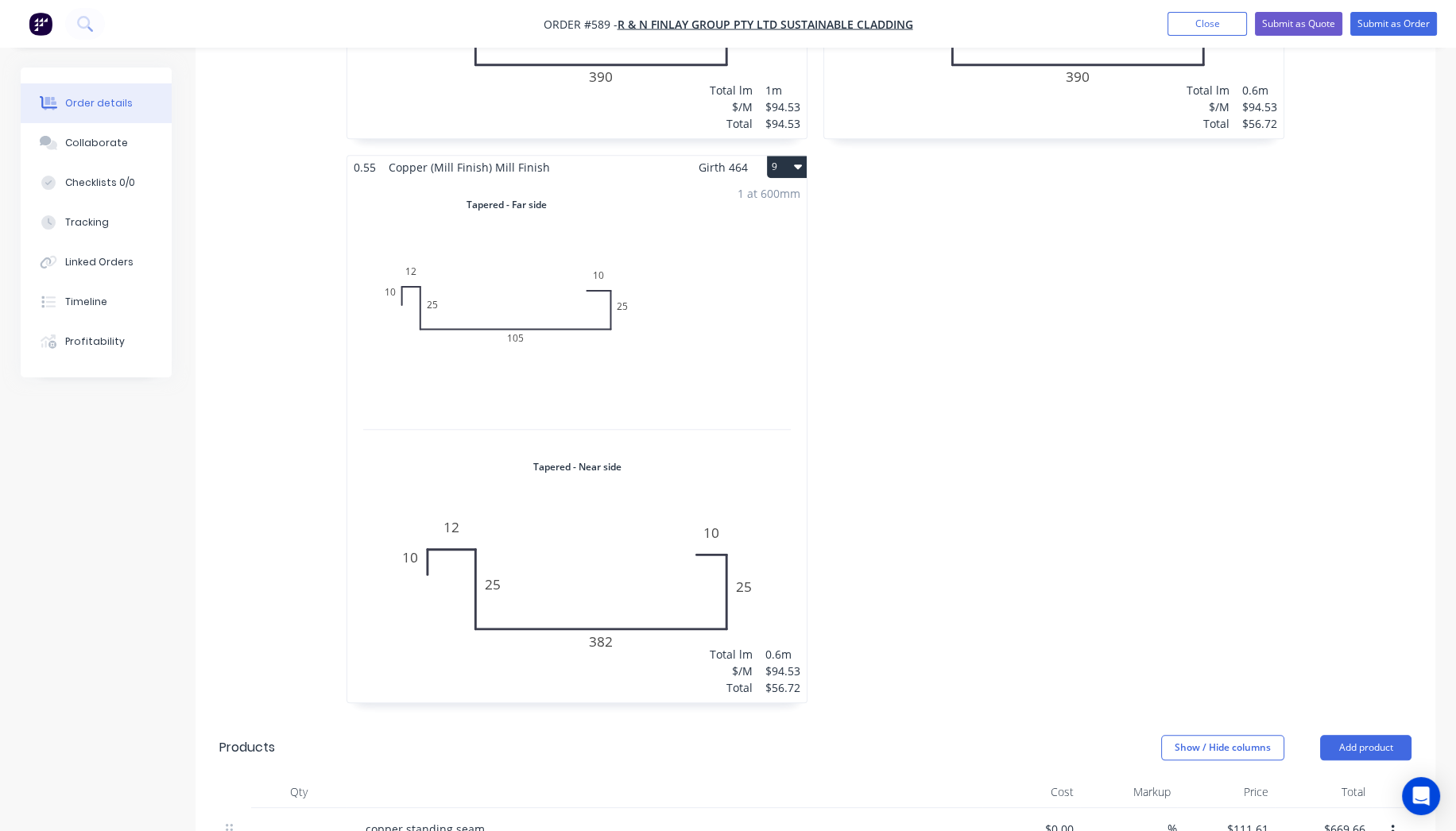
scroll to position [2560, 0]
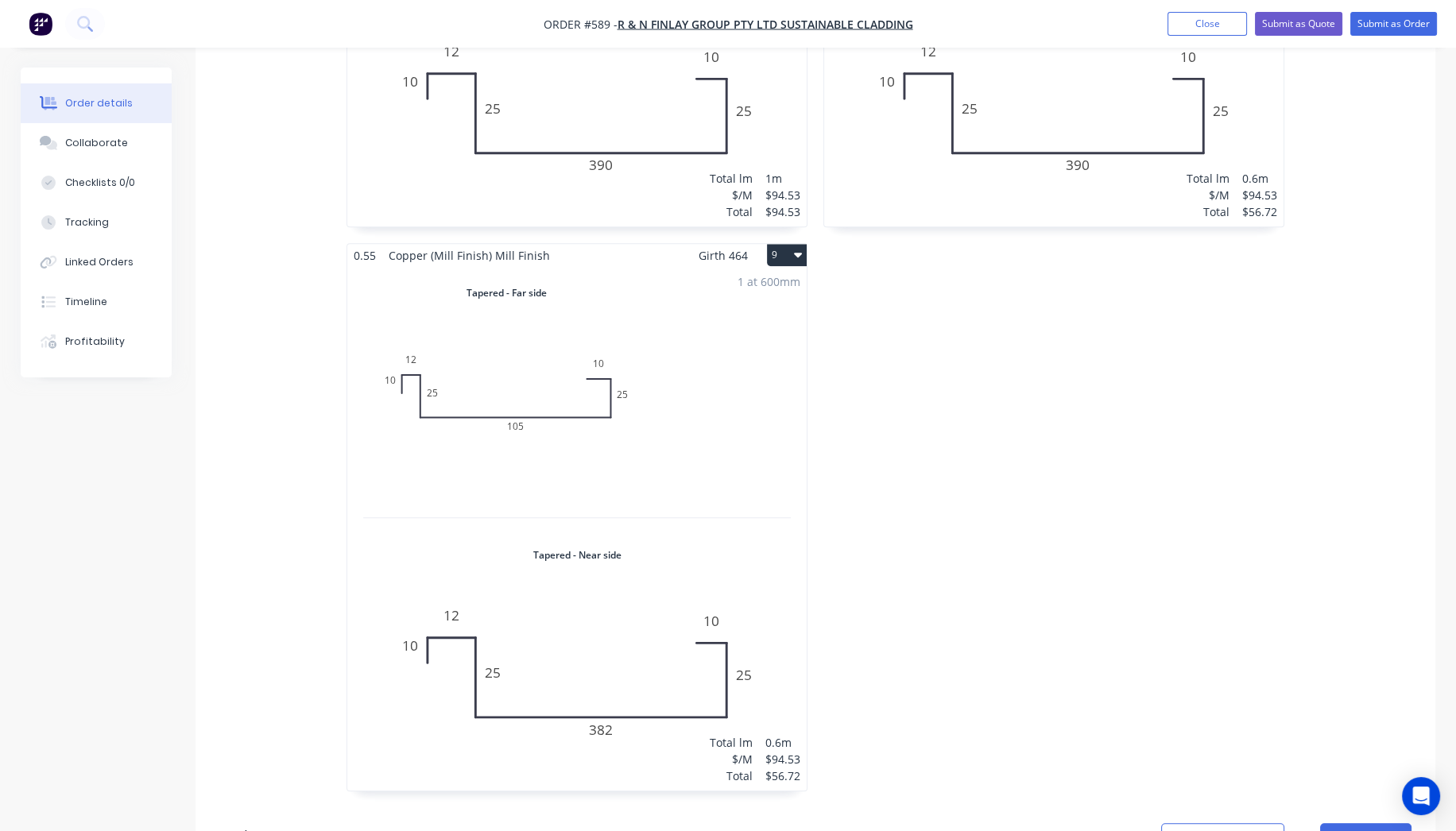
click at [787, 244] on button "9" at bounding box center [786, 255] width 40 height 22
click at [769, 314] on div "Duplicate" at bounding box center [731, 325] width 123 height 23
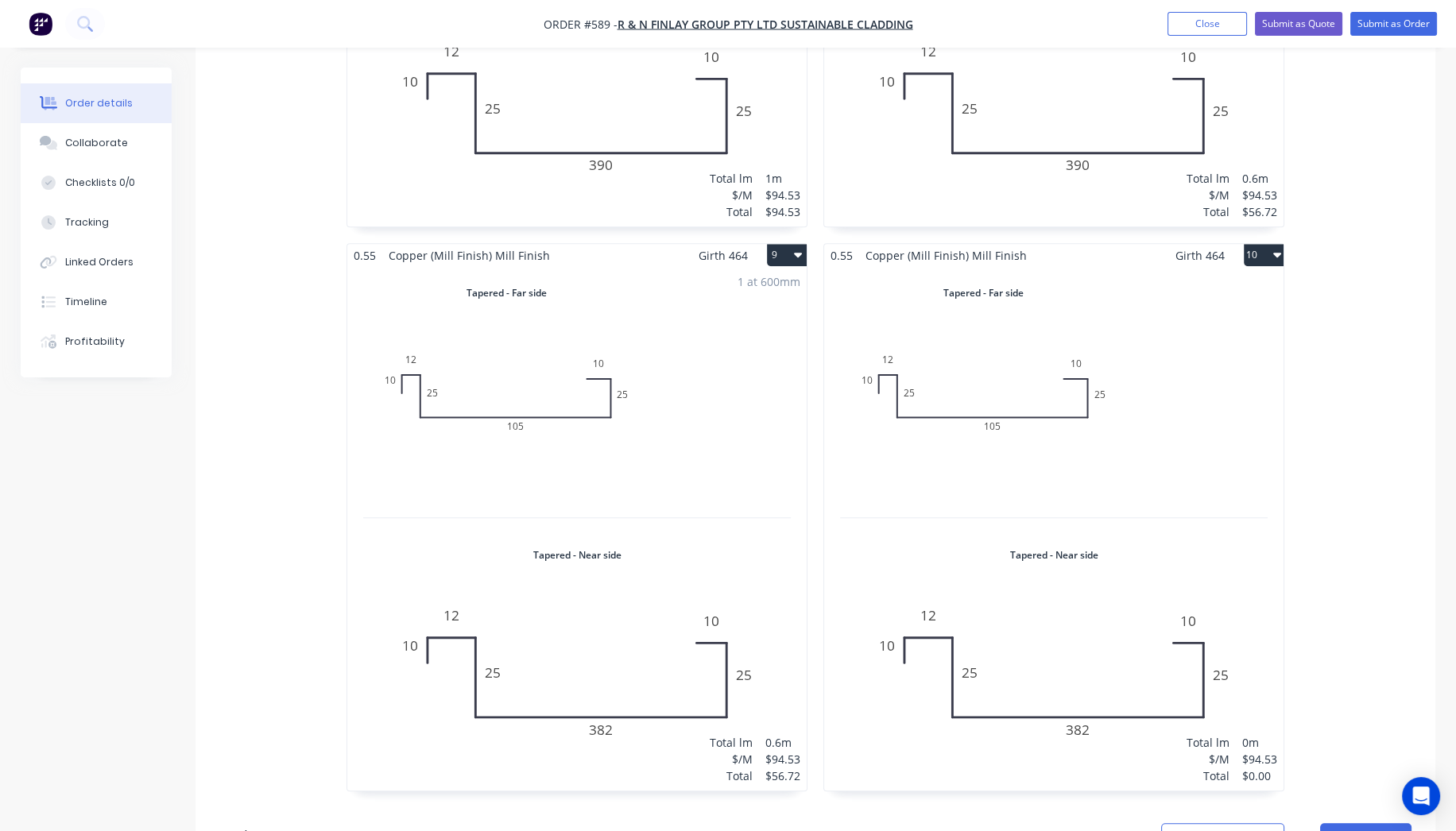
click at [1006, 445] on div "Total lm $/M Total 0m $94.53 $0.00" at bounding box center [1054, 529] width 460 height 524
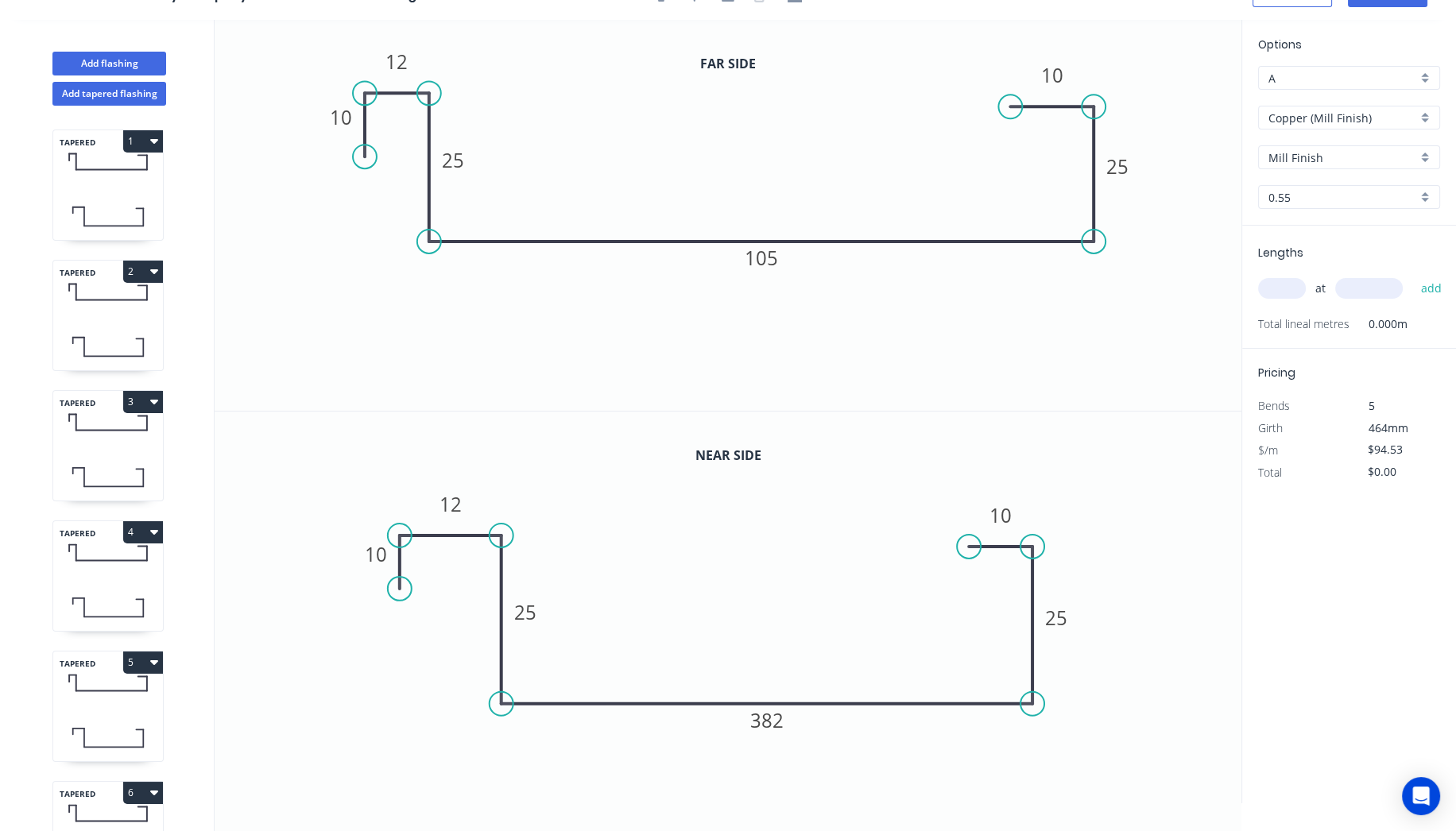
scroll to position [28, 0]
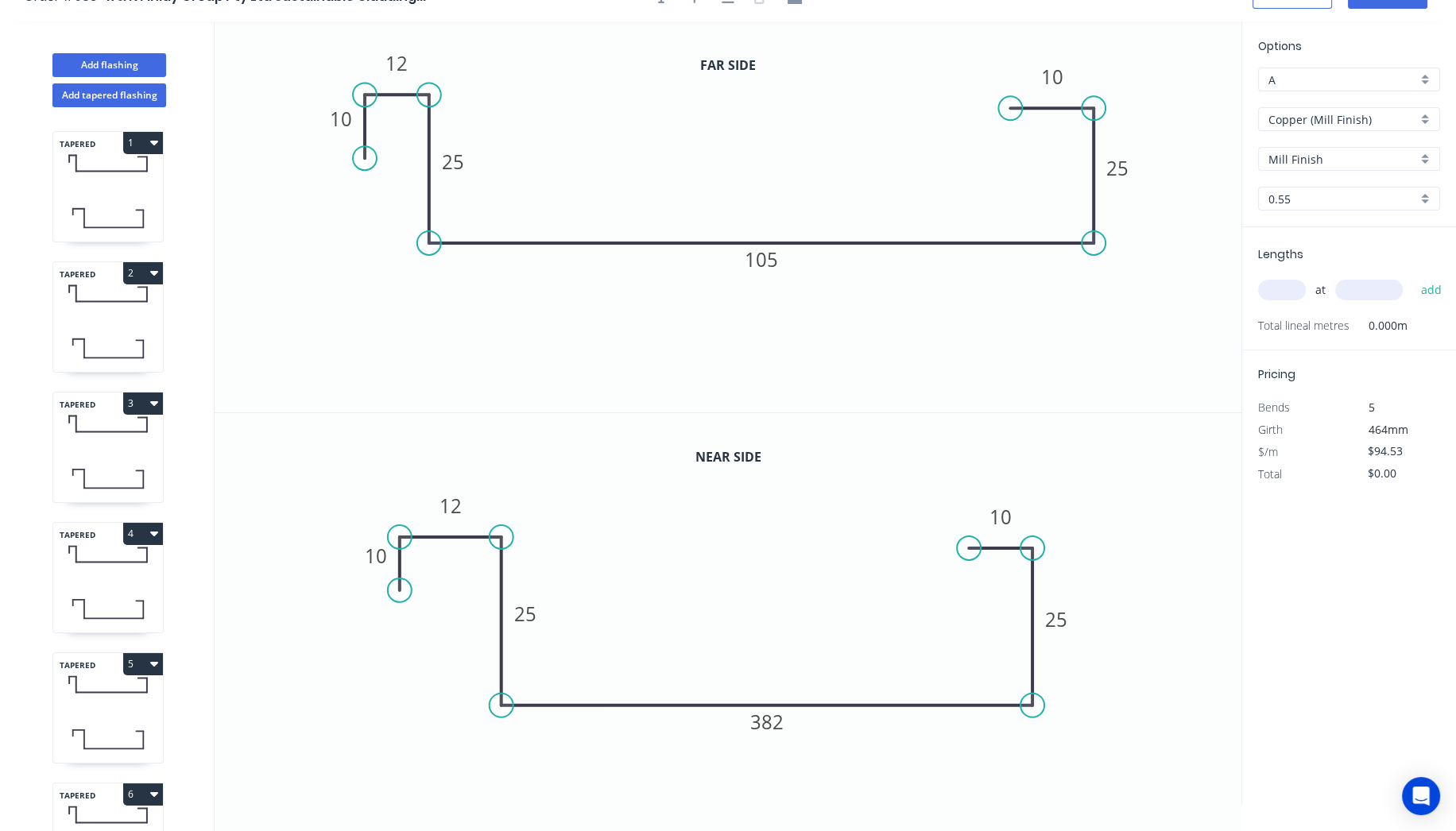
click at [1297, 287] on input "text" at bounding box center [1282, 290] width 48 height 20
click at [1413, 276] on button "add" at bounding box center [1431, 290] width 37 height 27
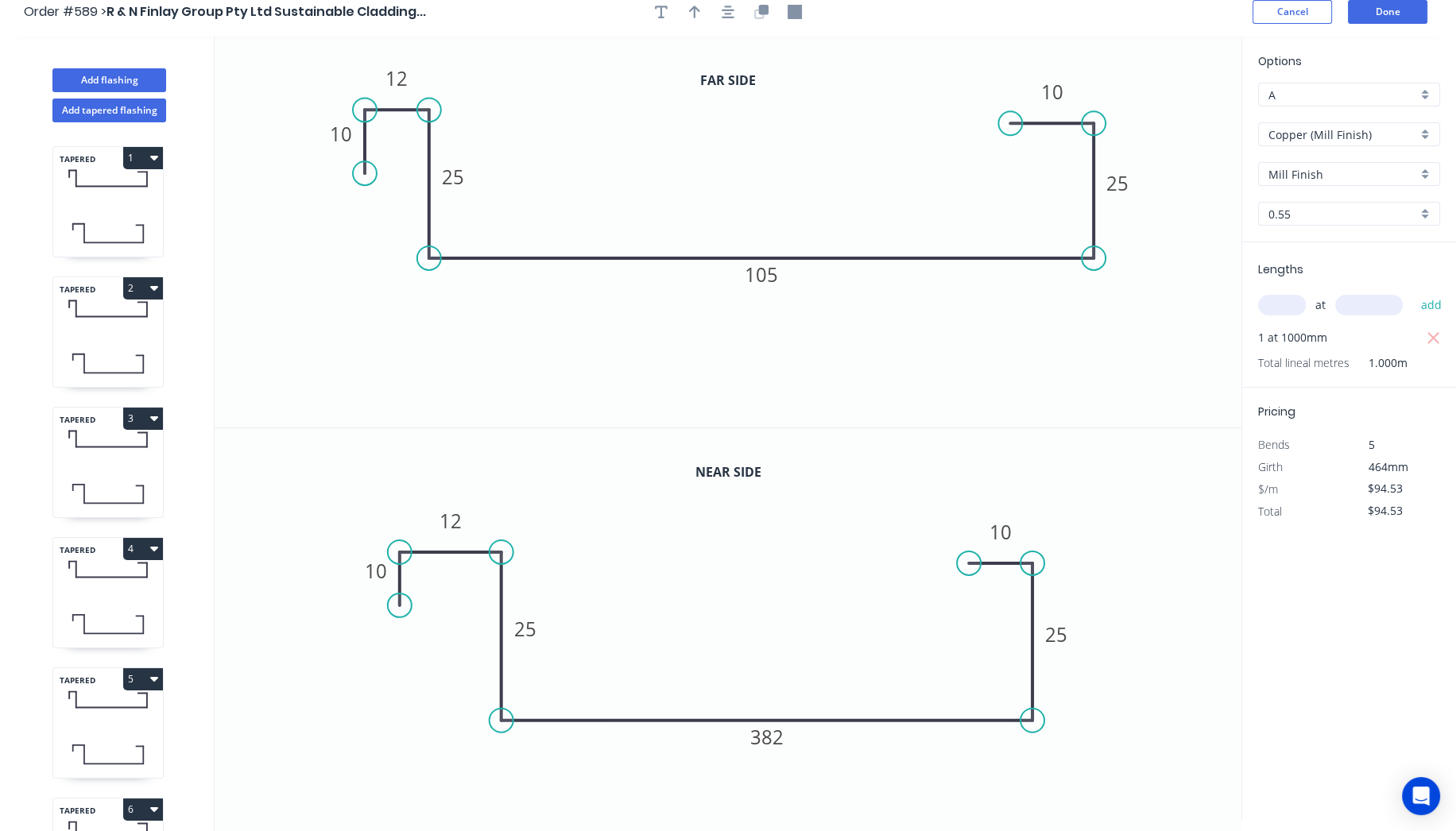
scroll to position [0, 0]
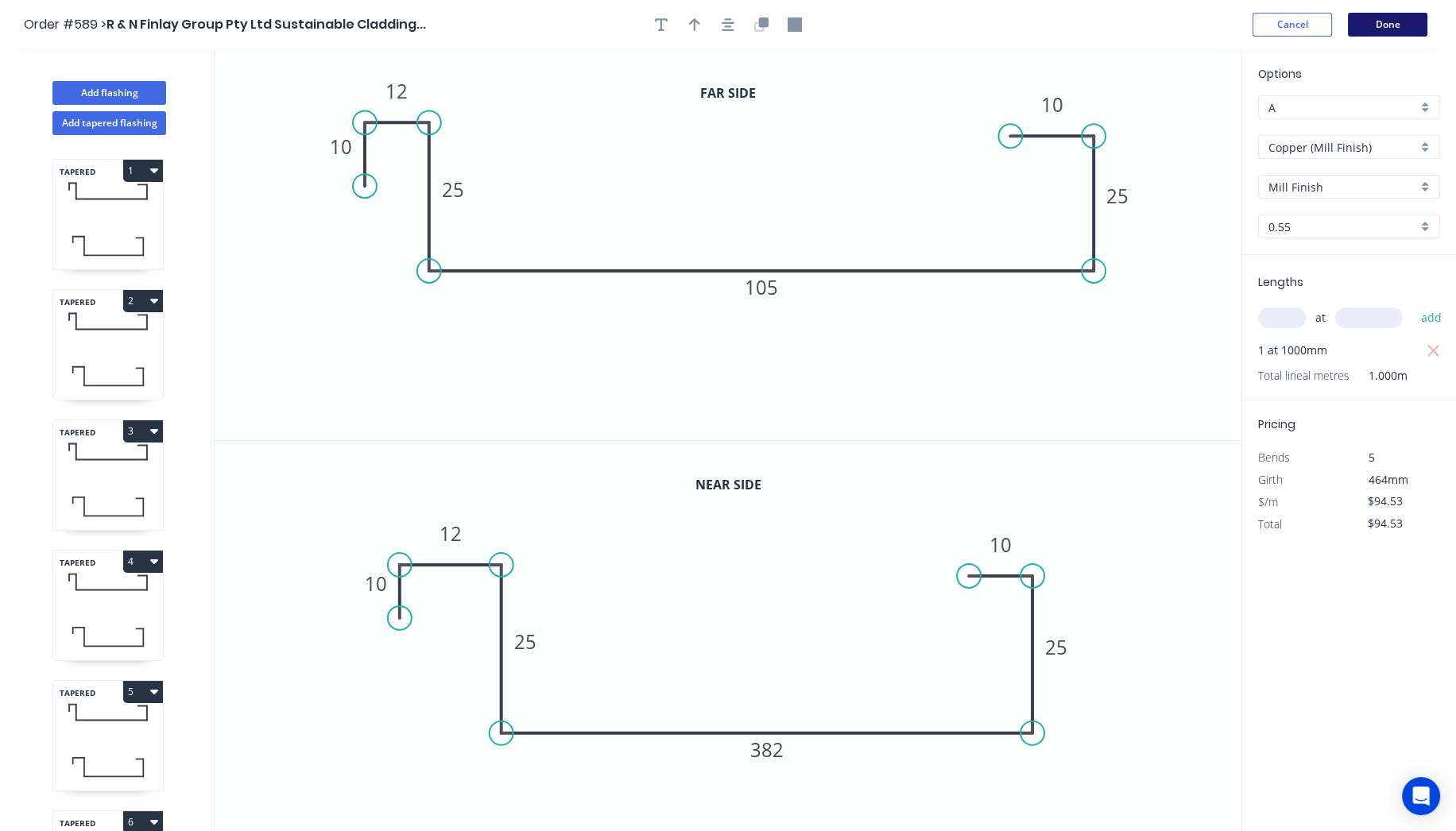
click at [1387, 20] on button "Done" at bounding box center [1387, 25] width 79 height 24
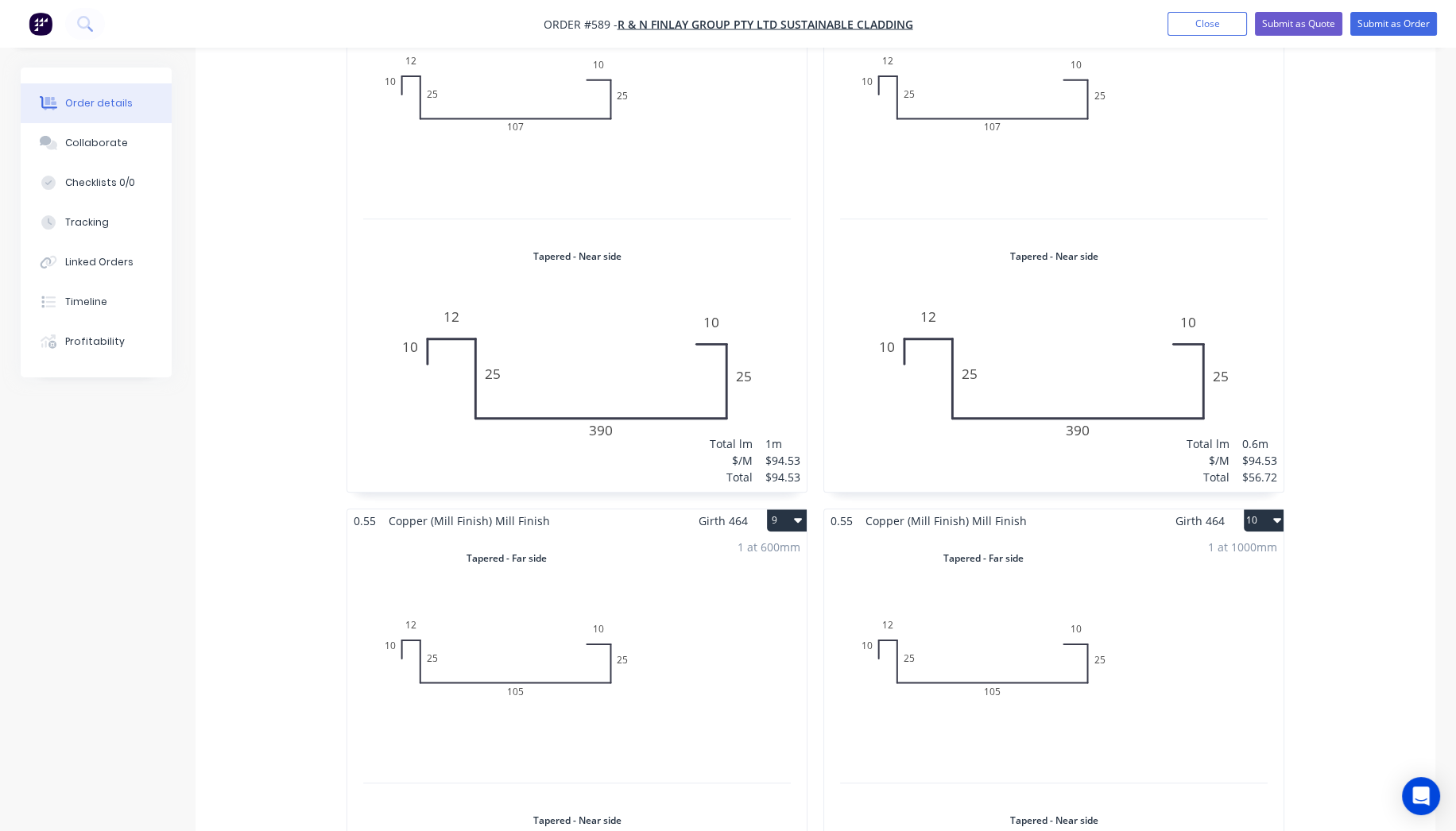
scroll to position [2472, 0]
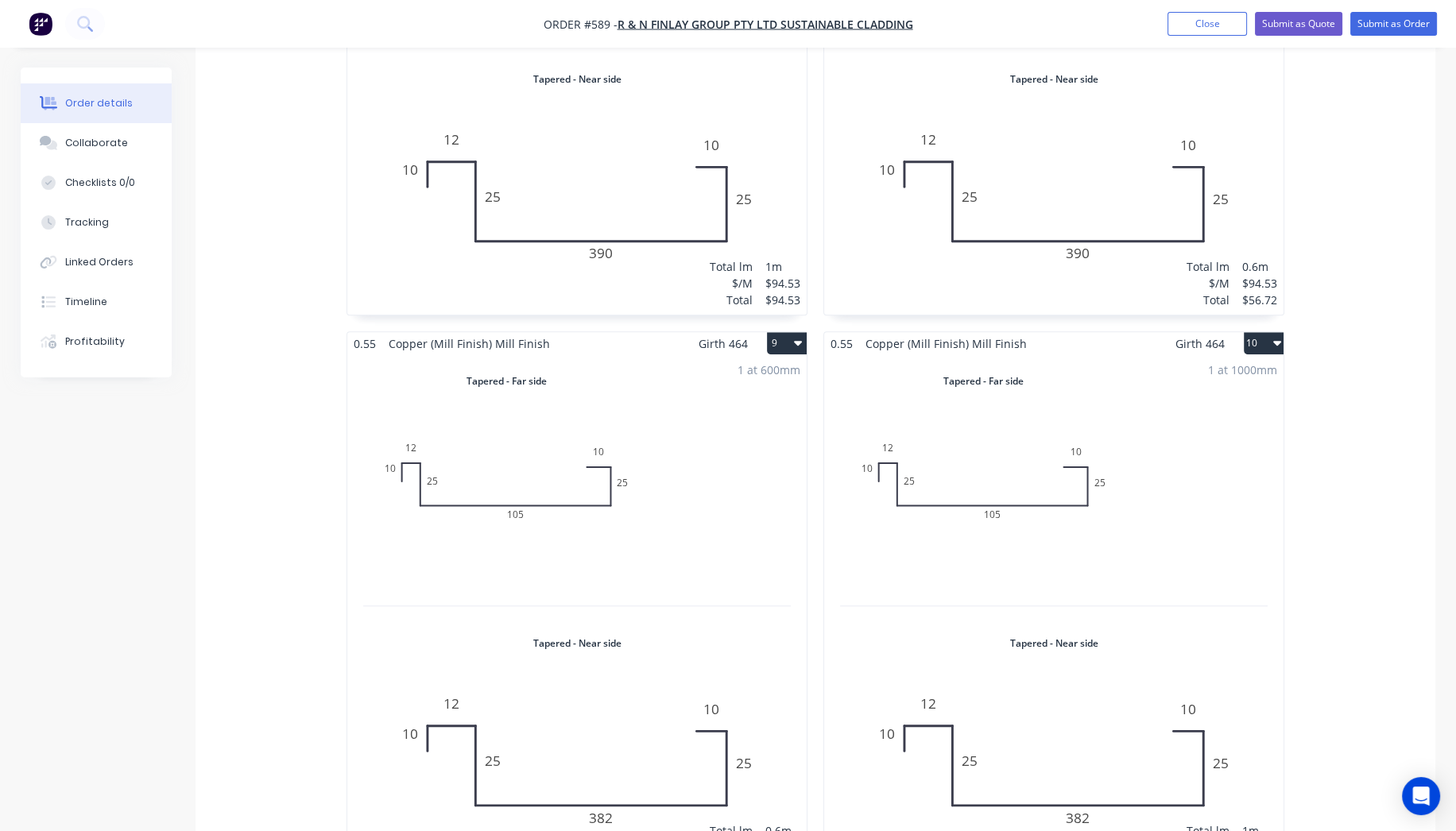
click at [1265, 332] on button "10" at bounding box center [1264, 343] width 40 height 22
click at [1183, 402] on div "Duplicate" at bounding box center [1208, 413] width 123 height 23
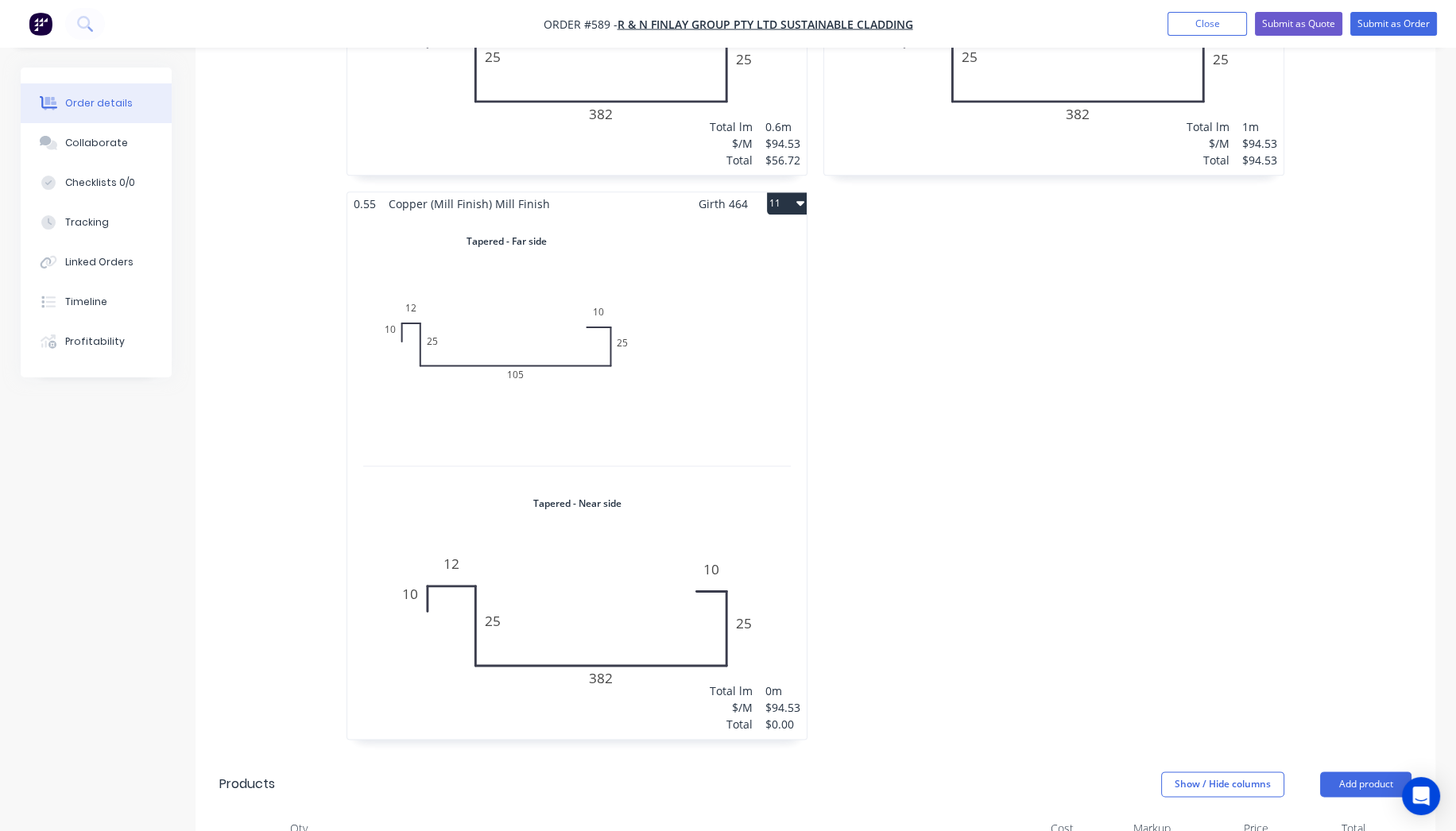
scroll to position [3178, 0]
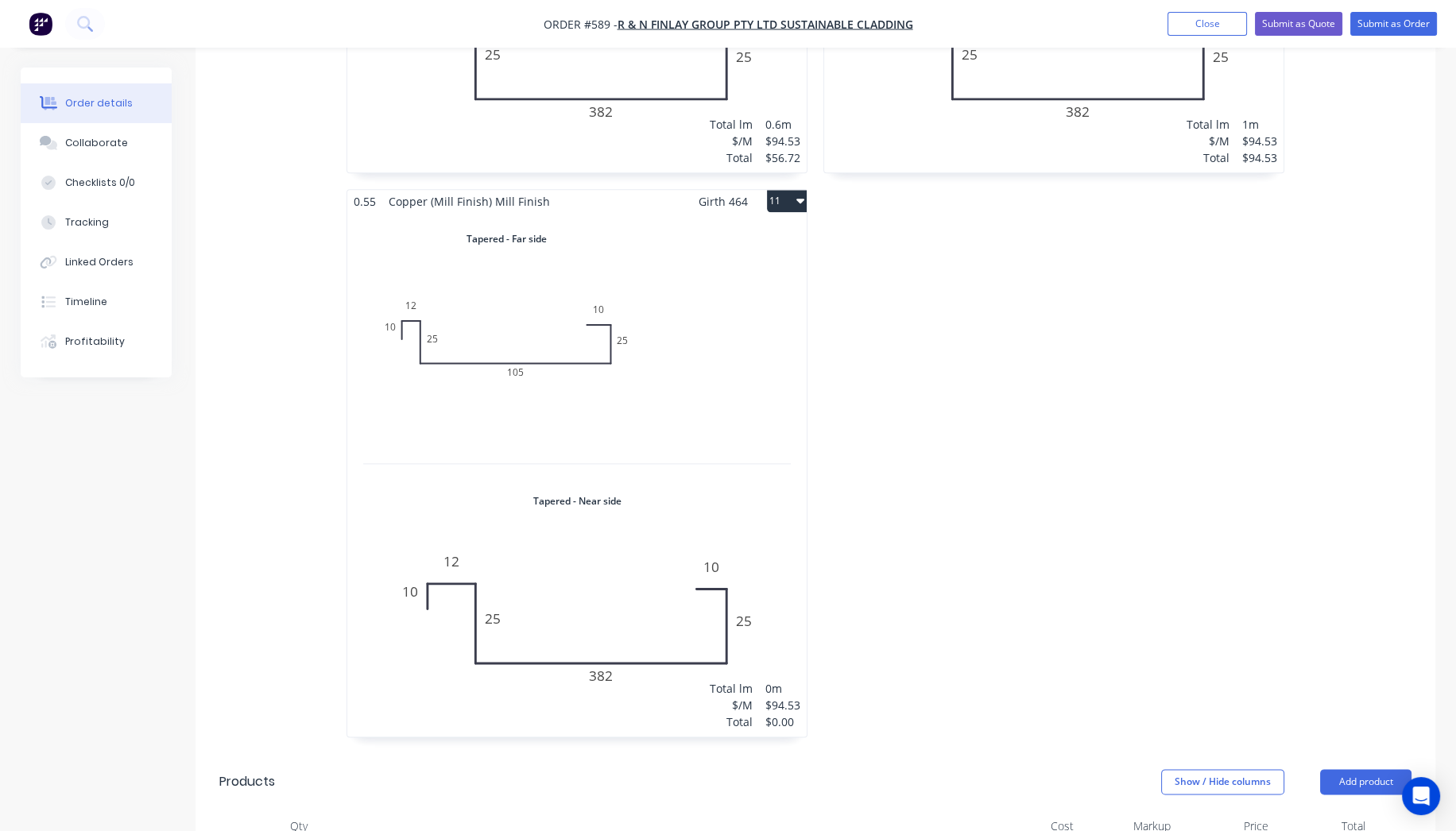
click at [592, 571] on div "Total lm $/M Total 0m $94.53 $0.00" at bounding box center [577, 475] width 460 height 524
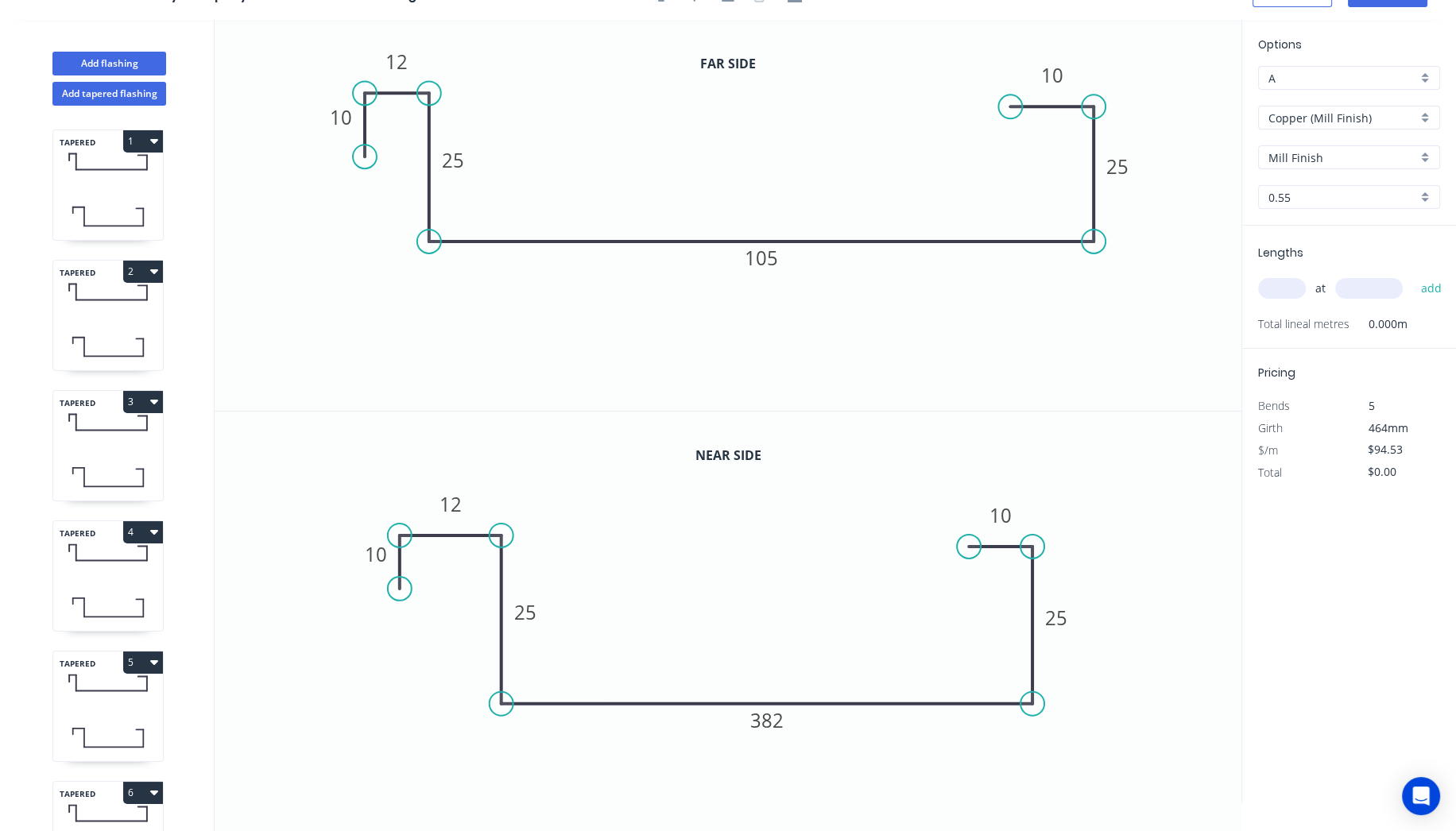
scroll to position [28, 0]
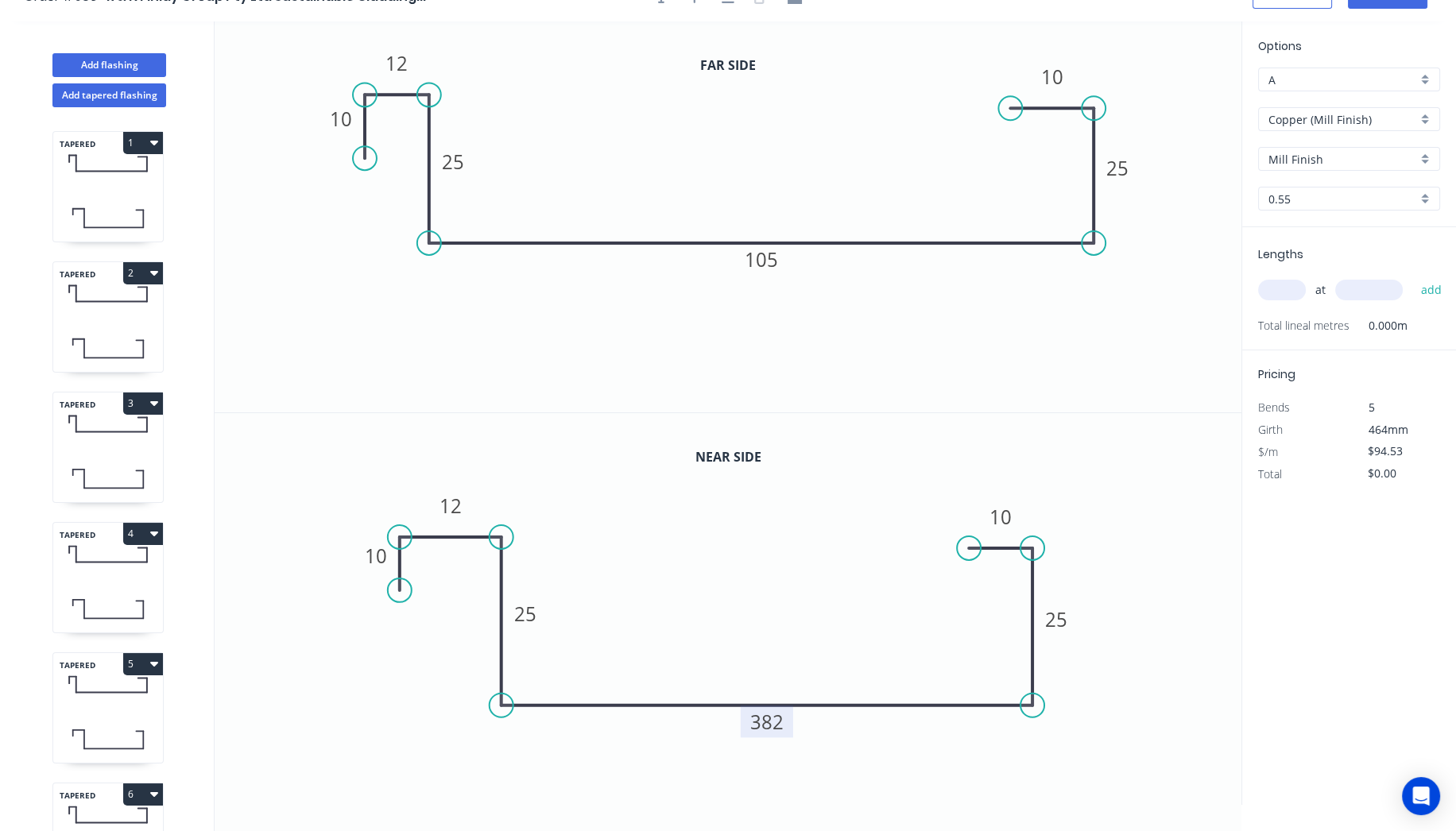
click at [762, 725] on tspan "382" at bounding box center [768, 721] width 33 height 26
click at [994, 705] on icon at bounding box center [767, 705] width 532 height 0
click at [772, 263] on tspan "105" at bounding box center [761, 259] width 33 height 26
click at [1276, 291] on input "text" at bounding box center [1282, 290] width 48 height 20
click at [1069, 618] on tspan "1000" at bounding box center [1057, 619] width 44 height 26
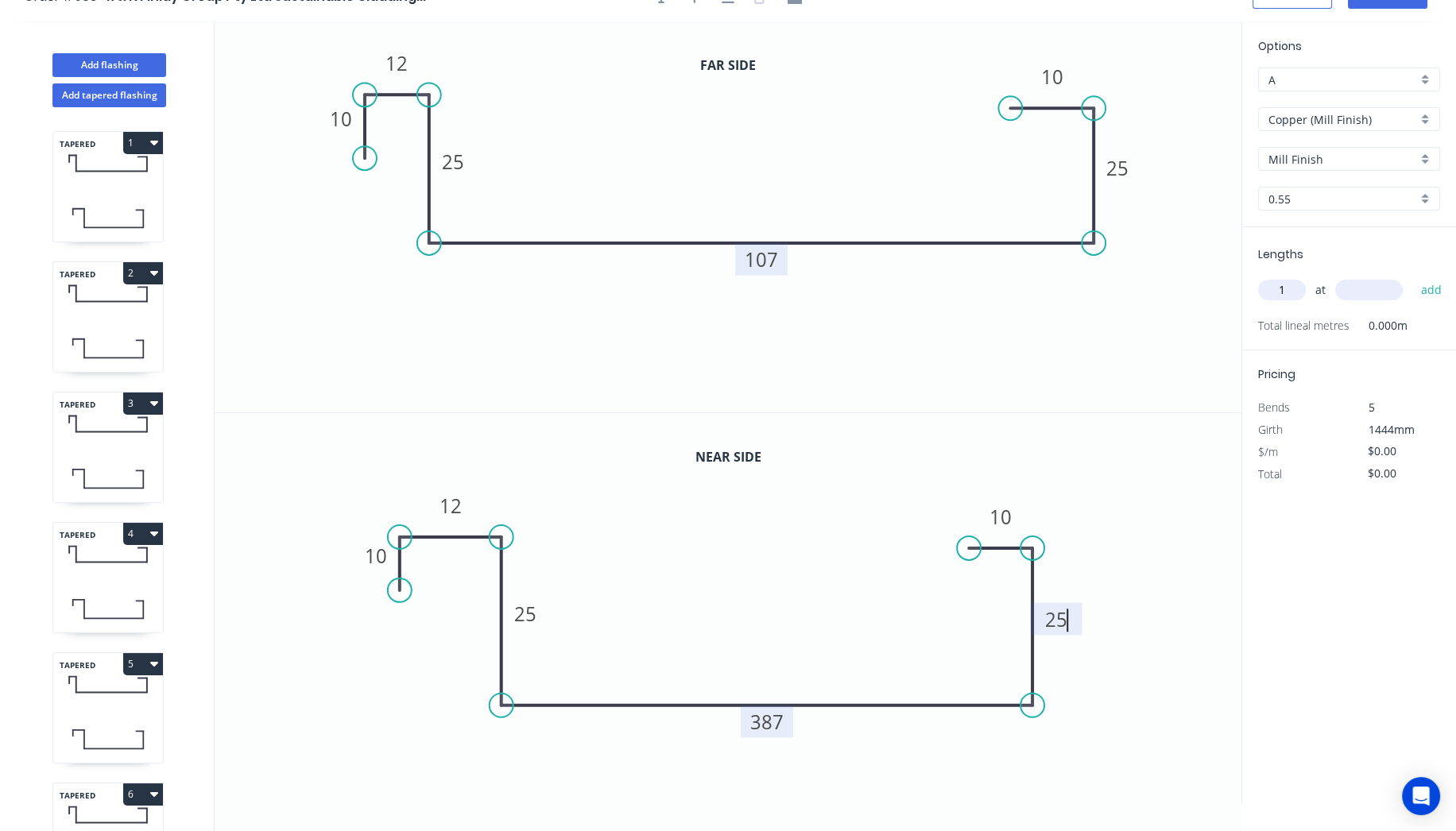
click at [1367, 295] on input "text" at bounding box center [1368, 290] width 67 height 20
click at [1413, 276] on button "add" at bounding box center [1431, 290] width 37 height 27
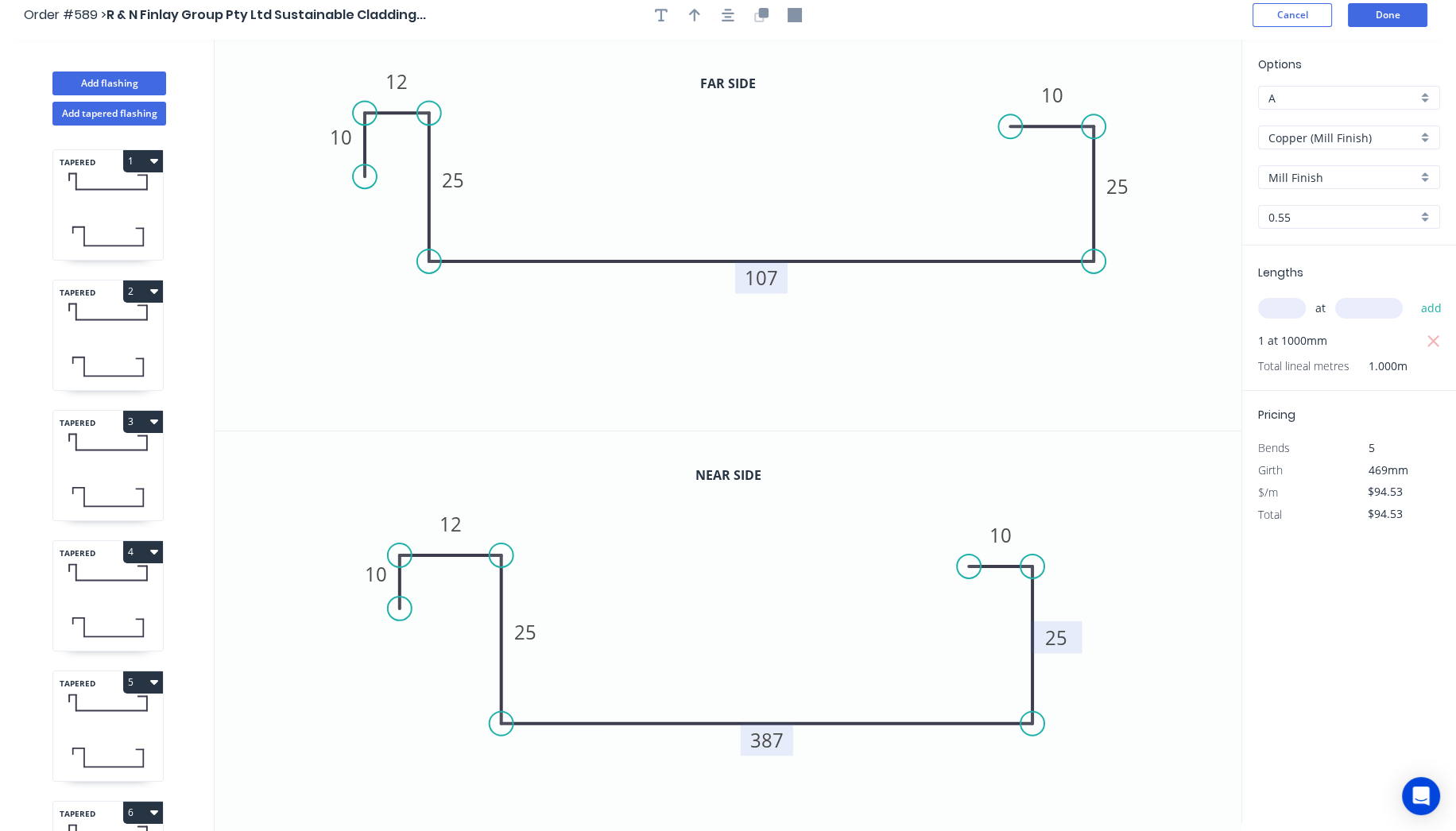
scroll to position [0, 0]
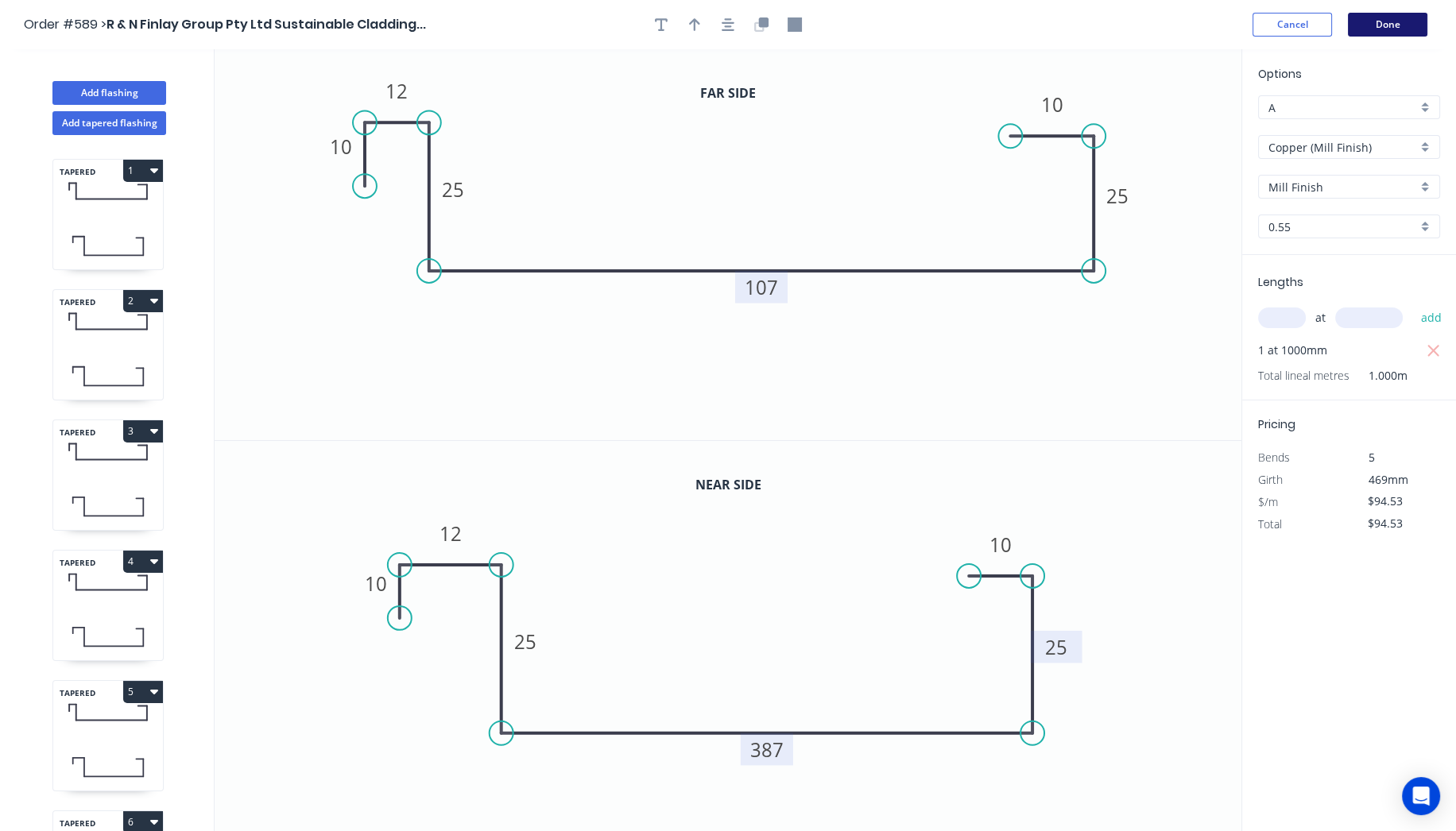
click at [1396, 24] on button "Done" at bounding box center [1387, 25] width 79 height 24
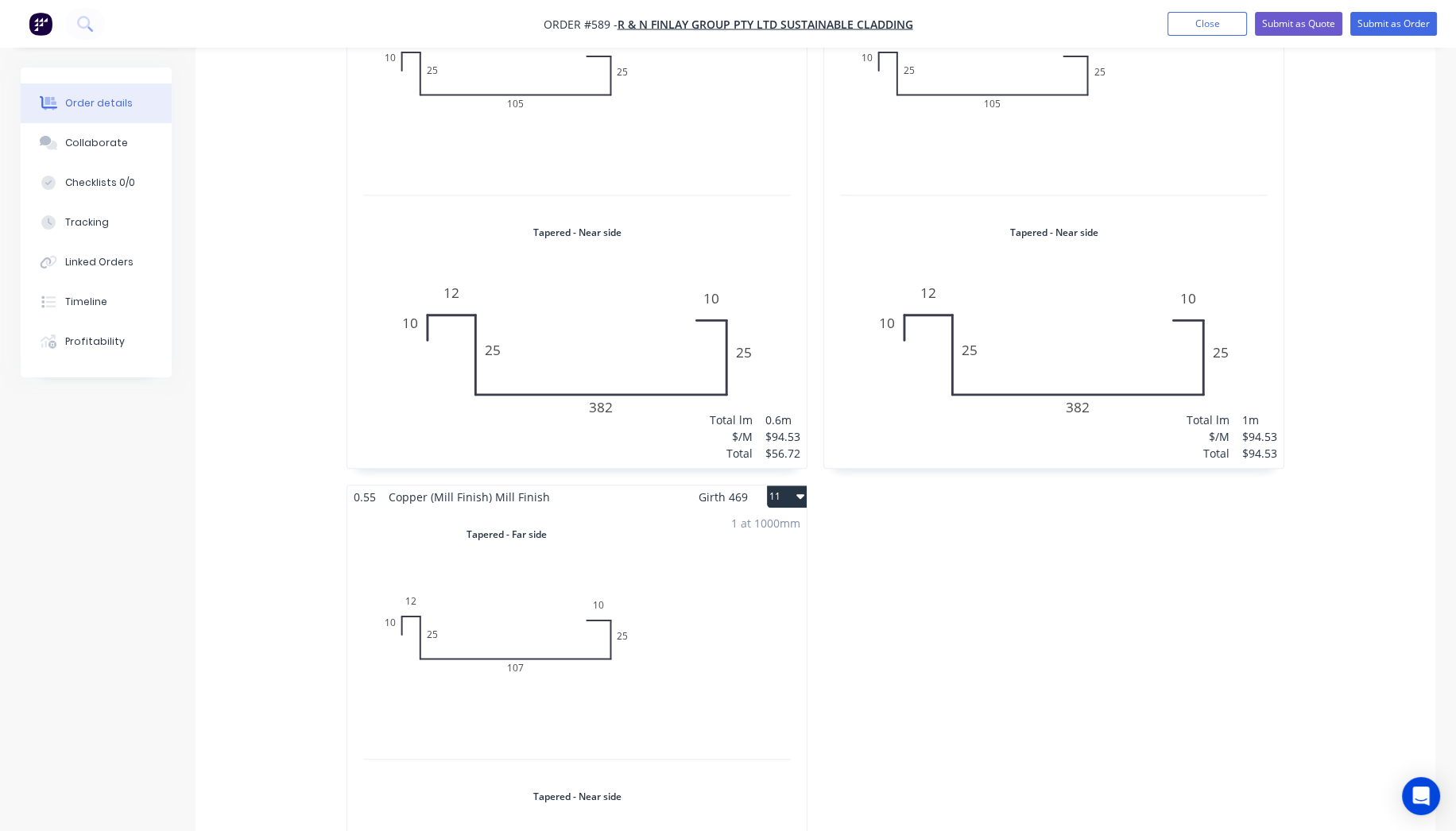
scroll to position [3001, 0]
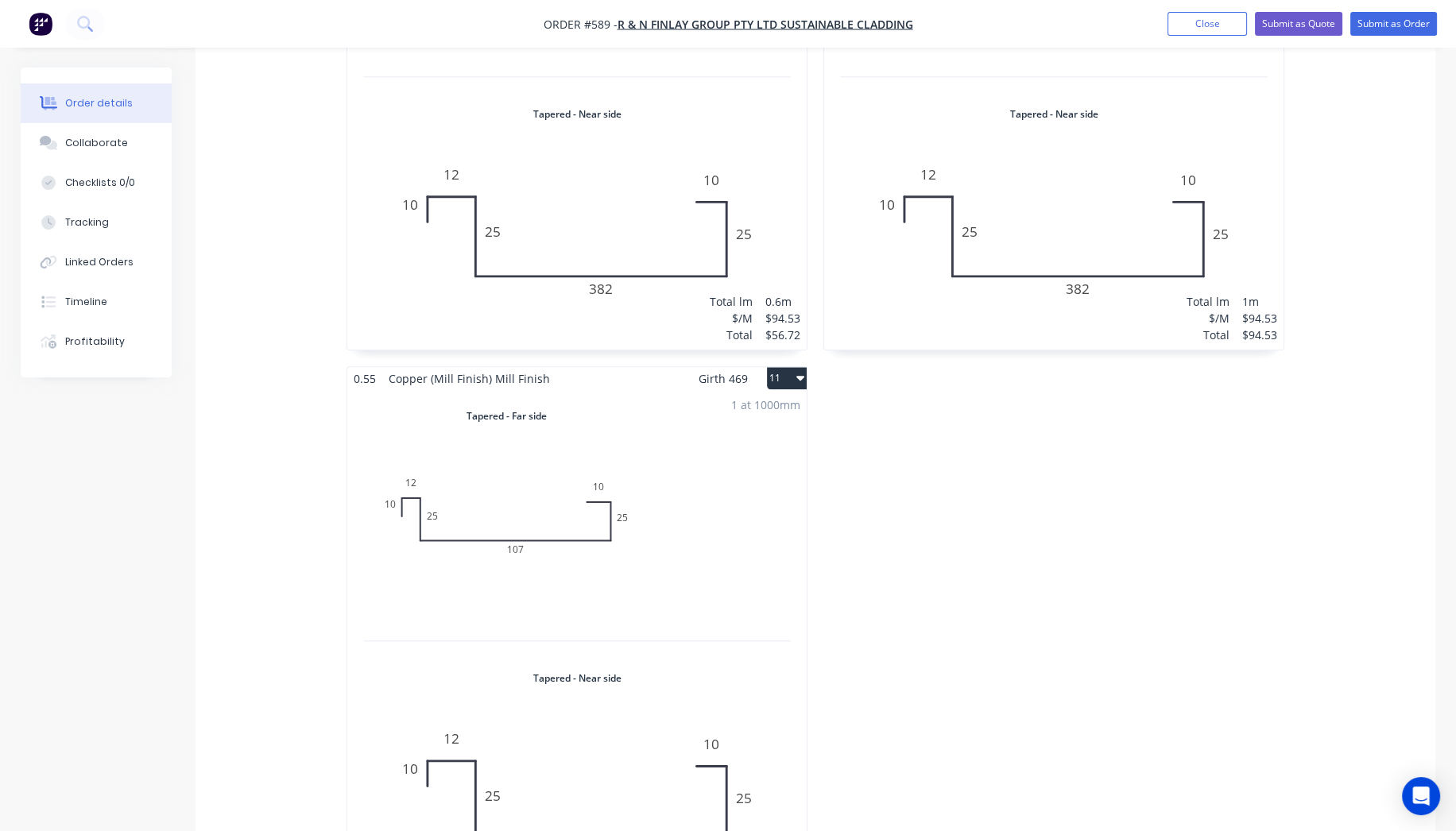
click at [780, 367] on button "11" at bounding box center [786, 379] width 40 height 22
click at [720, 437] on div "Duplicate" at bounding box center [731, 448] width 123 height 23
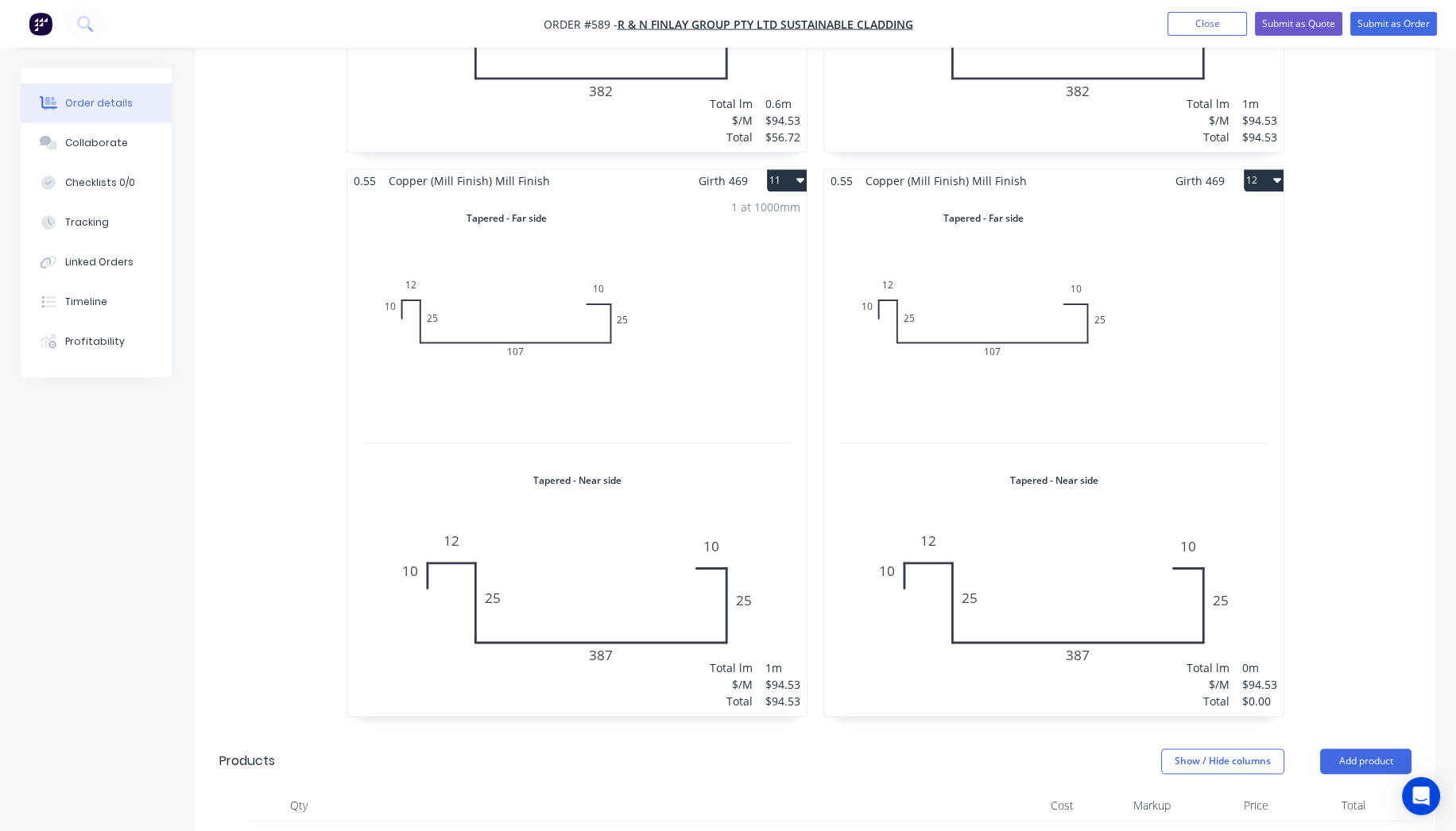
scroll to position [3266, 0]
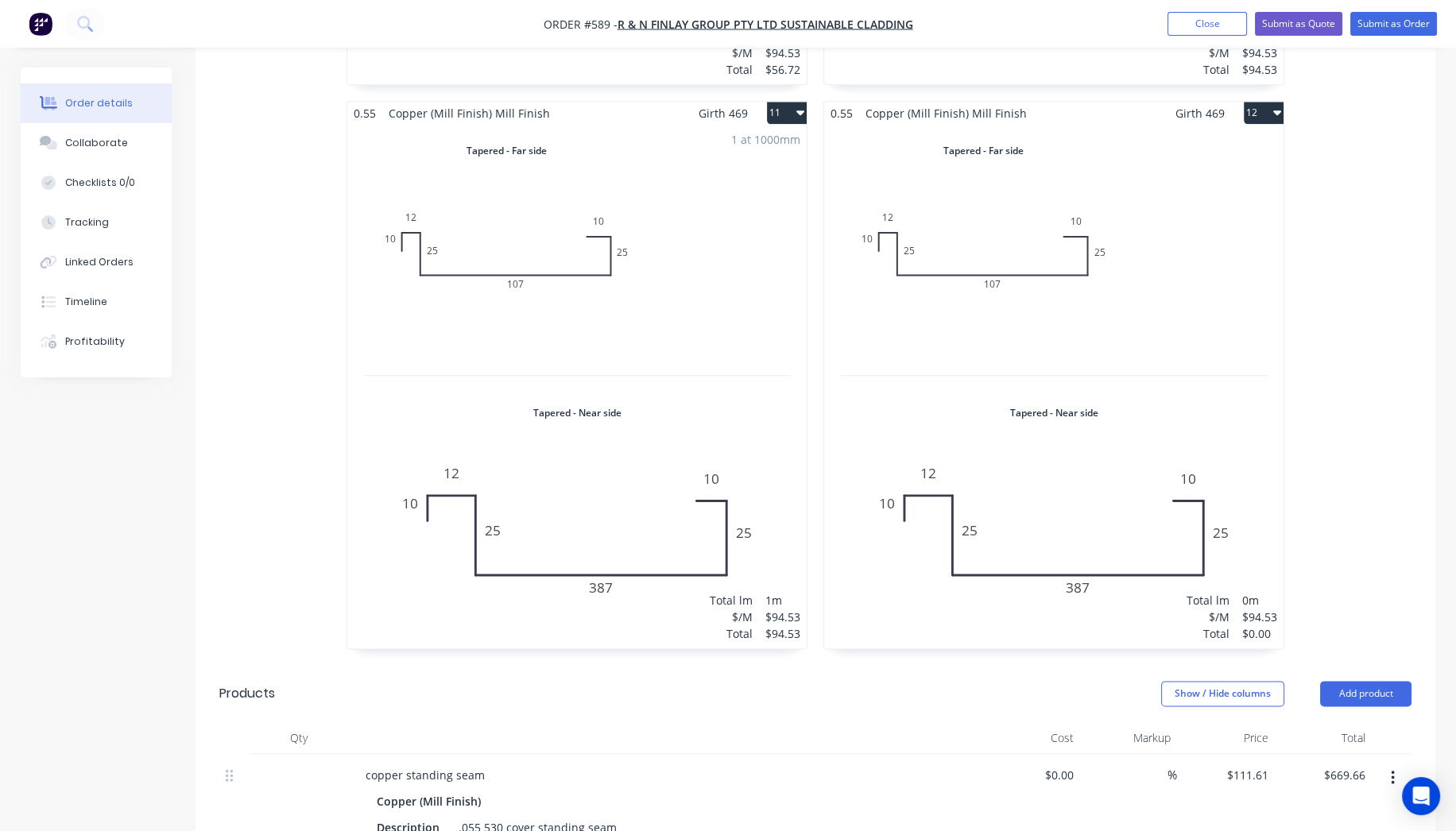
click at [1183, 457] on div "Total lm $/M Total 0m $94.53 $0.00" at bounding box center [1054, 387] width 460 height 524
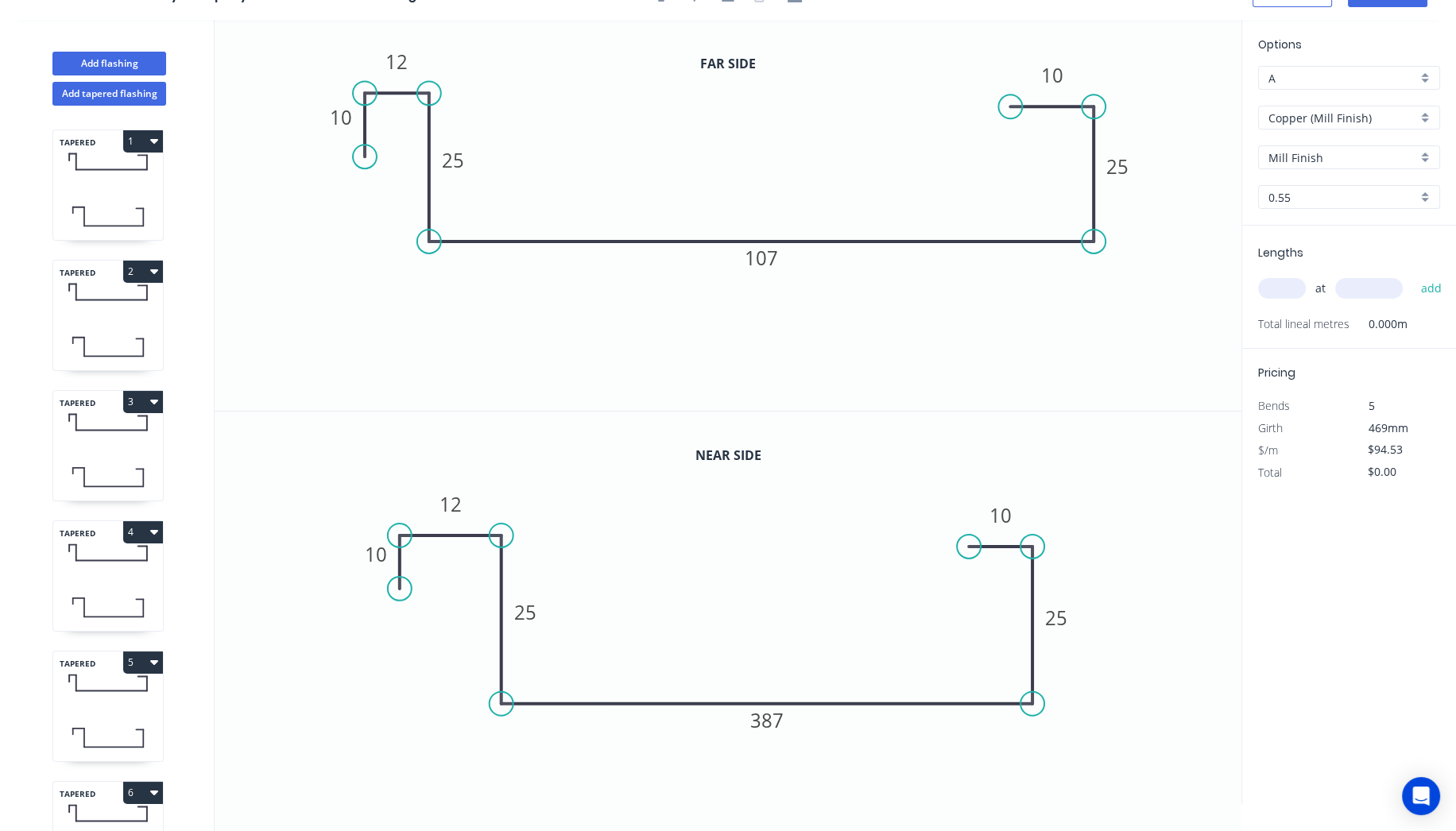
scroll to position [28, 0]
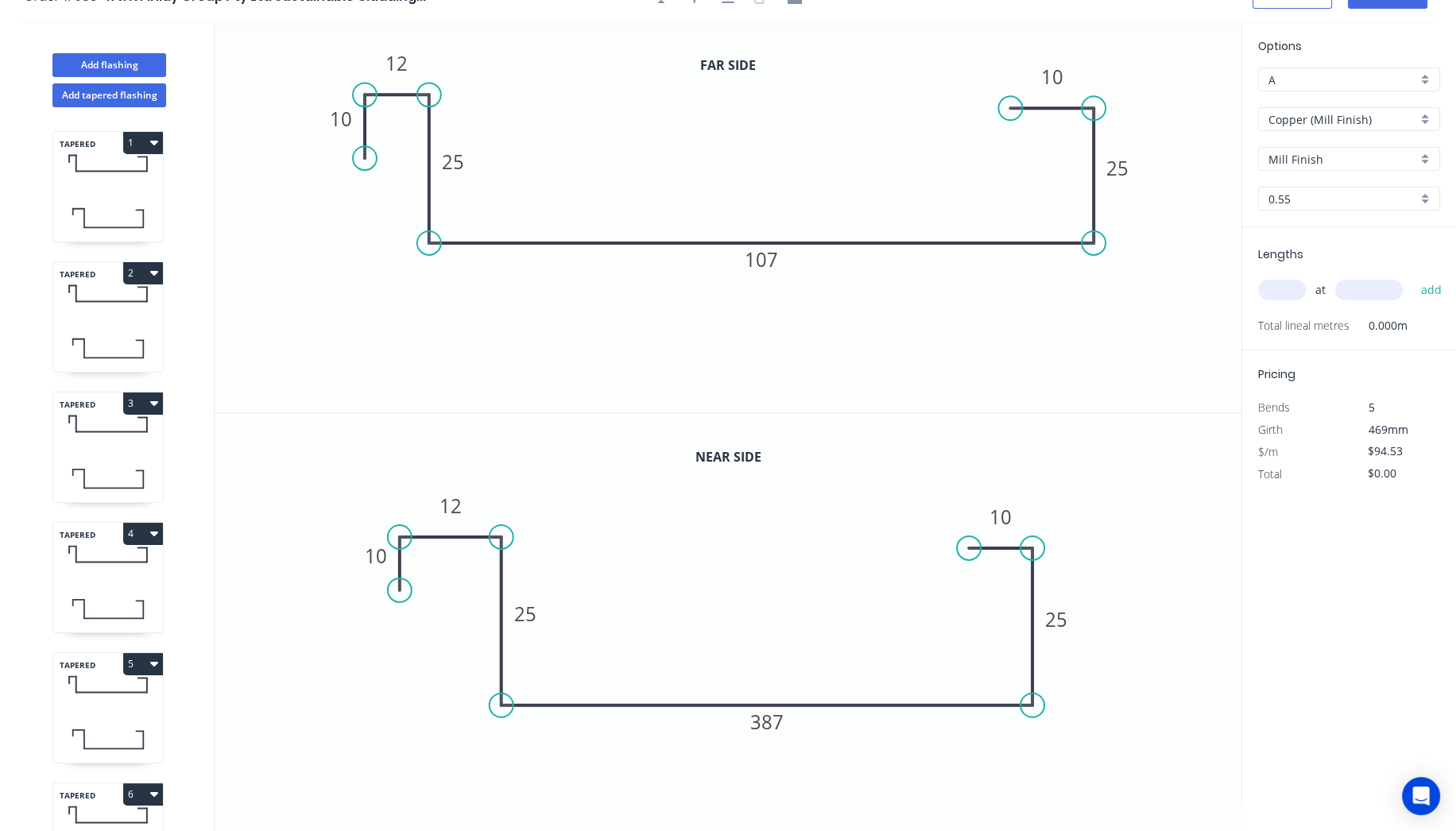
click at [1276, 285] on input "text" at bounding box center [1282, 290] width 48 height 20
click at [1413, 276] on button "add" at bounding box center [1431, 290] width 37 height 27
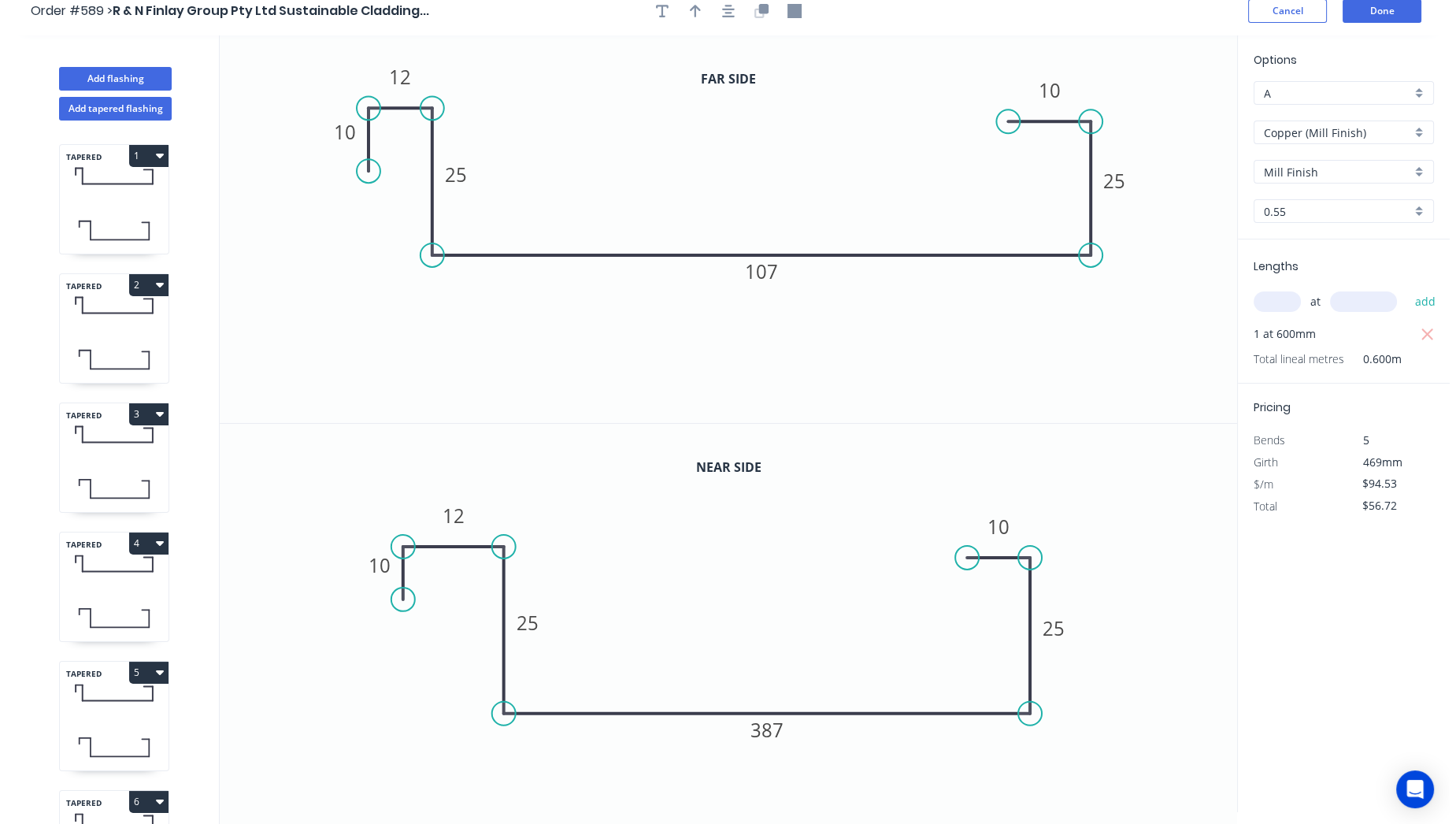
scroll to position [0, 0]
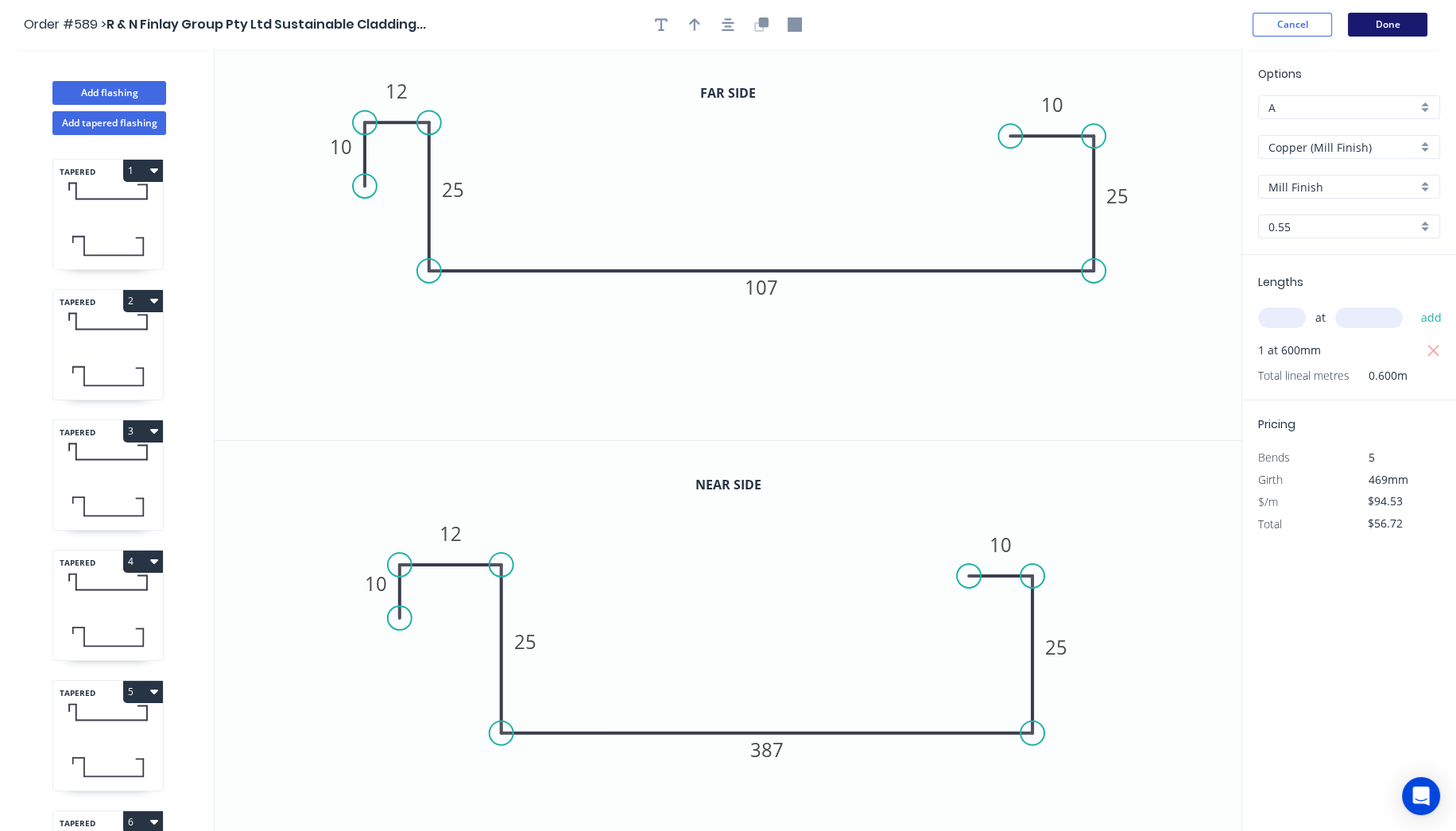
click at [1383, 17] on button "Done" at bounding box center [1387, 25] width 79 height 24
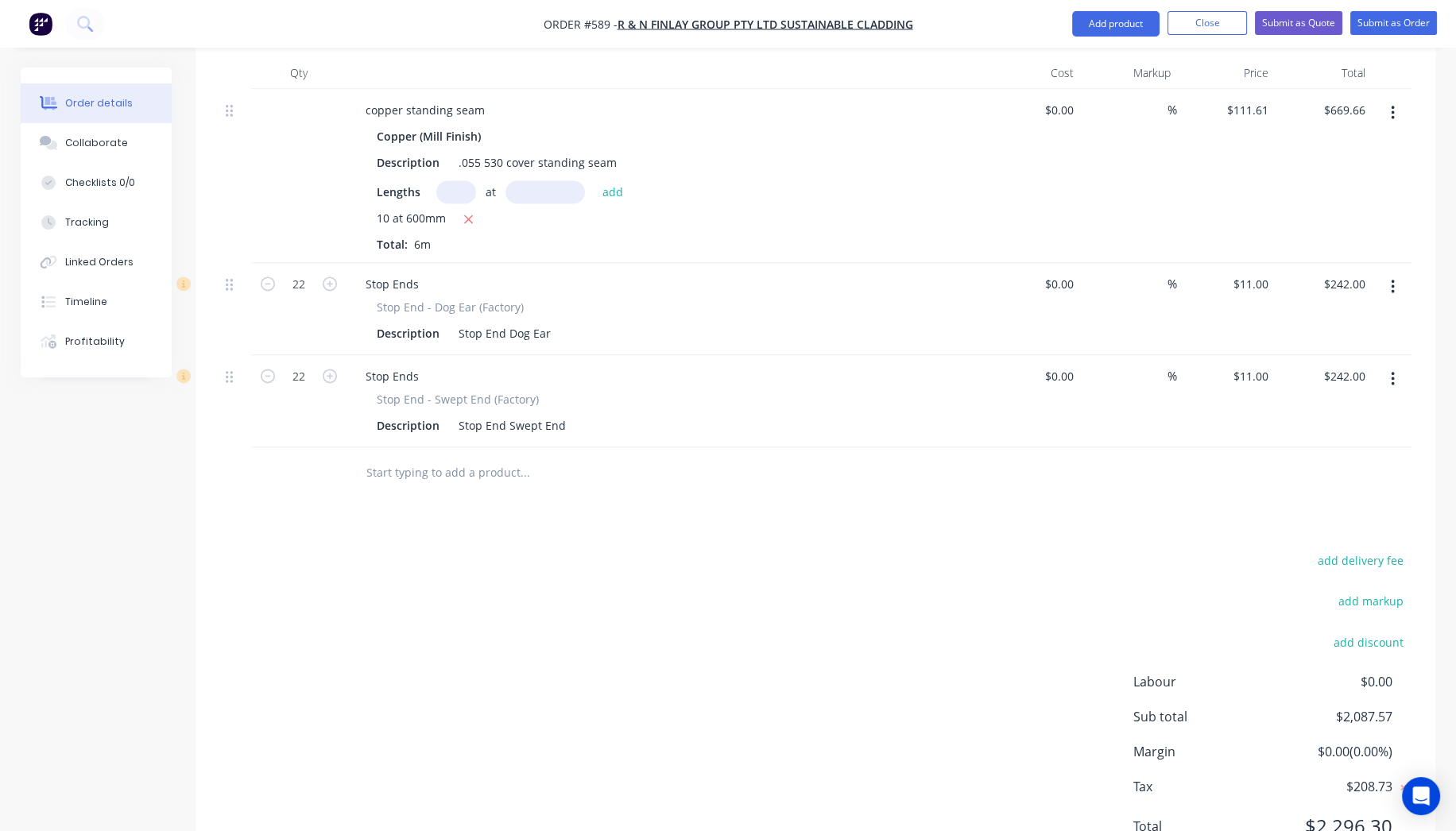
scroll to position [3953, 0]
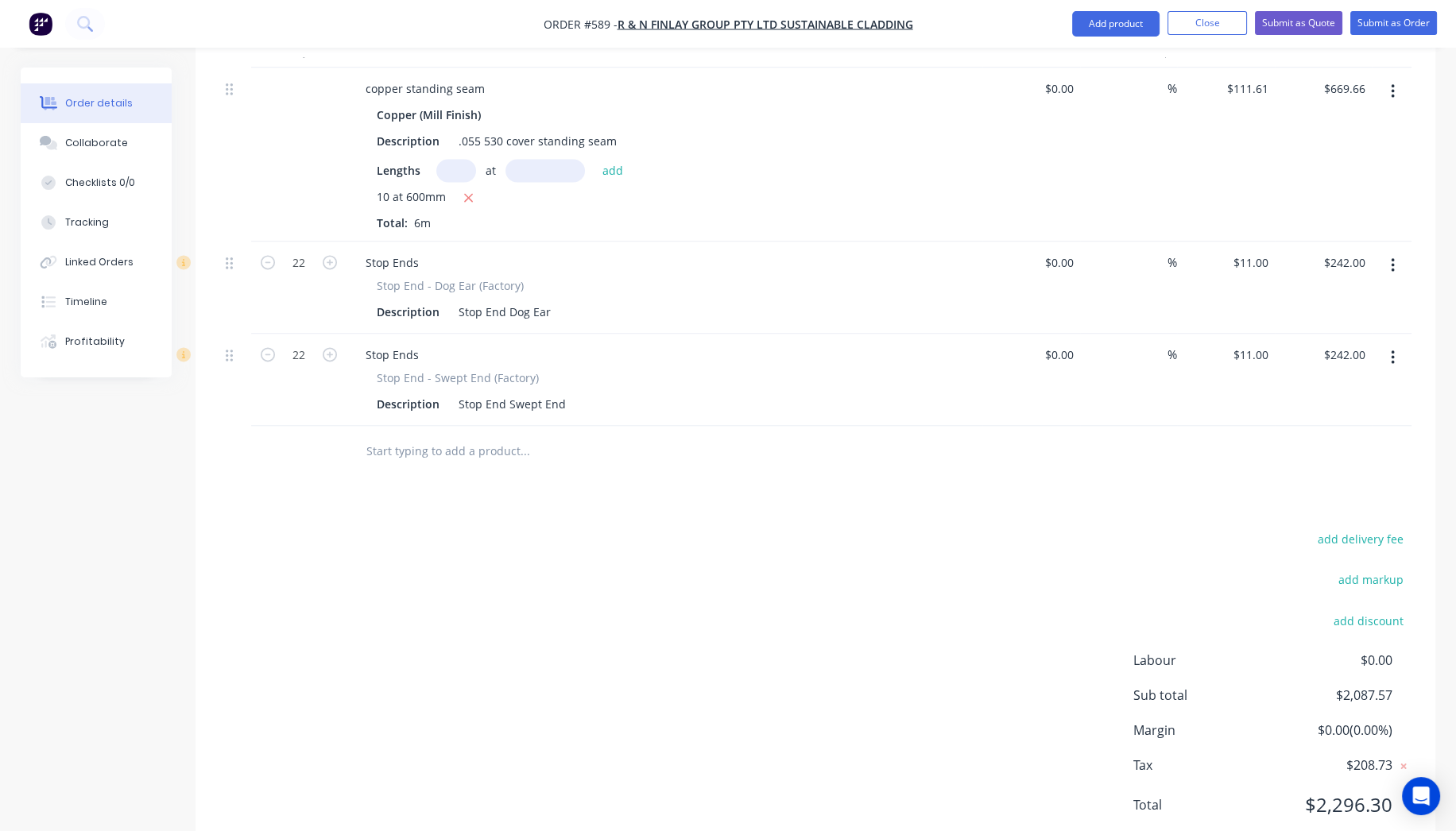
click at [470, 435] on input "text" at bounding box center [525, 451] width 318 height 31
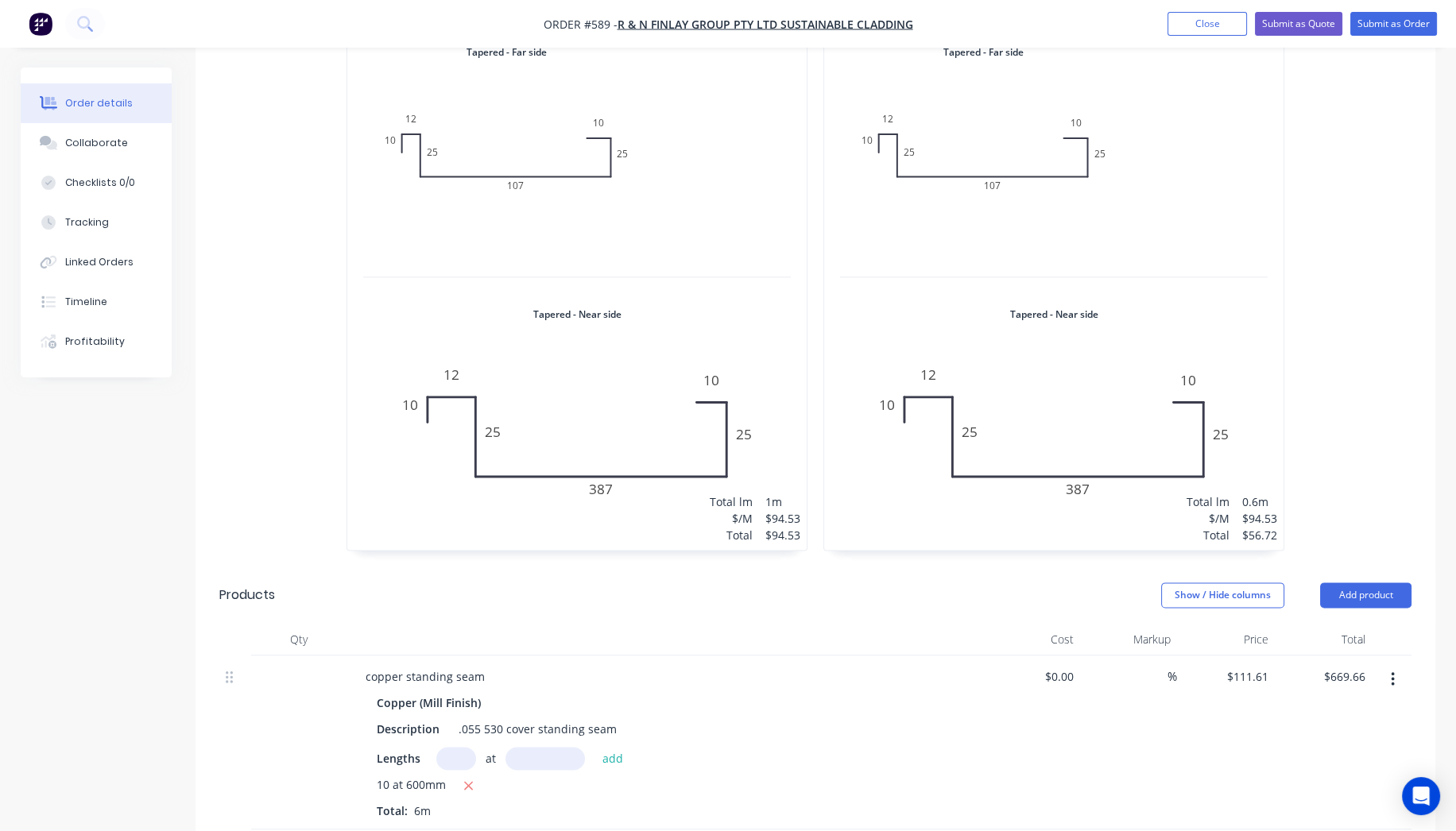
scroll to position [3423, 0]
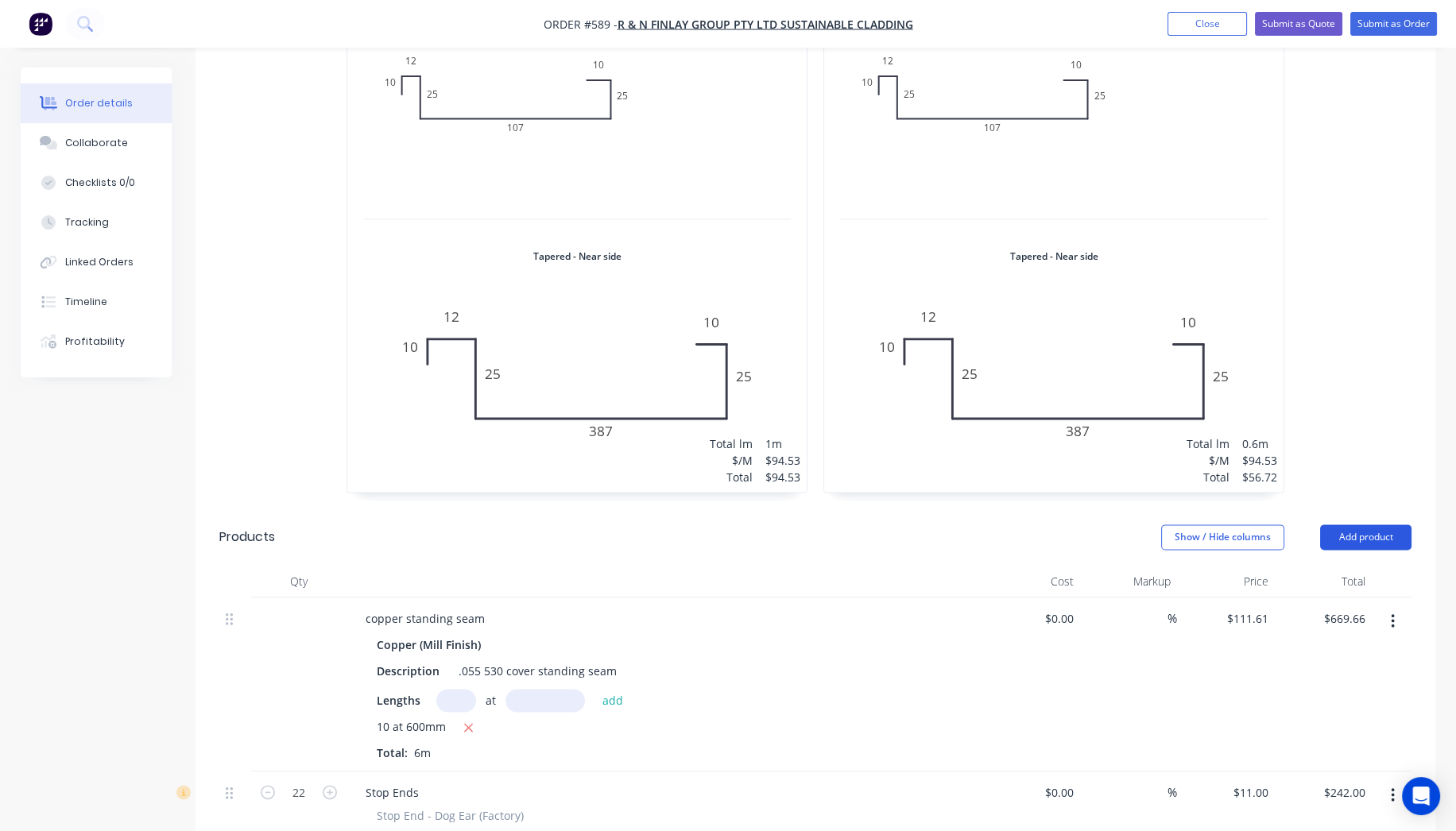
click at [1350, 525] on button "Add product" at bounding box center [1366, 538] width 91 height 26
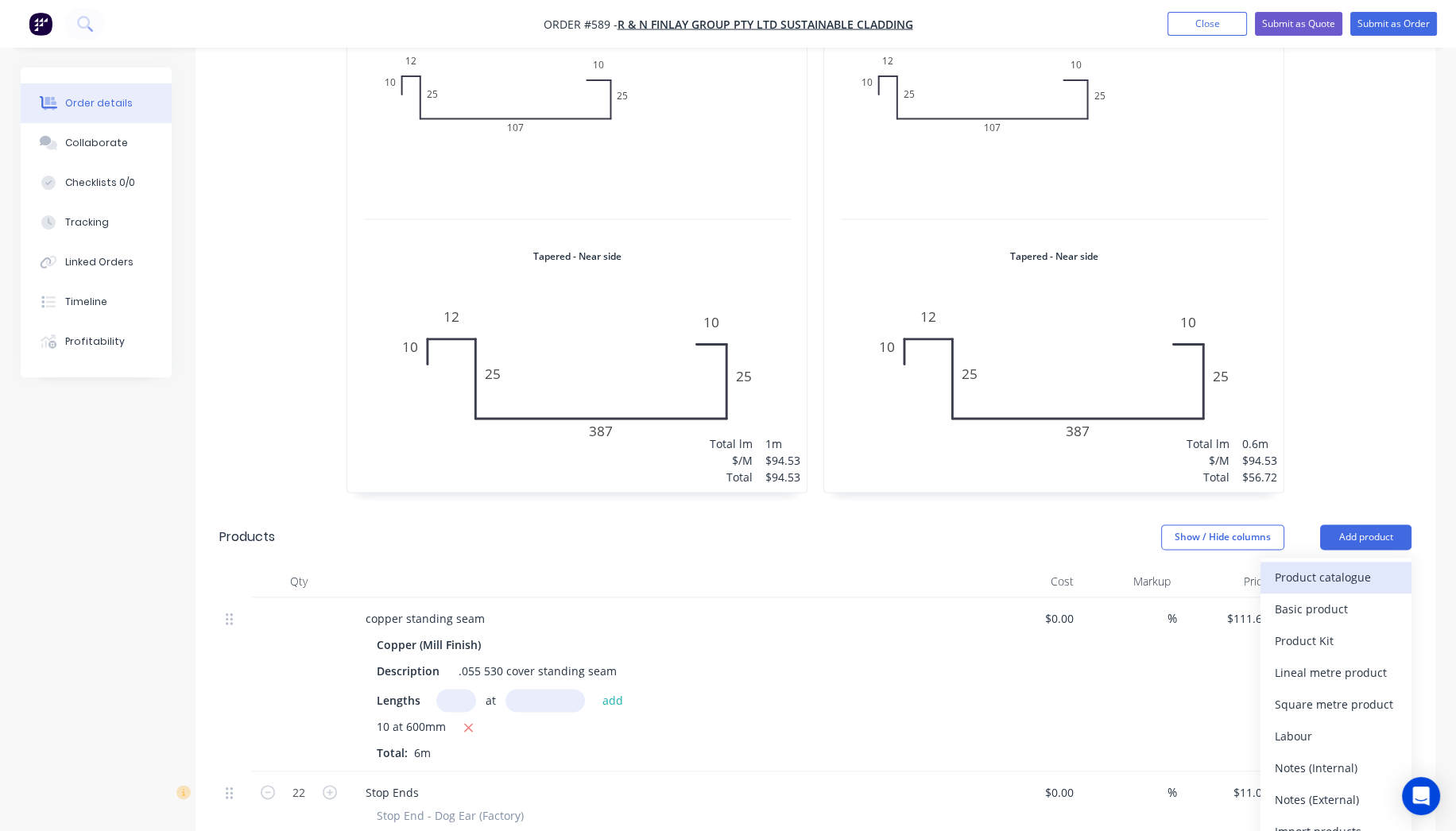
click at [1308, 566] on div "Product catalogue" at bounding box center [1336, 577] width 123 height 23
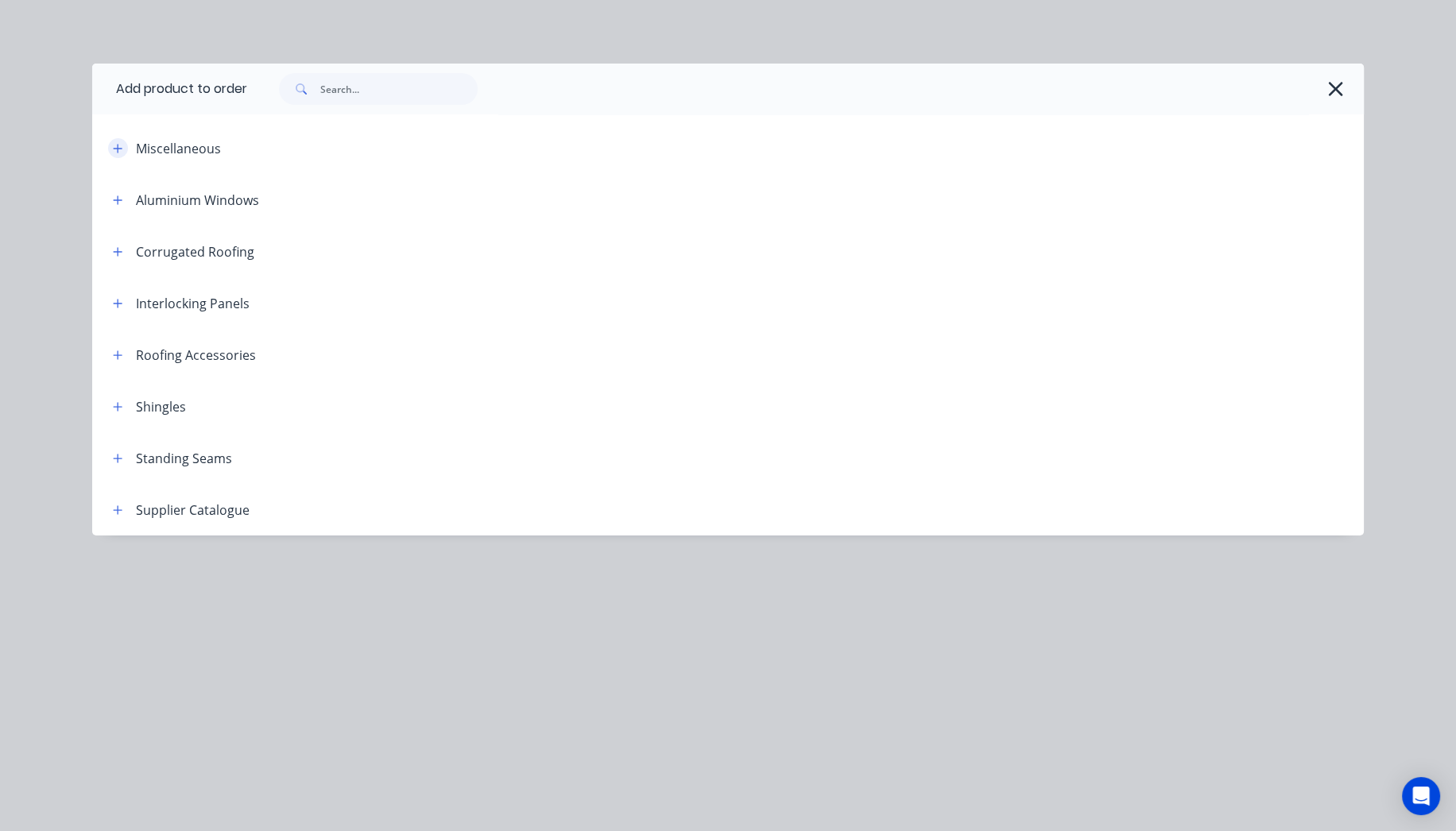
click at [119, 151] on icon "button" at bounding box center [117, 148] width 9 height 11
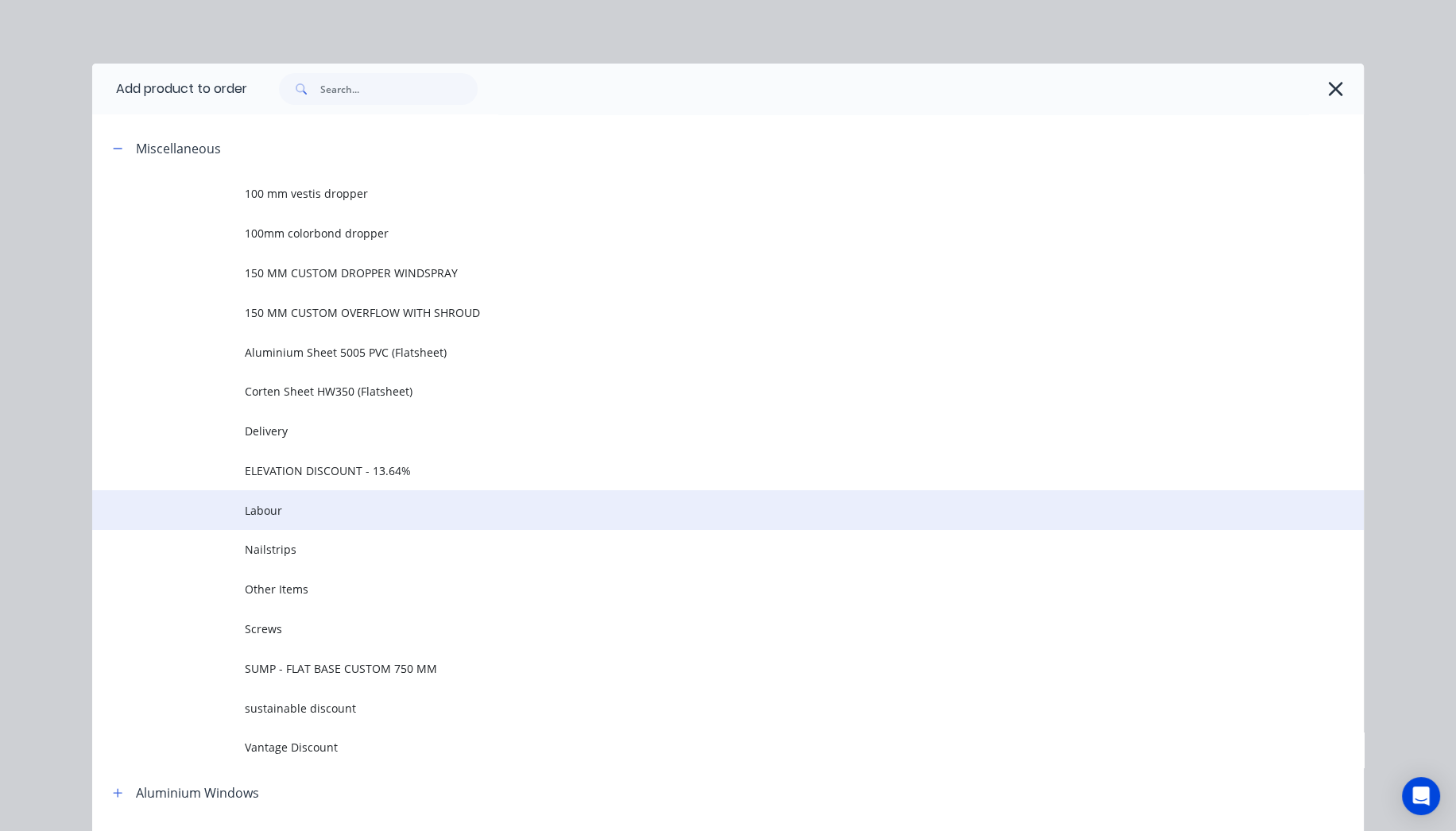
click at [303, 510] on span "Labour" at bounding box center [693, 510] width 895 height 17
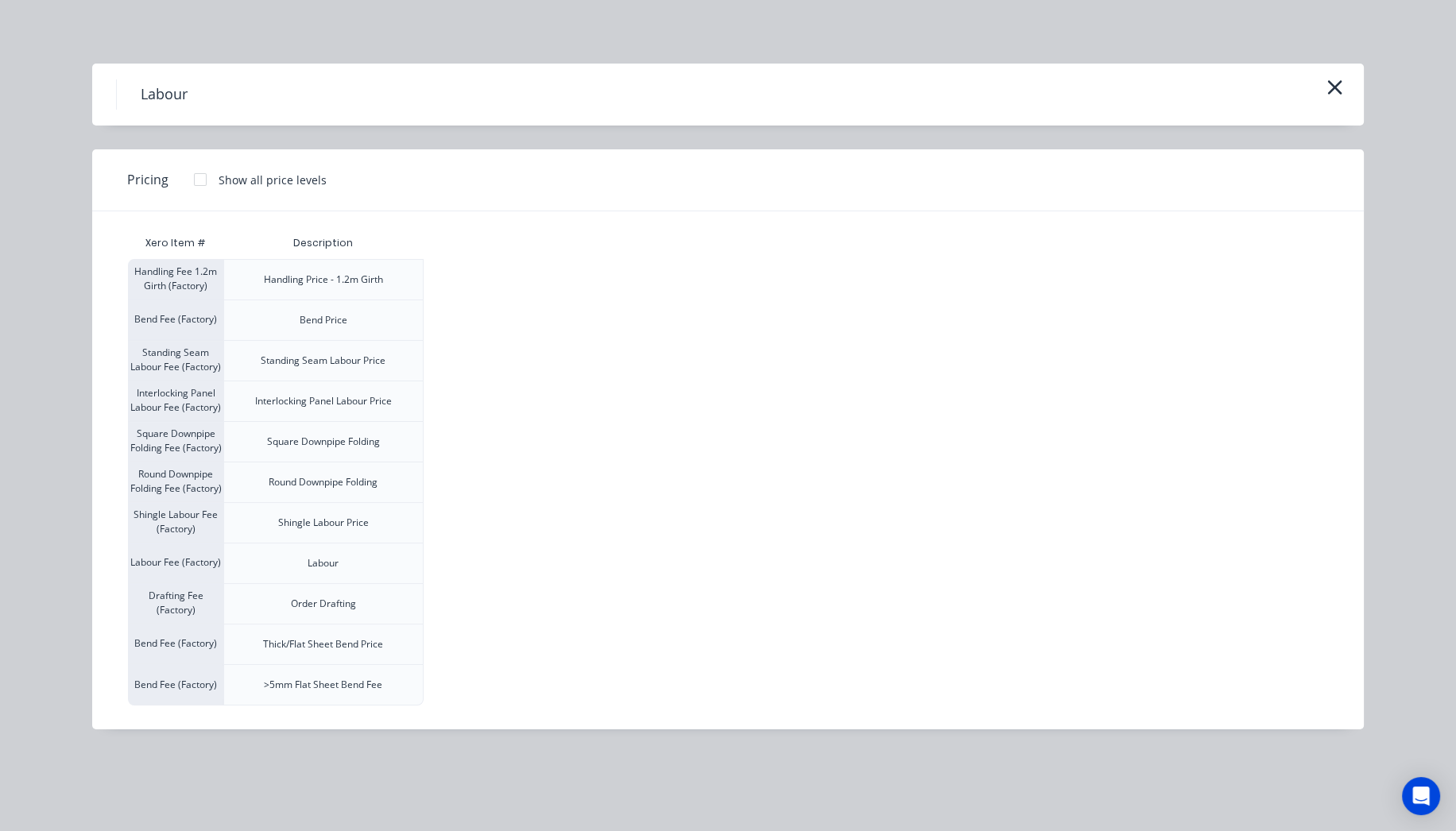
click at [204, 185] on div at bounding box center [200, 179] width 31 height 31
click at [447, 572] on div "$120.00" at bounding box center [464, 563] width 79 height 40
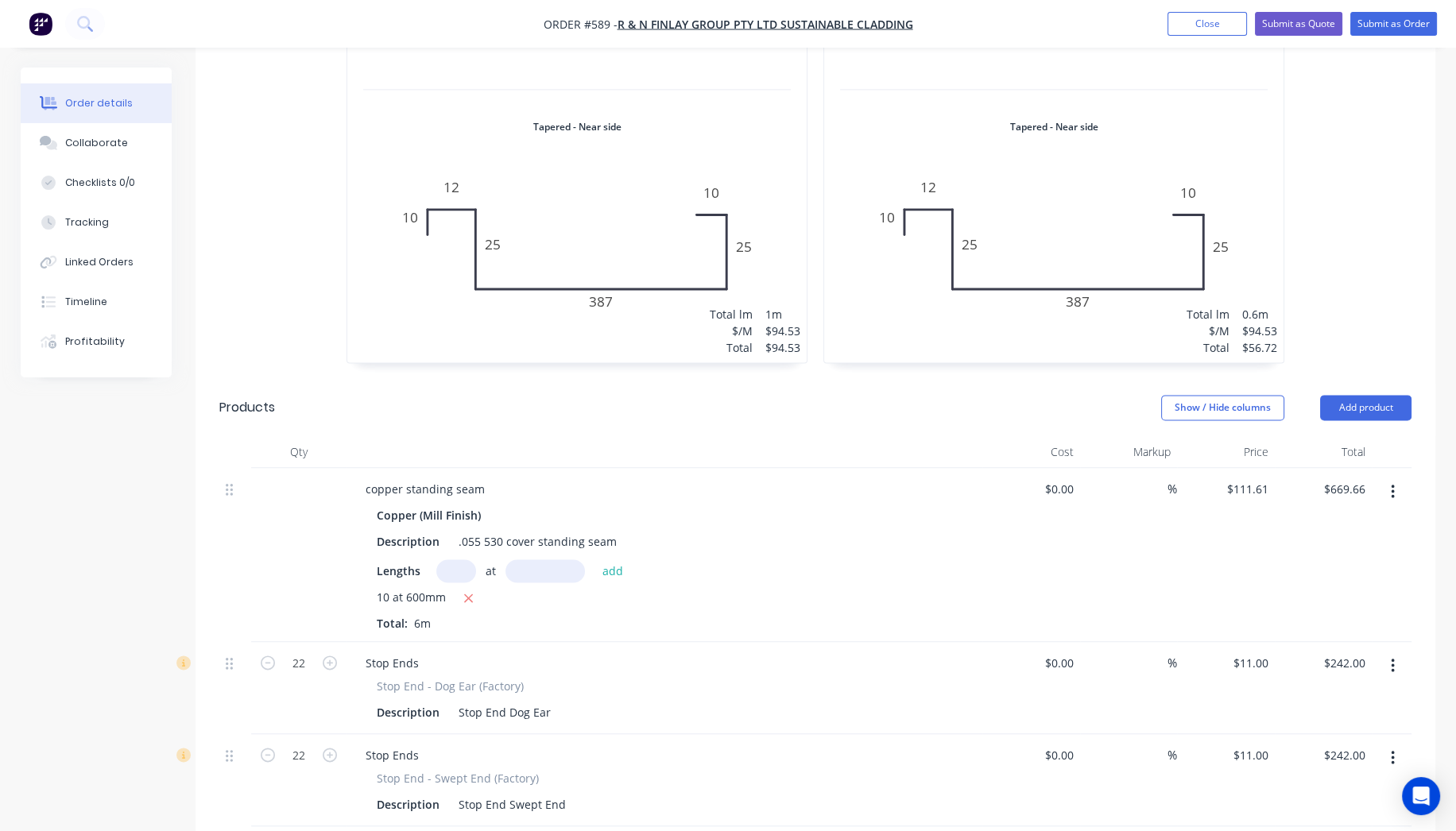
scroll to position [3776, 0]
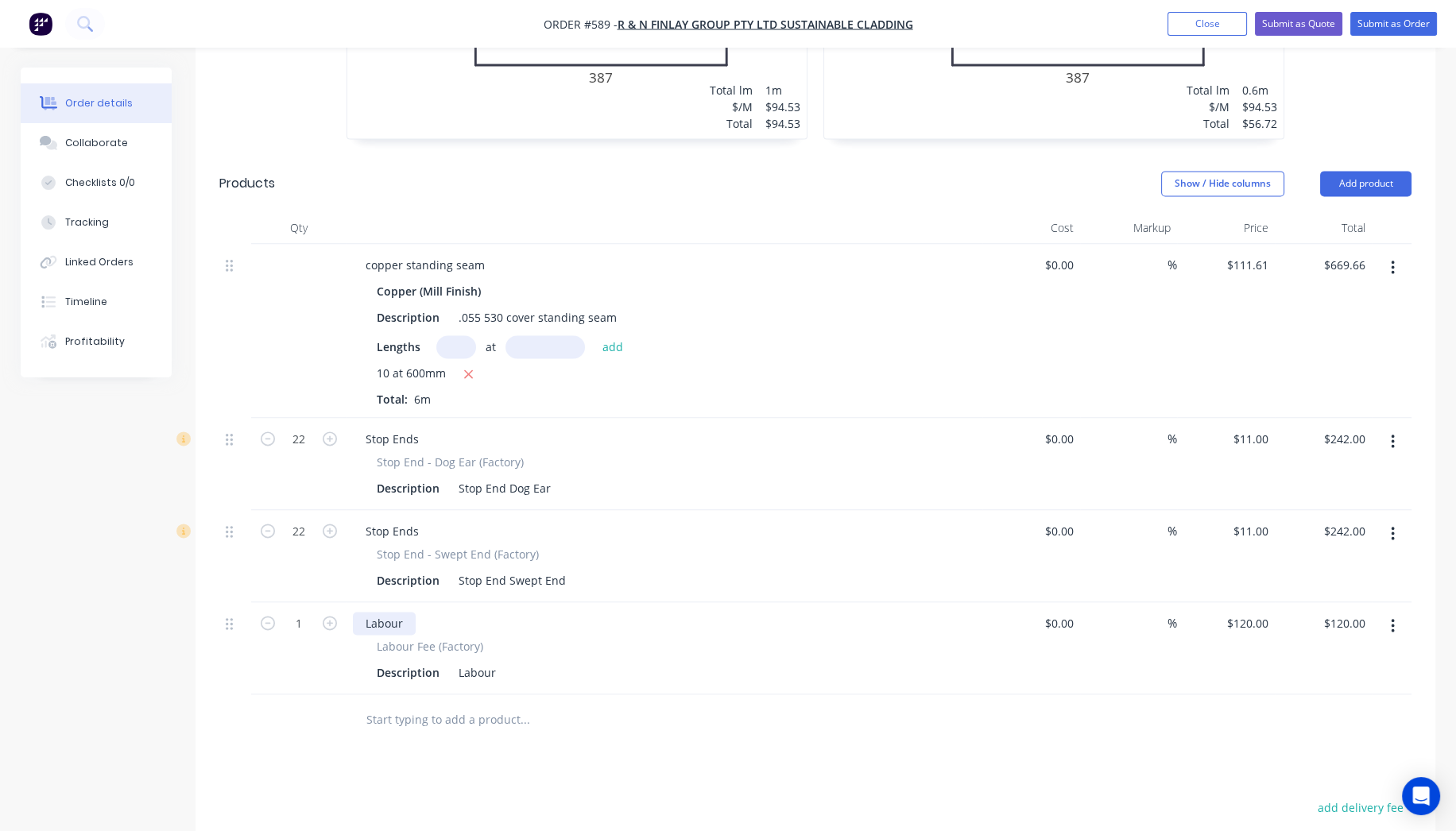
click at [403, 612] on div "Labour" at bounding box center [385, 623] width 63 height 23
click at [310, 612] on input "1" at bounding box center [299, 623] width 42 height 24
click at [861, 661] on div "Description Labour" at bounding box center [661, 672] width 582 height 23
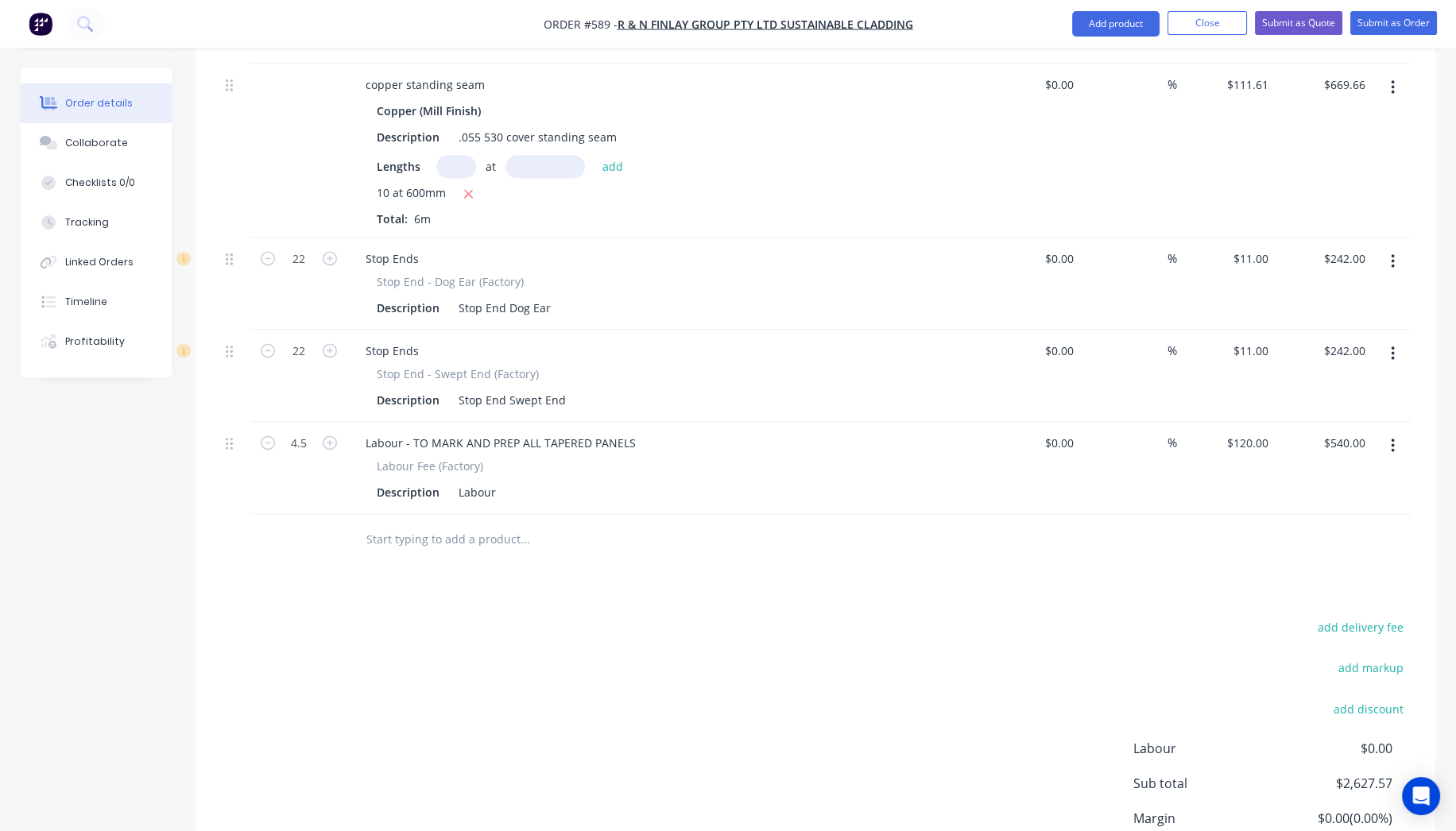
scroll to position [4044, 0]
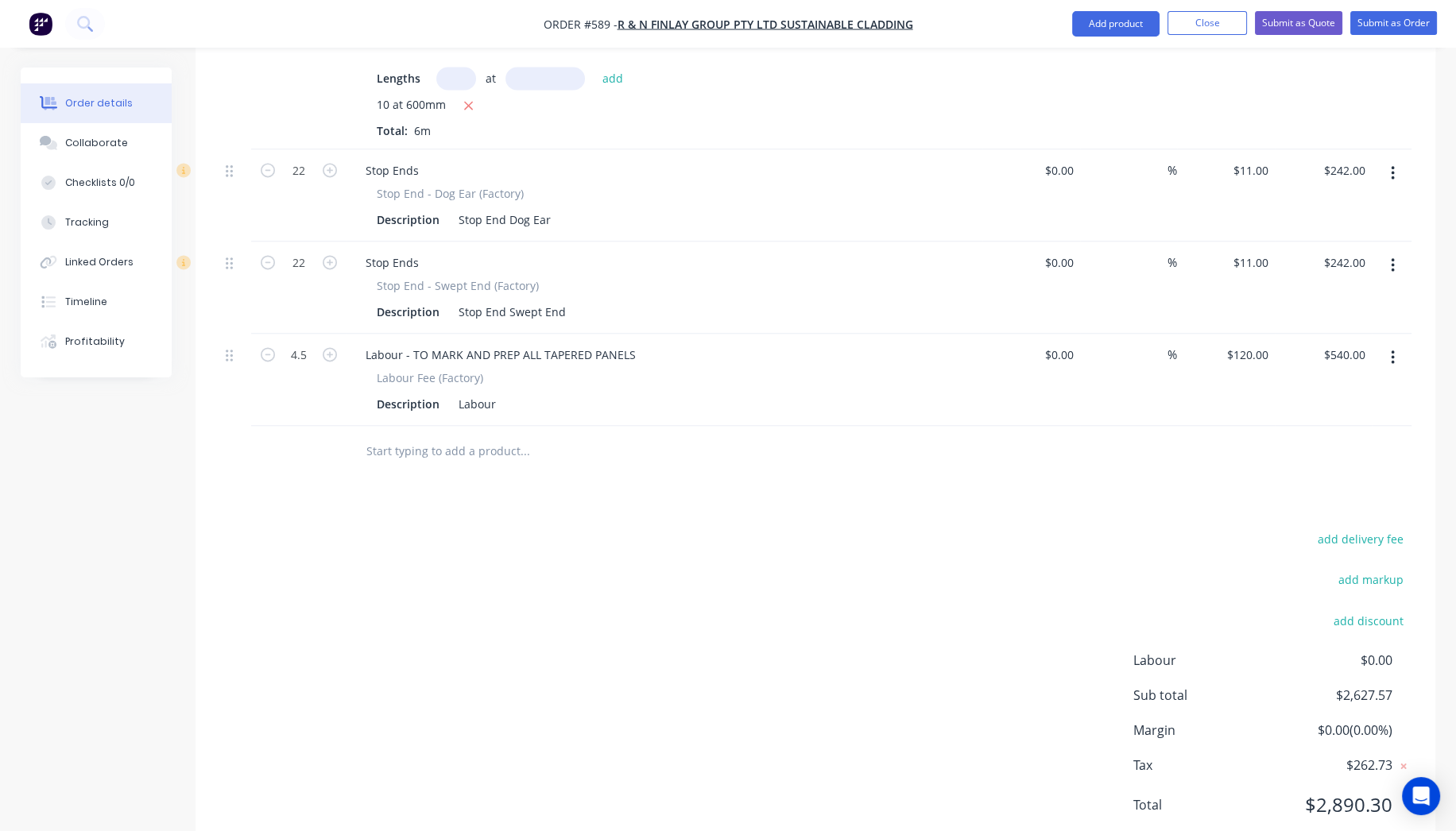
click at [496, 435] on input "text" at bounding box center [525, 451] width 318 height 31
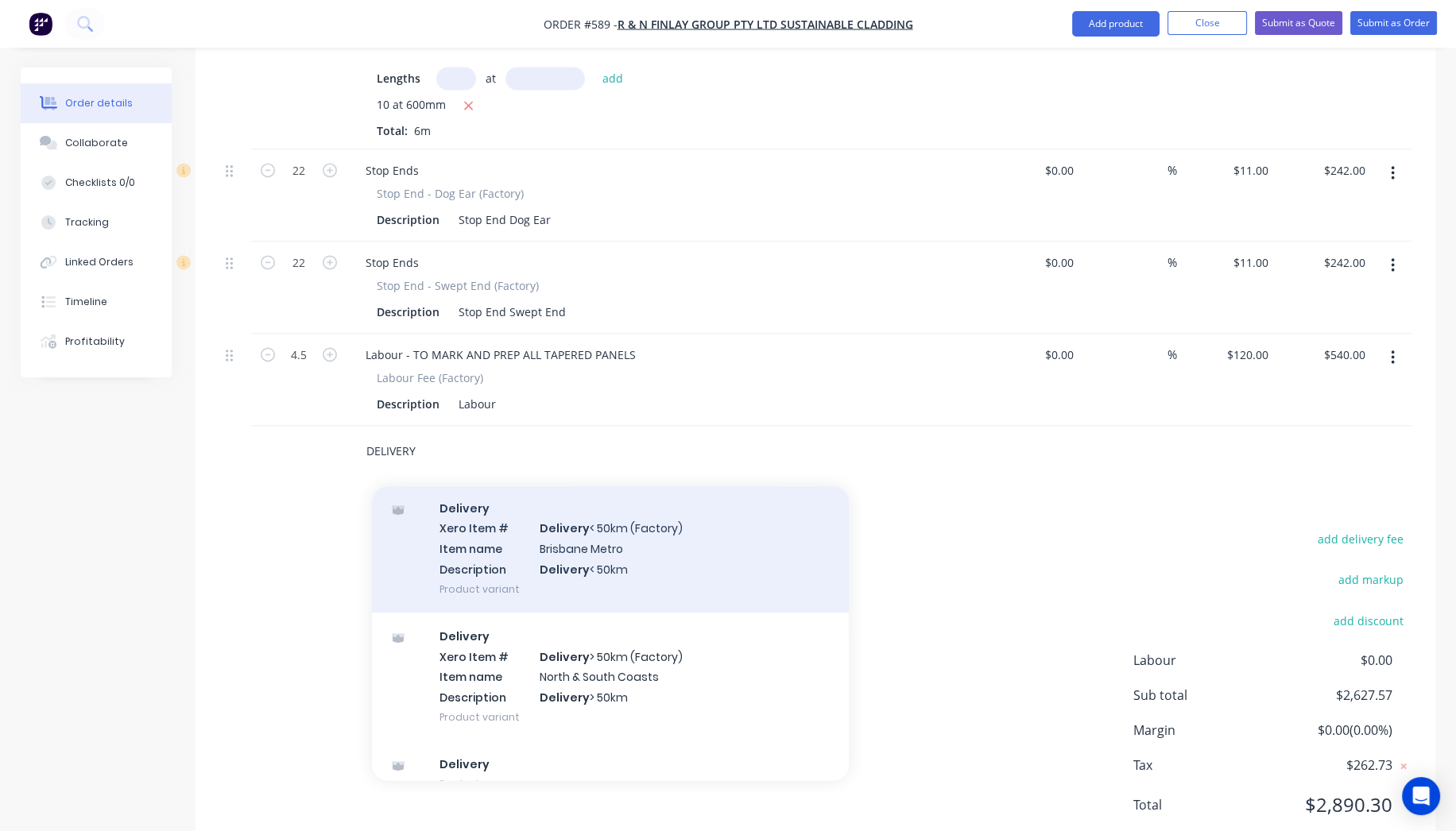
scroll to position [79, 0]
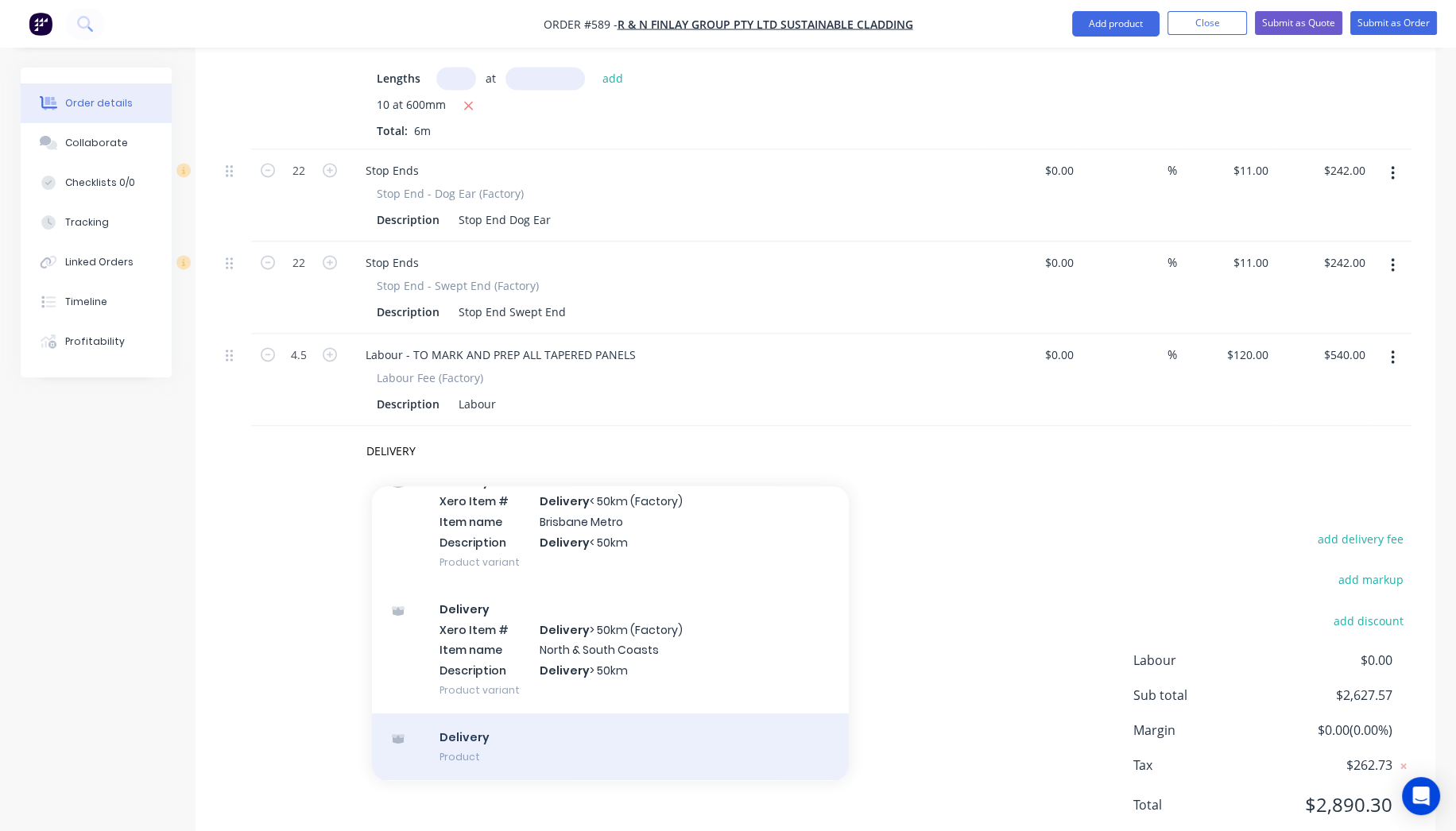
click at [527, 714] on div "Delivery Product" at bounding box center [610, 747] width 477 height 66
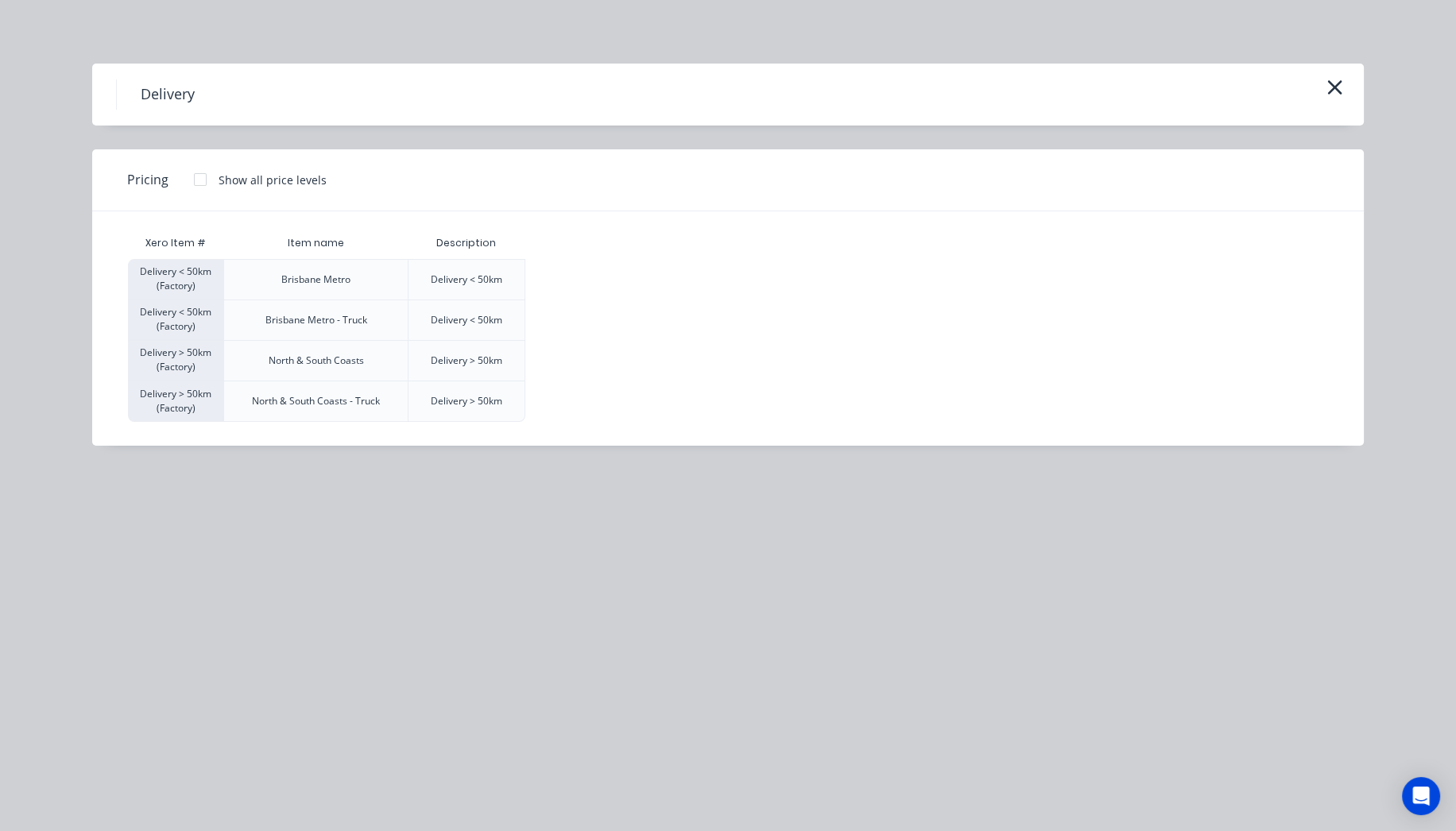
click at [196, 179] on div at bounding box center [200, 179] width 31 height 31
click at [540, 265] on div "$120.00" at bounding box center [565, 279] width 79 height 40
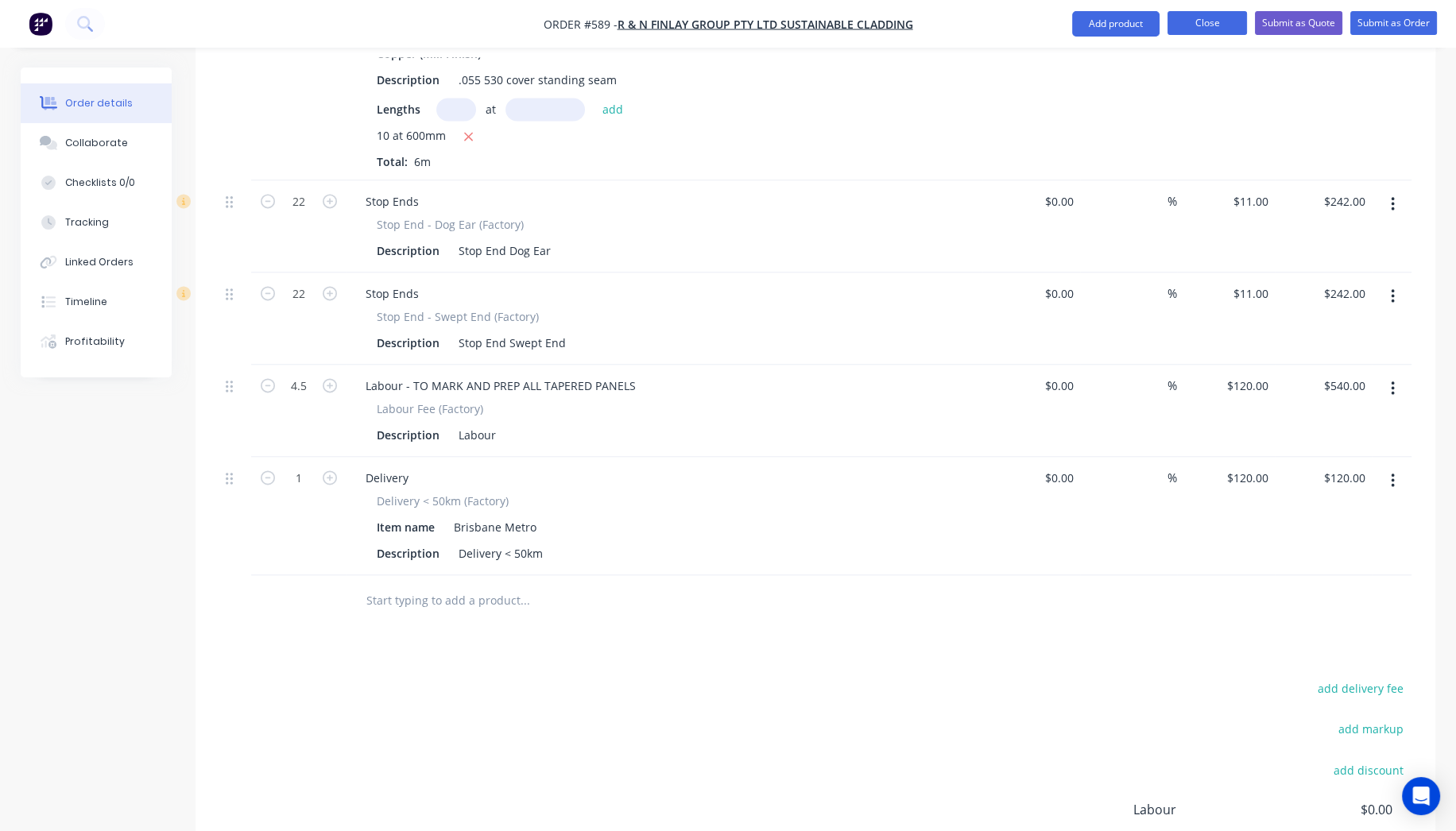
scroll to position [3986, 0]
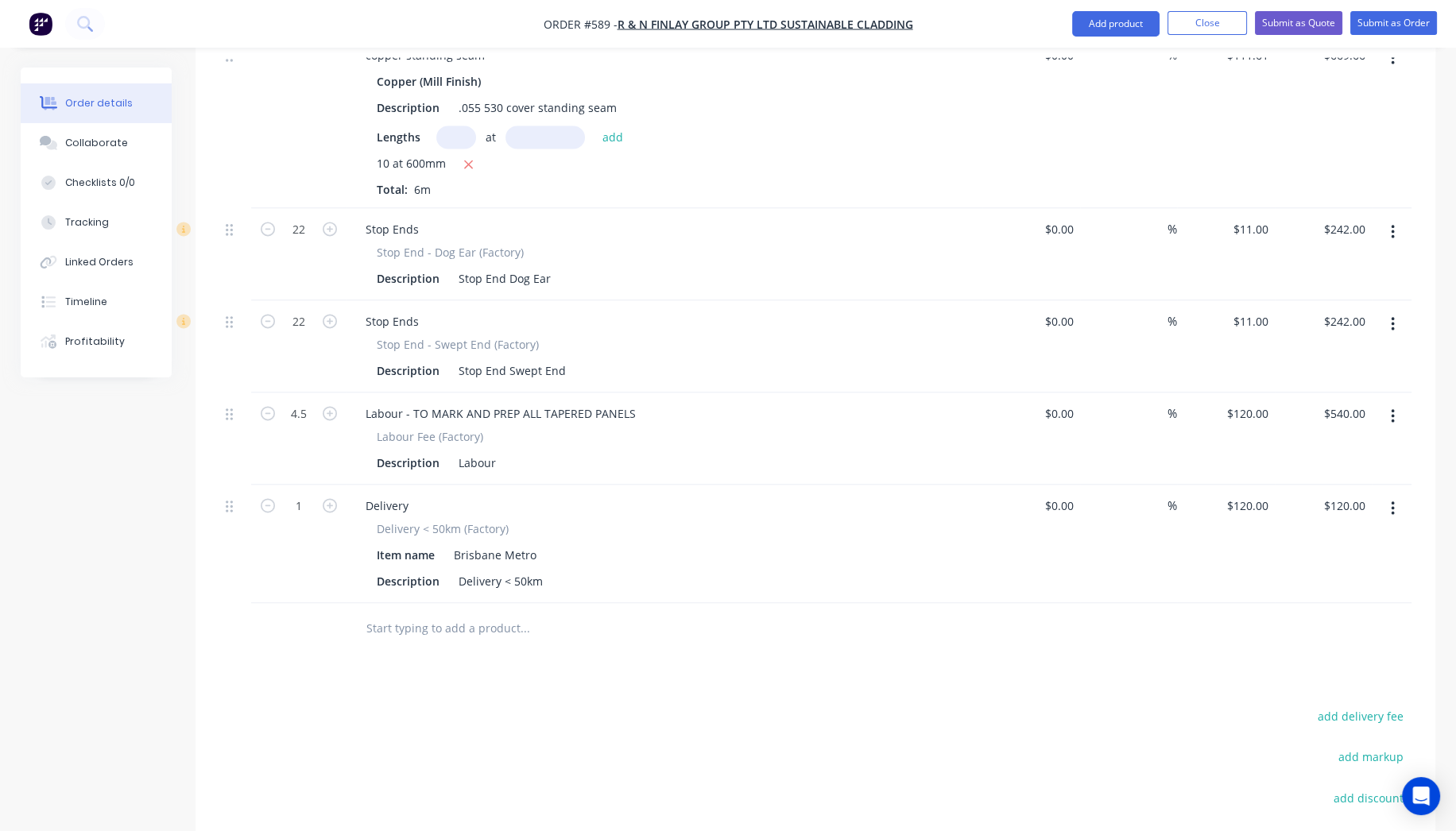
click at [493, 612] on input "text" at bounding box center [525, 628] width 318 height 31
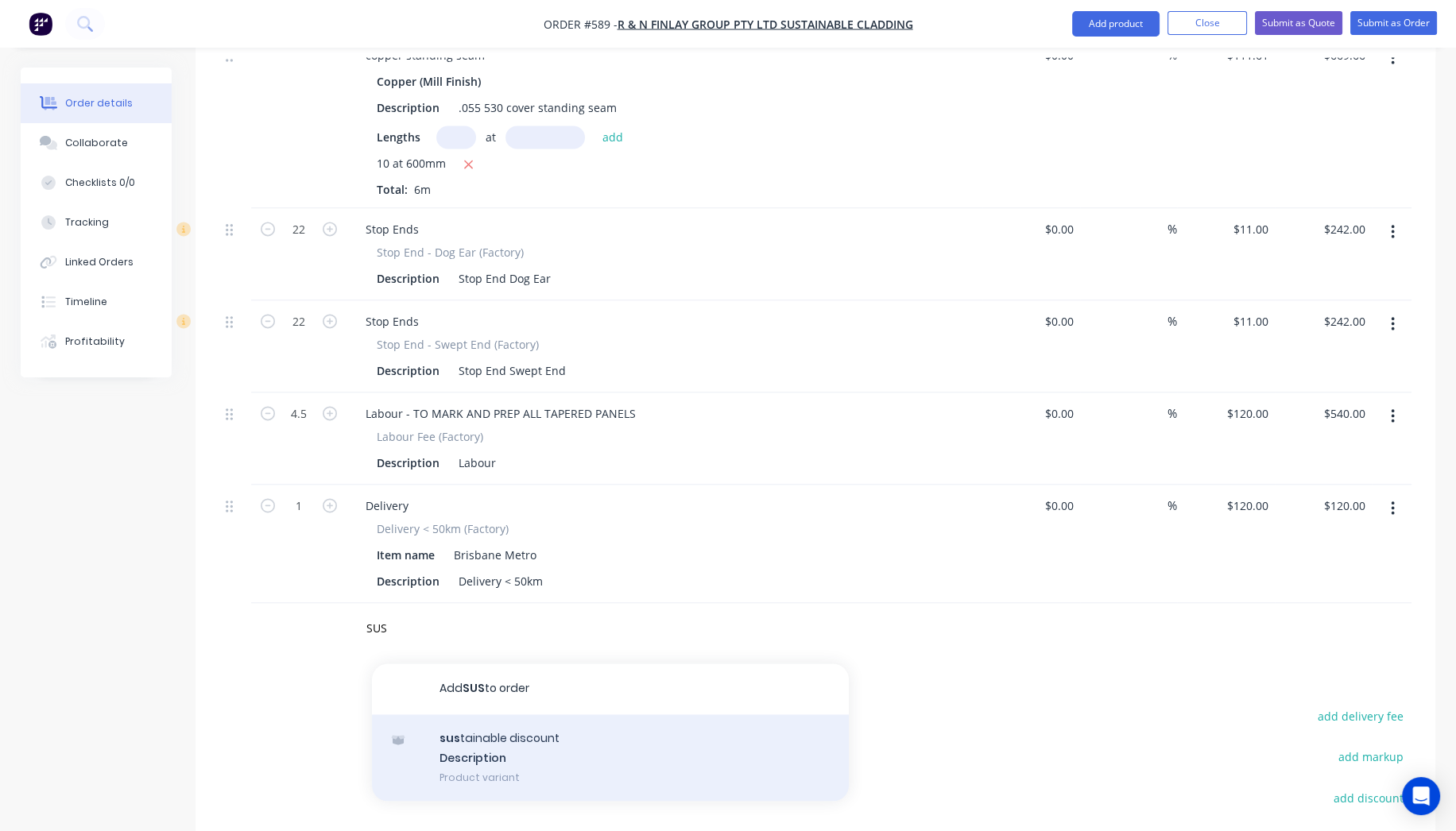
click at [542, 714] on div "sus tainable discount Description Product variant" at bounding box center [610, 758] width 477 height 88
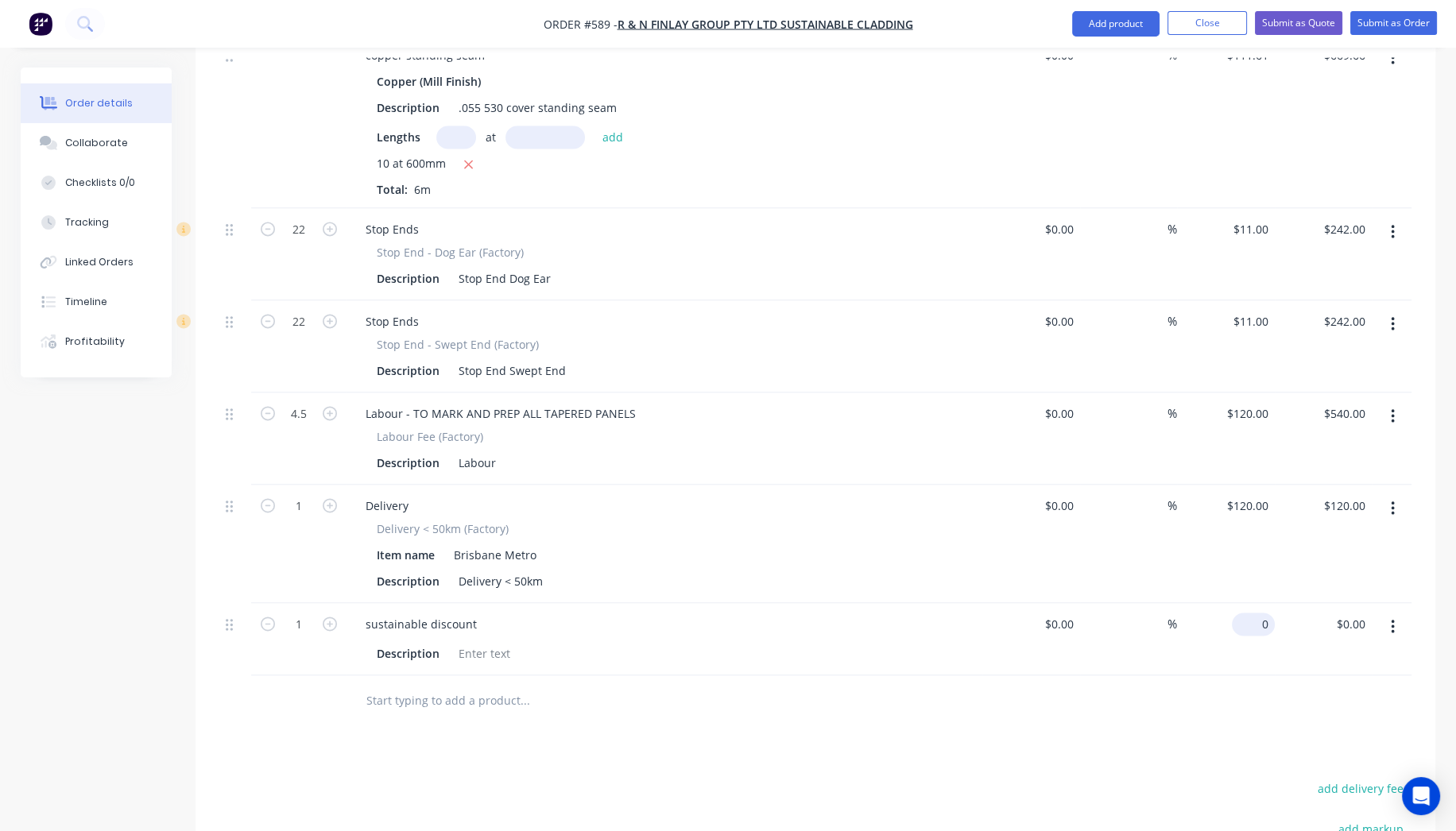
click at [1260, 612] on input "0" at bounding box center [1256, 623] width 37 height 23
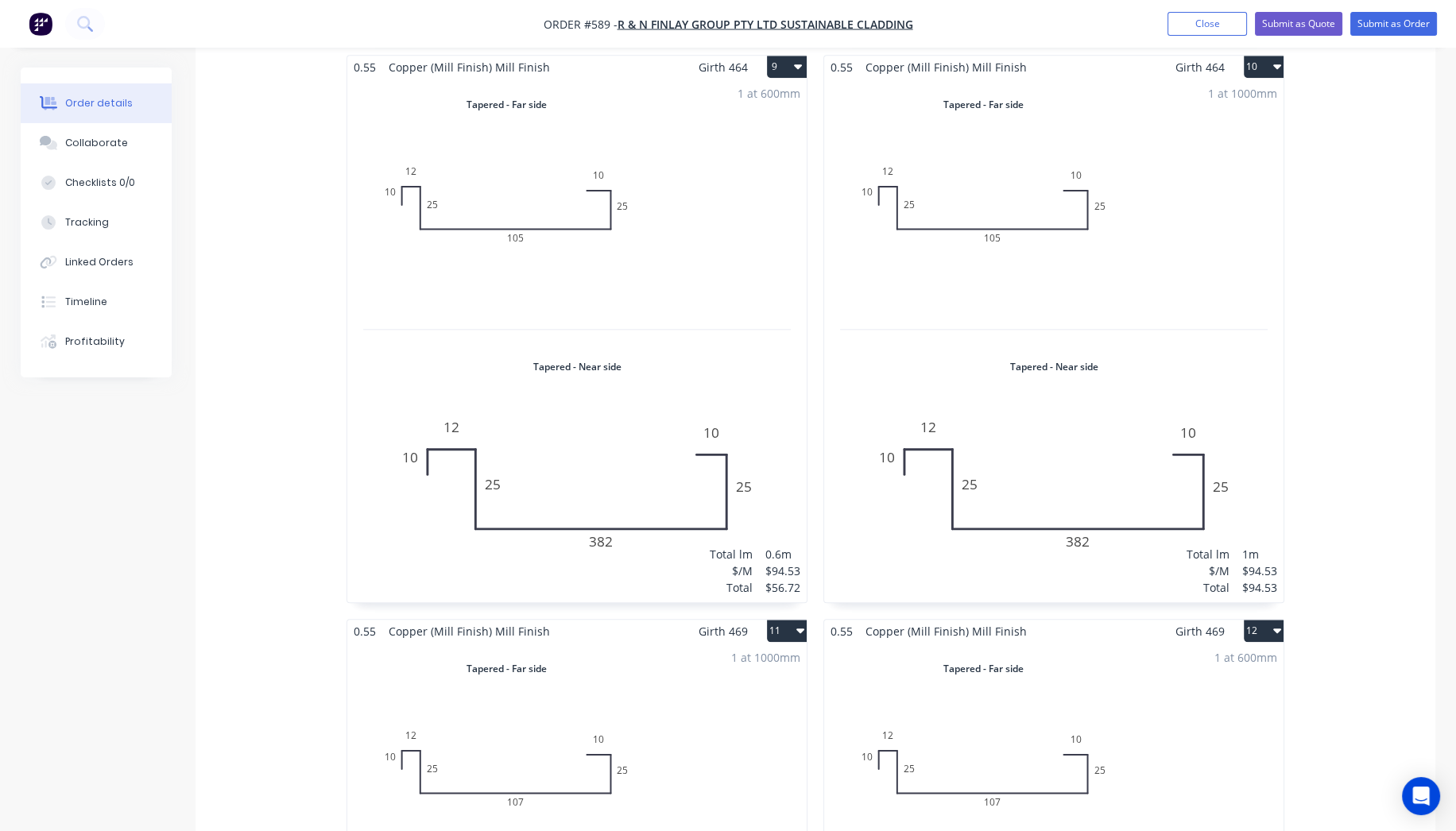
scroll to position [2204, 0]
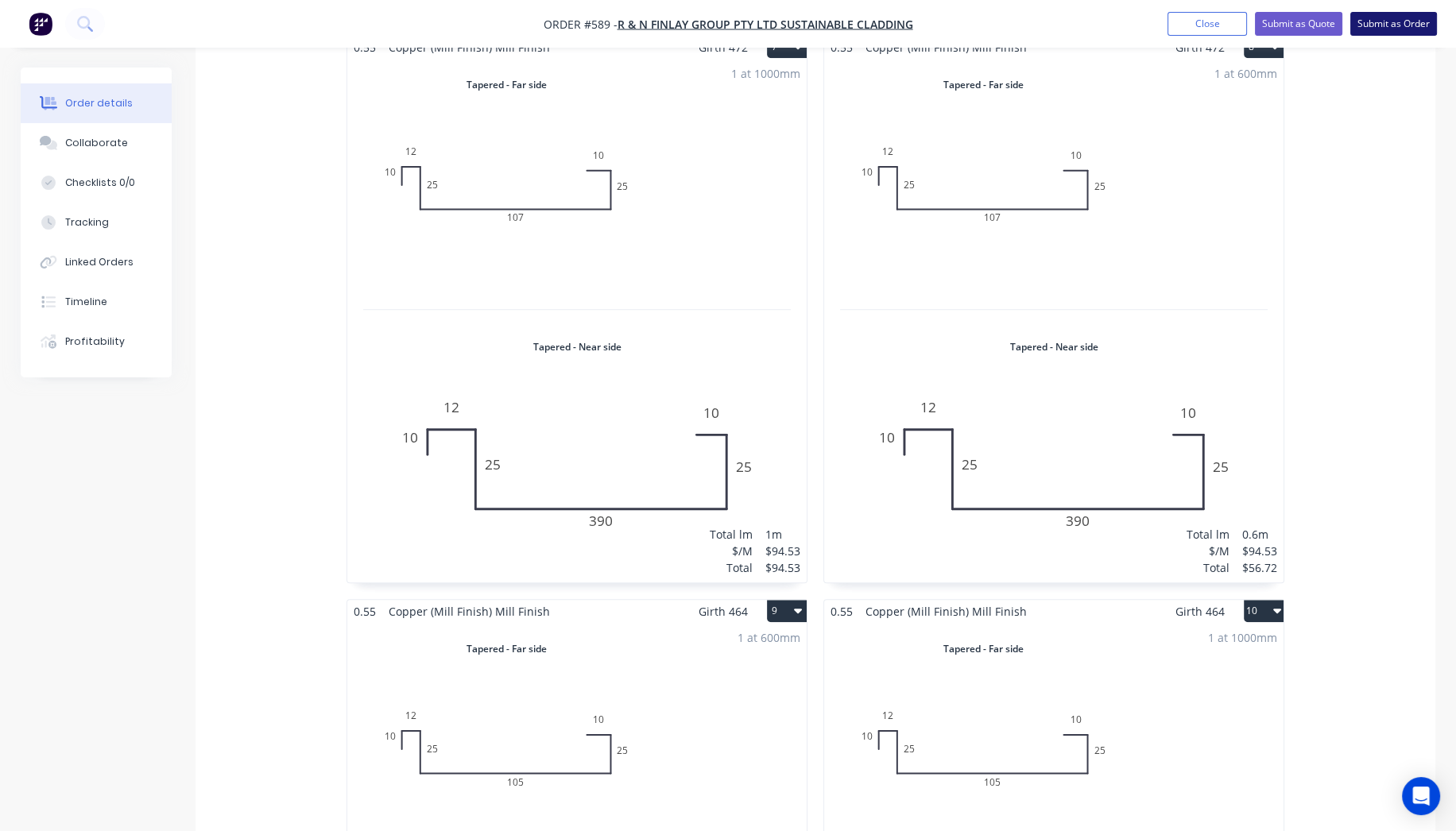
click at [1381, 15] on button "Submit as Order" at bounding box center [1394, 24] width 87 height 24
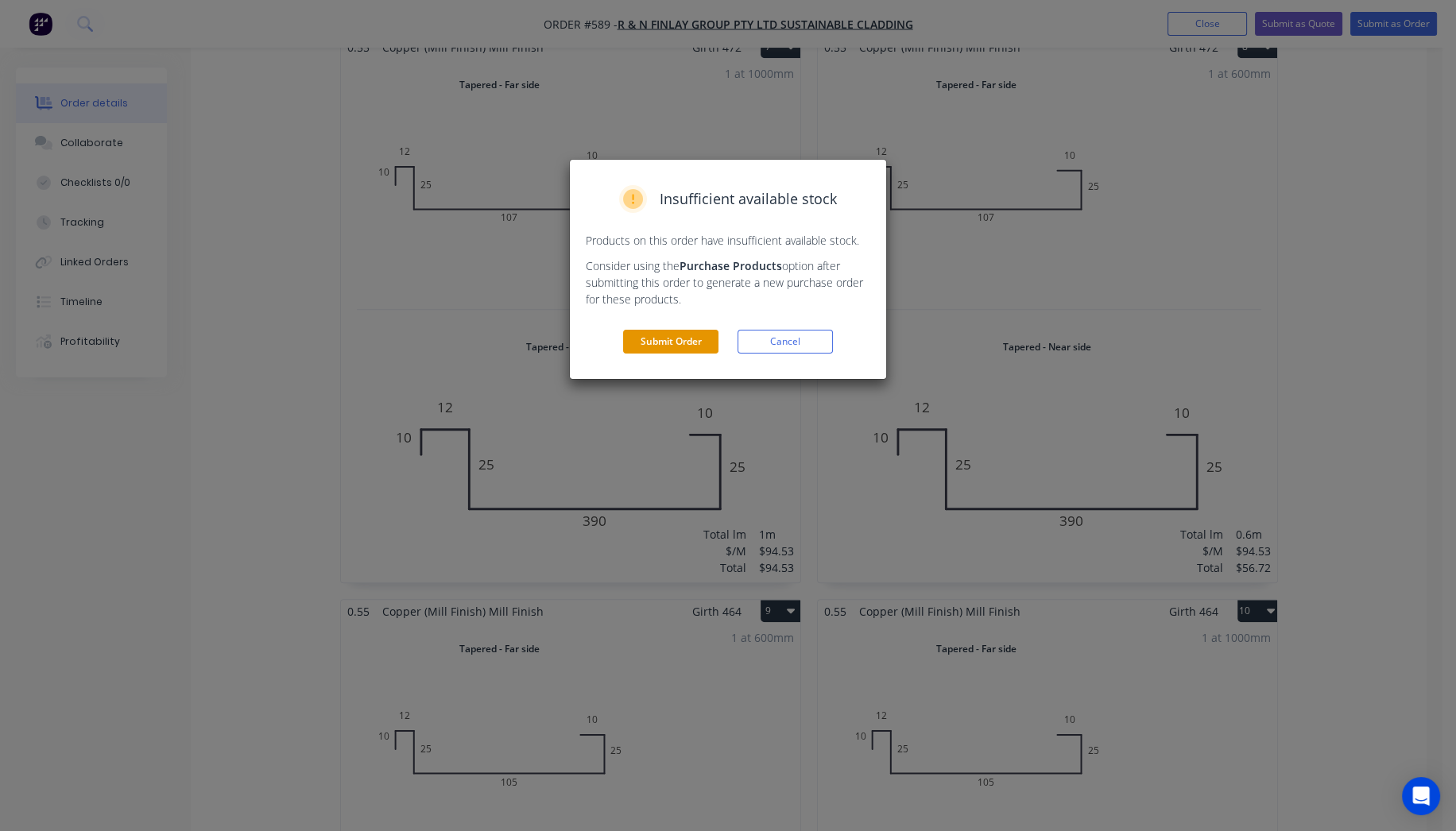
click at [704, 338] on button "Submit Order" at bounding box center [671, 342] width 95 height 24
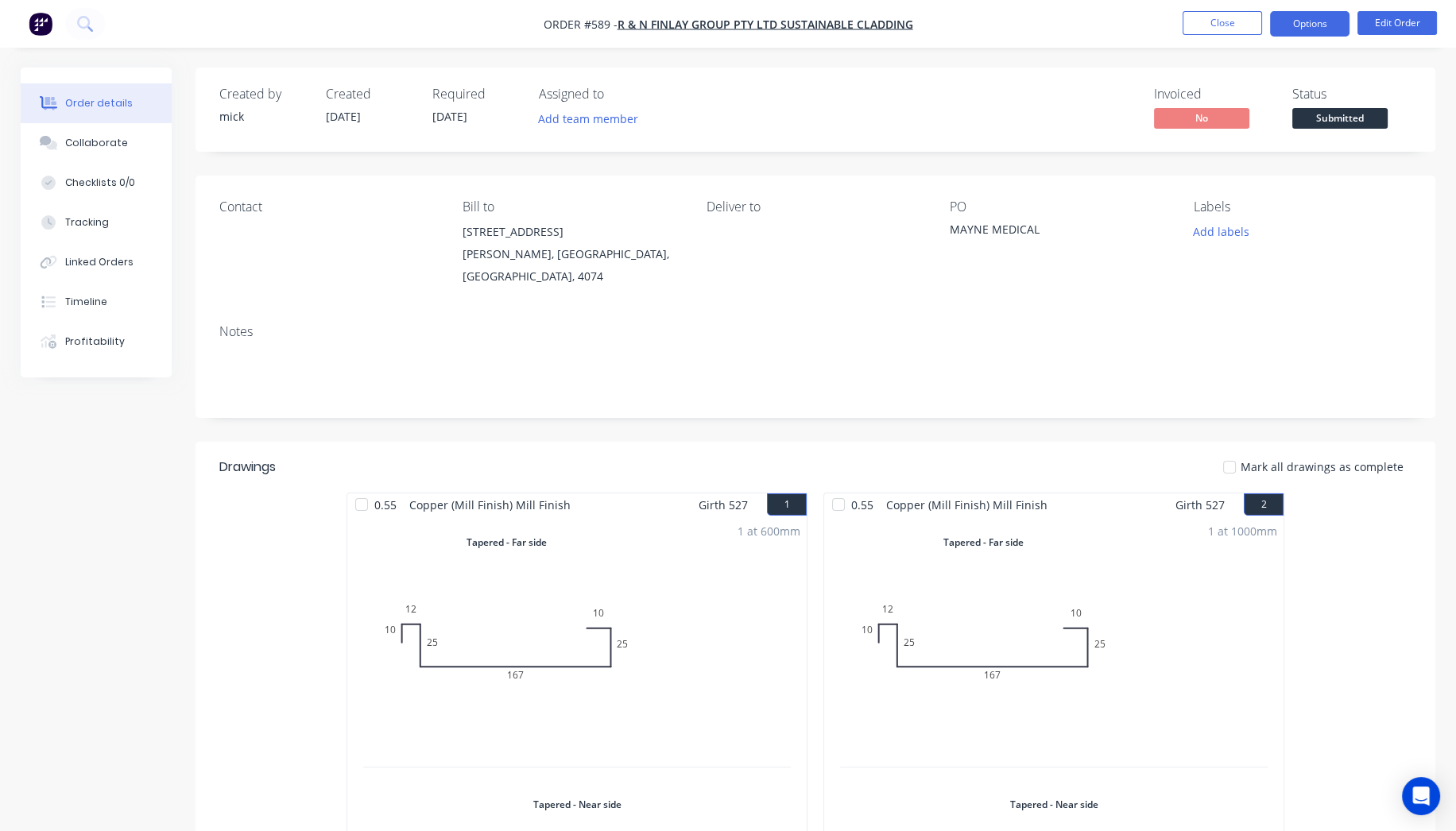
click at [1337, 25] on button "Options" at bounding box center [1310, 24] width 79 height 26
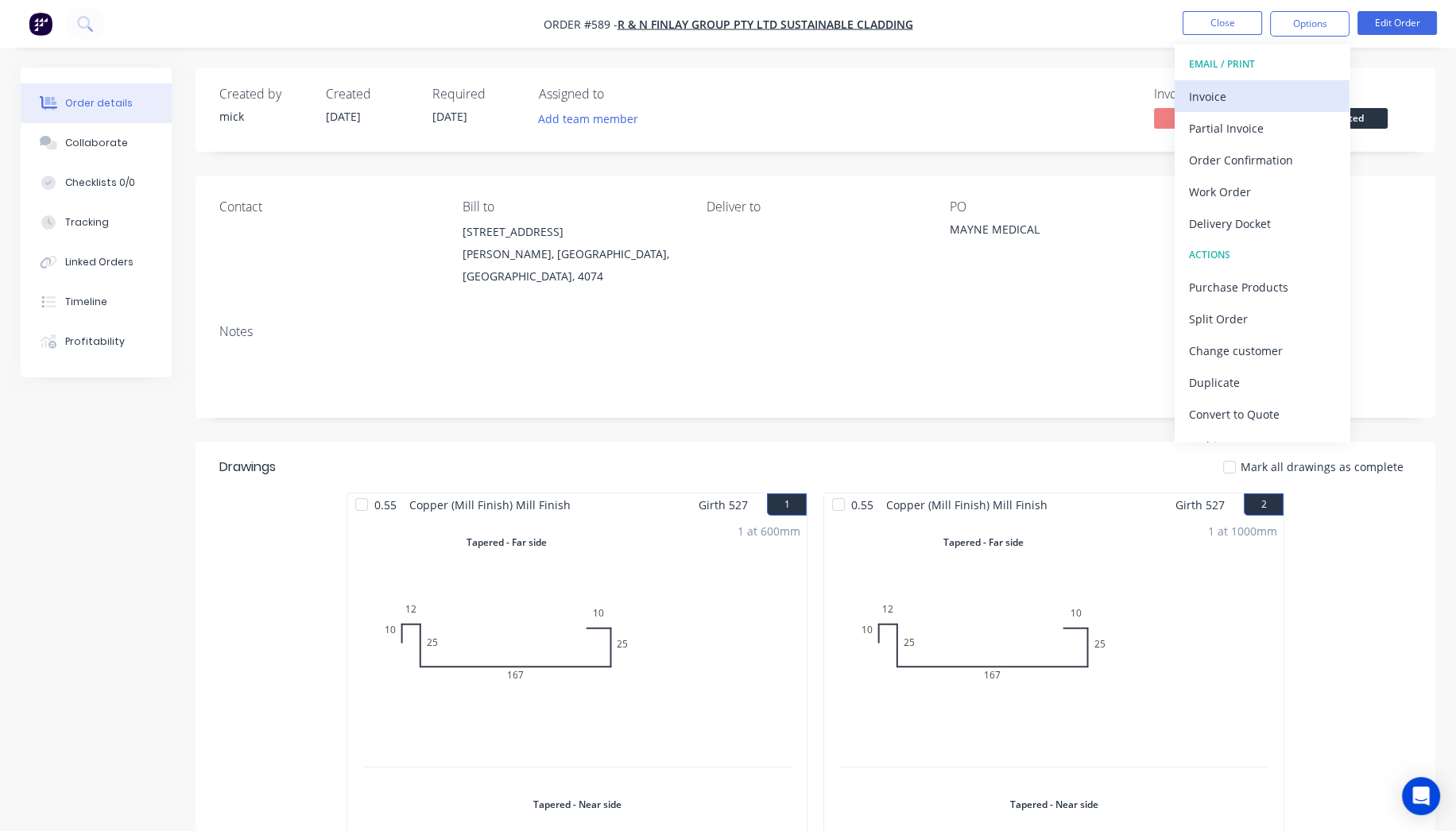
click at [1227, 90] on div "Invoice" at bounding box center [1262, 96] width 146 height 23
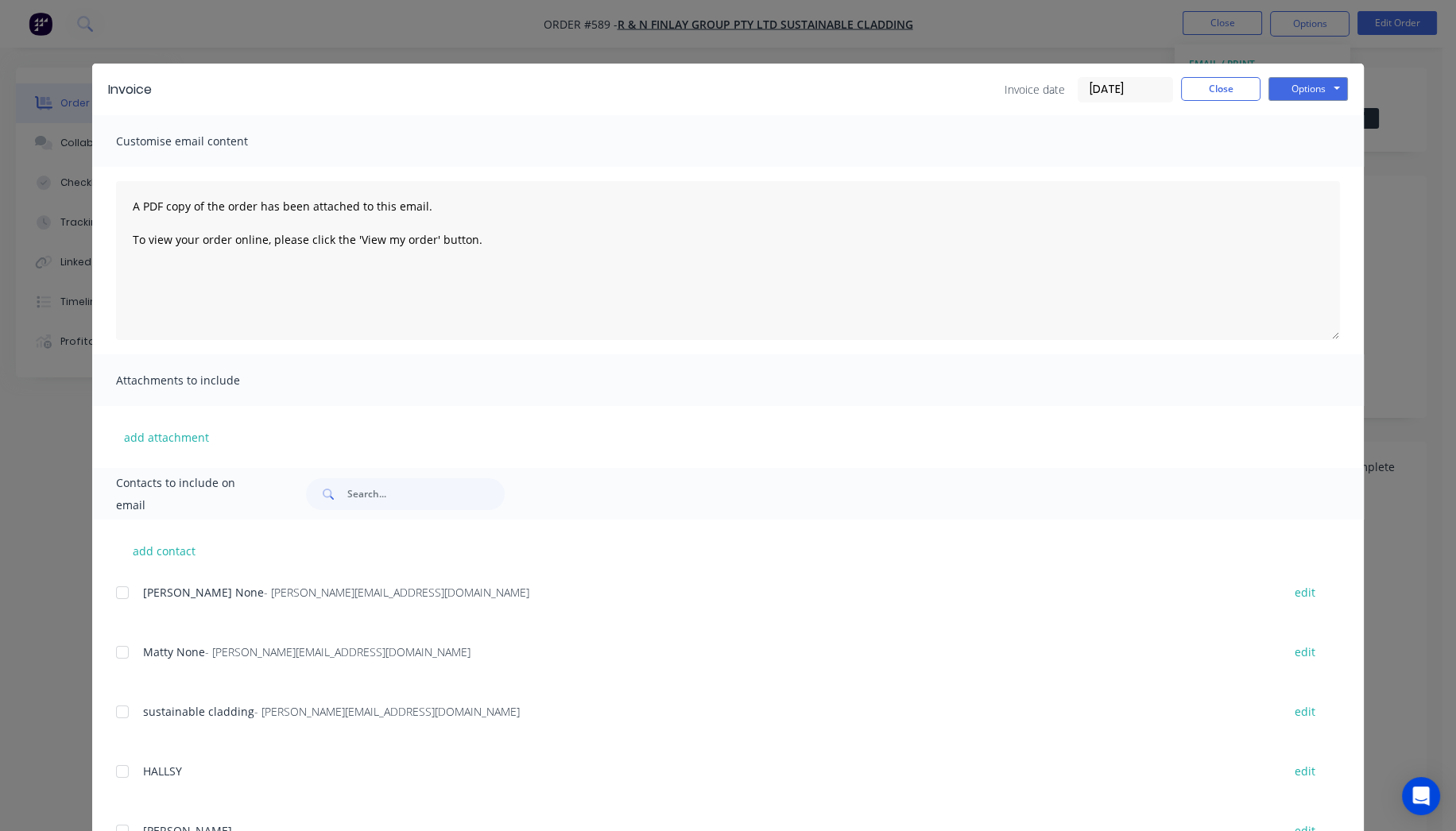
scroll to position [176, 0]
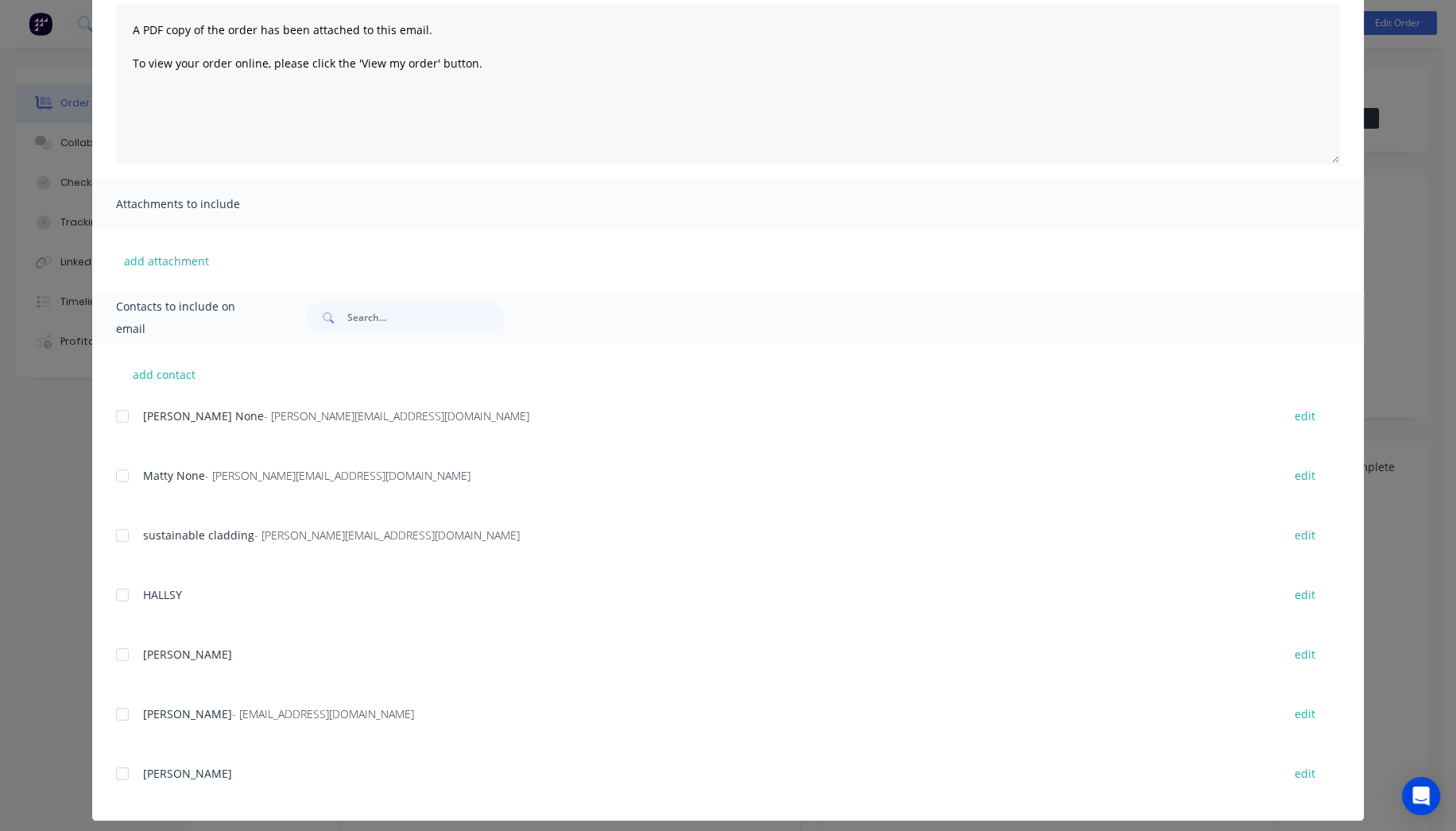
click at [119, 412] on div at bounding box center [122, 416] width 31 height 31
click at [115, 470] on div at bounding box center [122, 475] width 31 height 31
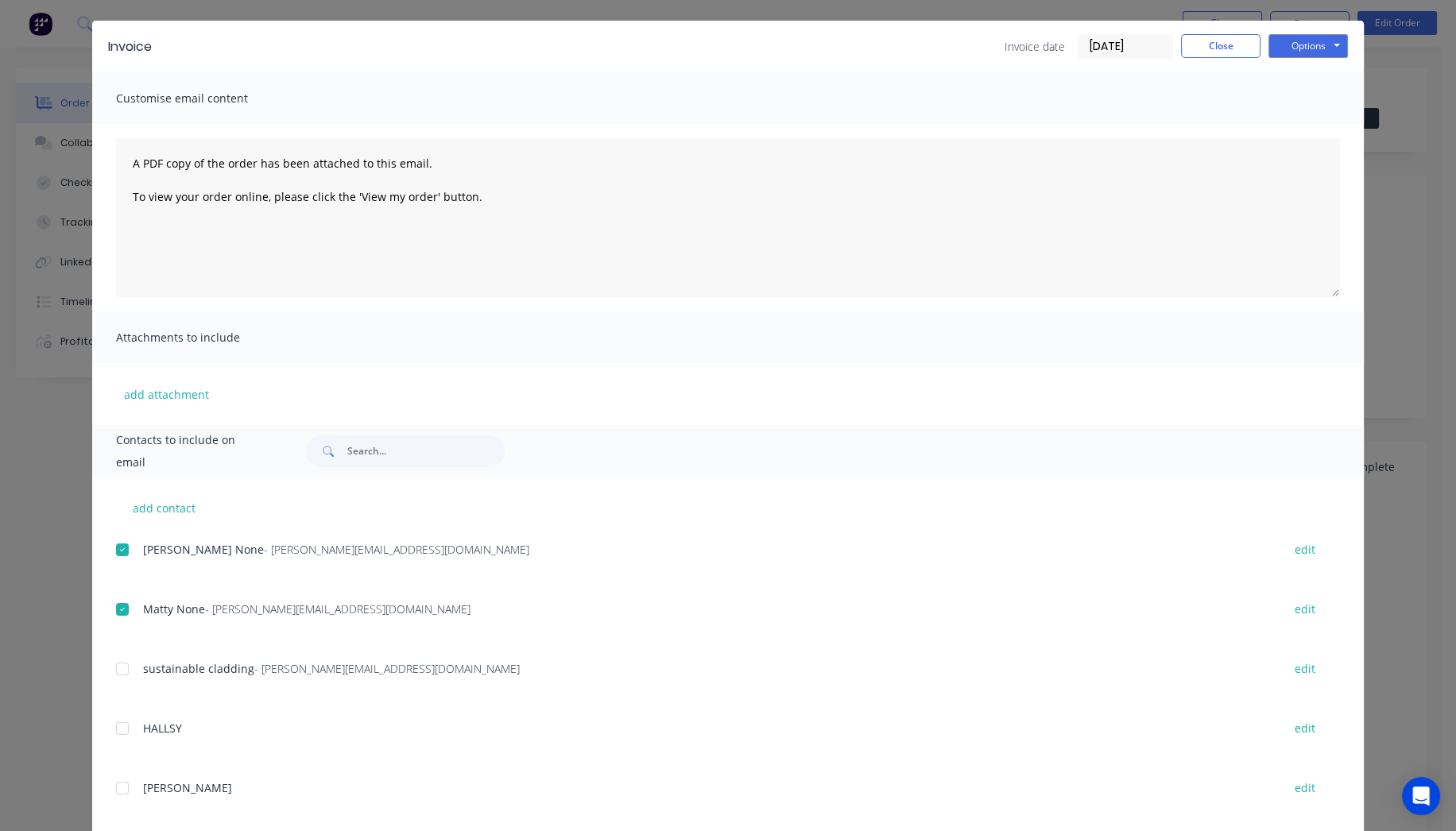
scroll to position [0, 0]
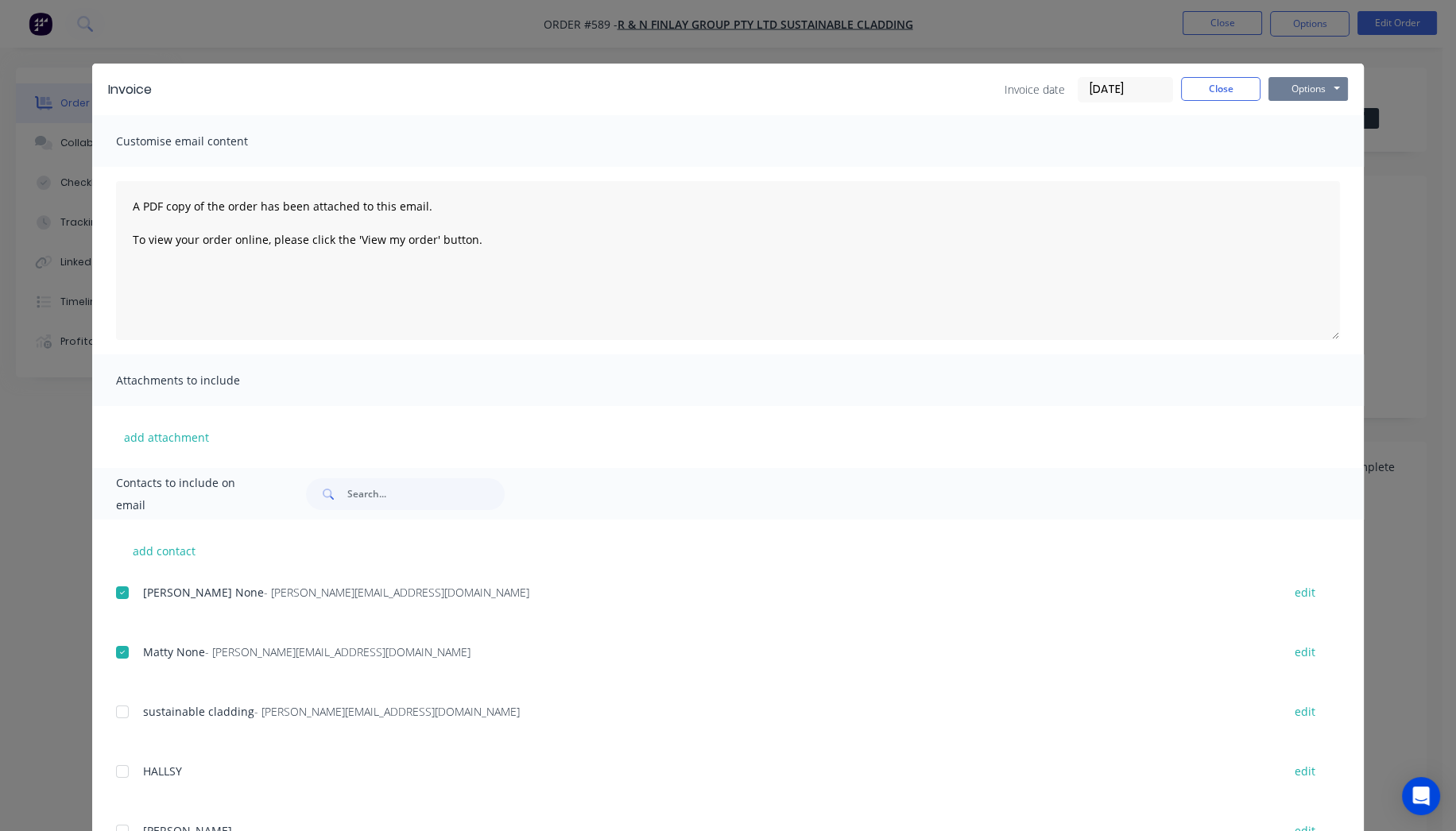
click at [1326, 80] on button "Options" at bounding box center [1308, 89] width 79 height 24
click at [1315, 178] on button "Email" at bounding box center [1320, 169] width 102 height 26
click at [1288, 84] on button "Options" at bounding box center [1308, 89] width 79 height 24
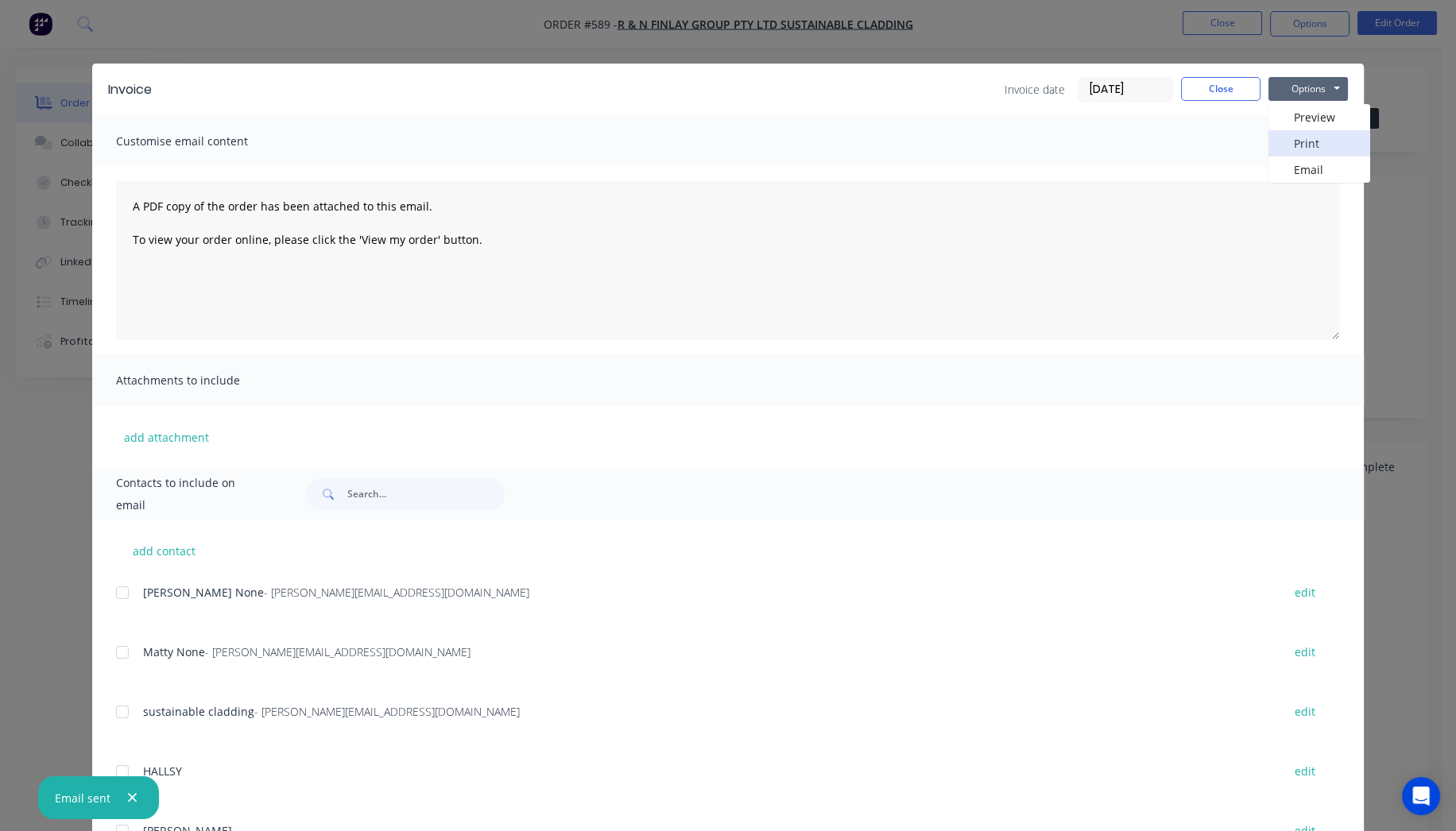
click at [1292, 151] on button "Print" at bounding box center [1320, 143] width 102 height 26
click at [1195, 88] on button "Close" at bounding box center [1220, 89] width 79 height 24
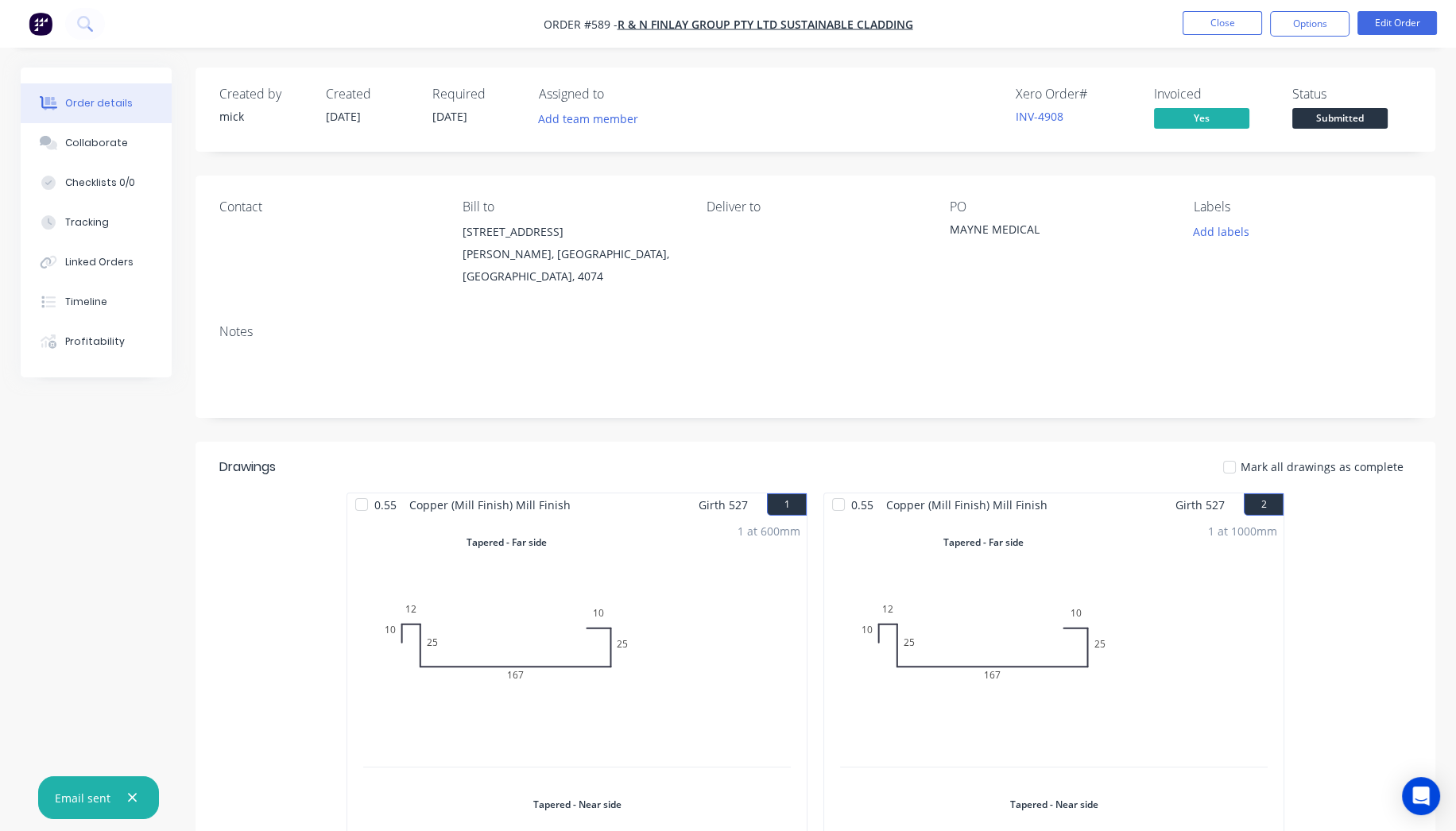
click at [35, 12] on img "button" at bounding box center [41, 24] width 24 height 24
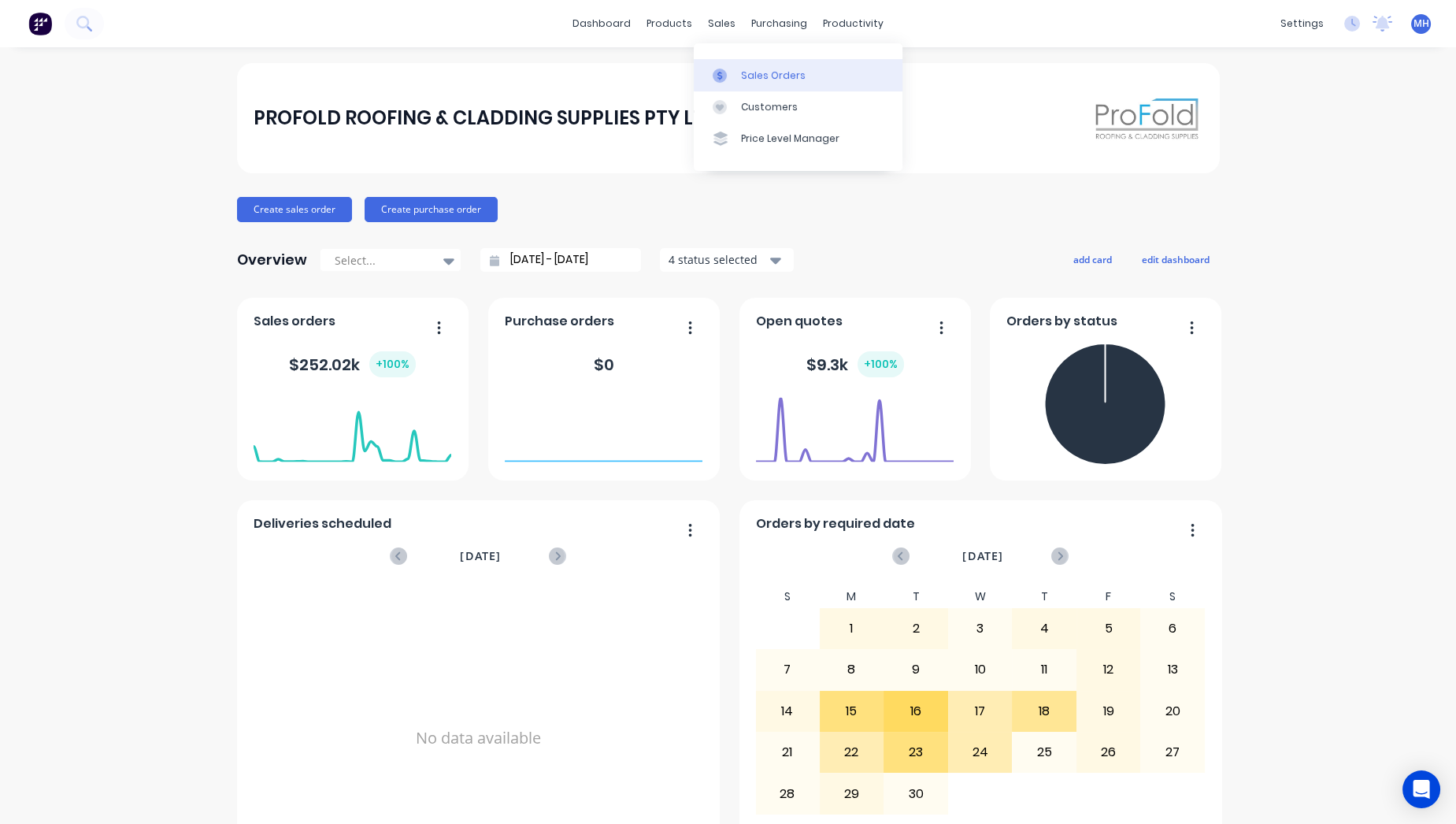
click at [750, 68] on div "Sales Orders" at bounding box center [773, 75] width 65 height 14
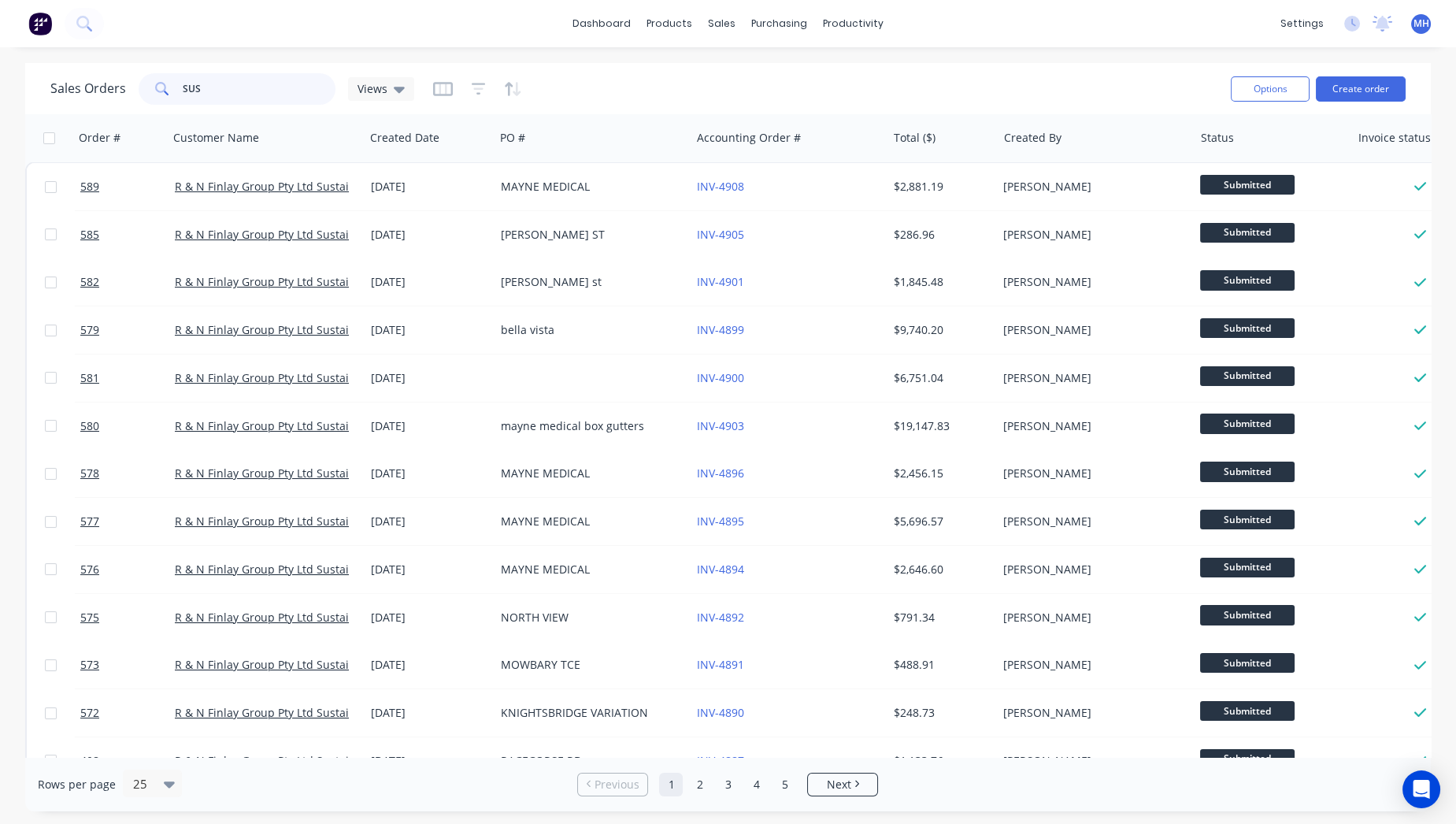
drag, startPoint x: 200, startPoint y: 78, endPoint x: 0, endPoint y: 7, distance: 212.2
click at [200, 83] on input "SUS" at bounding box center [260, 89] width 153 height 31
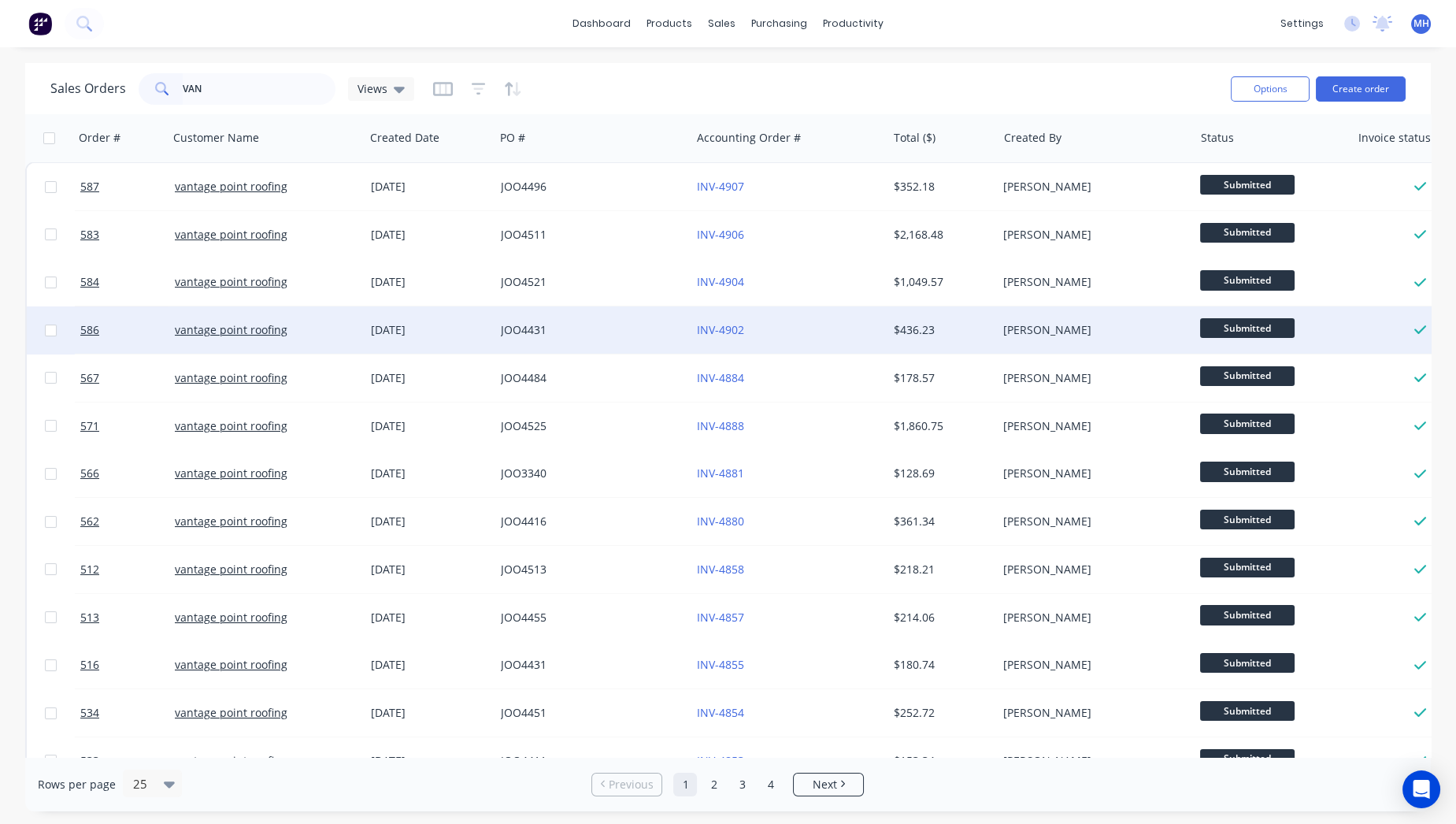
click at [615, 322] on div "JOO4431" at bounding box center [588, 330] width 175 height 16
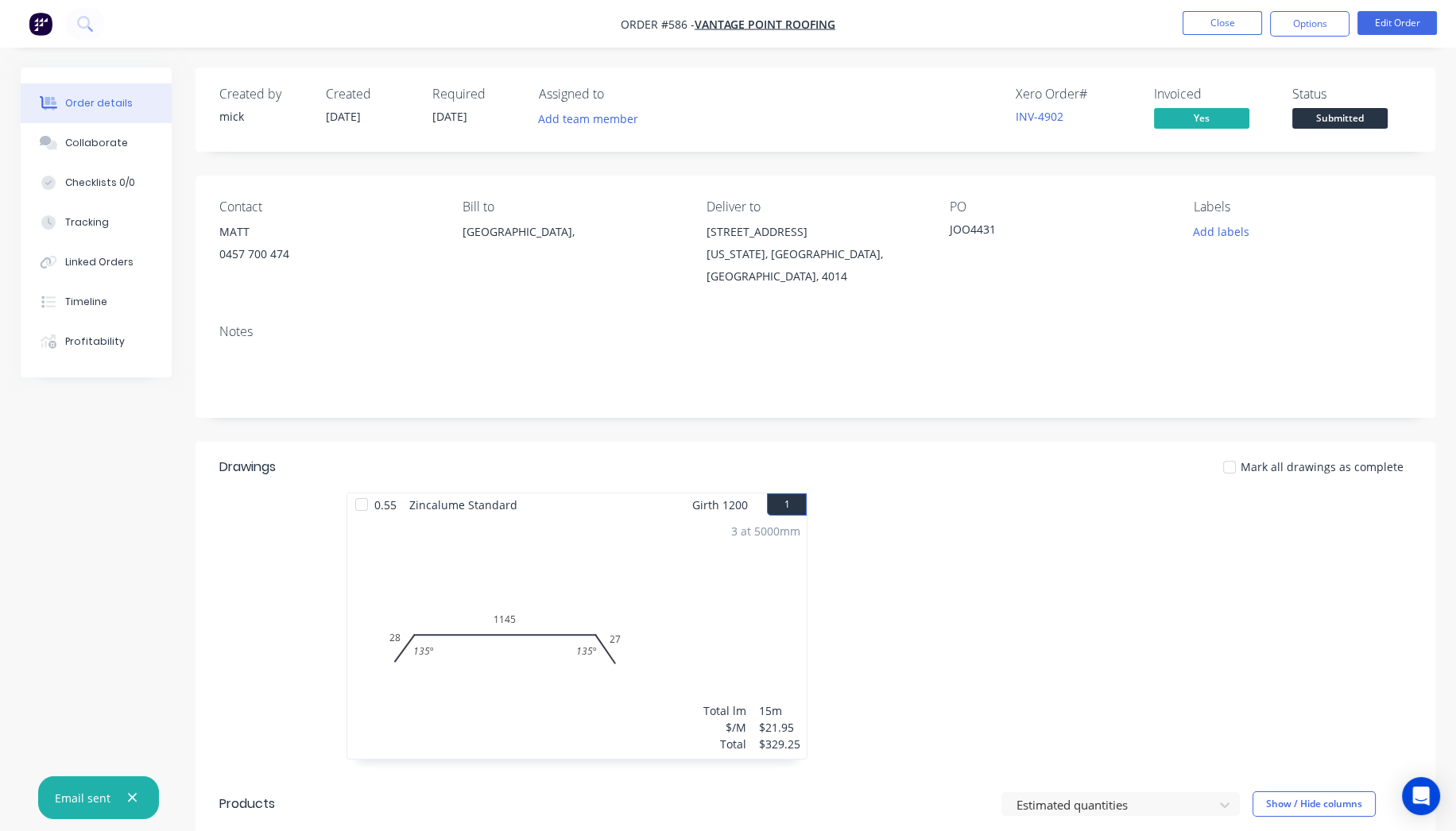
click at [41, 31] on img "button" at bounding box center [41, 24] width 24 height 24
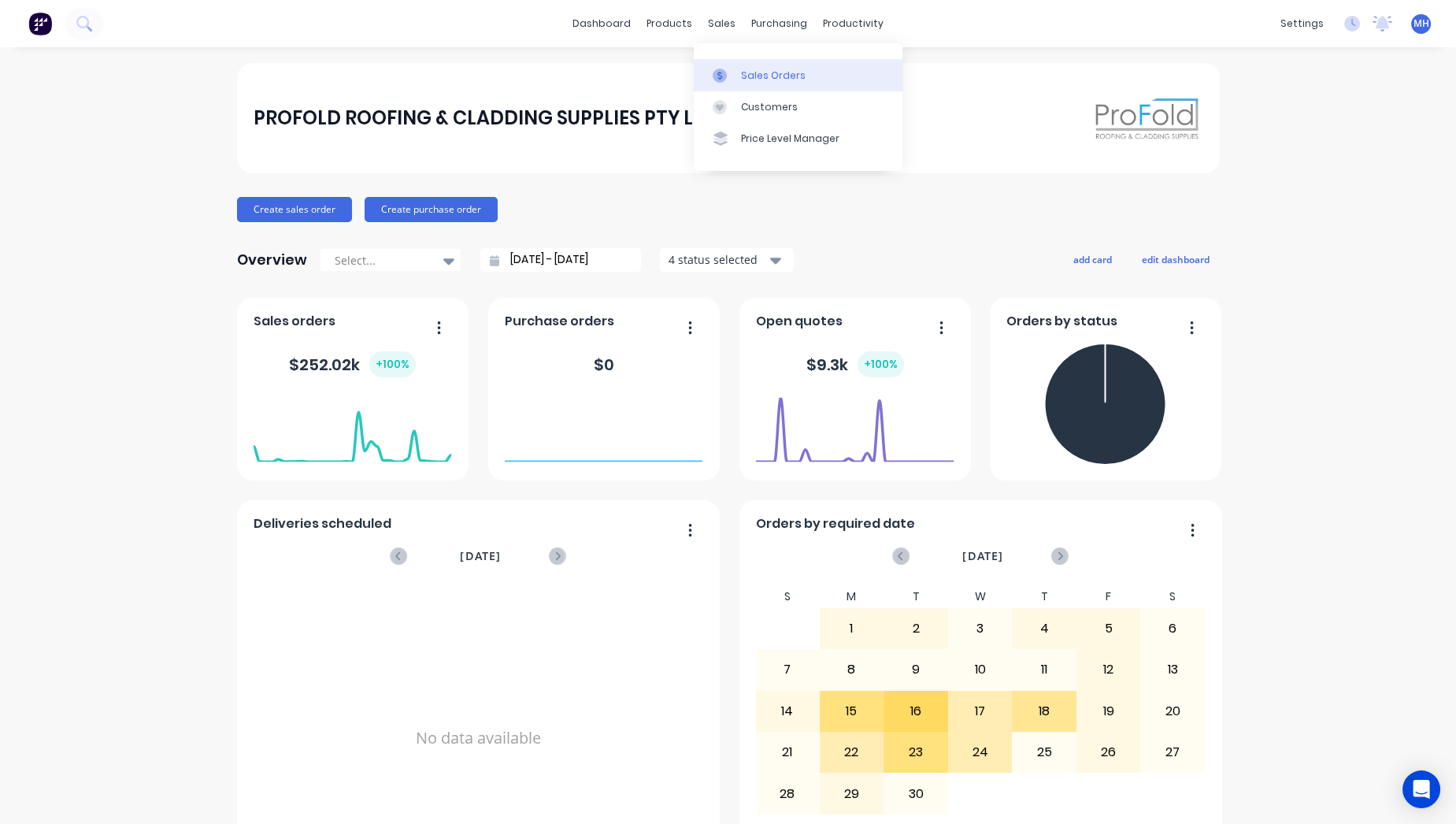
click at [760, 75] on div "Sales Orders" at bounding box center [773, 75] width 65 height 14
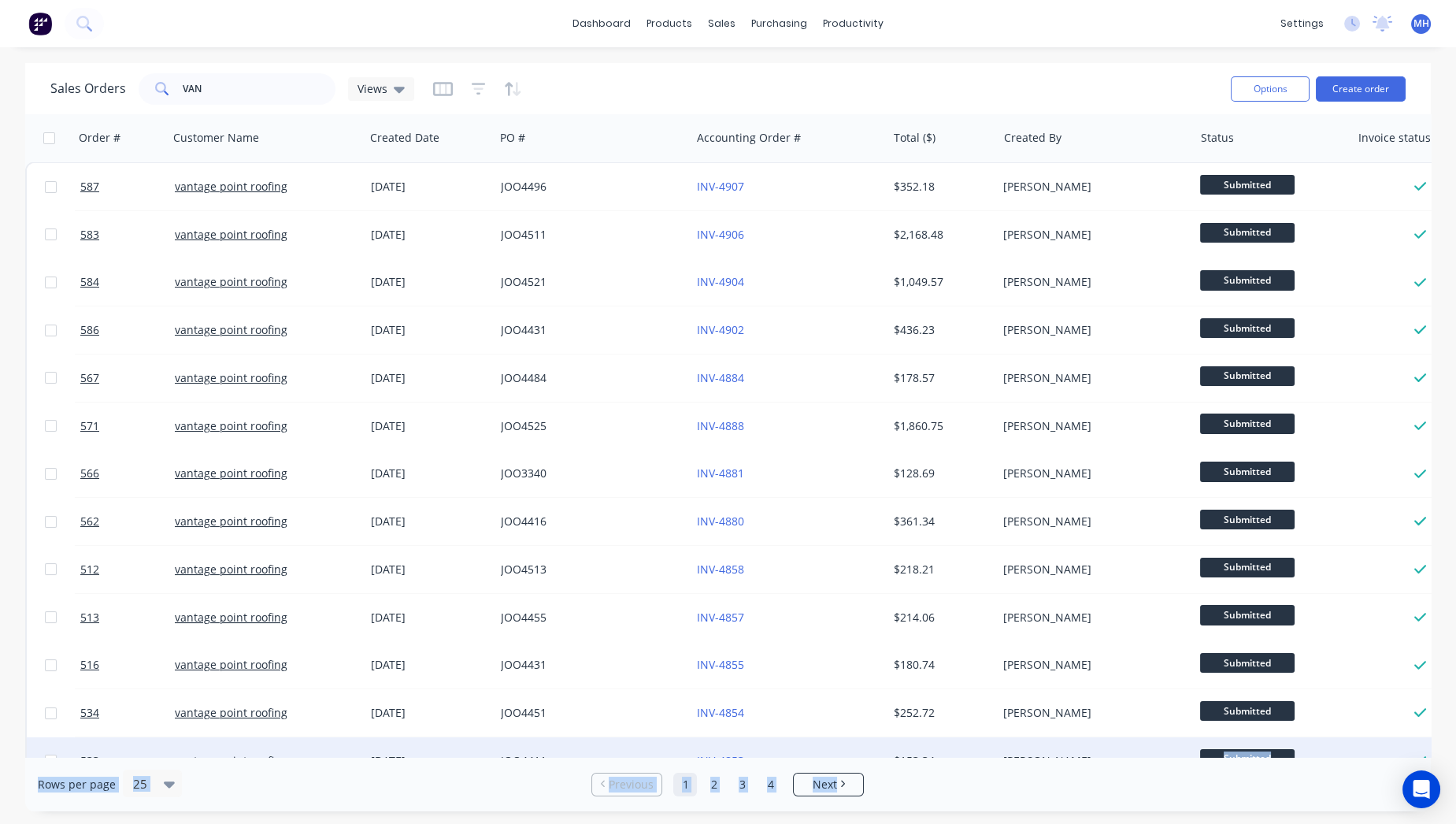
drag, startPoint x: 943, startPoint y: 757, endPoint x: 1252, endPoint y: 730, distance: 310.2
click at [1252, 730] on div "Sales Orders VAN Views Options Create order Order # Customer Name Created Date …" at bounding box center [728, 437] width 1405 height 748
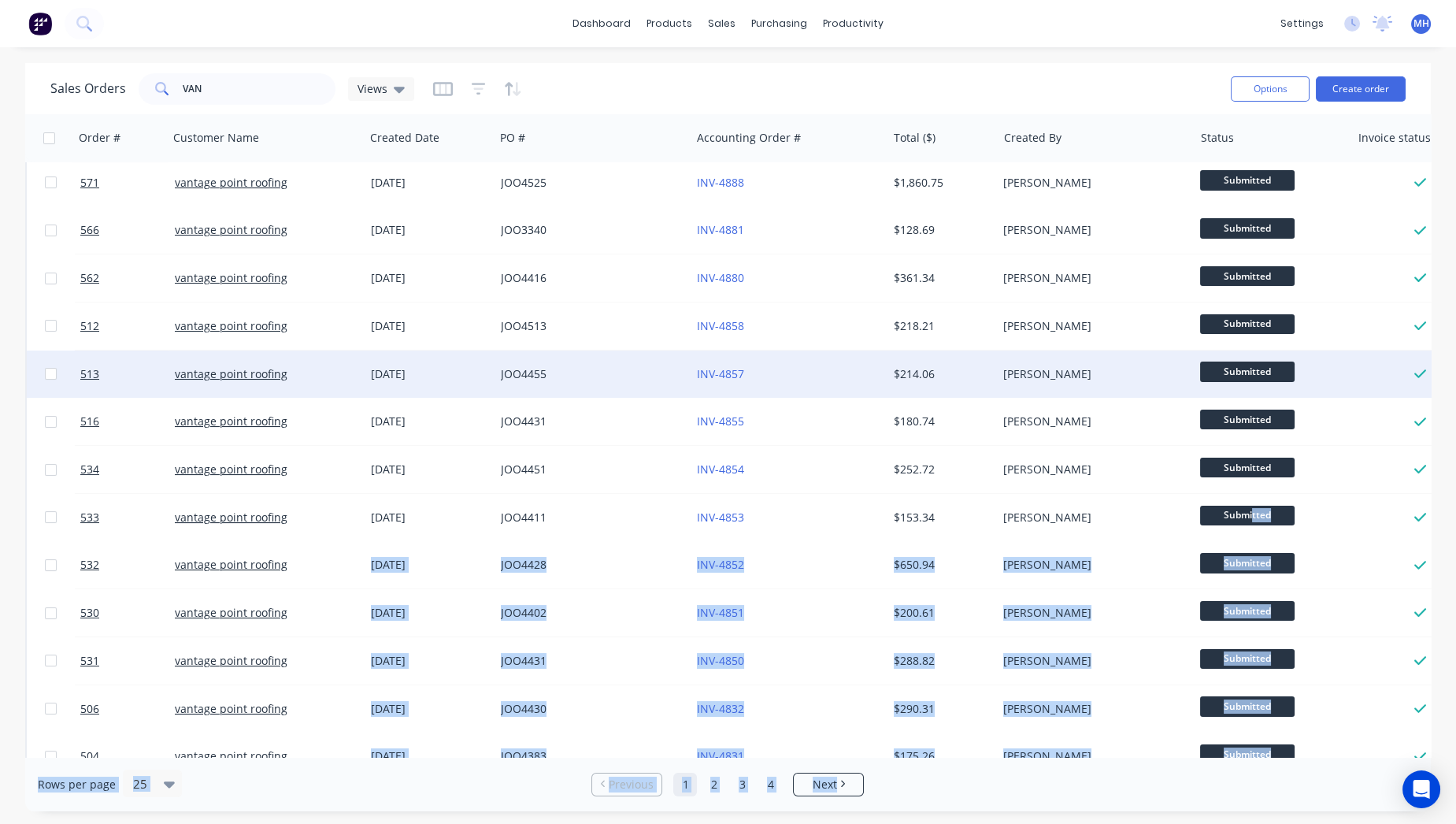
scroll to position [281, 0]
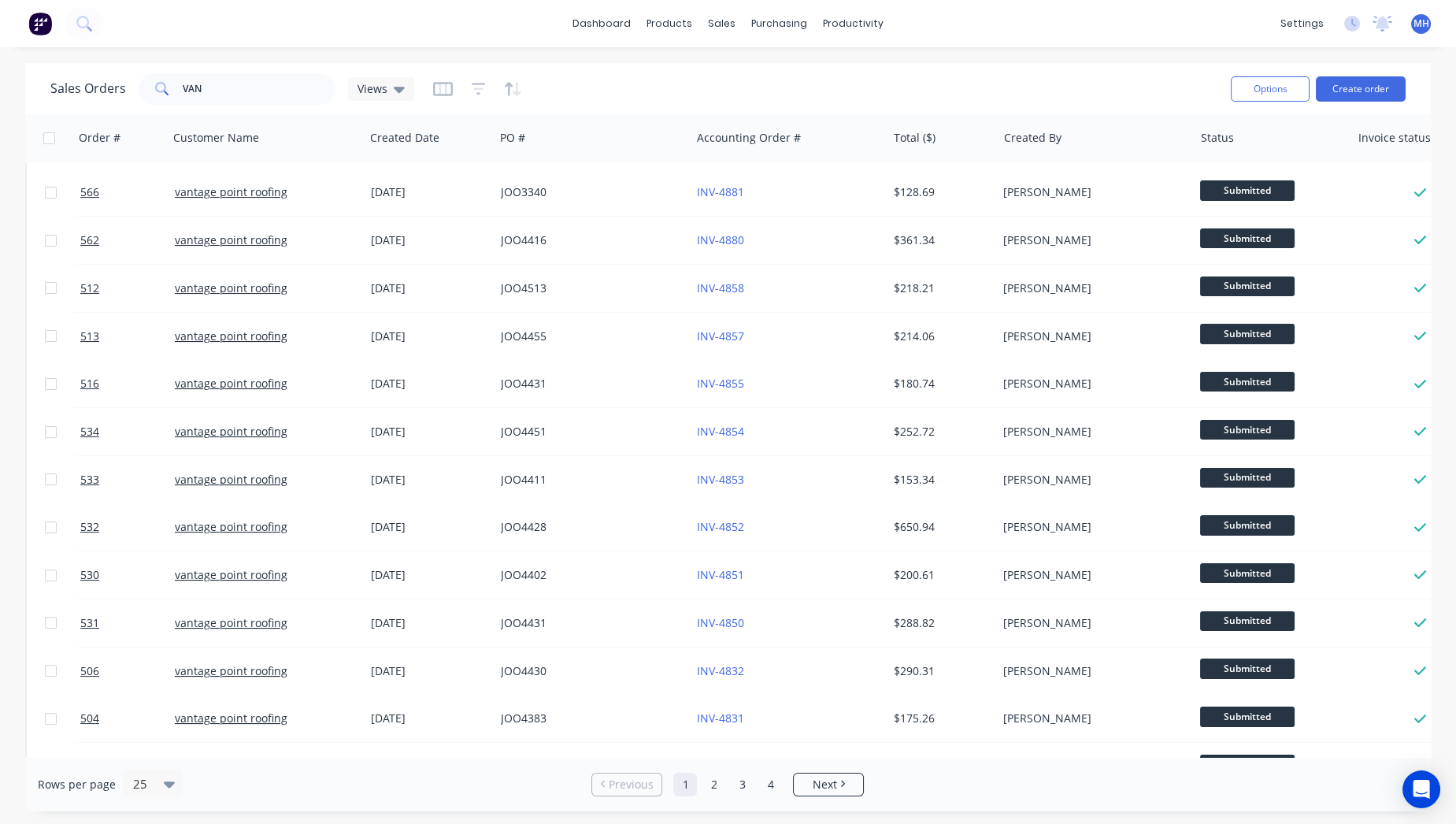
click at [1194, 789] on div "Rows per page 25 Previous 1 2 3 4 Next" at bounding box center [728, 784] width 1405 height 54
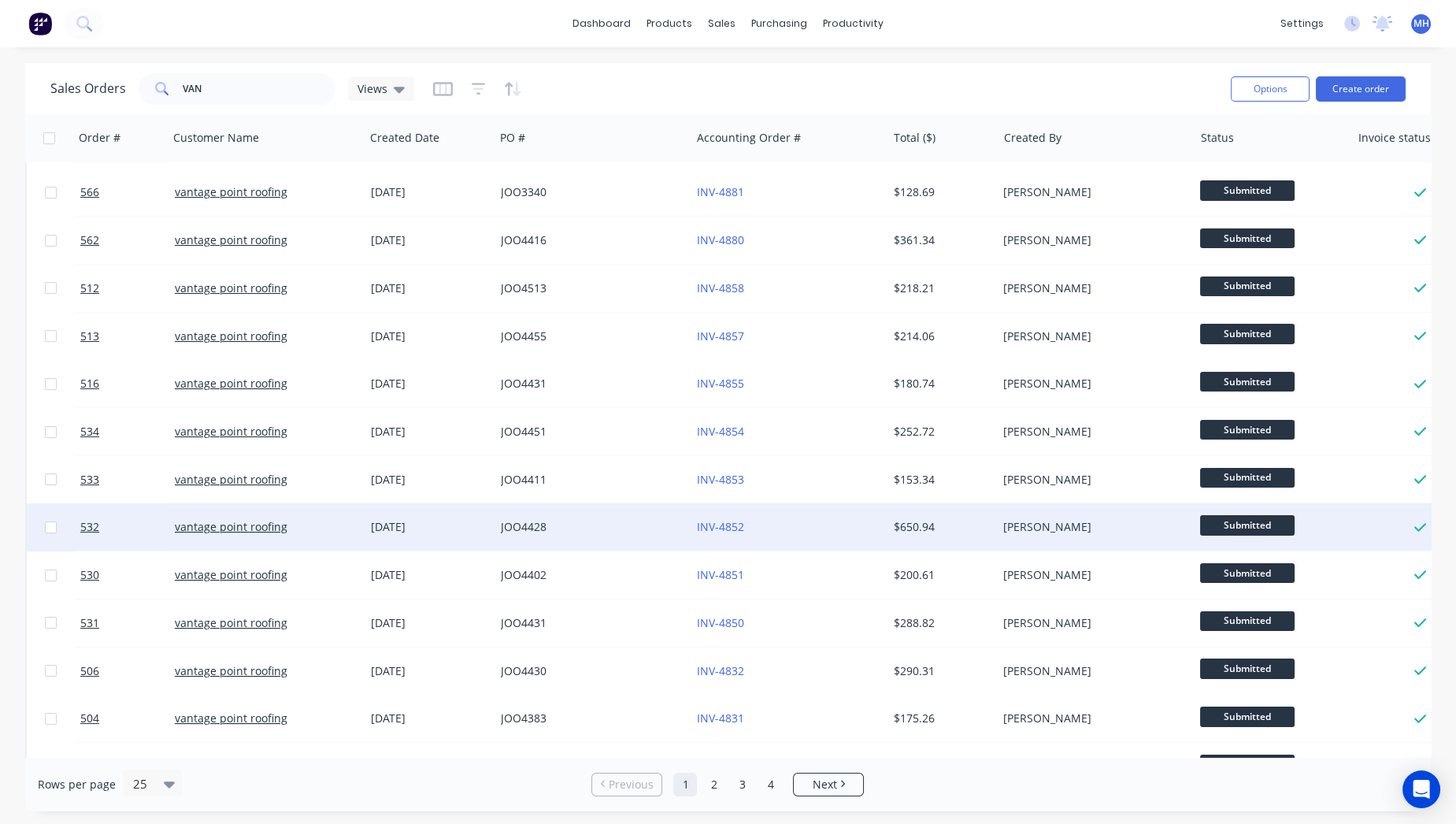
scroll to position [0, 0]
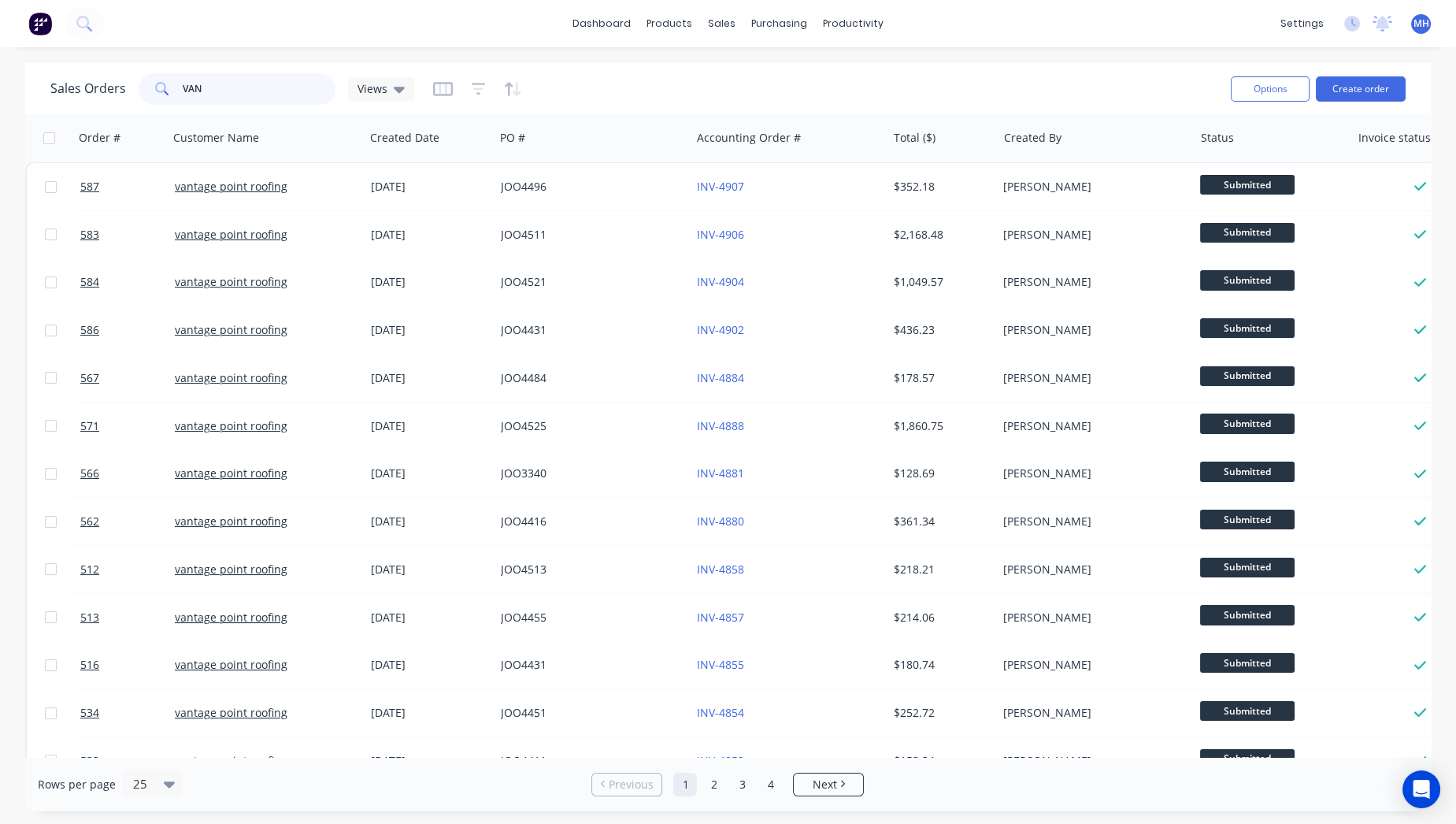
drag, startPoint x: 209, startPoint y: 95, endPoint x: 142, endPoint y: 64, distance: 73.8
click at [143, 64] on div "Sales Orders VAN Views Options Create order" at bounding box center [728, 89] width 1405 height 51
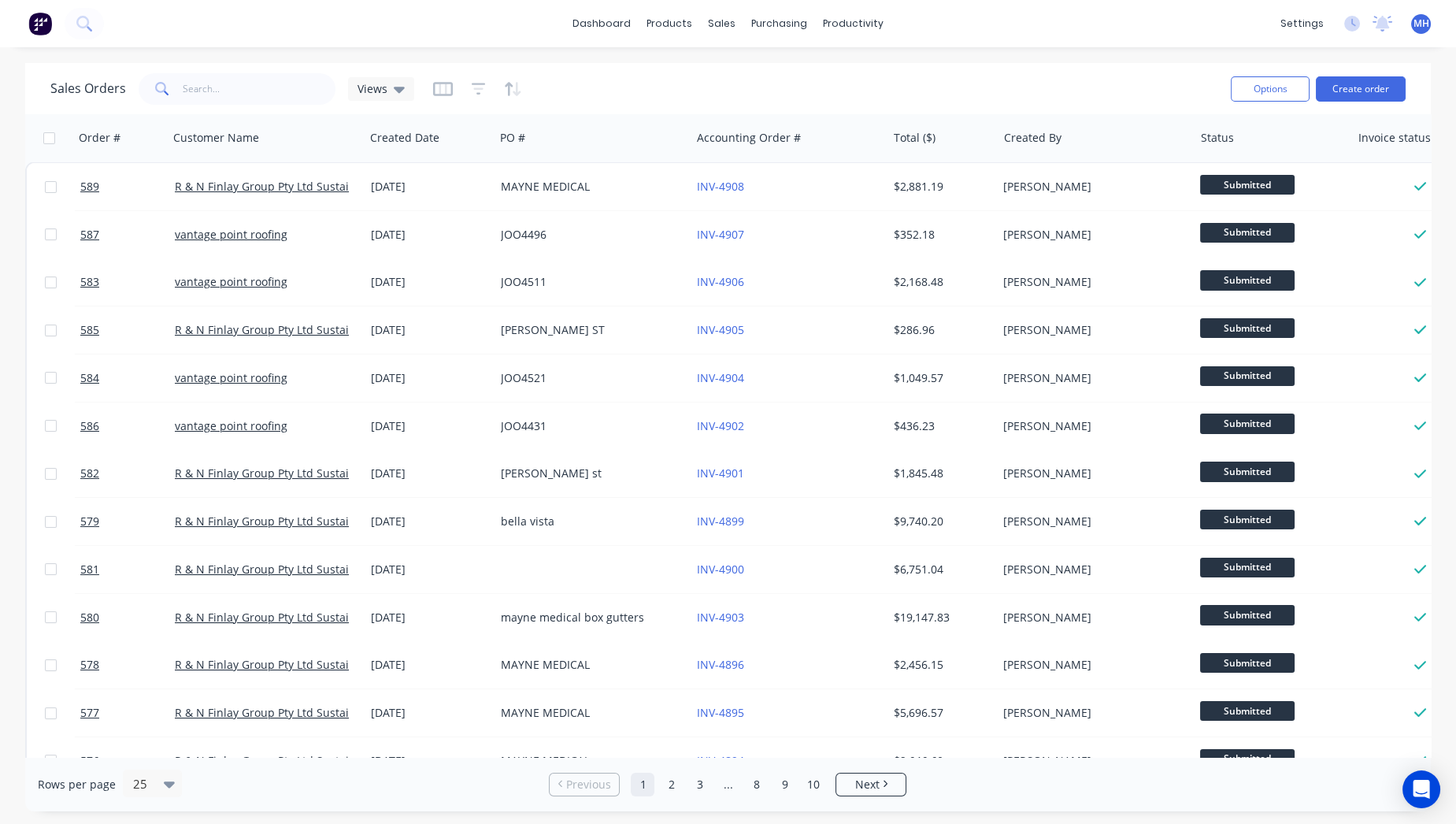
click at [33, 19] on img at bounding box center [40, 24] width 24 height 24
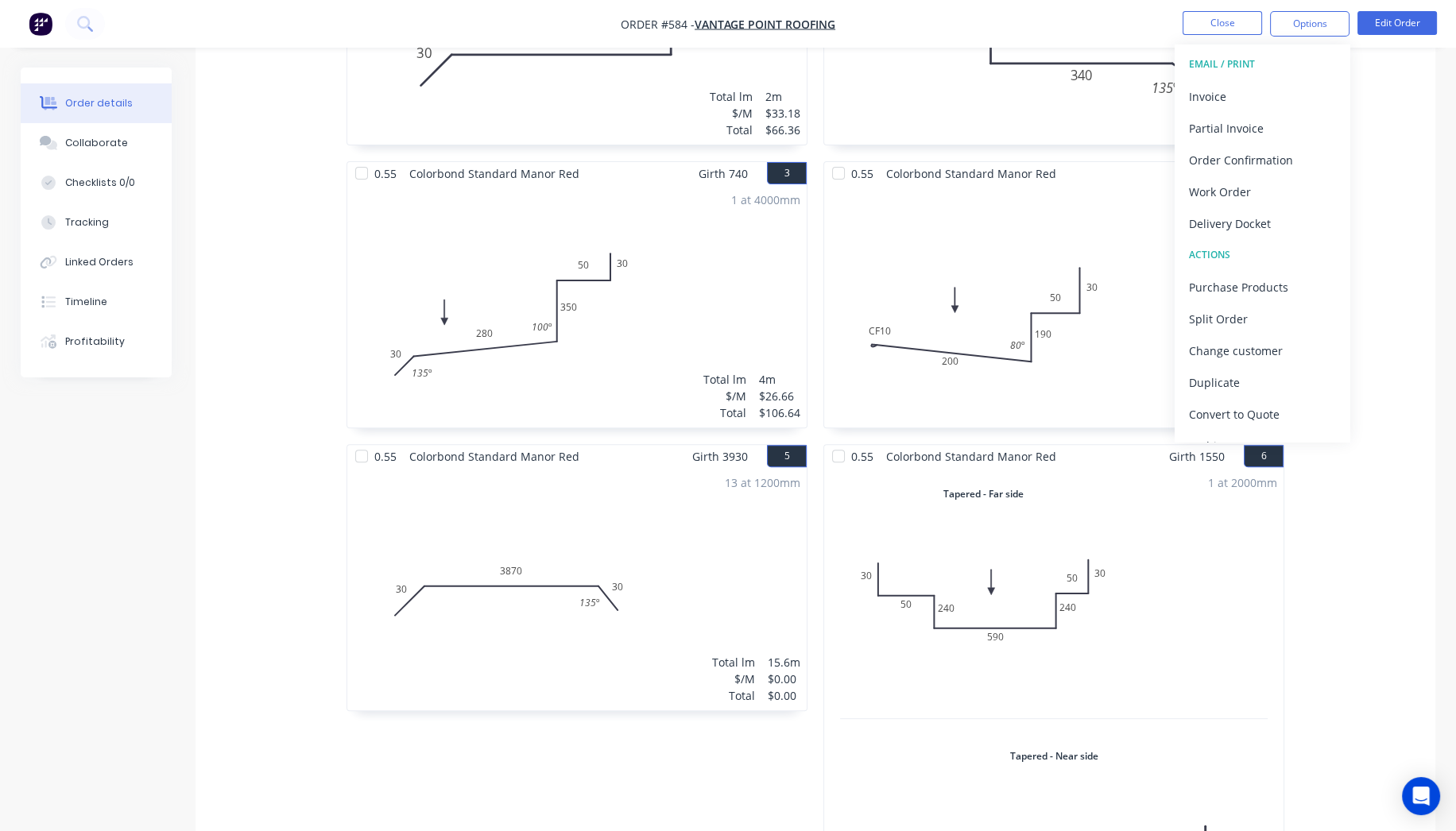
scroll to position [631, 0]
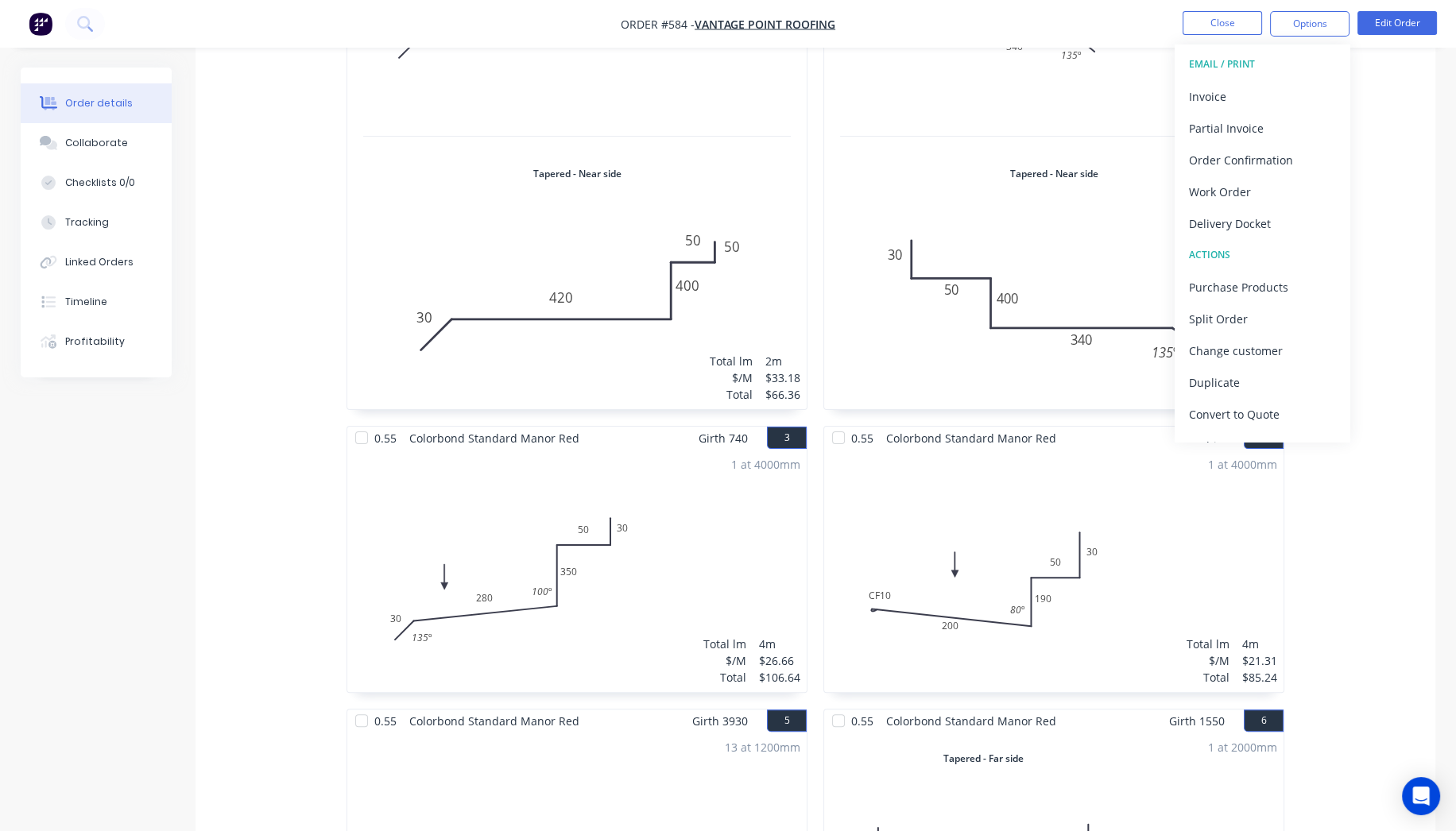
click at [41, 30] on img "button" at bounding box center [41, 24] width 24 height 24
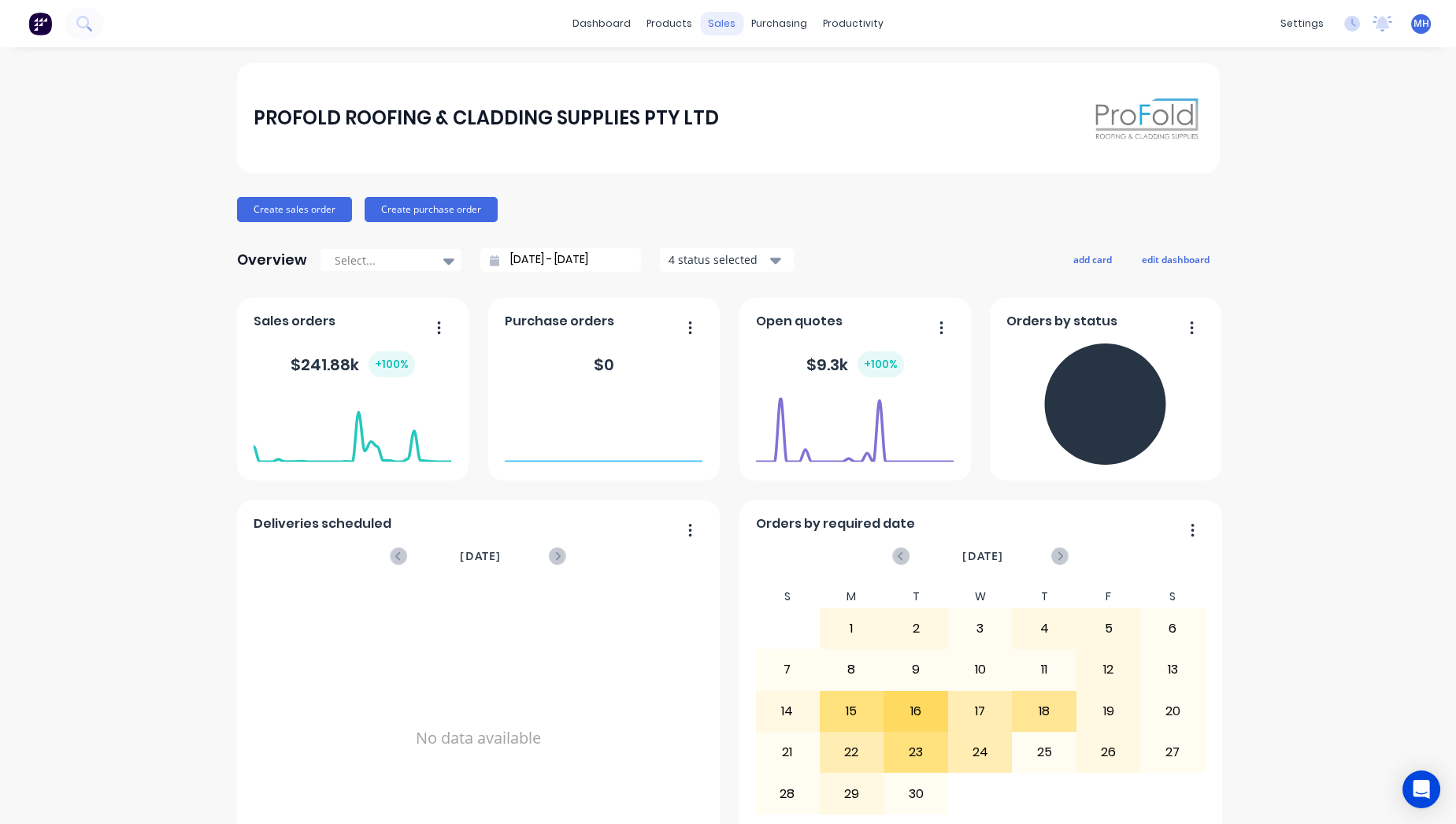
click at [700, 19] on div "sales" at bounding box center [721, 24] width 43 height 24
click at [744, 73] on div "Sales Orders" at bounding box center [773, 75] width 65 height 14
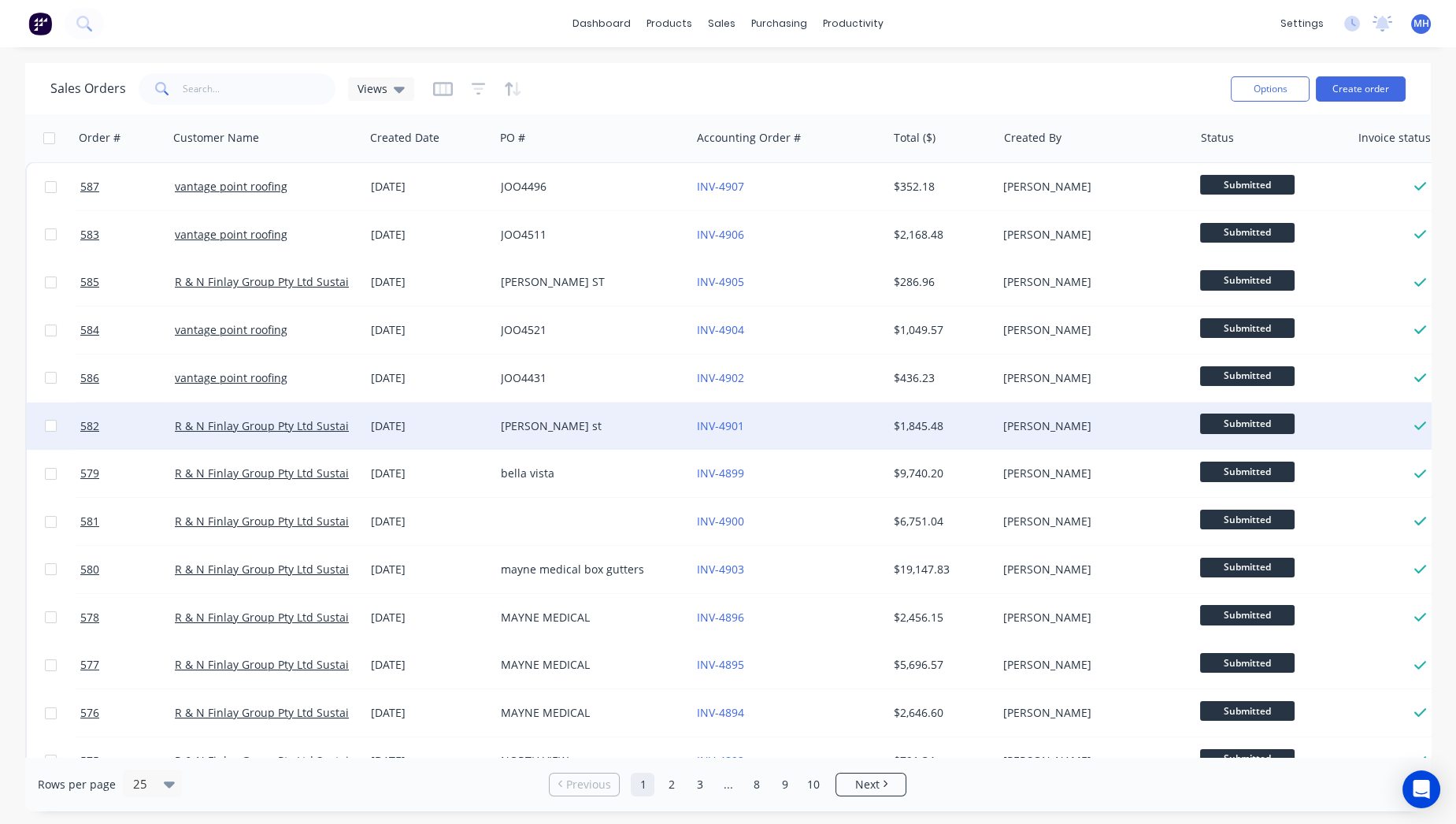
click at [545, 423] on div "[PERSON_NAME] st" at bounding box center [588, 426] width 175 height 16
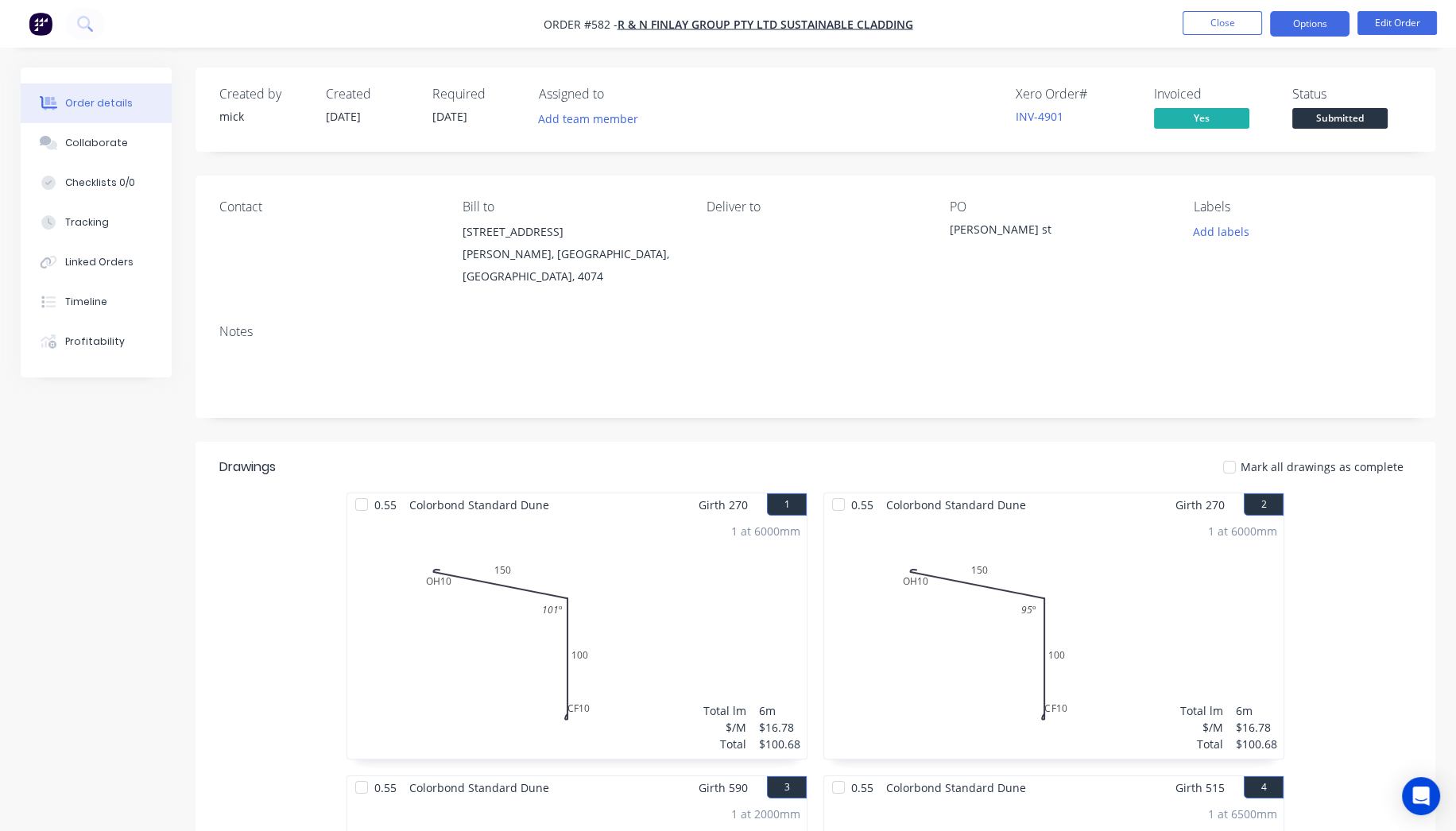
click at [1316, 26] on button "Options" at bounding box center [1310, 24] width 79 height 26
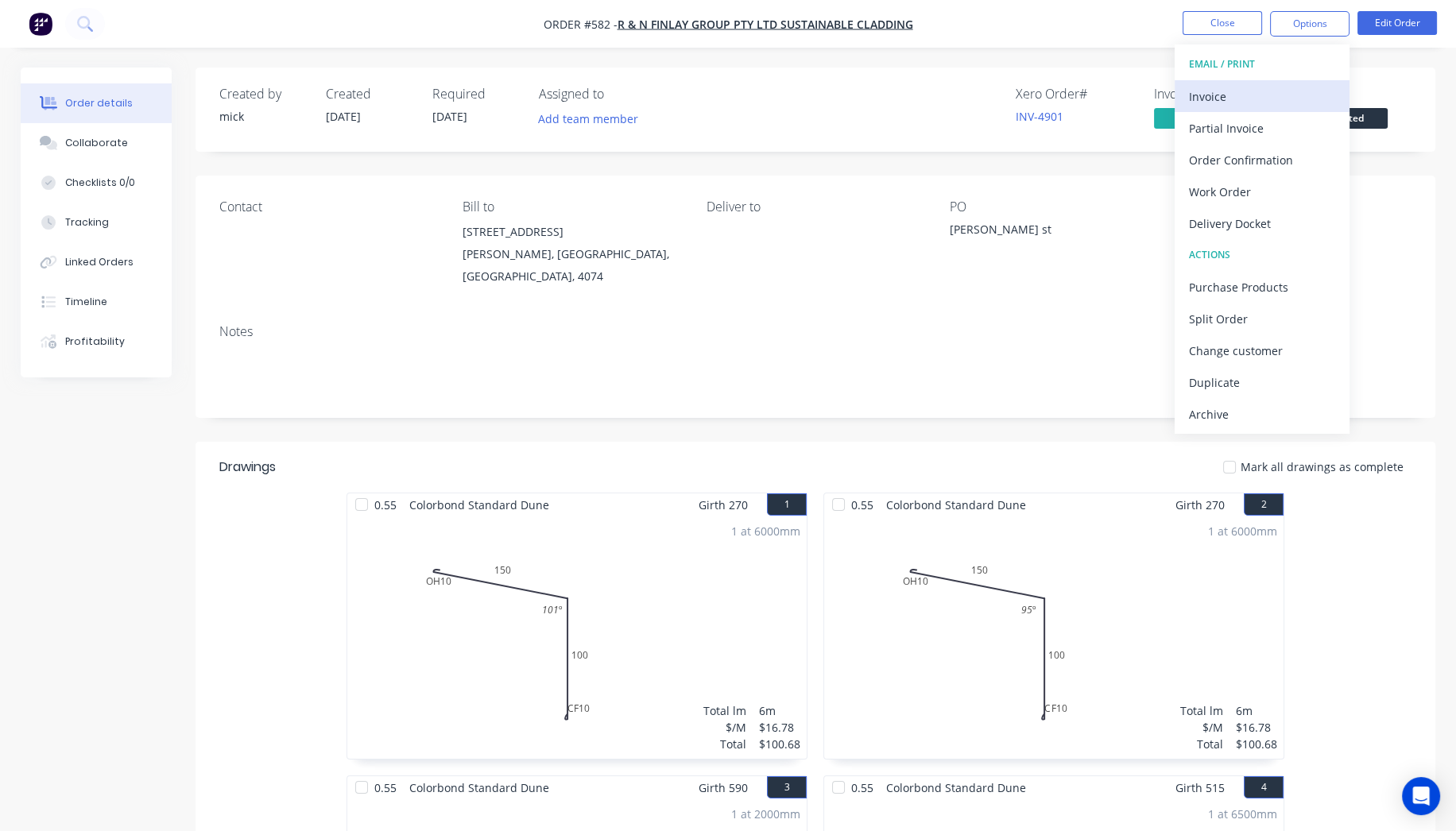
click at [1253, 92] on div "Invoice" at bounding box center [1262, 96] width 146 height 23
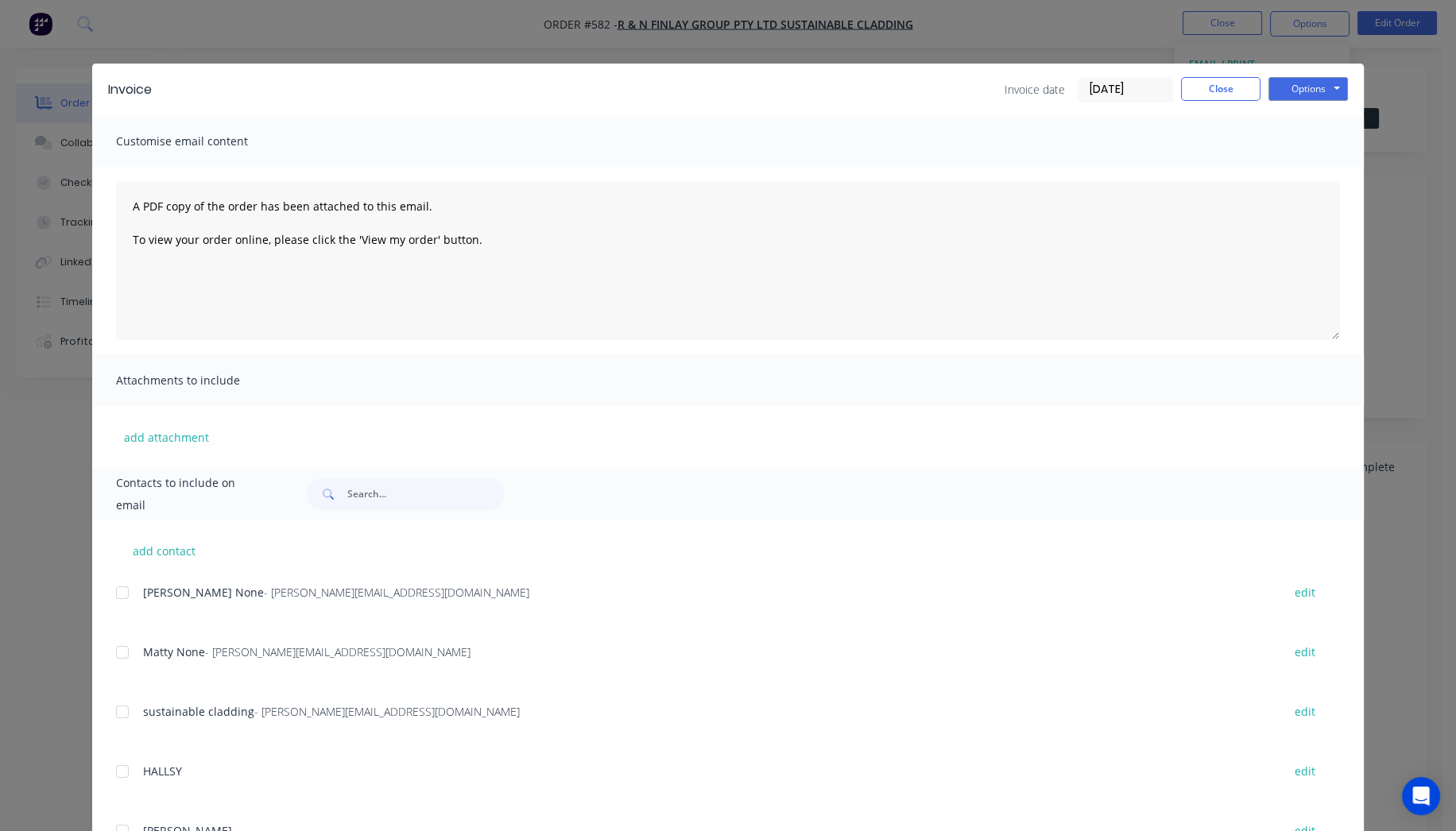
click at [1284, 74] on div "Invoice Invoice date [DATE] Close Options Preview Print Email" at bounding box center [728, 89] width 1272 height 52
click at [1283, 82] on button "Options" at bounding box center [1308, 89] width 79 height 24
click at [1312, 146] on button "Print" at bounding box center [1320, 143] width 102 height 26
click at [1245, 96] on button "Close" at bounding box center [1220, 89] width 79 height 24
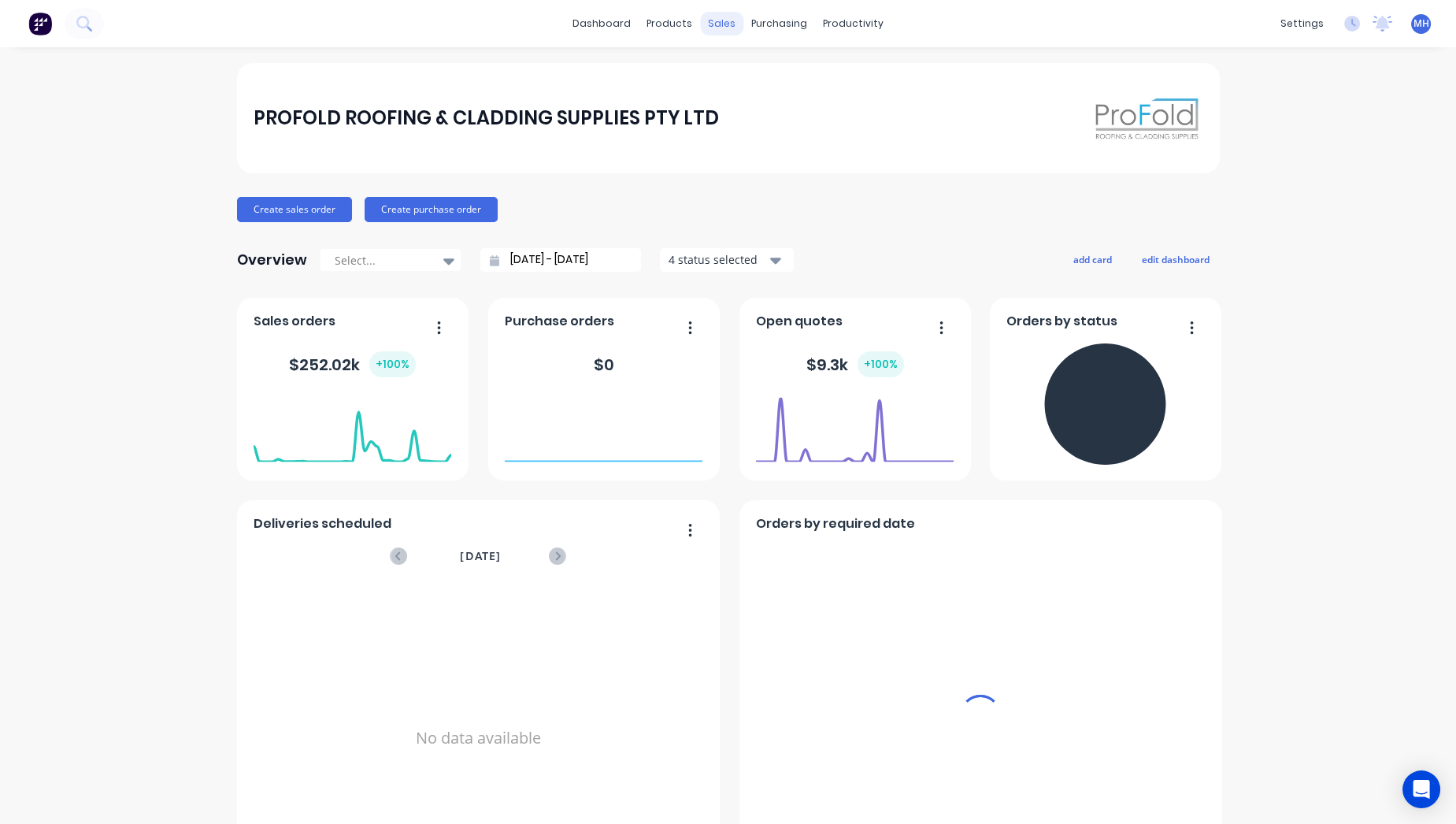
click at [718, 24] on div "sales" at bounding box center [721, 24] width 43 height 24
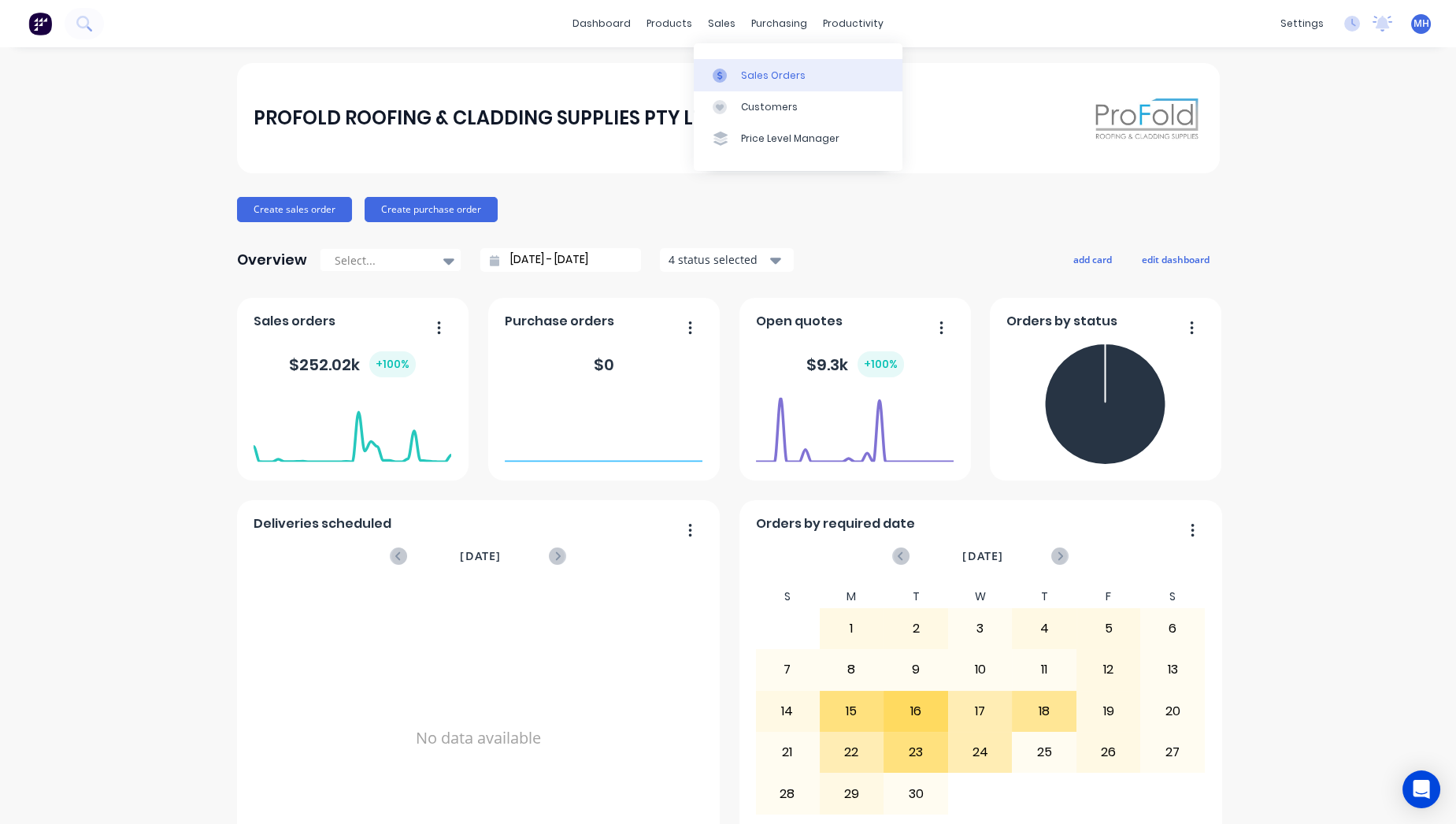
click at [736, 73] on link "Sales Orders" at bounding box center [798, 74] width 209 height 31
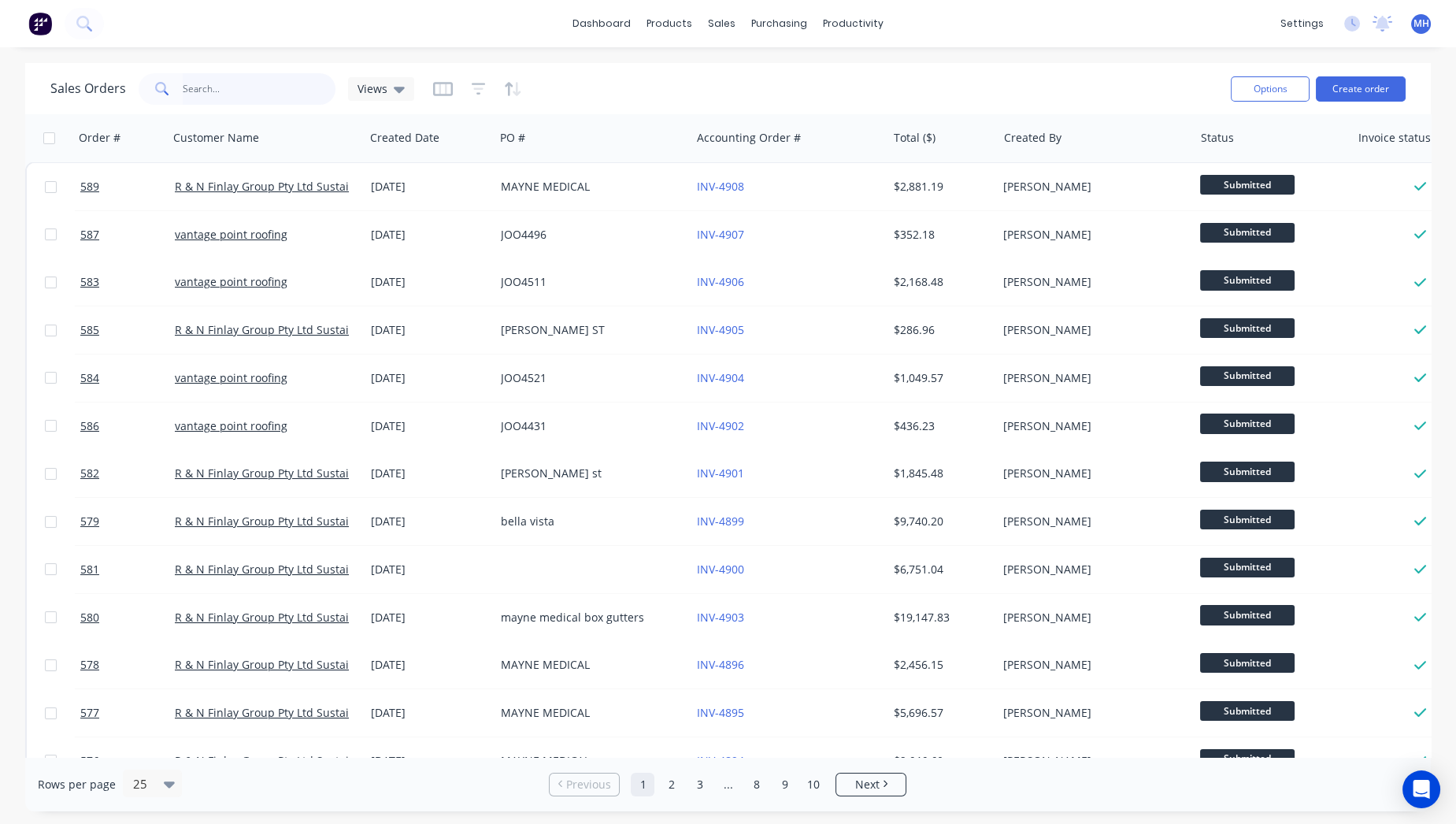
click at [213, 89] on input "text" at bounding box center [260, 89] width 153 height 31
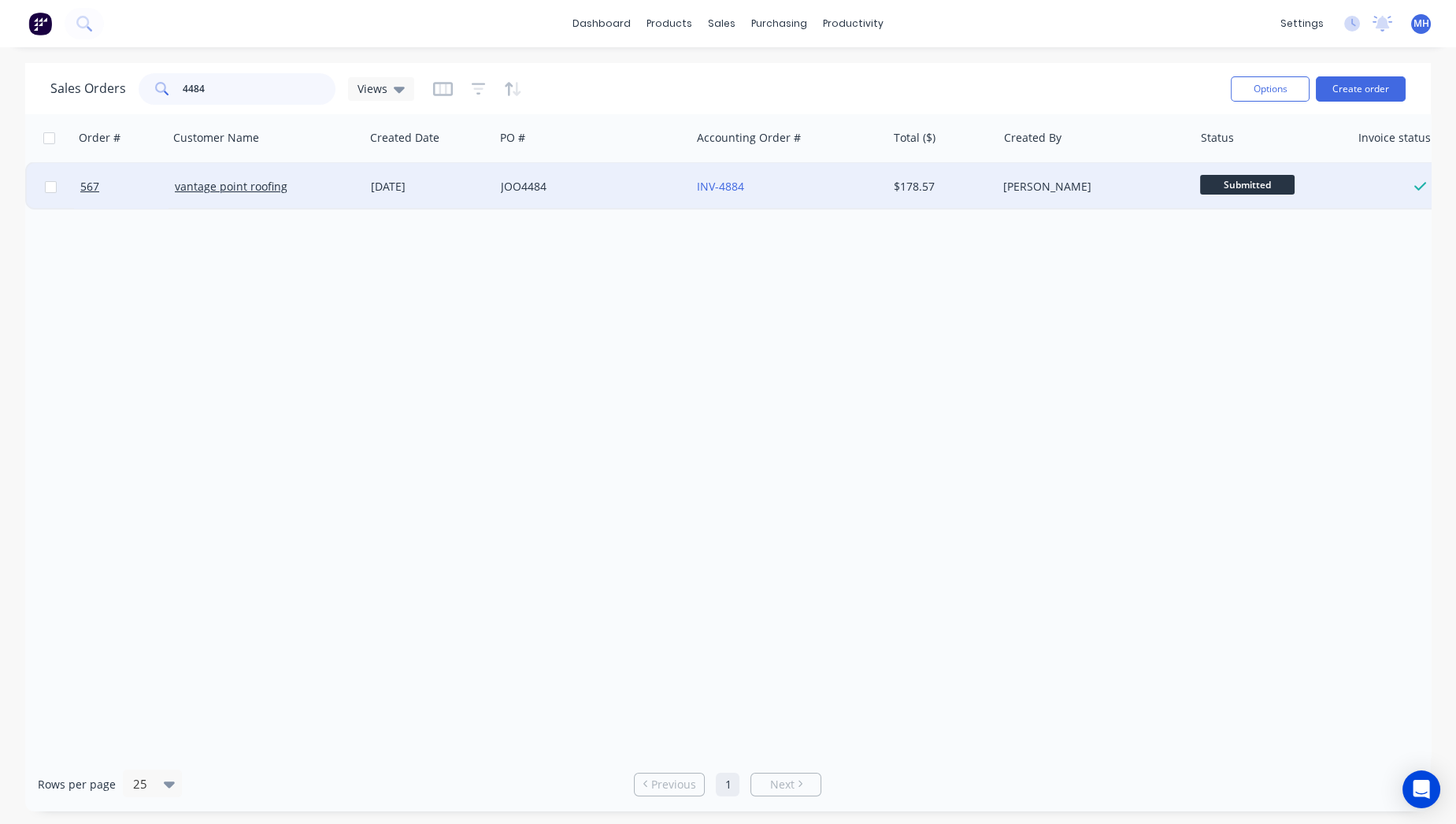
type input "4484"
click at [602, 187] on div "JOO4484" at bounding box center [588, 186] width 175 height 16
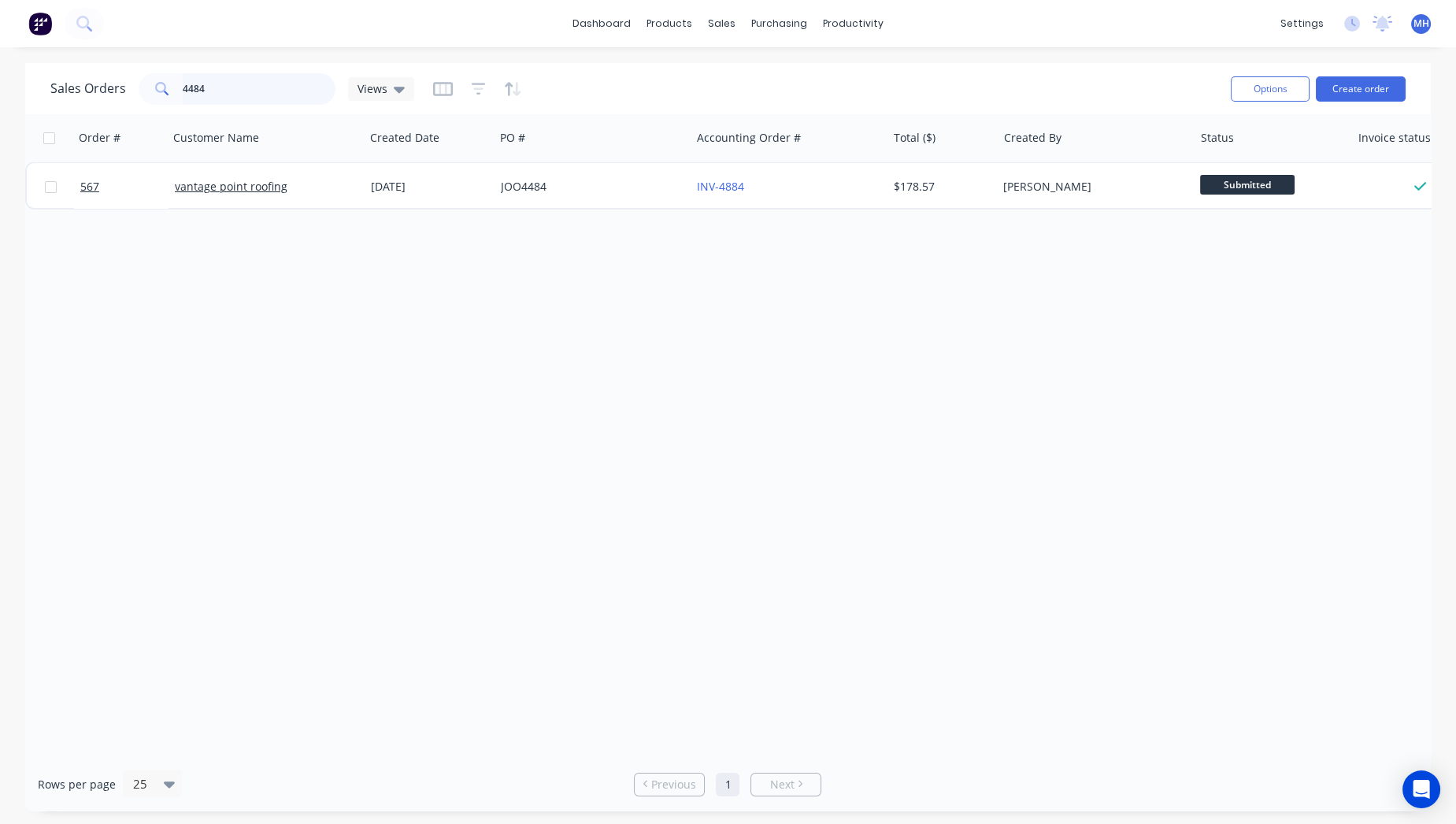
drag, startPoint x: 263, startPoint y: 89, endPoint x: 0, endPoint y: 42, distance: 267.2
click at [0, 66] on div "Sales Orders 4484 Views Options Create order Order # Customer Name Created Date…" at bounding box center [728, 437] width 1456 height 748
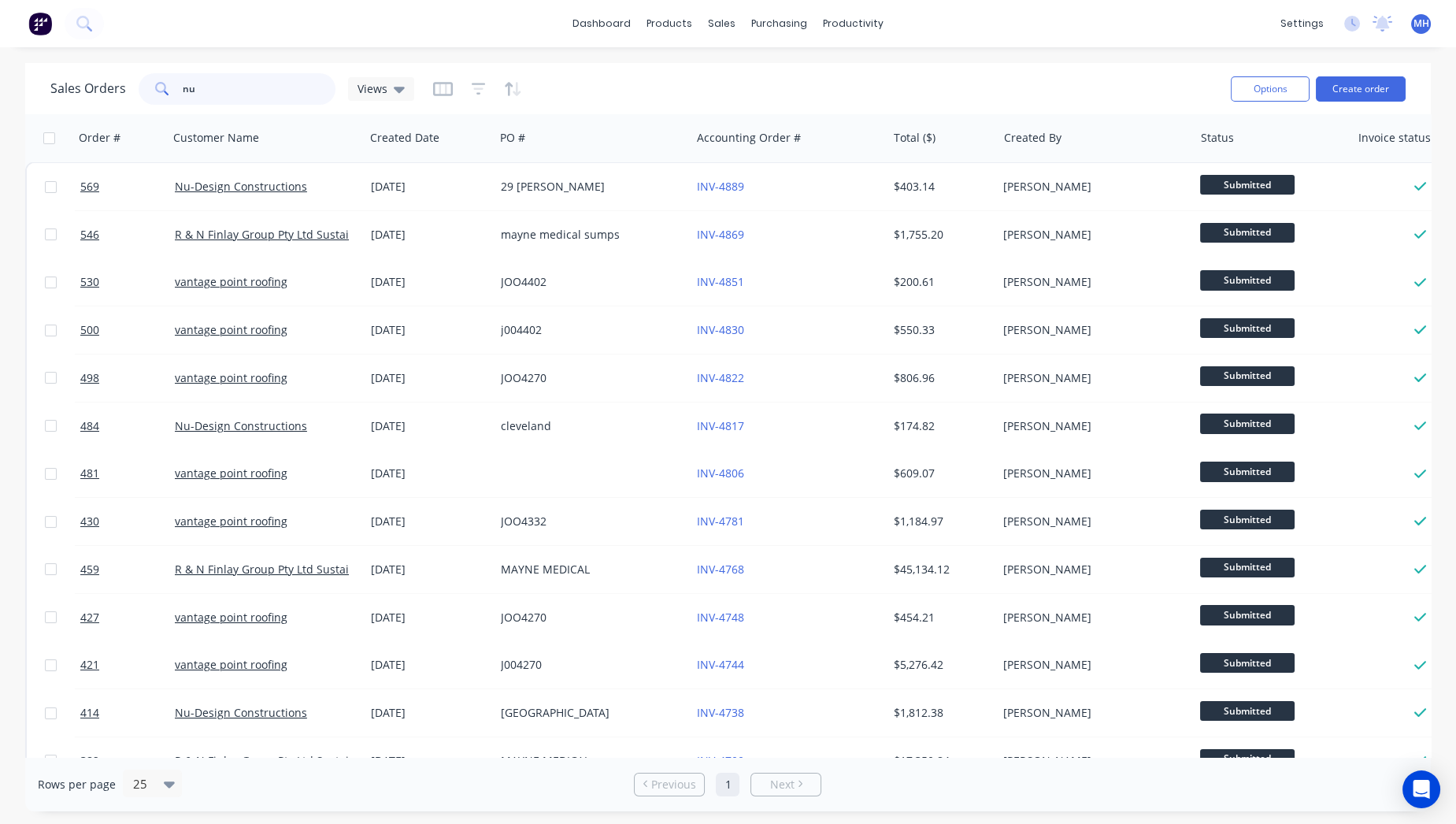
type input "n"
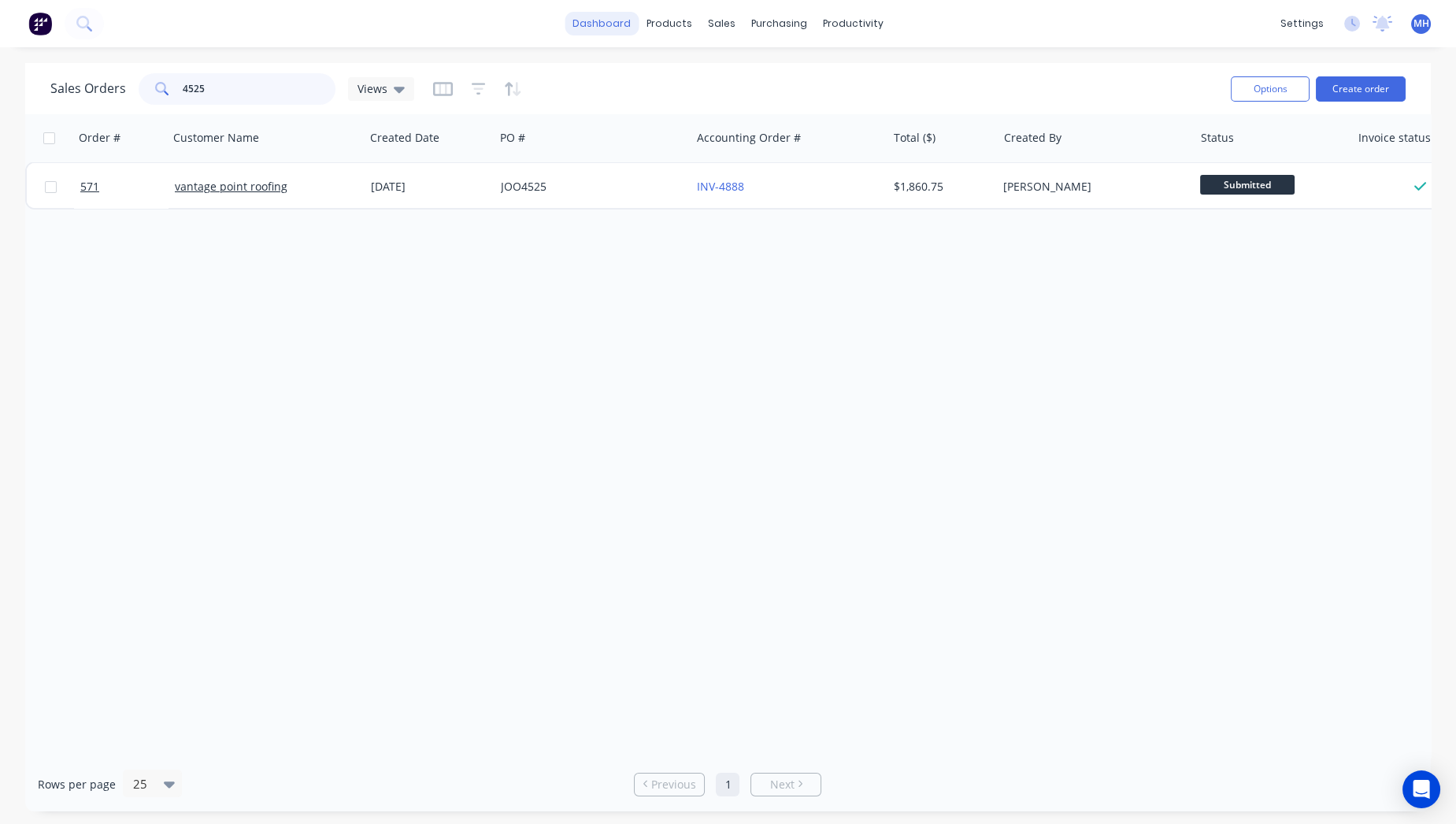
type input "4525"
